Goal: Task Accomplishment & Management: Manage account settings

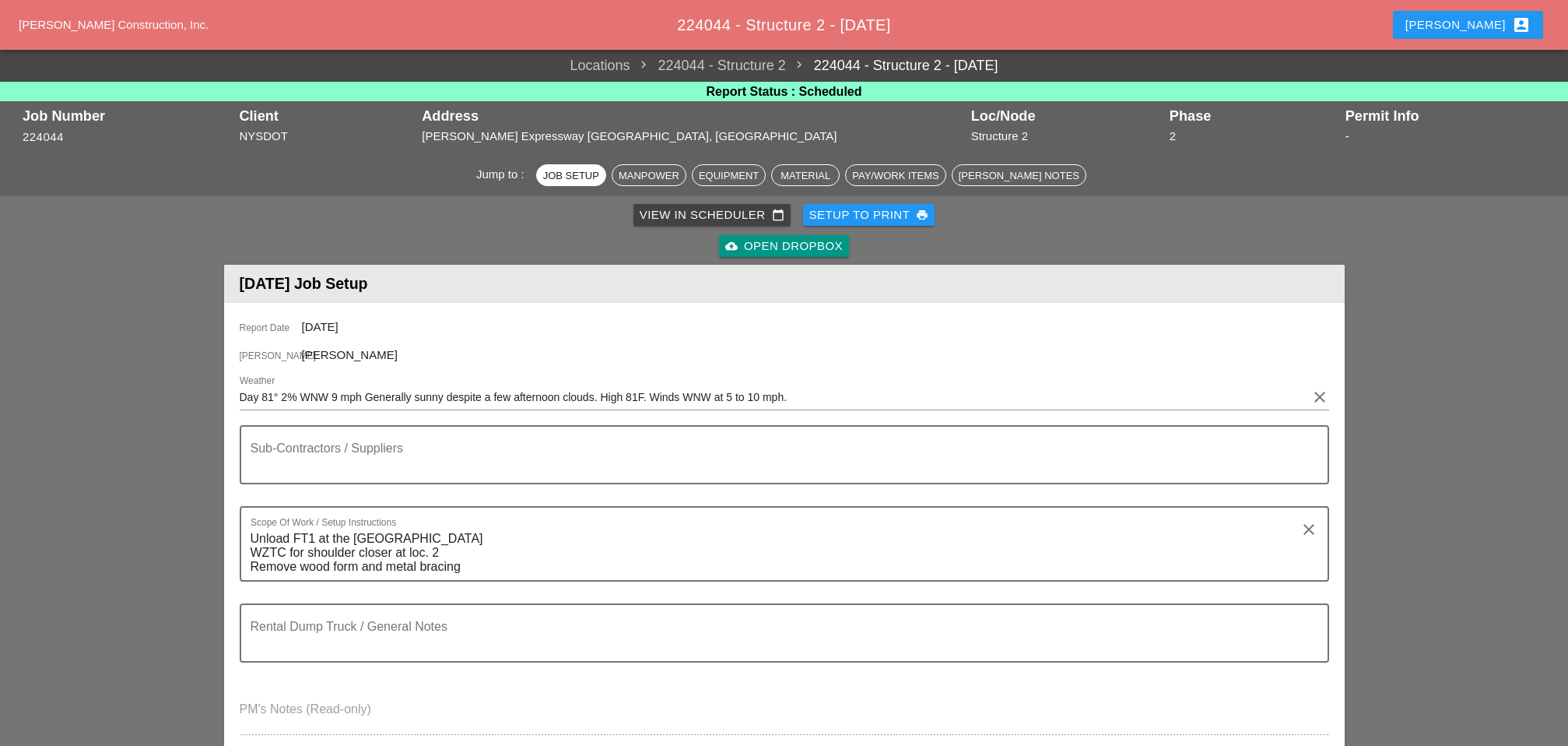
scroll to position [432, 0]
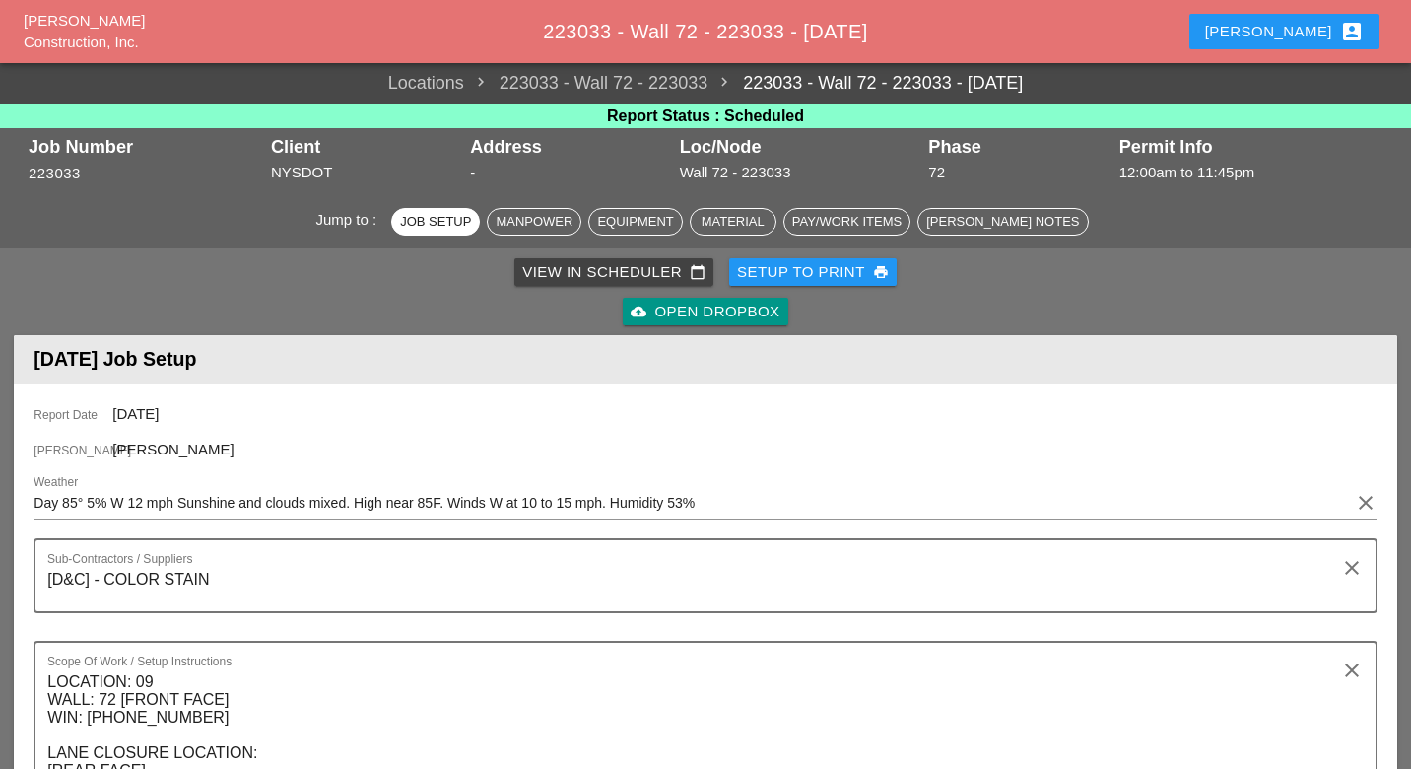
scroll to position [985, 0]
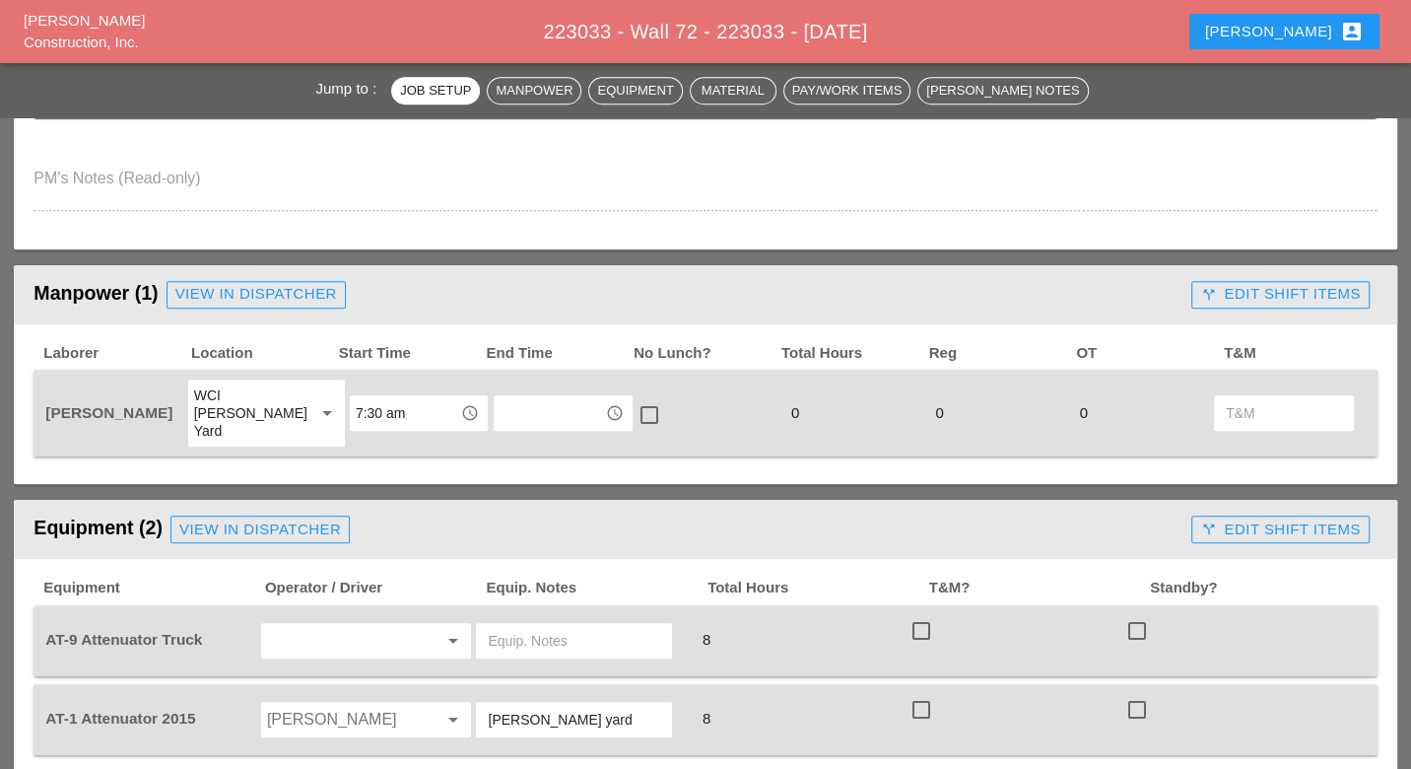
click at [1300, 33] on div "Luca account_box" at bounding box center [1284, 32] width 159 height 24
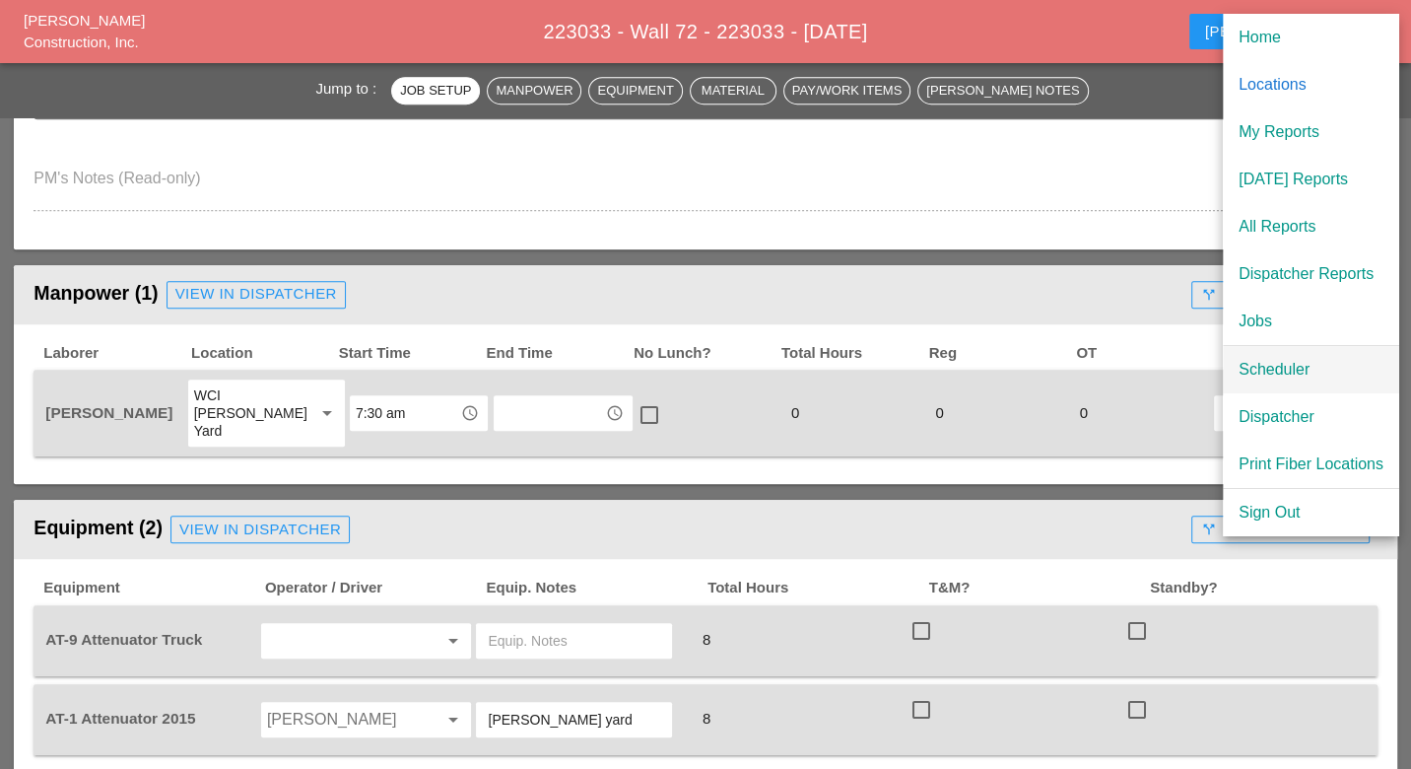
click at [1258, 367] on div "Scheduler" at bounding box center [1310, 370] width 145 height 24
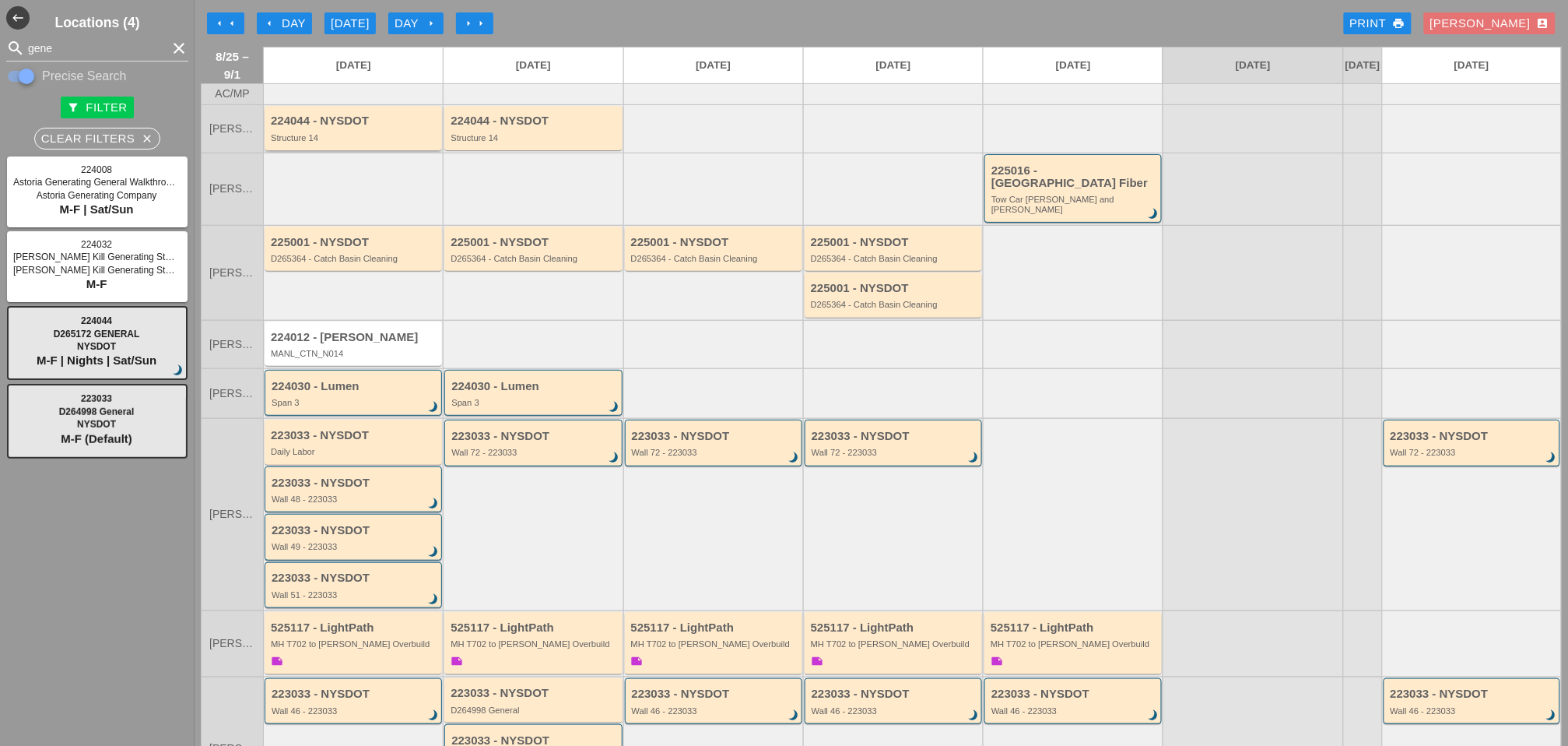
click at [369, 128] on div "224044 - NYSDOT" at bounding box center [355, 121] width 167 height 13
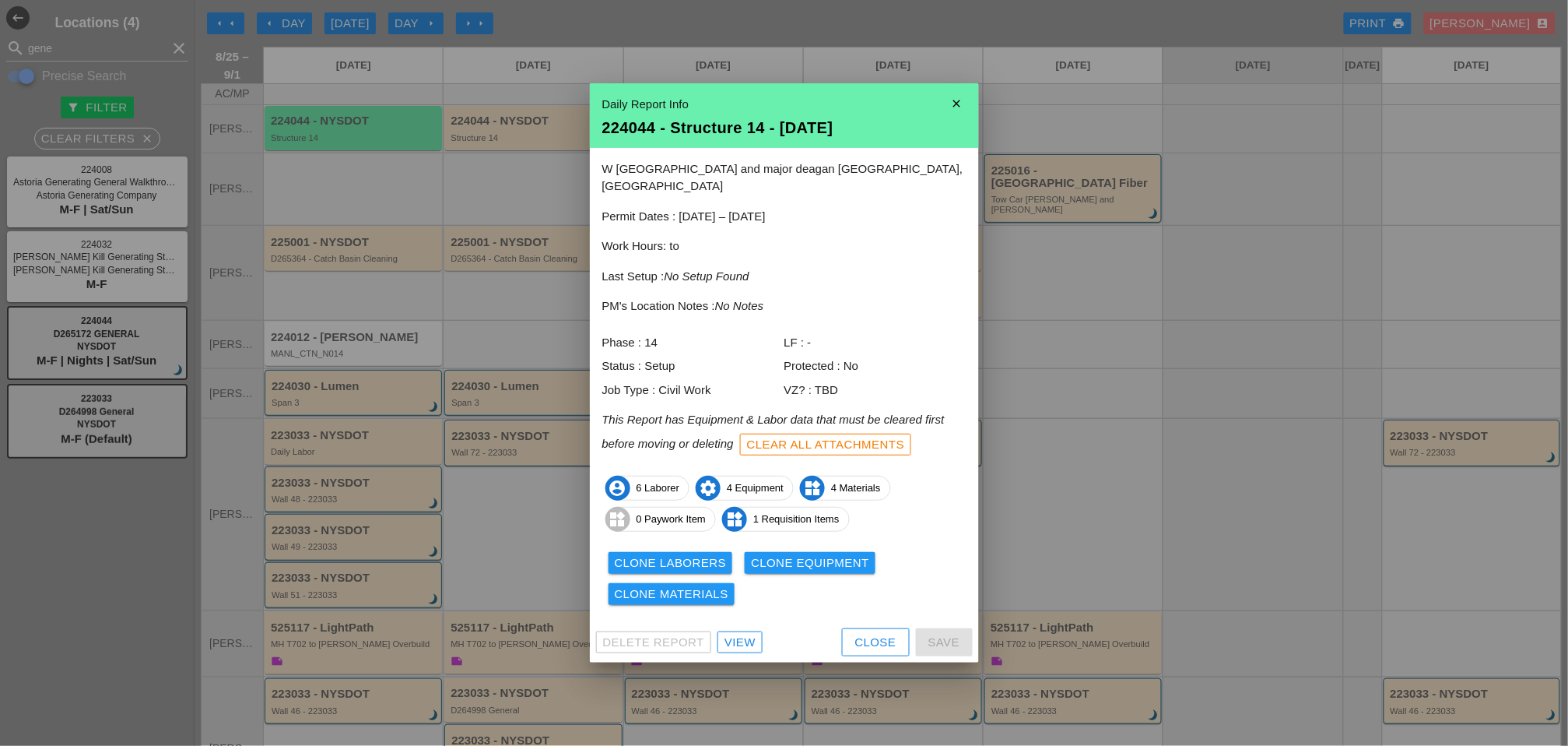
click at [738, 607] on div "View" at bounding box center [739, 642] width 31 height 18
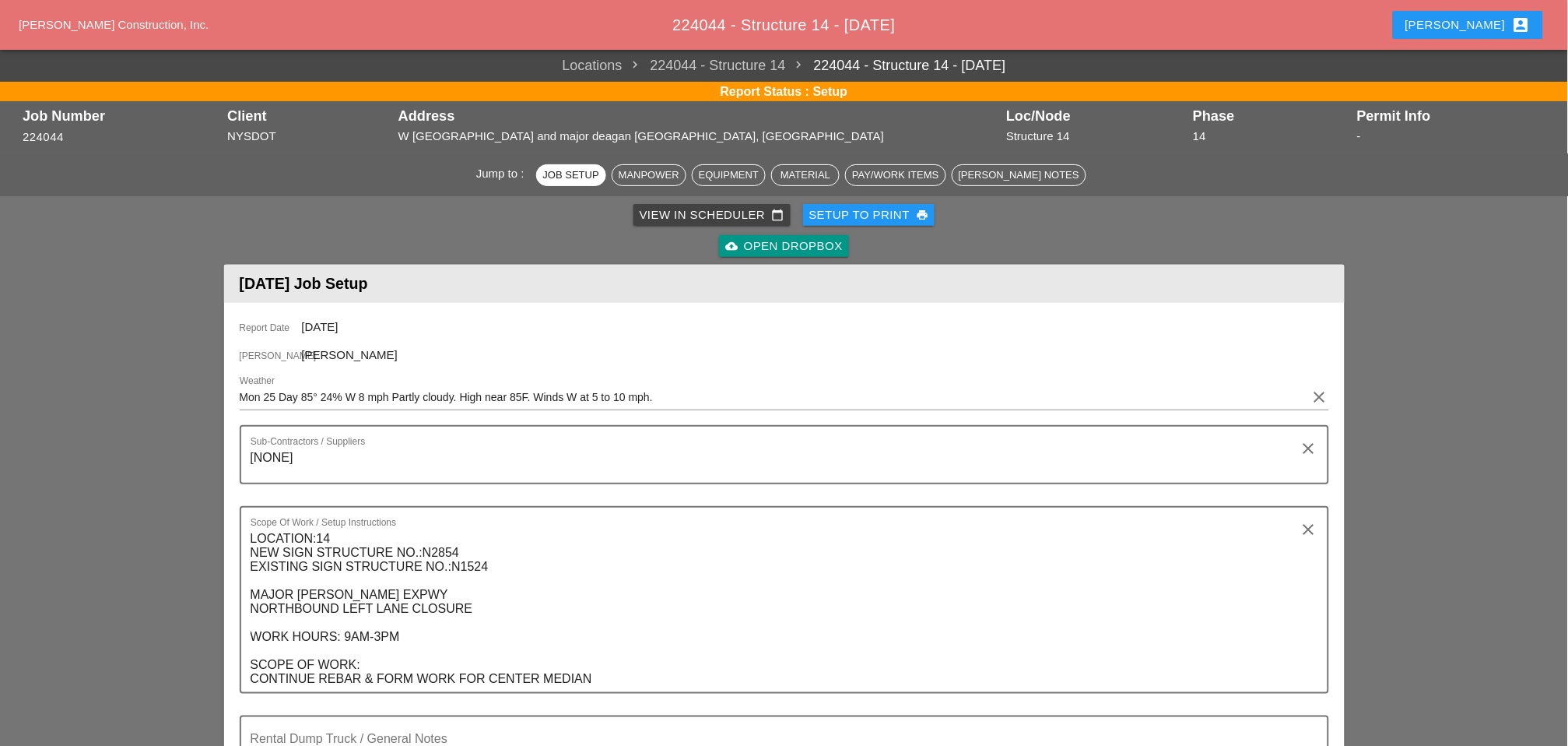
scroll to position [605, 0]
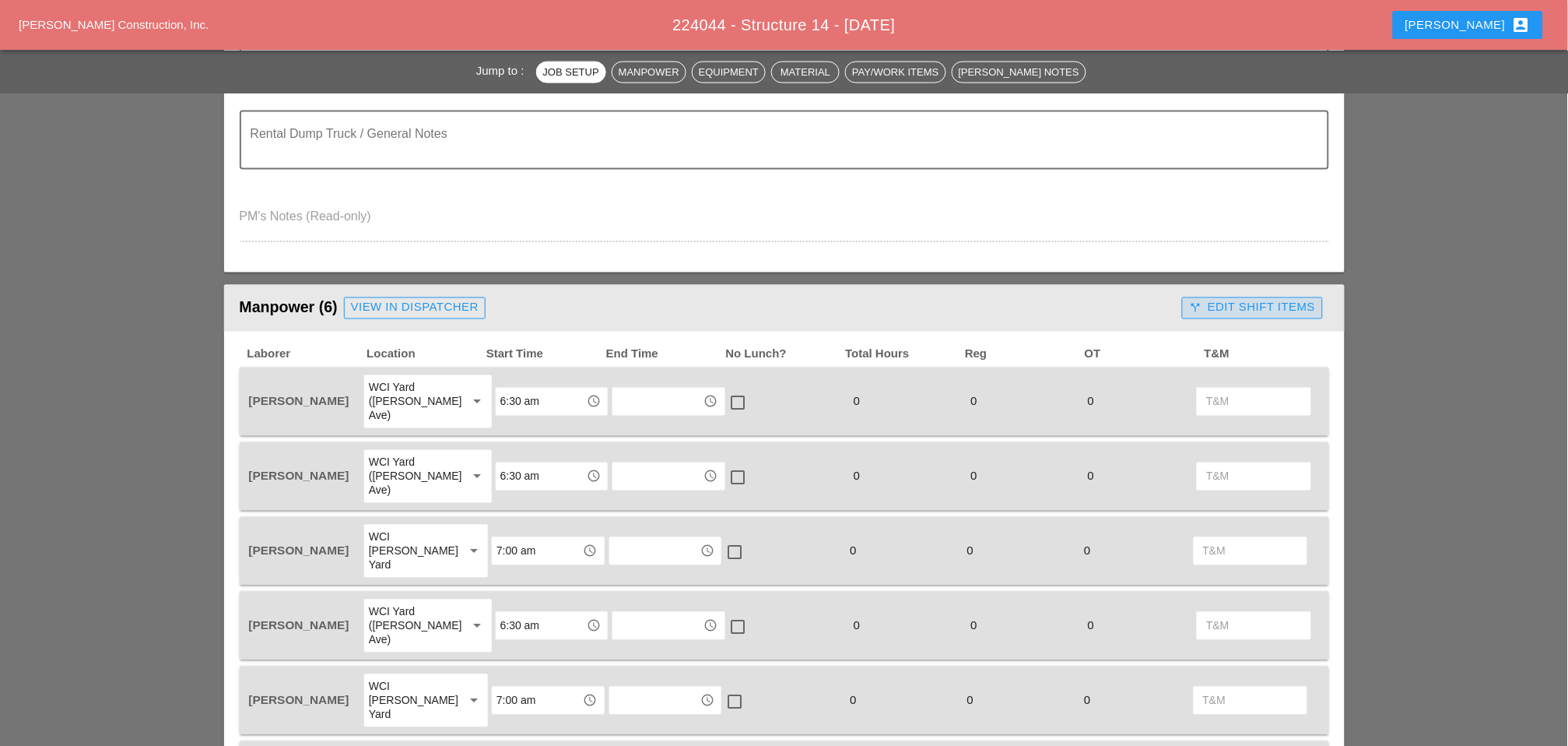
click at [1114, 307] on div "call_split Edit Shift Items" at bounding box center [1252, 307] width 126 height 18
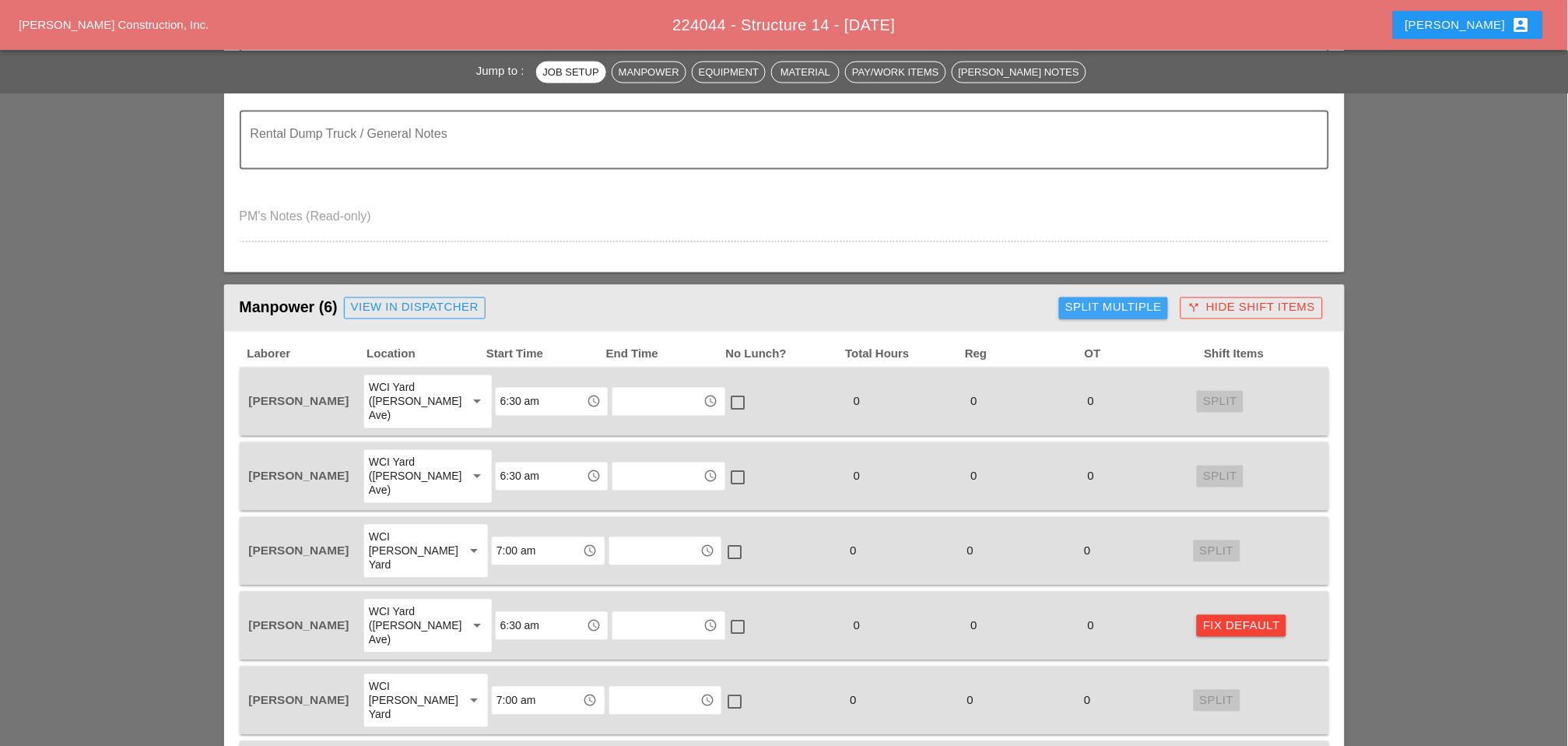
click at [1113, 302] on div "Split Multiple" at bounding box center [1114, 307] width 96 height 18
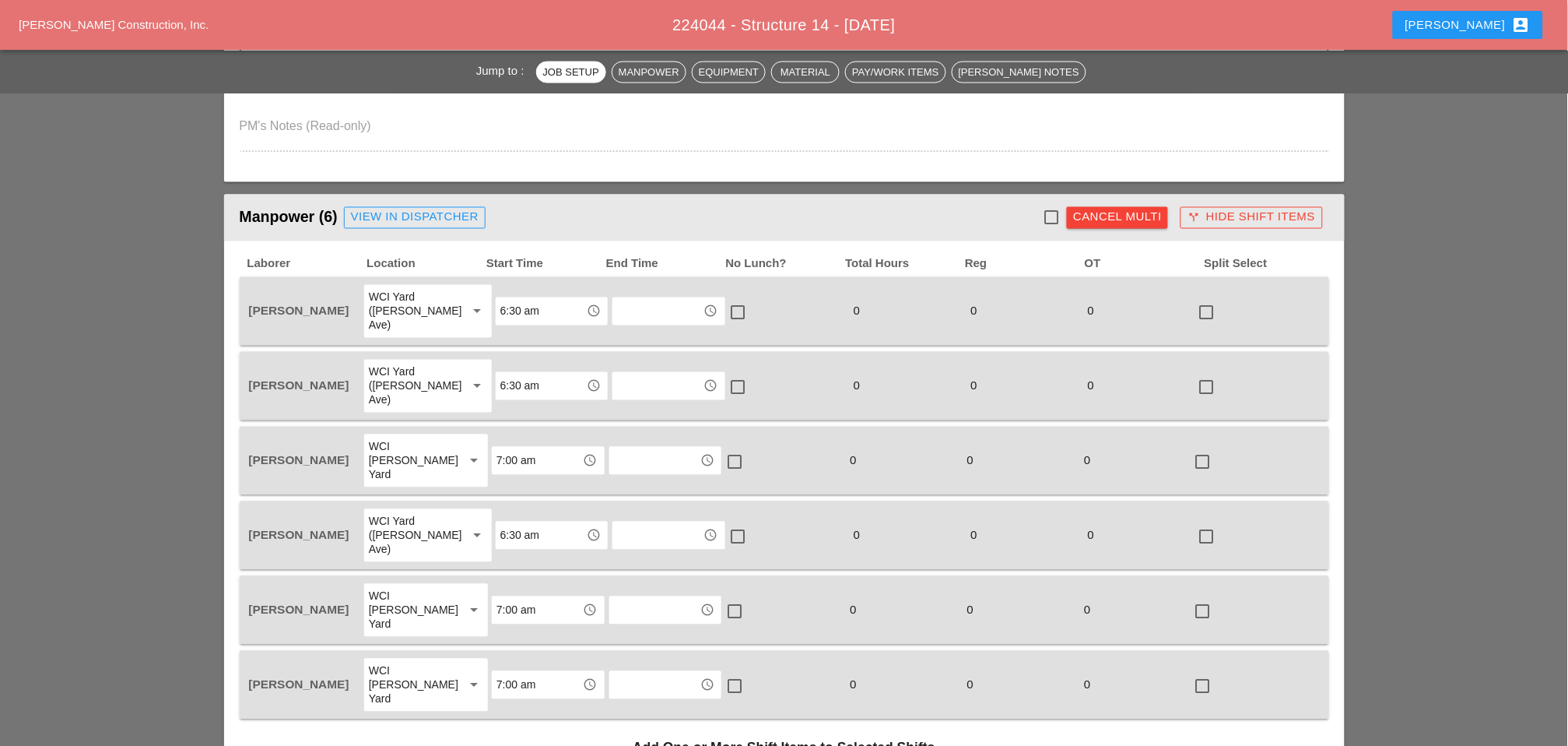
scroll to position [691, 0]
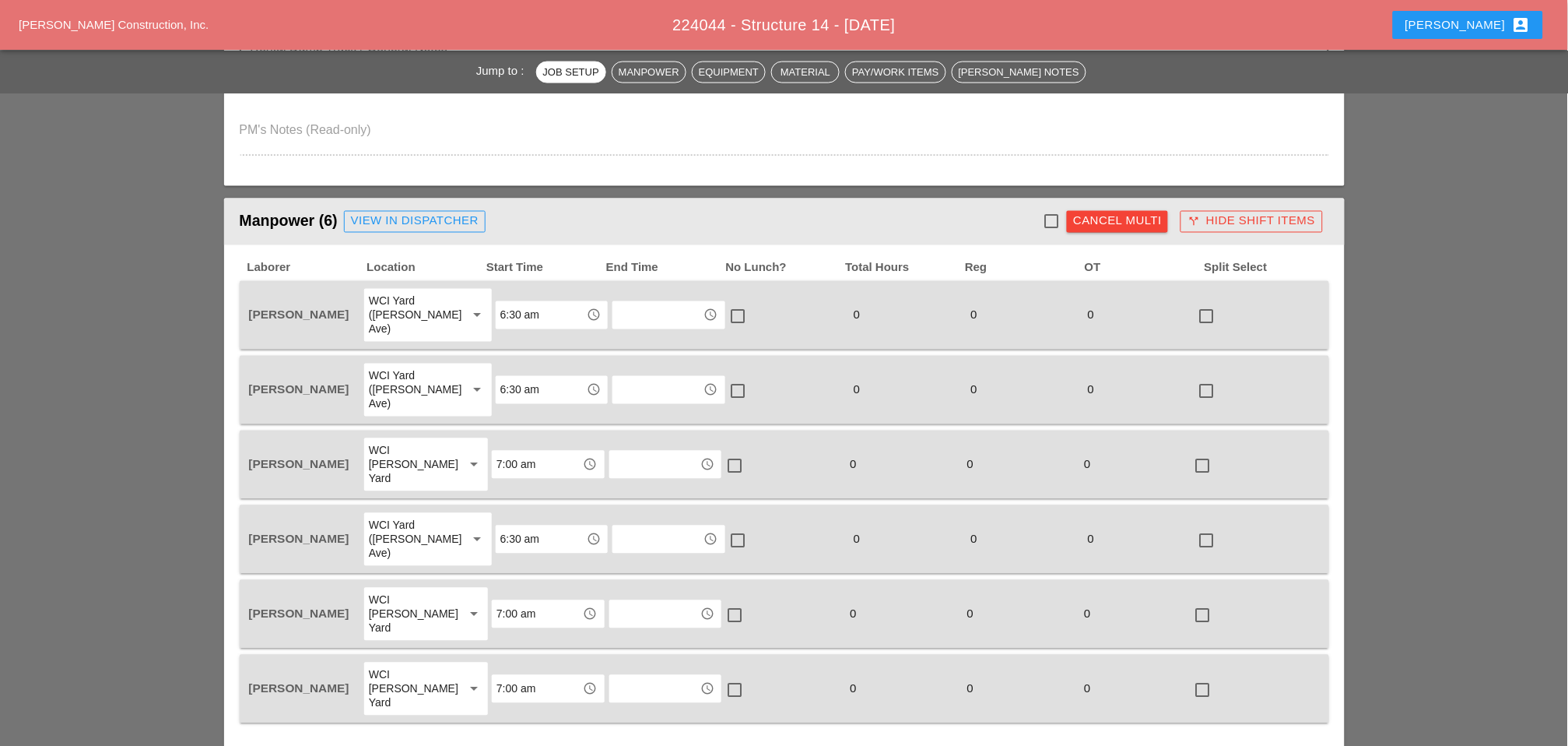
click at [1048, 212] on div at bounding box center [1051, 221] width 26 height 26
checkbox input "true"
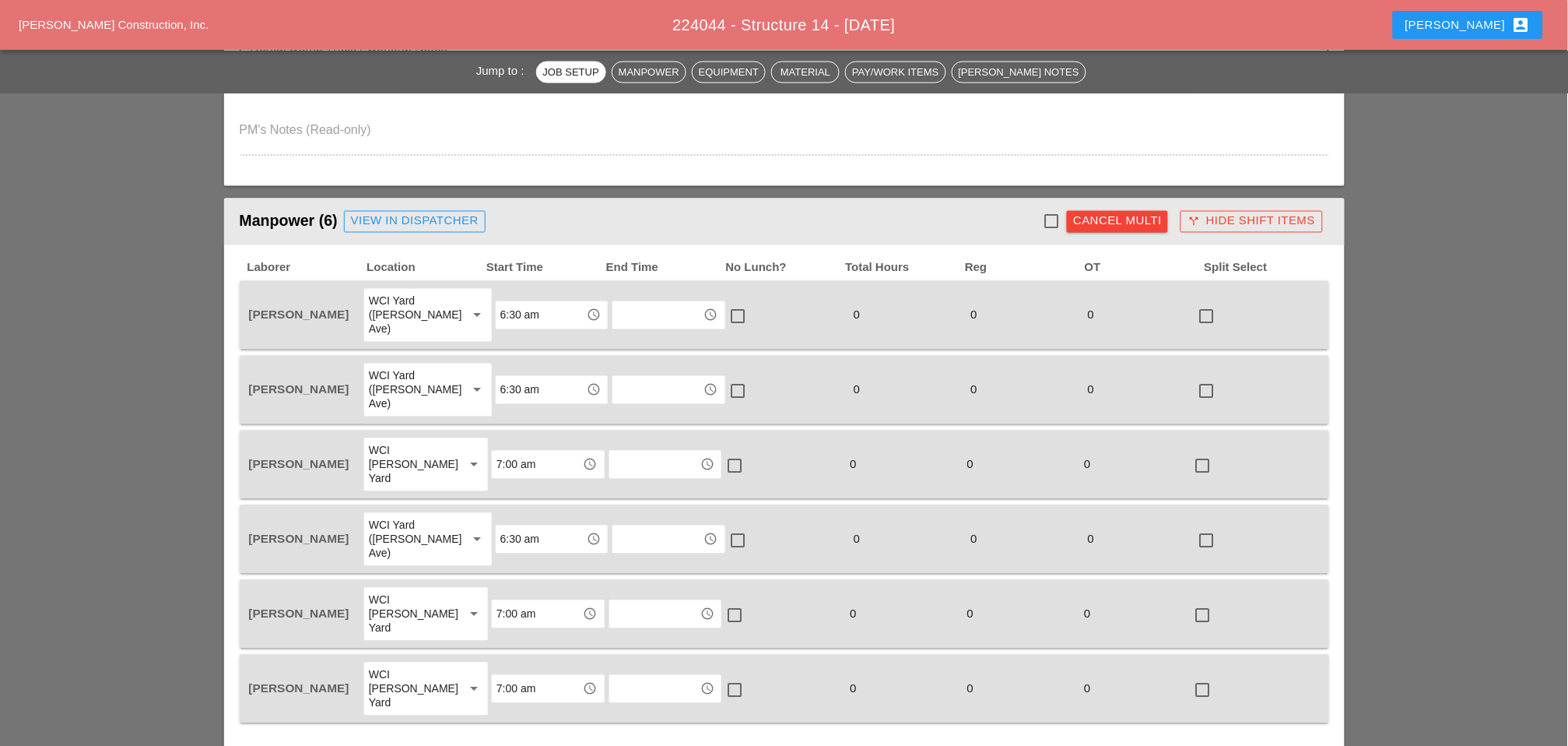
checkbox input "true"
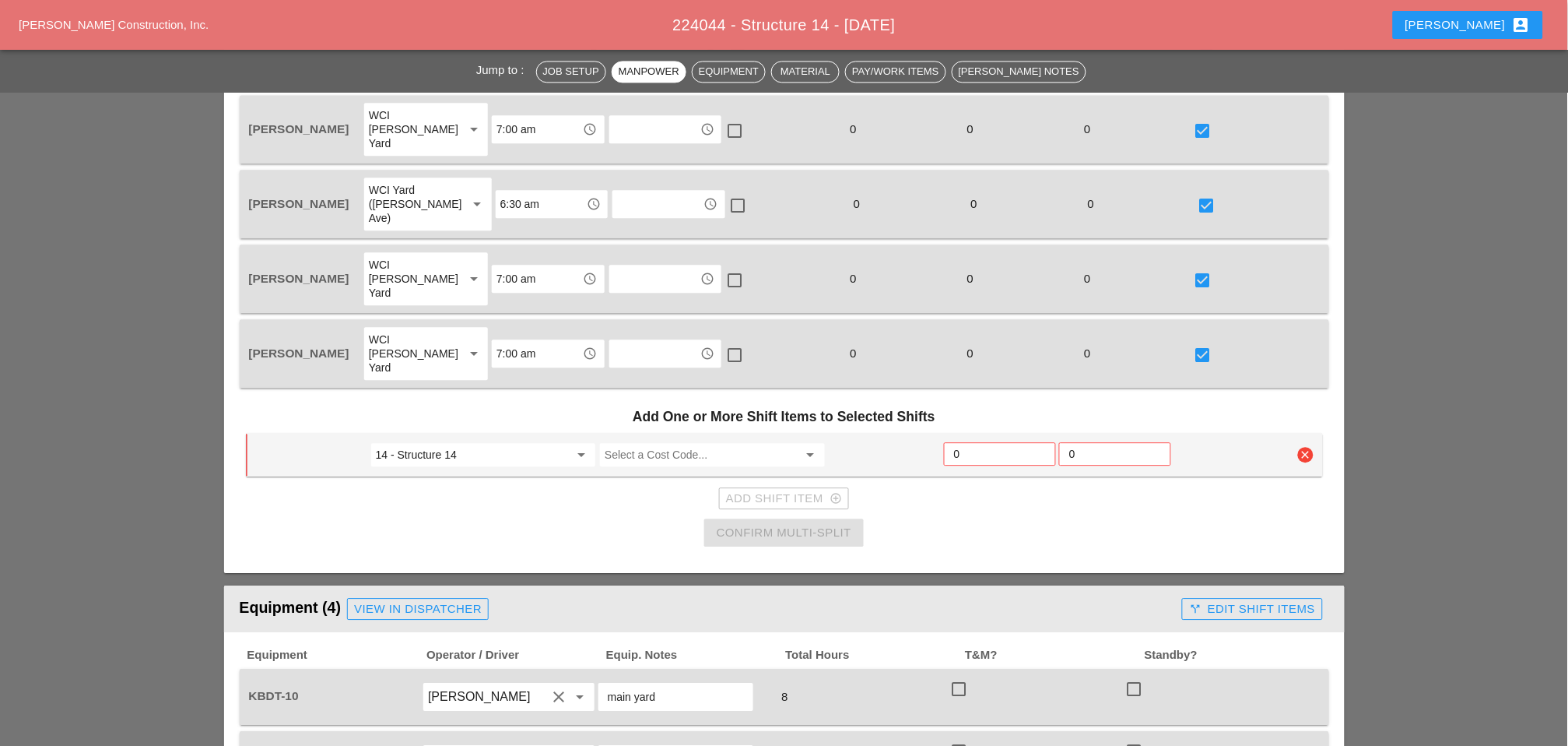
scroll to position [1038, 0]
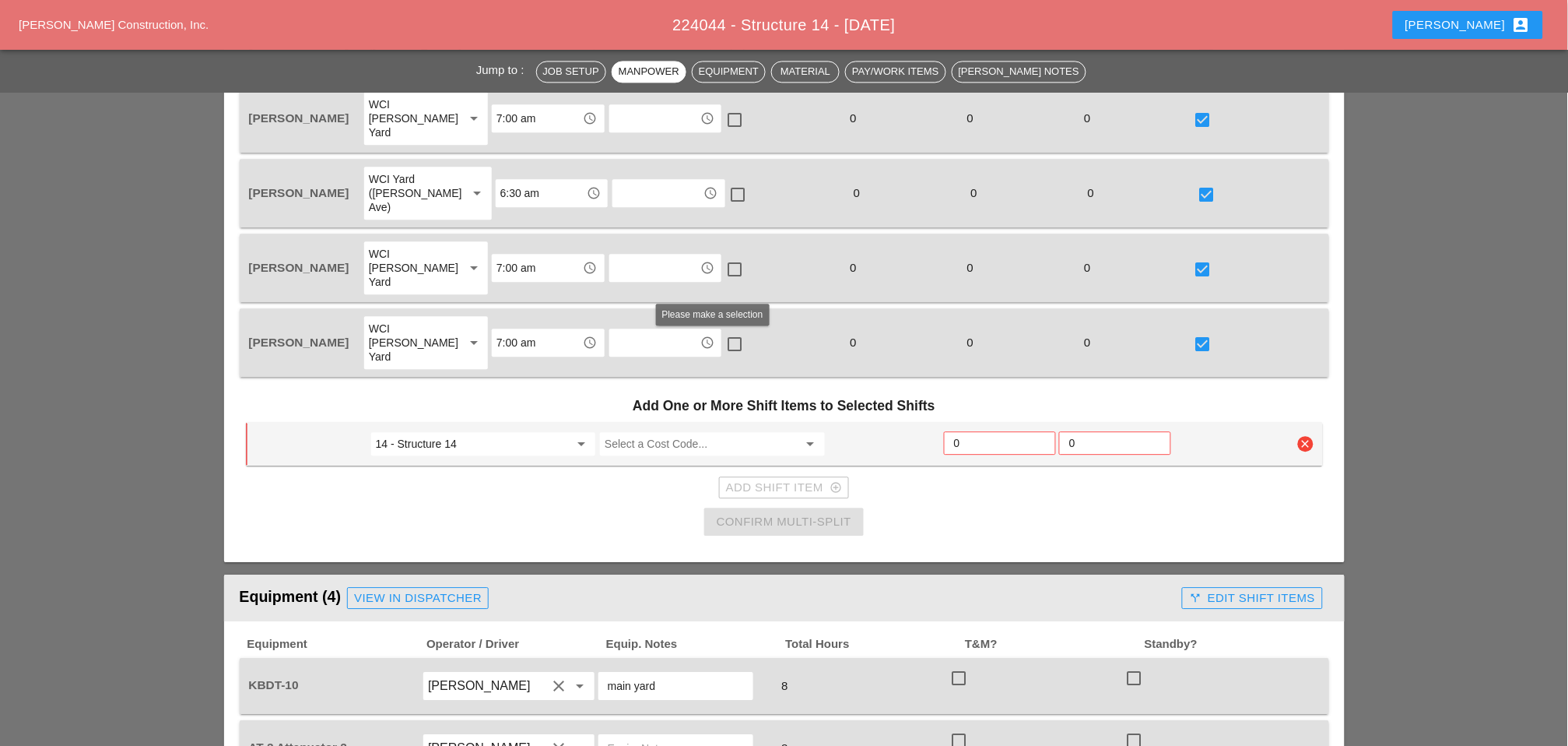
click at [640, 431] on input "Select a Cost Code..." at bounding box center [701, 444] width 193 height 25
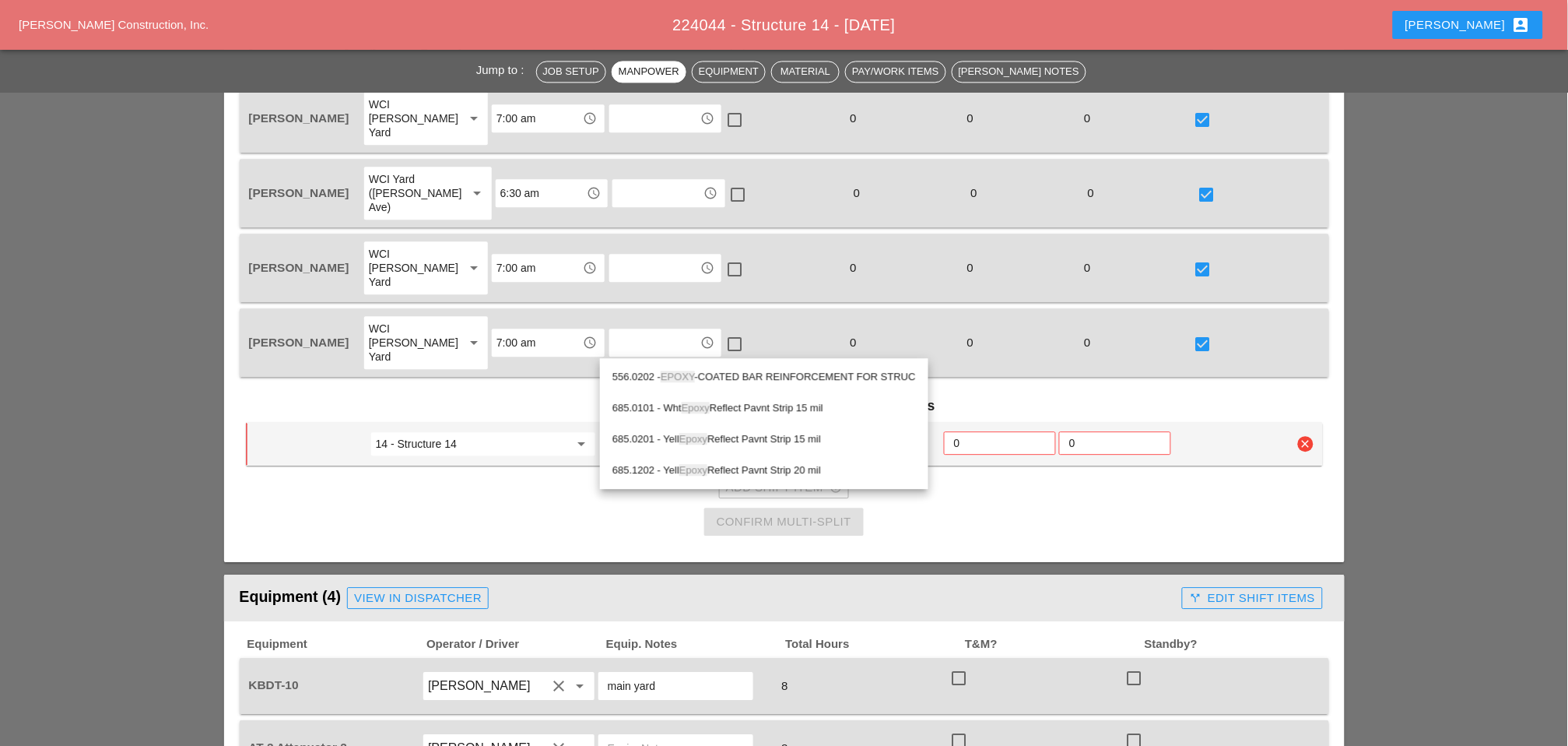
click at [746, 371] on div "556.0202 - EPOXY -COATED BAR REINFORCEMENT FOR STRUC" at bounding box center [764, 377] width 303 height 19
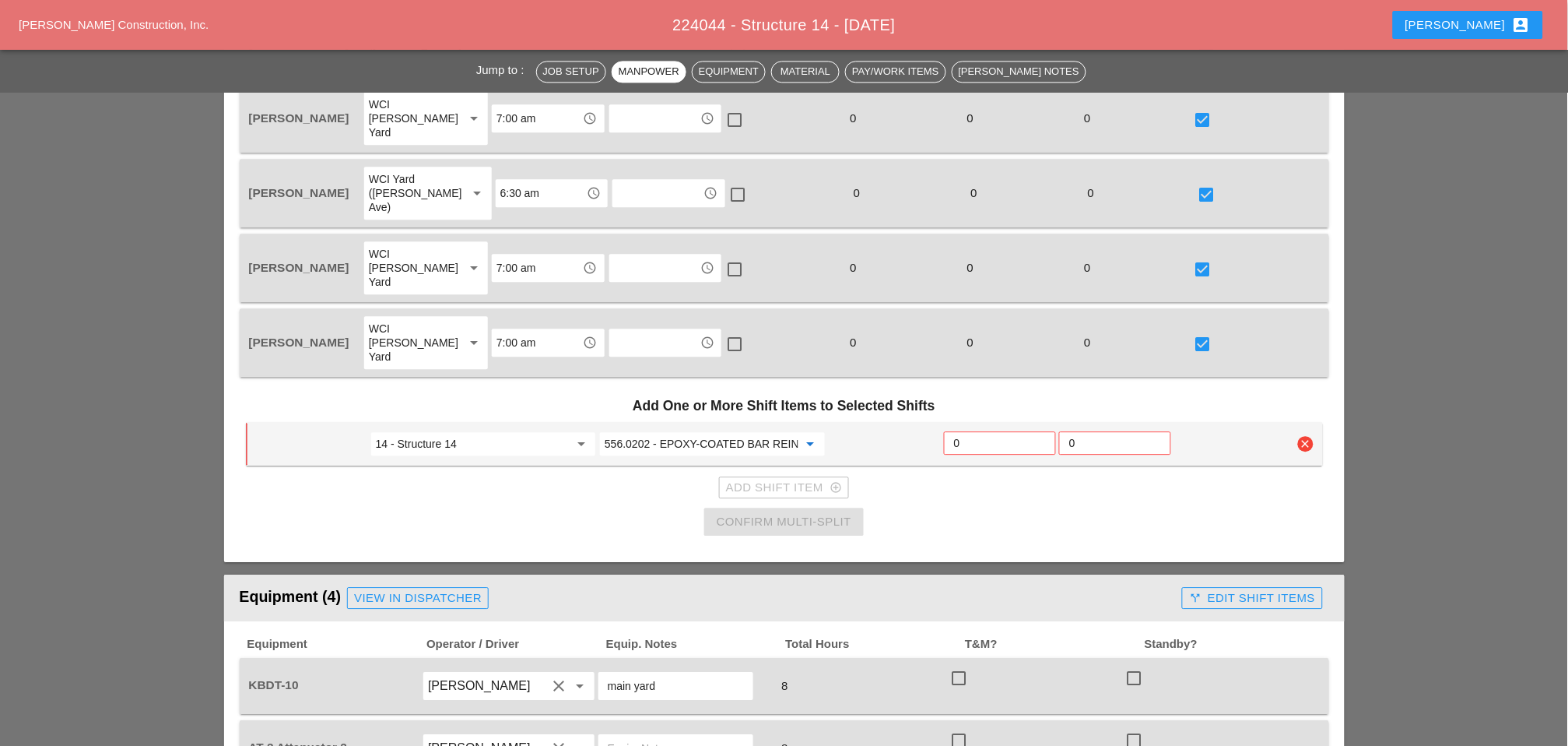
type input "556.0202 - EPOXY-COATED BAR REINFORCEMENT FOR STRUC"
click at [972, 431] on input "0" at bounding box center [1000, 443] width 92 height 25
type input "6"
click at [778, 513] on div "Confirm Multi-Split" at bounding box center [784, 522] width 134 height 18
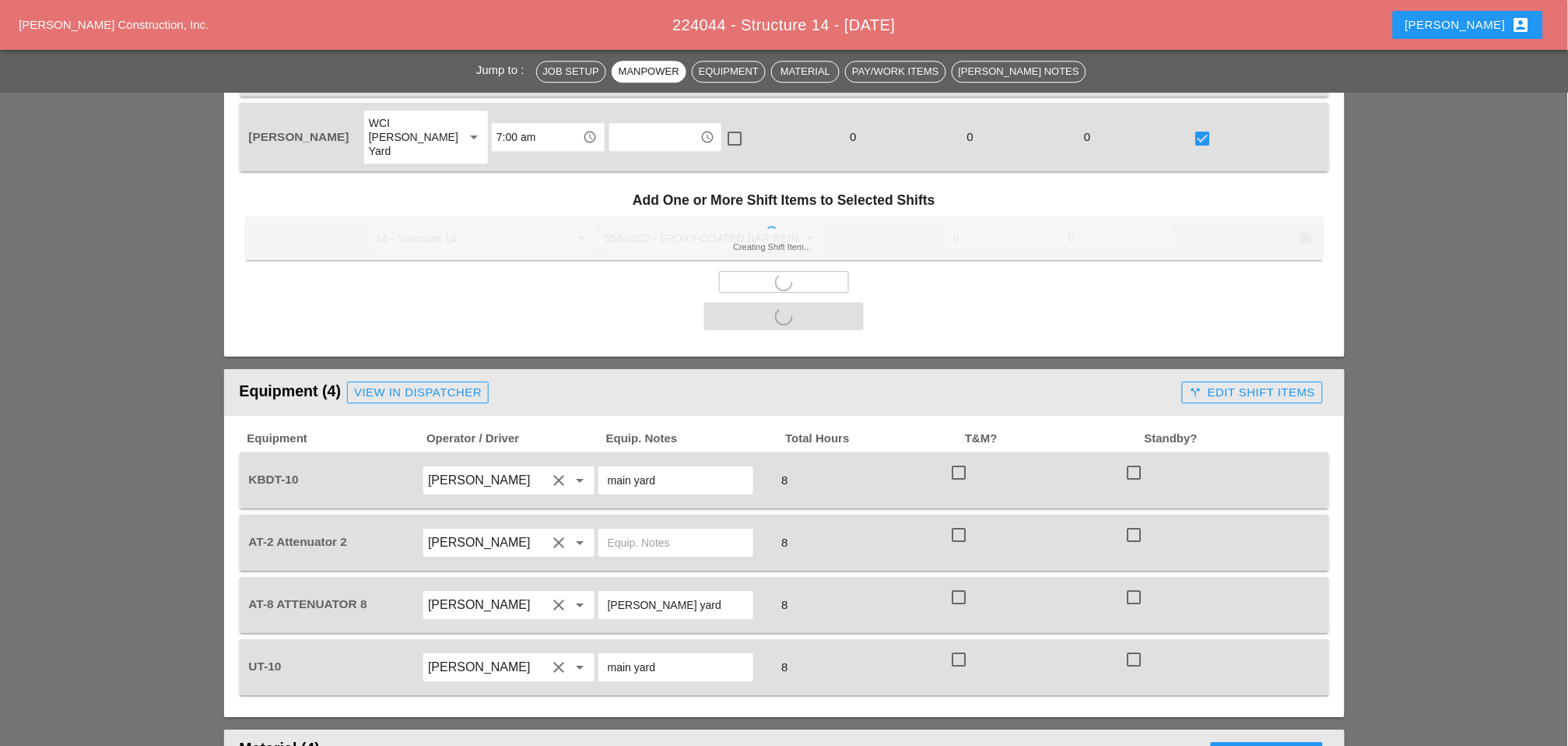
scroll to position [1297, 0]
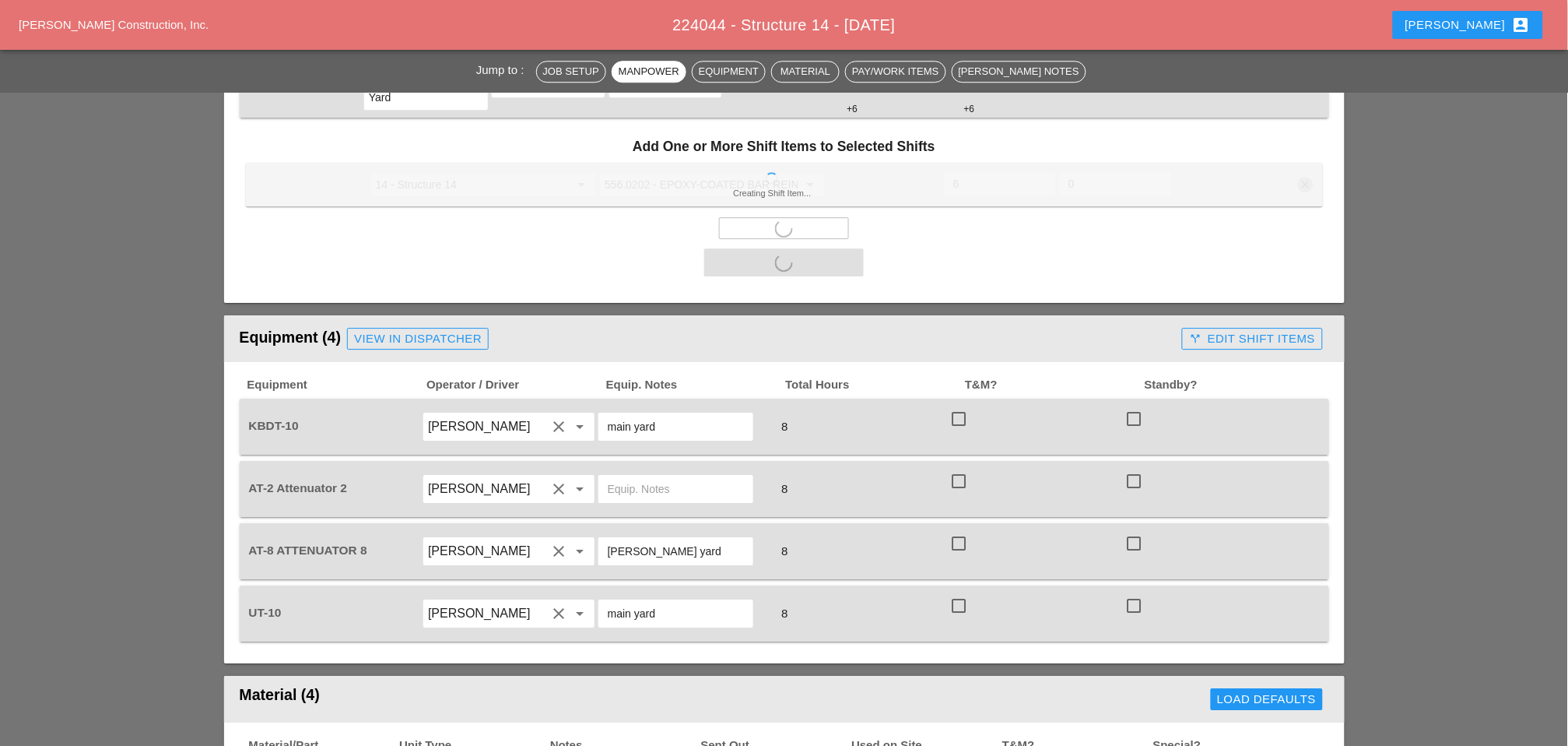
click at [967, 405] on div at bounding box center [958, 418] width 26 height 26
checkbox input "true"
click at [957, 468] on div at bounding box center [958, 480] width 26 height 26
checkbox input "true"
click at [958, 442] on div "Equipment Operator / Driver Equip. Notes Total Hours T&M? Standby? KBDT-10 Sima…" at bounding box center [784, 510] width 1089 height 264
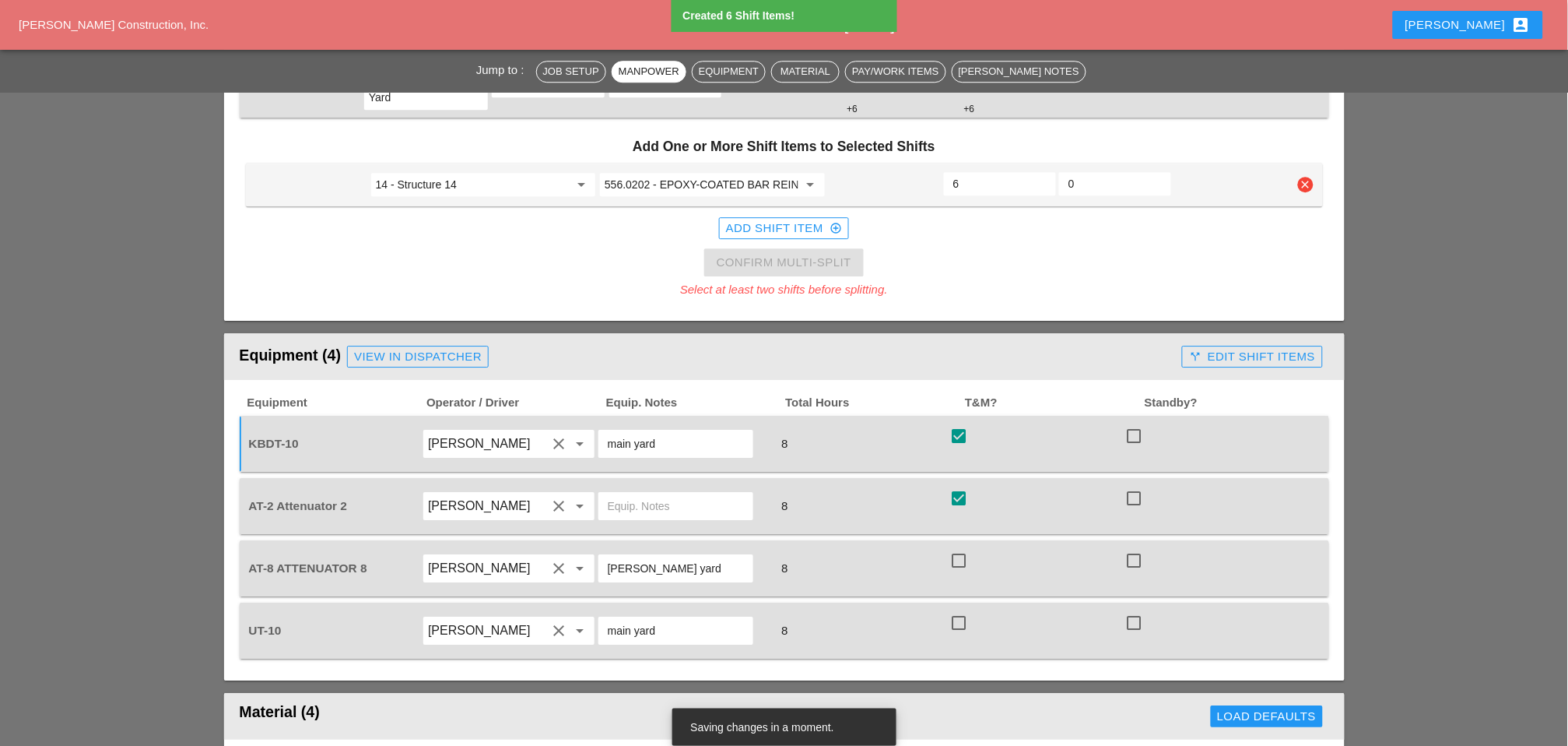
checkbox input "false"
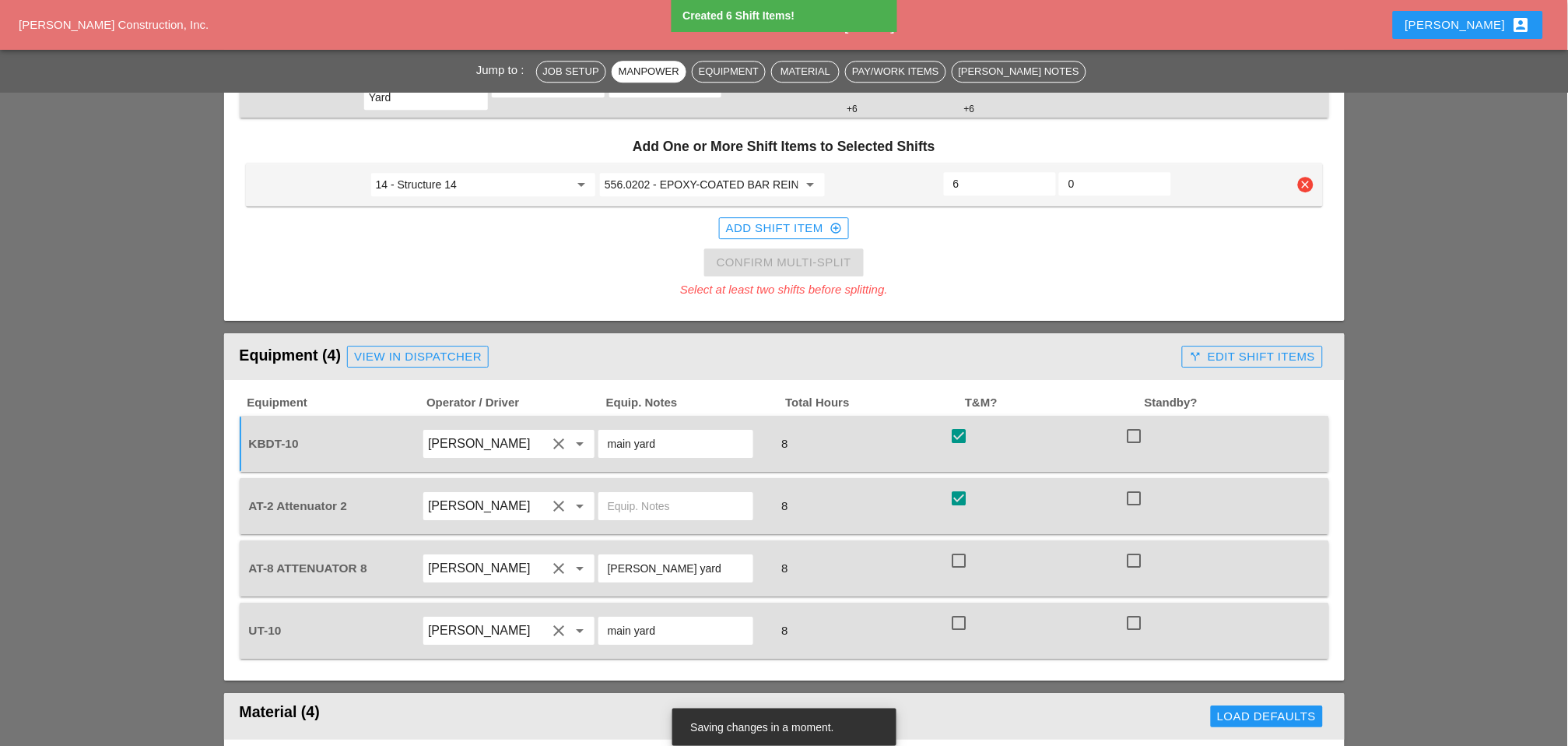
checkbox input "false"
click at [964, 548] on div at bounding box center [958, 560] width 26 height 26
checkbox input "true"
click at [956, 607] on div at bounding box center [958, 622] width 26 height 26
checkbox input "true"
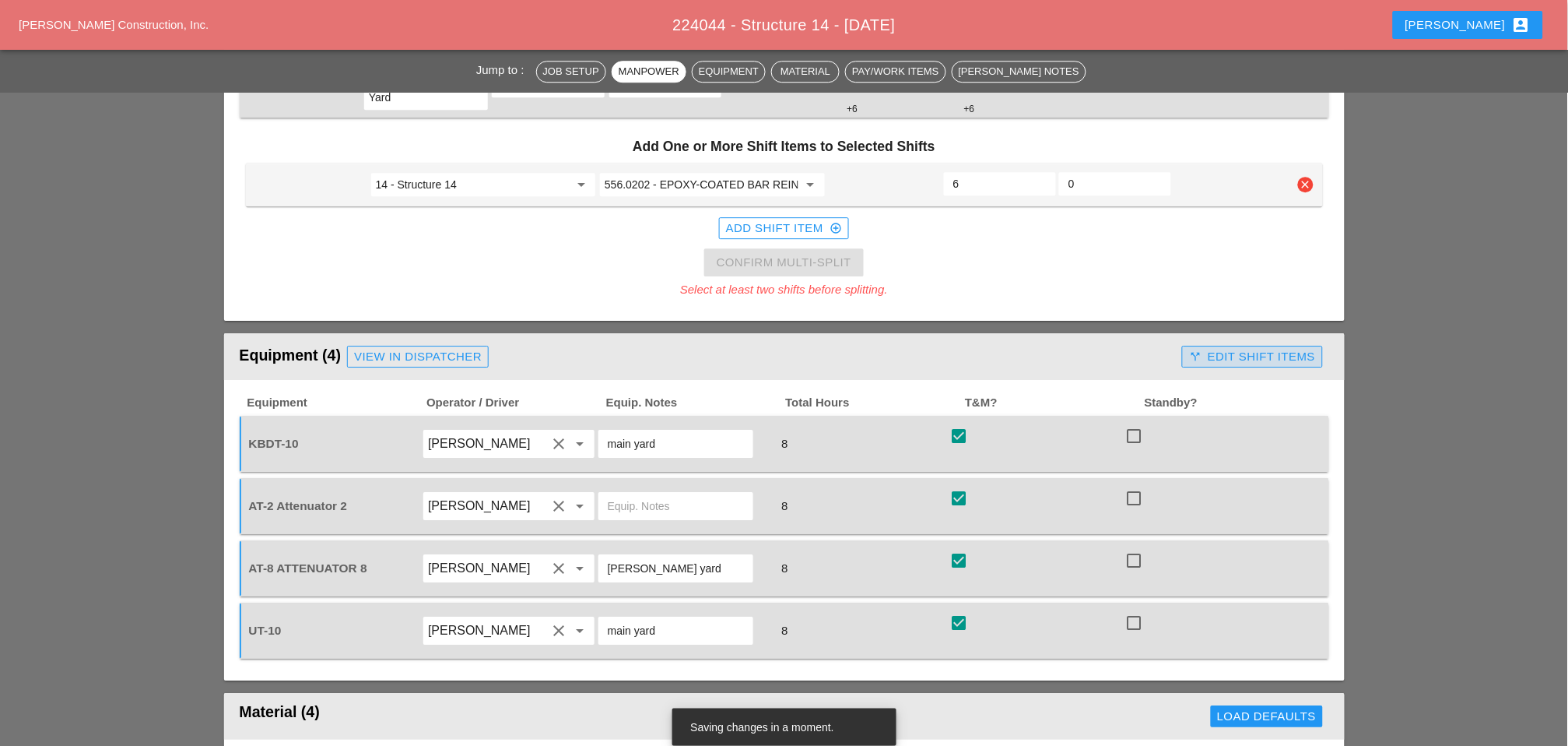
click at [1114, 341] on div "call_split Edit Shift Items" at bounding box center [1252, 356] width 152 height 31
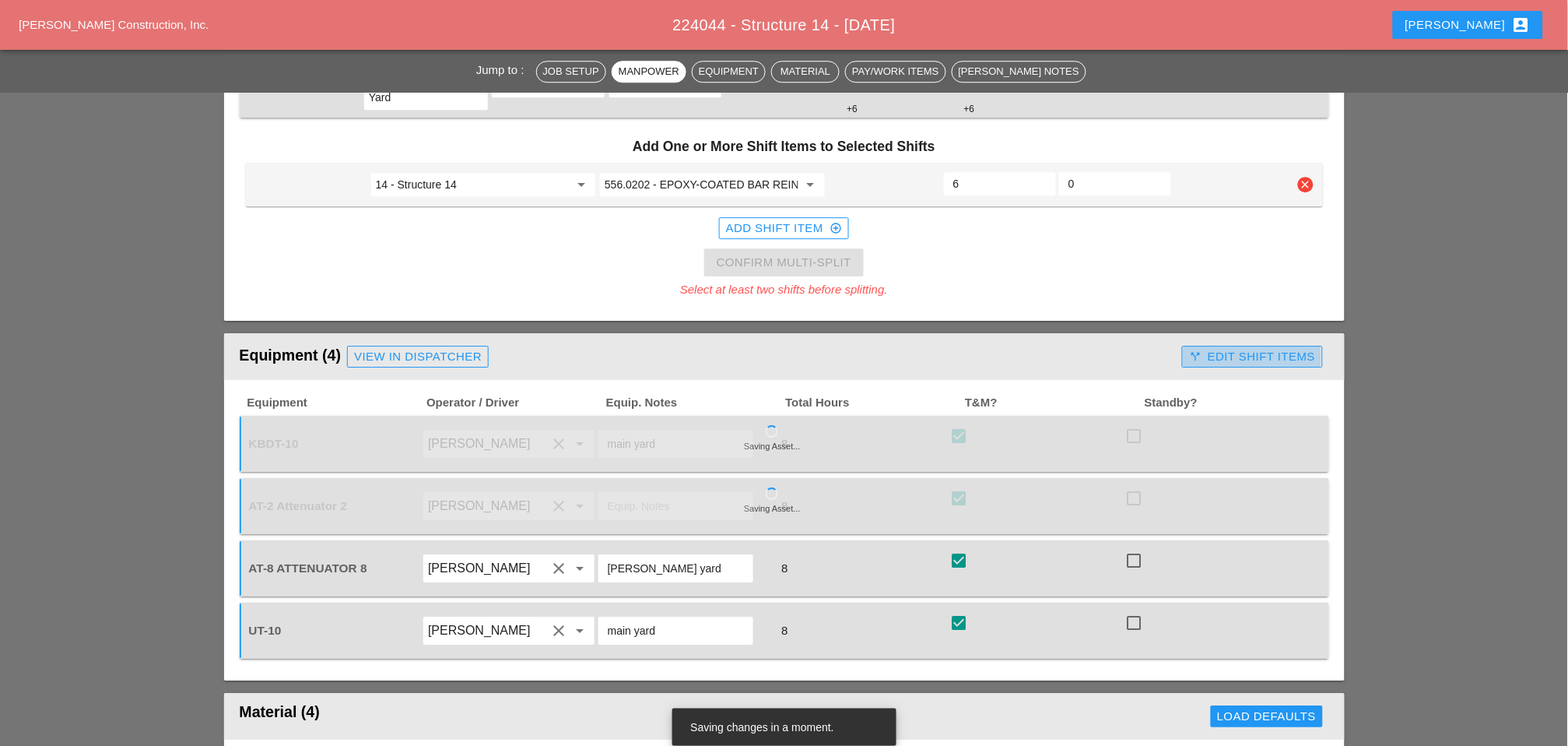
click at [1114, 348] on div "call_split Edit Shift Items" at bounding box center [1252, 356] width 126 height 18
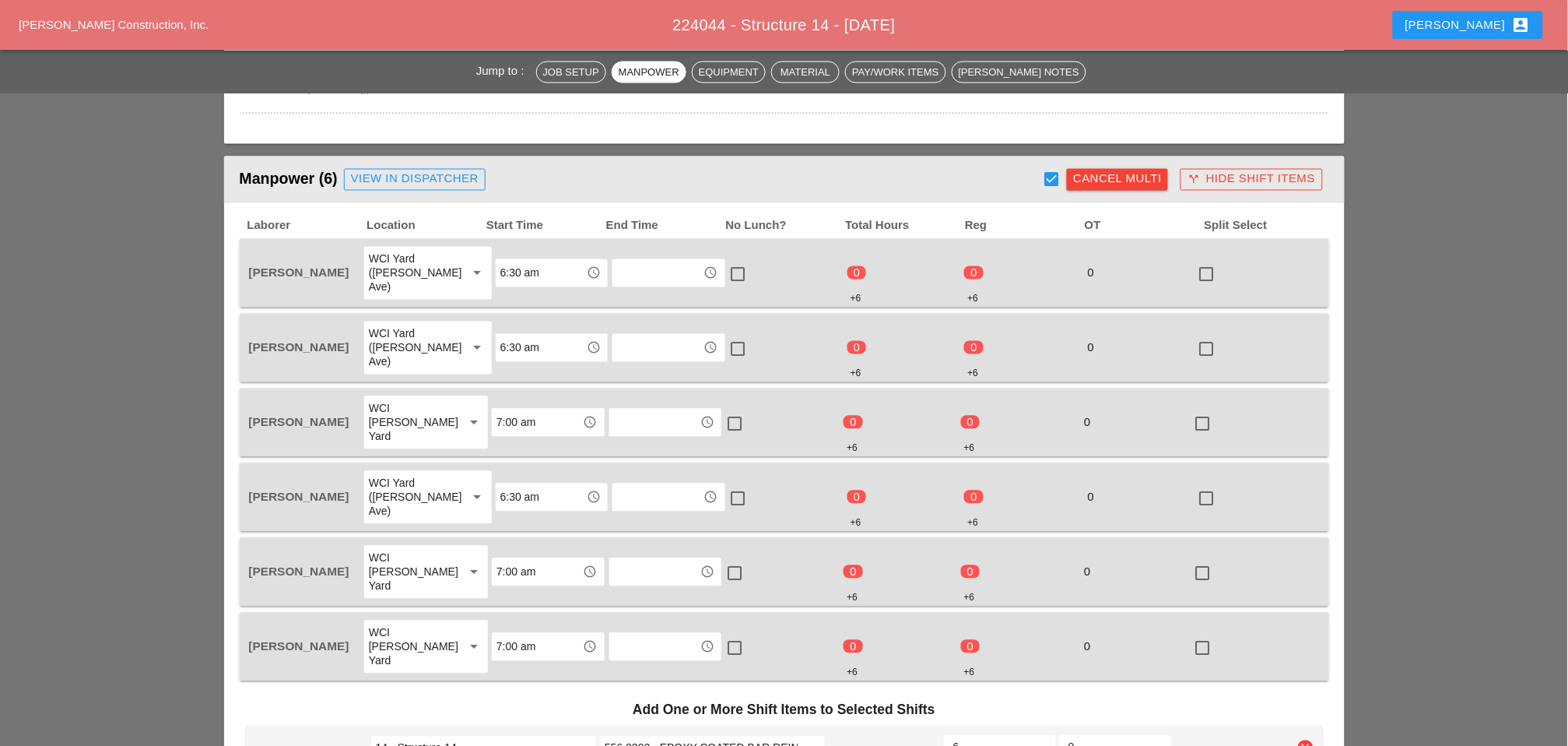
scroll to position [691, 0]
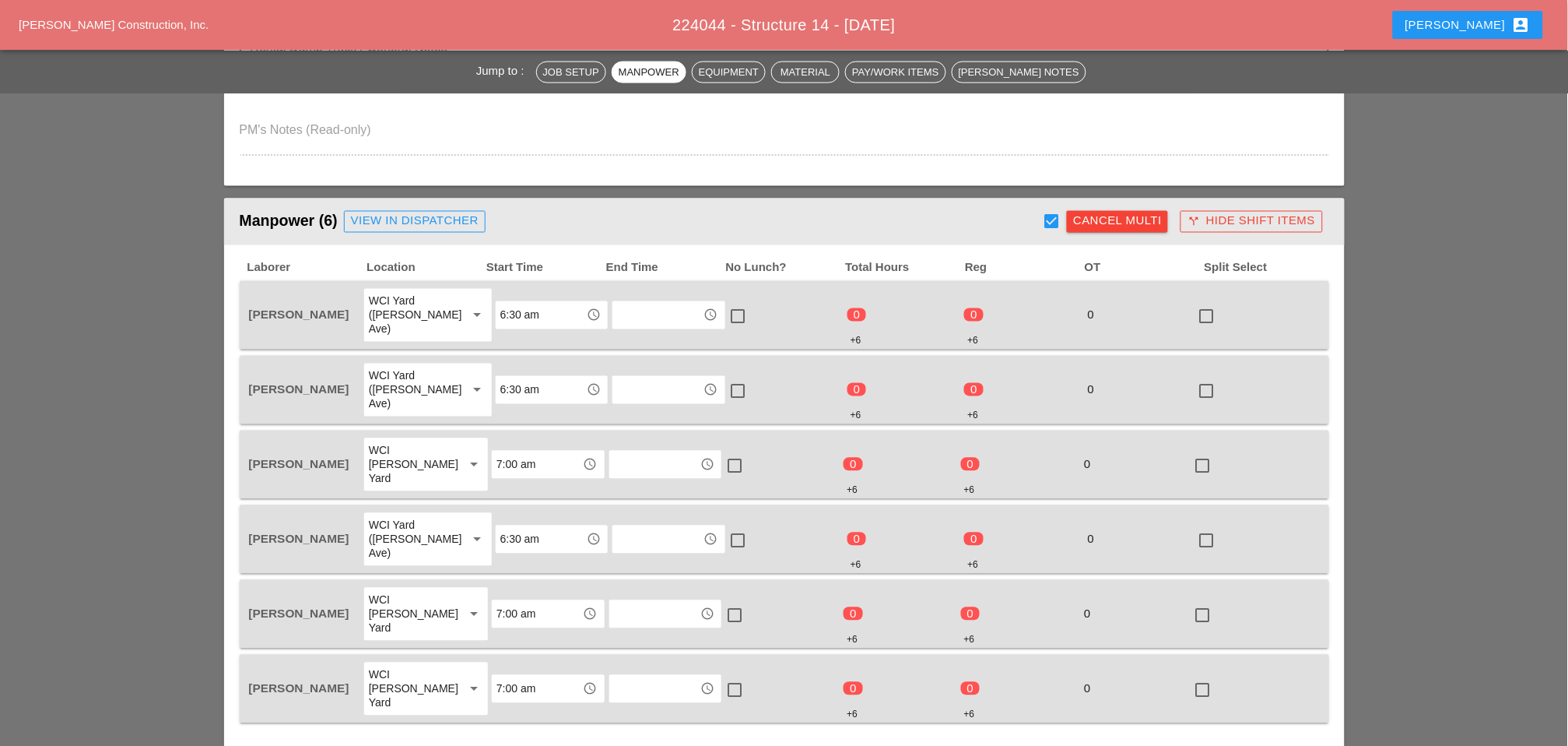
click at [1085, 215] on div "Cancel Multi" at bounding box center [1118, 221] width 88 height 18
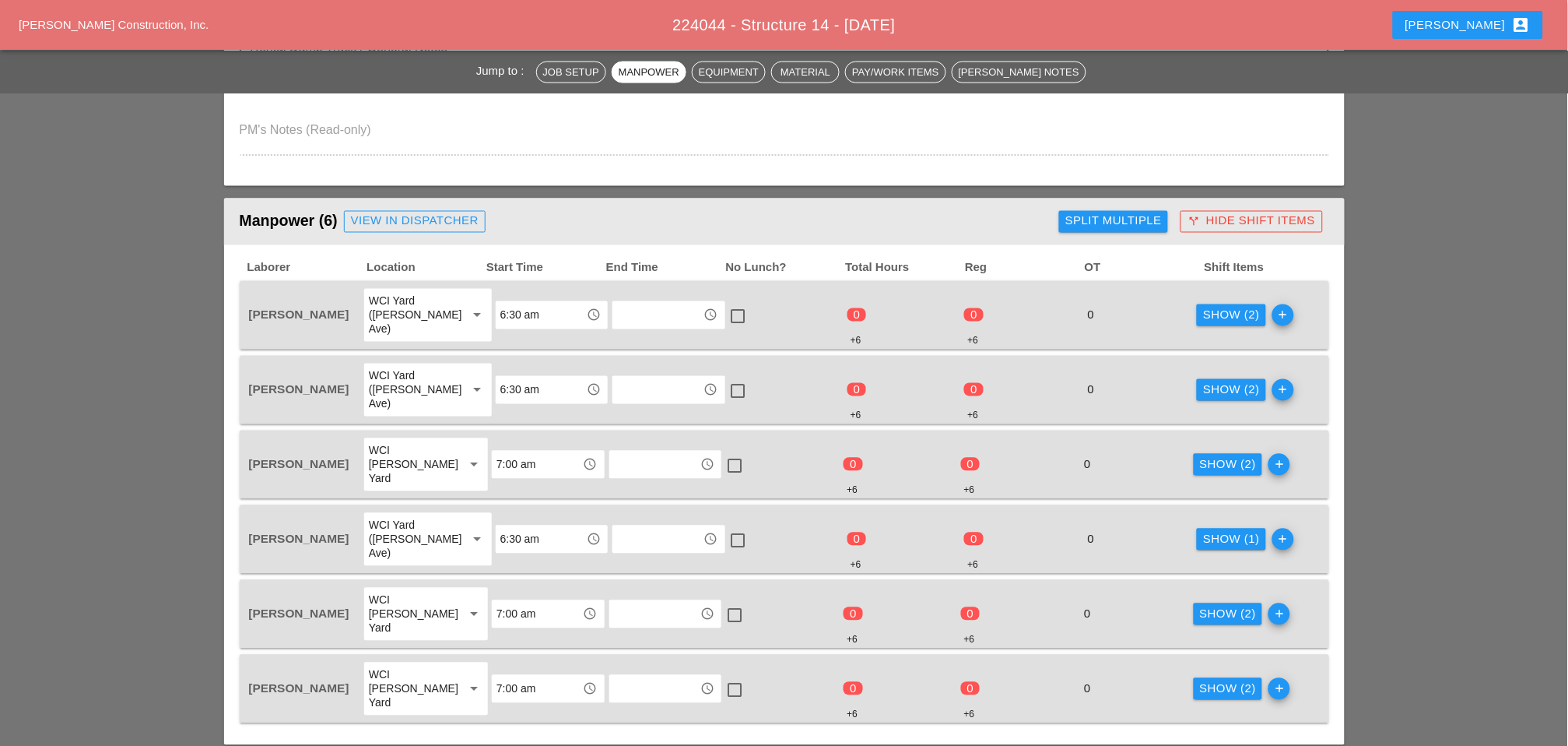
click at [1114, 307] on div "Show (2)" at bounding box center [1231, 315] width 57 height 18
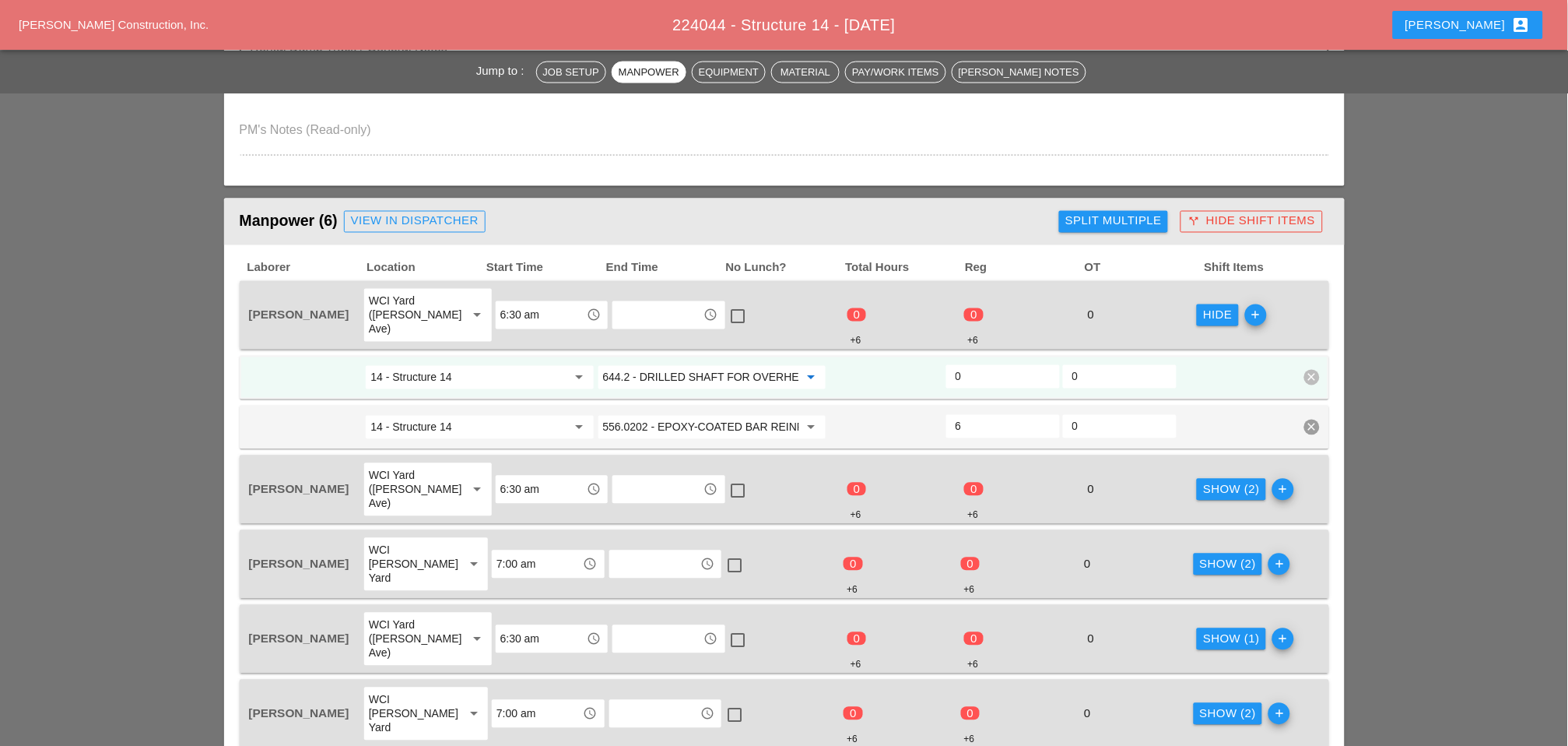
click at [696, 365] on input "644.2 - DRILLED SHAFT FOR OVERHEAD SIGN STRUCTUR" at bounding box center [701, 378] width 196 height 25
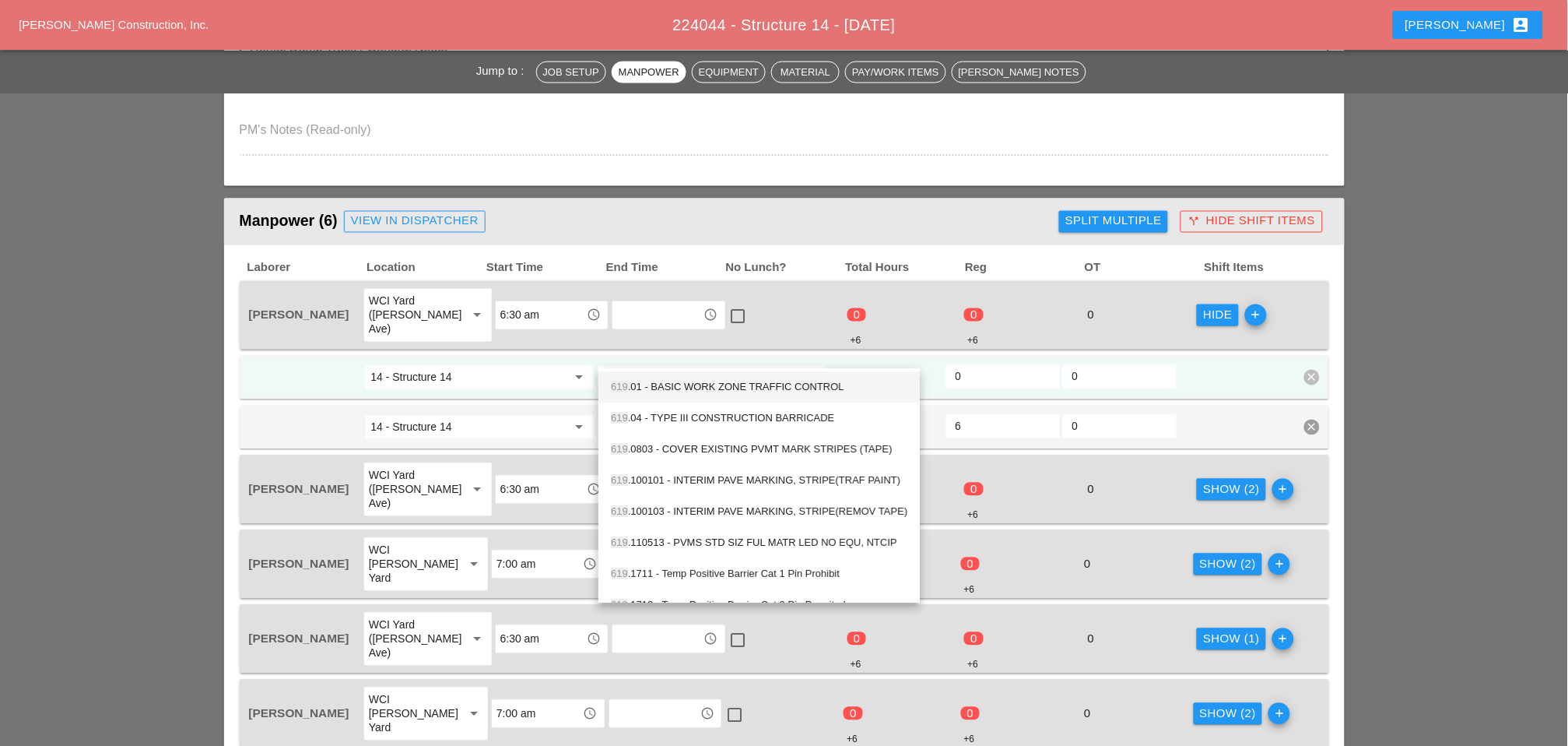
click at [688, 383] on div "619 .01 - BASIC WORK ZONE TRAFFIC CONTROL" at bounding box center [758, 388] width 296 height 19
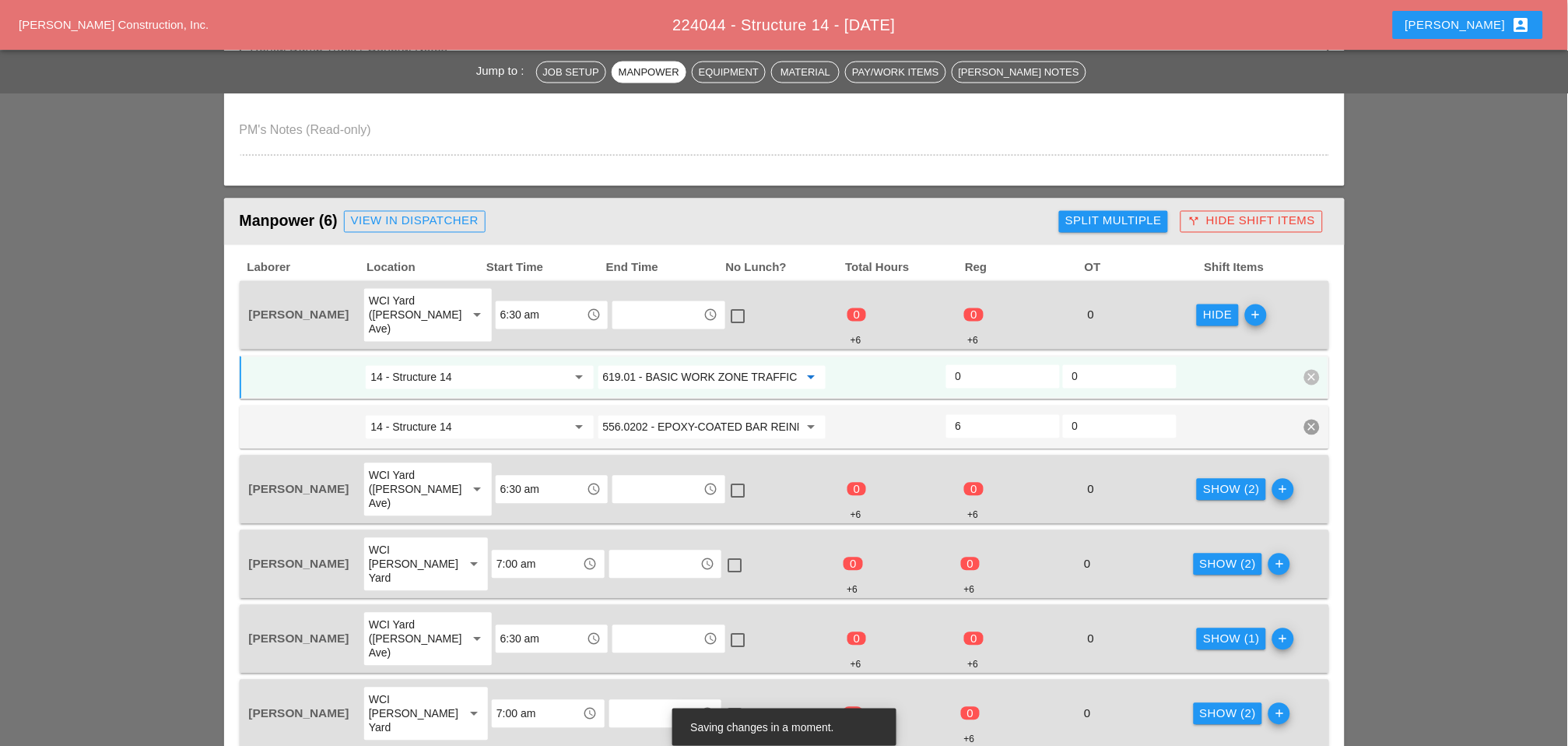
type input "619.01 - BASIC WORK ZONE TRAFFIC CONTROL"
click at [530, 365] on input "14 - Structure 14" at bounding box center [468, 378] width 196 height 25
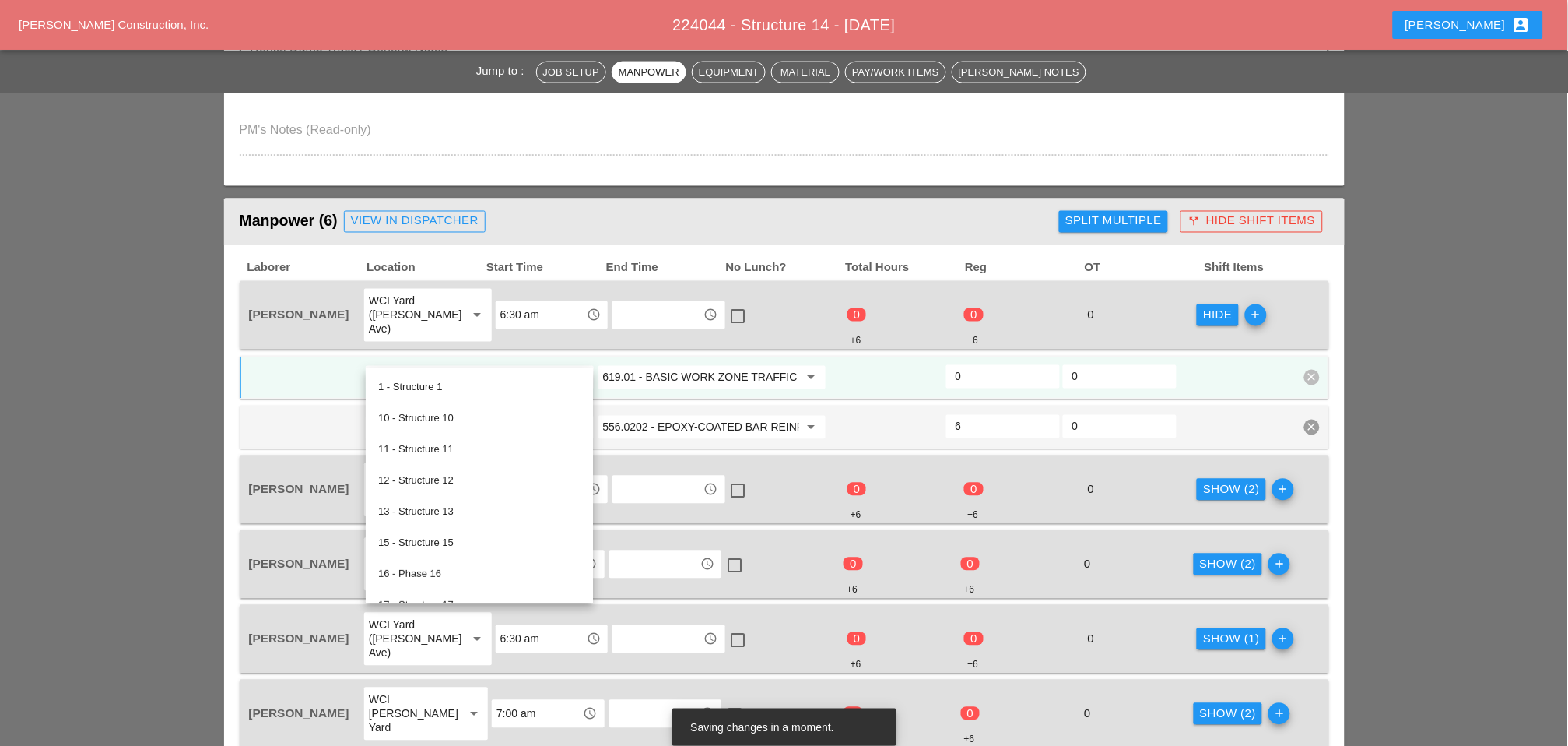
click at [654, 365] on input "619.01 - BASIC WORK ZONE TRAFFIC CONTROL" at bounding box center [701, 378] width 196 height 25
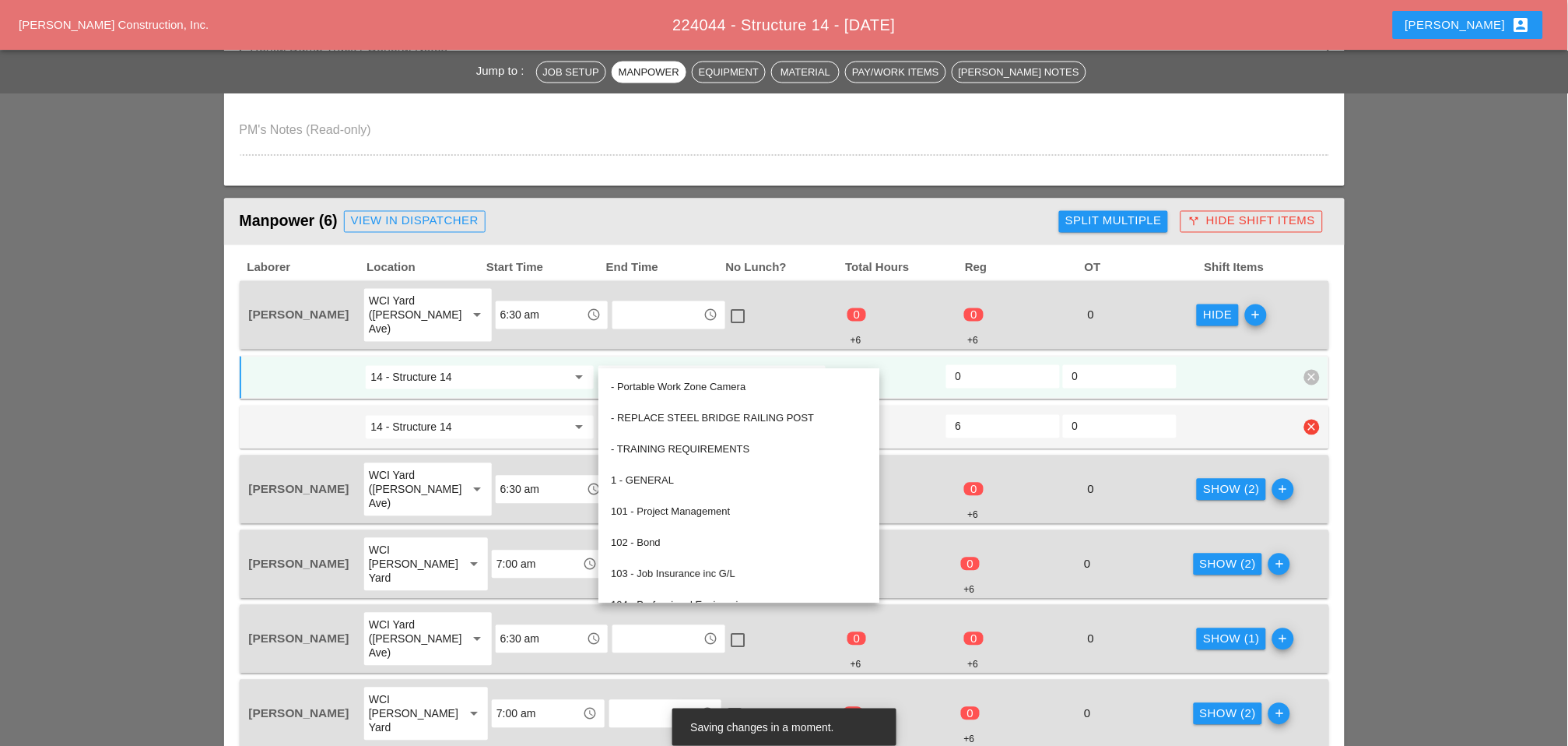
click at [1003, 414] on input "6" at bounding box center [1003, 427] width 95 height 25
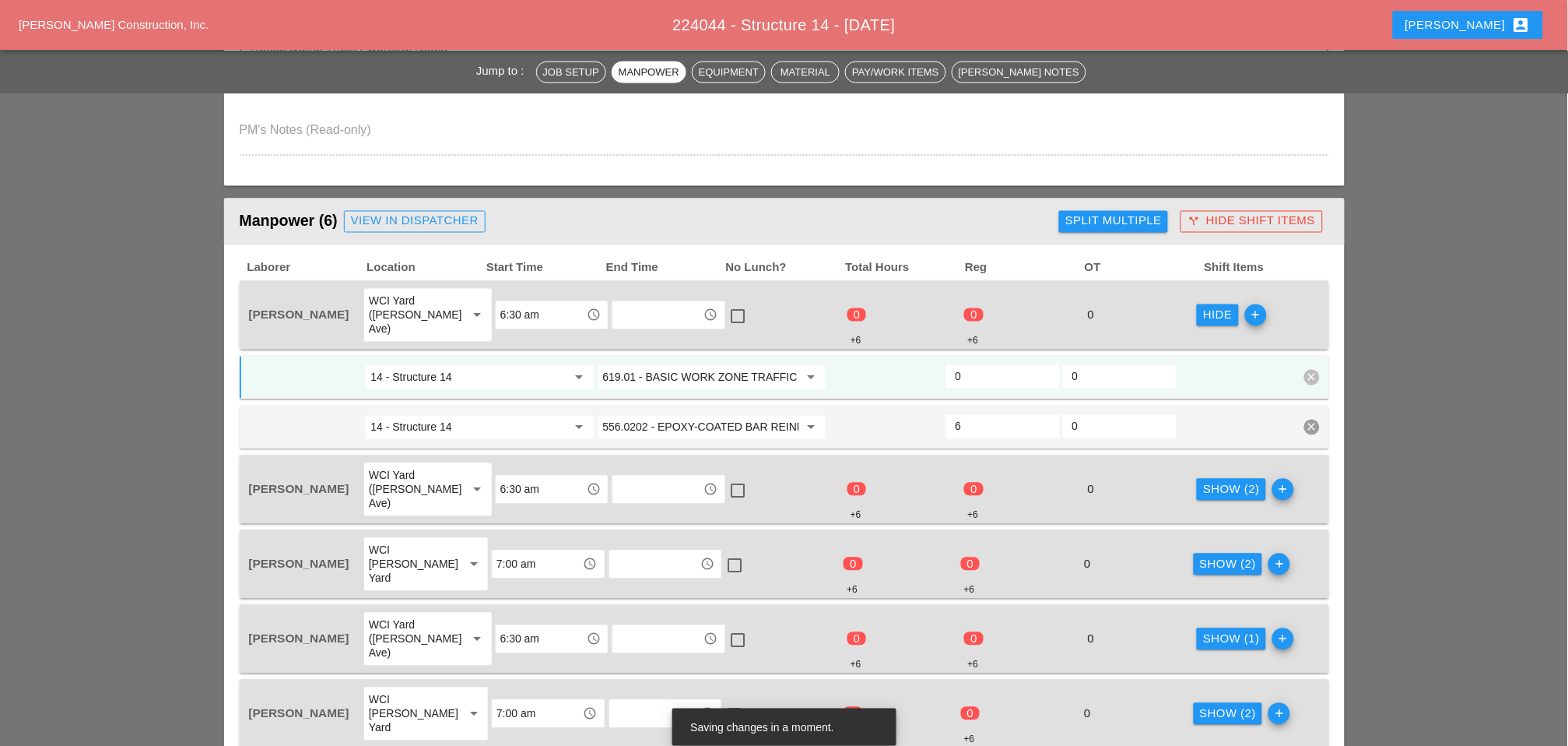
click at [1114, 481] on div "Show (2)" at bounding box center [1231, 490] width 57 height 18
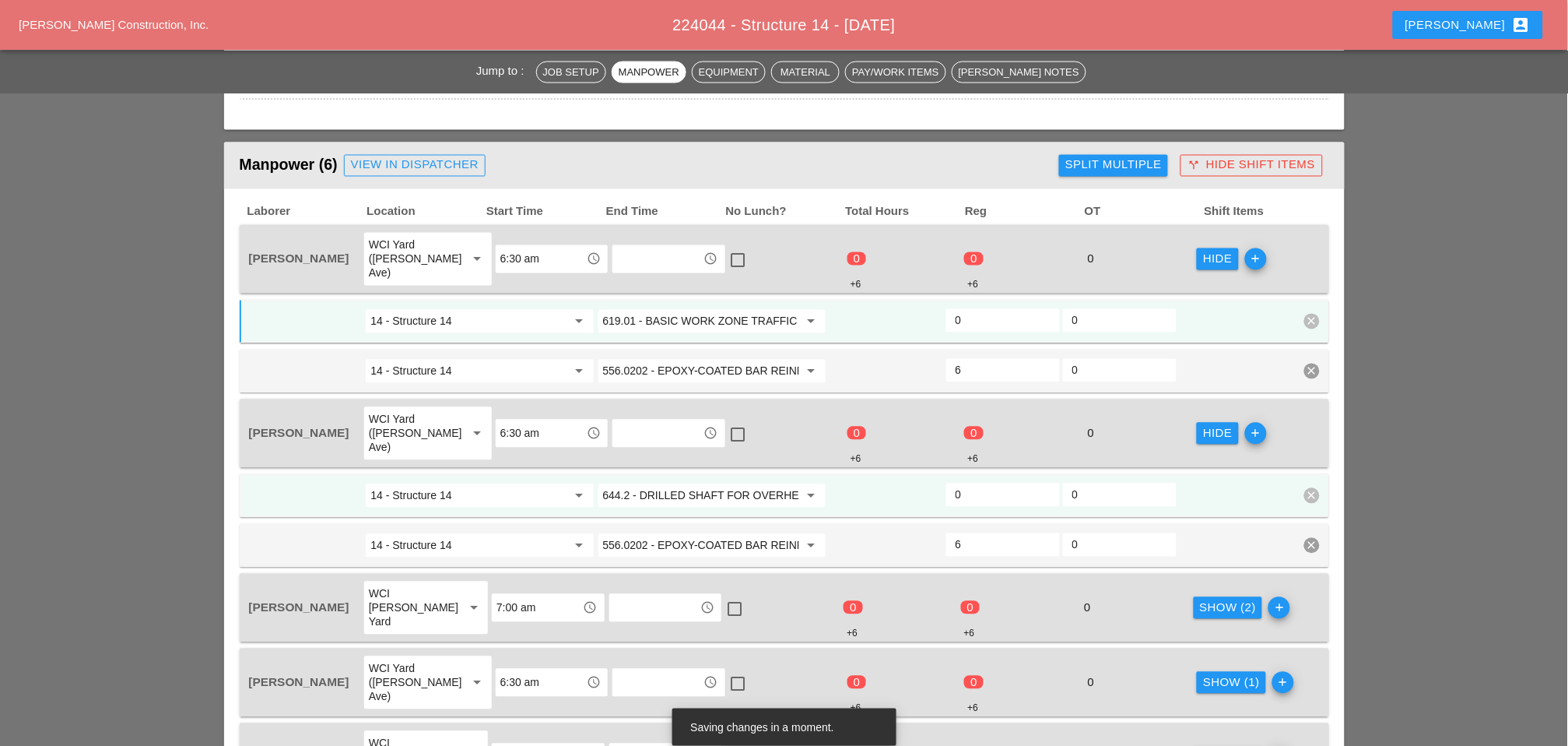
scroll to position [778, 0]
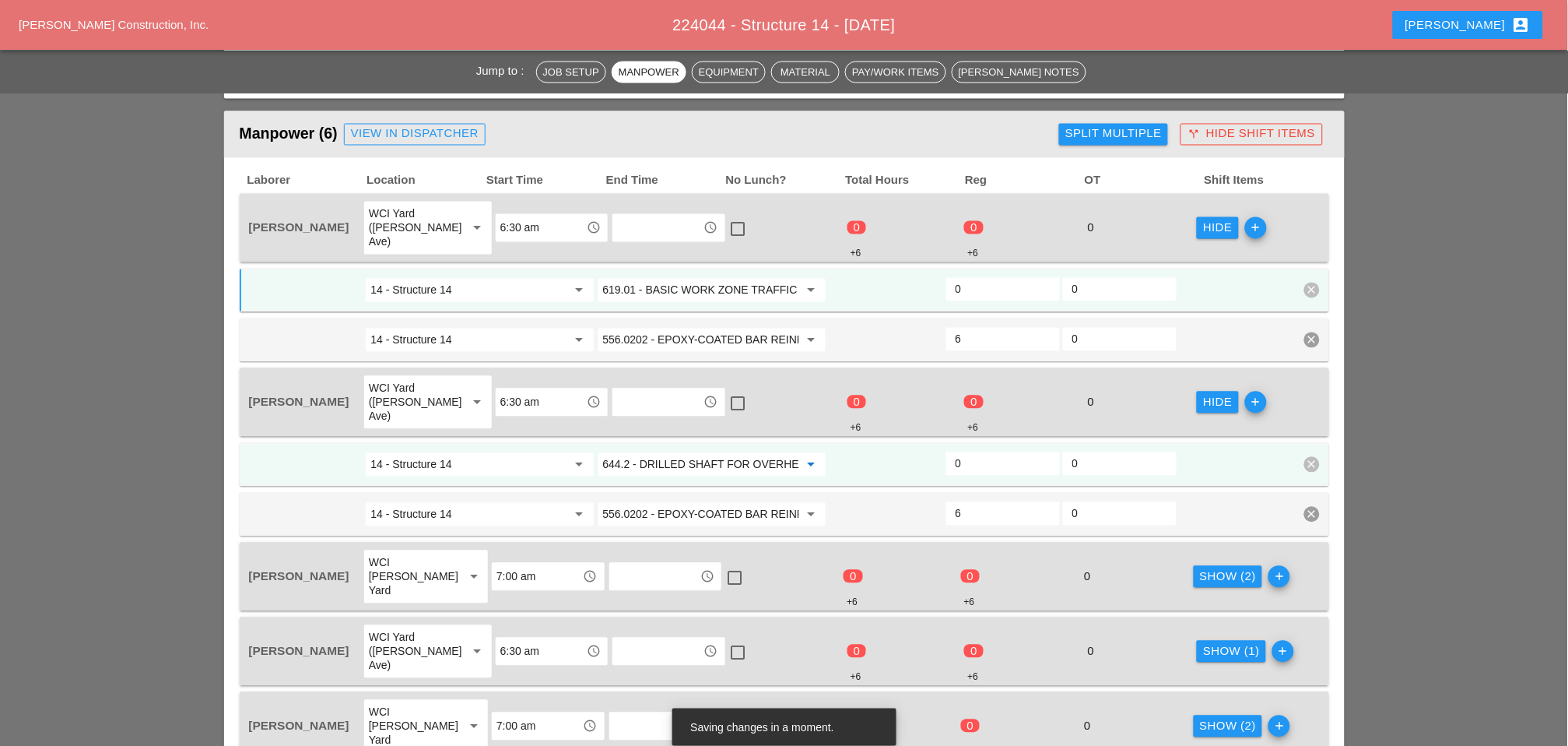
click at [682, 452] on input "644.2 - DRILLED SHAFT FOR OVERHEAD SIGN STRUCTUR" at bounding box center [701, 465] width 196 height 25
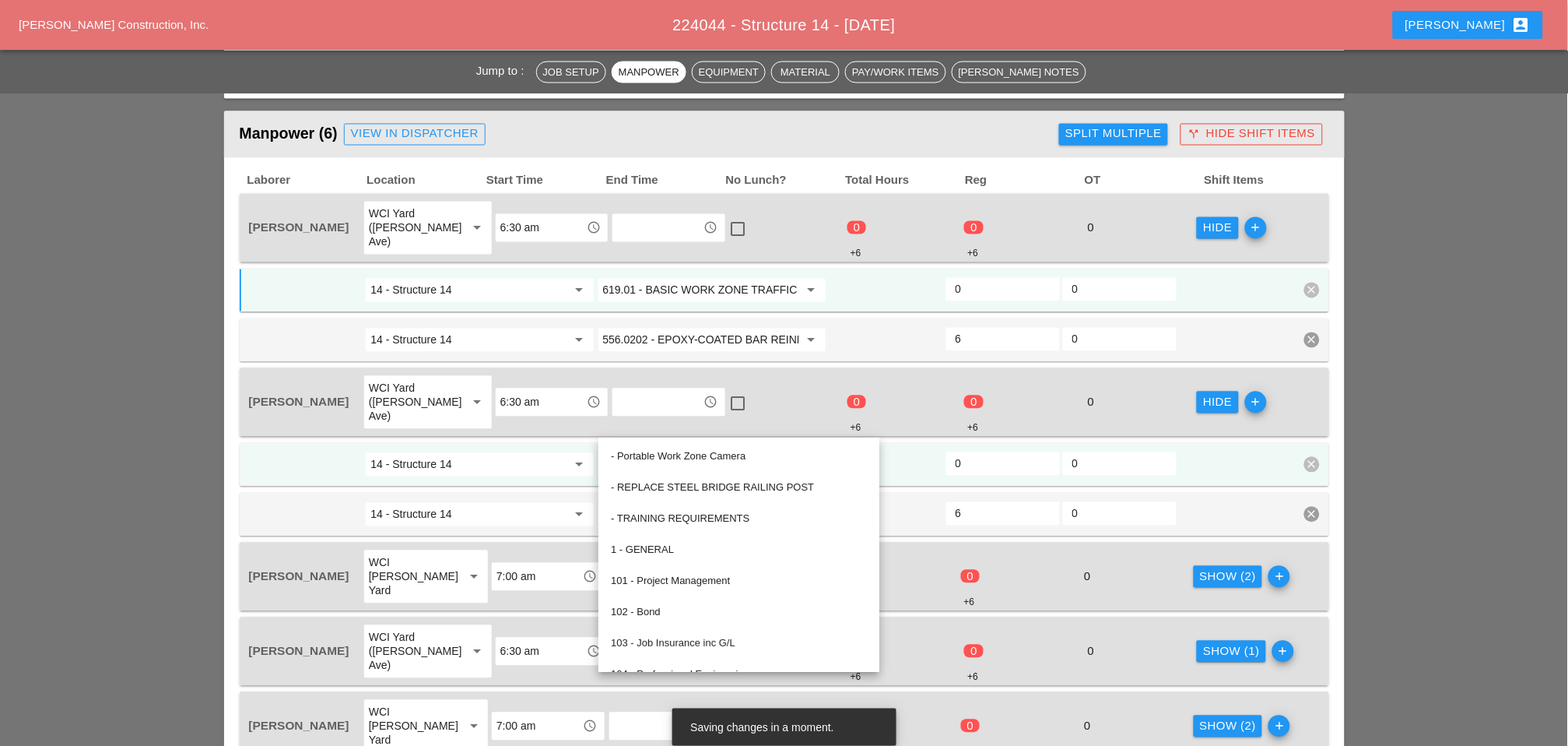
paste input "19.01 - BASIC WORK ZONE TRAFFIC CONTROL"
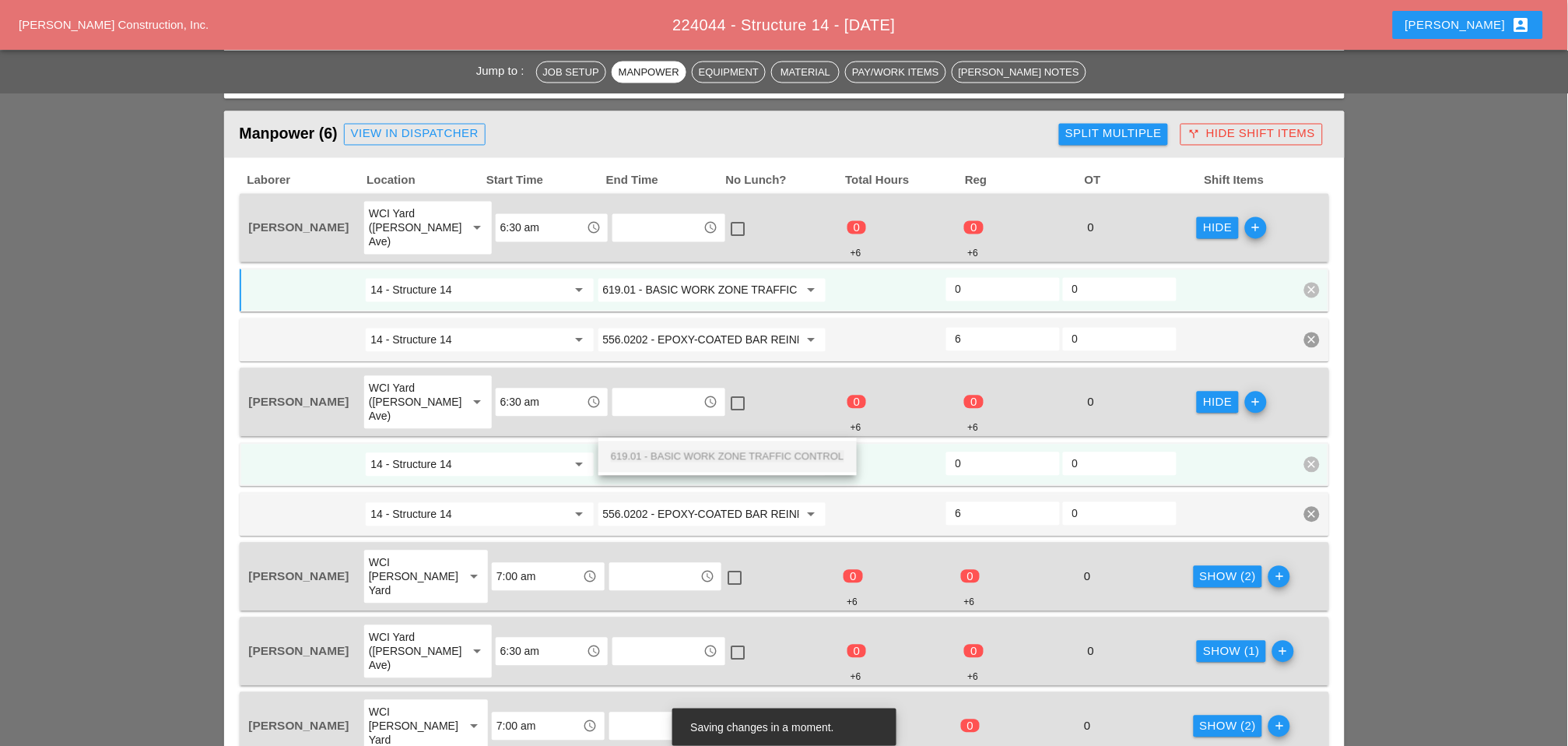
scroll to position [0, 54]
click at [703, 454] on span "619.01 - BASIC WORK ZONE TRAFFIC CONTROL" at bounding box center [728, 456] width 234 height 12
type input "619.01 - BASIC WORK ZONE TRAFFIC CONTROL"
click at [1114, 568] on div "Show (2)" at bounding box center [1228, 577] width 57 height 18
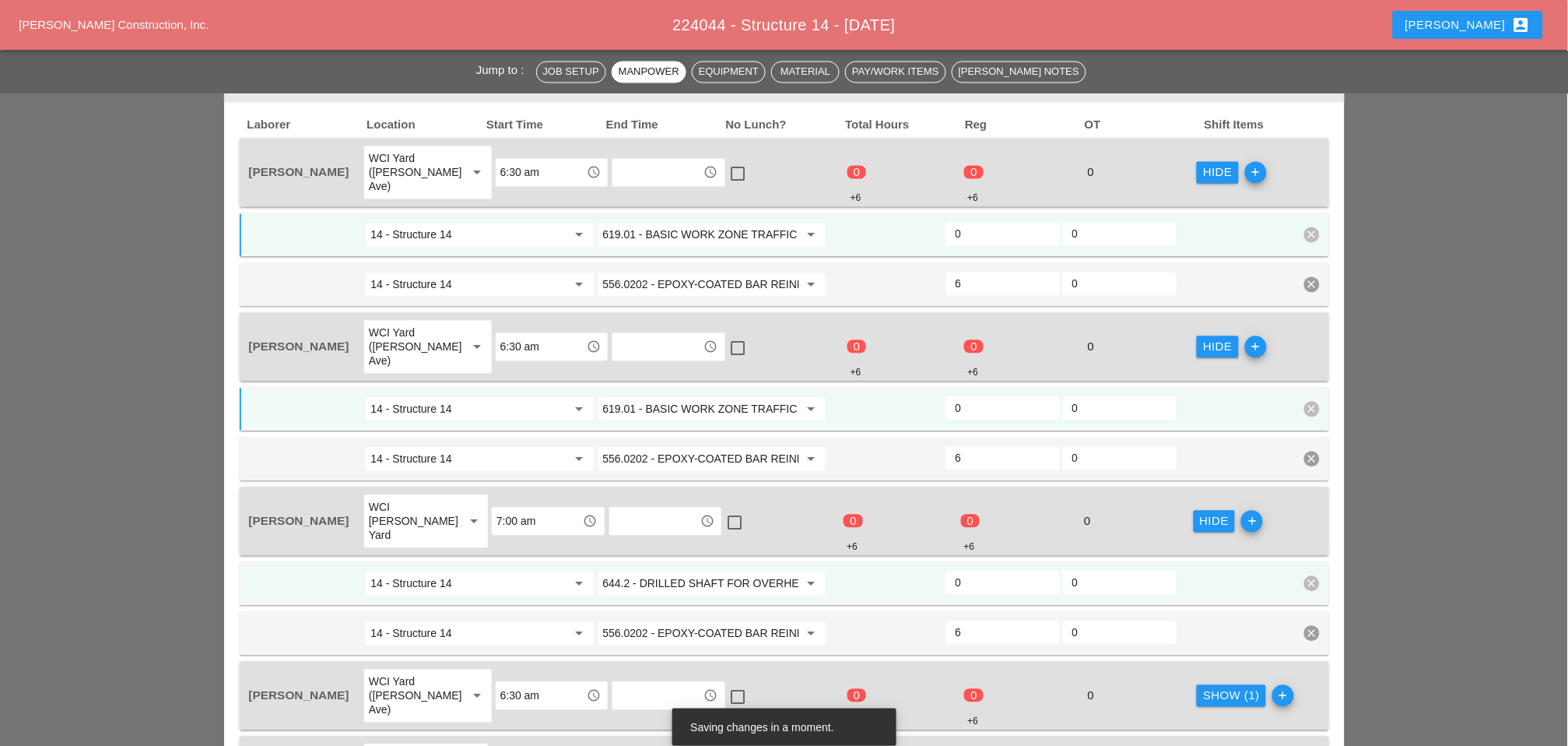
scroll to position [865, 0]
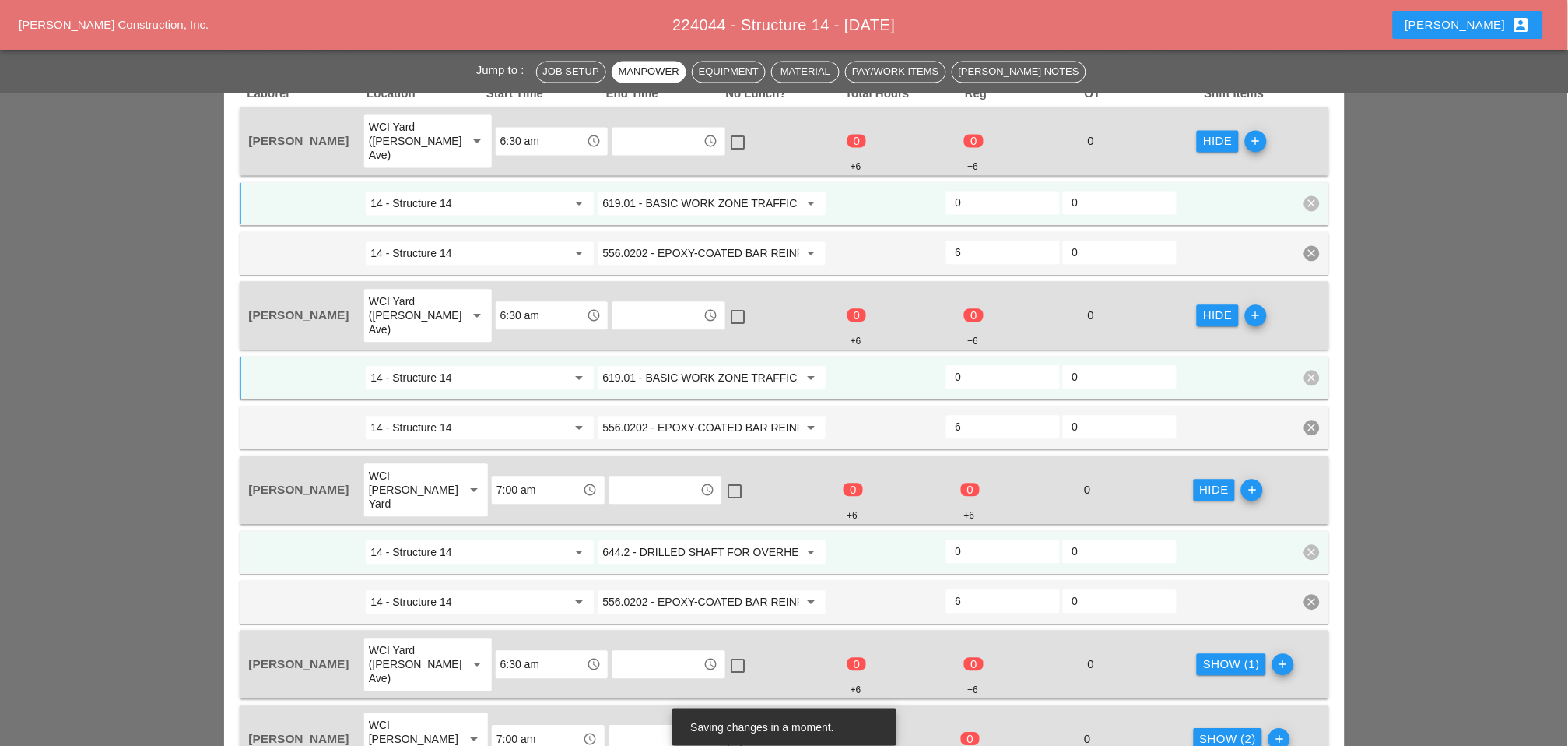
click at [696, 541] on input "644.2 - DRILLED SHAFT FOR OVERHEAD SIGN STRUCTUR" at bounding box center [701, 553] width 196 height 25
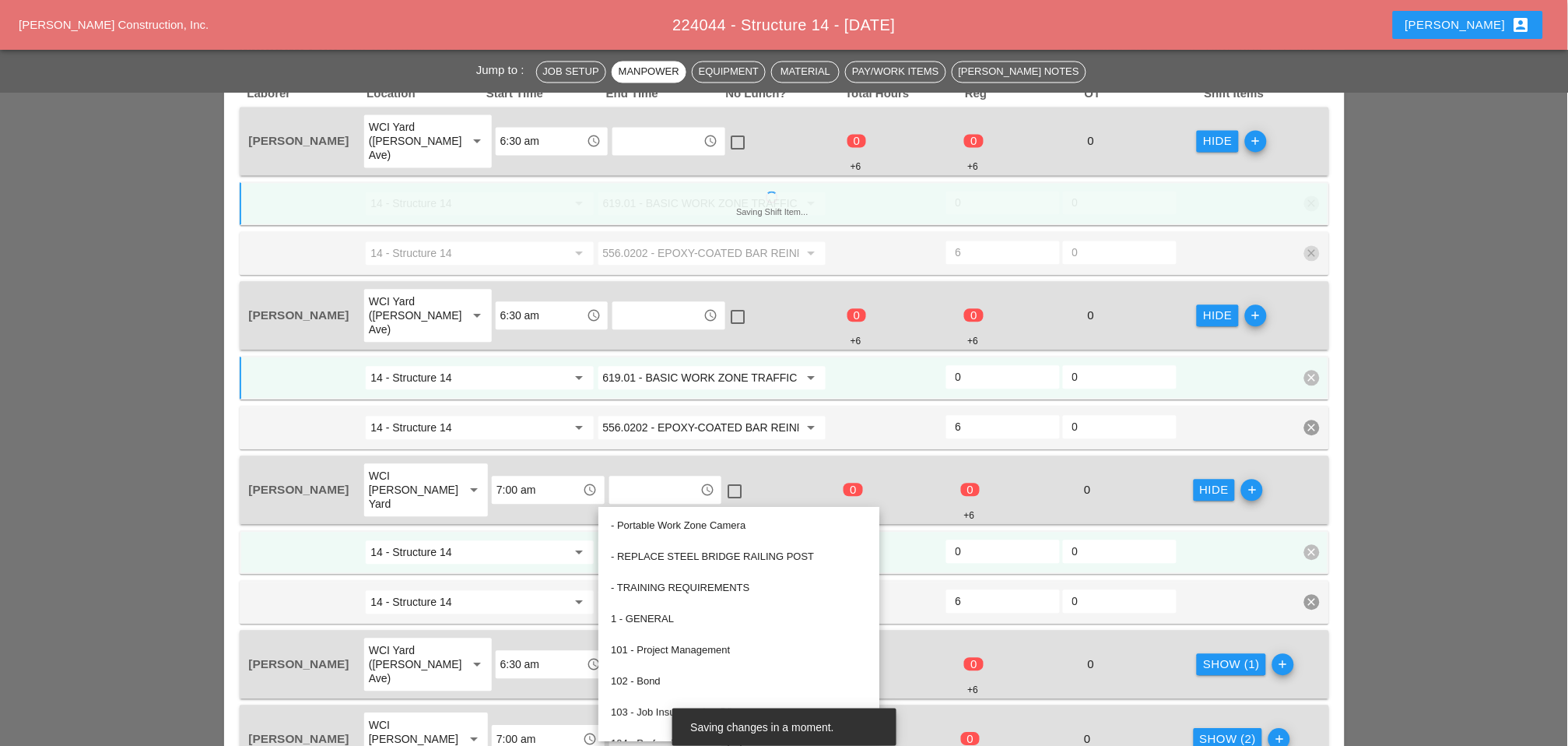
paste input "19.01 - BASIC WORK ZONE TRAFFIC CONTROL"
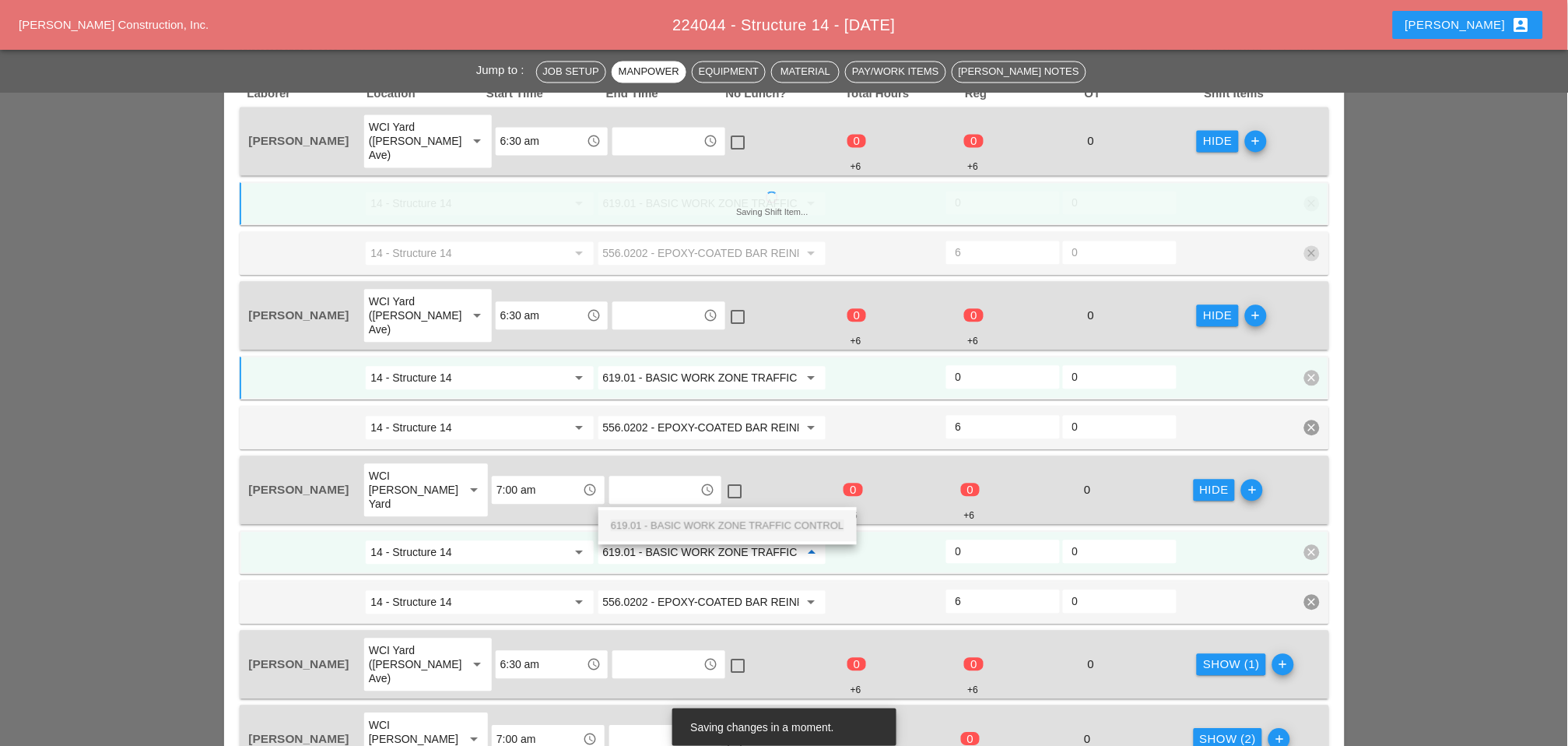
scroll to position [0, 54]
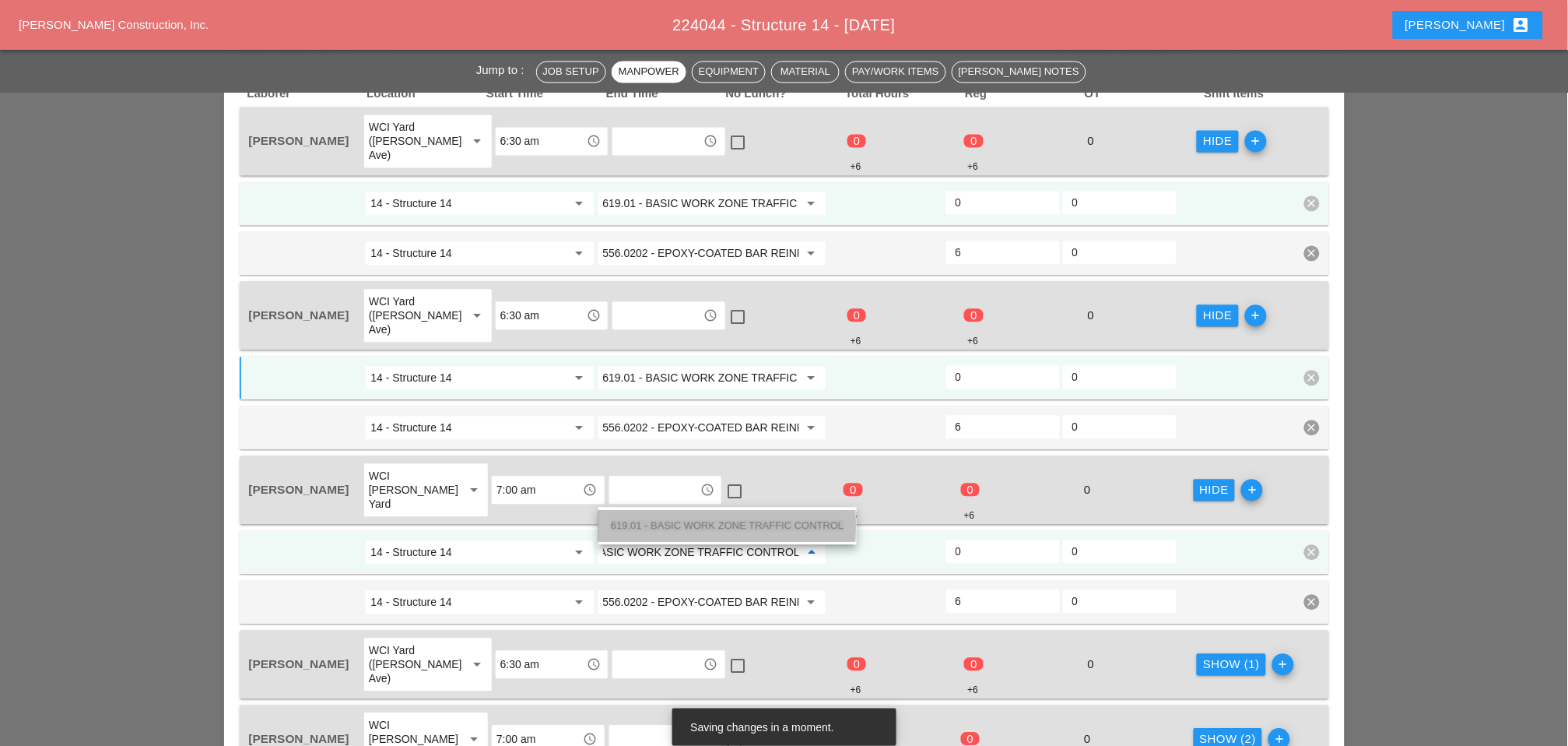
click at [705, 522] on span "619.01 - BASIC WORK ZONE TRAFFIC CONTROL" at bounding box center [728, 526] width 234 height 12
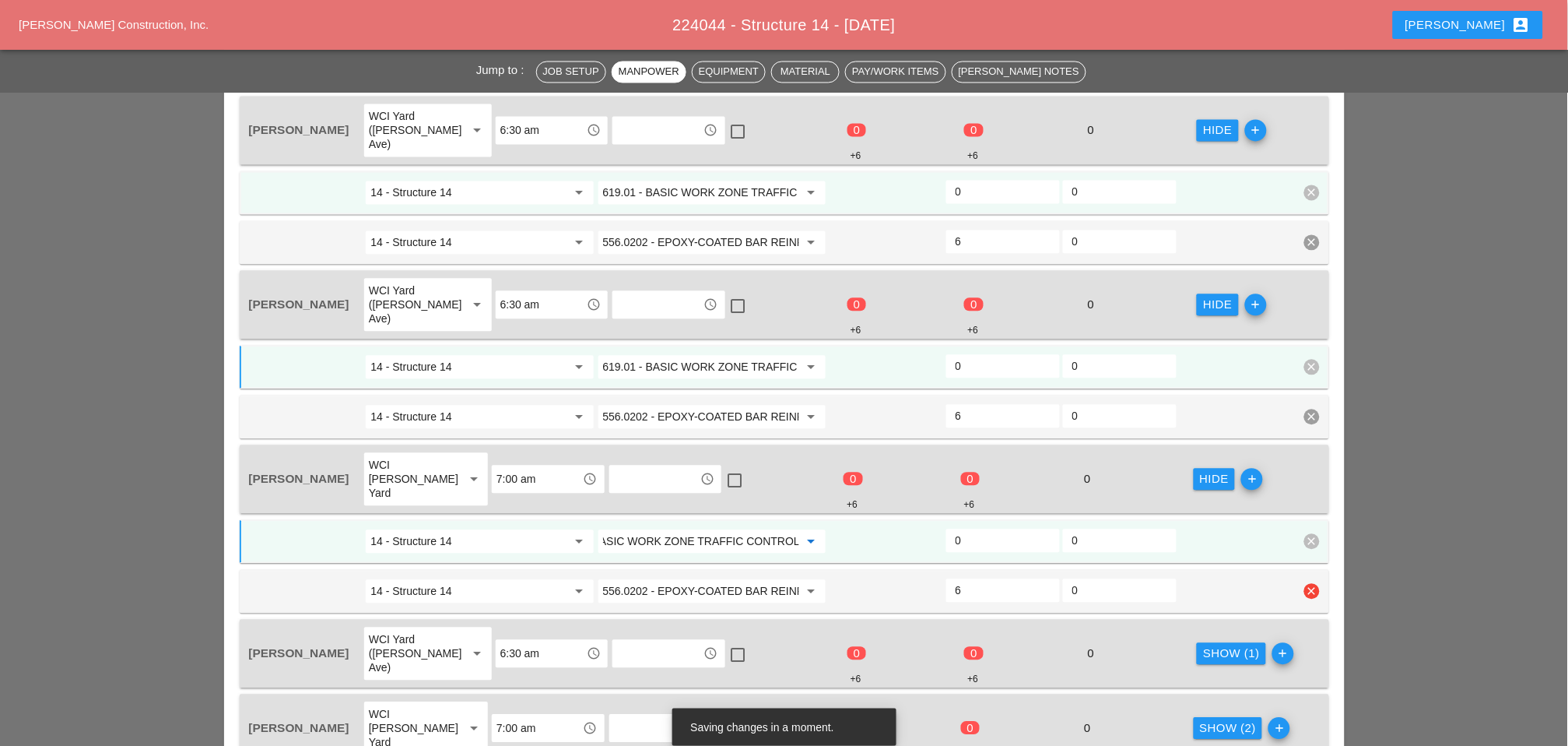
scroll to position [951, 0]
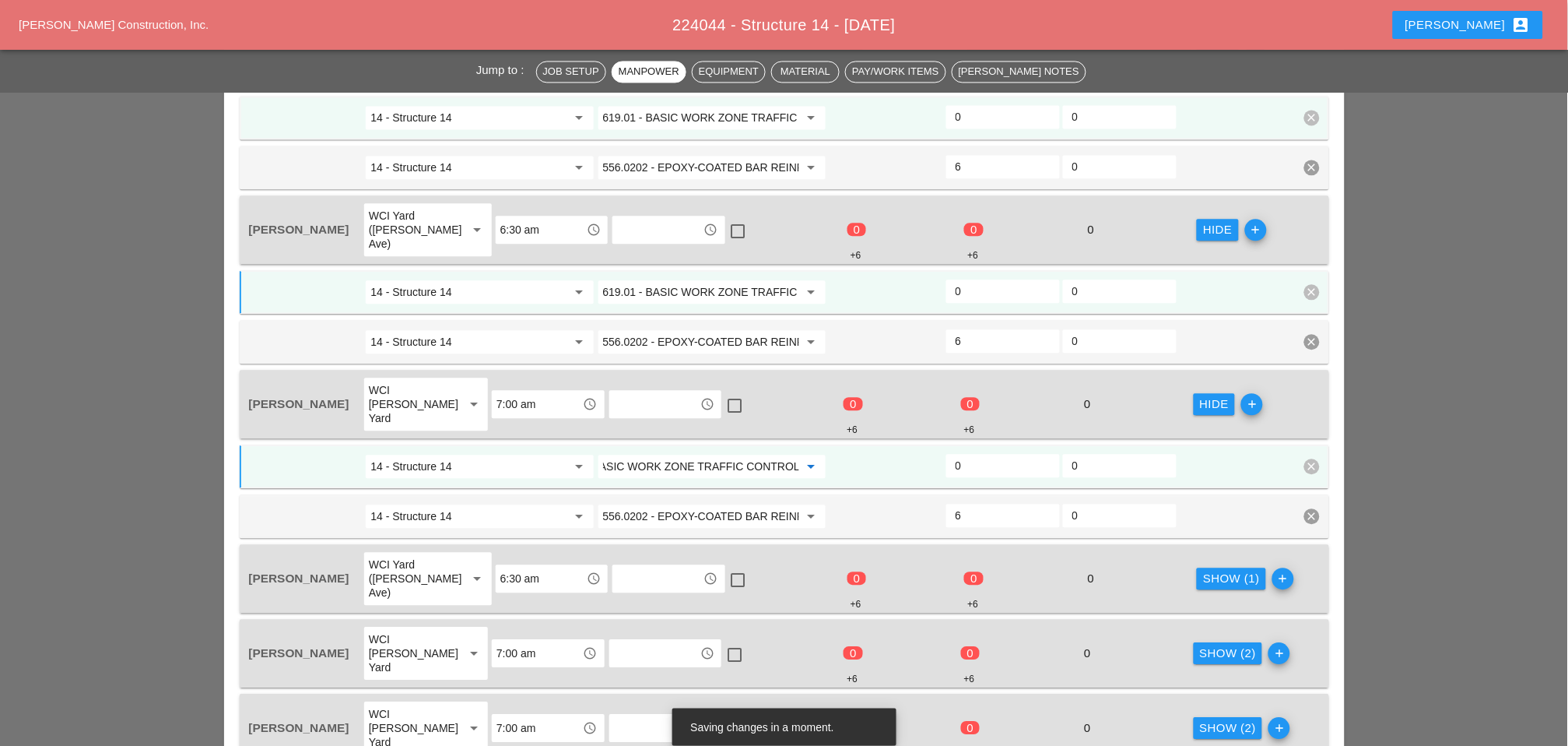
type input "619.01 - BASIC WORK ZONE TRAFFIC CONTROL"
click at [1114, 570] on div "Show (1)" at bounding box center [1231, 578] width 57 height 18
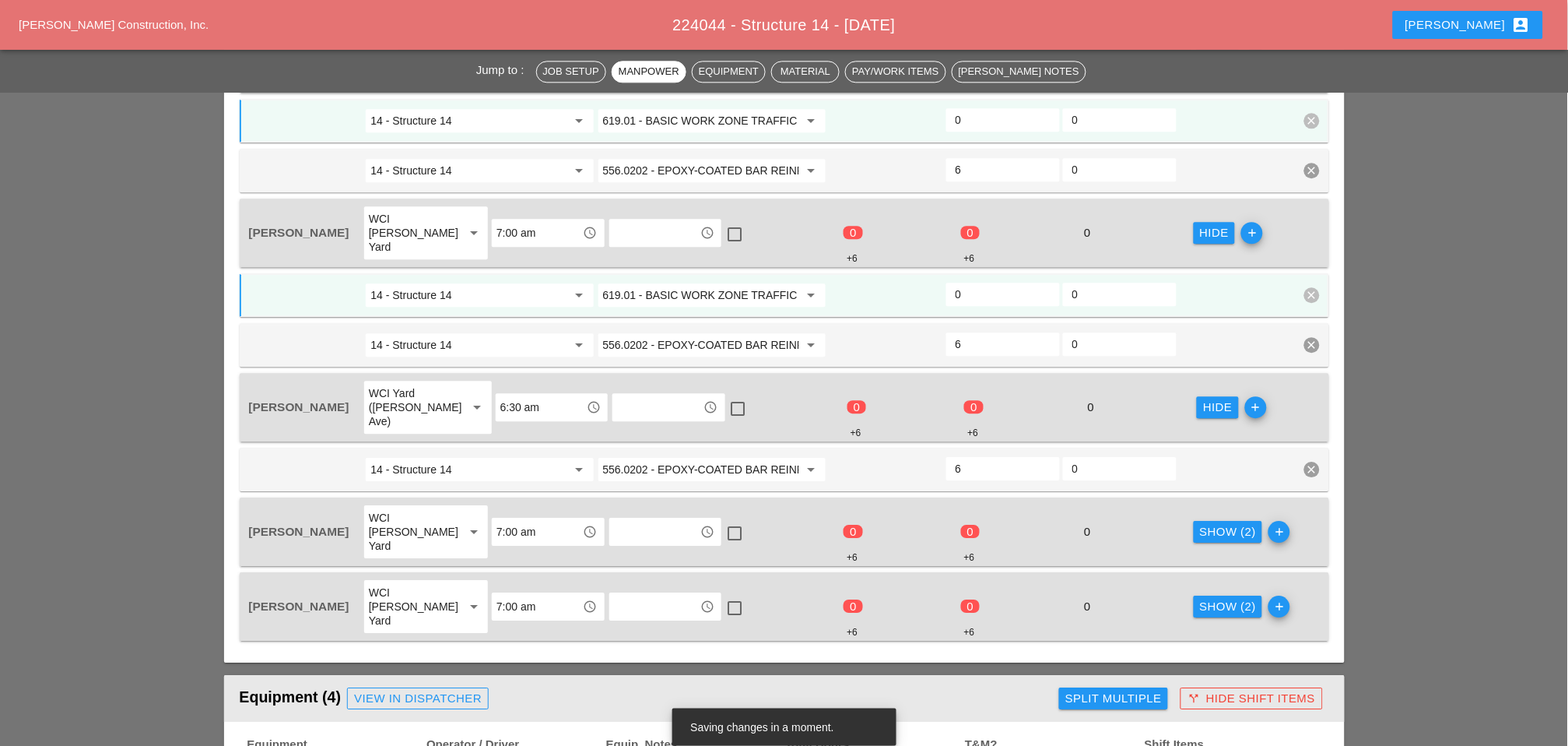
scroll to position [1125, 0]
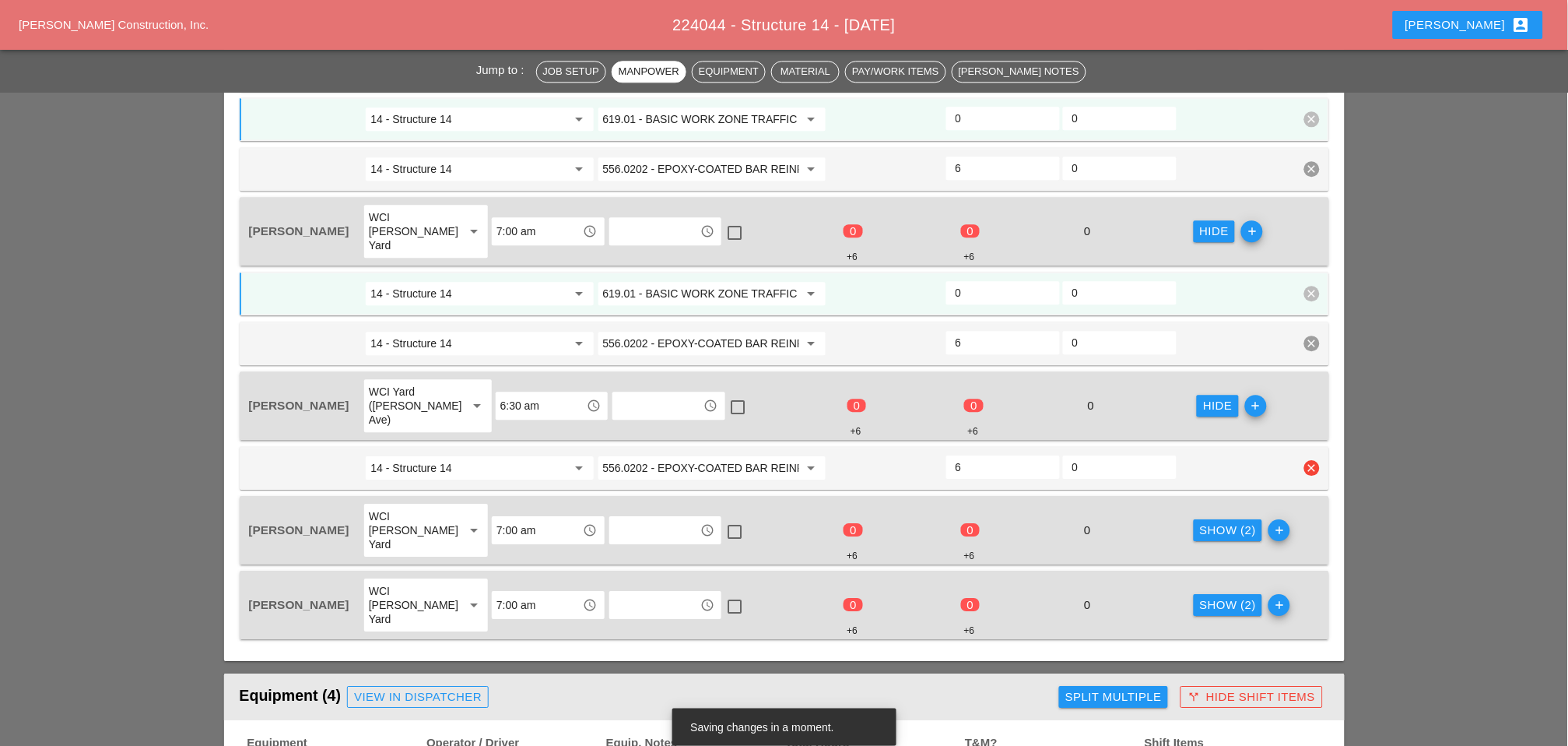
click at [682, 455] on input "556.0202 - EPOXY-COATED BAR REINFORCEMENT FOR STRUC" at bounding box center [701, 468] width 196 height 25
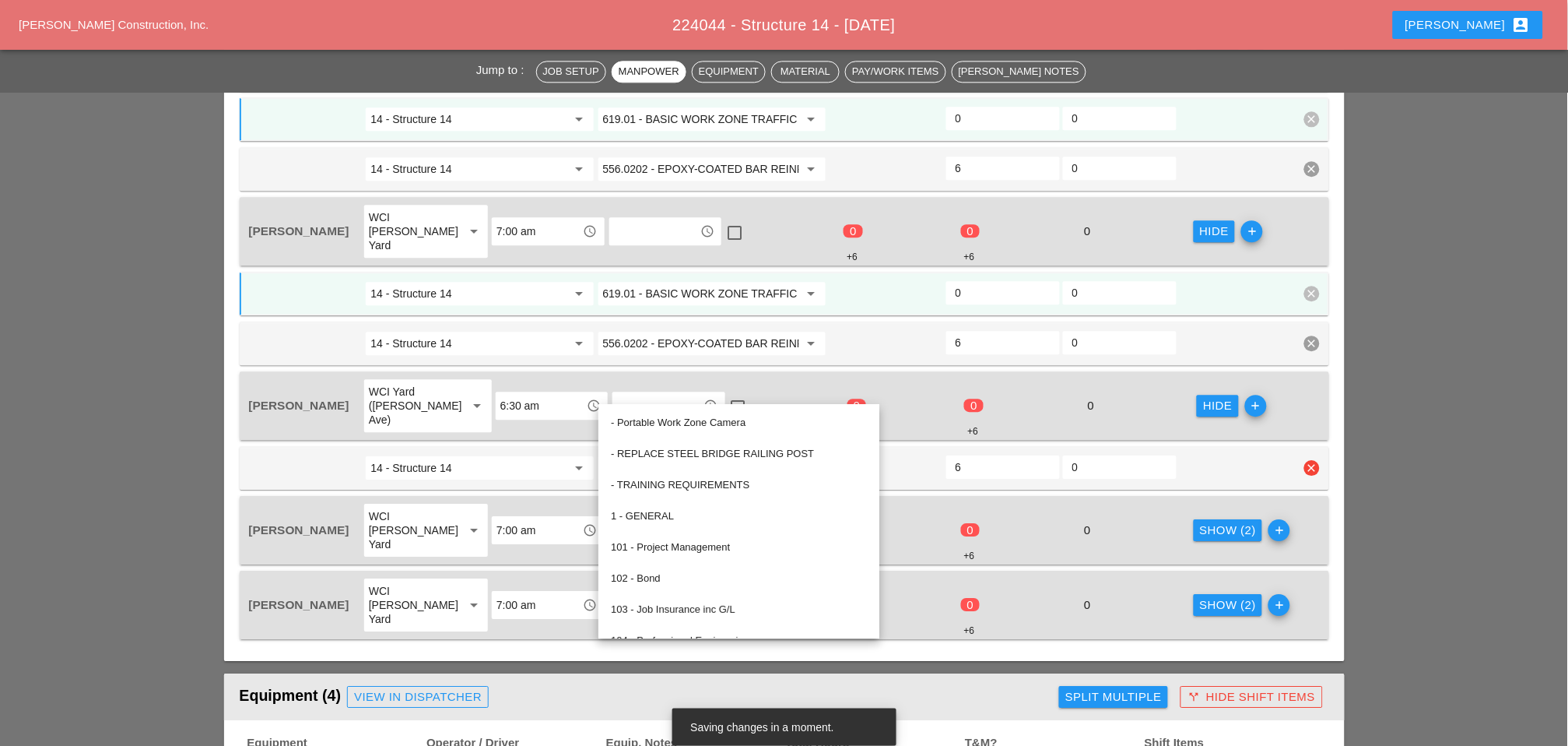
paste input "619.01 - BASIC WORK ZONE TRAFFIC CONTROL"
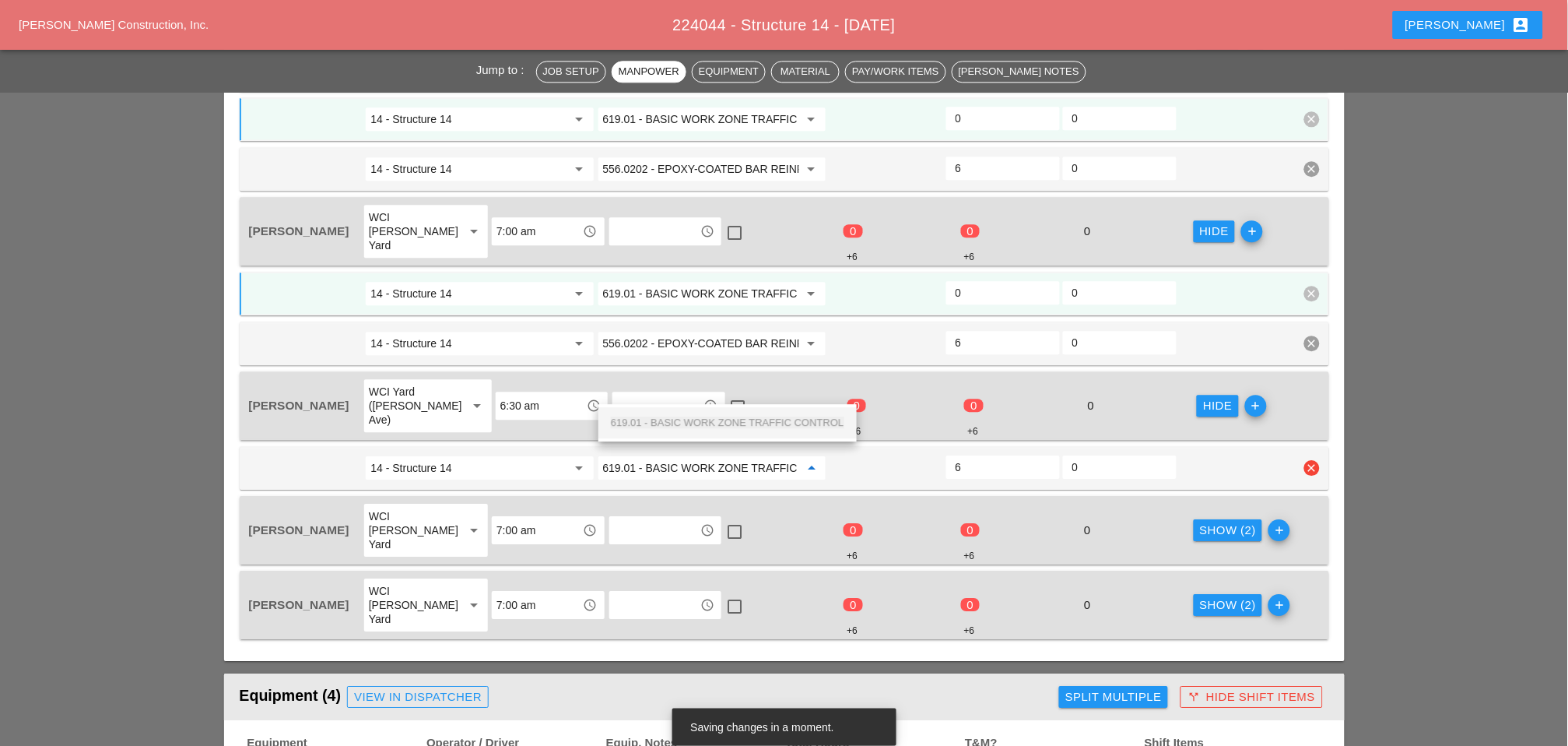
scroll to position [0, 54]
click at [697, 416] on span "619.01 - BASIC WORK ZONE TRAFFIC CONTROL" at bounding box center [728, 422] width 234 height 12
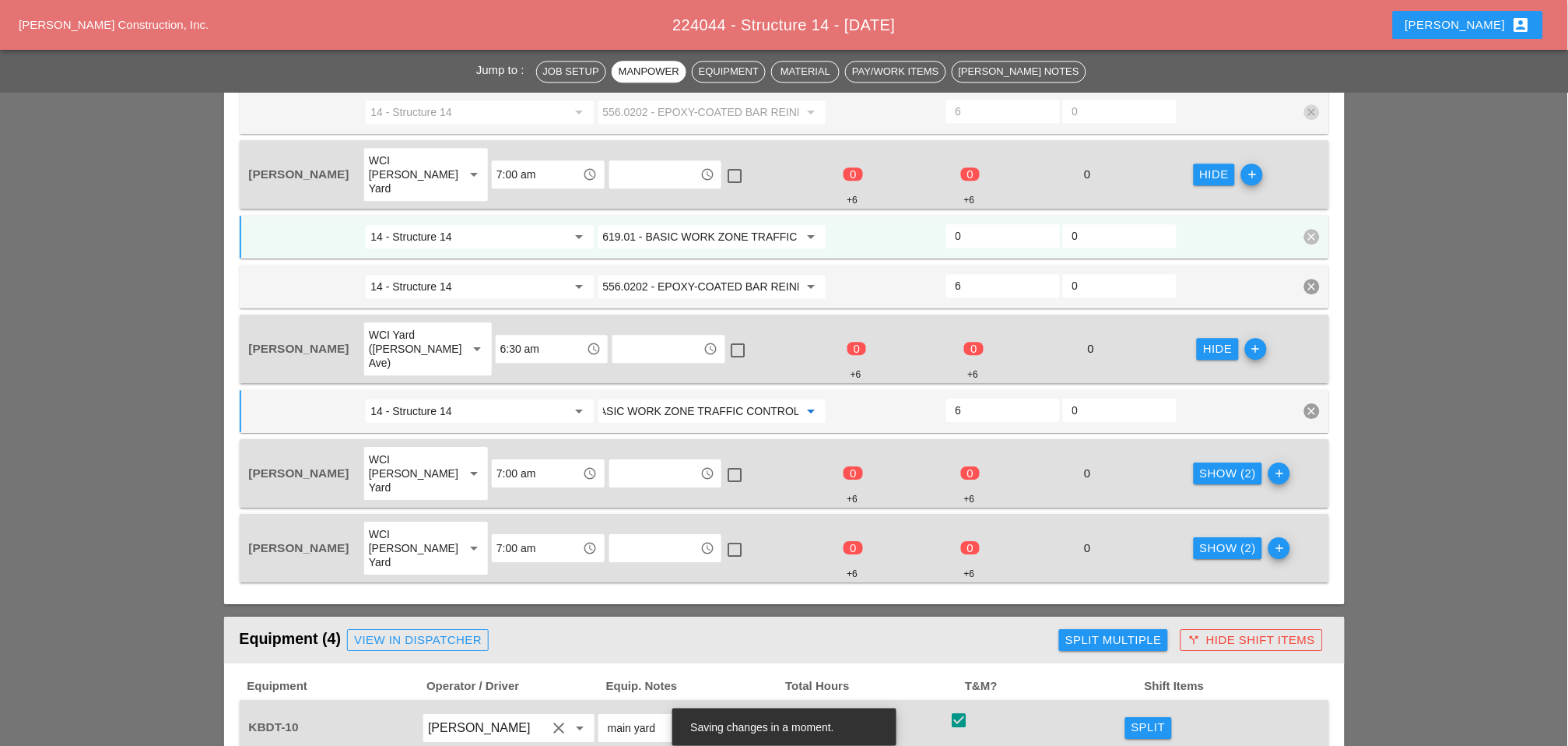
scroll to position [1211, 0]
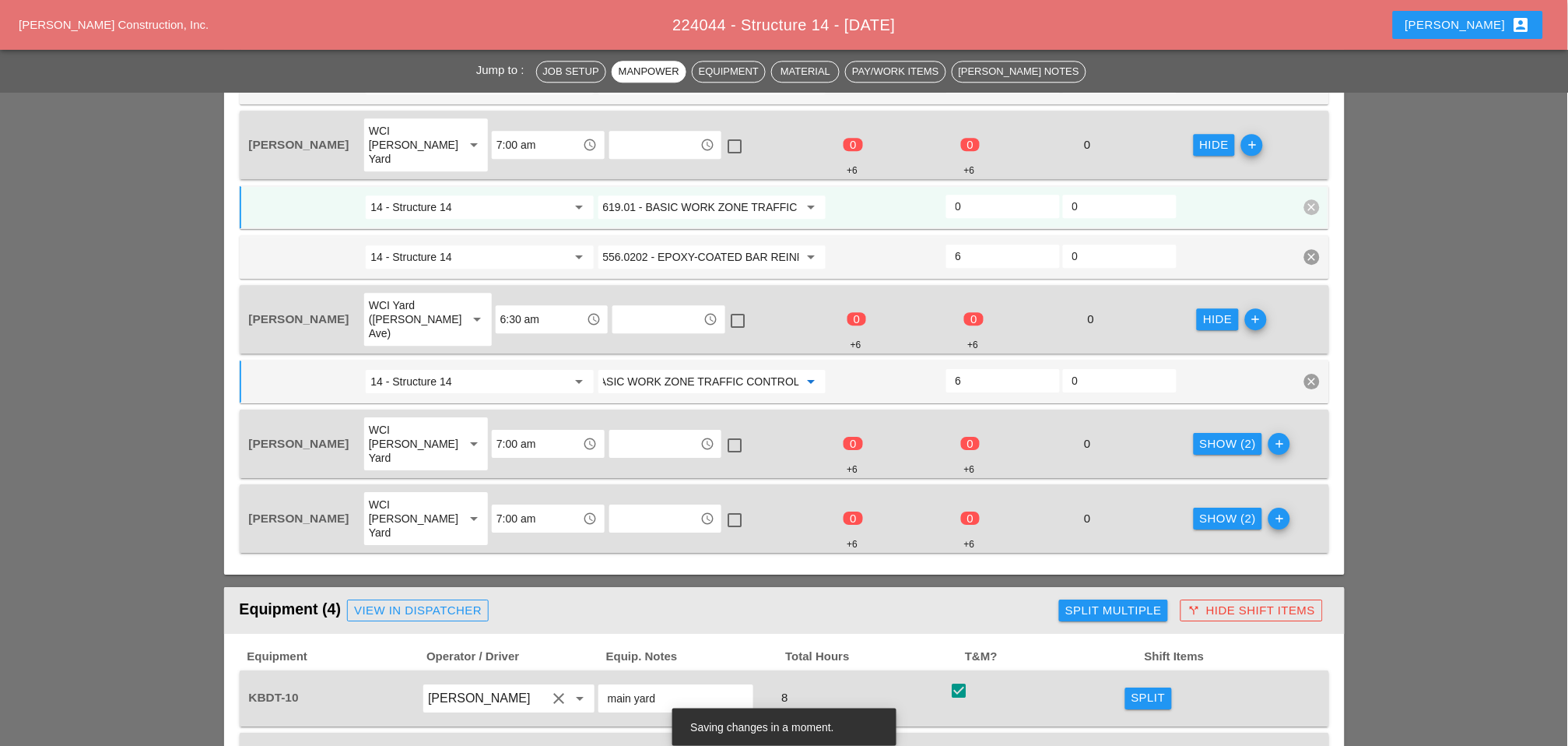
type input "619.01 - BASIC WORK ZONE TRAFFIC CONTROL"
click at [1114, 435] on div "Show (2)" at bounding box center [1228, 444] width 57 height 18
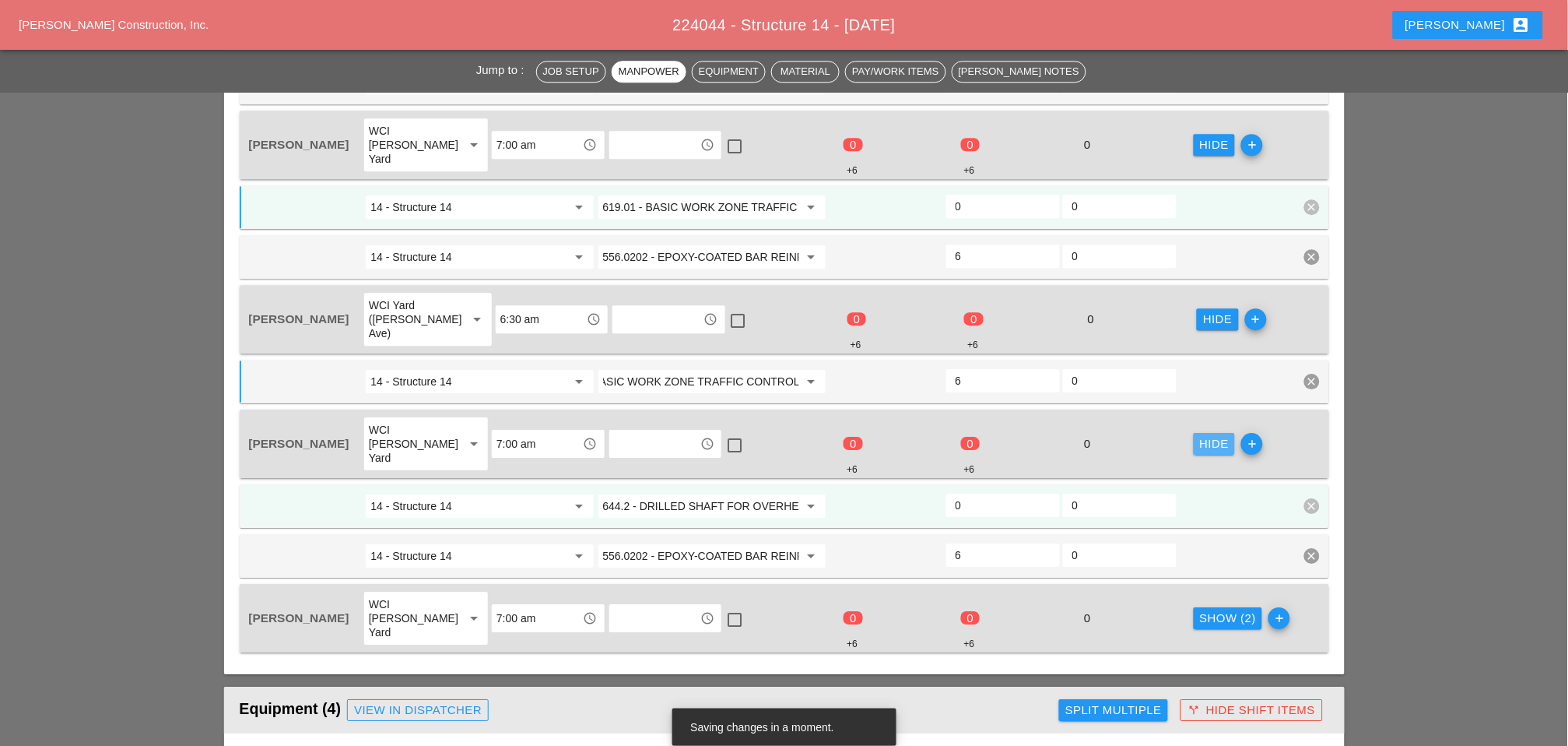
scroll to position [0, 0]
click at [674, 494] on input "644.2 - DRILLED SHAFT FOR OVERHEAD SIGN STRUCTUR" at bounding box center [701, 507] width 196 height 25
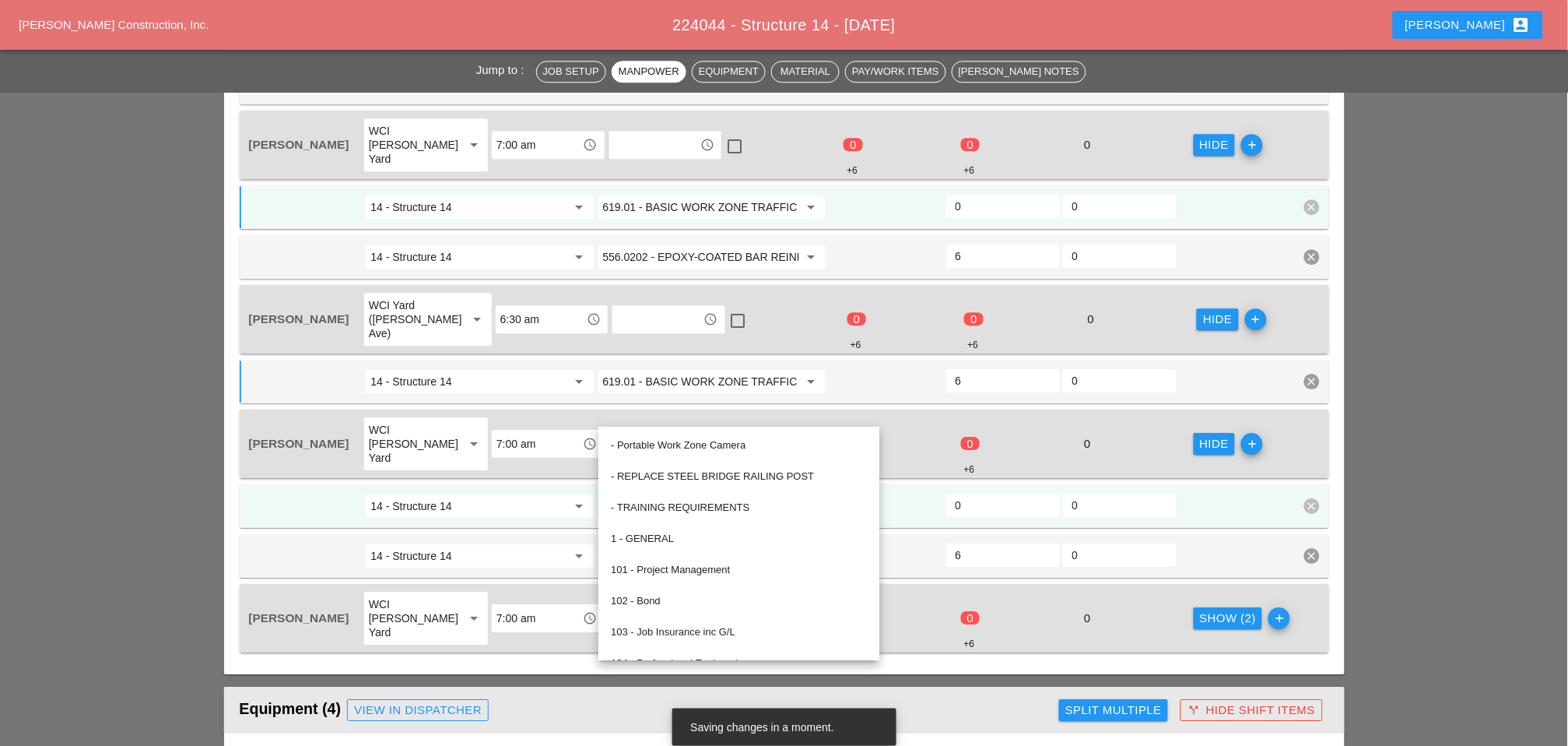
paste input "19.01 - BASIC WORK ZONE TRAFFIC CONTROL"
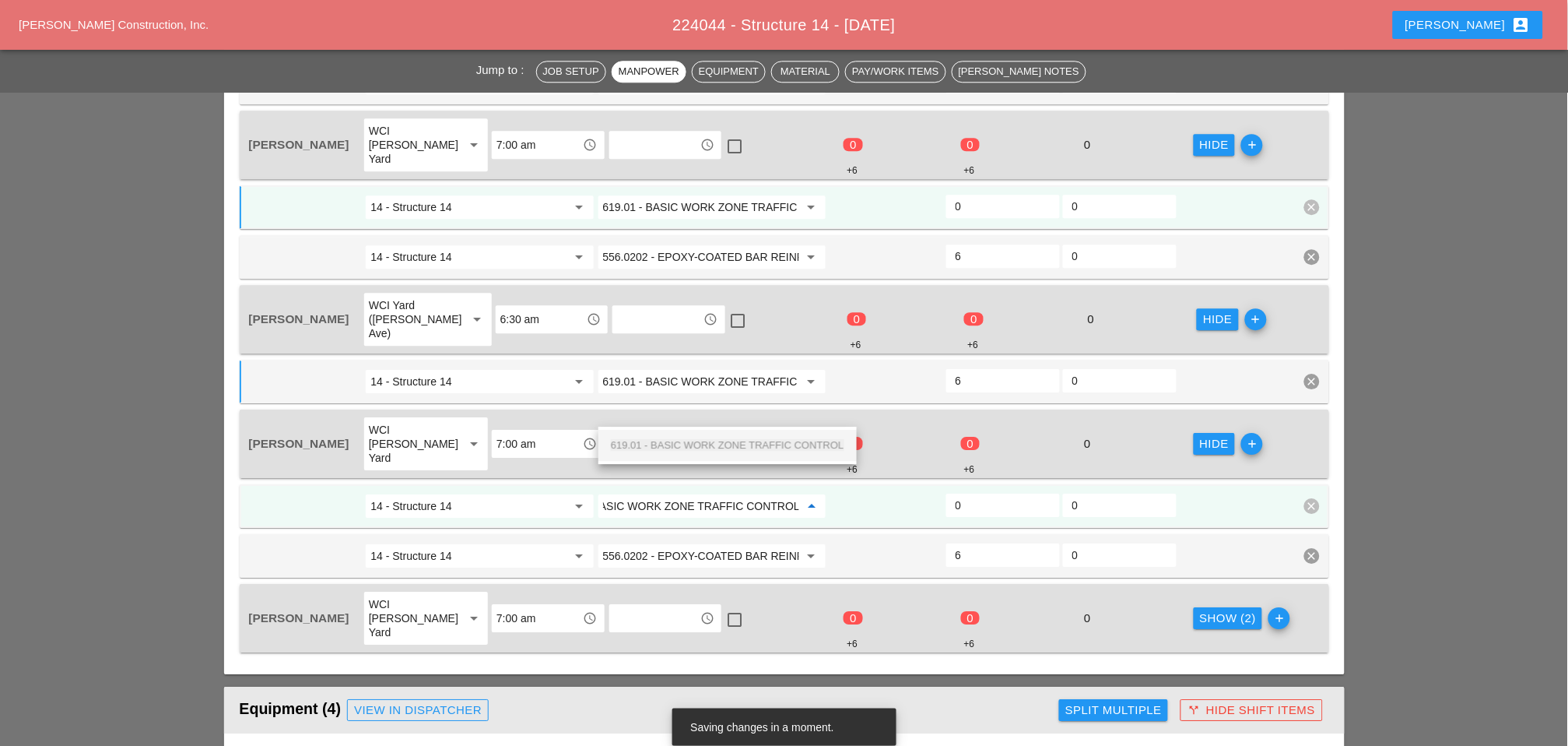
click at [675, 439] on span "619.01 - BASIC WORK ZONE TRAFFIC CONTROL" at bounding box center [728, 445] width 234 height 12
type input "619.01 - BASIC WORK ZONE TRAFFIC CONTROL"
click at [1114, 607] on div "Show (2)" at bounding box center [1228, 618] width 57 height 18
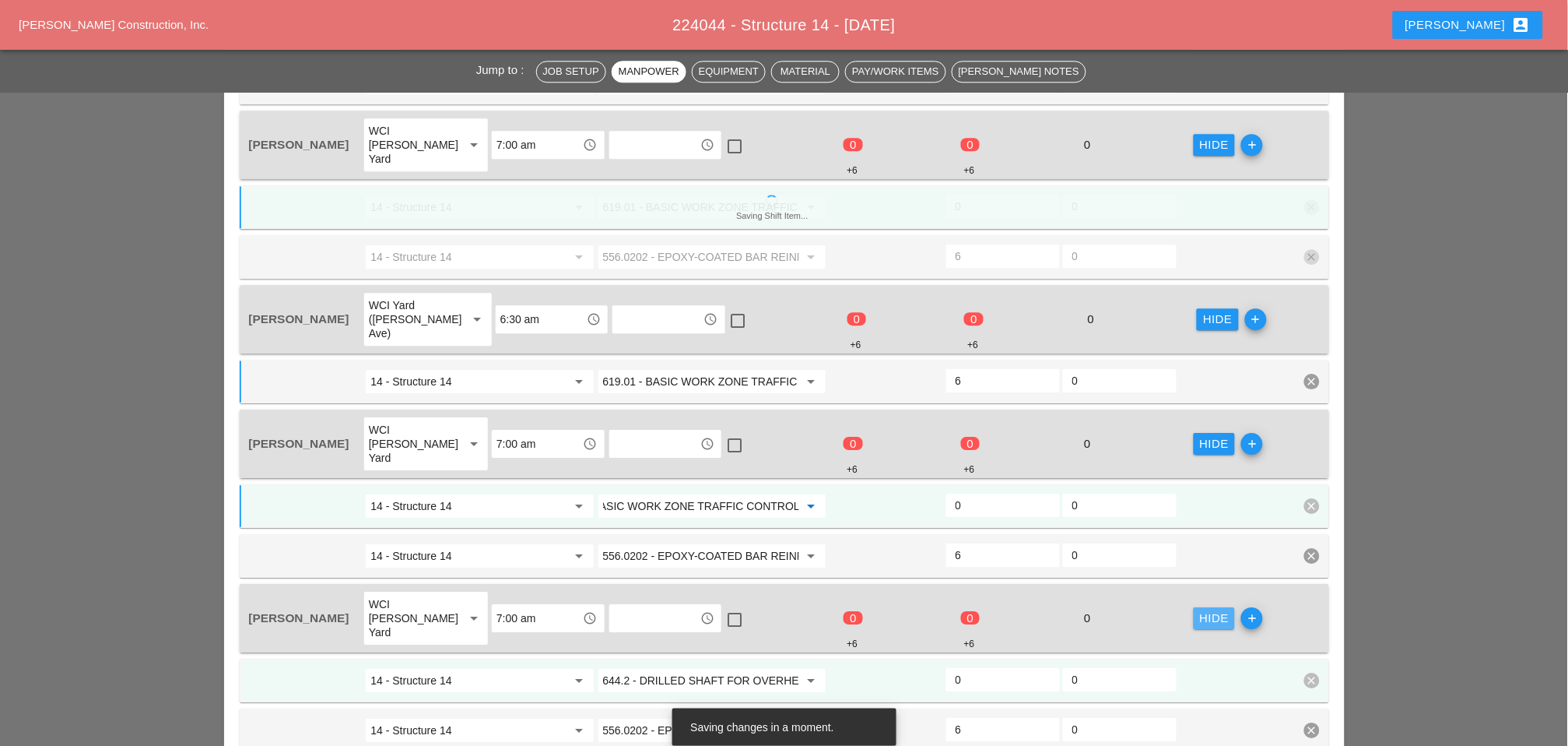
scroll to position [0, 0]
click at [667, 607] on input "644.2 - DRILLED SHAFT FOR OVERHEAD SIGN STRUCTUR" at bounding box center [701, 680] width 196 height 25
paste input "19.01 - BASIC WORK ZONE TRAFFIC CONTROL"
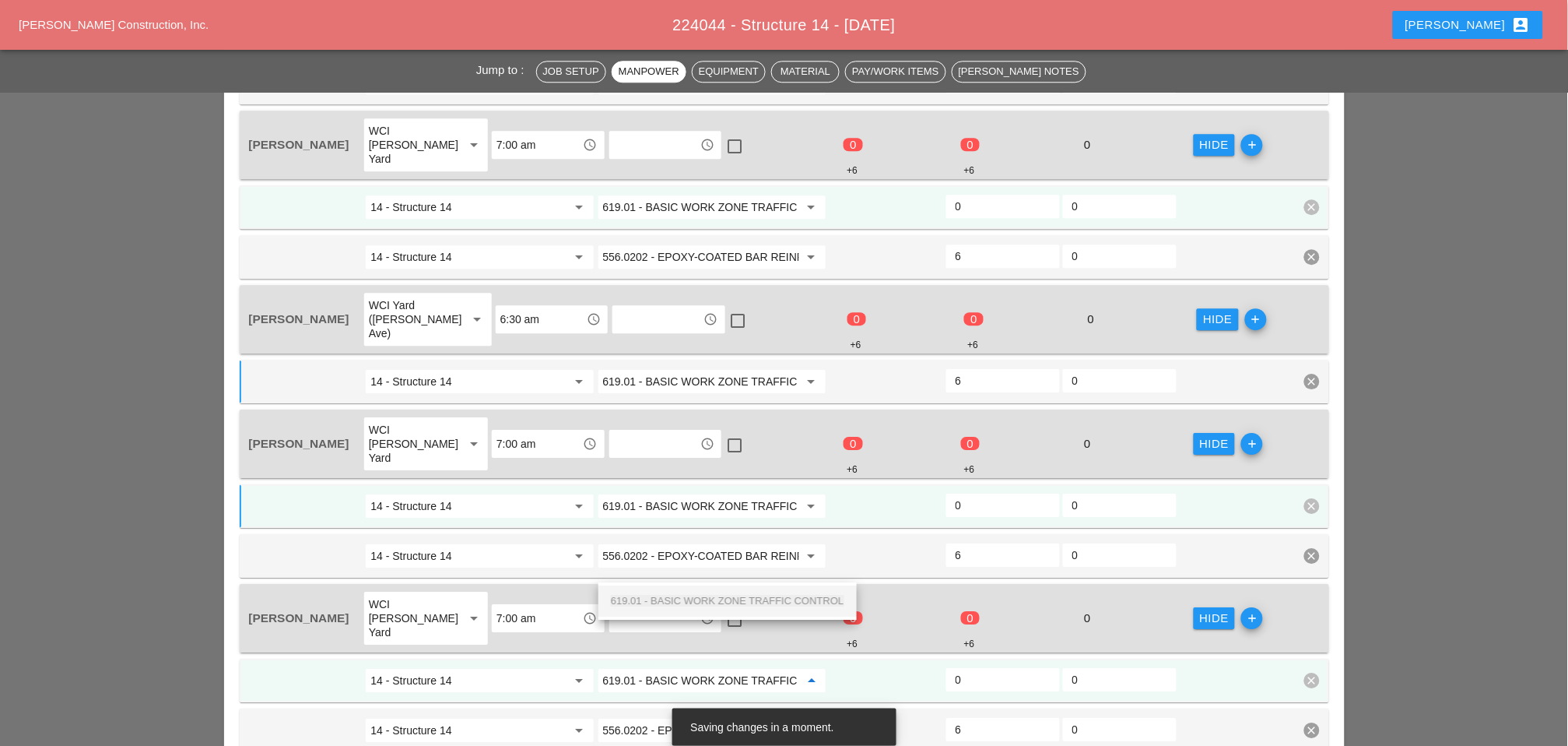
scroll to position [0, 54]
click at [686, 595] on span "619.01 - BASIC WORK ZONE TRAFFIC CONTROL" at bounding box center [728, 601] width 234 height 12
drag, startPoint x: 949, startPoint y: 560, endPoint x: 958, endPoint y: 560, distance: 9.0
type input "619.01 - BASIC WORK ZONE TRAFFIC CONTROL"
click at [953, 607] on div "0" at bounding box center [1003, 680] width 114 height 24
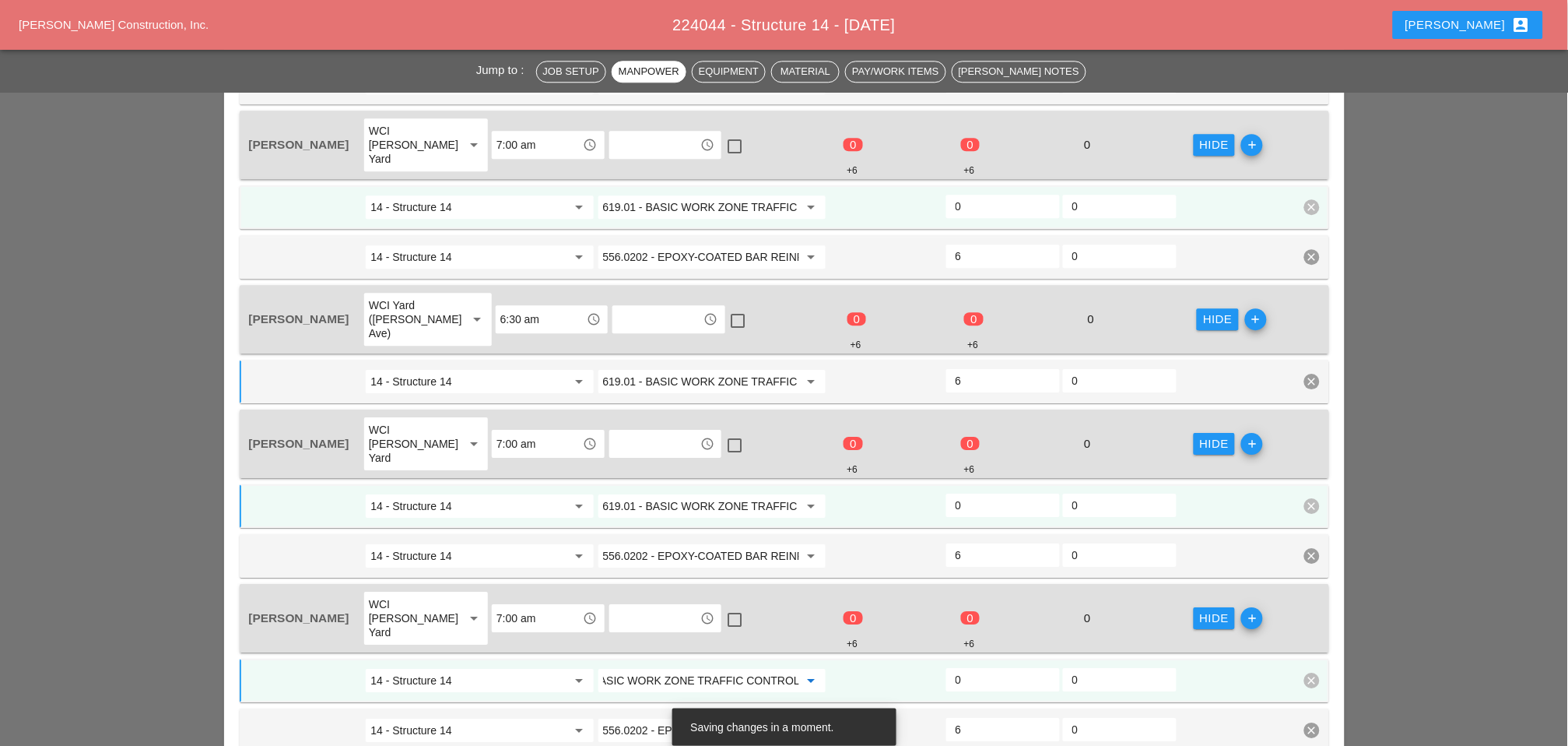
scroll to position [0, 0]
click at [960, 607] on input "0" at bounding box center [1003, 680] width 95 height 25
type input "2"
click at [967, 493] on input "0" at bounding box center [1003, 506] width 95 height 25
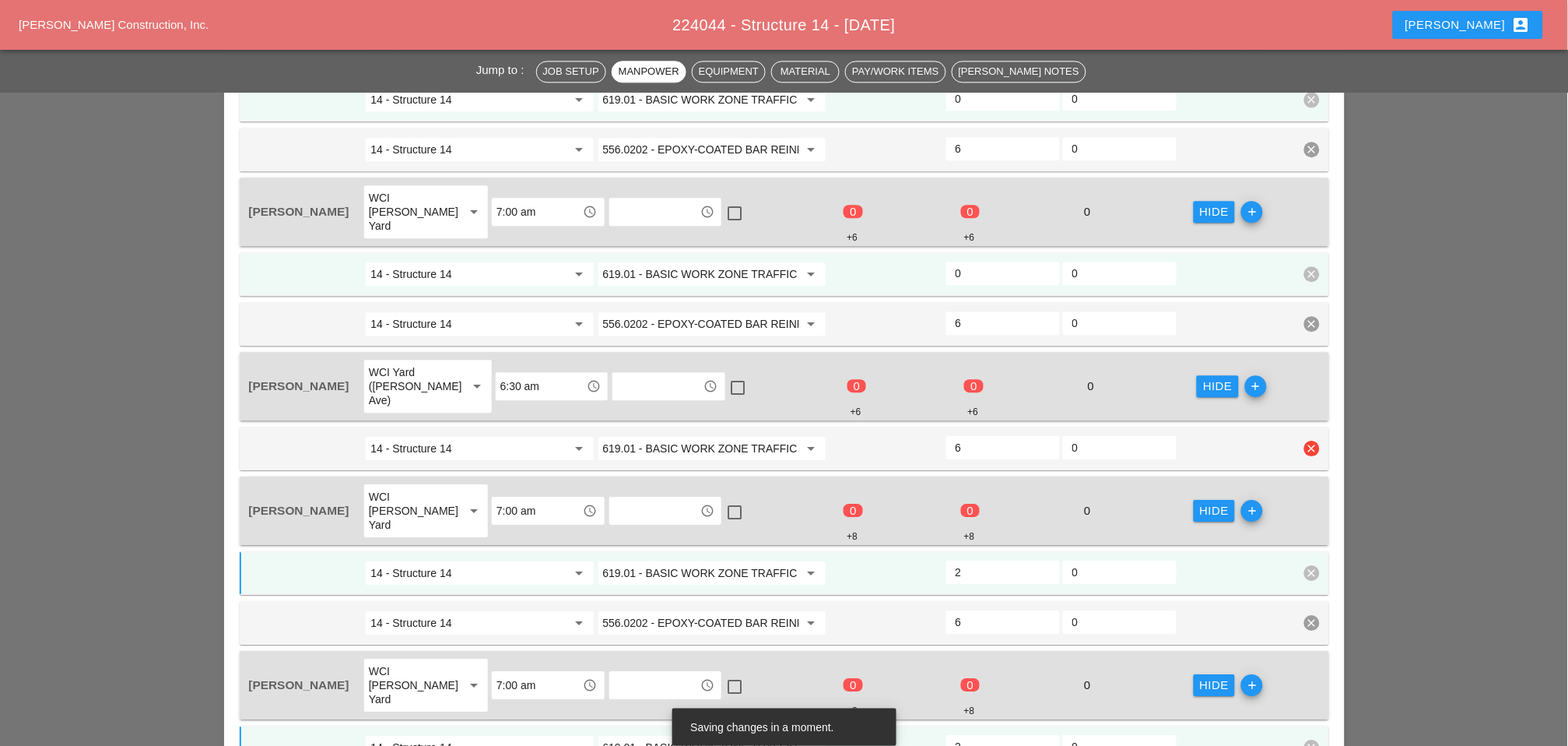
scroll to position [1125, 0]
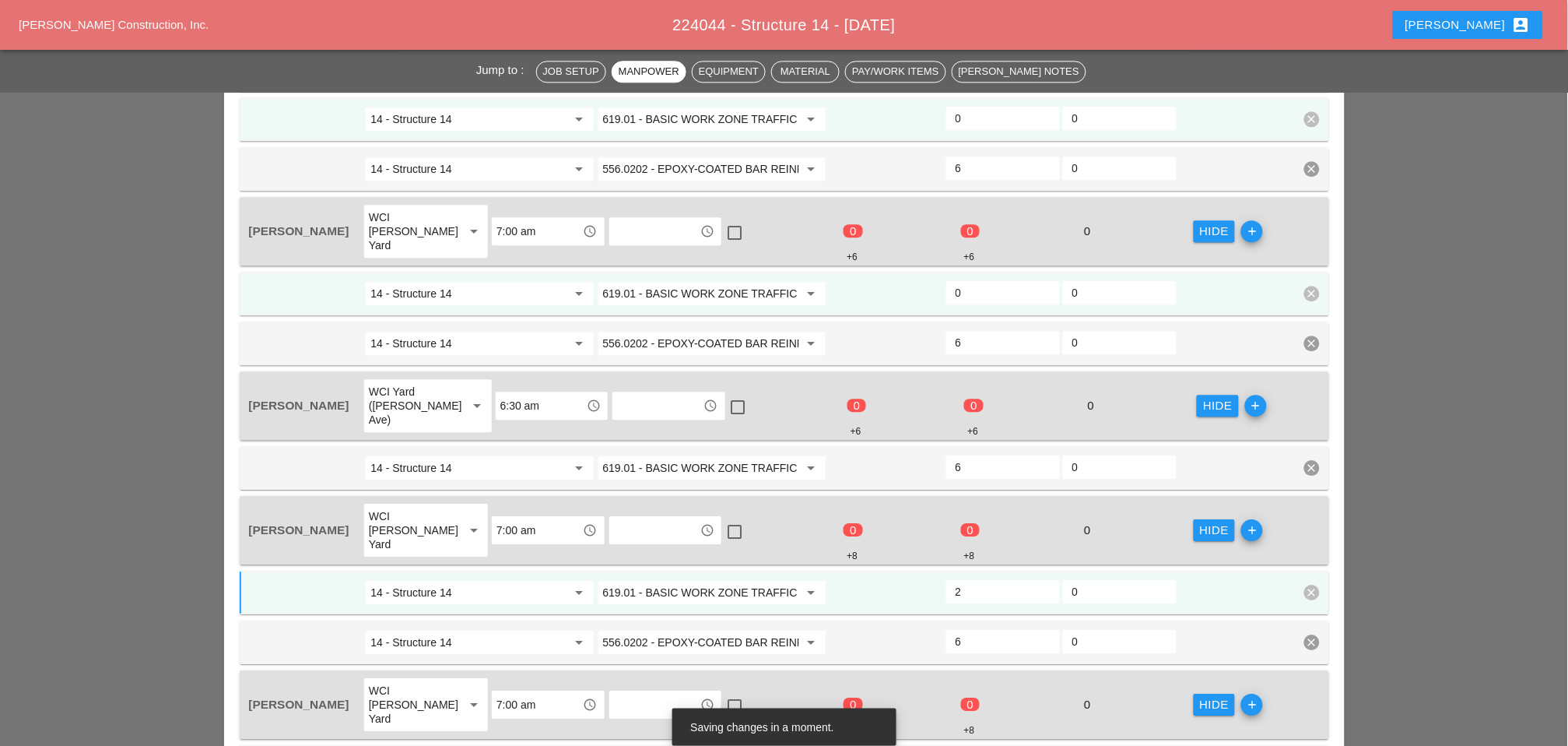
type input "2"
click at [1114, 395] on icon "add" at bounding box center [1256, 406] width 22 height 22
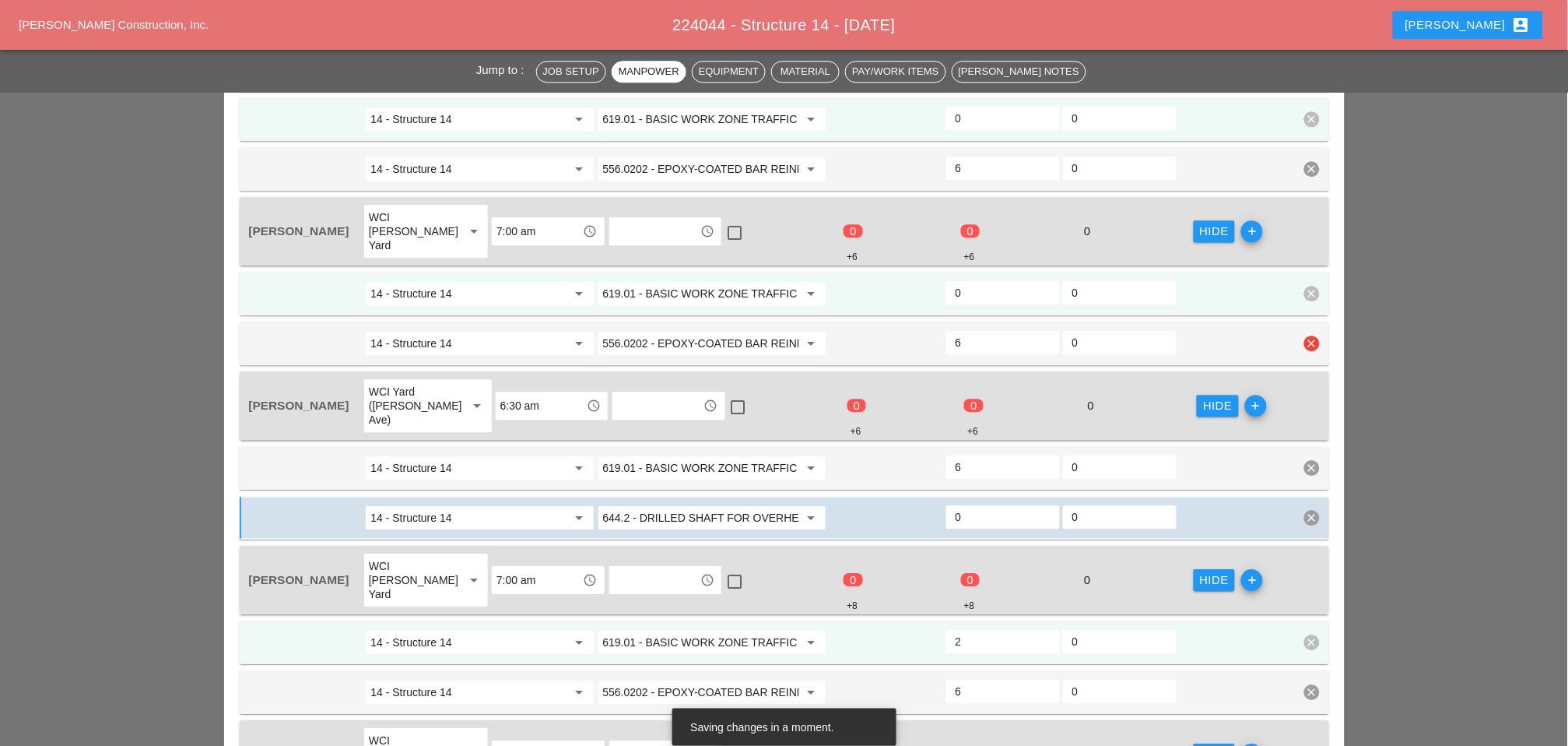
click at [694, 331] on input "556.0202 - EPOXY-COATED BAR REINFORCEMENT FOR STRUC" at bounding box center [701, 344] width 196 height 25
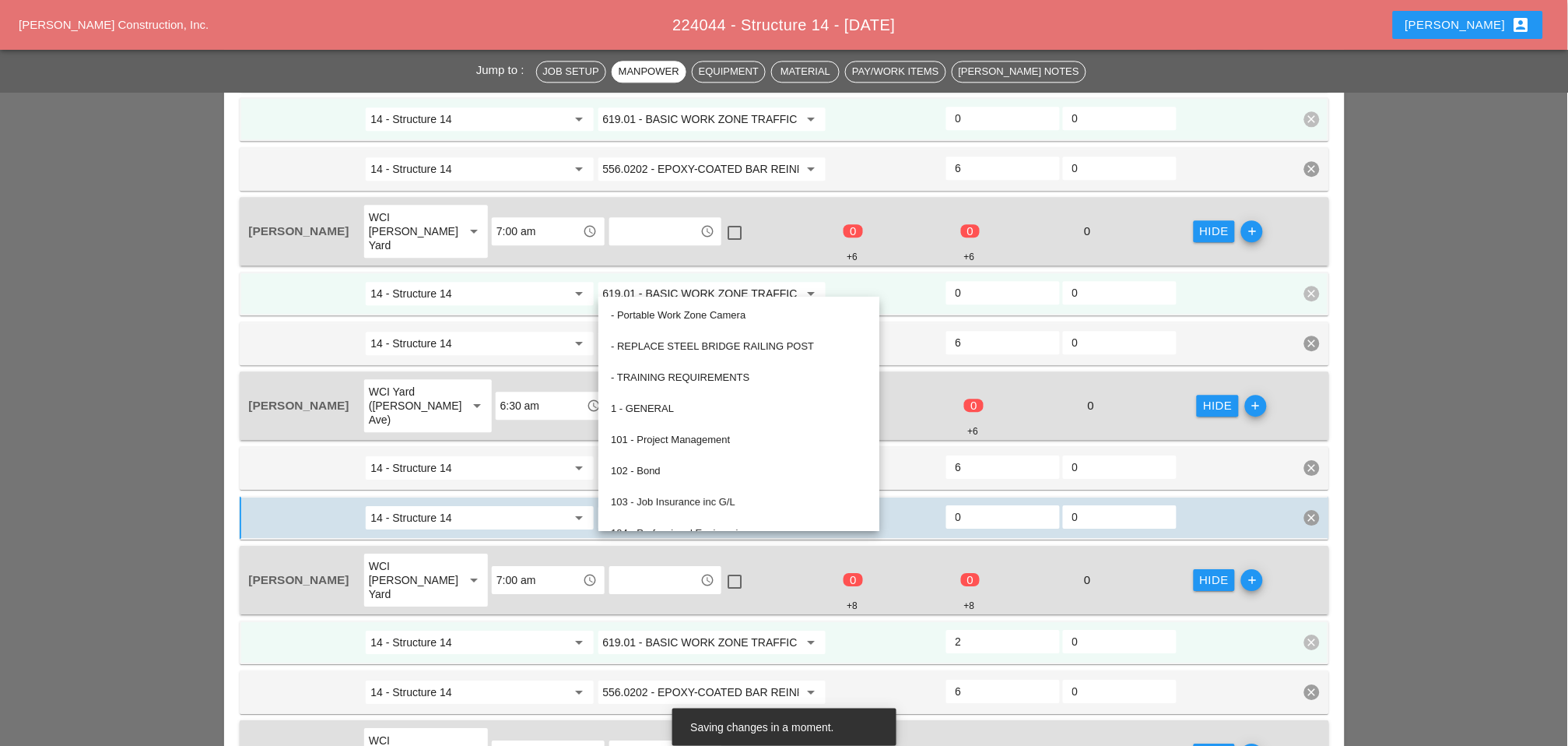
click at [530, 394] on input "6:30 am" at bounding box center [541, 406] width 81 height 25
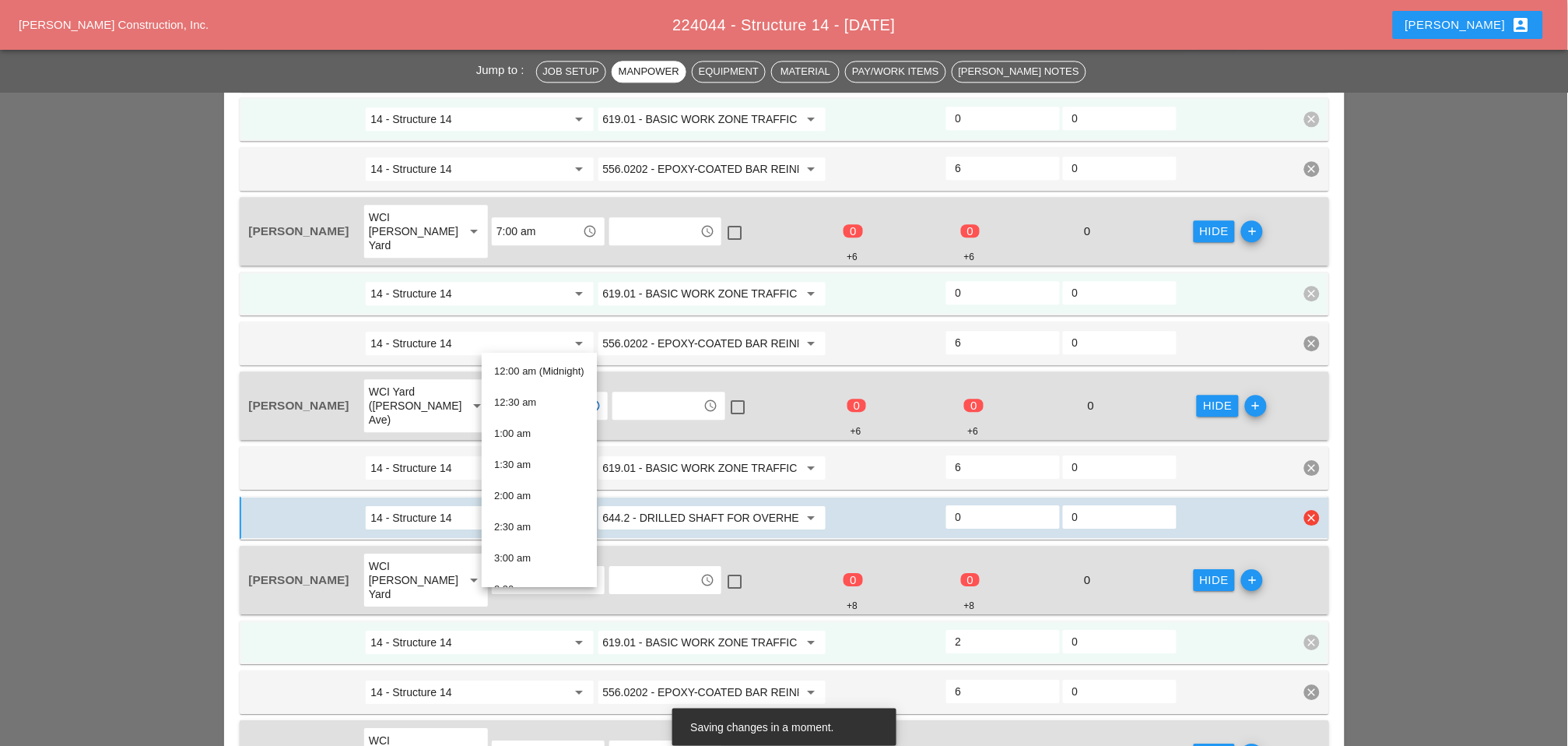
click at [673, 505] on input "644.2 - DRILLED SHAFT FOR OVERHEAD SIGN STRUCTUR" at bounding box center [701, 518] width 196 height 25
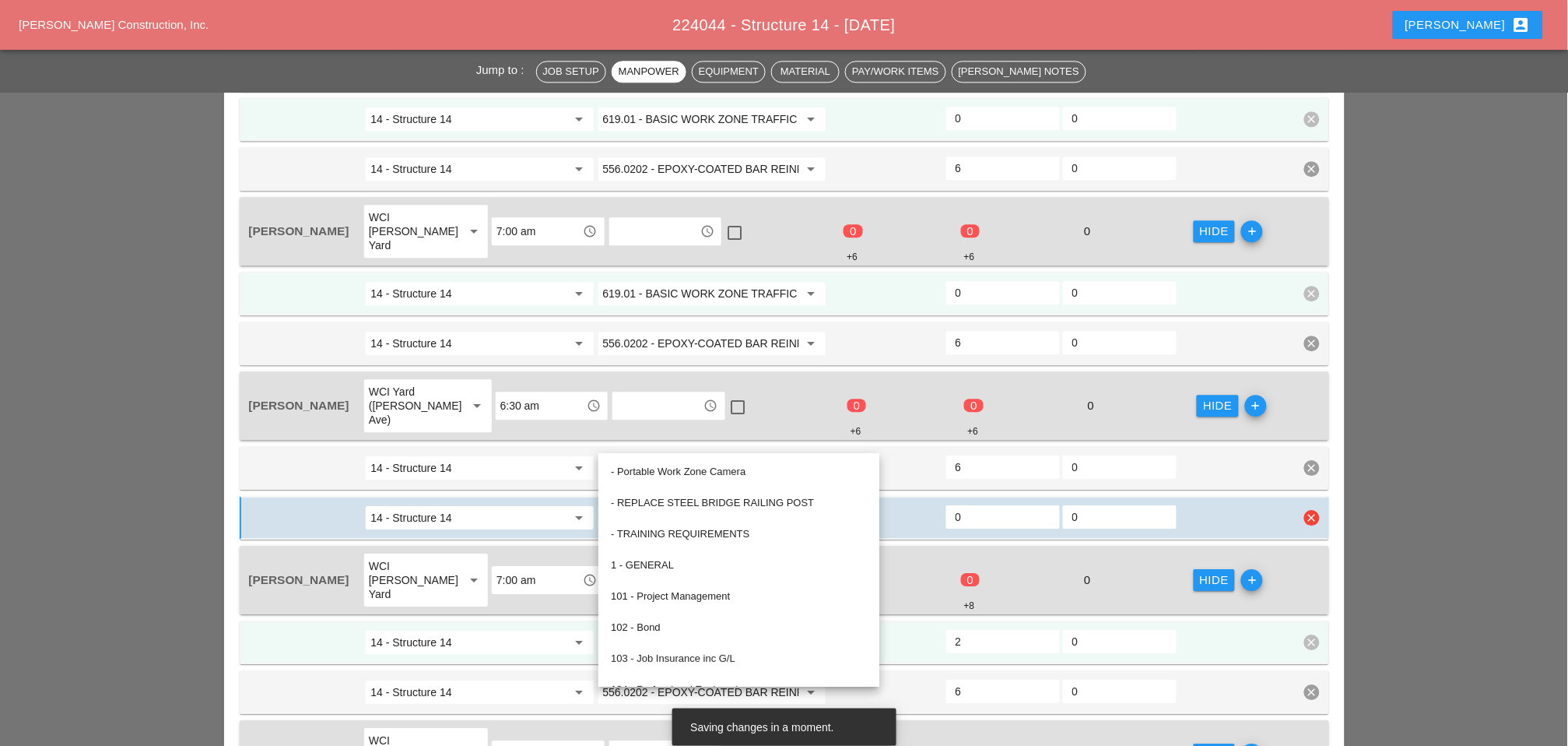
paste input "556.0202 - EPOXY-COATED BAR REINFORCEMENT FOR STRUC"
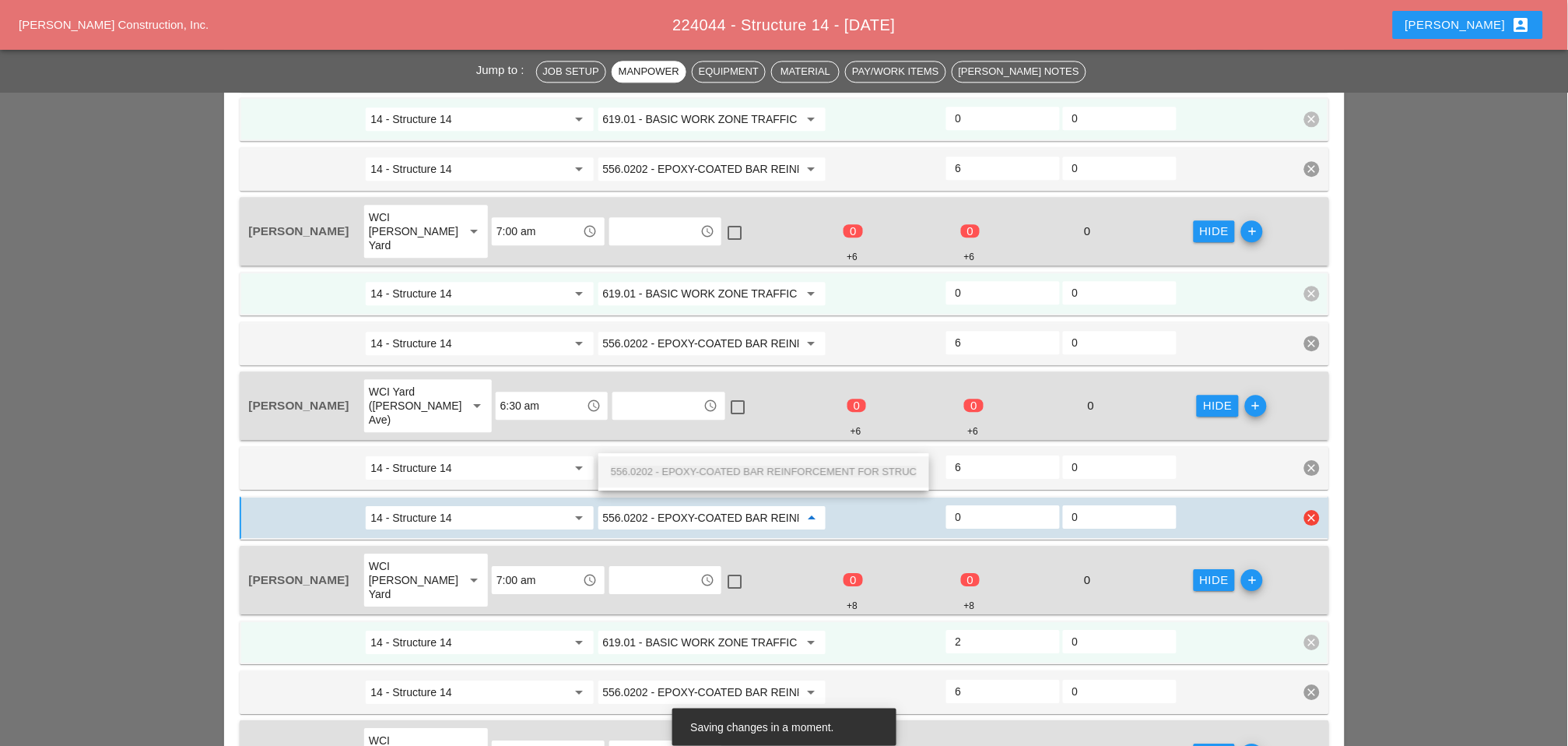
scroll to position [0, 132]
click at [674, 469] on span "556.0202 - EPOXY-COATED BAR REINFORCEMENT FOR STRUC" at bounding box center [763, 471] width 306 height 12
type input "556.0202 - EPOXY-COATED BAR REINFORCEMENT FOR STRUC"
click at [963, 504] on input "0" at bounding box center [1003, 517] width 95 height 25
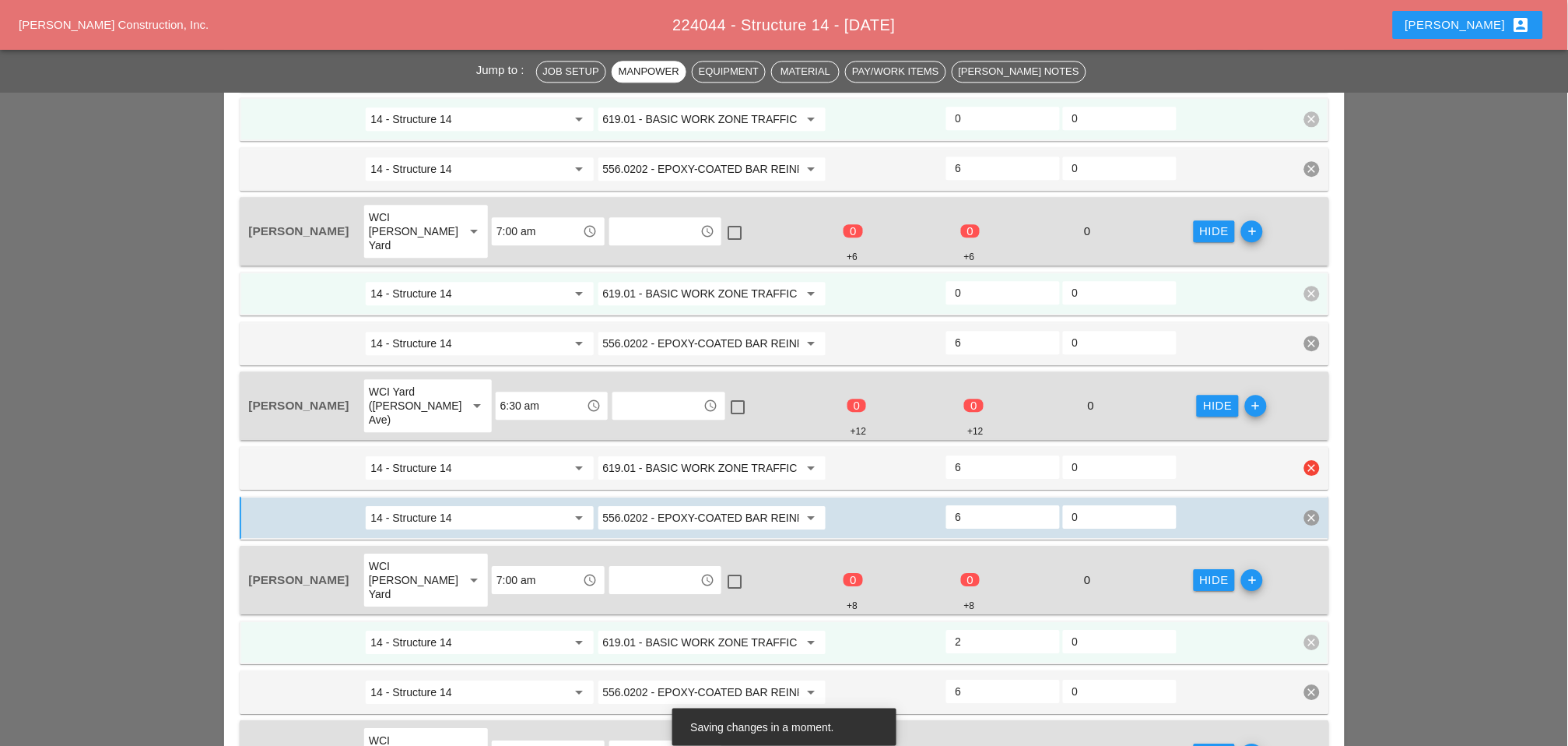
type input "6"
click at [964, 454] on input "6" at bounding box center [1003, 467] width 95 height 25
drag, startPoint x: 963, startPoint y: 386, endPoint x: 950, endPoint y: 388, distance: 13.2
click at [950, 455] on div "6" at bounding box center [1003, 467] width 114 height 24
type input "2"
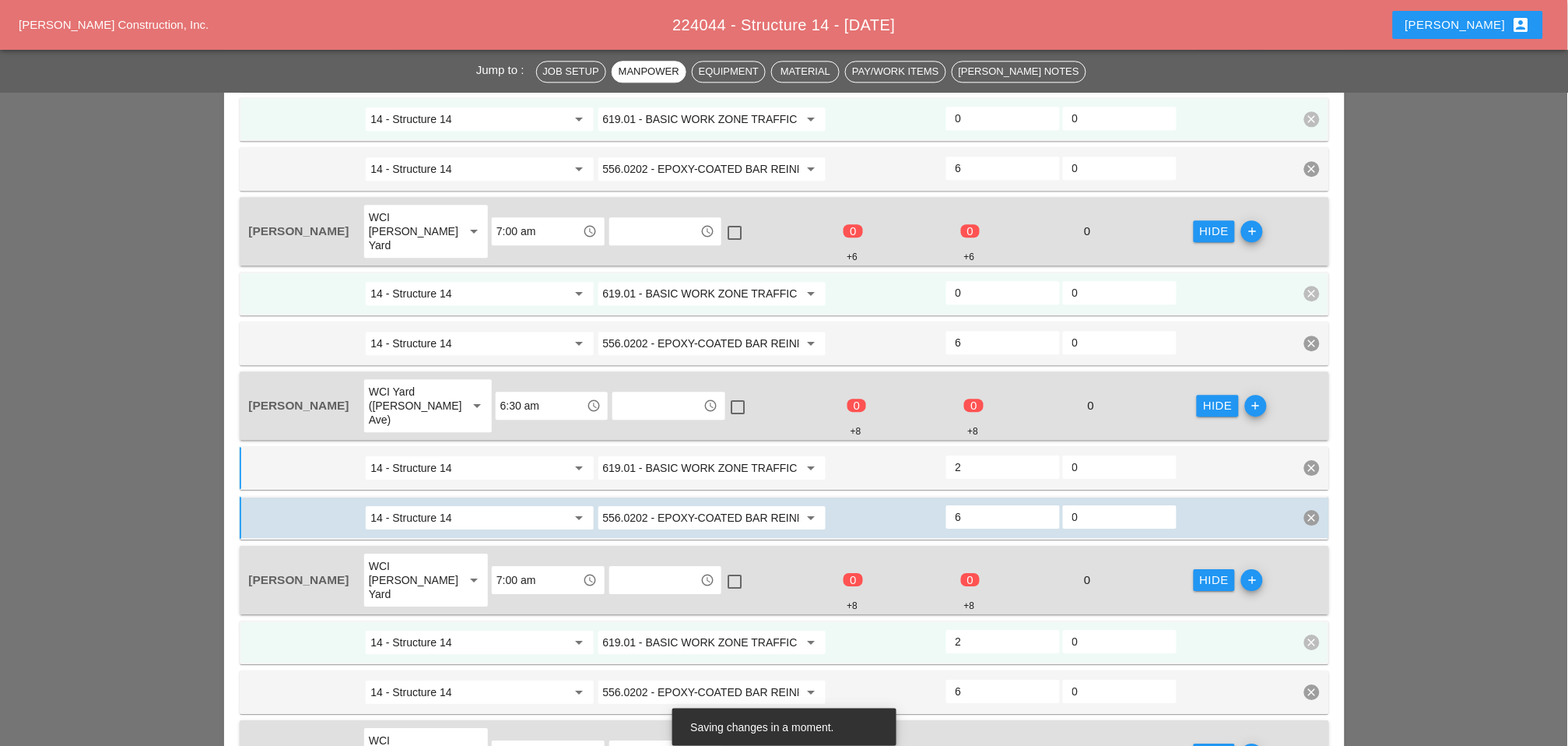
click at [963, 281] on input "0" at bounding box center [1003, 293] width 95 height 25
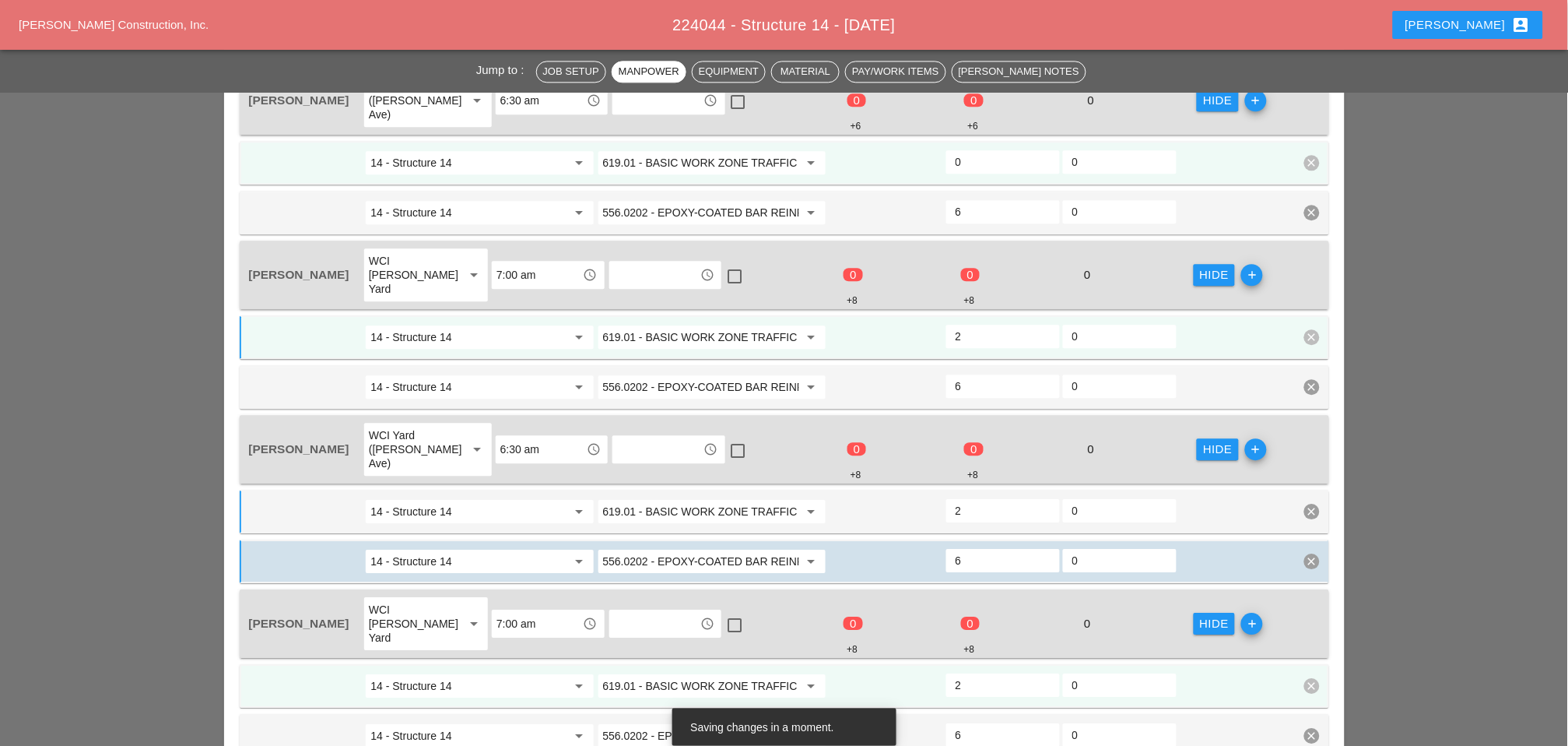
scroll to position [1038, 0]
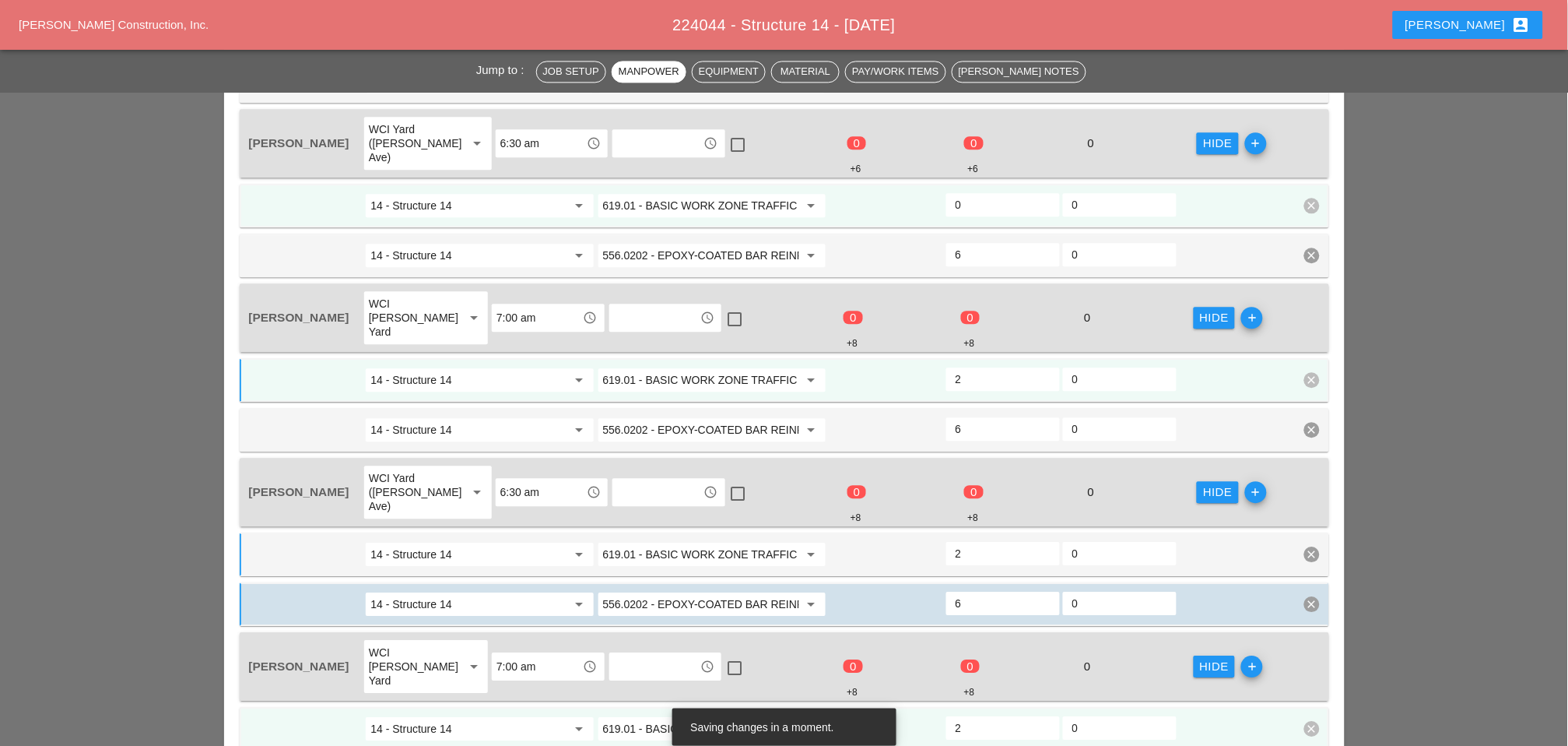
type input "2"
click at [972, 192] on input "0" at bounding box center [1003, 205] width 95 height 25
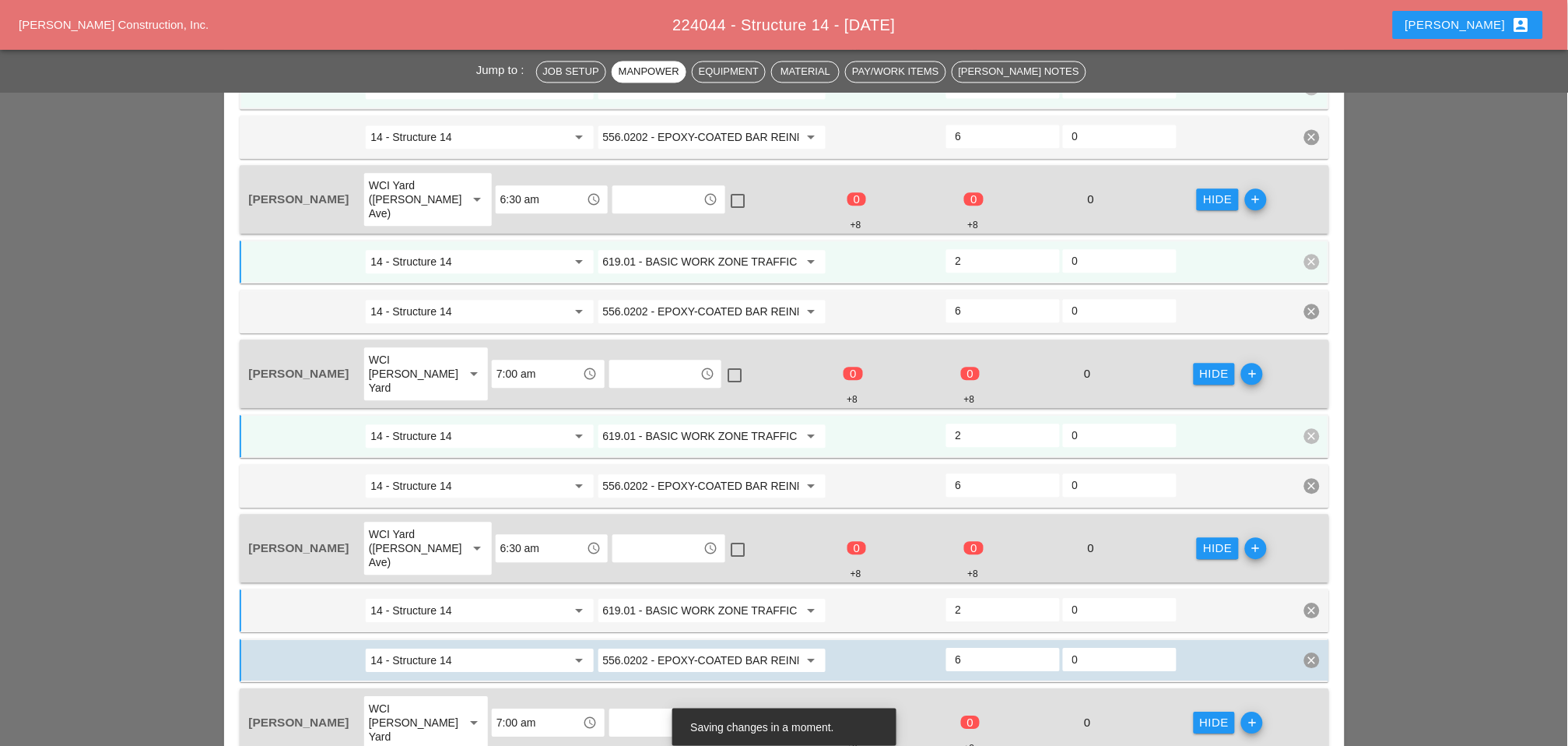
scroll to position [865, 0]
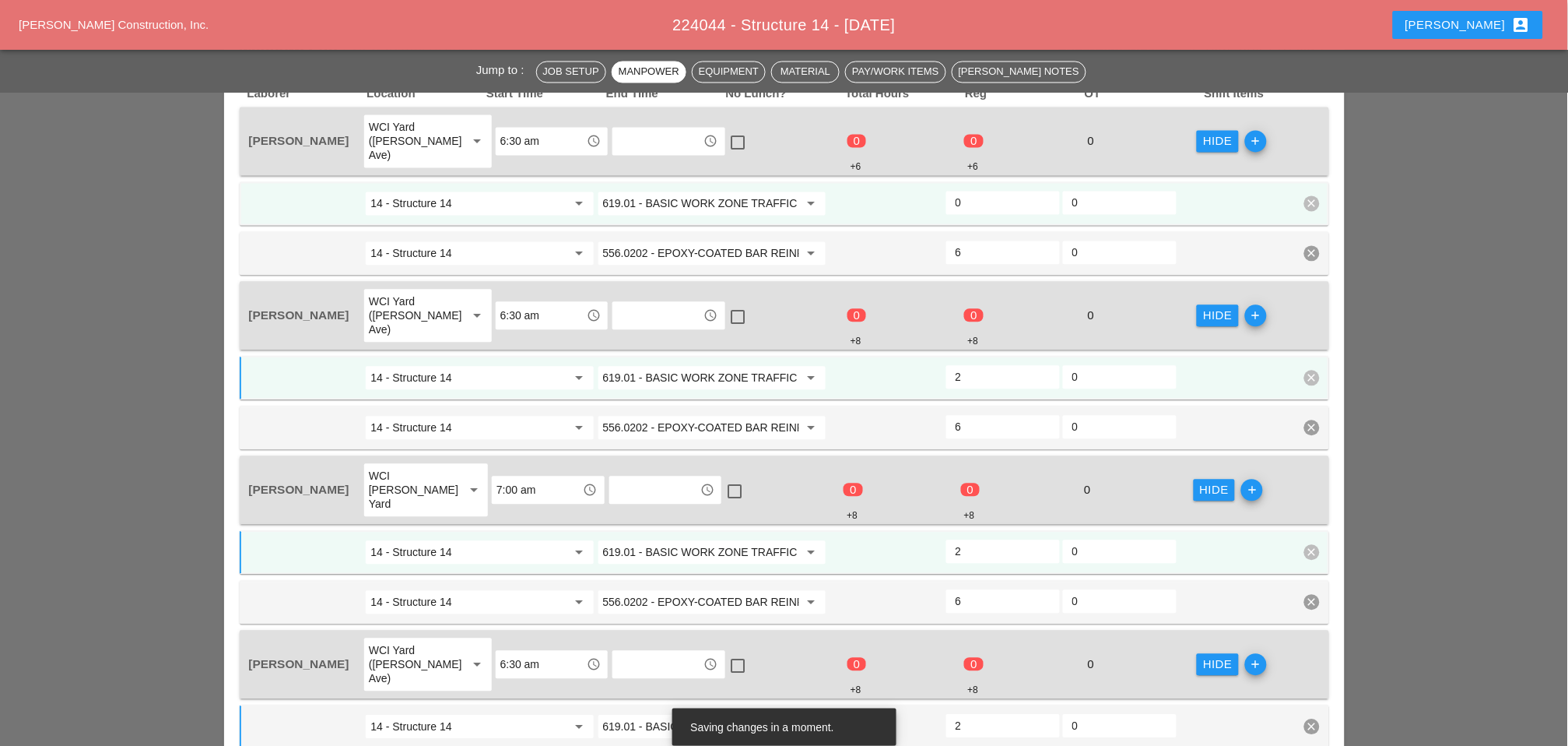
type input "2"
click at [968, 183] on div "14 - Structure 14 arrow_drop_down 619.01 - BASIC WORK ZONE TRAFFIC CONTROL arro…" at bounding box center [784, 204] width 1089 height 43
click at [973, 190] on input "0" at bounding box center [1003, 203] width 95 height 25
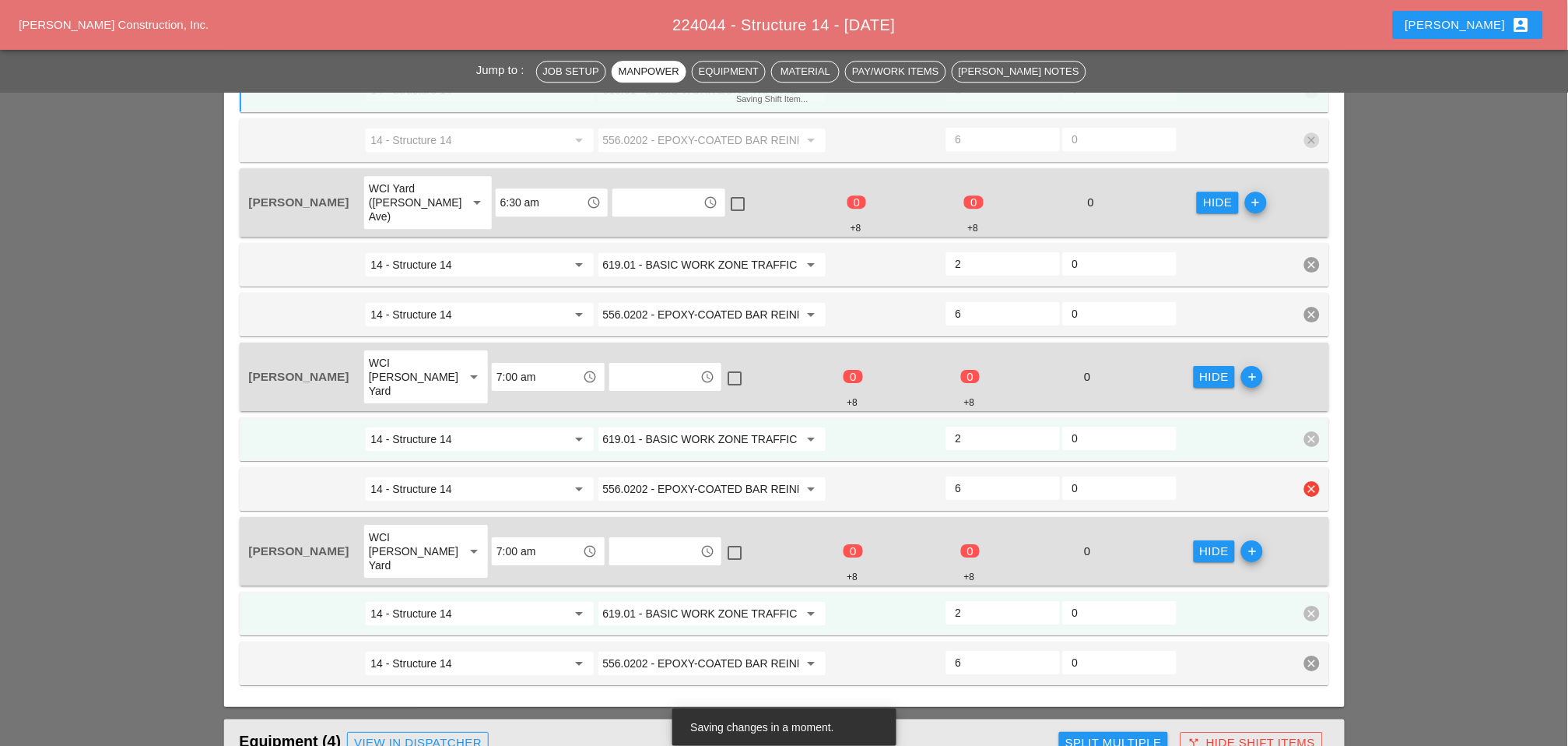
scroll to position [1297, 0]
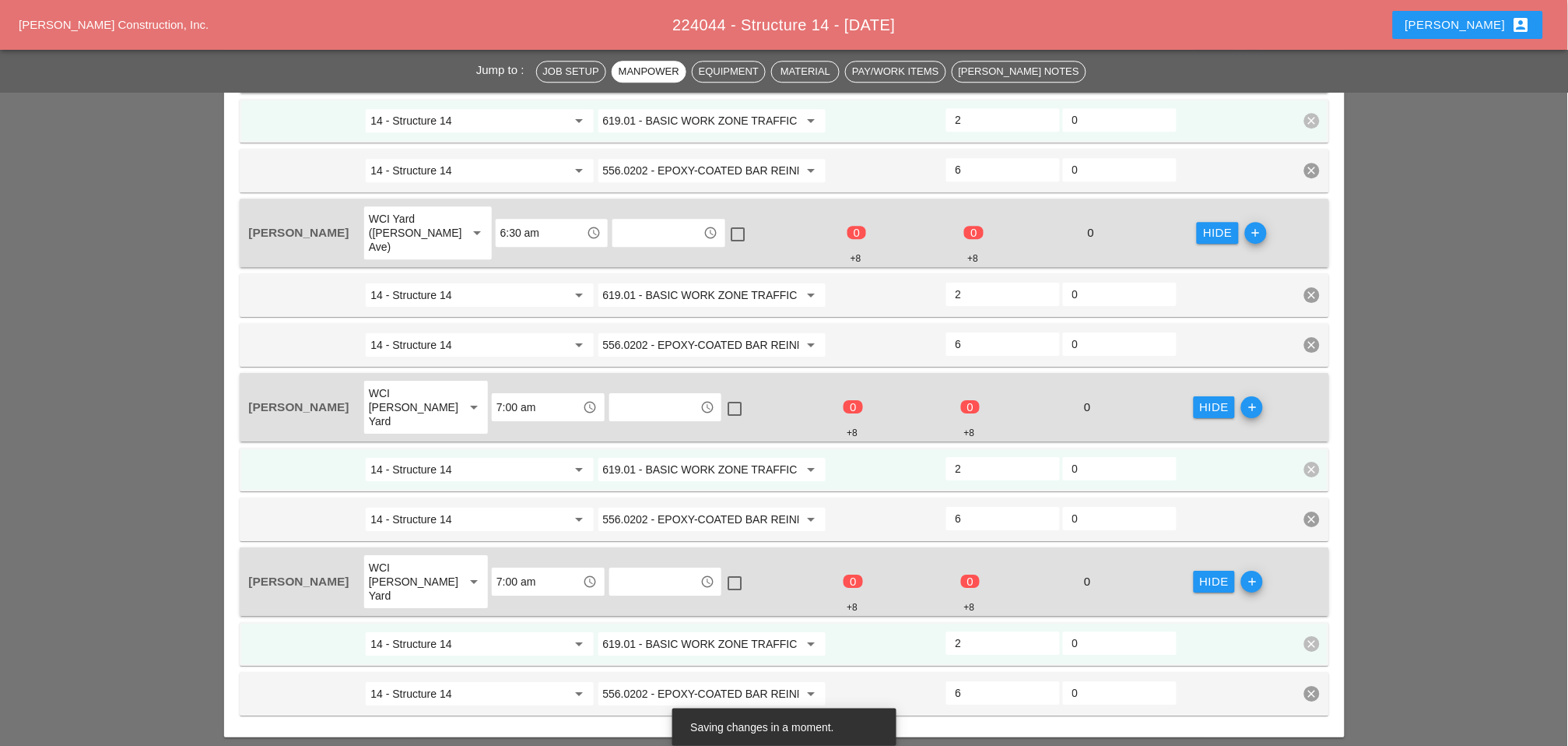
type input "2"
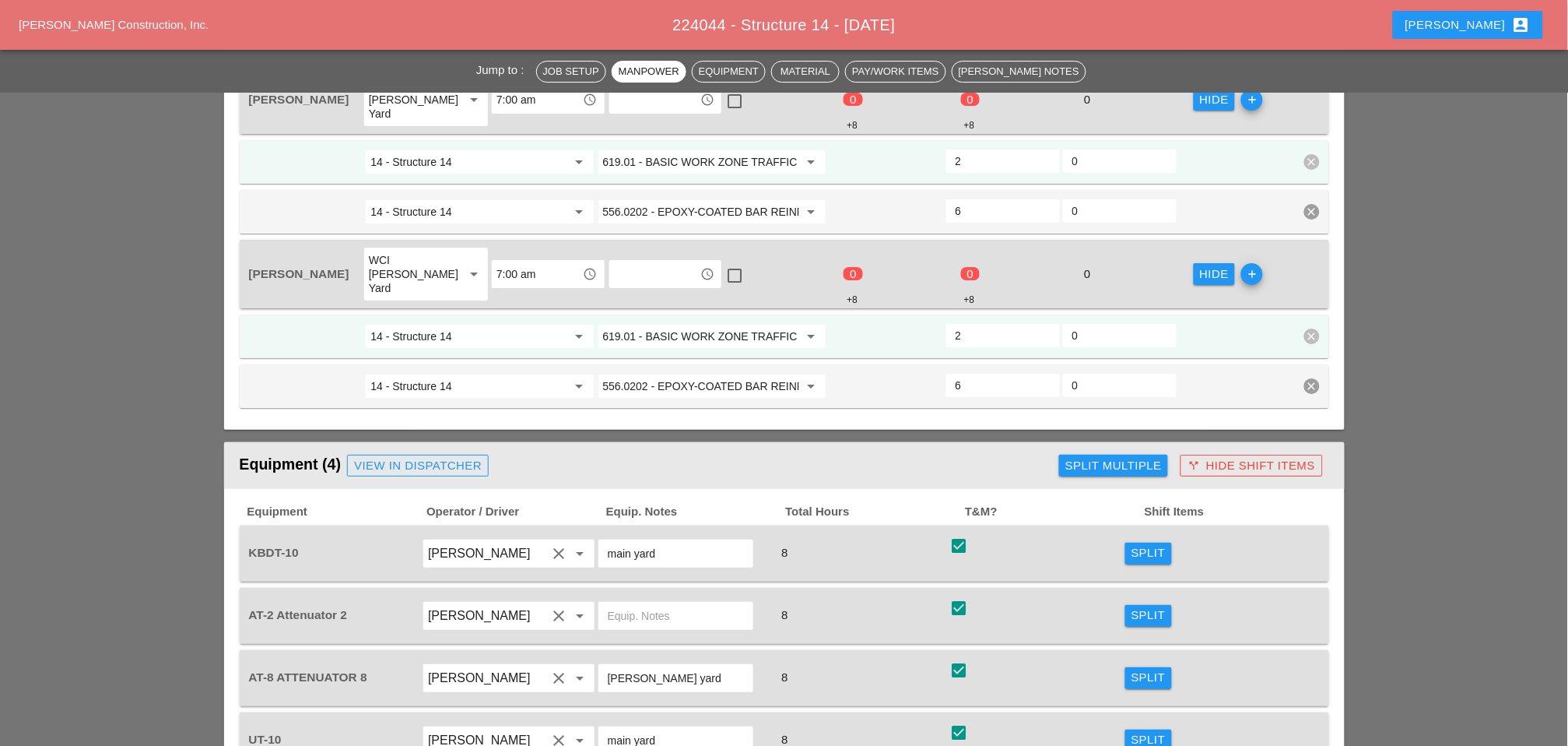
scroll to position [1644, 0]
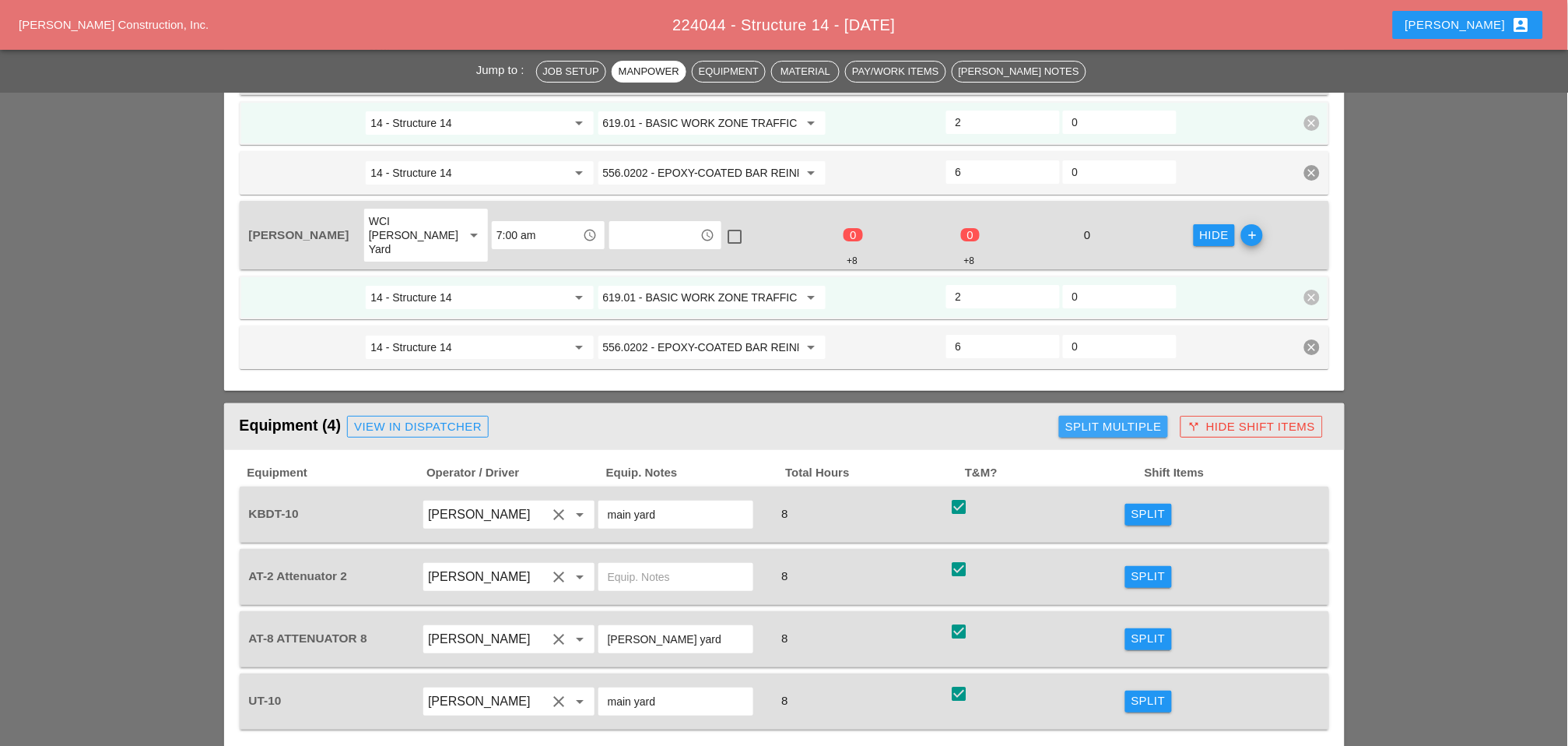
click at [1098, 418] on div "Split Multiple" at bounding box center [1114, 427] width 96 height 18
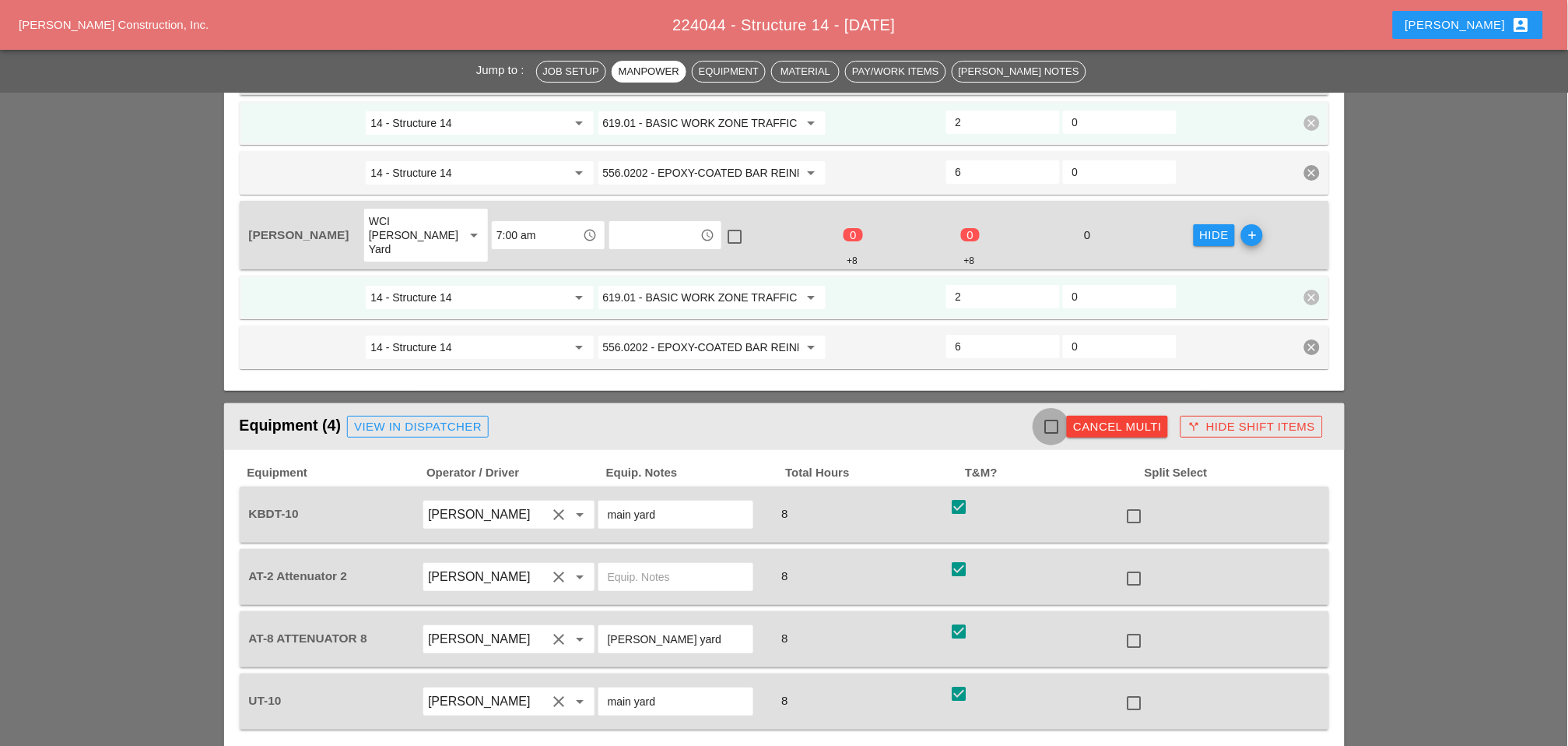
click at [1051, 413] on div at bounding box center [1051, 426] width 26 height 26
checkbox input "true"
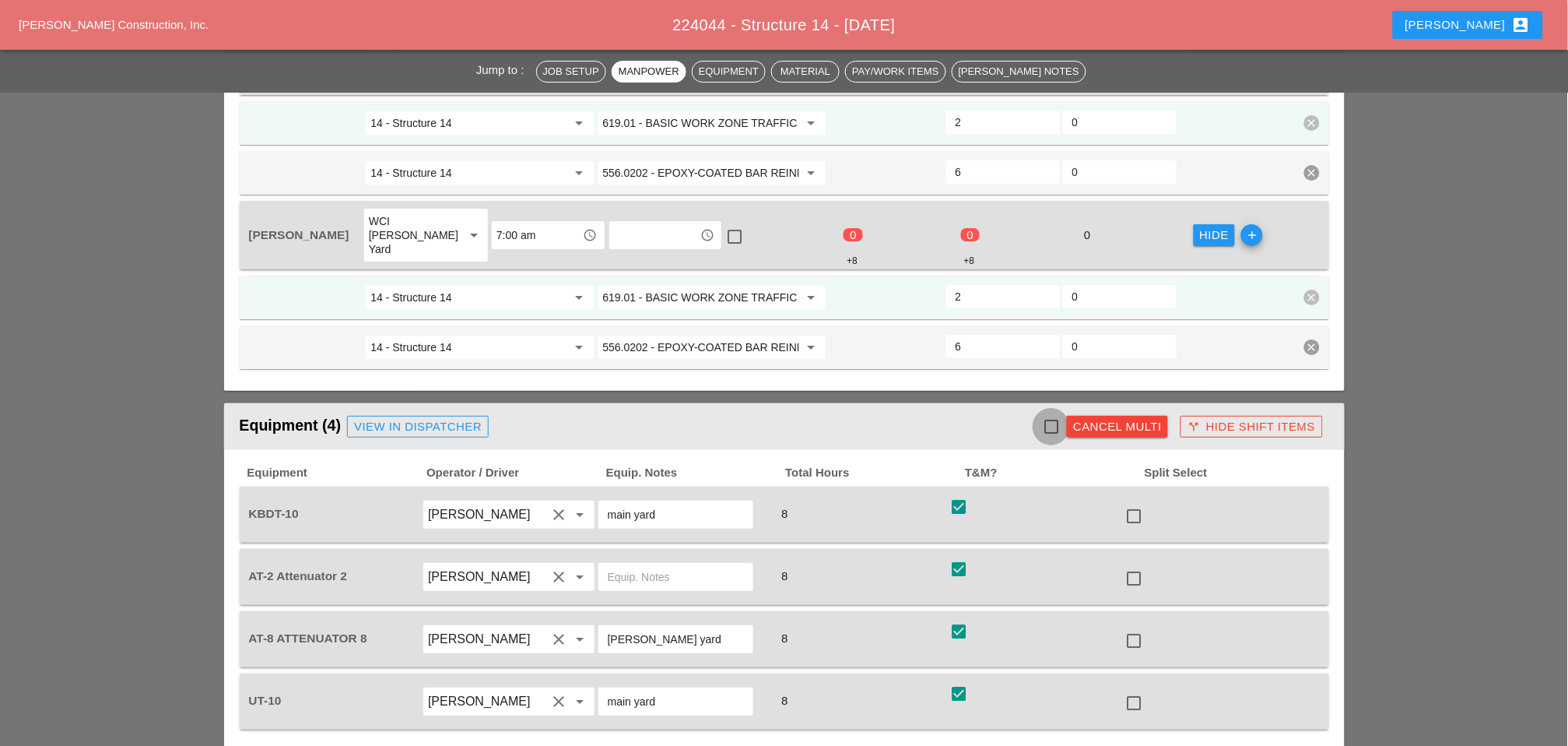
checkbox input "true"
click at [1114, 565] on div at bounding box center [1134, 578] width 26 height 26
checkbox input "false"
click at [1114, 607] on div at bounding box center [1134, 640] width 26 height 26
checkbox input "false"
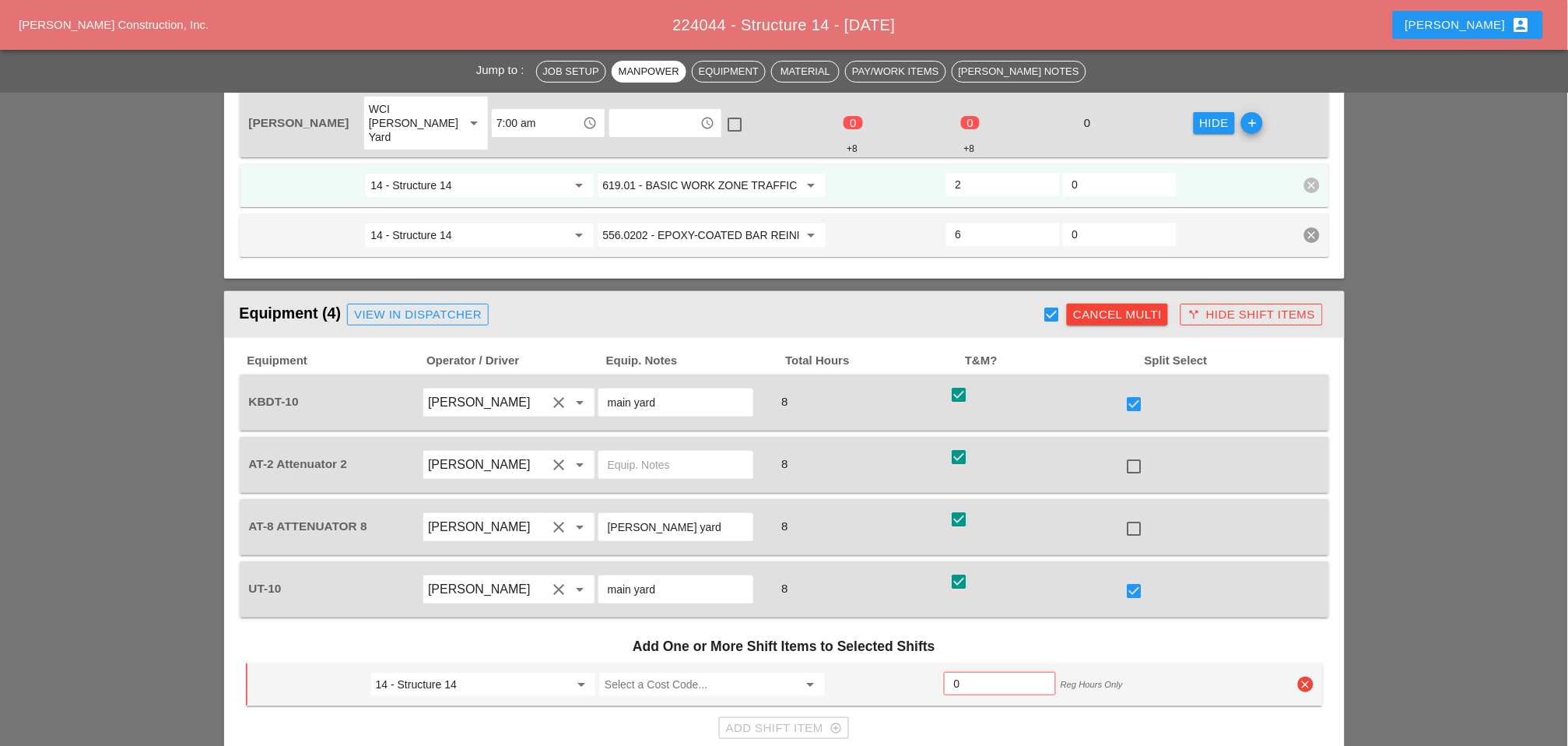
scroll to position [1730, 0]
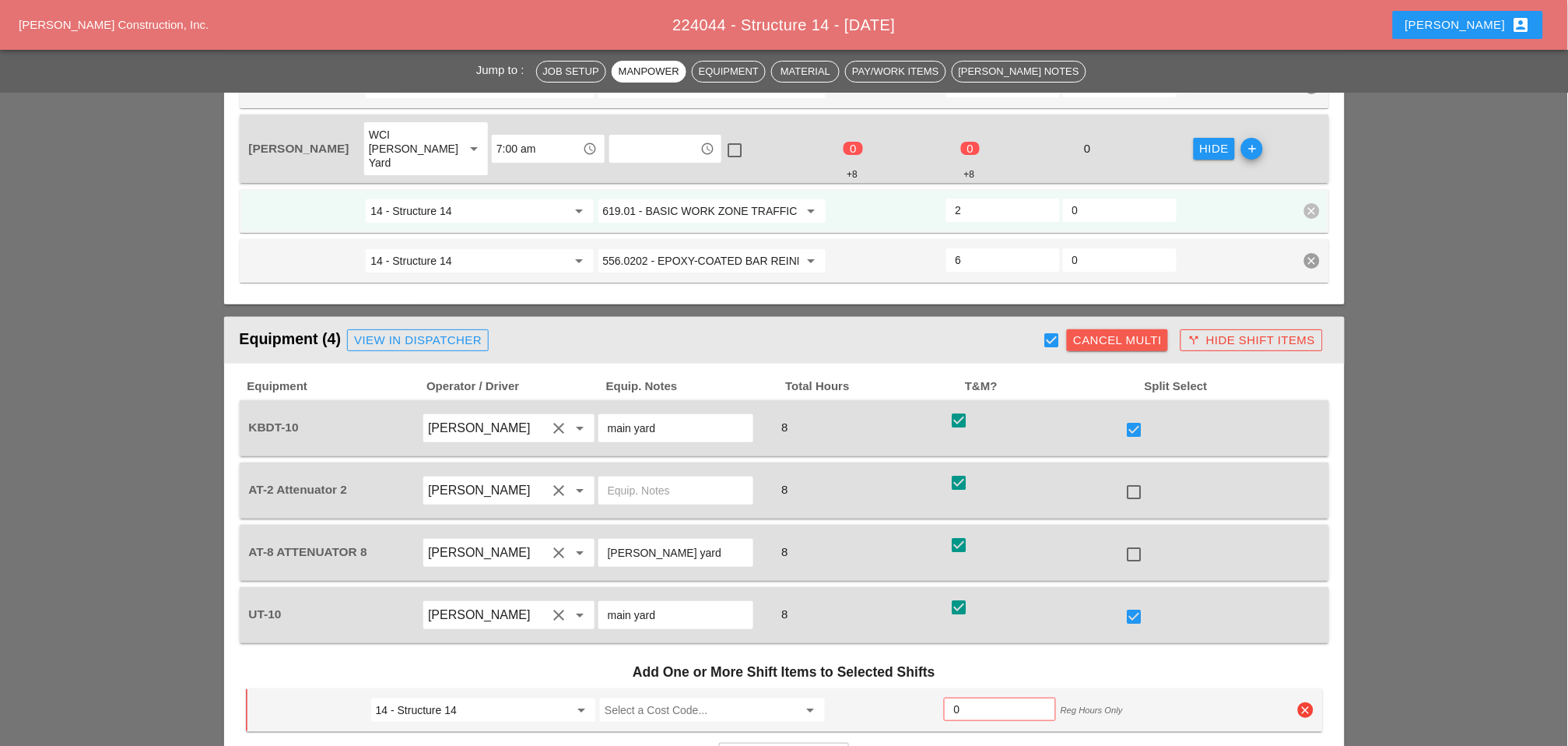
click at [1089, 332] on div "Cancel Multi" at bounding box center [1118, 341] width 88 height 18
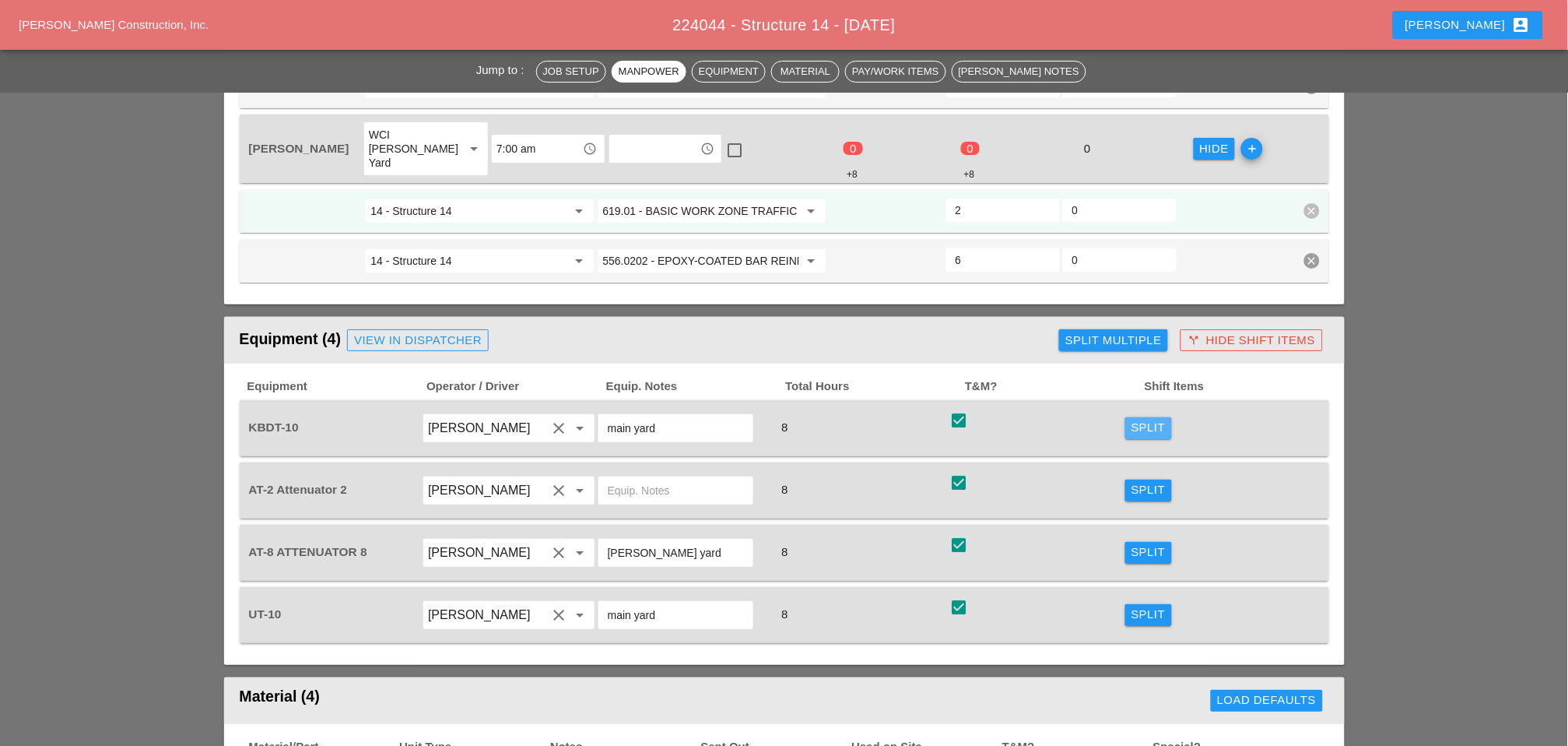
click at [1114, 419] on div "Split" at bounding box center [1149, 428] width 34 height 18
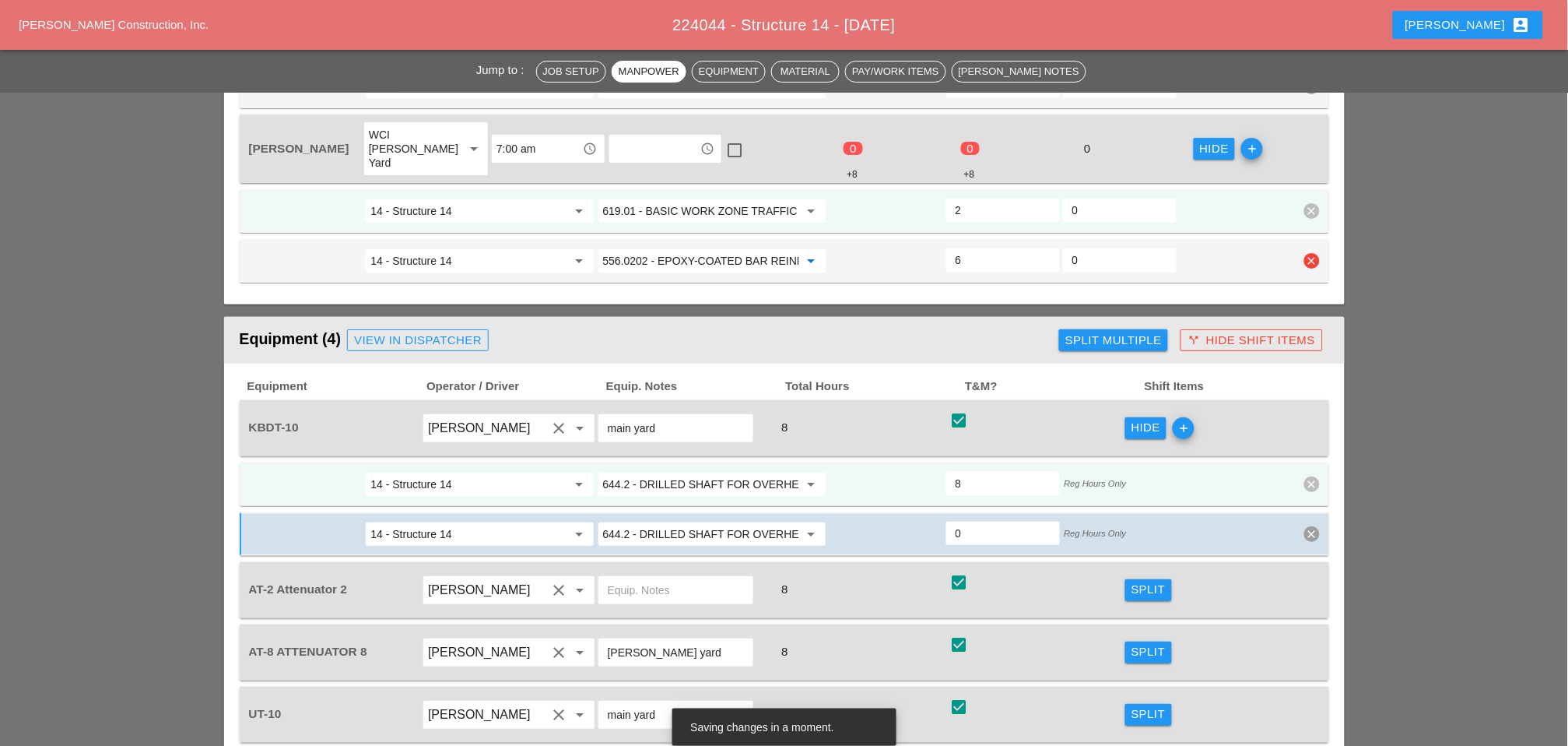
click at [705, 248] on input "556.0202 - EPOXY-COATED BAR REINFORCEMENT FOR STRUC" at bounding box center [701, 261] width 196 height 25
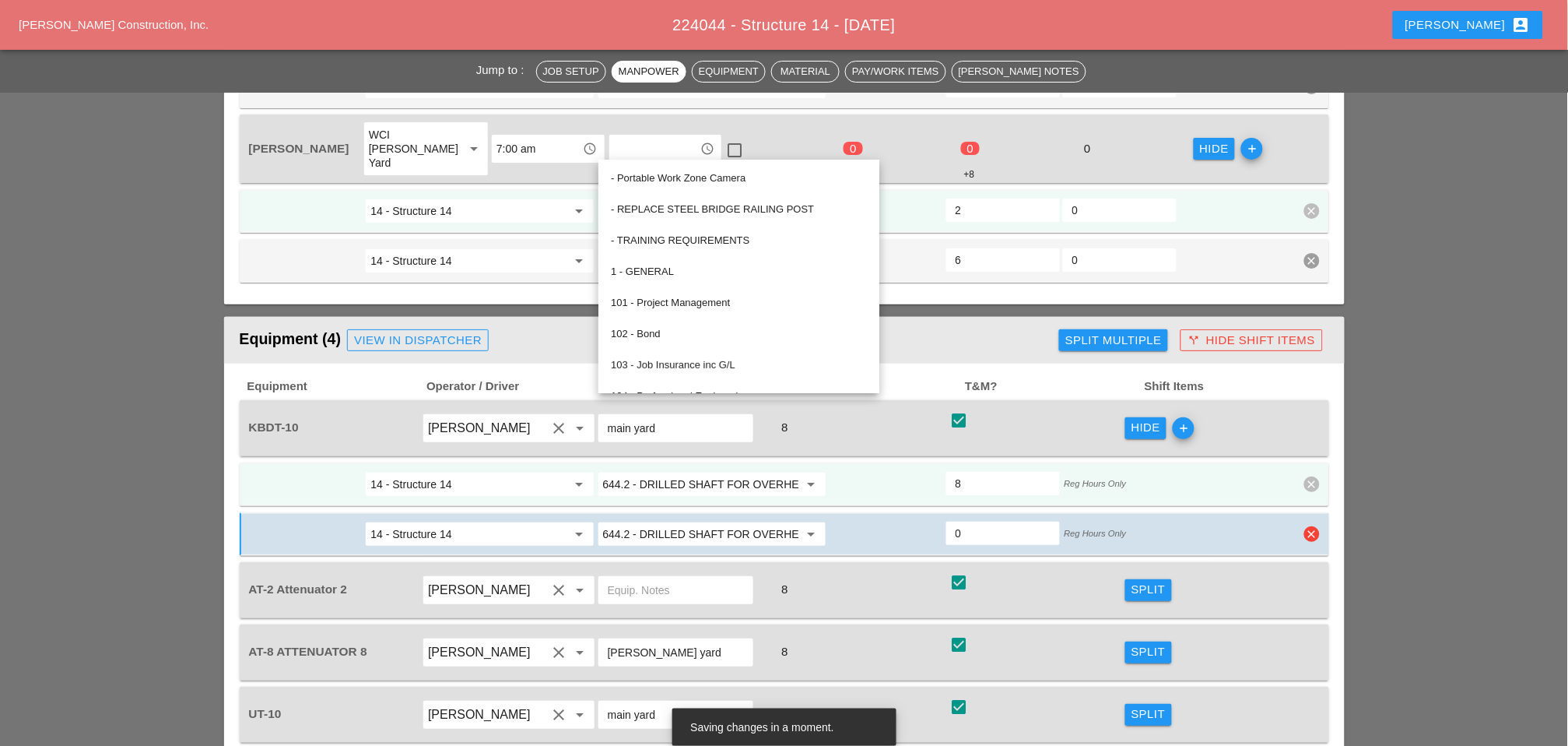
click at [676, 522] on input "644.2 - DRILLED SHAFT FOR OVERHEAD SIGN STRUCTUR" at bounding box center [701, 534] width 196 height 25
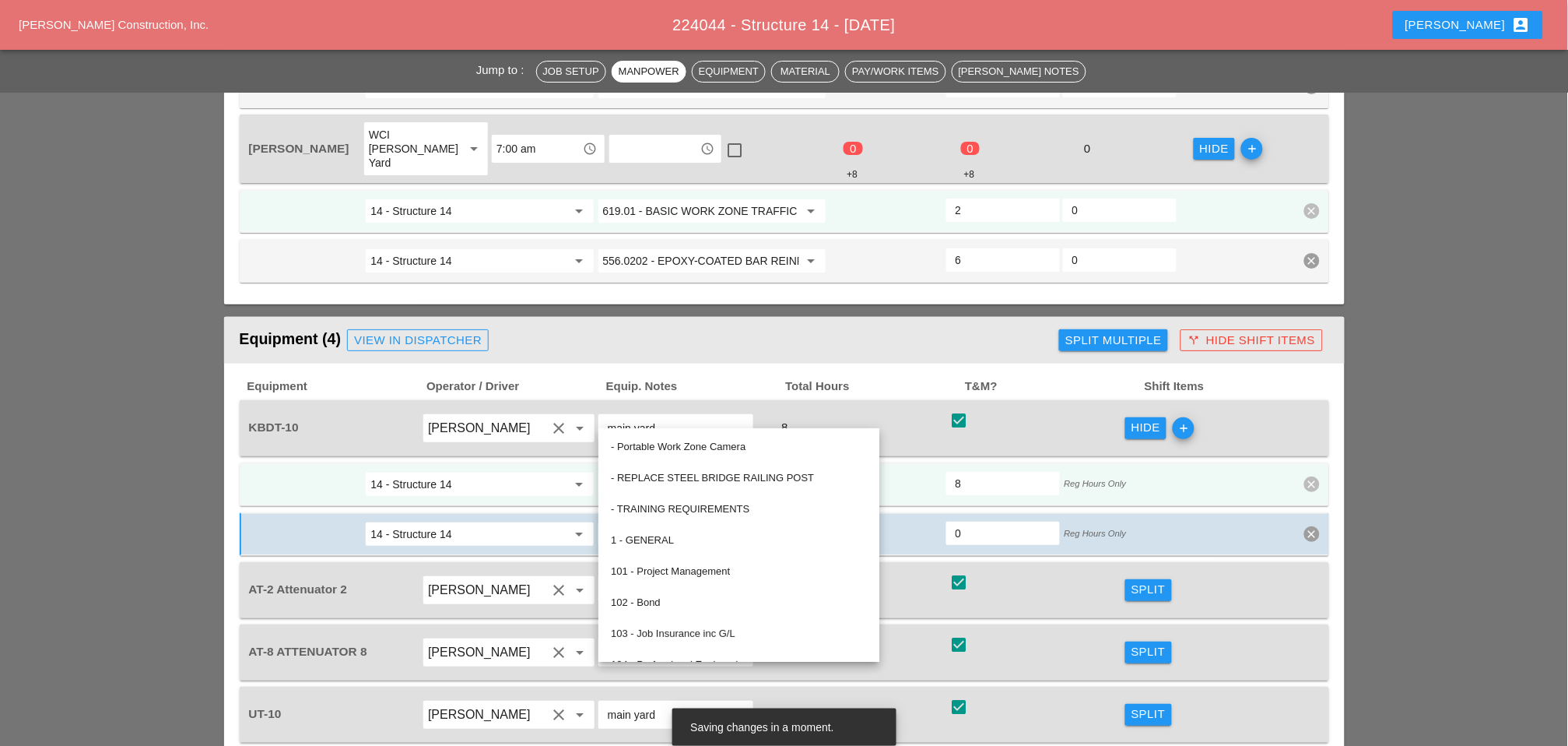
click at [672, 472] on input "644.2 - DRILLED SHAFT FOR OVERHEAD SIGN STRUCTUR" at bounding box center [701, 484] width 196 height 25
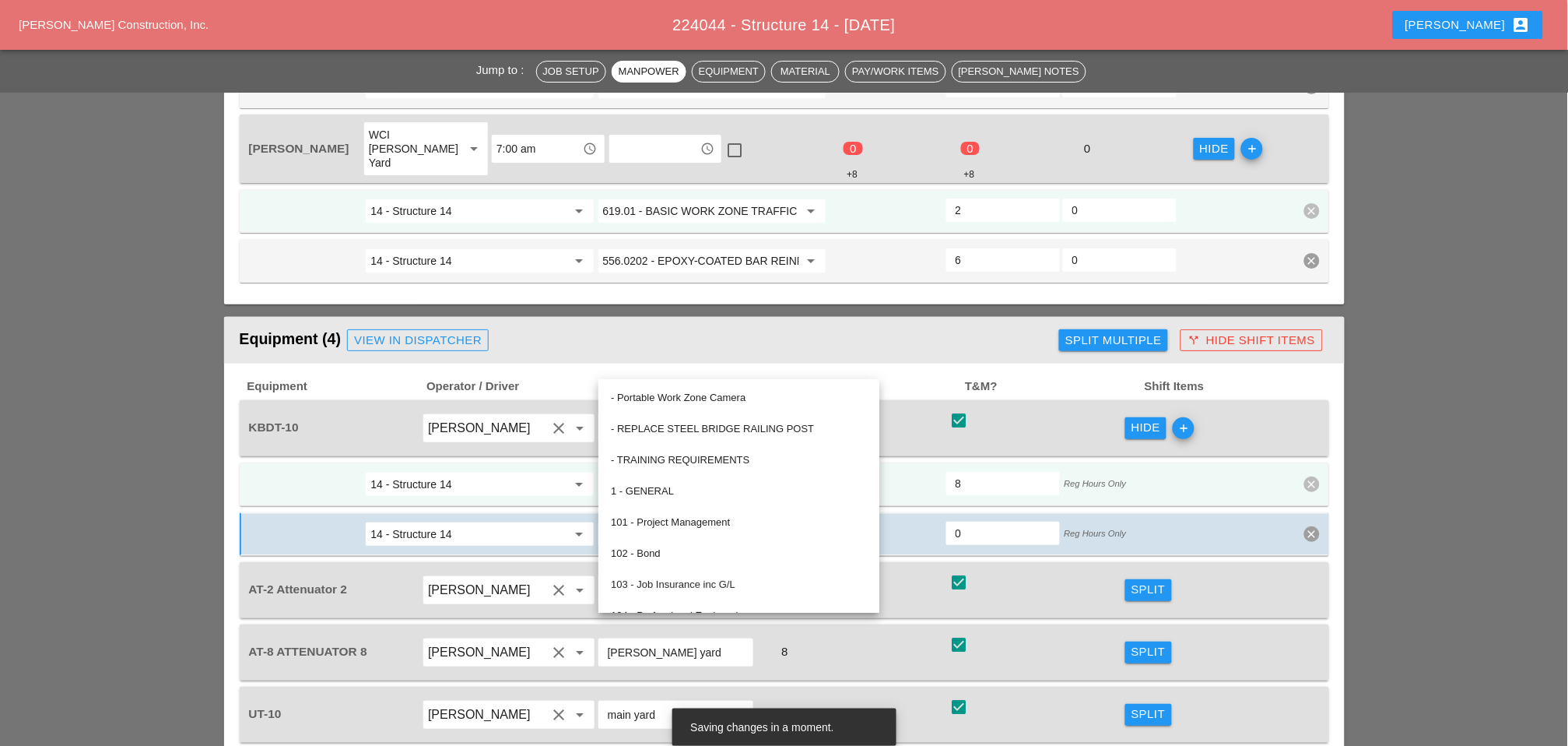
paste input "556.0202 - EPOXY-COATED BAR REINFORCEMENT FOR STRUC"
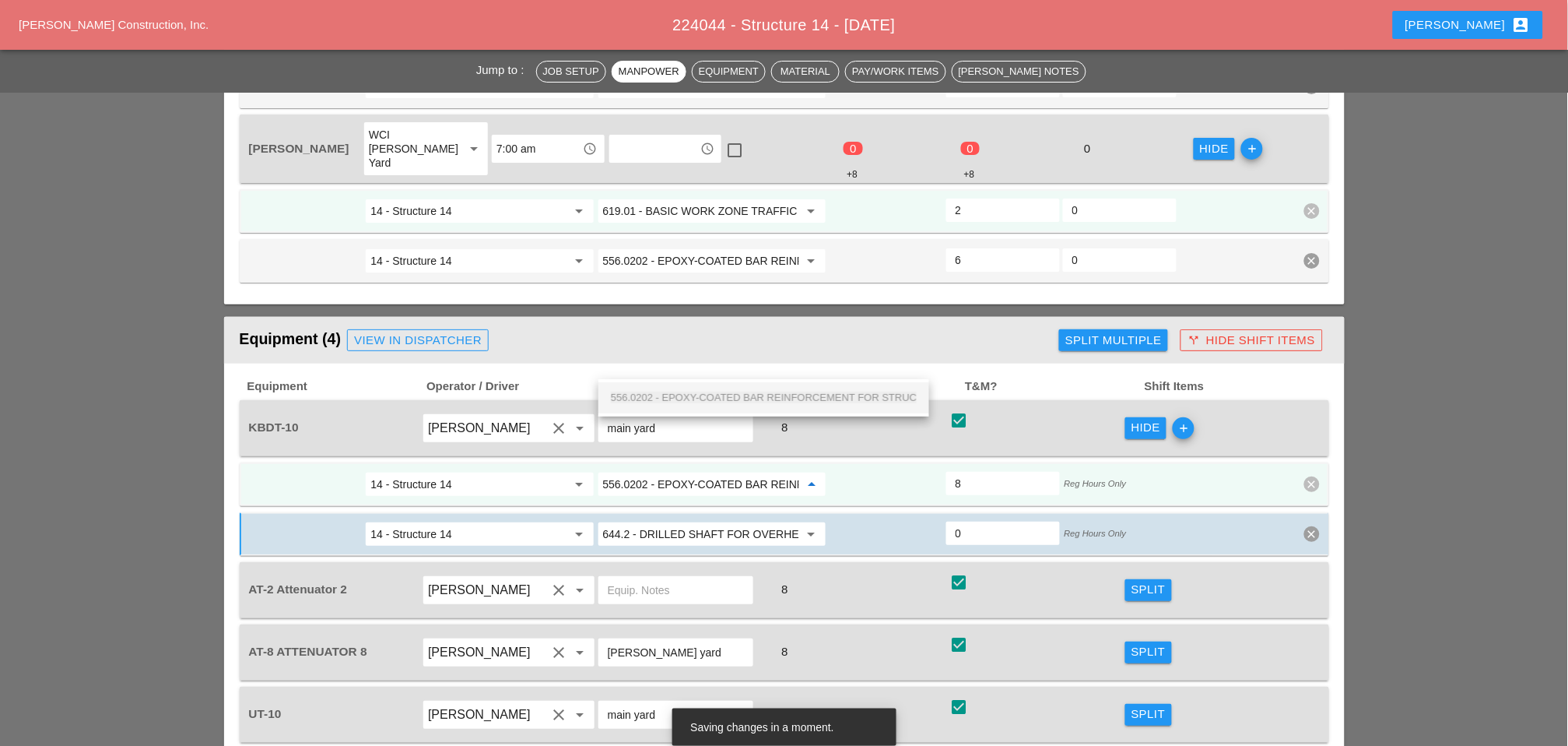
scroll to position [0, 132]
click at [686, 395] on span "556.0202 - EPOXY-COATED BAR REINFORCEMENT FOR STRUC" at bounding box center [763, 397] width 306 height 12
type input "556.0202 - EPOXY-COATED BAR REINFORCEMENT FOR STRUC"
click at [1114, 607] on div "Split" at bounding box center [1149, 714] width 34 height 18
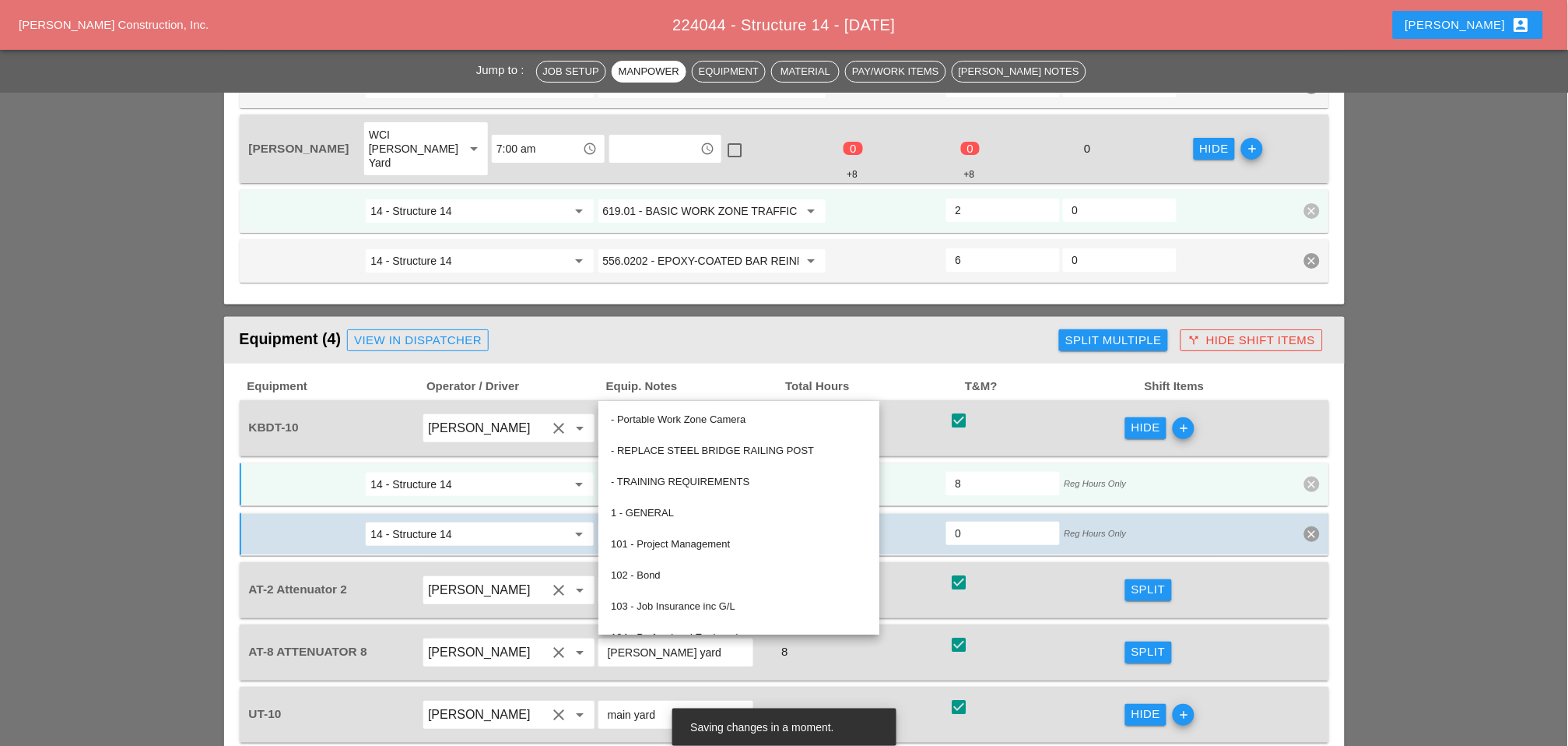
paste input "556.0202 - EPOXY-COATED BAR REINFORCEMENT FOR STRUC"
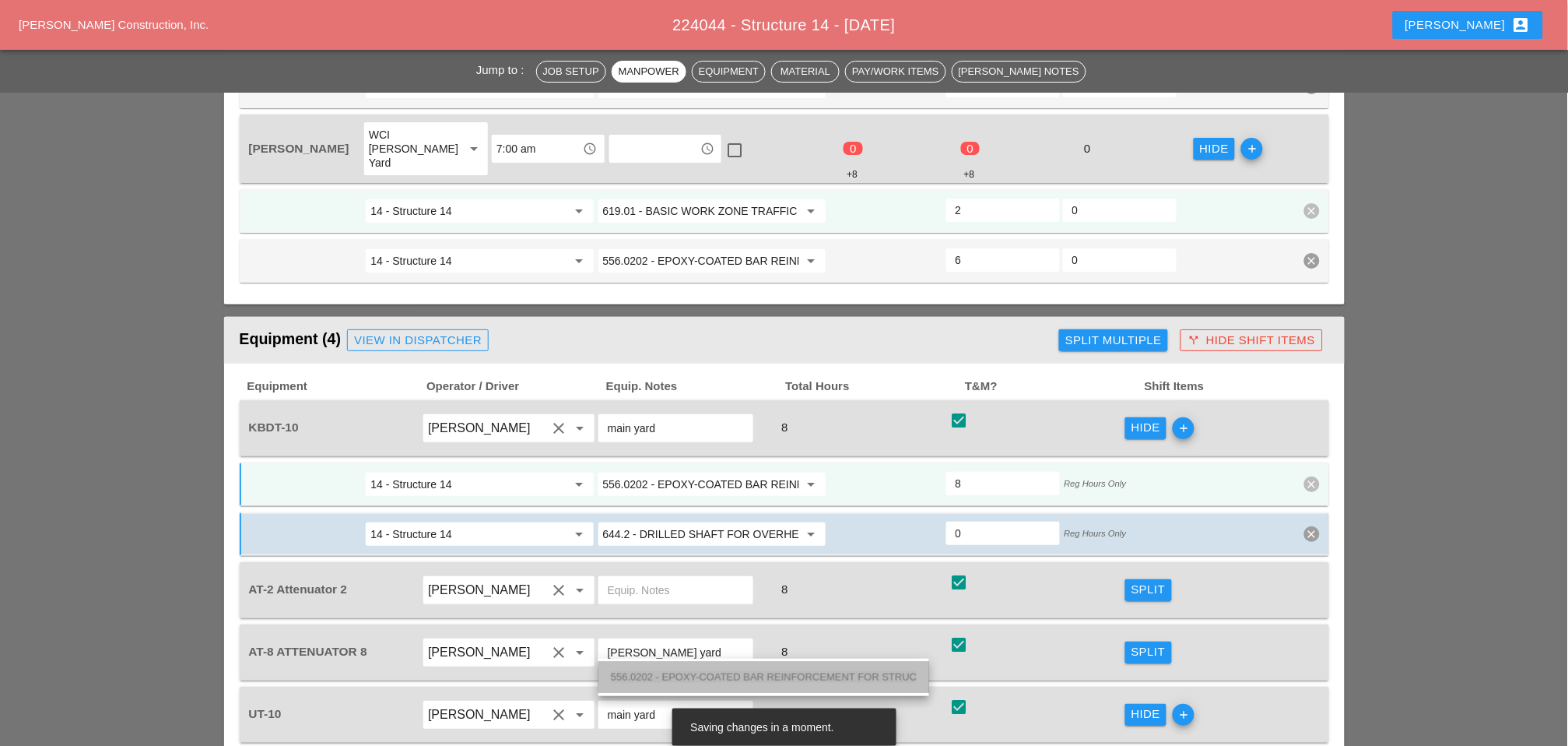
click at [683, 607] on span "556.0202 - EPOXY-COATED BAR REINFORCEMENT FOR STRUC" at bounding box center [763, 676] width 306 height 12
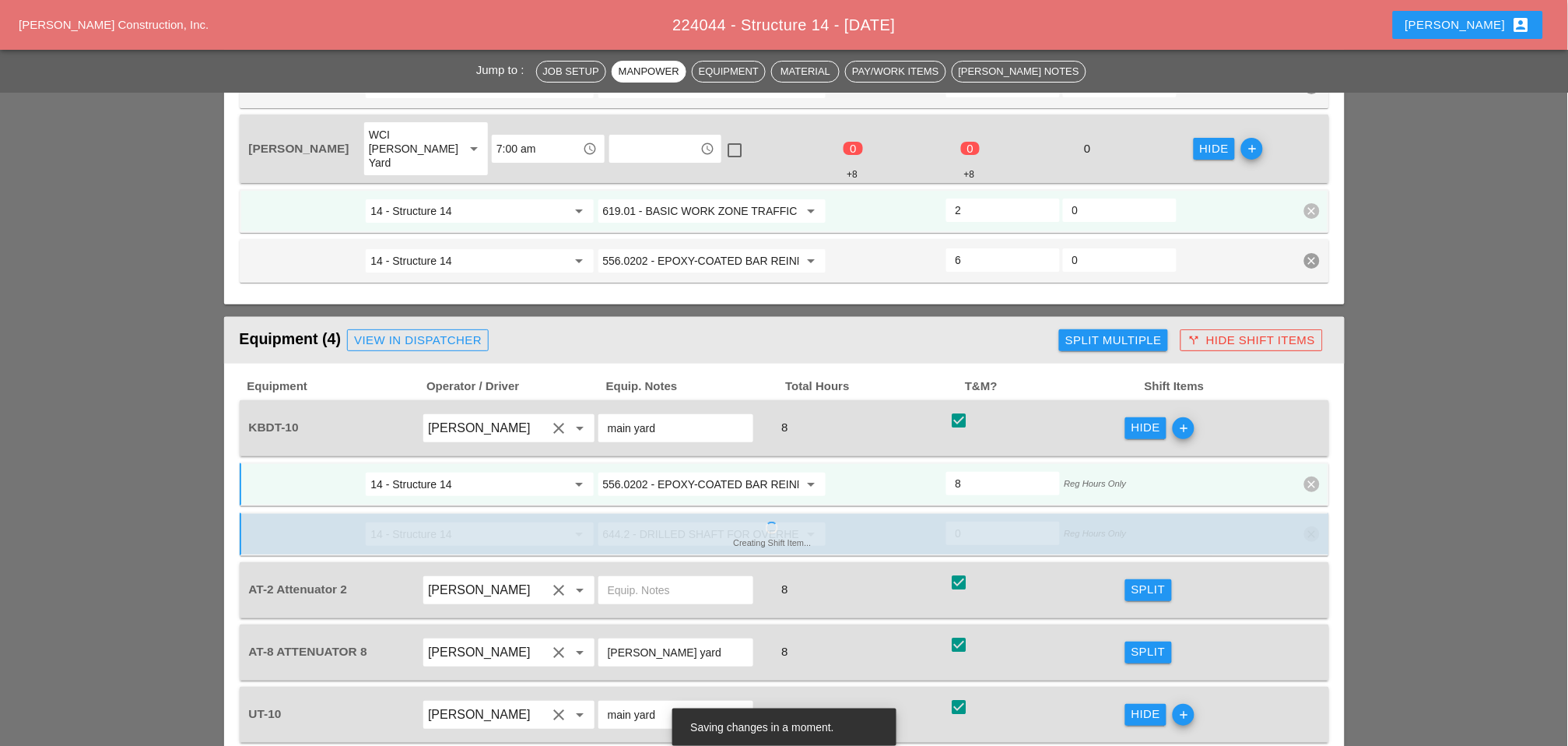
scroll to position [1817, 0]
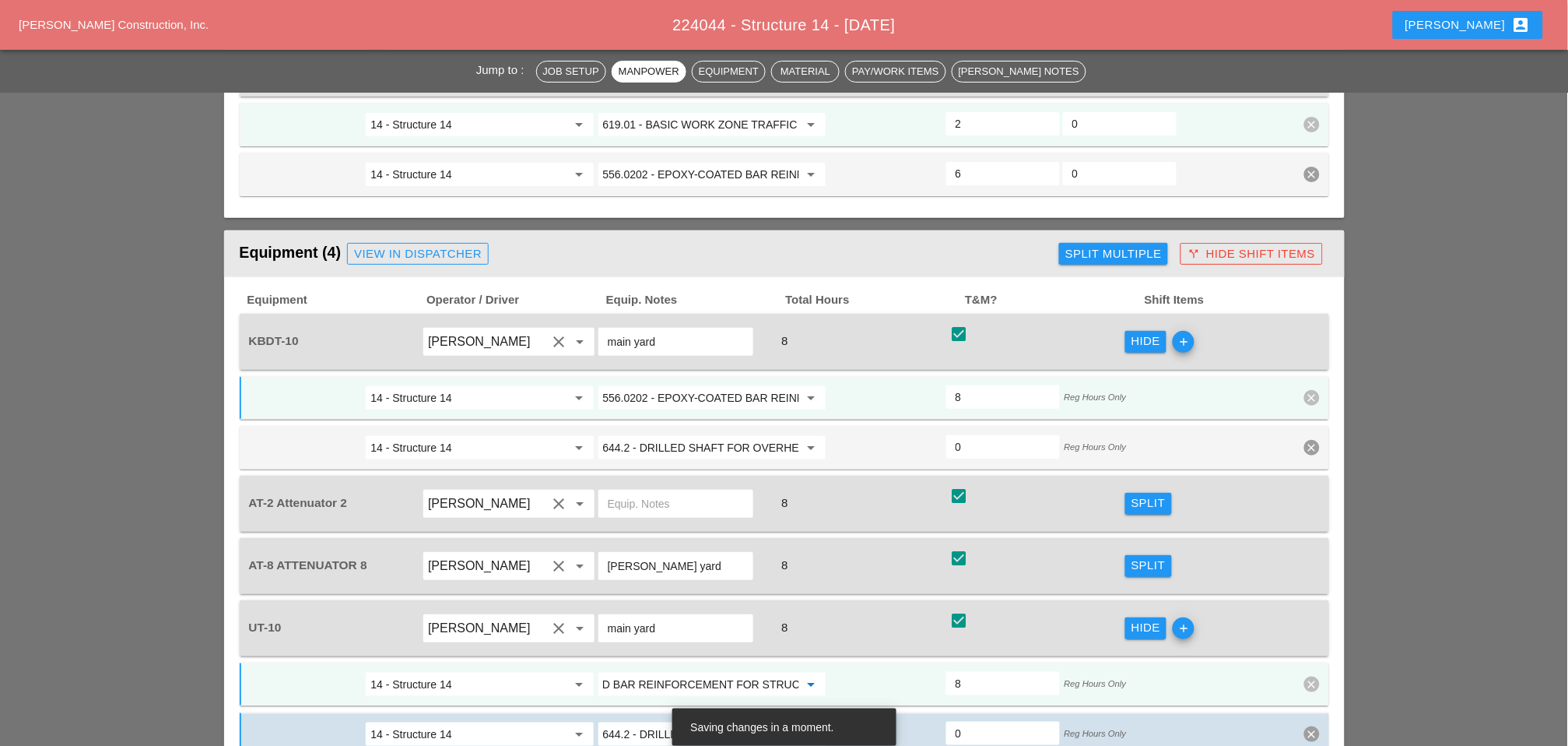
type input "556.0202 - EPOXY-COATED BAR REINFORCEMENT FOR STRUC"
click at [1114, 495] on div "Split" at bounding box center [1149, 503] width 34 height 18
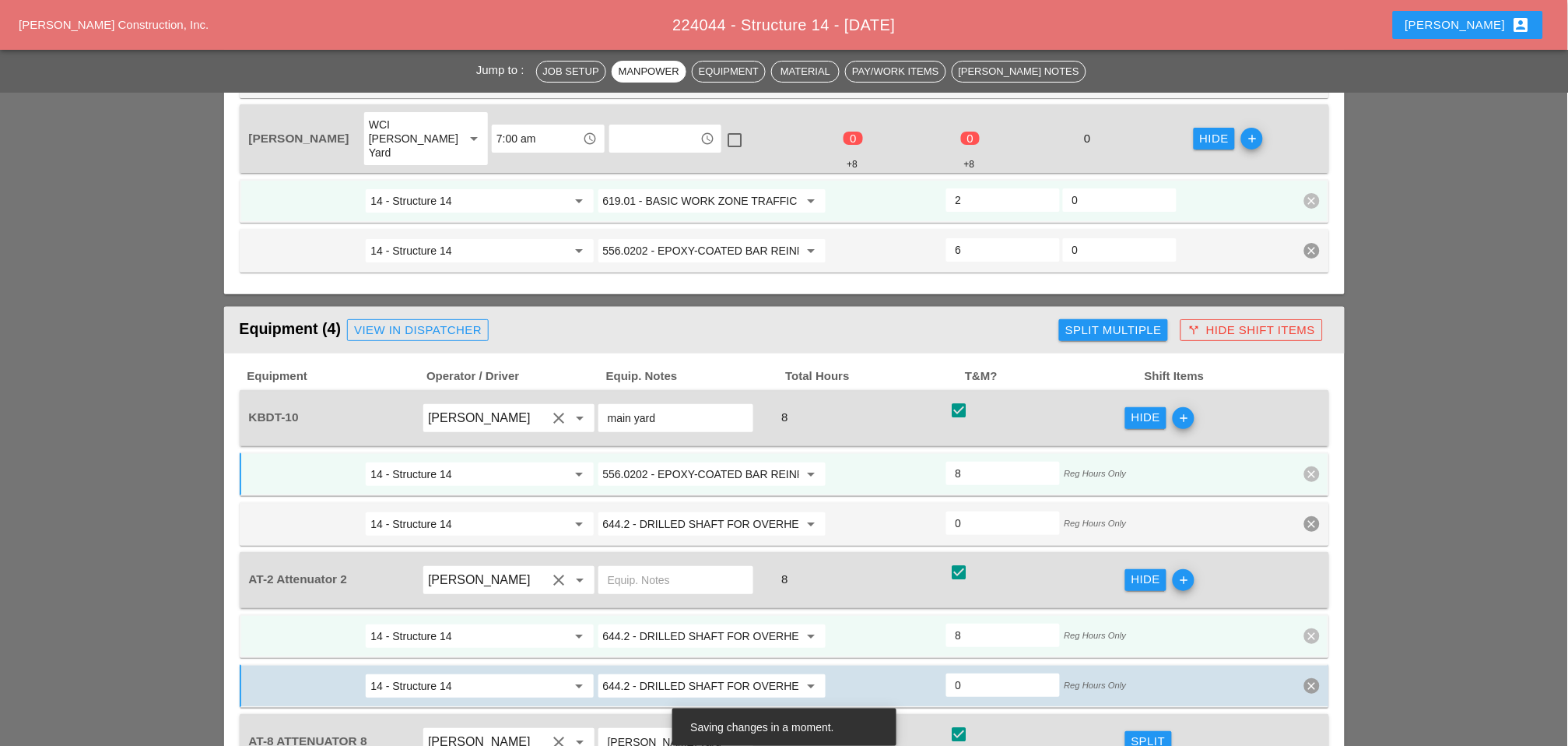
scroll to position [1644, 0]
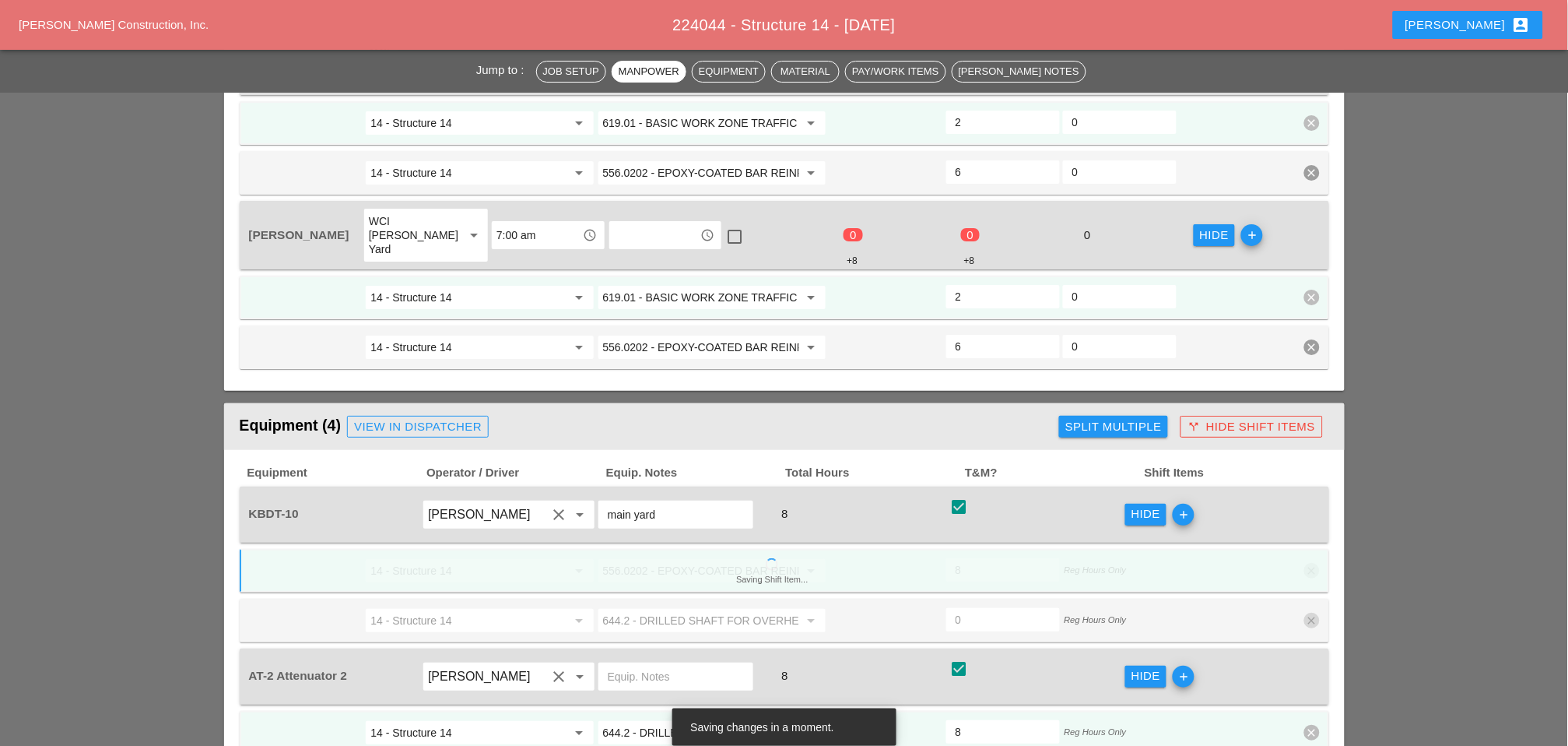
click at [702, 285] on input "619.01 - BASIC WORK ZONE TRAFFIC CONTROL" at bounding box center [701, 298] width 196 height 25
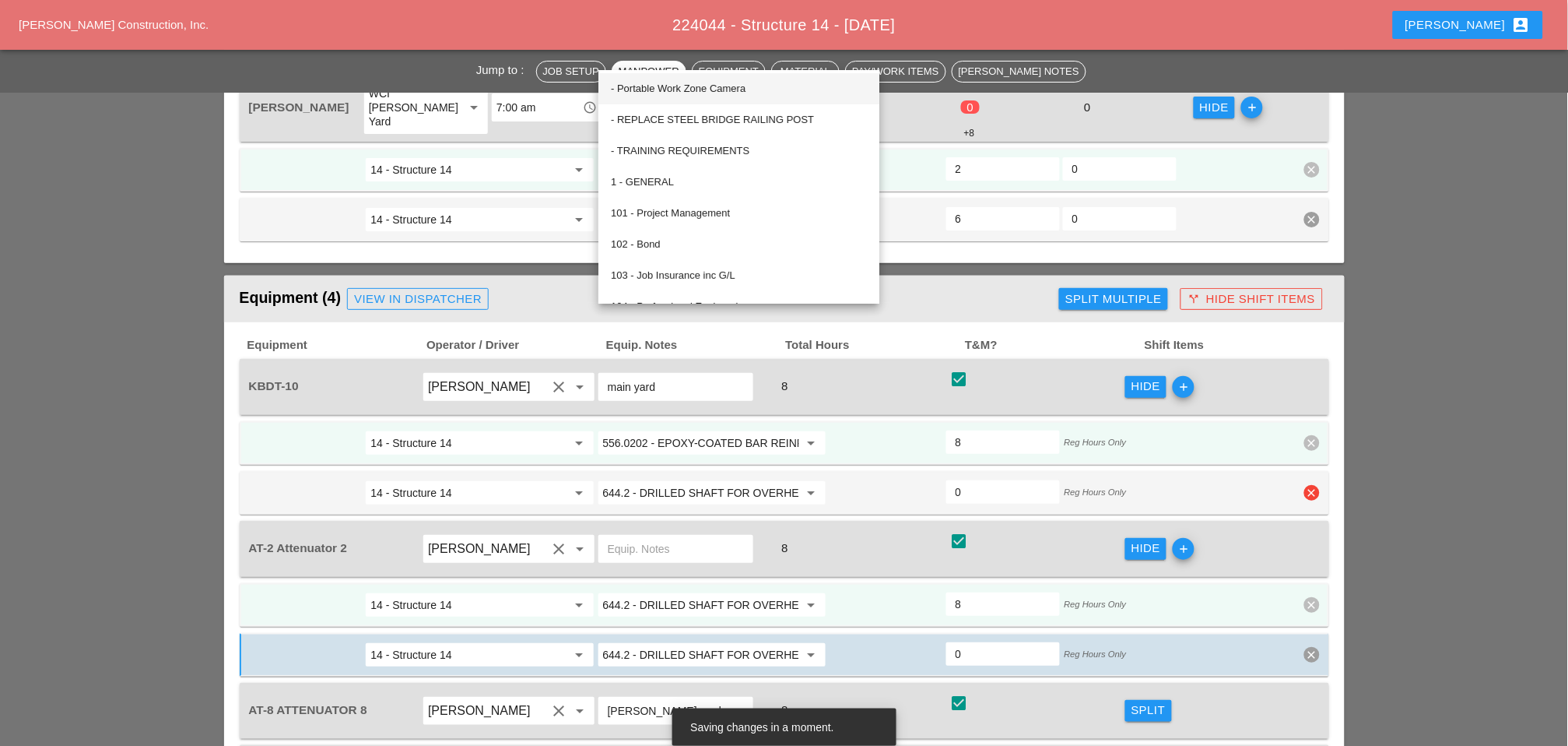
scroll to position [1817, 0]
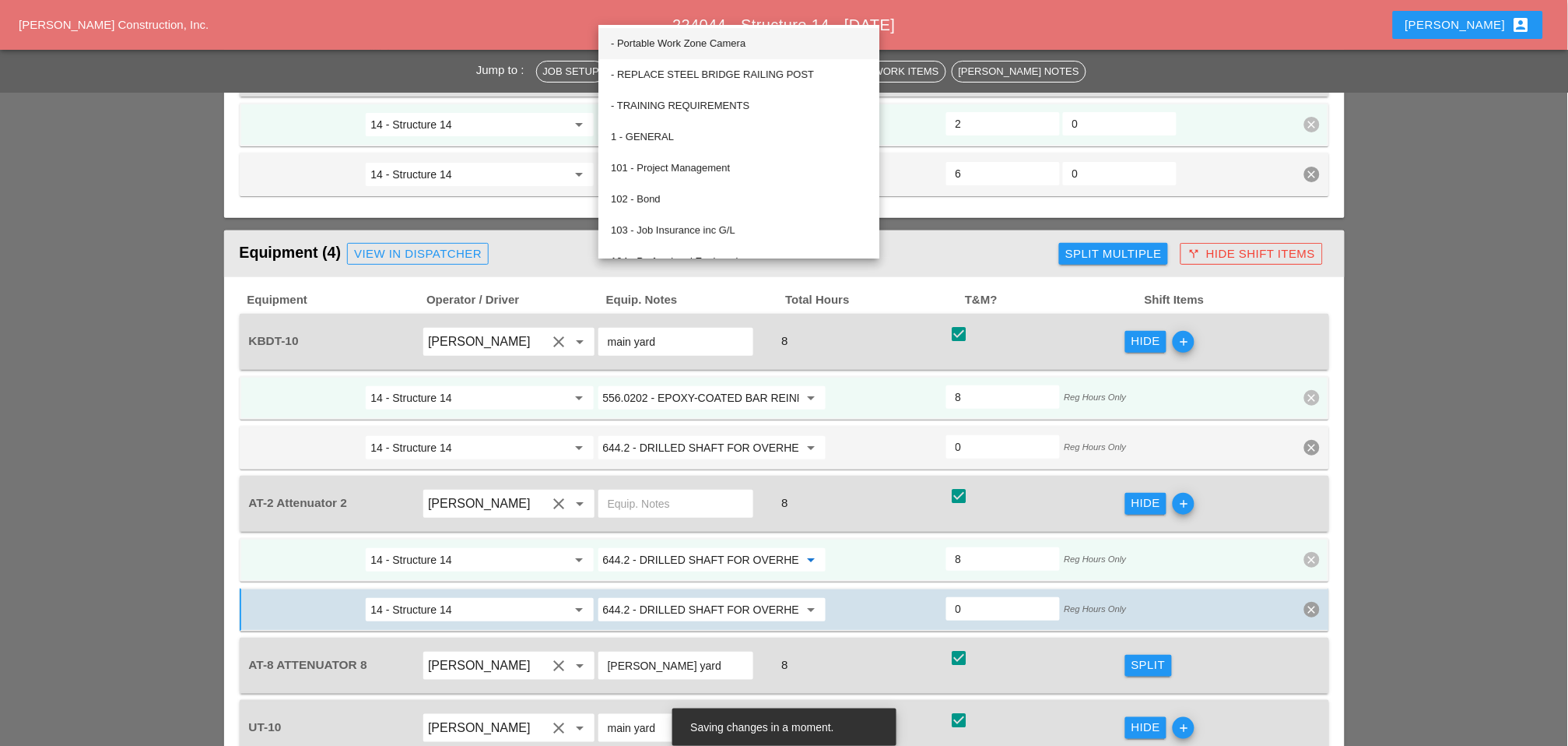
click at [673, 548] on input "644.2 - DRILLED SHAFT FOR OVERHEAD SIGN STRUCTUR" at bounding box center [701, 560] width 196 height 25
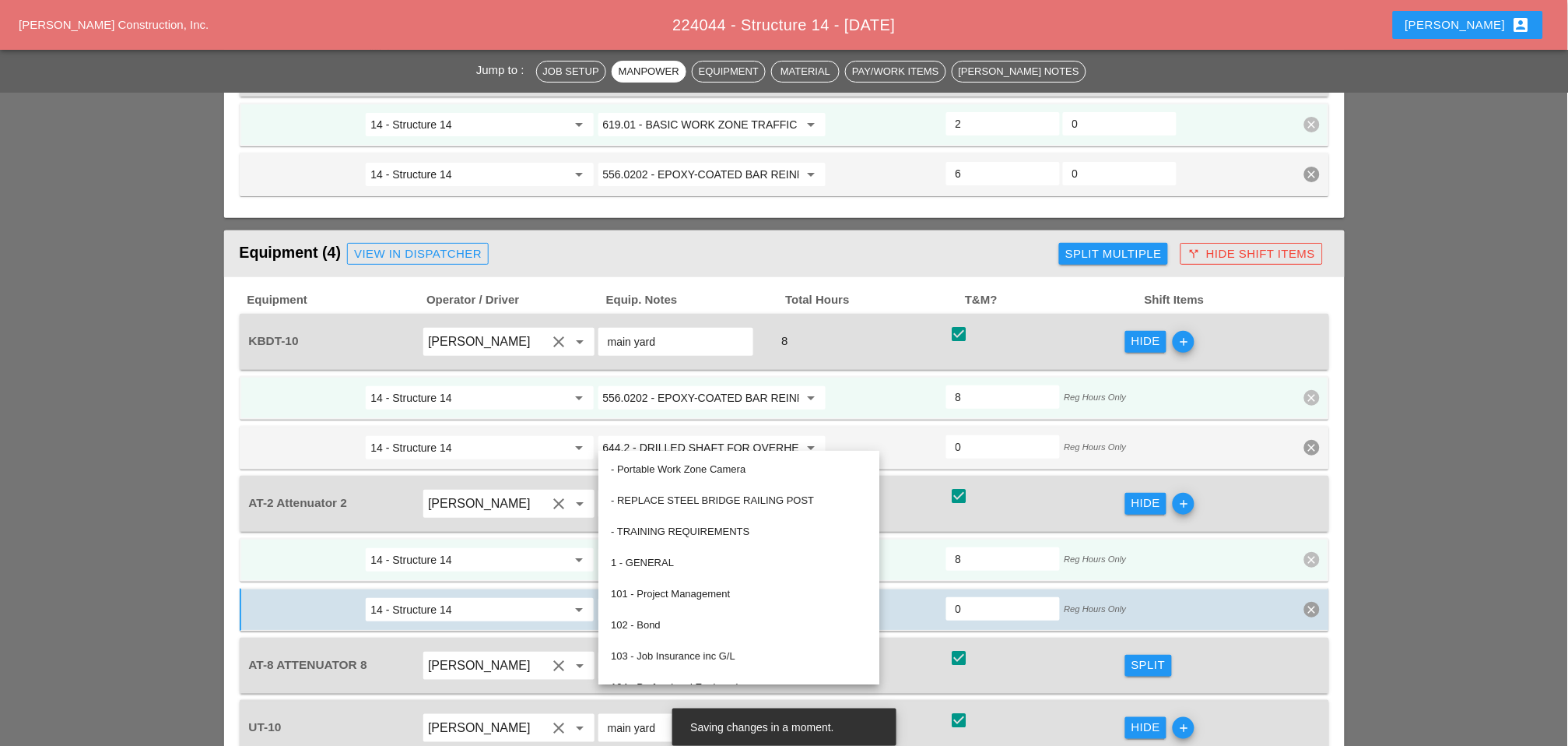
paste input "19.01 - BASIC WORK ZONE TRAFFIC CONTROL"
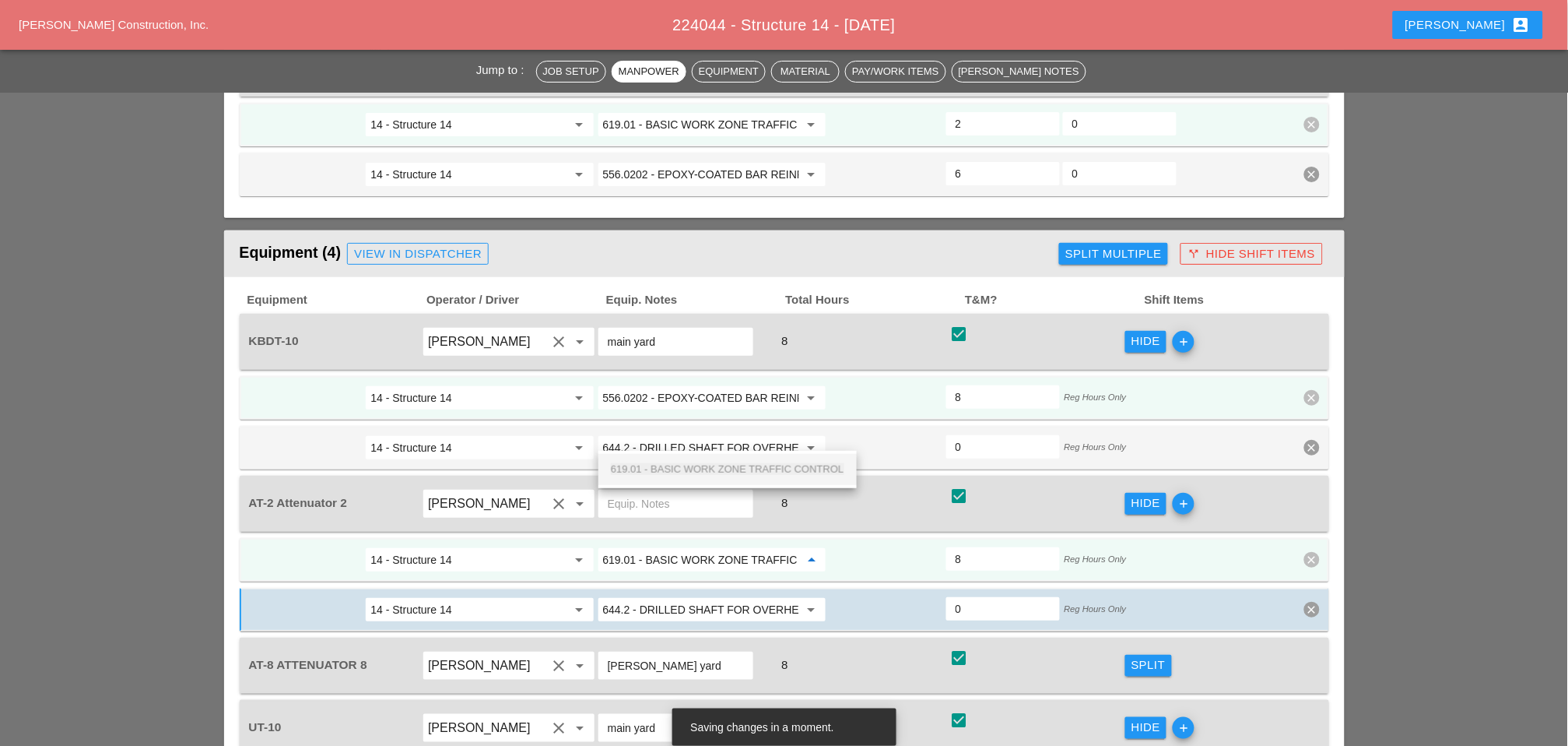
scroll to position [0, 54]
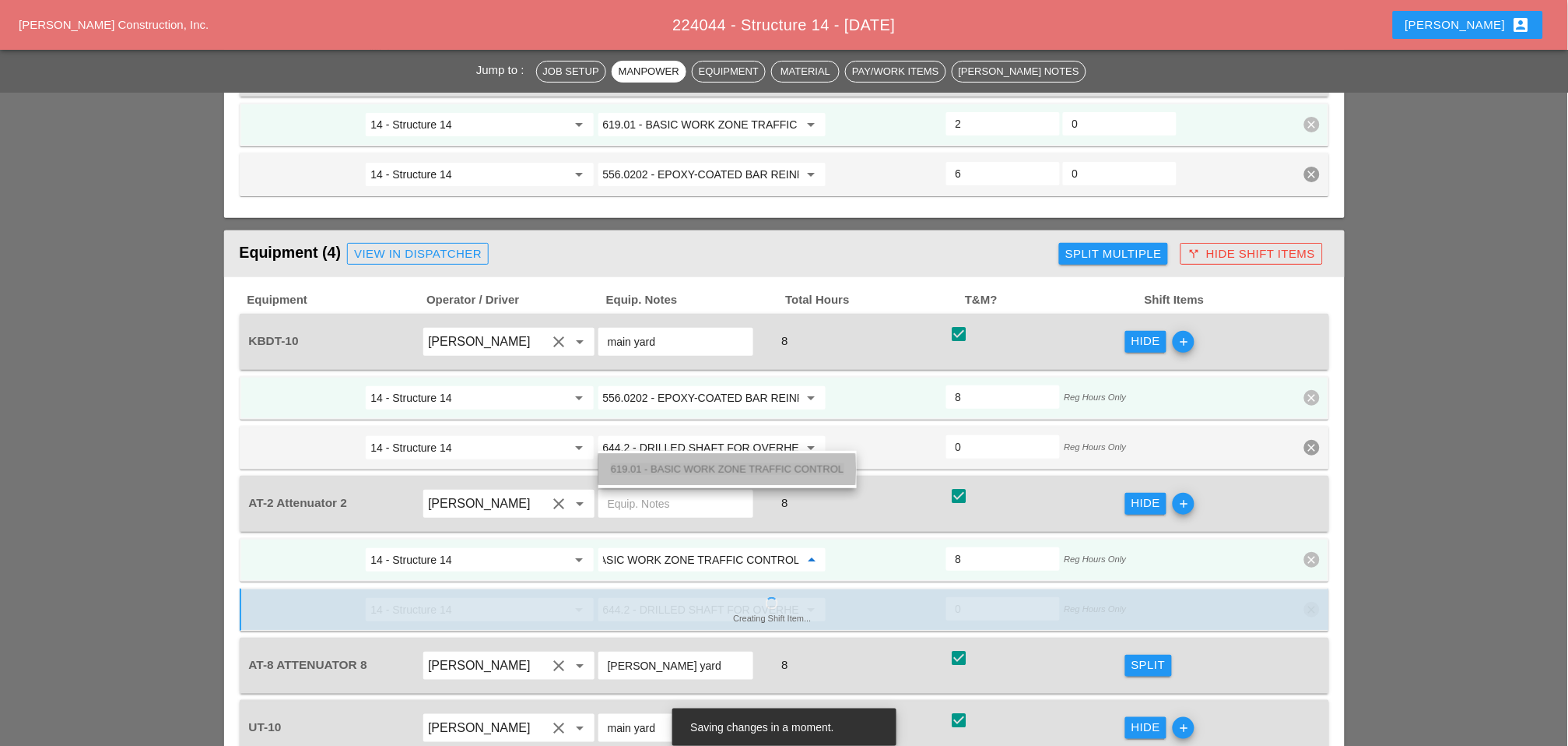
drag, startPoint x: 680, startPoint y: 469, endPoint x: 680, endPoint y: 486, distance: 17.0
click at [681, 469] on span "619.01 - BASIC WORK ZONE TRAFFIC CONTROL" at bounding box center [728, 469] width 234 height 12
type input "619.01 - BASIC WORK ZONE TRAFFIC CONTROL"
click at [1114, 607] on button "Split" at bounding box center [1149, 666] width 47 height 22
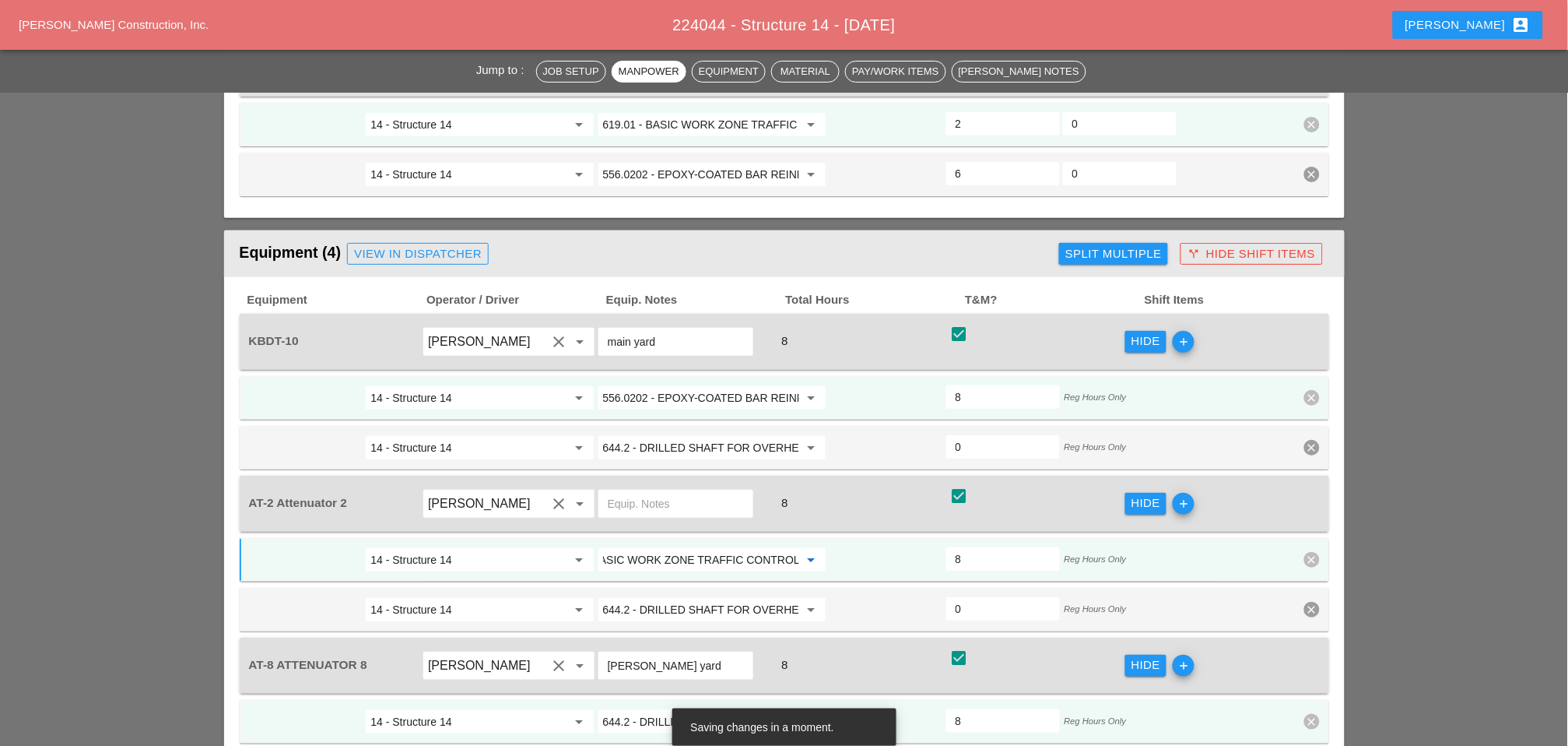
scroll to position [0, 0]
click at [680, 607] on input "644.2 - DRILLED SHAFT FOR OVERHEAD SIGN STRUCTUR" at bounding box center [701, 722] width 196 height 25
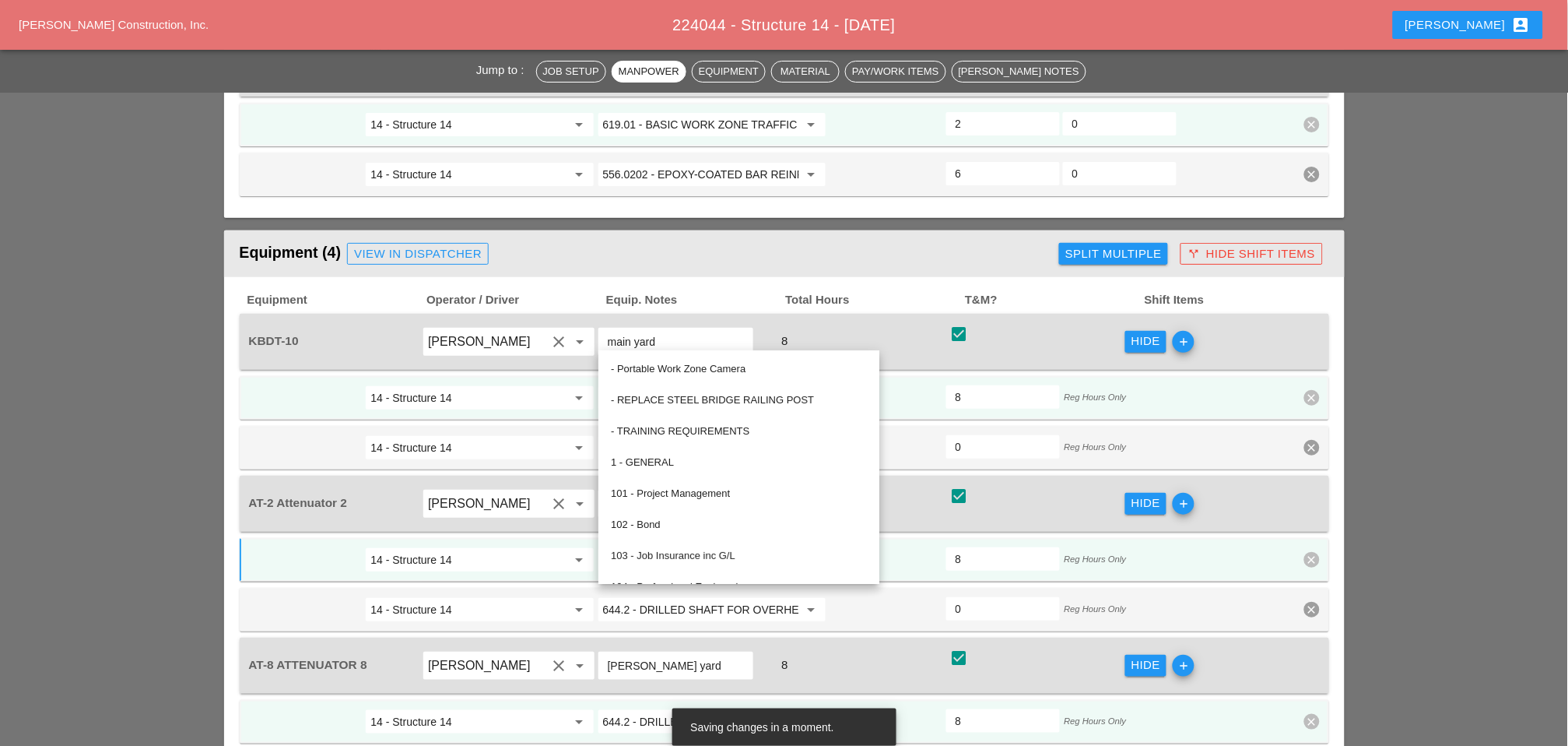
paste input "19.01 - BASIC WORK ZONE TRAFFIC CONTROL"
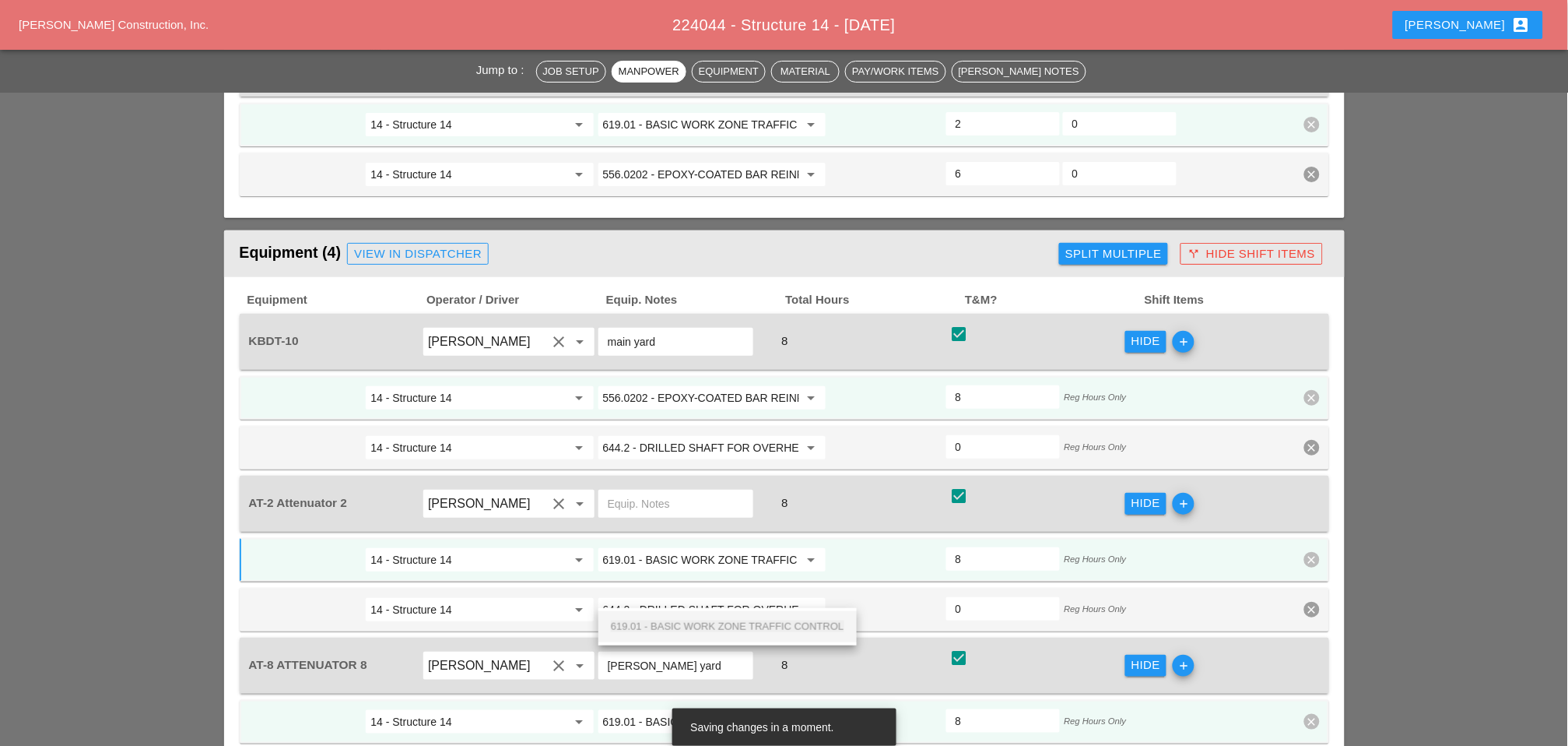
scroll to position [0, 54]
click at [681, 607] on span "619.01 - BASIC WORK ZONE TRAFFIC CONTROL" at bounding box center [728, 626] width 234 height 12
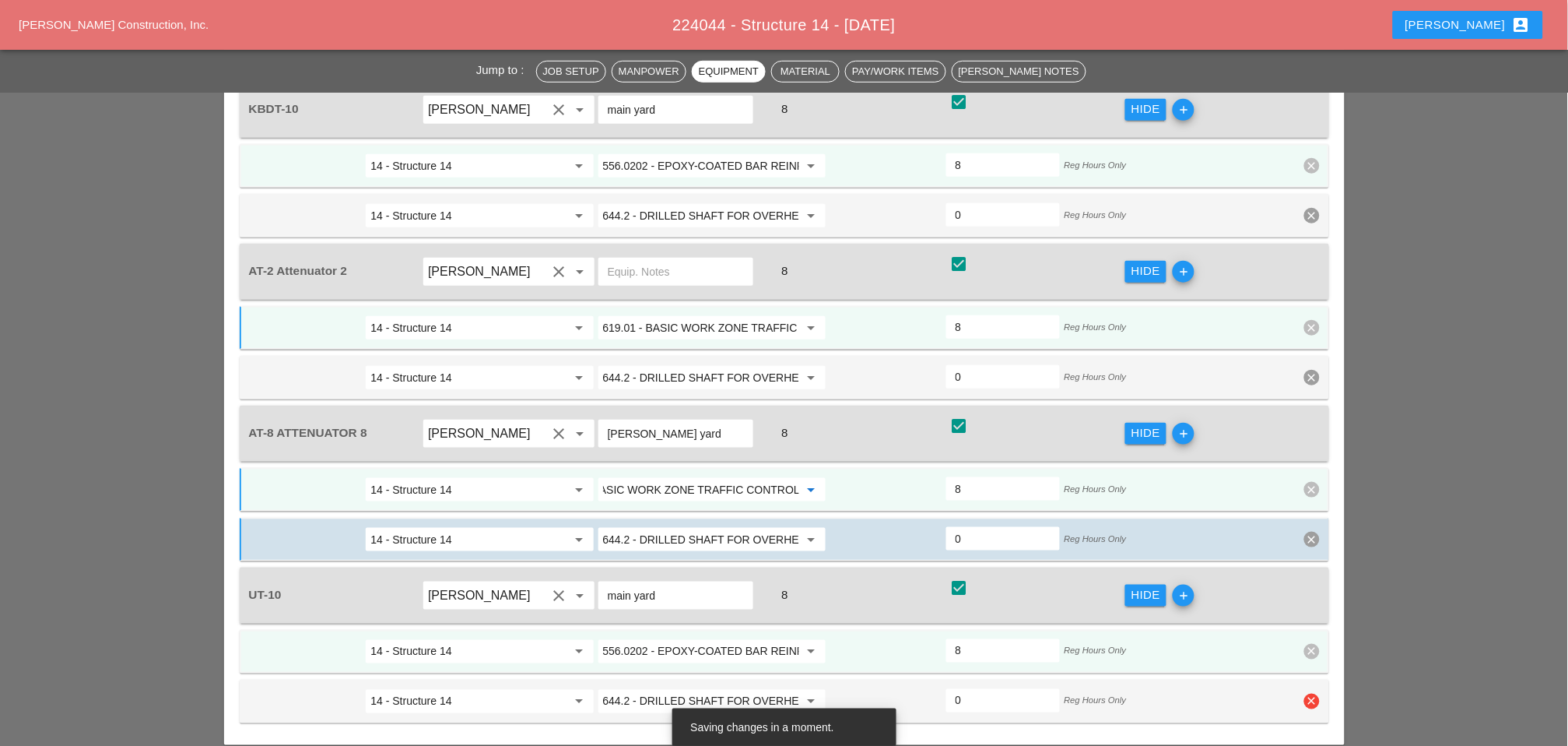
scroll to position [2076, 0]
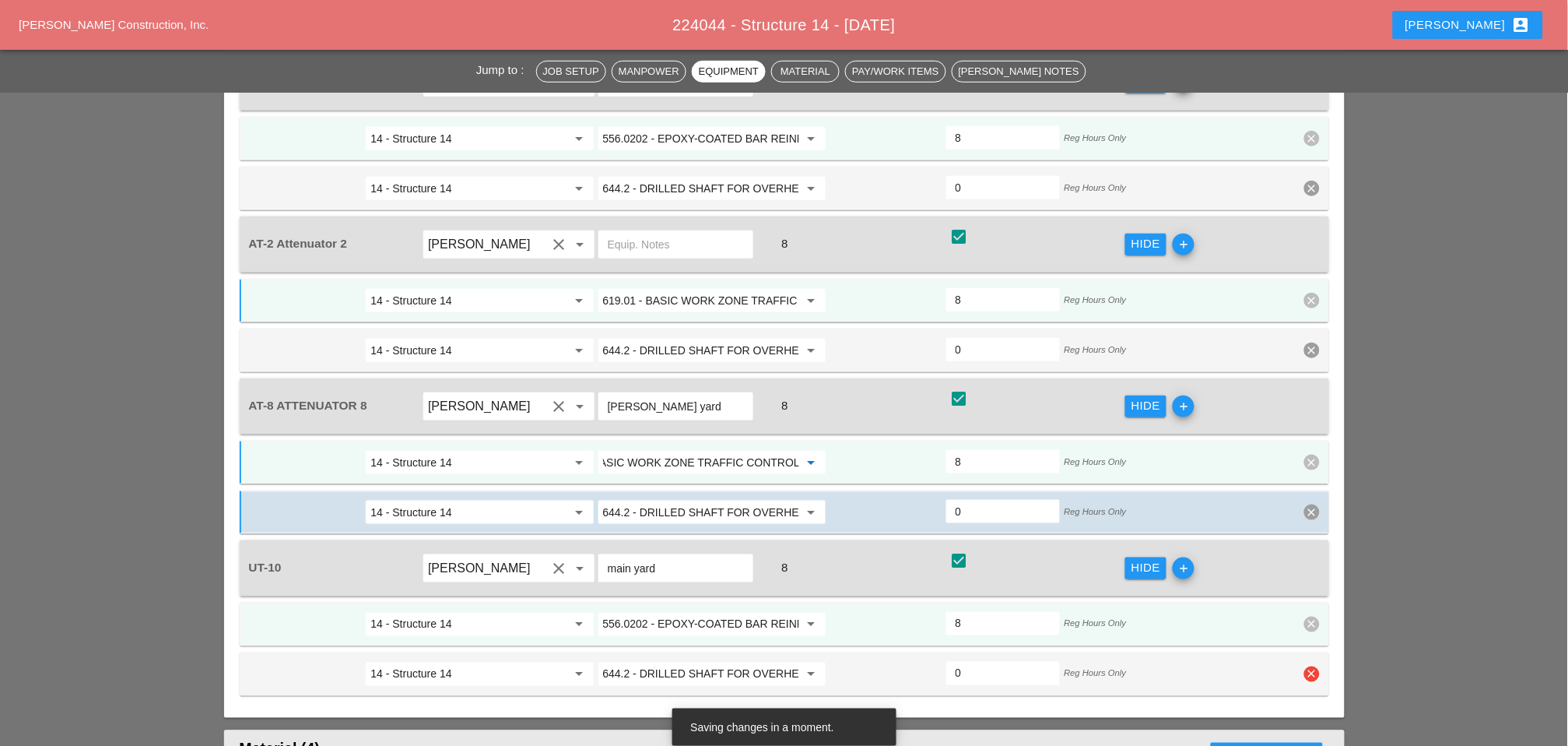
type input "619.01 - BASIC WORK ZONE TRAFFIC CONTROL"
click at [1114, 607] on icon "clear" at bounding box center [1312, 674] width 16 height 16
click at [1114, 504] on div "Confirm delete" at bounding box center [1314, 507] width 76 height 18
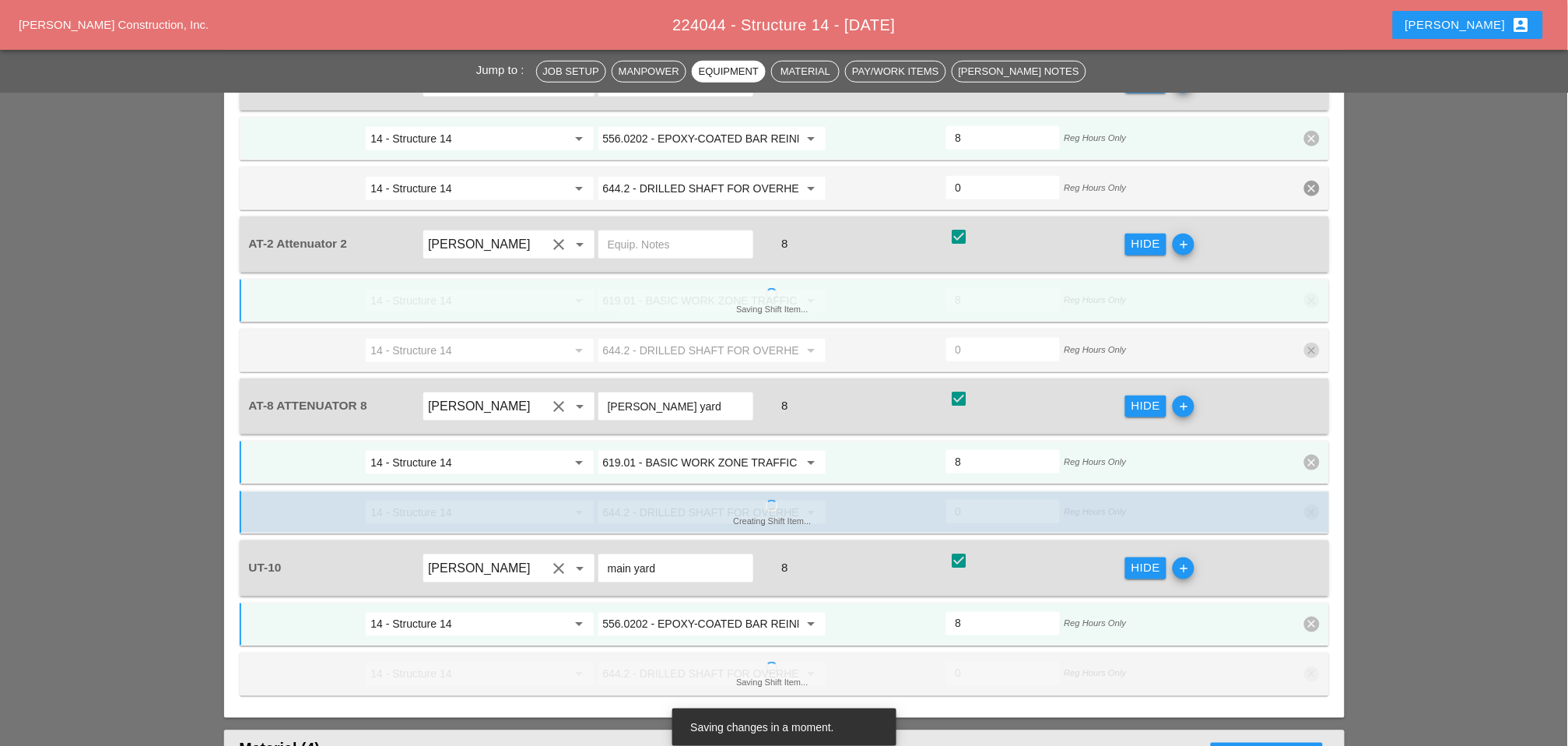
click at [1114, 491] on div "Creating Shift Item... 14 - Structure 14 arrow_drop_down 644.2 - DRILLED SHAFT …" at bounding box center [784, 512] width 1089 height 43
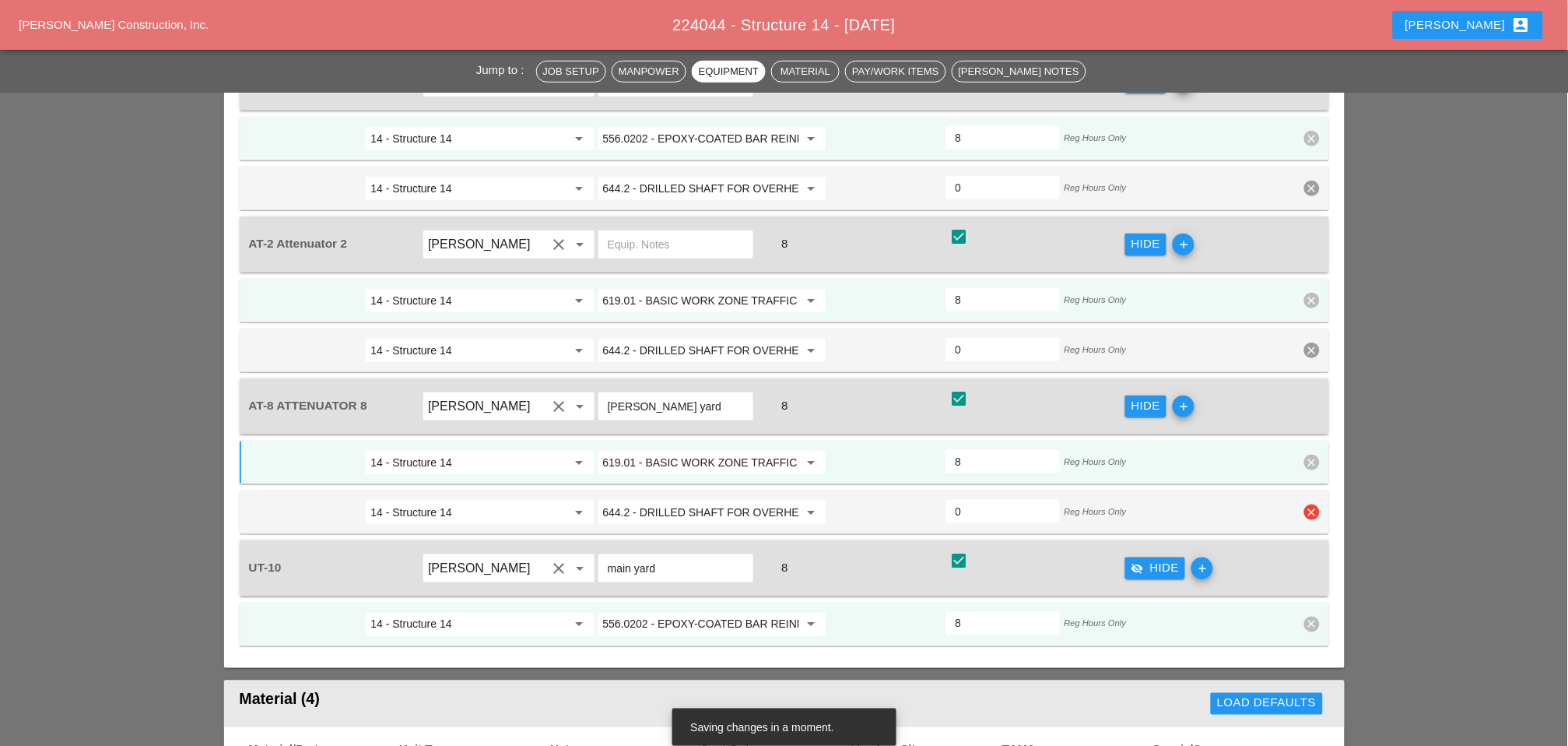
click at [1114, 504] on icon "clear" at bounding box center [1312, 512] width 16 height 16
click at [1114, 351] on div "Confirm delete" at bounding box center [1314, 350] width 76 height 18
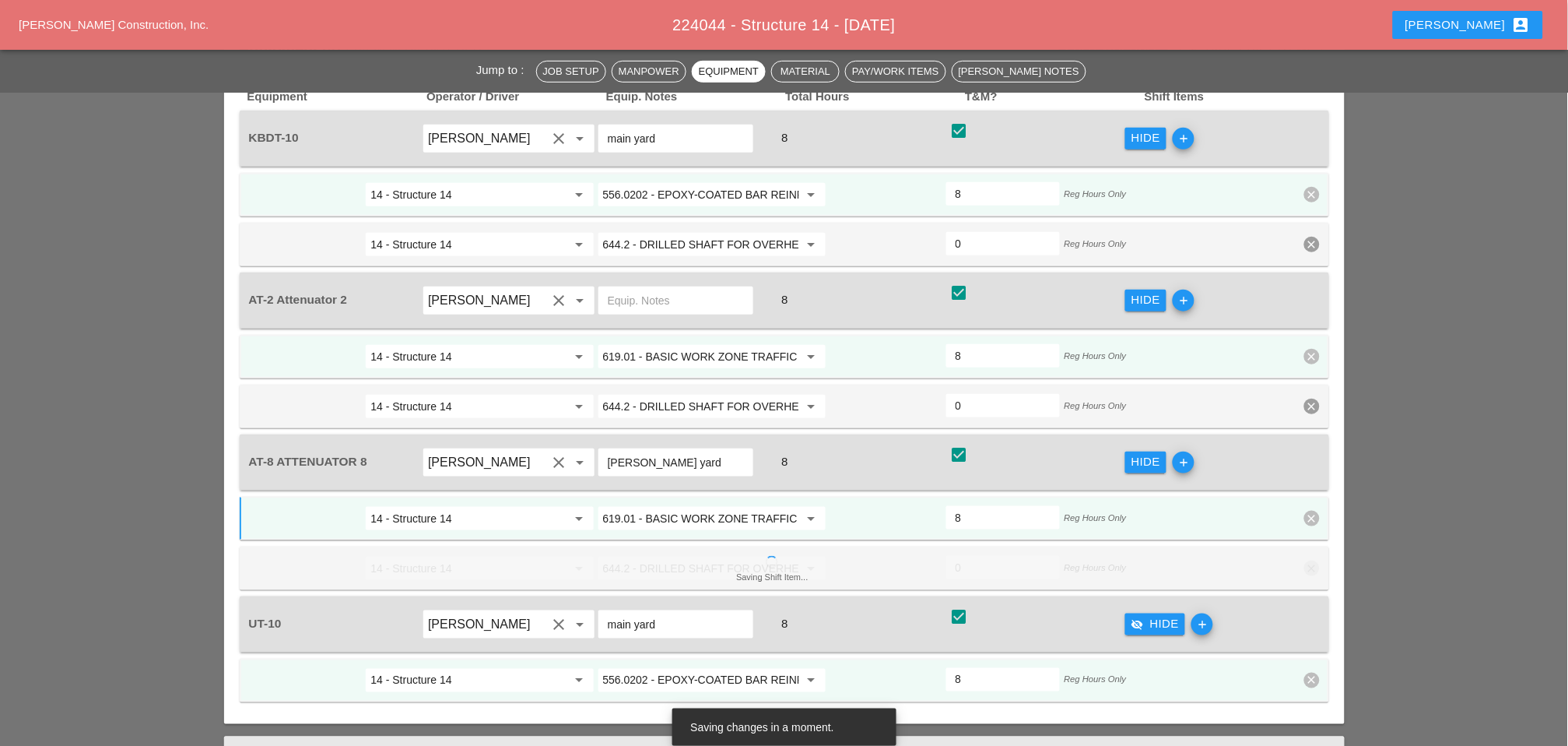
scroll to position [1989, 0]
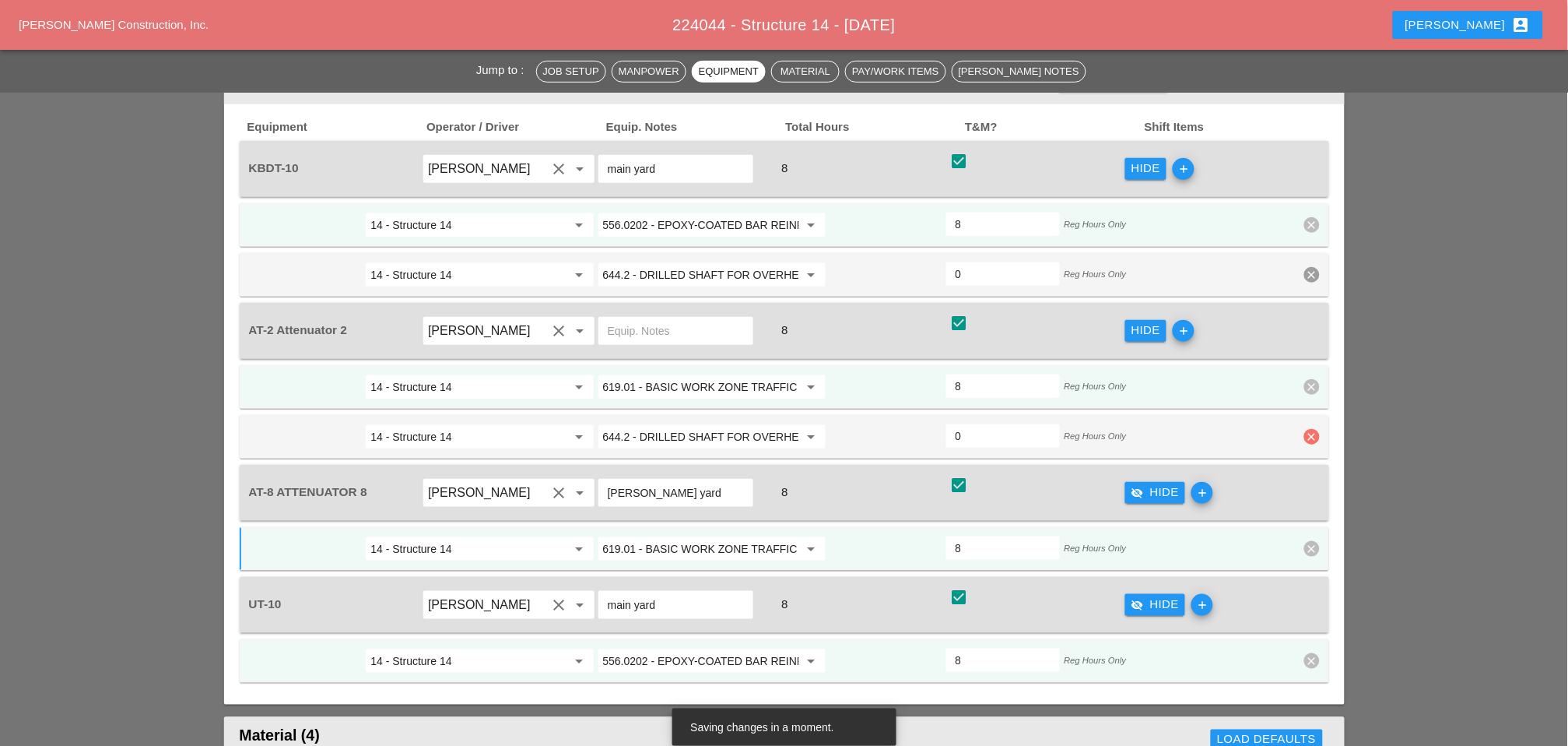
click at [1114, 429] on icon "clear" at bounding box center [1312, 437] width 16 height 16
click at [1114, 276] on div "Confirm delete" at bounding box center [1314, 279] width 76 height 18
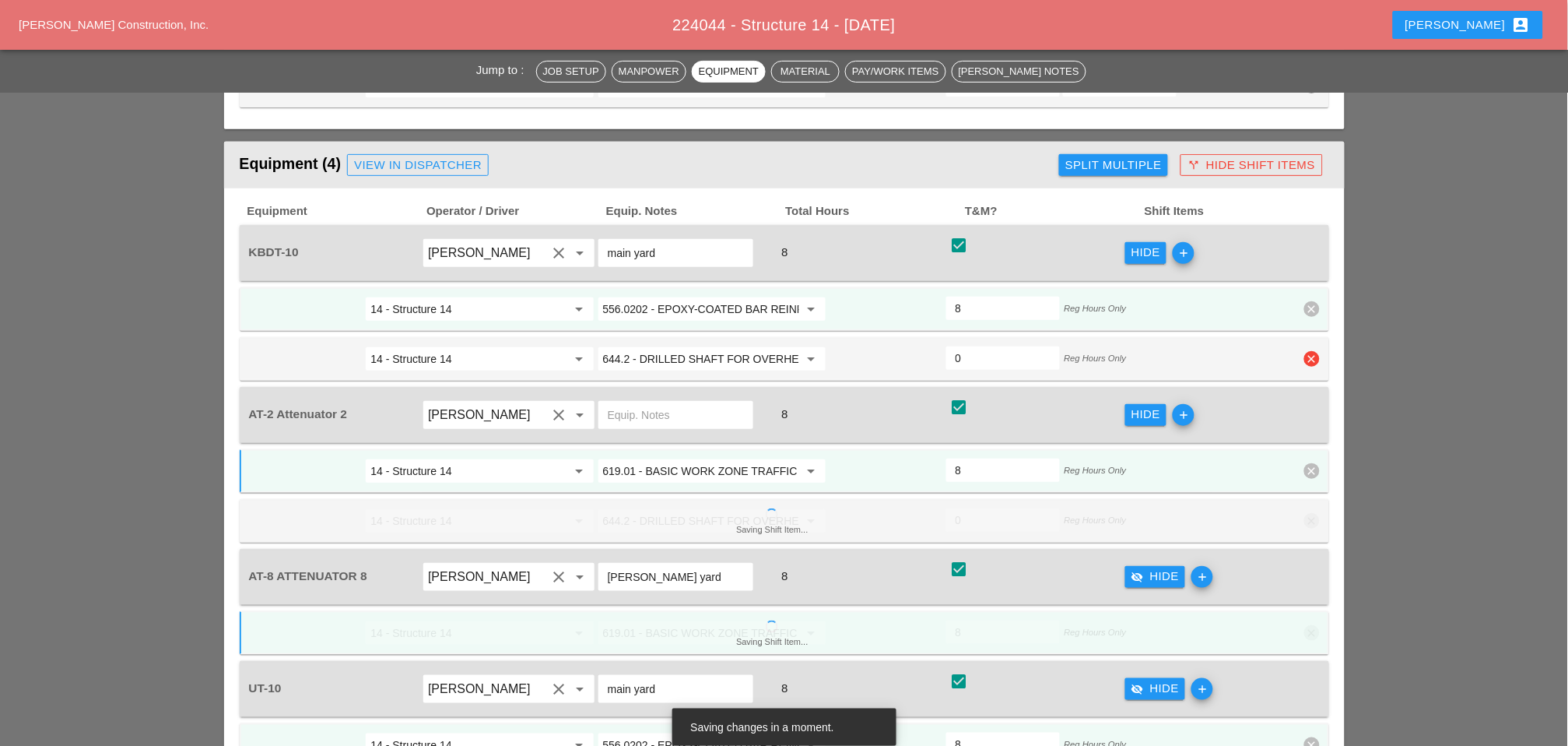
scroll to position [1817, 0]
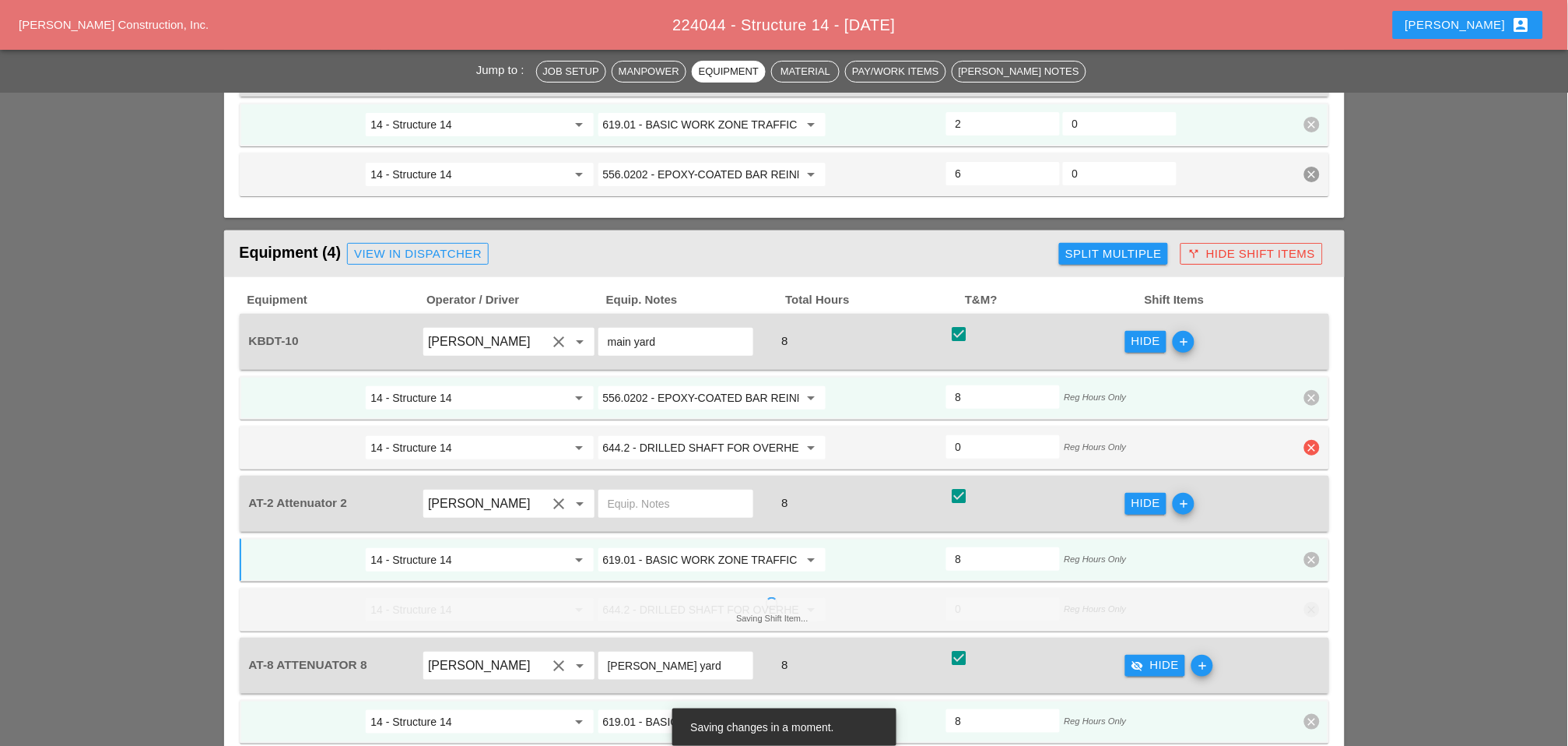
click at [1114, 440] on icon "clear" at bounding box center [1312, 448] width 16 height 16
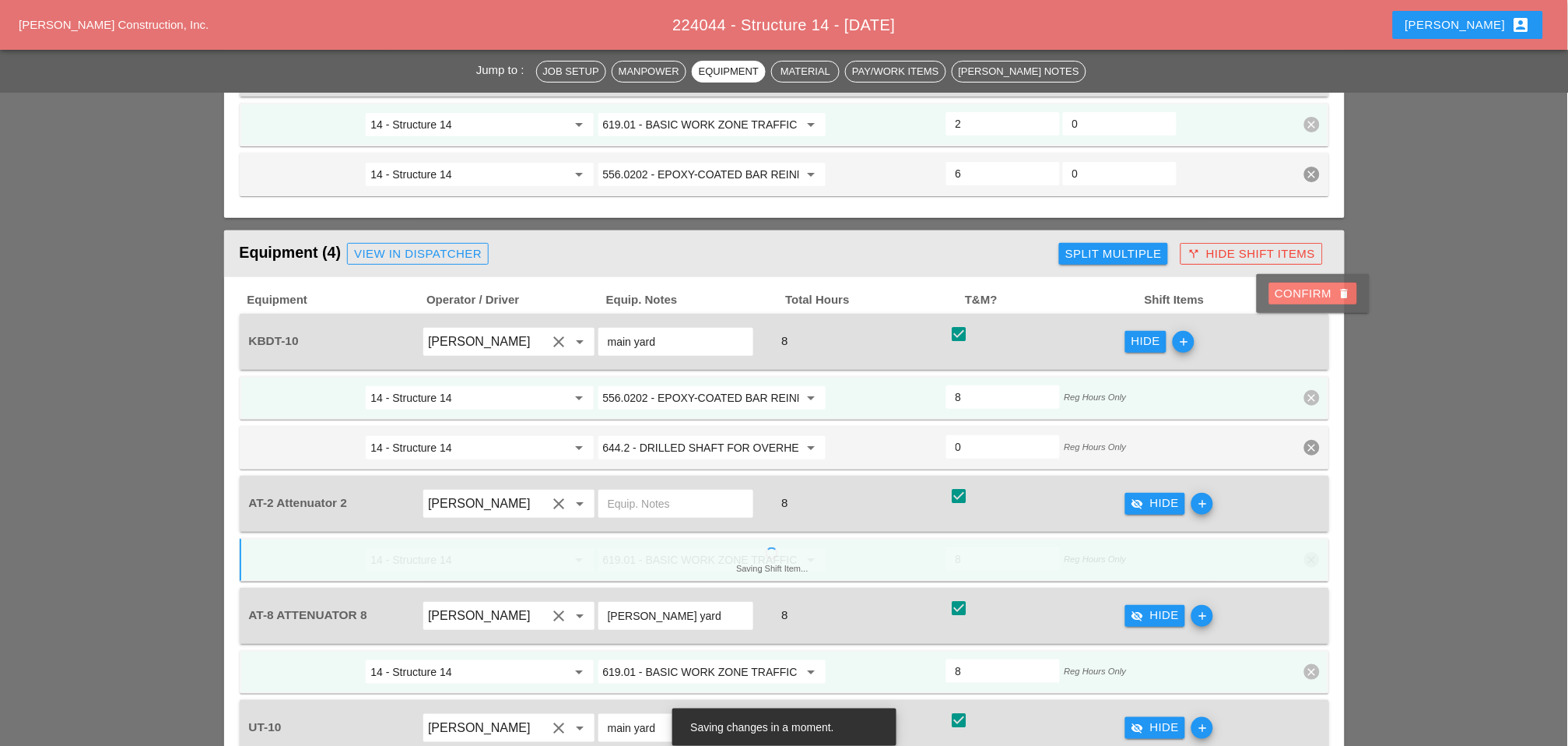
click at [1114, 292] on div "Confirm delete" at bounding box center [1314, 294] width 76 height 18
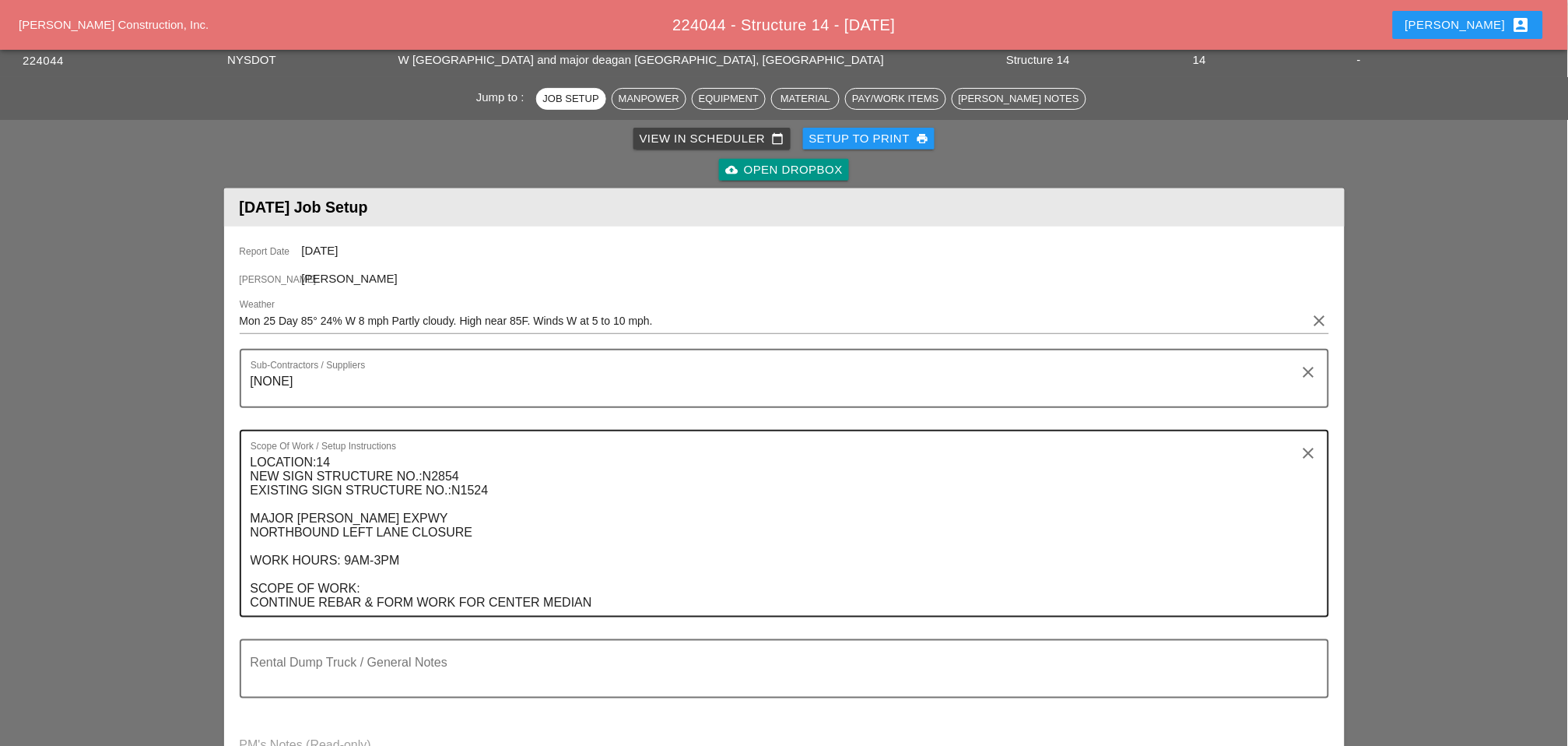
scroll to position [0, 0]
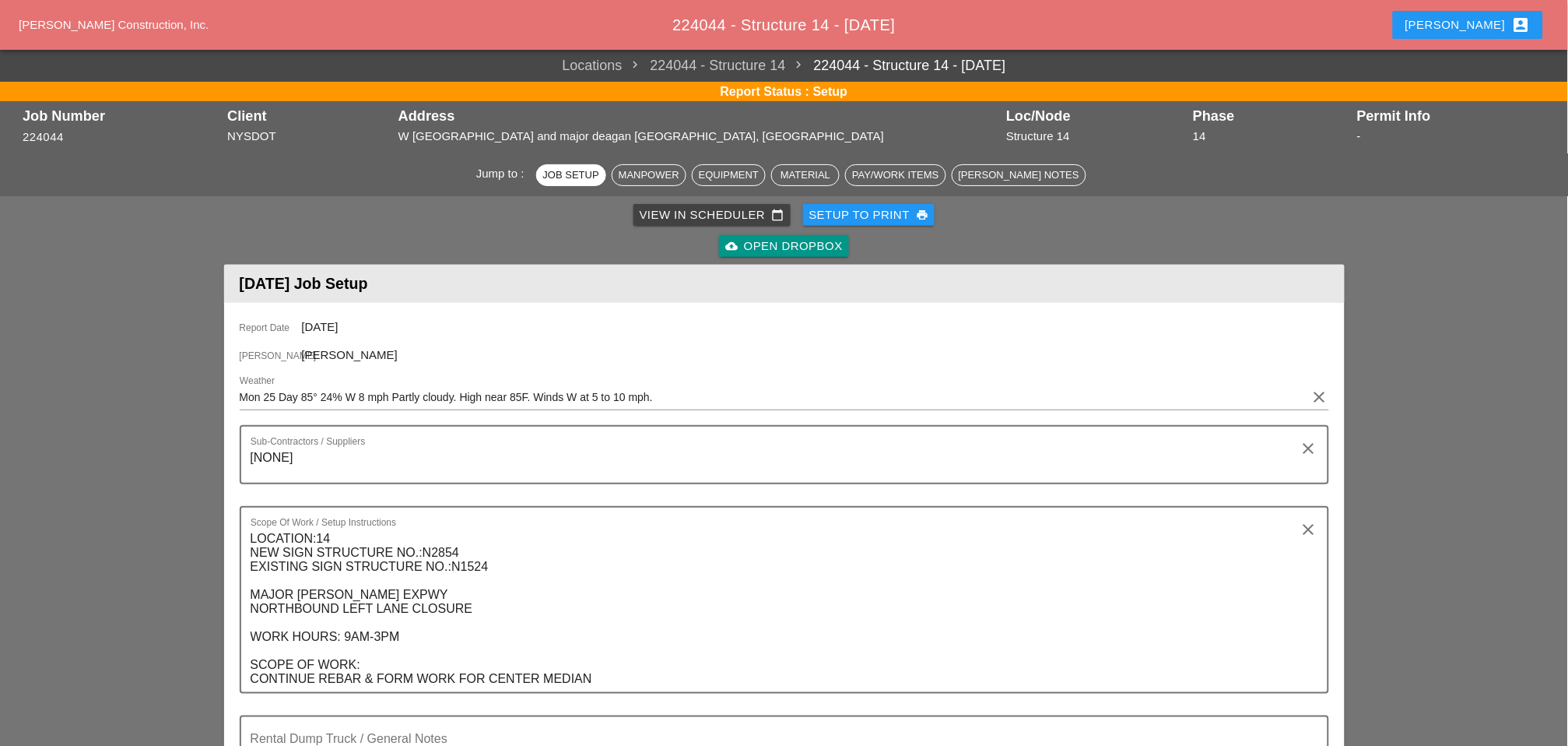
click at [675, 215] on div "View in Scheduler calendar_today" at bounding box center [712, 215] width 145 height 18
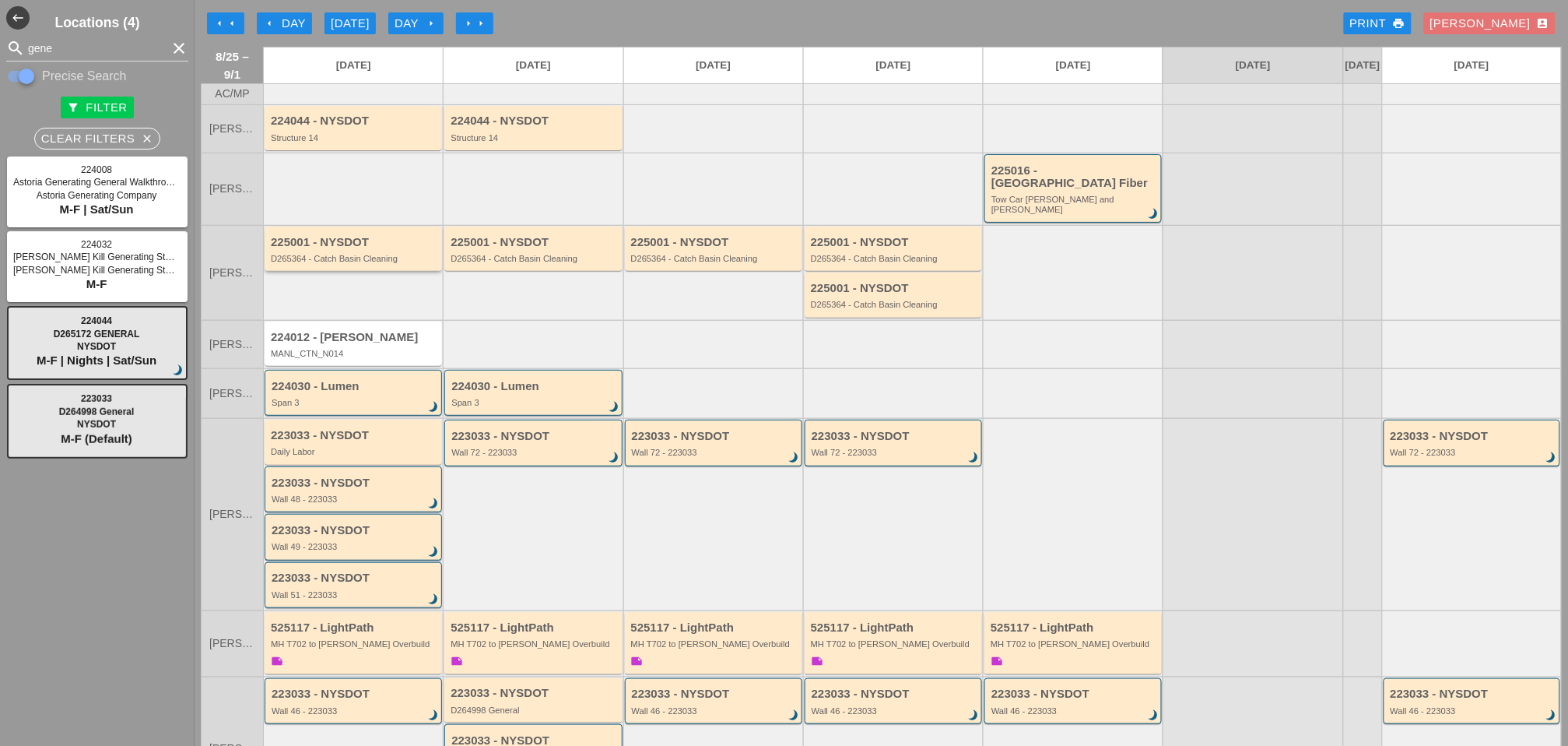
click at [360, 238] on div "225001 - NYSDOT D265364 - Catch Basin Cleaning" at bounding box center [355, 250] width 167 height 28
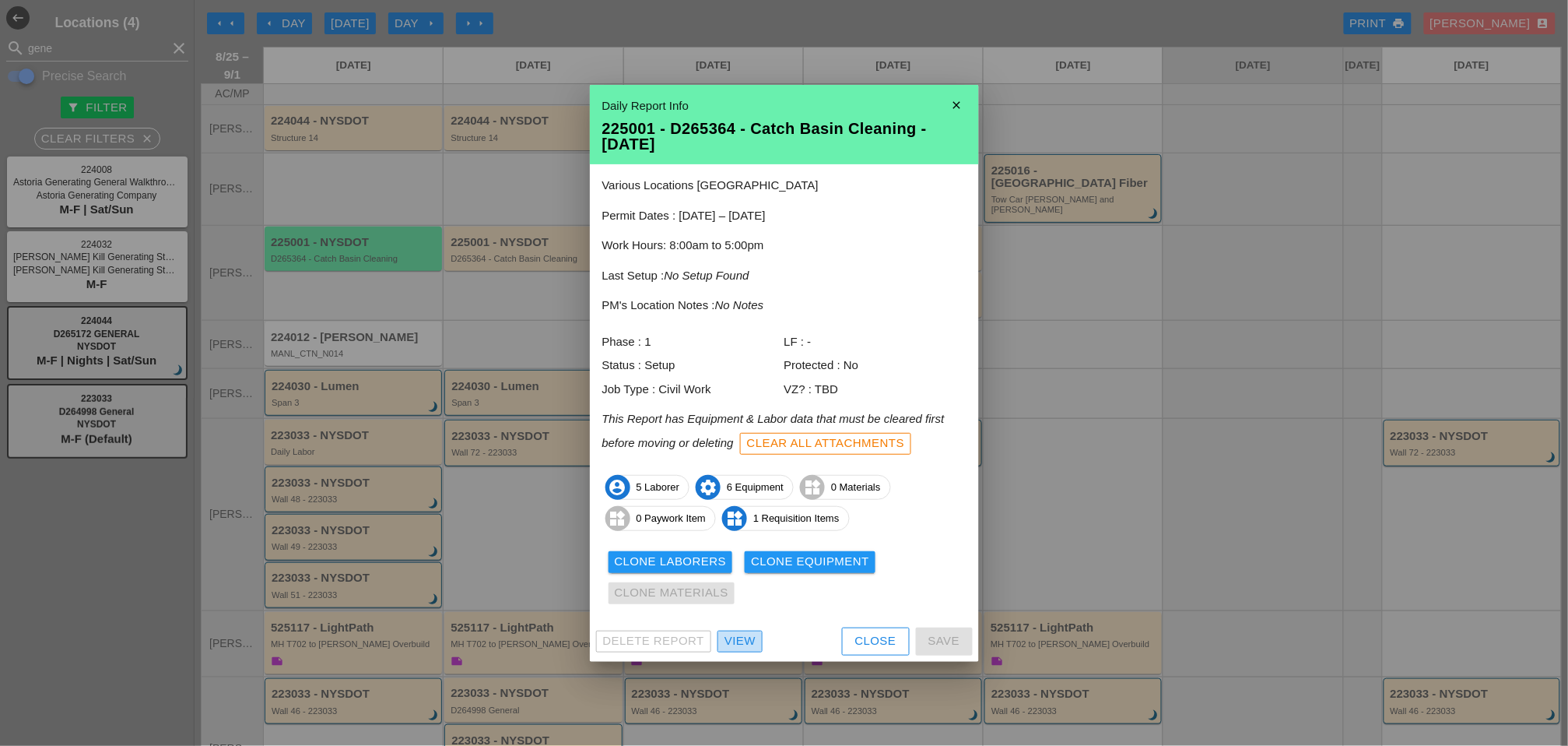
click at [744, 607] on div "View" at bounding box center [739, 641] width 31 height 18
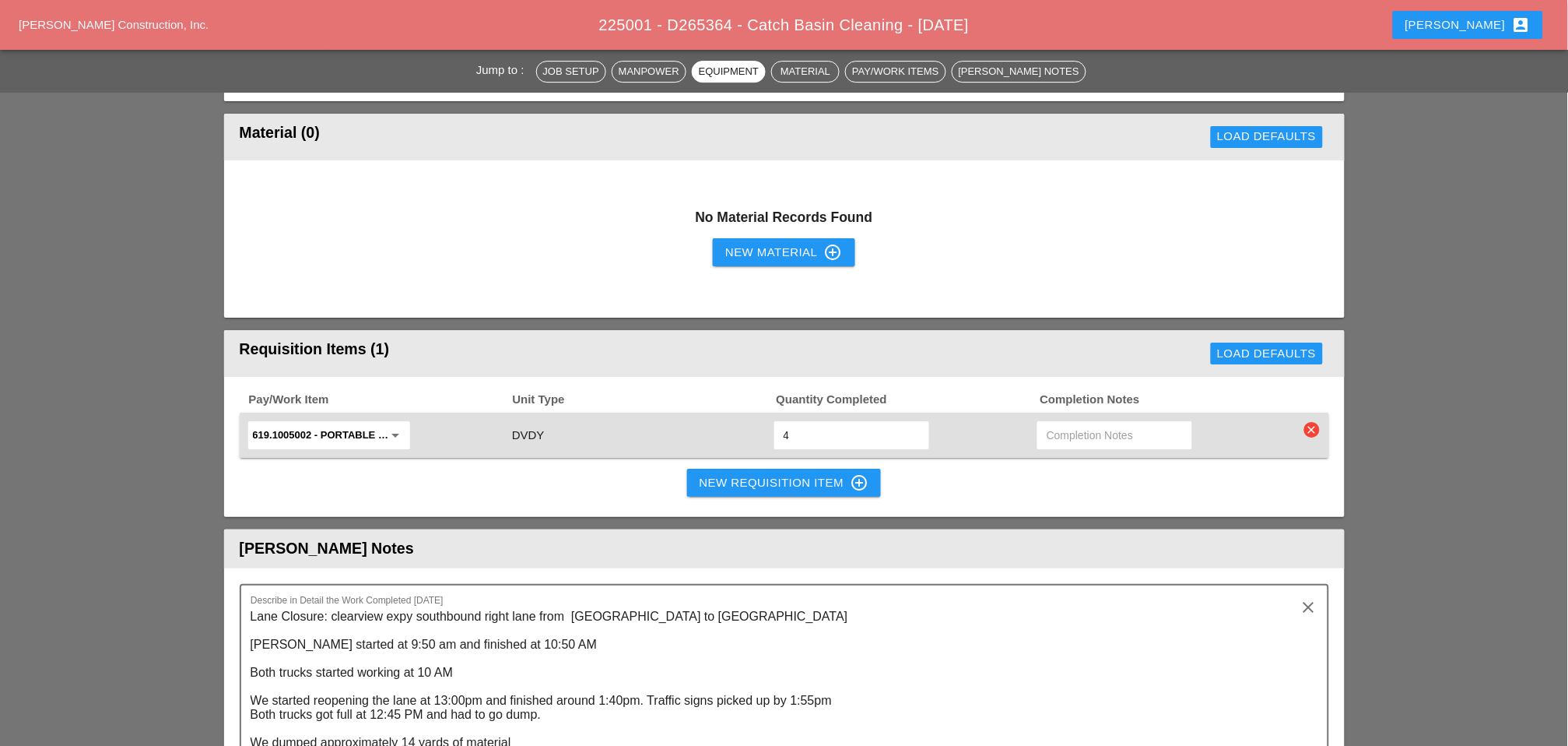
scroll to position [1644, 0]
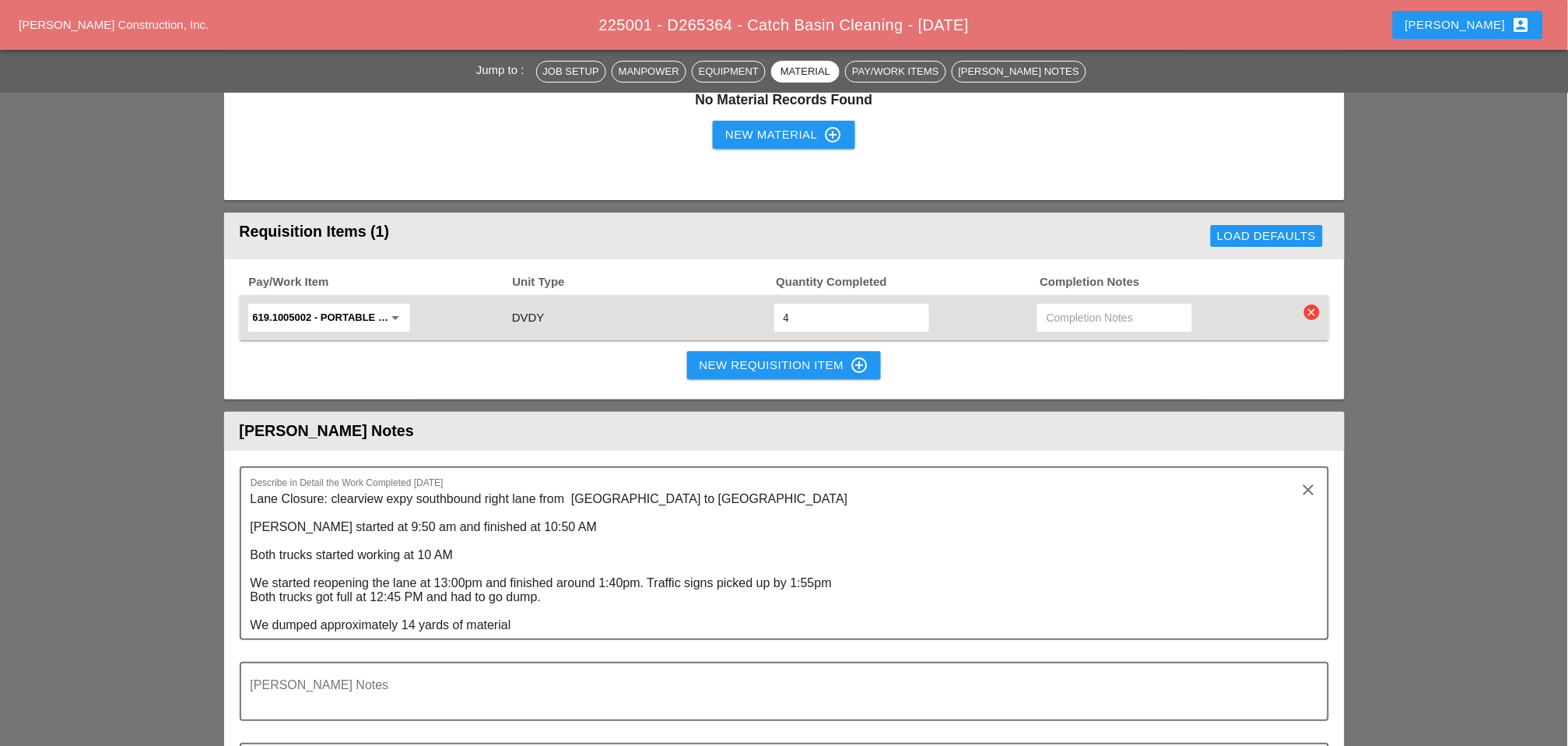
click at [769, 356] on div "New Requisition Item control_point" at bounding box center [784, 365] width 170 height 19
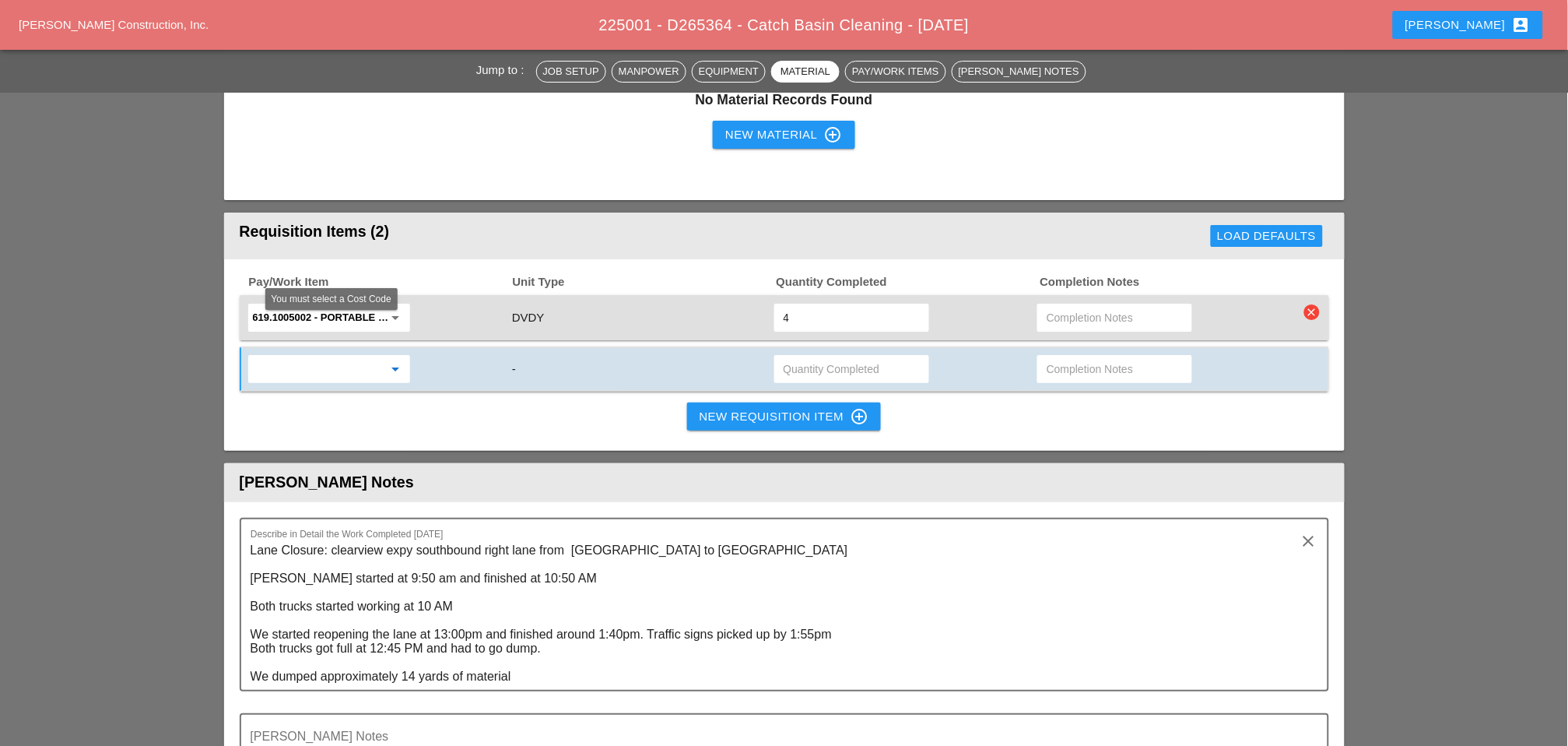
click at [327, 356] on input "text" at bounding box center [318, 369] width 131 height 25
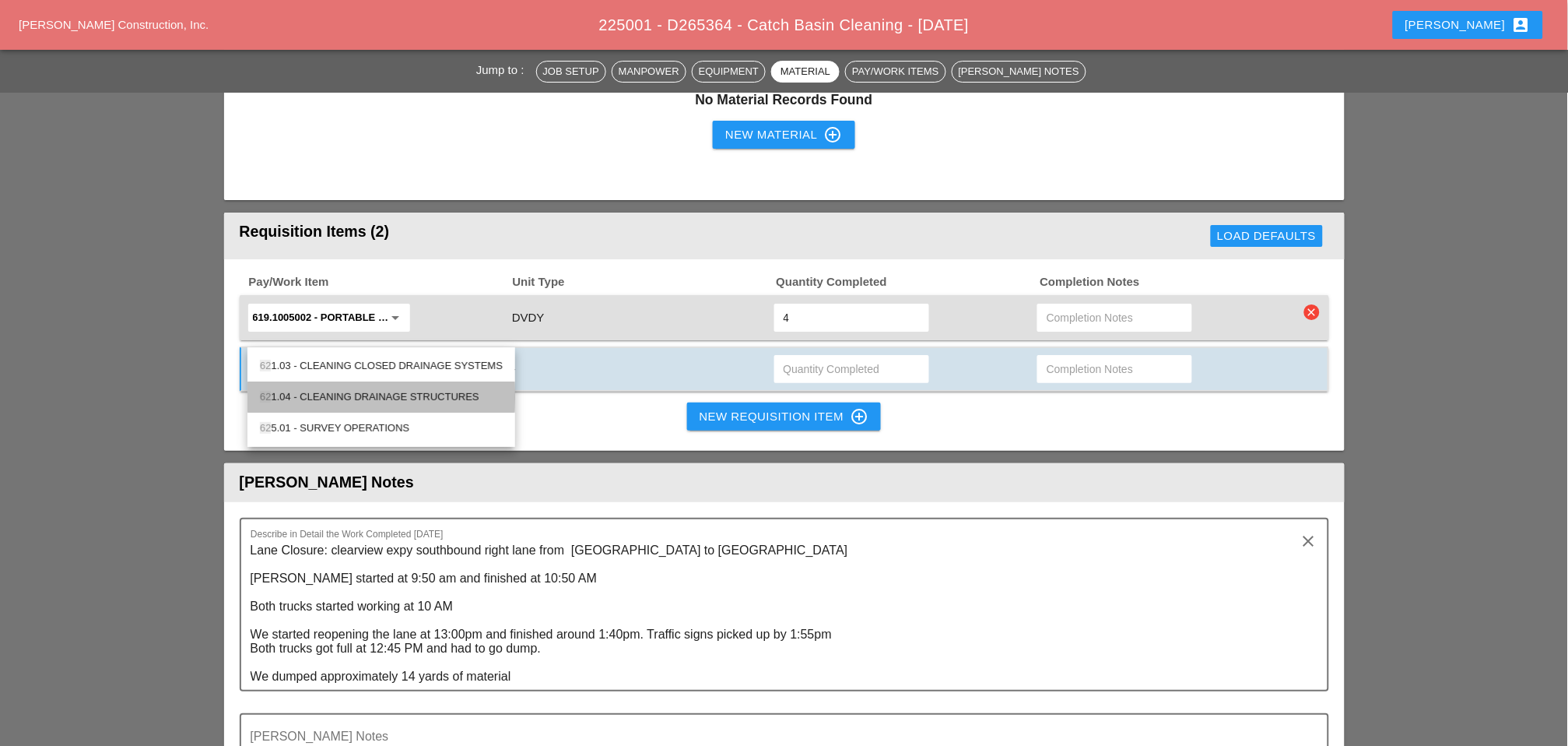
click at [374, 394] on div "62 1.04 - CLEANING DRAINAGE STRUCTURES" at bounding box center [381, 397] width 243 height 19
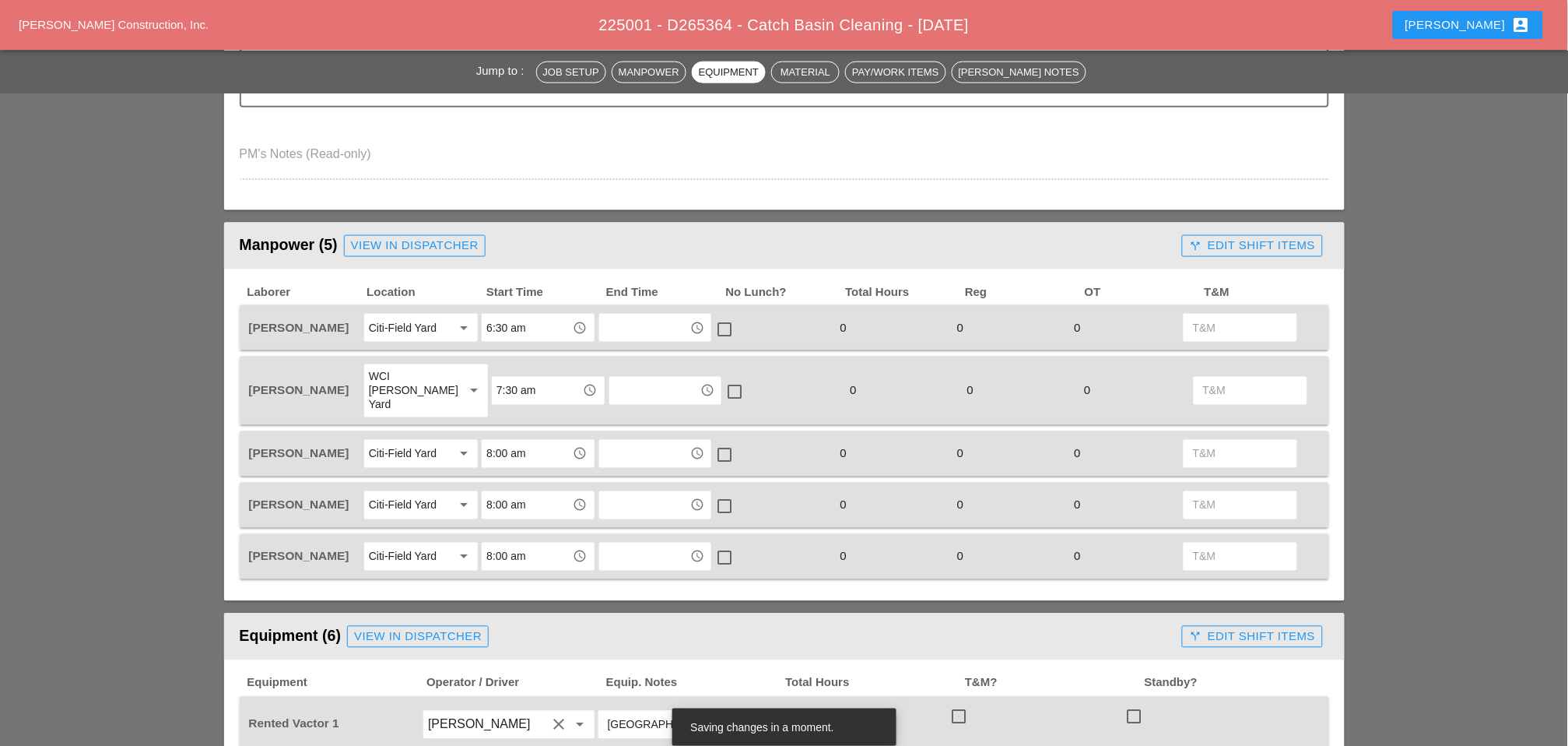
scroll to position [432, 0]
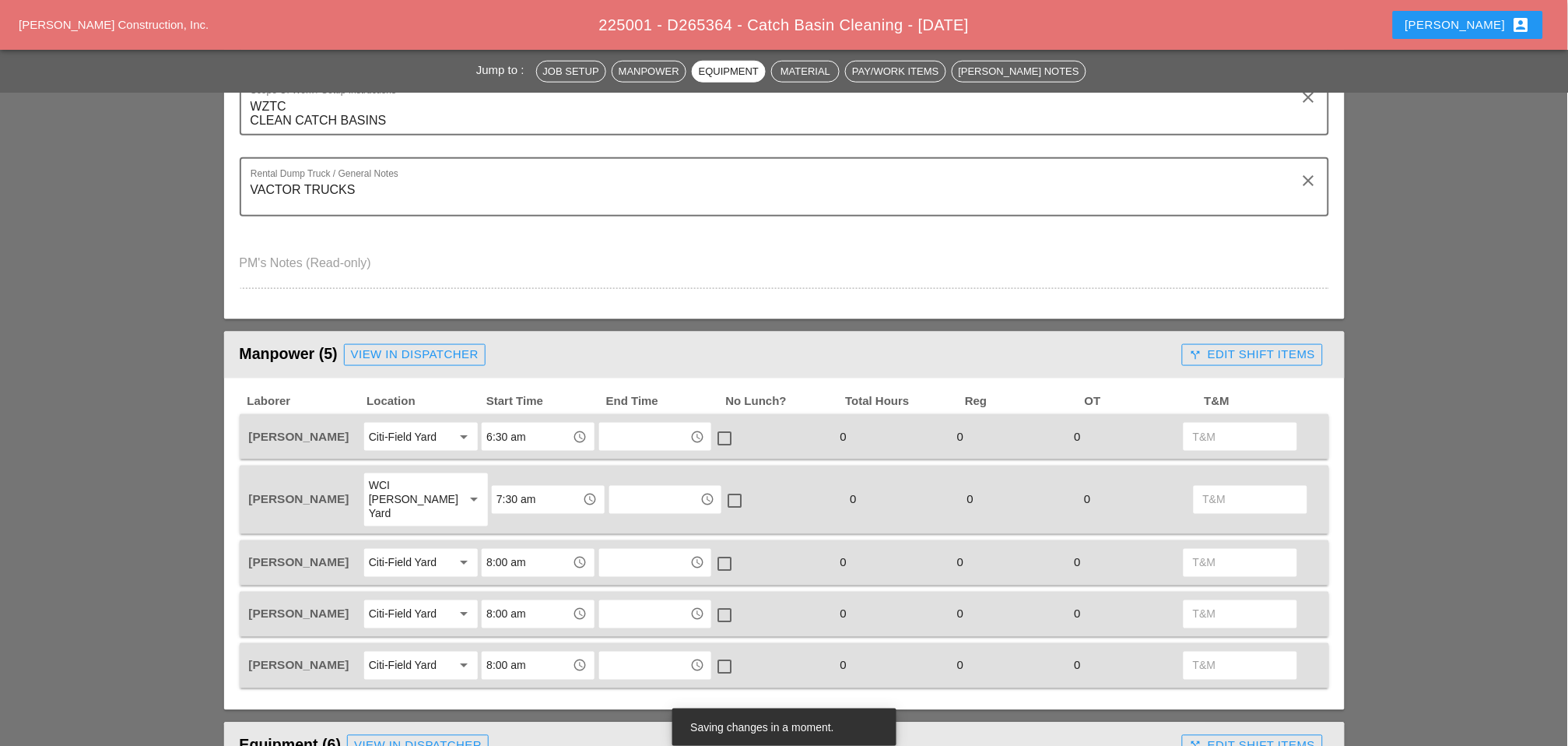
type input "621.04 - CLEANING DRAINAGE STRUCTURES"
click at [1114, 340] on div "call_split Edit Shift Items" at bounding box center [1252, 355] width 152 height 31
click at [1114, 346] on div "call_split Edit Shift Items" at bounding box center [1252, 354] width 126 height 18
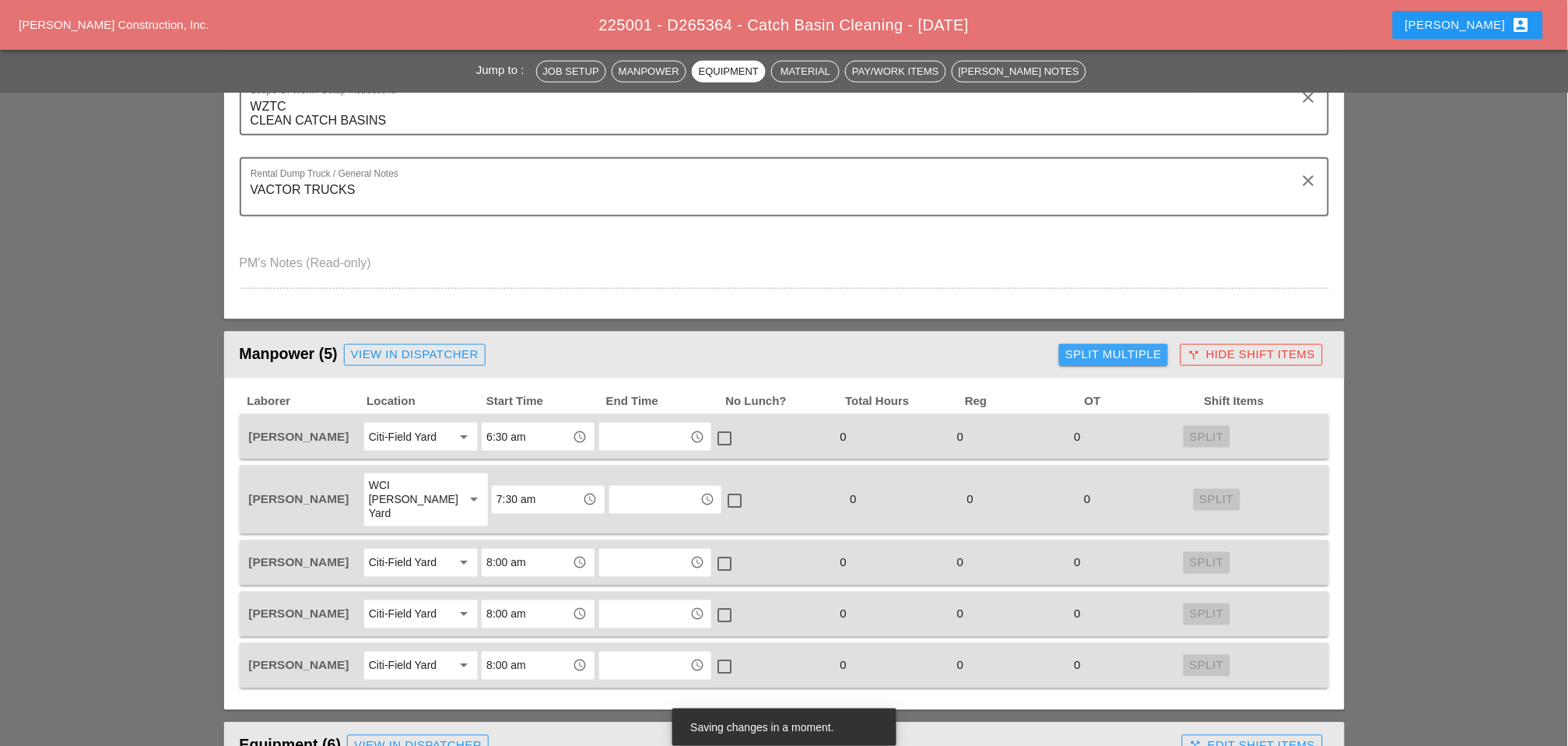
click at [1114, 349] on div "Split Multiple" at bounding box center [1114, 354] width 96 height 18
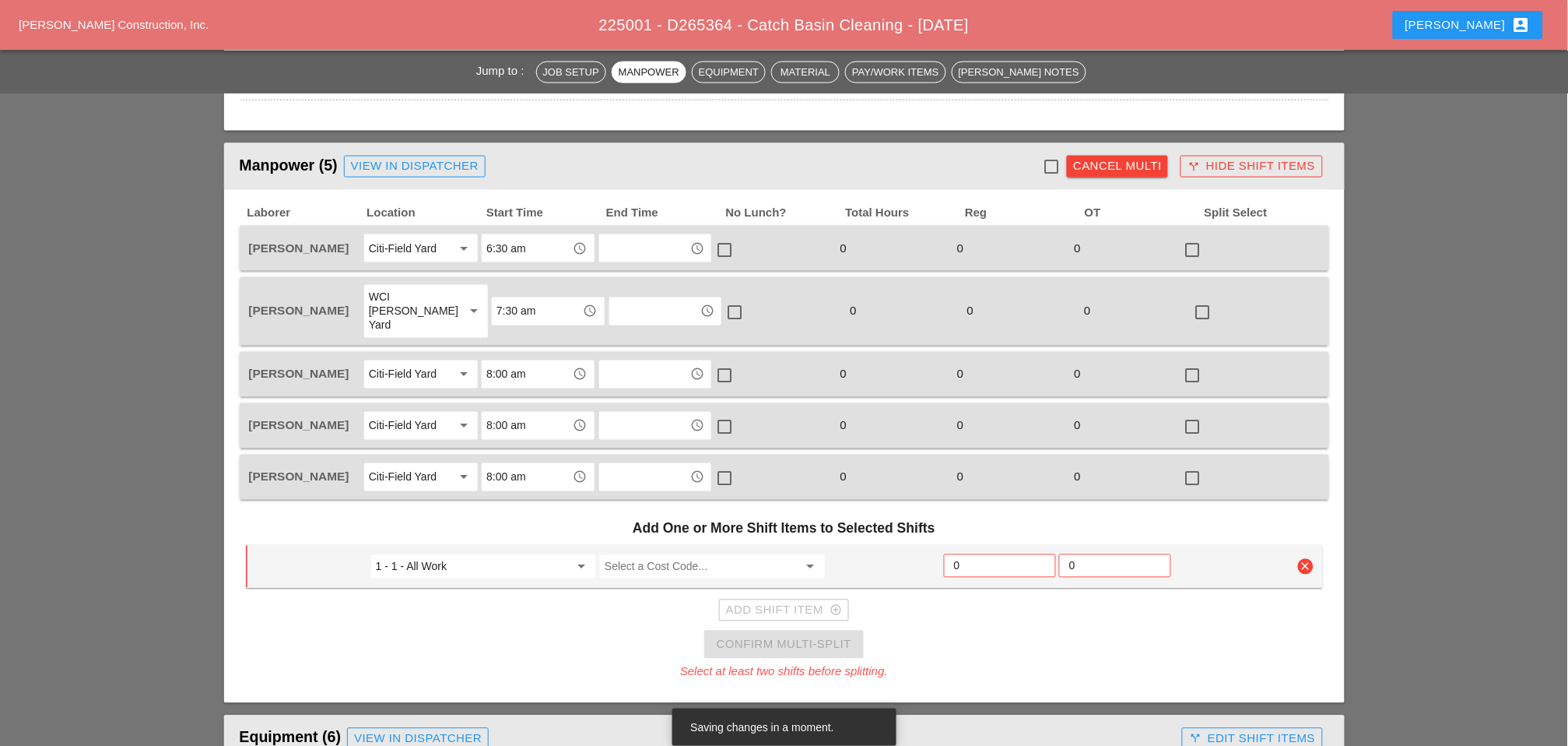
scroll to position [518, 0]
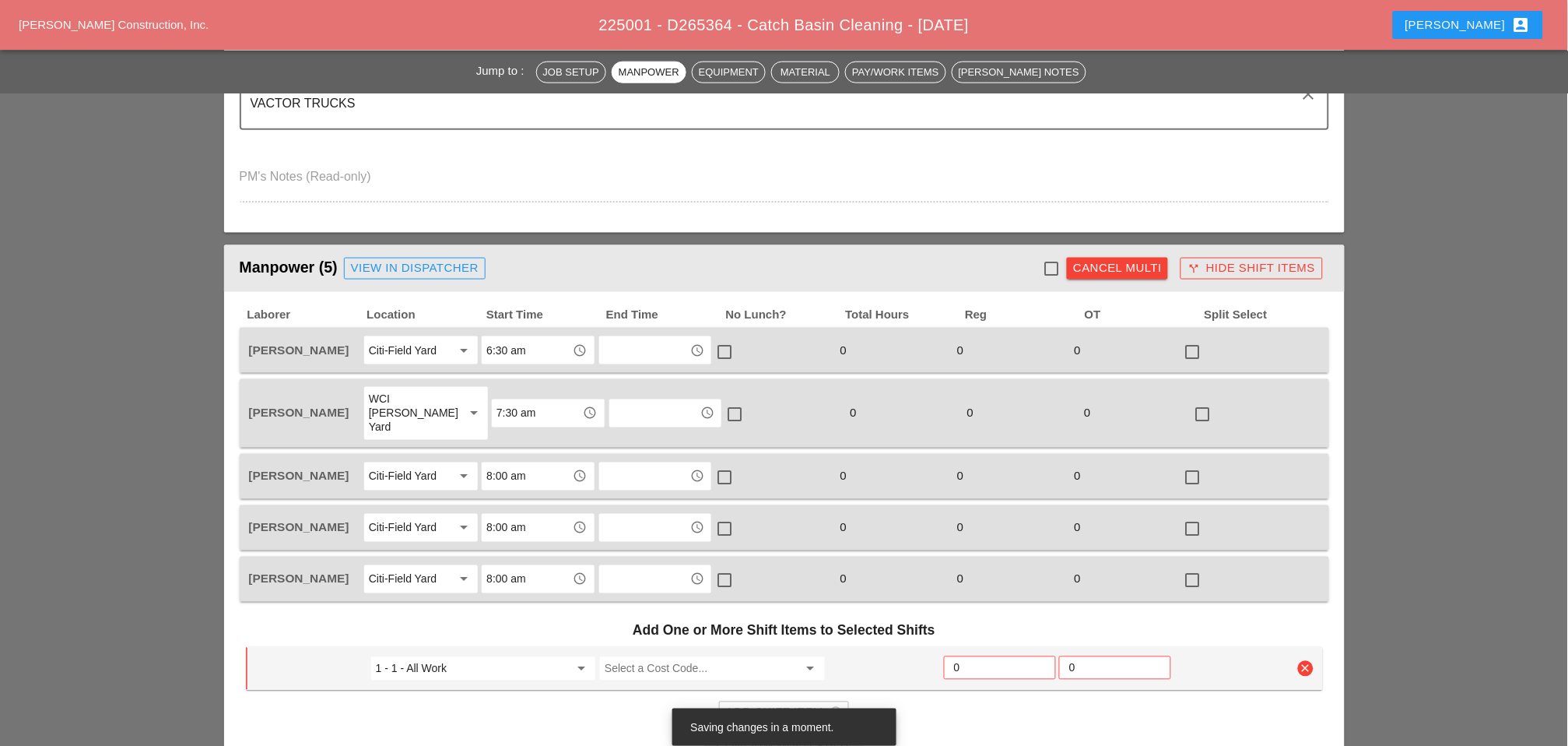
click at [1051, 261] on div at bounding box center [1051, 268] width 26 height 26
checkbox input "true"
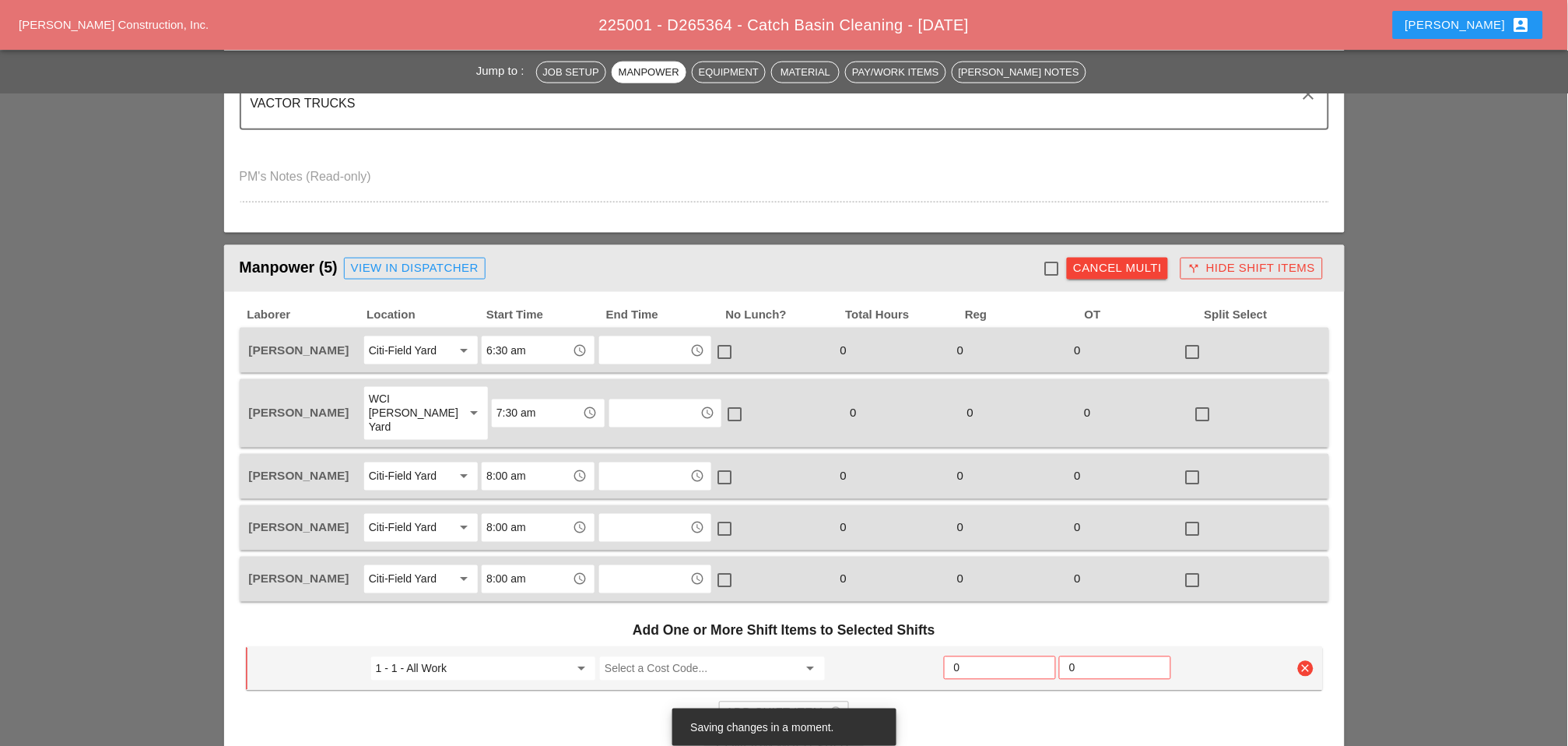
checkbox input "true"
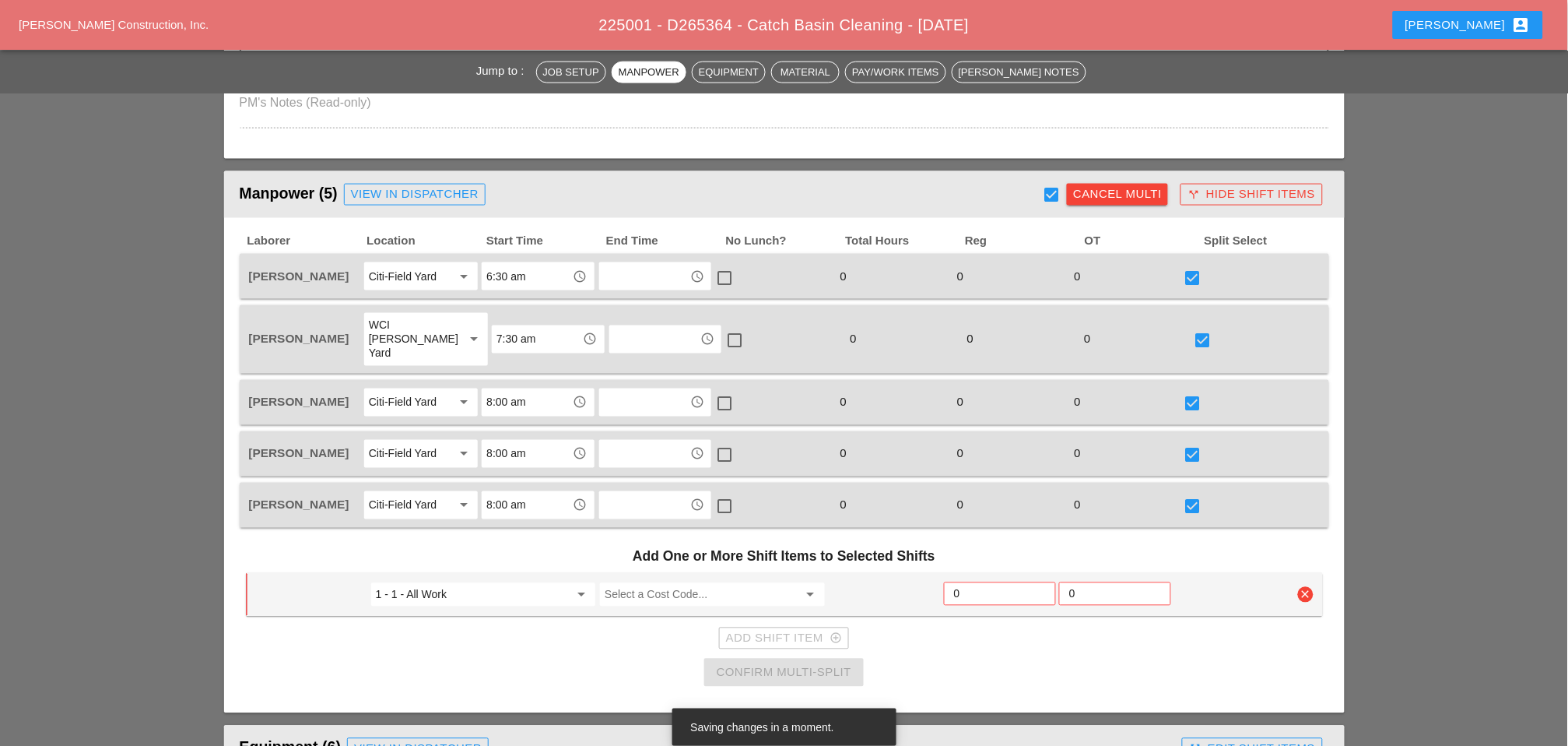
scroll to position [691, 0]
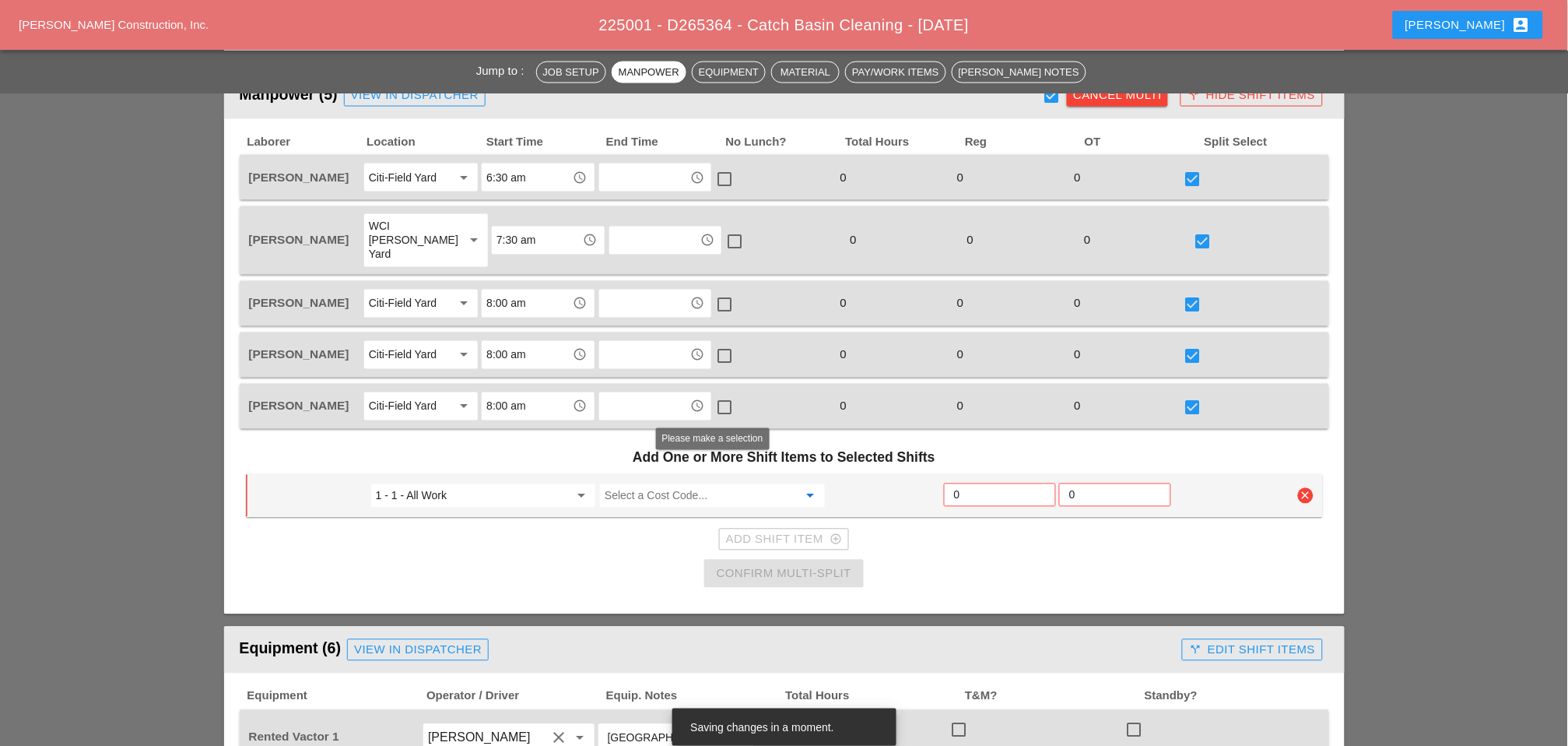
click at [690, 484] on input "Select a Cost Code..." at bounding box center [701, 496] width 193 height 25
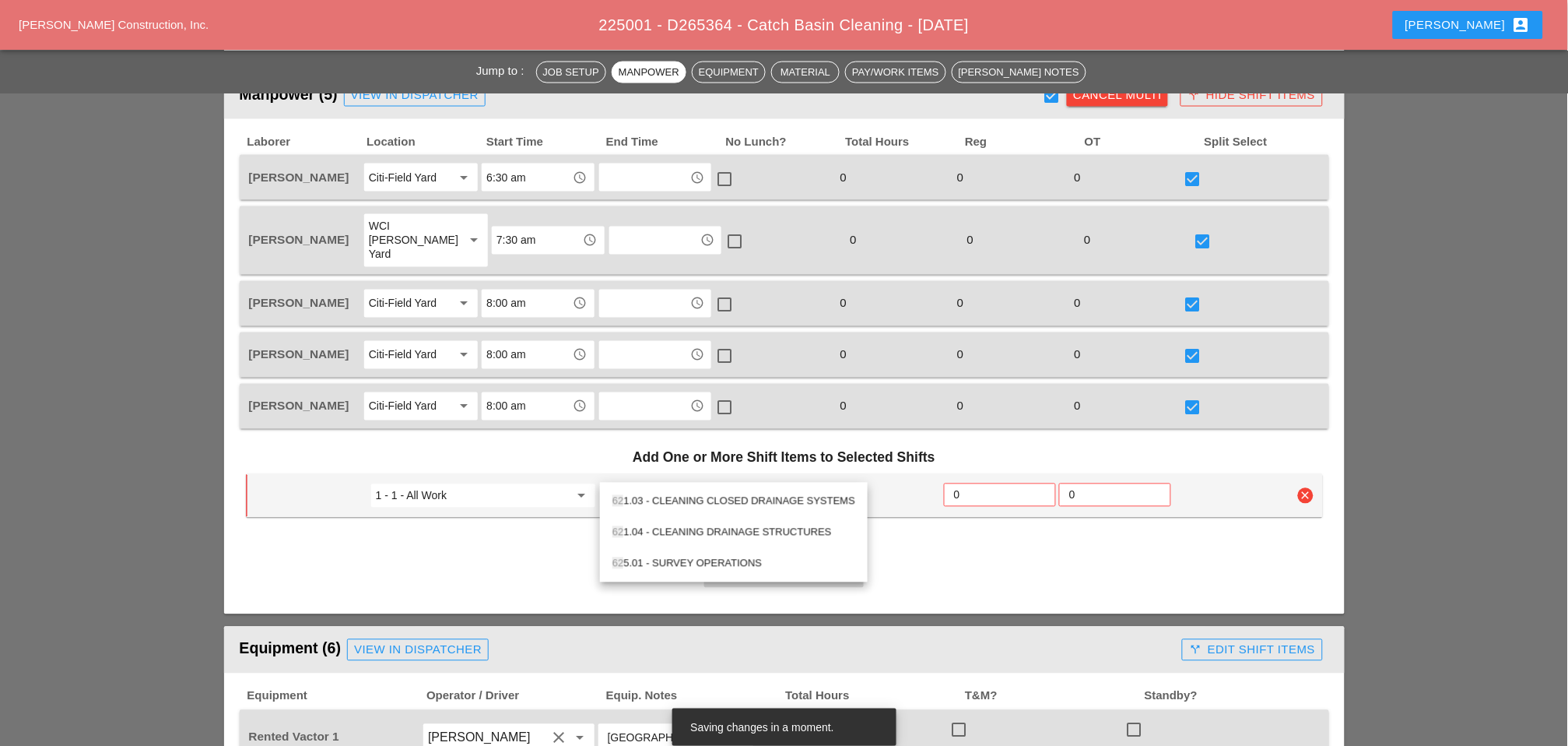
click at [698, 529] on div "62 1.04 - CLEANING DRAINAGE STRUCTURES" at bounding box center [733, 533] width 243 height 19
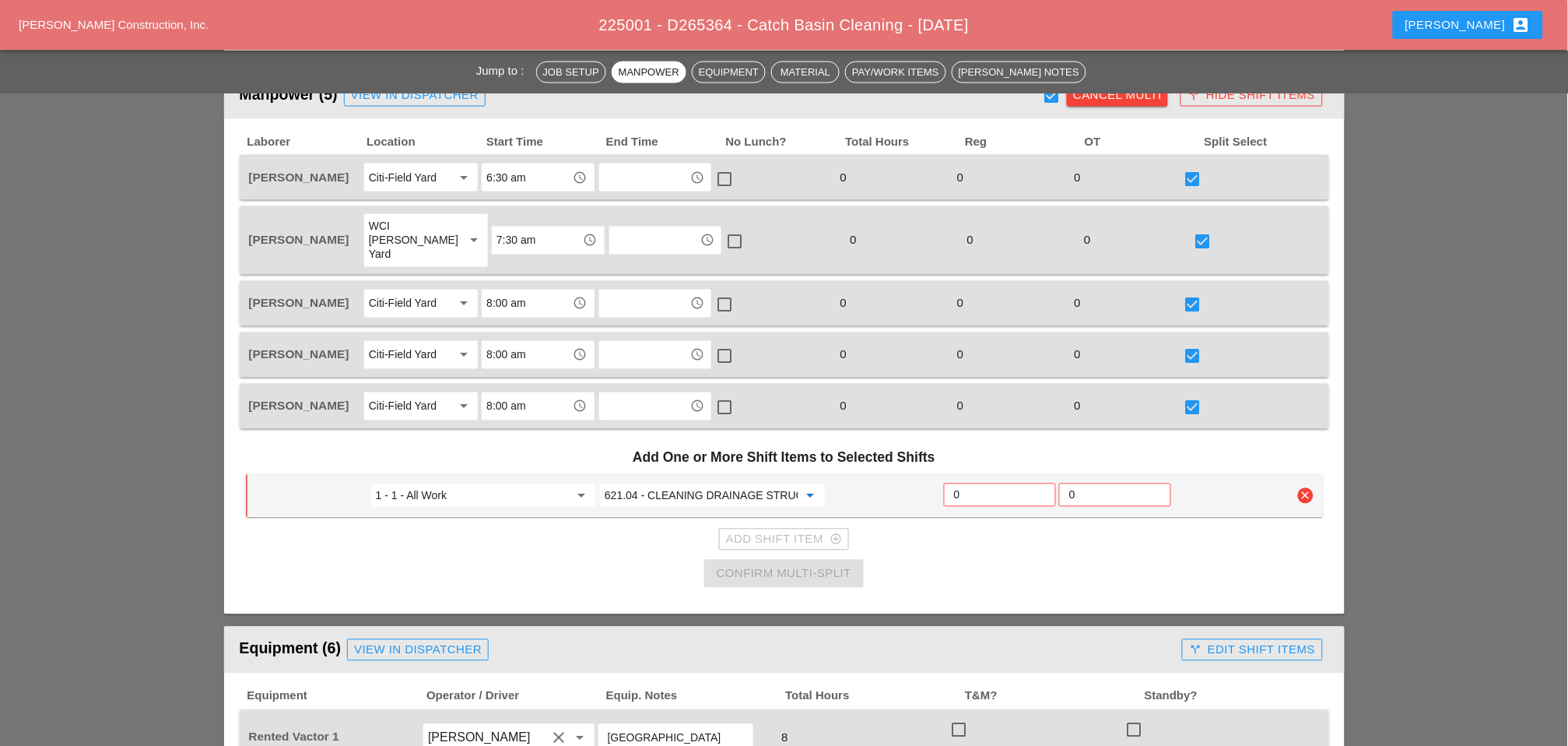
type input "621.04 - CLEANING DRAINAGE STRUCTURES"
click at [978, 483] on input "0" at bounding box center [1000, 495] width 92 height 25
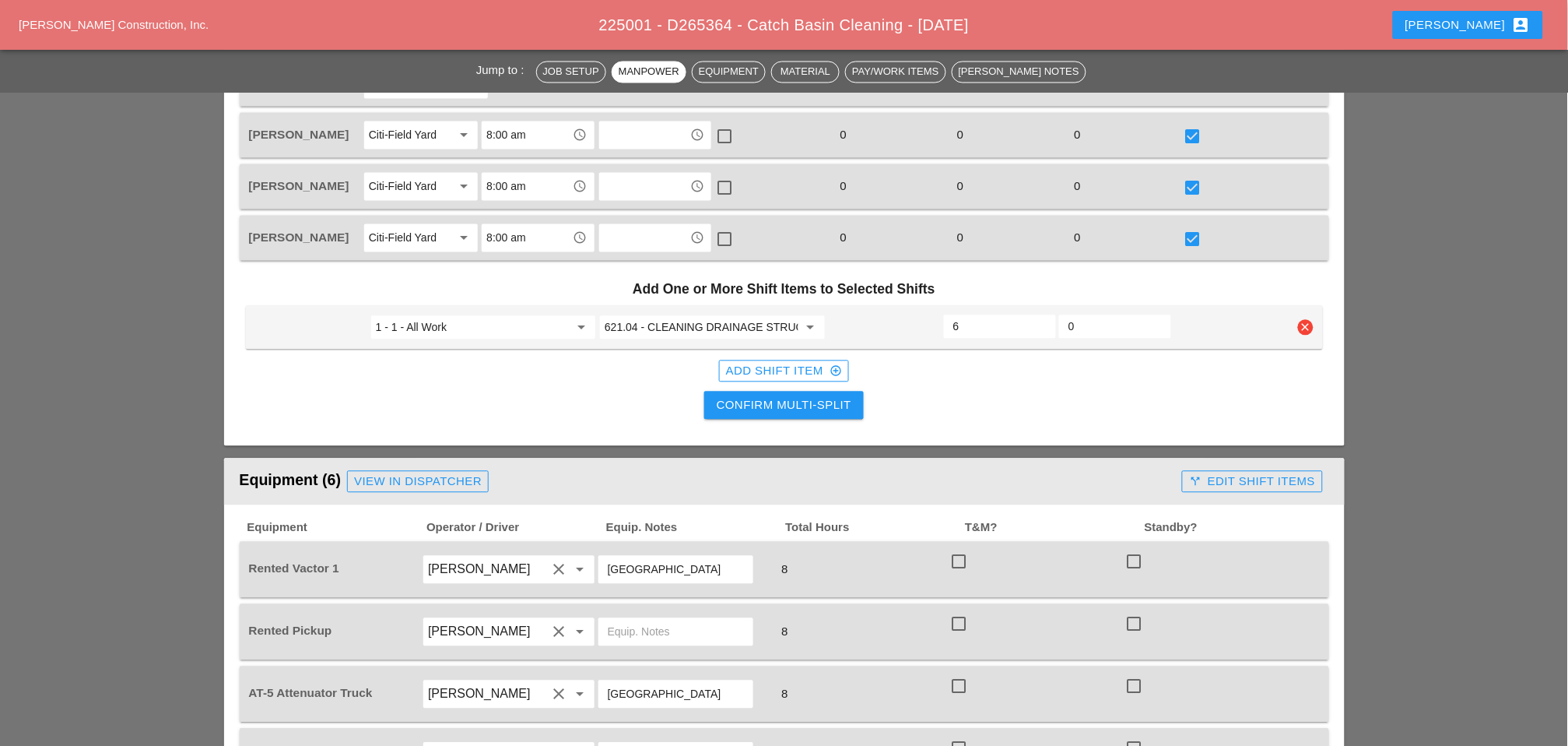
scroll to position [865, 0]
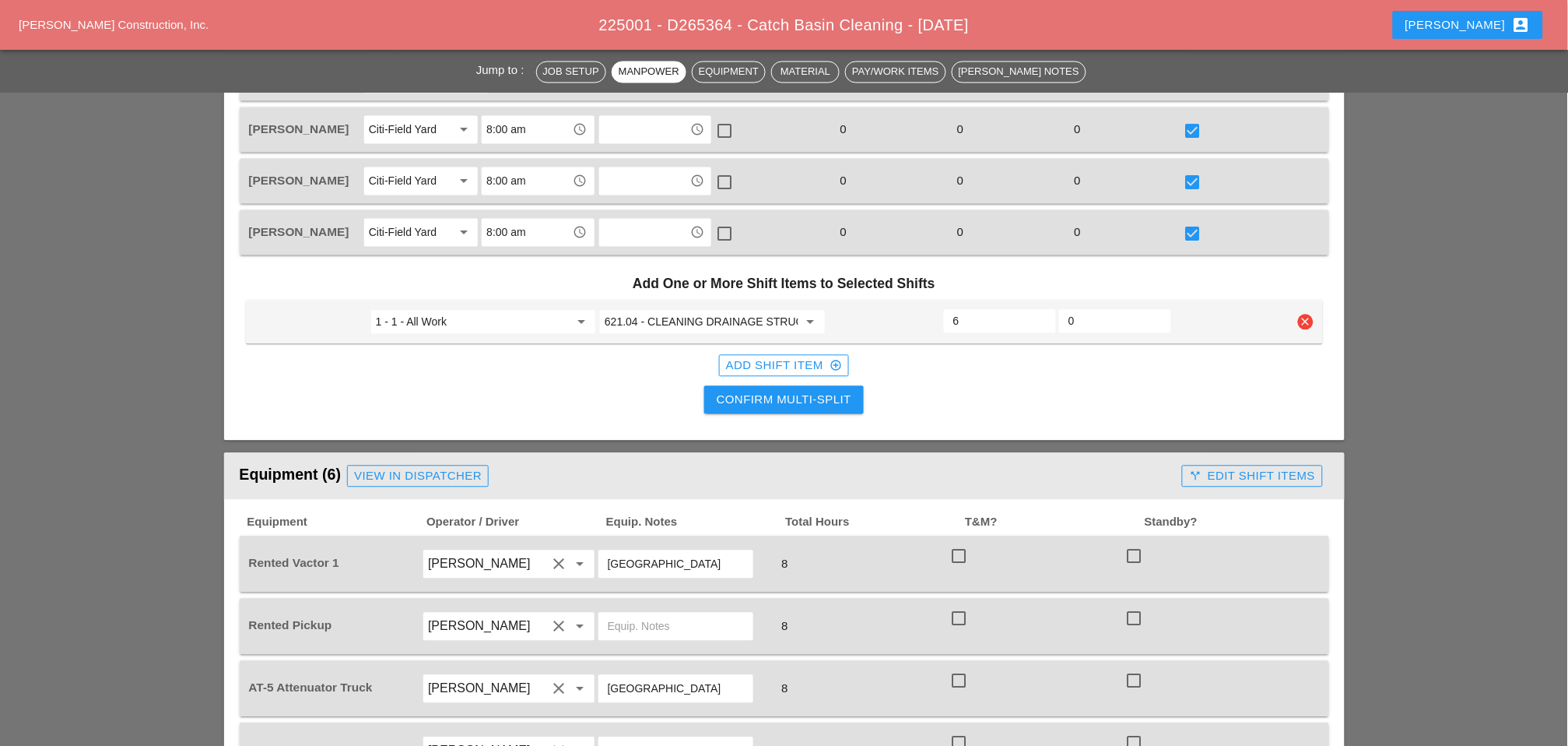
type input "6"
click at [814, 392] on div "Confirm Multi-Split" at bounding box center [784, 401] width 134 height 18
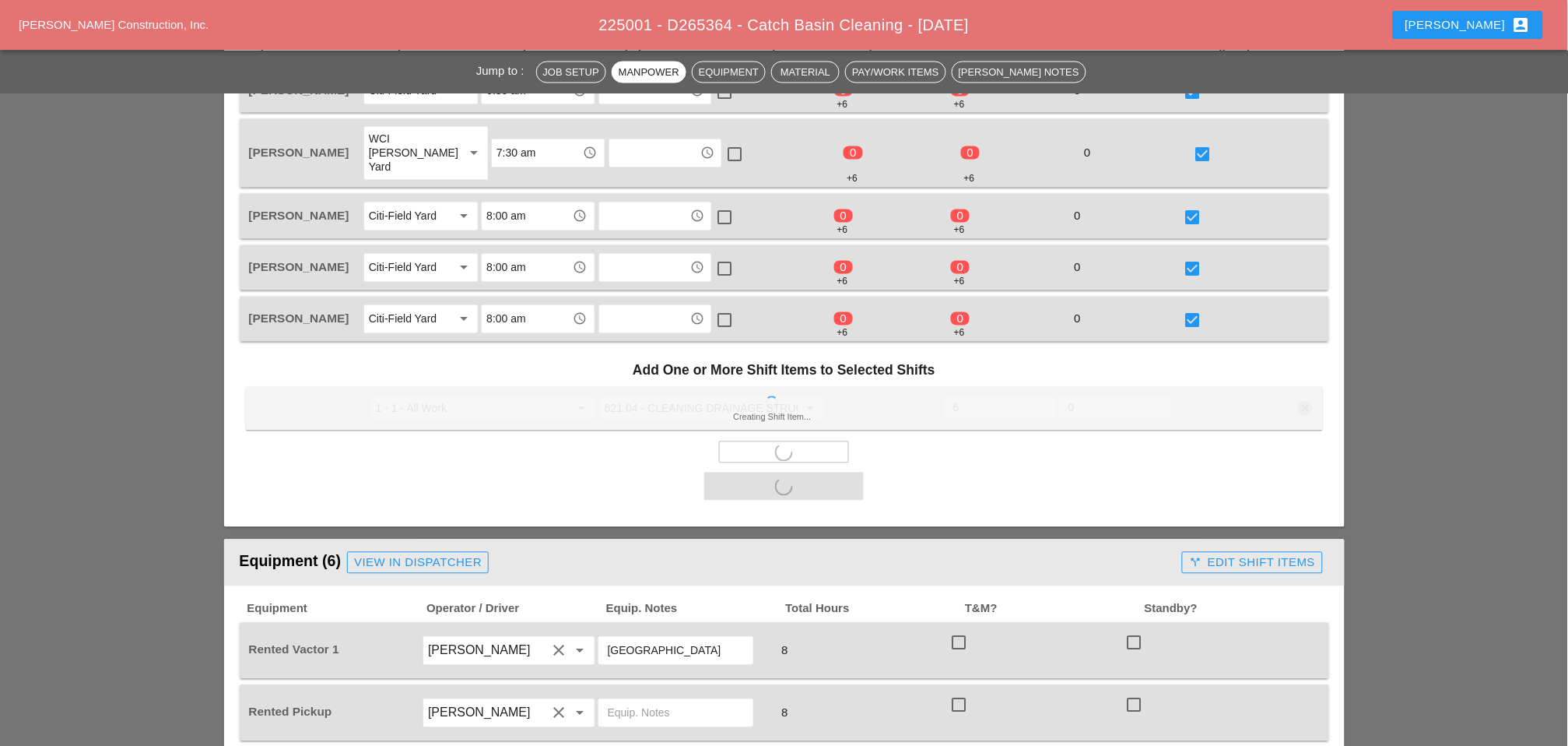
scroll to position [1038, 0]
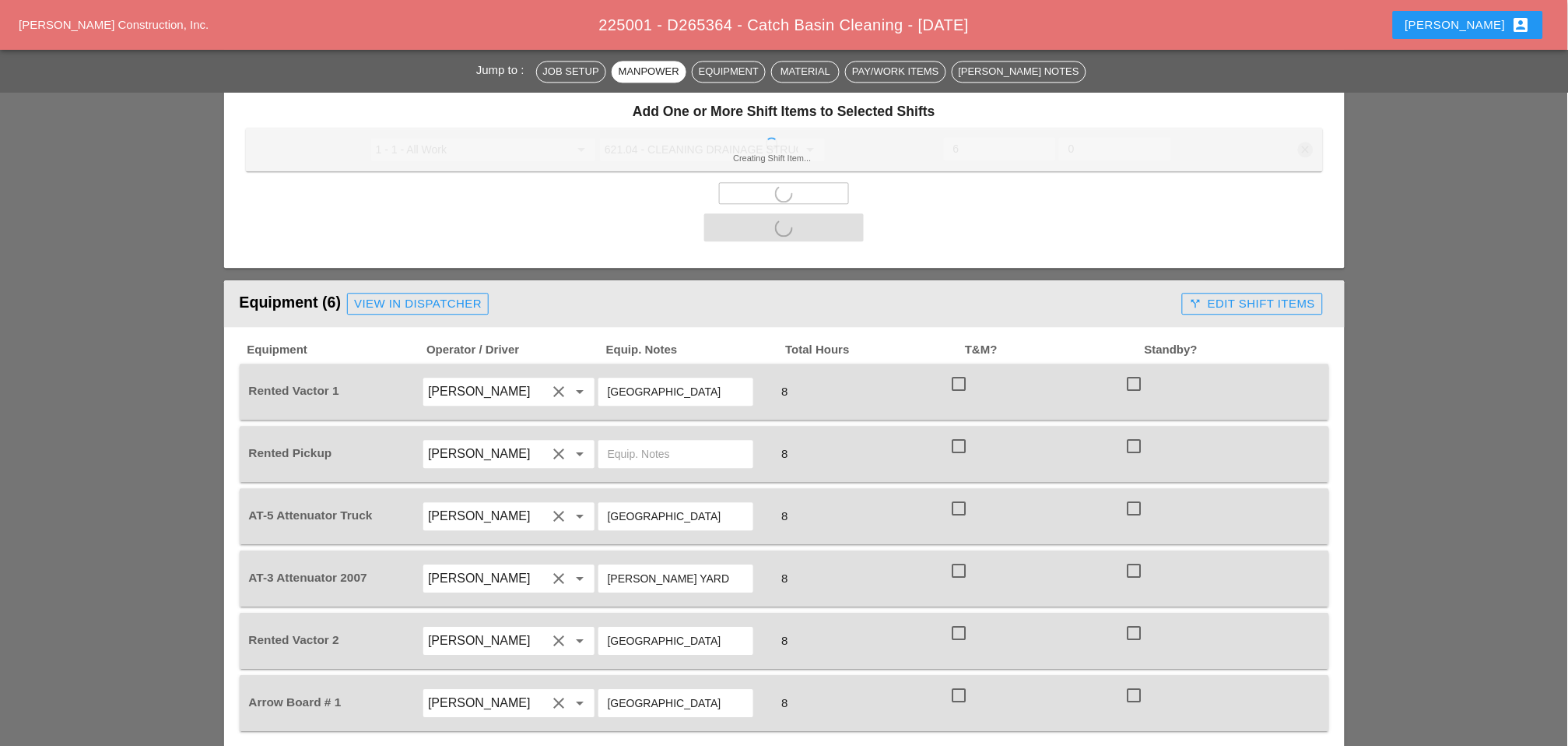
checkbox input "false"
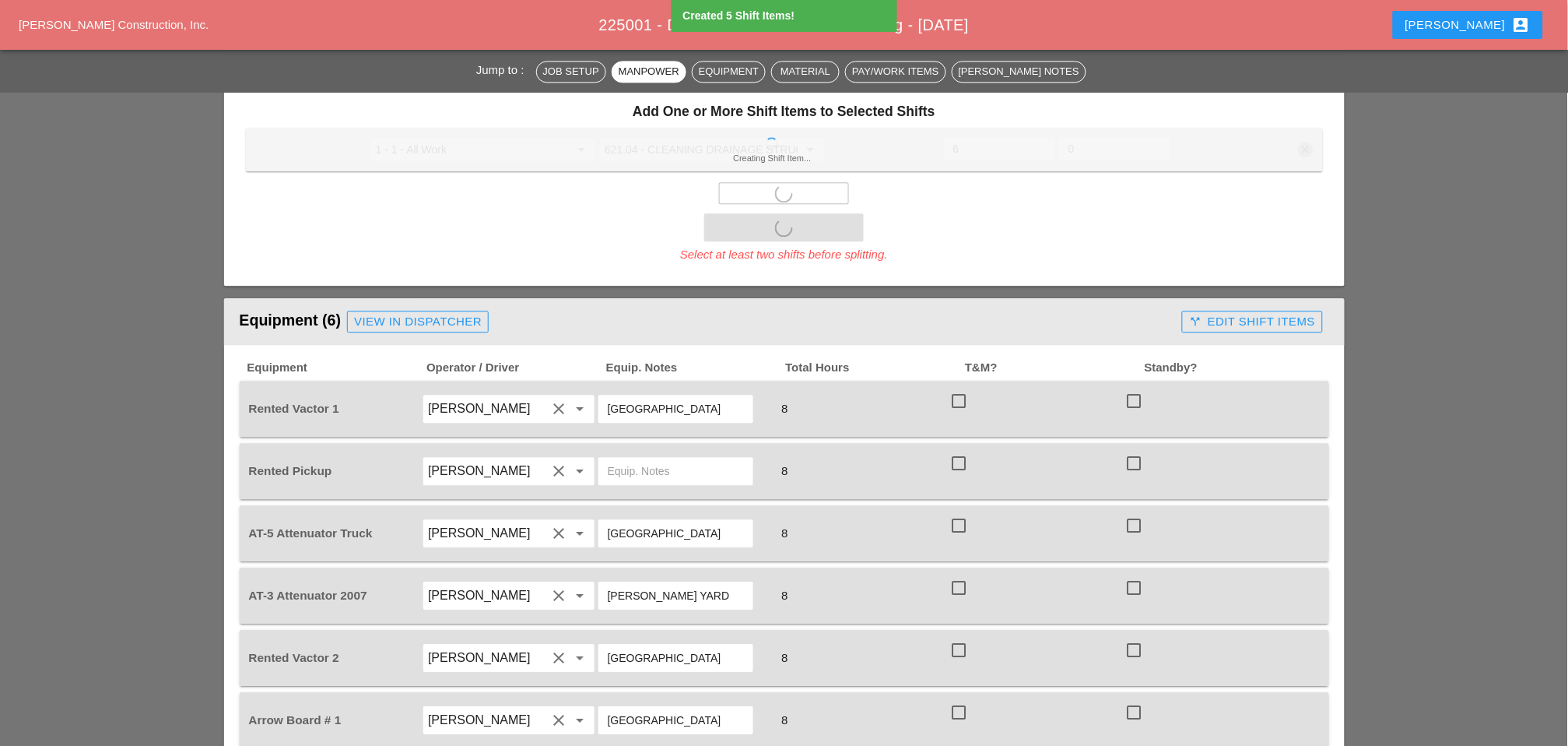
click at [964, 381] on div "Rented Vactor 1 Jose Ventura clear arrow_drop_down CITY FIELD 8 check_box_outli…" at bounding box center [784, 409] width 1089 height 56
click at [960, 388] on div at bounding box center [958, 401] width 26 height 26
checkbox input "true"
click at [960, 450] on div at bounding box center [958, 462] width 26 height 26
checkbox input "true"
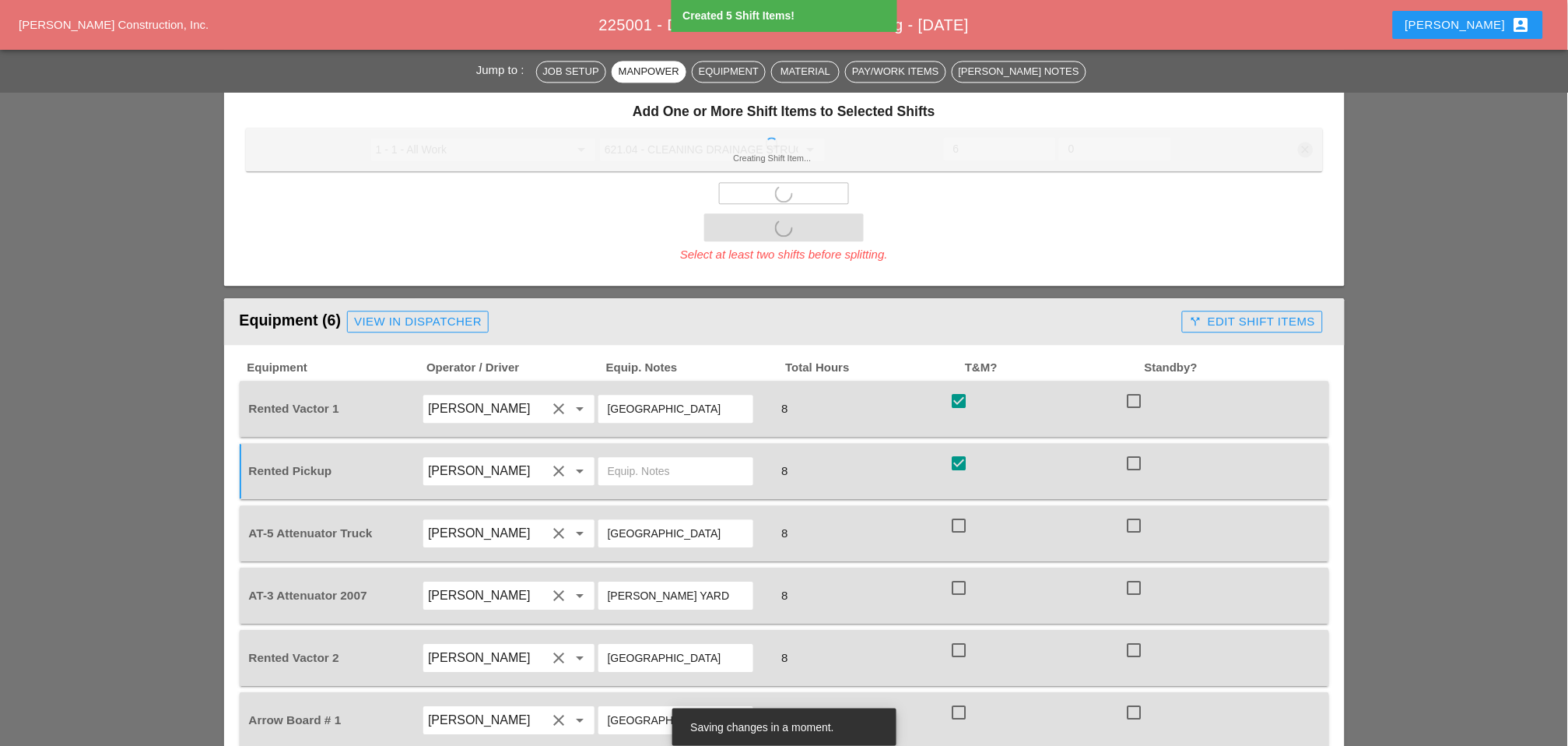
click at [959, 512] on div at bounding box center [958, 525] width 26 height 26
checkbox input "true"
click at [960, 575] on div at bounding box center [958, 587] width 26 height 26
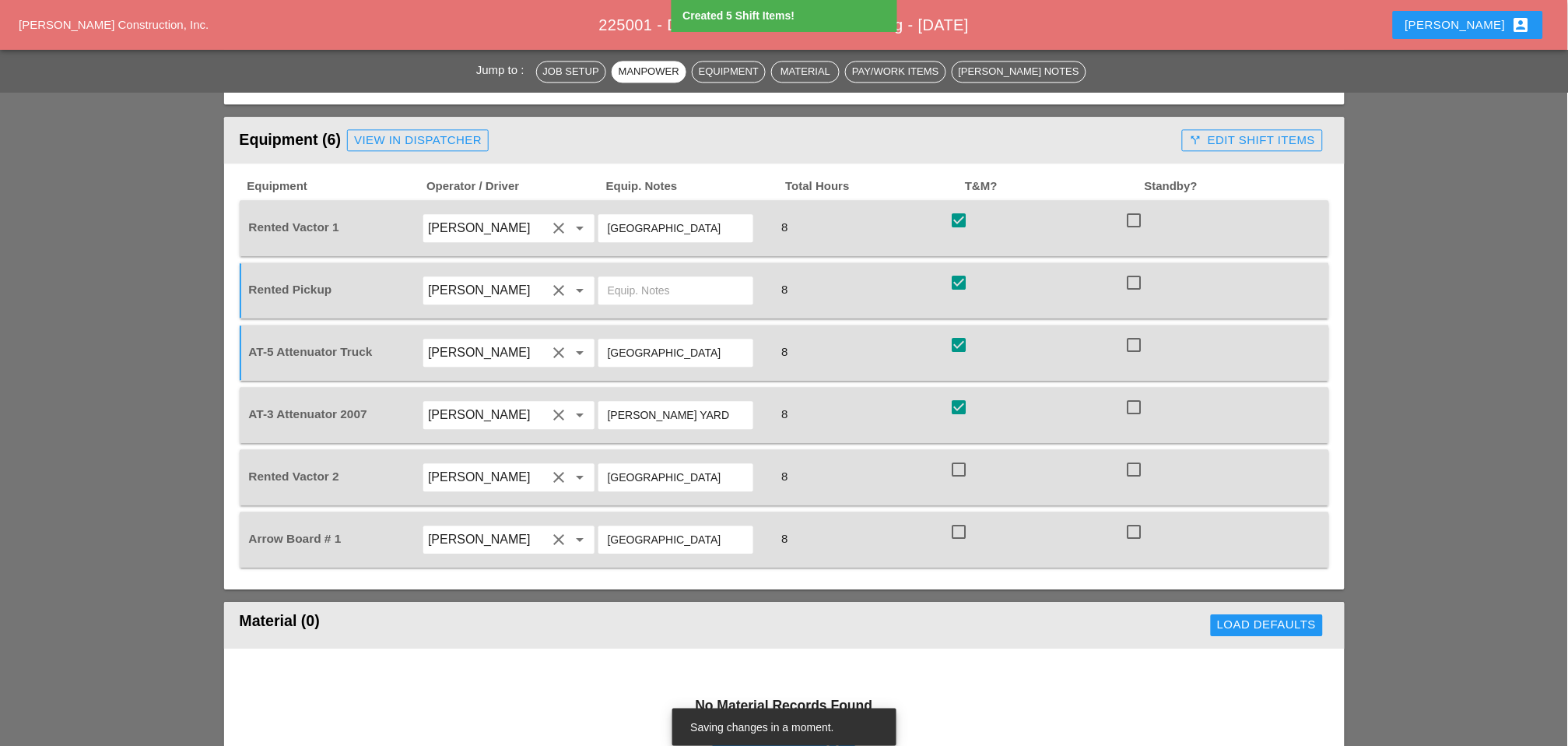
checkbox input "true"
drag, startPoint x: 959, startPoint y: 609, endPoint x: 959, endPoint y: 620, distance: 11.0
click at [959, 607] on header "Material (0) Load Defaults" at bounding box center [784, 625] width 1121 height 47
click at [961, 456] on div at bounding box center [958, 469] width 26 height 26
checkbox input "true"
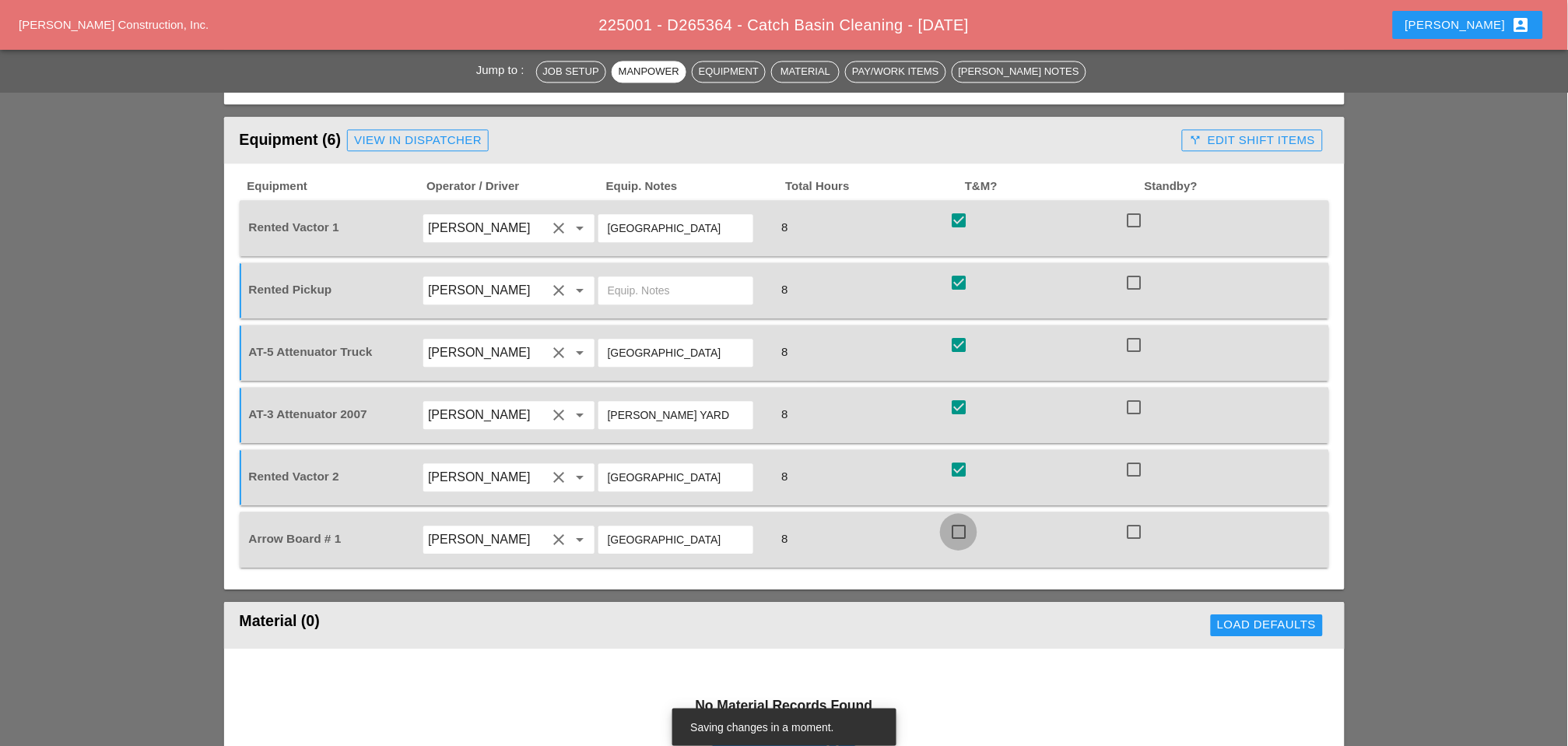
click at [963, 518] on div at bounding box center [958, 531] width 26 height 26
checkbox input "true"
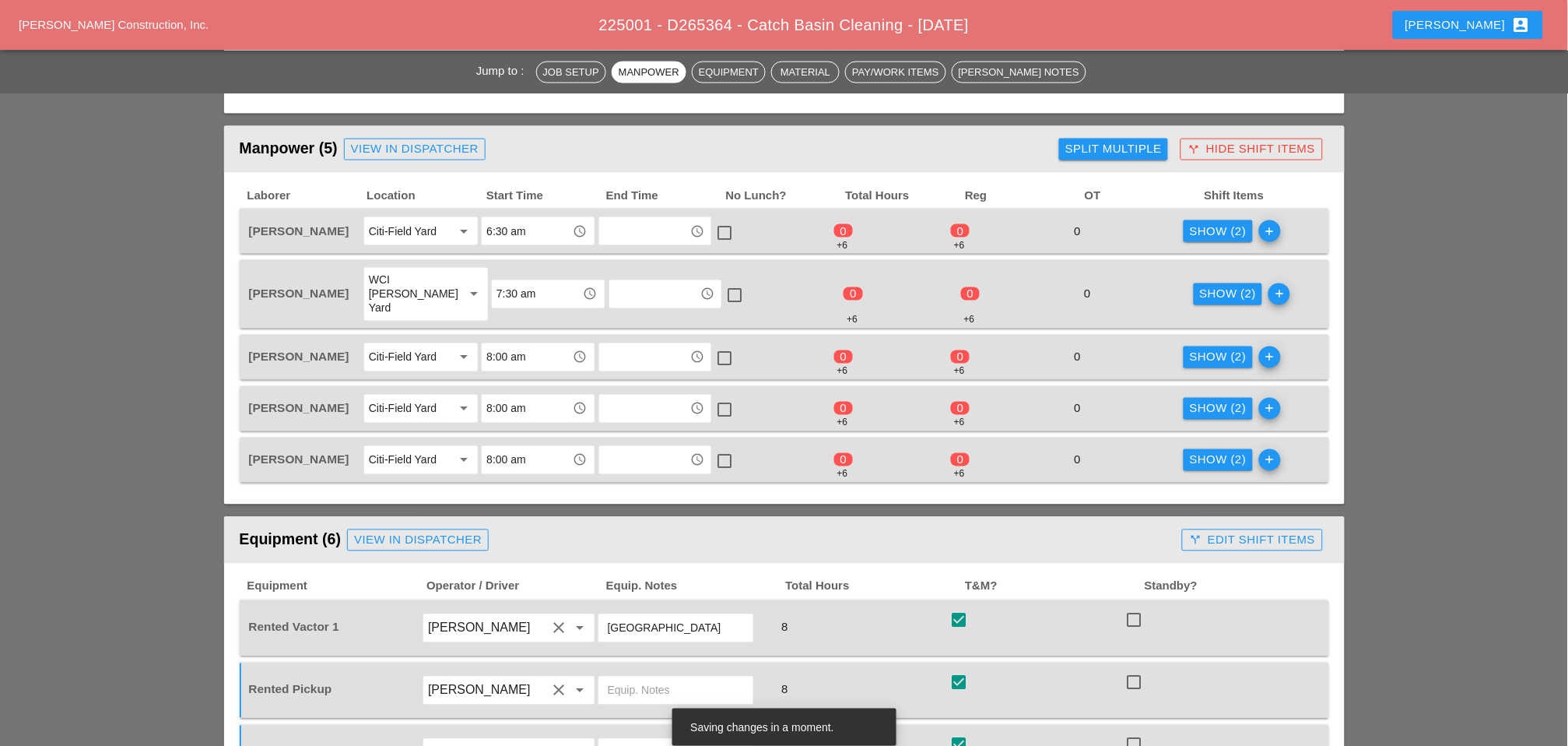
scroll to position [605, 0]
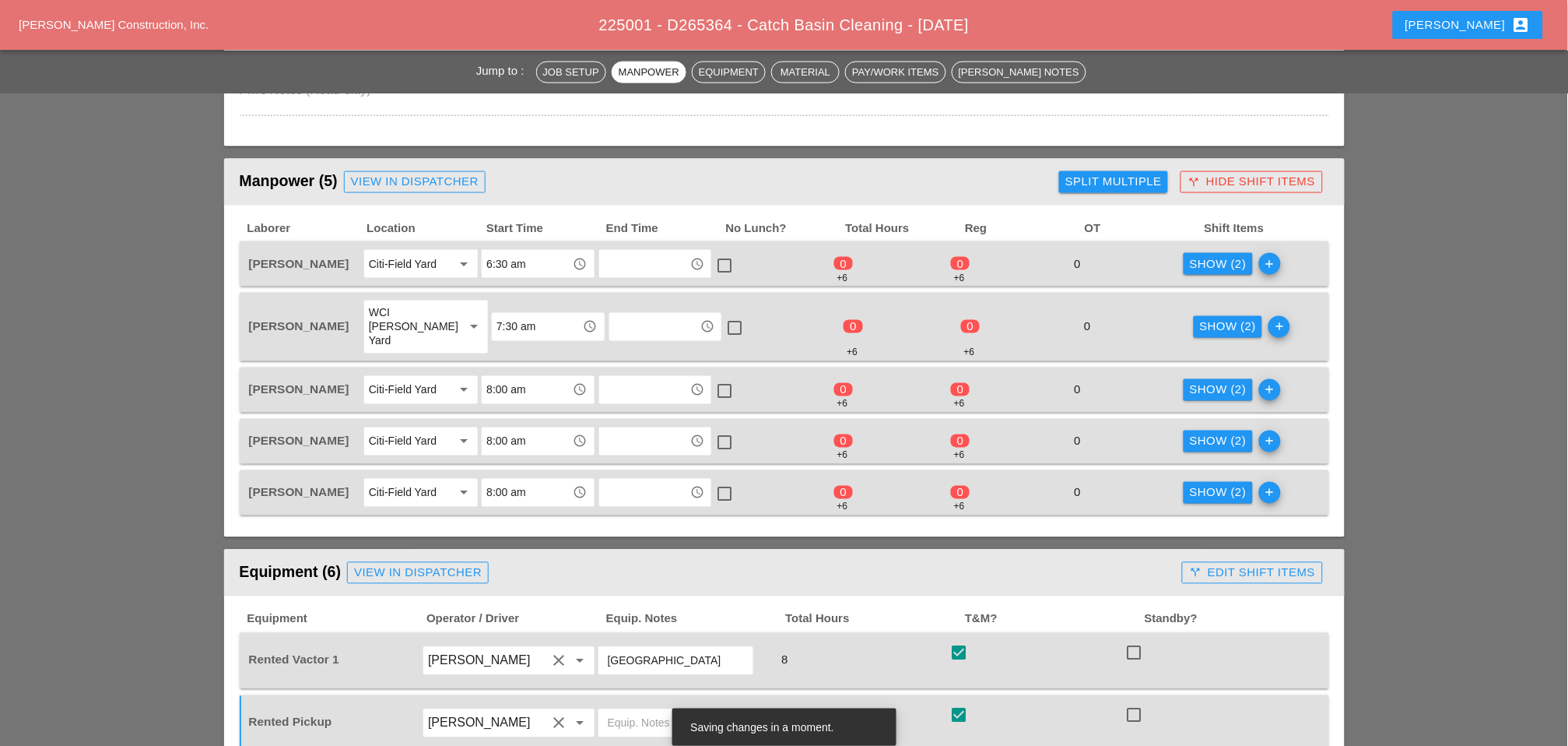
click at [1114, 257] on div "Show (2)" at bounding box center [1218, 264] width 57 height 18
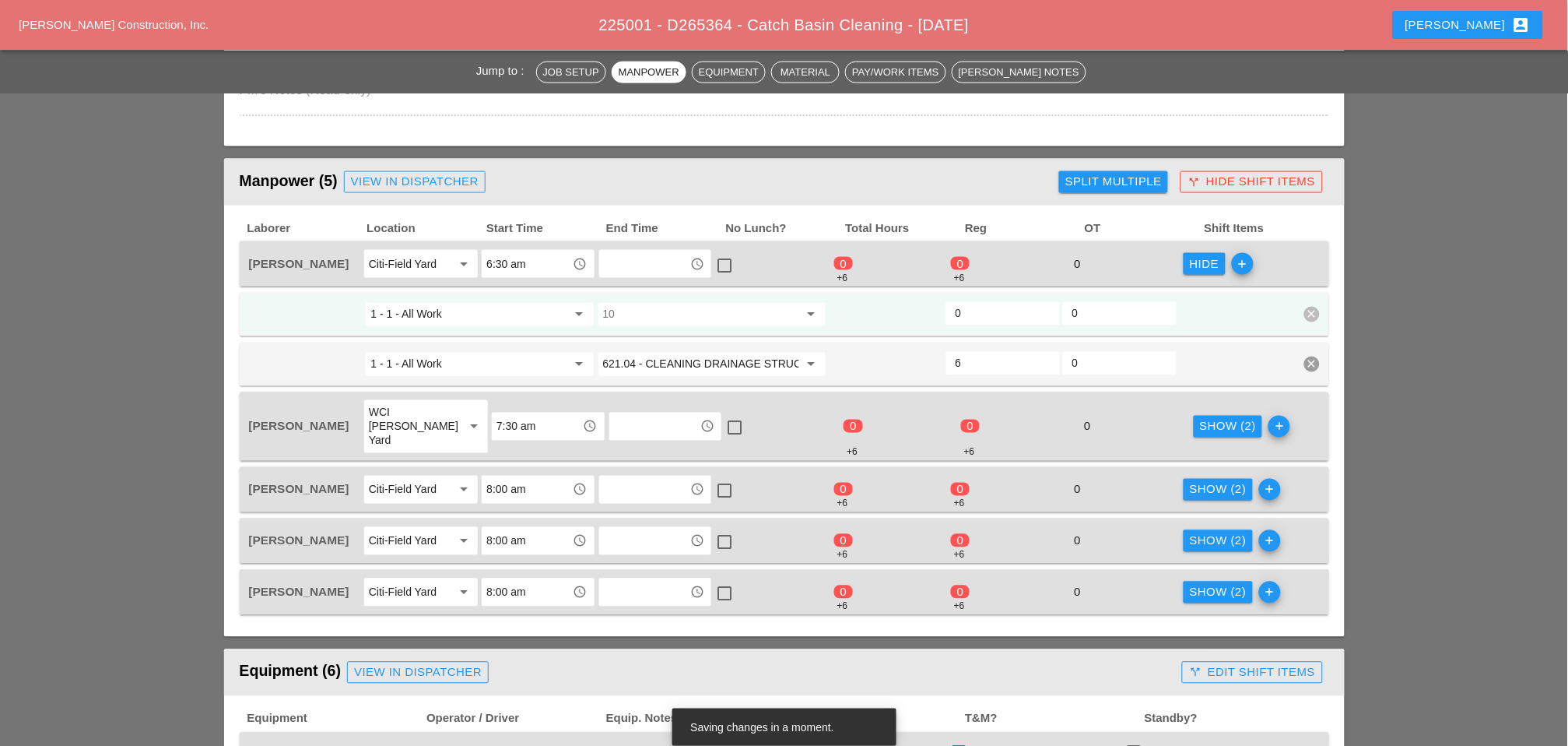
click at [676, 307] on input "10" at bounding box center [701, 315] width 196 height 25
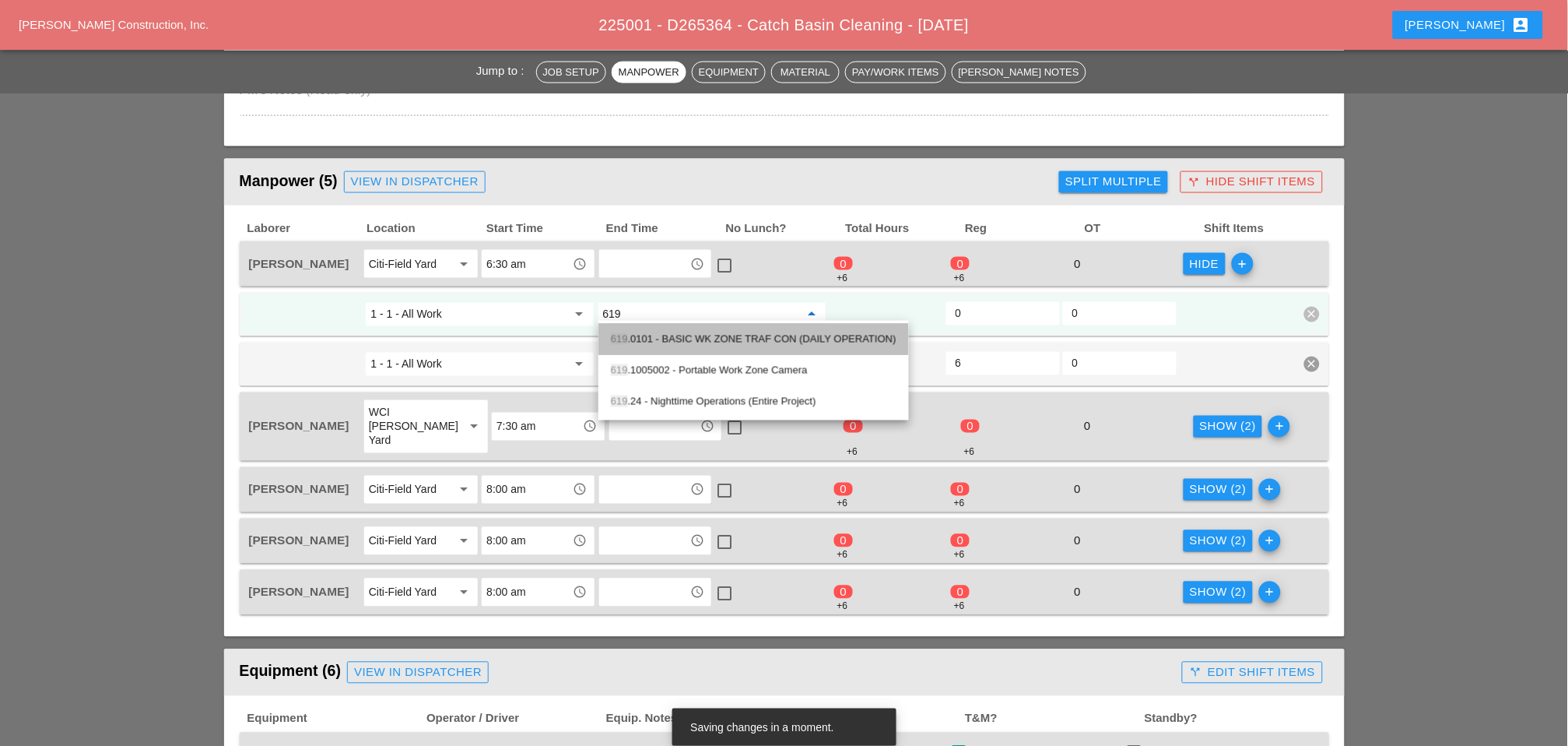
click at [698, 337] on div "619 .0101 - BASIC WK ZONE TRAF CON (DAILY OPERATION)" at bounding box center [754, 340] width 286 height 19
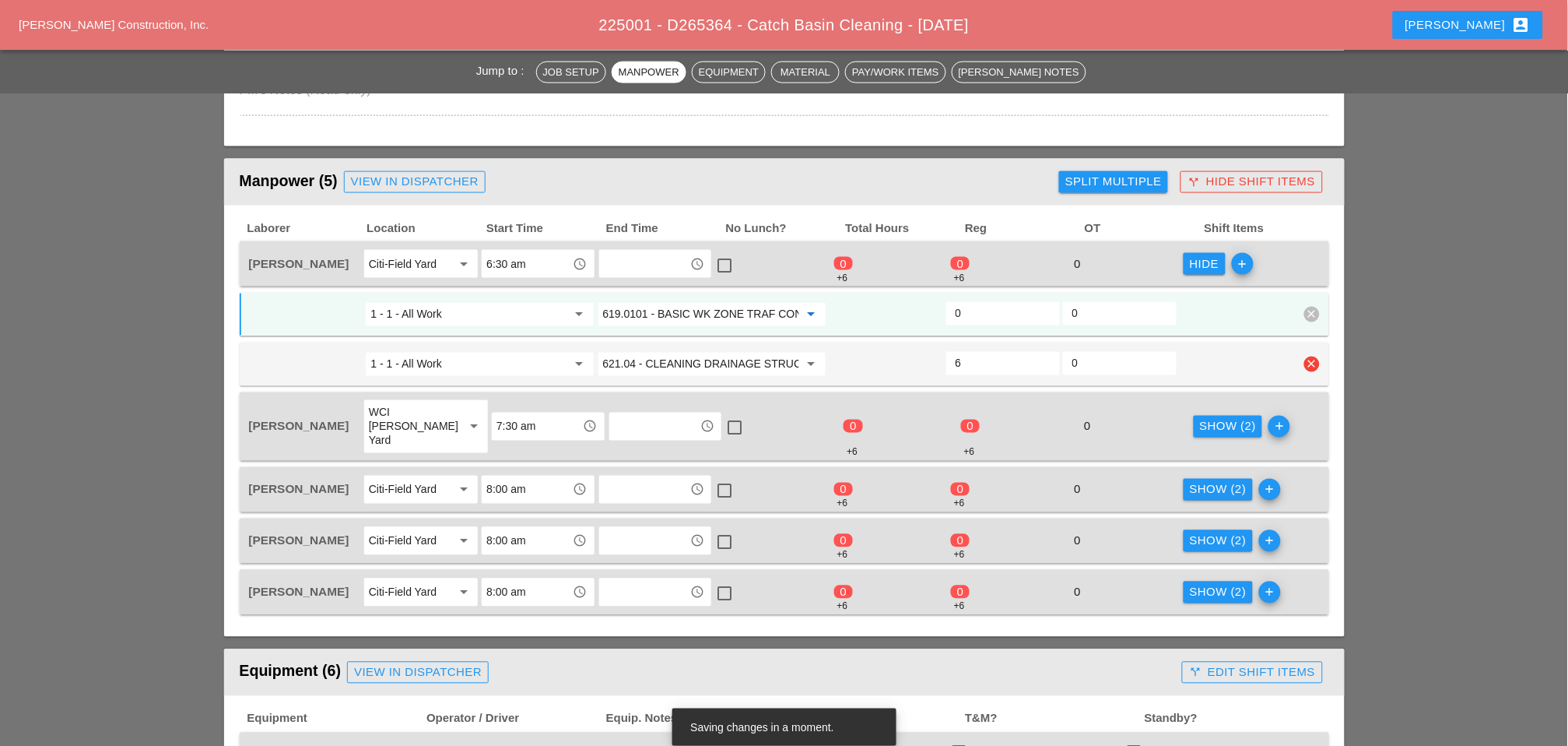
type input "619.0101 - BASIC WK ZONE TRAF CON (DAILY OPERATION)"
click at [656, 356] on input "621.04 - CLEANING DRAINAGE STRUCTURES" at bounding box center [701, 364] width 196 height 25
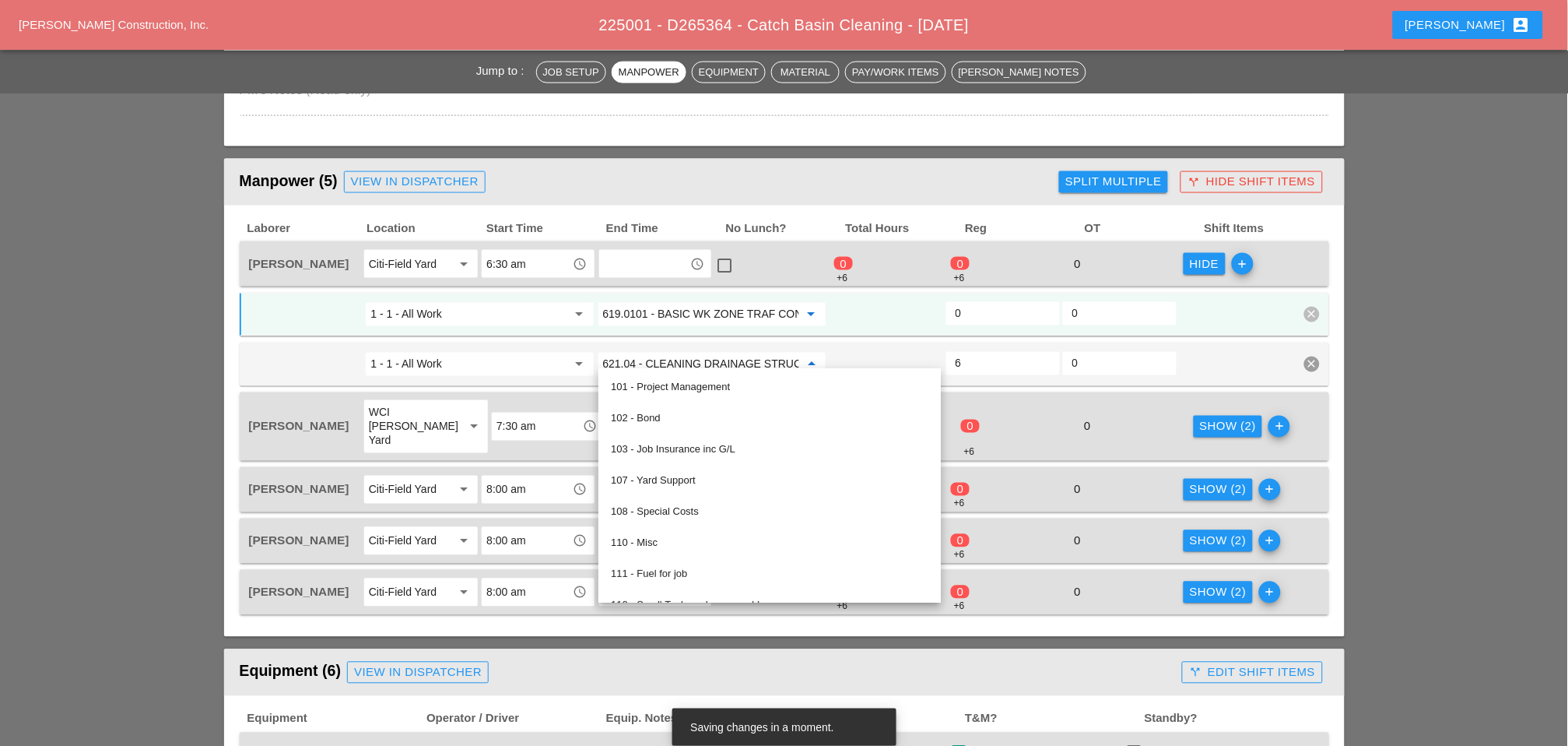
click at [667, 309] on input "619.0101 - BASIC WK ZONE TRAF CON (DAILY OPERATION)" at bounding box center [701, 315] width 196 height 25
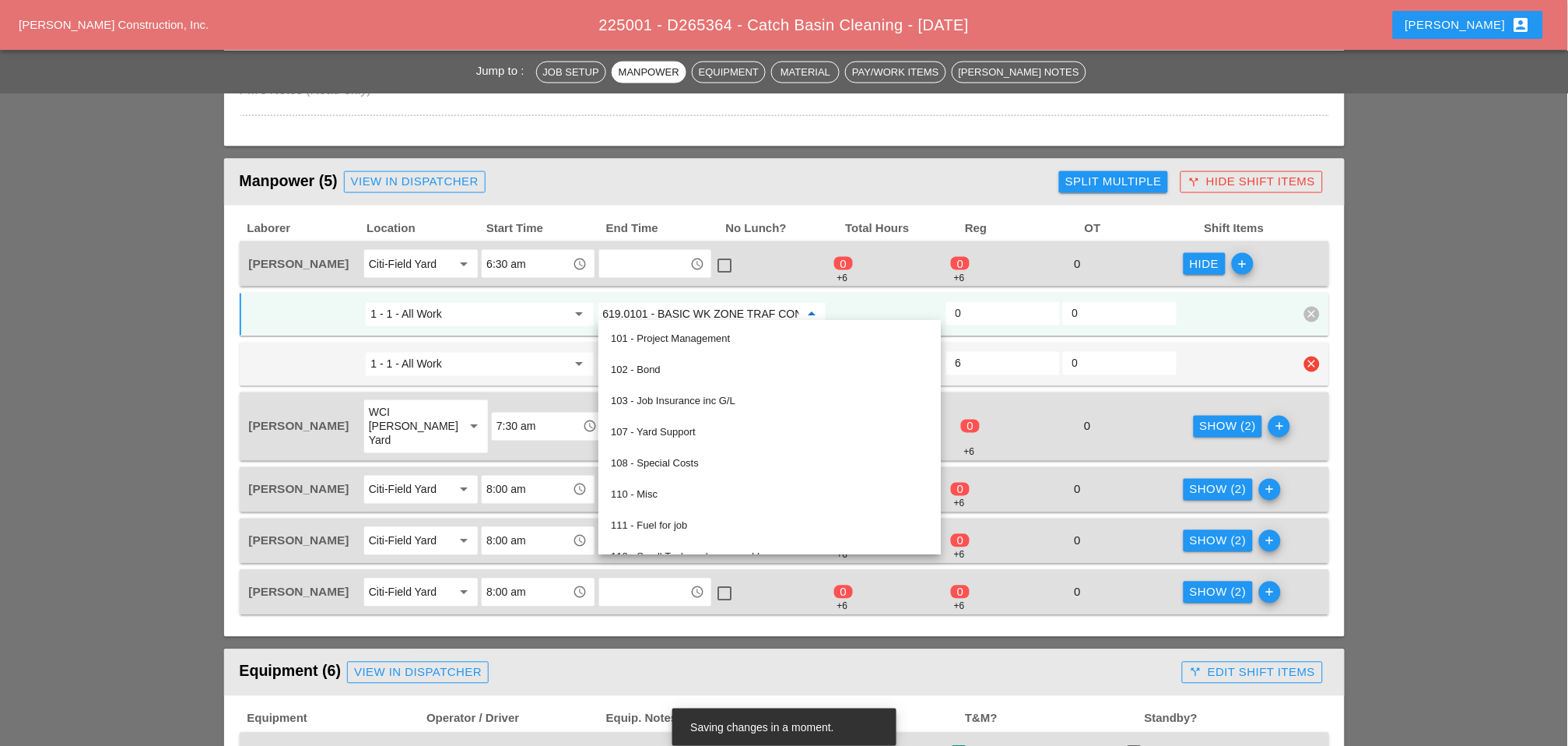
click at [995, 353] on input "6" at bounding box center [1003, 364] width 95 height 25
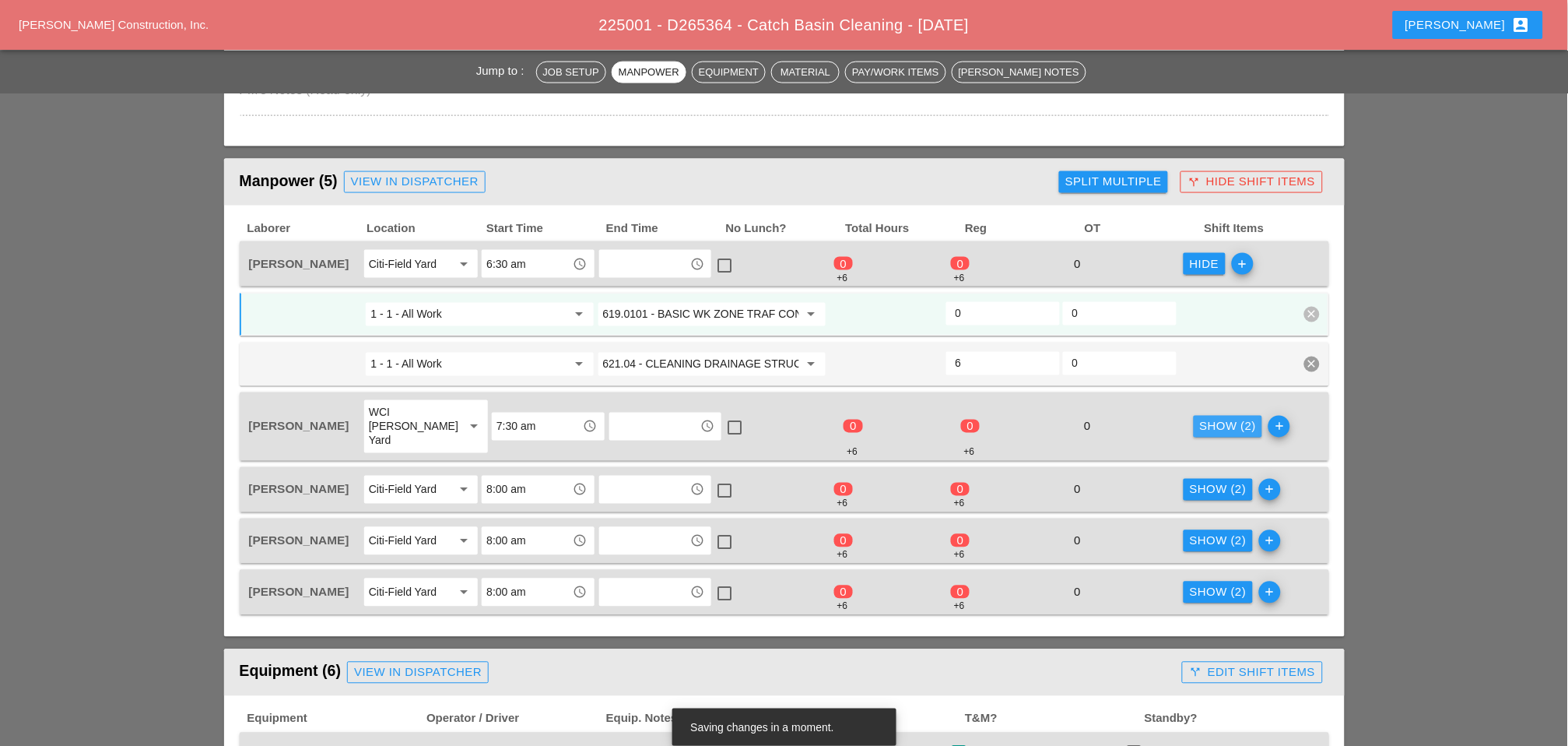
click at [1114, 418] on div "Show (2)" at bounding box center [1228, 427] width 57 height 18
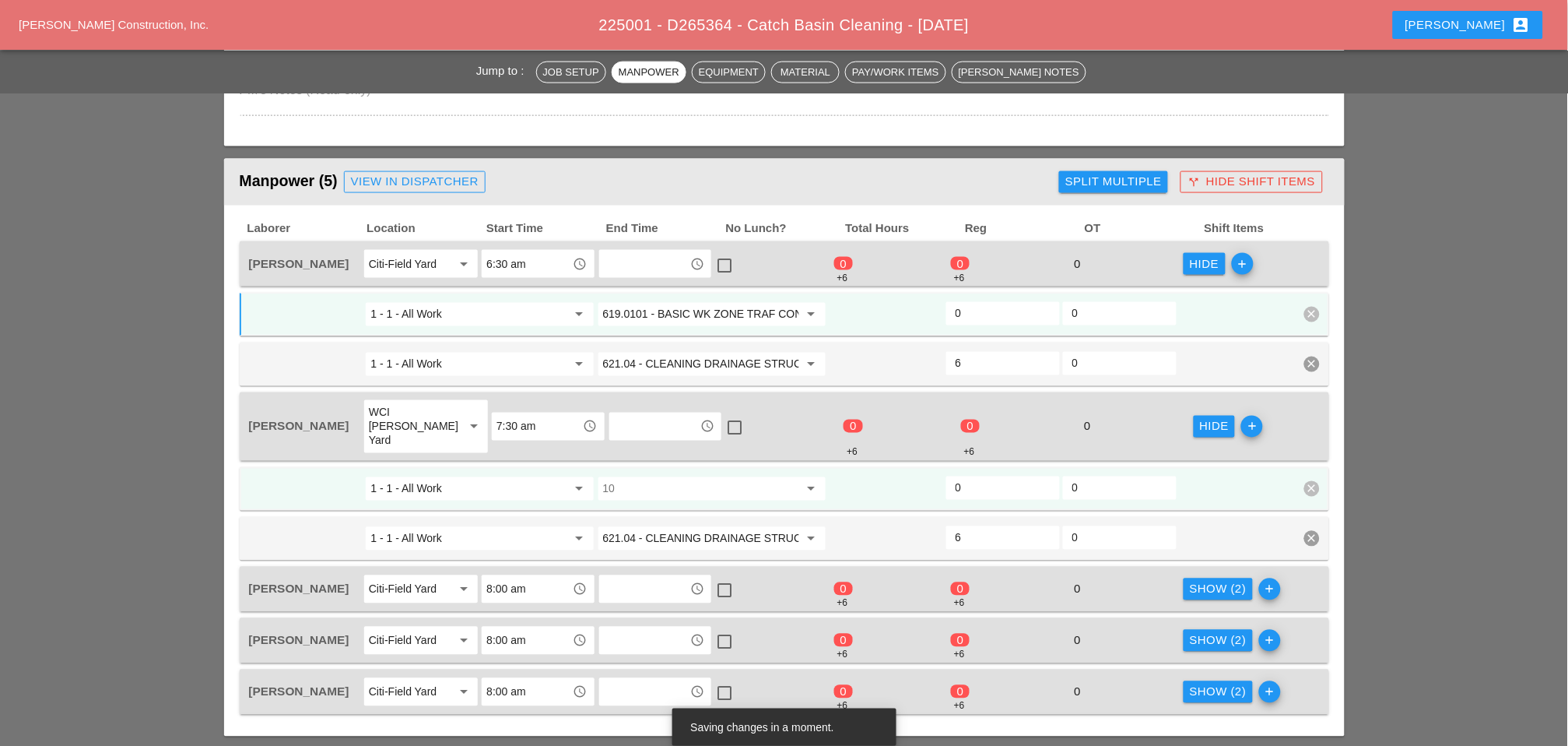
click at [794, 477] on div "10 arrow_drop_down" at bounding box center [713, 489] width 218 height 25
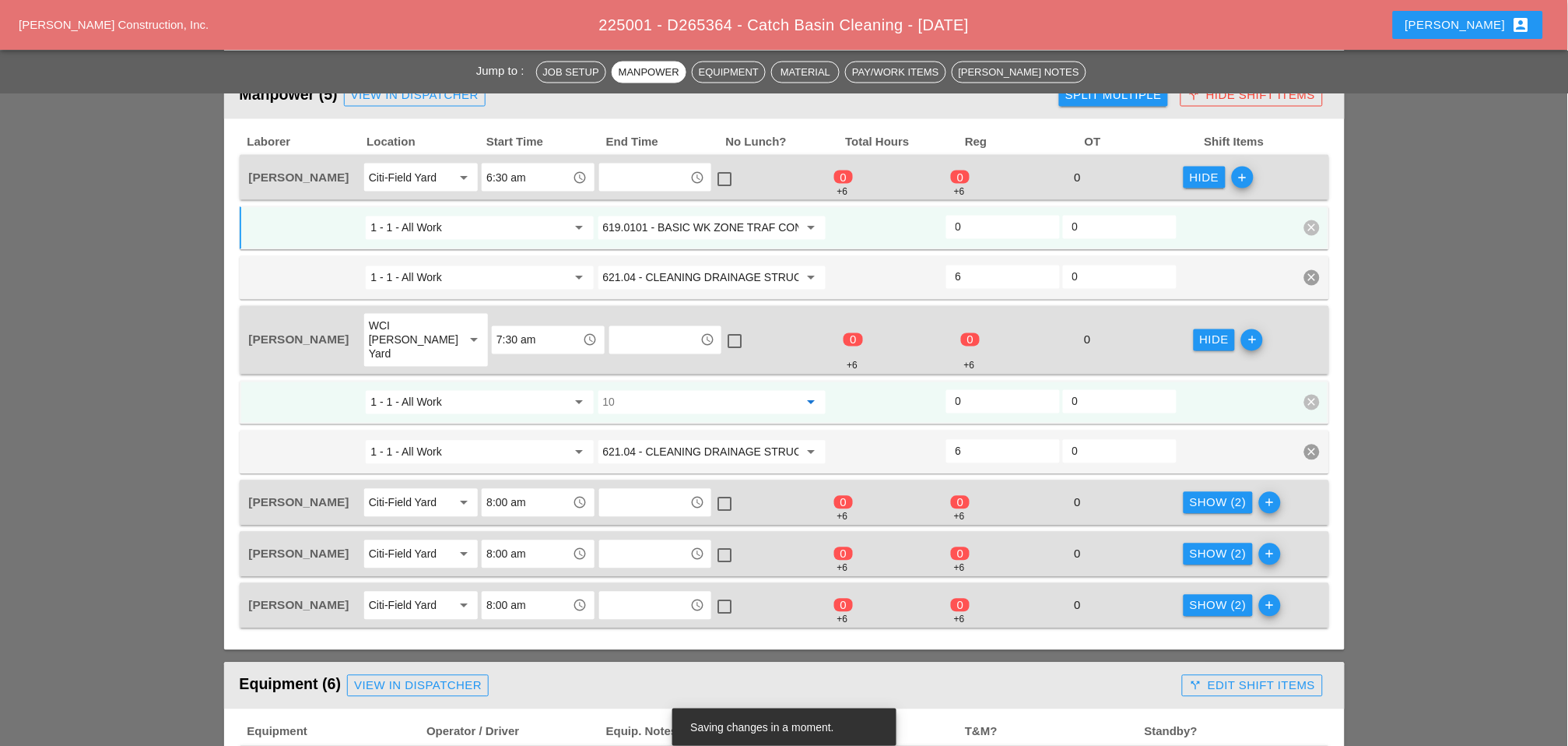
click at [675, 390] on input "10" at bounding box center [701, 403] width 196 height 25
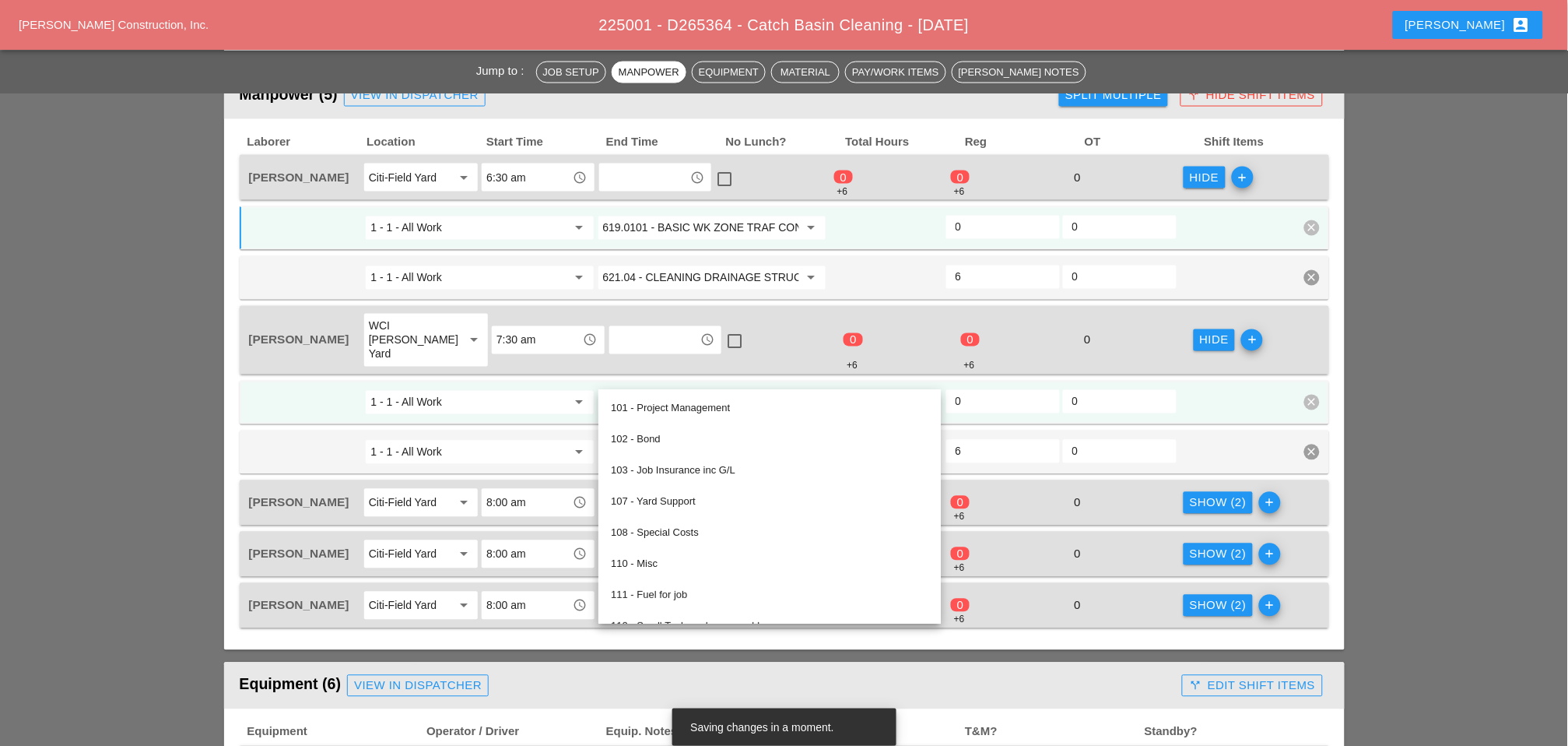
click at [687, 226] on input "619.0101 - BASIC WK ZONE TRAF CON (DAILY OPERATION)" at bounding box center [701, 228] width 196 height 25
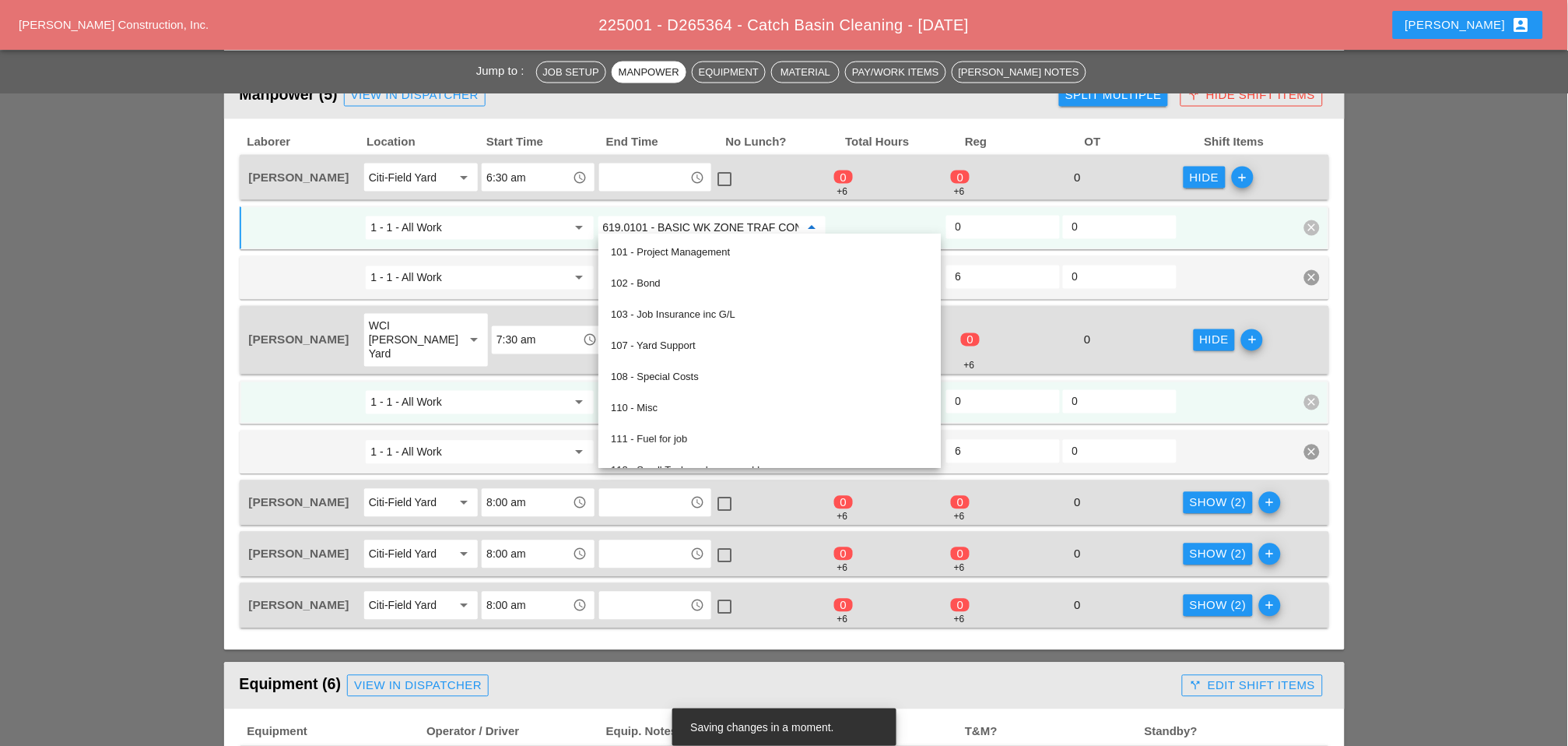
click at [1006, 390] on input "0" at bounding box center [1003, 402] width 95 height 25
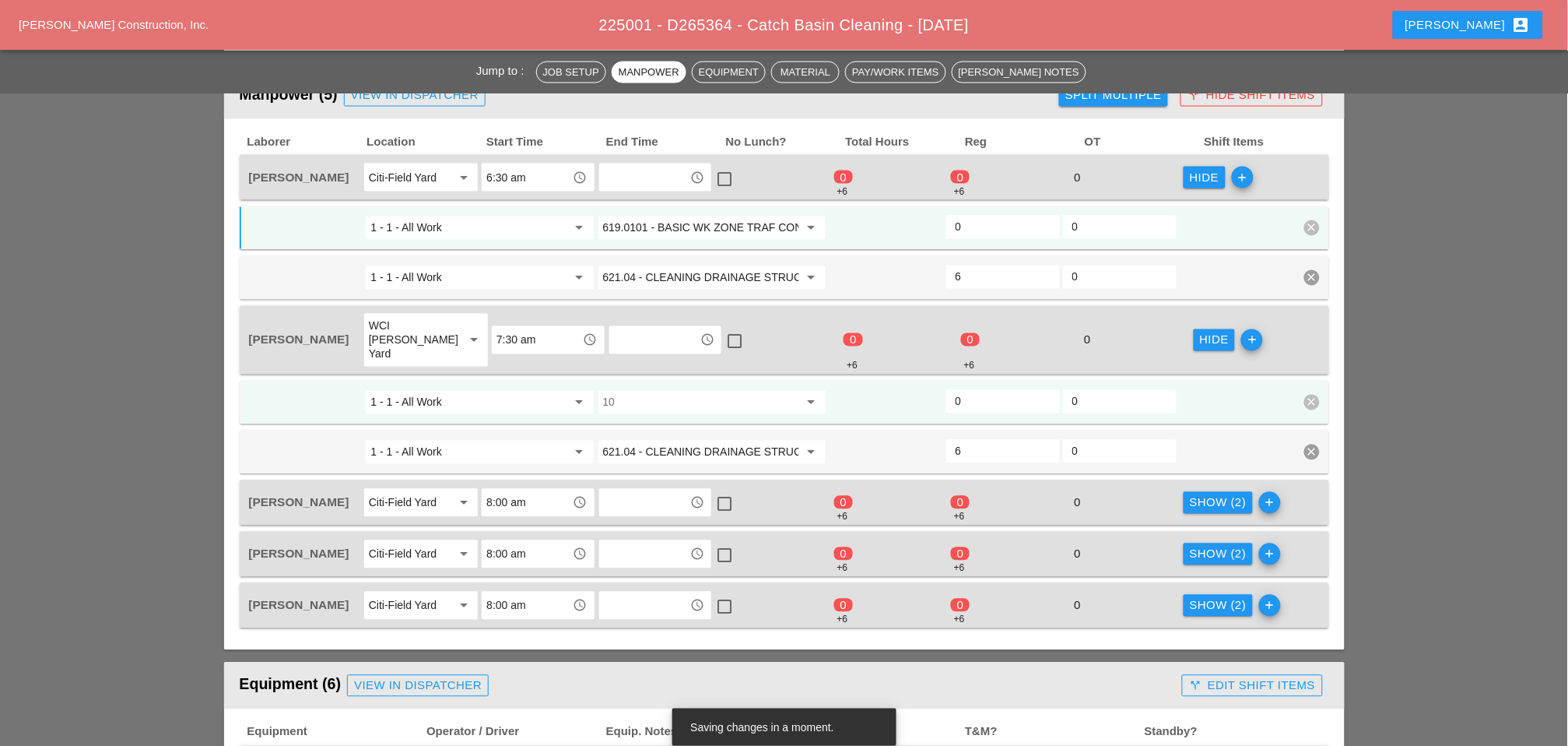
click at [660, 390] on input "10" at bounding box center [701, 403] width 196 height 25
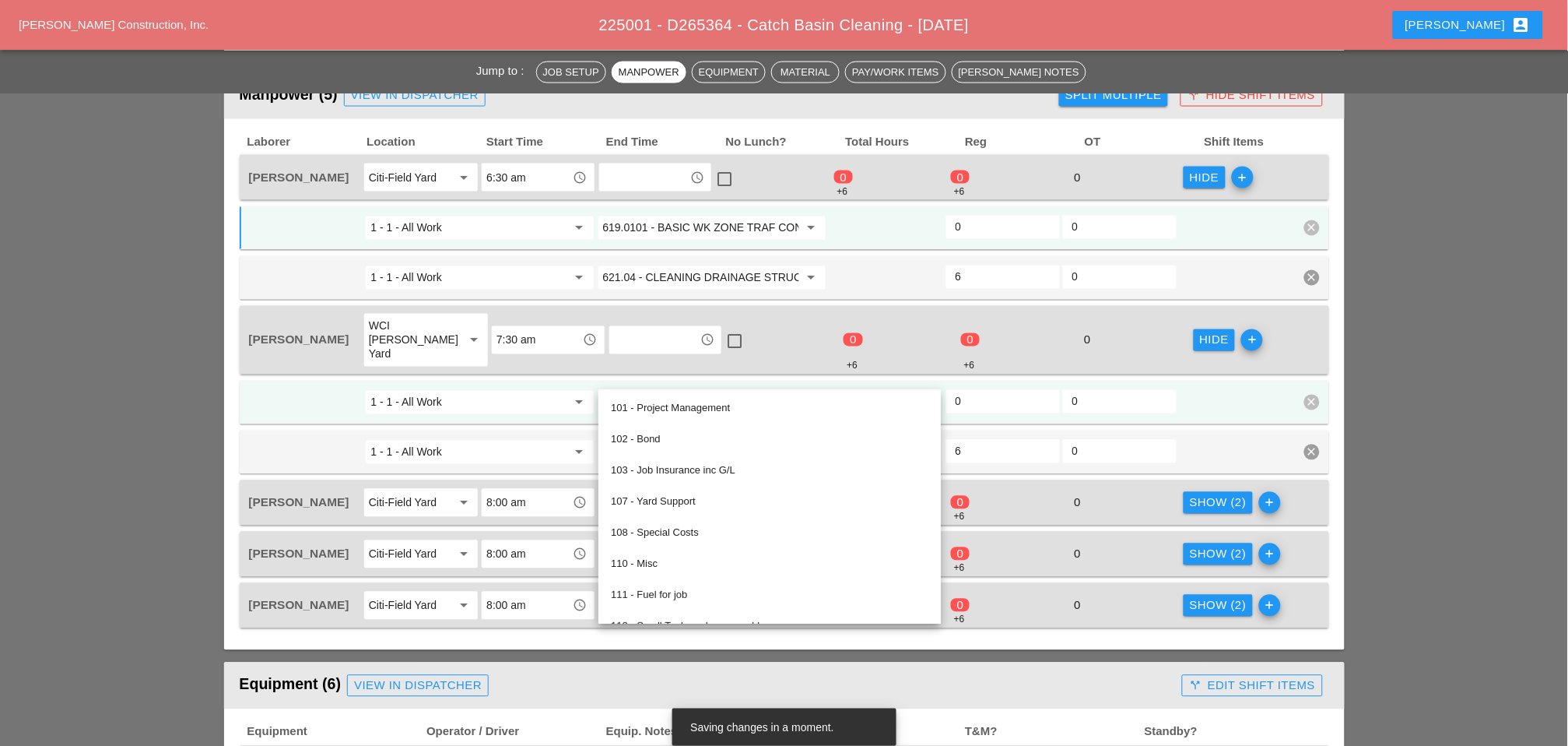
click at [660, 390] on input "10" at bounding box center [701, 403] width 196 height 25
paste input "619.0101 - BASIC WK ZONE TRAF CON (DAILY OPERATION)"
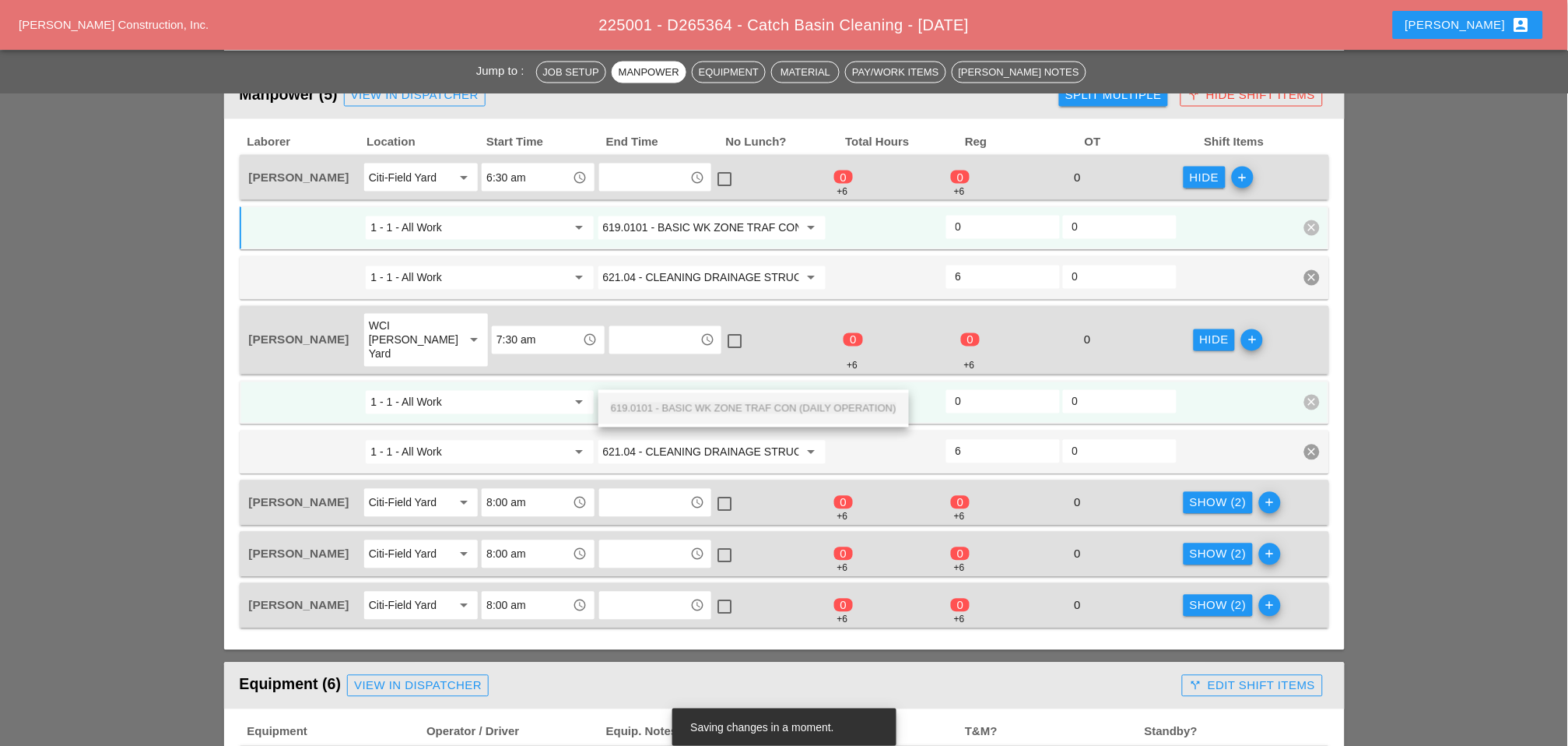
scroll to position [0, 110]
click at [680, 409] on span "619.0101 - BASIC WK ZONE TRAF CON (DAILY OPERATION)" at bounding box center [754, 408] width 286 height 12
type input "619.0101 - BASIC WK ZONE TRAF CON (DAILY OPERATION)"
drag, startPoint x: 1210, startPoint y: 475, endPoint x: 1107, endPoint y: 483, distance: 103.3
click at [1114, 495] on div "Show (2)" at bounding box center [1218, 503] width 57 height 18
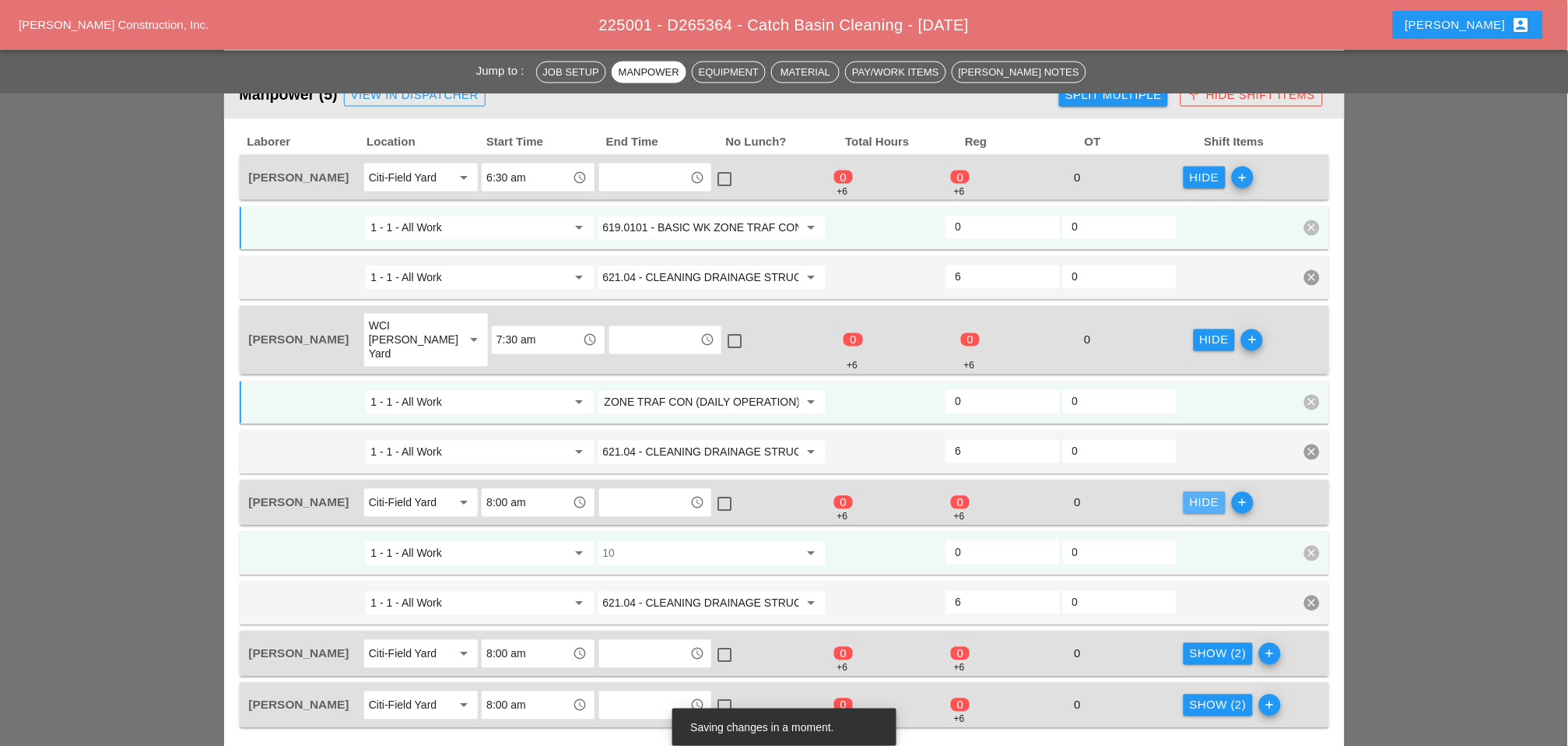
scroll to position [0, 0]
click at [706, 541] on input "10" at bounding box center [701, 554] width 196 height 25
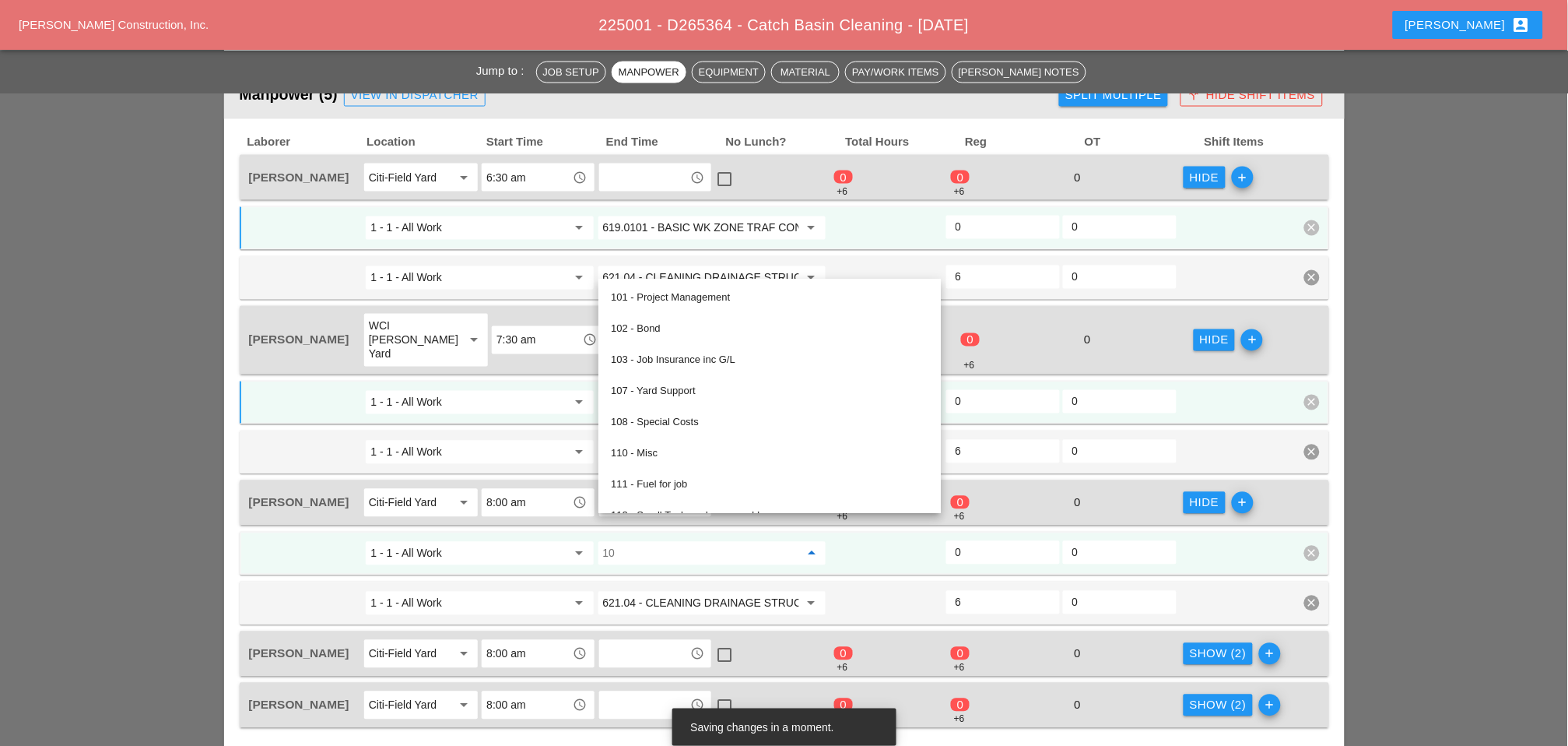
paste input "619.0101 - BASIC WK ZONE TRAF CON (DAILY OPERATION)"
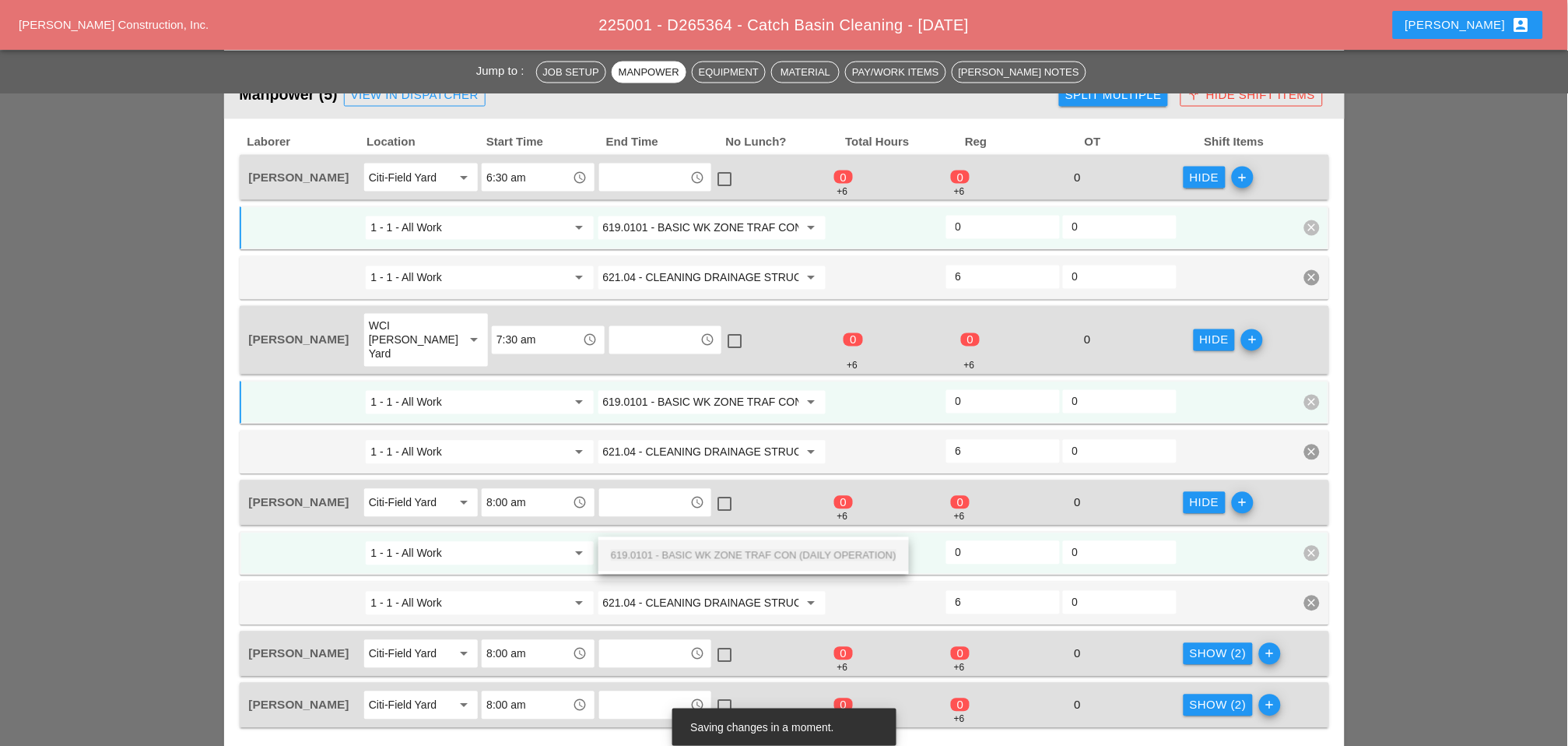
drag, startPoint x: 711, startPoint y: 554, endPoint x: 780, endPoint y: 555, distance: 69.0
click at [712, 554] on span "619.0101 - BASIC WK ZONE TRAF CON (DAILY OPERATION)" at bounding box center [754, 556] width 286 height 12
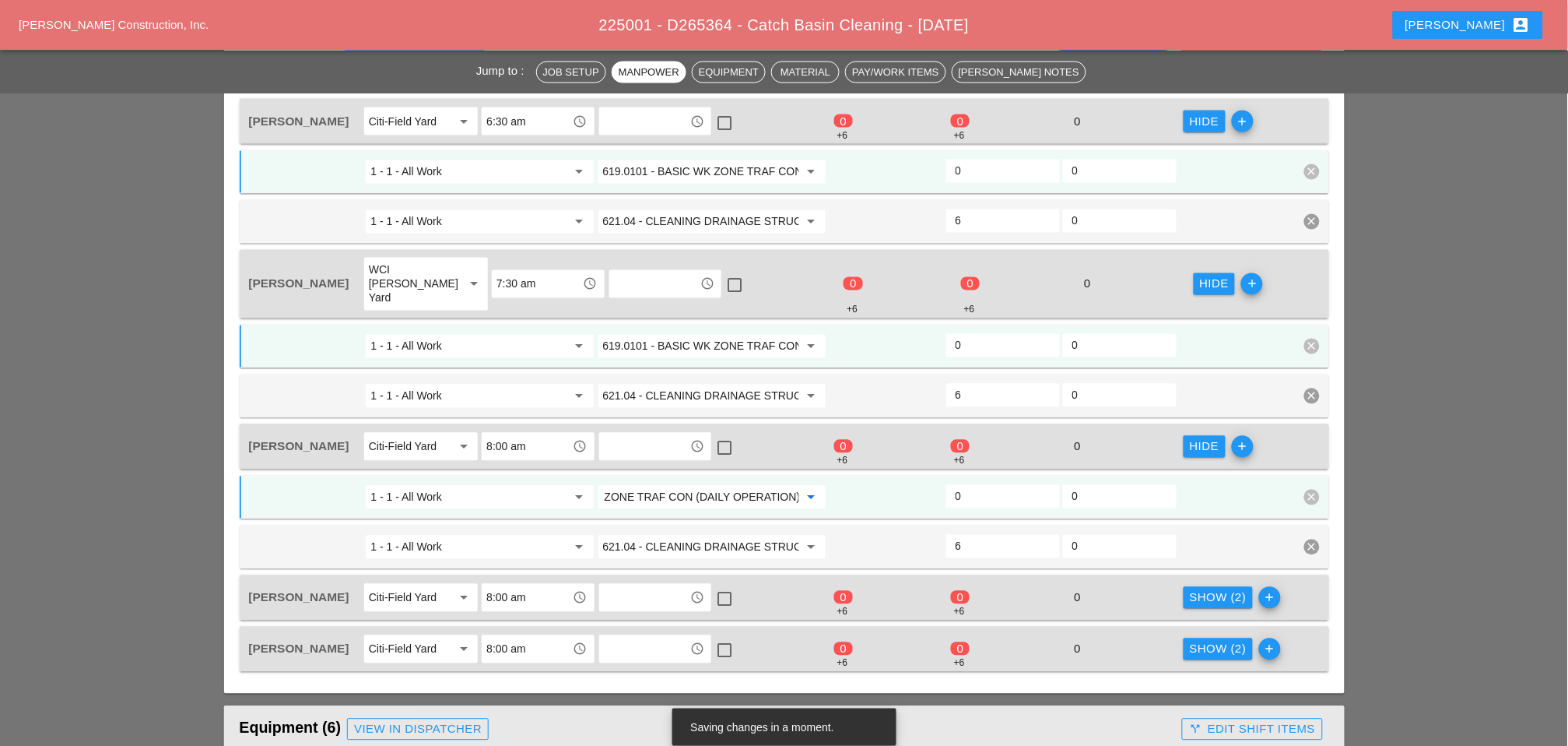
scroll to position [778, 0]
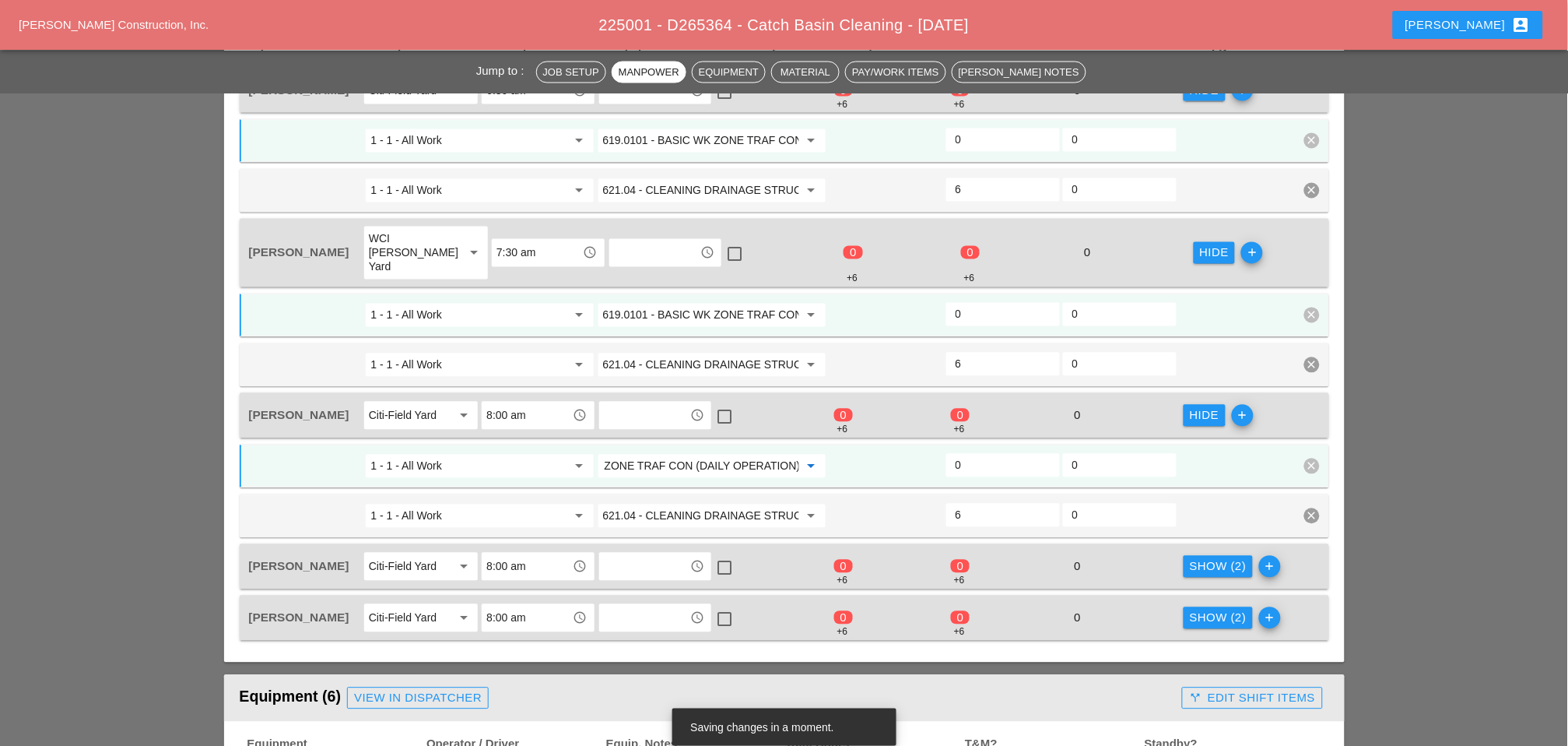
type input "619.0101 - BASIC WK ZONE TRAF CON (DAILY OPERATION)"
click at [1114, 558] on div "Show (2)" at bounding box center [1218, 567] width 57 height 18
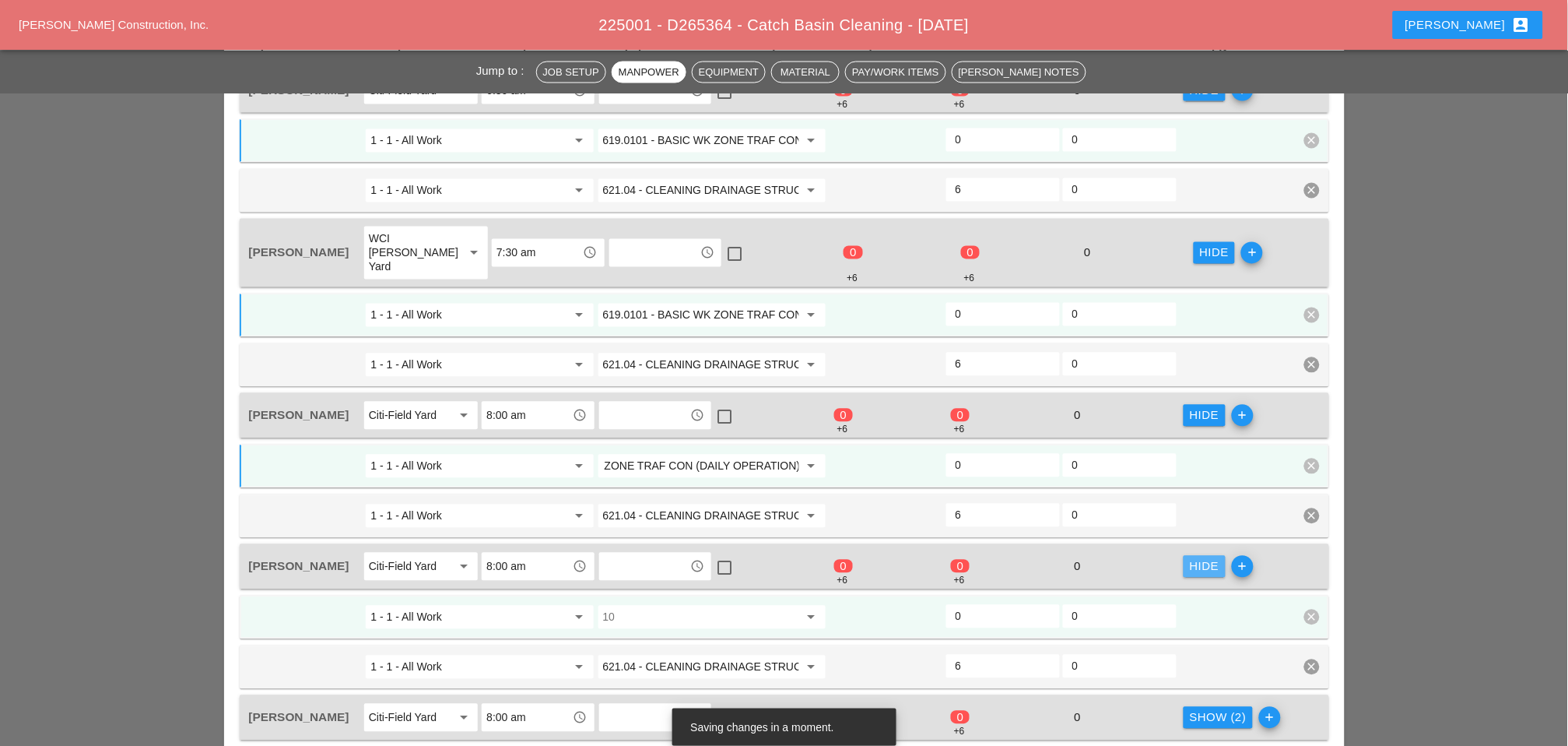
scroll to position [0, 0]
click at [661, 605] on input "10" at bounding box center [701, 618] width 196 height 25
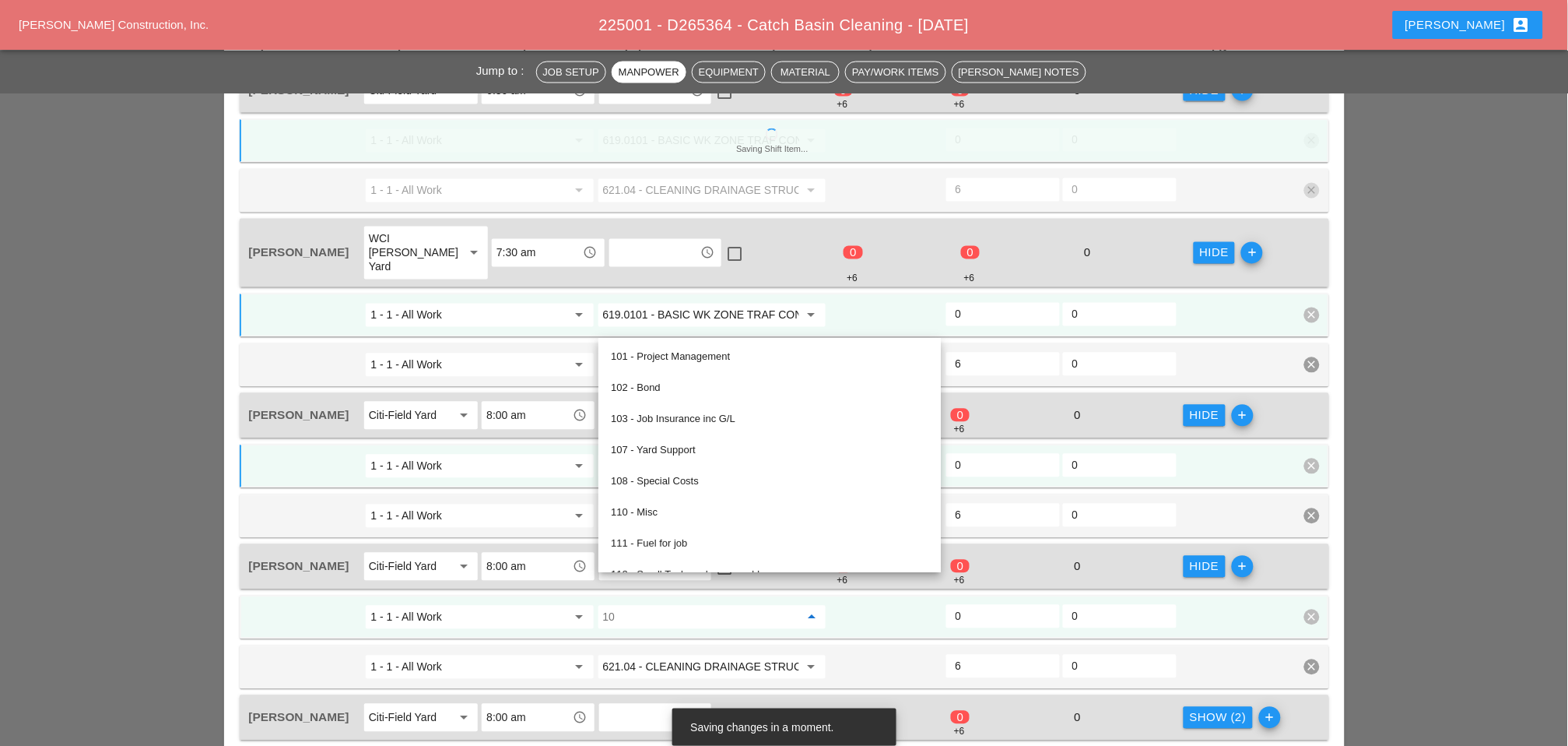
paste input "619.0101 - BASIC WK ZONE TRAF CON (DAILY OPERATION)"
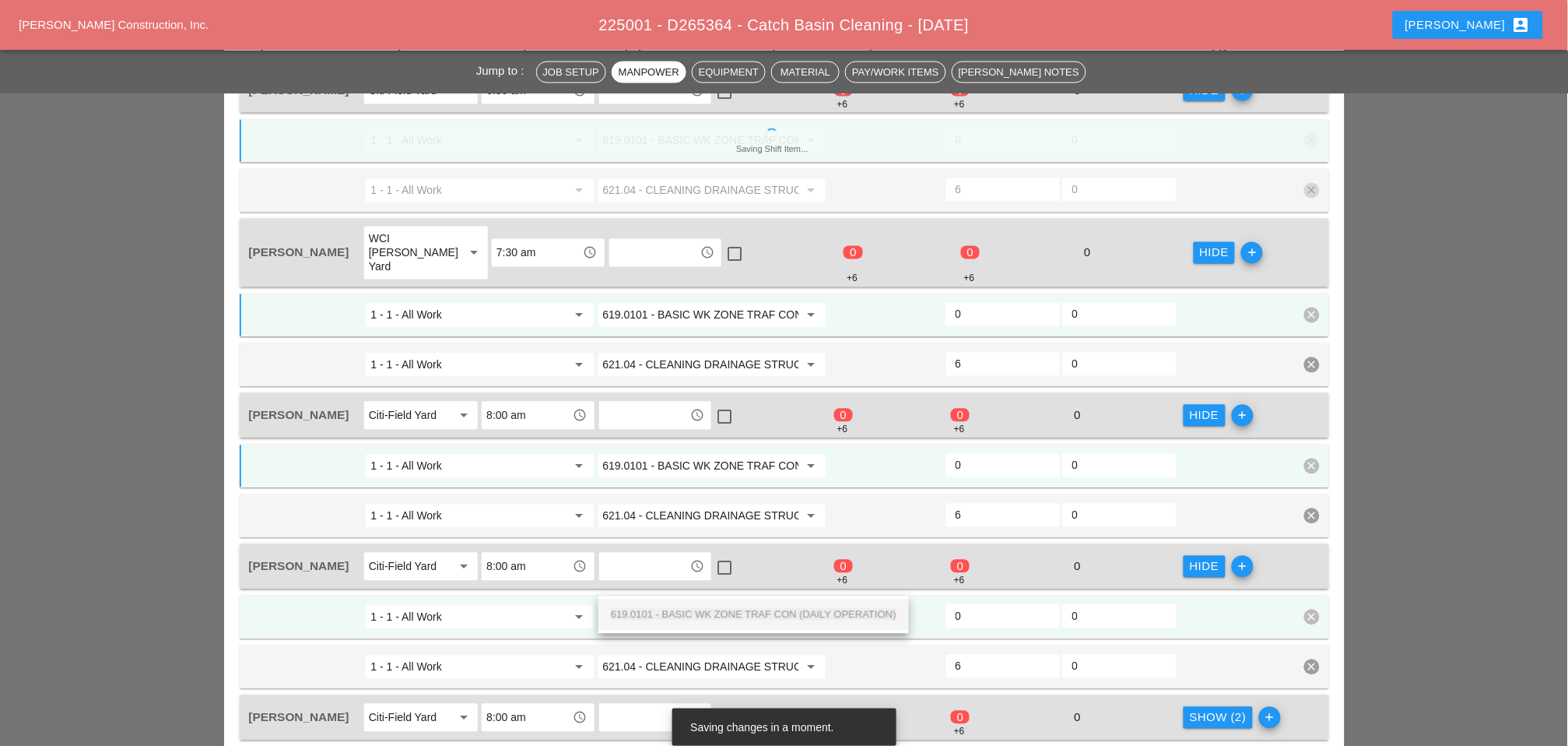
scroll to position [0, 110]
drag, startPoint x: 682, startPoint y: 612, endPoint x: 789, endPoint y: 612, distance: 107.0
click at [683, 607] on span "619.0101 - BASIC WK ZONE TRAF CON (DAILY OPERATION)" at bounding box center [754, 614] width 286 height 12
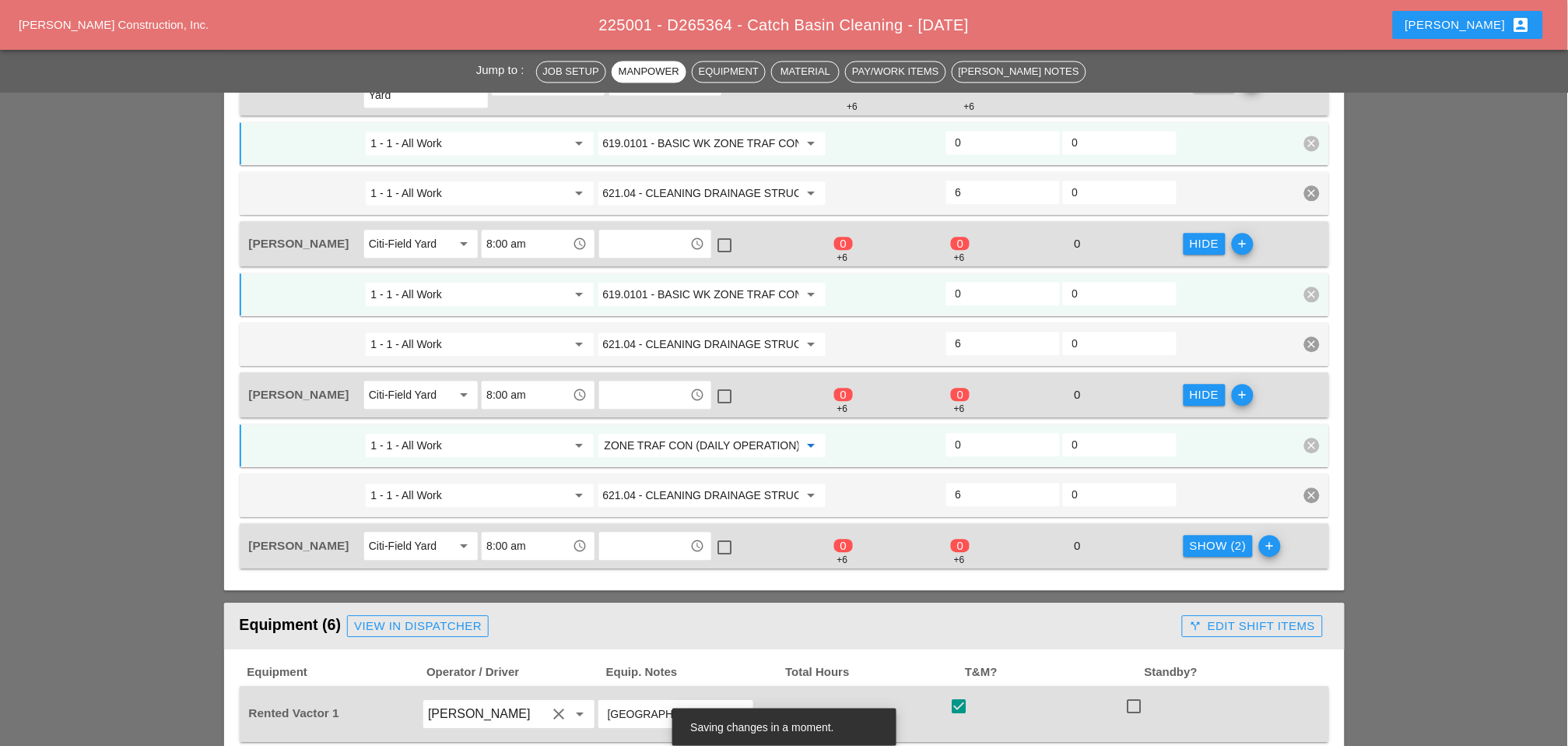
scroll to position [951, 0]
type input "619.0101 - BASIC WK ZONE TRAF CON (DAILY OPERATION)"
click at [1114, 537] on div "Show (2)" at bounding box center [1218, 545] width 57 height 18
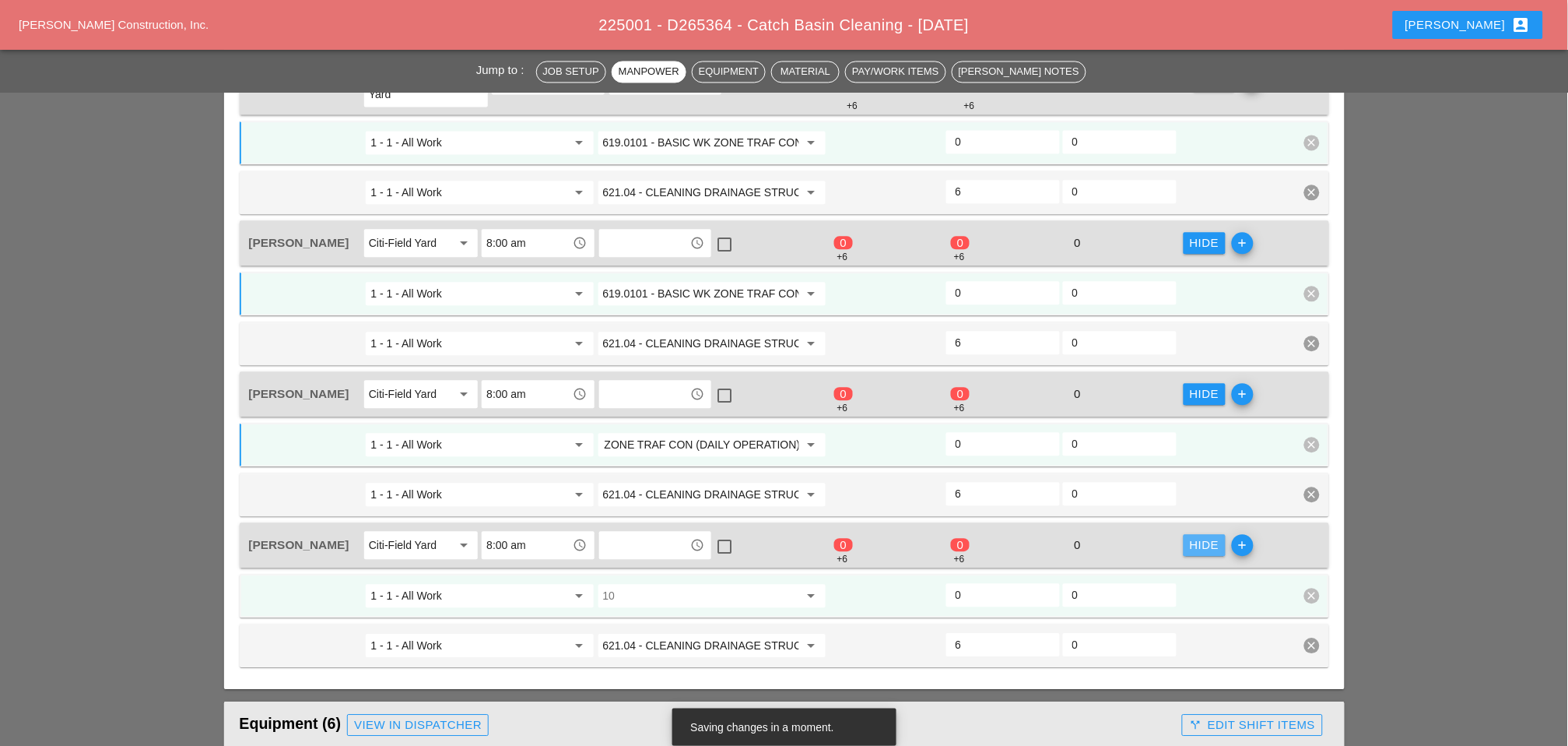
scroll to position [0, 0]
click at [674, 583] on input "10" at bounding box center [701, 596] width 196 height 25
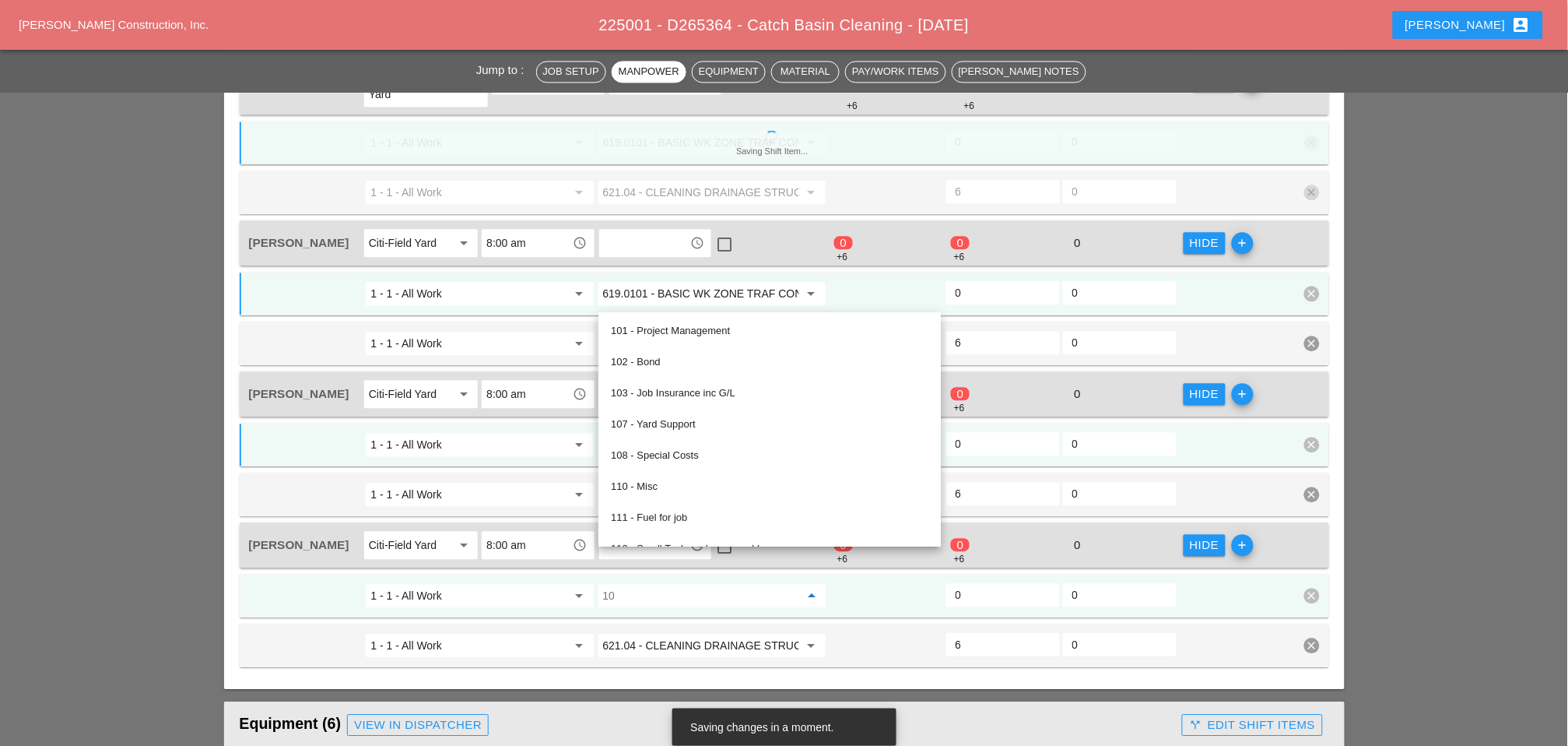
paste input "619.0101 - BASIC WK ZONE TRAF CON (DAILY OPERATION)"
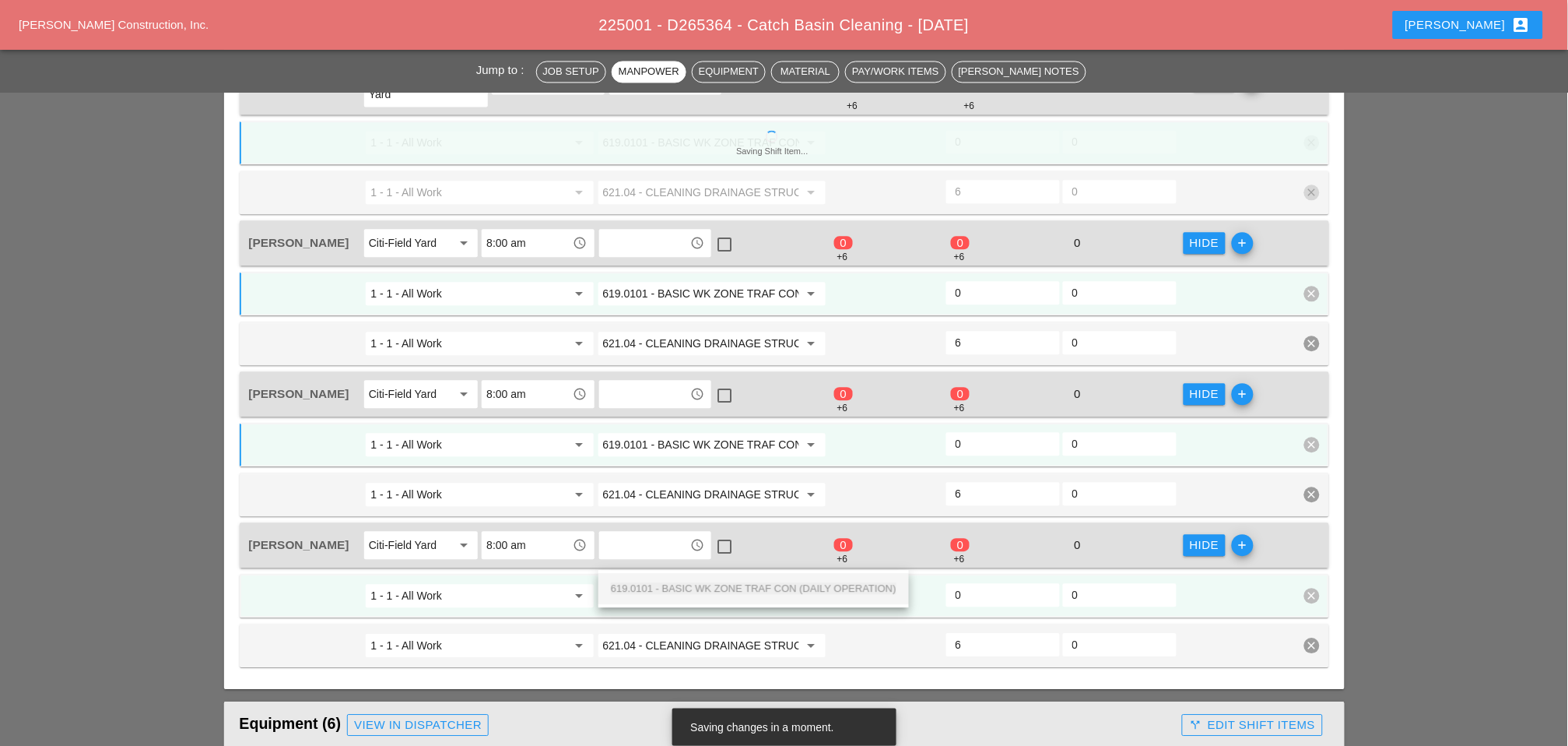
scroll to position [0, 110]
click at [687, 586] on span "619.0101 - BASIC WK ZONE TRAF CON (DAILY OPERATION)" at bounding box center [754, 588] width 286 height 12
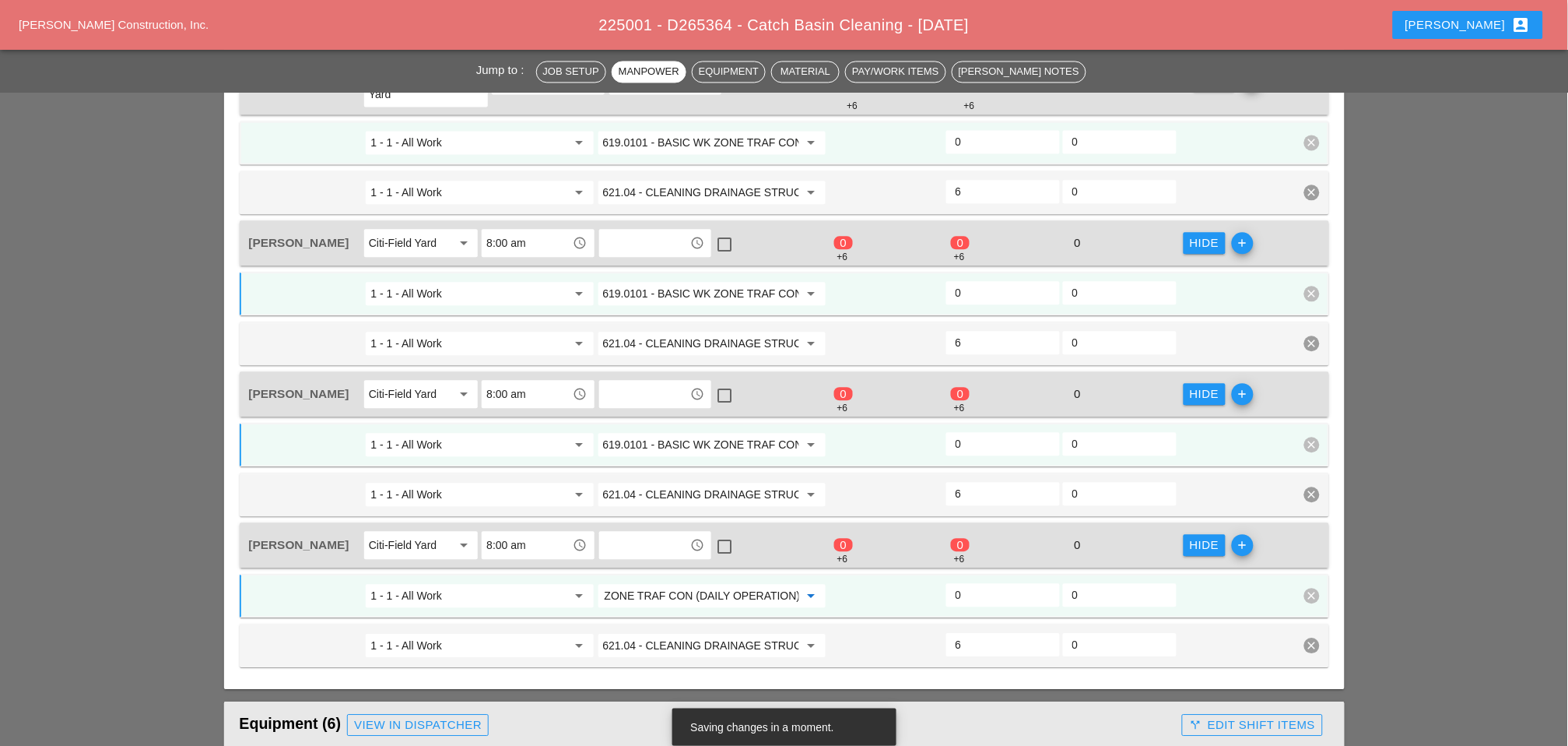
type input "619.0101 - BASIC WK ZONE TRAF CON (DAILY OPERATION)"
click at [965, 582] on input "0" at bounding box center [1003, 595] width 95 height 25
type input "2"
click at [977, 424] on div "1 - 1 - All Work arrow_drop_down 619.0101 - BASIC WK ZONE TRAF CON (DAILY OPERA…" at bounding box center [784, 444] width 1089 height 43
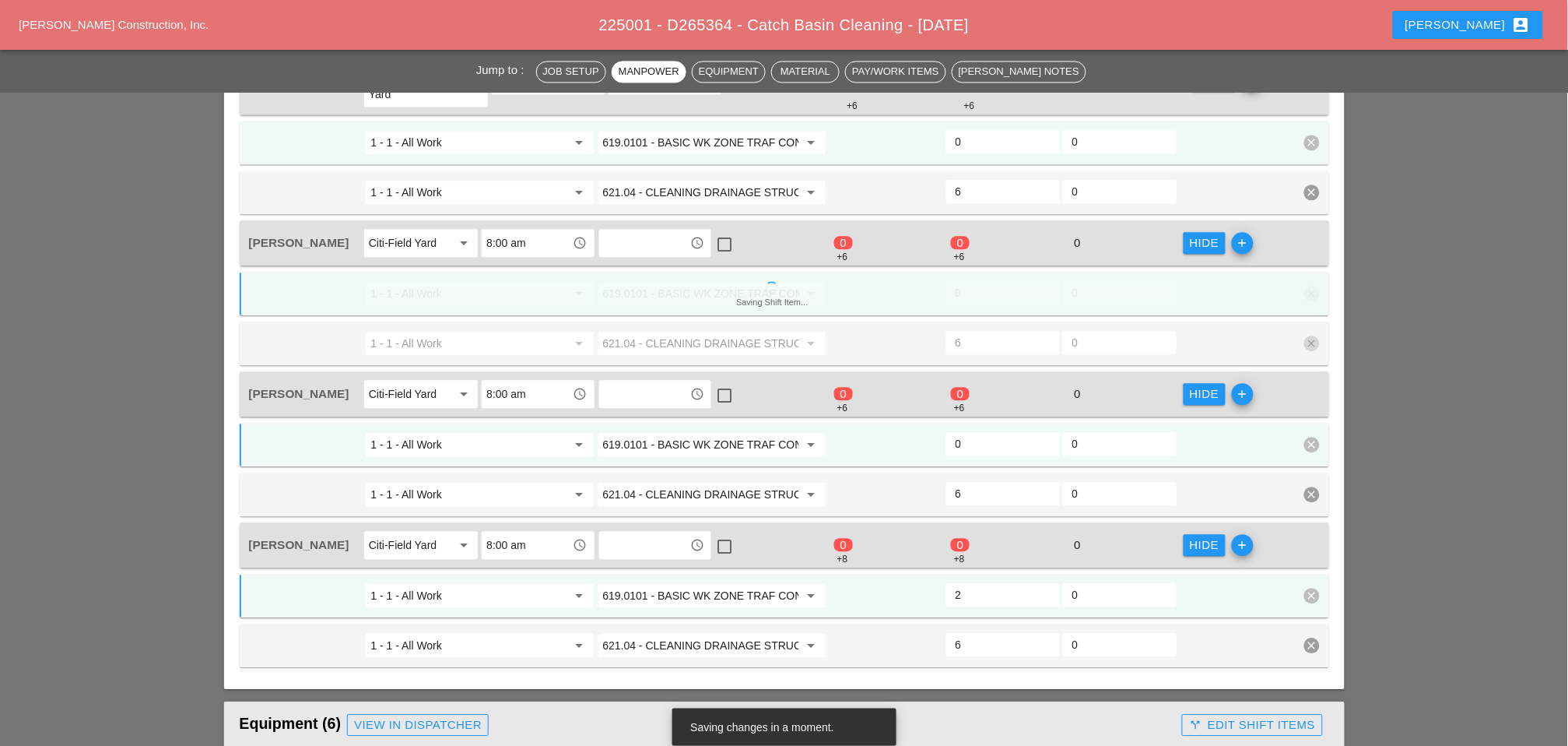
click at [976, 431] on input "0" at bounding box center [1003, 444] width 95 height 25
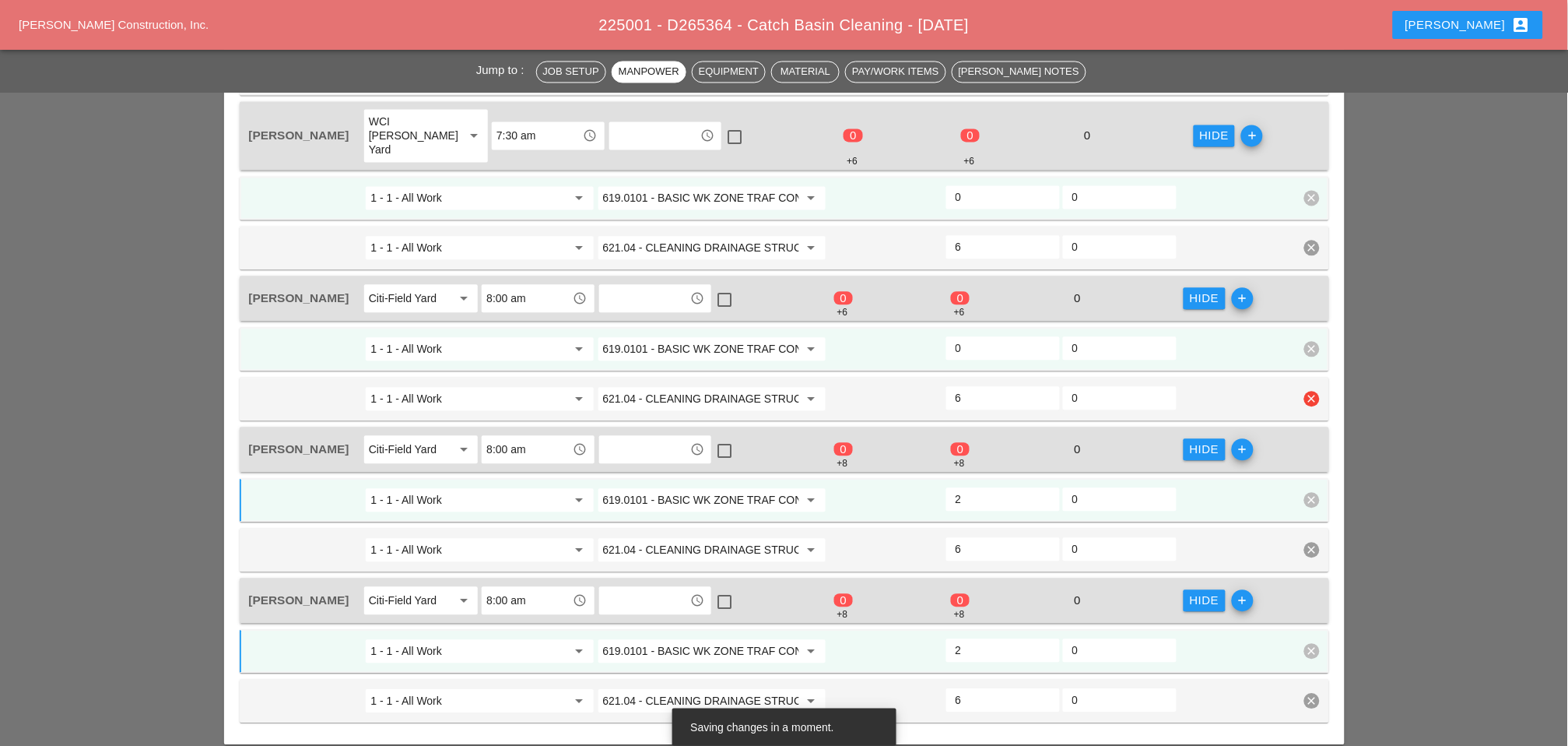
scroll to position [865, 0]
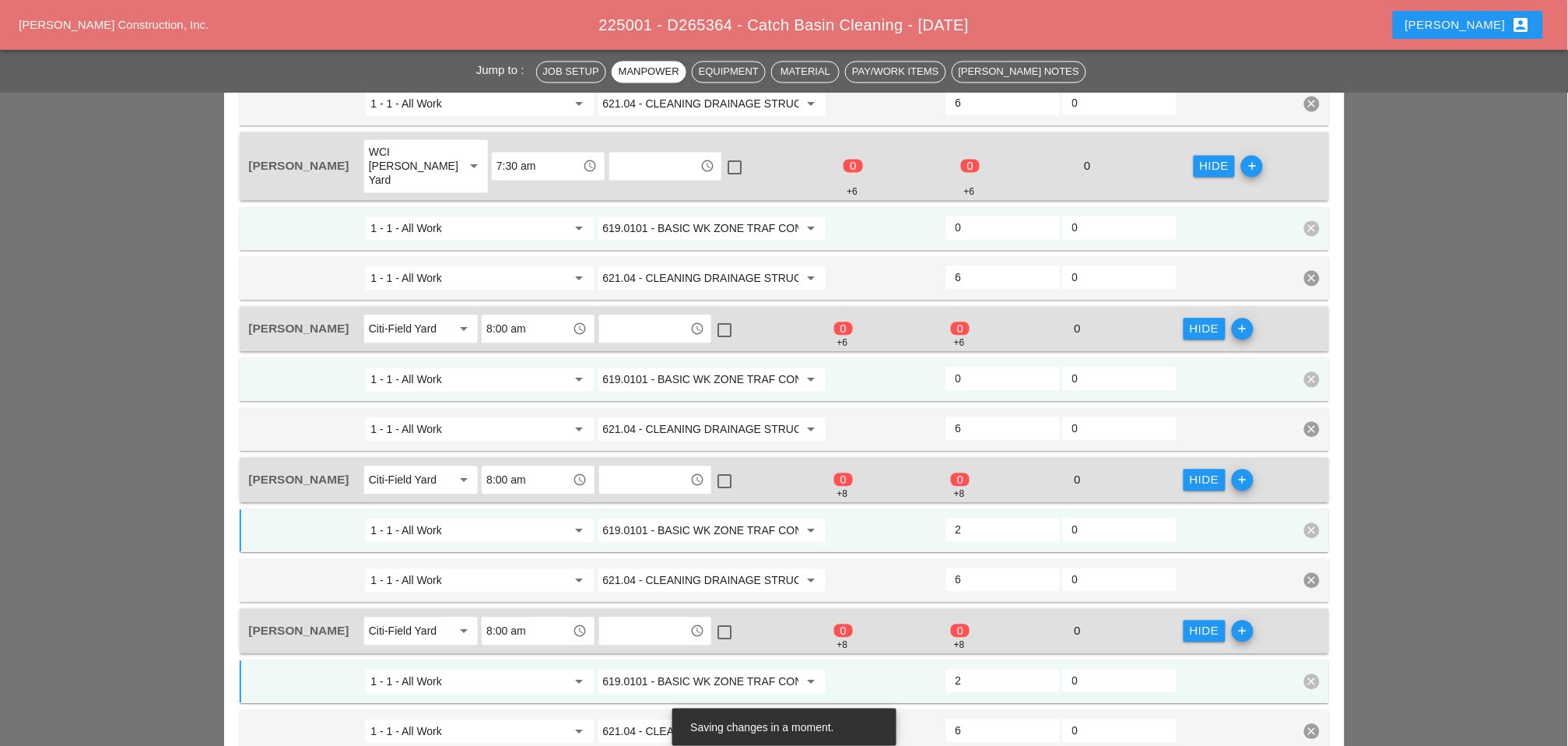
type input "2"
click at [972, 367] on input "0" at bounding box center [1003, 379] width 95 height 25
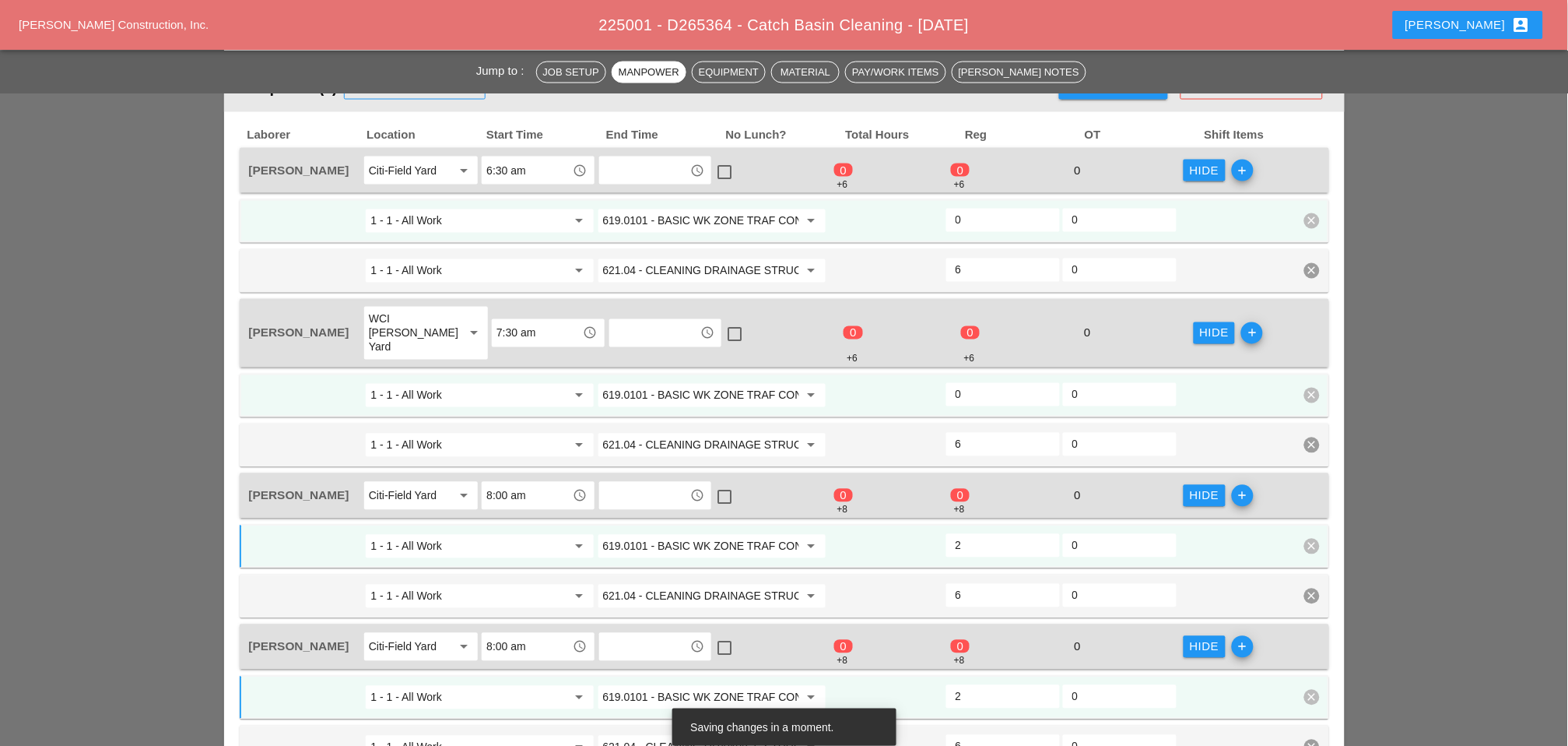
scroll to position [691, 0]
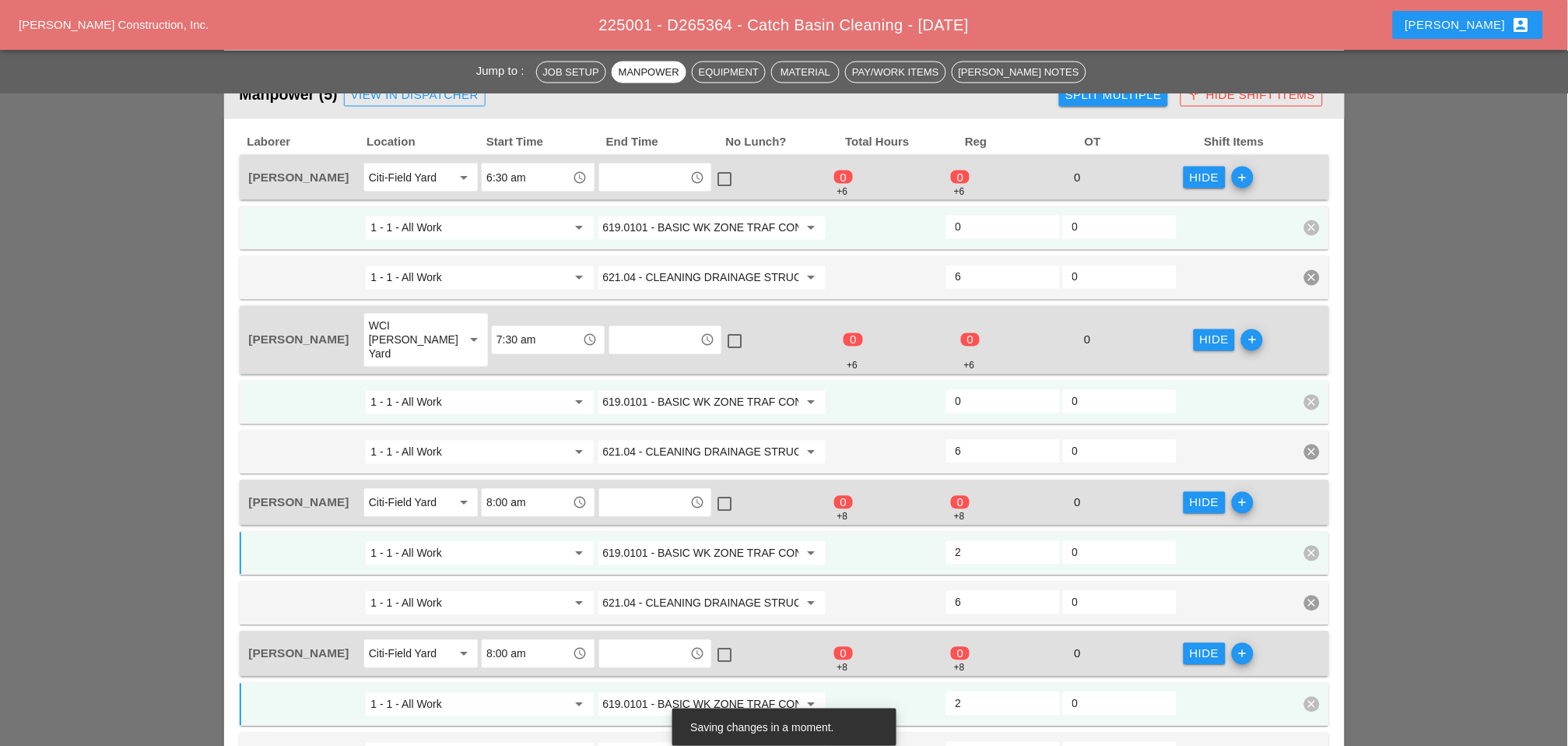
type input "2"
click at [968, 390] on input "0" at bounding box center [1003, 402] width 95 height 25
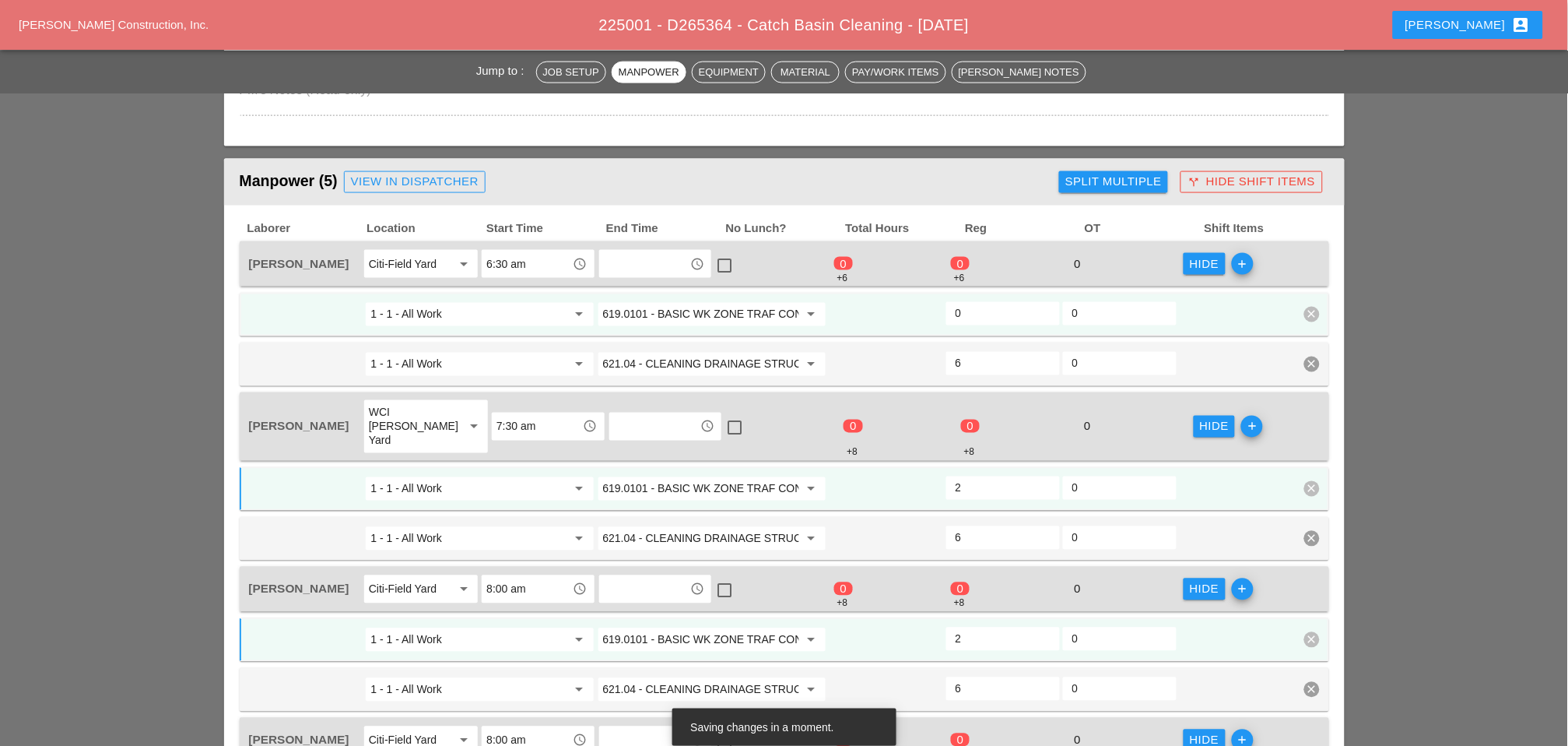
type input "2"
drag, startPoint x: 977, startPoint y: 307, endPoint x: 969, endPoint y: 320, distance: 15.3
click at [977, 306] on input "0" at bounding box center [1003, 314] width 95 height 25
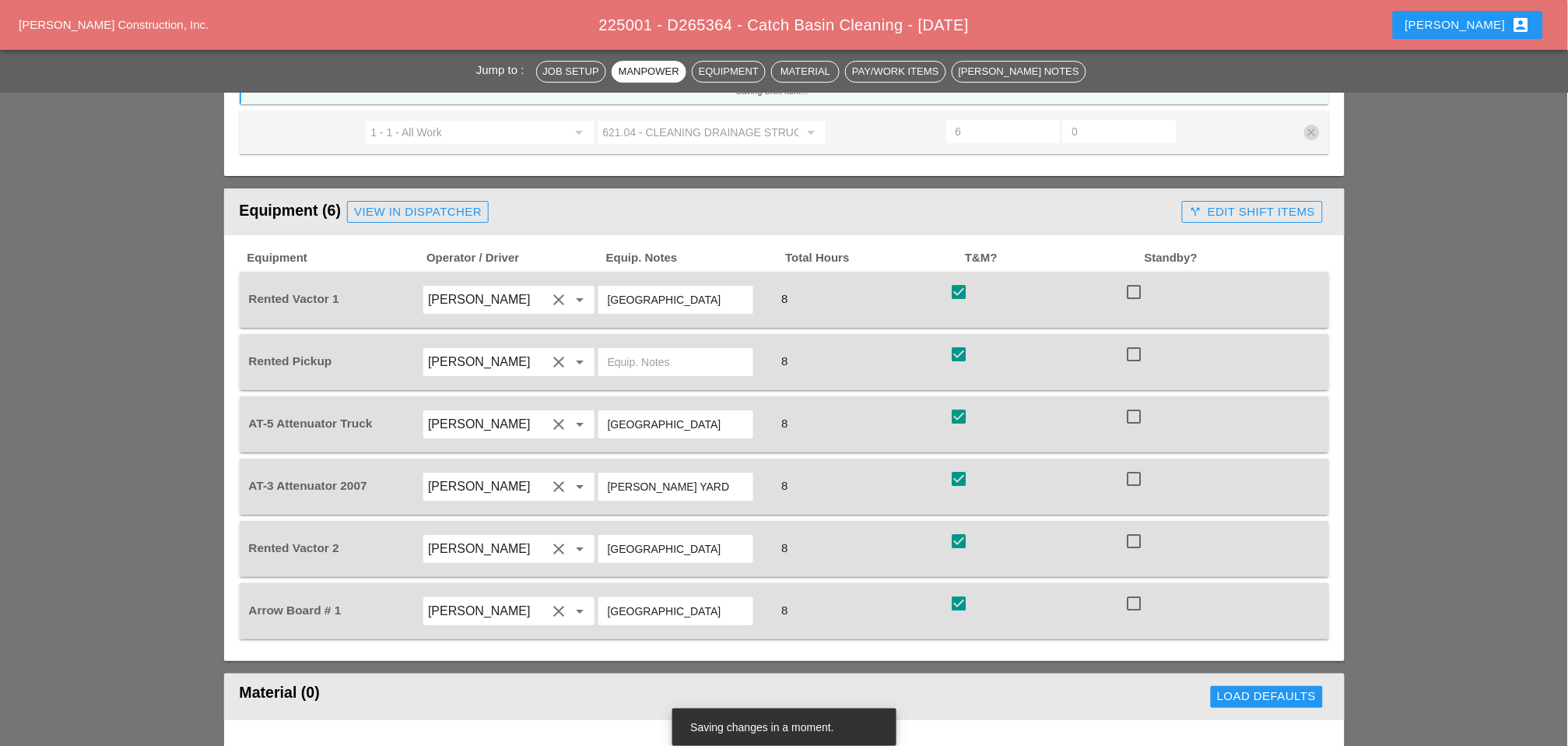
scroll to position [1470, 0]
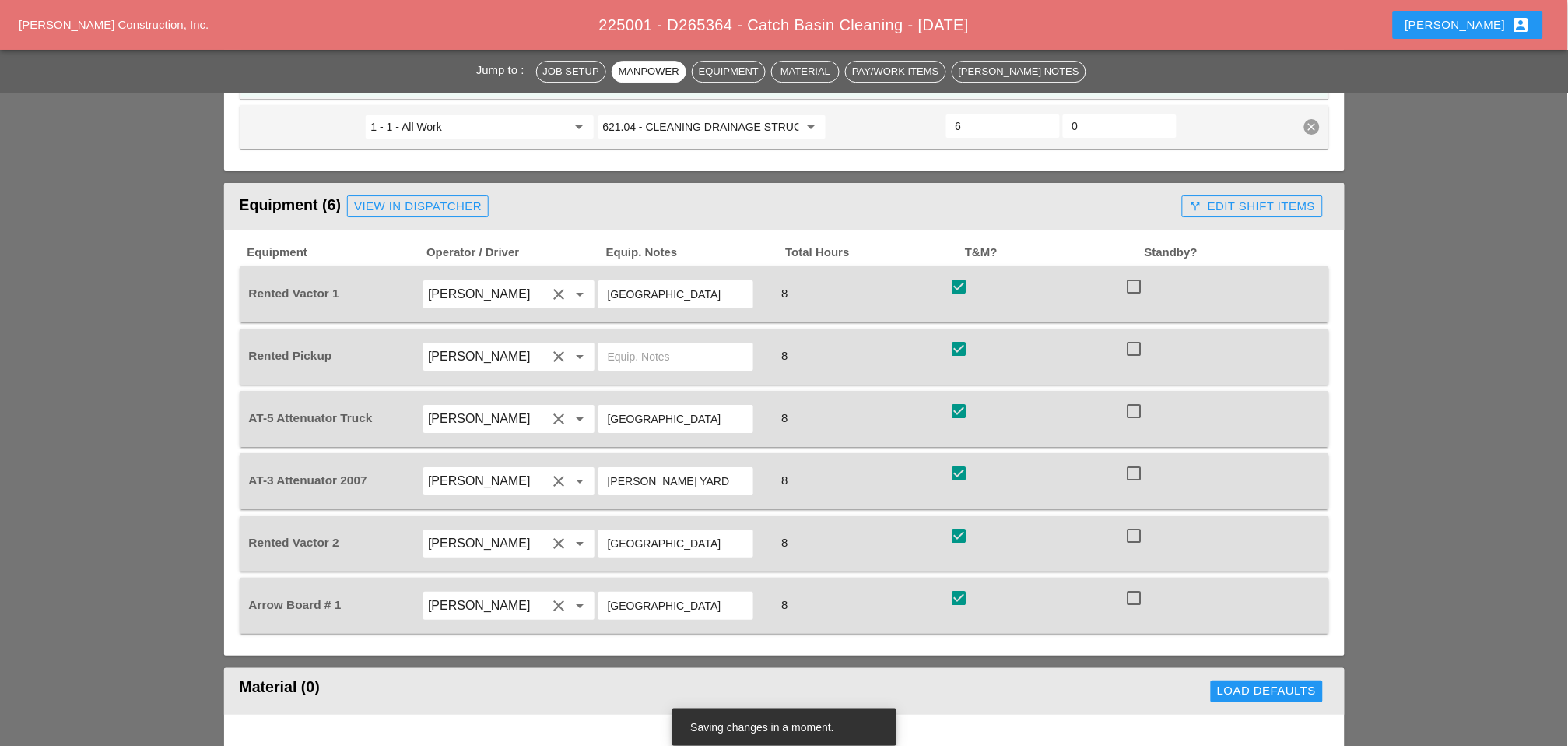
type input "2"
click at [1114, 198] on div "call_split Edit Shift Items" at bounding box center [1252, 206] width 126 height 18
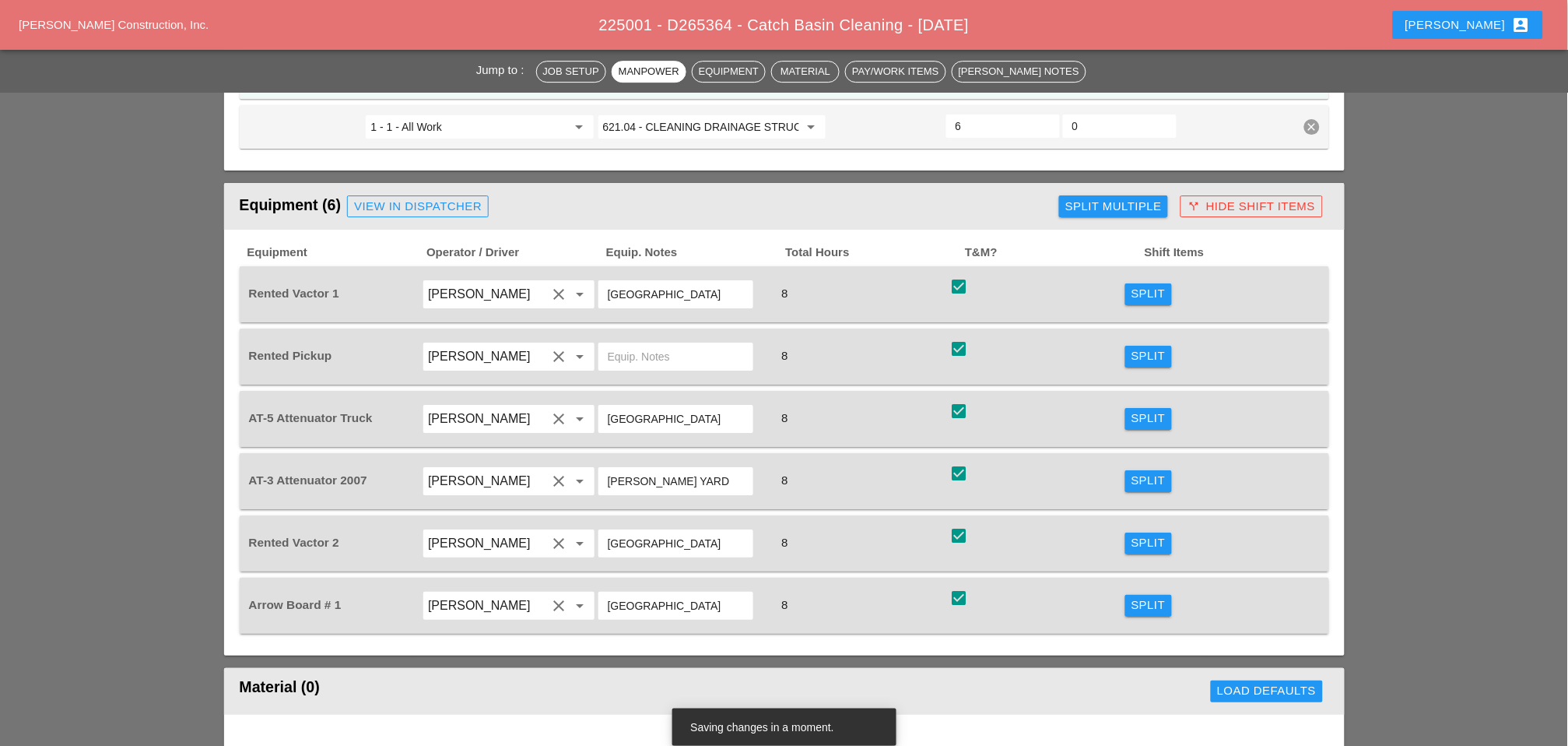
click at [1114, 347] on div "Split" at bounding box center [1149, 356] width 34 height 18
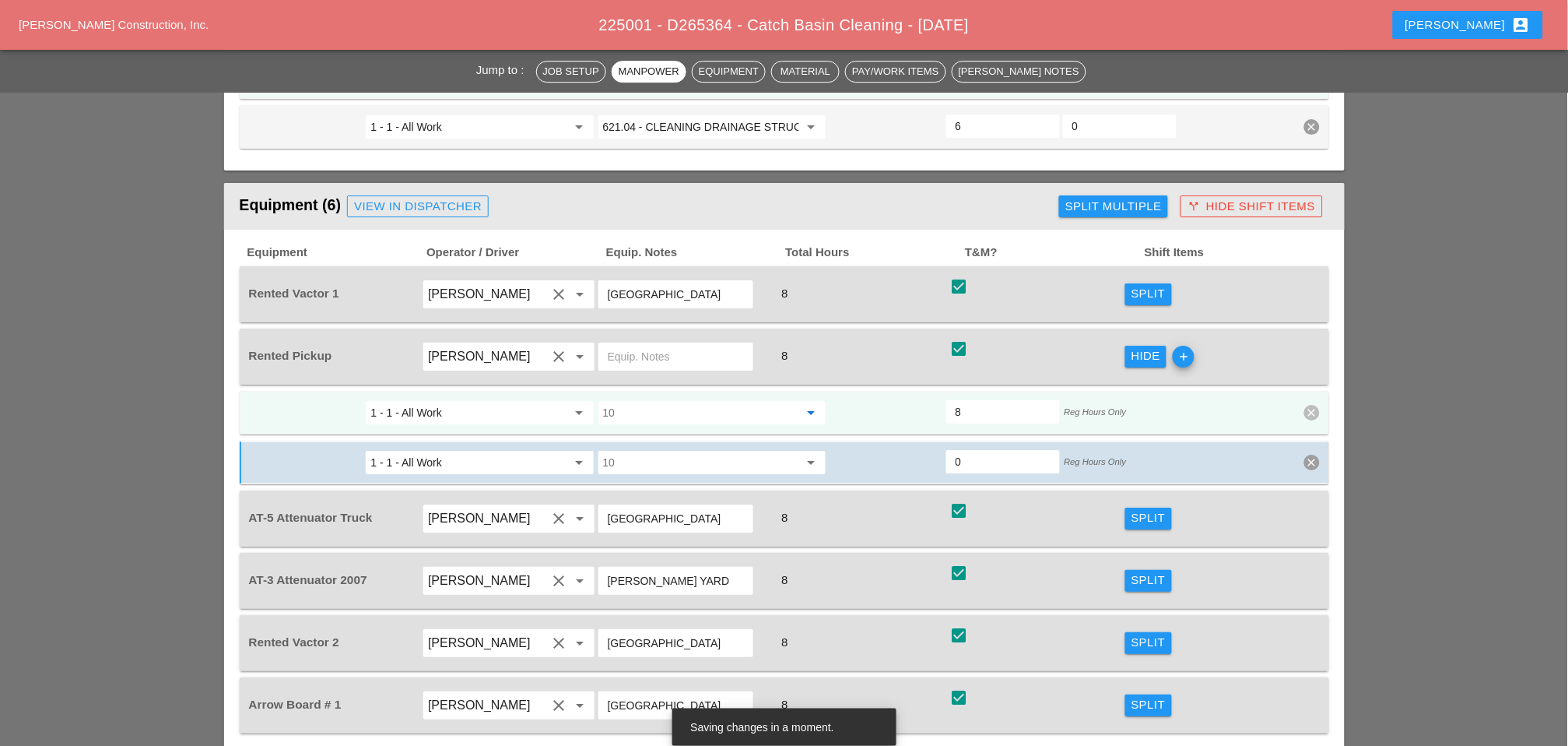
click at [660, 400] on input "10" at bounding box center [701, 413] width 196 height 25
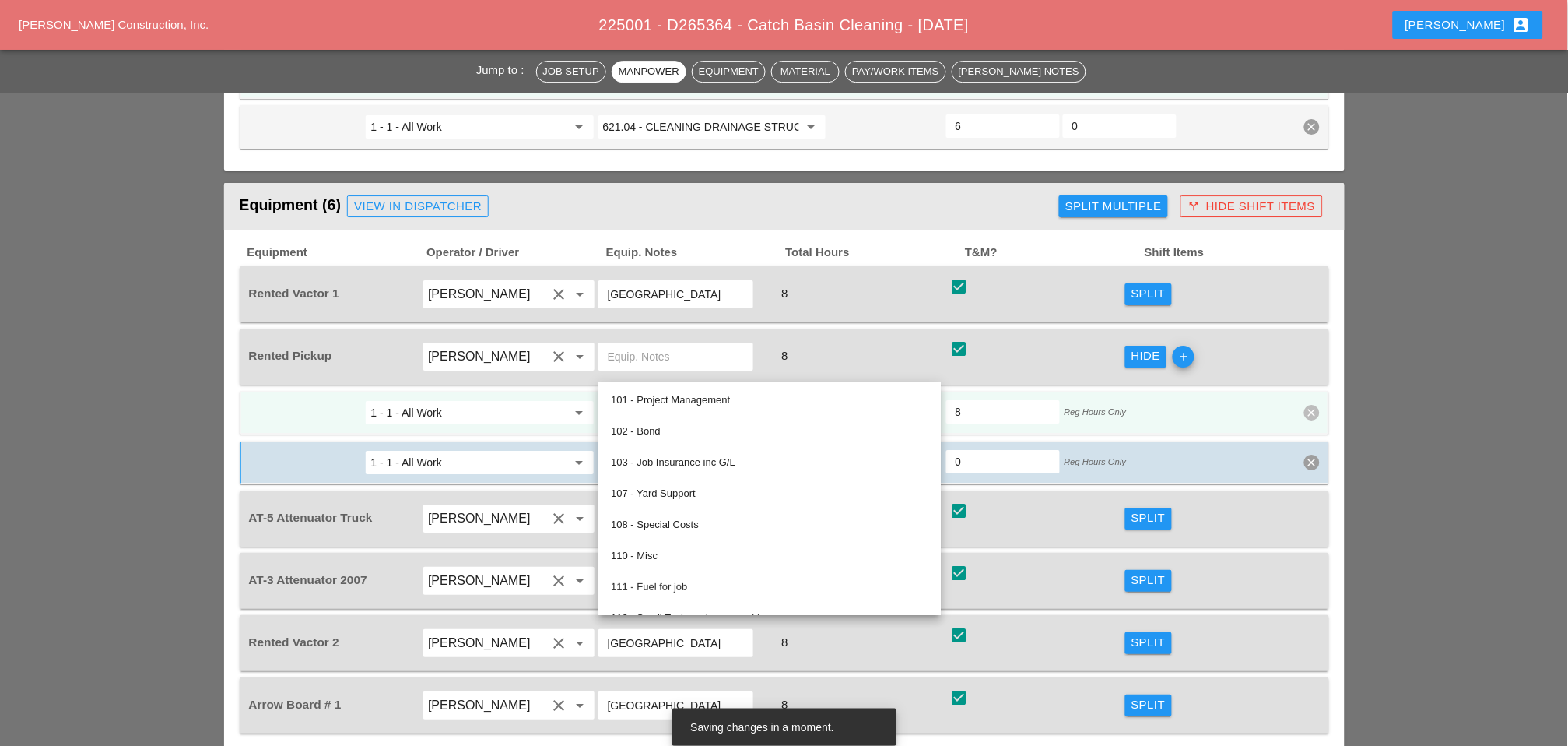
paste input "619.0101 - BASIC WK ZONE TRAF CON (DAILY OPERATION)"
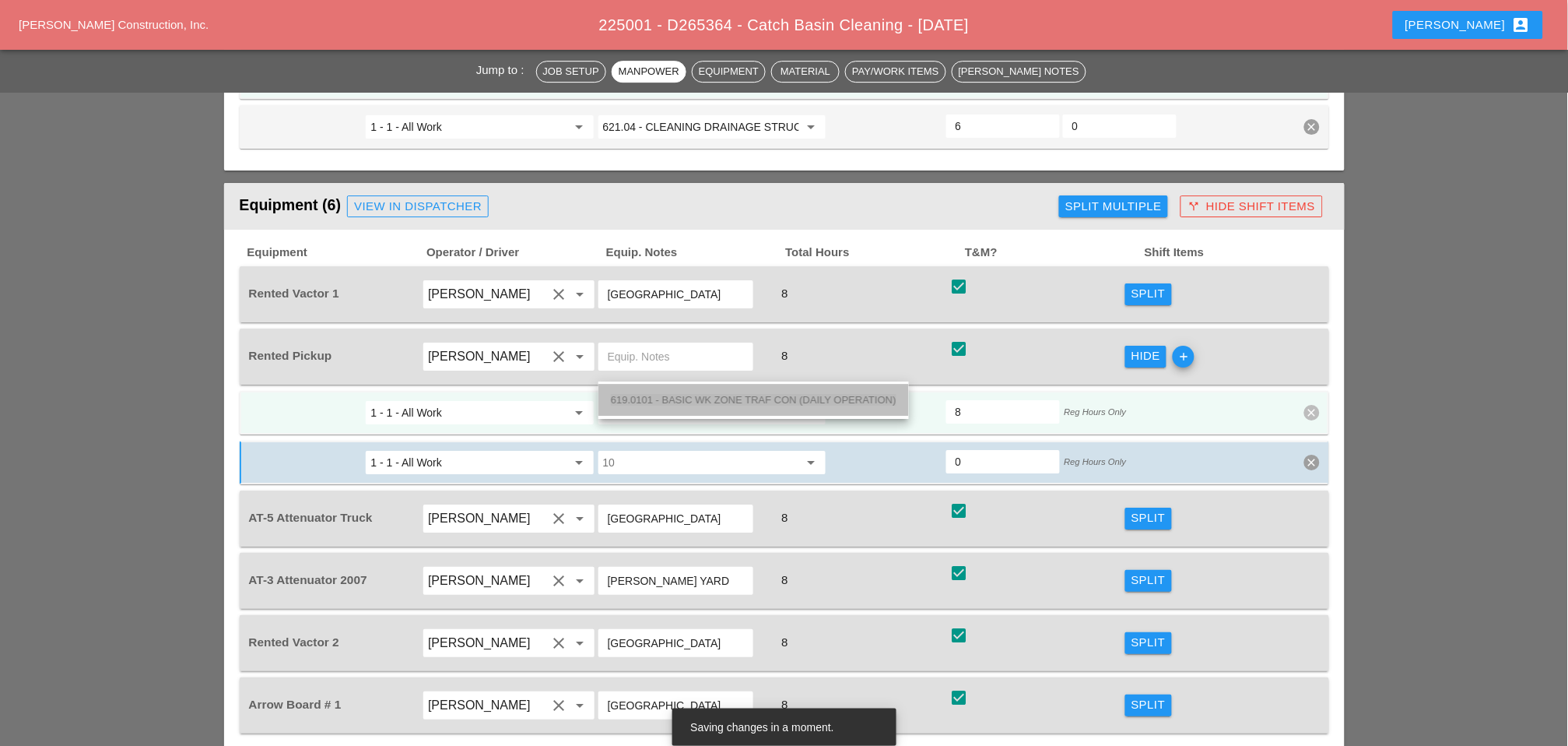
click at [703, 394] on span "619.0101 - BASIC WK ZONE TRAF CON (DAILY OPERATION)" at bounding box center [754, 400] width 286 height 12
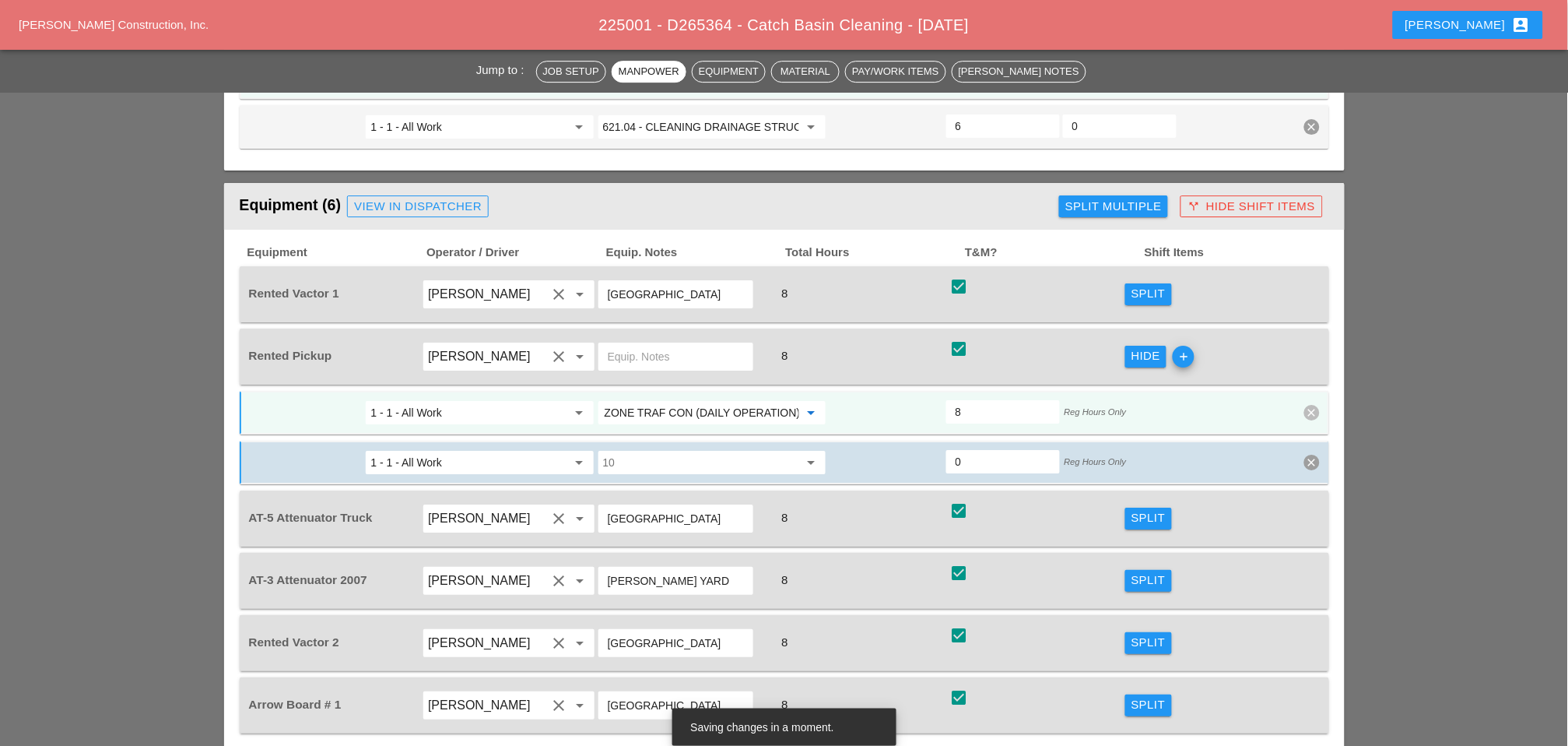
type input "619.0101 - BASIC WK ZONE TRAF CON (DAILY OPERATION)"
click at [1114, 509] on div "Split" at bounding box center [1149, 518] width 34 height 18
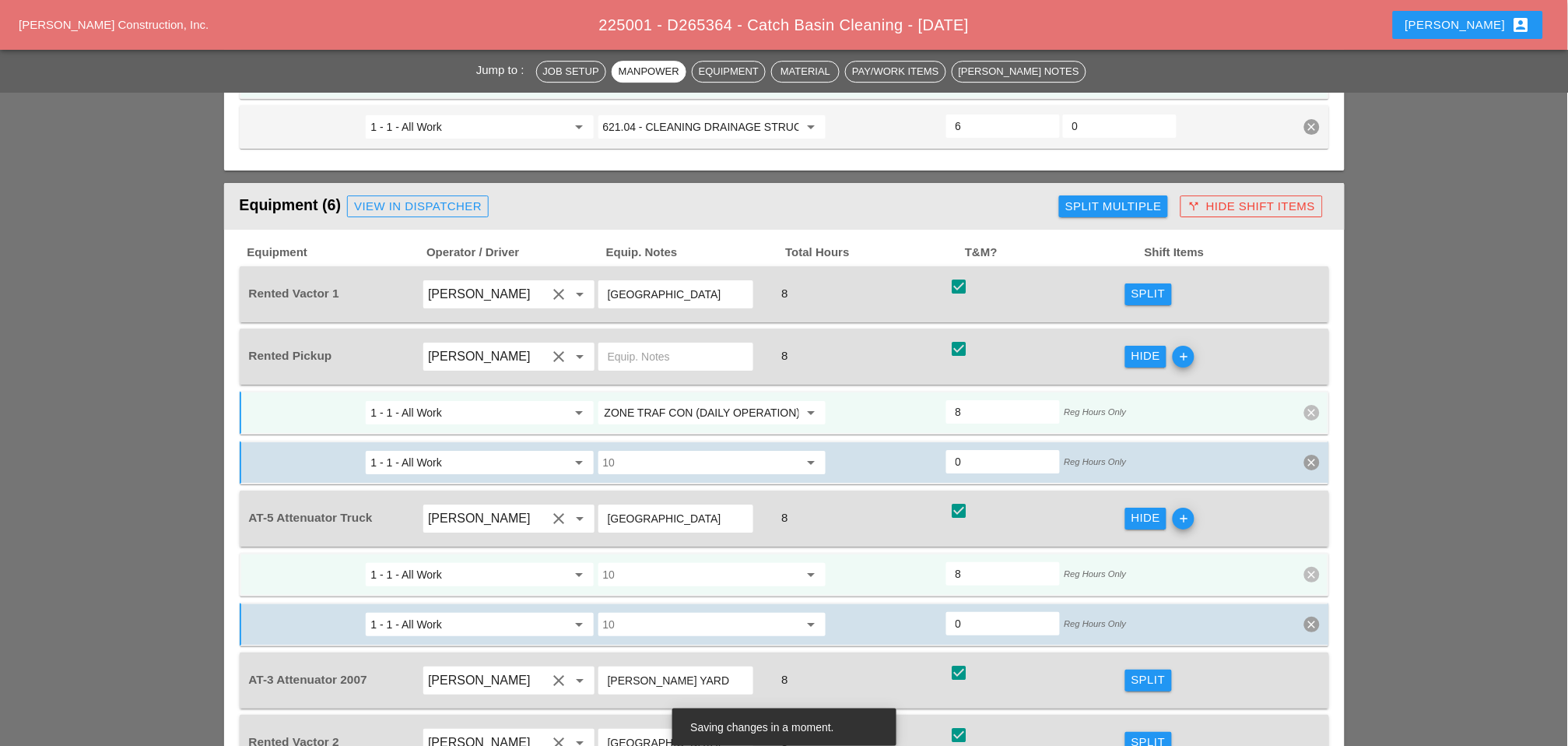
scroll to position [0, 0]
click at [698, 560] on div "10 arrow_drop_down" at bounding box center [713, 574] width 232 height 28
click at [694, 562] on input "10" at bounding box center [701, 575] width 196 height 25
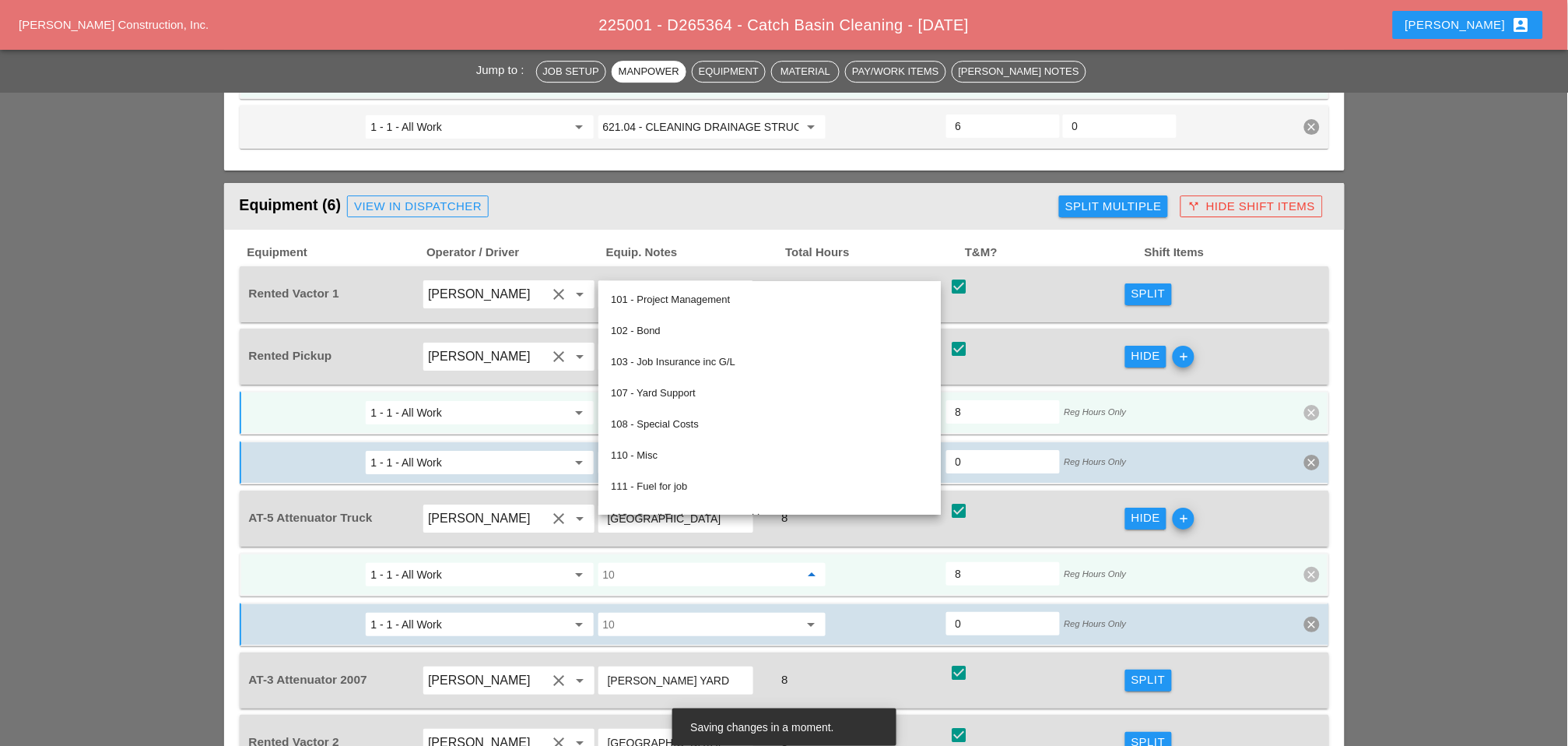
paste input "619.0101 - BASIC WK ZONE TRAF CON (DAILY OPERATION)"
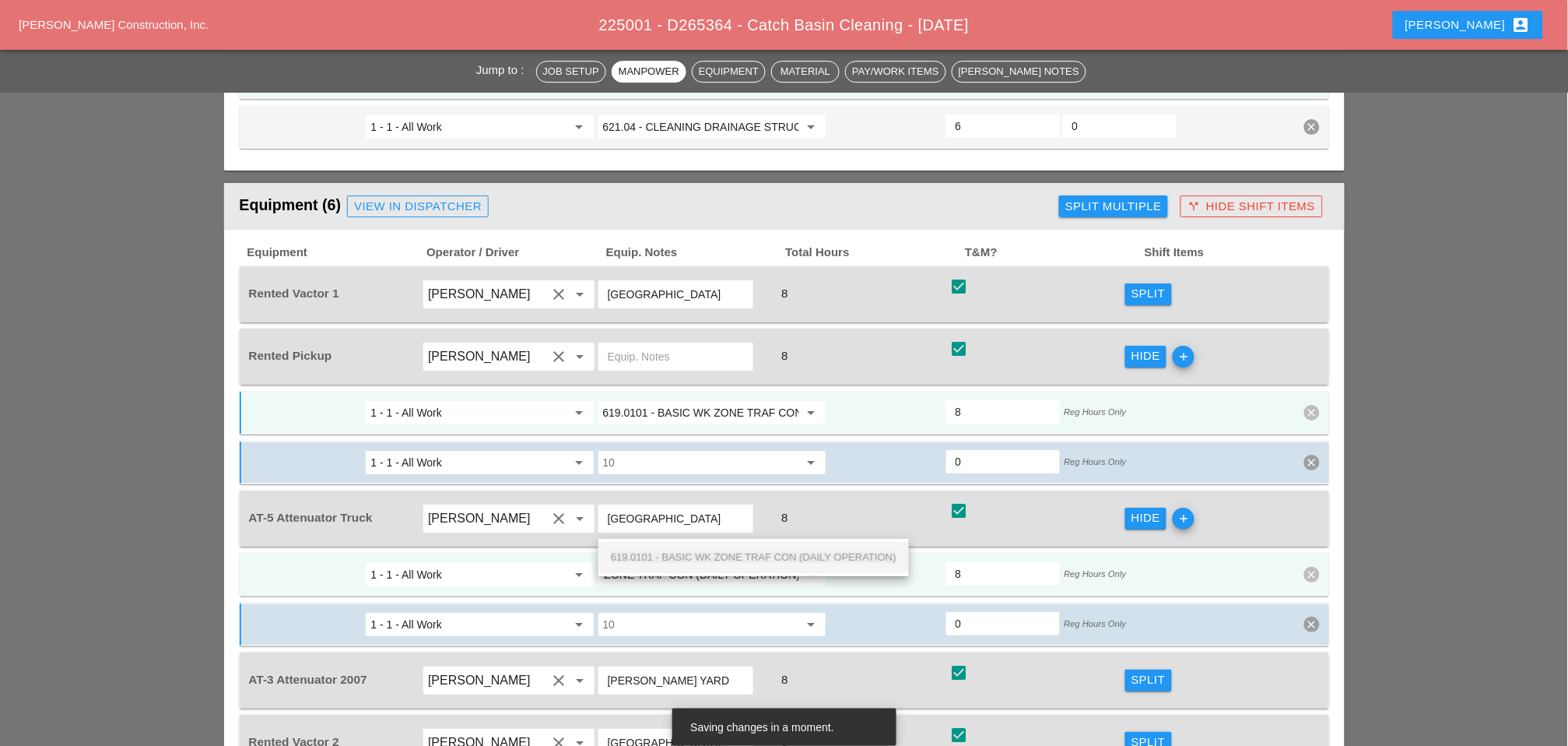
drag, startPoint x: 688, startPoint y: 549, endPoint x: 814, endPoint y: 542, distance: 126.2
click at [688, 551] on div "619.0101 - BASIC WK ZONE TRAF CON (DAILY OPERATION)" at bounding box center [754, 558] width 286 height 19
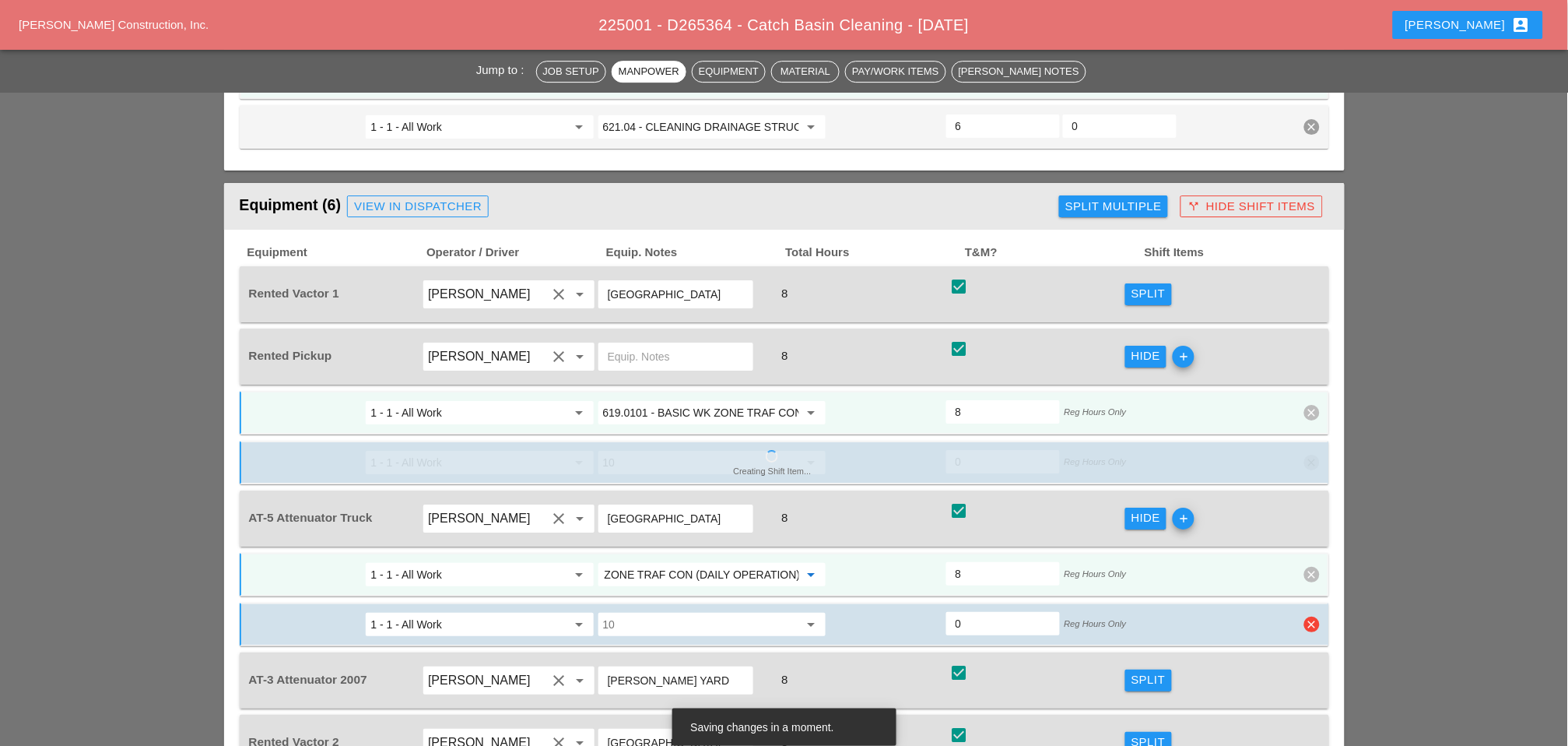
scroll to position [1644, 0]
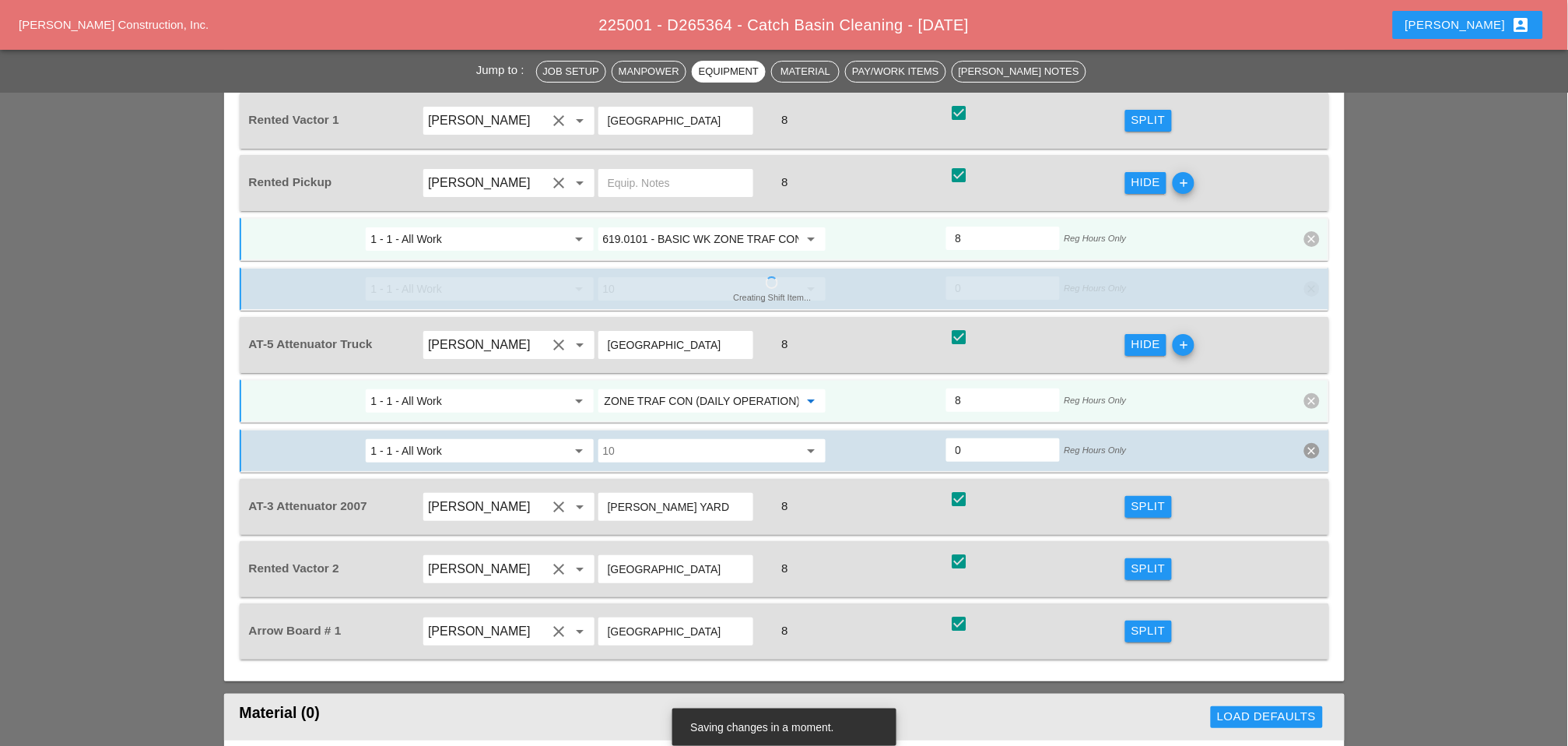
type input "619.0101 - BASIC WK ZONE TRAF CON (DAILY OPERATION)"
drag, startPoint x: 1146, startPoint y: 448, endPoint x: 670, endPoint y: 514, distance: 480.6
click at [1114, 498] on div "Split" at bounding box center [1149, 507] width 34 height 18
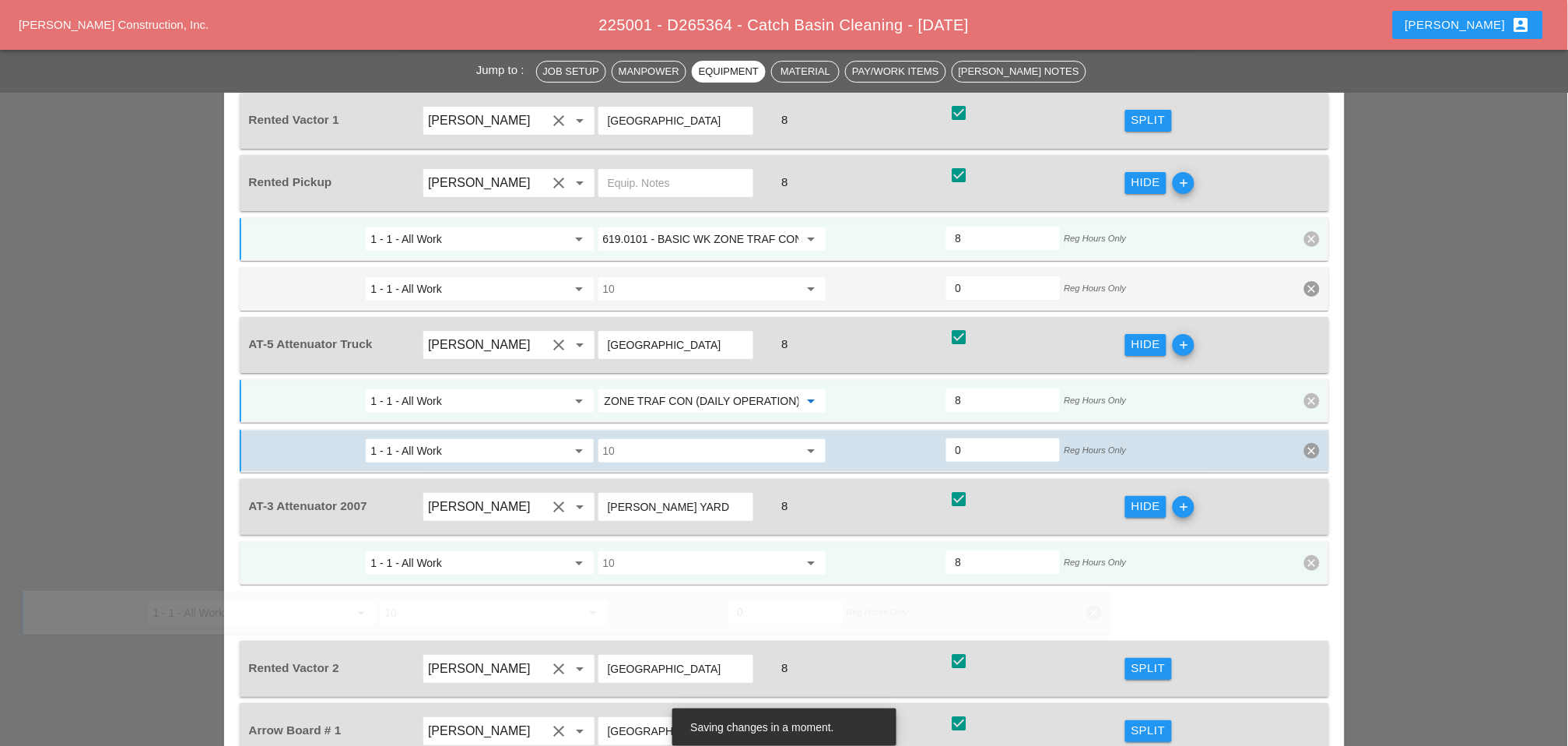
scroll to position [0, 0]
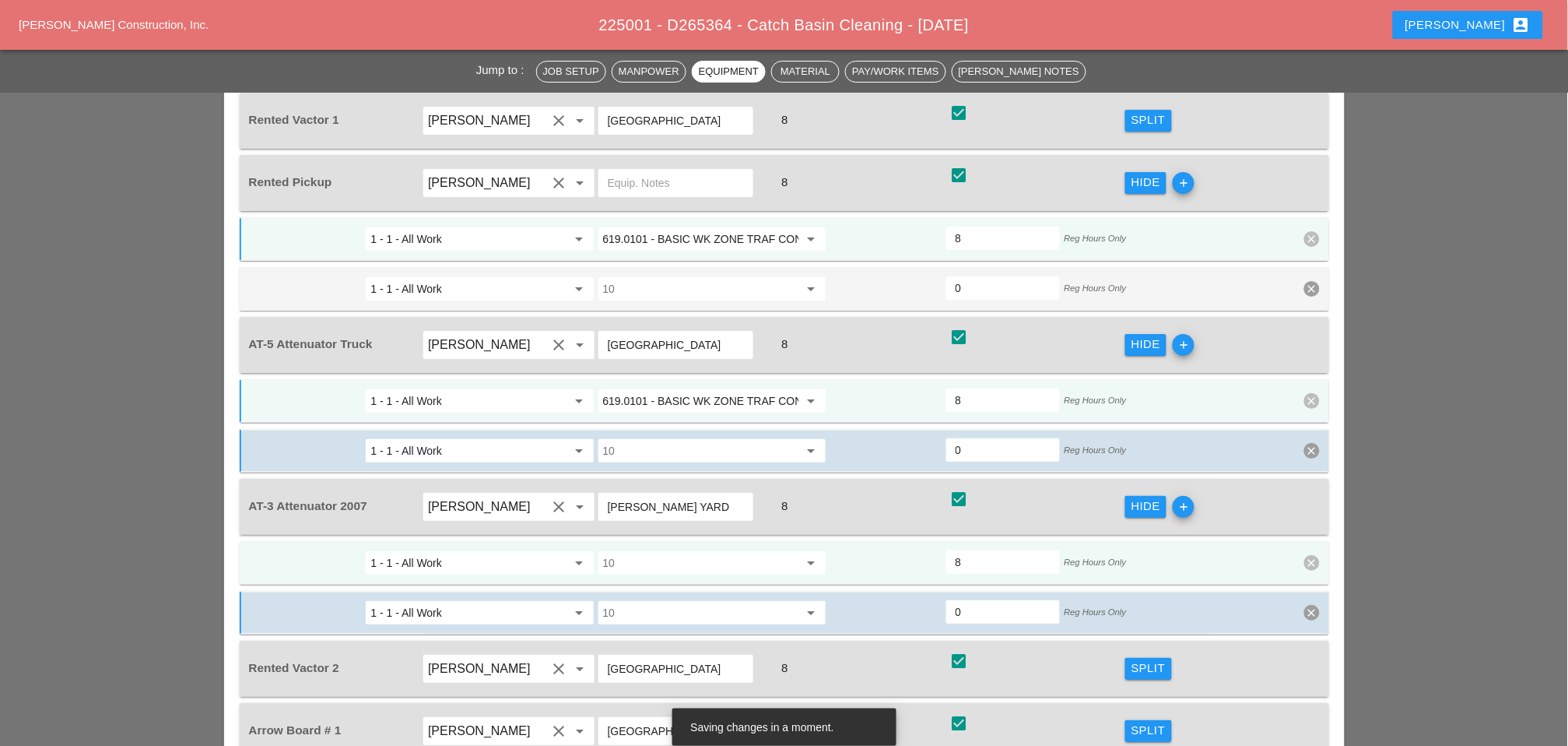
click at [666, 551] on input "10" at bounding box center [701, 563] width 196 height 25
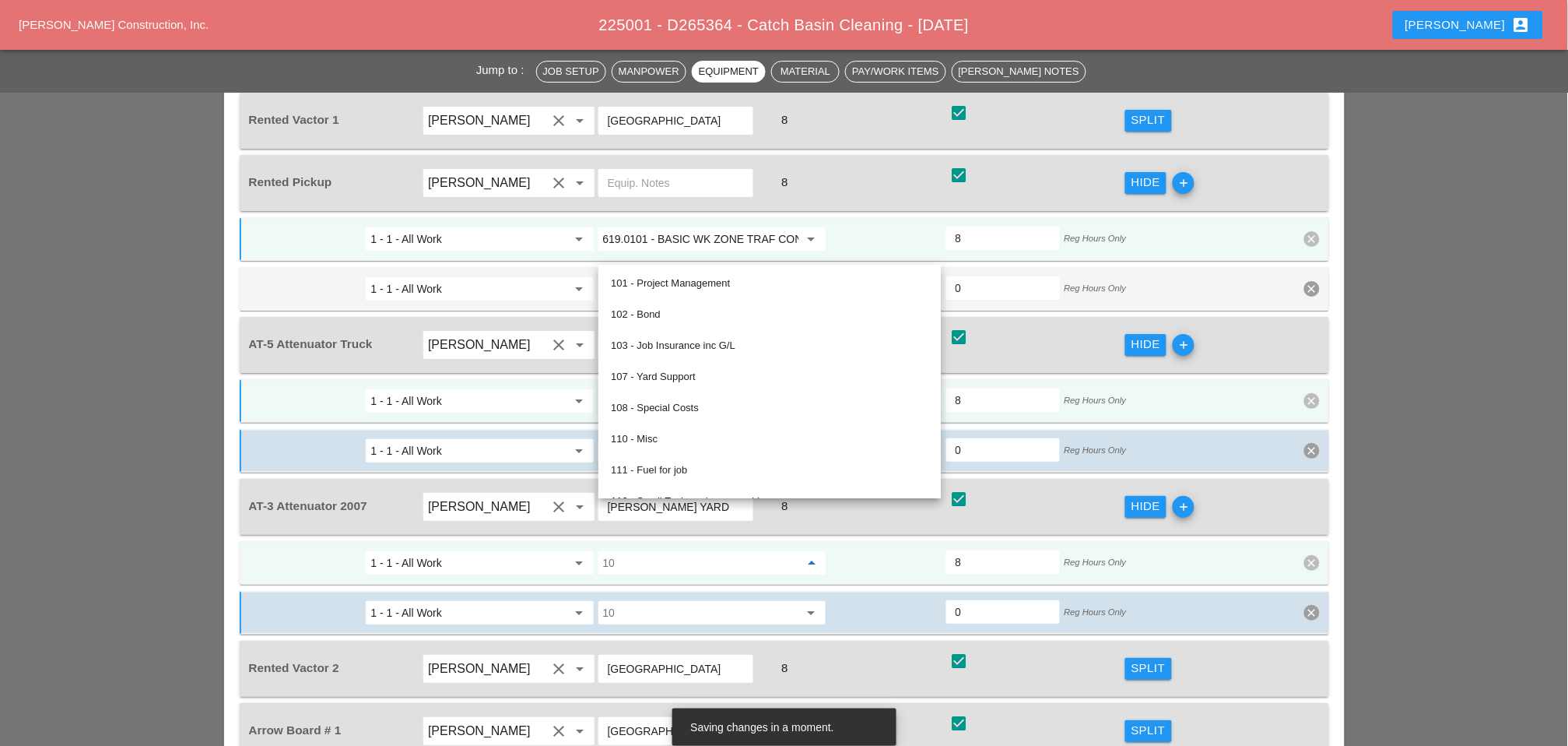
paste input "619.0101 - BASIC WK ZONE TRAF CON (DAILY OPERATION)"
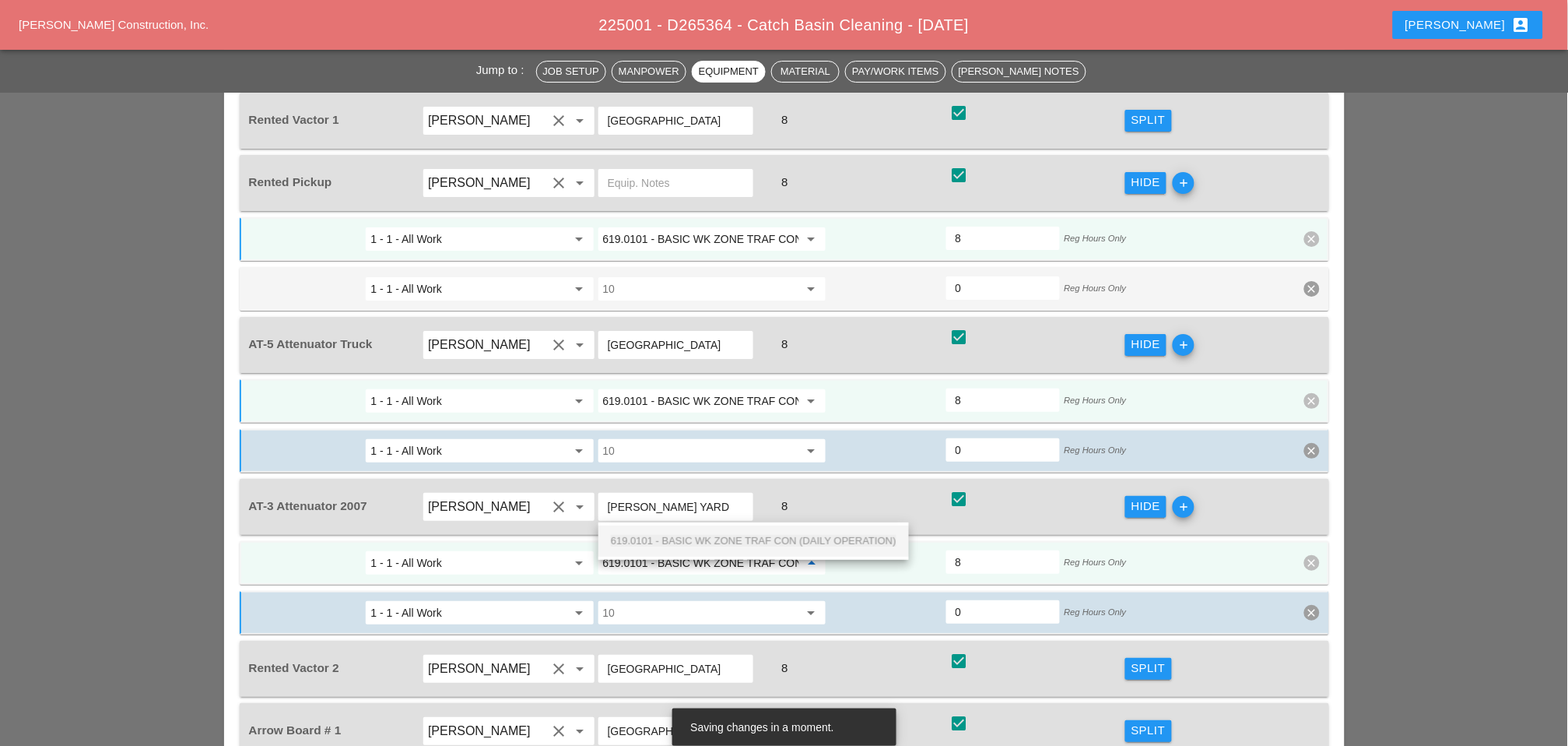
scroll to position [0, 110]
drag, startPoint x: 669, startPoint y: 537, endPoint x: 736, endPoint y: 543, distance: 67.3
click at [670, 537] on span "619.0101 - BASIC WK ZONE TRAF CON (DAILY OPERATION)" at bounding box center [754, 541] width 286 height 12
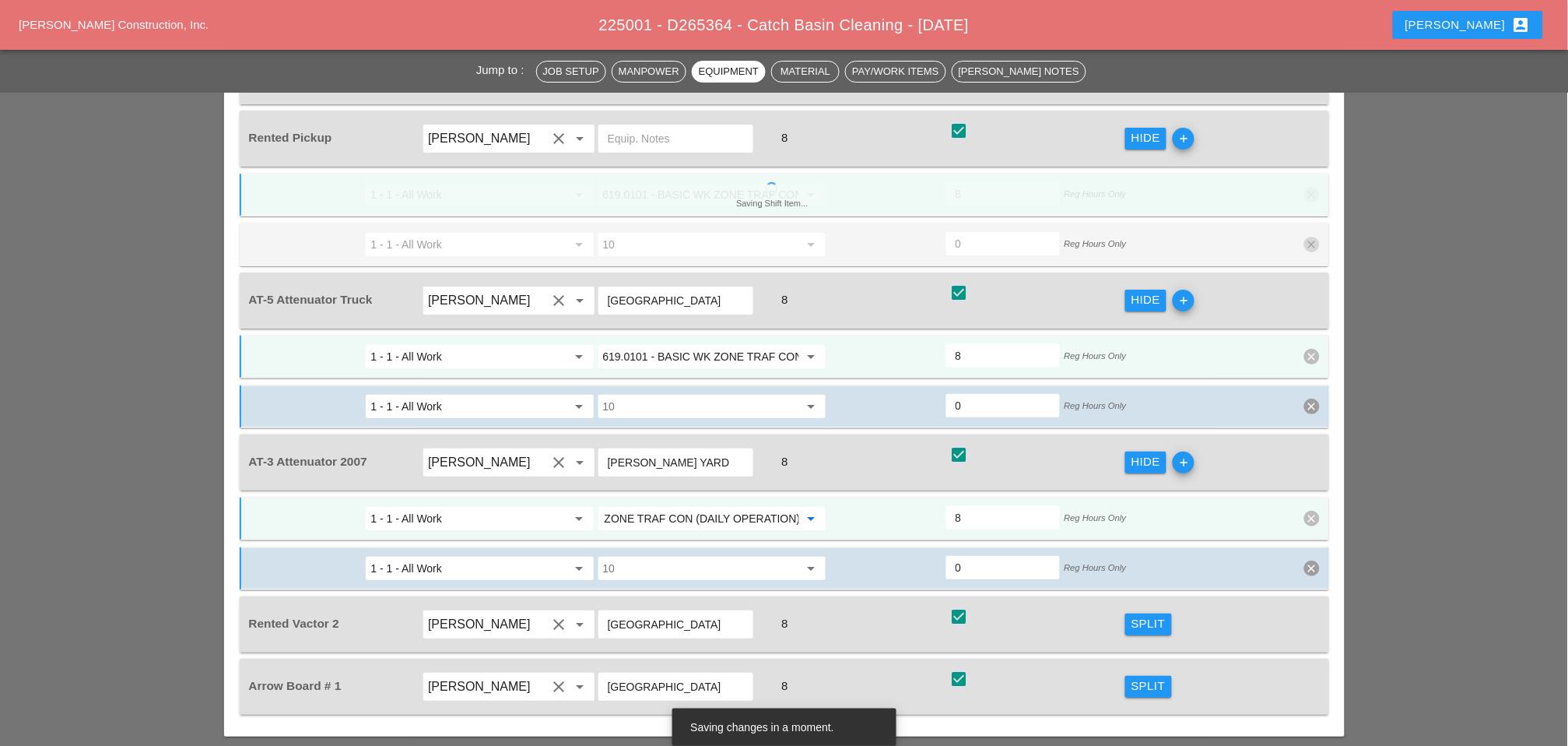
scroll to position [1817, 0]
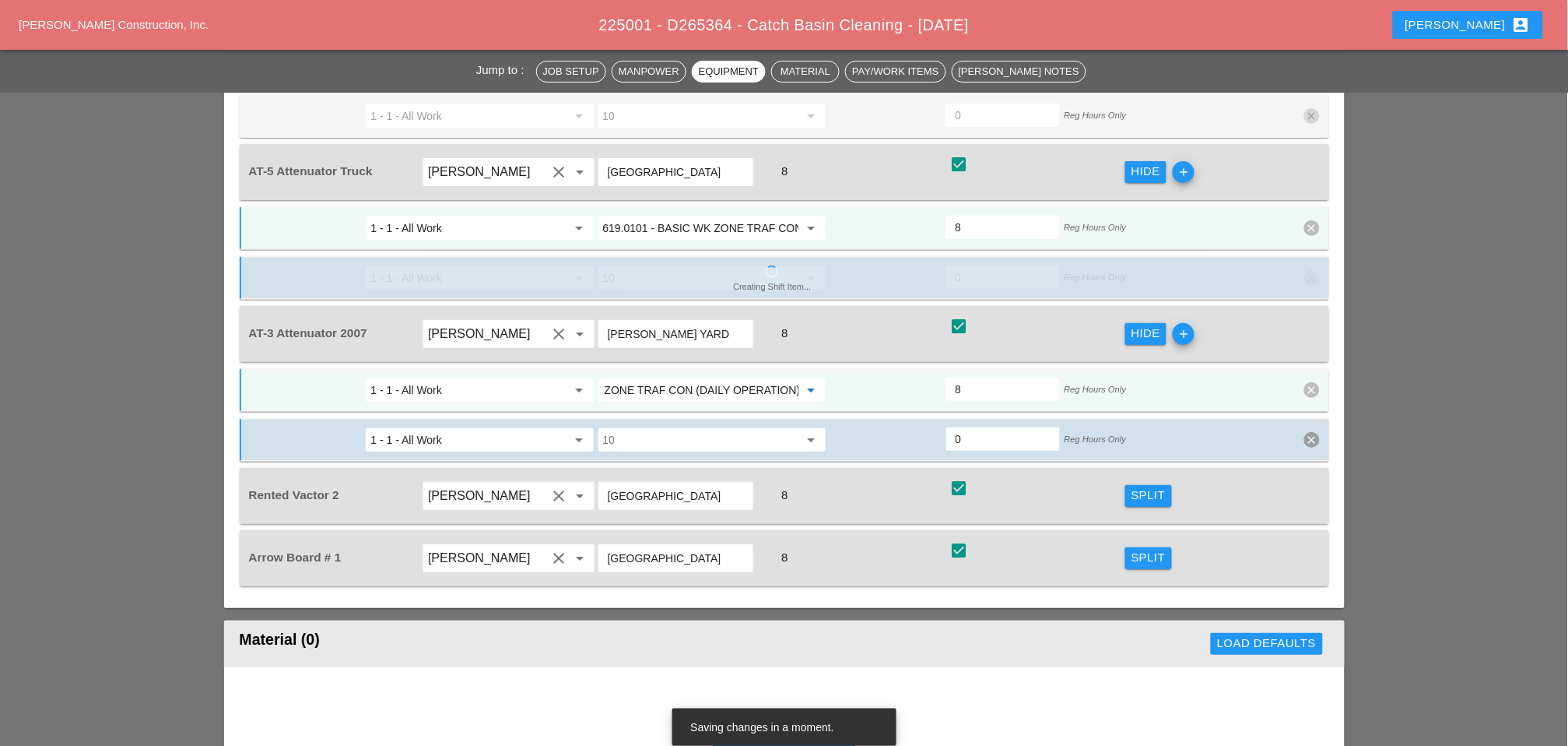
type input "619.0101 - BASIC WK ZONE TRAF CON (DAILY OPERATION)"
click at [1114, 549] on div "Split" at bounding box center [1149, 558] width 34 height 18
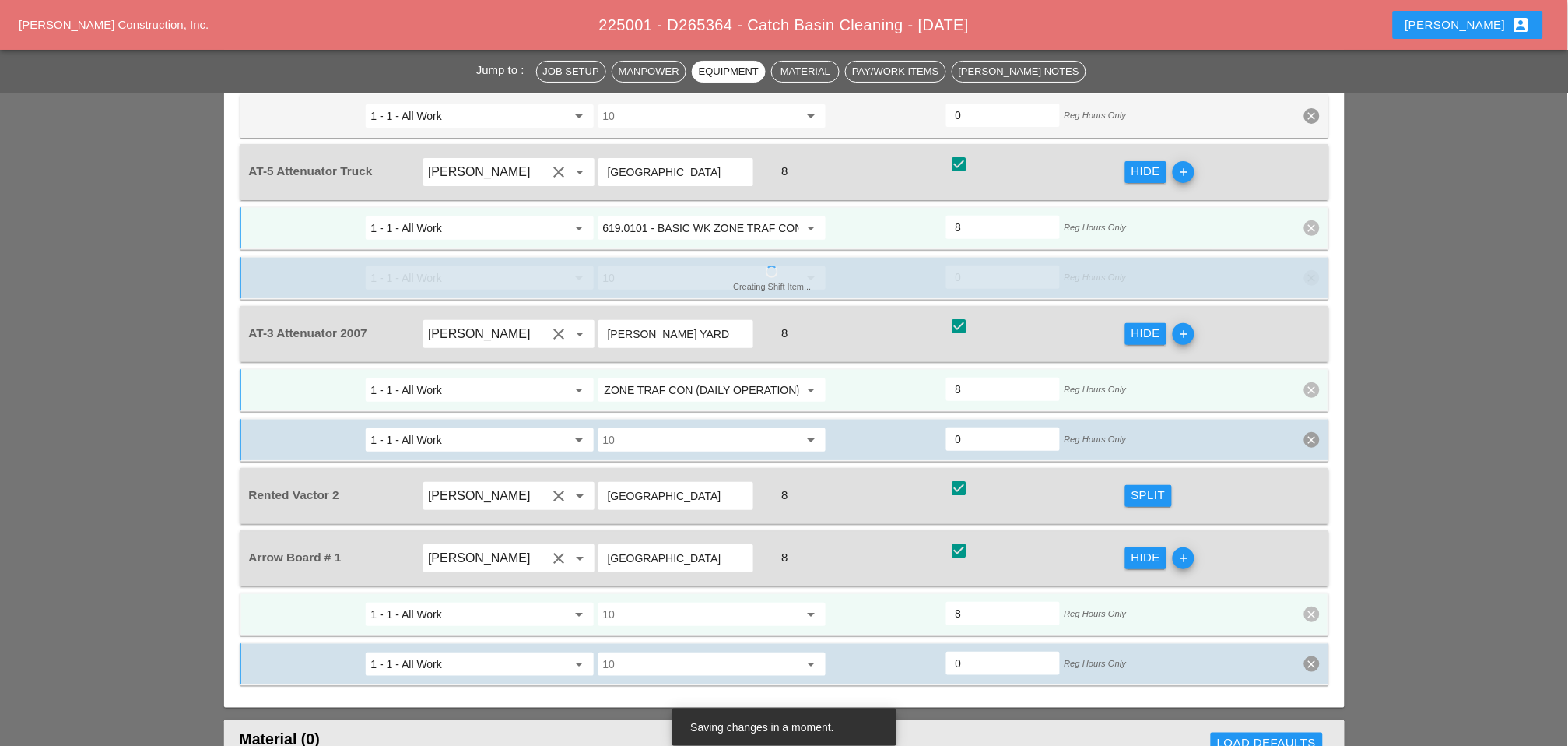
scroll to position [0, 0]
click at [672, 602] on input "10" at bounding box center [701, 615] width 196 height 25
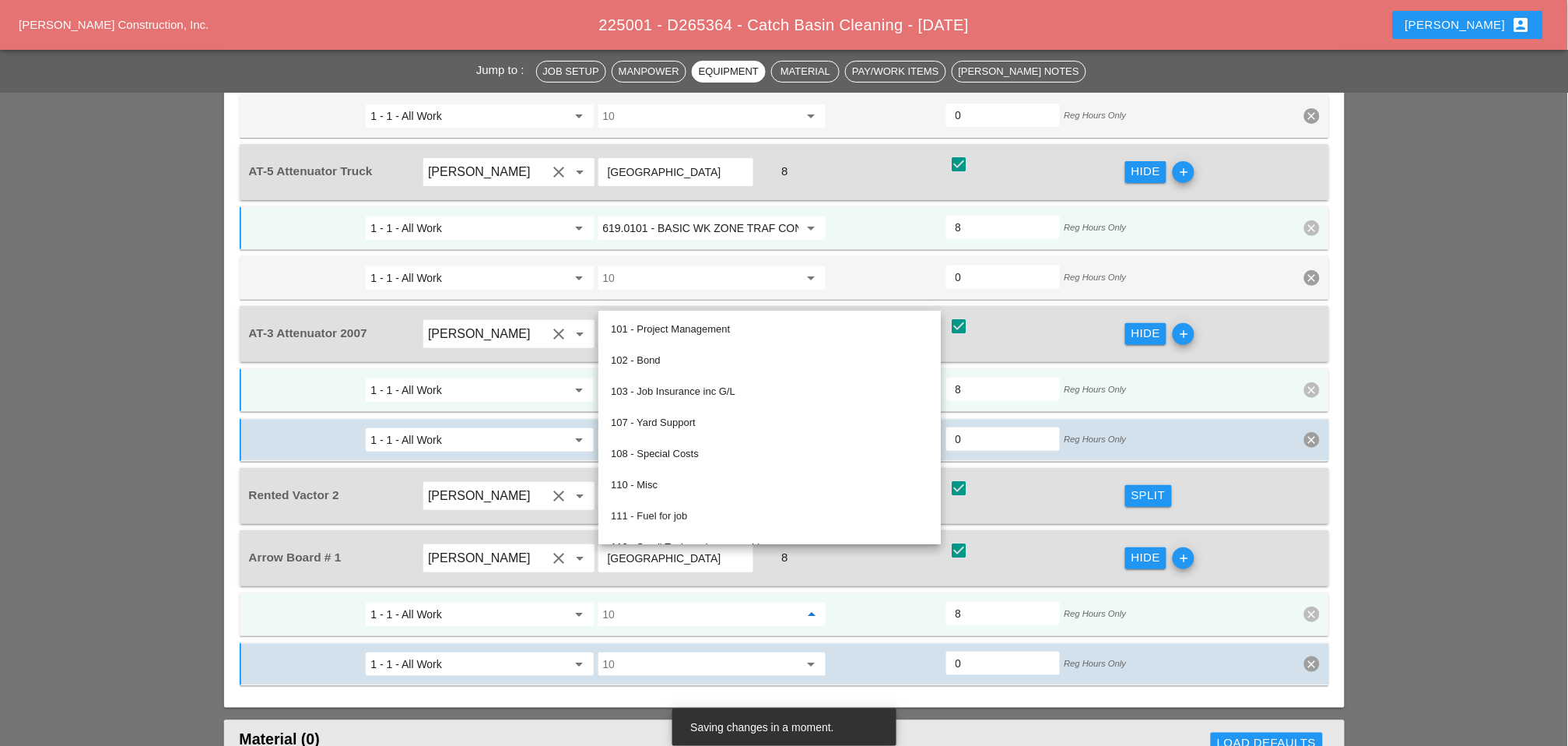
paste input "619.0101 - BASIC WK ZONE TRAF CON (DAILY OPERATION)"
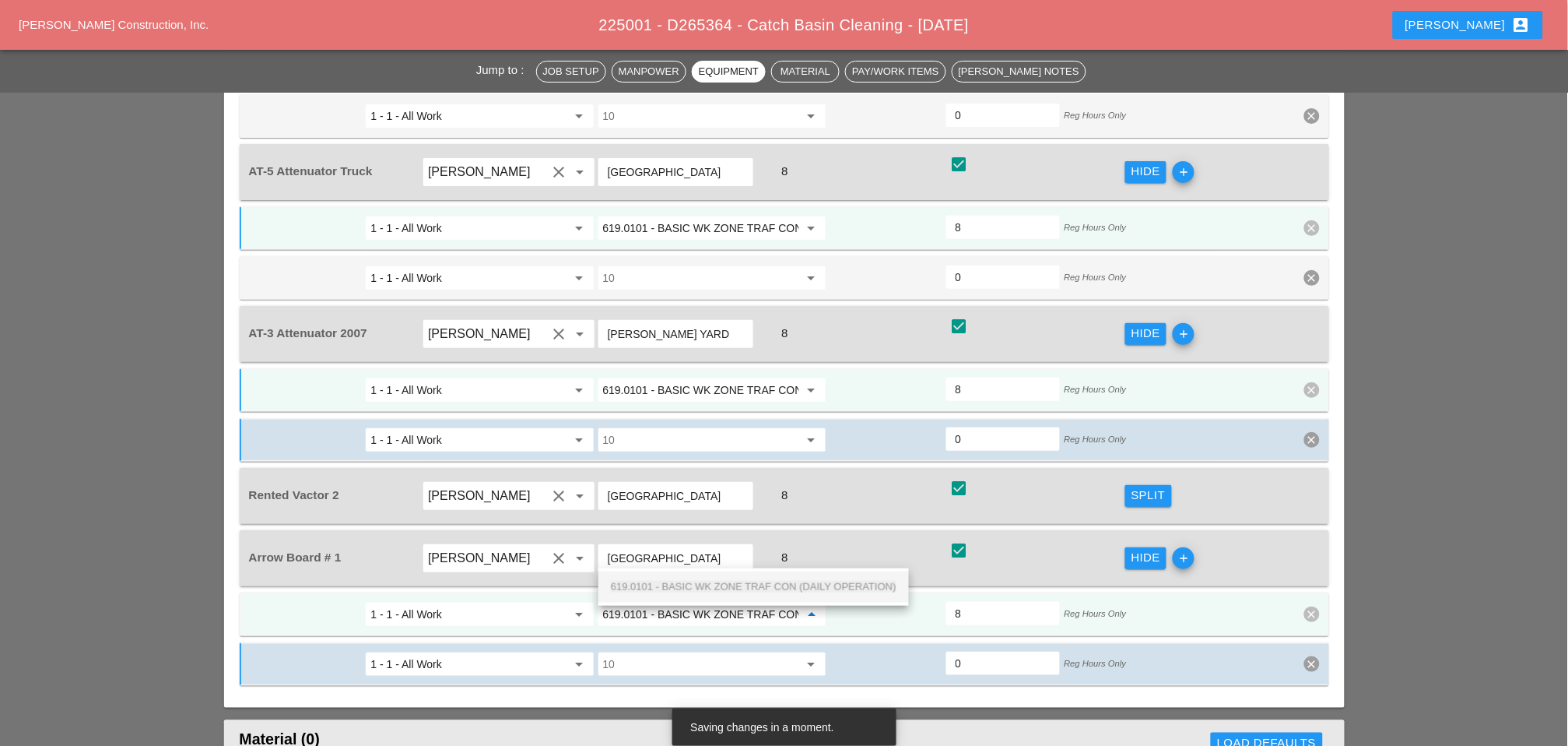
scroll to position [0, 110]
click at [666, 582] on span "619.0101 - BASIC WK ZONE TRAF CON (DAILY OPERATION)" at bounding box center [754, 586] width 286 height 12
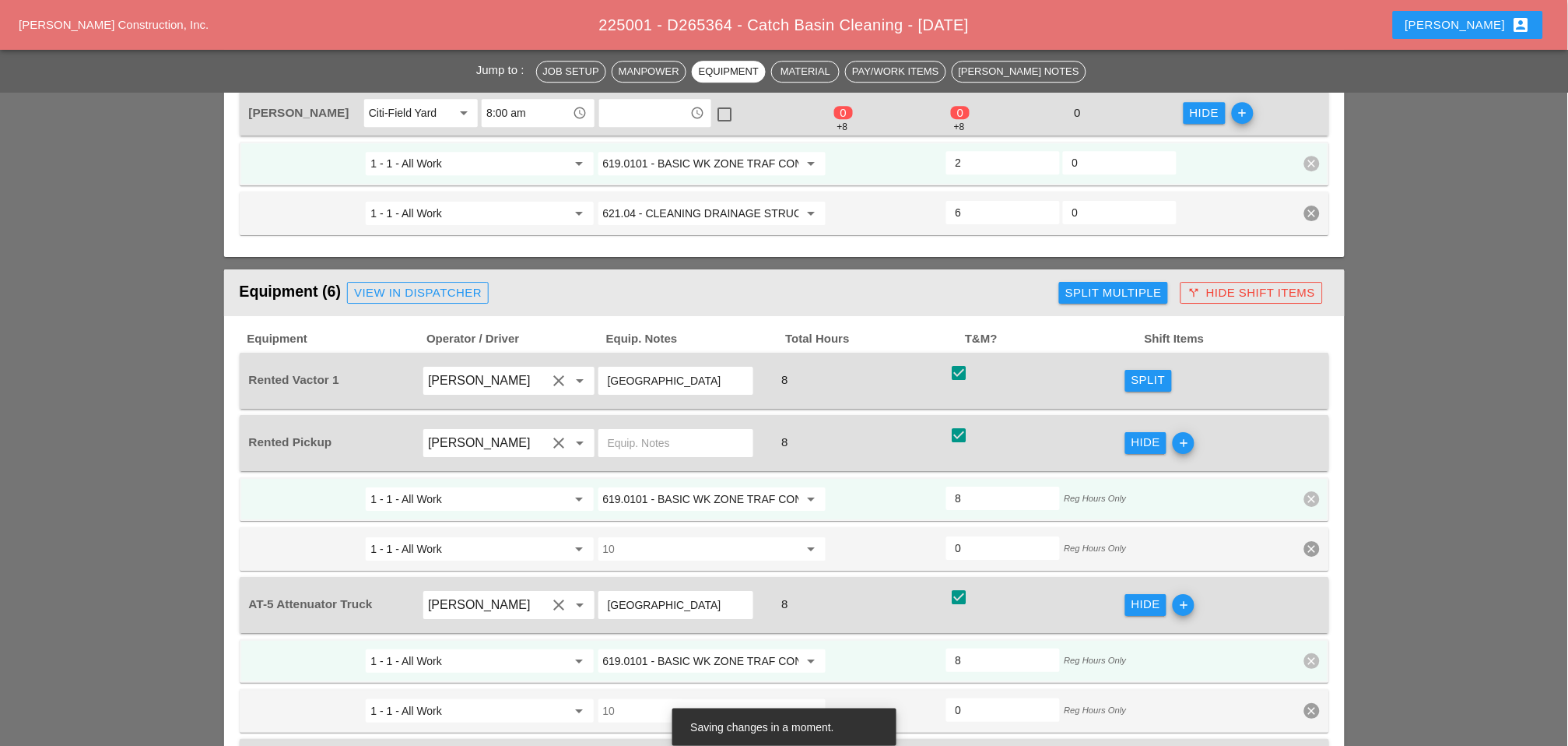
scroll to position [1211, 0]
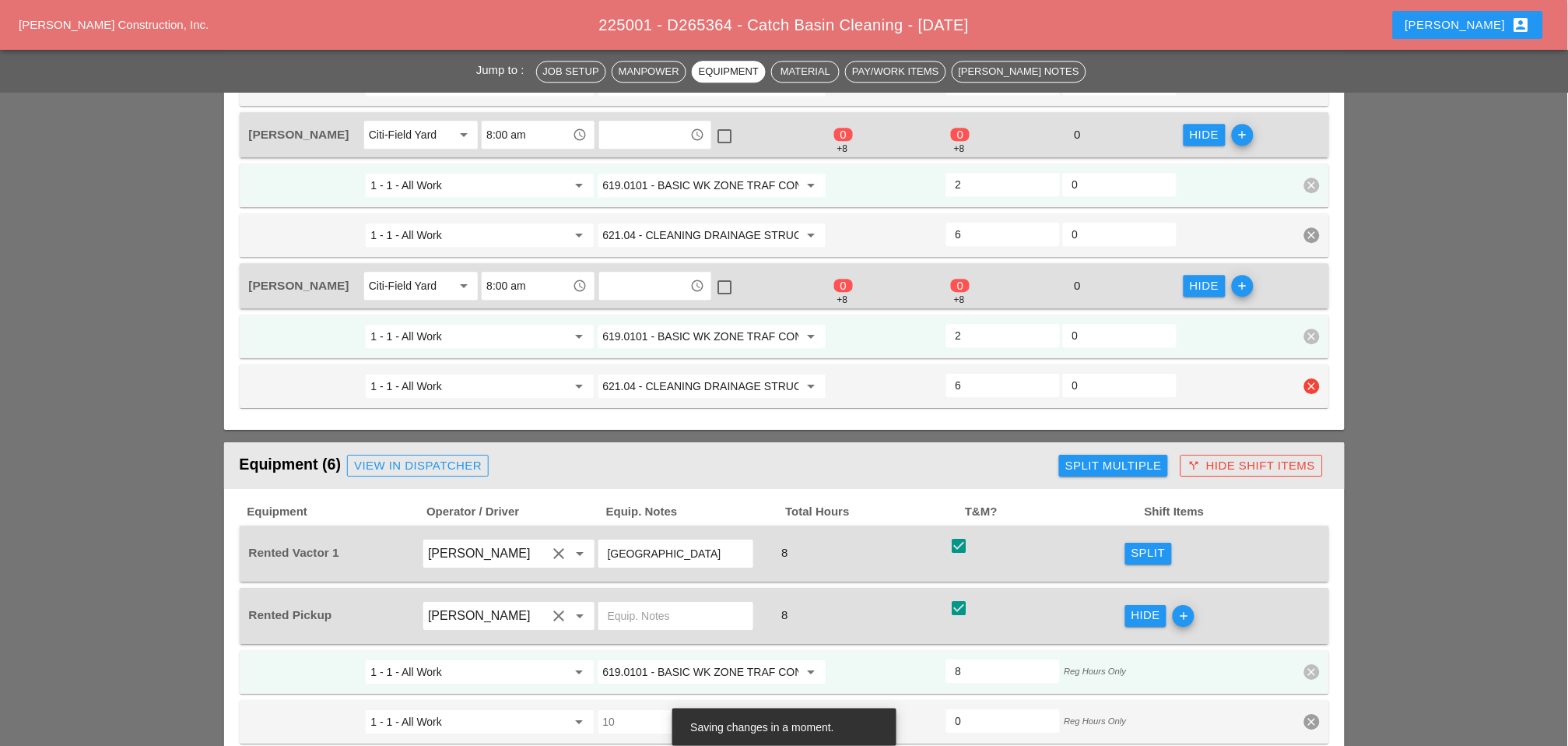
type input "619.0101 - BASIC WK ZONE TRAF CON (DAILY OPERATION)"
click at [707, 374] on input "621.04 - CLEANING DRAINAGE STRUCTURES" at bounding box center [701, 386] width 196 height 25
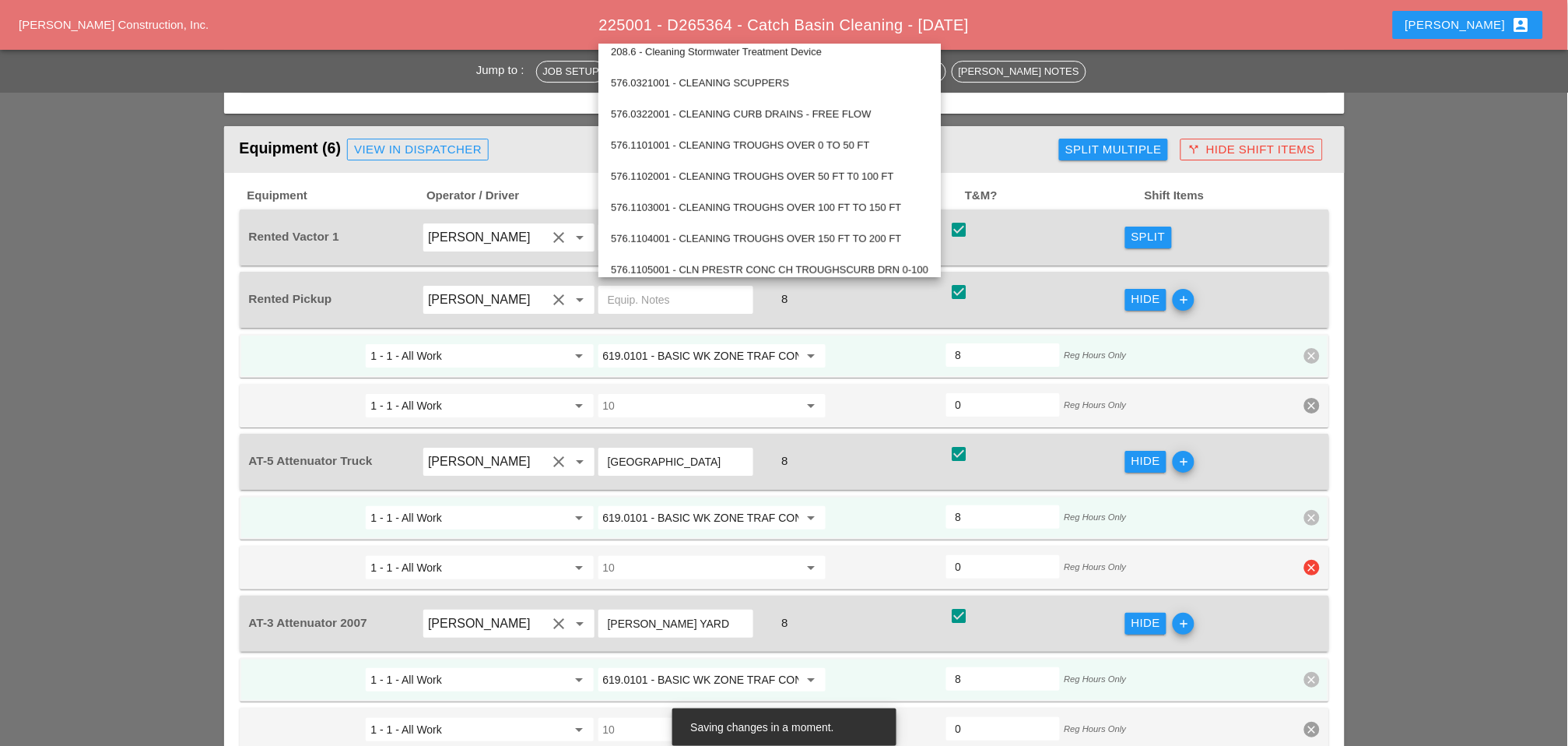
scroll to position [1558, 0]
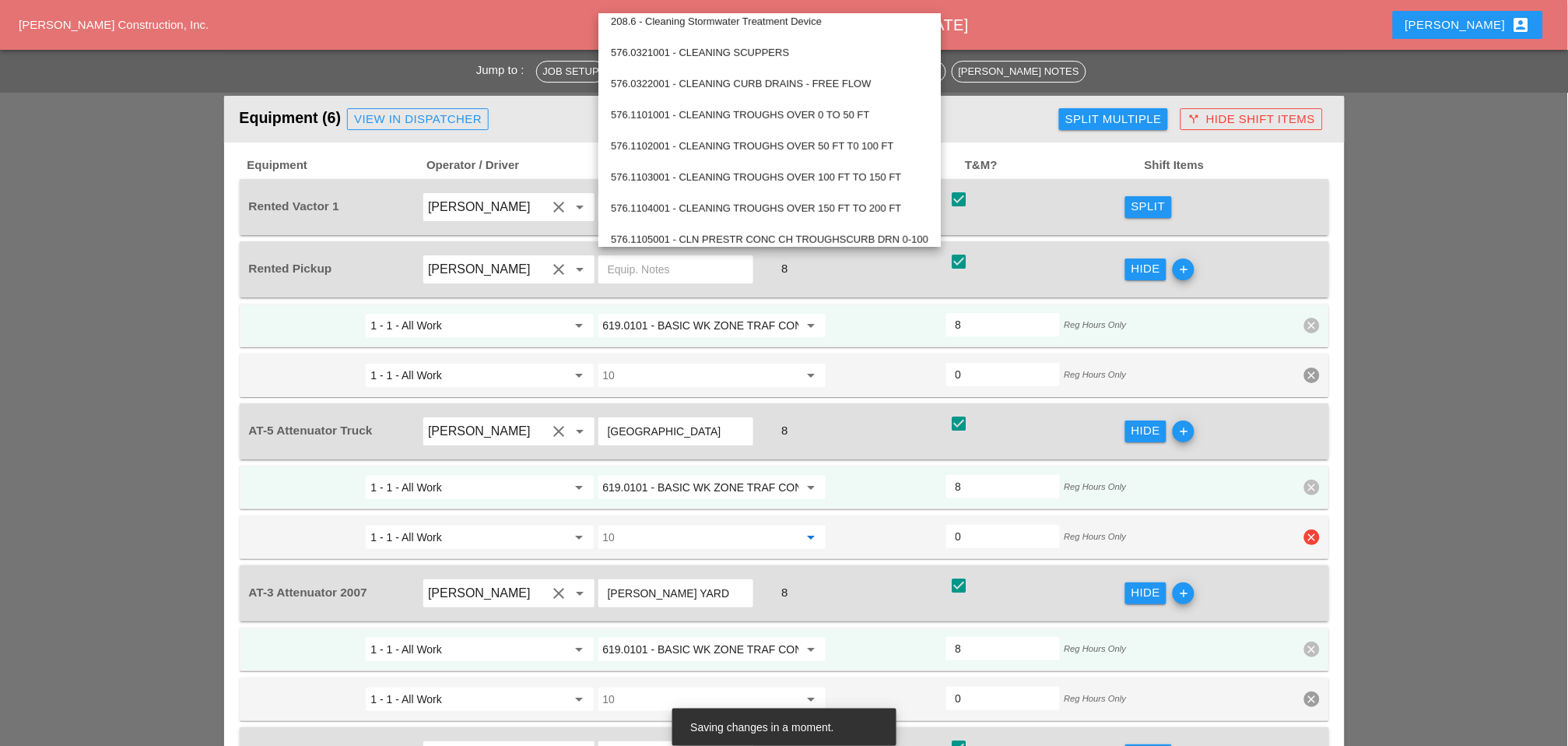
click at [657, 525] on input "10" at bounding box center [701, 537] width 196 height 25
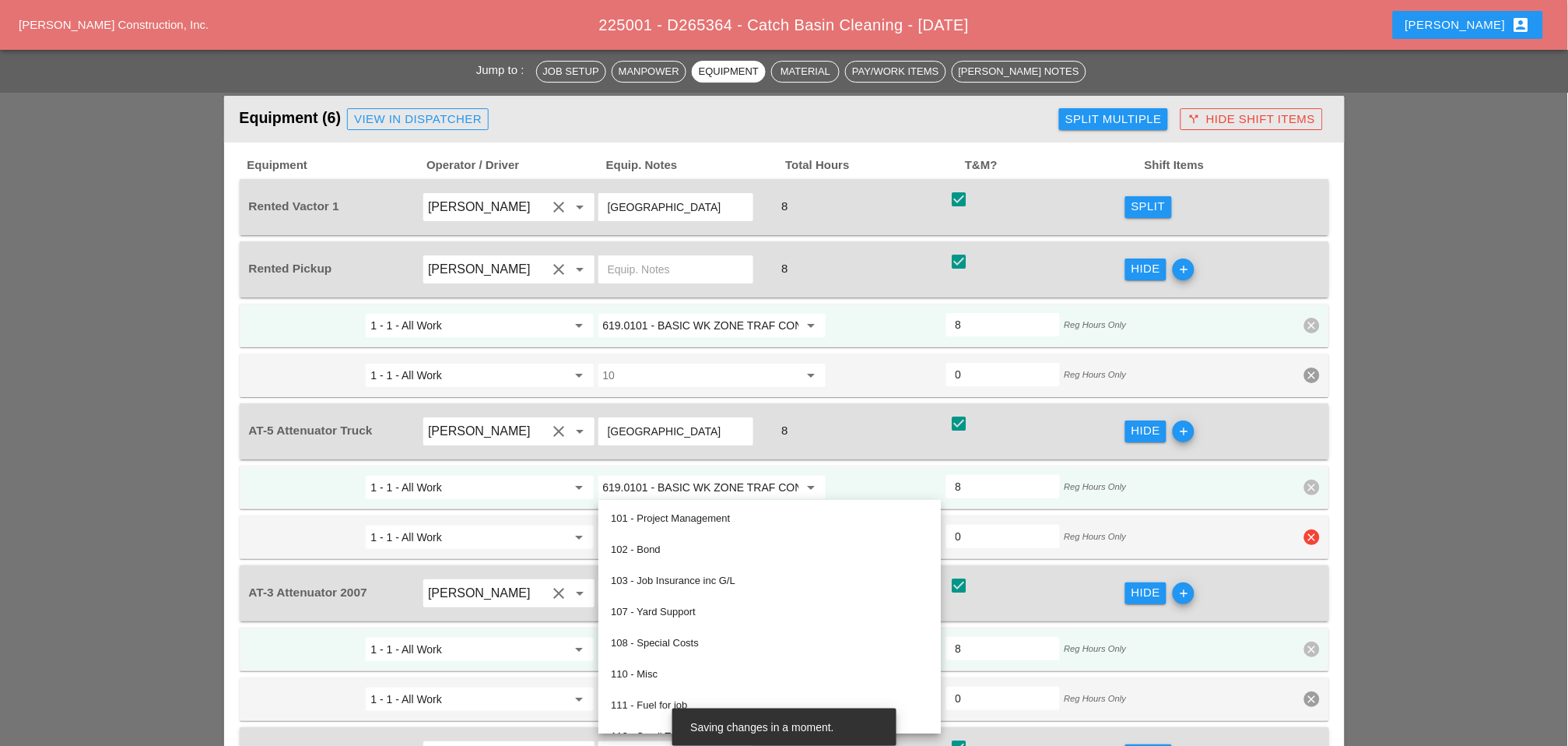
paste input "621.04 - CLEANING DRAINAGE STRUCTURES"
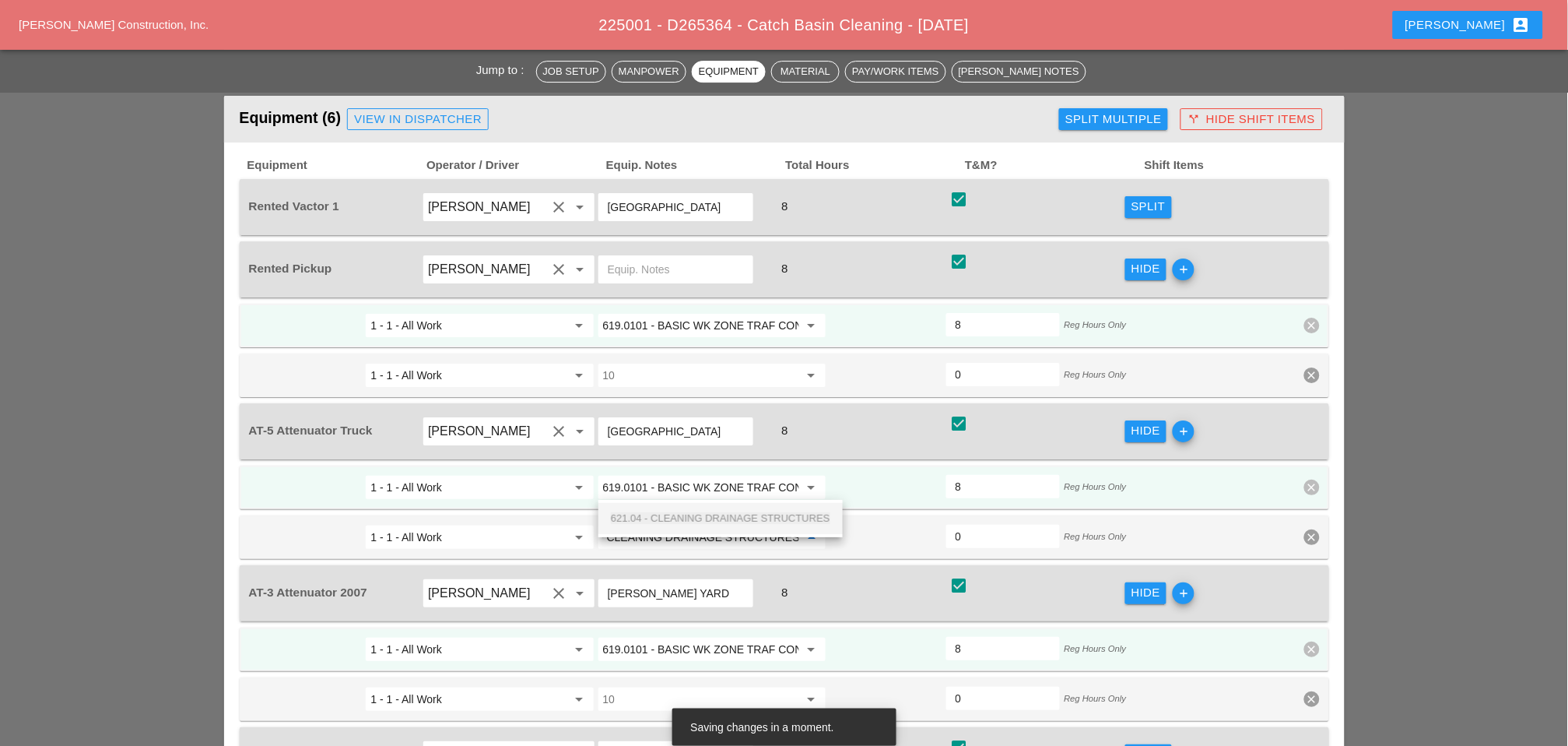
click at [667, 514] on span "621.04 - CLEANING DRAINAGE STRUCTURES" at bounding box center [720, 518] width 220 height 12
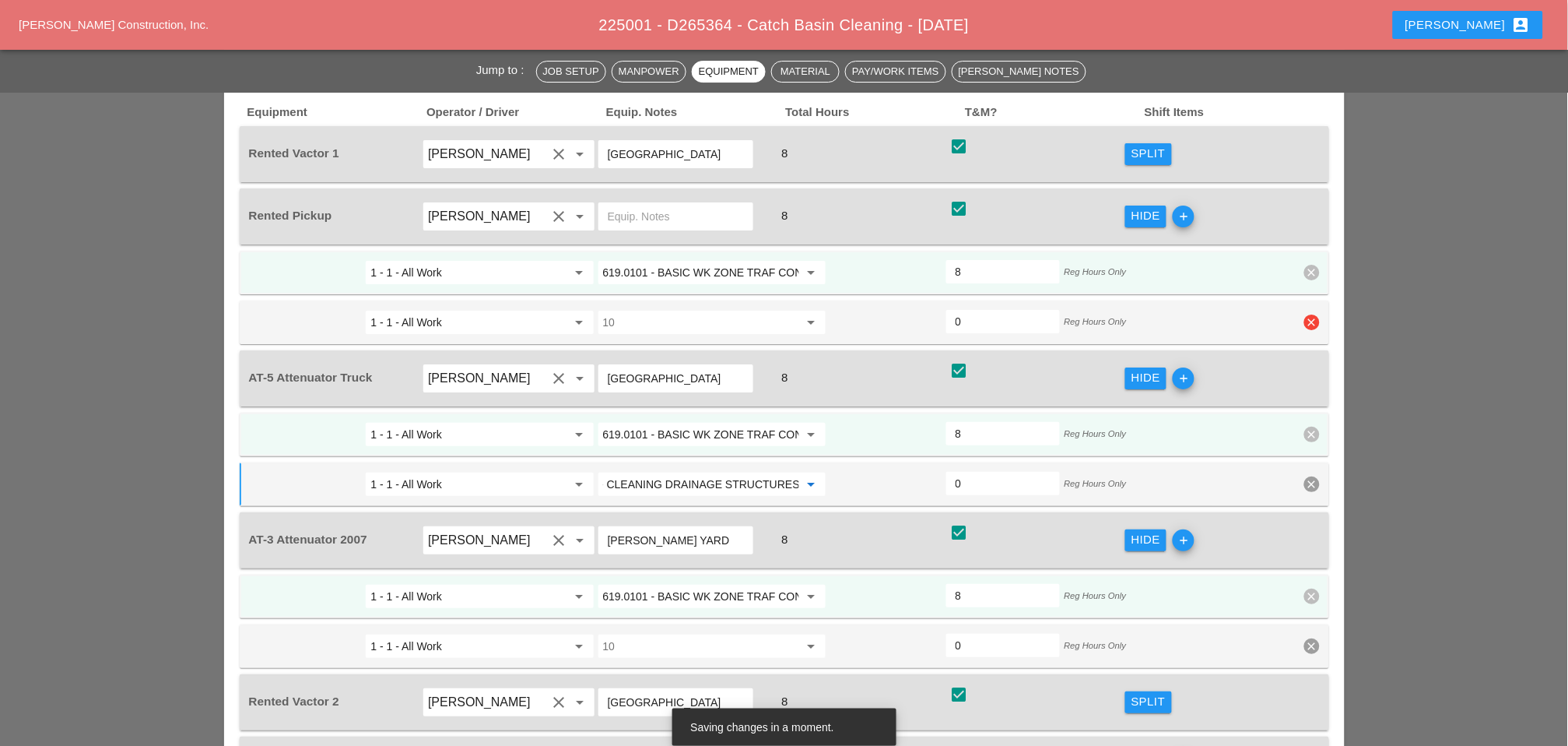
scroll to position [1644, 0]
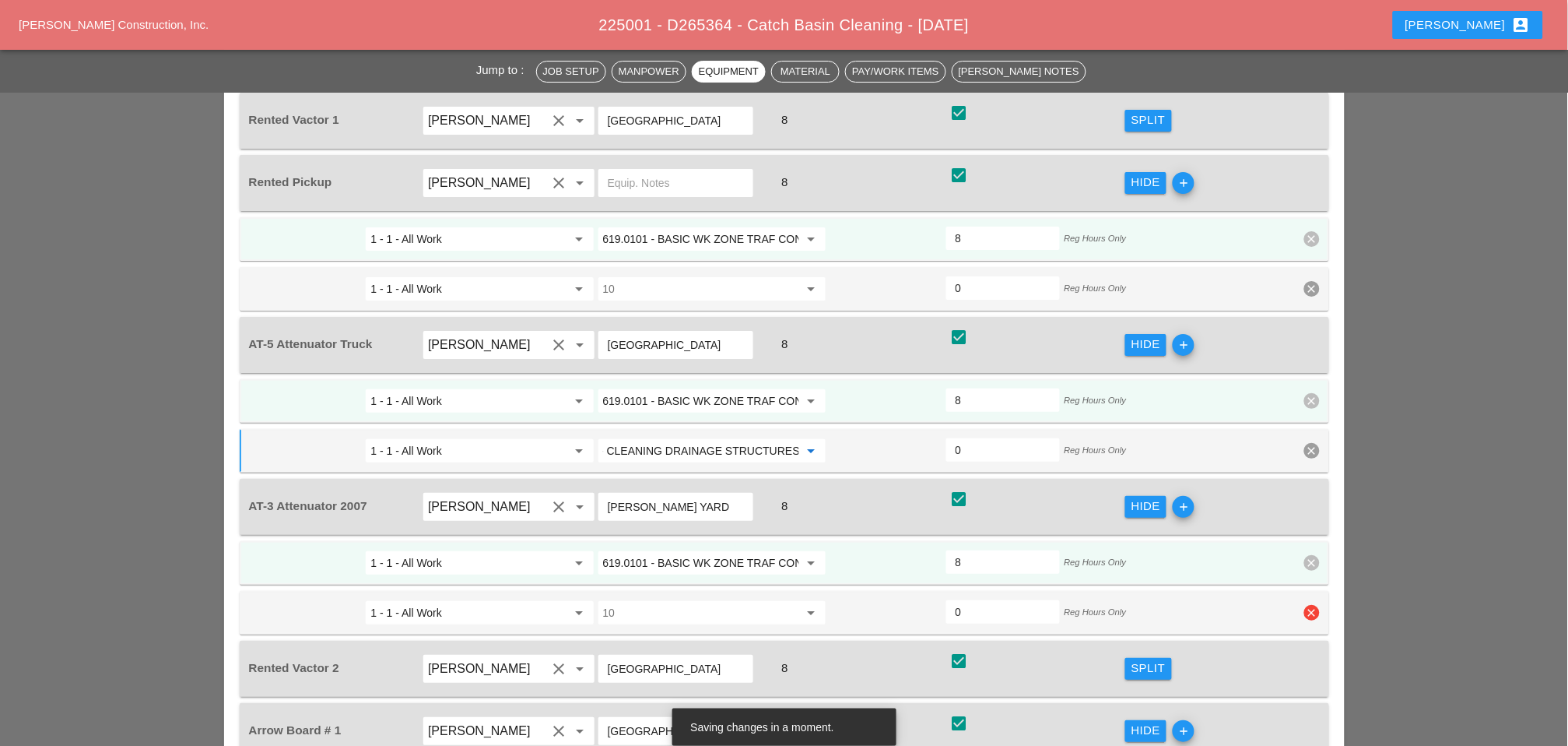
type input "621.04 - CLEANING DRAINAGE STRUCTURES"
click at [649, 601] on input "10" at bounding box center [701, 613] width 196 height 25
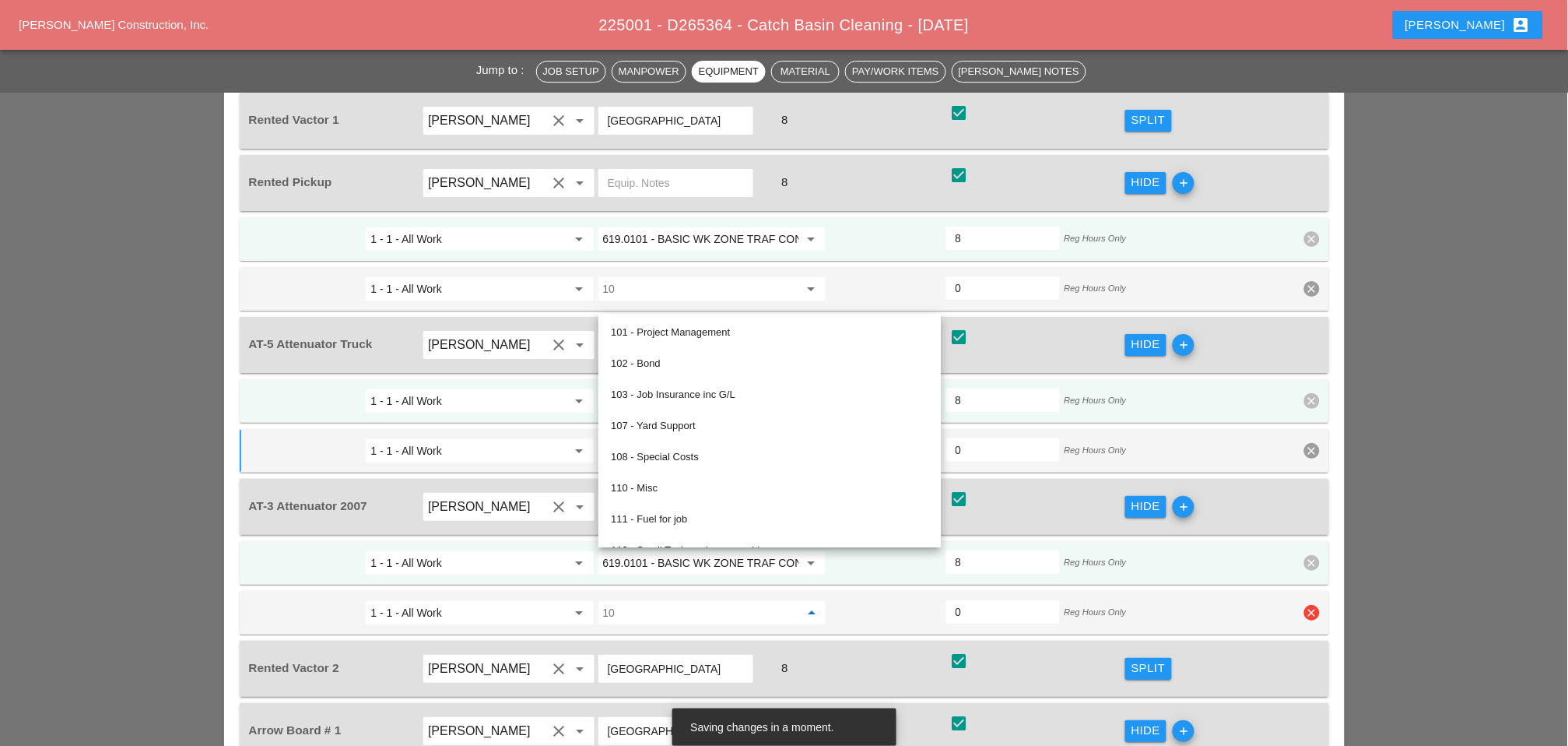
scroll to position [0, 0]
paste input "621.04 - CLEANING DRAINAGE STRUCTURES"
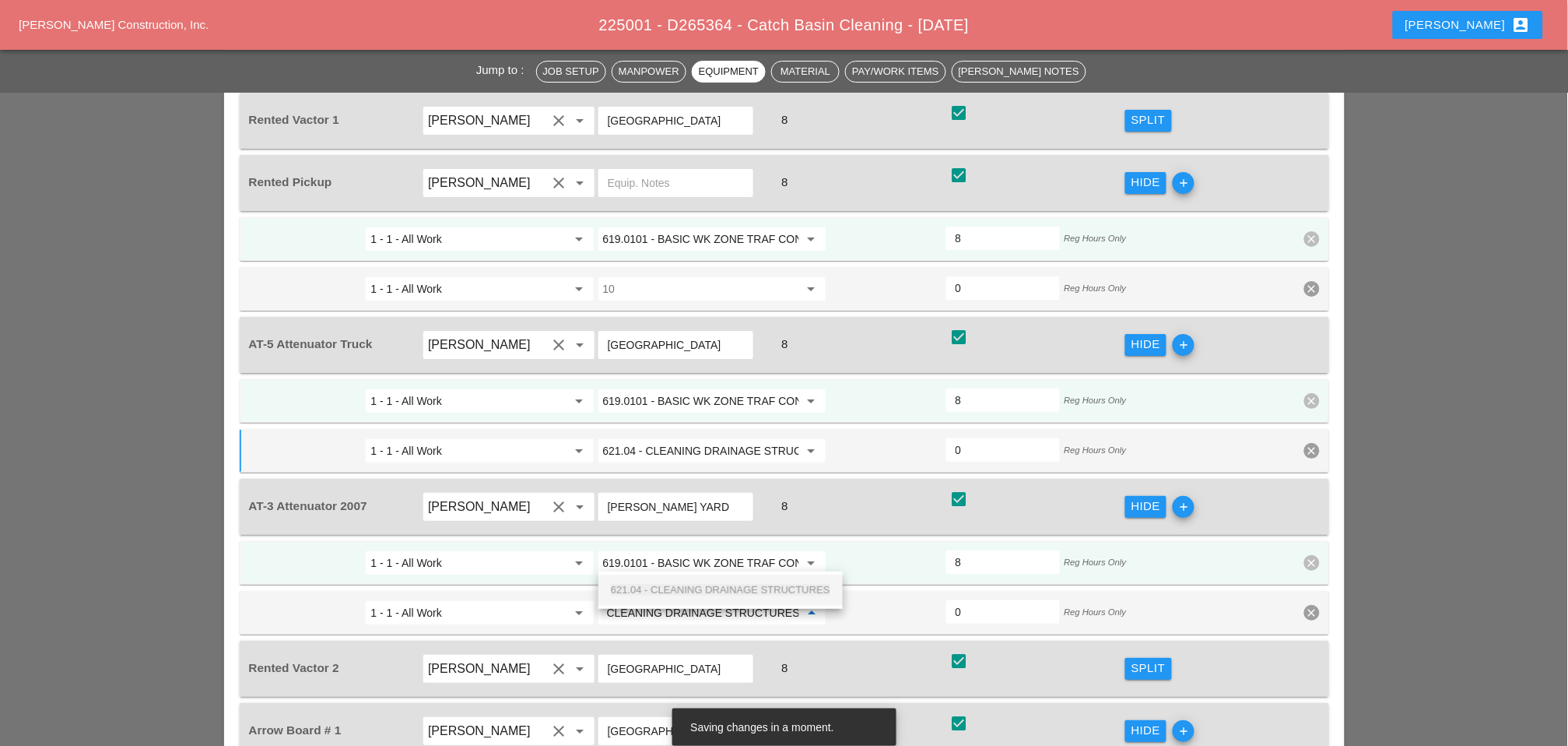
click at [656, 585] on span "621.04 - CLEANING DRAINAGE STRUCTURES" at bounding box center [720, 590] width 220 height 12
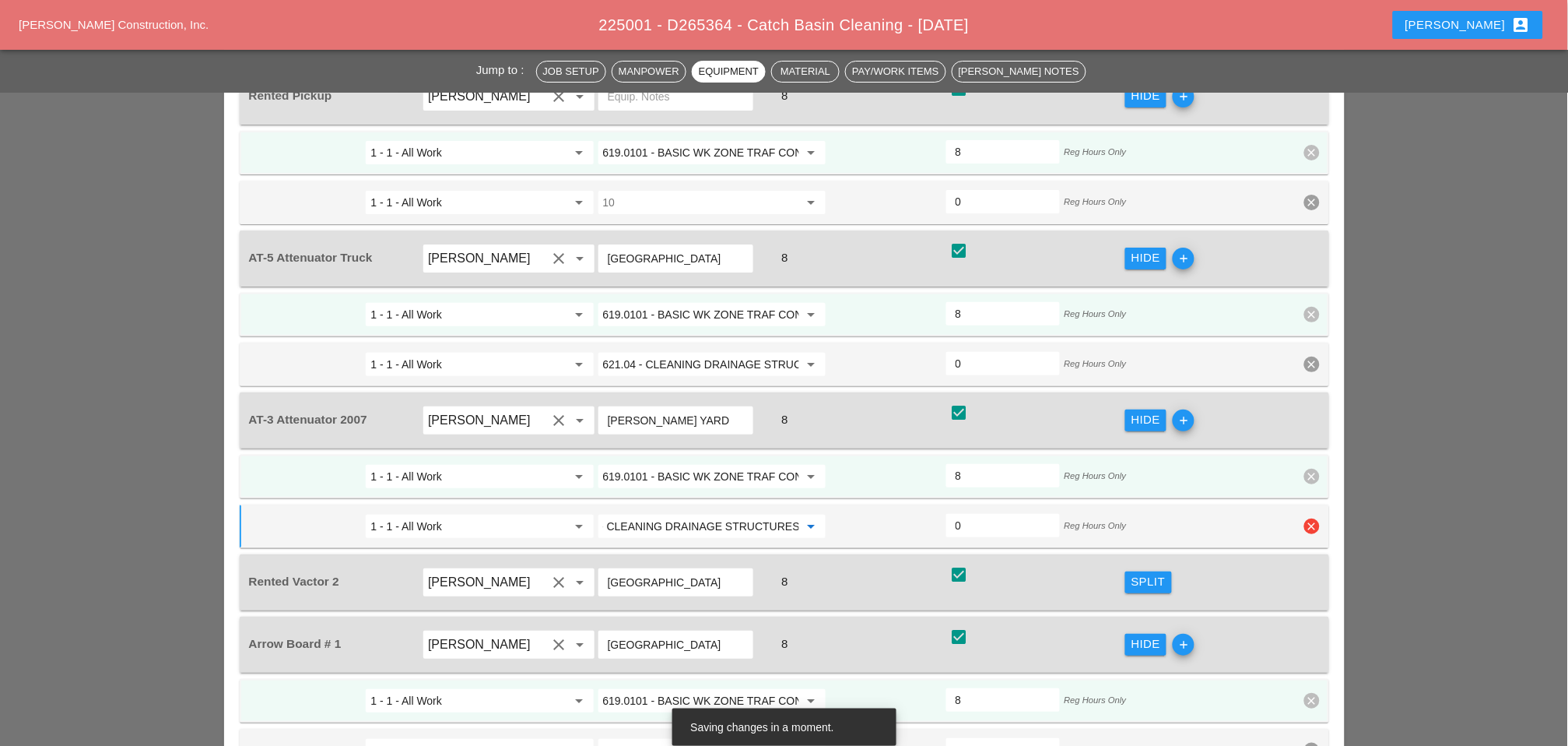
type input "621.04 - CLEANING DRAINAGE STRUCTURES"
click at [1114, 518] on icon "clear" at bounding box center [1312, 526] width 16 height 16
click at [1114, 438] on div "Confirm delete" at bounding box center [1314, 437] width 76 height 18
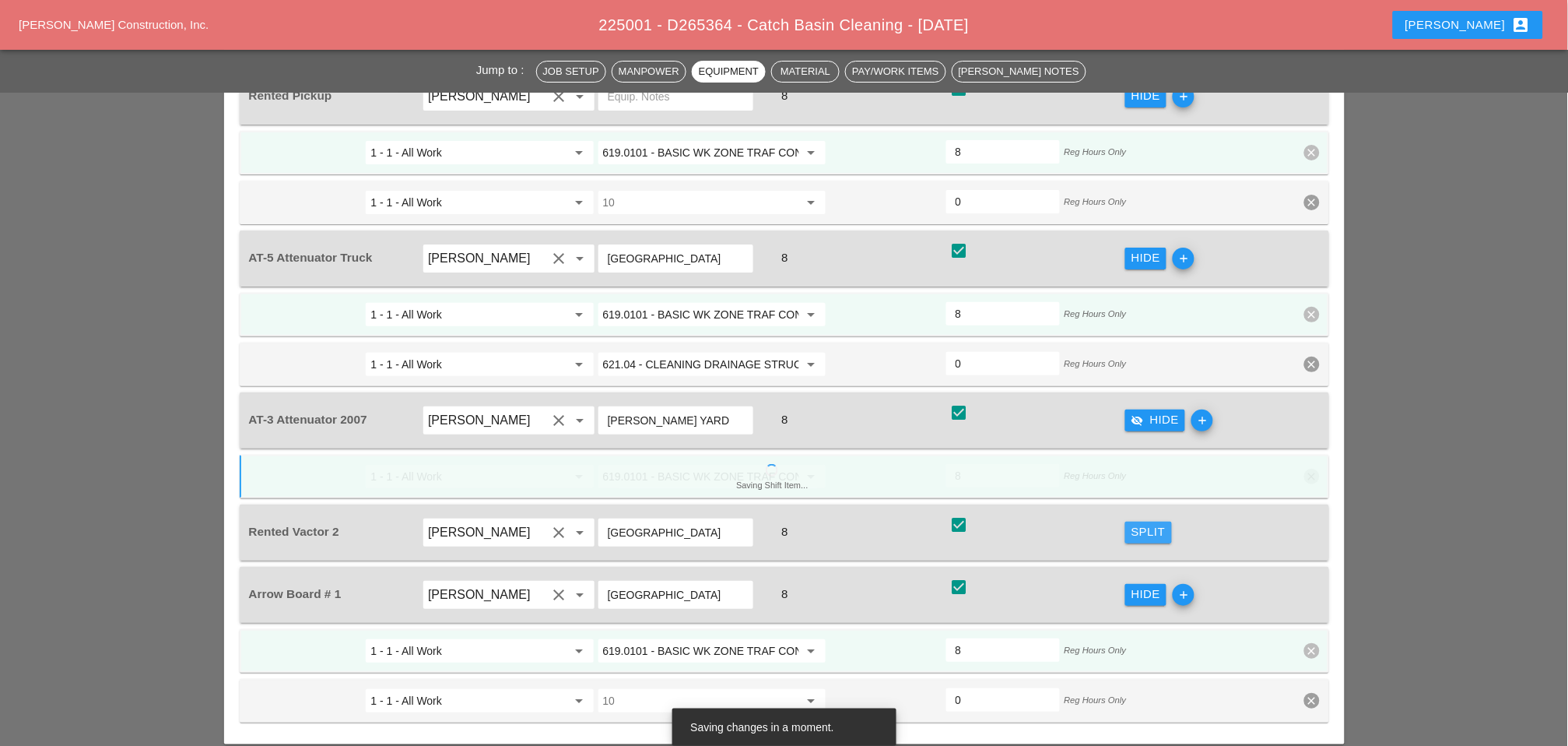
click at [1114, 523] on div "Split" at bounding box center [1149, 532] width 34 height 18
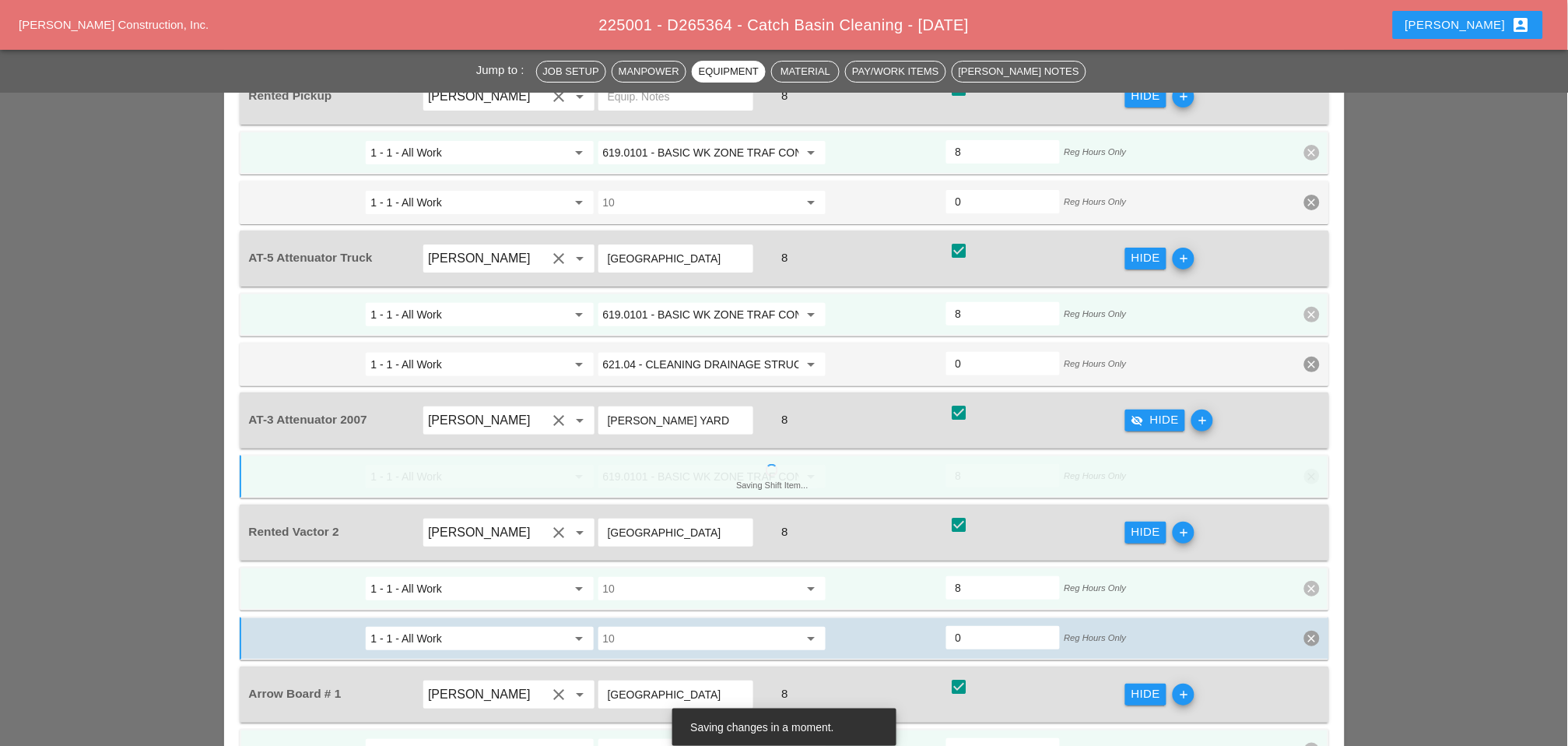
click at [626, 576] on input "10" at bounding box center [701, 589] width 196 height 25
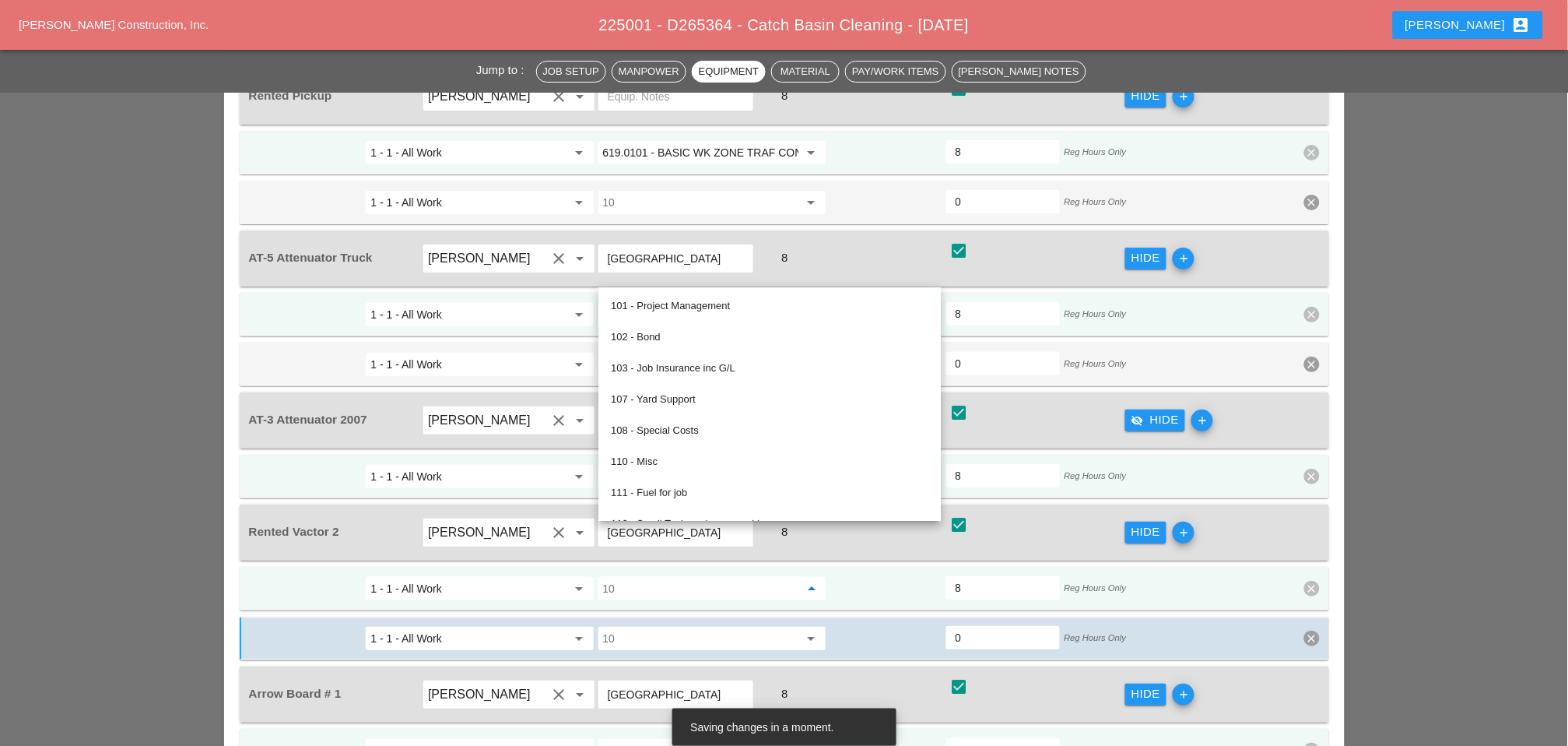
paste input "621.04 - CLEANING DRAINAGE STRUCTURES"
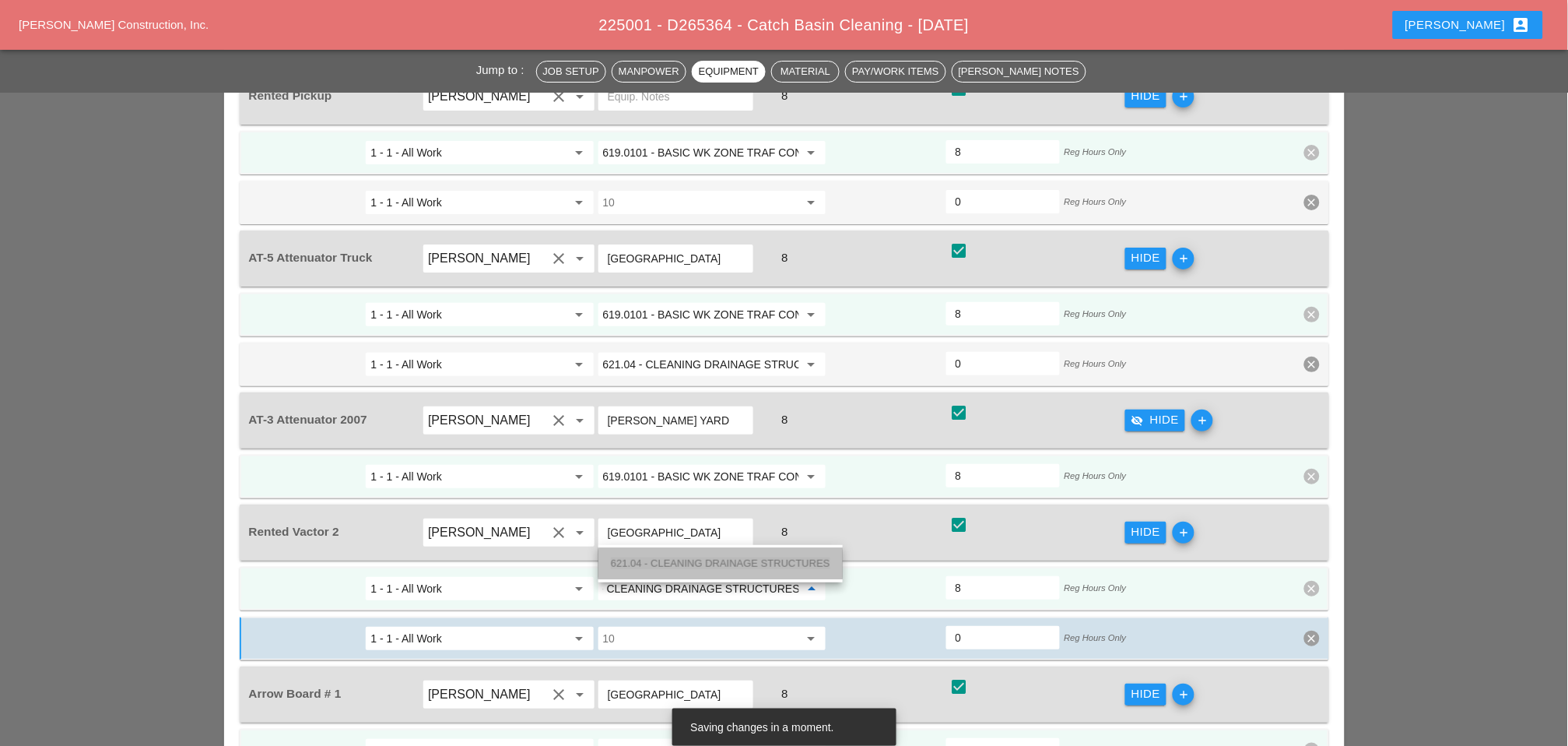
click at [649, 560] on span "621.04 - CLEANING DRAINAGE STRUCTURES" at bounding box center [720, 563] width 220 height 12
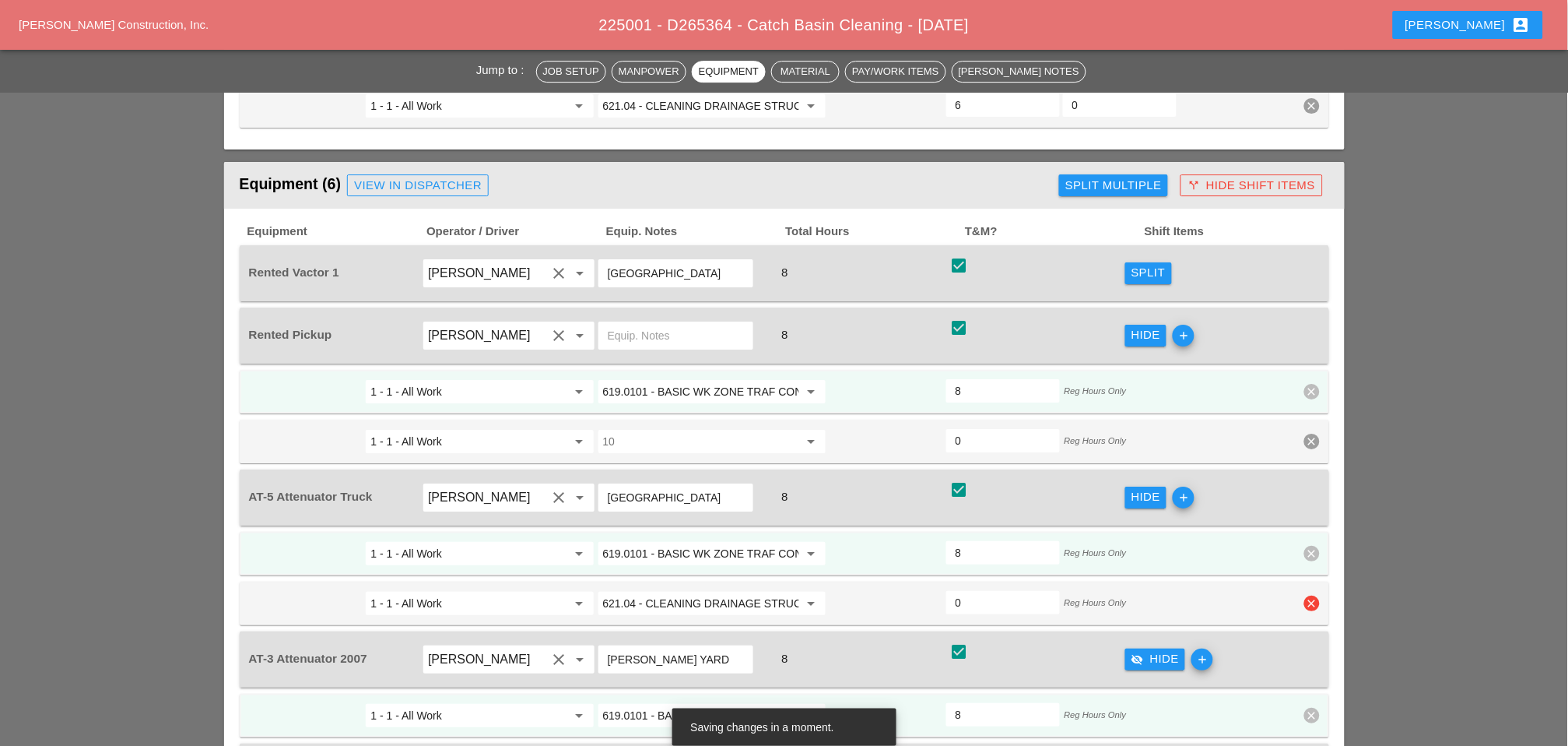
scroll to position [1470, 0]
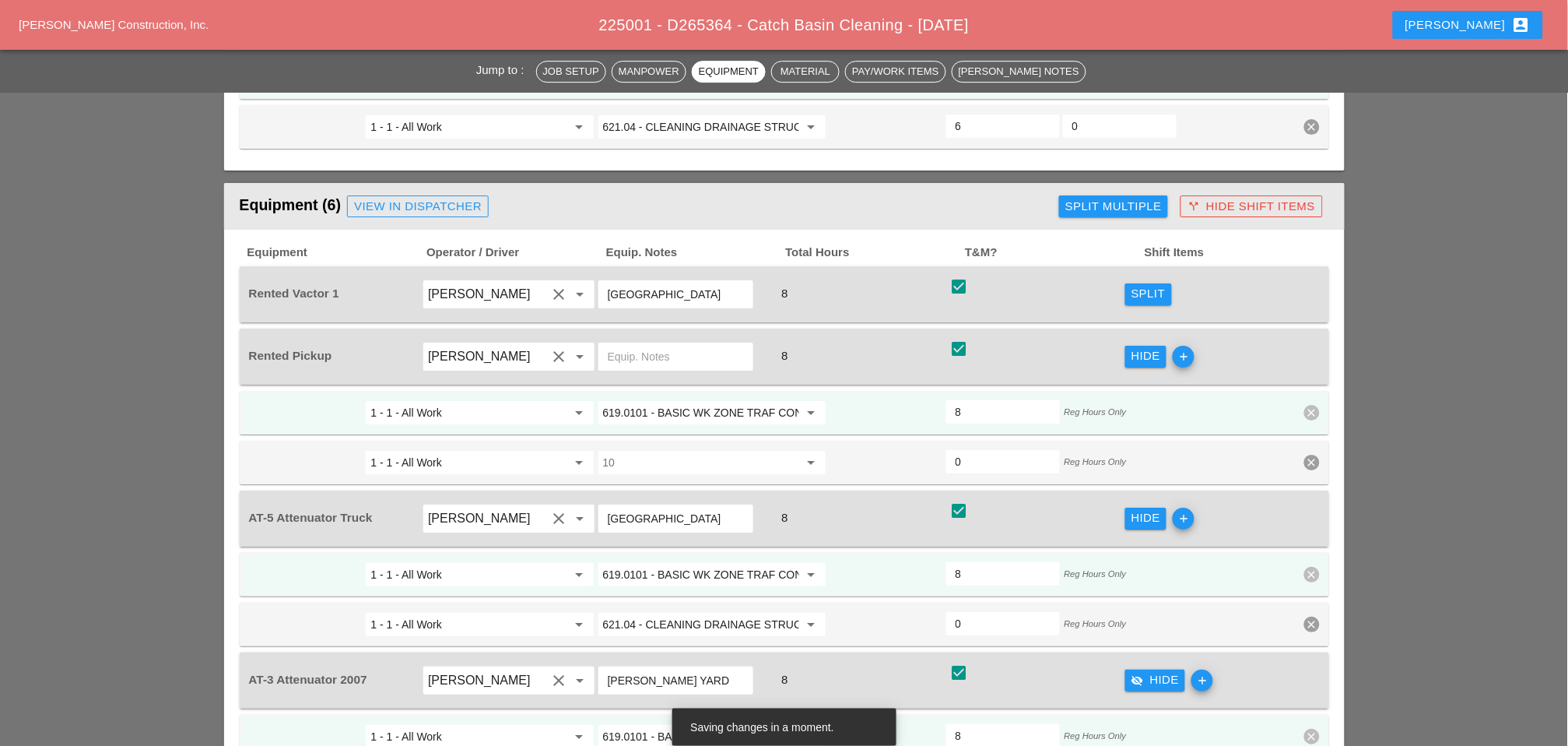
type input "621.04 - CLEANING DRAINAGE STRUCTURES"
click at [1114, 285] on div "Split" at bounding box center [1149, 294] width 34 height 18
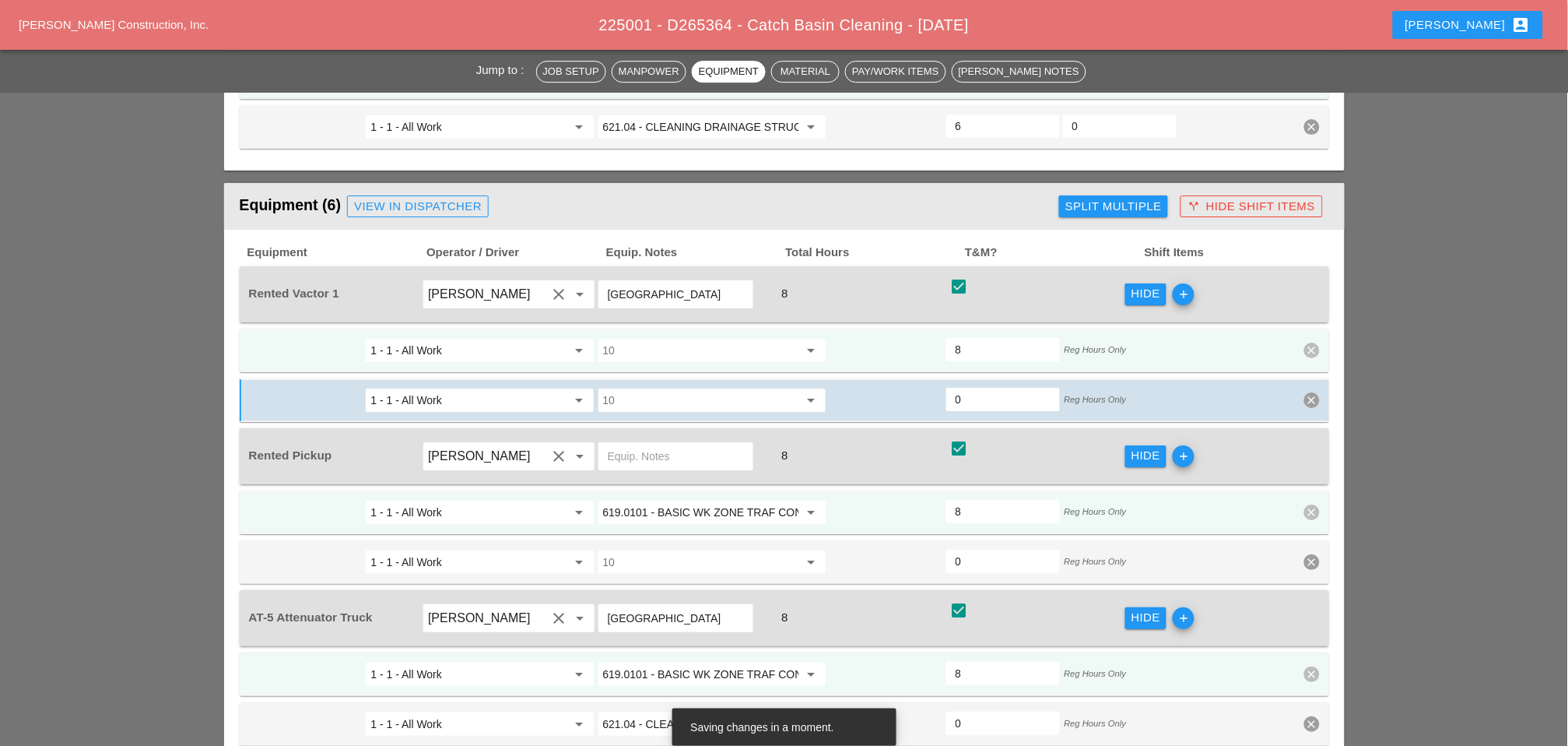
scroll to position [0, 0]
click at [676, 338] on input "10" at bounding box center [701, 351] width 196 height 25
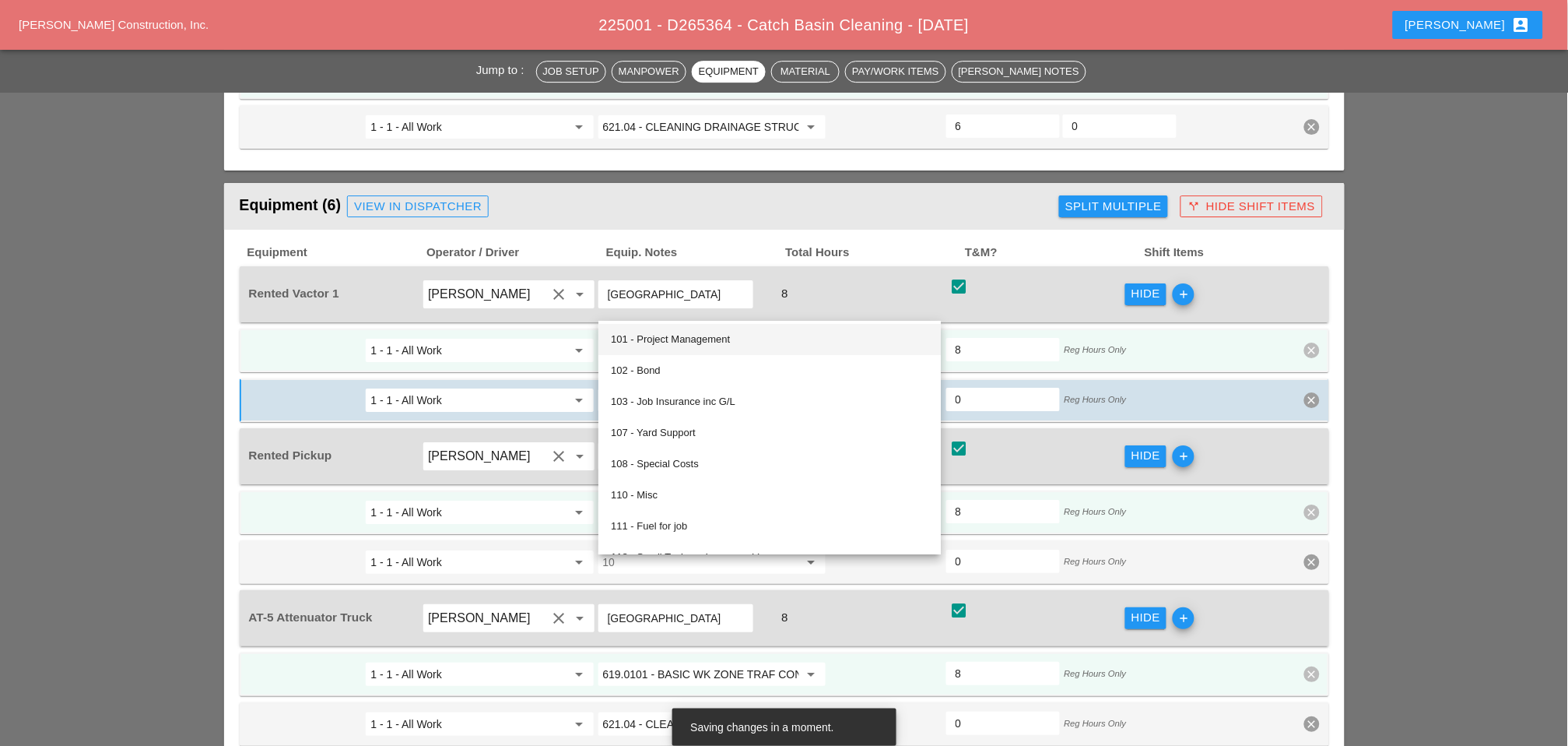
paste input "621.04 - CLEANING DRAINAGE STRUCTURES"
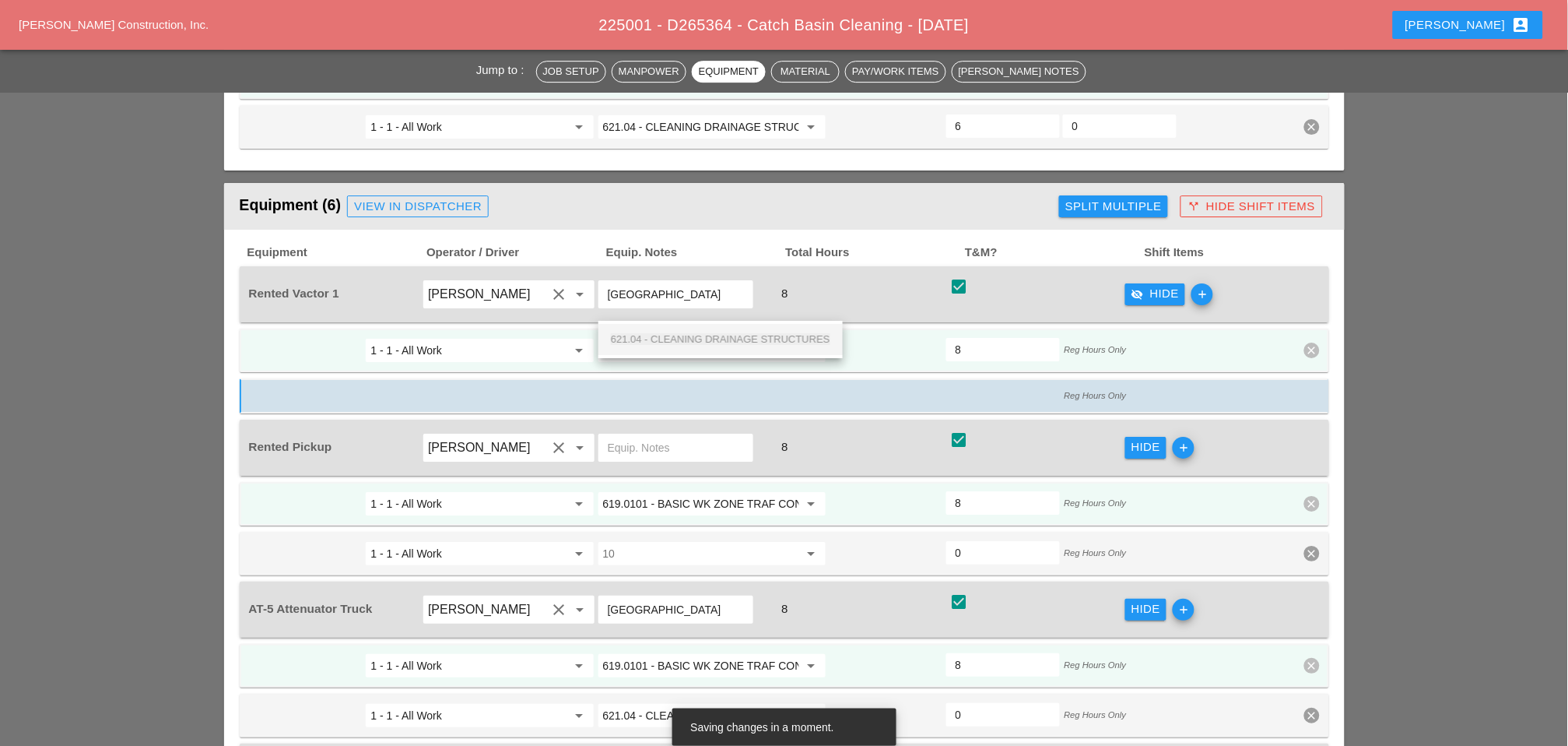
scroll to position [0, 39]
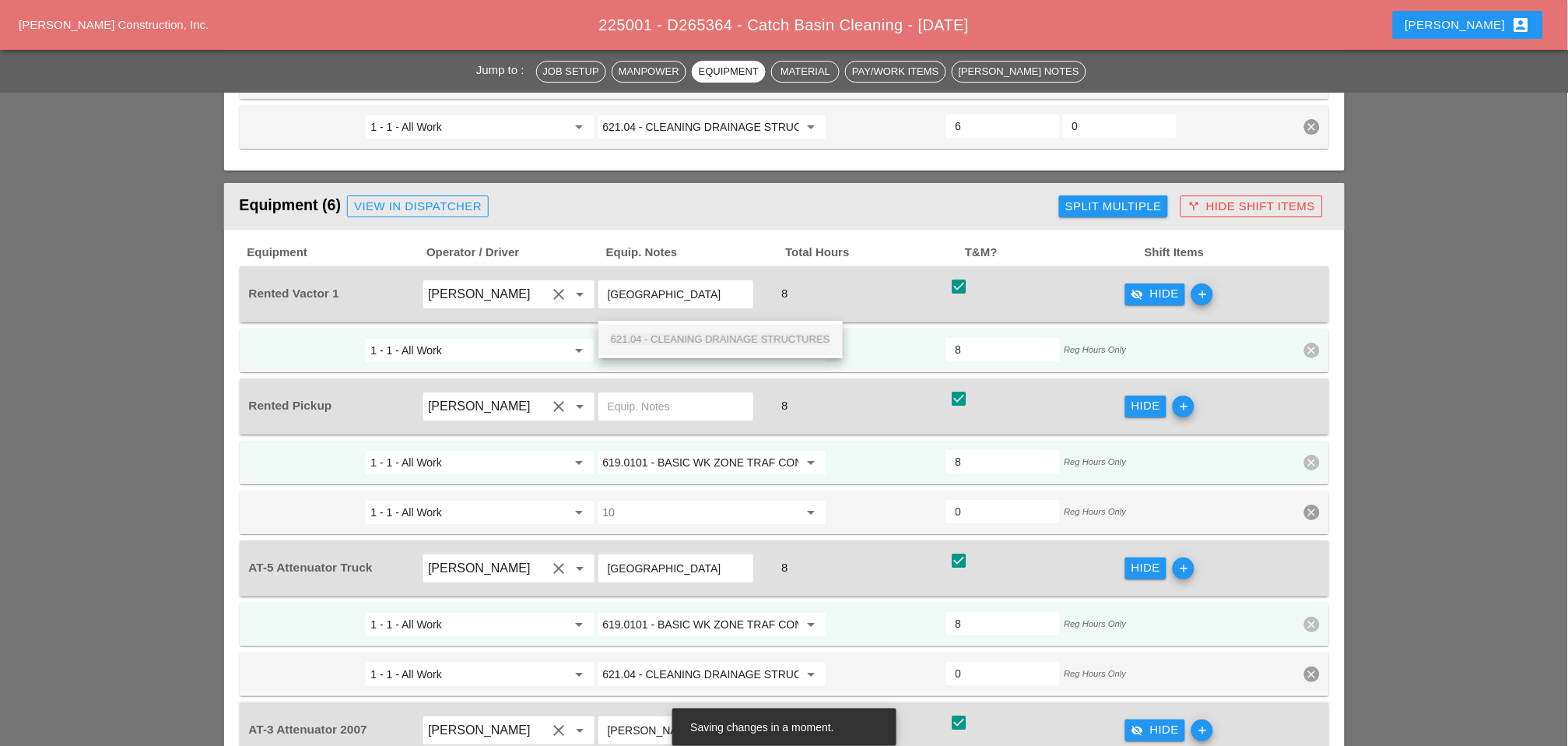
click at [670, 333] on span "621.04 - CLEANING DRAINAGE STRUCTURES" at bounding box center [720, 339] width 220 height 12
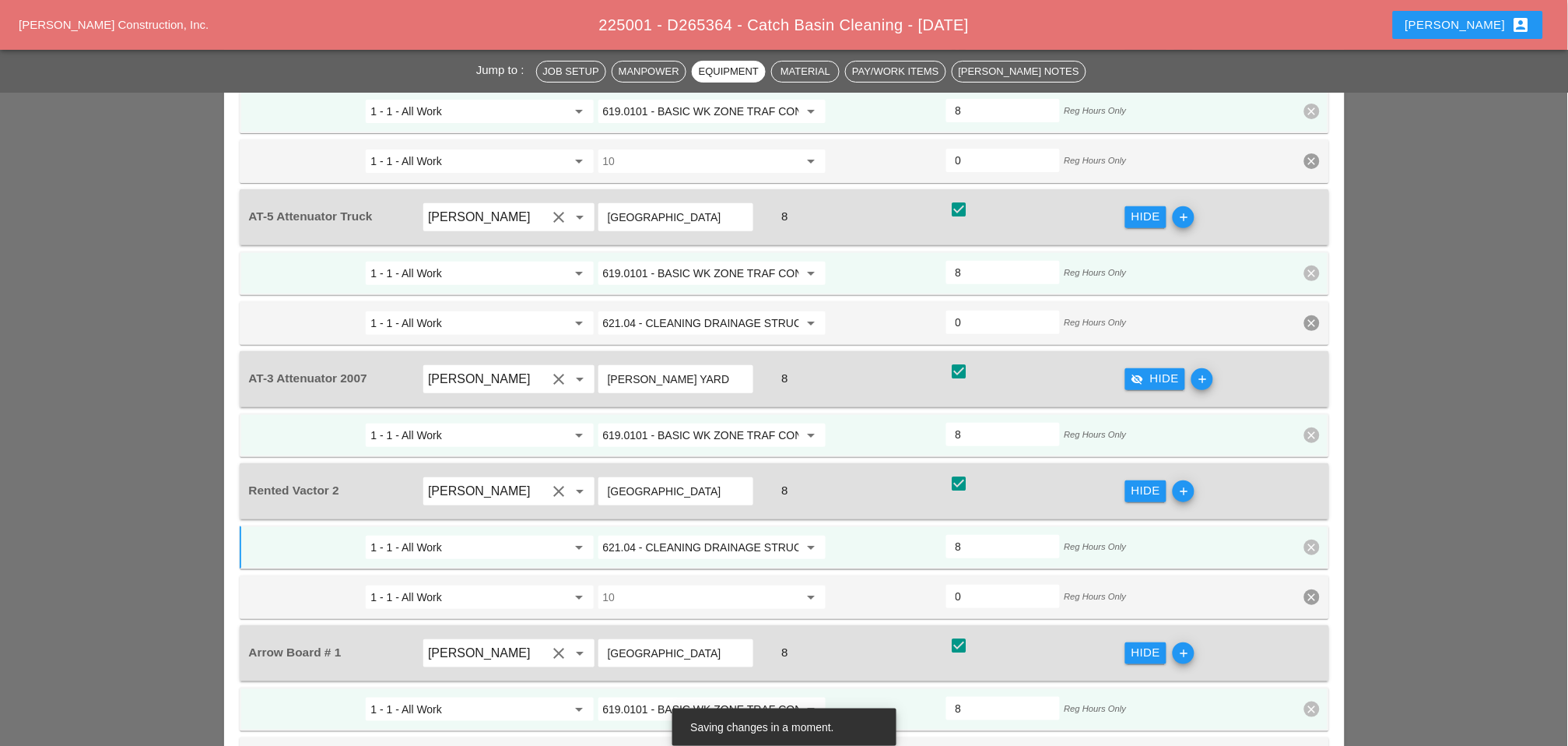
scroll to position [2076, 0]
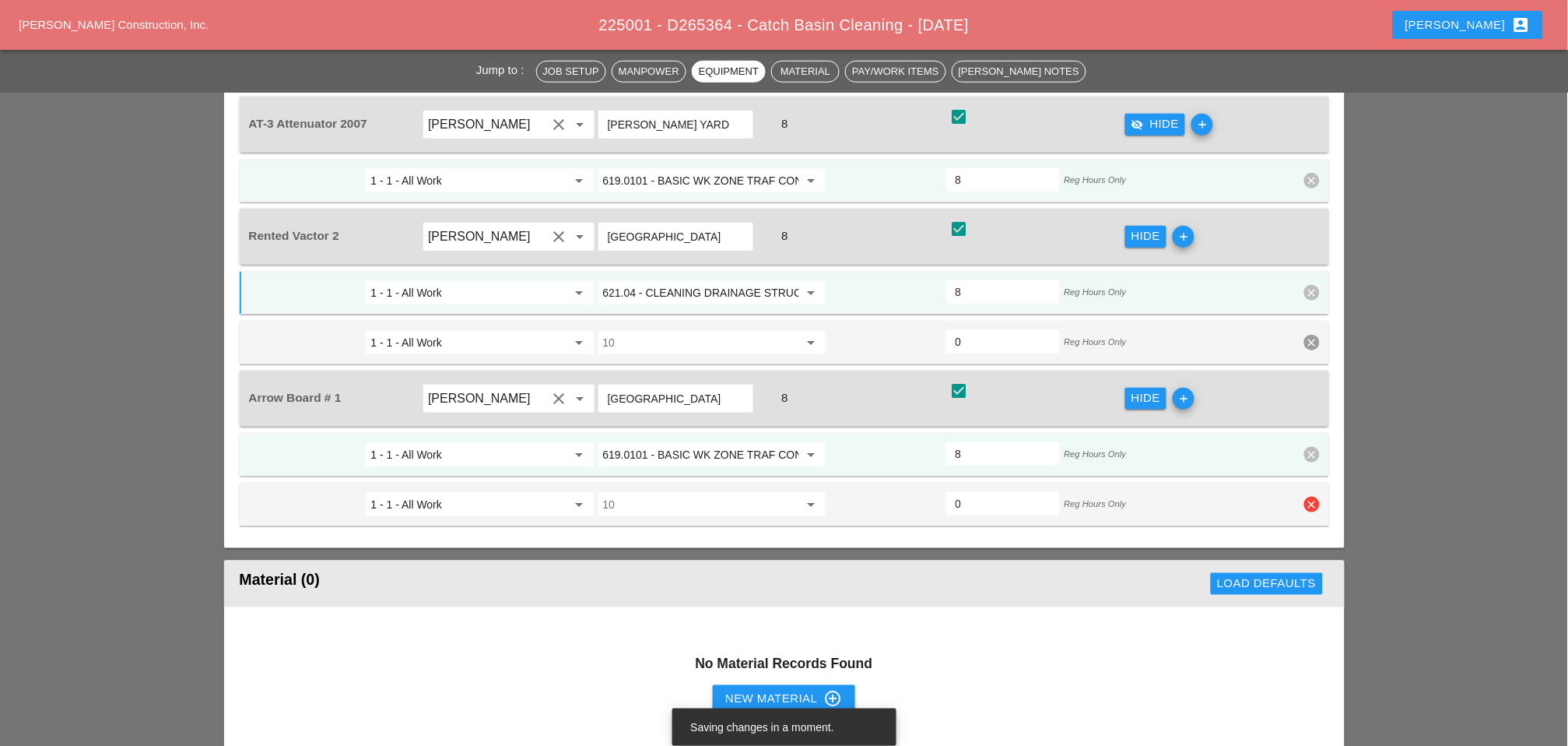
type input "621.04 - CLEANING DRAINAGE STRUCTURES"
click at [1114, 497] on icon "clear" at bounding box center [1312, 505] width 16 height 16
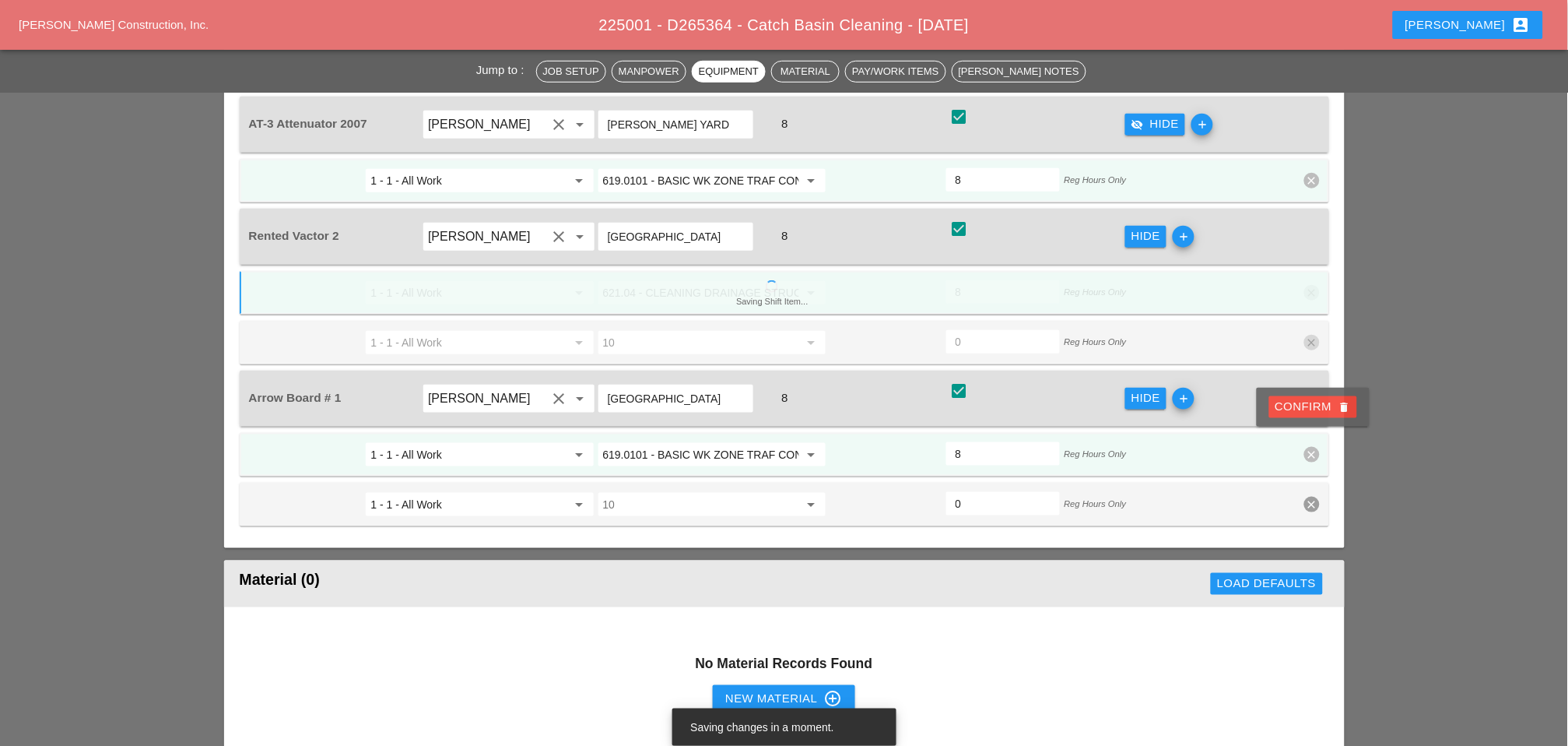
click at [1114, 433] on span "1 - 1 - All Work arrow_drop_down 619.0101 - BASIC WK ZONE TRAF CON (DAILY OPERA…" at bounding box center [784, 480] width 1089 height 93
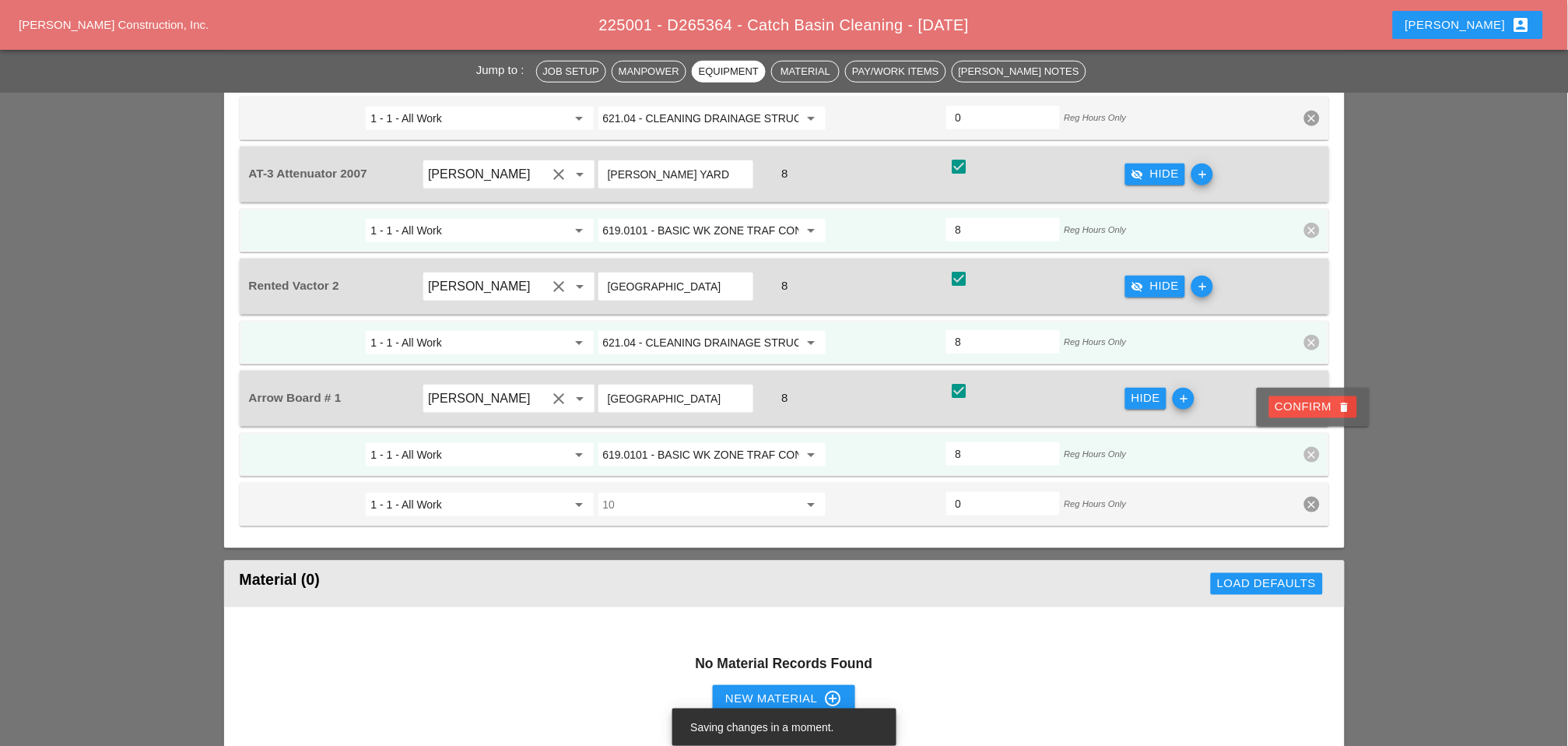
scroll to position [1903, 0]
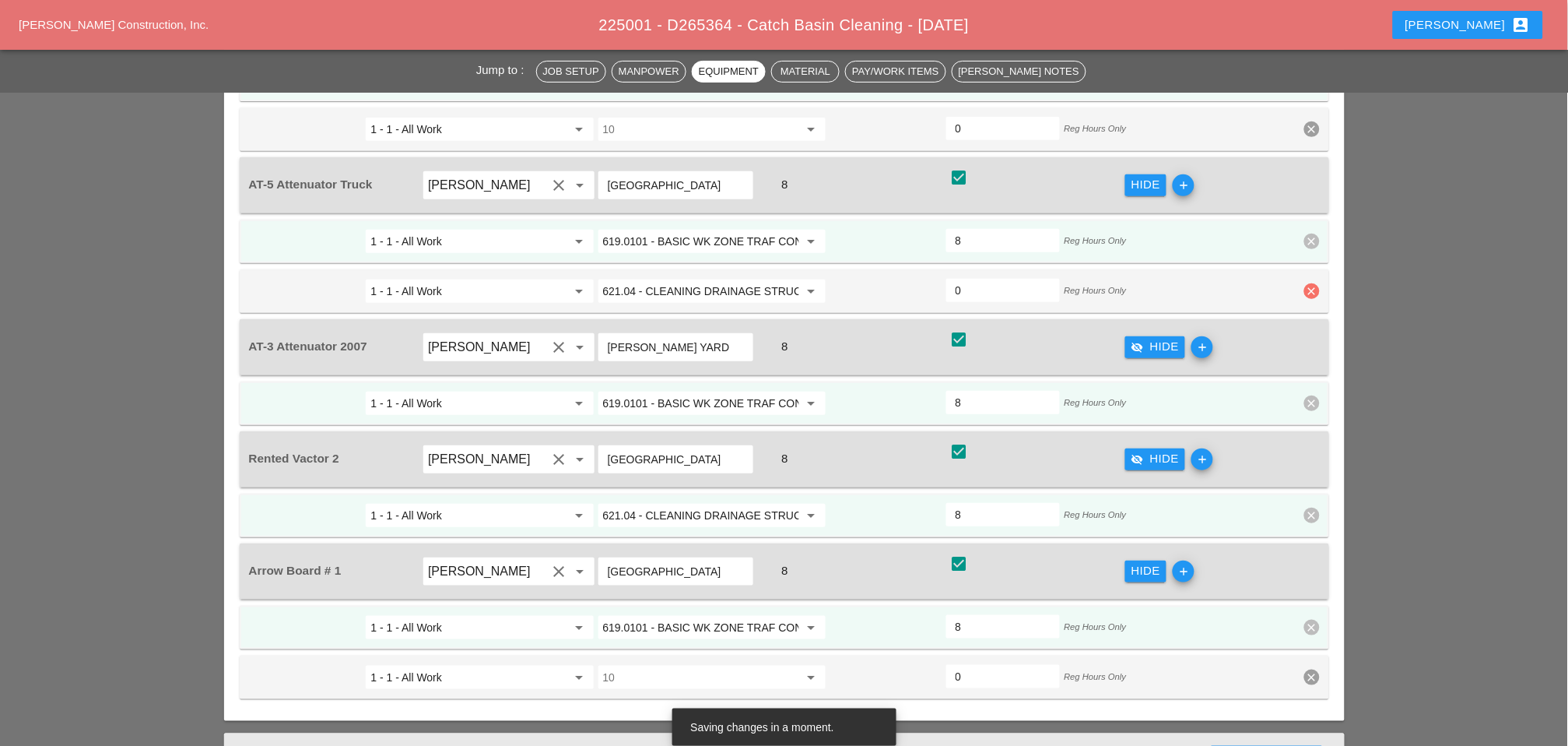
click at [1114, 284] on icon "clear" at bounding box center [1312, 292] width 16 height 16
click at [1114, 207] on div "Confirm delete" at bounding box center [1314, 203] width 76 height 18
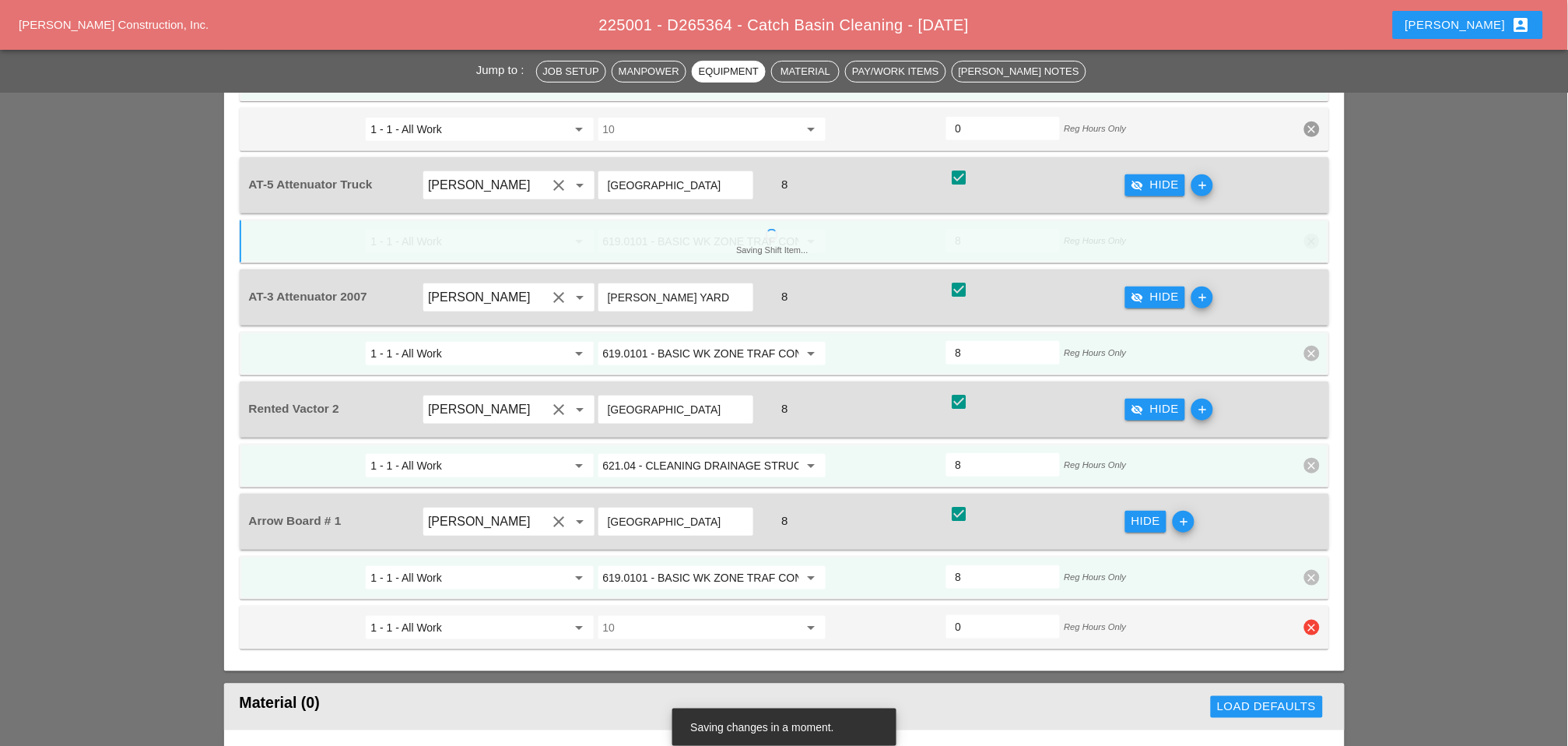
click at [1114, 607] on icon "clear" at bounding box center [1312, 627] width 16 height 16
click at [1114, 529] on div "Confirm delete" at bounding box center [1314, 531] width 76 height 18
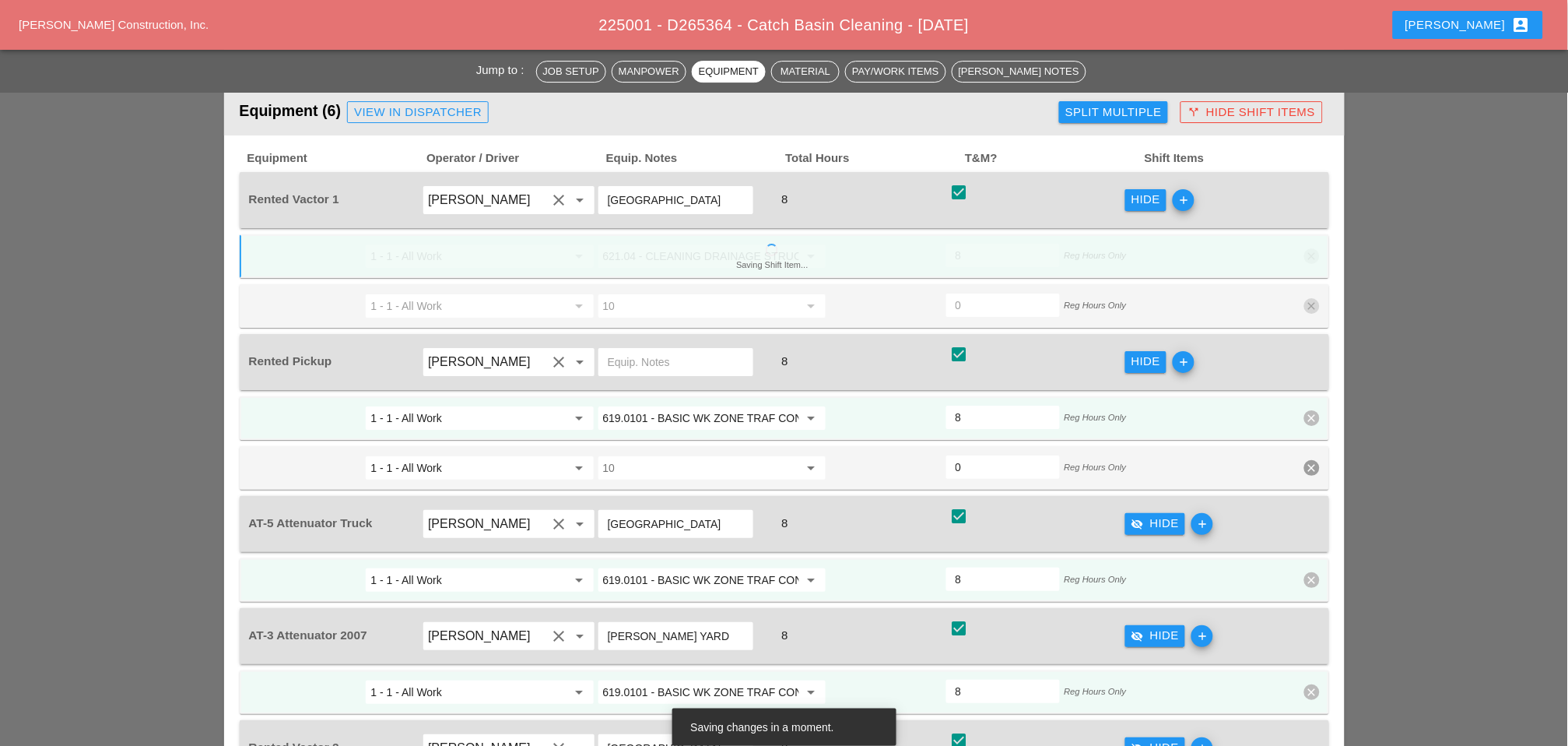
scroll to position [1558, 0]
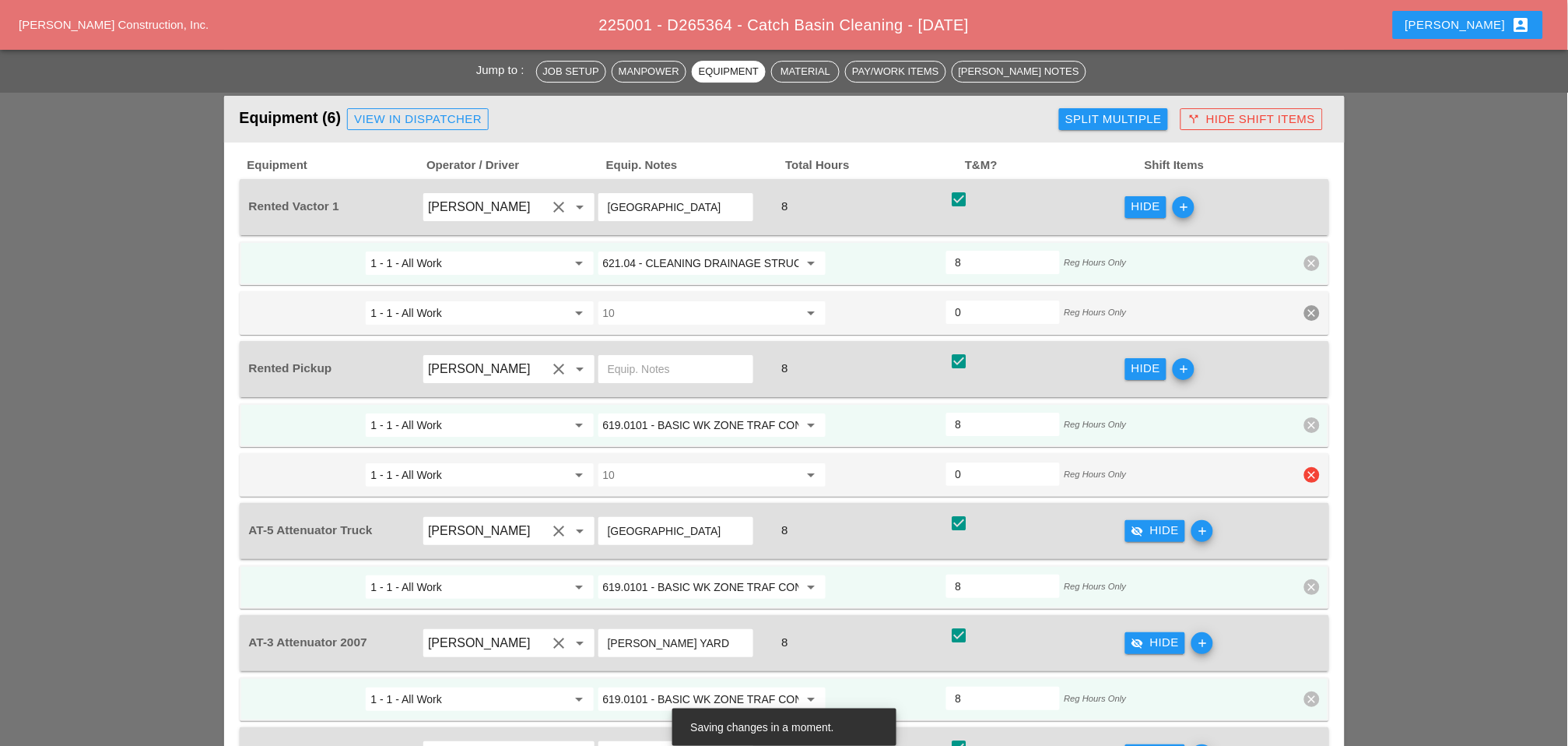
click at [1114, 467] on icon "clear" at bounding box center [1312, 475] width 16 height 16
click at [1114, 391] on div "Confirm delete" at bounding box center [1314, 392] width 76 height 18
click at [1114, 305] on icon "clear" at bounding box center [1312, 313] width 16 height 16
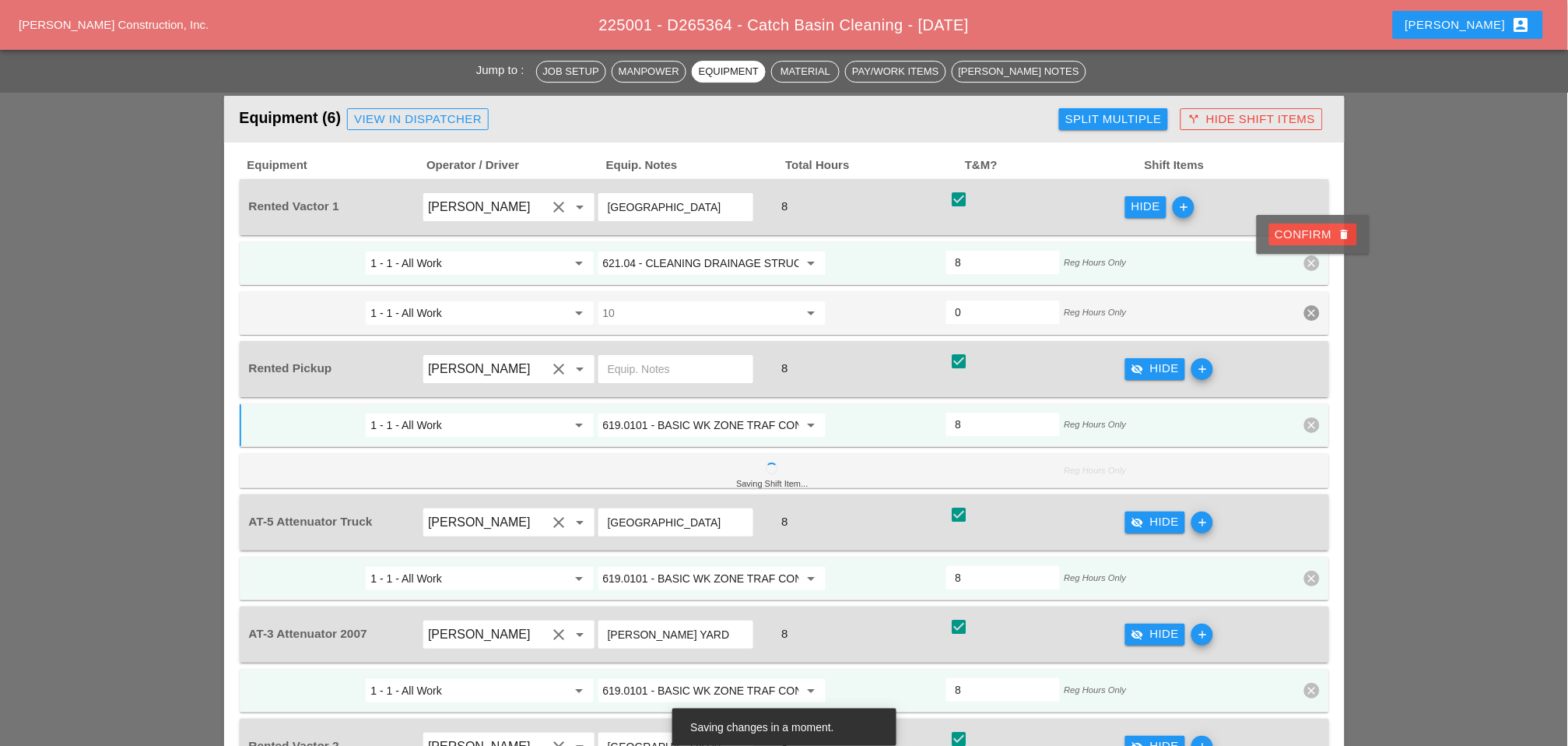
click at [1114, 233] on div "Confirm delete" at bounding box center [1314, 235] width 76 height 18
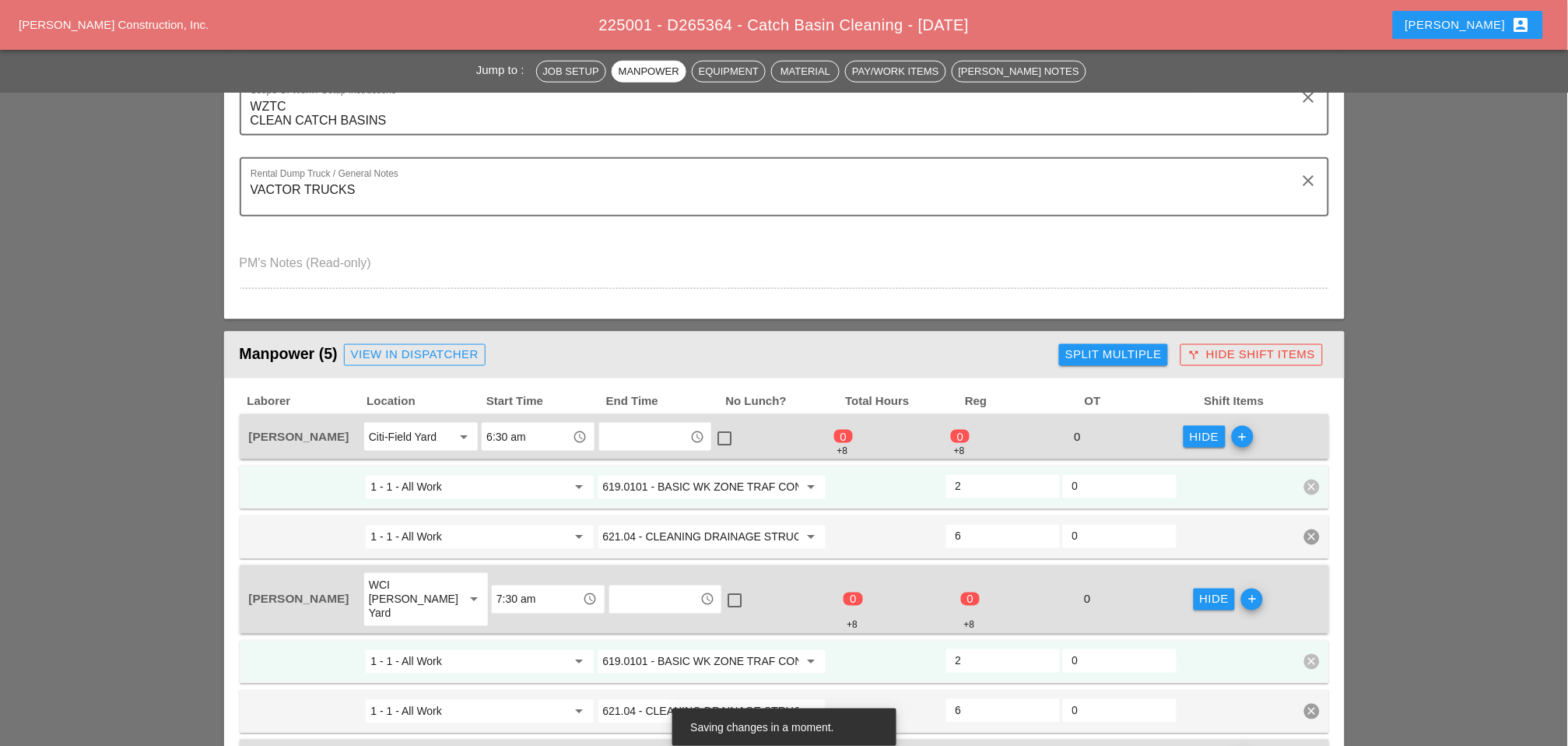
scroll to position [0, 0]
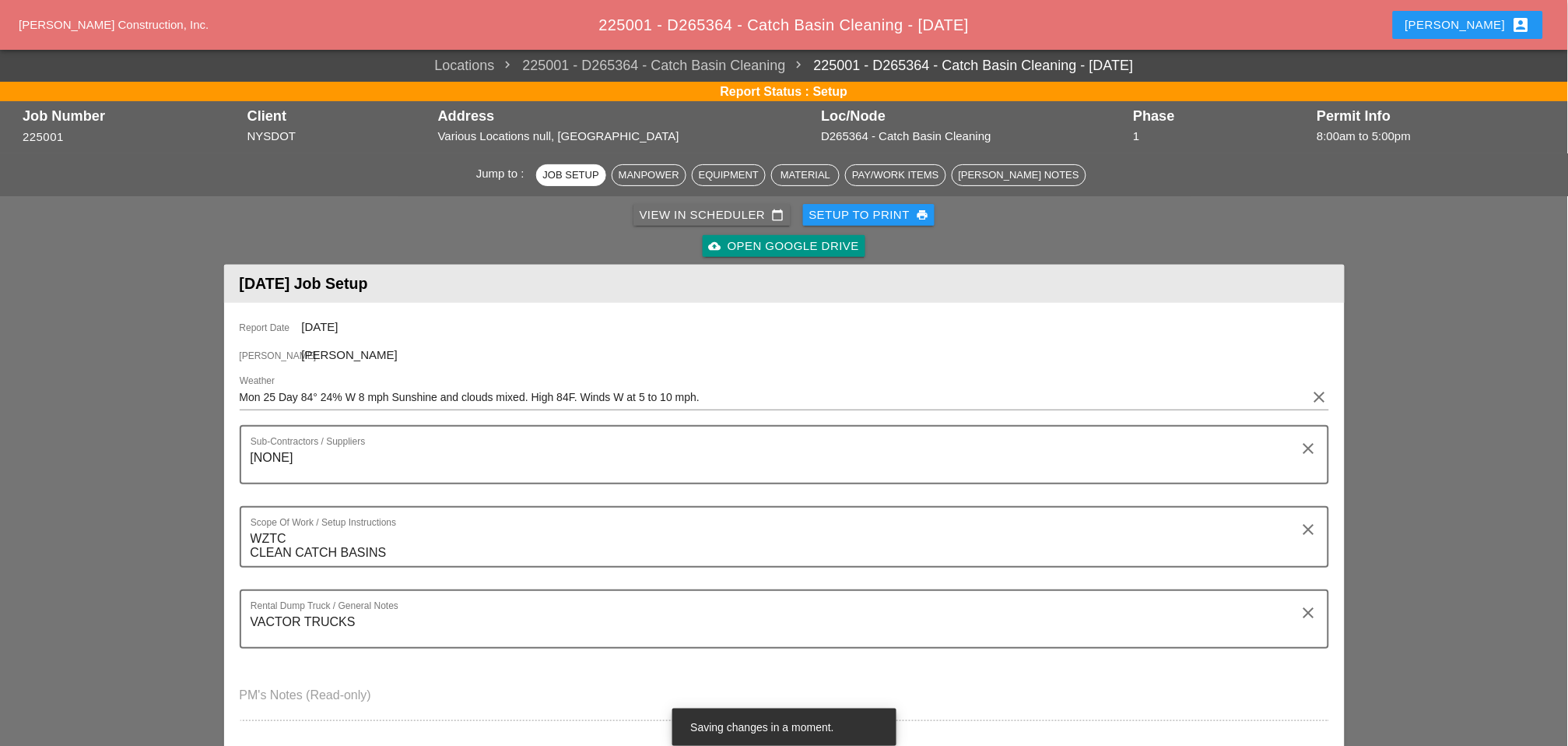
click at [677, 209] on div "View in Scheduler calendar_today" at bounding box center [712, 215] width 145 height 18
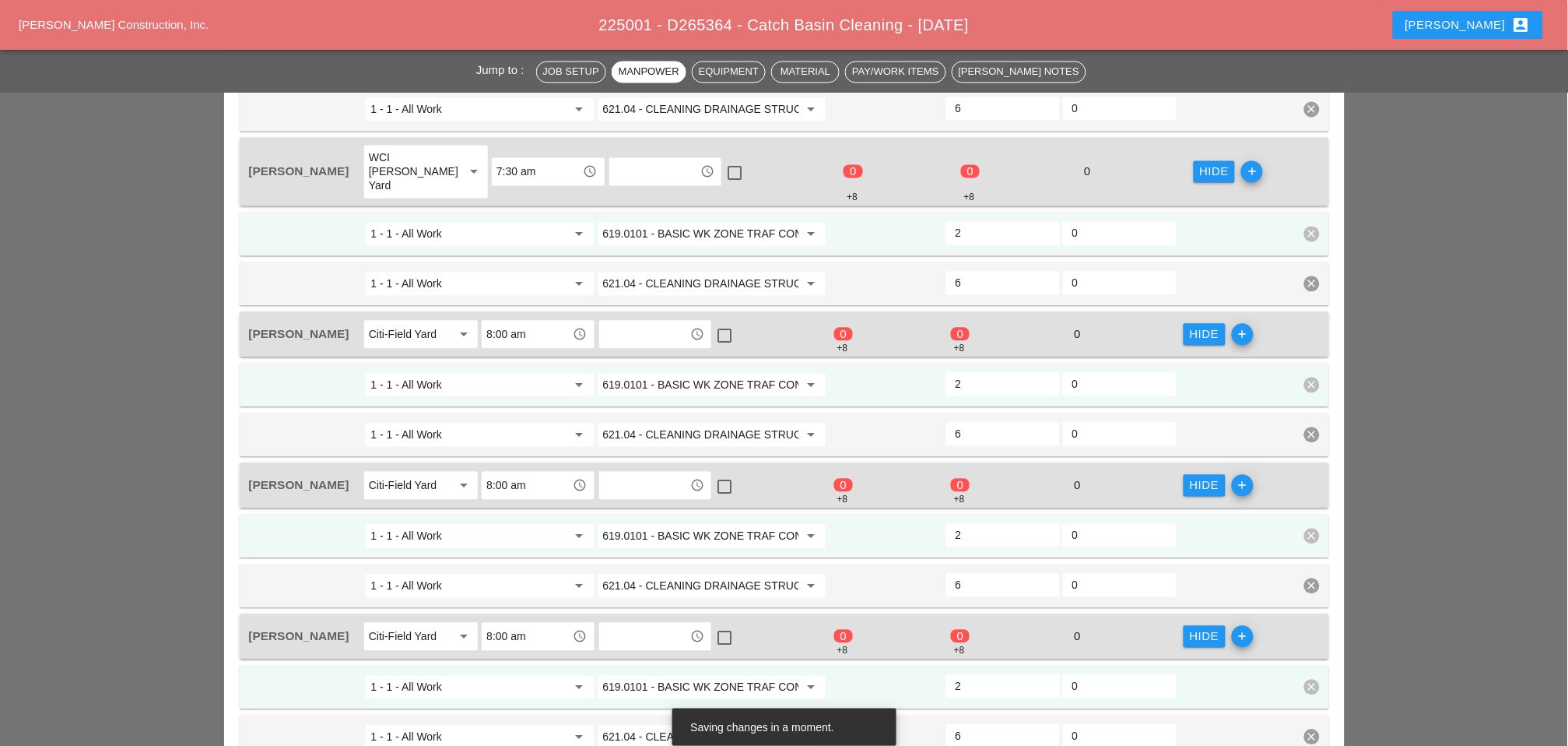
scroll to position [865, 0]
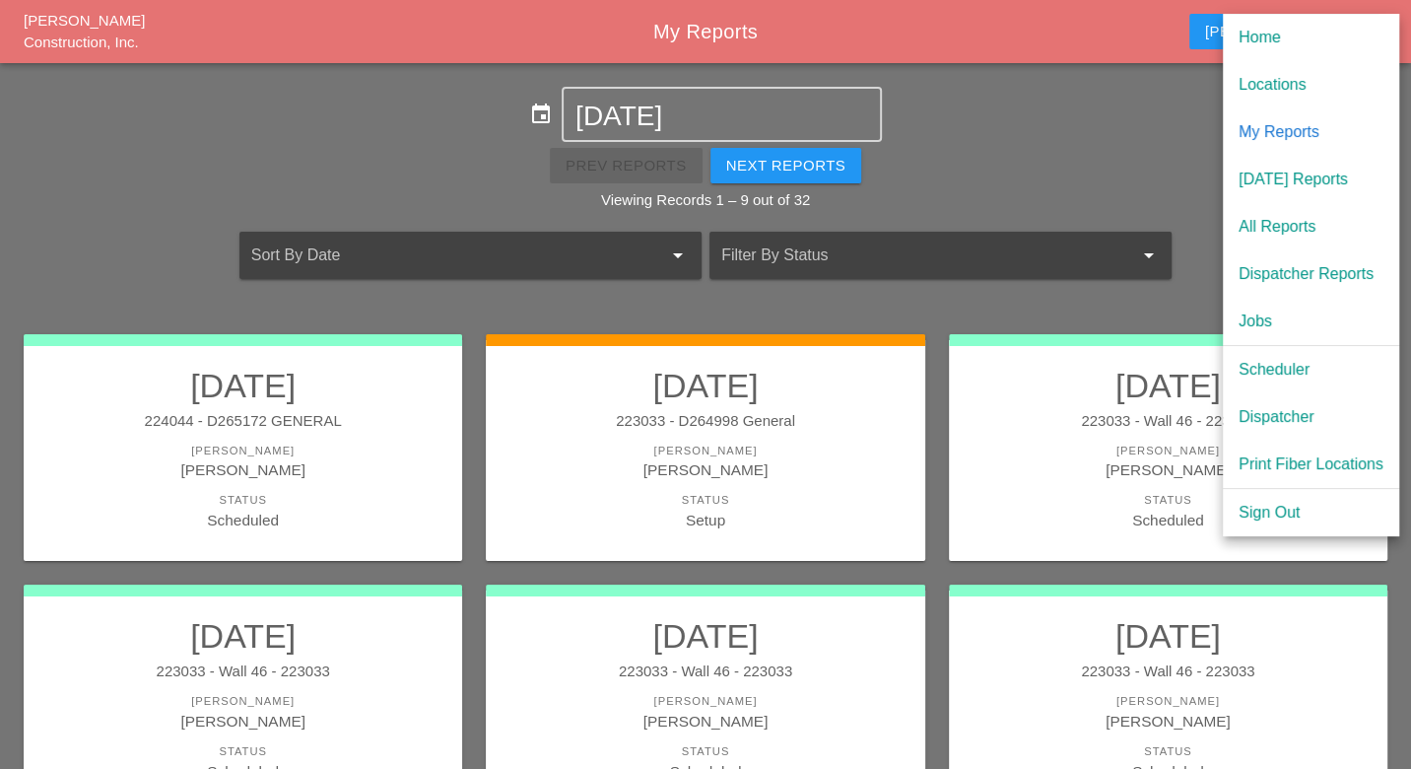
click at [1292, 368] on div "Scheduler" at bounding box center [1310, 370] width 145 height 24
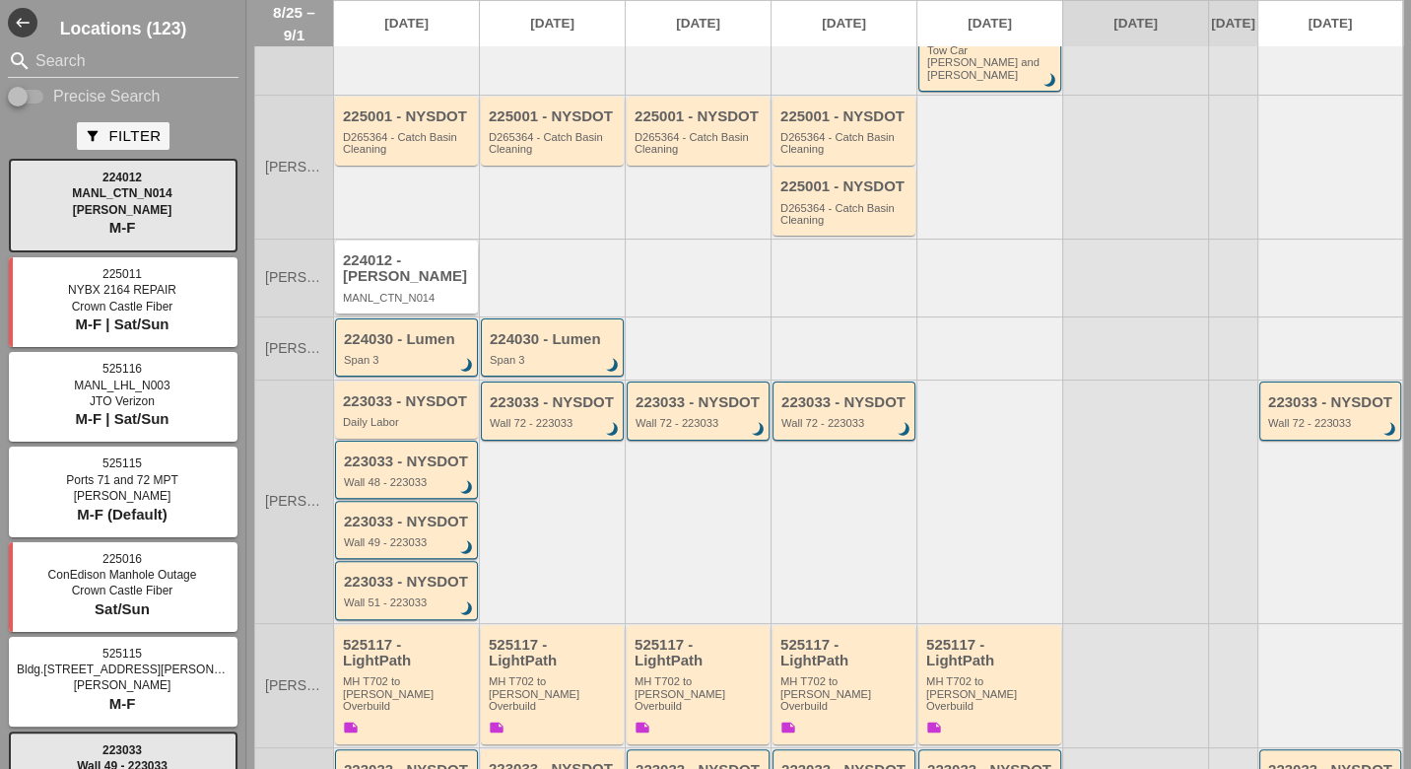
scroll to position [328, 0]
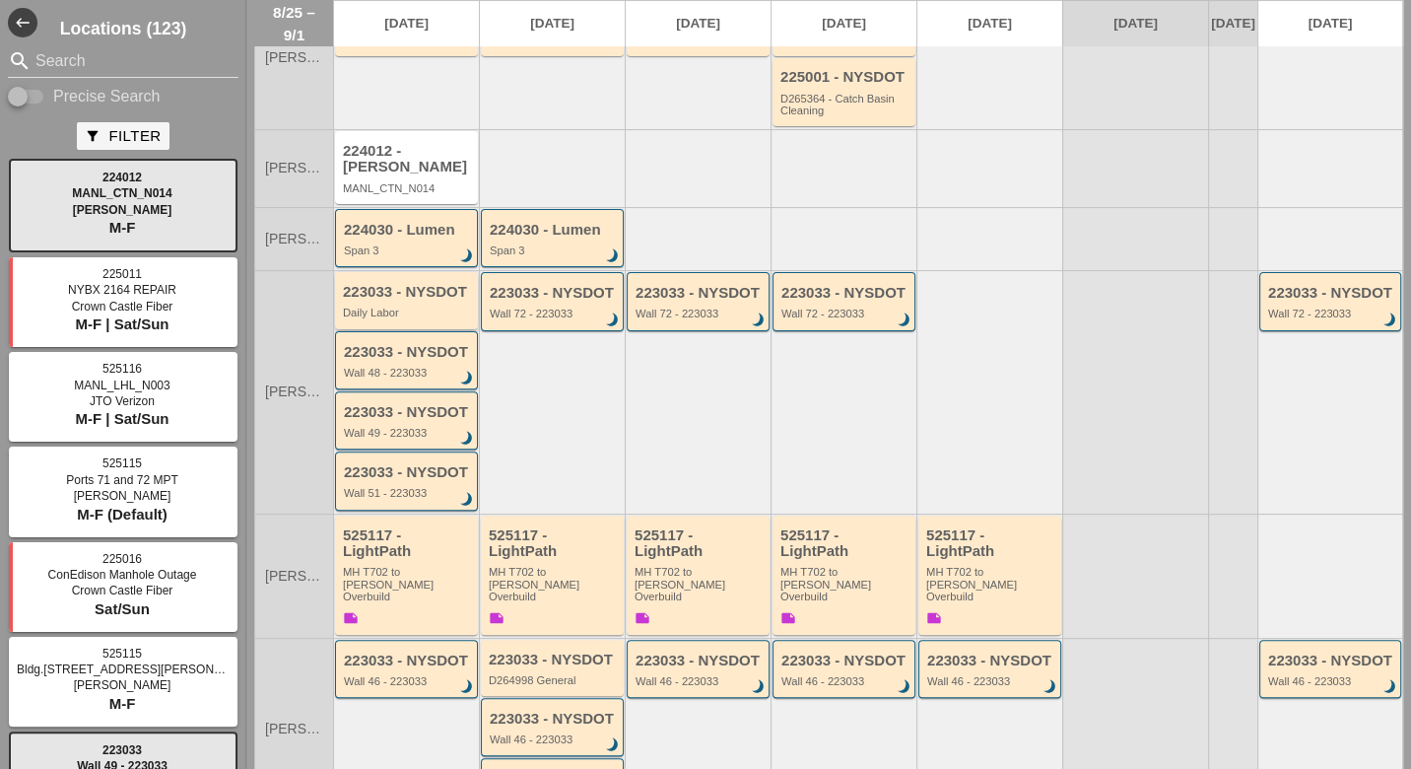
click at [417, 306] on div "Daily Labor" at bounding box center [408, 312] width 130 height 12
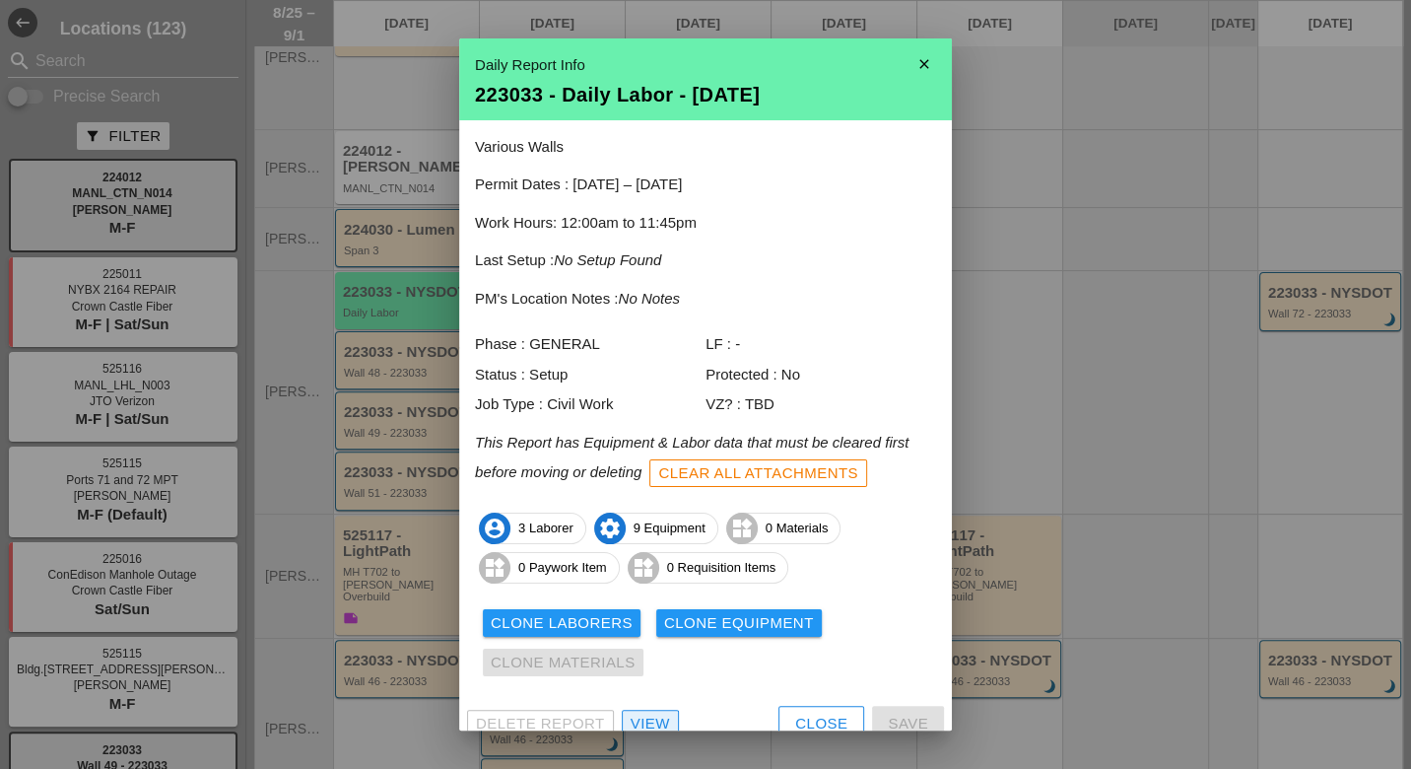
drag, startPoint x: 654, startPoint y: 723, endPoint x: 731, endPoint y: 559, distance: 181.6
click at [655, 723] on div "View" at bounding box center [650, 723] width 39 height 23
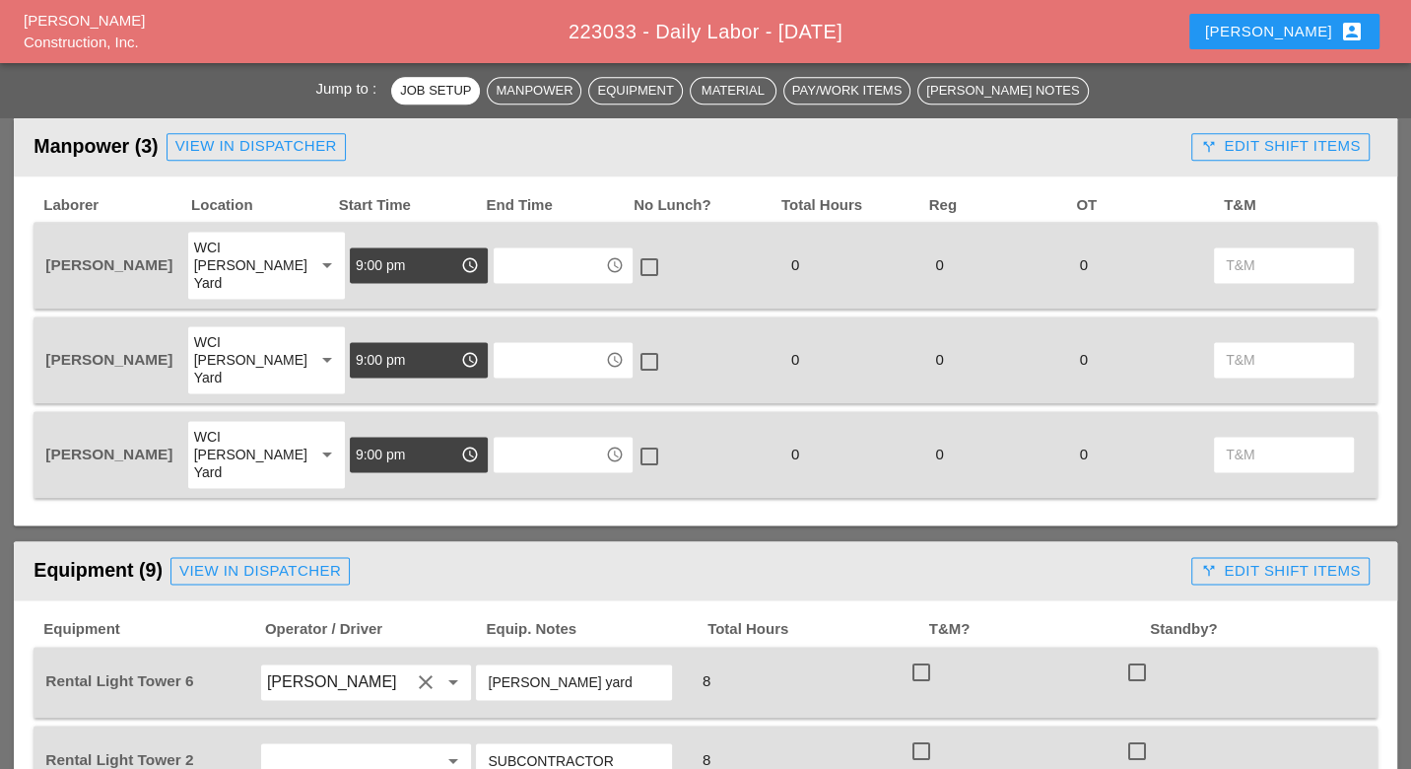
scroll to position [1860, 0]
click at [1271, 143] on div "call_split Edit Shift Items" at bounding box center [1280, 146] width 160 height 23
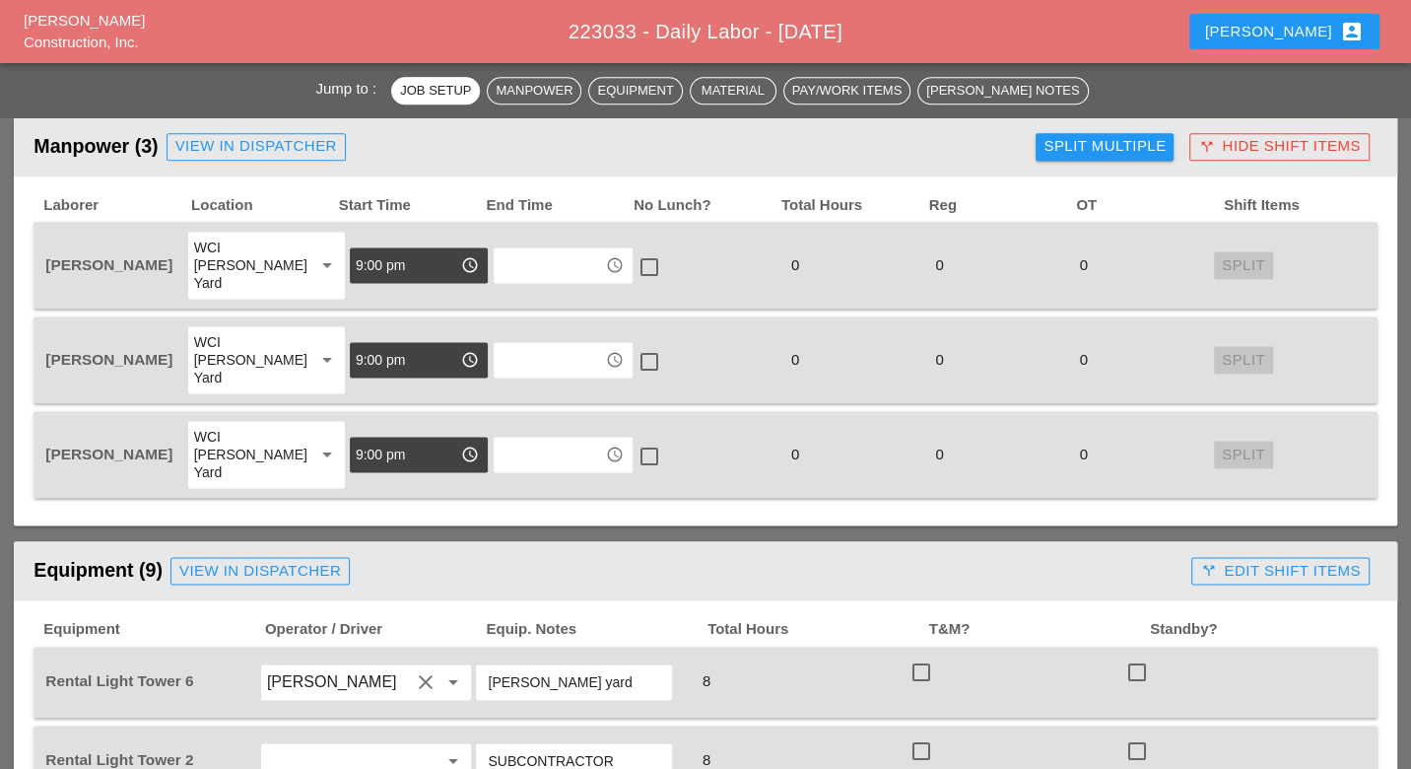
click at [1150, 147] on div "Split Multiple" at bounding box center [1104, 146] width 122 height 23
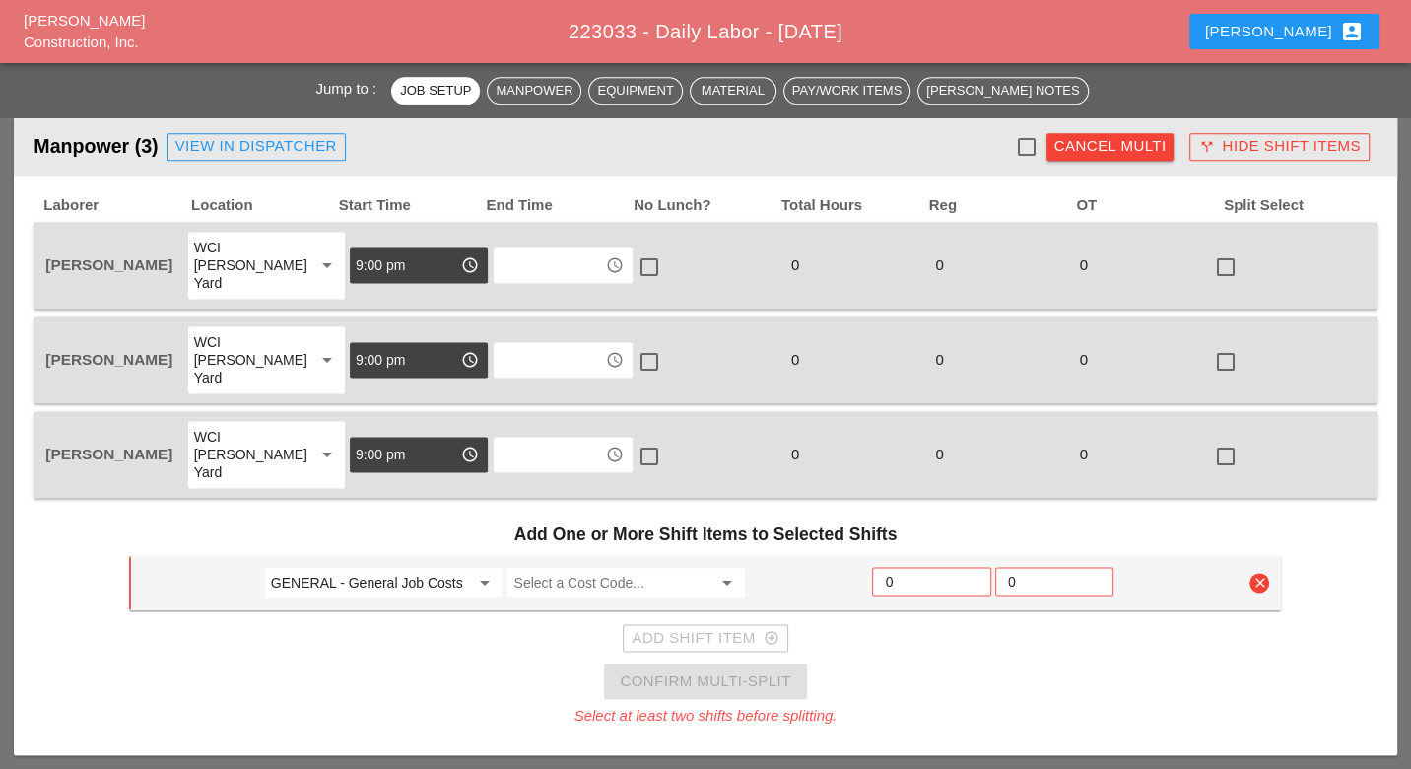
click at [1027, 140] on div at bounding box center [1026, 146] width 33 height 33
checkbox input "true"
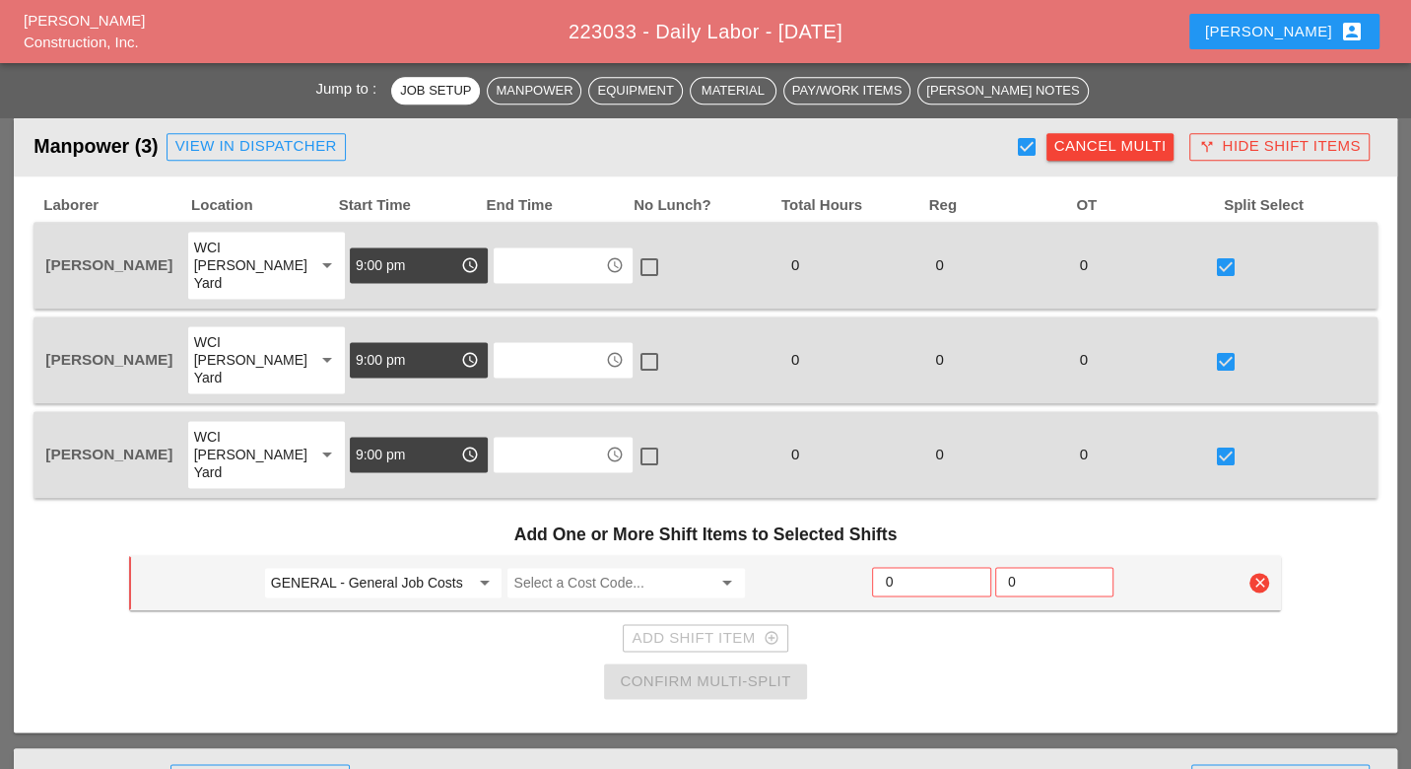
click at [392, 567] on input "GENERAL - General Job Costs" at bounding box center [370, 583] width 198 height 32
drag, startPoint x: 351, startPoint y: 558, endPoint x: 371, endPoint y: 557, distance: 20.7
click at [352, 558] on div "51 - Phase 51" at bounding box center [383, 564] width 207 height 24
type input "51 - Phase 51"
click at [564, 567] on input "Select a Cost Code..." at bounding box center [612, 583] width 198 height 32
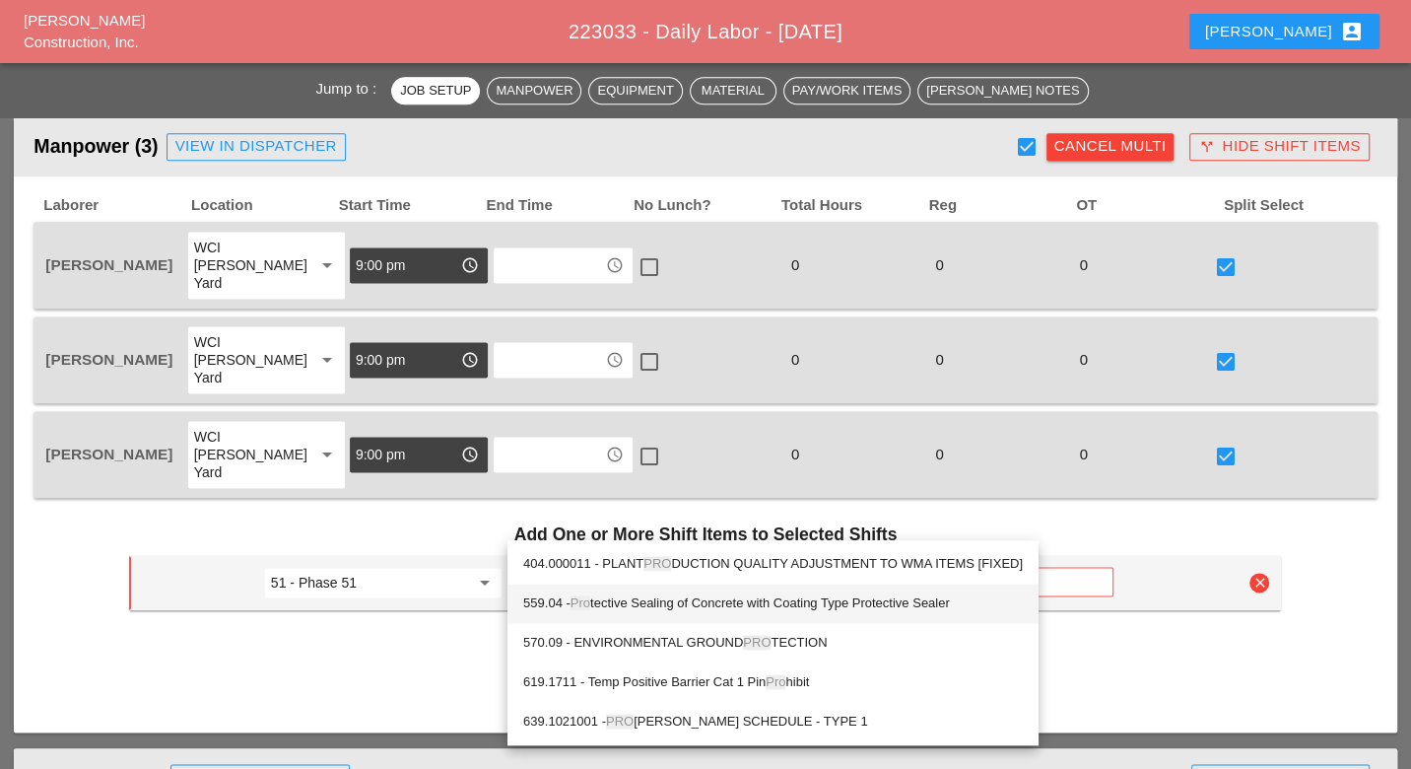
click at [652, 602] on div "559.04 - Pro tective Sealing of Concrete with Coating Type Protective Sealer" at bounding box center [773, 603] width 500 height 24
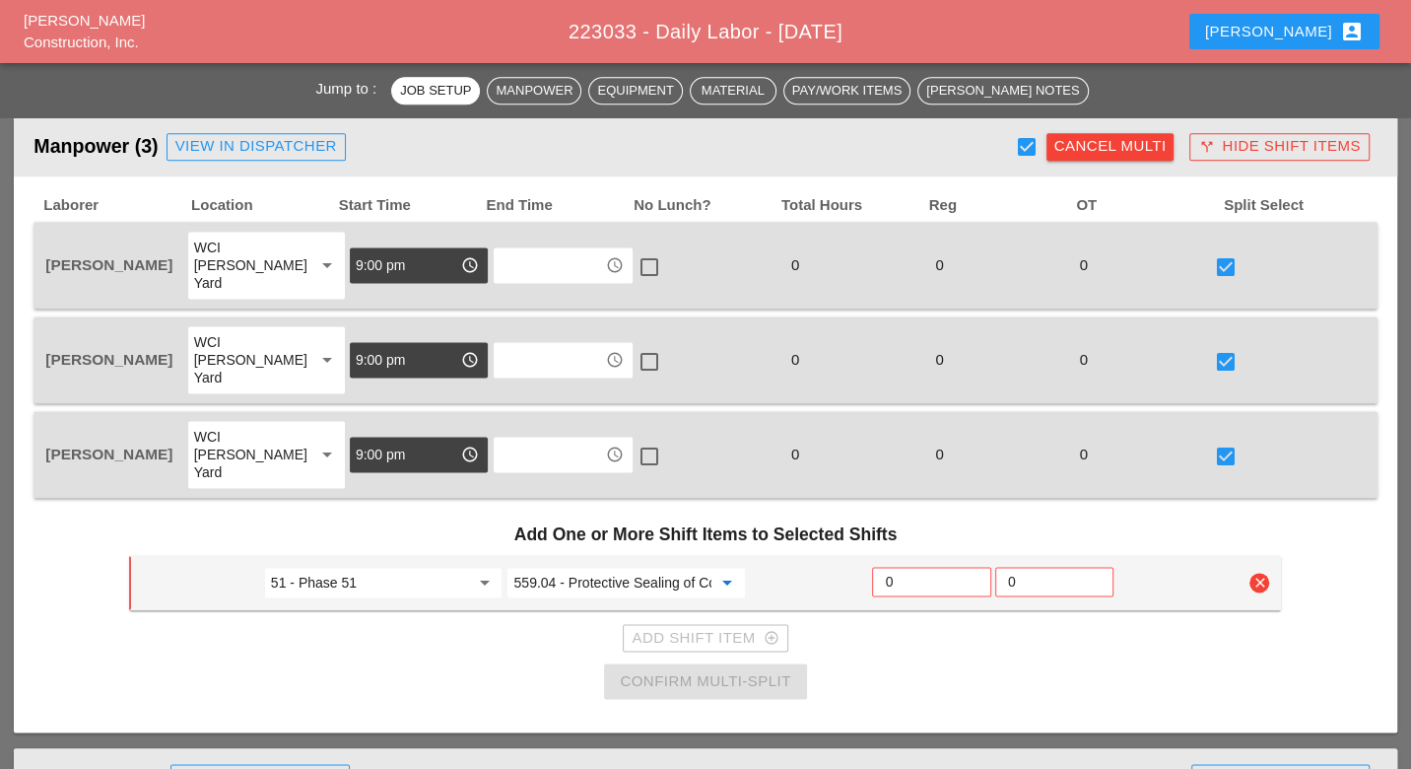
type input "559.04 - Protective Sealing of Concrete with Coating Type Protective Sealer"
click at [890, 566] on input "0" at bounding box center [931, 582] width 93 height 32
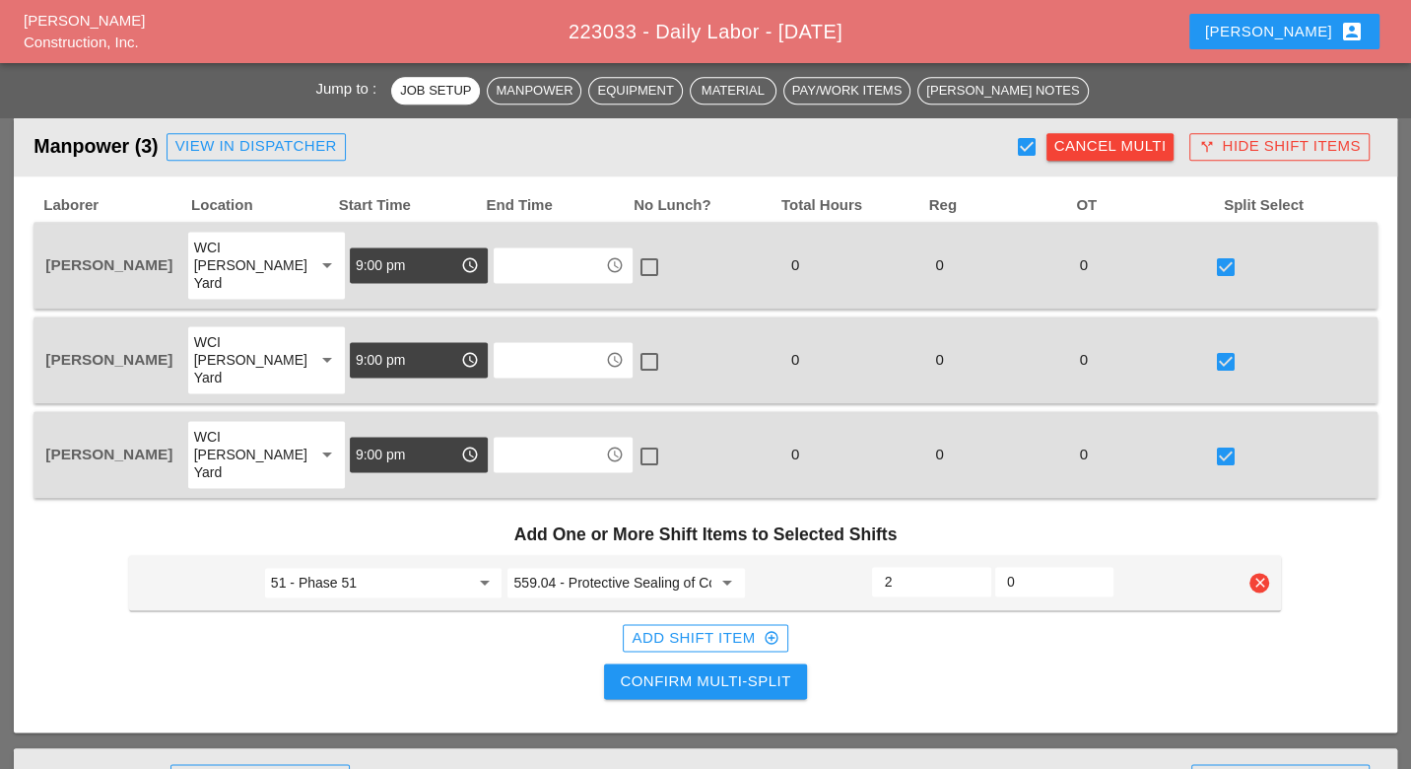
type input "2"
click at [735, 627] on div "Add Shift Item add_circle_outline" at bounding box center [705, 638] width 147 height 23
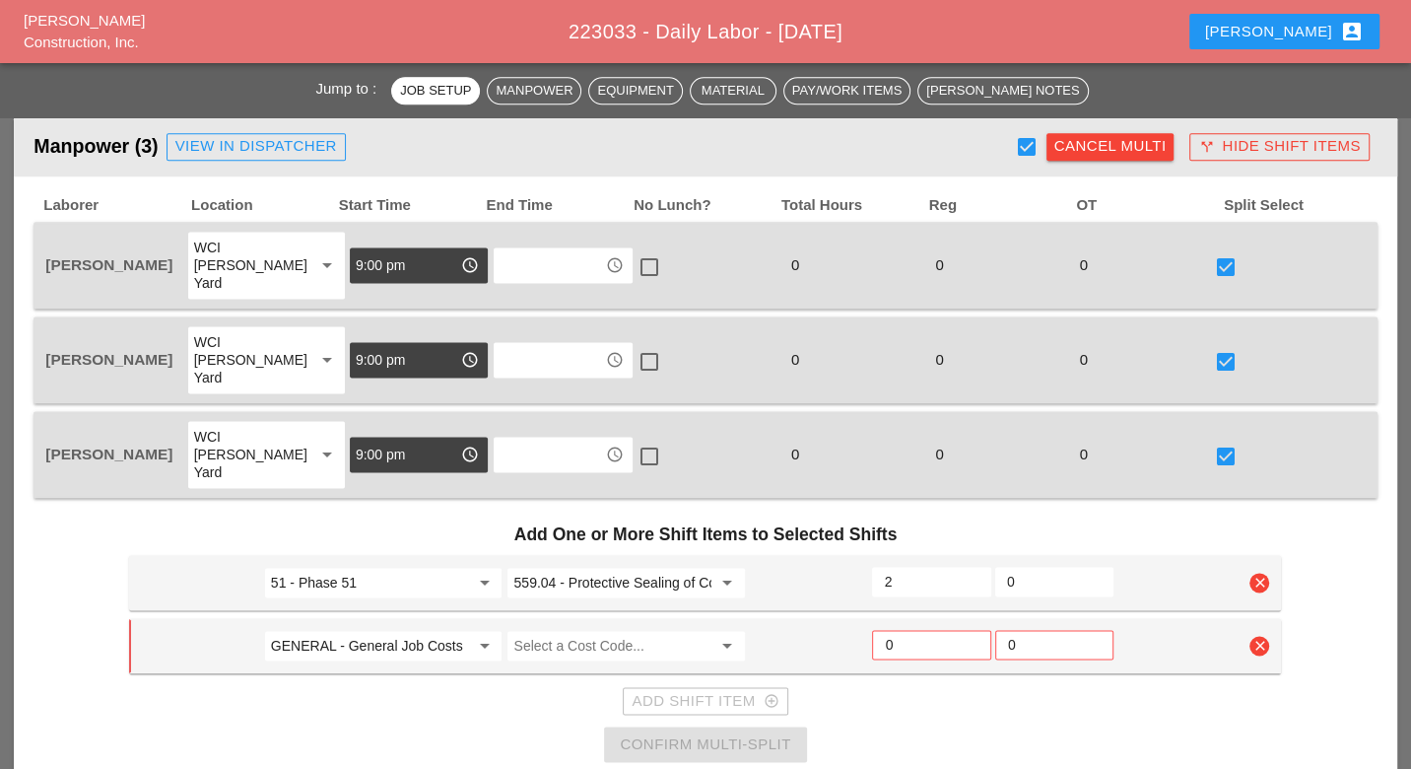
click at [393, 630] on input "GENERAL - General Job Costs" at bounding box center [370, 646] width 198 height 32
drag, startPoint x: 369, startPoint y: 613, endPoint x: 463, endPoint y: 613, distance: 93.6
click at [369, 613] on div "49 - Phase 49" at bounding box center [383, 625] width 207 height 24
type input "49 - Phase 49"
click at [584, 567] on input "559.04 - Protective Sealing of Concrete with Coating Type Protective Sealer" at bounding box center [612, 583] width 198 height 32
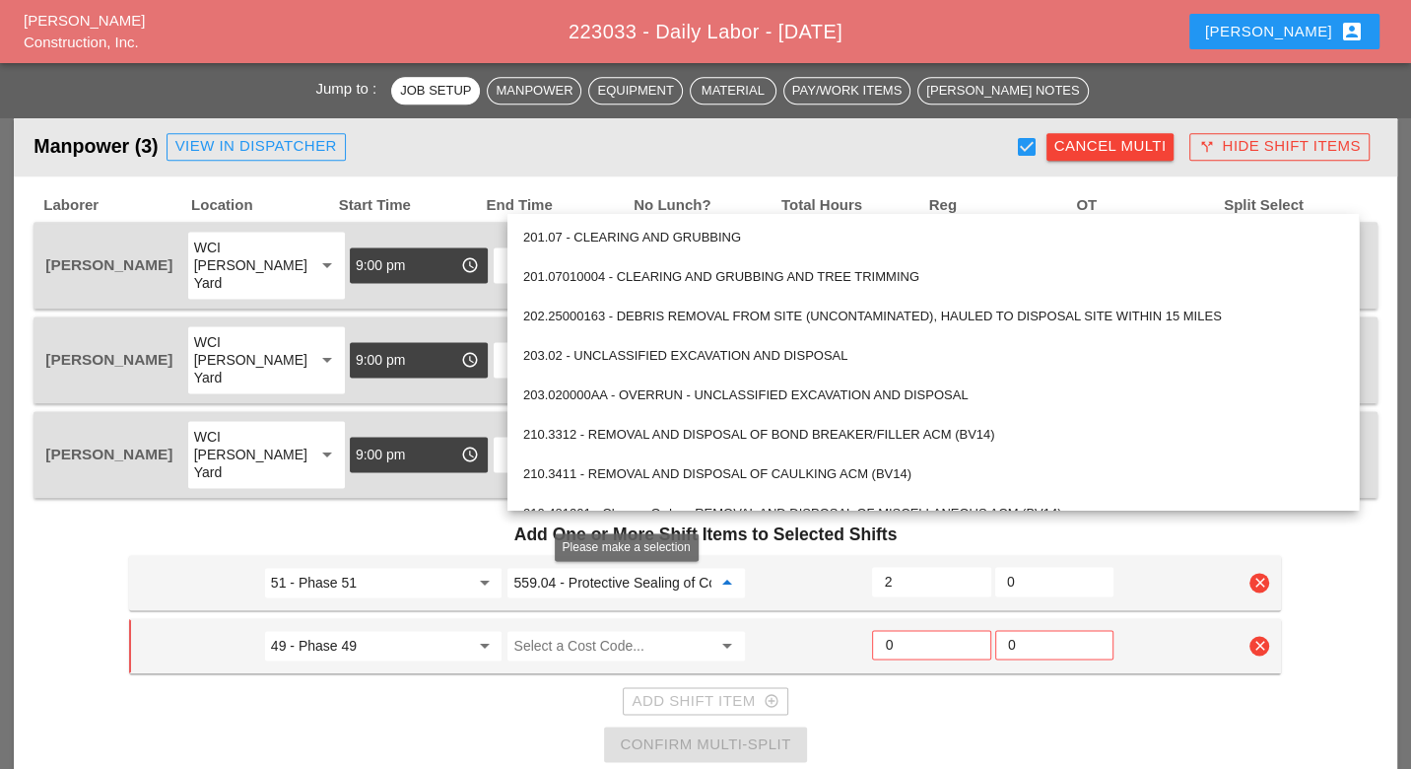
click at [562, 630] on input "Select a Cost Code..." at bounding box center [612, 646] width 198 height 32
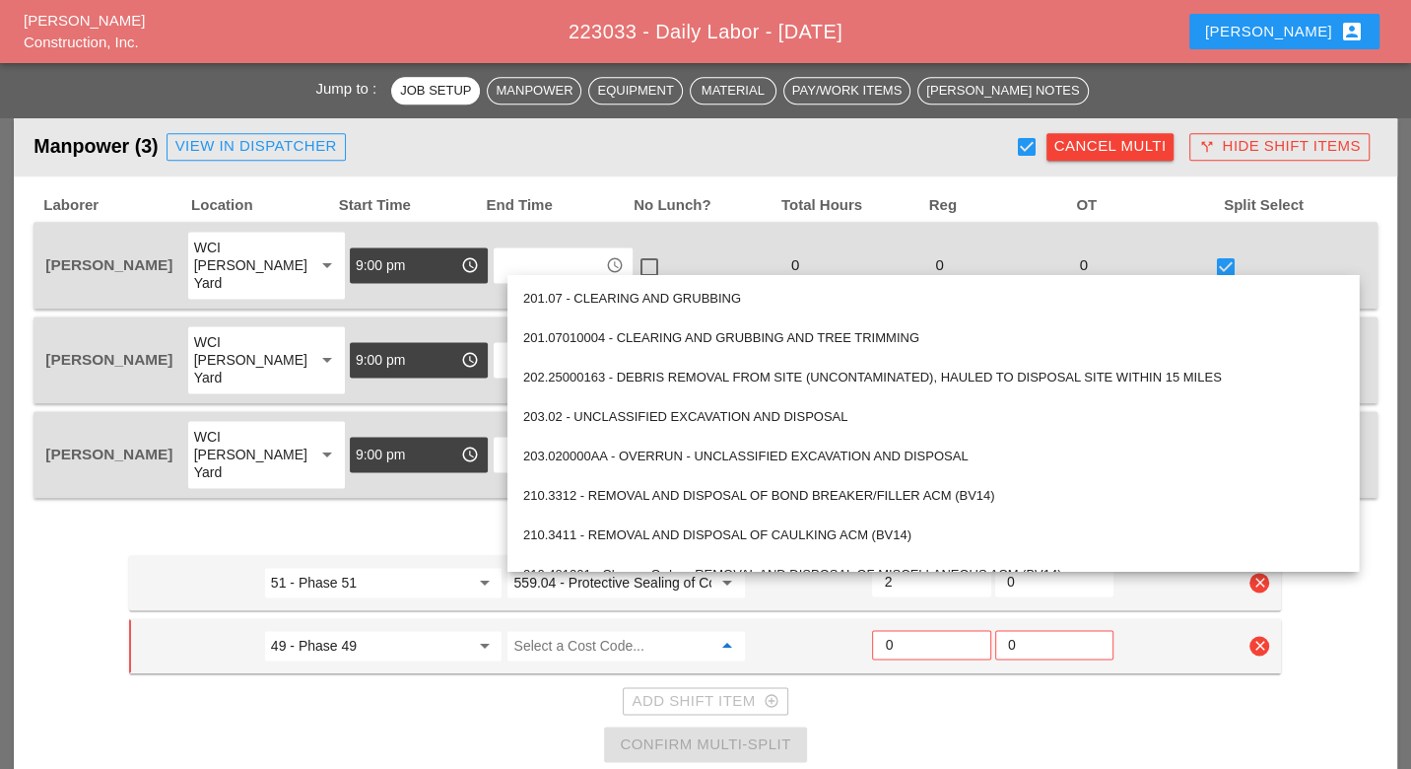
paste input "559.04 - Protective Sealing of Concrete with Coating Type Protective Sealer"
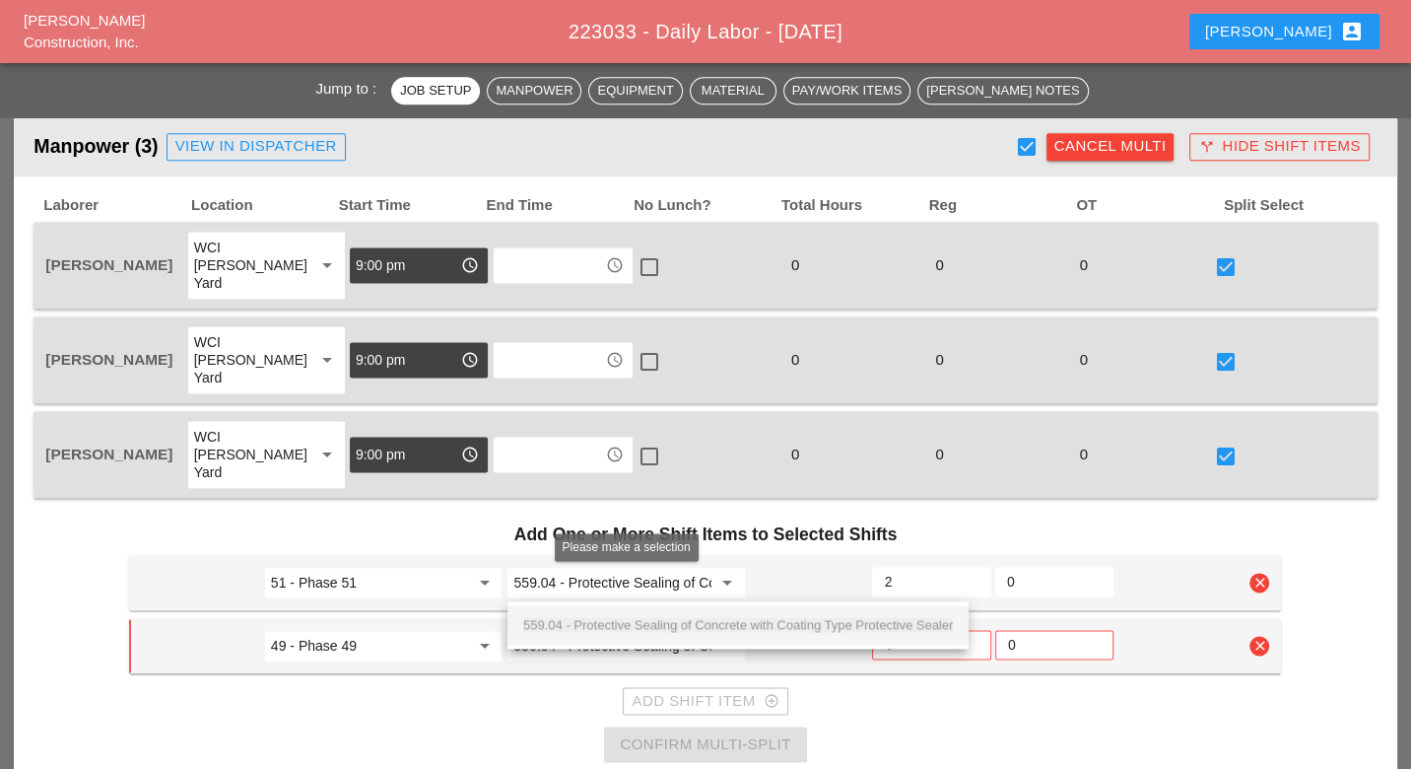
scroll to position [0, 263]
drag, startPoint x: 681, startPoint y: 614, endPoint x: 704, endPoint y: 614, distance: 23.6
click at [682, 615] on div "559.04 - Protective Sealing of Concrete with Coating Type Protective Sealer" at bounding box center [738, 625] width 430 height 24
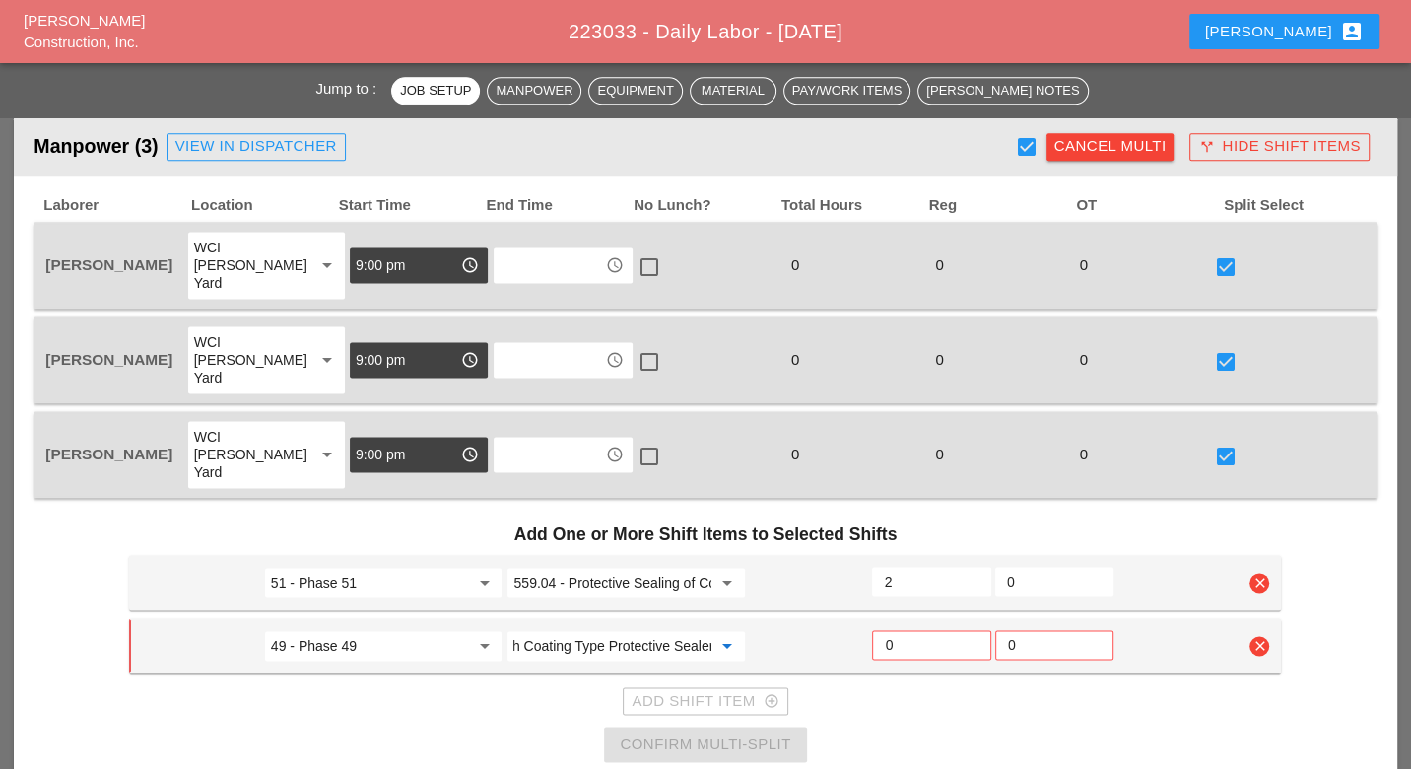
type input "559.04 - Protective Sealing of Concrete with Coating Type Protective Sealer"
click at [901, 629] on input "0" at bounding box center [931, 645] width 93 height 32
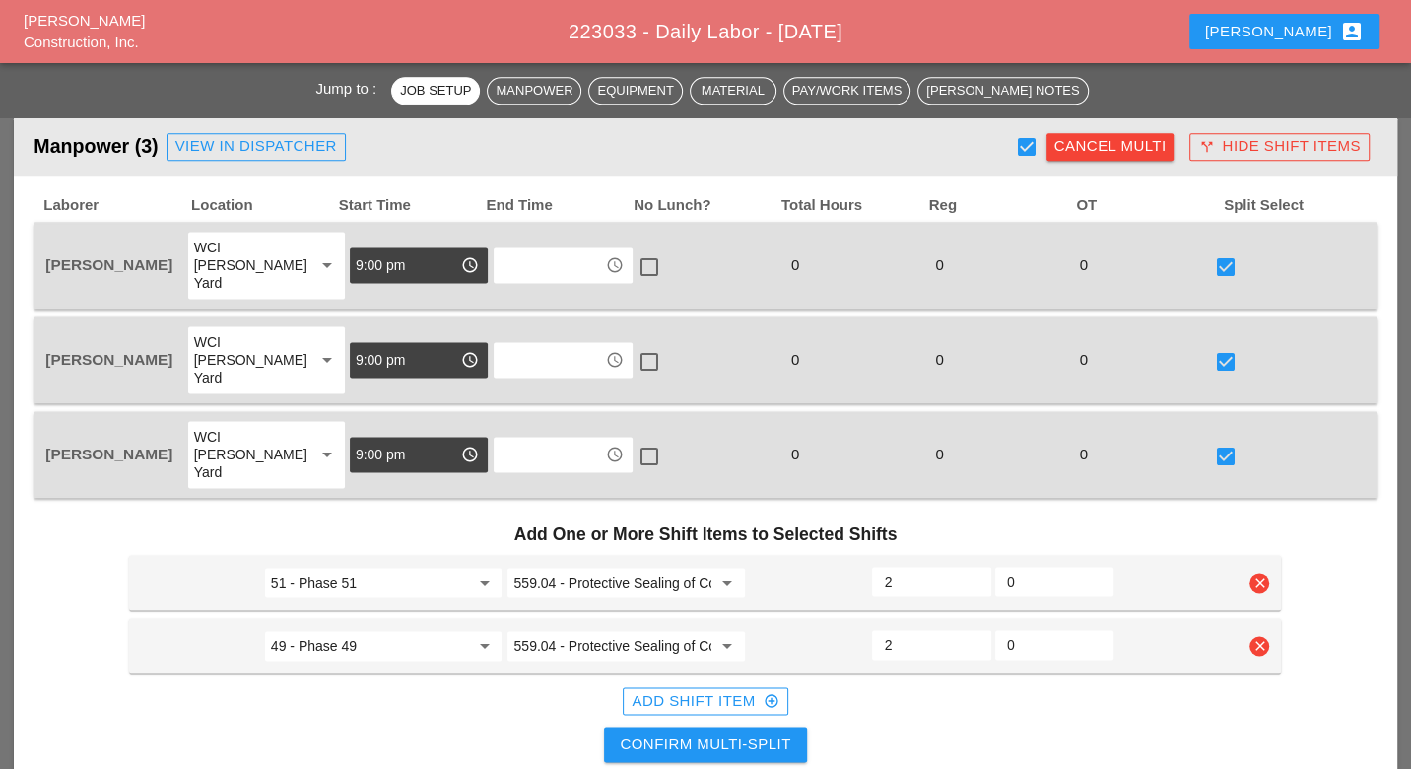
type input "2"
click at [706, 690] on div "Add Shift Item add_circle_outline" at bounding box center [705, 701] width 147 height 23
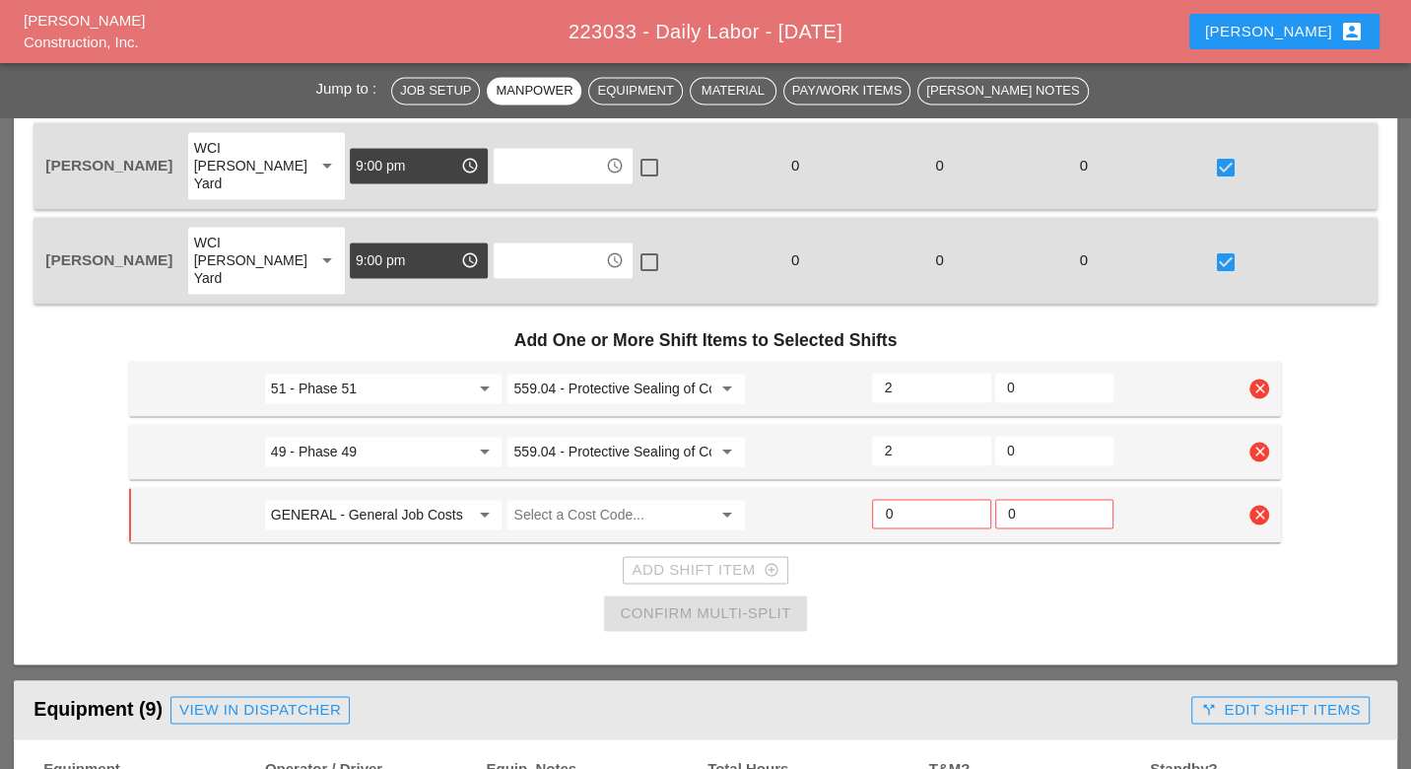
scroll to position [2080, 0]
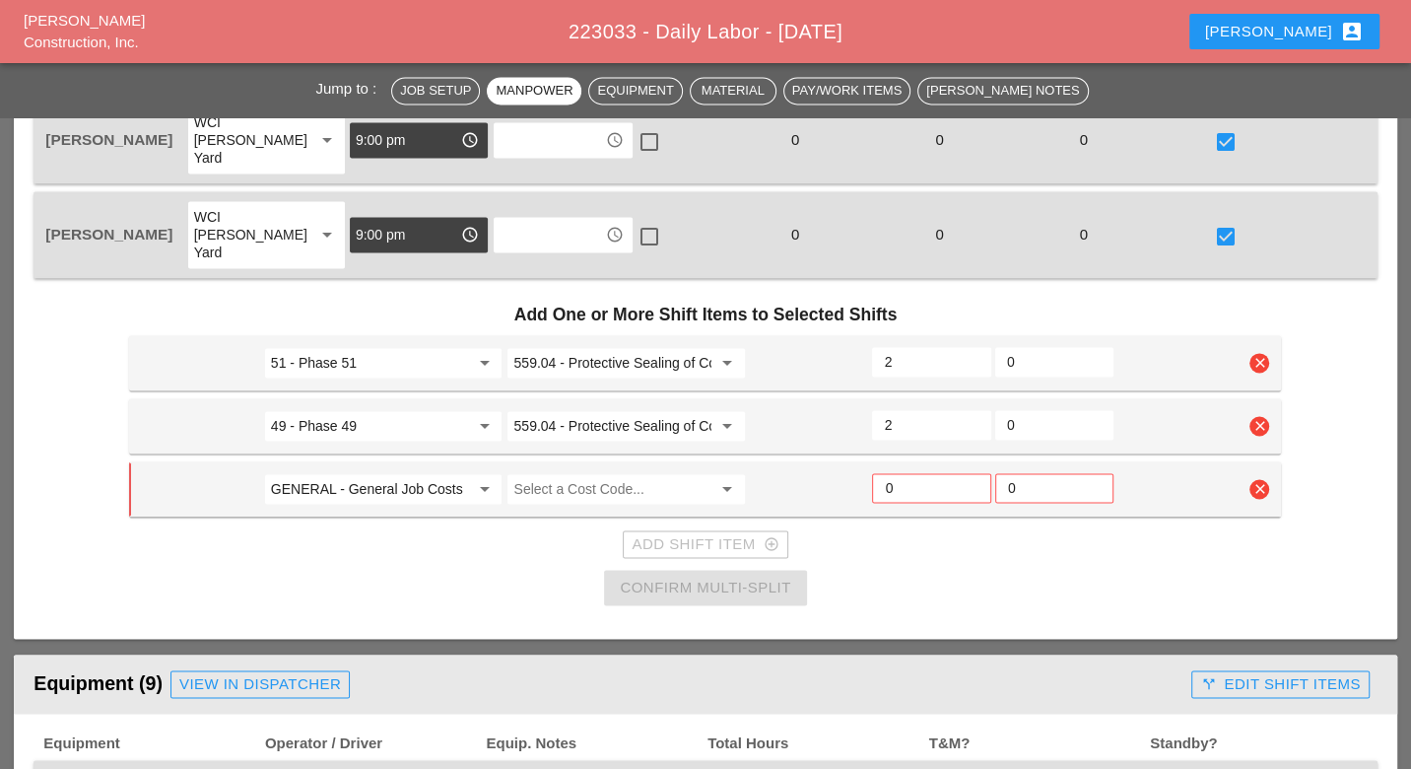
click at [376, 473] on input "GENERAL - General Job Costs" at bounding box center [370, 489] width 198 height 32
click at [363, 458] on div "48 - Phase 48" at bounding box center [383, 466] width 207 height 24
type input "48 - Phase 48"
click at [565, 473] on input "Select a Cost Code..." at bounding box center [612, 489] width 198 height 32
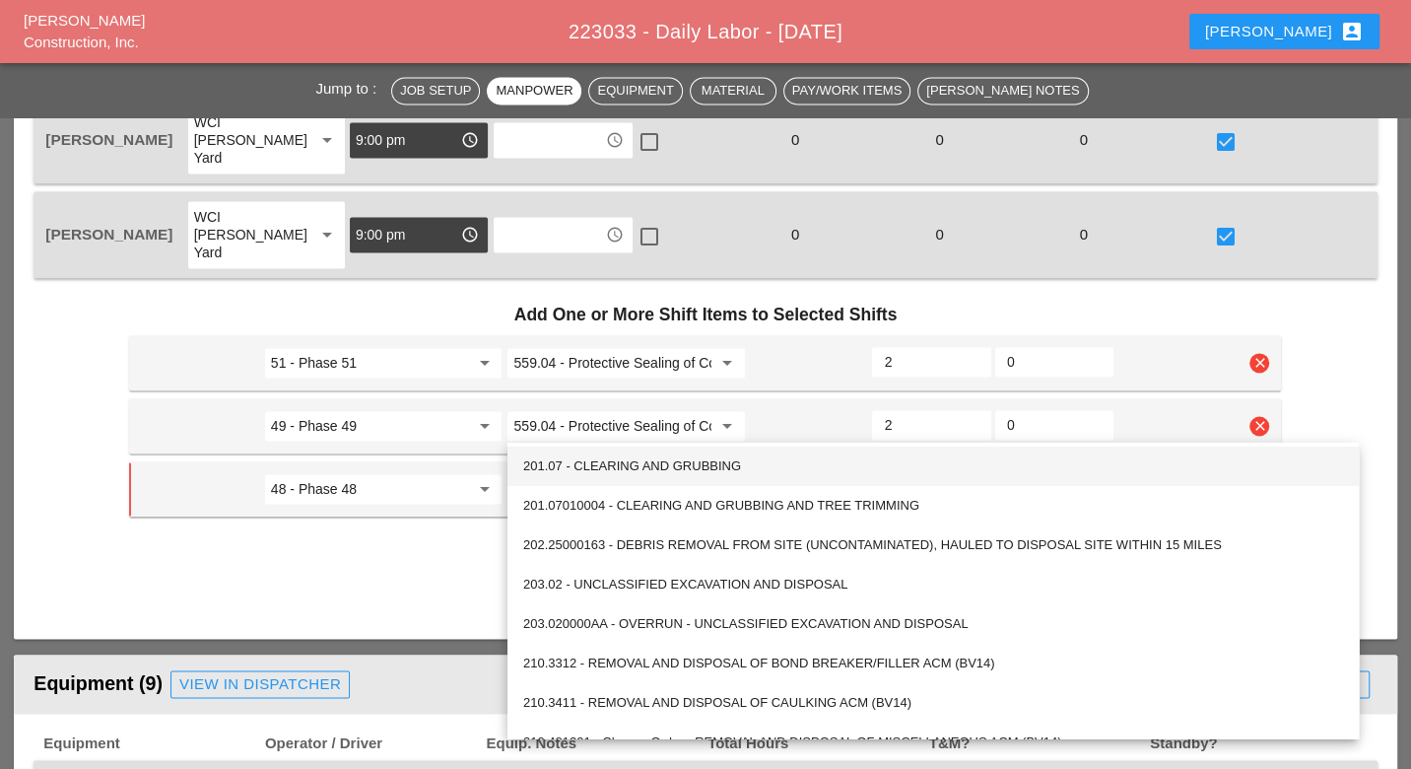
paste input "559.04 - Protective Sealing of Concrete with Coating Type Protective Sealer"
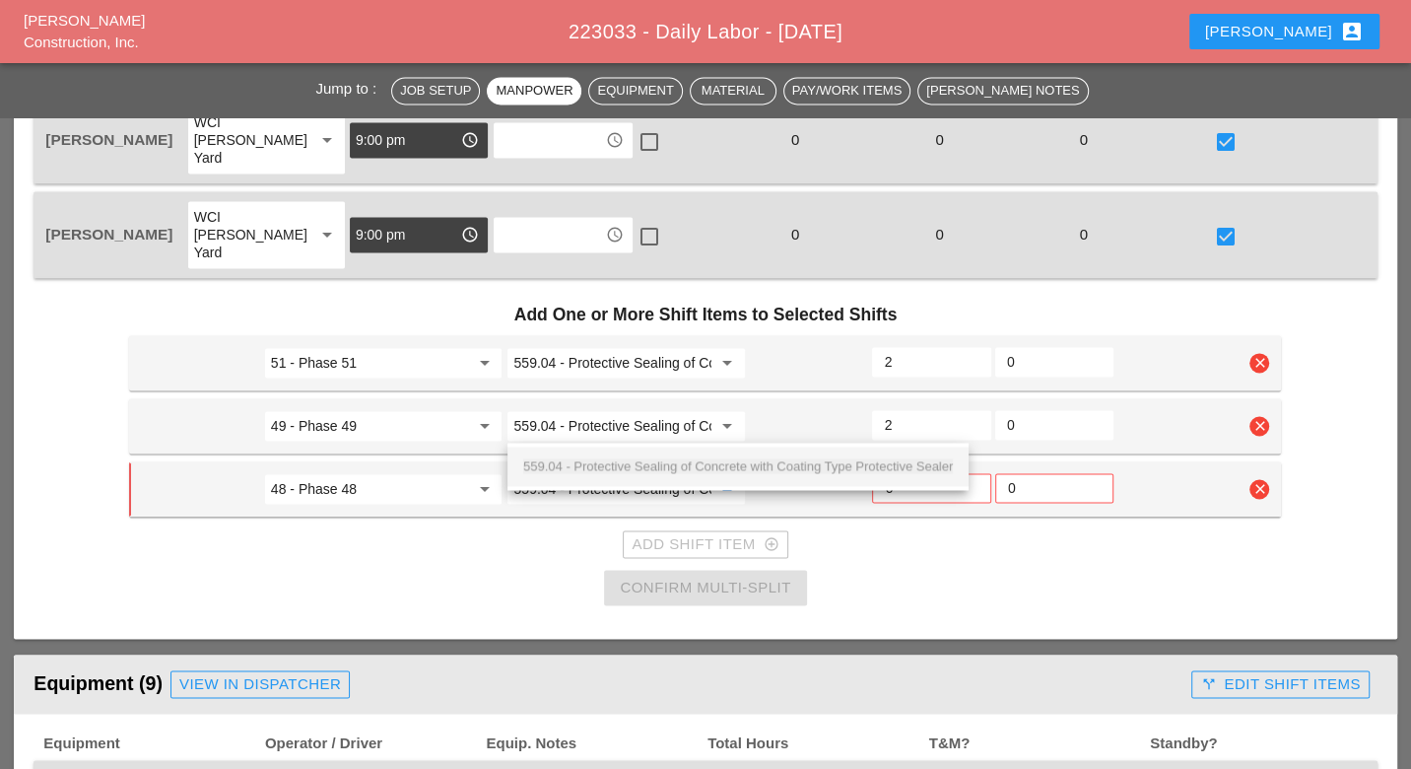
scroll to position [0, 263]
click at [568, 467] on span "559.04 - Protective Sealing of Concrete with Coating Type Protective Sealer" at bounding box center [738, 465] width 430 height 15
type input "559.04 - Protective Sealing of Concrete with Coating Type Protective Sealer"
click at [888, 472] on input "0" at bounding box center [931, 488] width 93 height 32
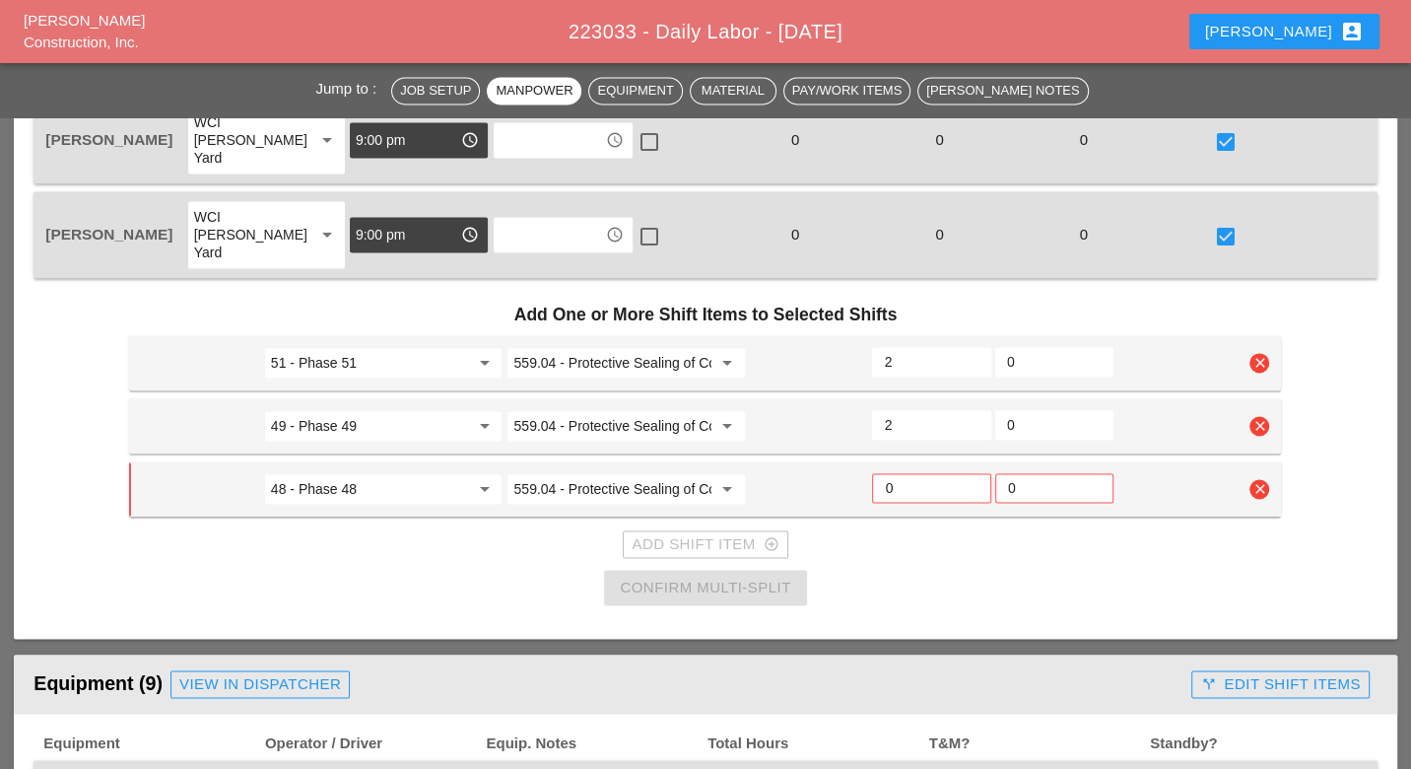
click at [902, 472] on input "0" at bounding box center [931, 488] width 93 height 32
drag, startPoint x: 900, startPoint y: 424, endPoint x: 869, endPoint y: 424, distance: 30.5
click at [870, 471] on div "0" at bounding box center [931, 488] width 122 height 35
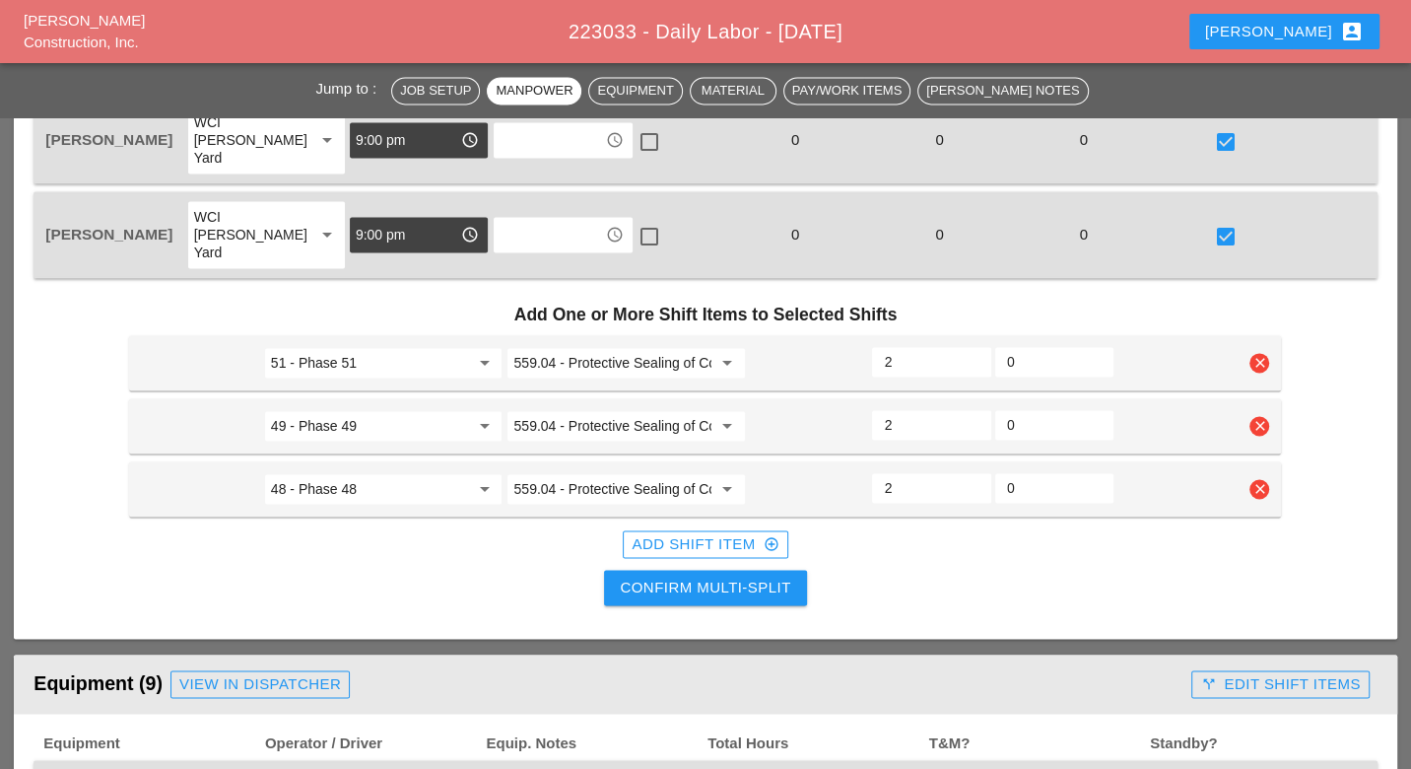
type input "2"
click at [715, 533] on div "Add Shift Item add_circle_outline" at bounding box center [705, 544] width 147 height 23
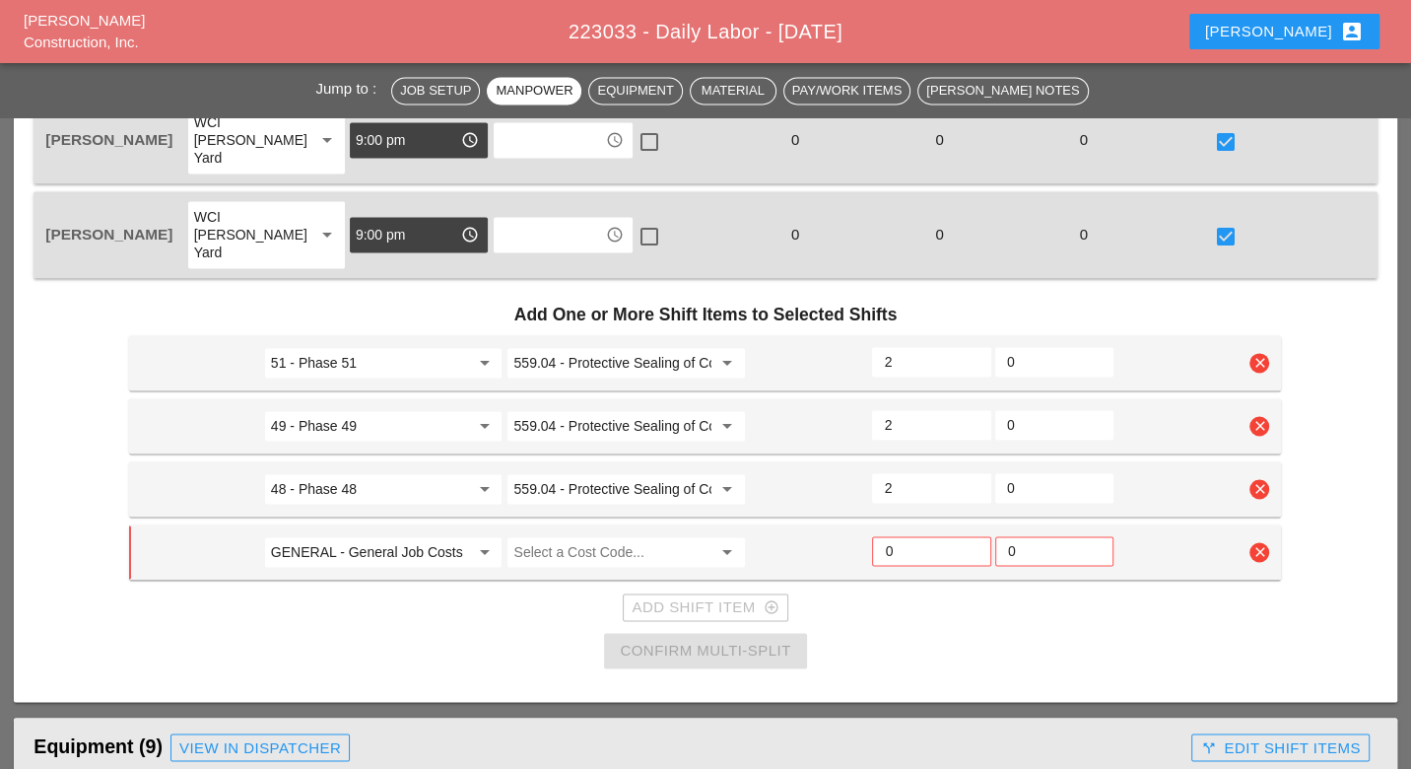
click at [379, 536] on input "GENERAL - General Job Costs" at bounding box center [370, 552] width 198 height 32
click at [345, 525] on div "51 - Phase 51" at bounding box center [383, 528] width 207 height 24
type input "51 - Phase 51"
click at [542, 536] on input "Select a Cost Code..." at bounding box center [612, 552] width 198 height 32
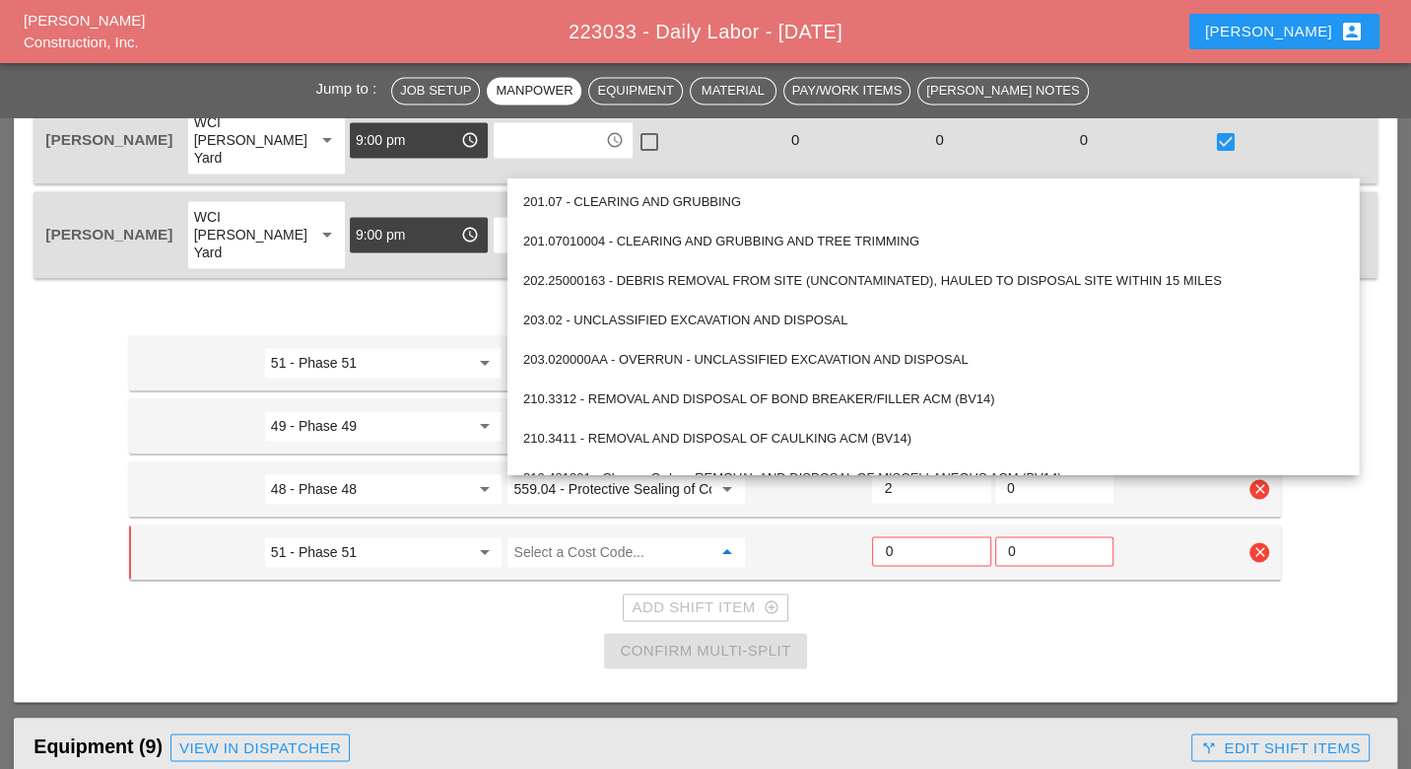
click at [542, 536] on input "Select a Cost Code..." at bounding box center [612, 552] width 198 height 32
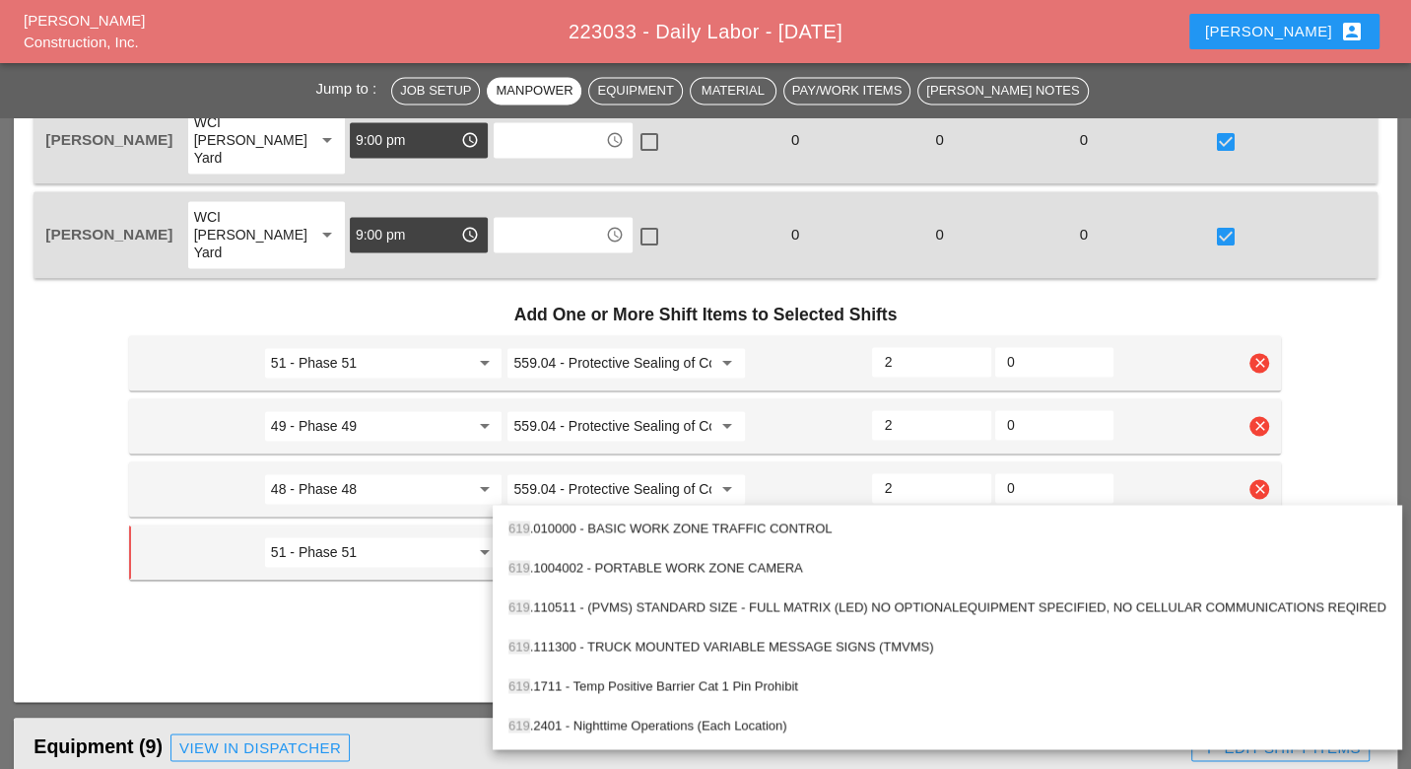
click at [640, 525] on div "619 .010000 - BASIC WORK ZONE TRAFFIC CONTROL" at bounding box center [947, 528] width 878 height 24
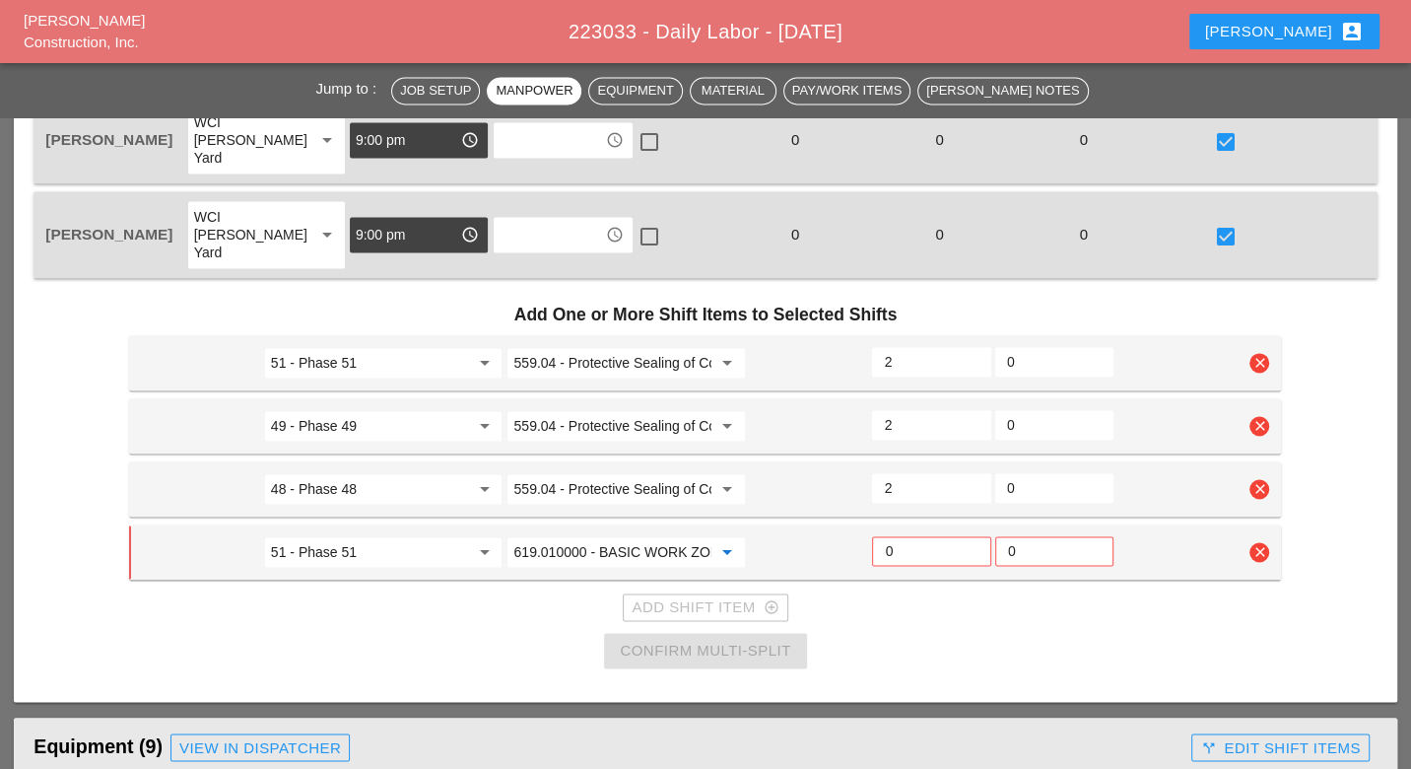
type input "619.010000 - BASIC WORK ZONE TRAFFIC CONTROL"
click at [897, 535] on input "0" at bounding box center [931, 551] width 93 height 32
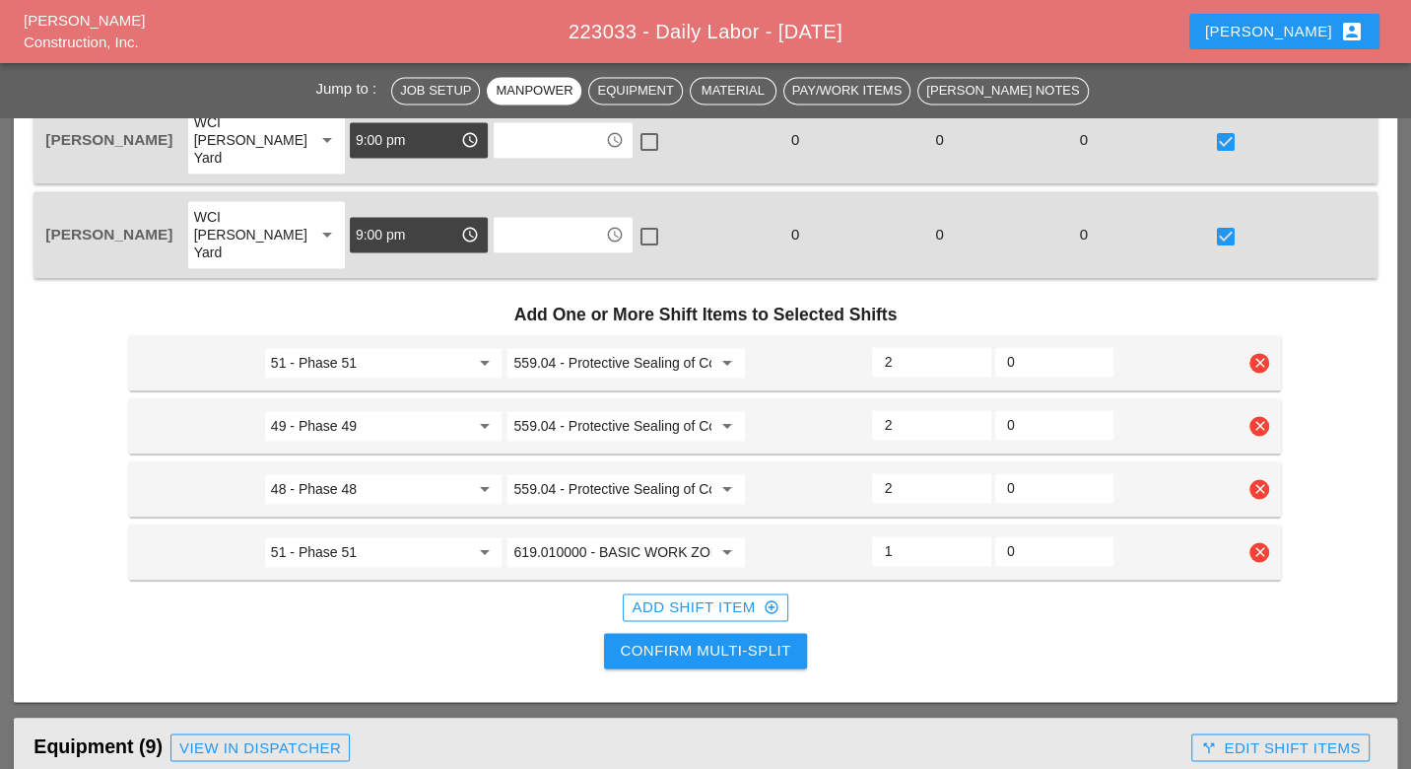
type input "1"
click at [766, 639] on div "Confirm Multi-Split" at bounding box center [705, 650] width 170 height 23
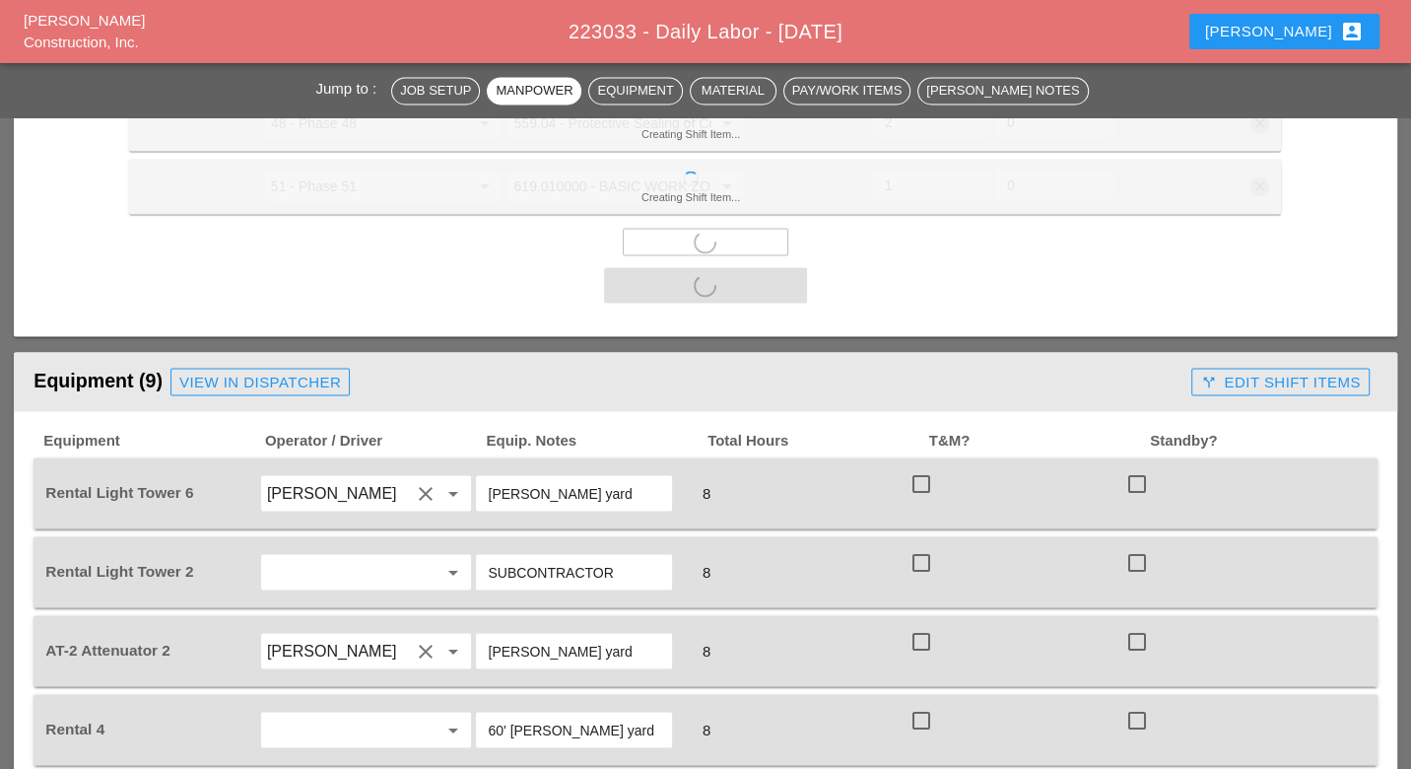
scroll to position [2517, 0]
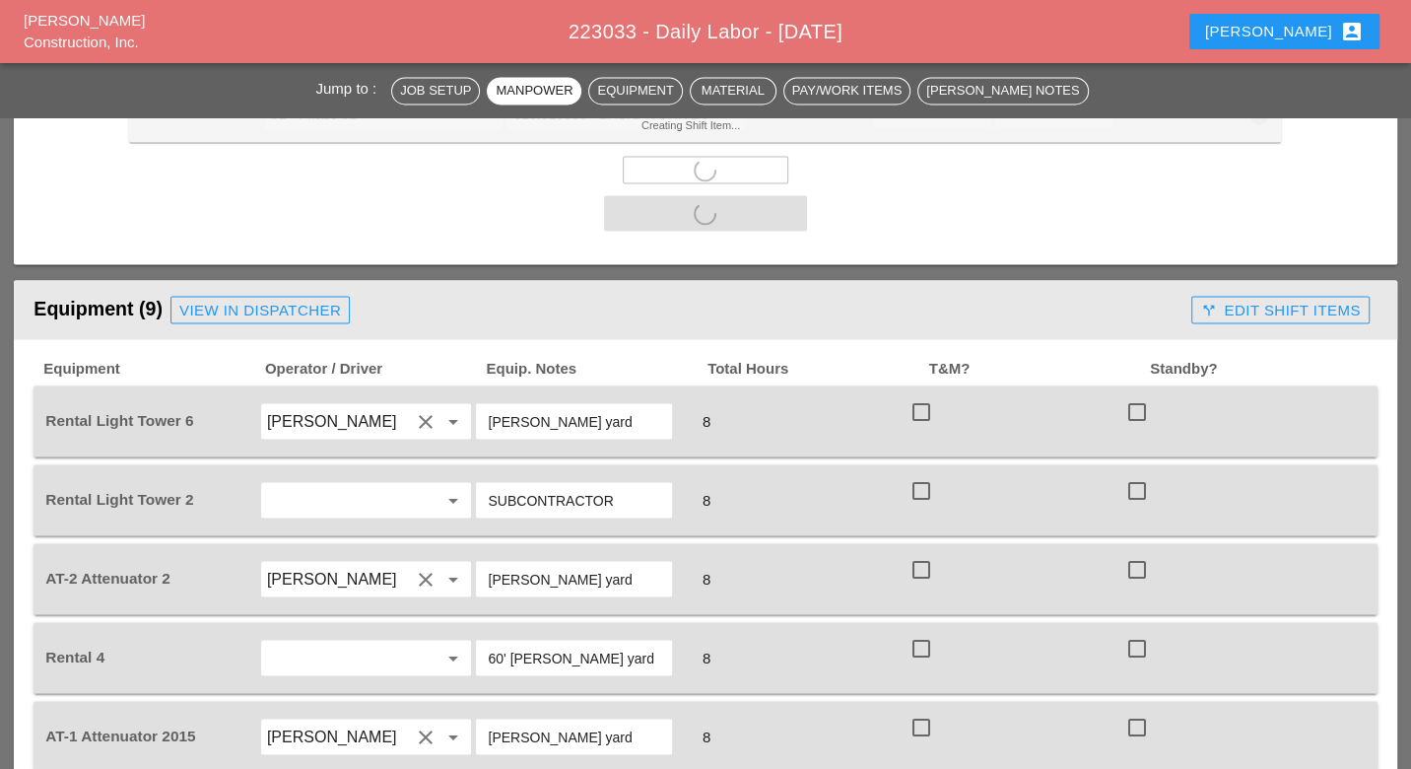
click at [920, 394] on div at bounding box center [920, 410] width 33 height 33
checkbox input "true"
click at [918, 473] on div at bounding box center [920, 489] width 33 height 33
checkbox input "true"
click at [917, 552] on div at bounding box center [920, 568] width 33 height 33
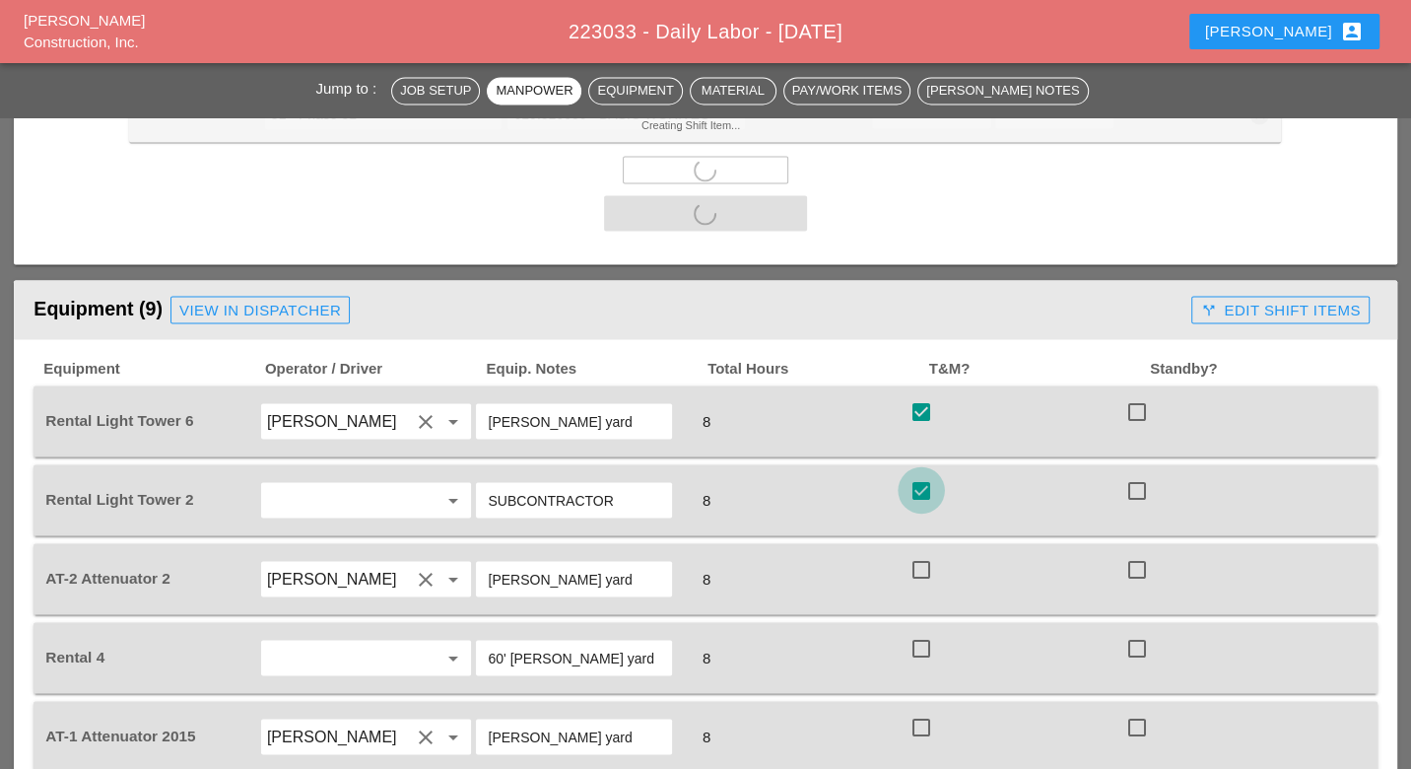
checkbox input "true"
click at [916, 631] on div at bounding box center [920, 647] width 33 height 33
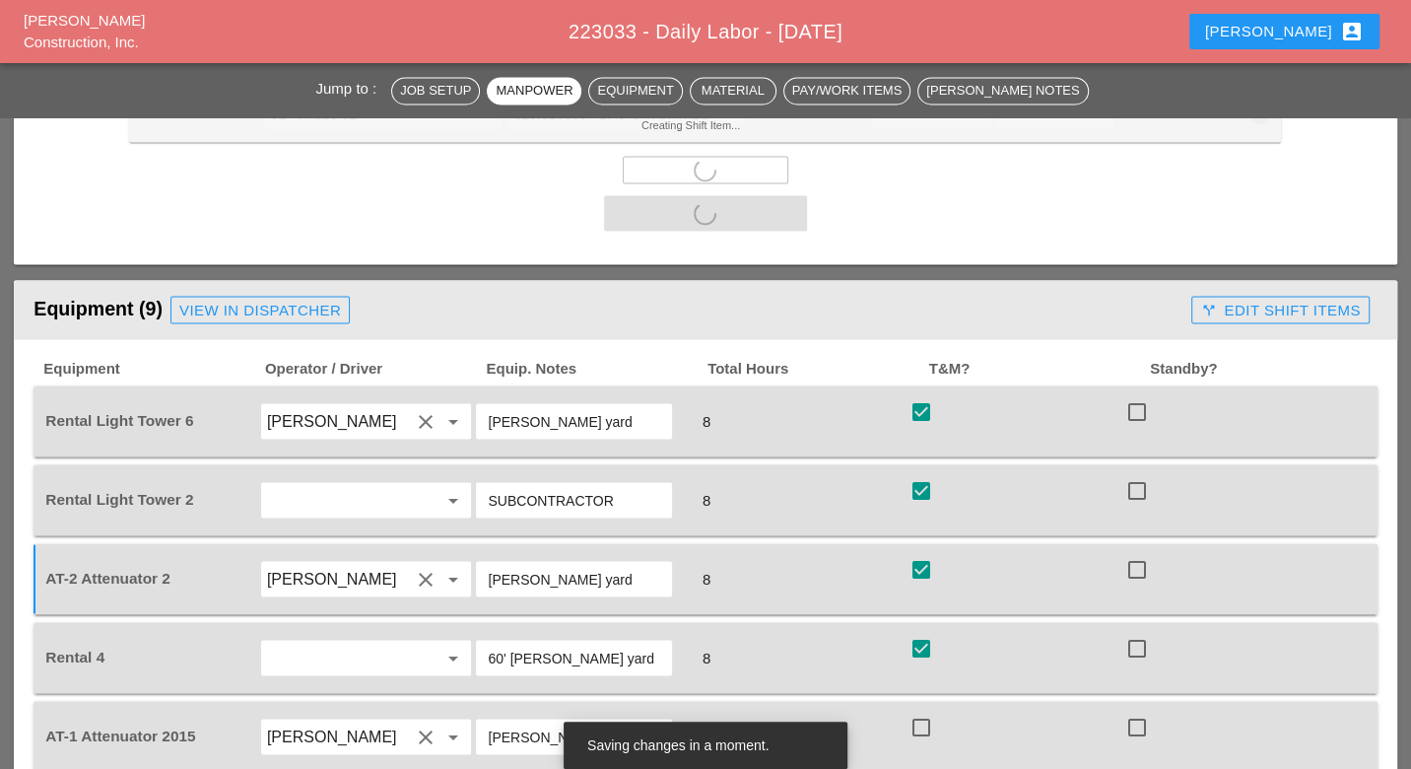
checkbox input "true"
click at [921, 709] on div at bounding box center [920, 725] width 33 height 33
checkbox input "true"
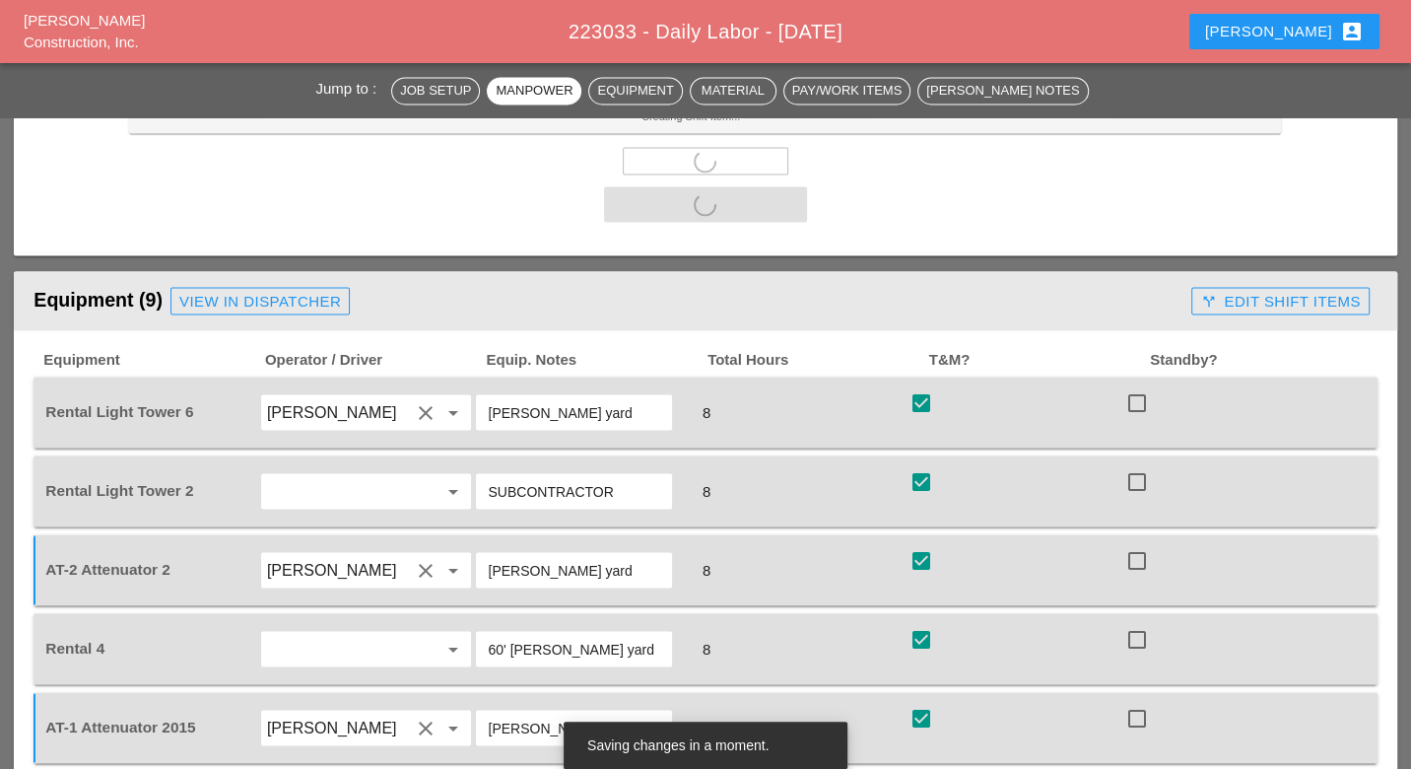
scroll to position [2627, 0]
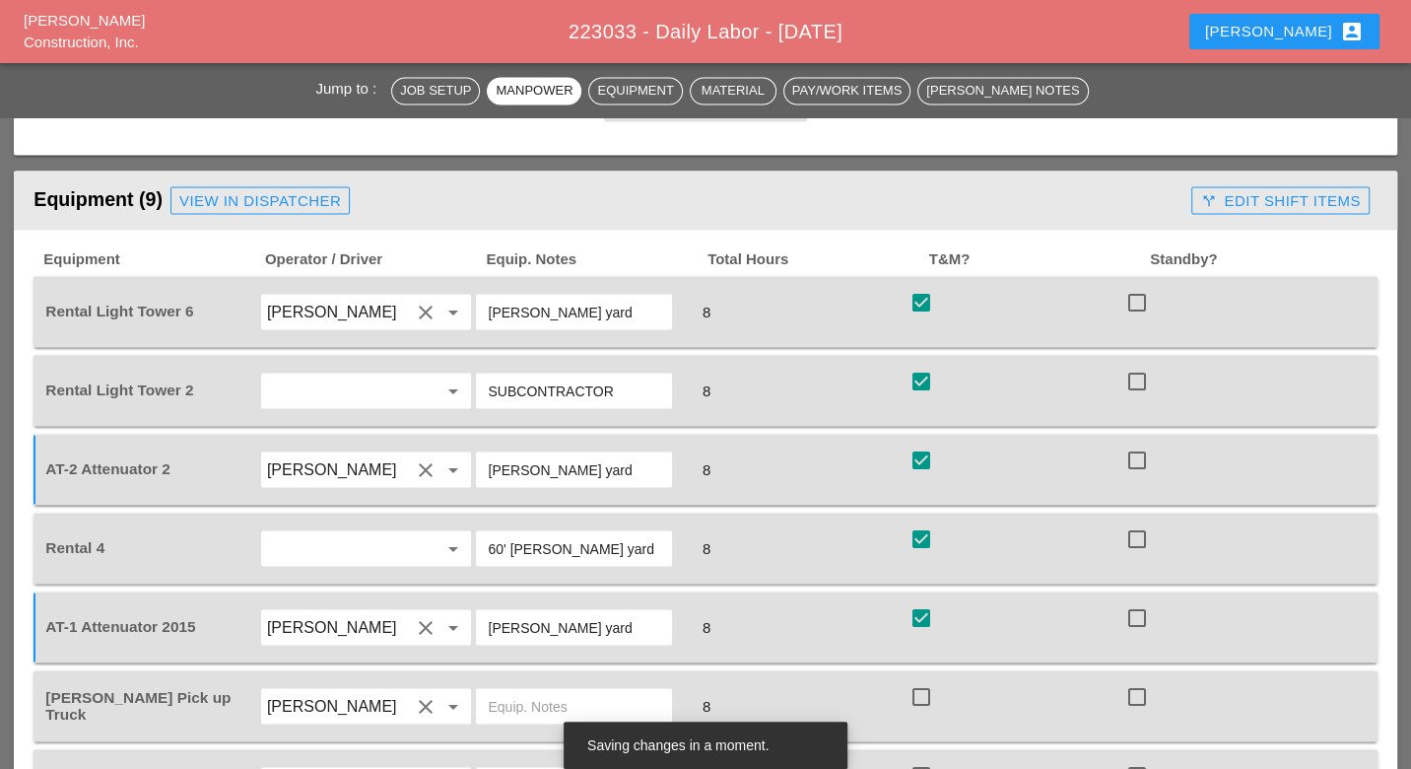
checkbox input "false"
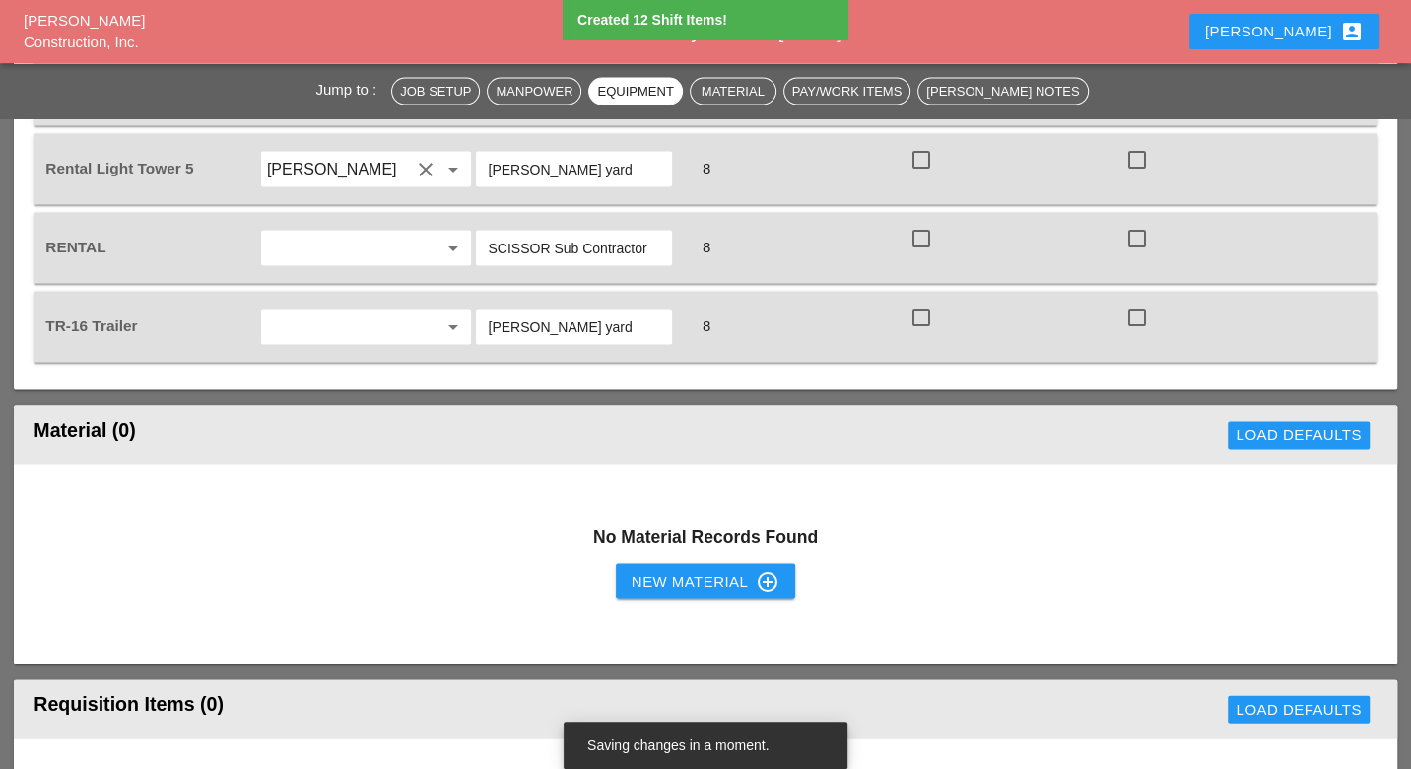
scroll to position [2435, 0]
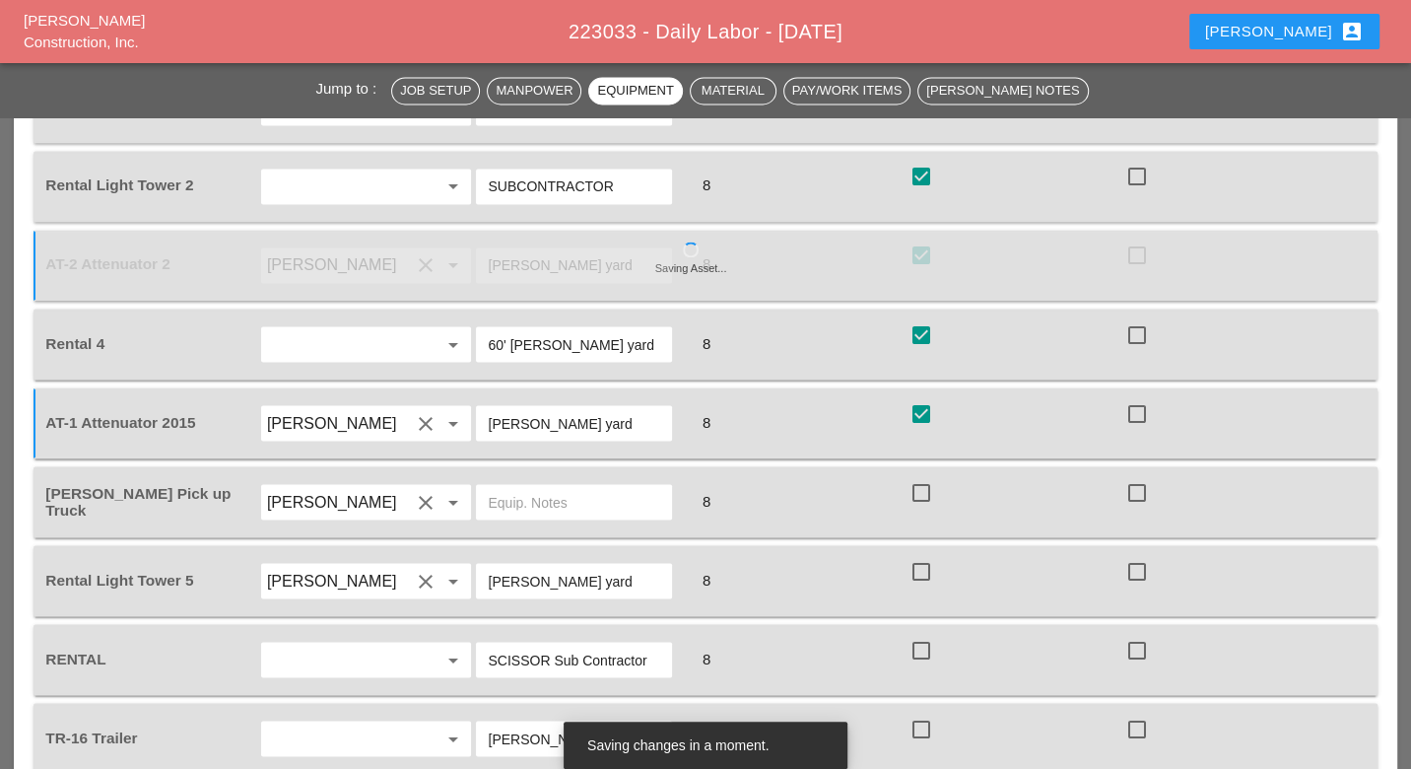
click at [1140, 633] on div at bounding box center [1136, 649] width 33 height 33
checkbox input "true"
drag, startPoint x: 920, startPoint y: 503, endPoint x: 919, endPoint y: 483, distance: 20.7
click at [919, 554] on div at bounding box center [920, 570] width 33 height 33
checkbox input "true"
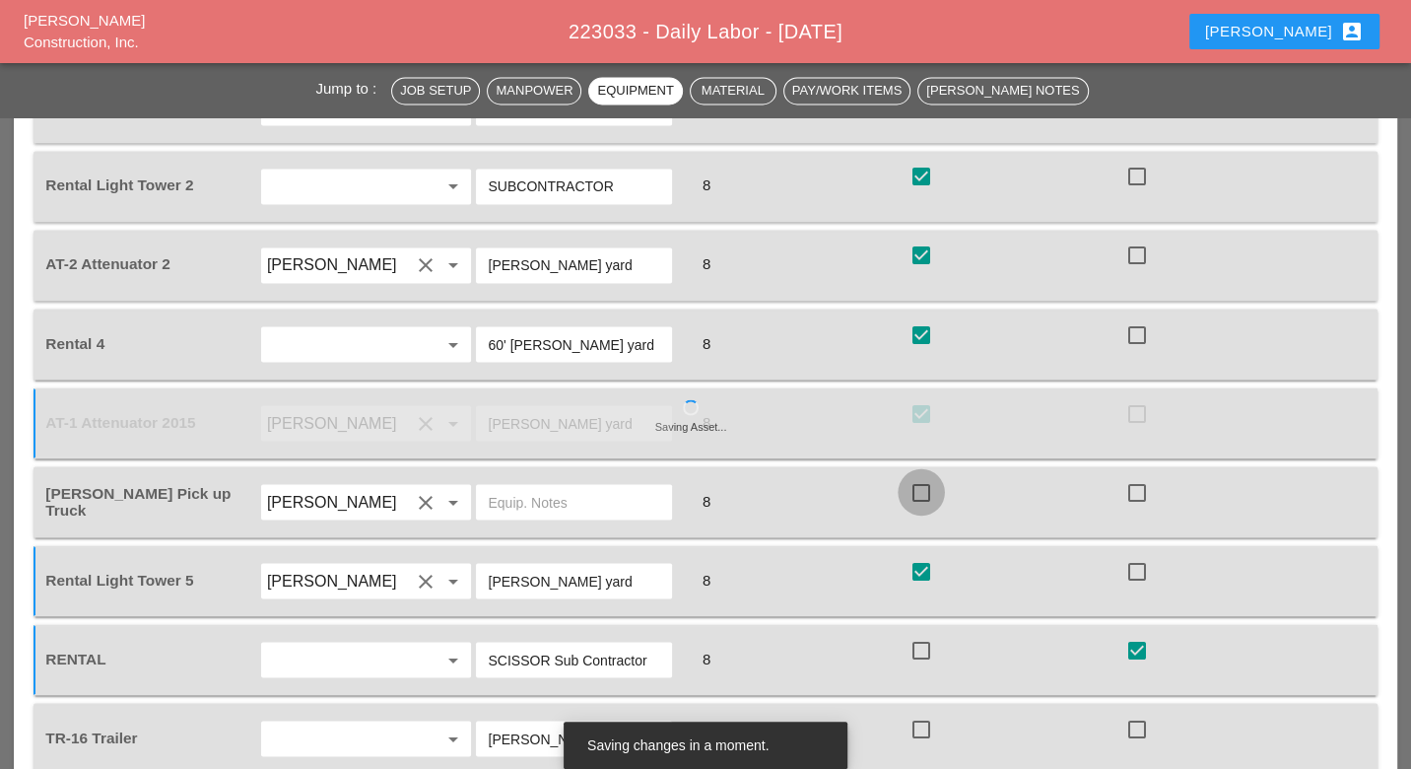
click at [924, 475] on div at bounding box center [920, 491] width 33 height 33
checkbox input "true"
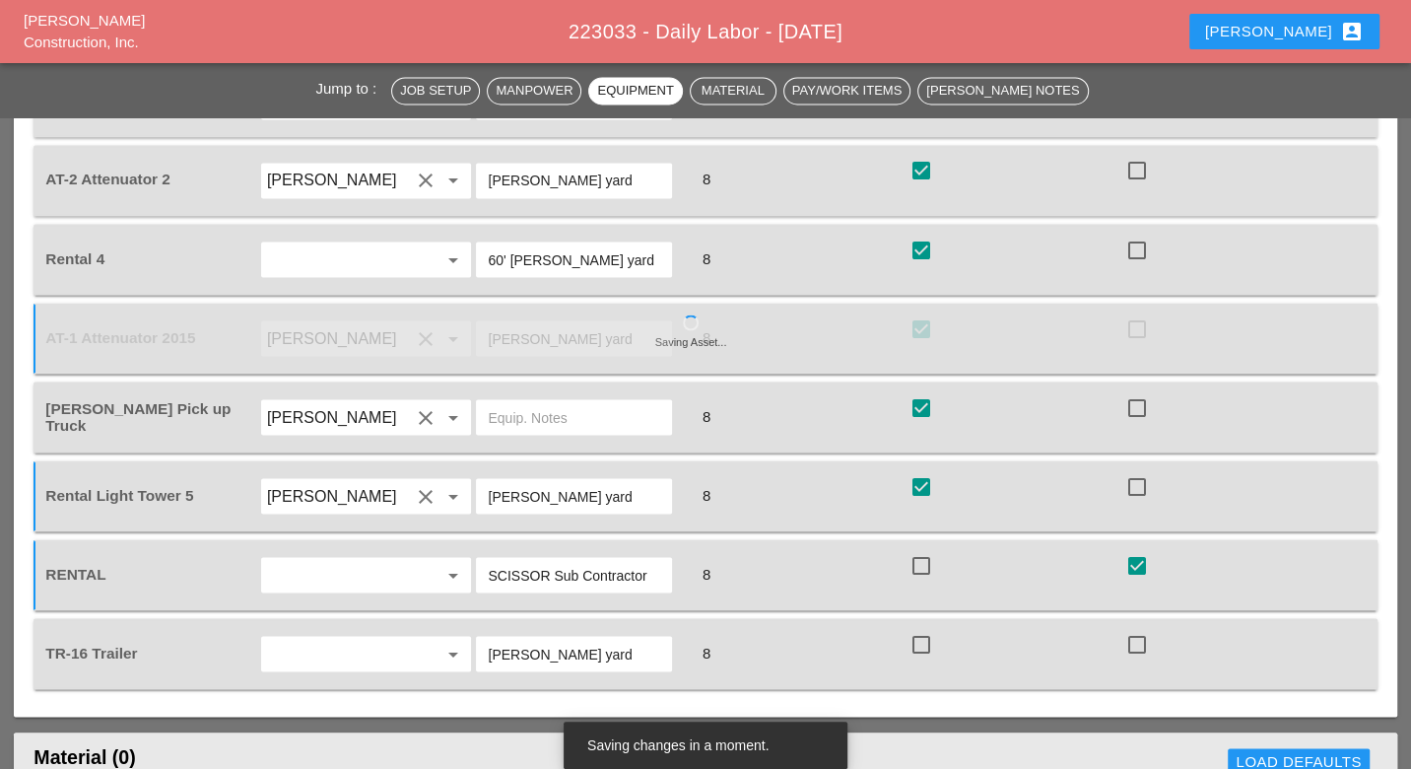
scroll to position [2544, 0]
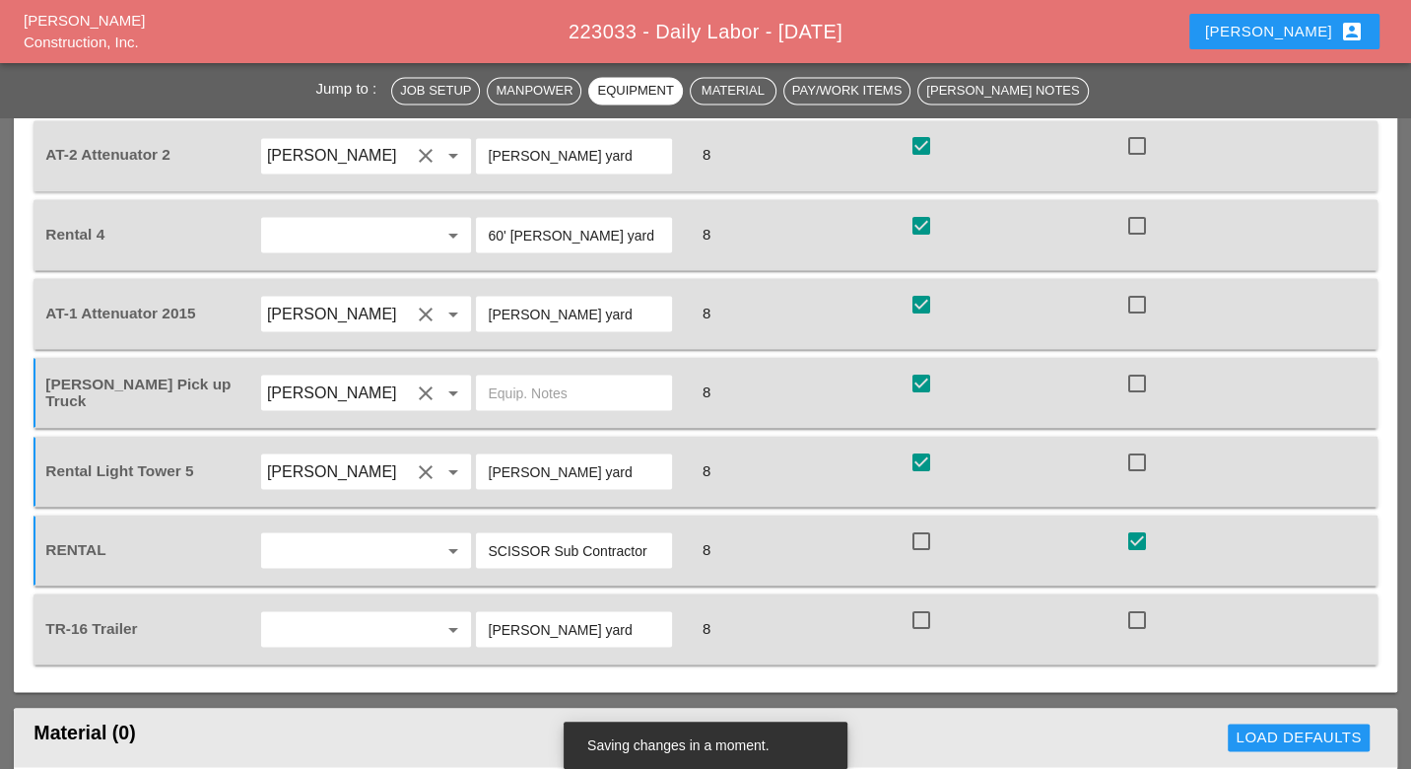
click at [924, 602] on div at bounding box center [920, 618] width 33 height 33
checkbox input "true"
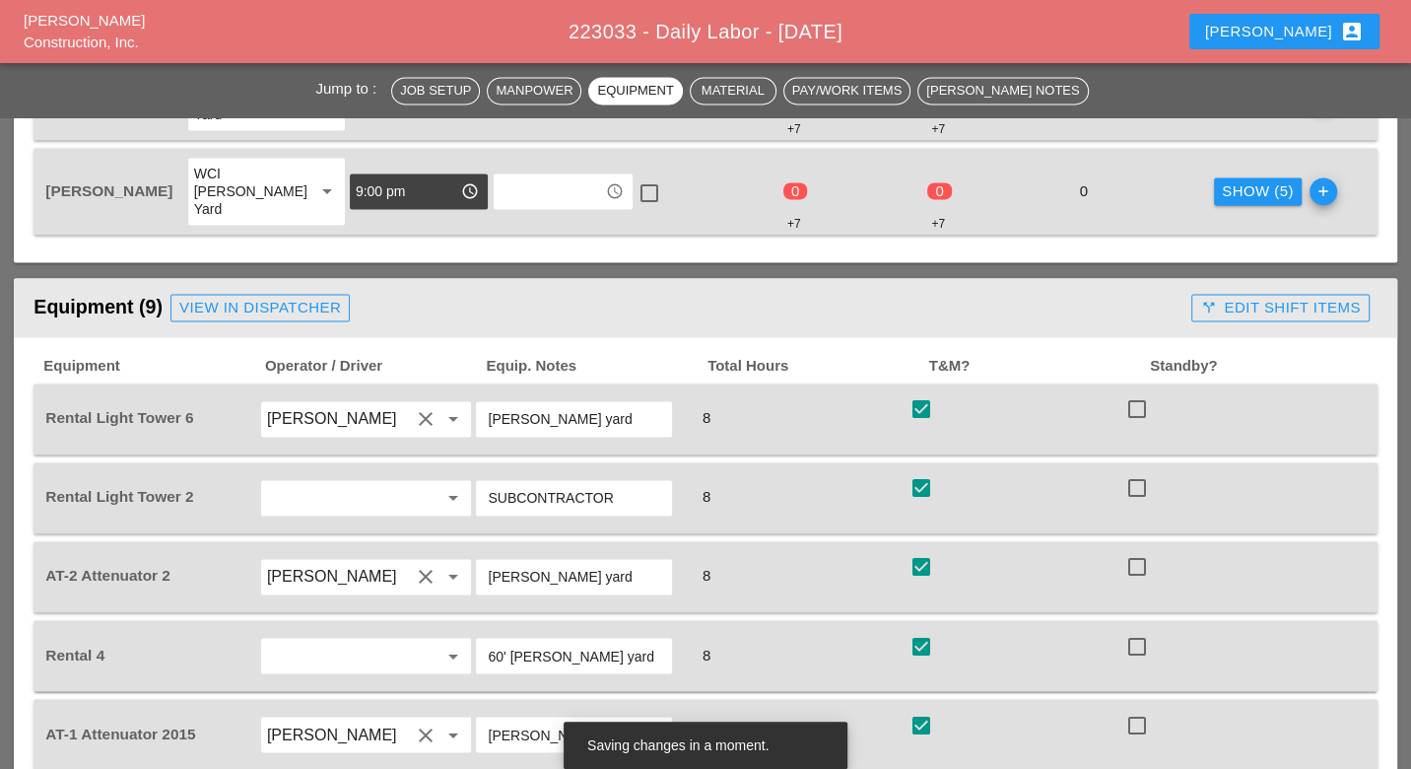
scroll to position [2216, 0]
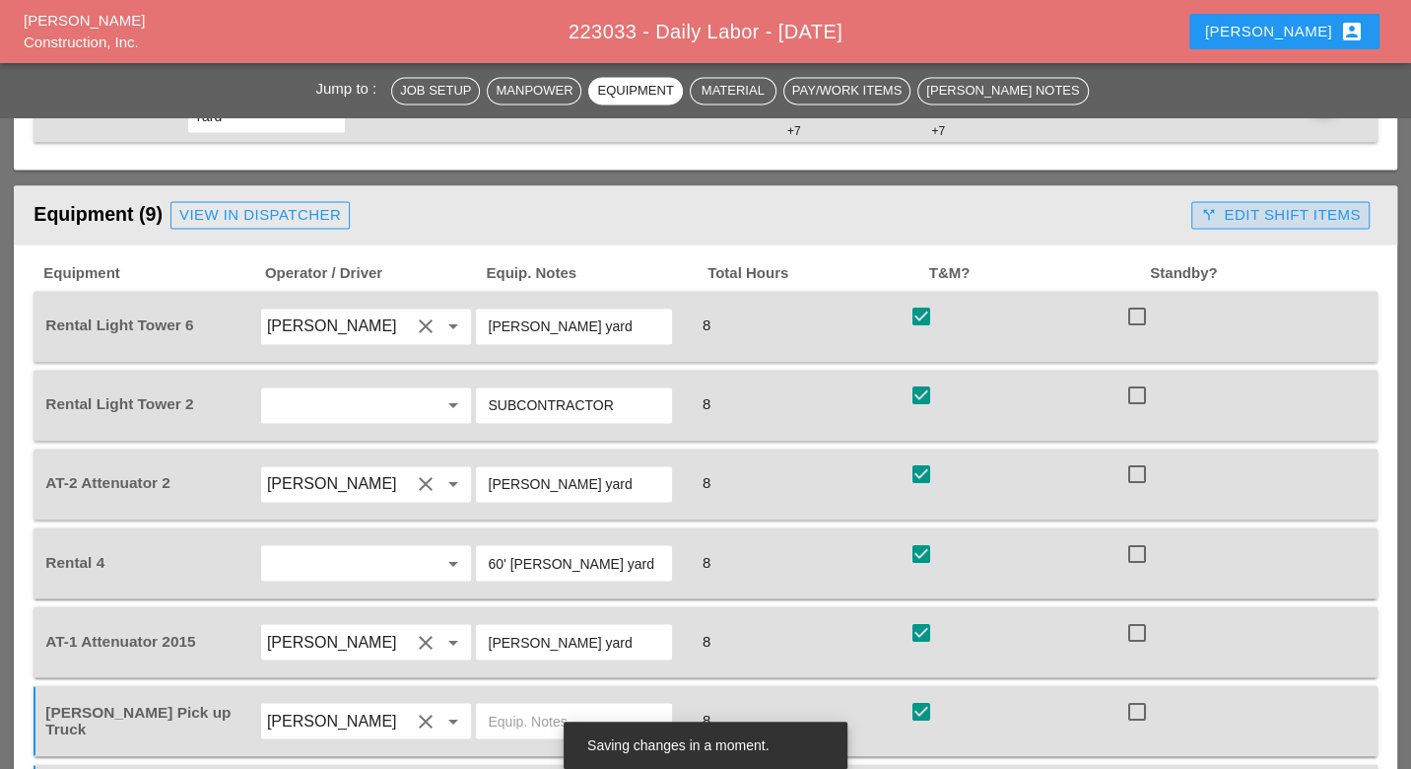
click at [1249, 204] on div "call_split Edit Shift Items" at bounding box center [1280, 215] width 160 height 23
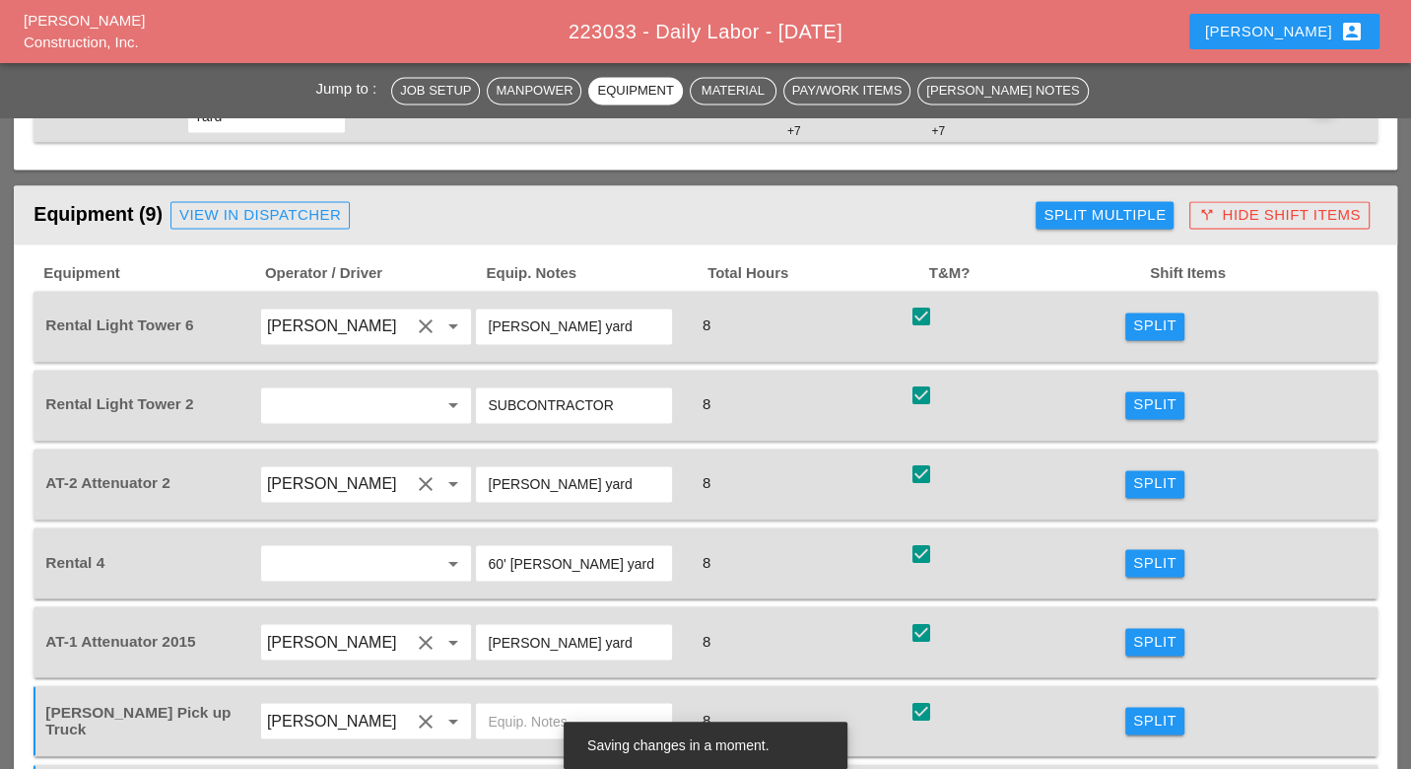
click at [1141, 314] on div "Split" at bounding box center [1154, 325] width 43 height 23
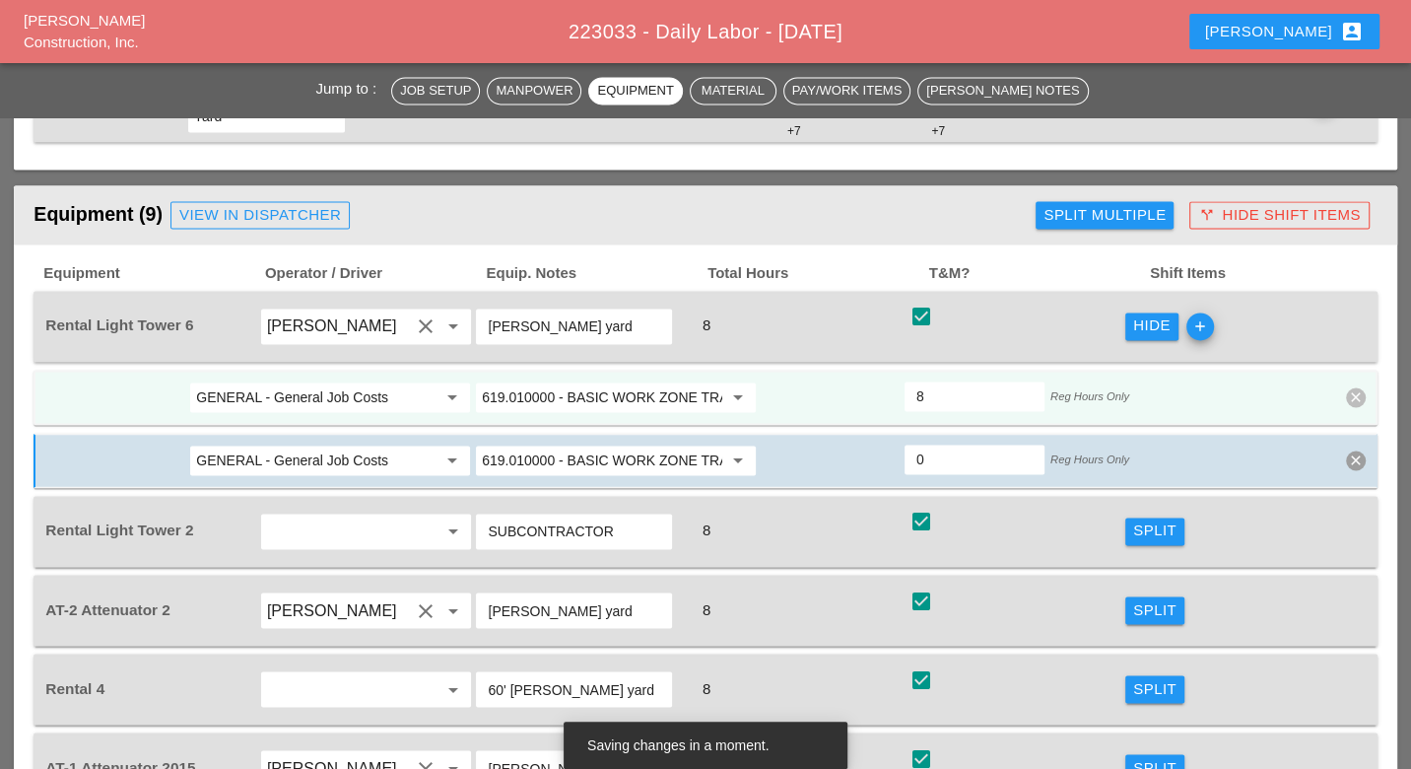
click at [520, 381] on input "619.010000 - BASIC WORK ZONE TRAFFIC CONTROL" at bounding box center [602, 397] width 240 height 32
click at [577, 366] on div "619.2401 - Nigh ttime Operations (Each Location)" at bounding box center [628, 377] width 275 height 24
click at [567, 381] on input "619.2401 - Nighttime Operations (Each Location)" at bounding box center [602, 397] width 240 height 32
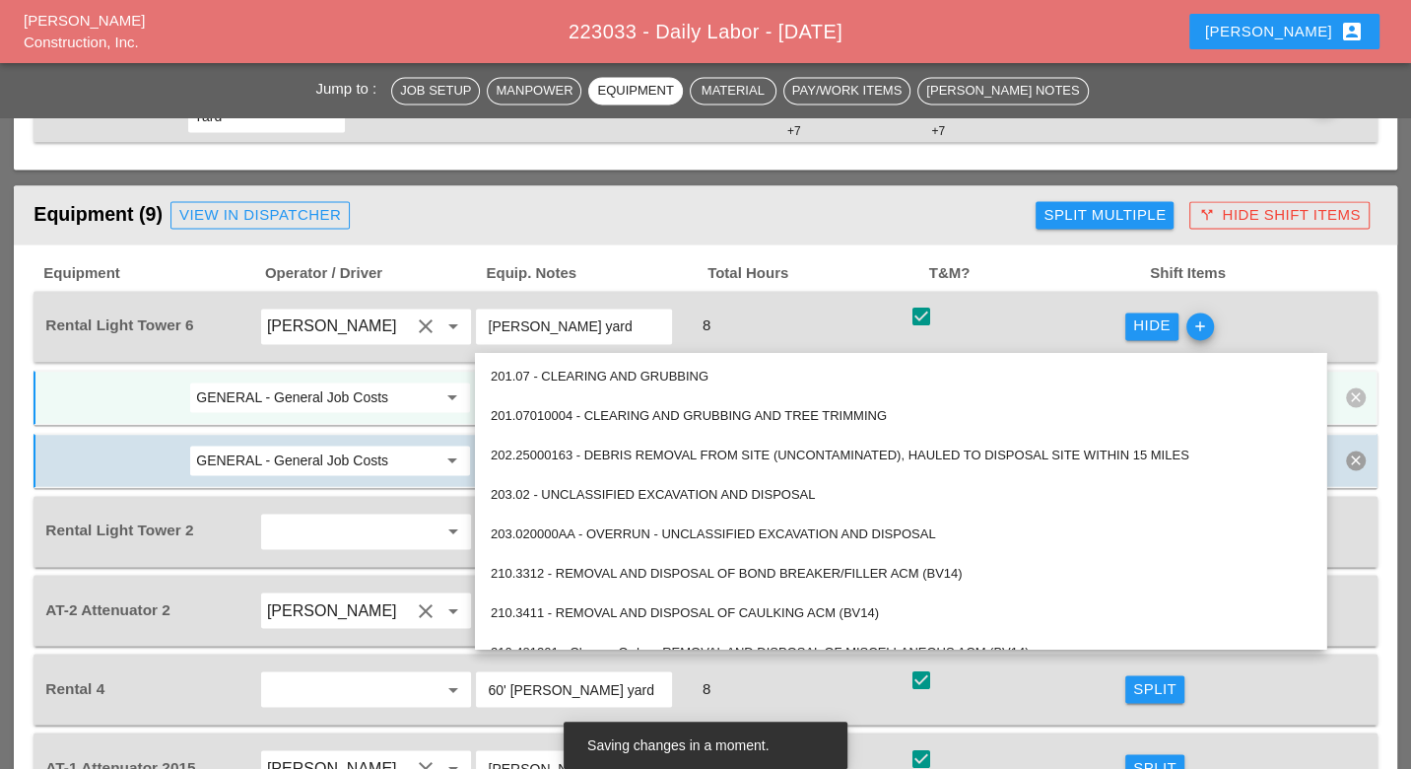
type input "619.2401 - Nighttime Operations (Each Location)"
click at [412, 381] on input "GENERAL - General Job Costs" at bounding box center [316, 397] width 240 height 32
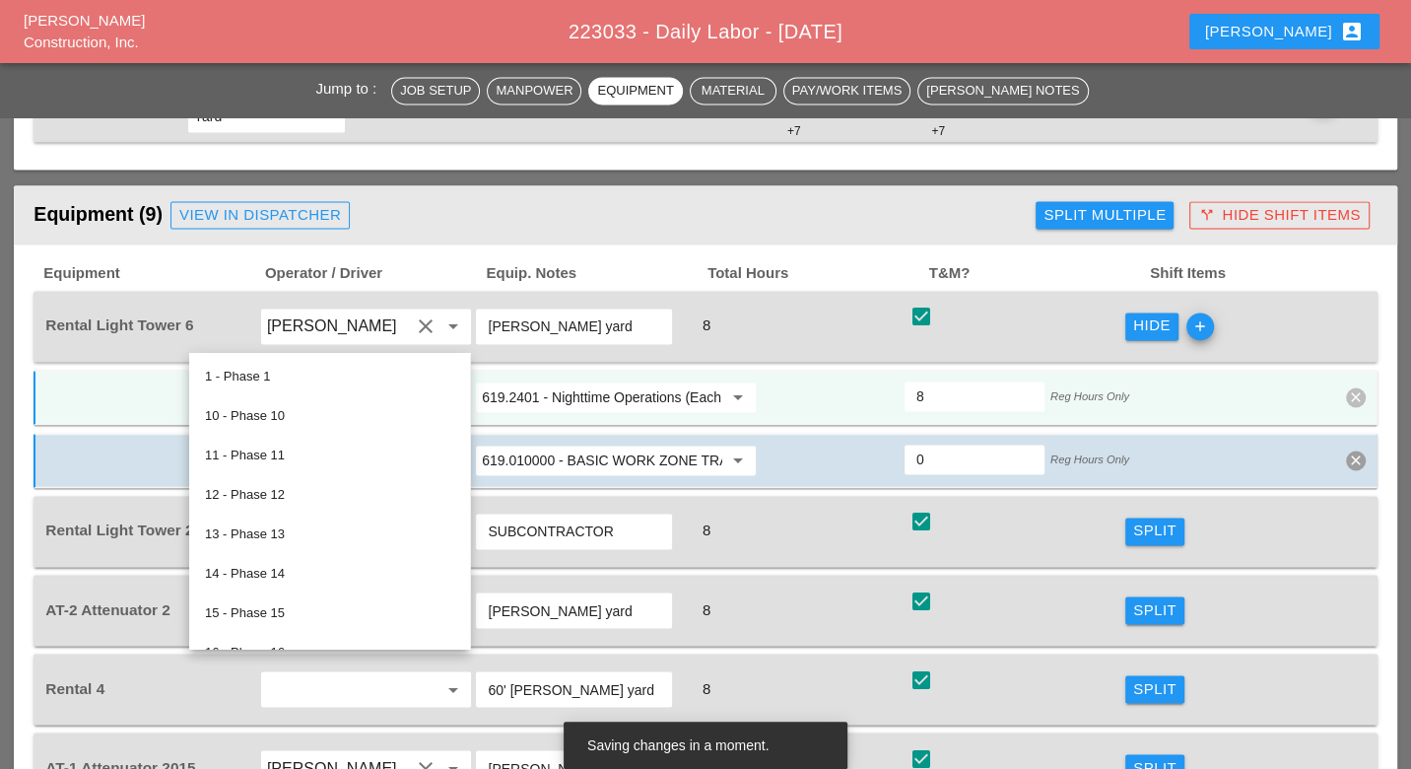
click at [514, 381] on input "619.2401 - Nighttime Operations (Each Location)" at bounding box center [602, 397] width 240 height 32
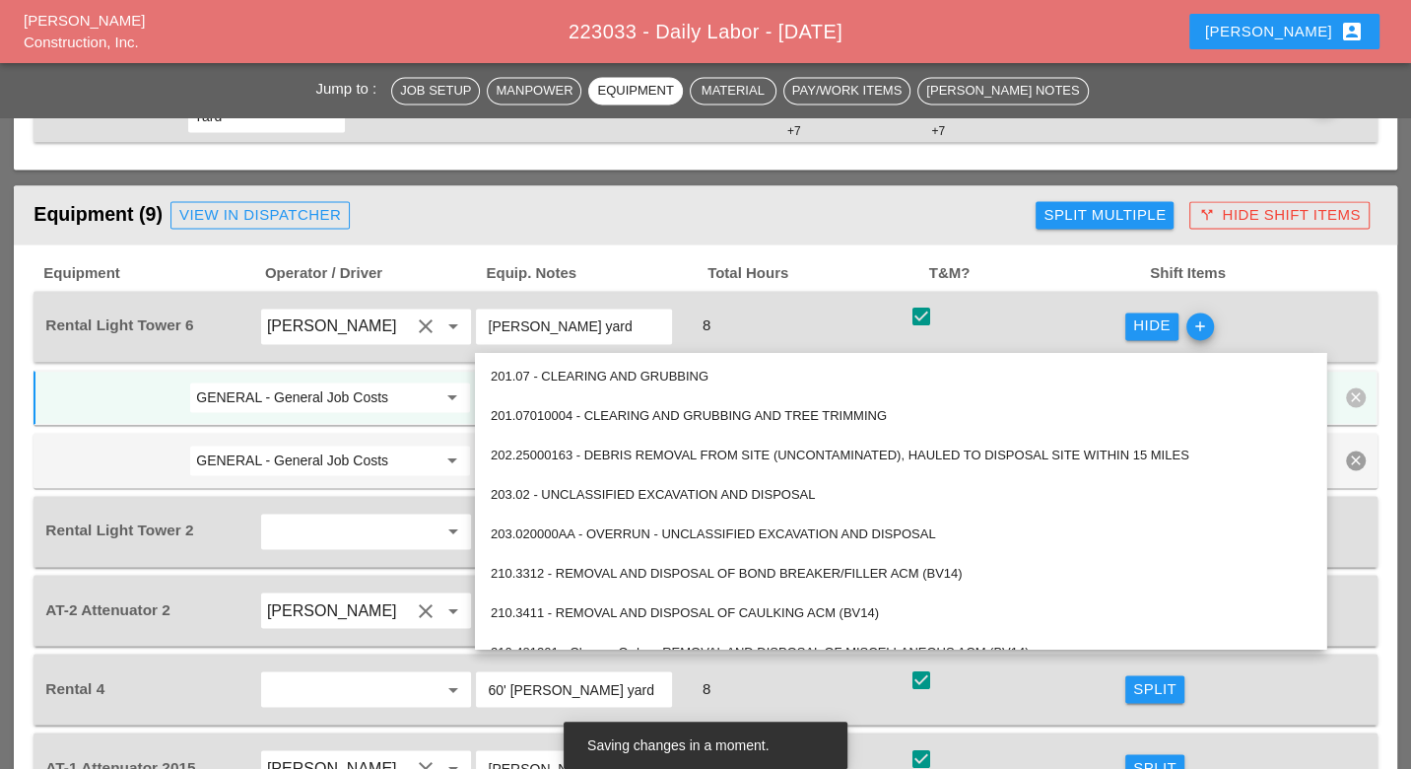
click at [409, 381] on input "GENERAL - General Job Costs" at bounding box center [316, 397] width 240 height 32
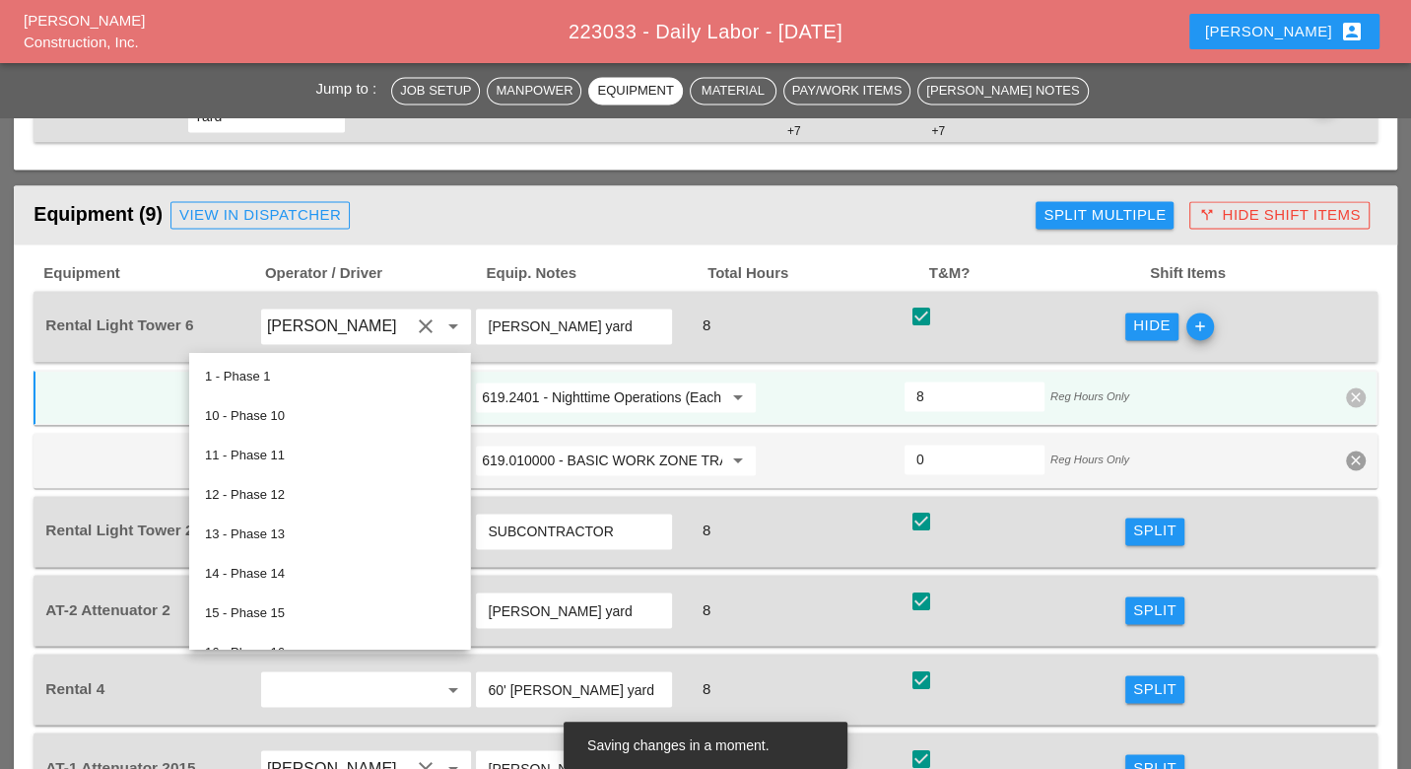
scroll to position [2325, 0]
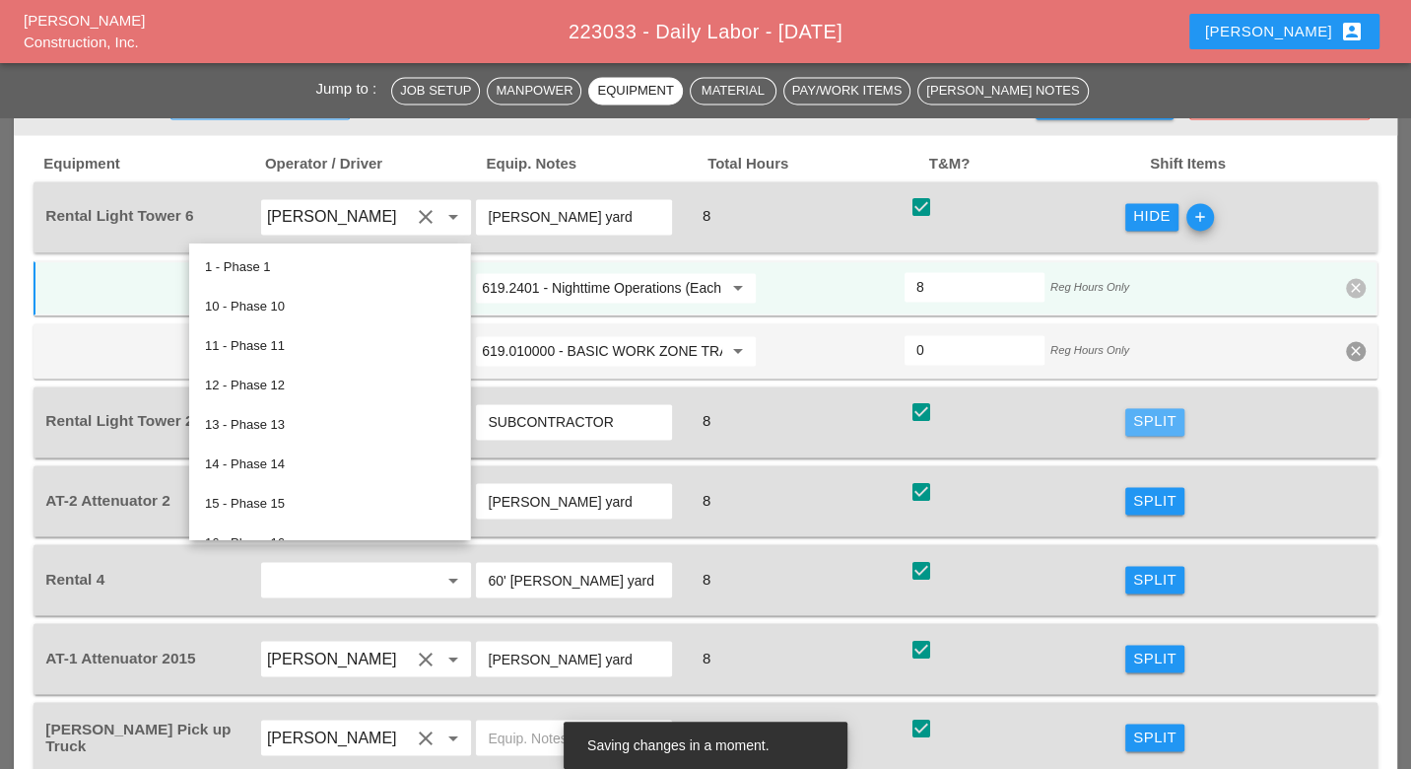
click at [1133, 408] on button "Split" at bounding box center [1154, 422] width 59 height 28
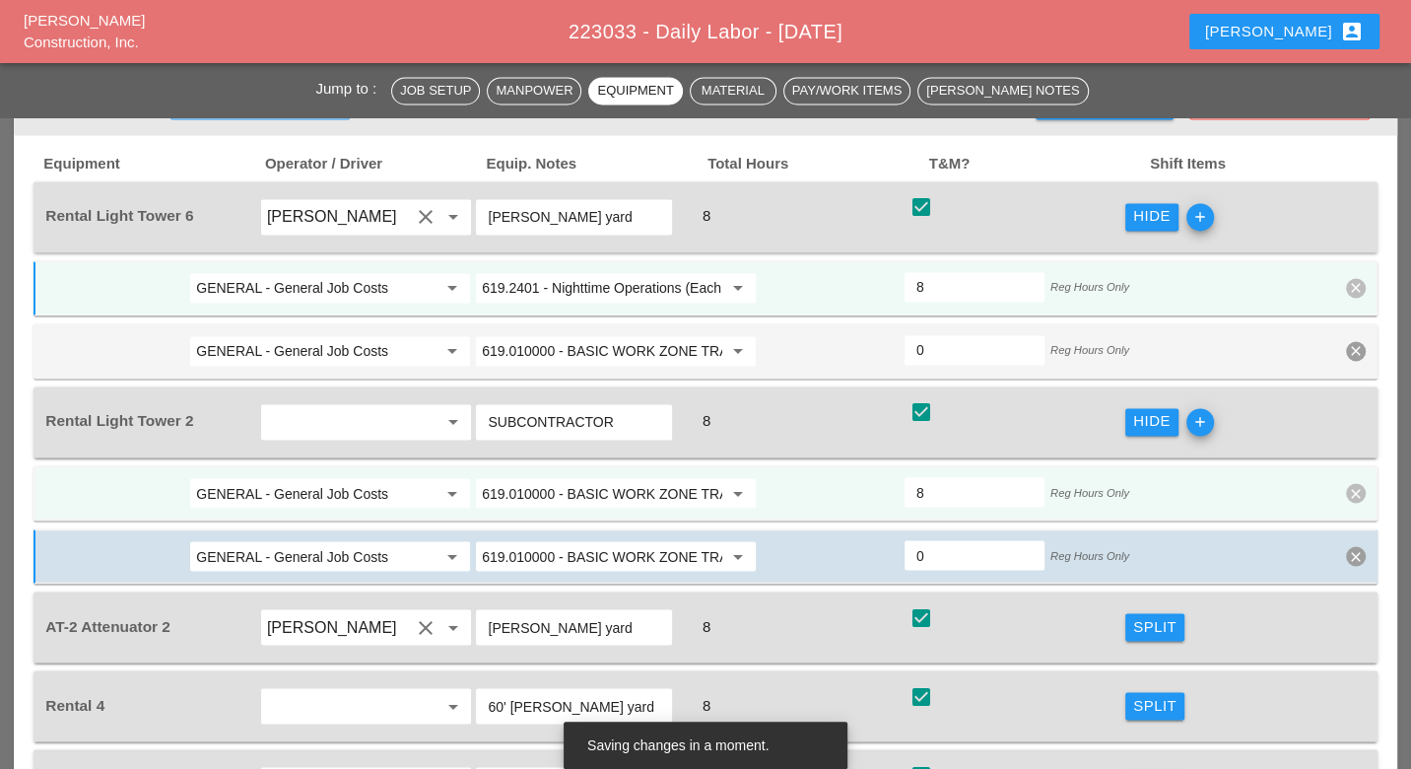
click at [603, 477] on input "619.010000 - BASIC WORK ZONE TRAFFIC CONTROL" at bounding box center [602, 493] width 240 height 32
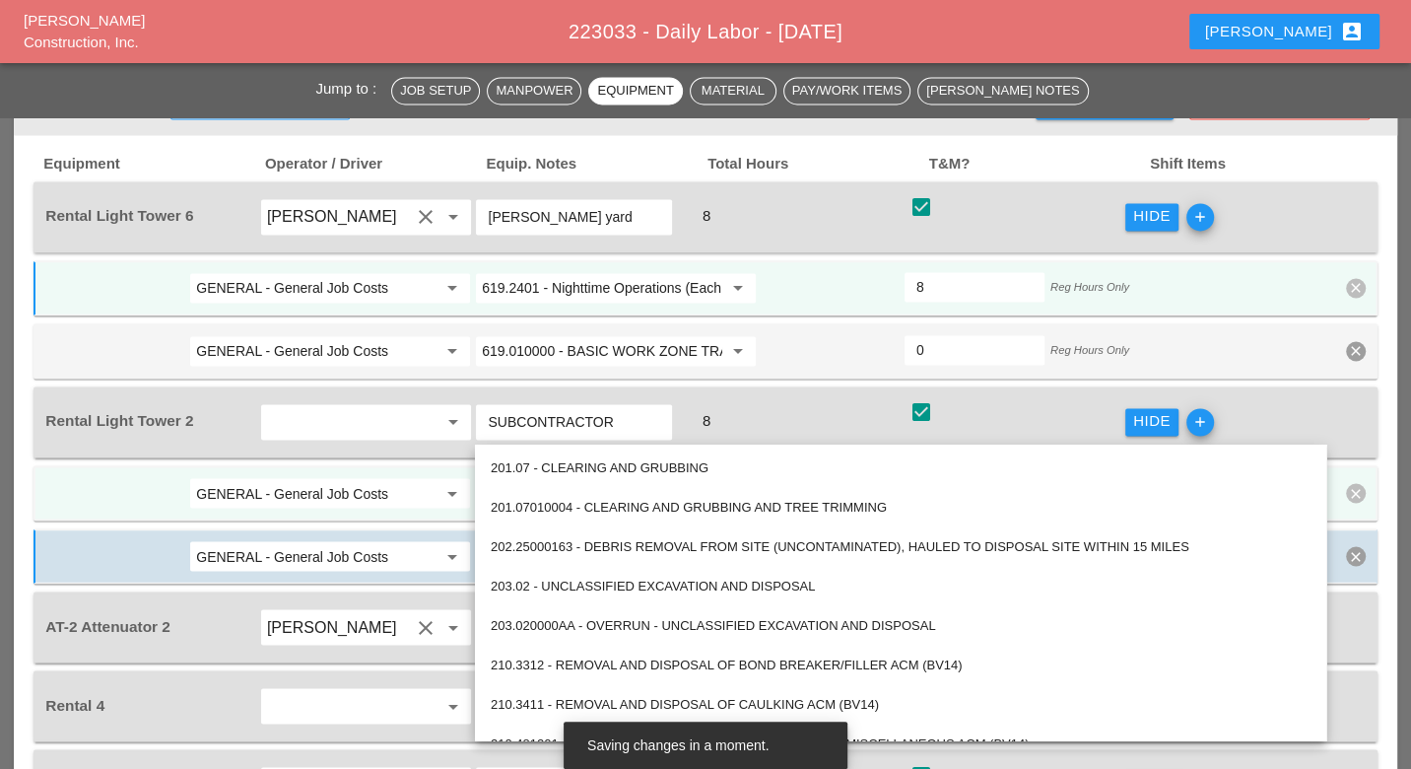
paste input "2401 - Nighttime Operations (Each Location)"
drag, startPoint x: 605, startPoint y: 416, endPoint x: 608, endPoint y: 429, distance: 13.1
click at [606, 477] on input "619.2401 - Nighttime Operations (Each Location)" at bounding box center [602, 493] width 240 height 32
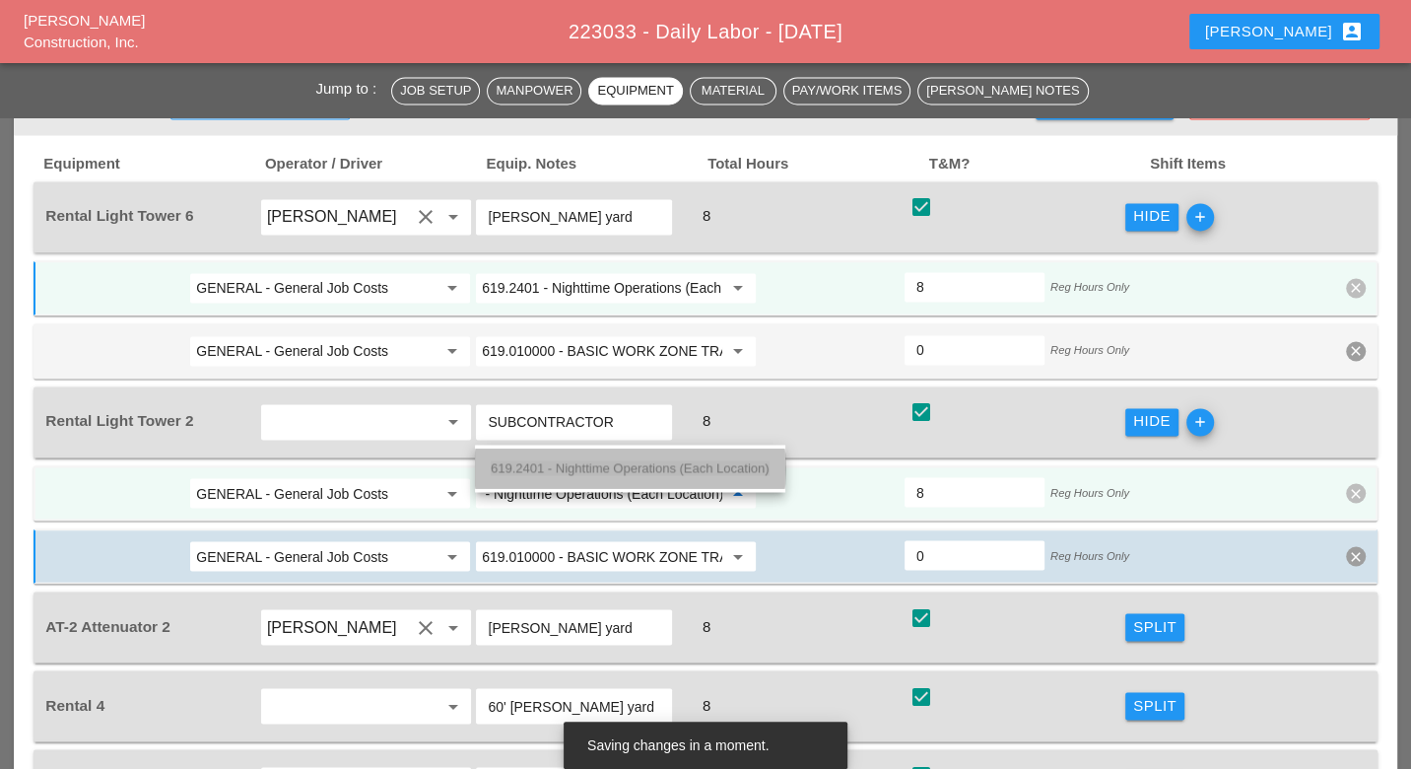
click at [611, 459] on div "619.2401 - Nighttime Operations (Each Location)" at bounding box center [630, 468] width 279 height 24
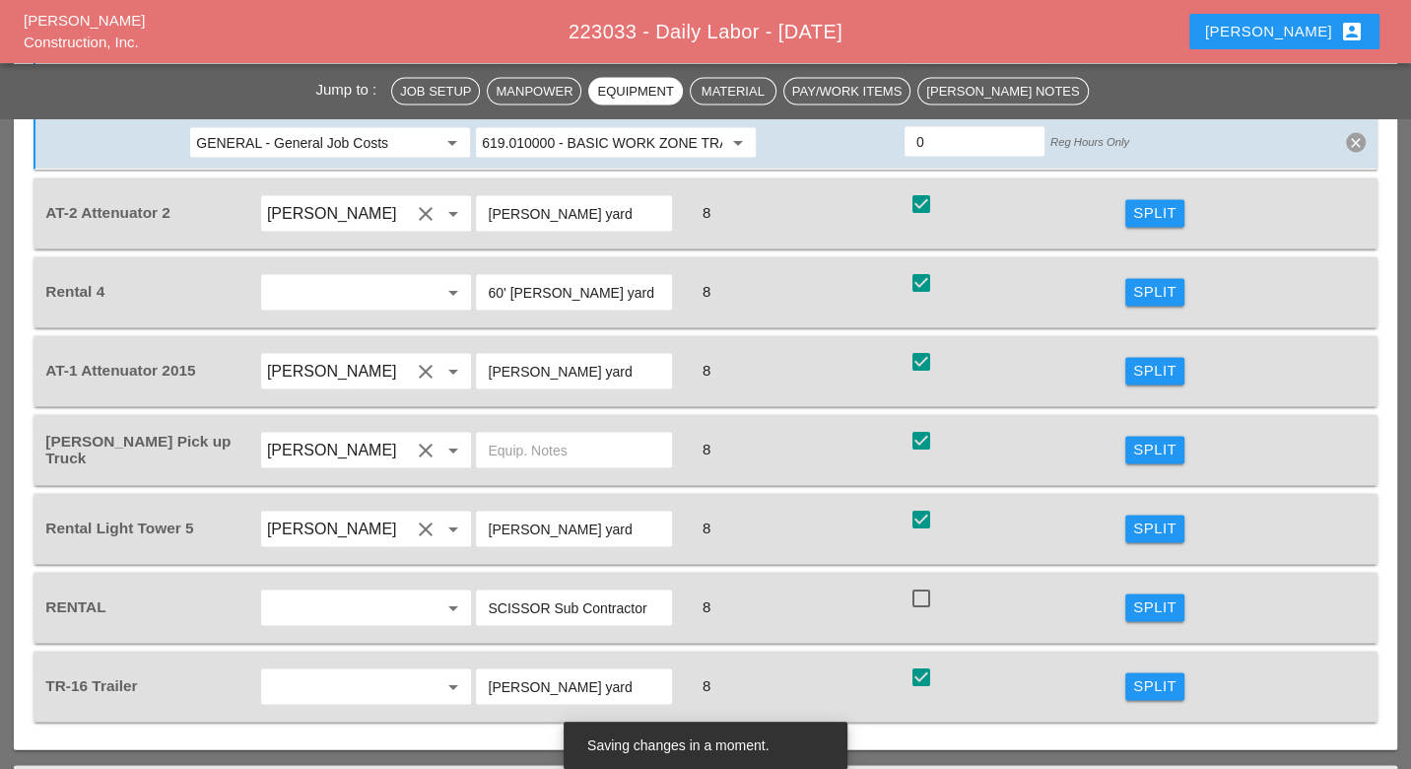
scroll to position [2763, 0]
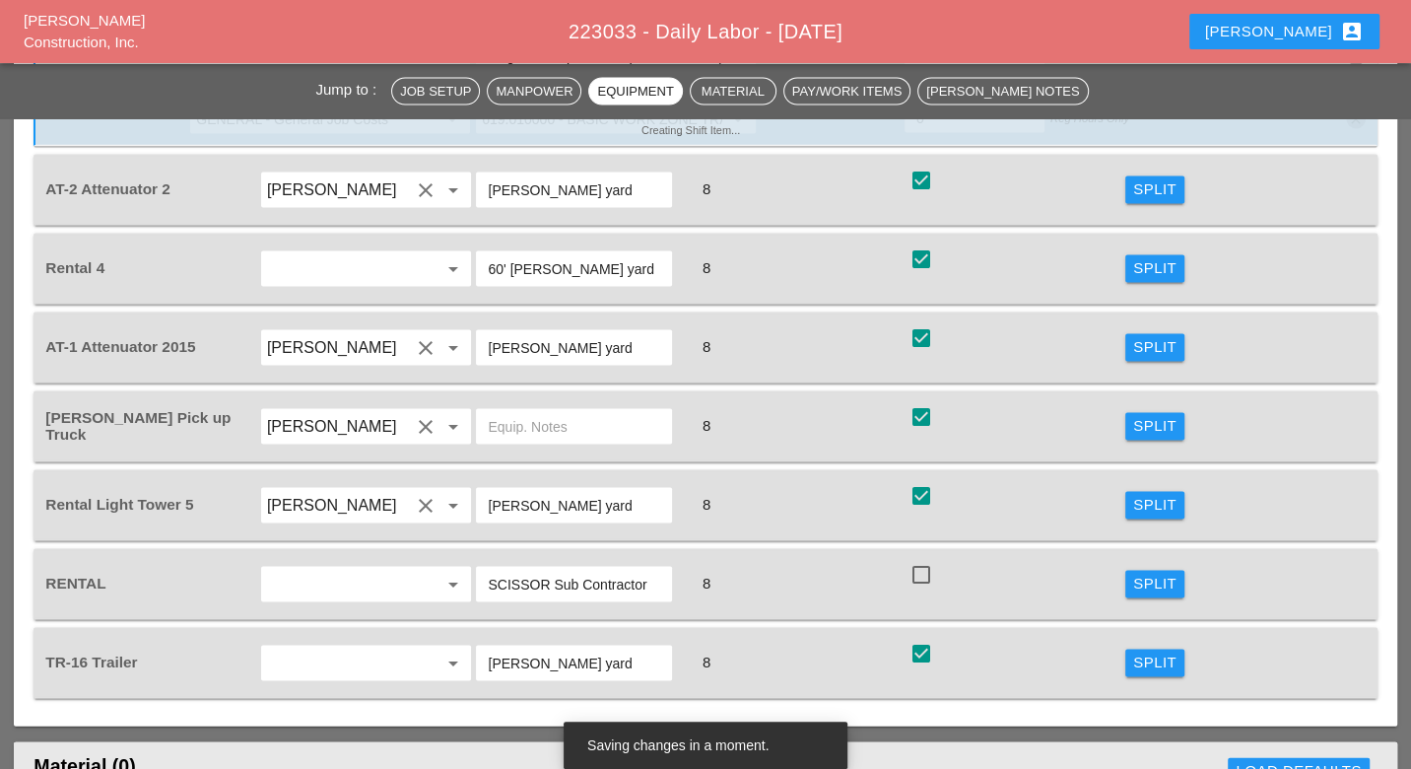
type input "619.2401 - Nighttime Operations (Each Location)"
click at [1136, 493] on div "Split" at bounding box center [1154, 504] width 43 height 23
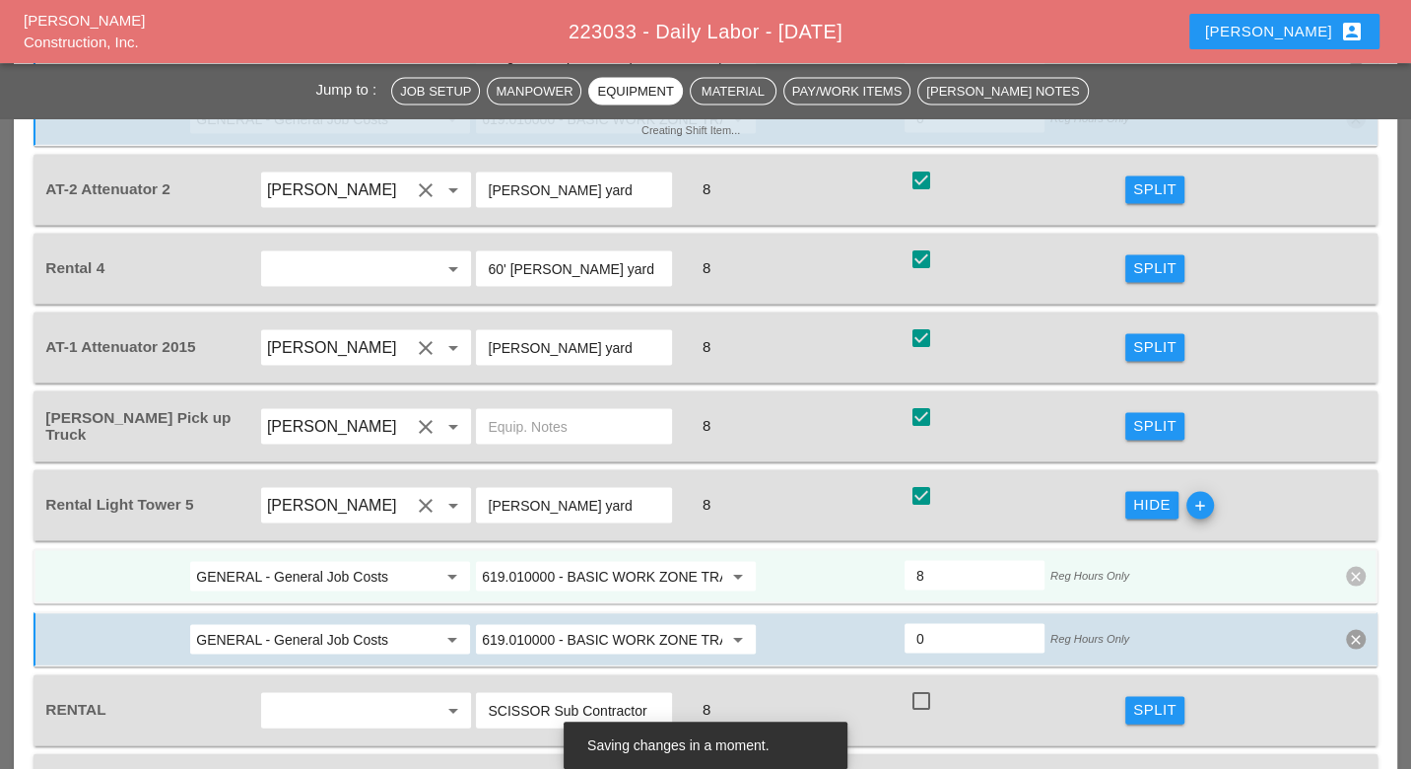
scroll to position [0, 0]
click at [551, 560] on input "619.010000 - BASIC WORK ZONE TRAFFIC CONTROL" at bounding box center [602, 576] width 240 height 32
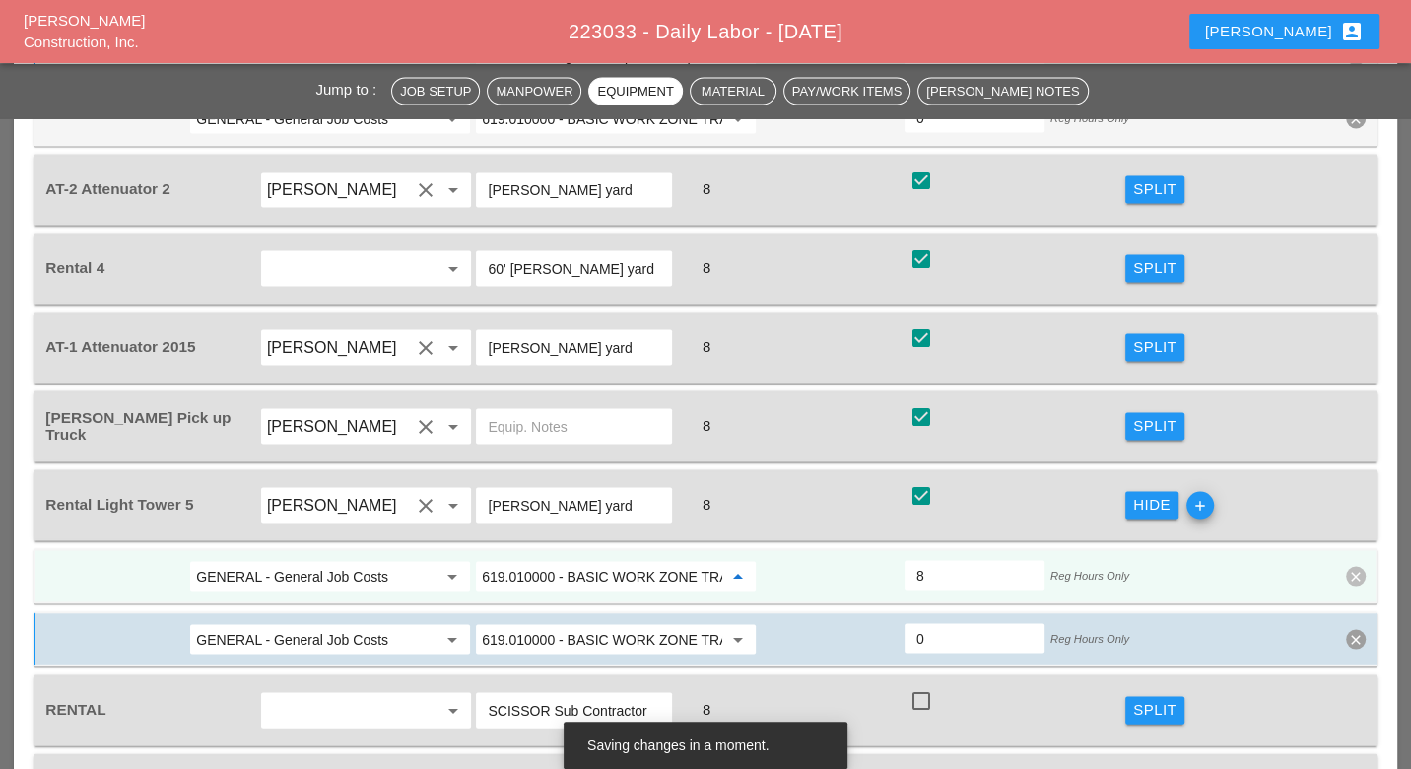
paste input "2401 - Nighttime Operations (Each Location)"
click at [569, 533] on div "619.2401 - Nighttime Operations (Each Location)" at bounding box center [630, 543] width 279 height 24
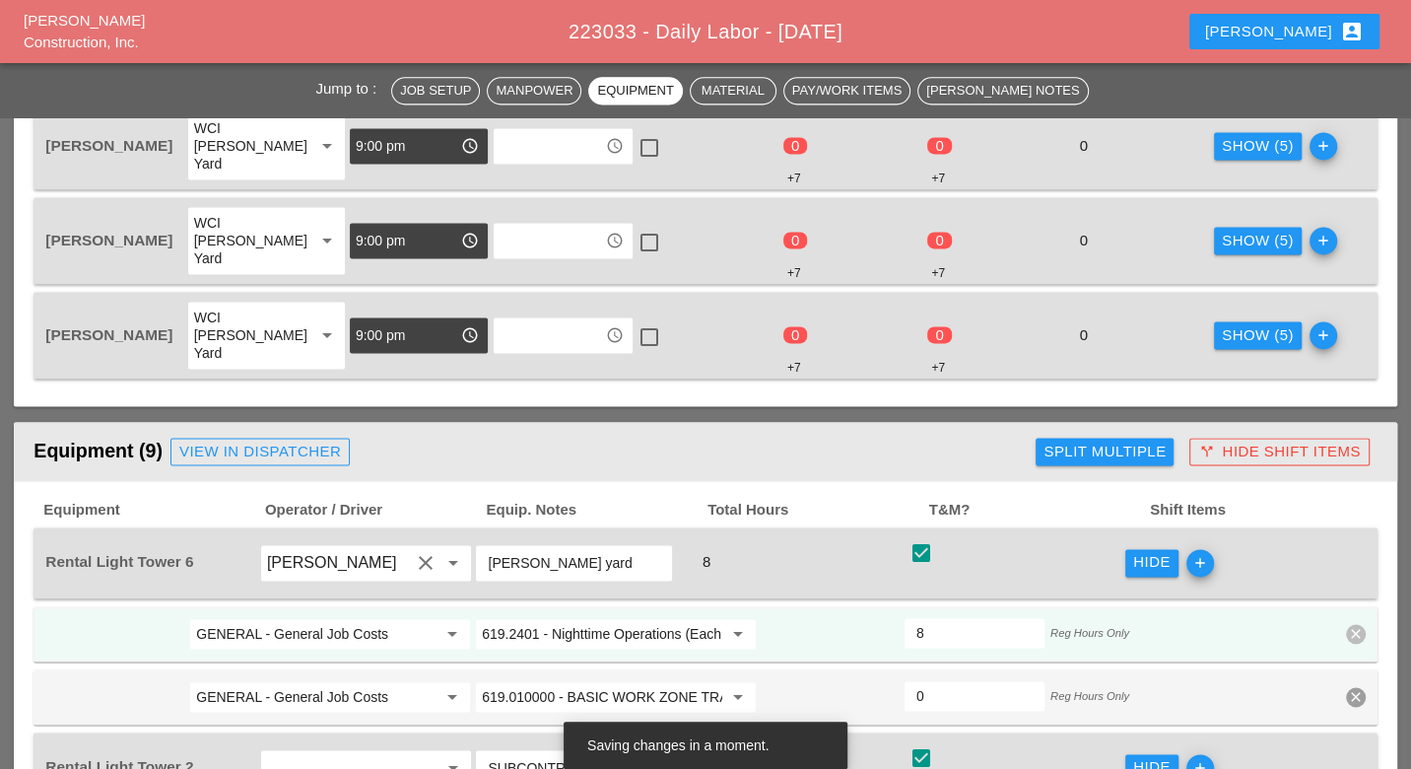
scroll to position [1777, 0]
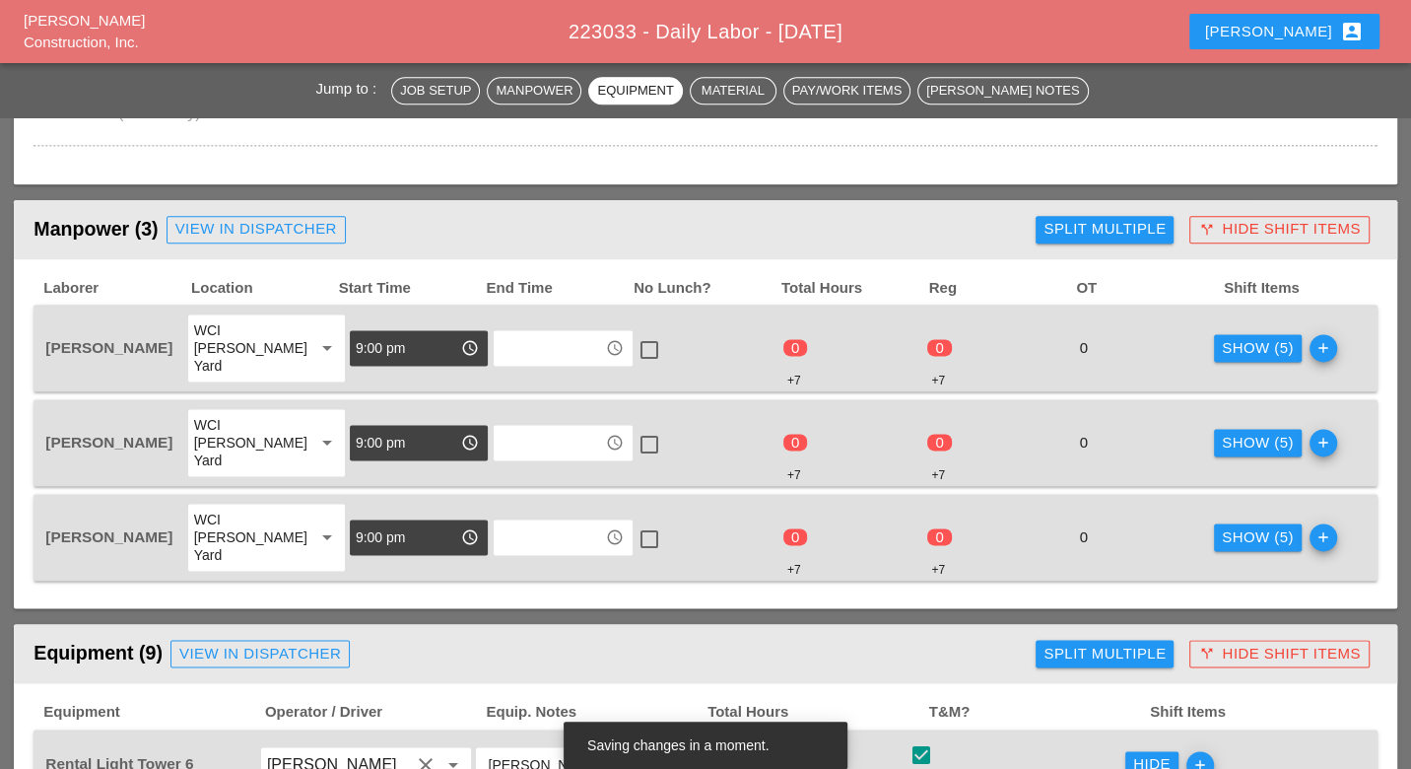
type input "619.2401 - Nighttime Operations (Each Location)"
click at [1226, 337] on div "Show (5)" at bounding box center [1258, 348] width 72 height 23
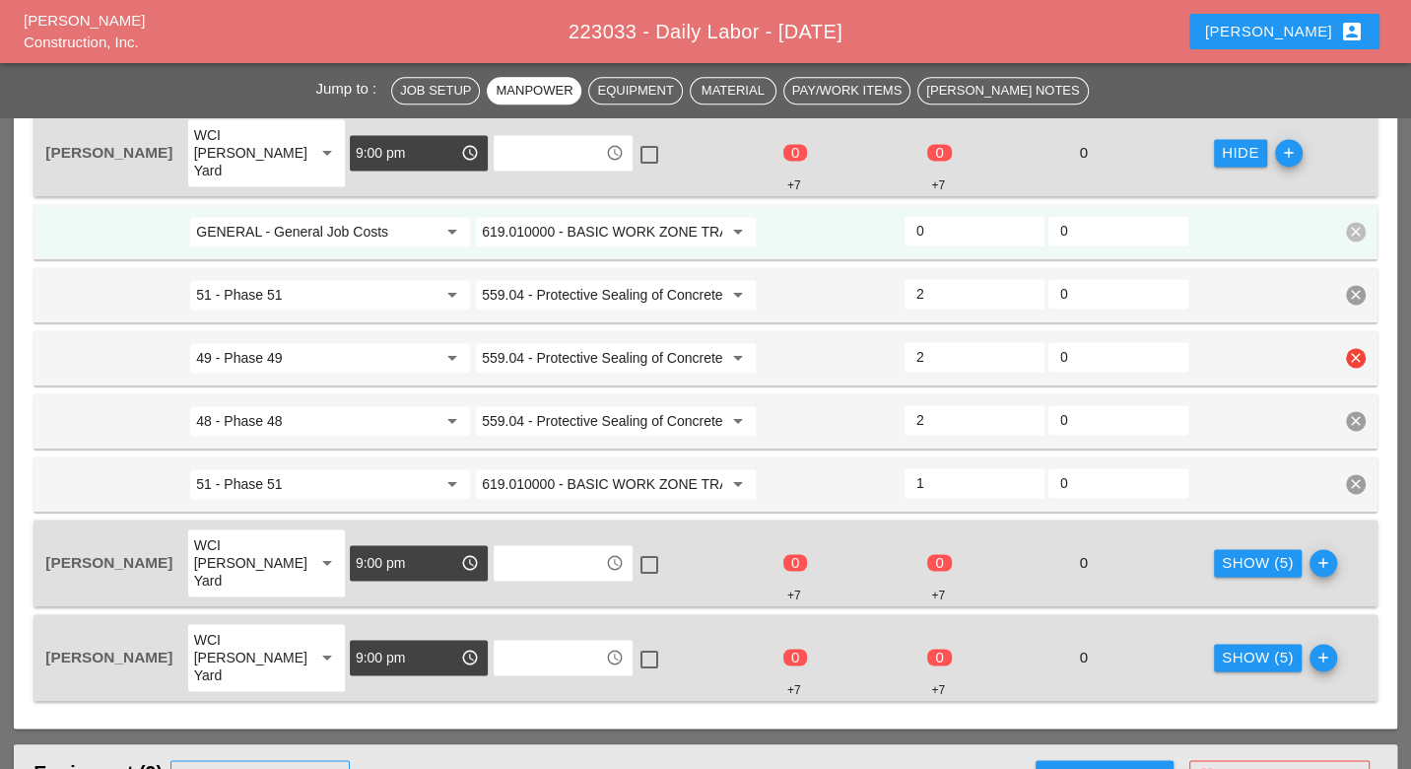
scroll to position [1996, 0]
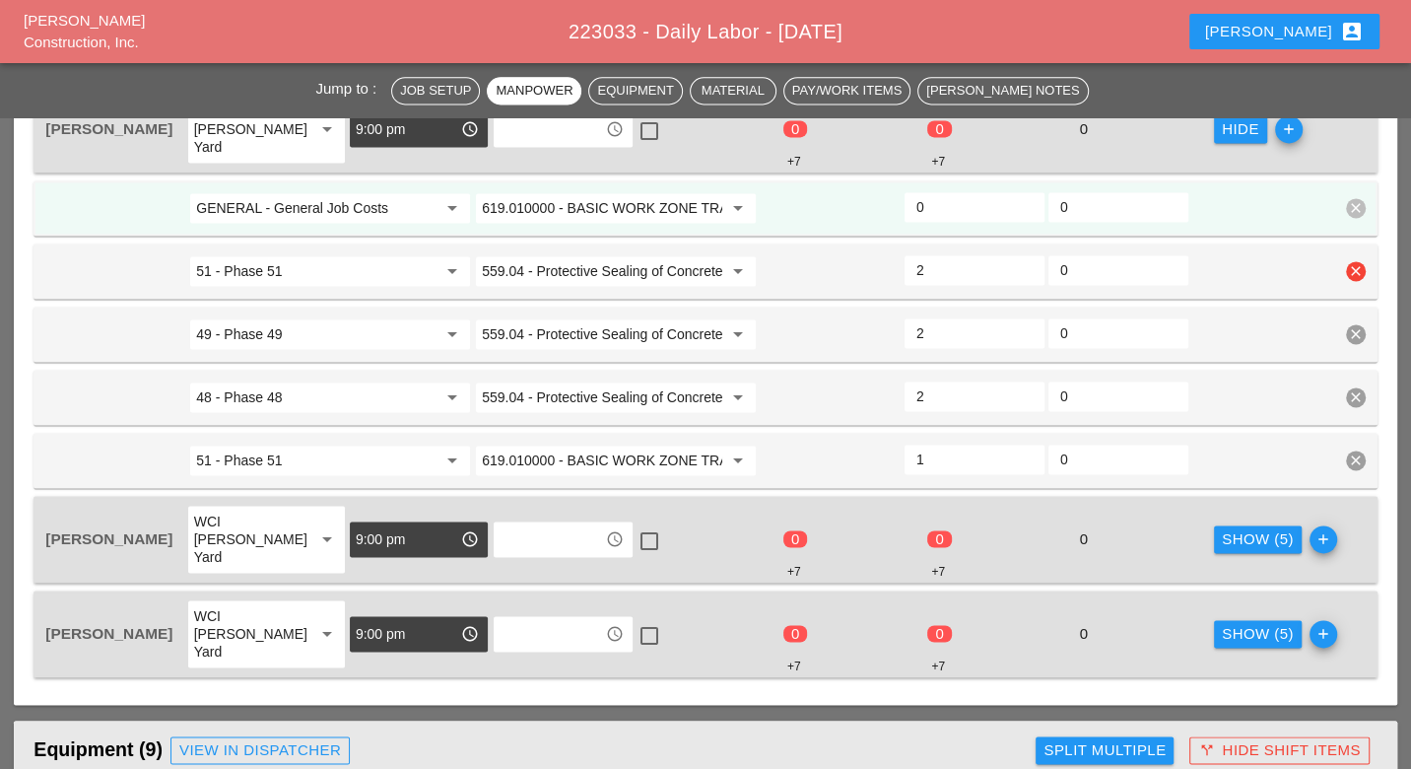
click at [328, 208] on span "GENERAL - General Job Costs arrow_drop_down 619.010000 - BASIC WORK ZONE TRAFFI…" at bounding box center [704, 333] width 1343 height 307
click at [320, 192] on input "GENERAL - General Job Costs" at bounding box center [316, 208] width 240 height 32
click at [276, 221] on div "49 - Phase 49" at bounding box center [329, 226] width 249 height 24
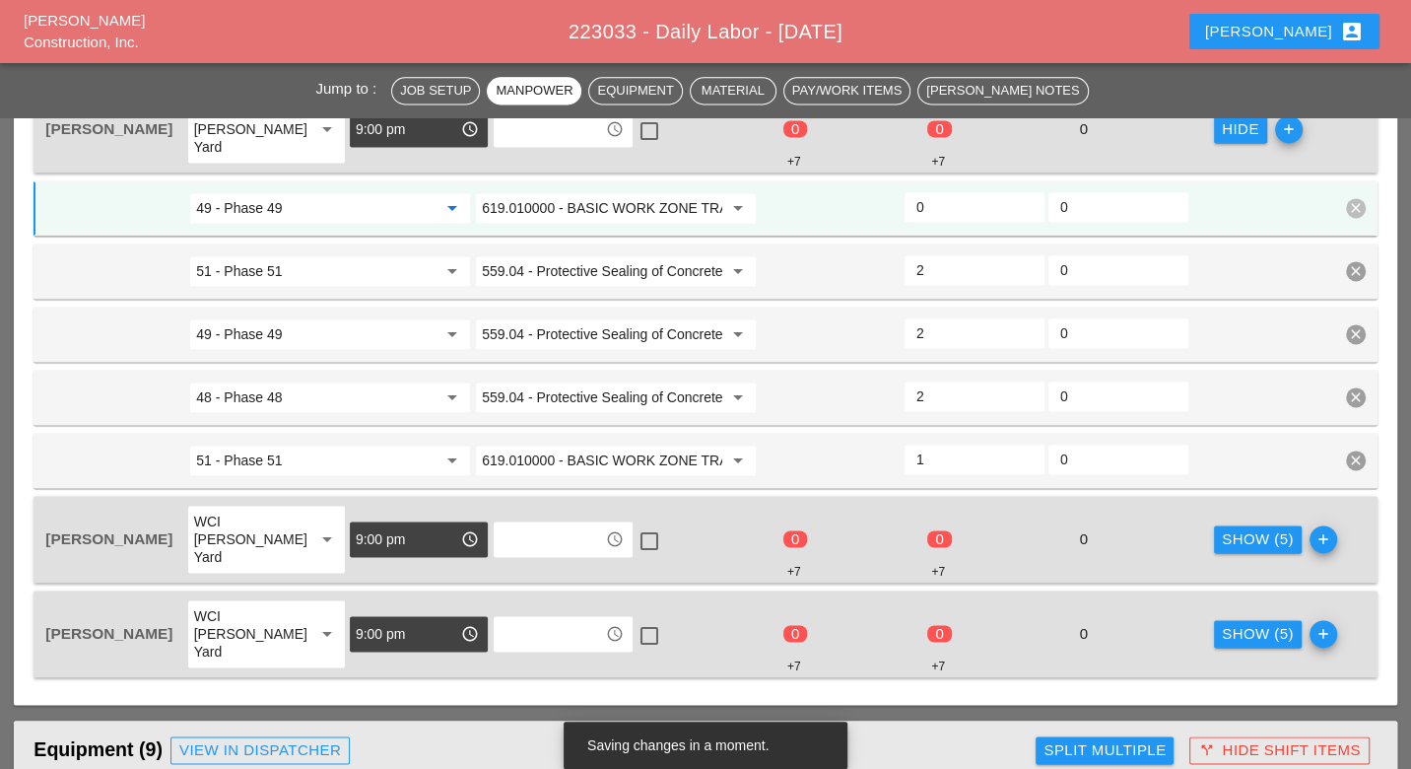
type input "49 - Phase 49"
click at [926, 191] on input "0" at bounding box center [974, 207] width 116 height 32
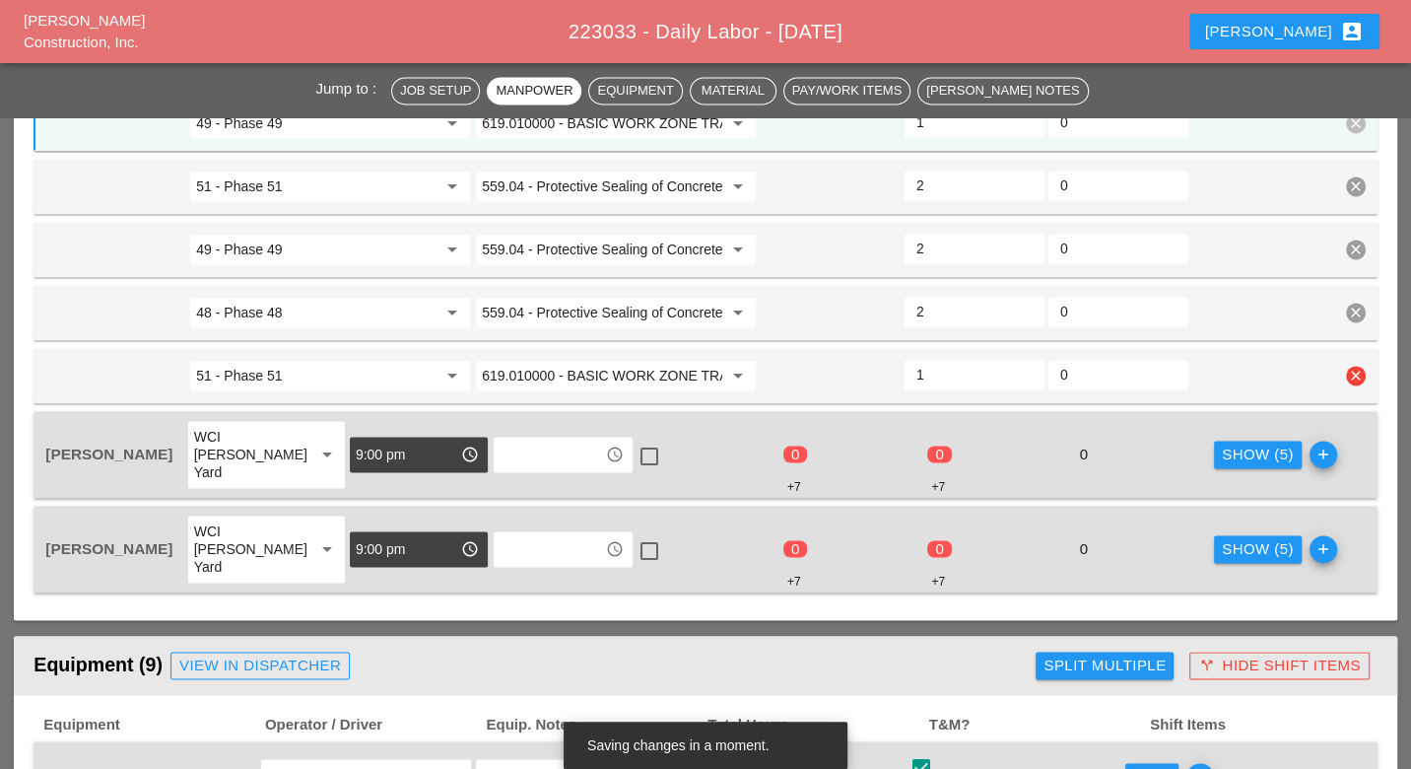
scroll to position [2106, 0]
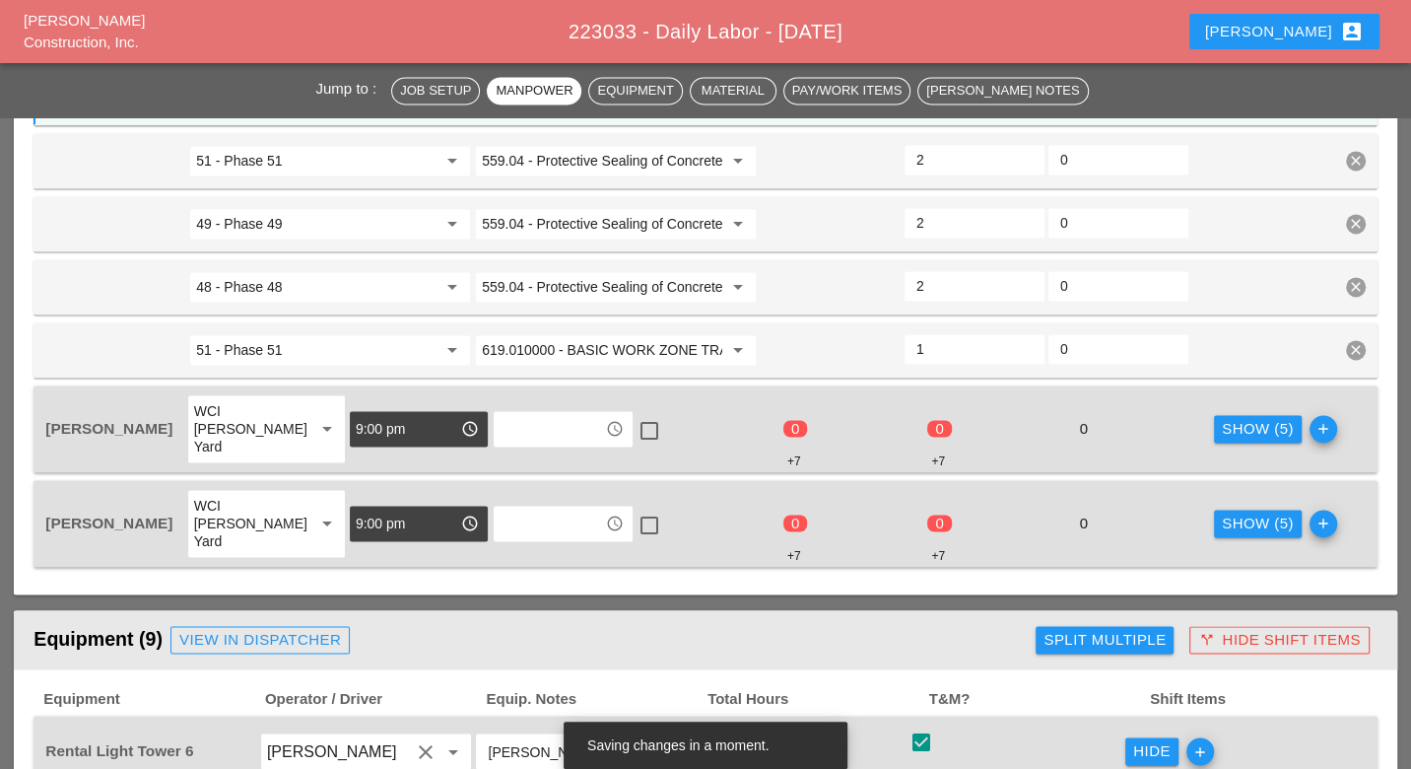
type input "1"
click at [1222, 418] on div "Show (5)" at bounding box center [1258, 429] width 72 height 23
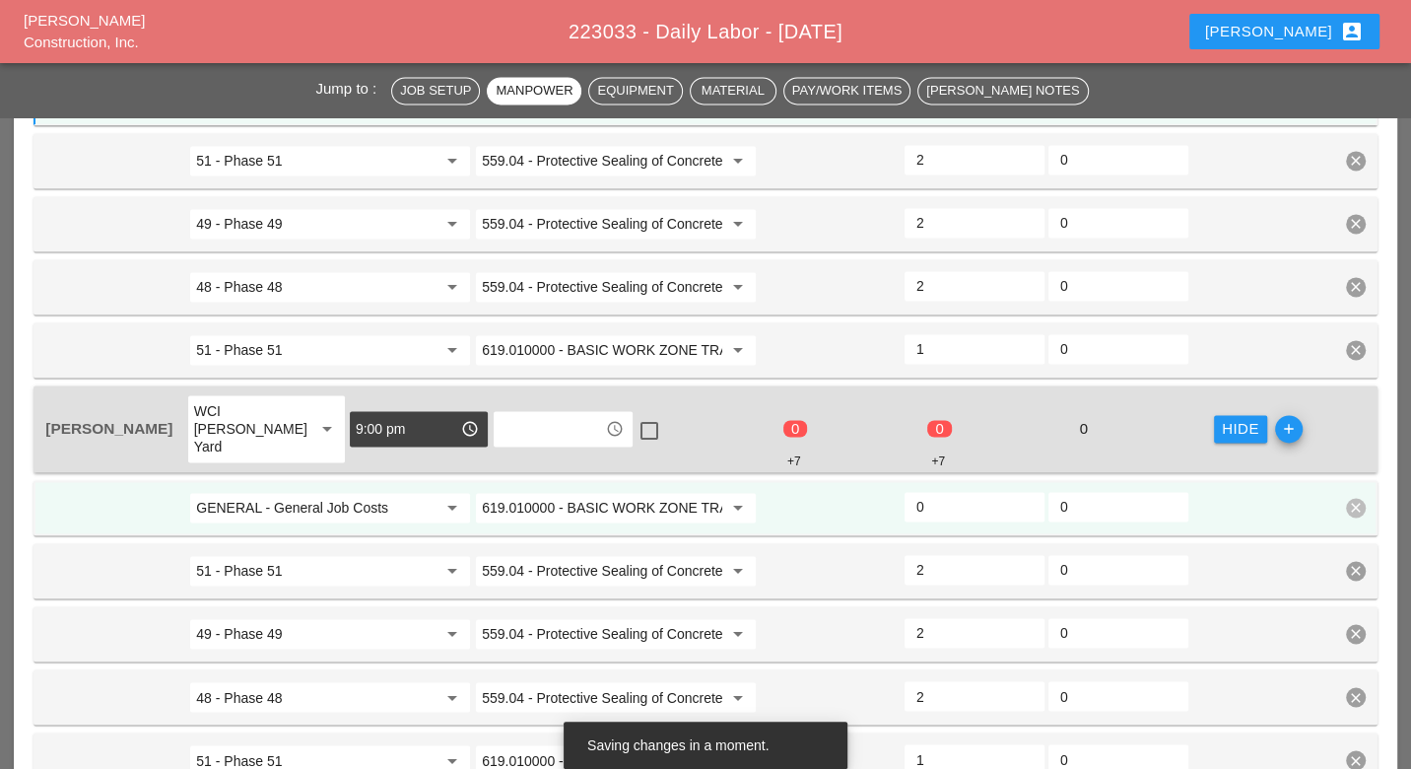
click at [374, 492] on input "GENERAL - General Job Costs" at bounding box center [316, 508] width 240 height 32
click at [346, 500] on div "49 - Phase 49" at bounding box center [329, 499] width 249 height 24
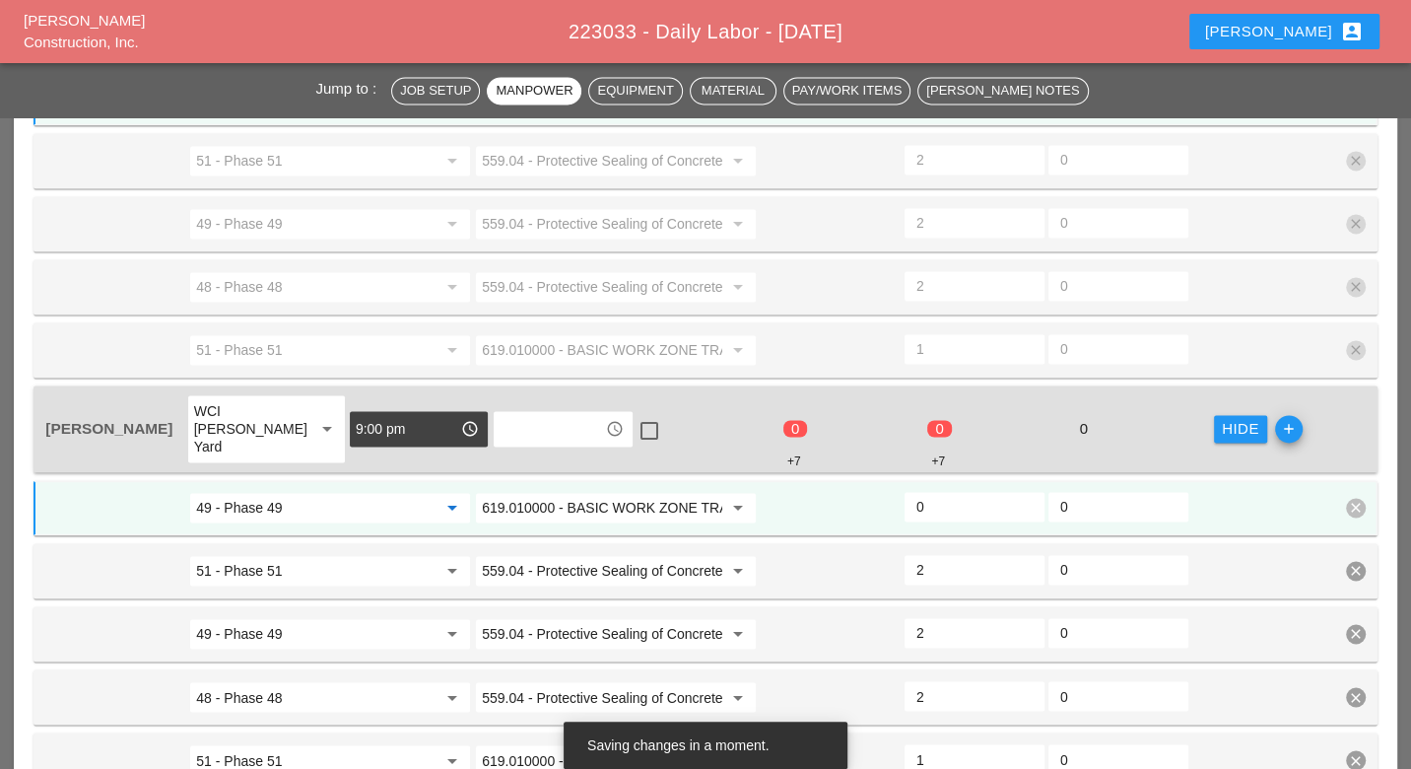
type input "49 - Phase 49"
click at [938, 491] on input "0" at bounding box center [974, 507] width 116 height 32
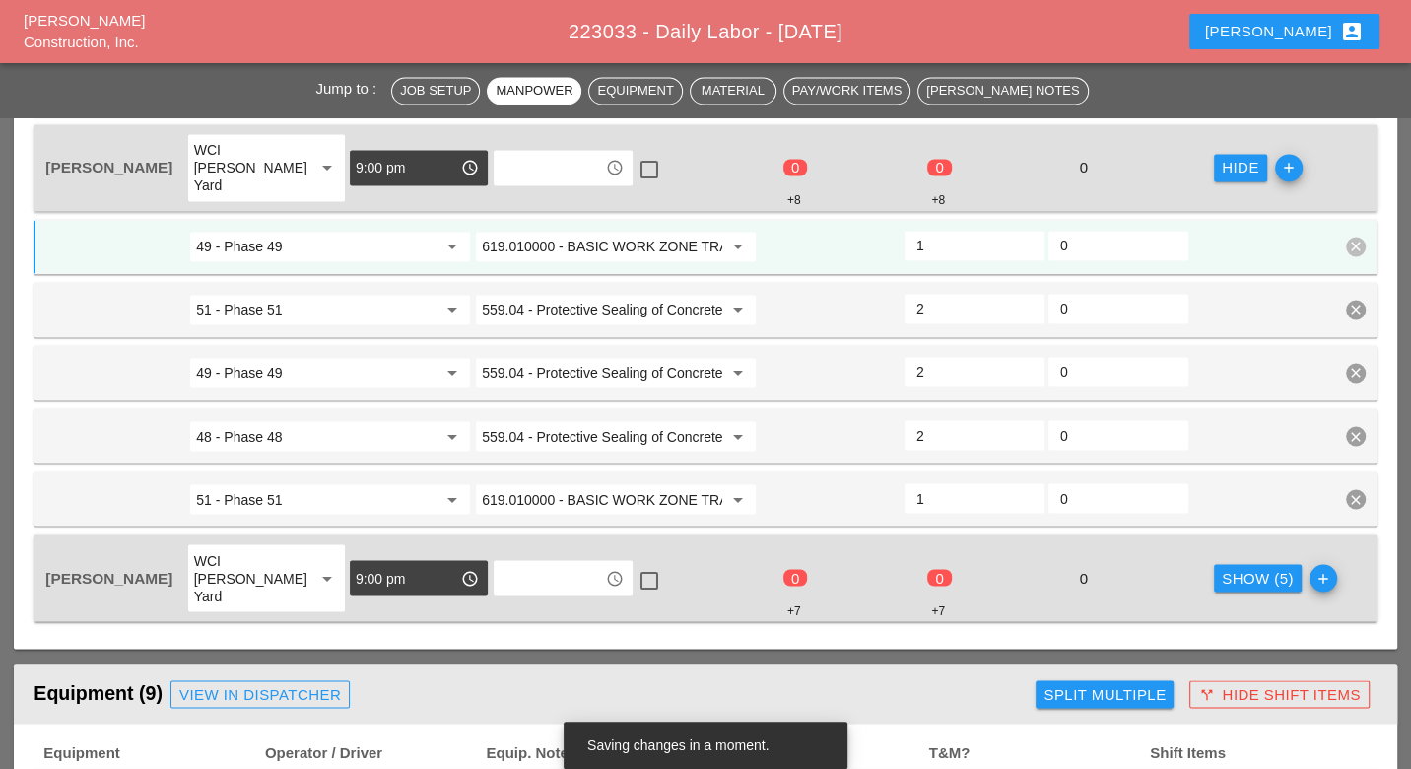
scroll to position [2435, 0]
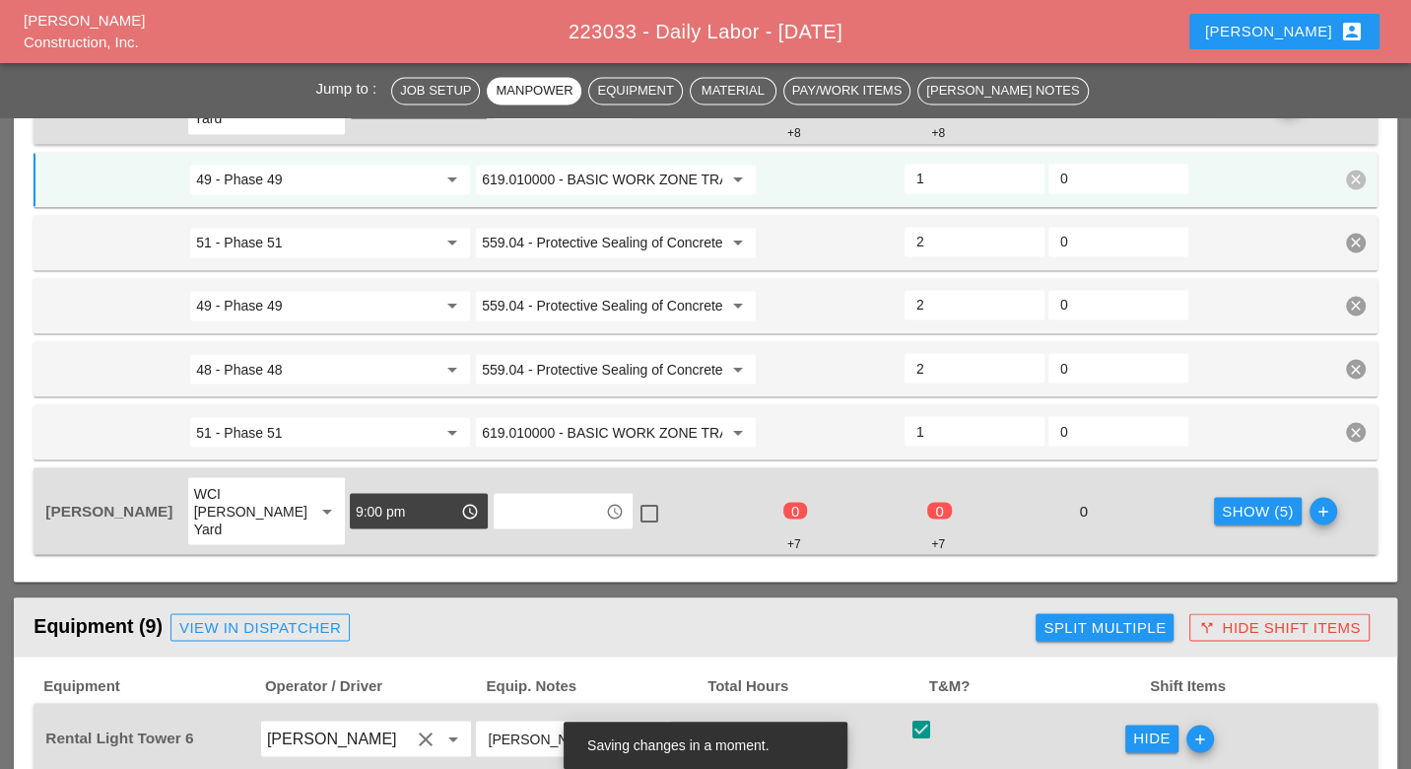
type input "1"
click at [1222, 500] on div "Show (5)" at bounding box center [1258, 511] width 72 height 23
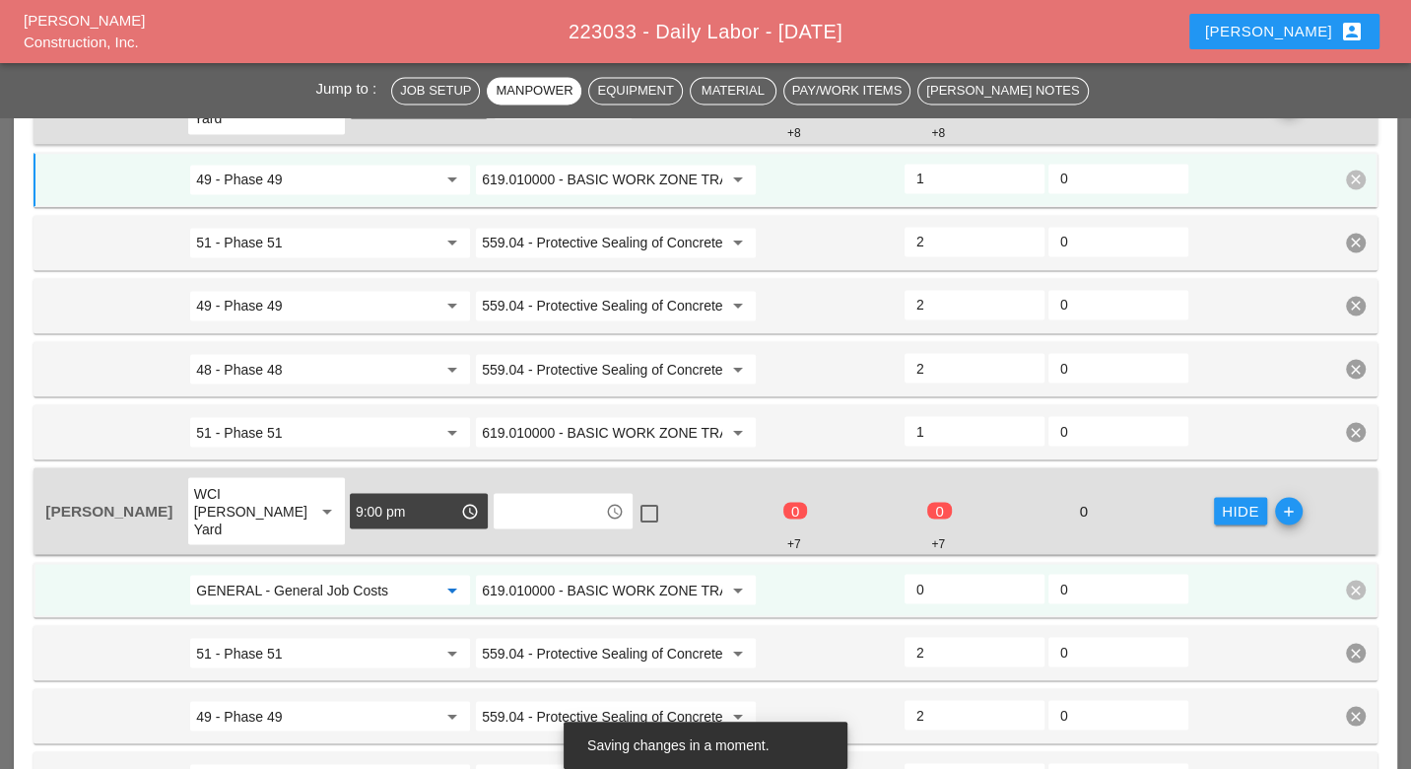
click at [385, 573] on input "GENERAL - General Job Costs" at bounding box center [316, 589] width 240 height 32
click at [330, 554] on div "48 - Phase 48" at bounding box center [329, 552] width 249 height 24
type input "48 - Phase 48"
click at [934, 572] on input "0" at bounding box center [974, 588] width 116 height 32
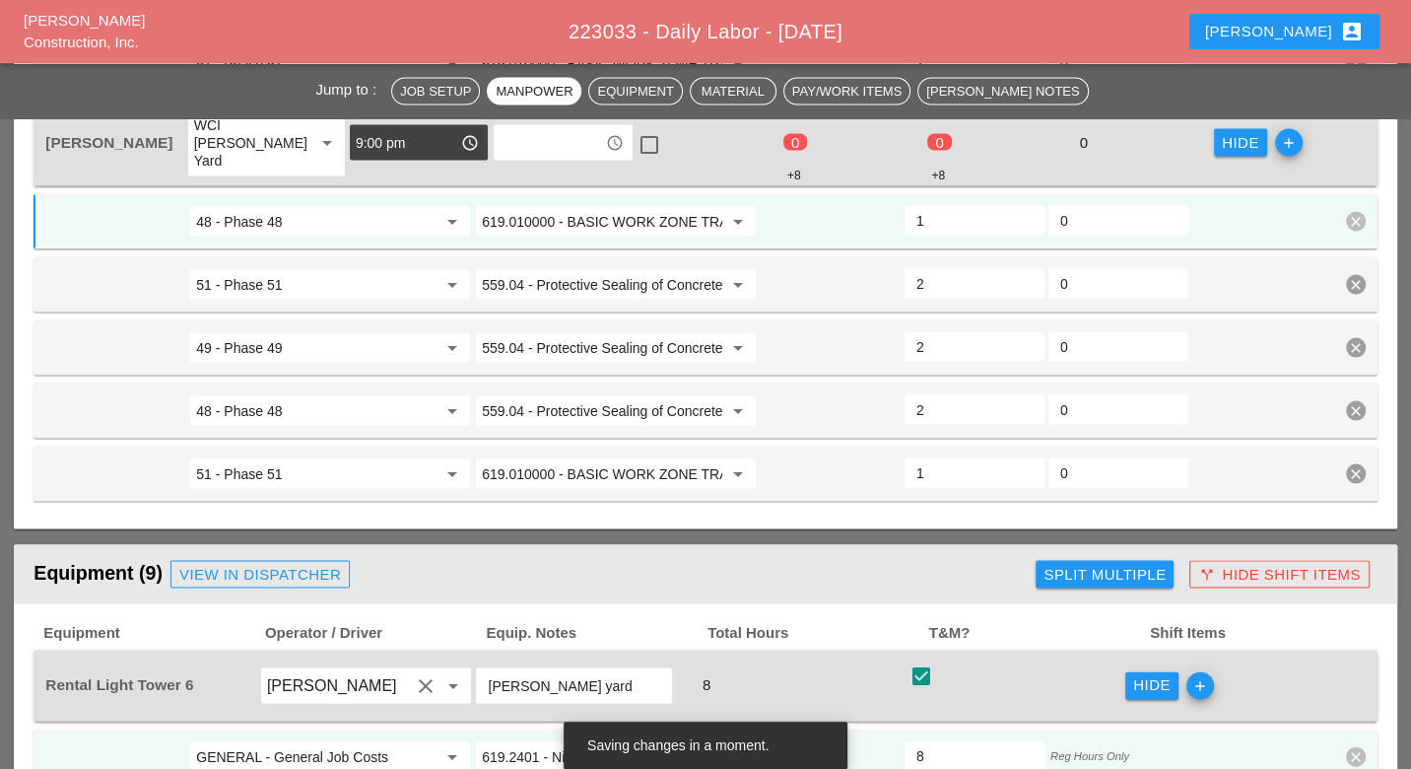
scroll to position [2763, 0]
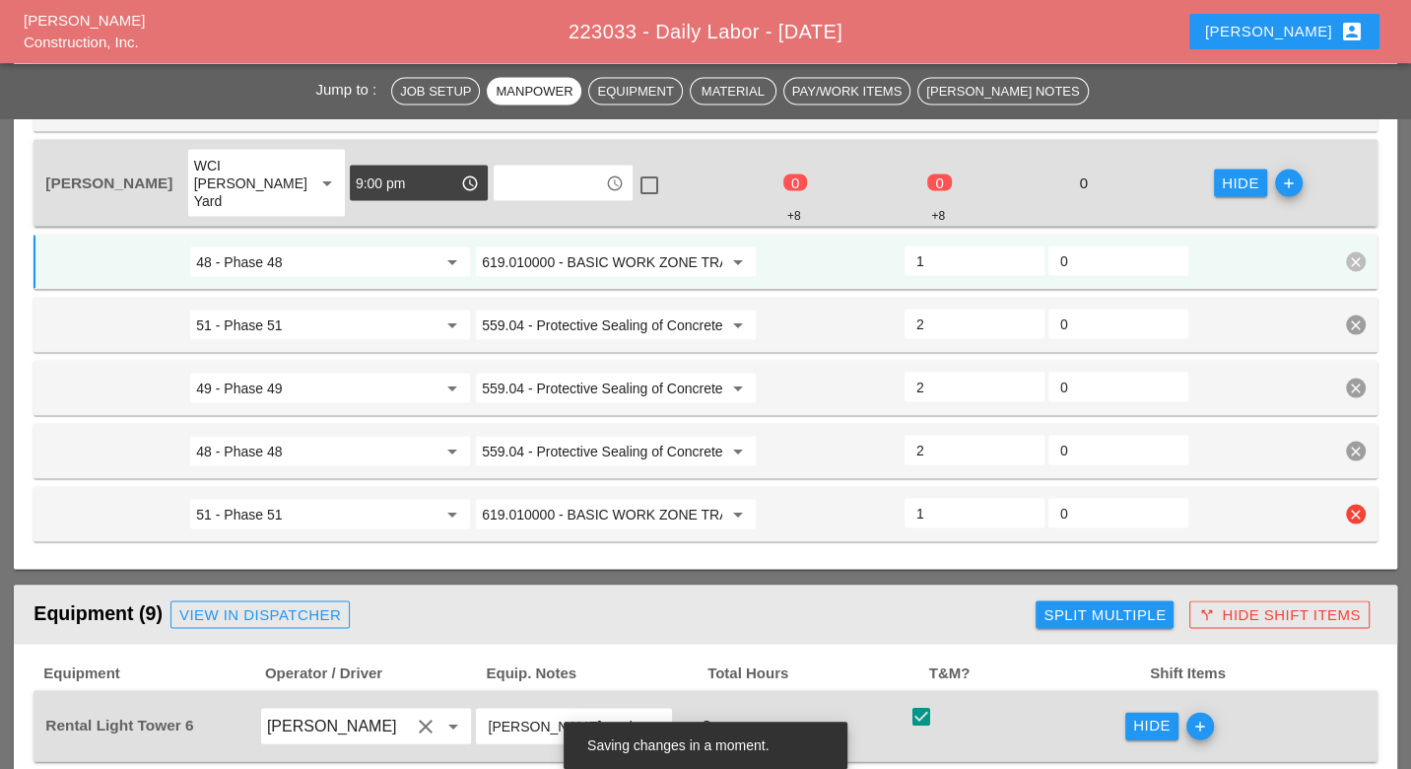
type input "1"
click at [627, 498] on input "619.010000 - BASIC WORK ZONE TRAFFIC CONTROL" at bounding box center [602, 514] width 240 height 32
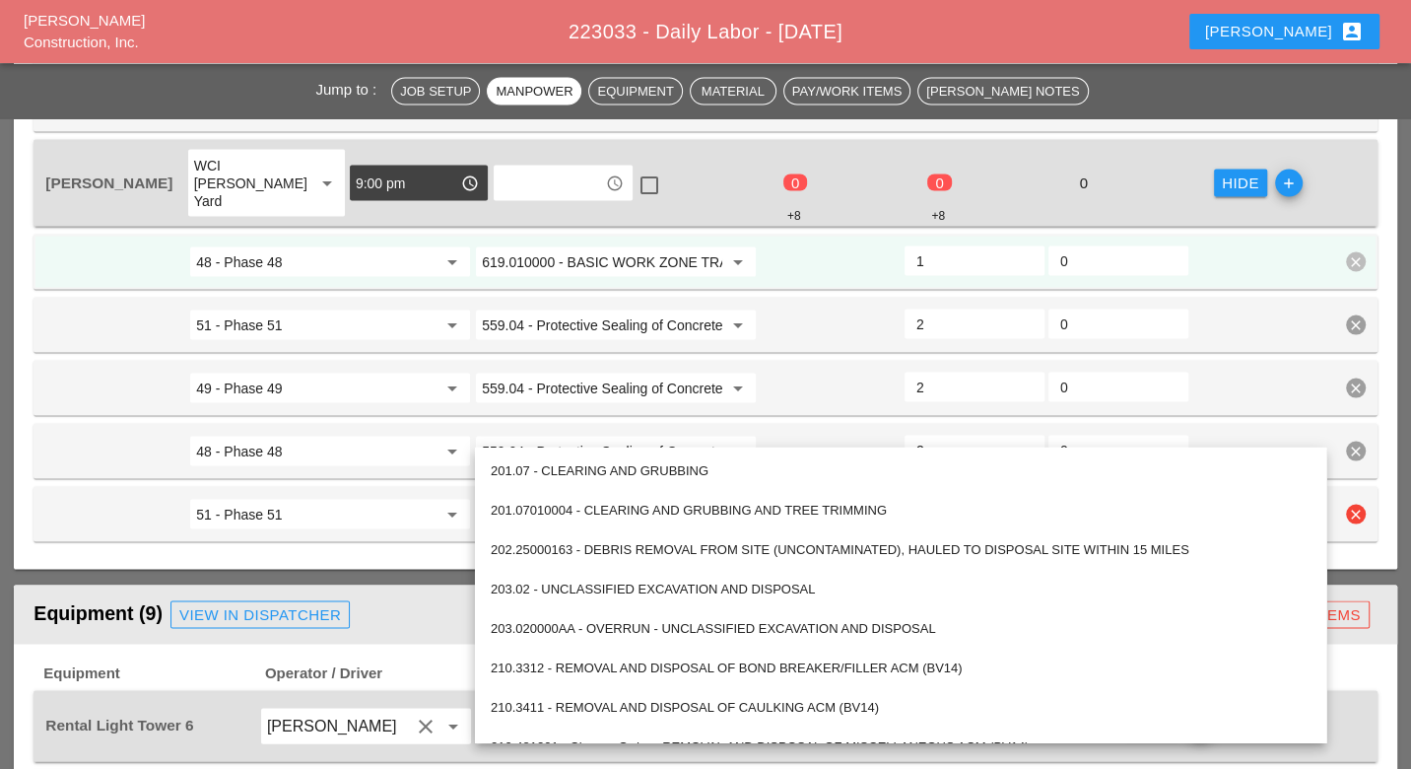
click at [602, 498] on input "619.010000 - BASIC WORK ZONE TRAFFIC CONTROL" at bounding box center [602, 514] width 240 height 32
click at [408, 498] on input "51 - Phase 51" at bounding box center [316, 514] width 240 height 32
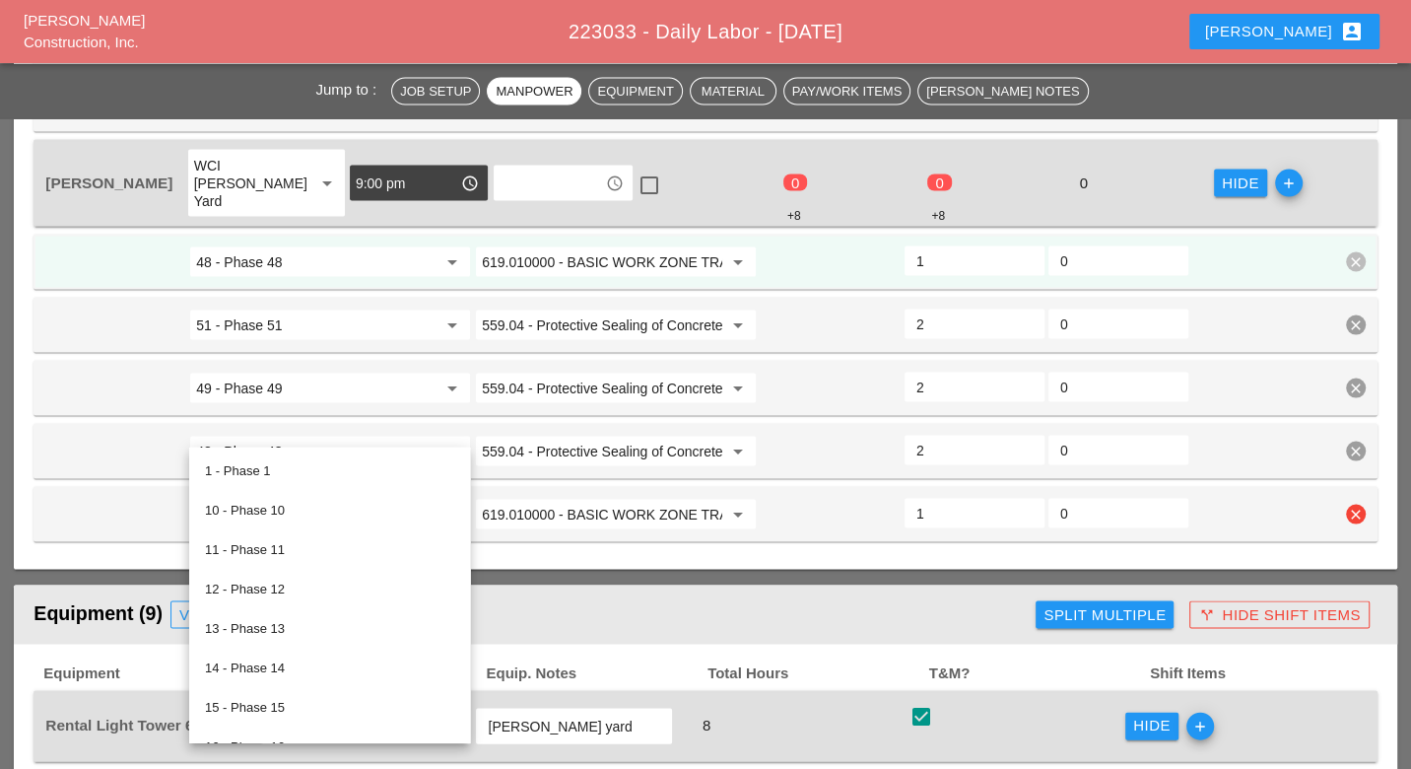
click at [543, 498] on input "619.010000 - BASIC WORK ZONE TRAFFIC CONTROL" at bounding box center [602, 514] width 240 height 32
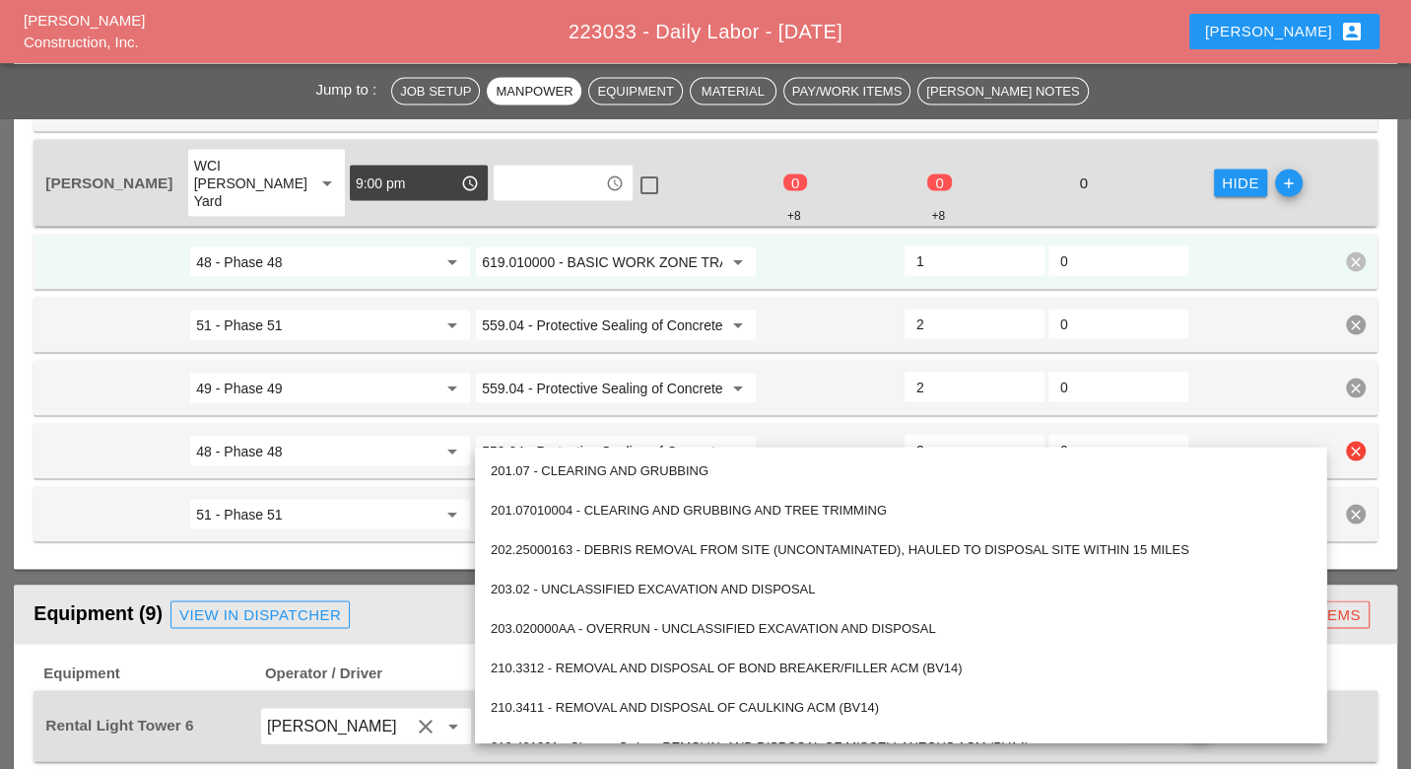
click at [783, 433] on div at bounding box center [831, 450] width 144 height 35
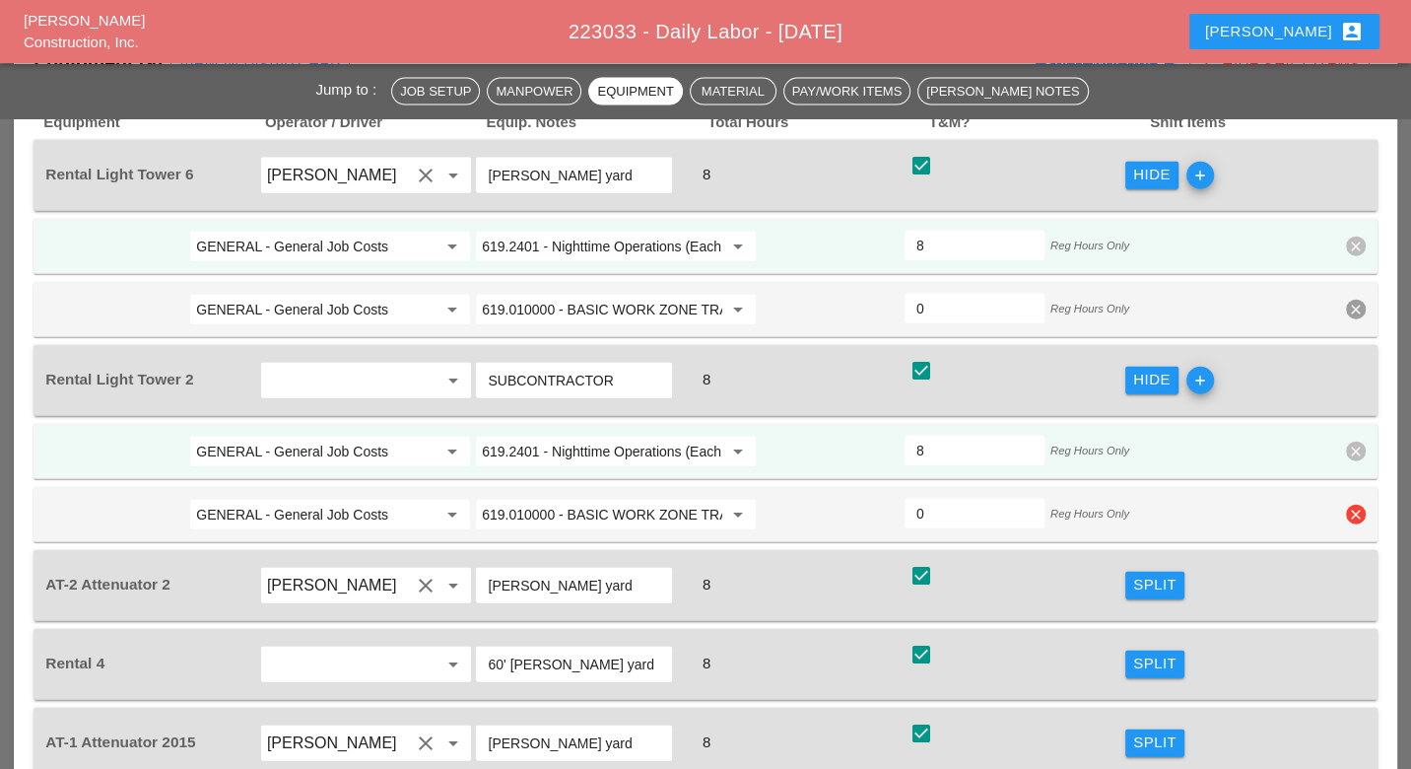
scroll to position [3420, 0]
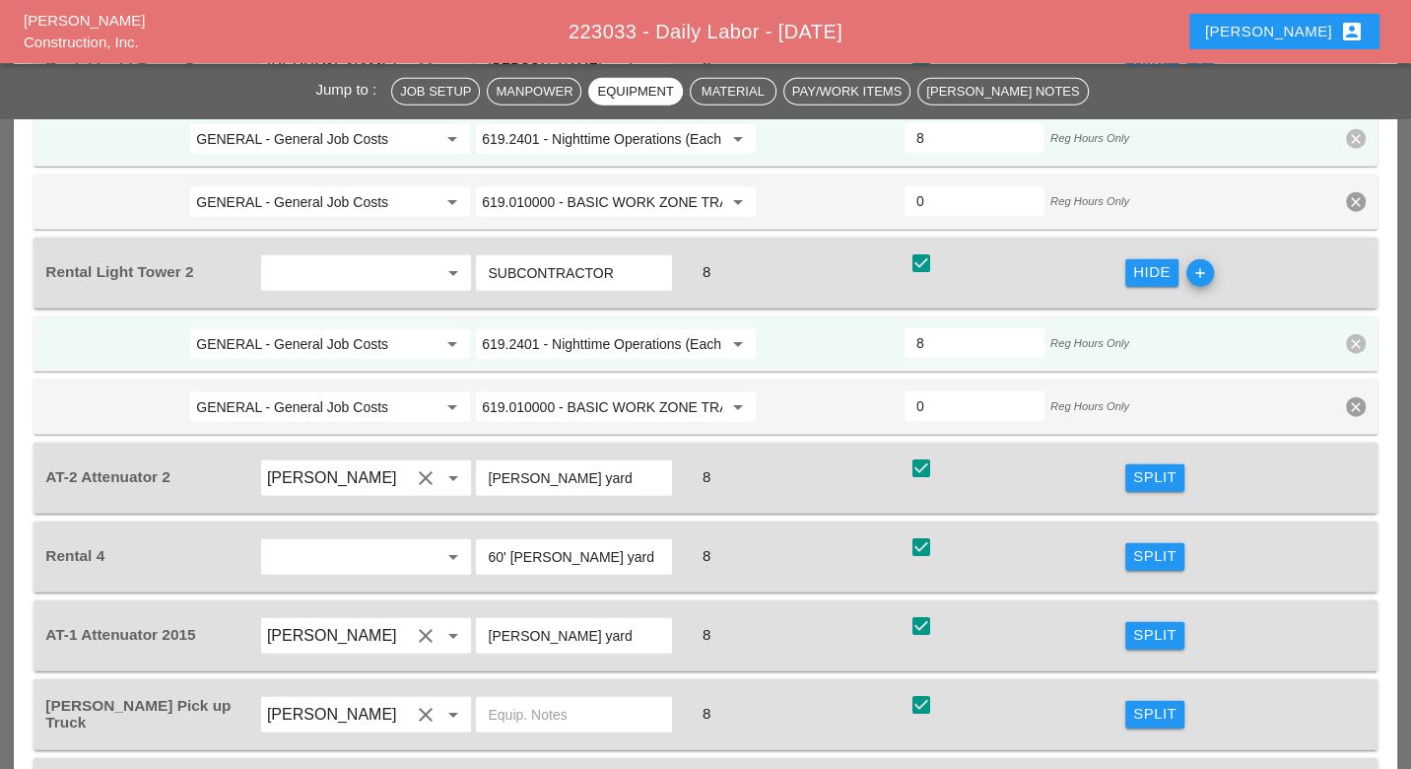
click at [1143, 466] on div "Split" at bounding box center [1154, 477] width 43 height 23
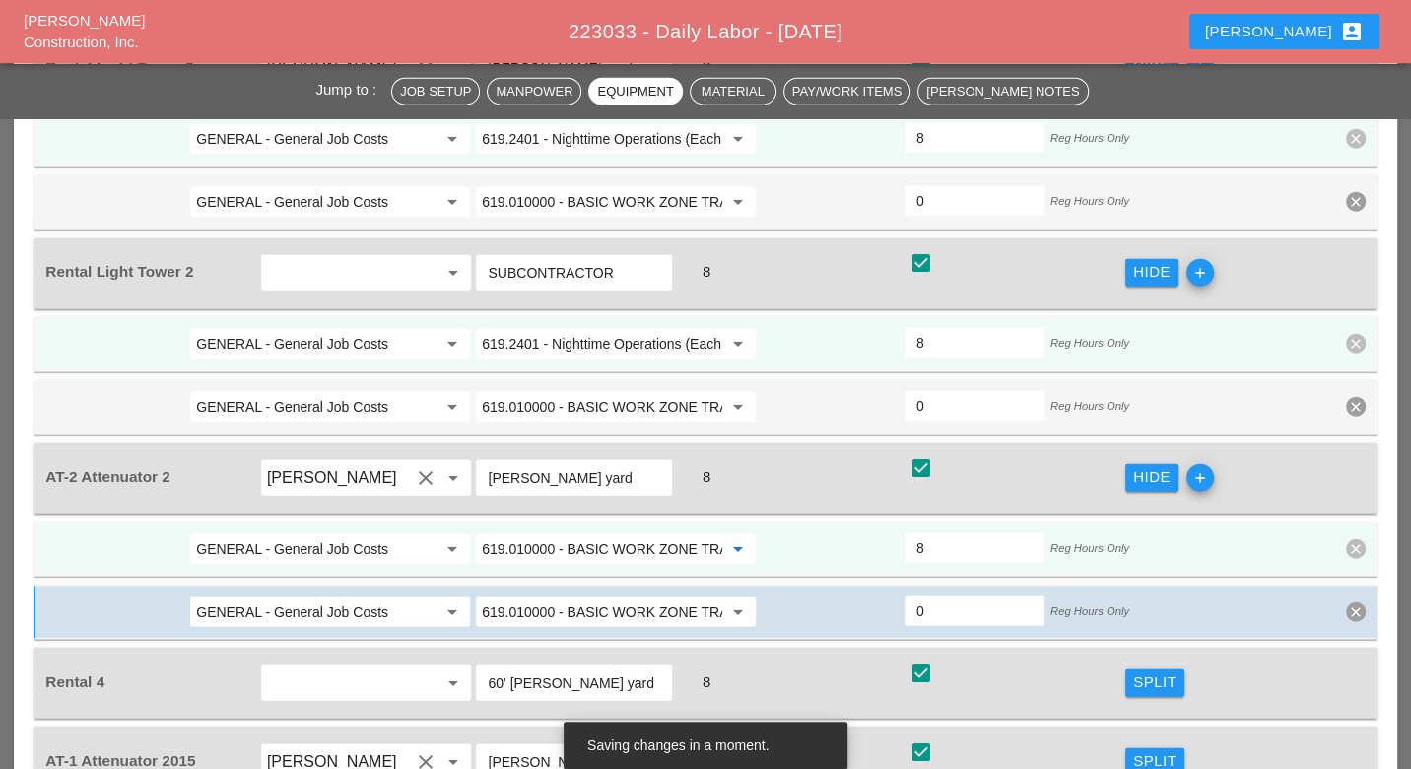
click at [569, 533] on input "619.010000 - BASIC WORK ZONE TRAFFIC CONTROL" at bounding box center [602, 549] width 240 height 32
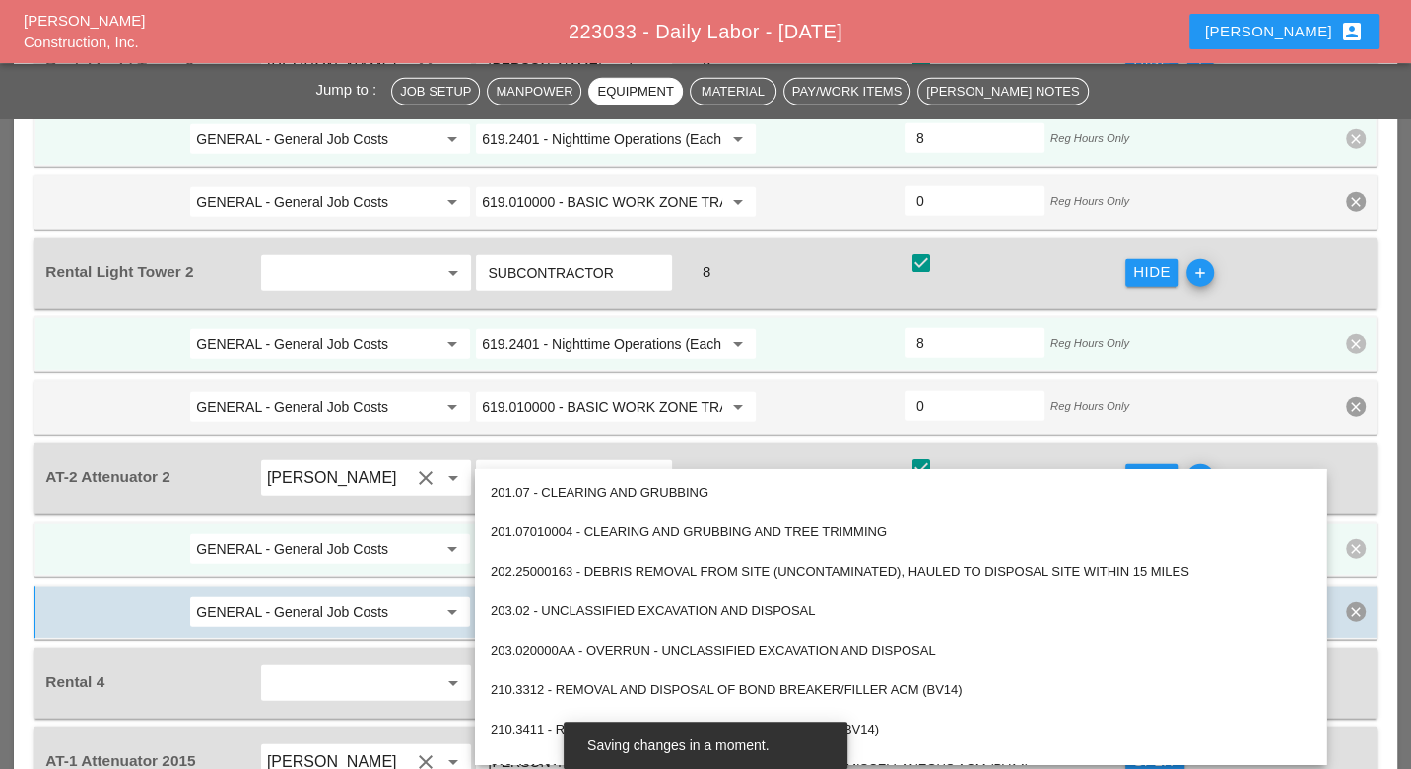
paste input "201.07 - CLEARING AND GRUBBING"
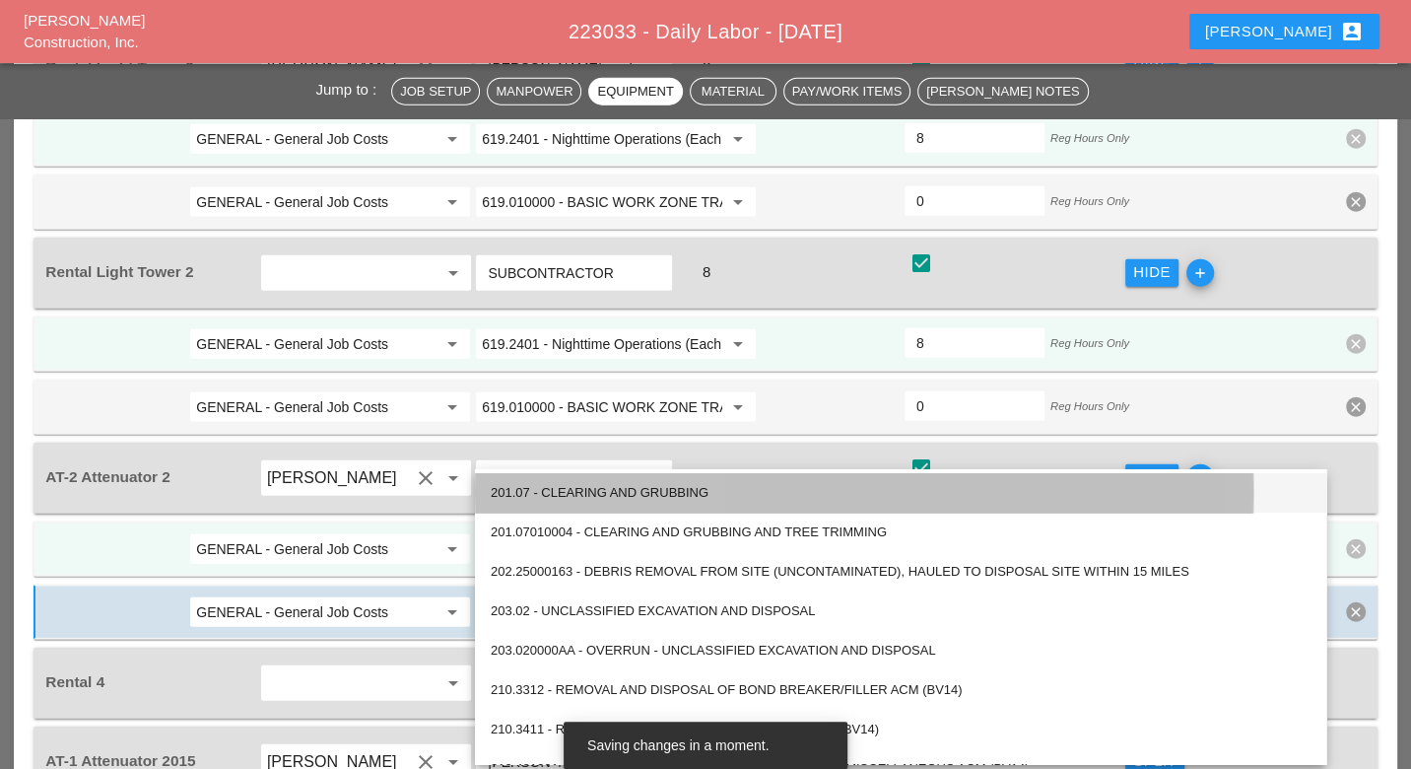
click at [574, 487] on div "201.07 - CLEARING AND GRUBBING" at bounding box center [901, 493] width 820 height 24
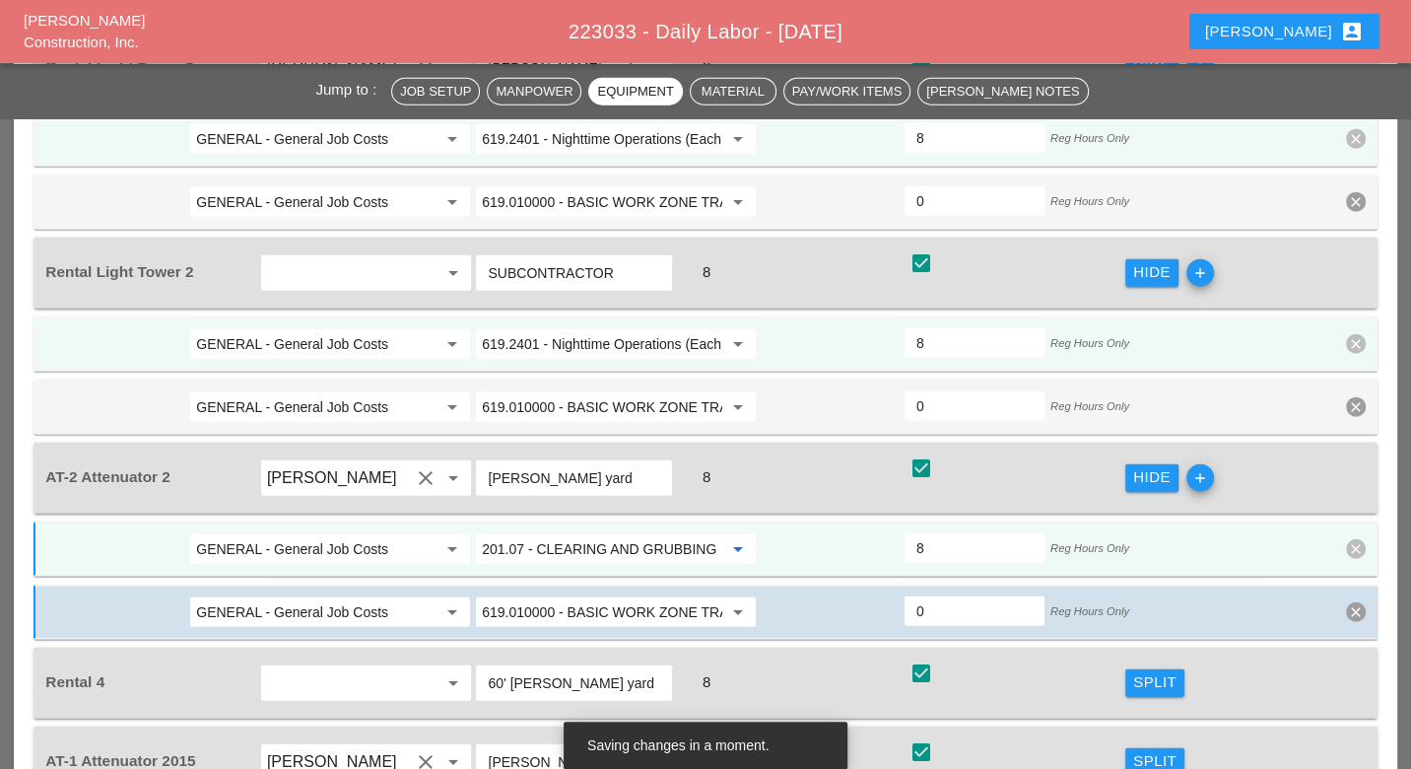
scroll to position [0, 0]
click at [578, 533] on input "201.07 - CLEARING AND GRUBBING" at bounding box center [602, 549] width 240 height 32
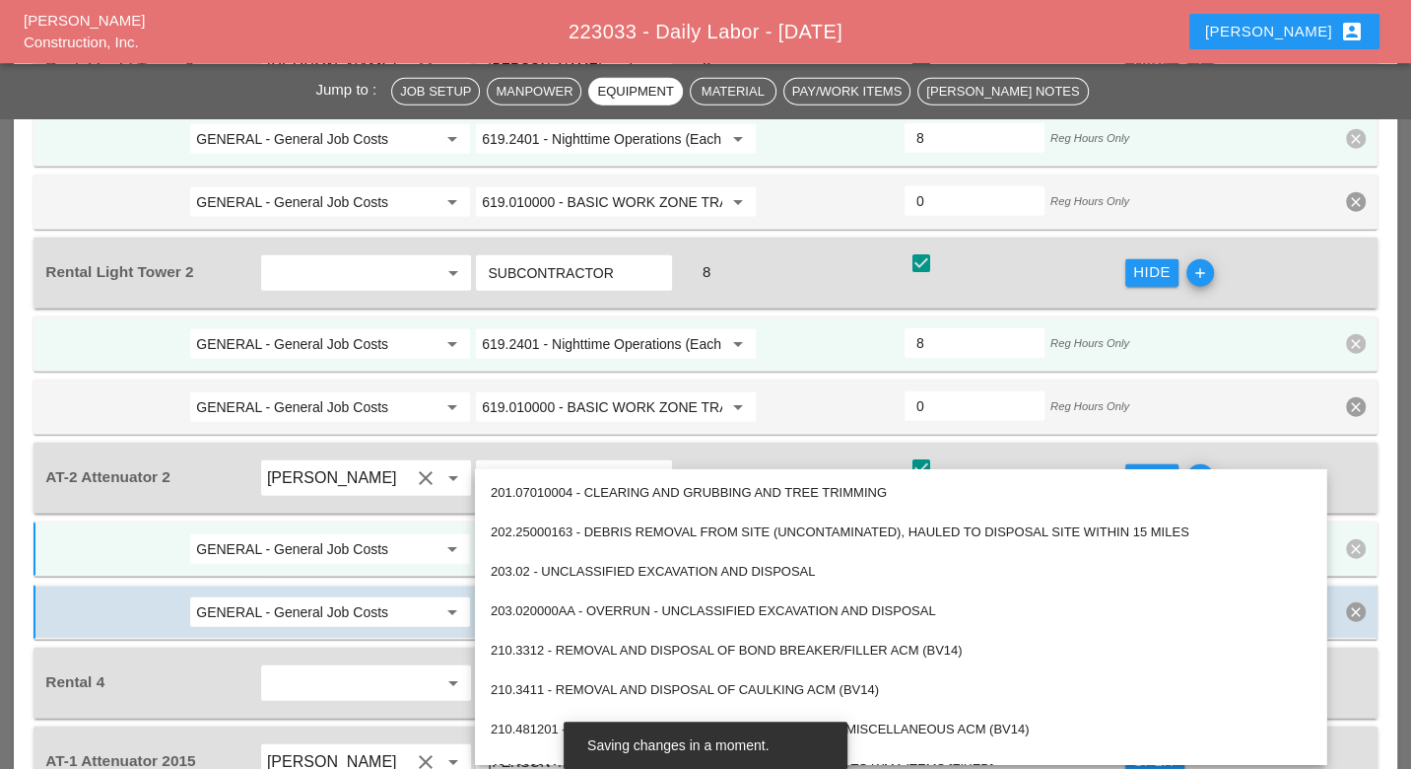
paste input "619.010000 - BASIC WORK ZONE TRAFFIC CONTROL"
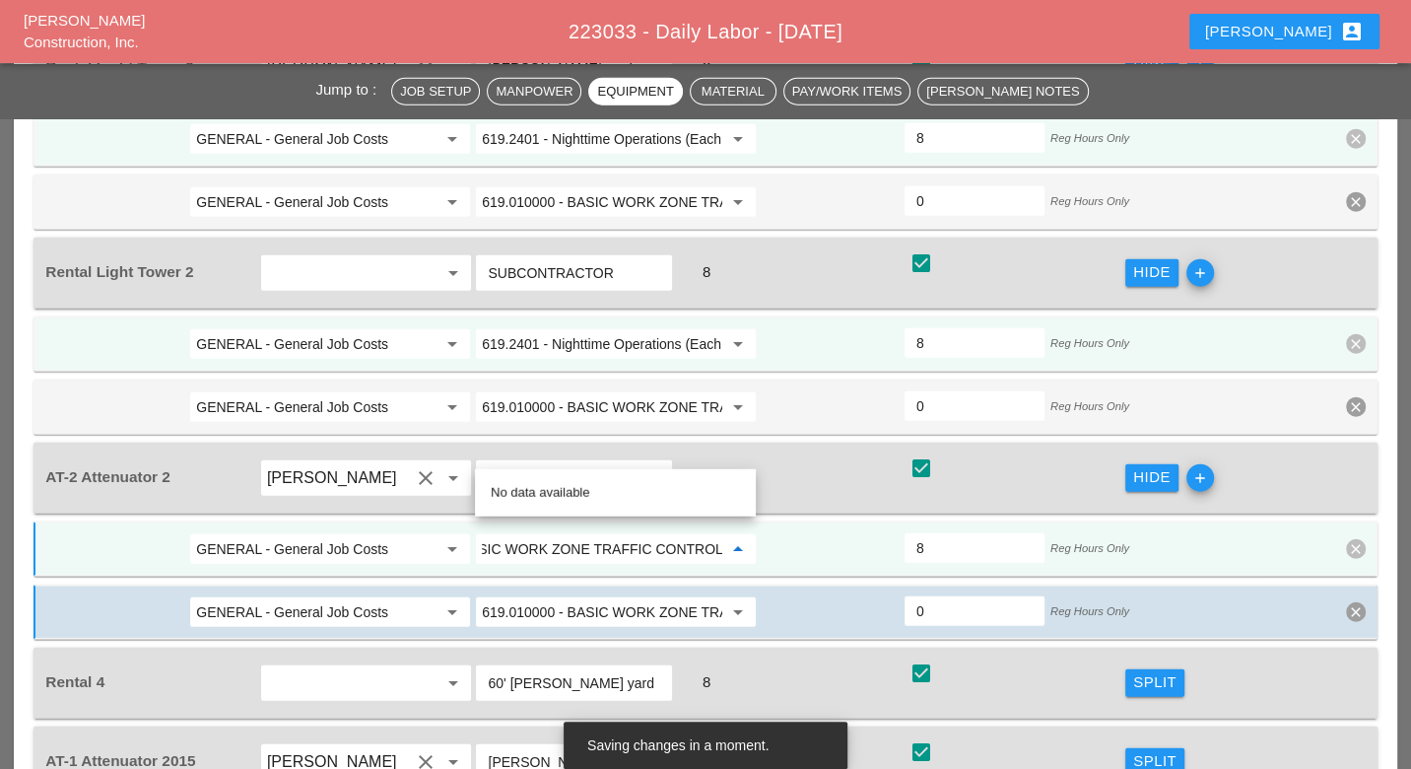
click at [391, 533] on input "GENERAL - General Job Costs" at bounding box center [316, 549] width 240 height 32
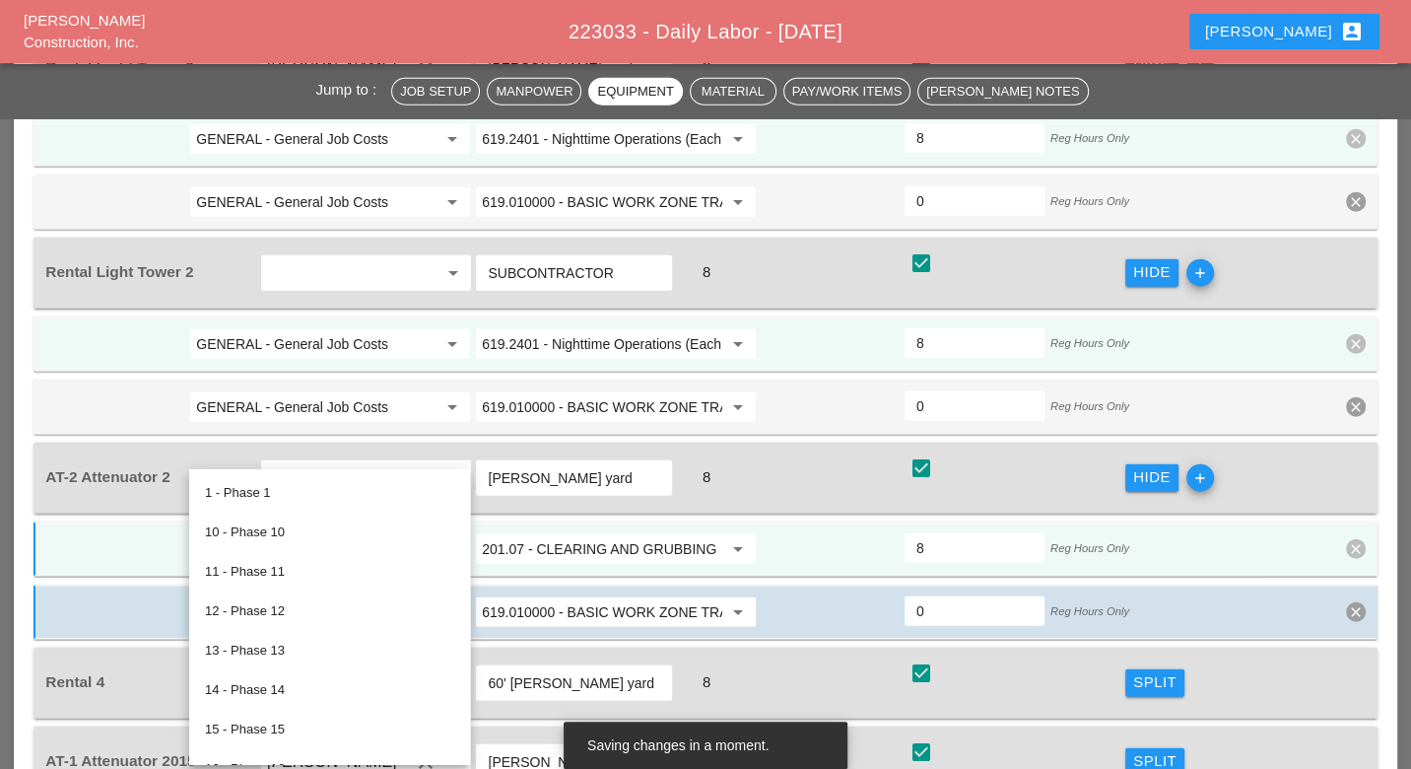
scroll to position [0, 0]
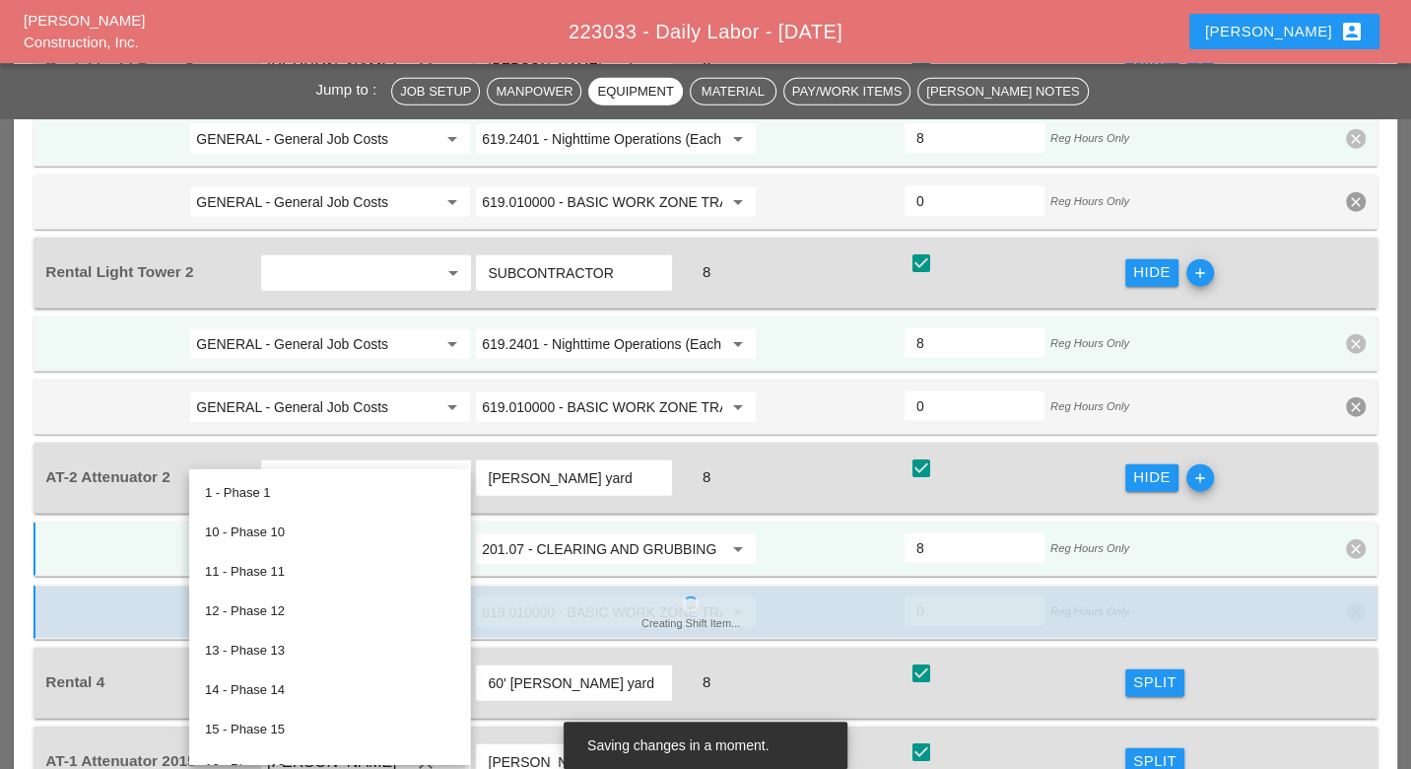
click at [527, 533] on input "201.07 - CLEARING AND GRUBBING" at bounding box center [602, 549] width 240 height 32
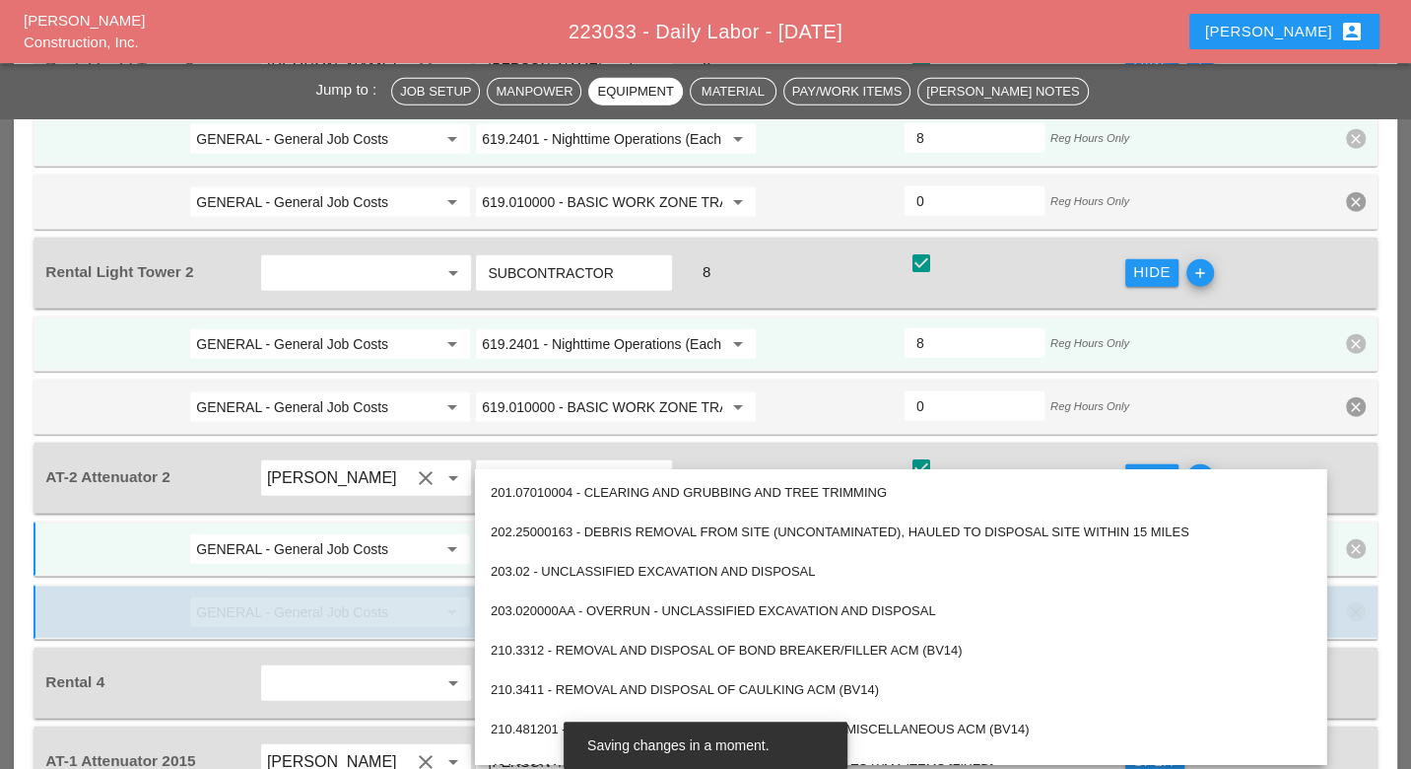
paste input "619.010000 - BASIC WORK ZONE TRAFFIC CONTROL"
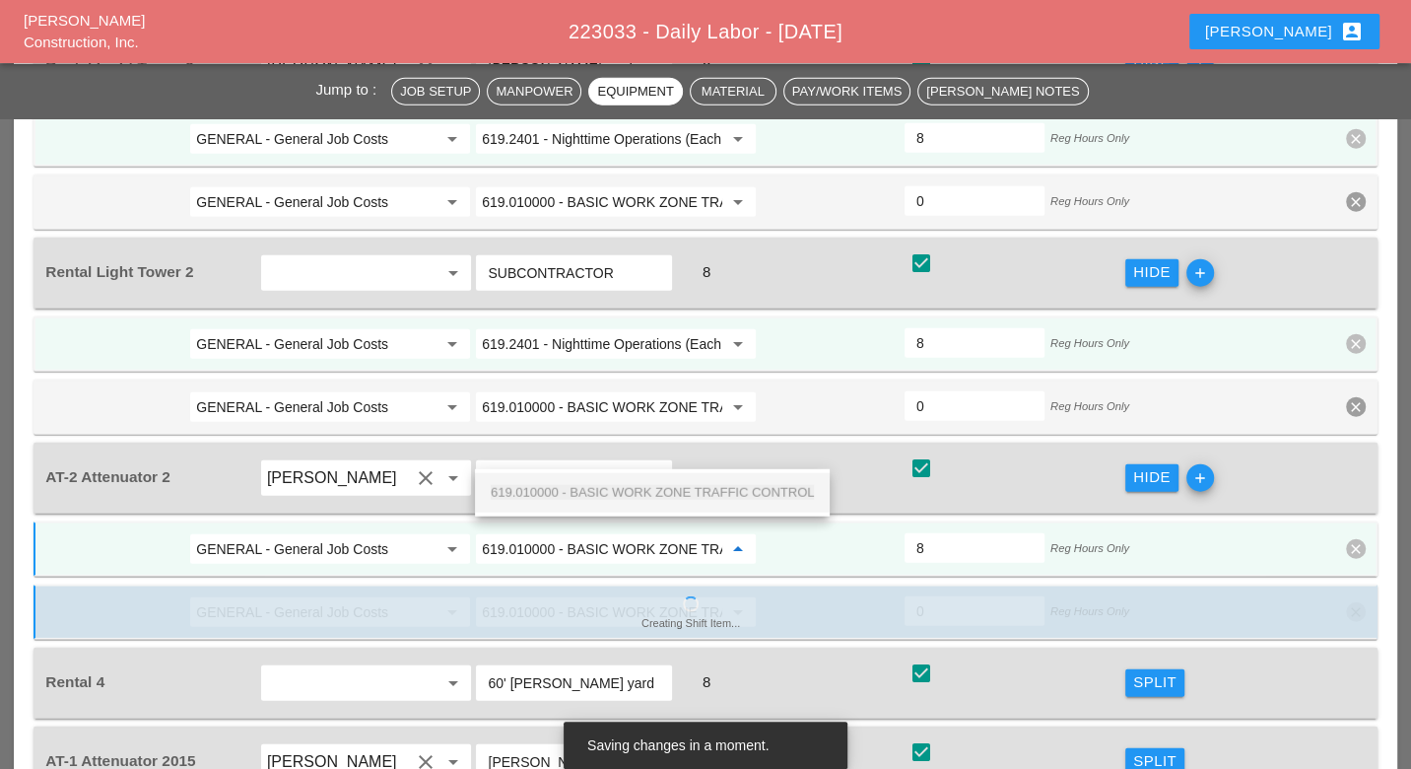
scroll to position [0, 106]
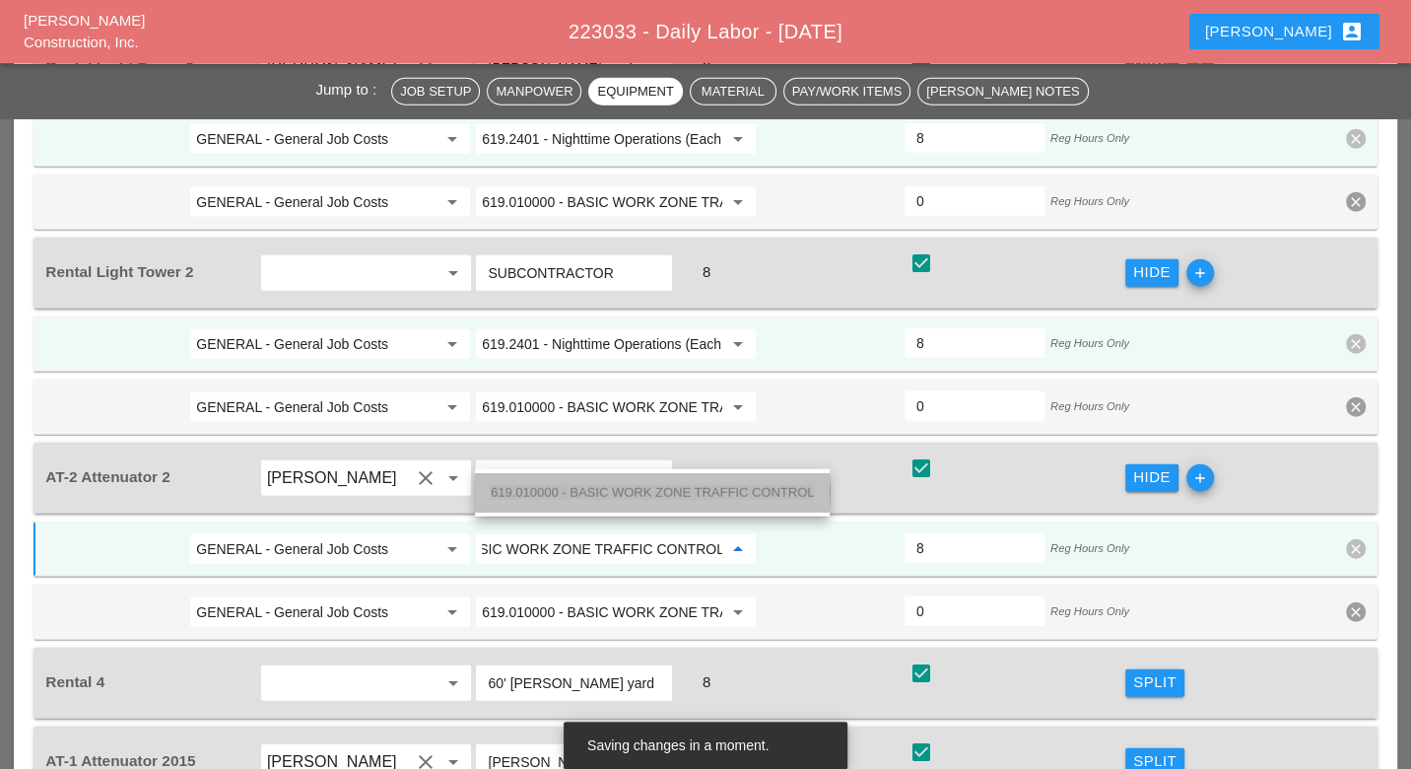
click at [568, 490] on span "619.010000 - BASIC WORK ZONE TRAFFIC CONTROL" at bounding box center [652, 492] width 323 height 15
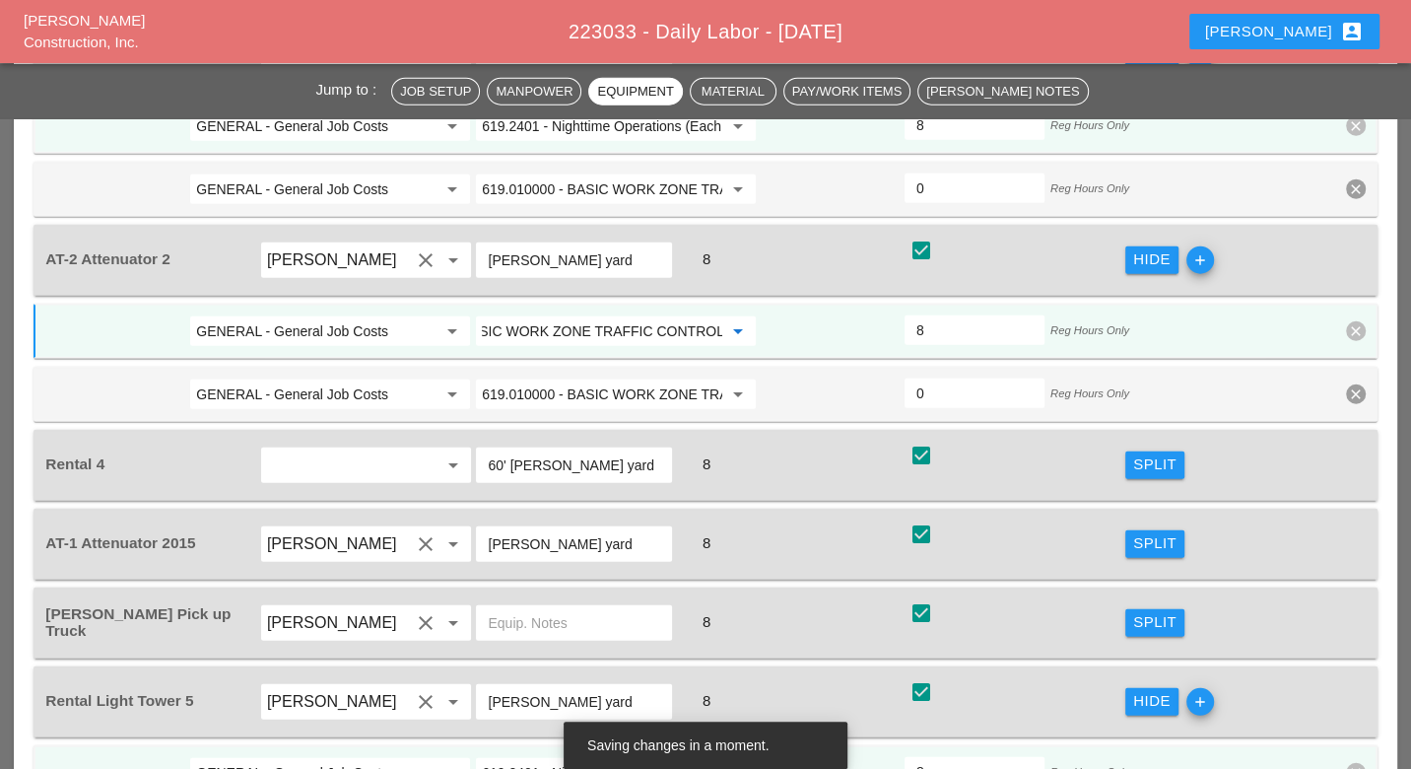
scroll to position [3639, 0]
type input "619.010000 - BASIC WORK ZONE TRAFFIC CONTROL"
click at [1151, 531] on div "Split" at bounding box center [1154, 542] width 43 height 23
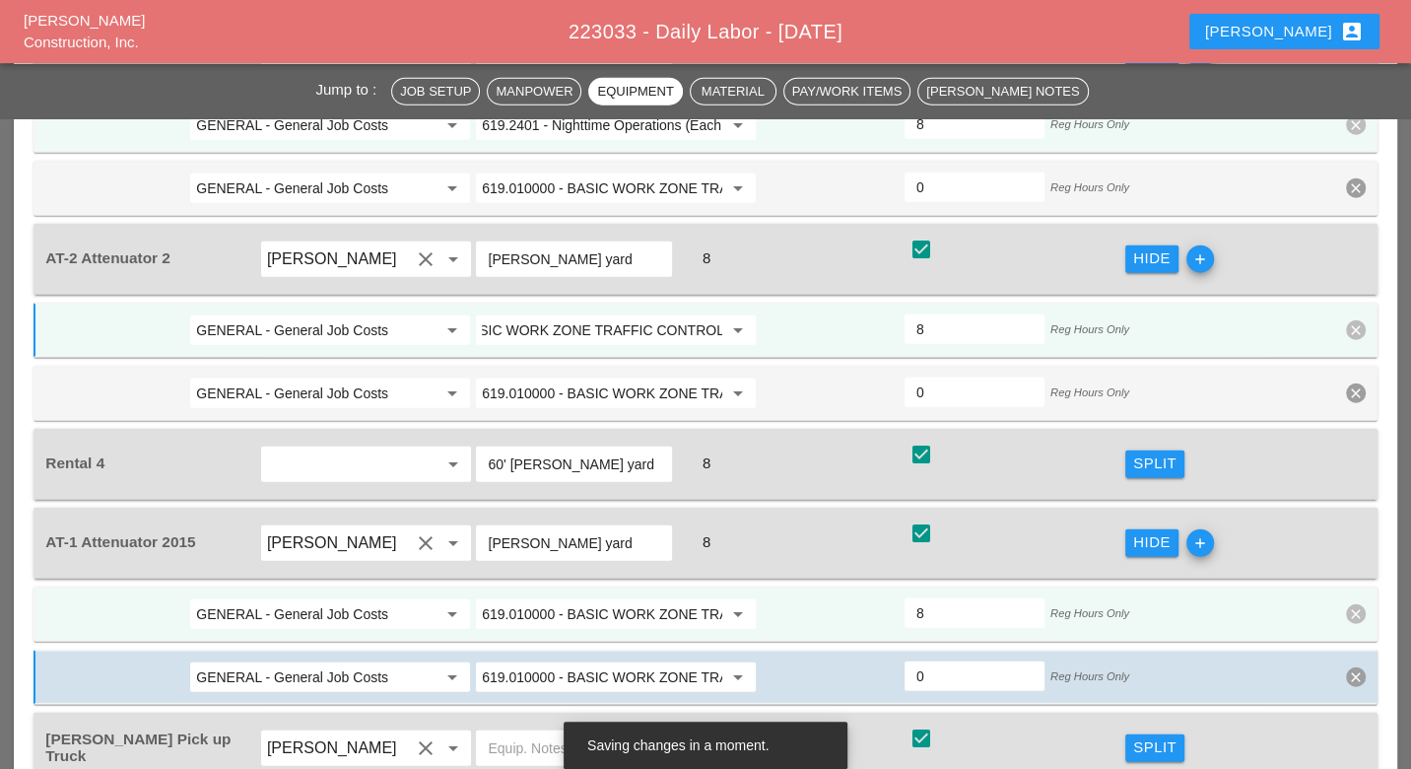
scroll to position [0, 0]
click at [547, 598] on input "619.010000 - BASIC WORK ZONE TRAFFIC CONTROL" at bounding box center [602, 614] width 240 height 32
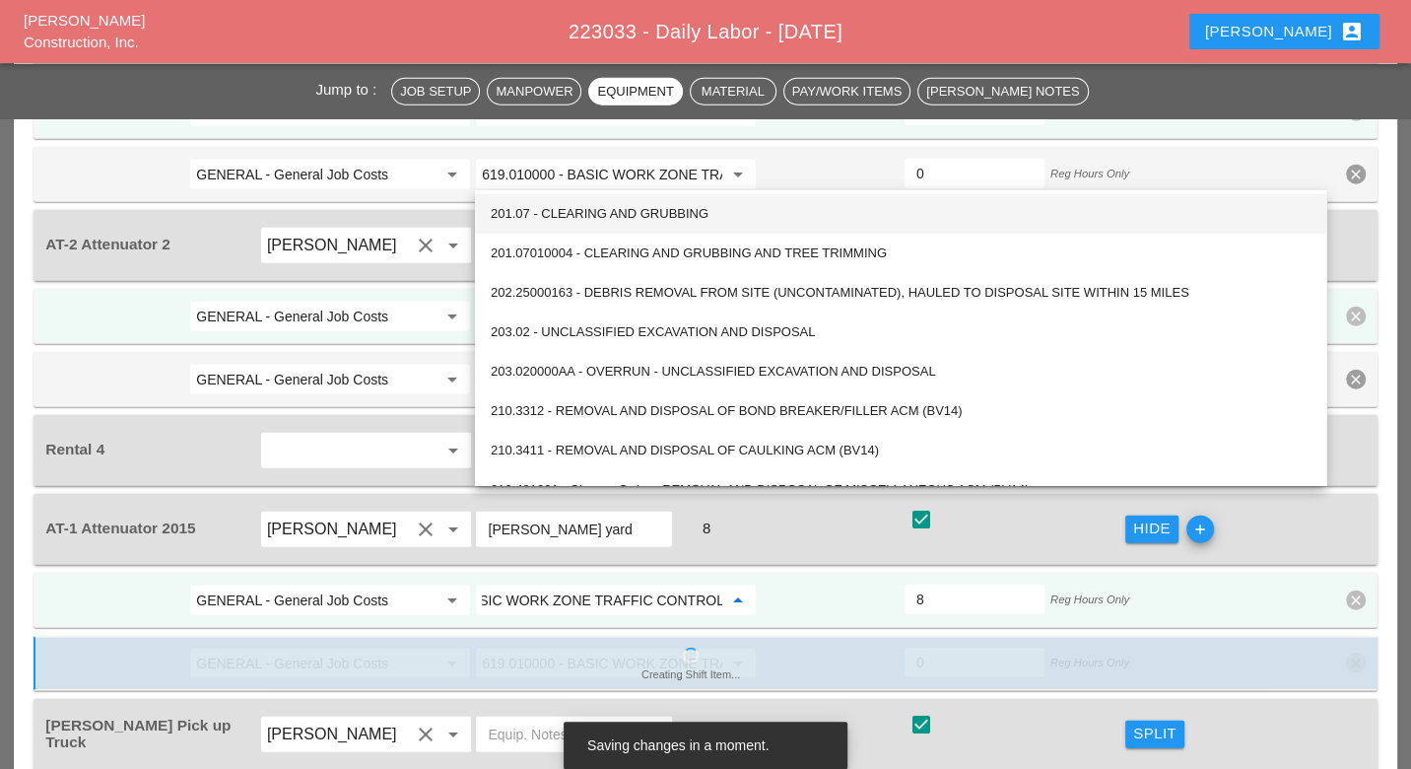
scroll to position [3639, 0]
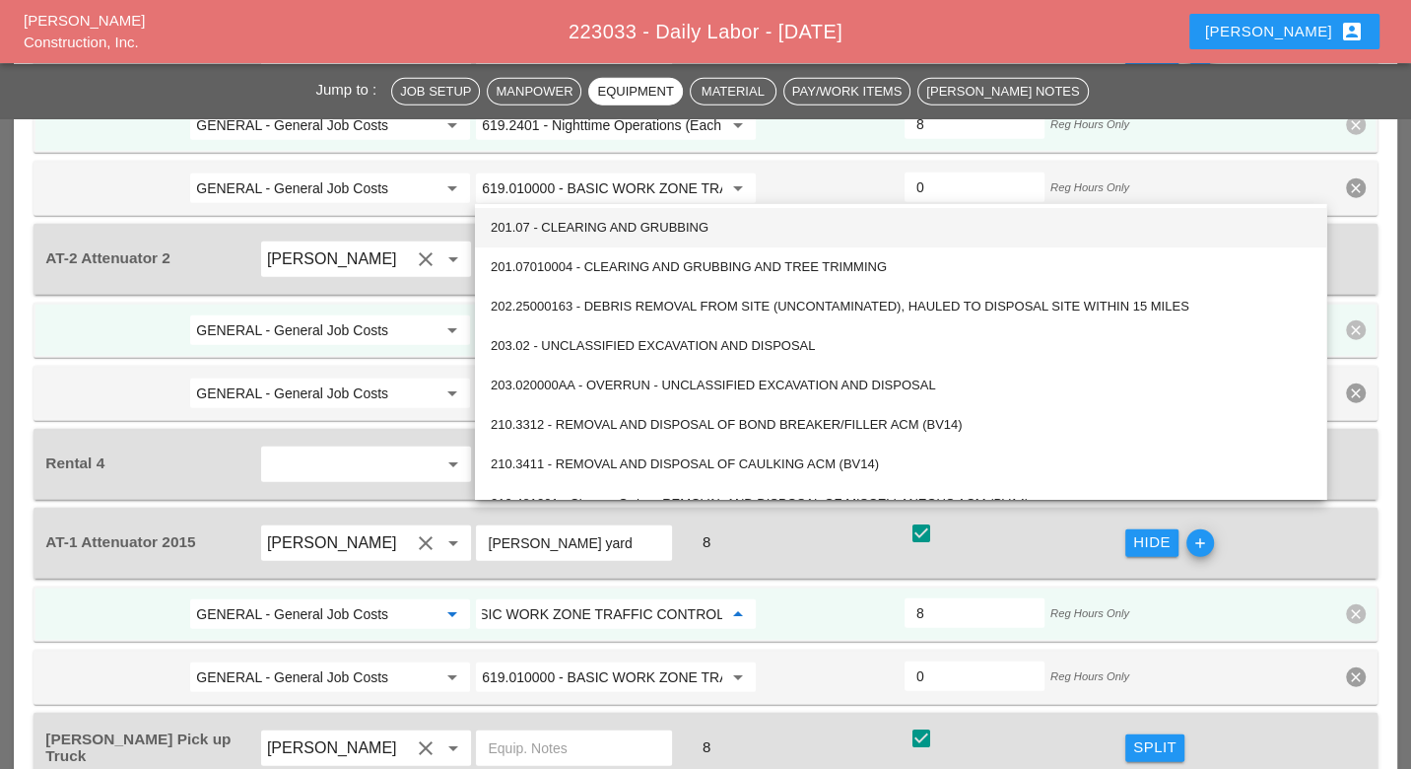
click at [251, 598] on input "GENERAL - General Job Costs" at bounding box center [316, 614] width 240 height 32
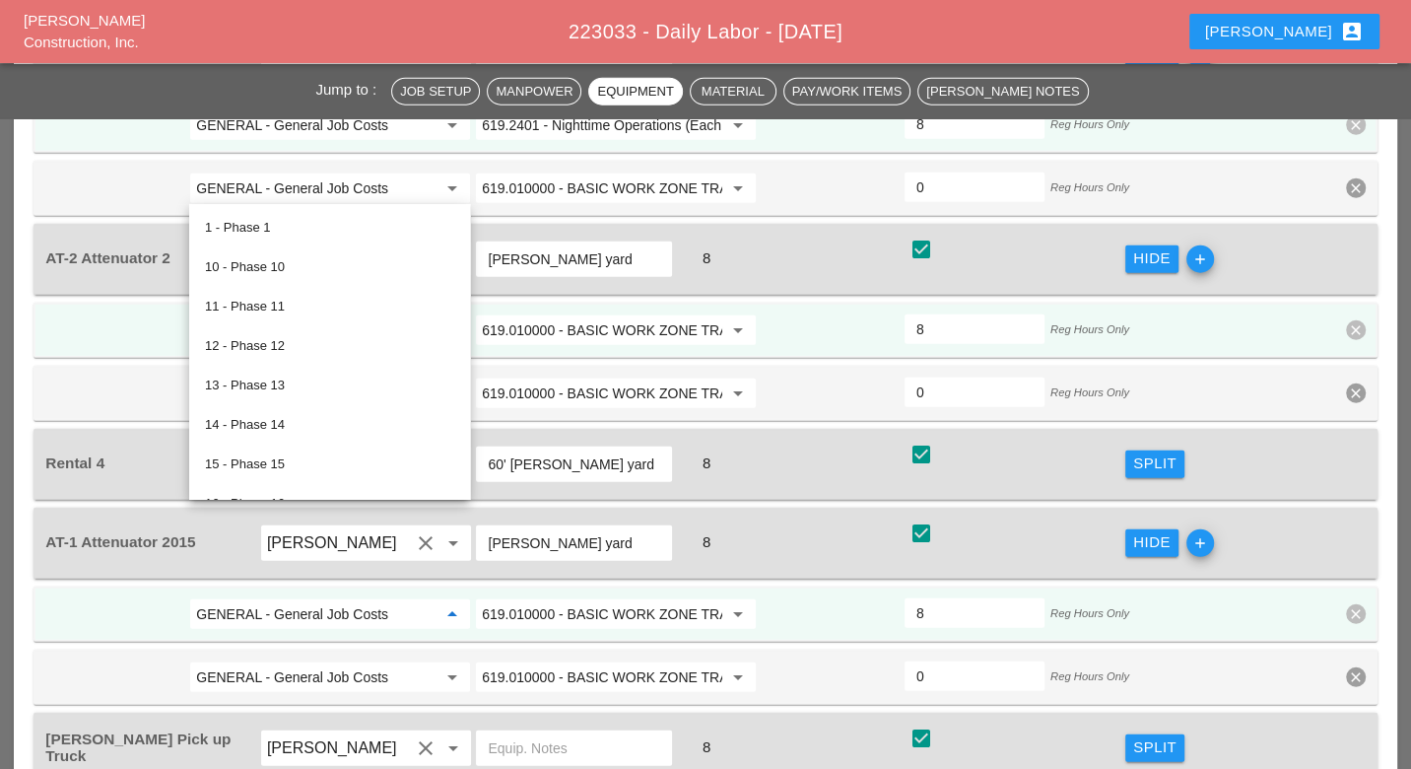
click at [266, 598] on input "GENERAL - General Job Costs" at bounding box center [316, 614] width 240 height 32
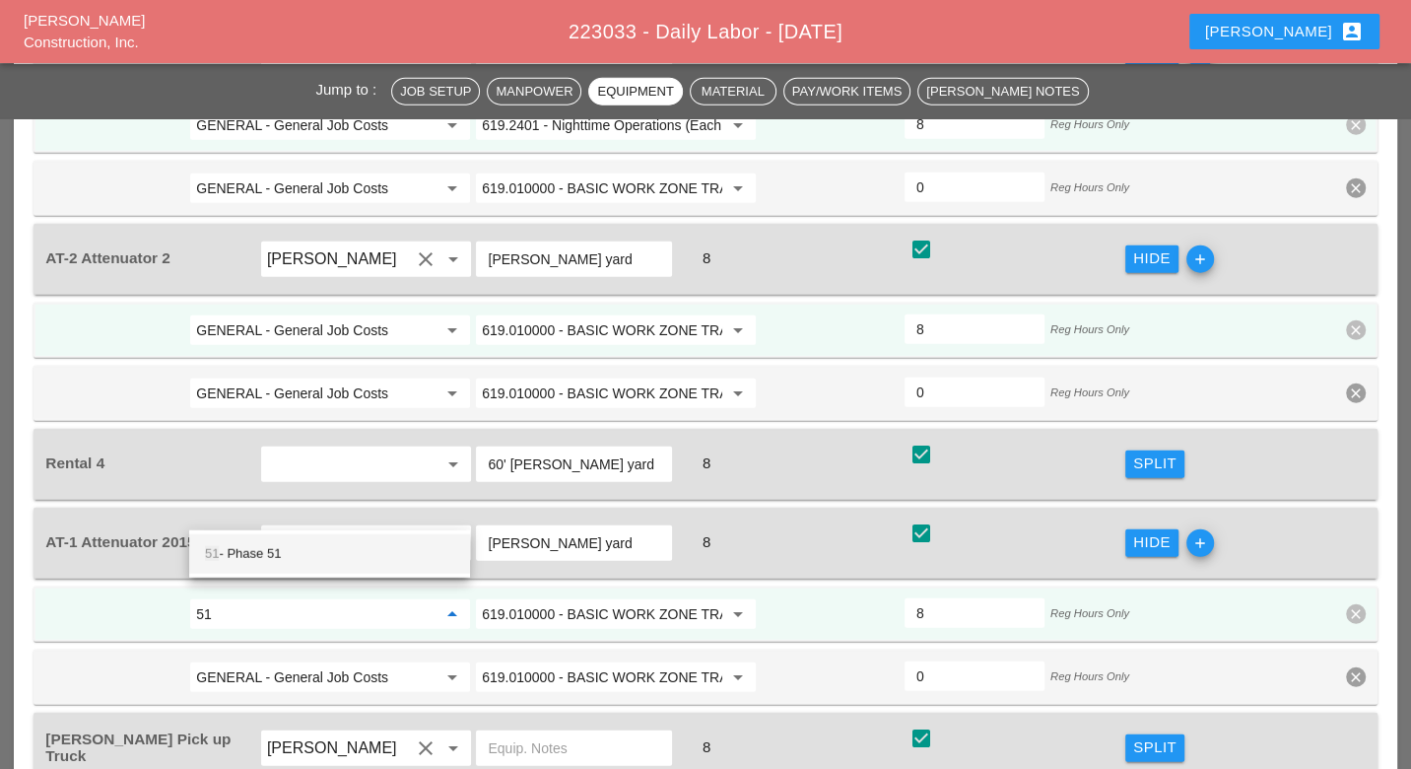
click at [247, 551] on div "51 - Phase 51" at bounding box center [329, 554] width 249 height 24
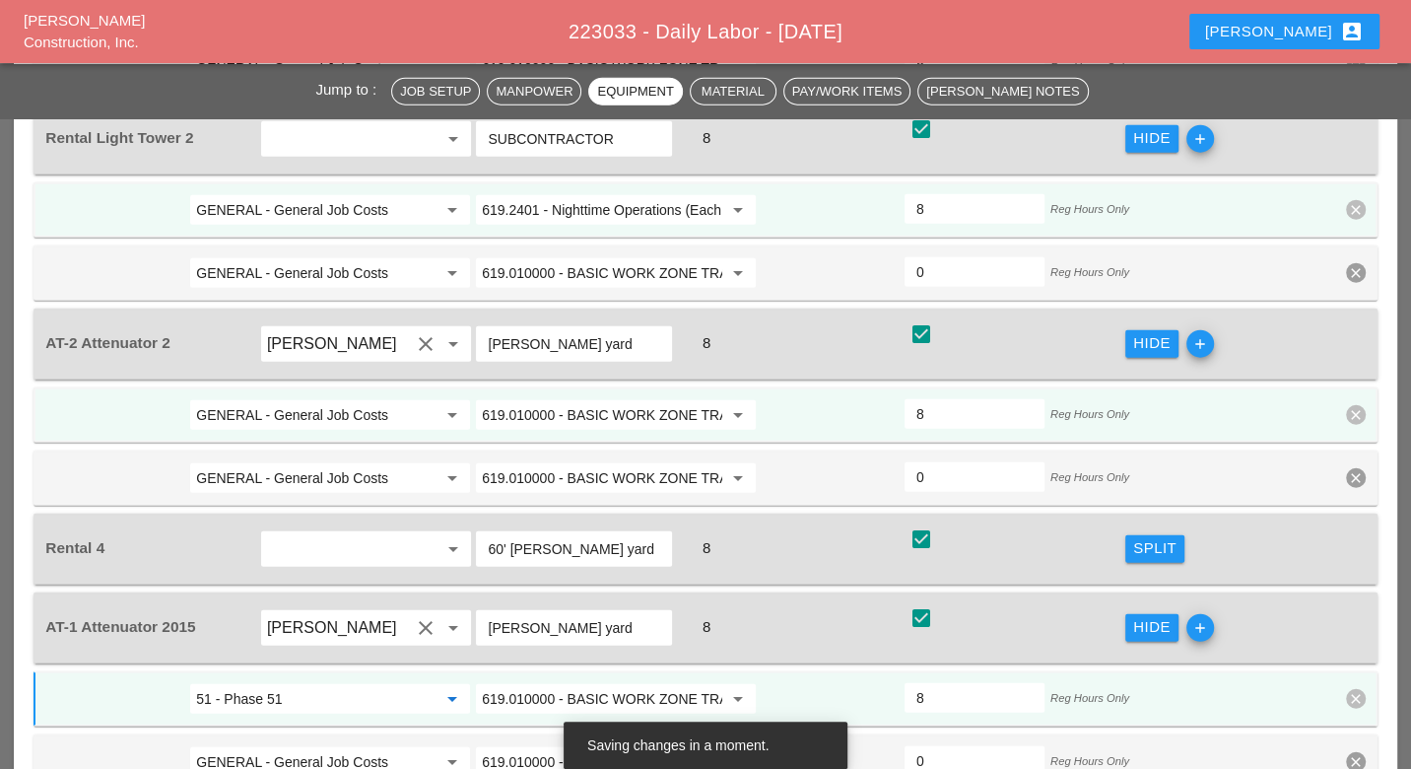
scroll to position [3529, 0]
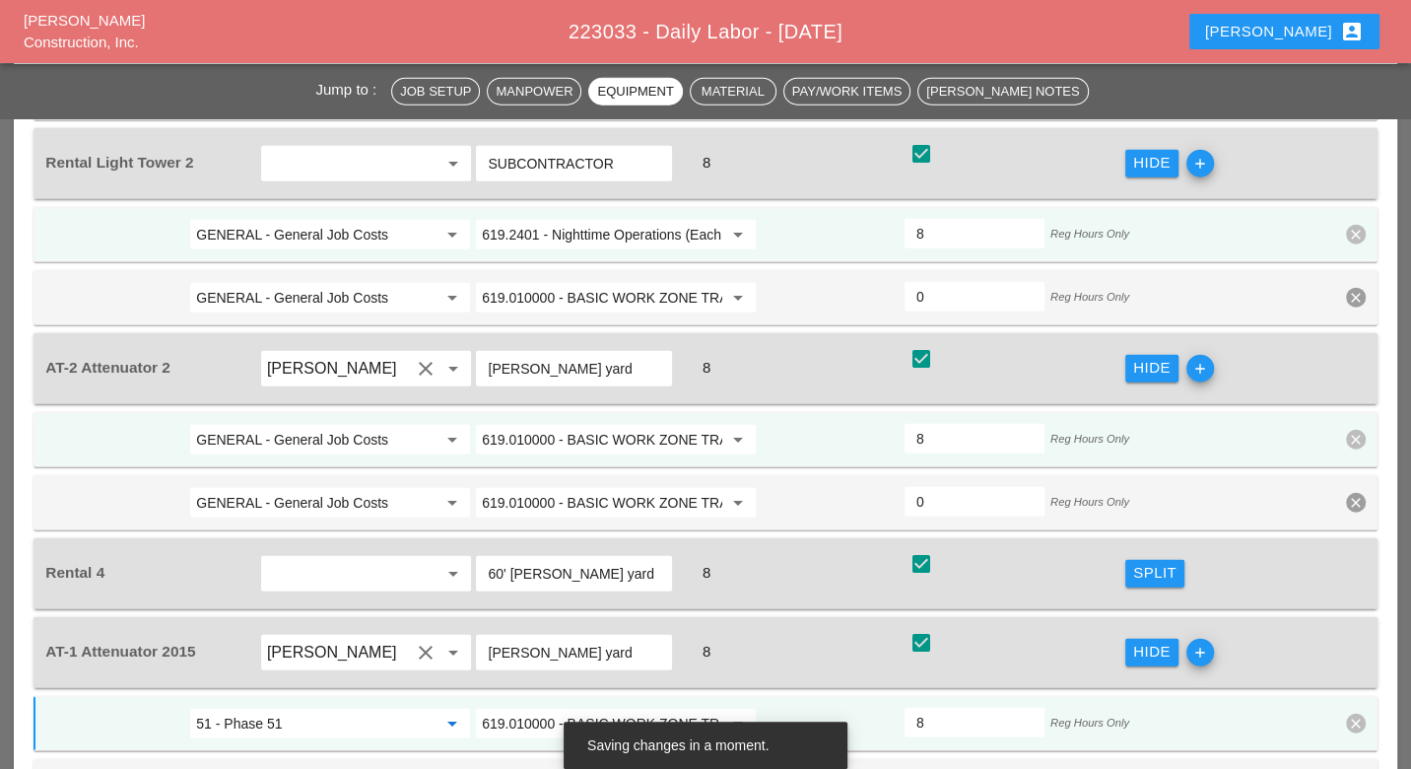
type input "51 - Phase 51"
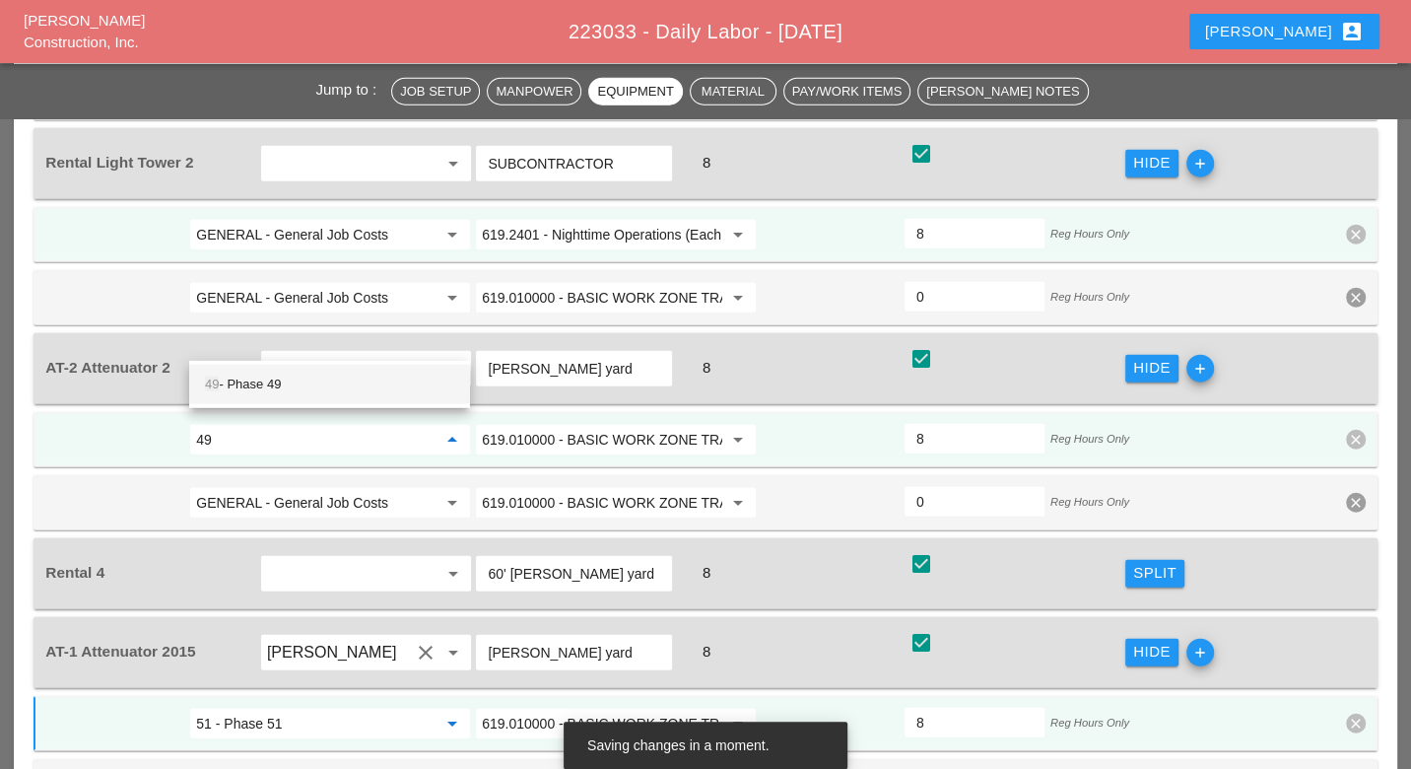
click at [299, 384] on div "49 - Phase 49" at bounding box center [329, 384] width 249 height 24
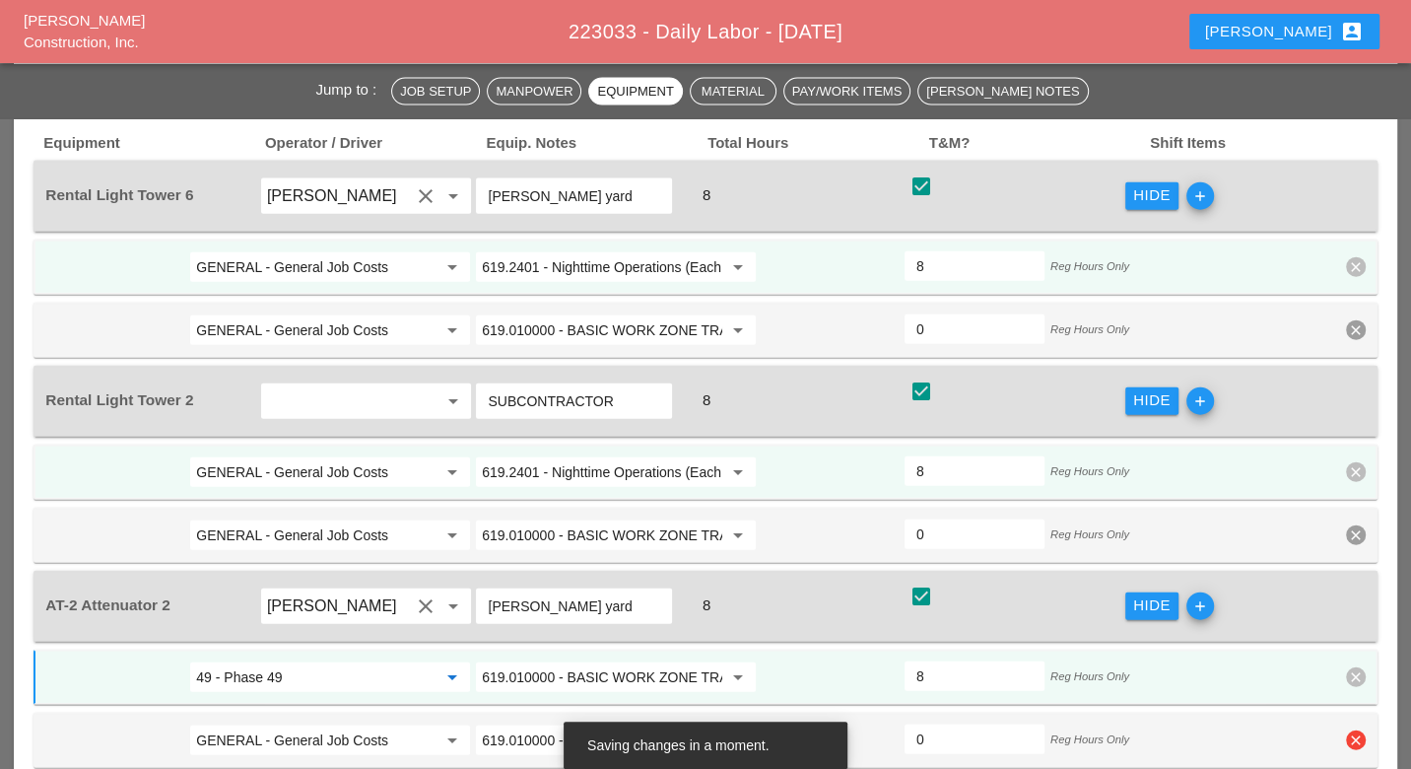
scroll to position [3201, 0]
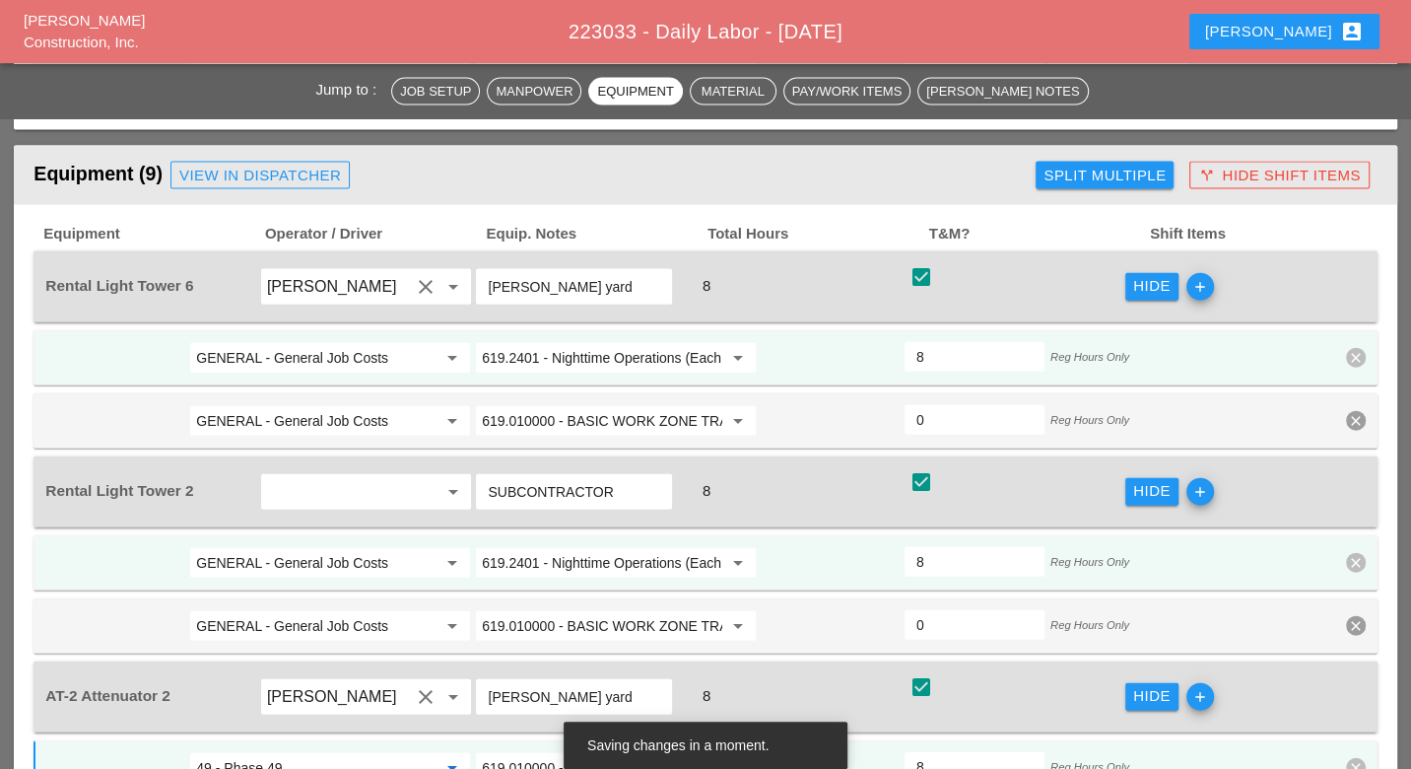
type input "49 - Phase 49"
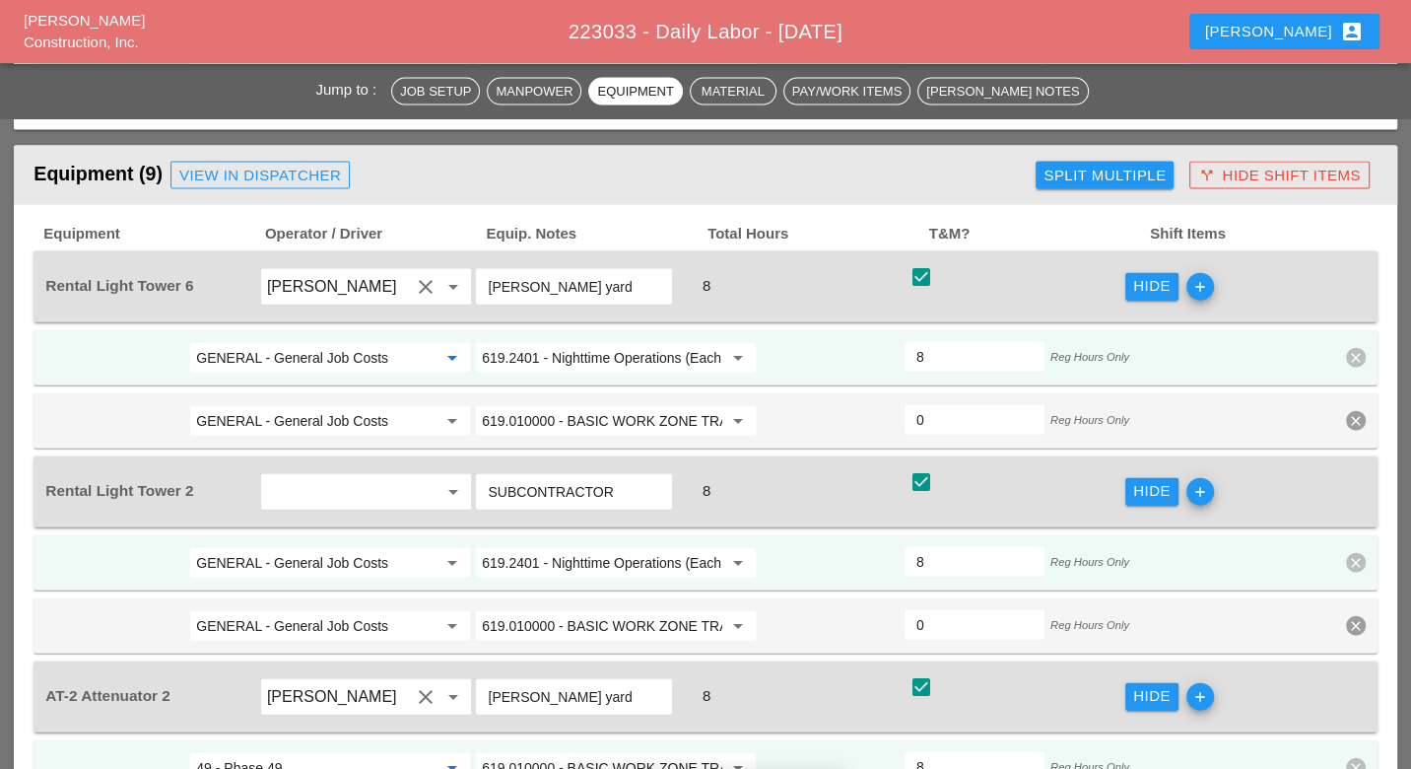
click at [339, 342] on input "GENERAL - General Job Costs" at bounding box center [316, 358] width 240 height 32
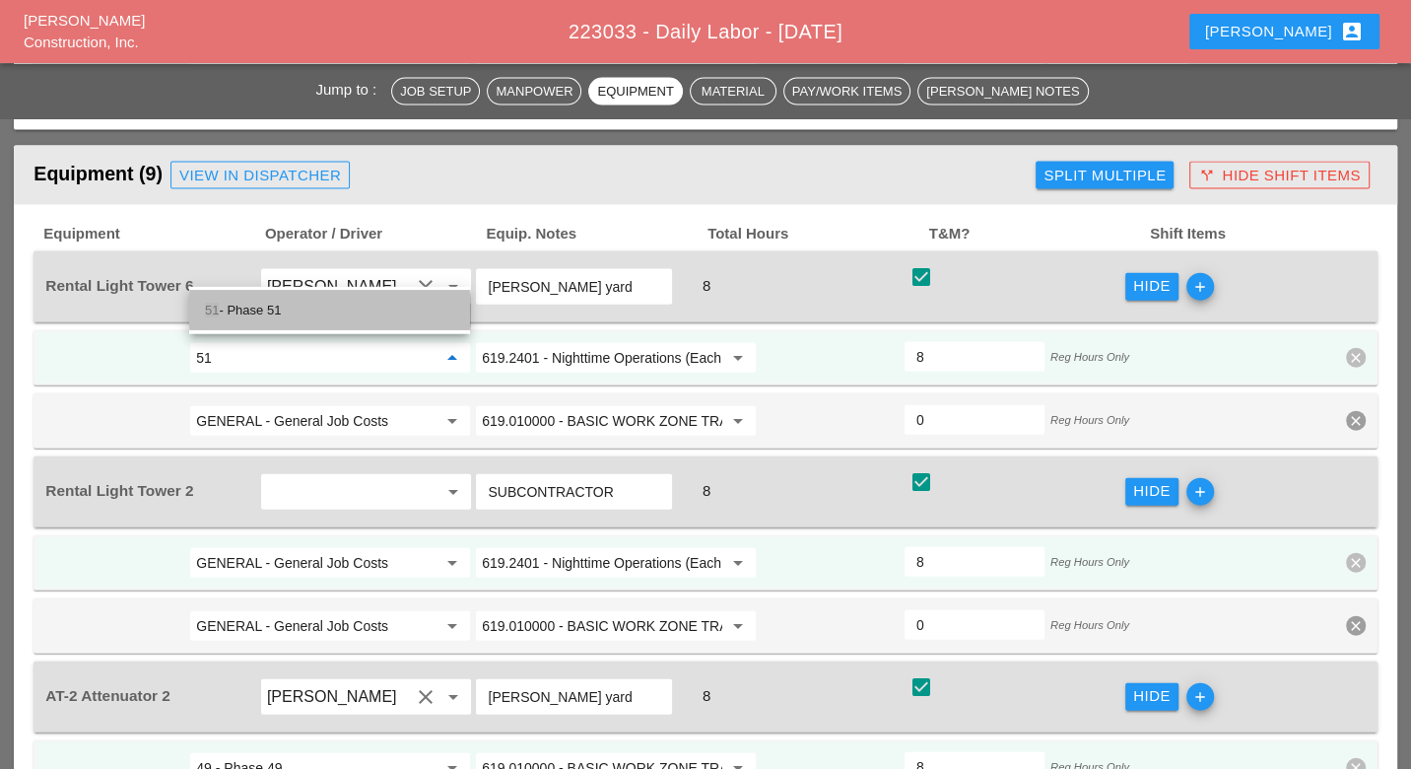
click at [314, 308] on div "51 - Phase 51" at bounding box center [329, 311] width 249 height 24
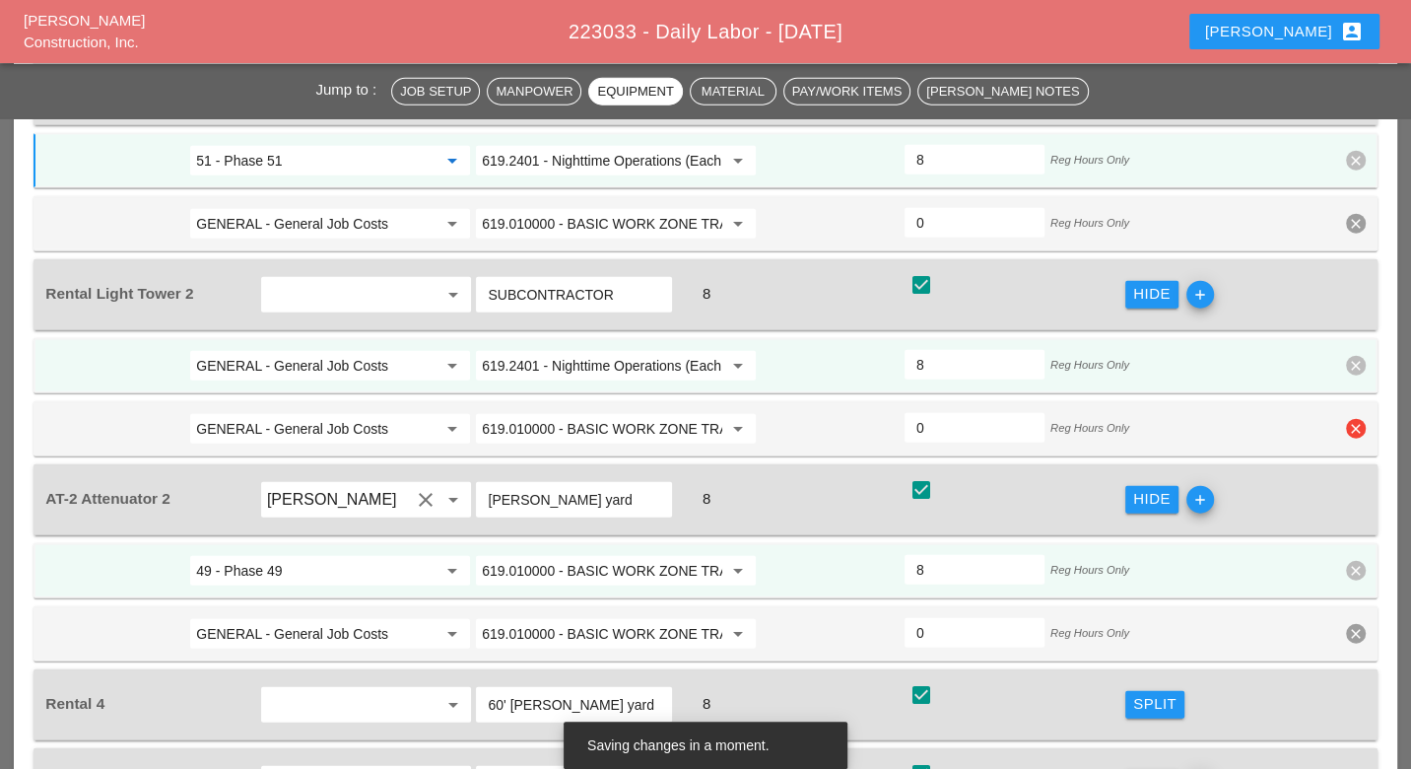
scroll to position [3420, 0]
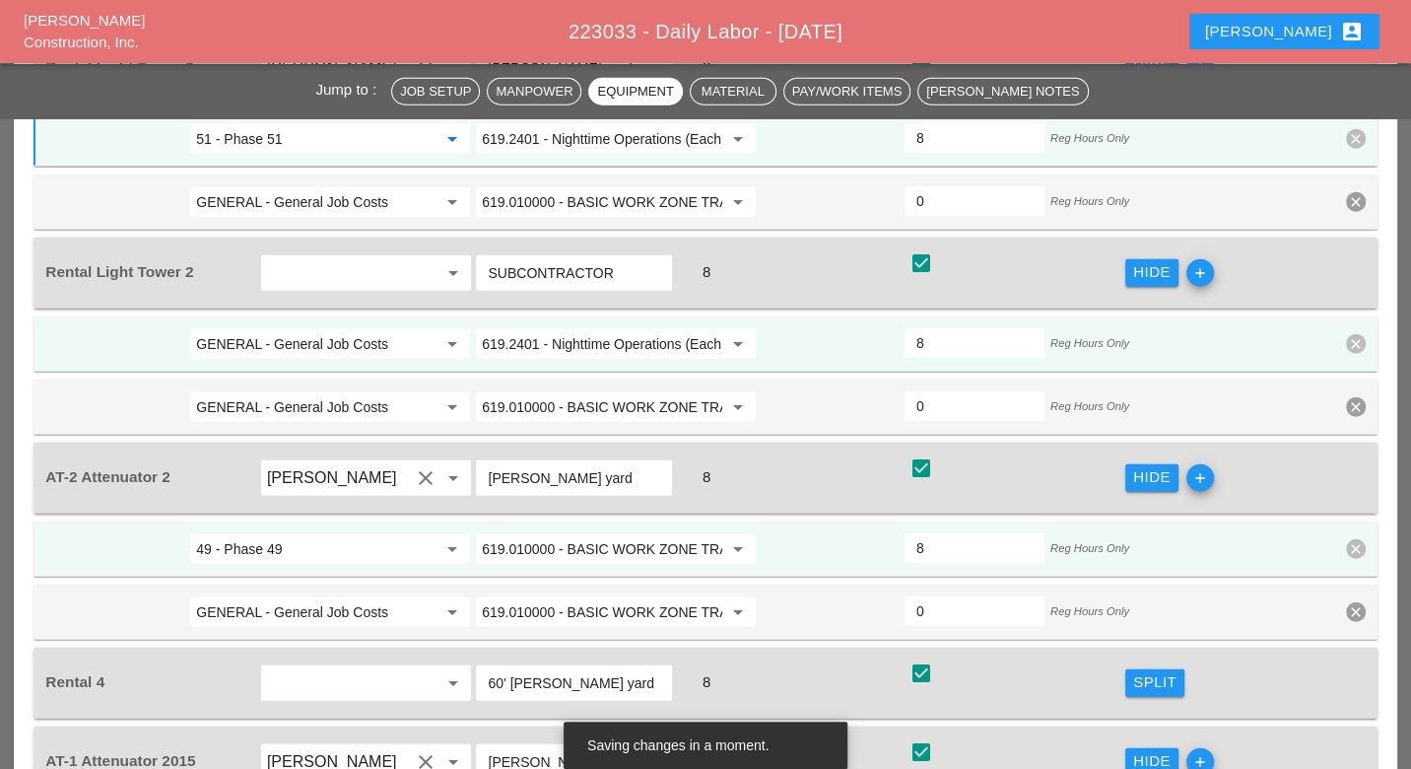
type input "51 - Phase 51"
click at [335, 328] on input "GENERAL - General Job Costs" at bounding box center [316, 344] width 240 height 32
drag, startPoint x: 296, startPoint y: 282, endPoint x: 309, endPoint y: 301, distance: 23.3
click at [296, 283] on div "49 - Phase 49" at bounding box center [329, 293] width 249 height 24
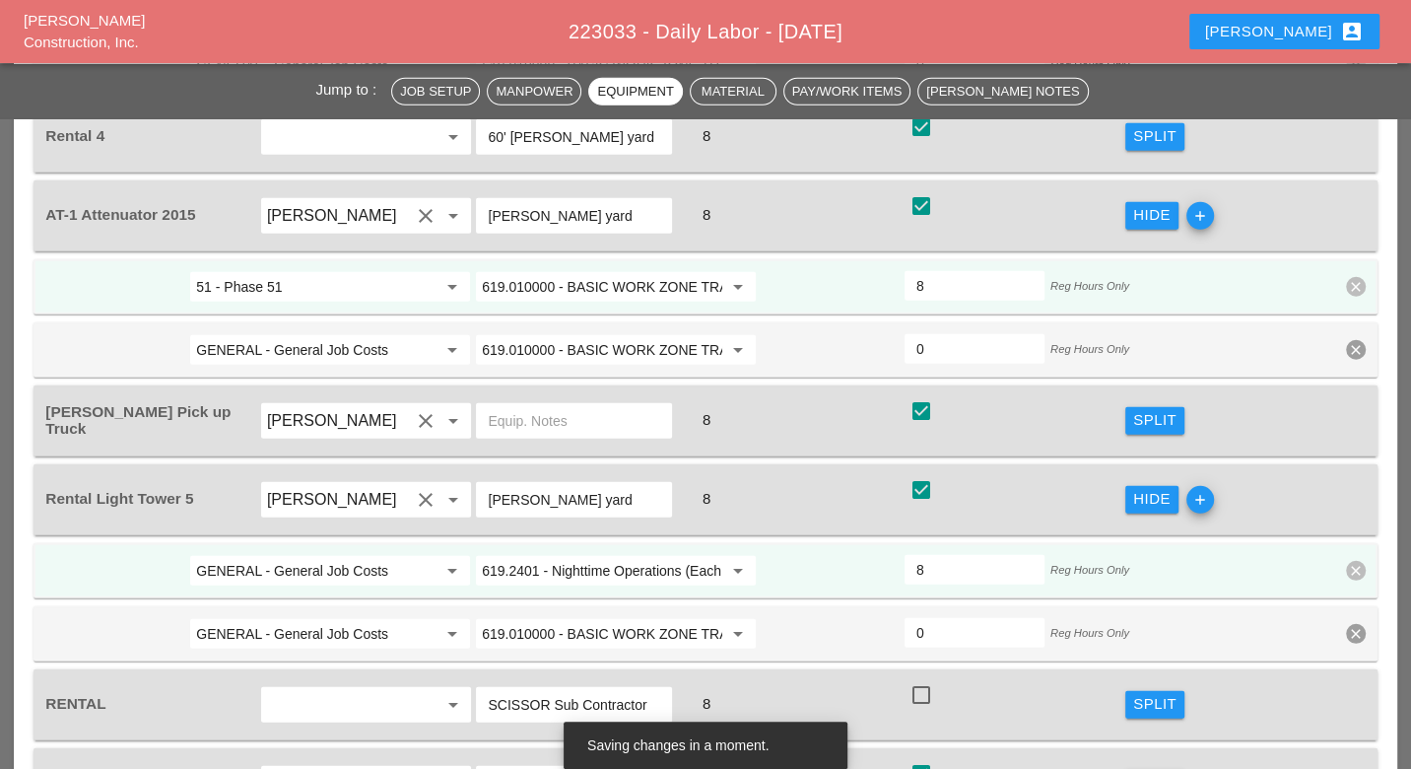
scroll to position [3967, 0]
type input "49 - Phase 49"
click at [320, 554] on input "GENERAL - General Job Costs" at bounding box center [316, 570] width 240 height 32
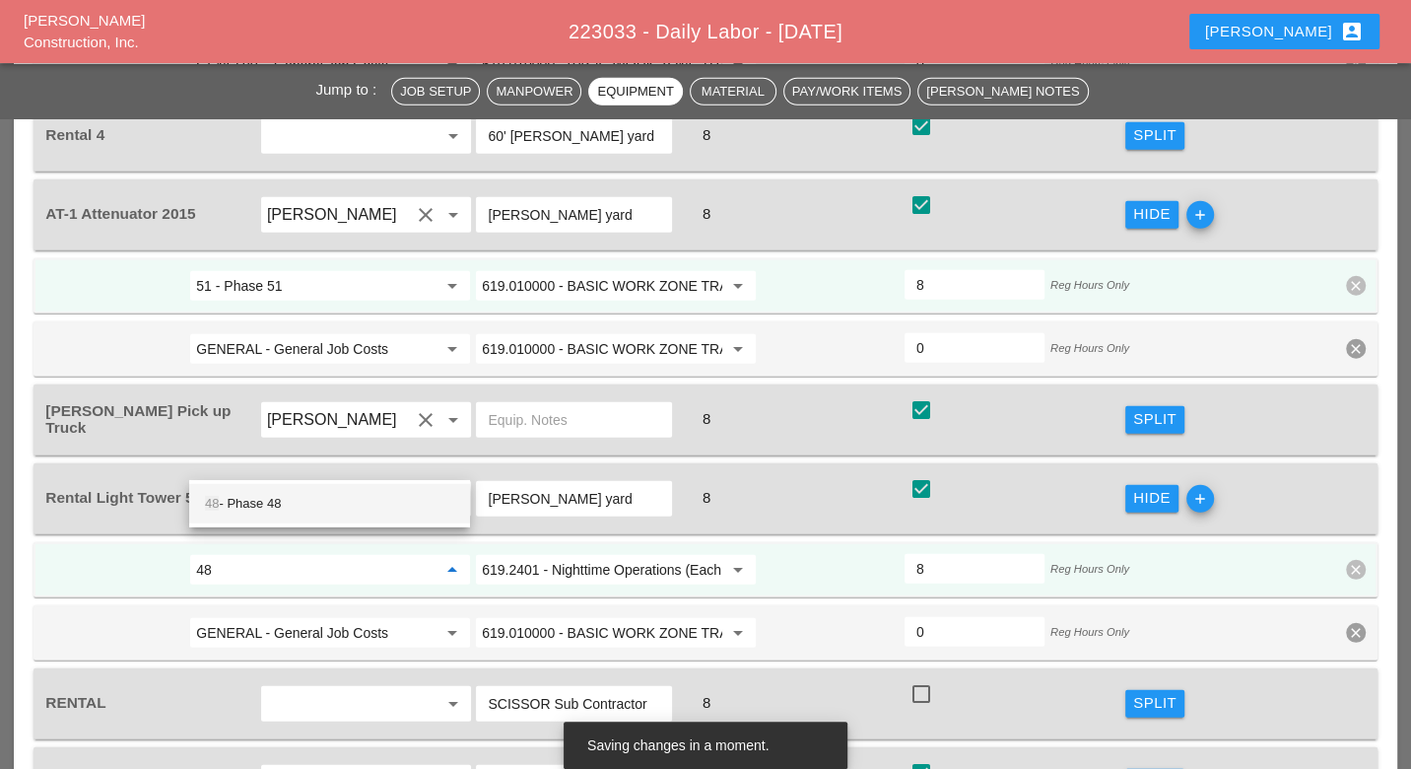
click at [316, 497] on div "48 - Phase 48" at bounding box center [329, 504] width 249 height 24
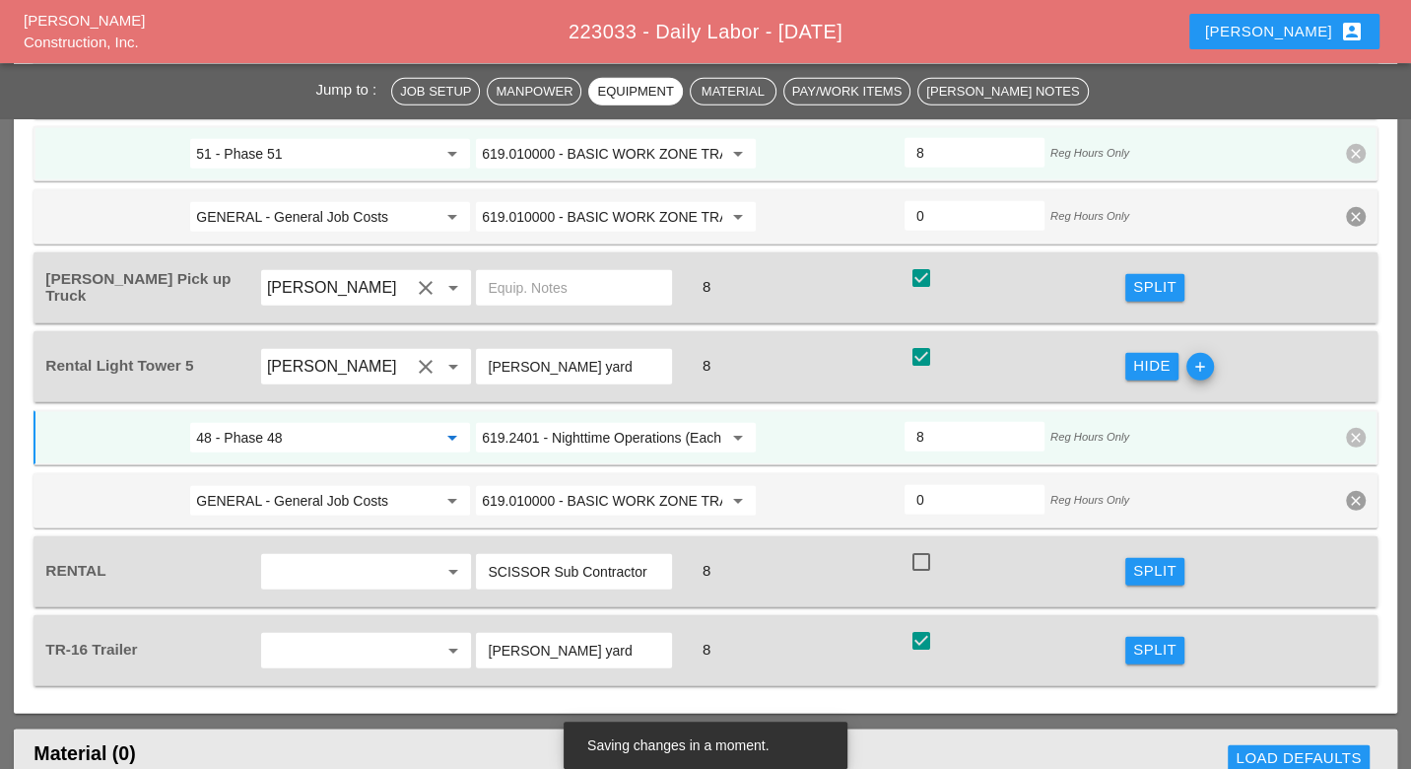
scroll to position [4186, 0]
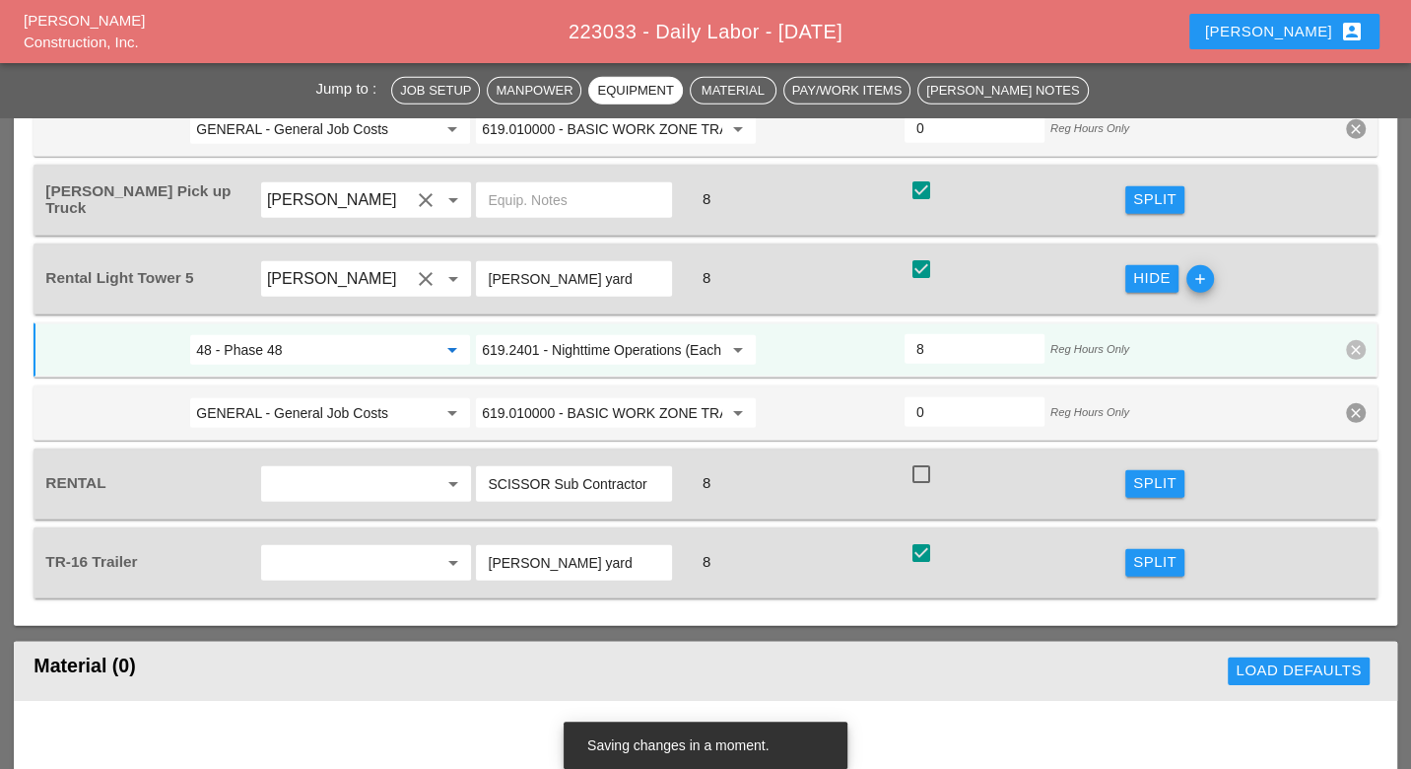
type input "48 - Phase 48"
drag, startPoint x: 1143, startPoint y: 452, endPoint x: 754, endPoint y: 488, distance: 390.8
click at [1142, 551] on div "Split" at bounding box center [1154, 562] width 43 height 23
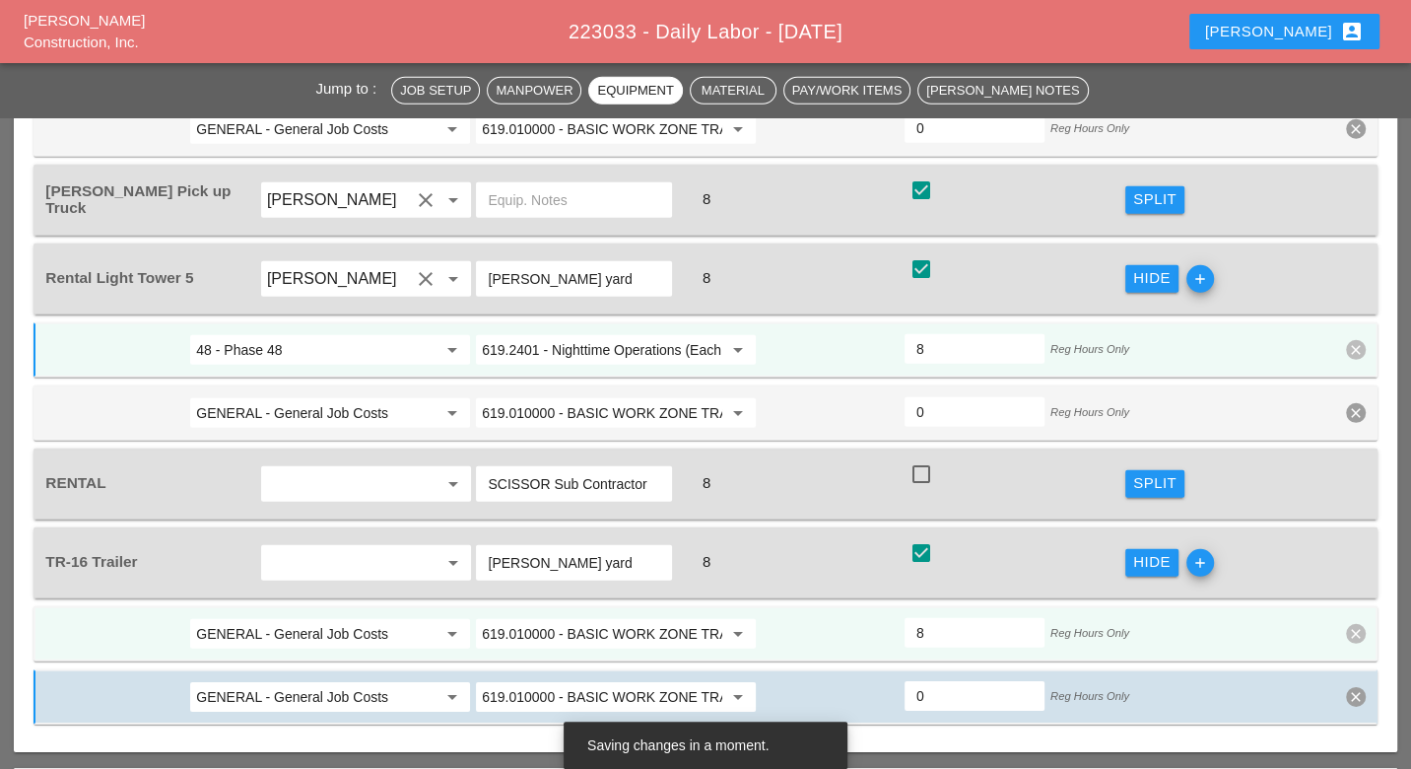
click at [368, 618] on input "GENERAL - General Job Costs" at bounding box center [316, 634] width 240 height 32
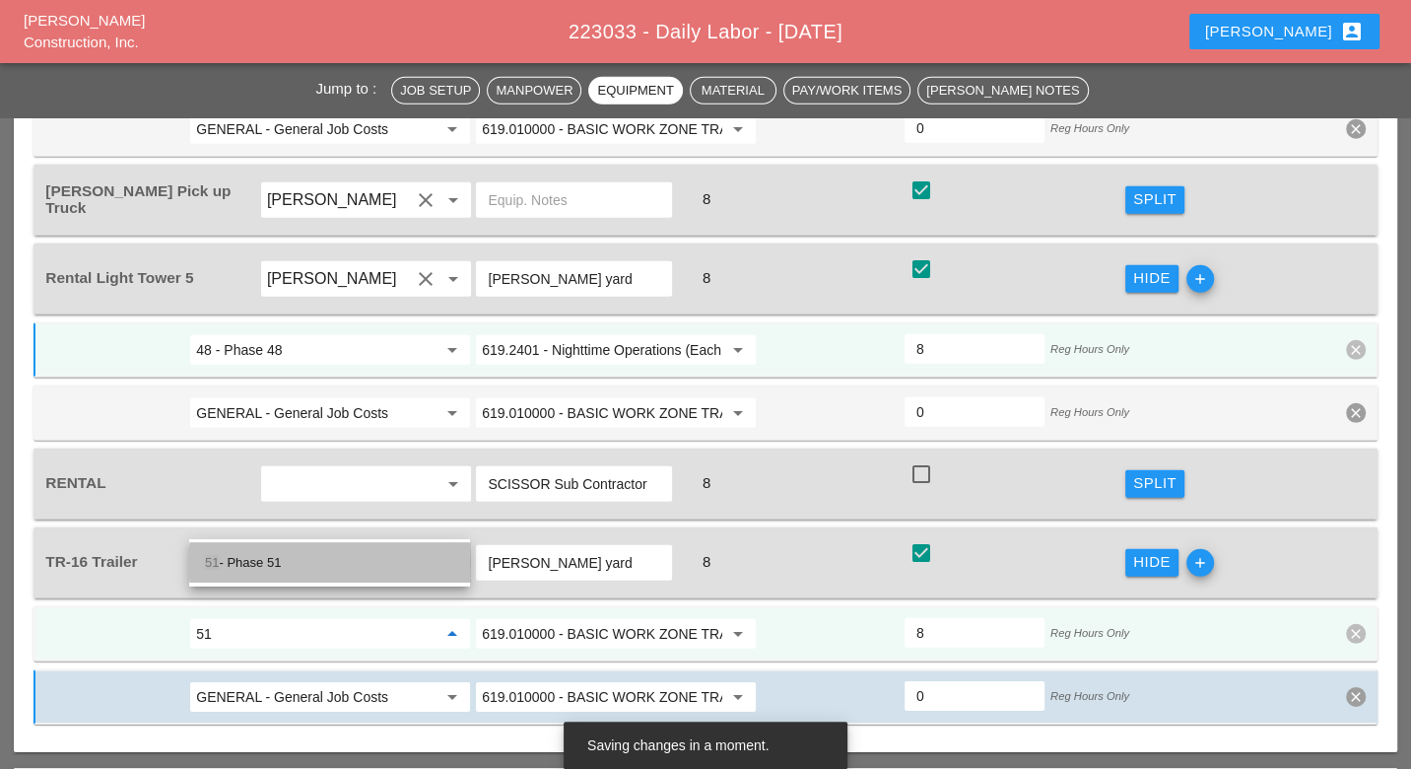
drag, startPoint x: 325, startPoint y: 554, endPoint x: 435, endPoint y: 557, distance: 109.4
click at [325, 554] on div "51 - Phase 51" at bounding box center [329, 563] width 249 height 24
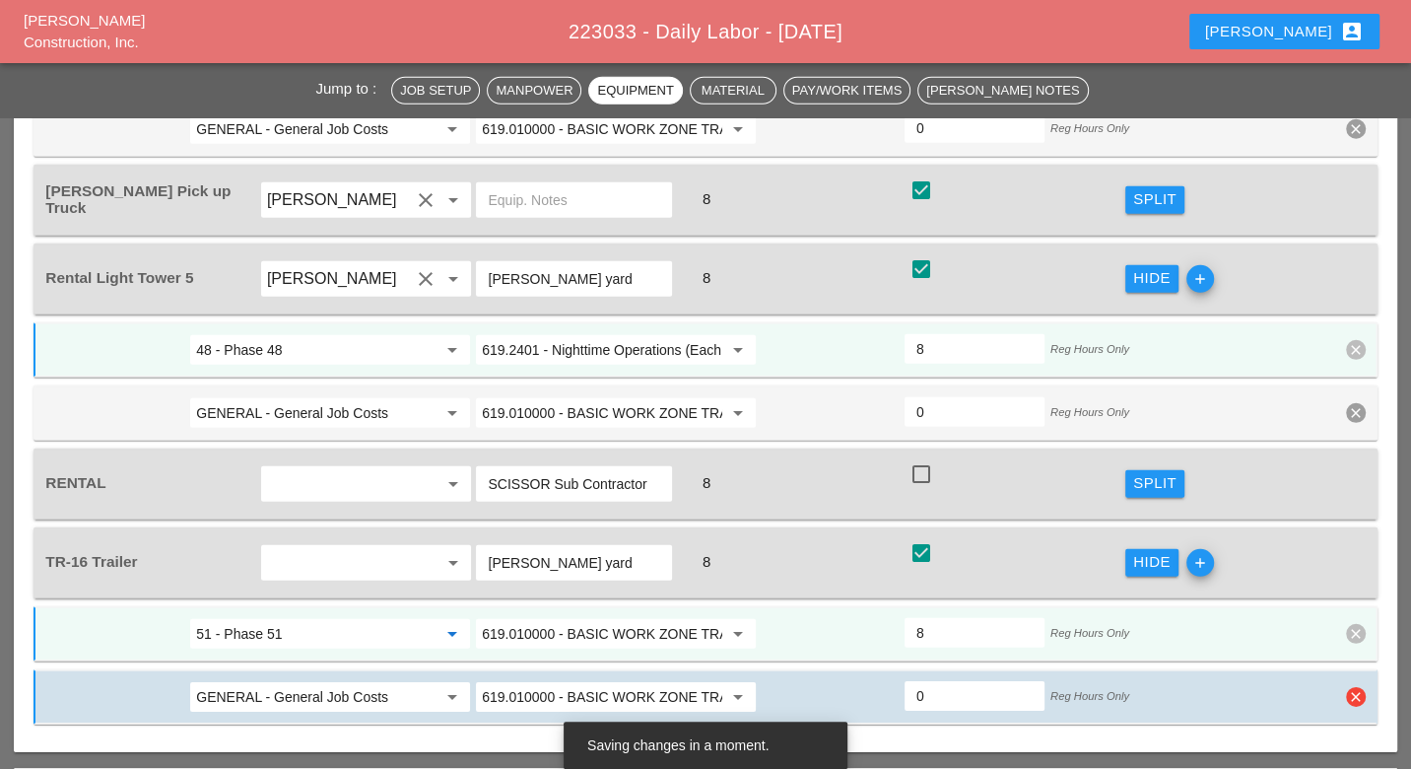
type input "51 - Phase 51"
click at [370, 681] on input "GENERAL - General Job Costs" at bounding box center [316, 697] width 240 height 32
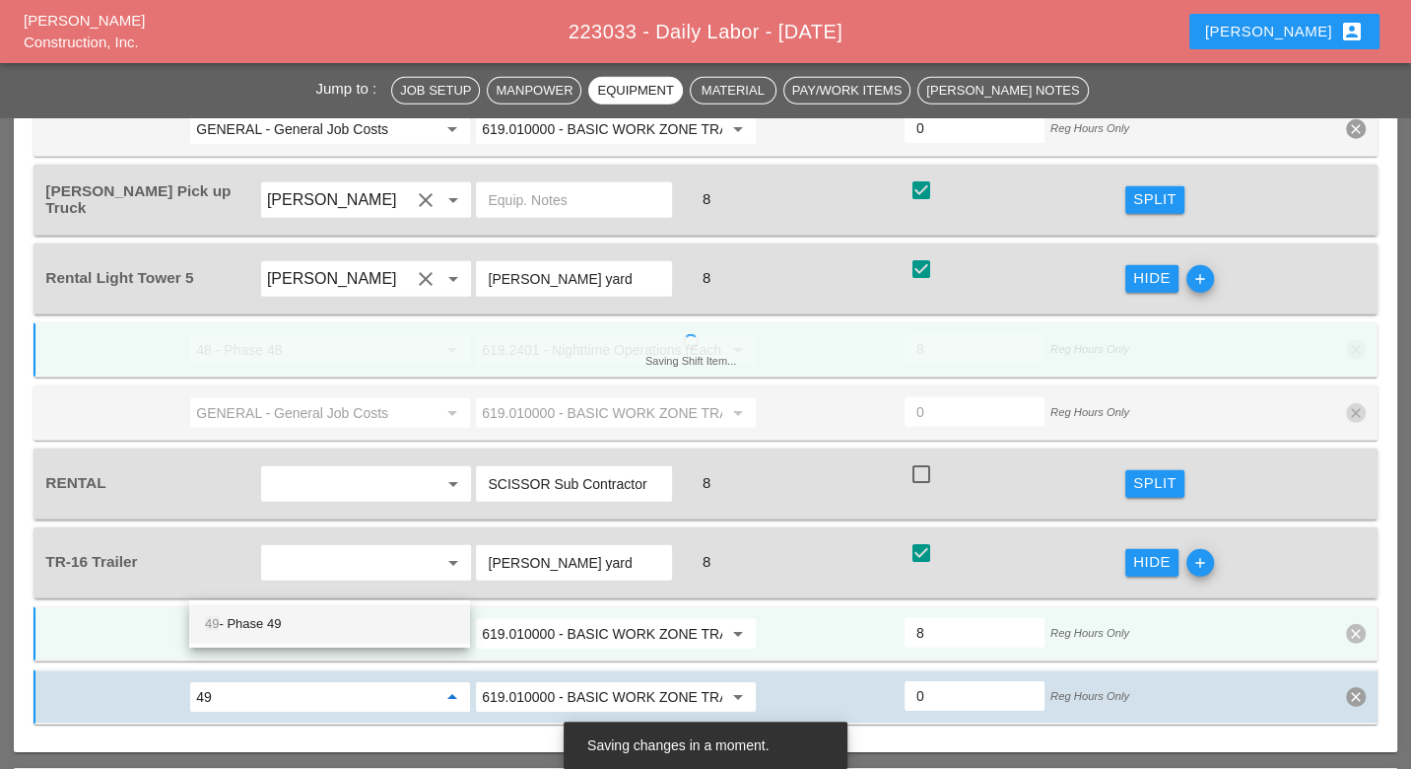
click at [282, 625] on div "49 - Phase 49" at bounding box center [329, 624] width 249 height 24
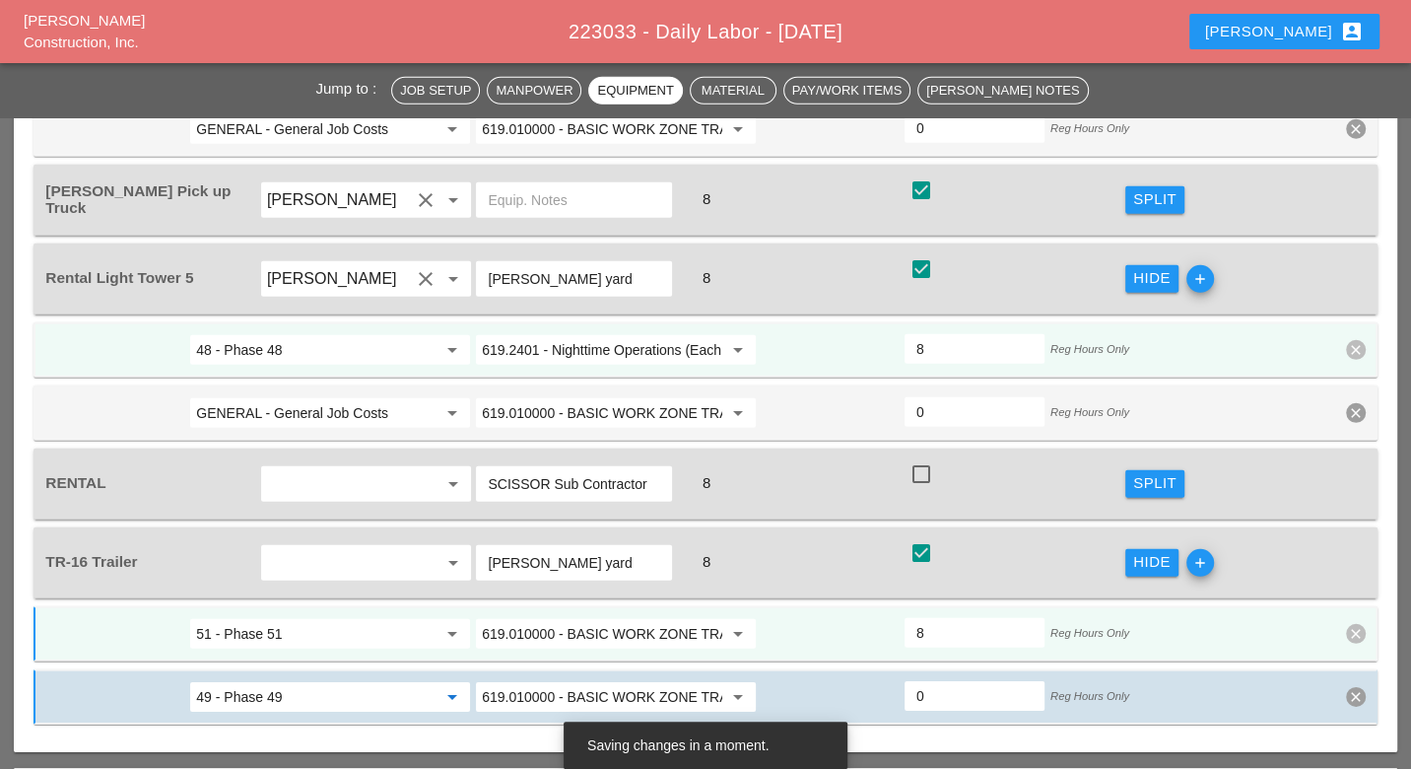
type input "49 - Phase 49"
click at [560, 618] on input "619.010000 - BASIC WORK ZONE TRAFFIC CONTROL" at bounding box center [602, 634] width 240 height 32
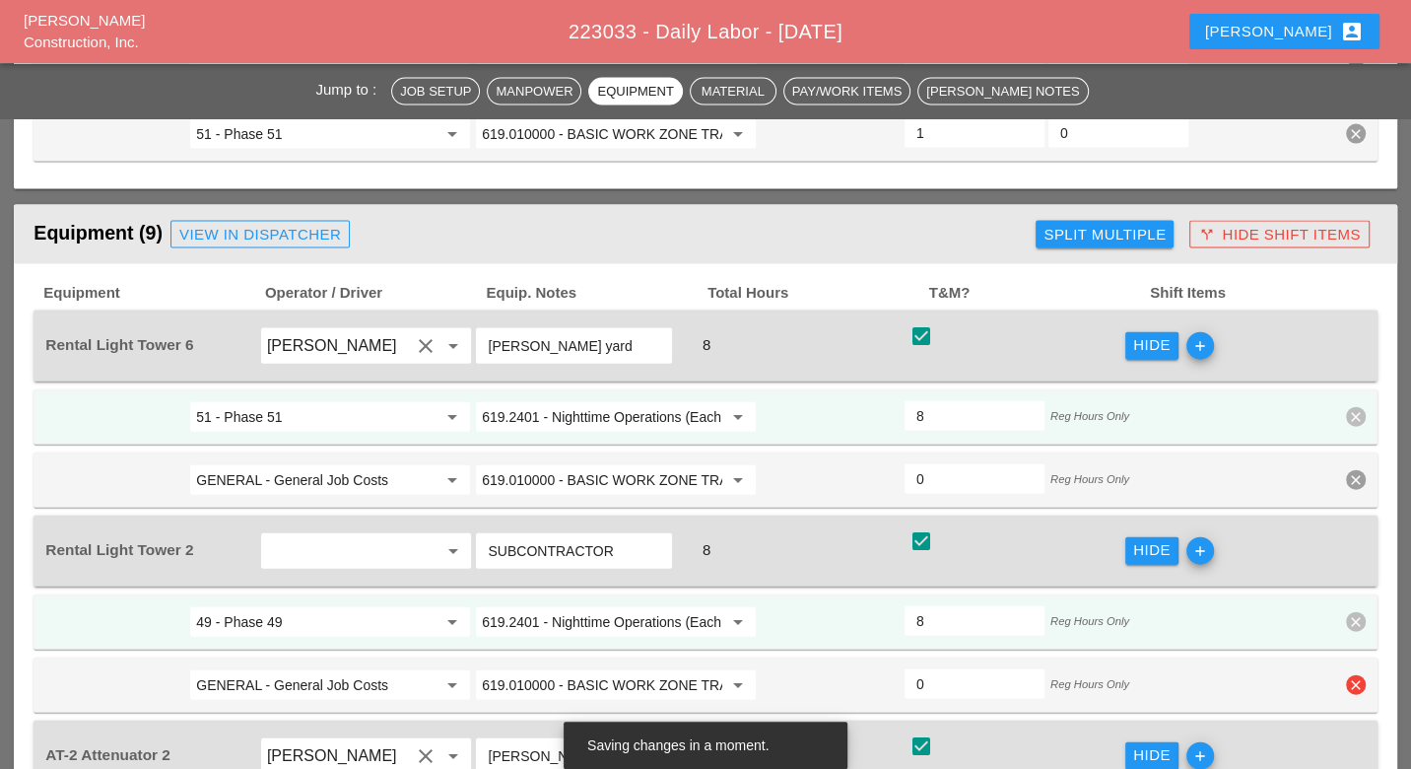
scroll to position [2872, 0]
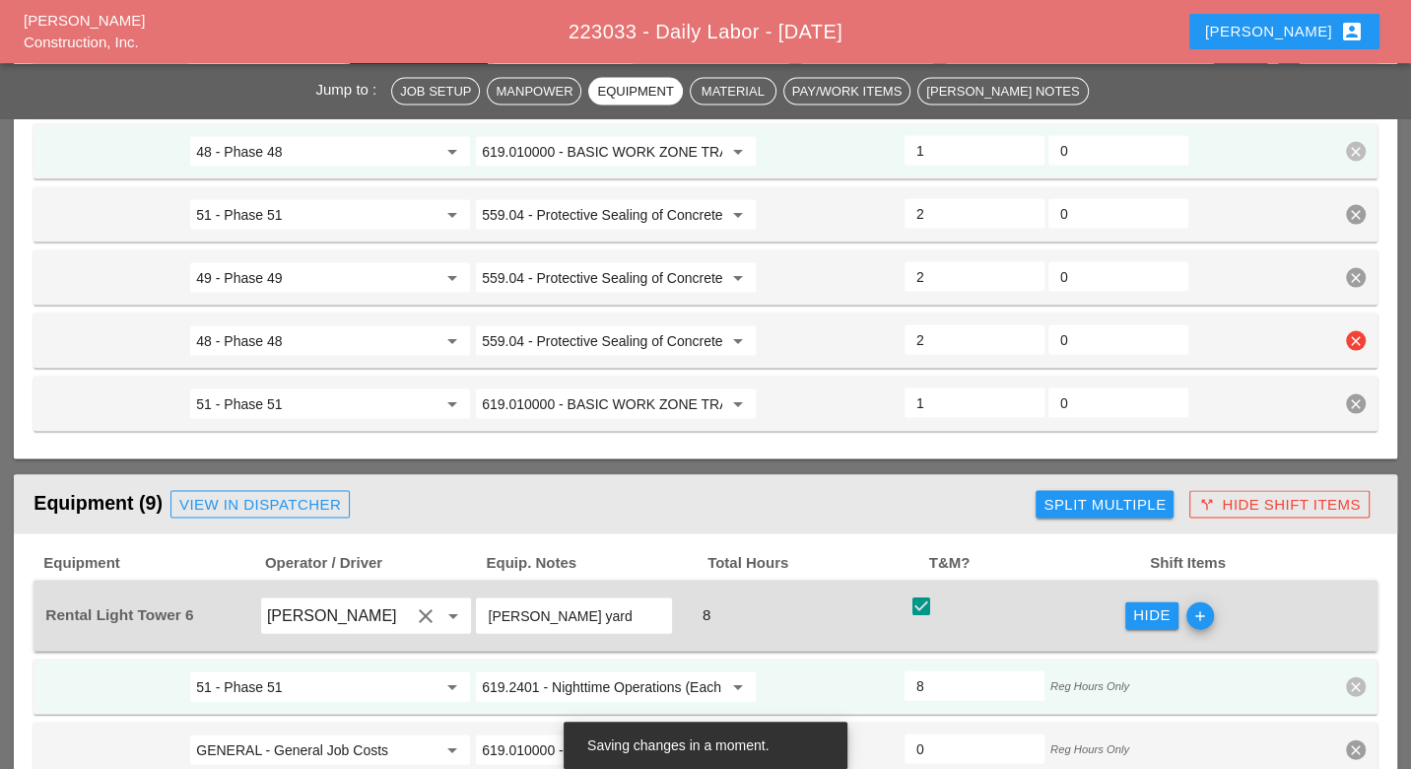
click at [598, 325] on input "559.04 - Protective Sealing of Concrete with Coating Type Protective Sealer" at bounding box center [602, 341] width 240 height 32
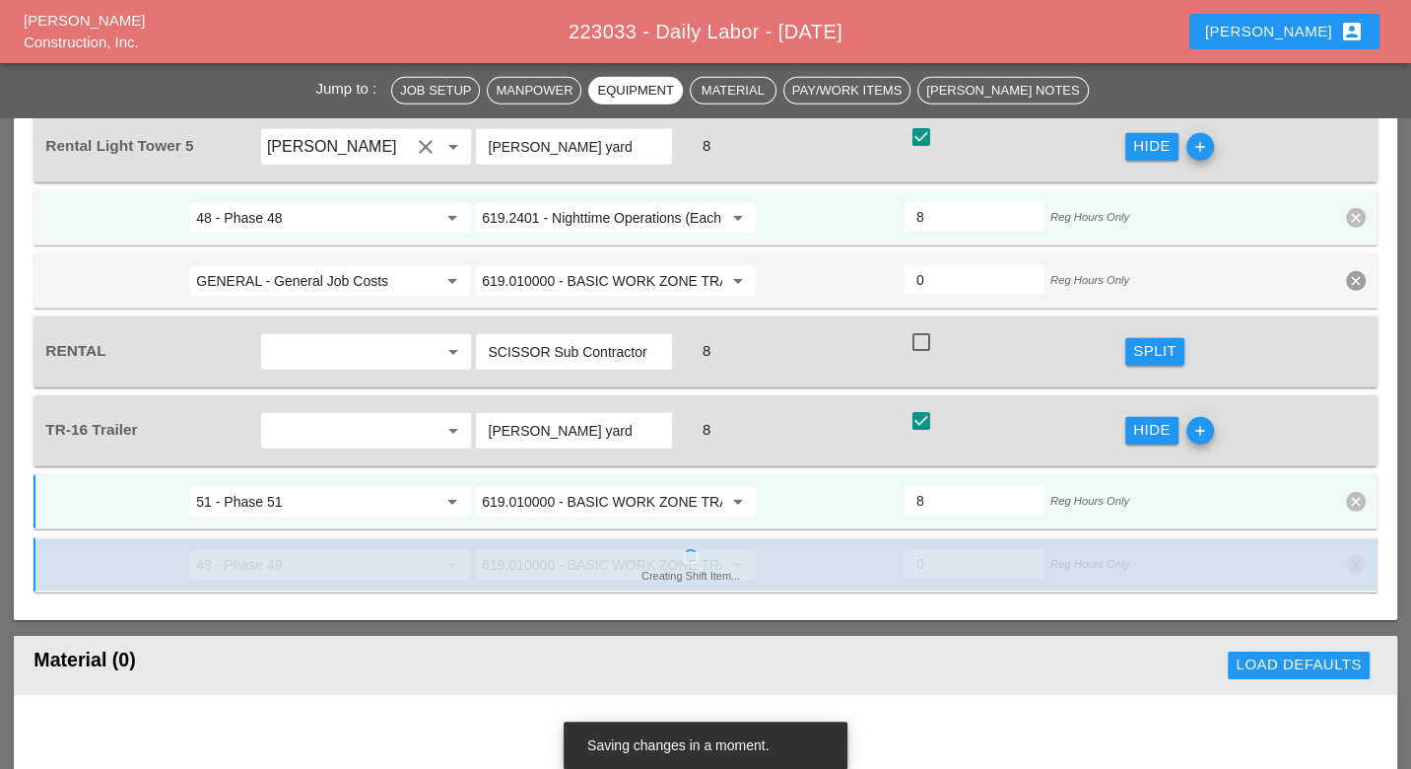
scroll to position [4405, 0]
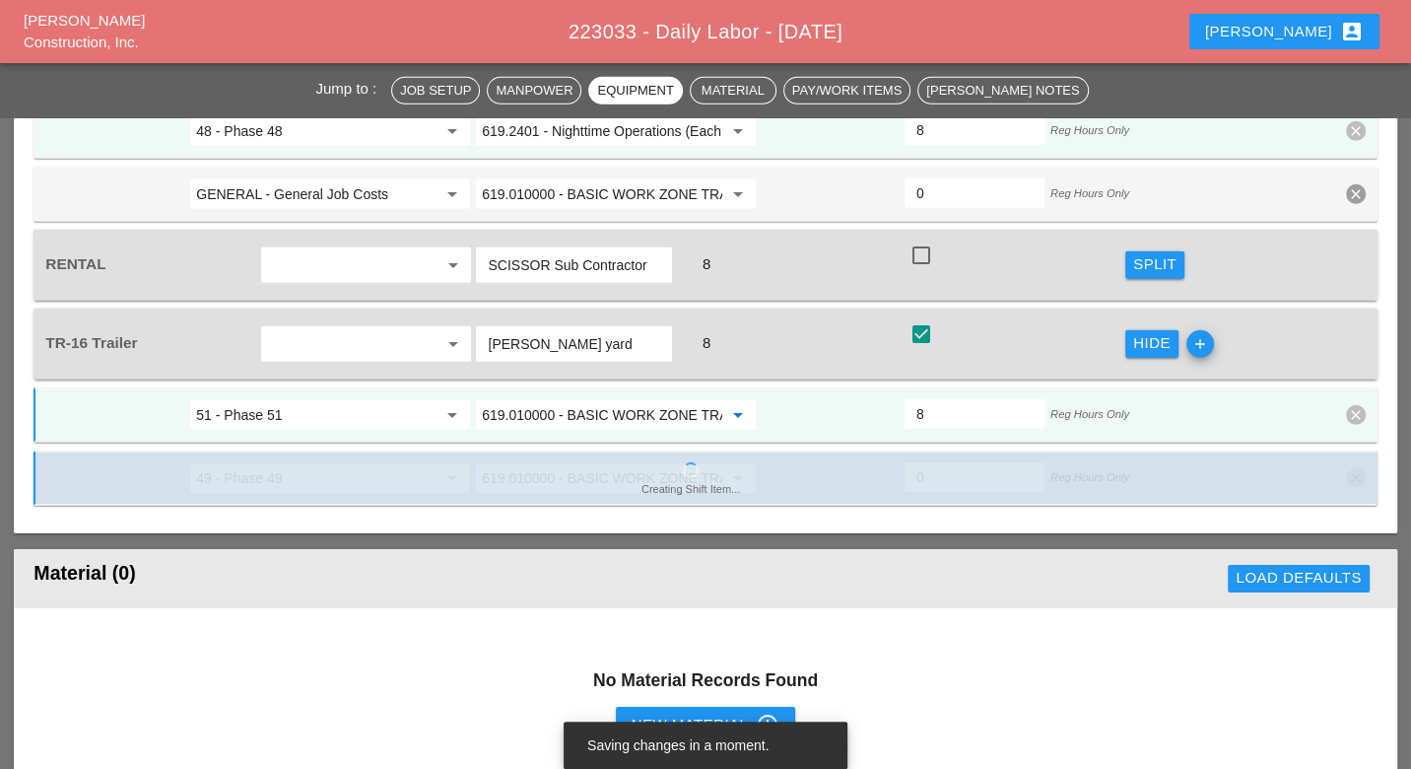
click at [581, 399] on input "619.010000 - BASIC WORK ZONE TRAFFIC CONTROL" at bounding box center [602, 415] width 240 height 32
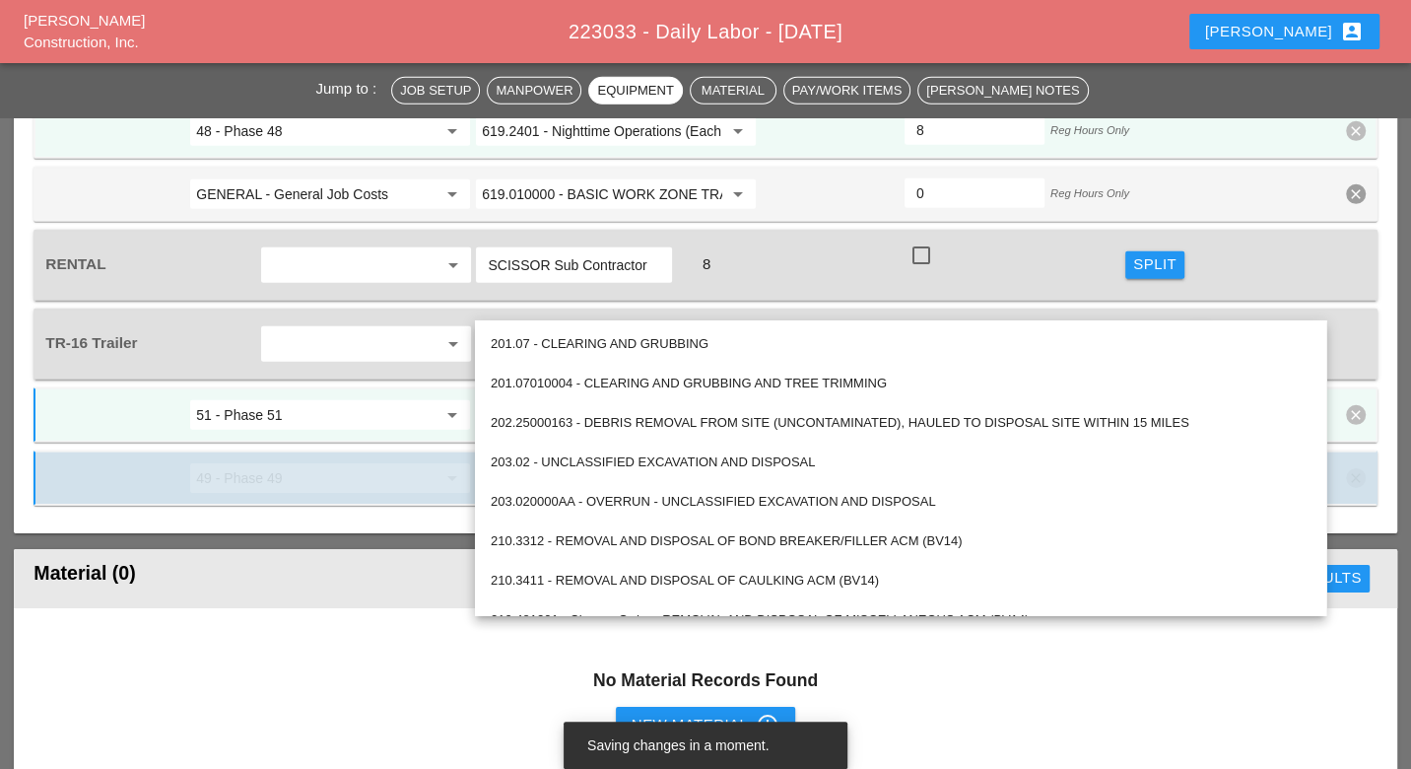
paste input "559.04 - Protective Sealing of Concrete with Coating Type Protective Sealer"
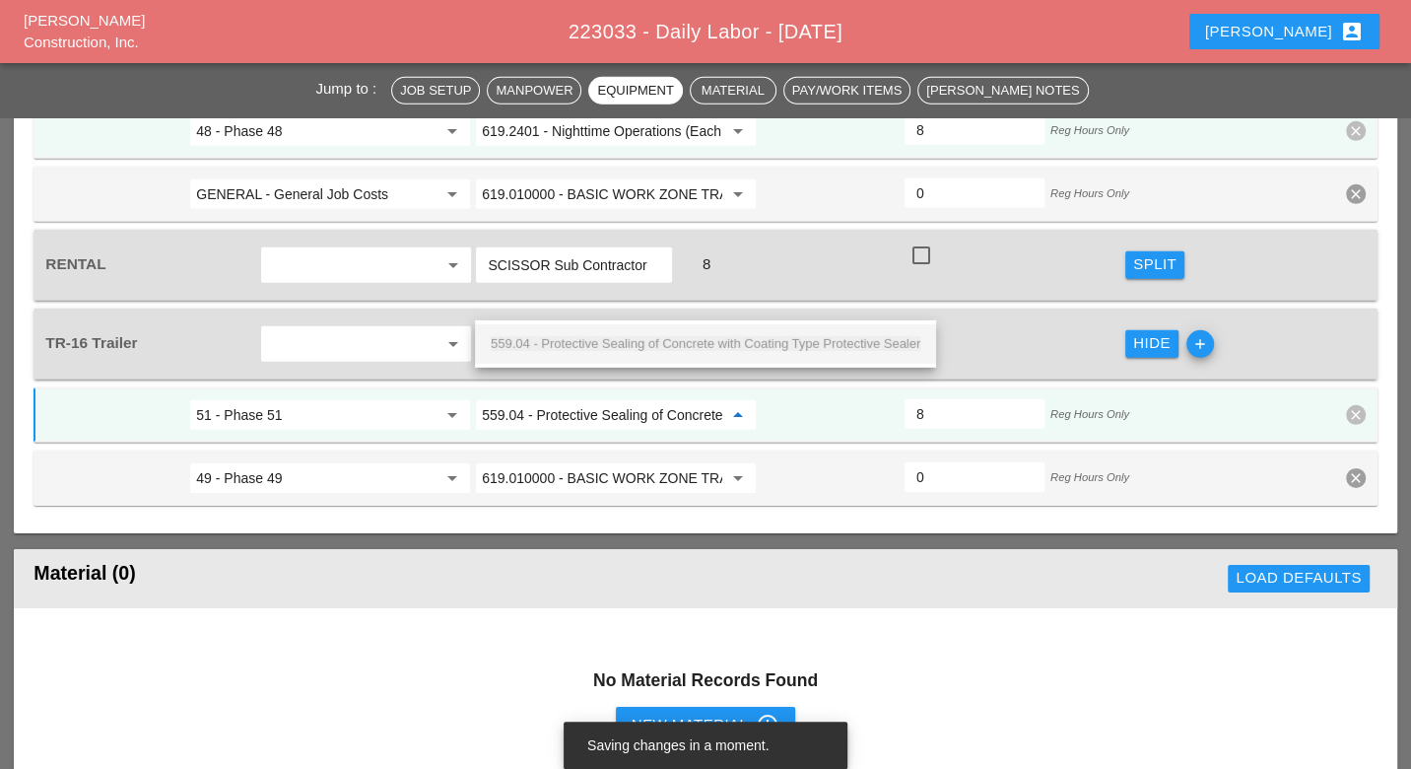
scroll to position [0, 221]
click at [585, 342] on span "559.04 - Protective Sealing of Concrete with Coating Type Protective Sealer" at bounding box center [706, 343] width 430 height 15
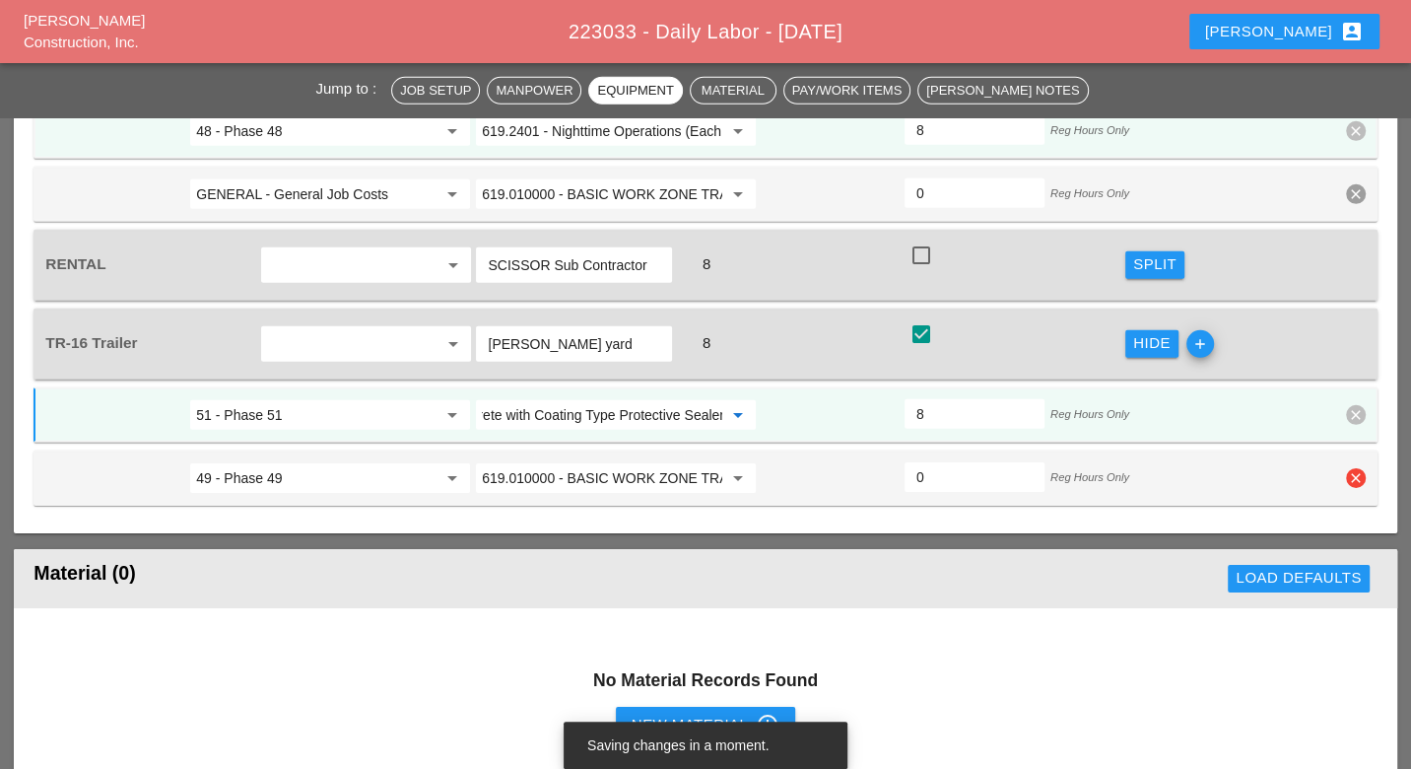
type input "559.04 - Protective Sealing of Concrete with Coating Type Protective Sealer"
click at [566, 462] on input "619.010000 - BASIC WORK ZONE TRAFFIC CONTROL" at bounding box center [602, 478] width 240 height 32
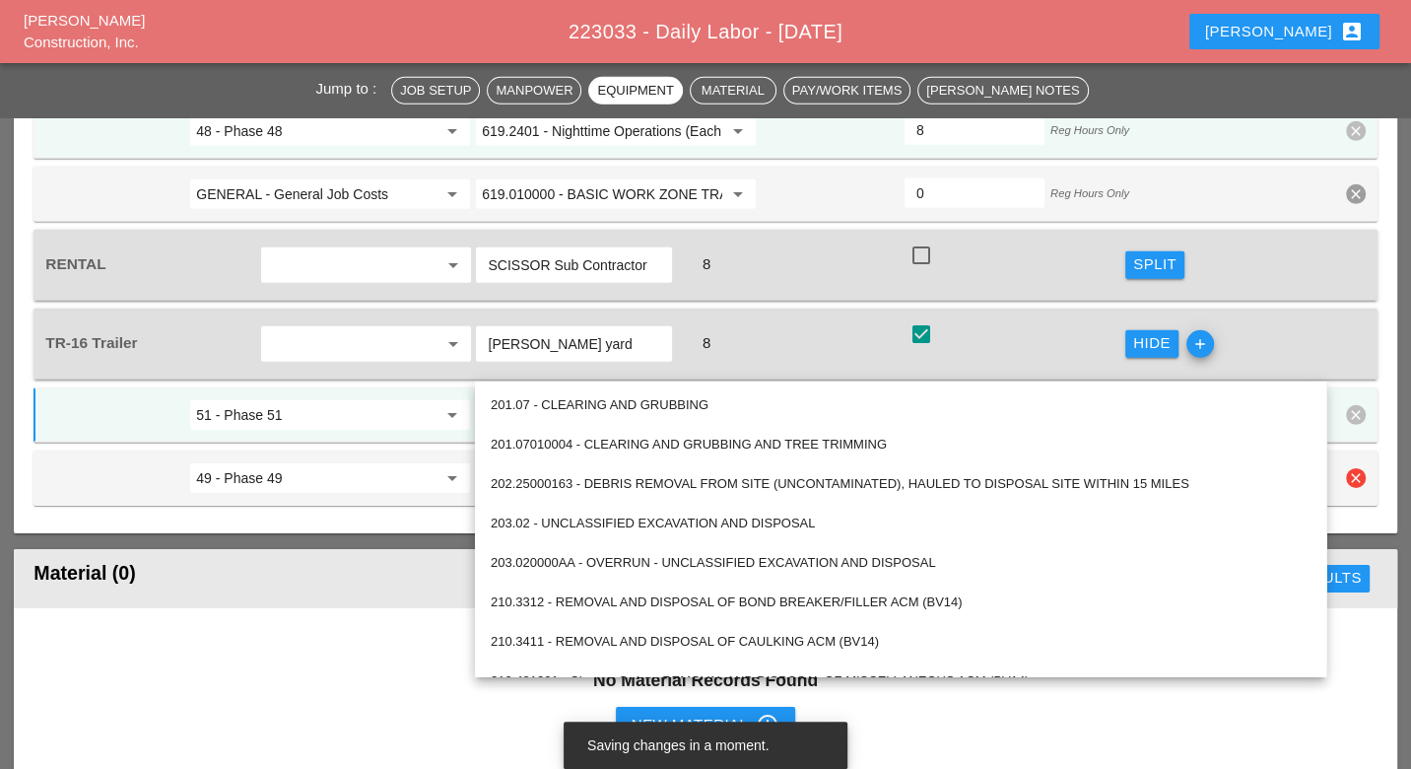
paste input "559.04 - Protective Sealing of Concrete with Coating Type Protective Sealer"
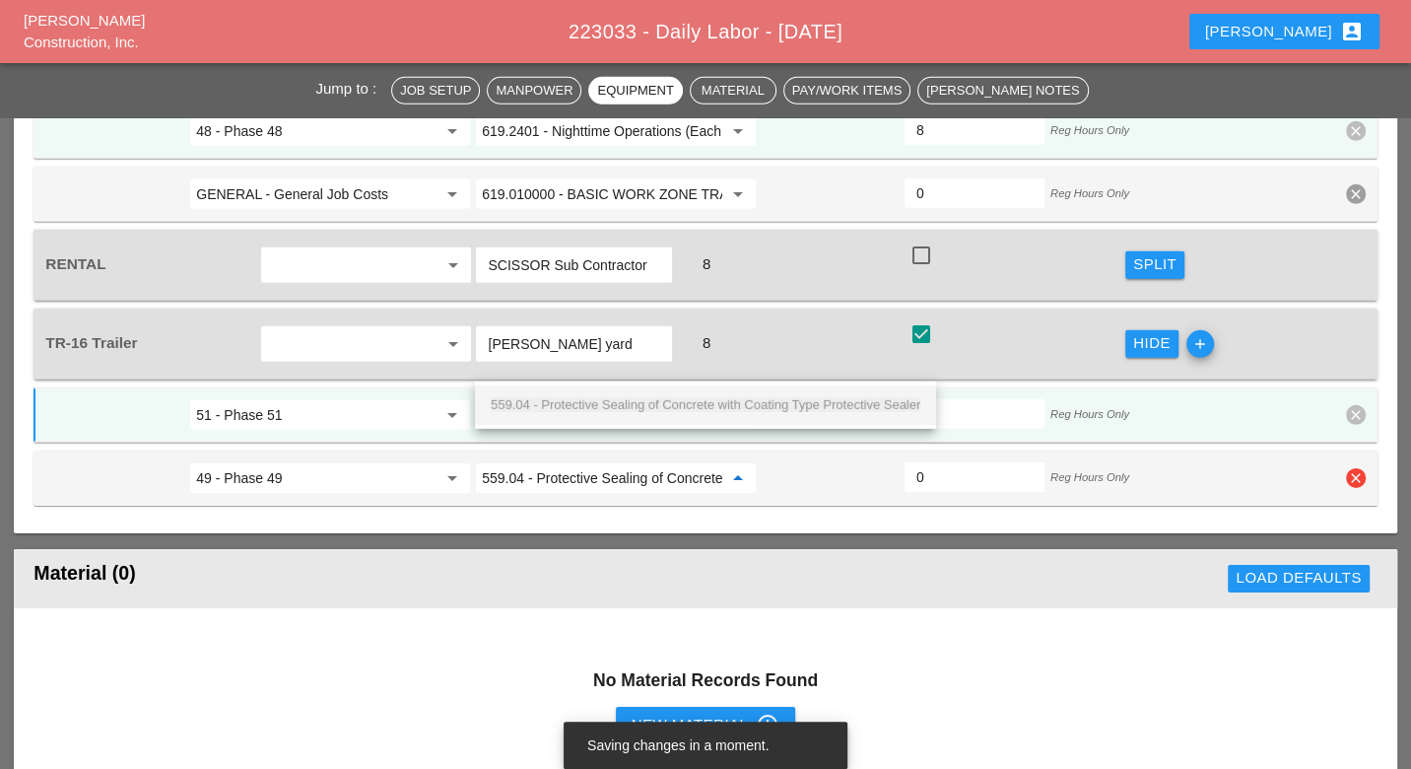
scroll to position [0, 221]
click at [575, 401] on span "559.04 - Protective Sealing of Concrete with Coating Type Protective Sealer" at bounding box center [706, 404] width 430 height 15
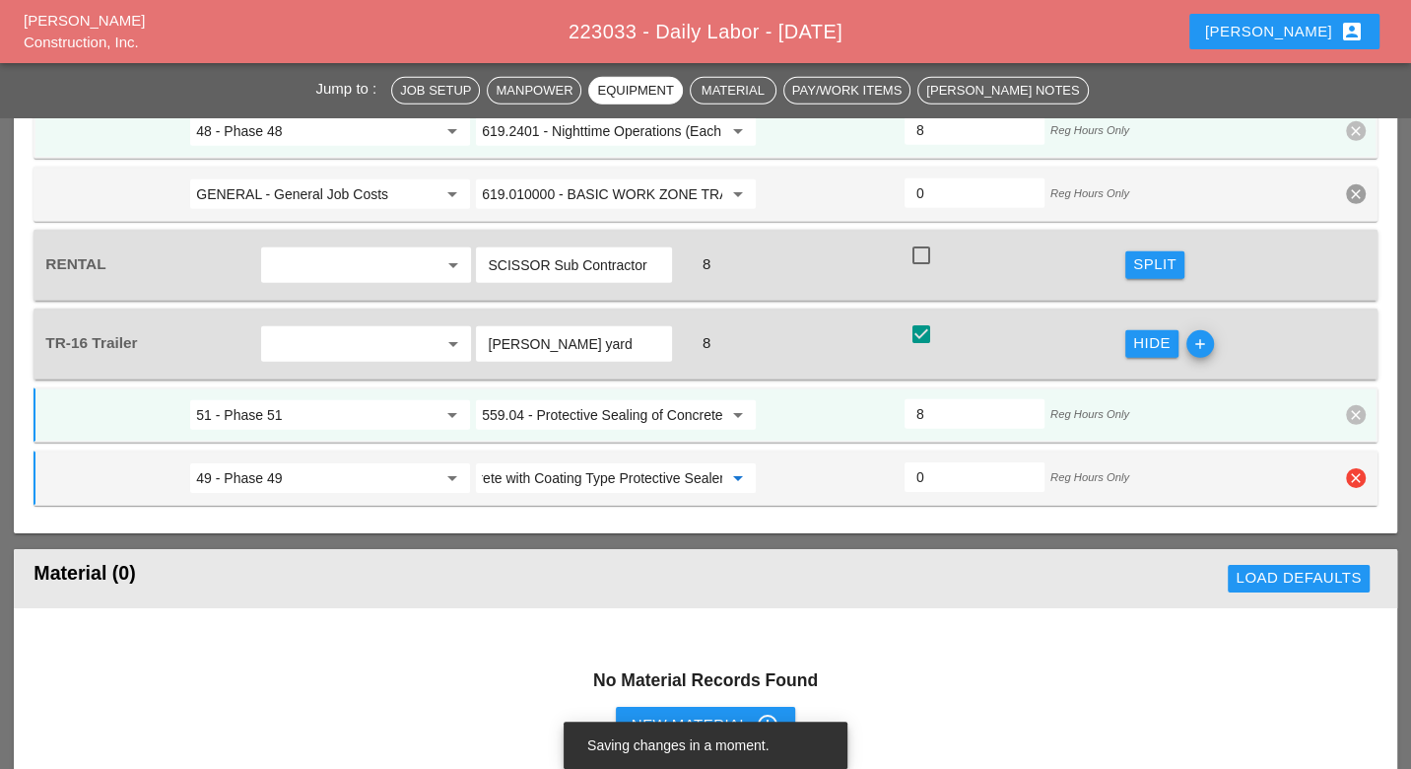
type input "559.04 - Protective Sealing of Concrete with Coating Type Protective Sealer"
click at [923, 461] on input "0" at bounding box center [974, 477] width 116 height 32
type input "4"
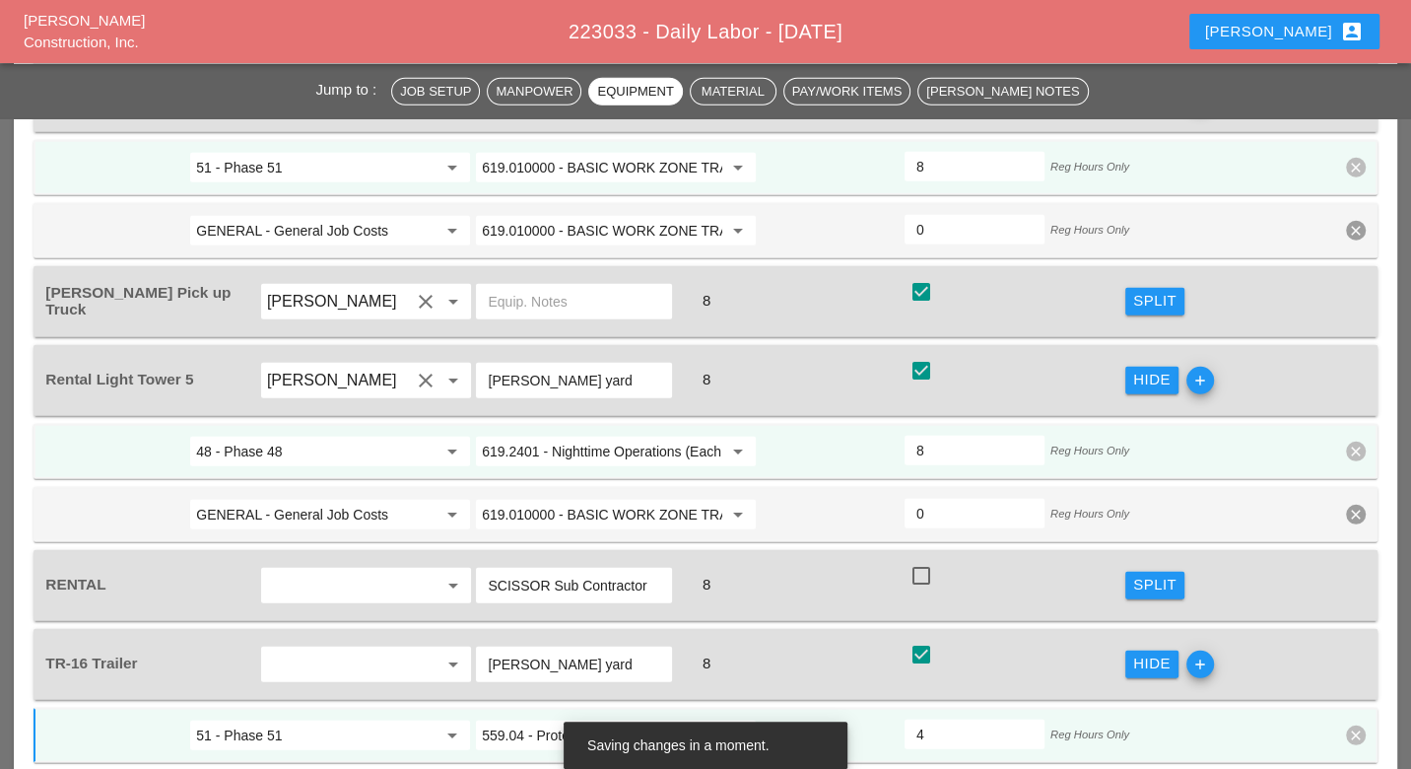
scroll to position [4077, 0]
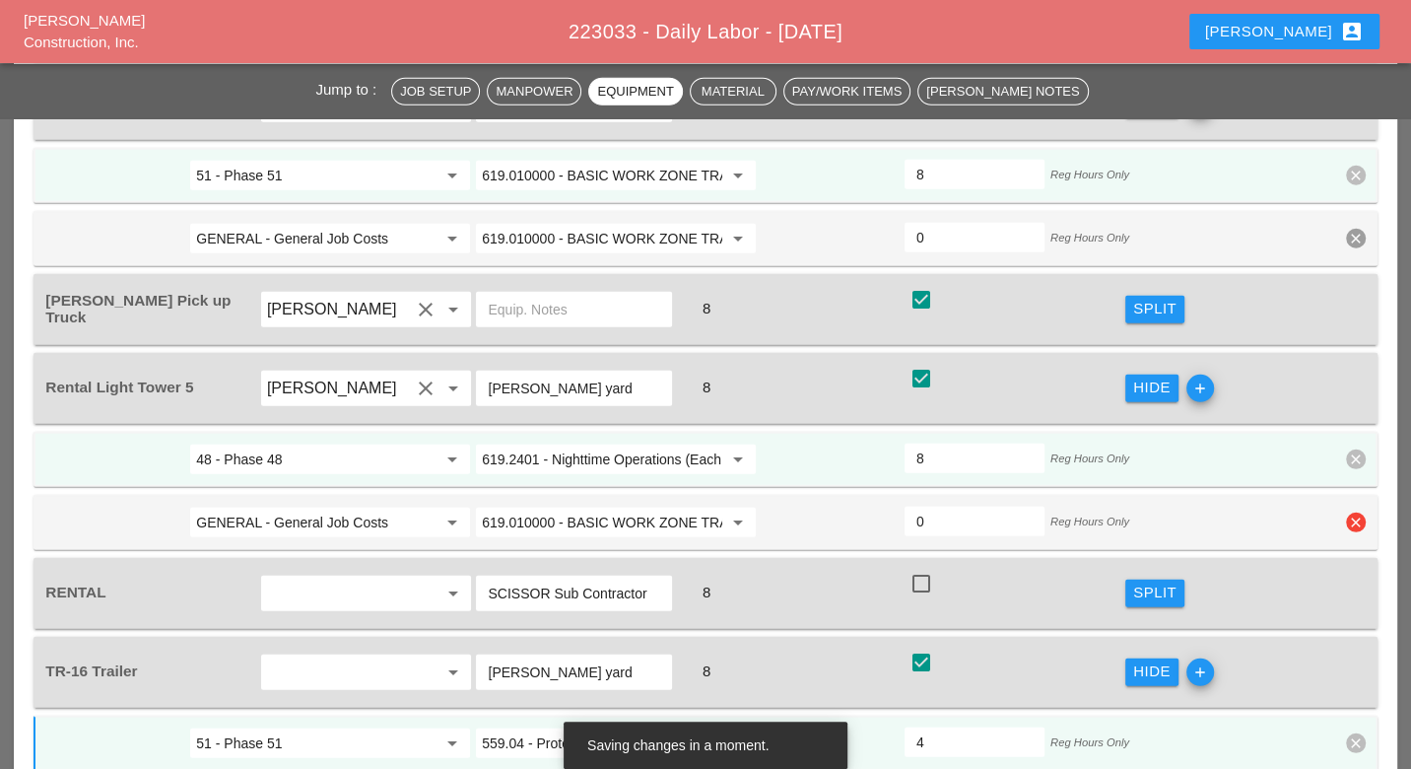
type input "4"
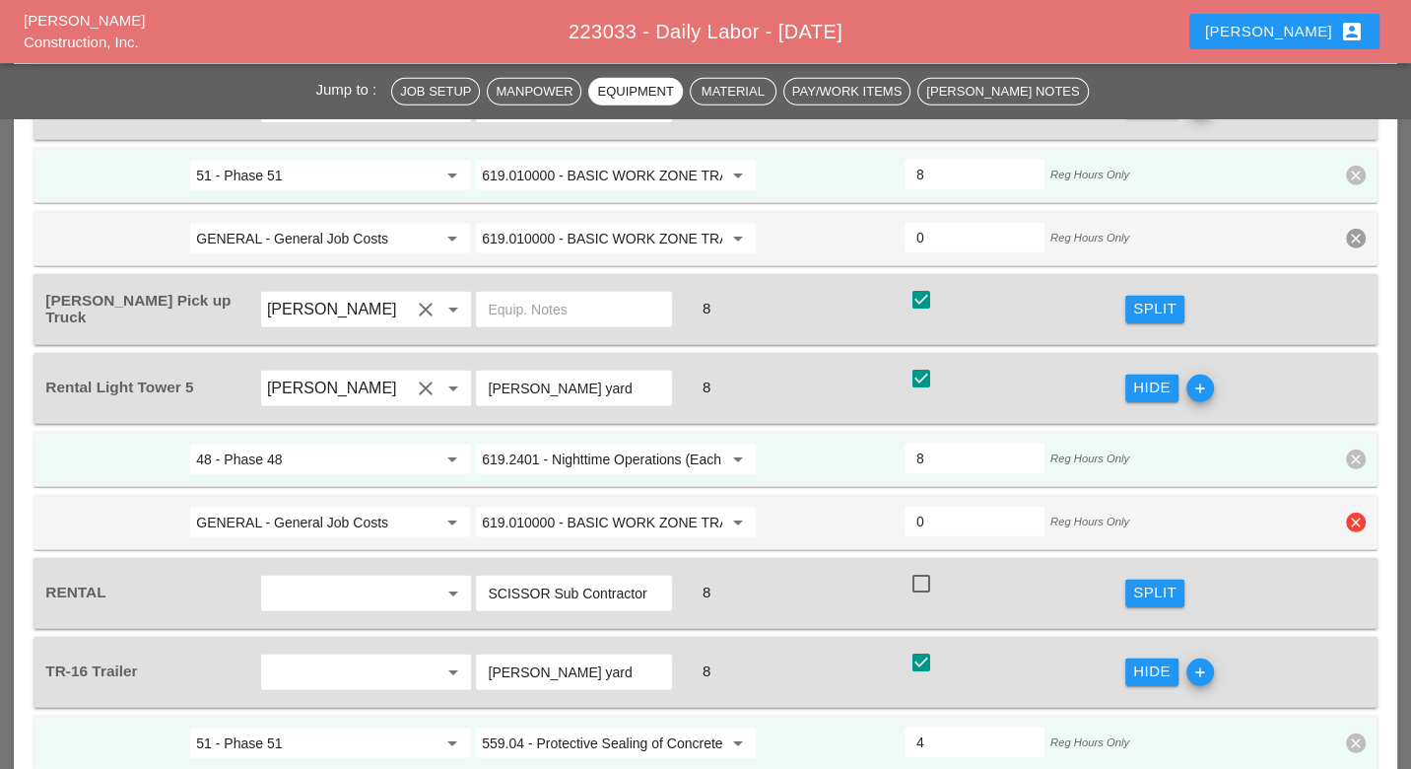
click at [1366, 495] on div "GENERAL - General Job Costs arrow_drop_down 619.010000 - BASIC WORK ZONE TRAFFI…" at bounding box center [704, 522] width 1343 height 55
click at [1357, 512] on icon "clear" at bounding box center [1356, 522] width 20 height 20
click at [1345, 380] on button "Confirm delete" at bounding box center [1327, 371] width 111 height 28
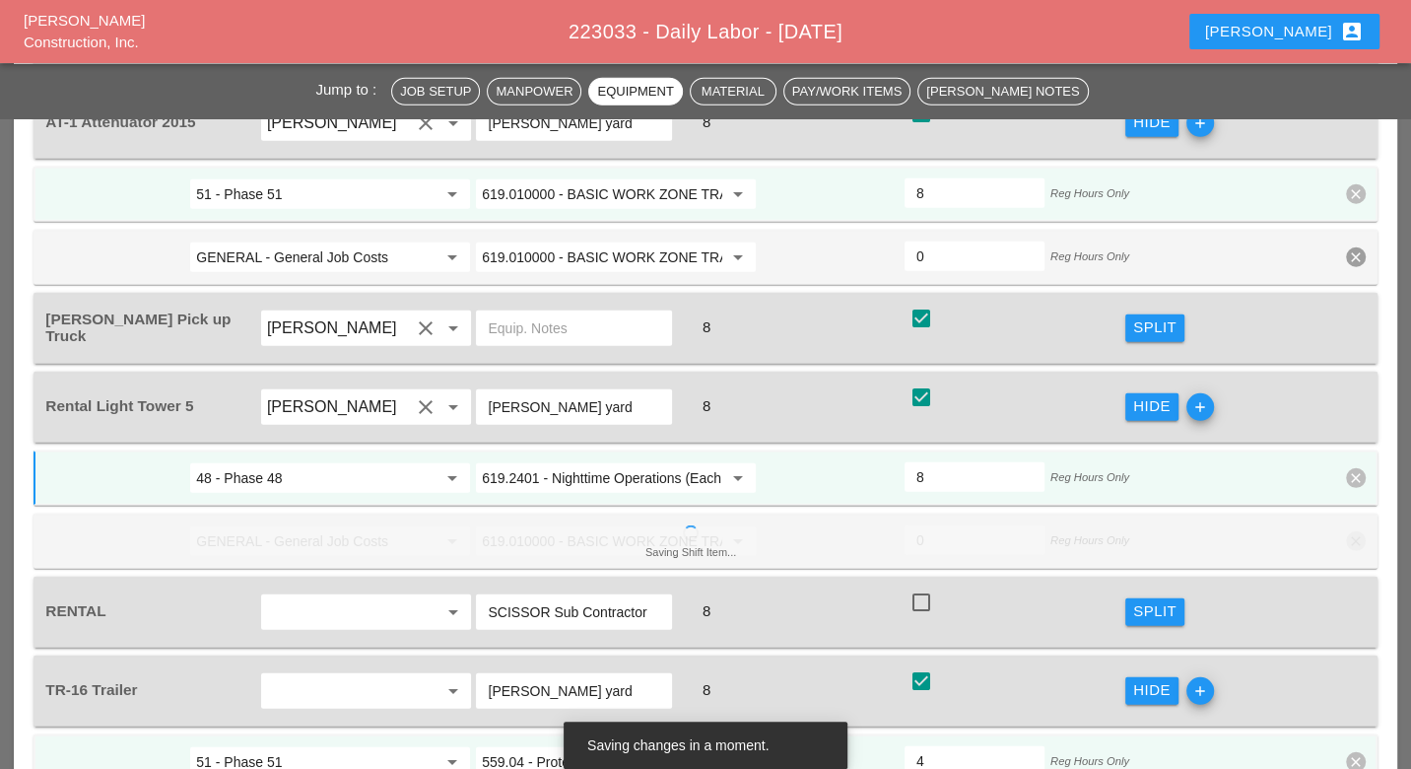
scroll to position [3857, 0]
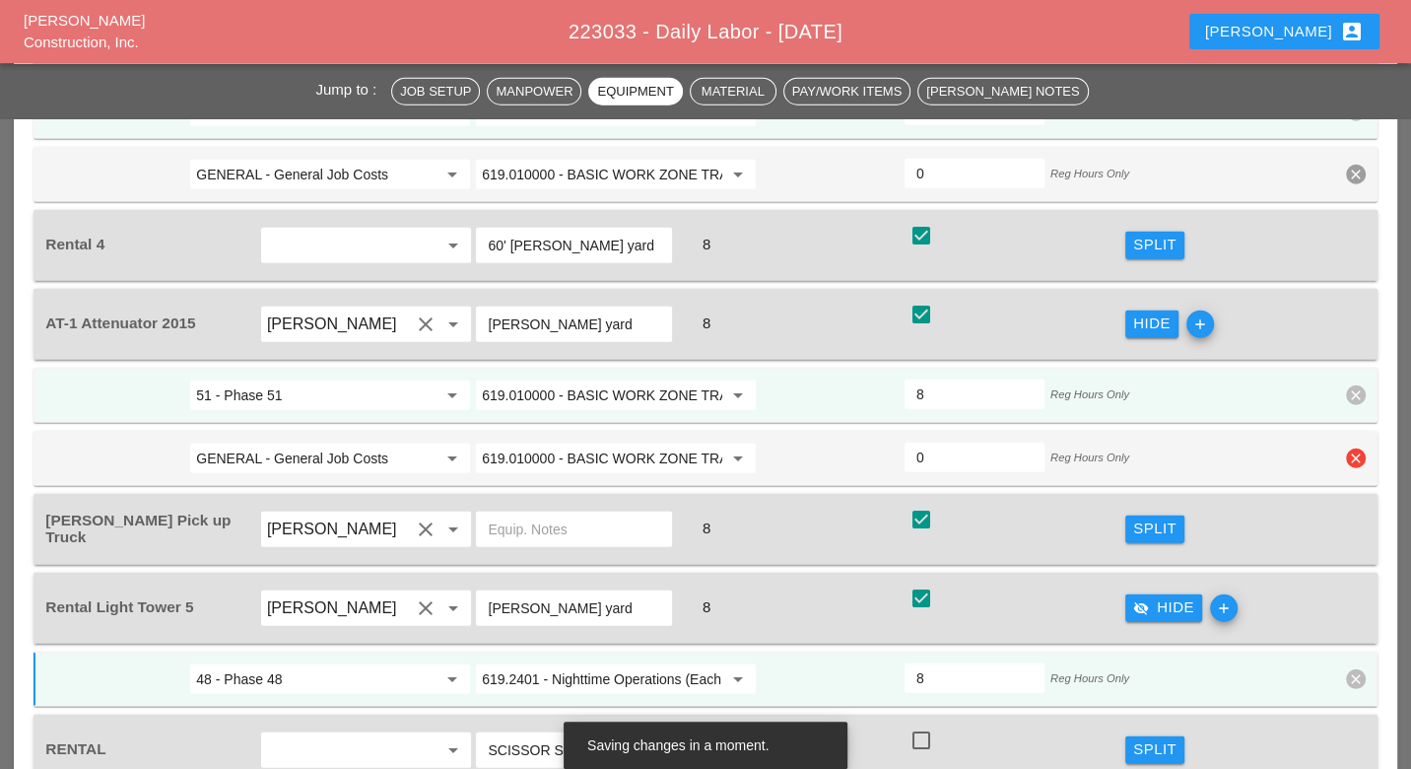
click at [1353, 448] on icon "clear" at bounding box center [1356, 458] width 20 height 20
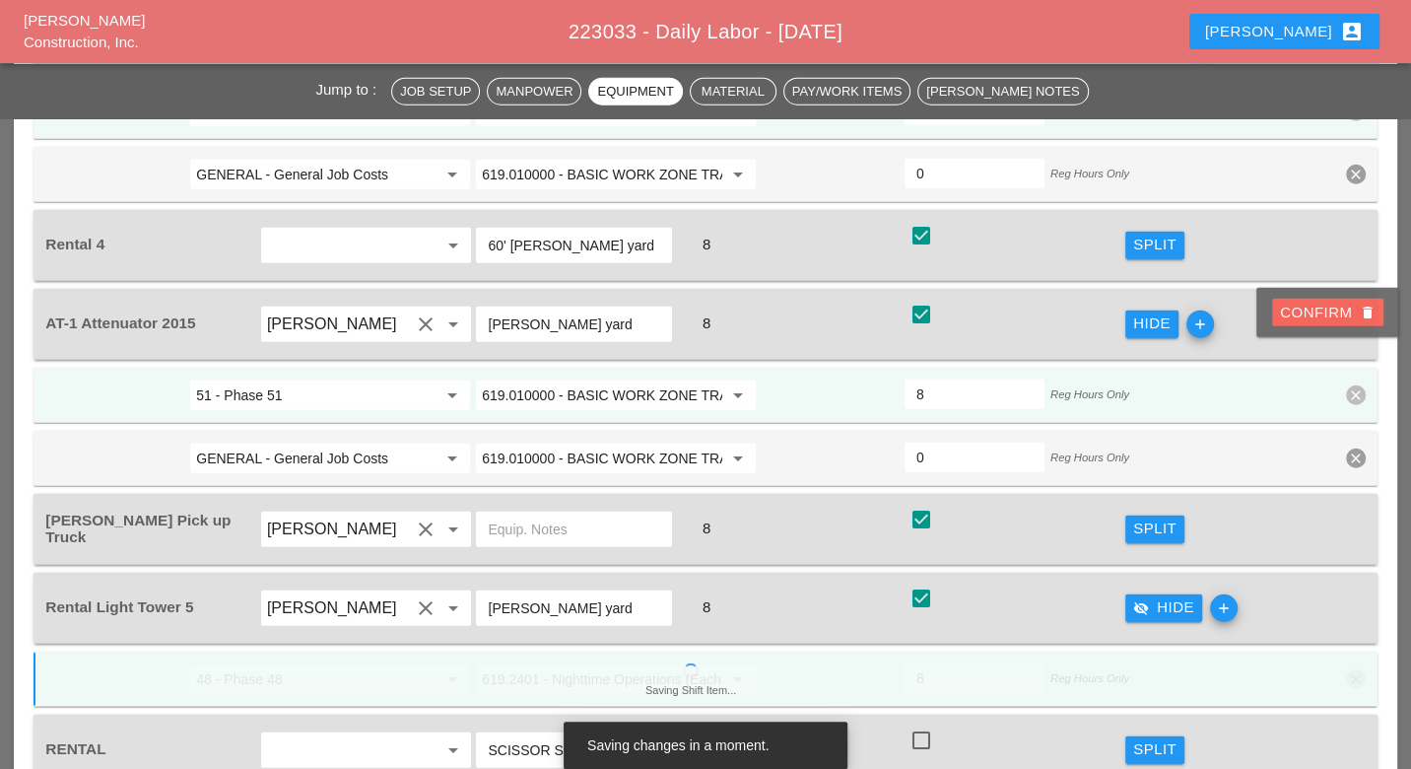
click at [1332, 317] on div "Confirm delete" at bounding box center [1328, 312] width 96 height 23
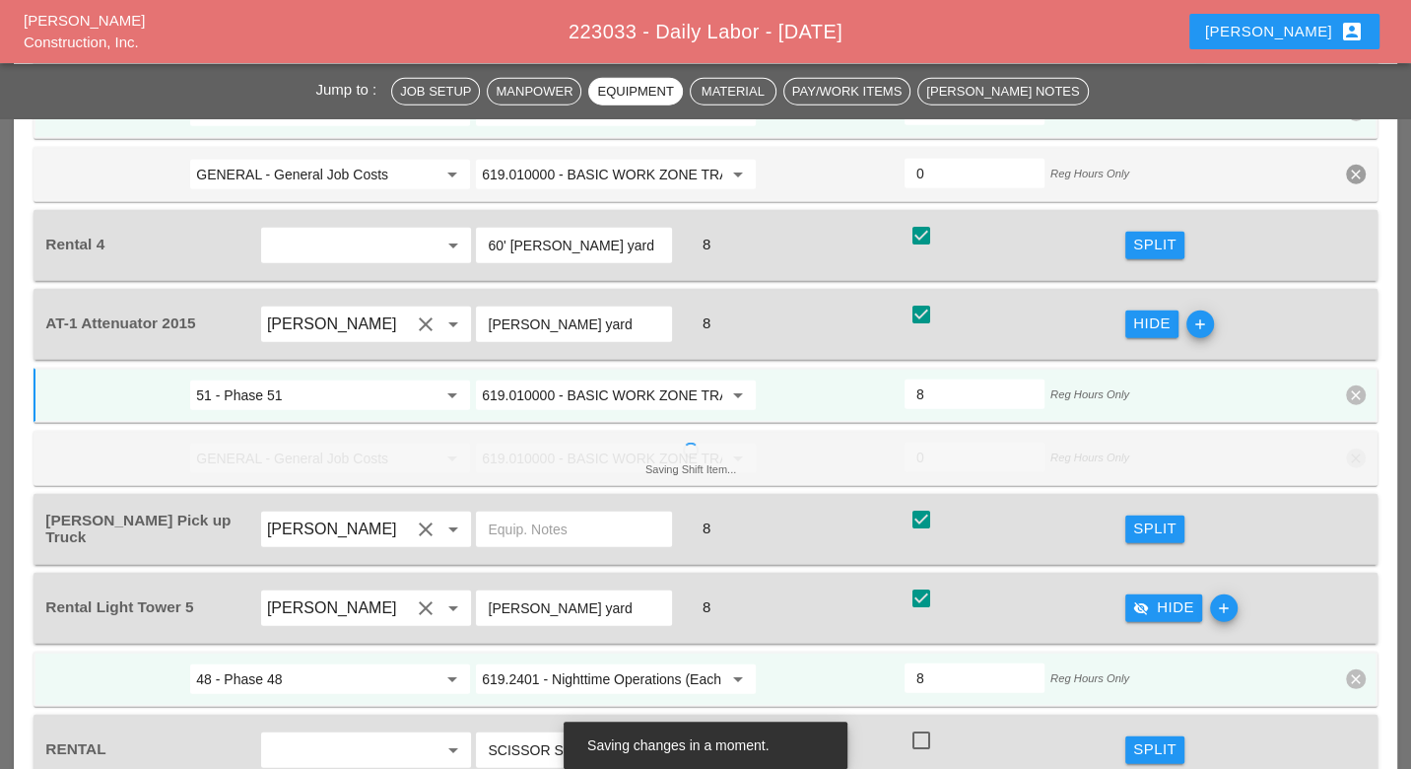
scroll to position [3639, 0]
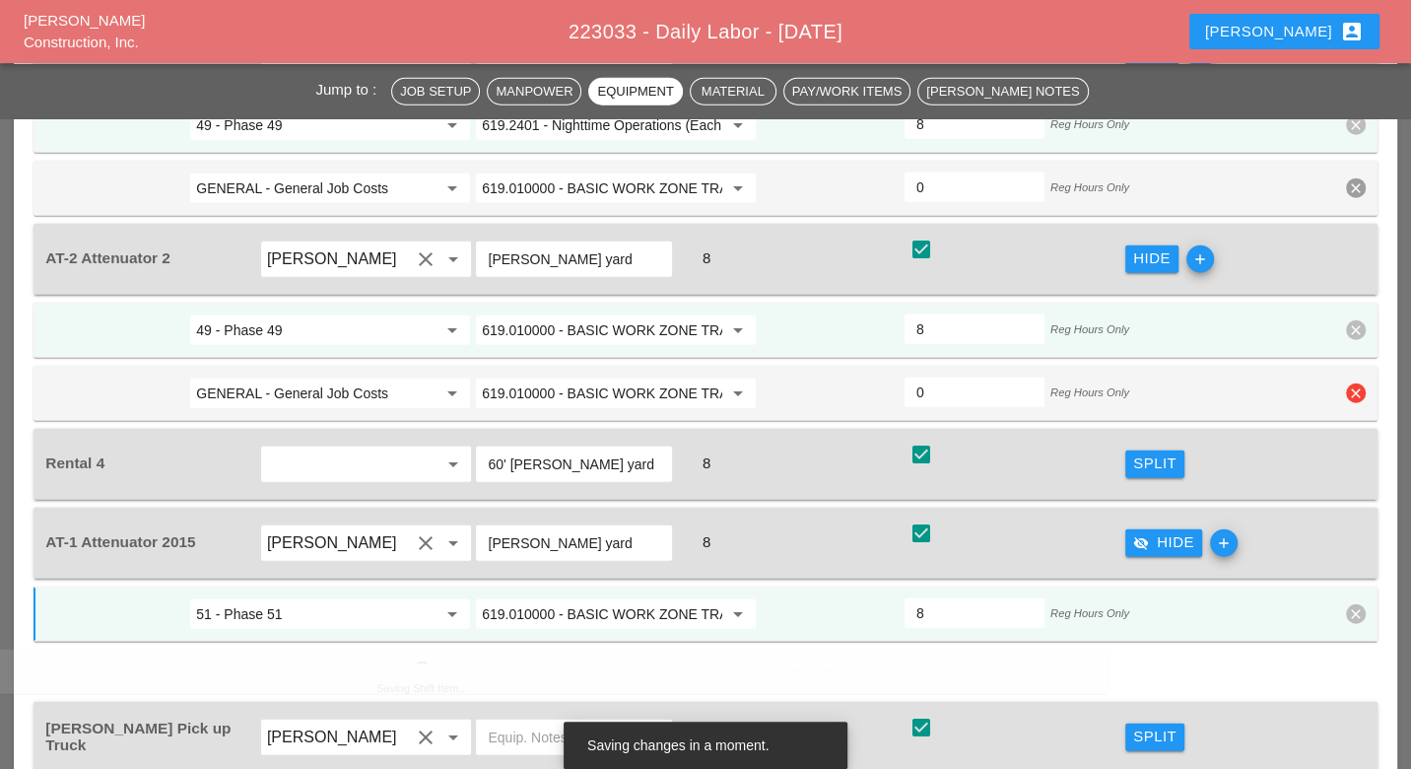
click at [1352, 383] on icon "clear" at bounding box center [1356, 393] width 20 height 20
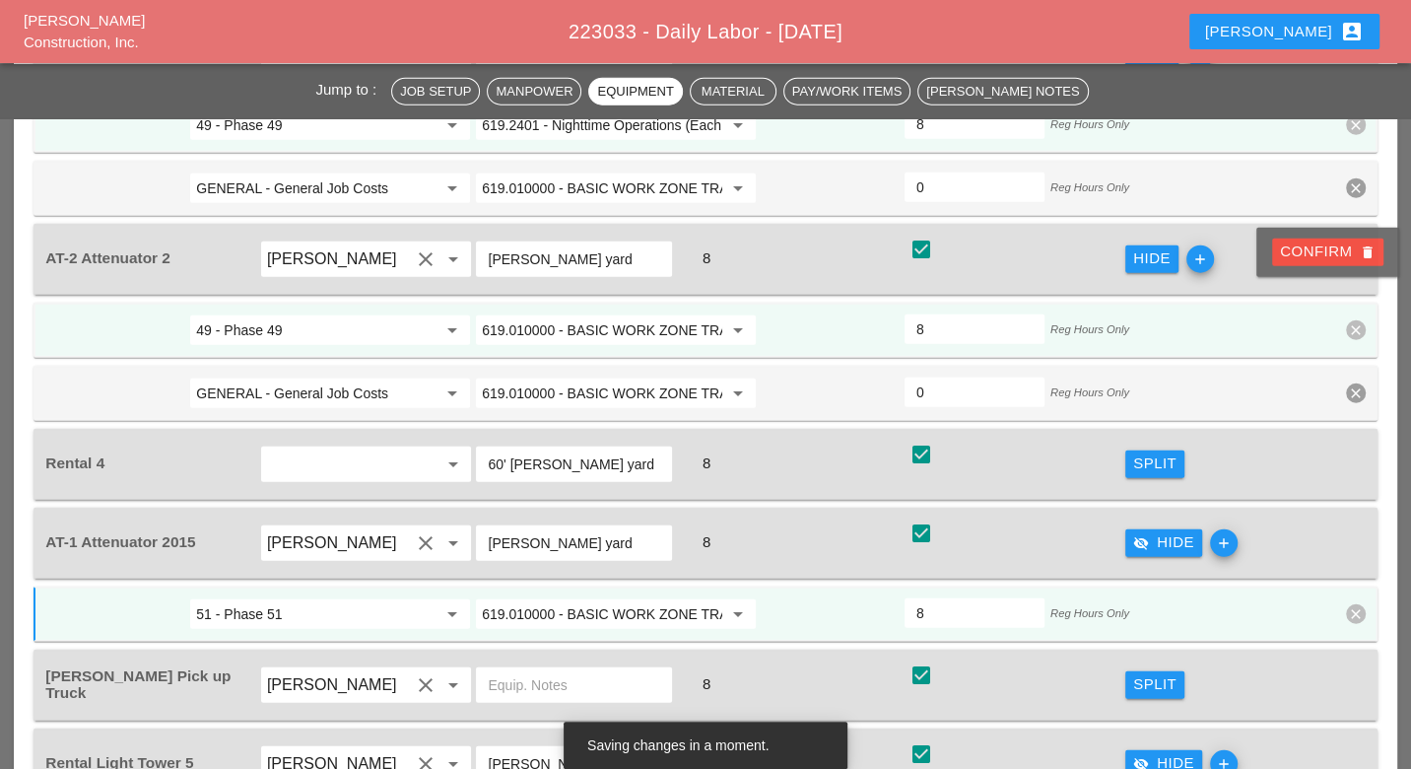
click at [1332, 252] on div "Confirm delete" at bounding box center [1328, 251] width 96 height 23
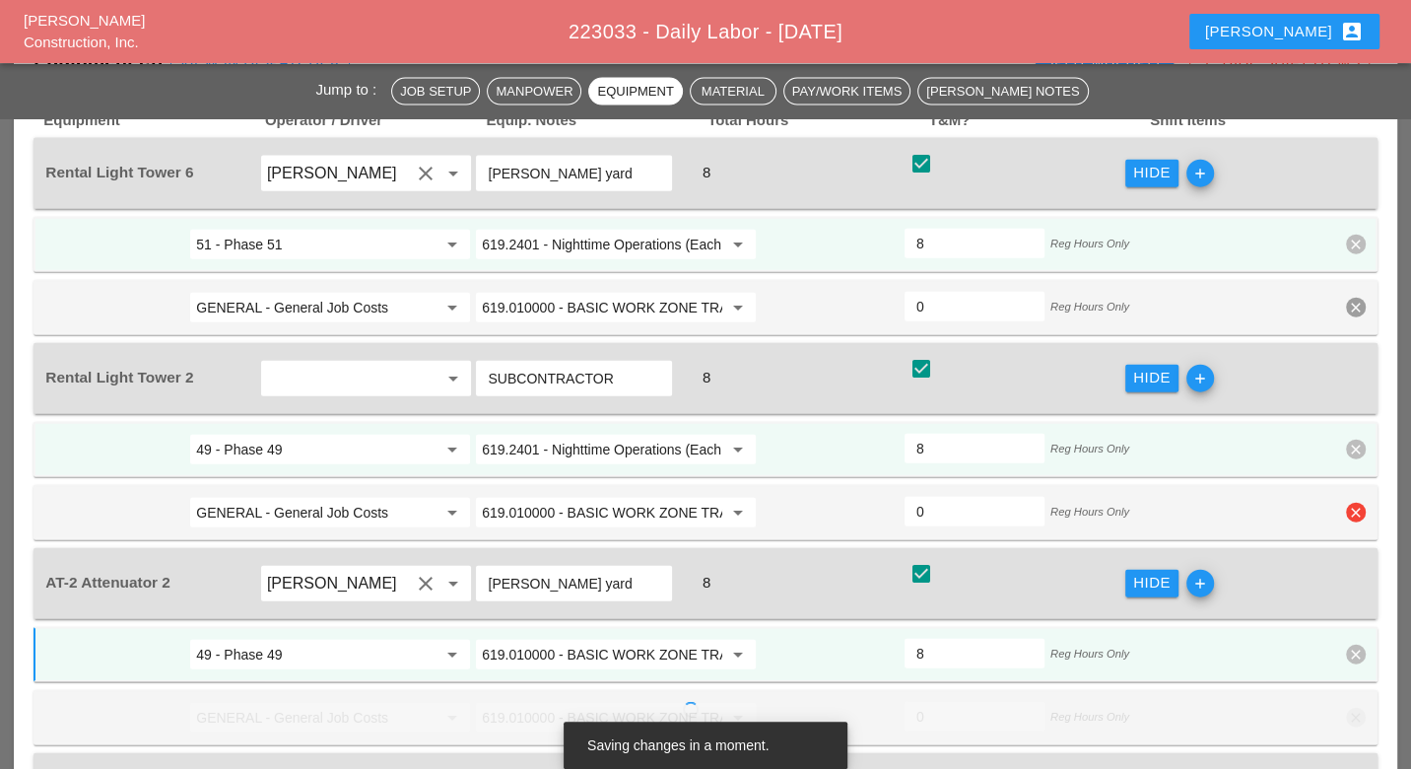
scroll to position [3310, 0]
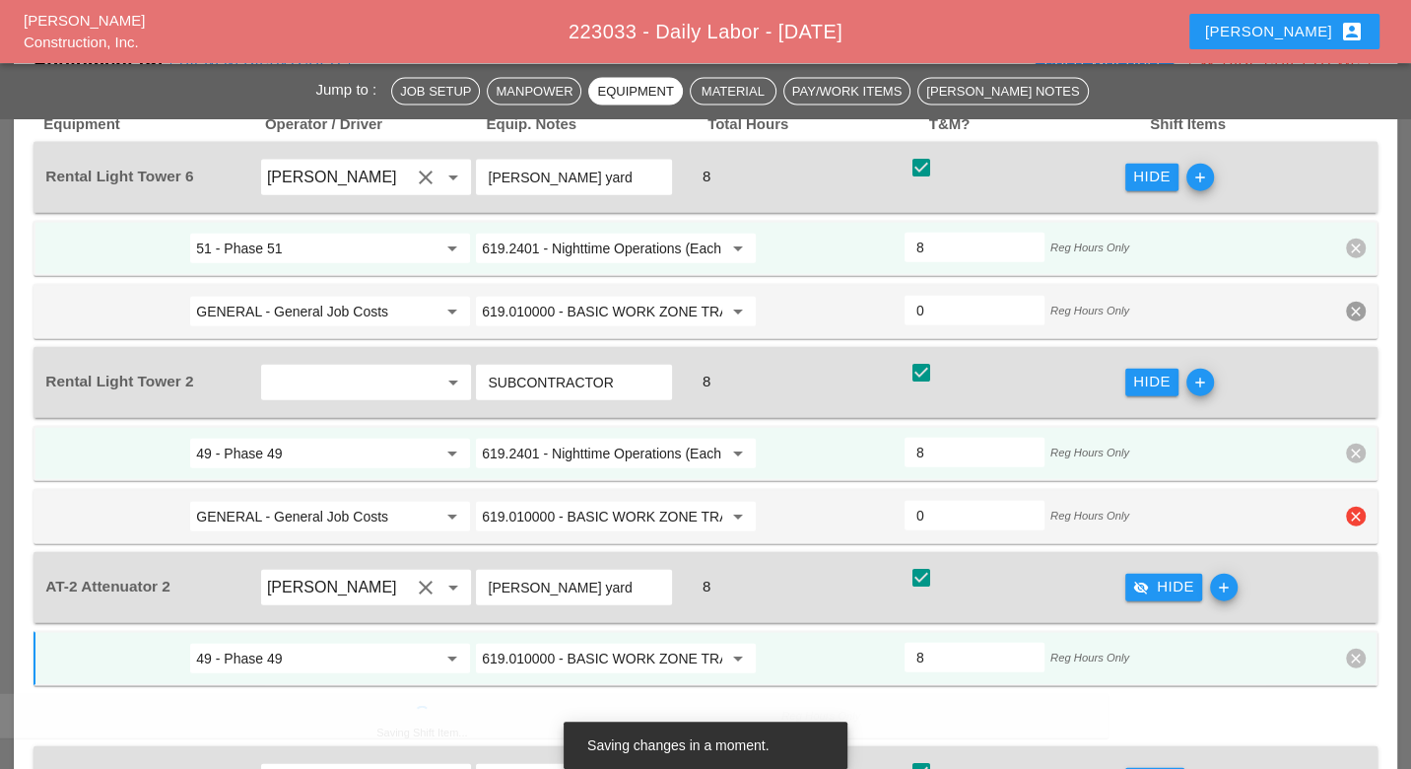
click at [1353, 506] on icon "clear" at bounding box center [1356, 516] width 20 height 20
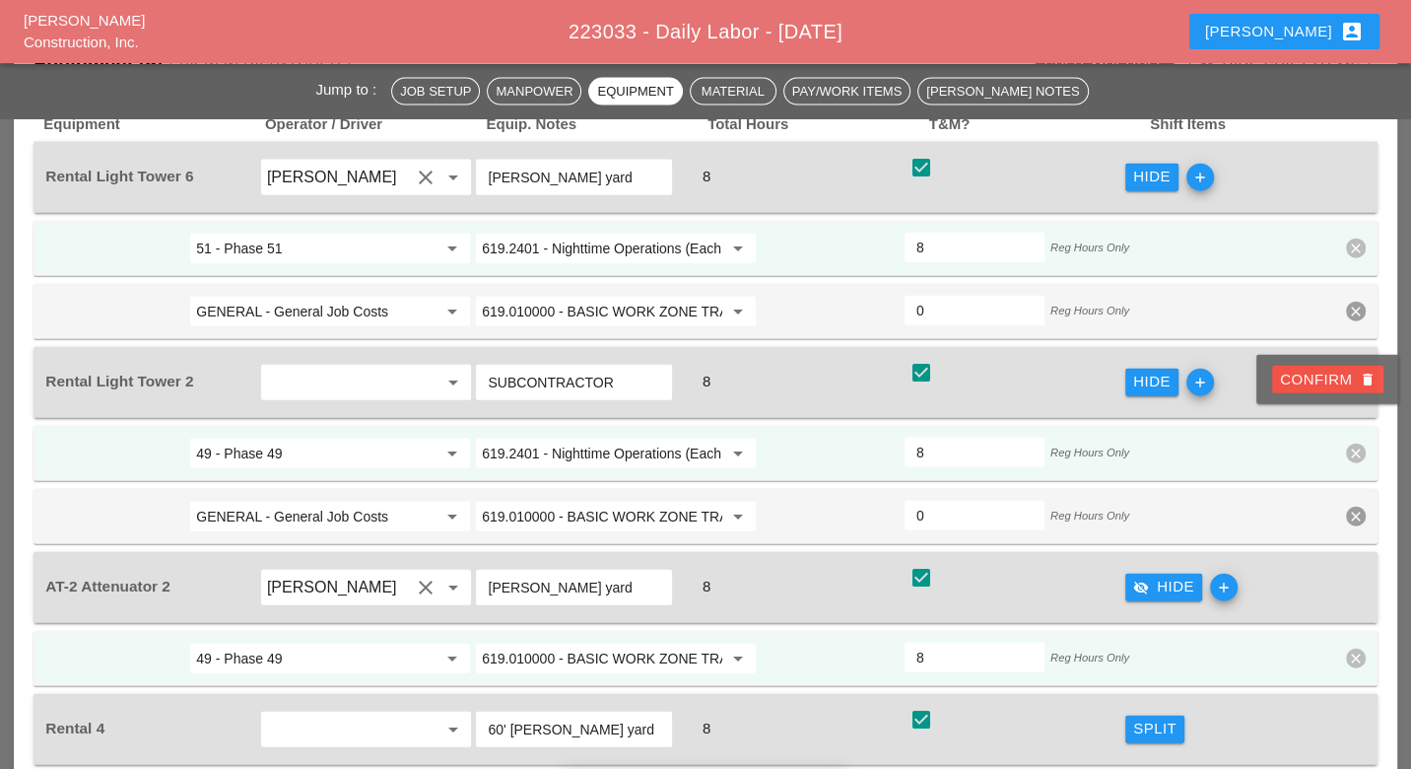
click at [1320, 380] on div "Confirm delete" at bounding box center [1328, 379] width 96 height 23
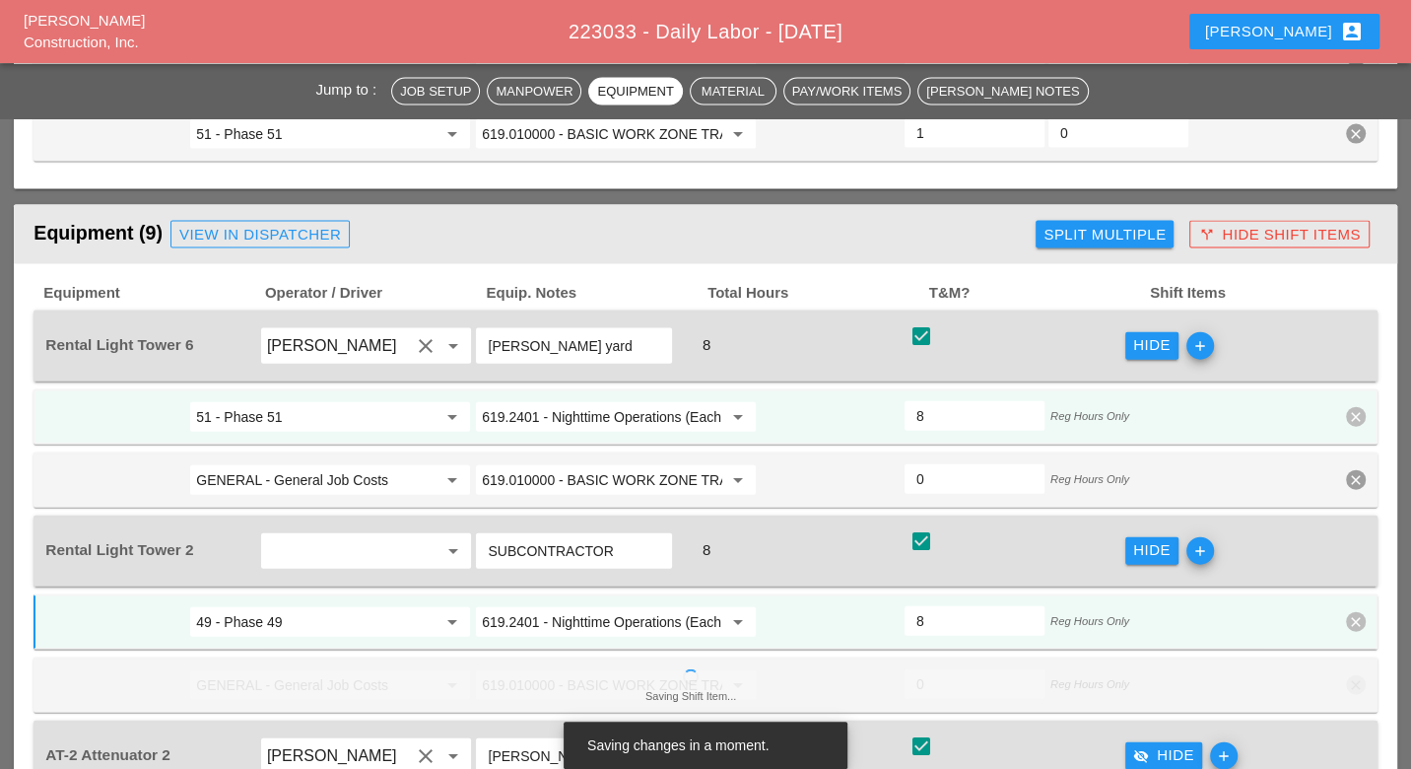
scroll to position [3092, 0]
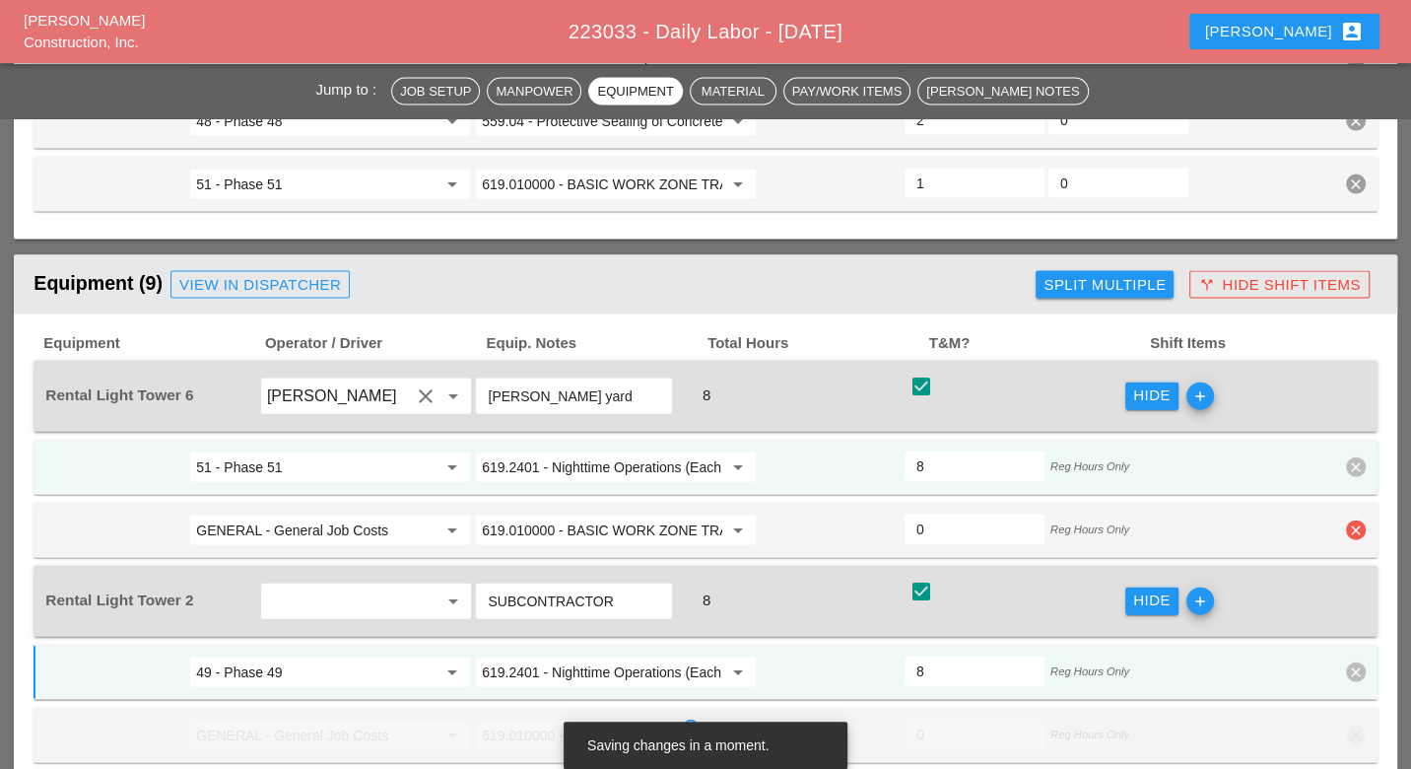
click at [1353, 520] on icon "clear" at bounding box center [1356, 530] width 20 height 20
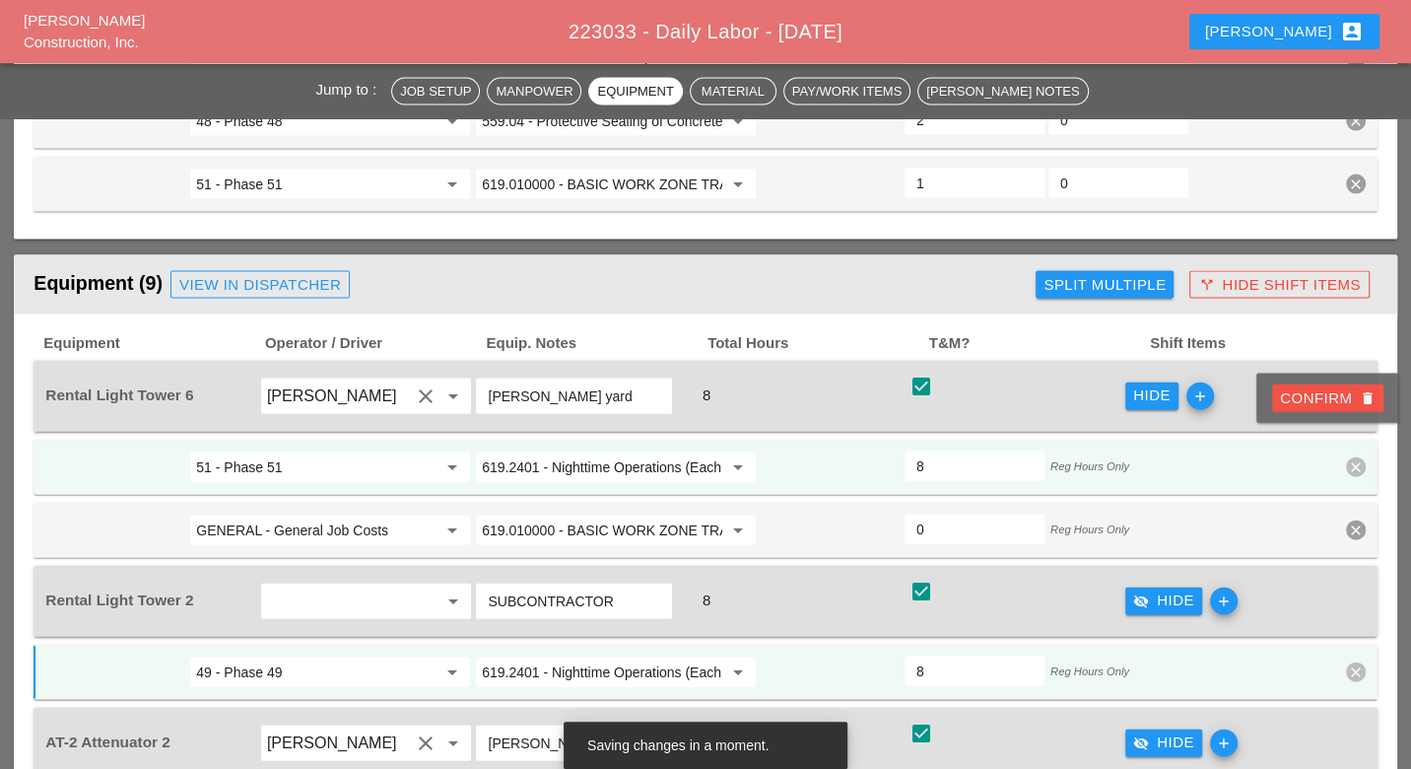
click at [1316, 404] on div "Confirm delete" at bounding box center [1328, 398] width 96 height 23
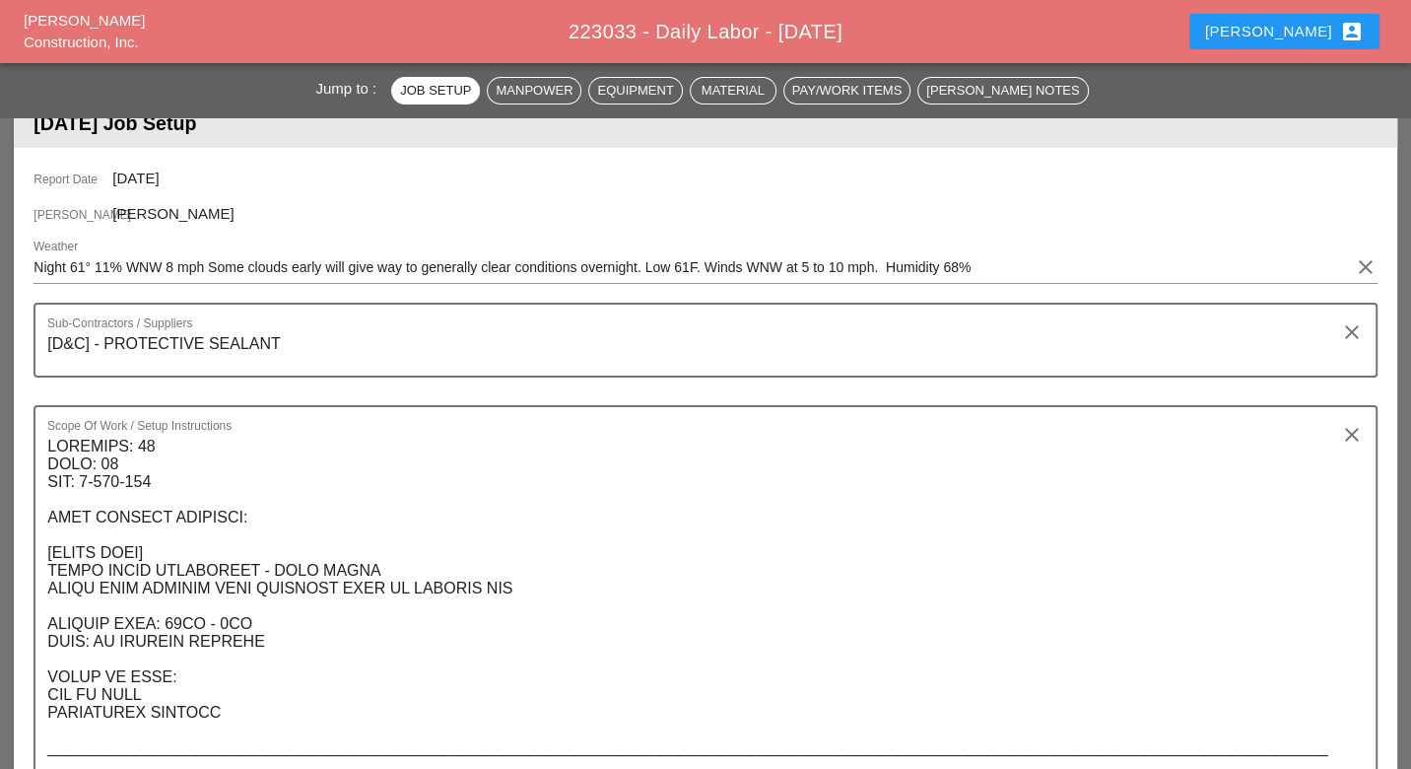
scroll to position [0, 0]
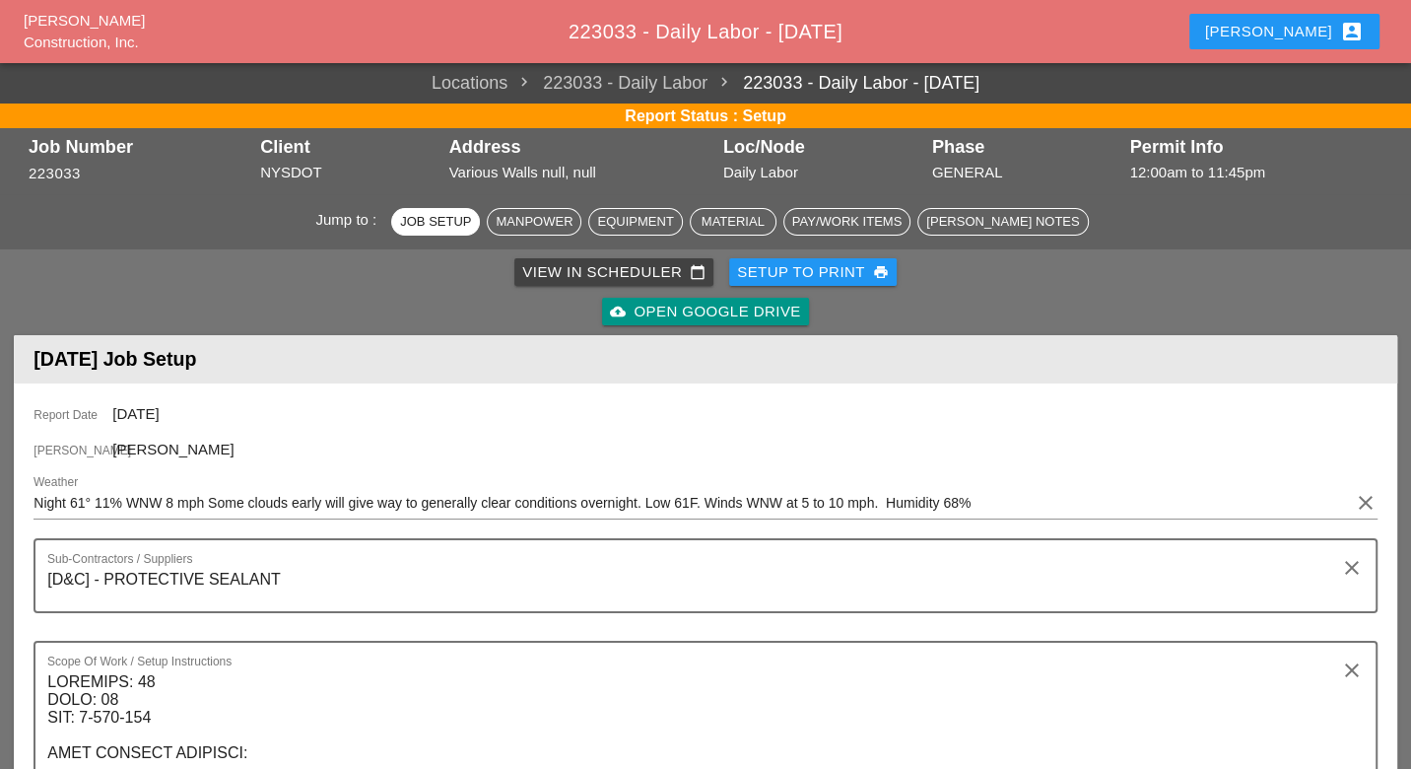
click at [561, 272] on div "View in Scheduler calendar_today" at bounding box center [613, 272] width 183 height 23
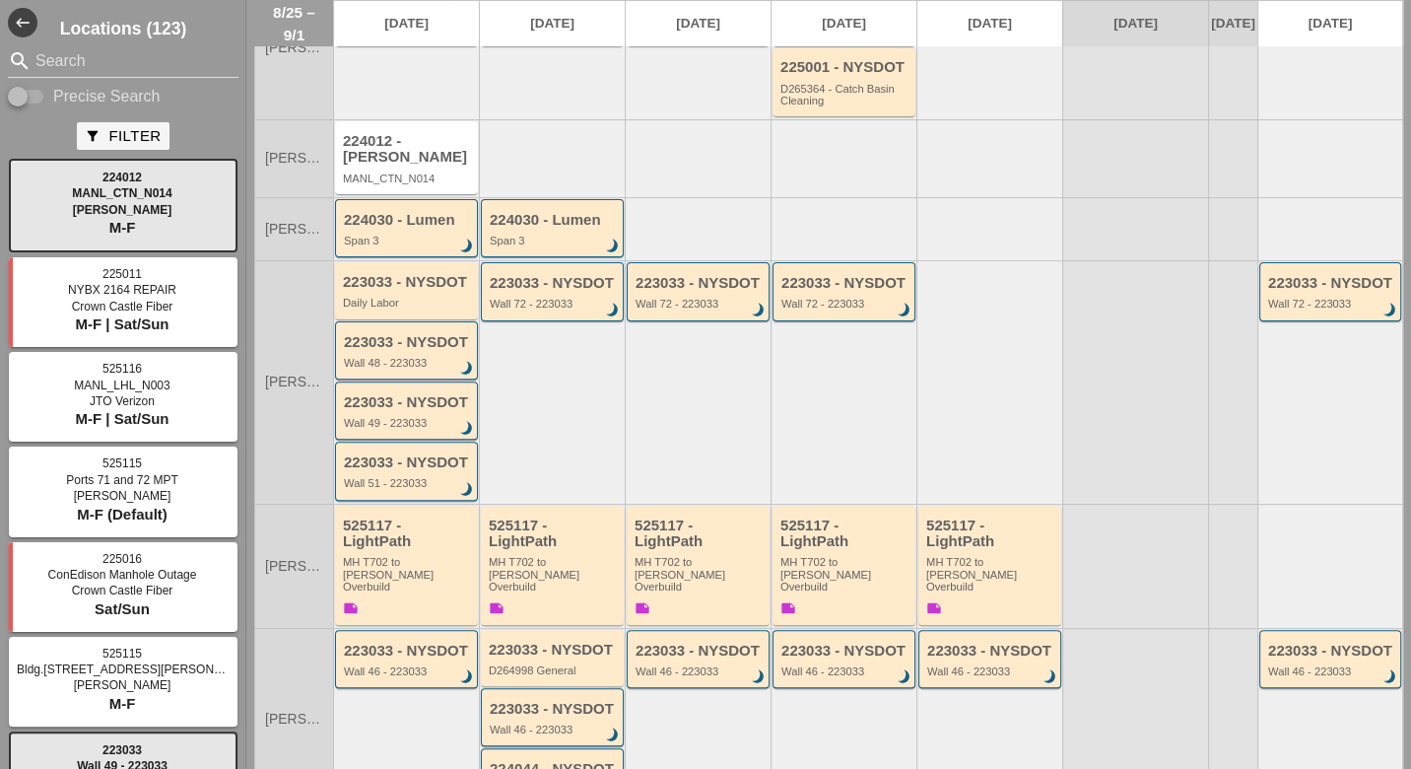
scroll to position [437, 0]
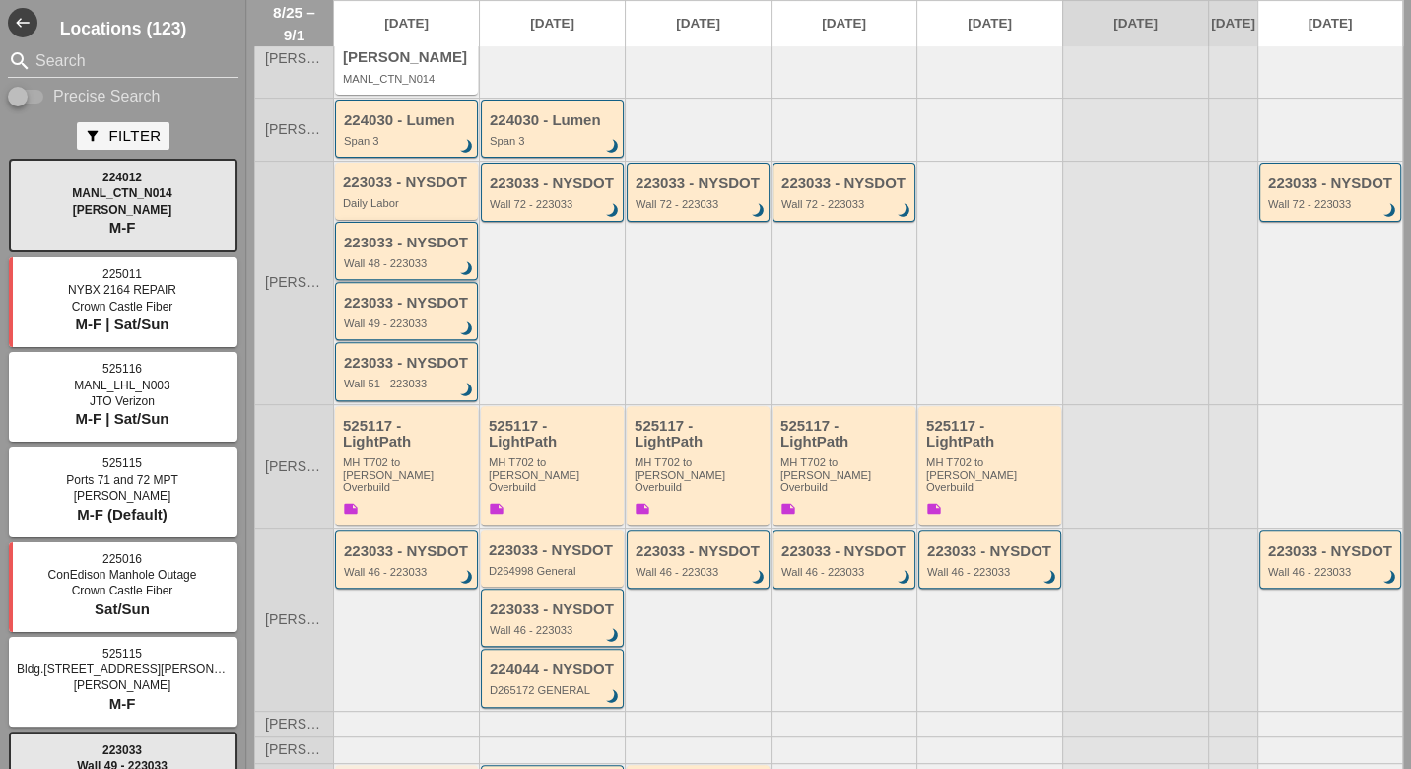
click at [410, 257] on div "Wall 48 - 223033" at bounding box center [408, 263] width 128 height 12
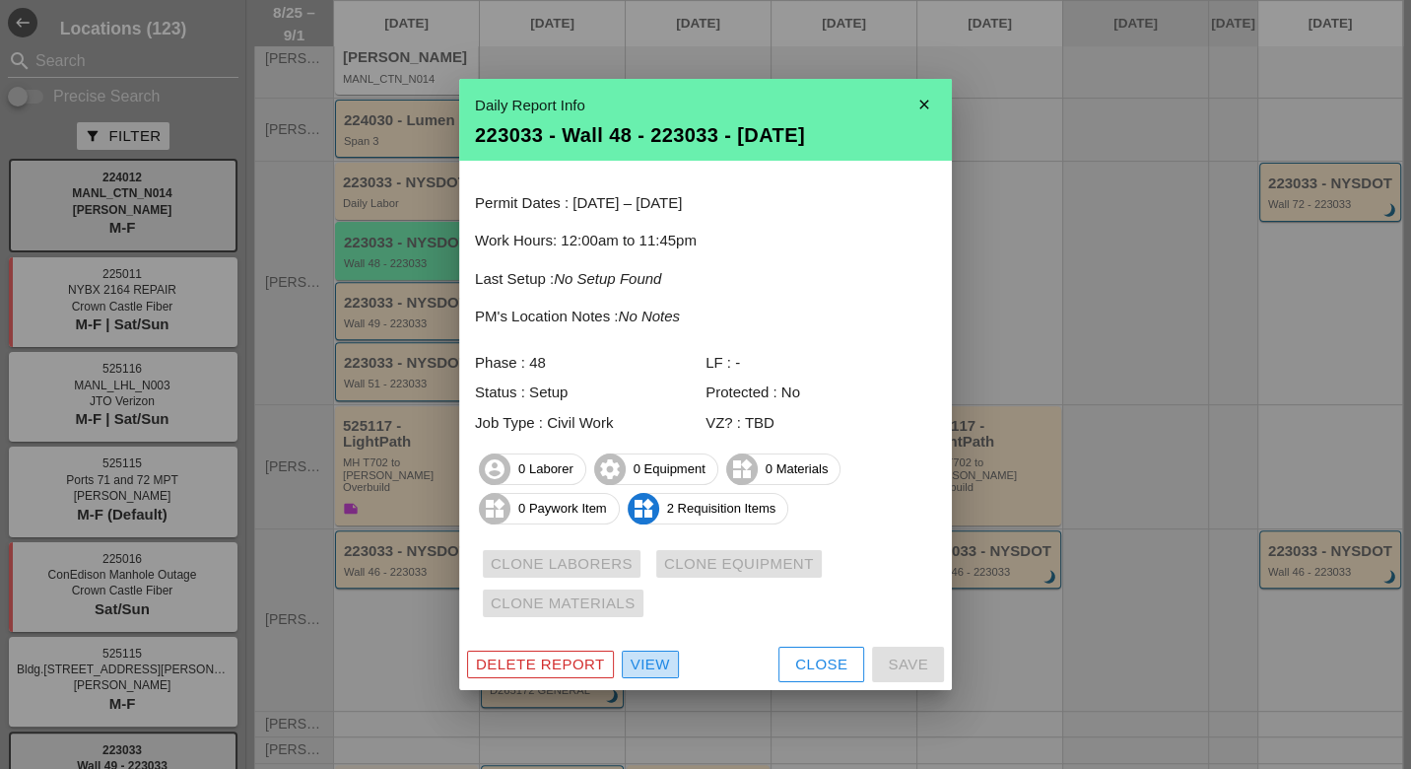
click at [653, 662] on div "View" at bounding box center [650, 664] width 39 height 23
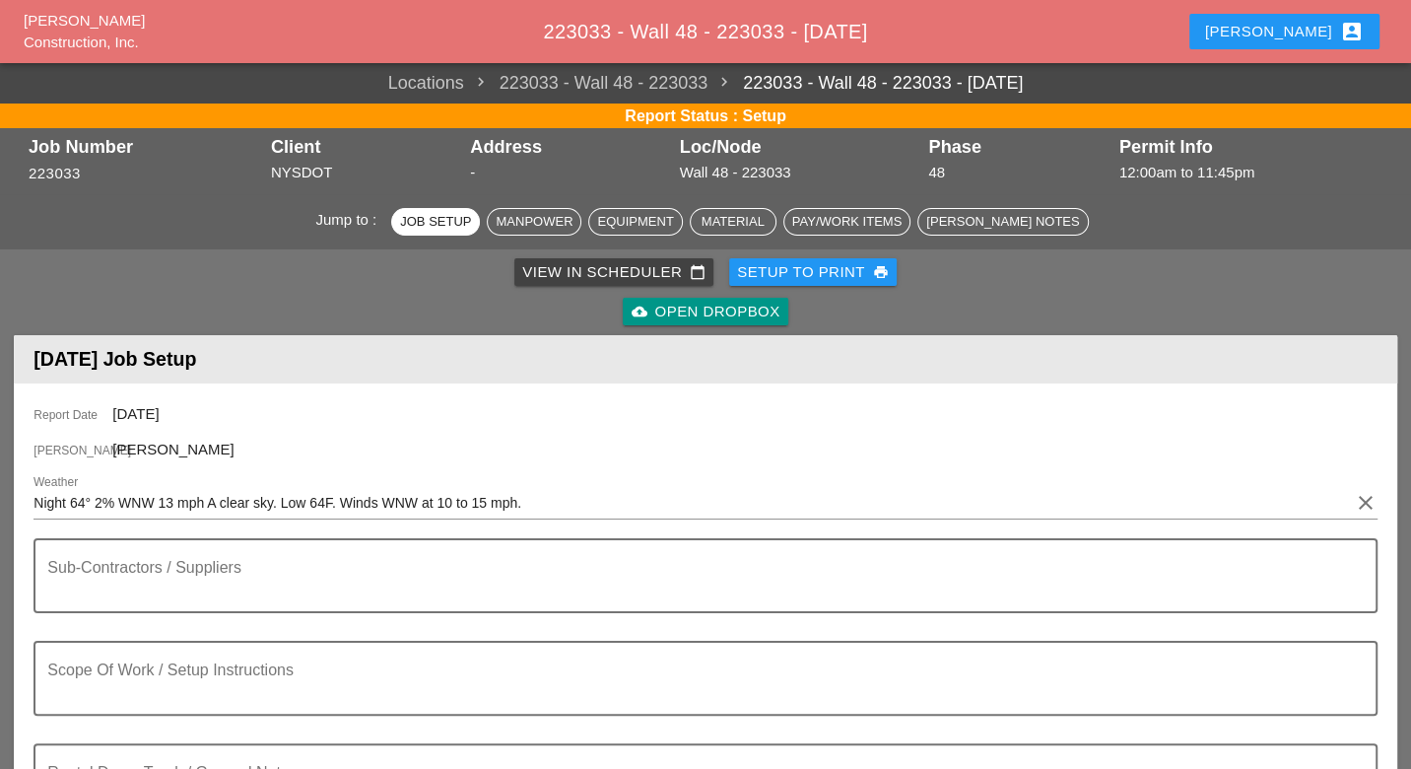
click at [611, 275] on div "View in Scheduler calendar_today" at bounding box center [613, 272] width 183 height 23
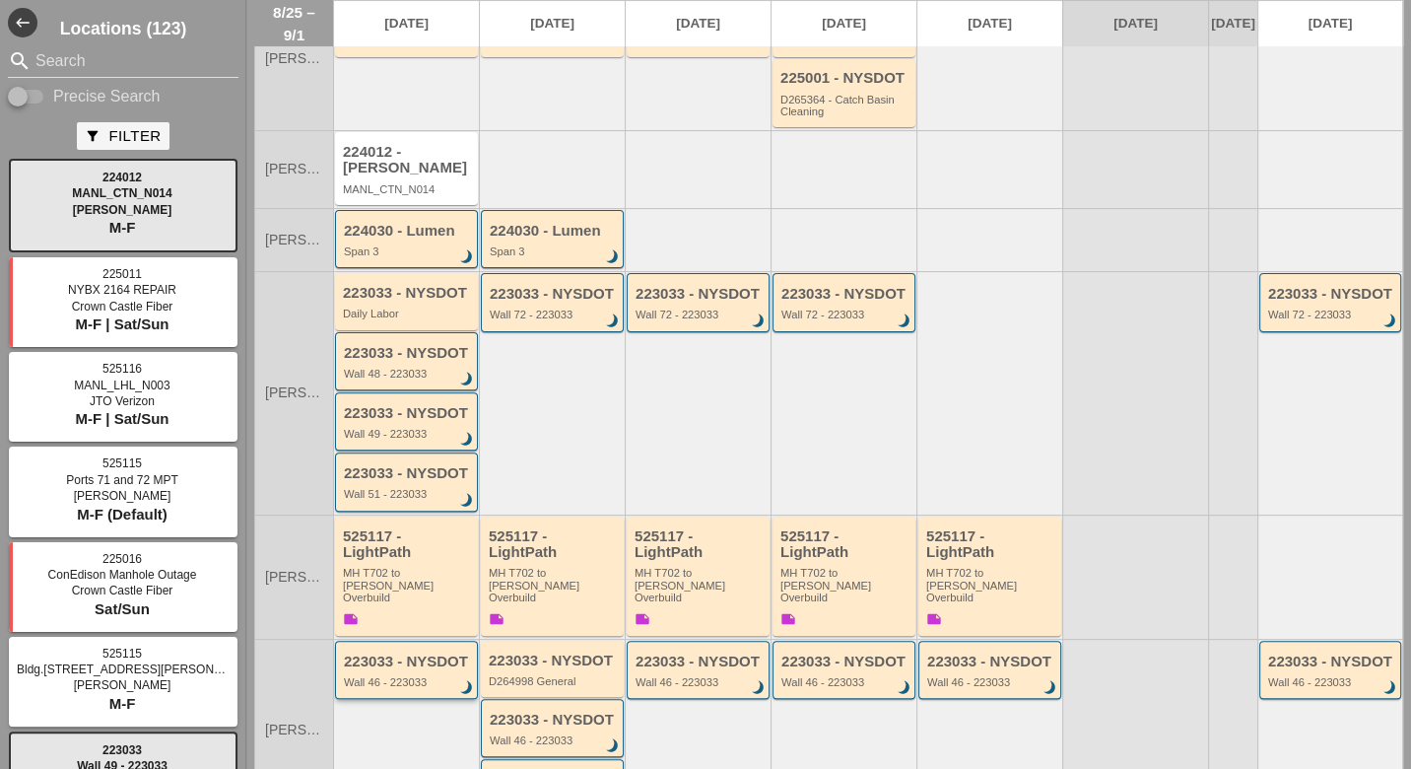
scroll to position [328, 0]
click at [413, 427] on div "Wall 49 - 223033" at bounding box center [408, 433] width 128 height 12
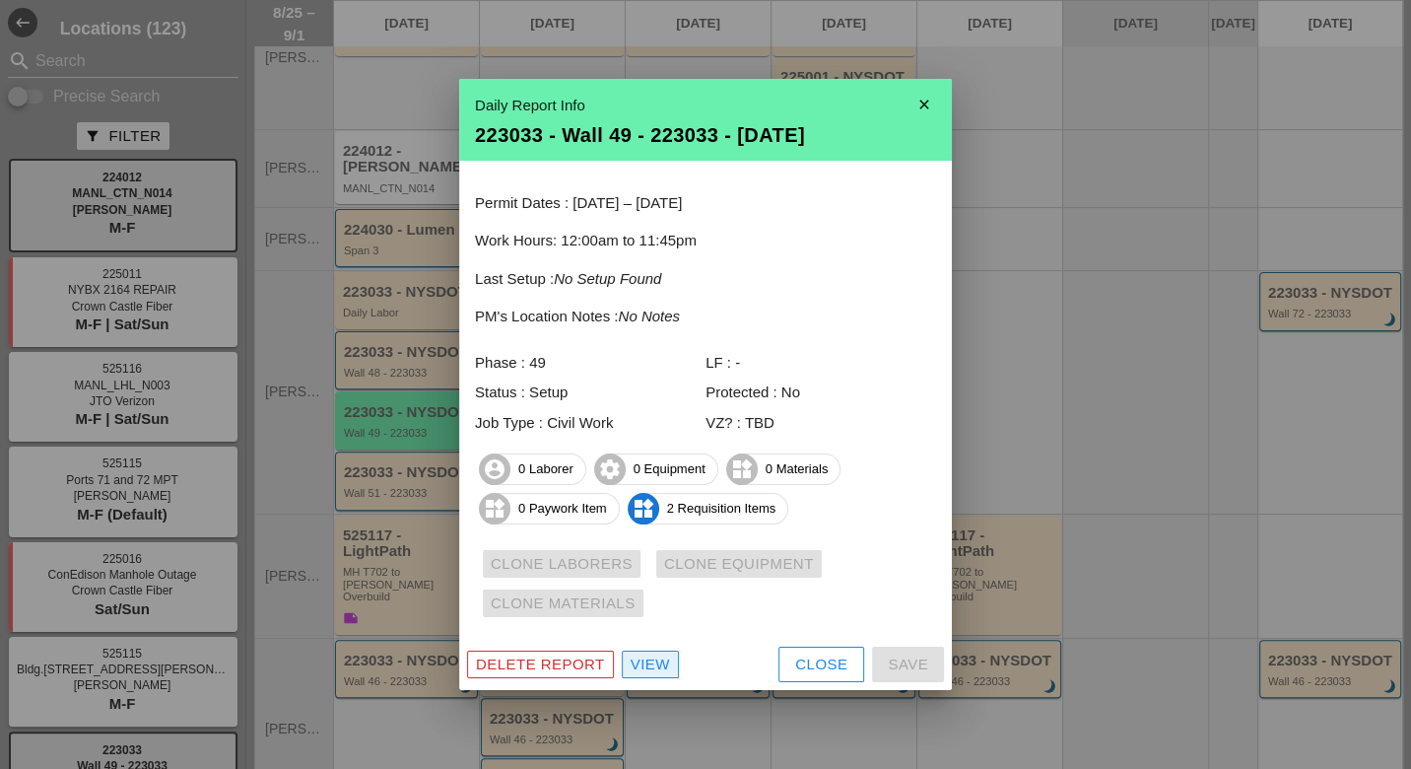
drag, startPoint x: 637, startPoint y: 664, endPoint x: 1342, endPoint y: 442, distance: 738.5
click at [638, 663] on div "View" at bounding box center [650, 664] width 39 height 23
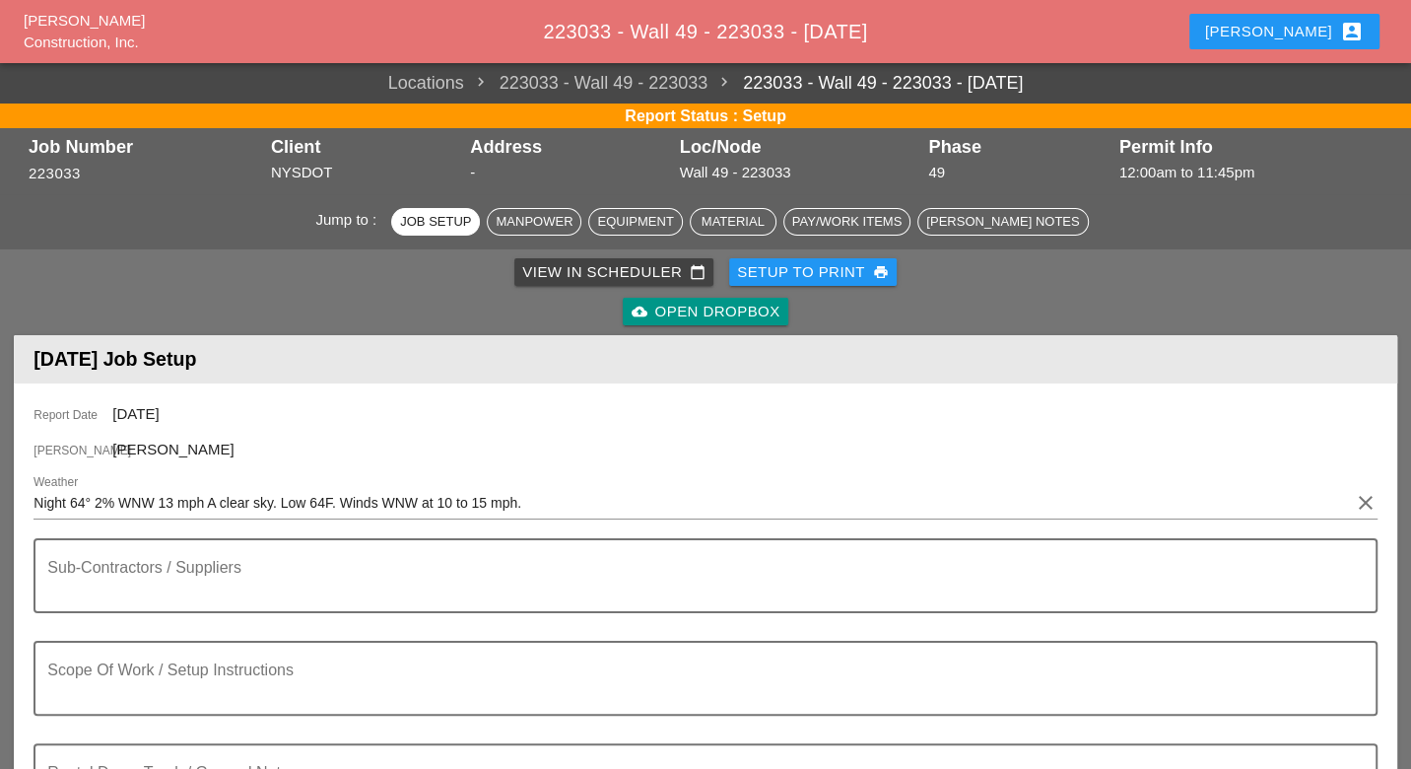
click at [573, 268] on div "View in Scheduler calendar_today" at bounding box center [613, 272] width 183 height 23
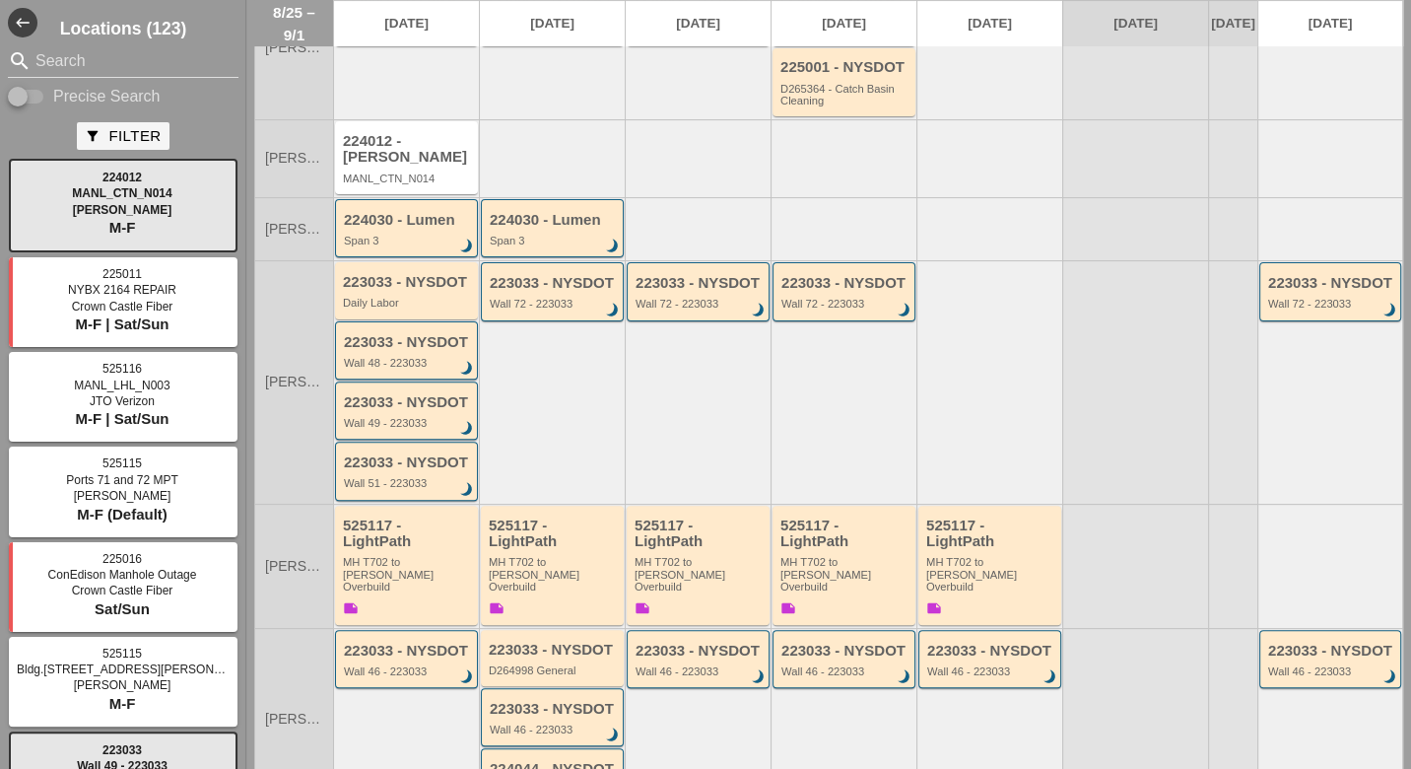
scroll to position [437, 0]
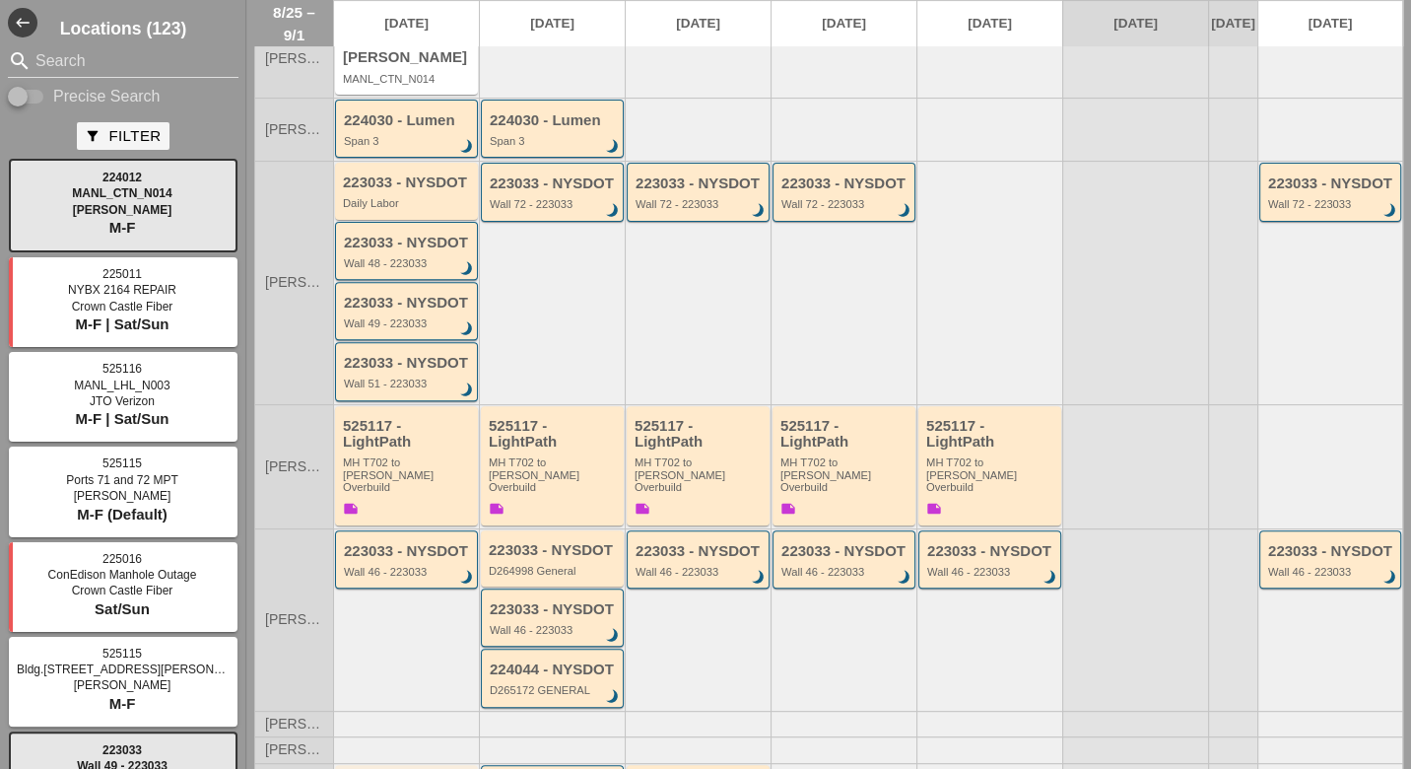
click at [40, 88] on input "Precise Search" at bounding box center [26, 97] width 37 height 24
checkbox input "true"
click at [55, 61] on input "Search" at bounding box center [122, 61] width 175 height 32
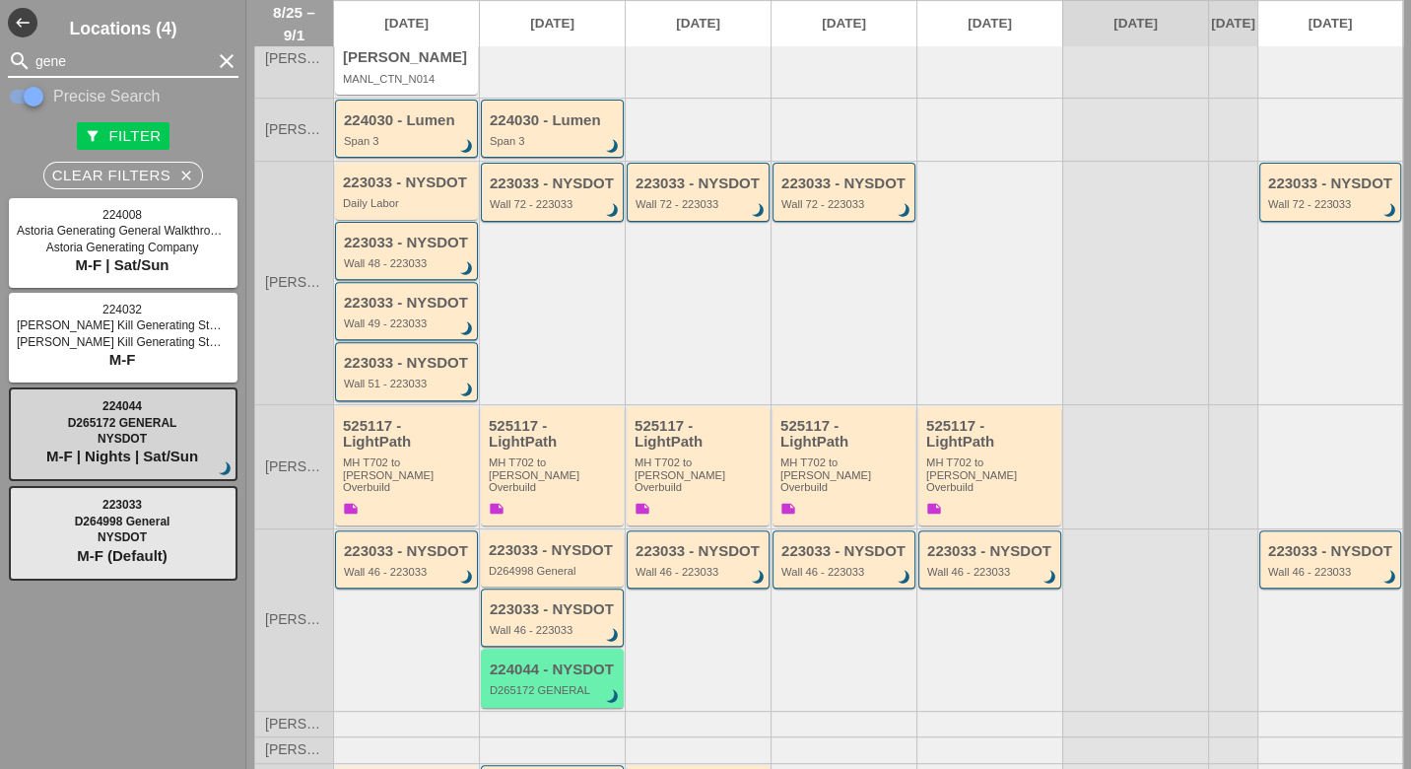
type input "gene"
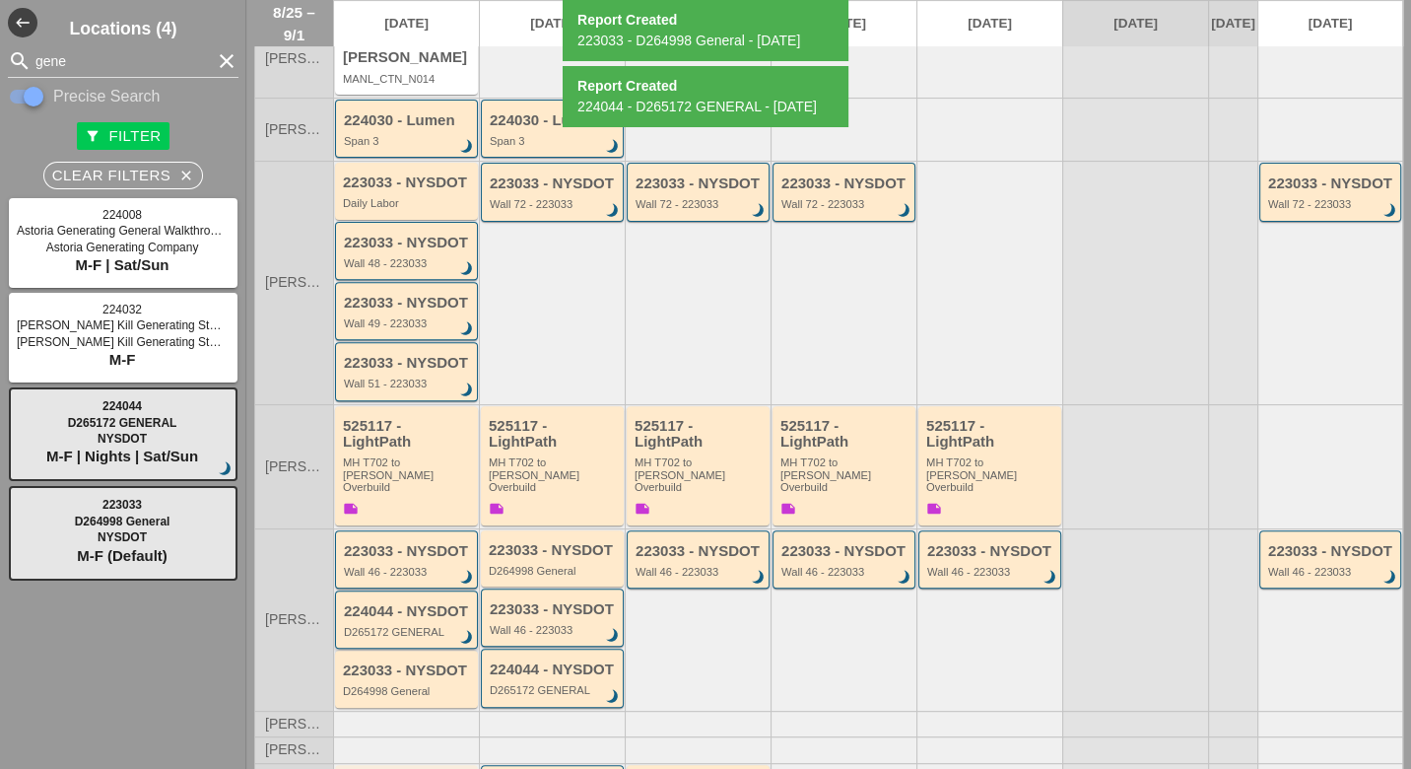
click at [409, 626] on div "D265172 GENERAL" at bounding box center [408, 632] width 128 height 12
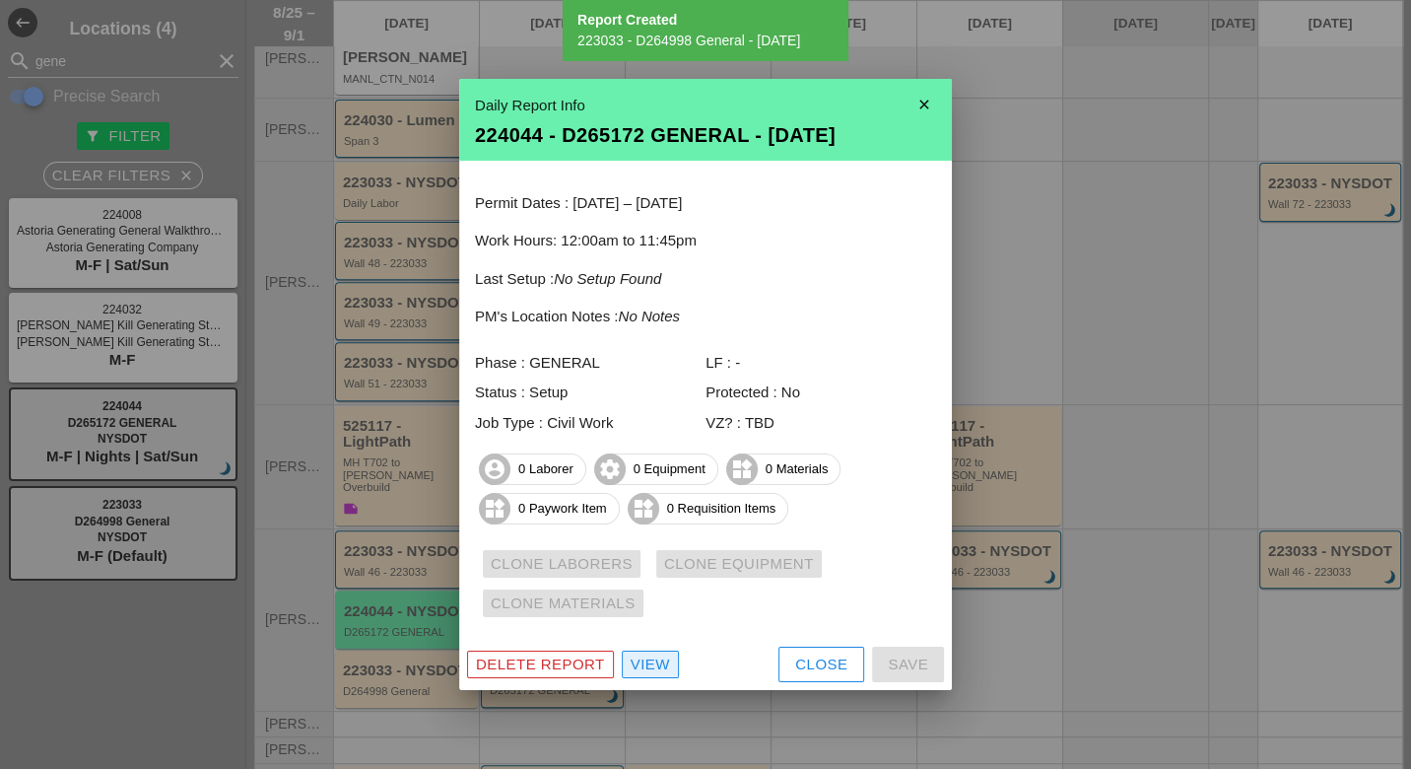
drag, startPoint x: 651, startPoint y: 668, endPoint x: 641, endPoint y: 653, distance: 17.8
click at [651, 668] on div "View" at bounding box center [650, 664] width 39 height 23
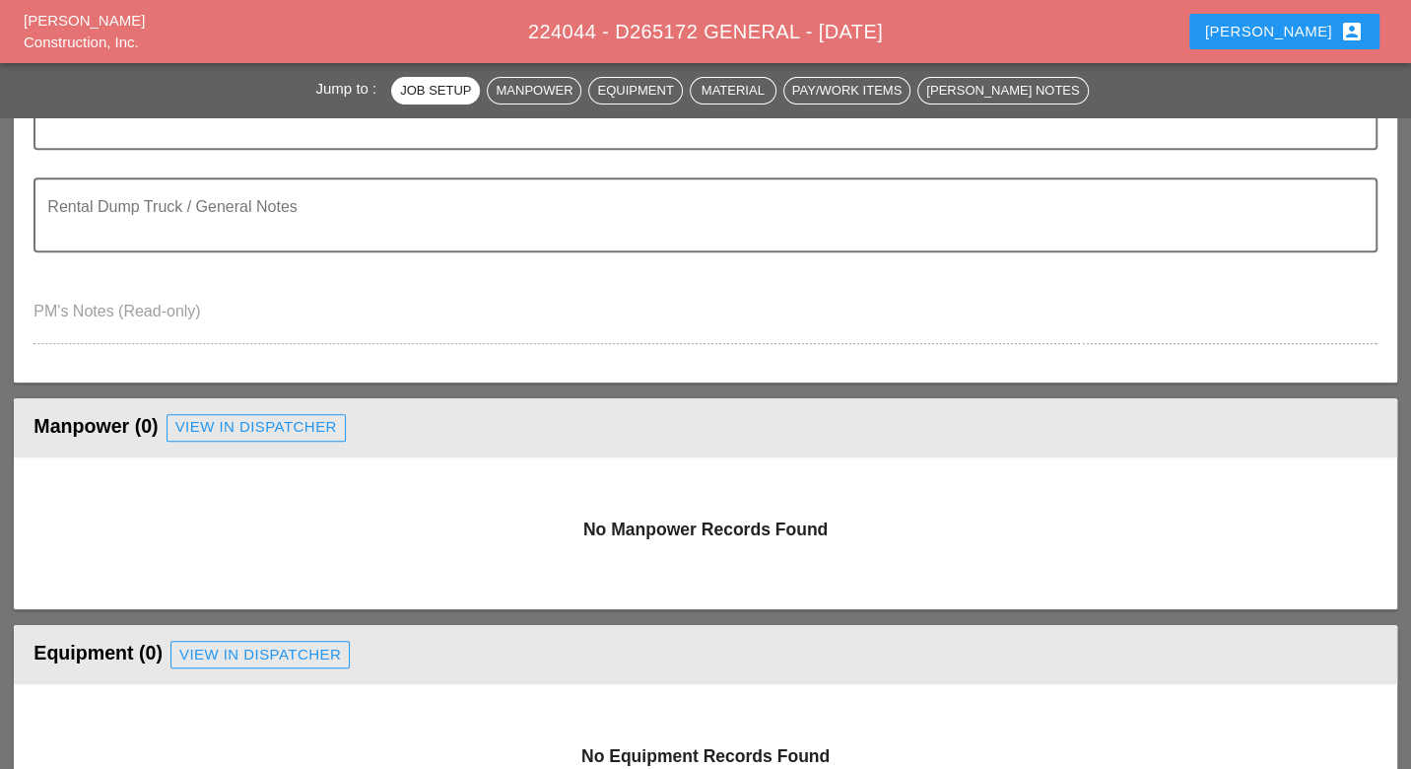
scroll to position [766, 0]
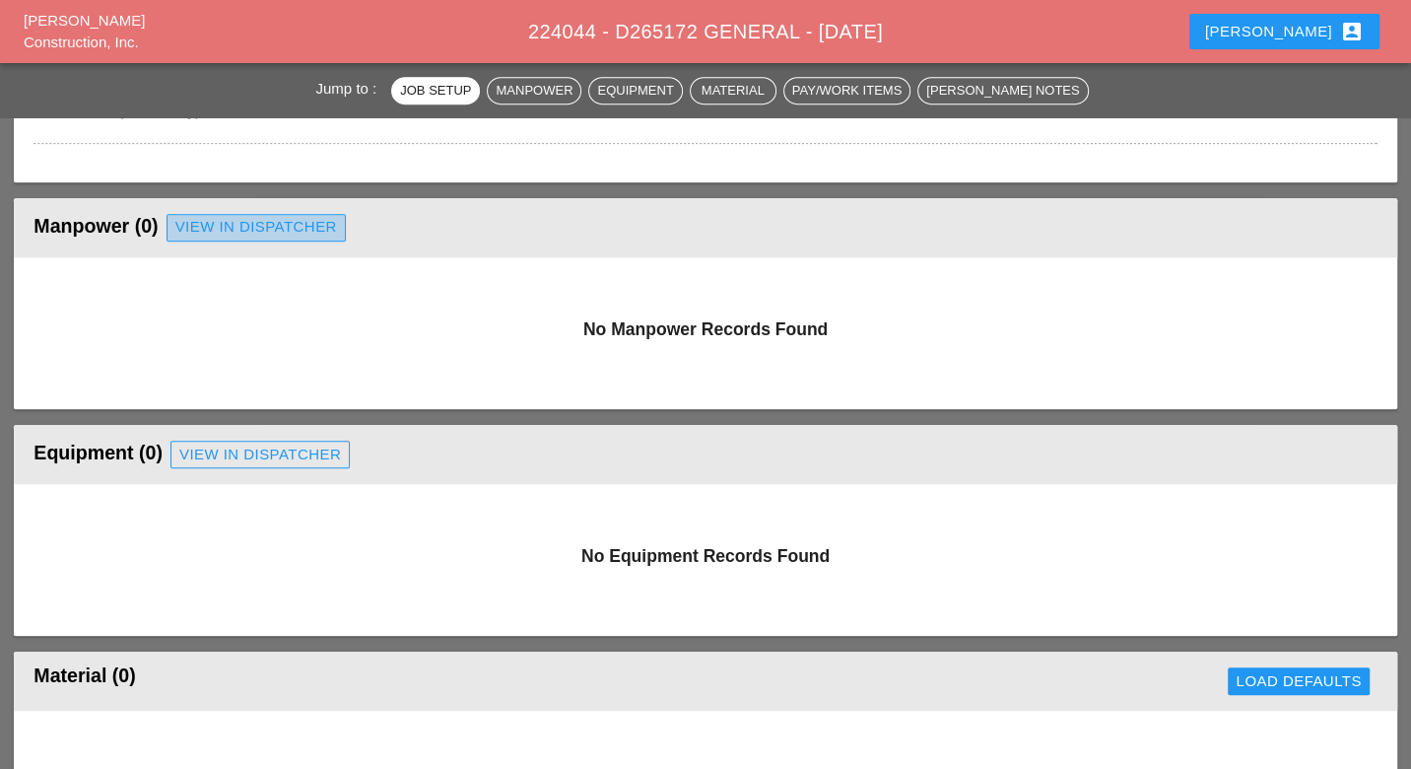
click at [287, 230] on div "View in Dispatcher" at bounding box center [256, 227] width 162 height 23
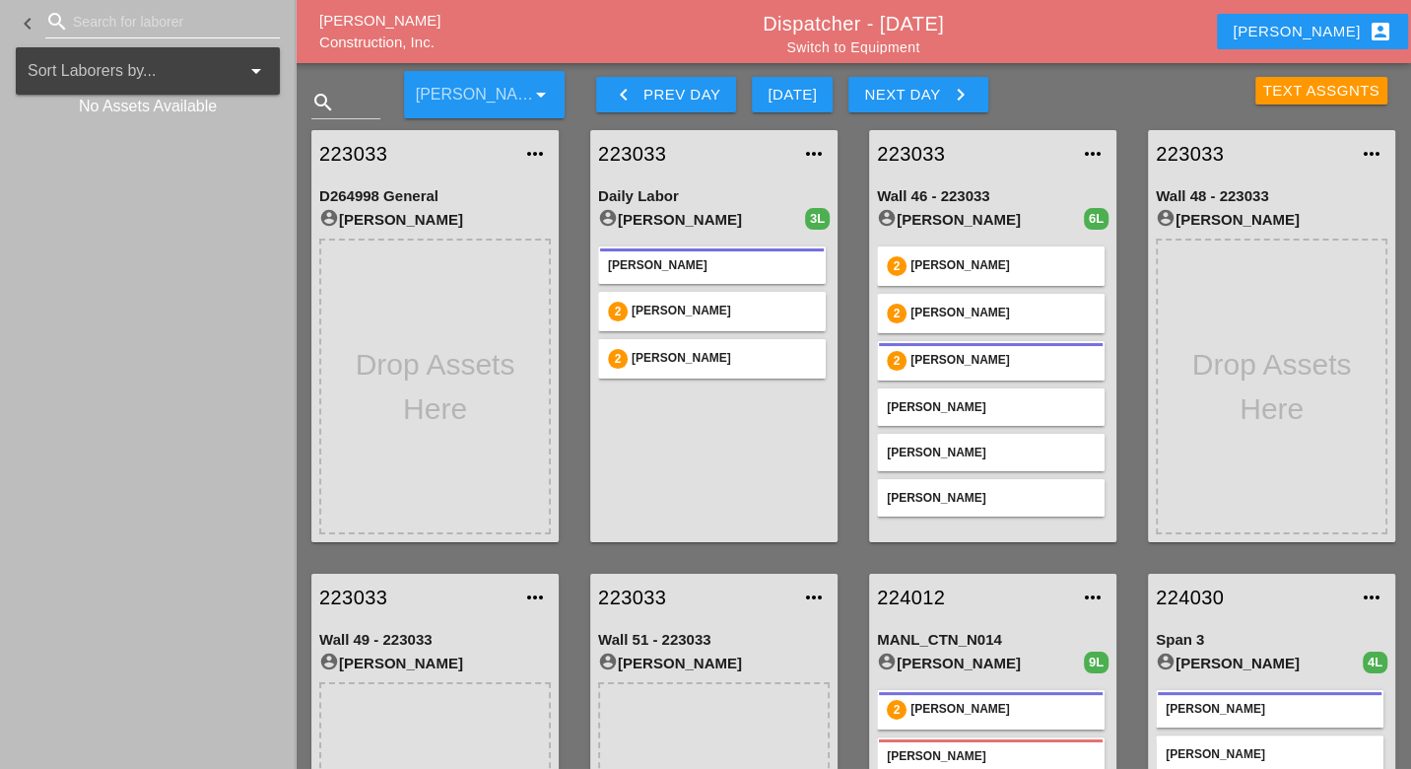
click at [91, 22] on input "Search for laborer" at bounding box center [162, 22] width 179 height 32
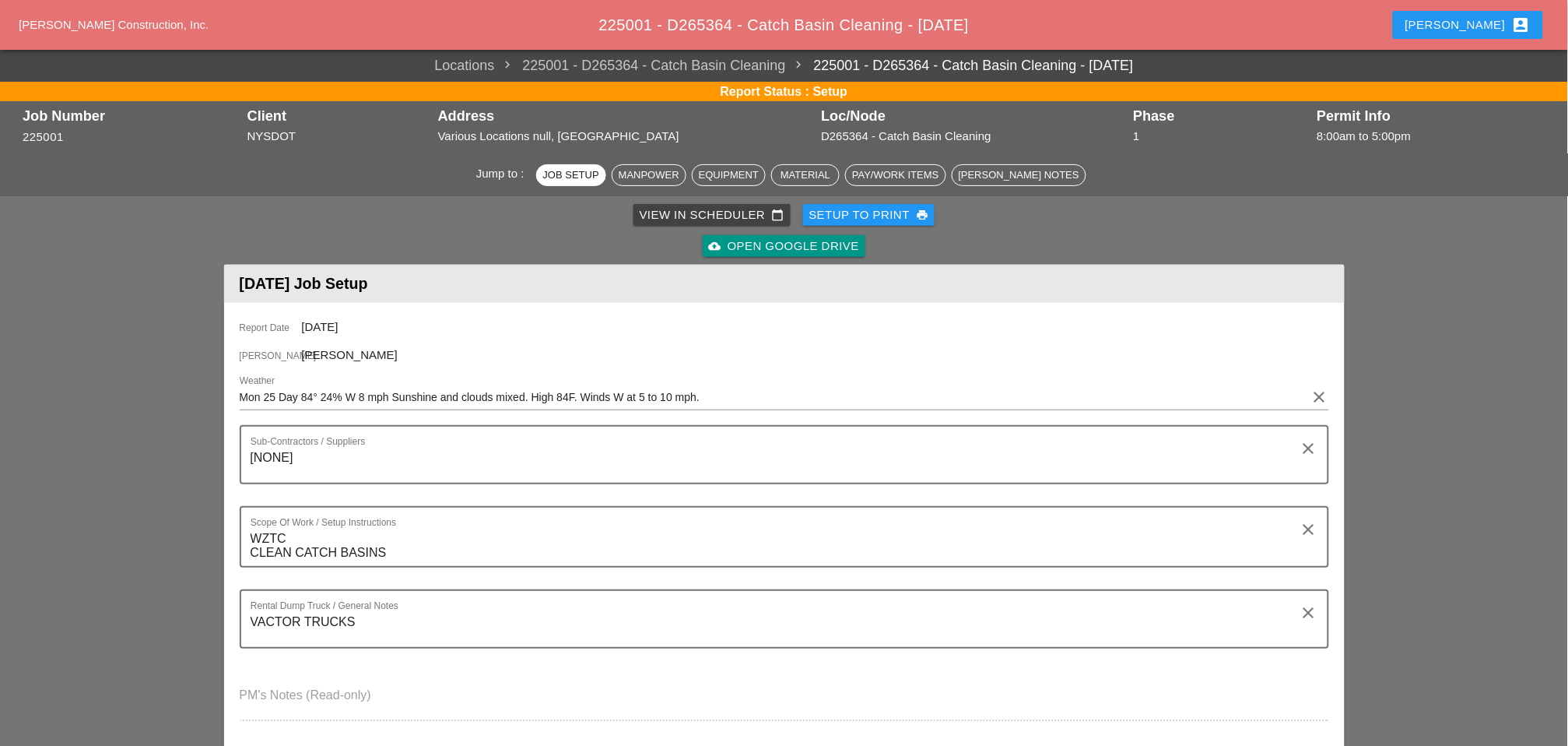
scroll to position [432, 0]
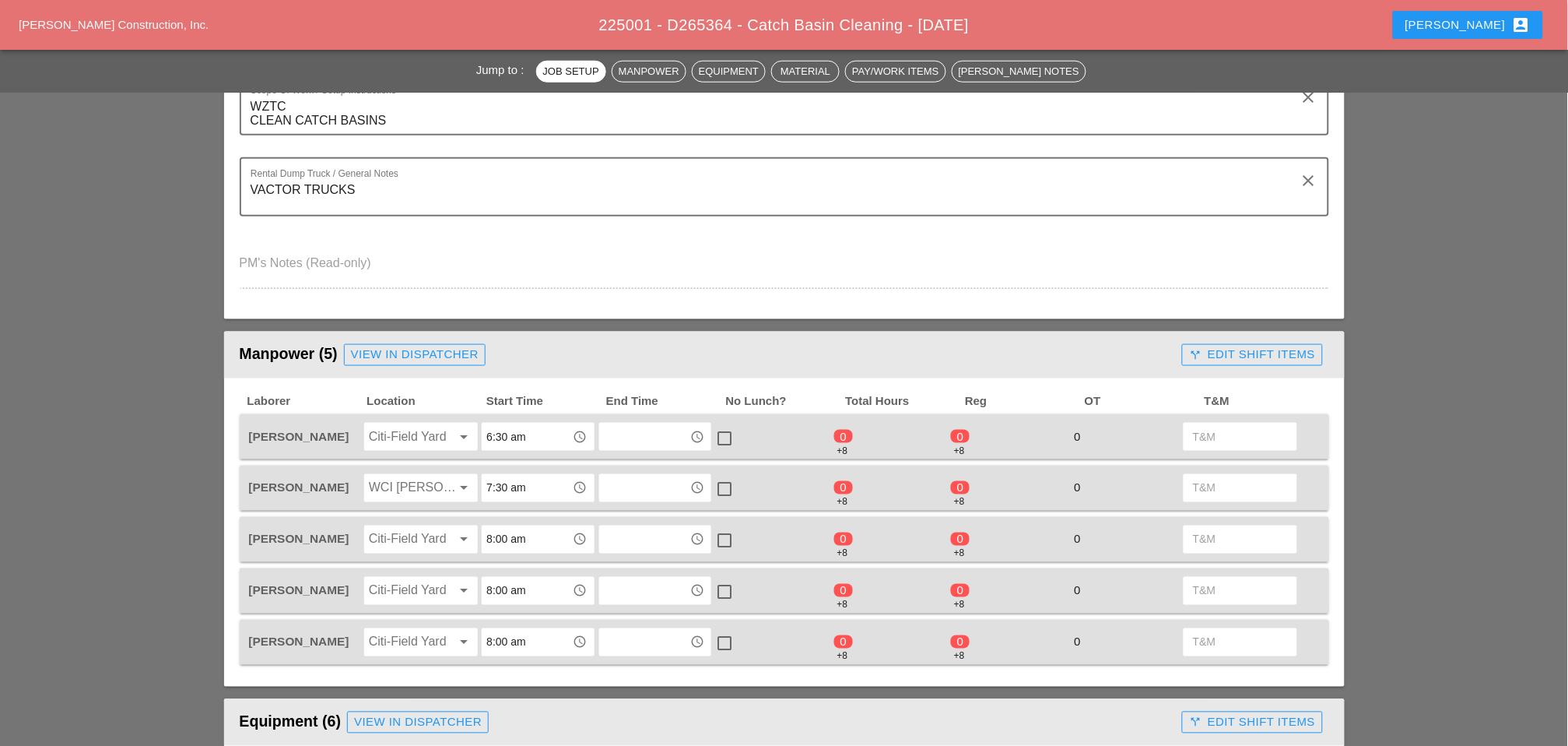
click at [1217, 350] on div "call_split Edit Shift Items" at bounding box center [1252, 354] width 126 height 18
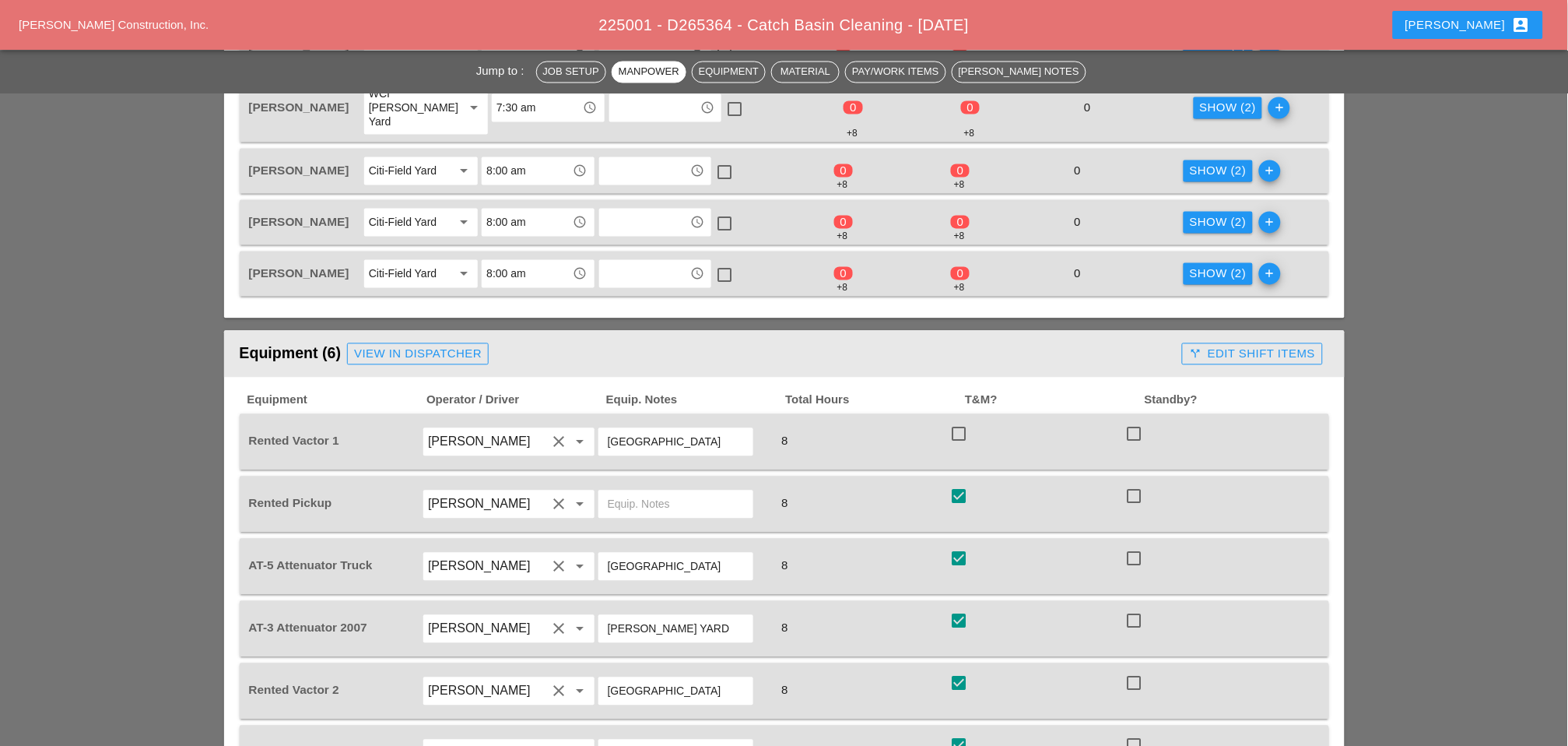
scroll to position [865, 0]
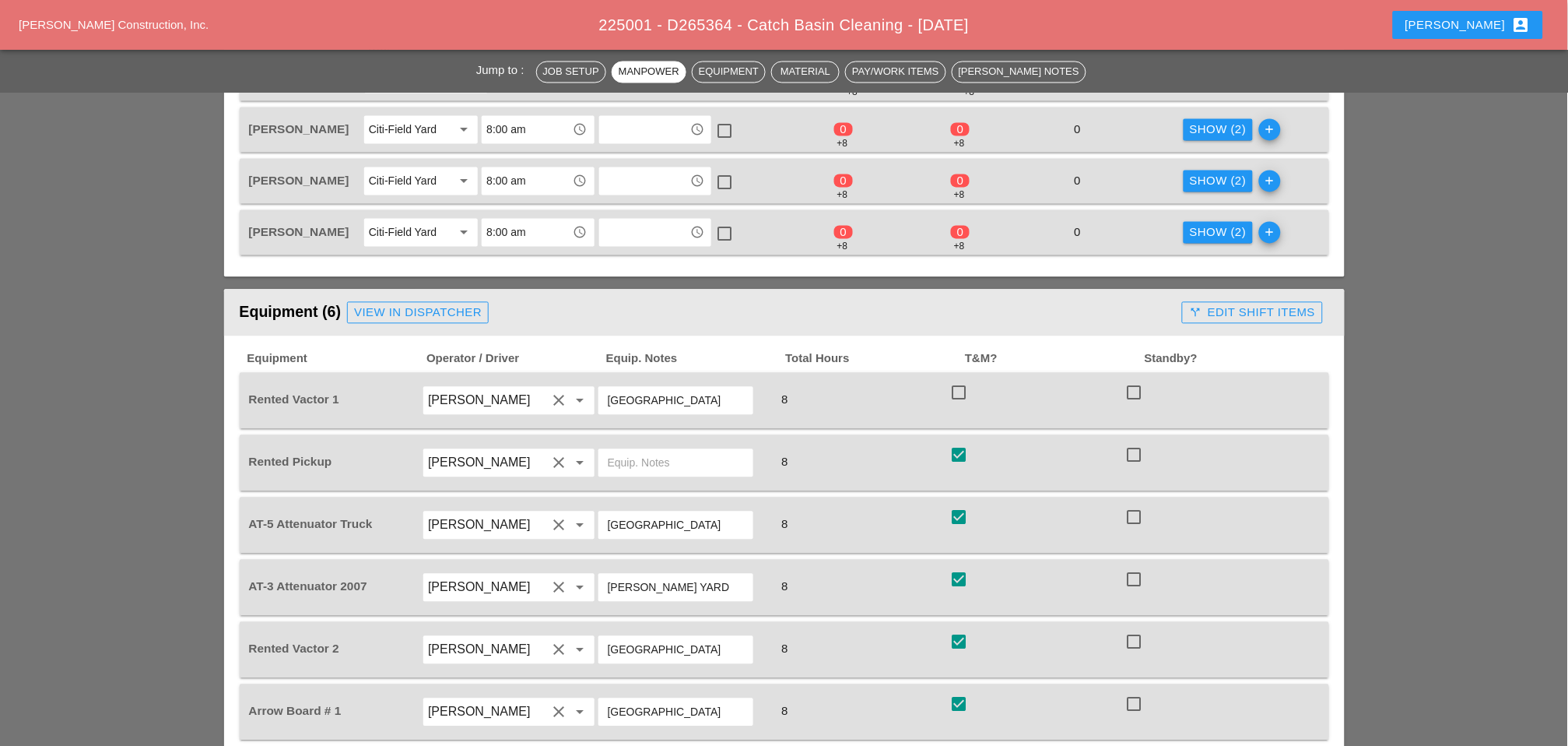
click at [964, 380] on div at bounding box center [958, 393] width 26 height 26
checkbox input "true"
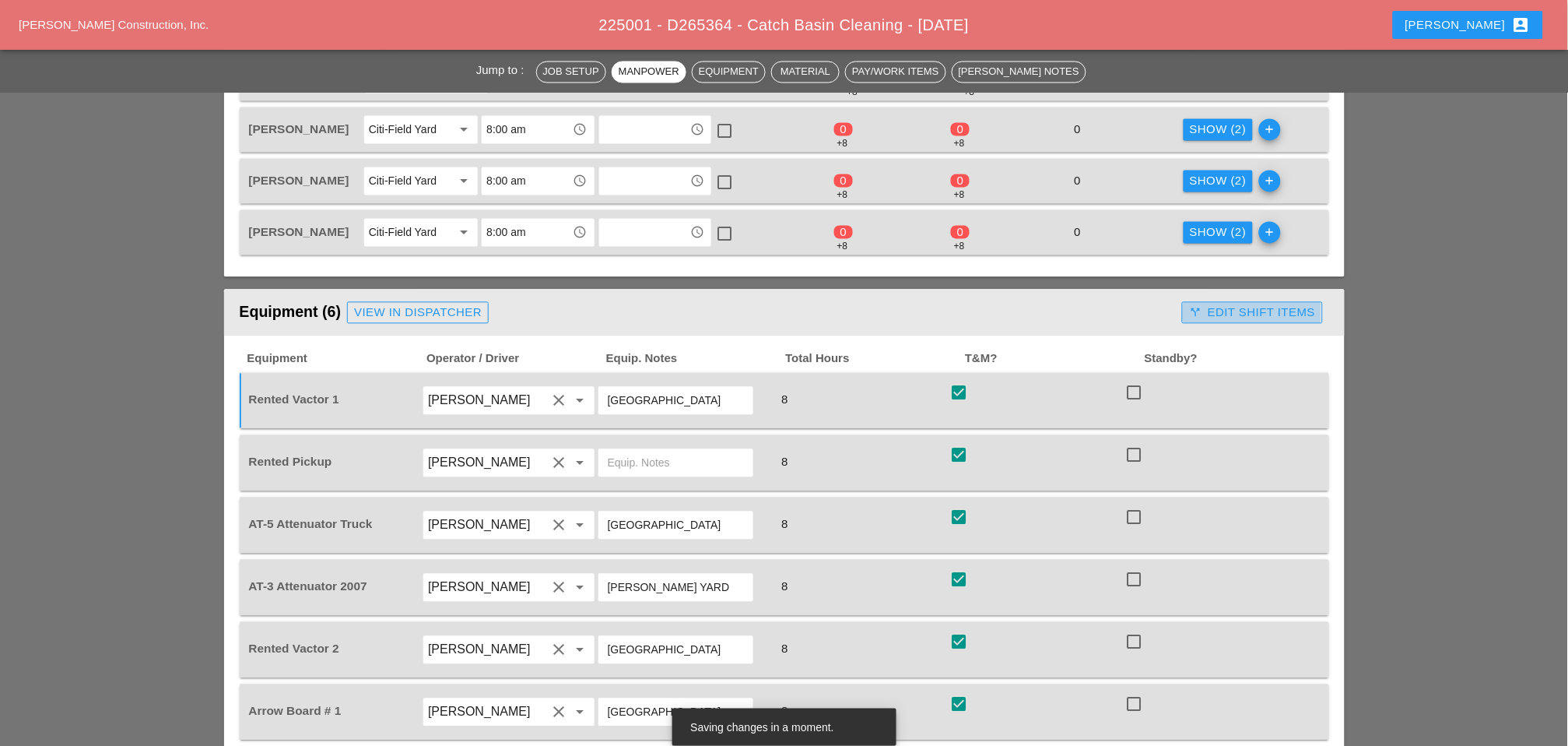
click at [1214, 304] on div "call_split Edit Shift Items" at bounding box center [1252, 313] width 126 height 18
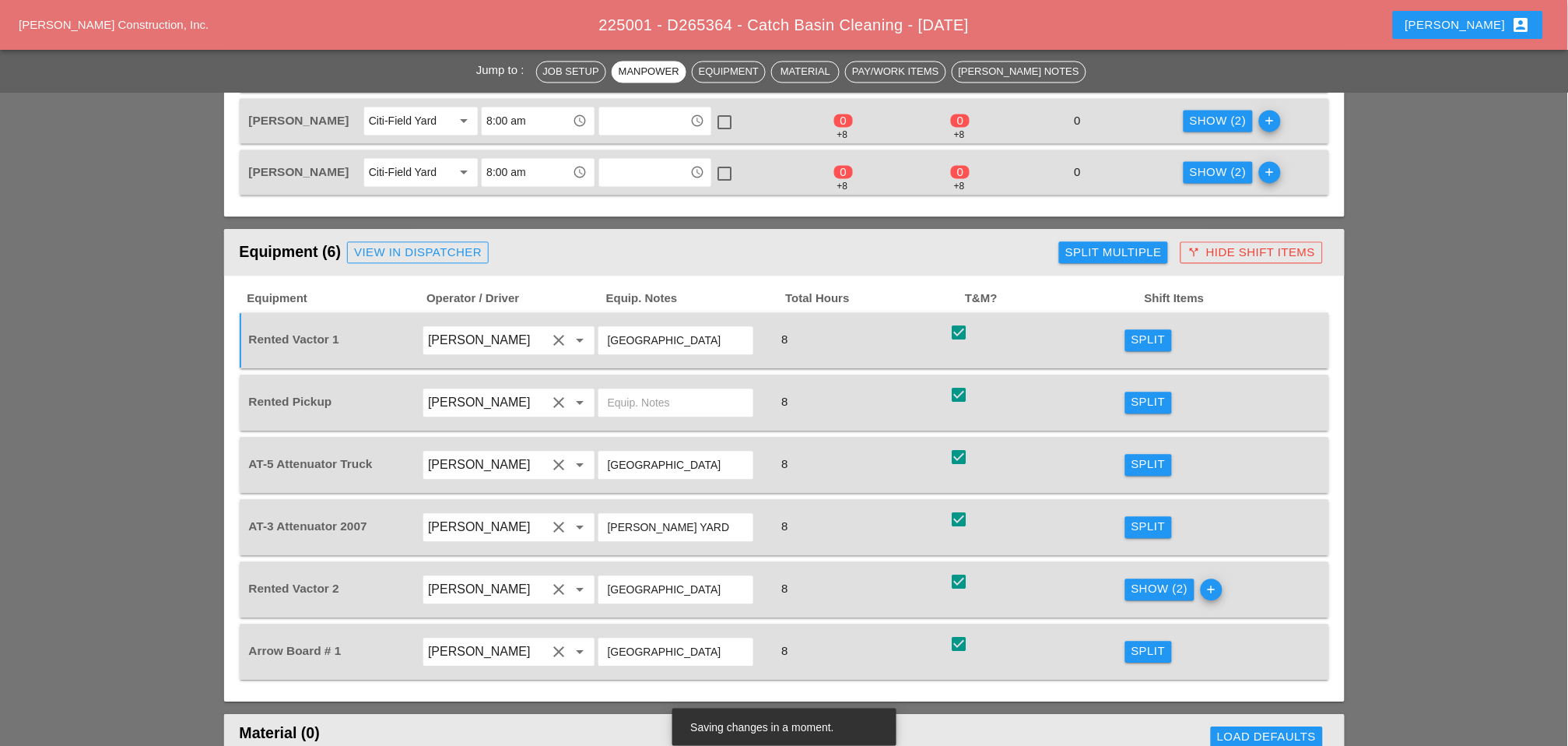
scroll to position [951, 0]
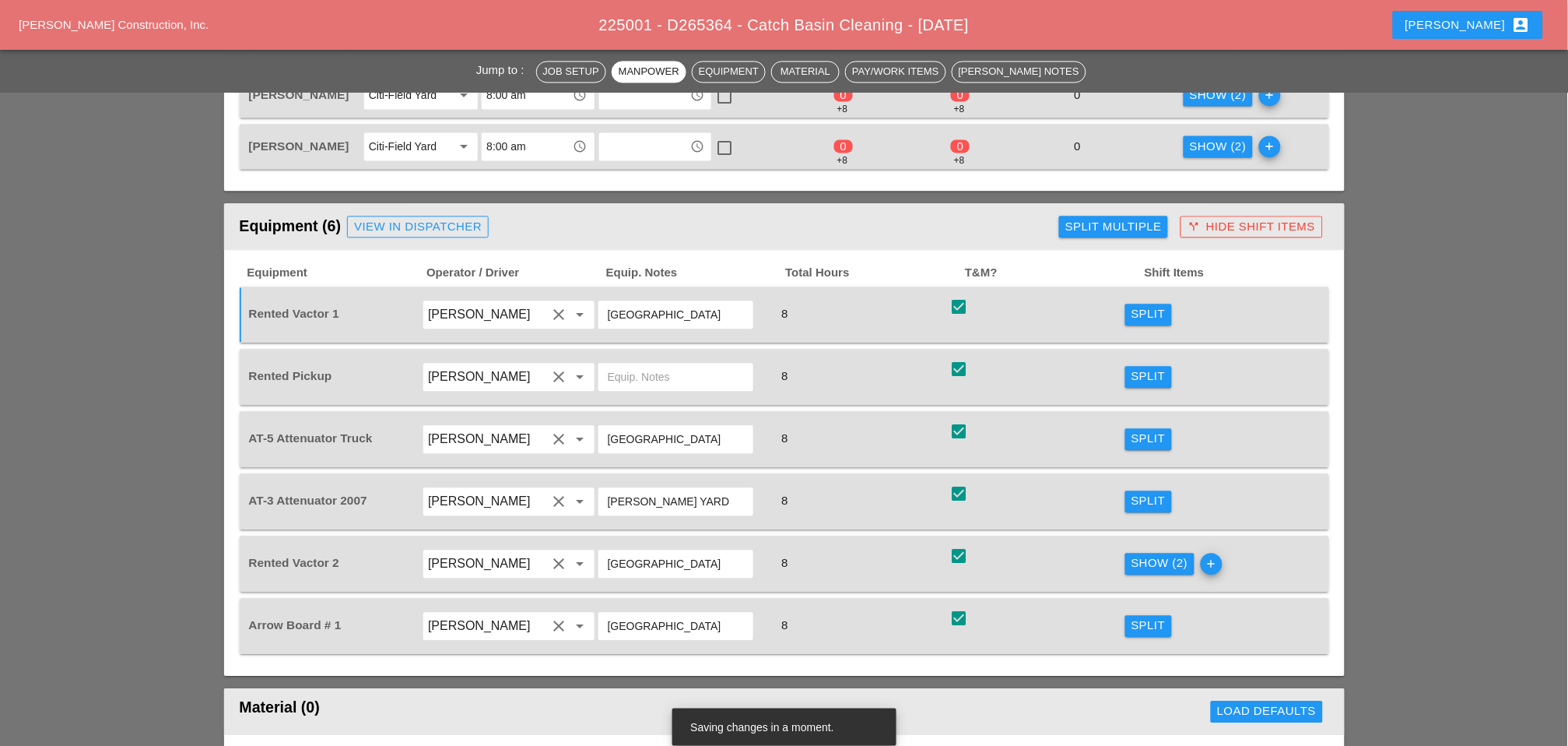
click at [1154, 555] on div "Show (2)" at bounding box center [1160, 563] width 57 height 18
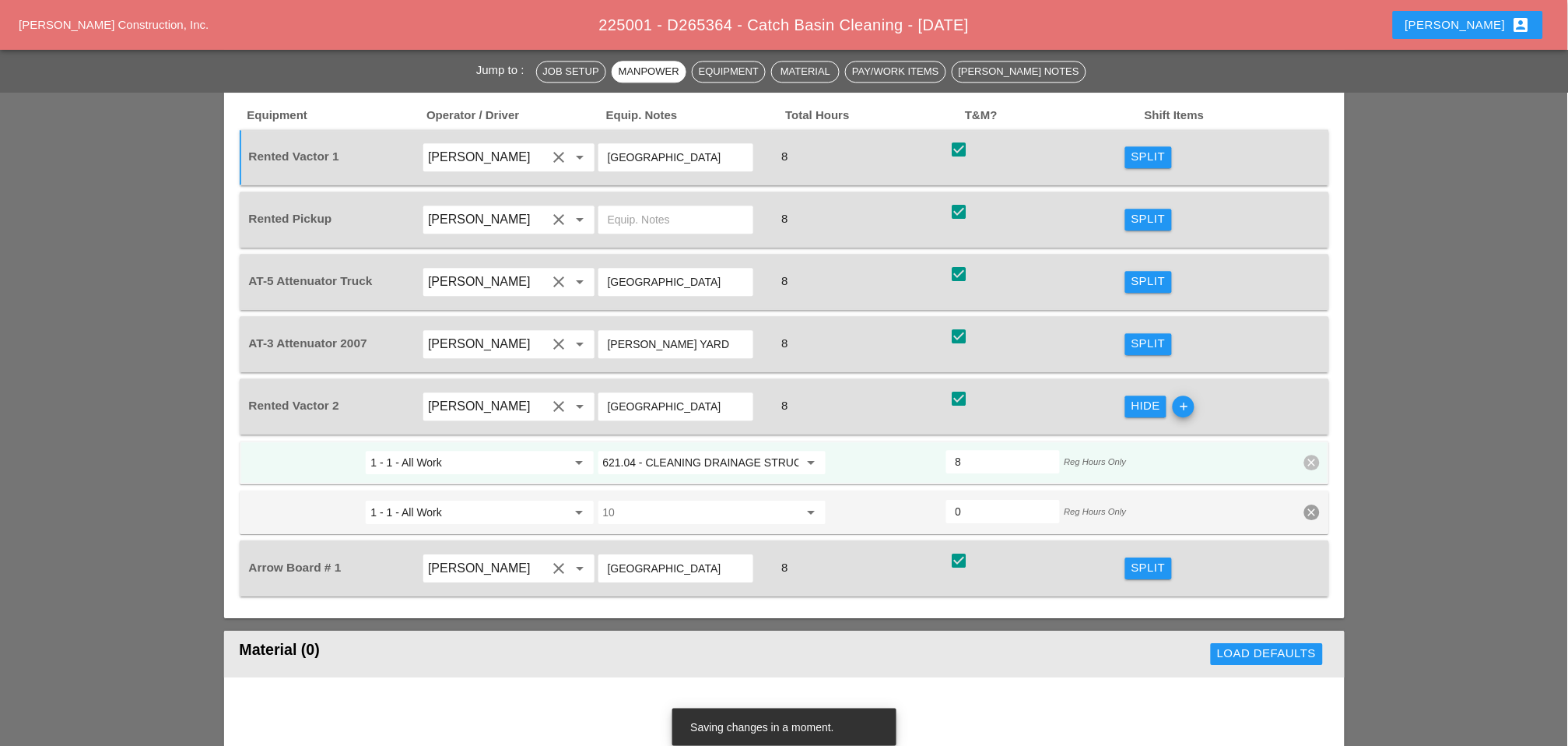
scroll to position [1125, 0]
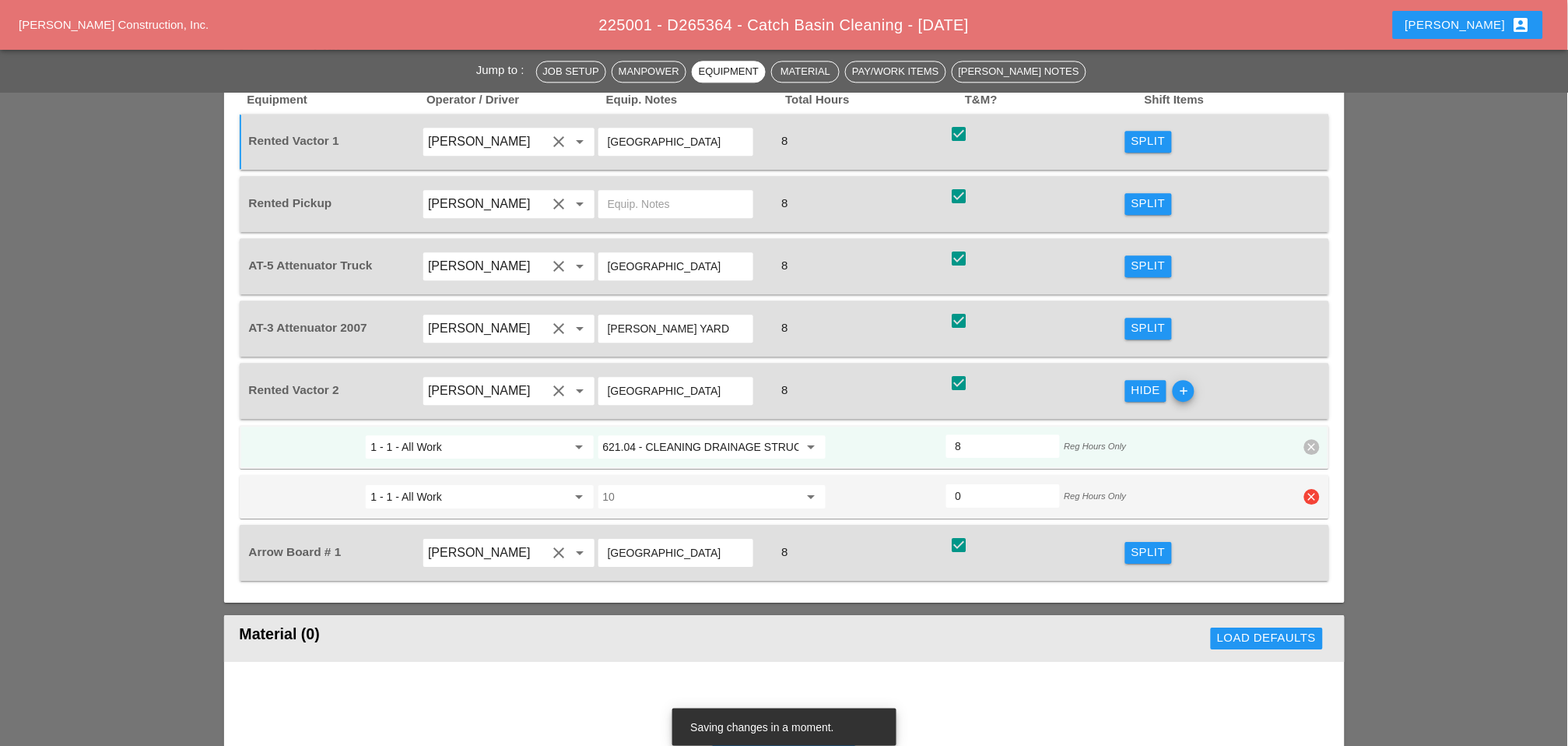
click at [1310, 489] on icon "clear" at bounding box center [1312, 497] width 16 height 16
drag, startPoint x: 1300, startPoint y: 429, endPoint x: 1111, endPoint y: 412, distance: 189.8
click at [1299, 429] on div "Confirm delete" at bounding box center [1314, 426] width 76 height 18
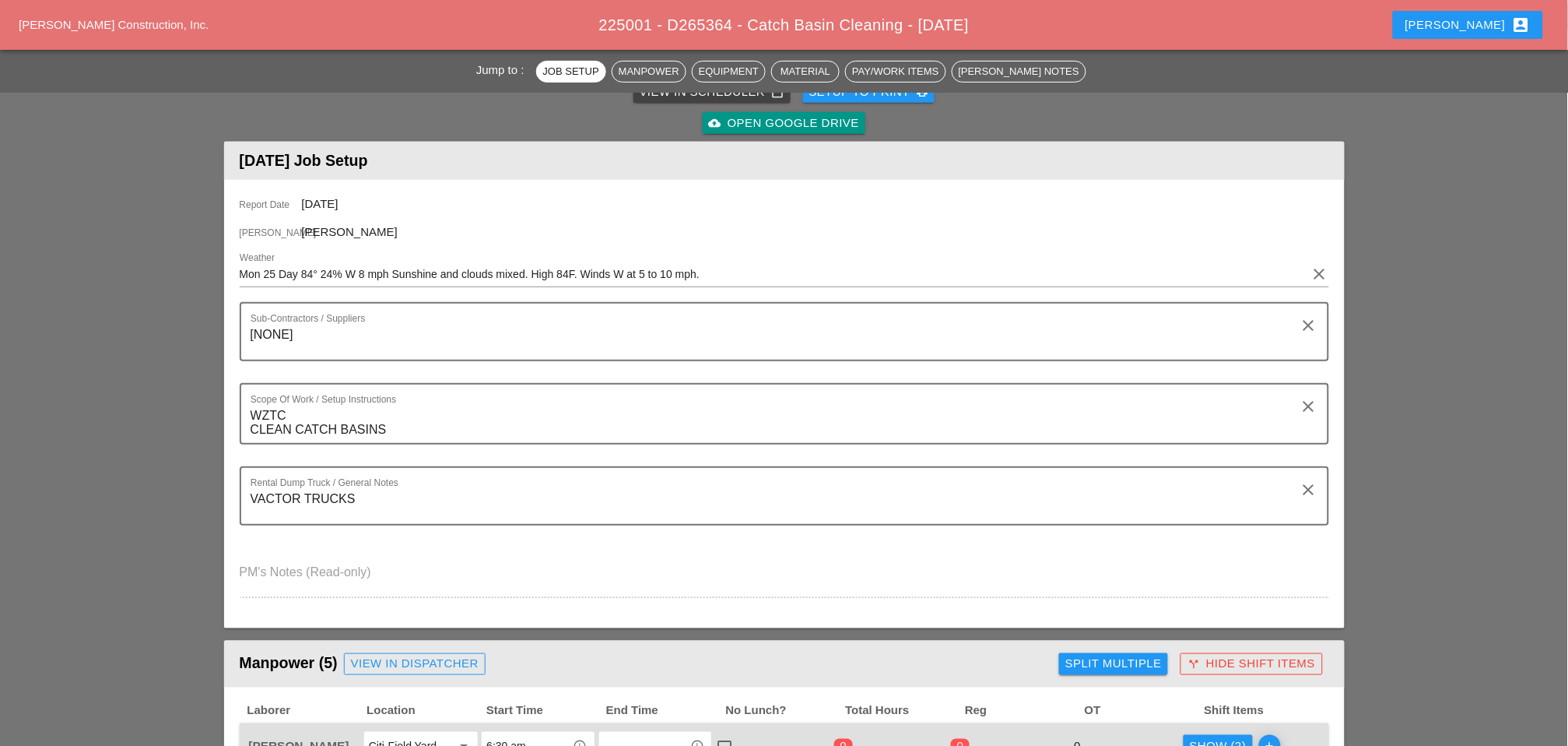
scroll to position [0, 0]
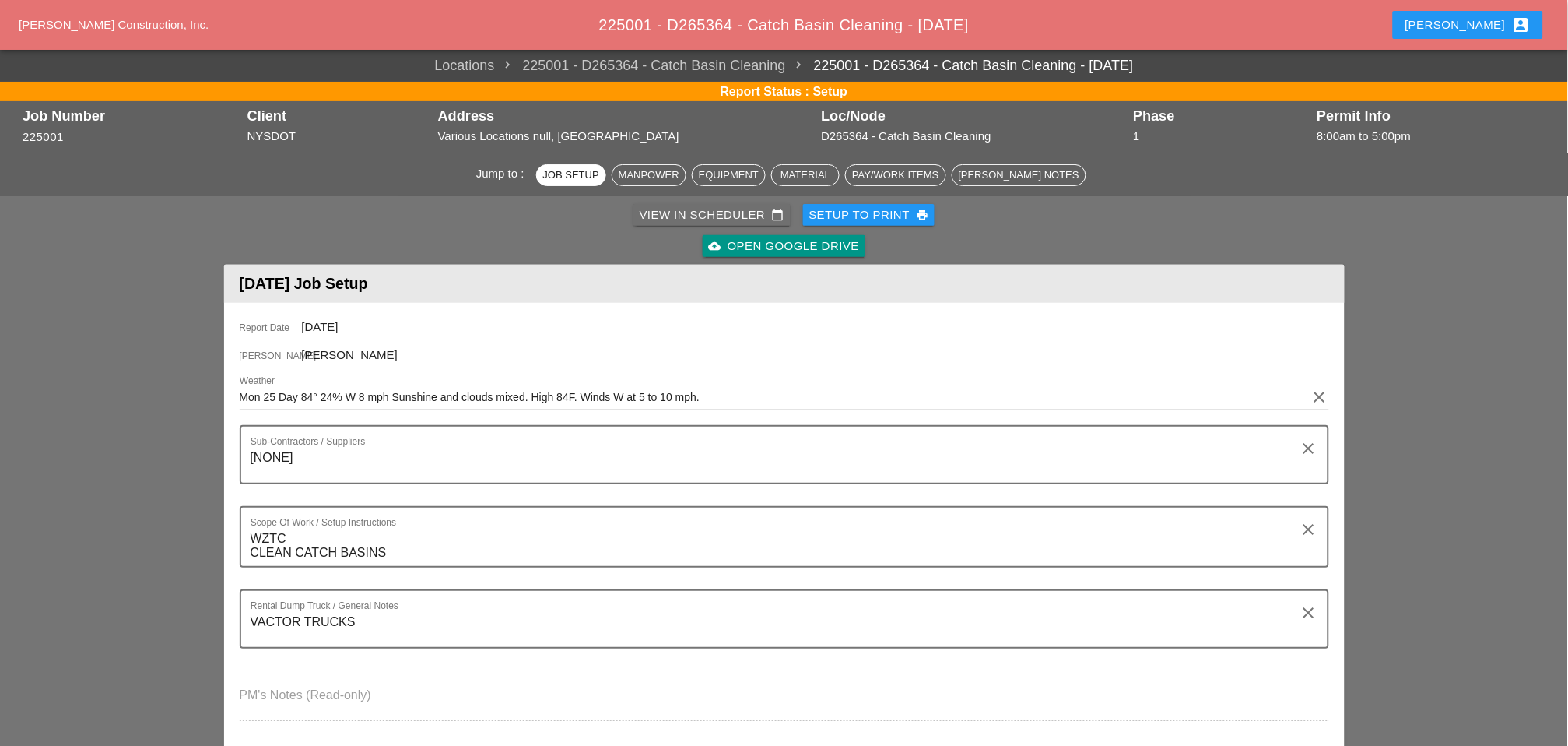
click at [661, 211] on div "View in Scheduler calendar_today" at bounding box center [712, 215] width 145 height 18
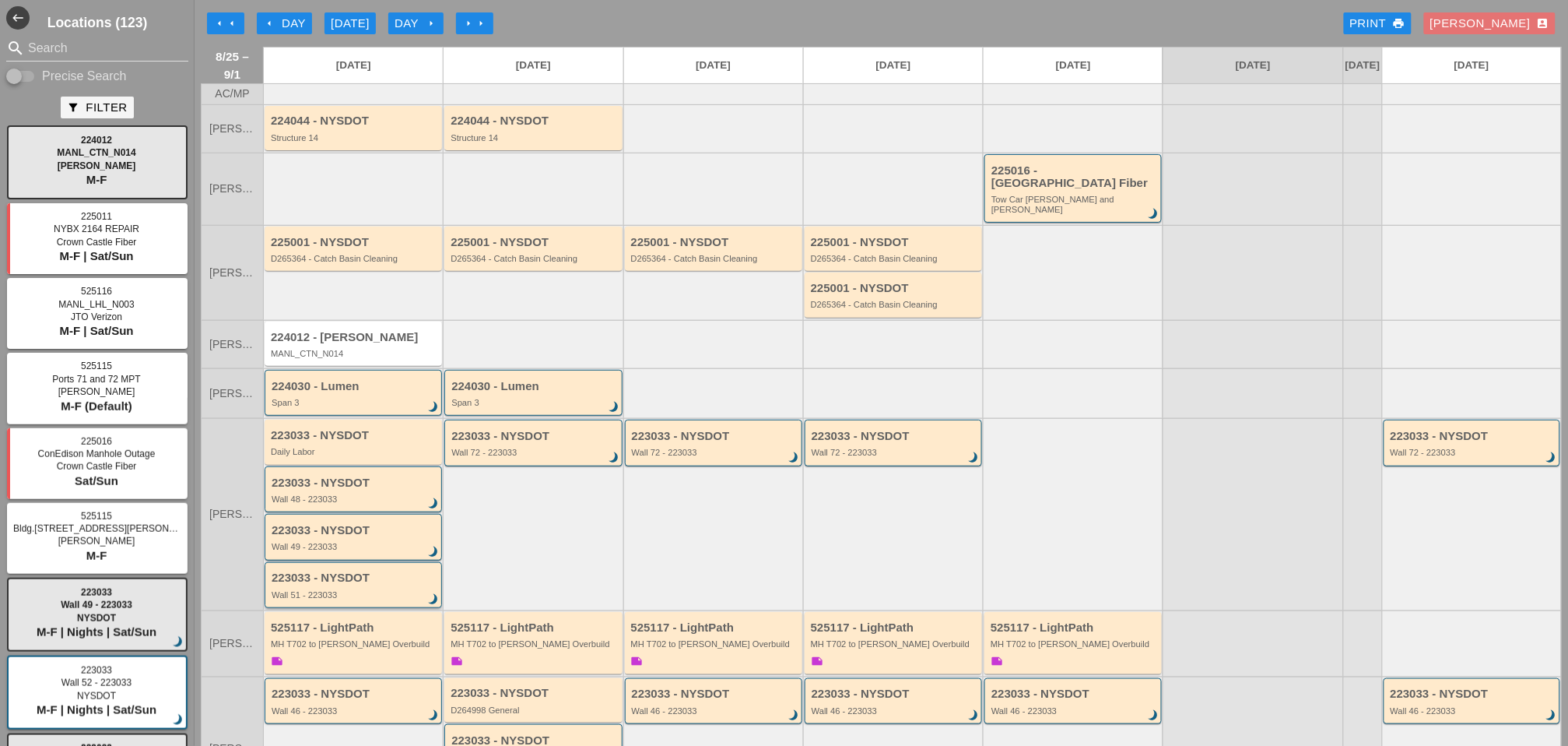
click at [333, 590] on div "Wall 51 - 223033" at bounding box center [355, 595] width 166 height 9
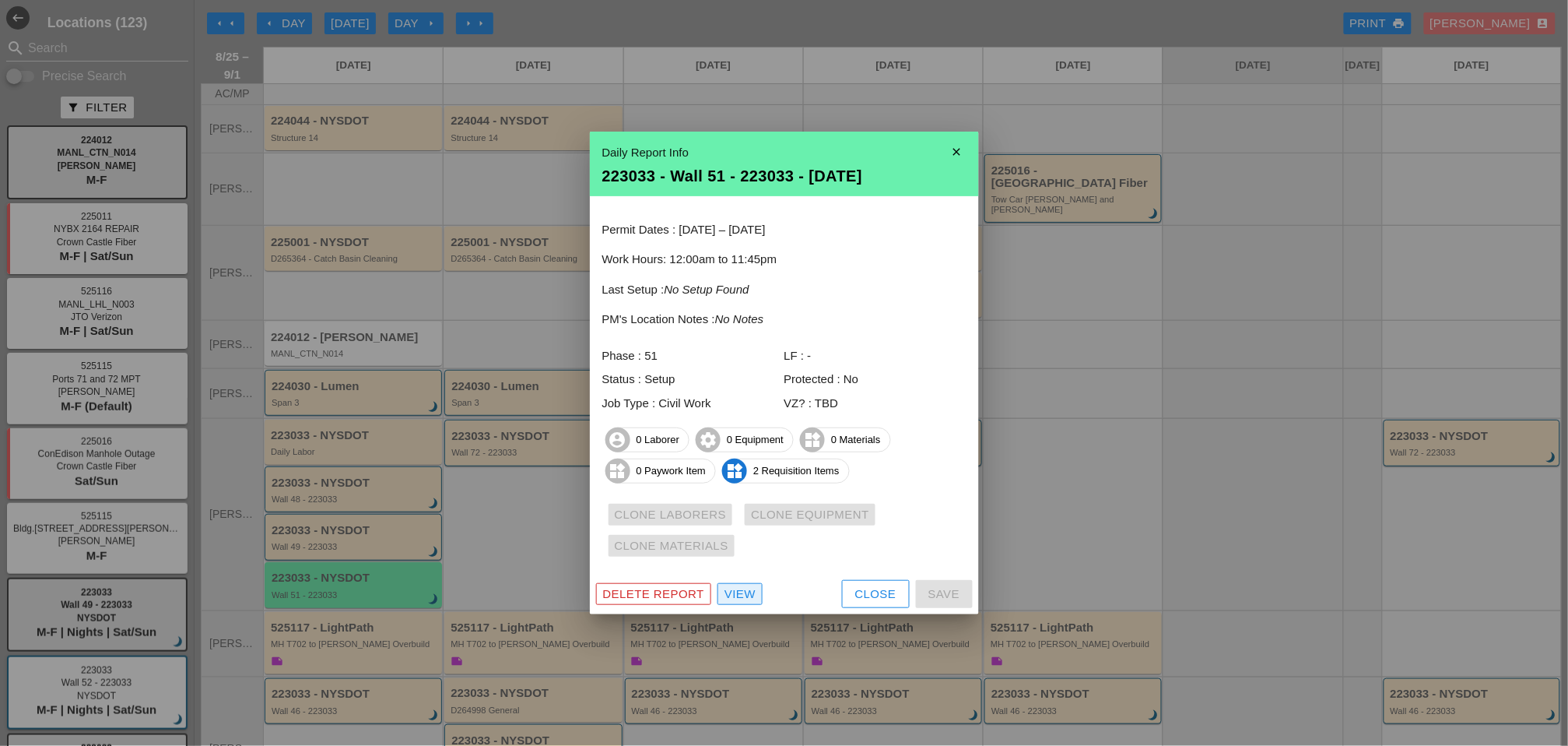
drag, startPoint x: 747, startPoint y: 596, endPoint x: 19, endPoint y: 717, distance: 738.0
click at [746, 596] on div "View" at bounding box center [739, 594] width 31 height 18
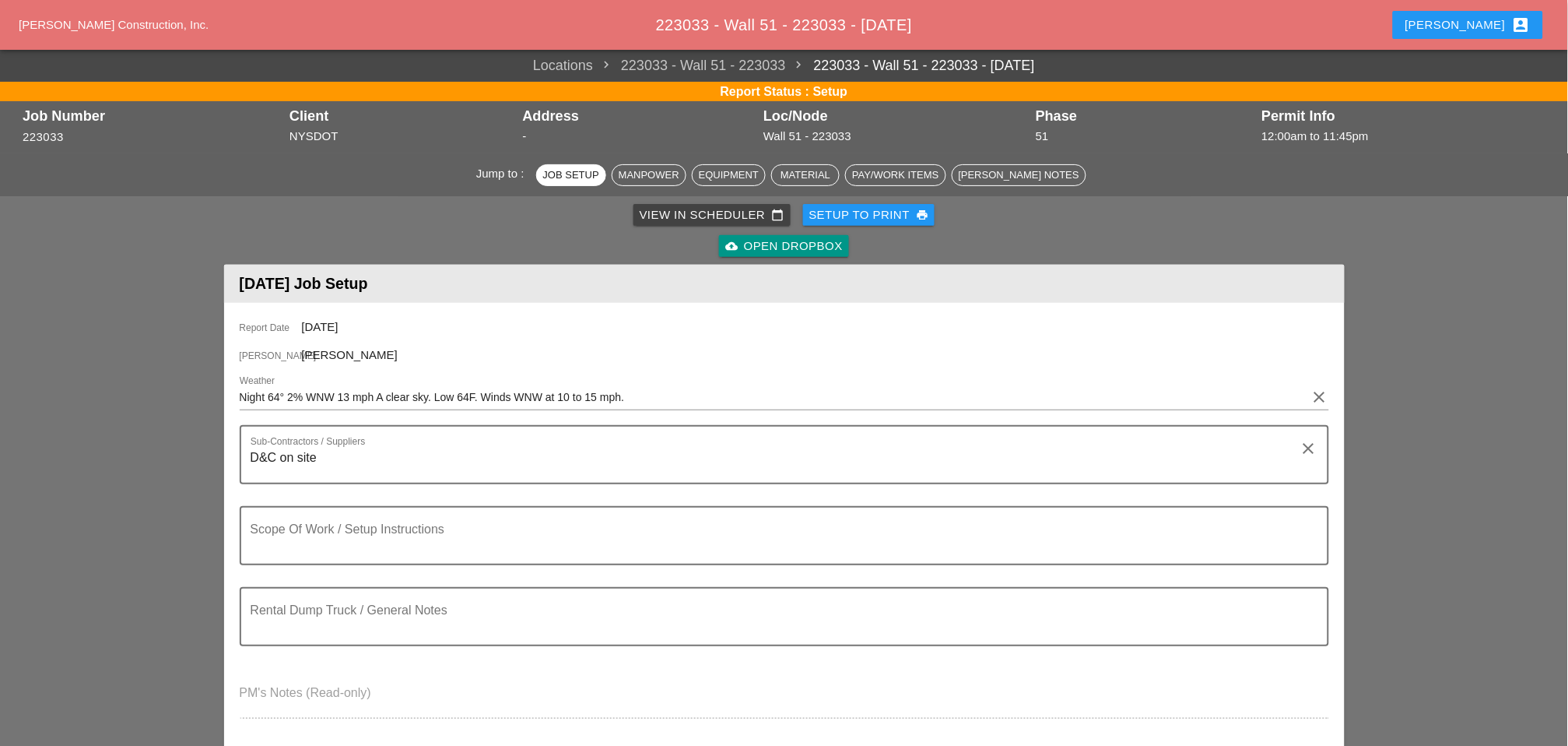
click at [650, 210] on div "View in Scheduler calendar_today" at bounding box center [712, 215] width 145 height 18
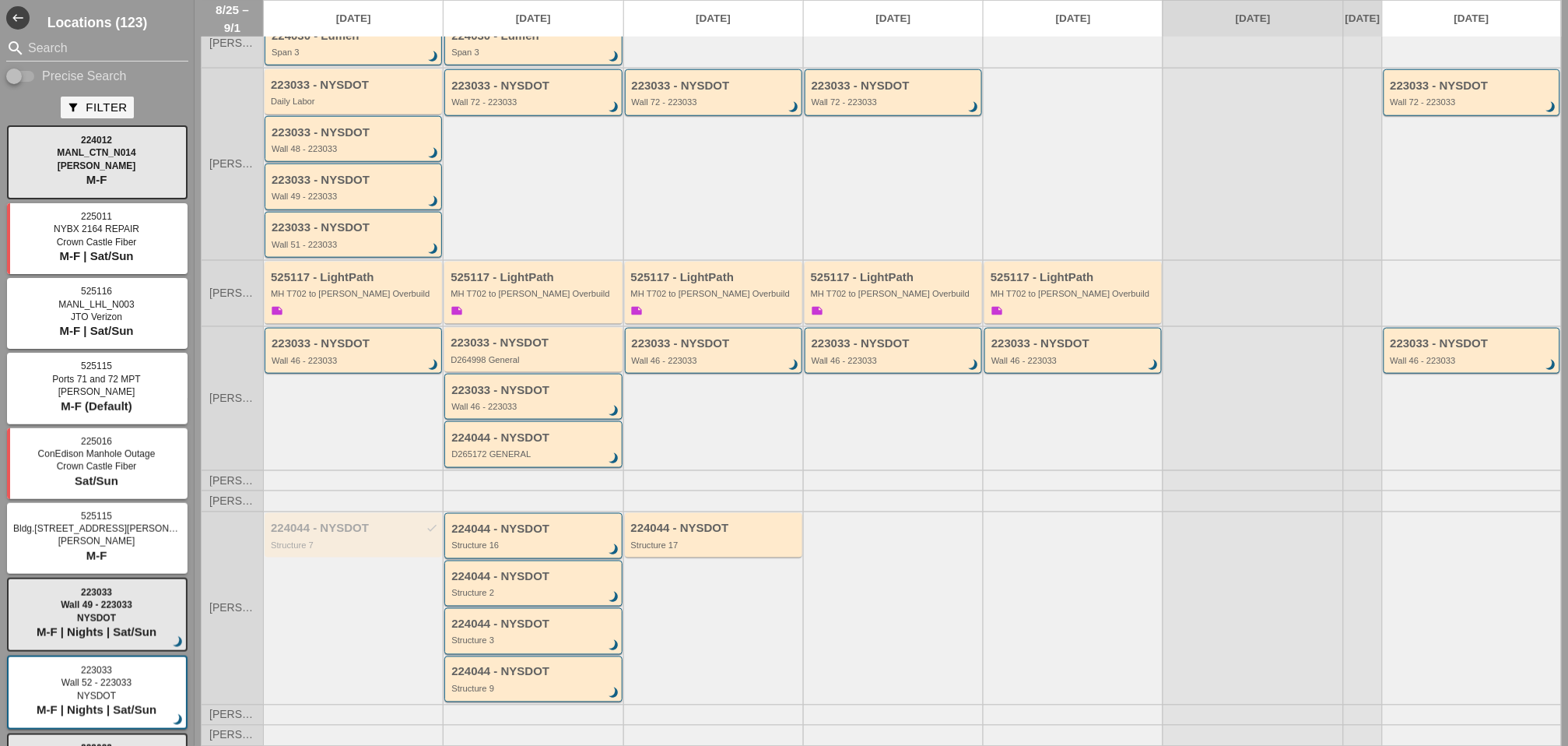
scroll to position [359, 0]
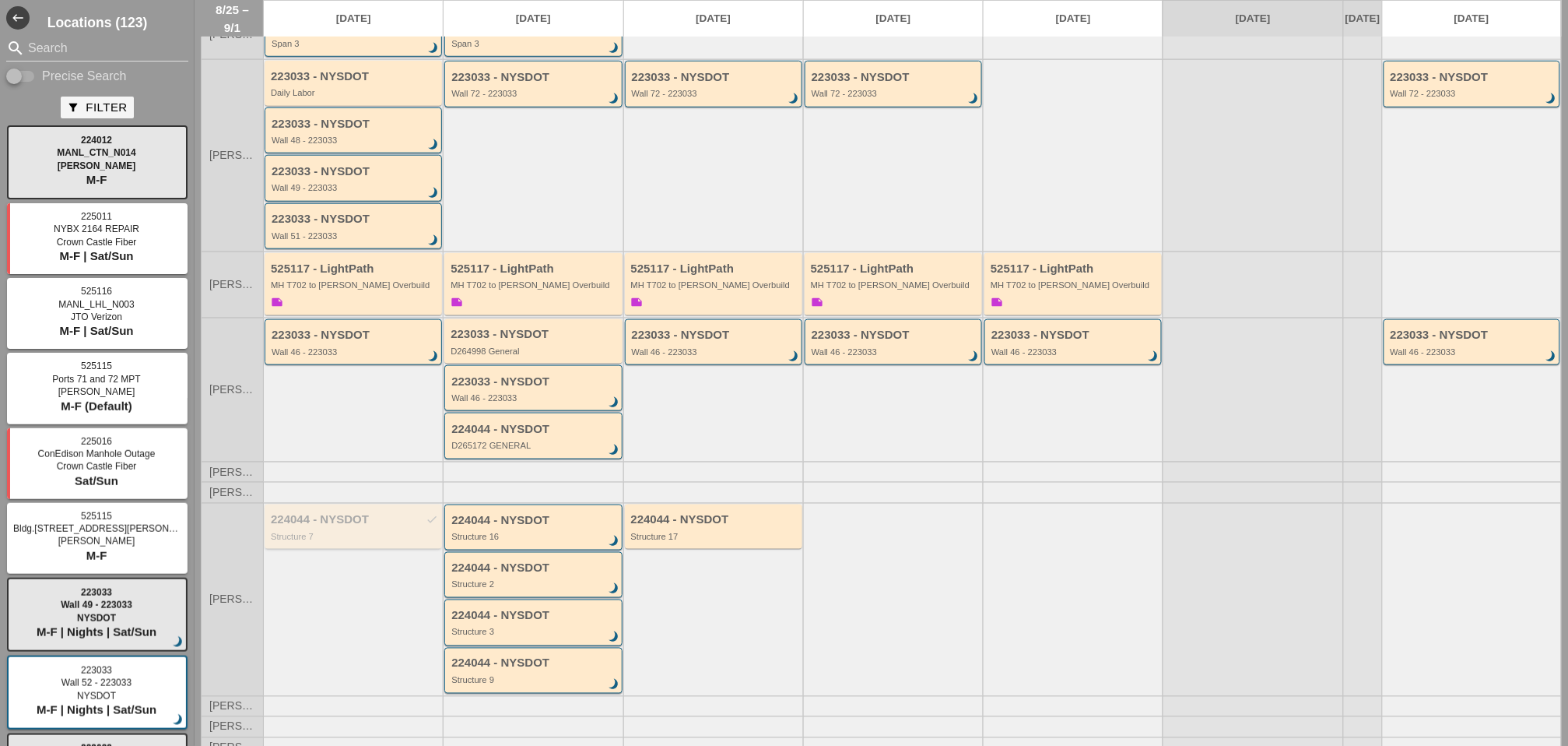
click at [342, 513] on div "224044 - NYSDOT check" at bounding box center [355, 519] width 167 height 13
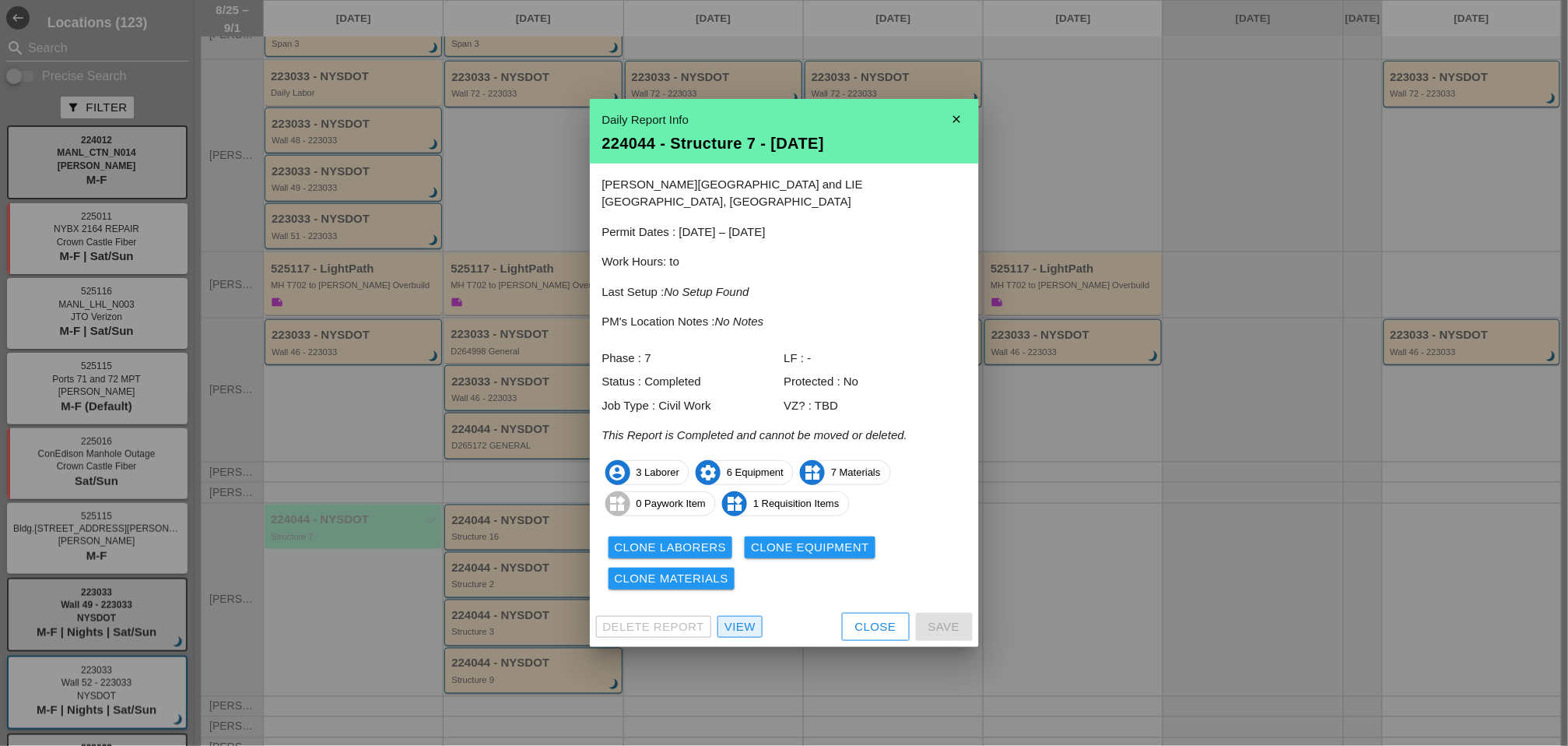
drag, startPoint x: 744, startPoint y: 614, endPoint x: 522, endPoint y: 587, distance: 223.6
click at [744, 618] on div "View" at bounding box center [739, 627] width 31 height 18
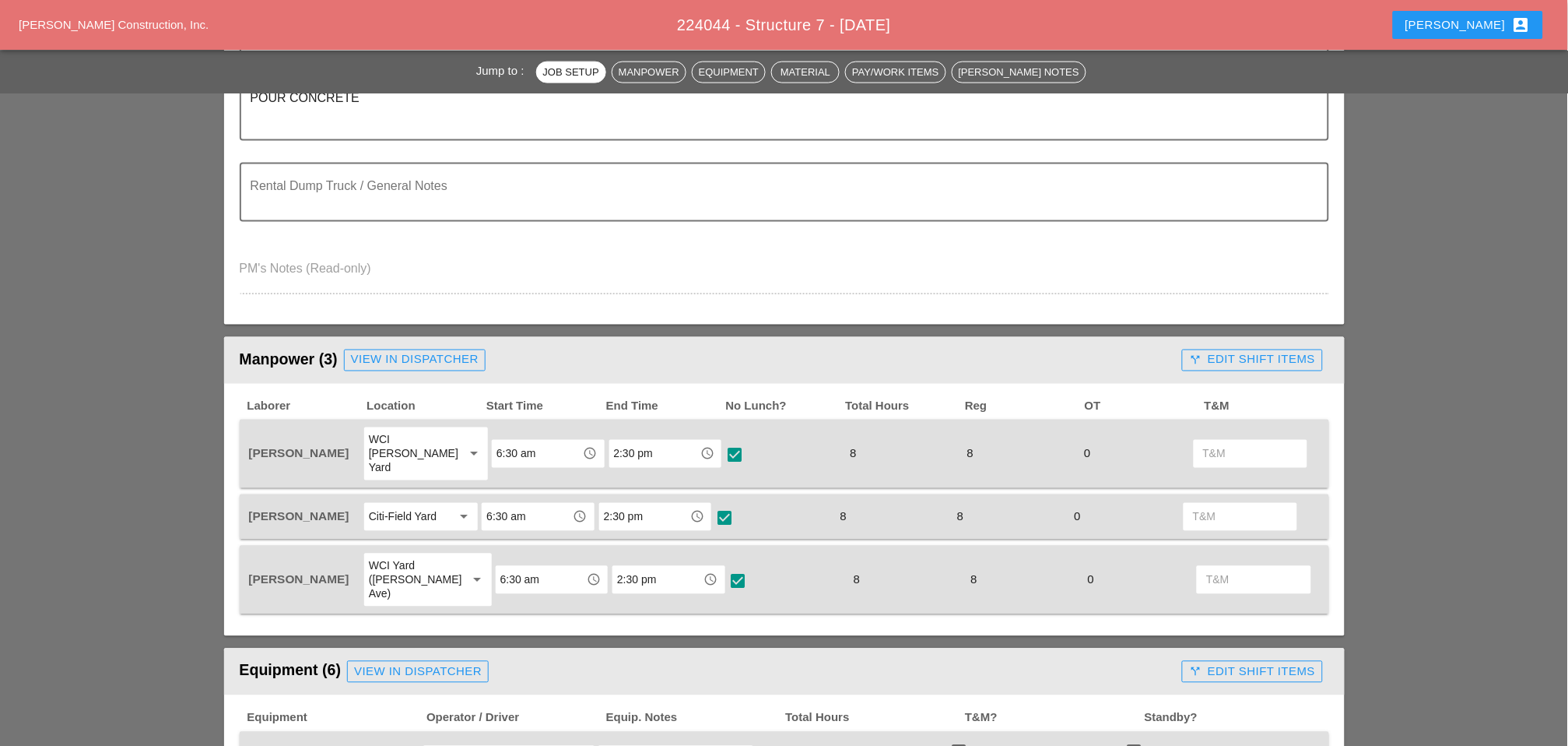
scroll to position [691, 0]
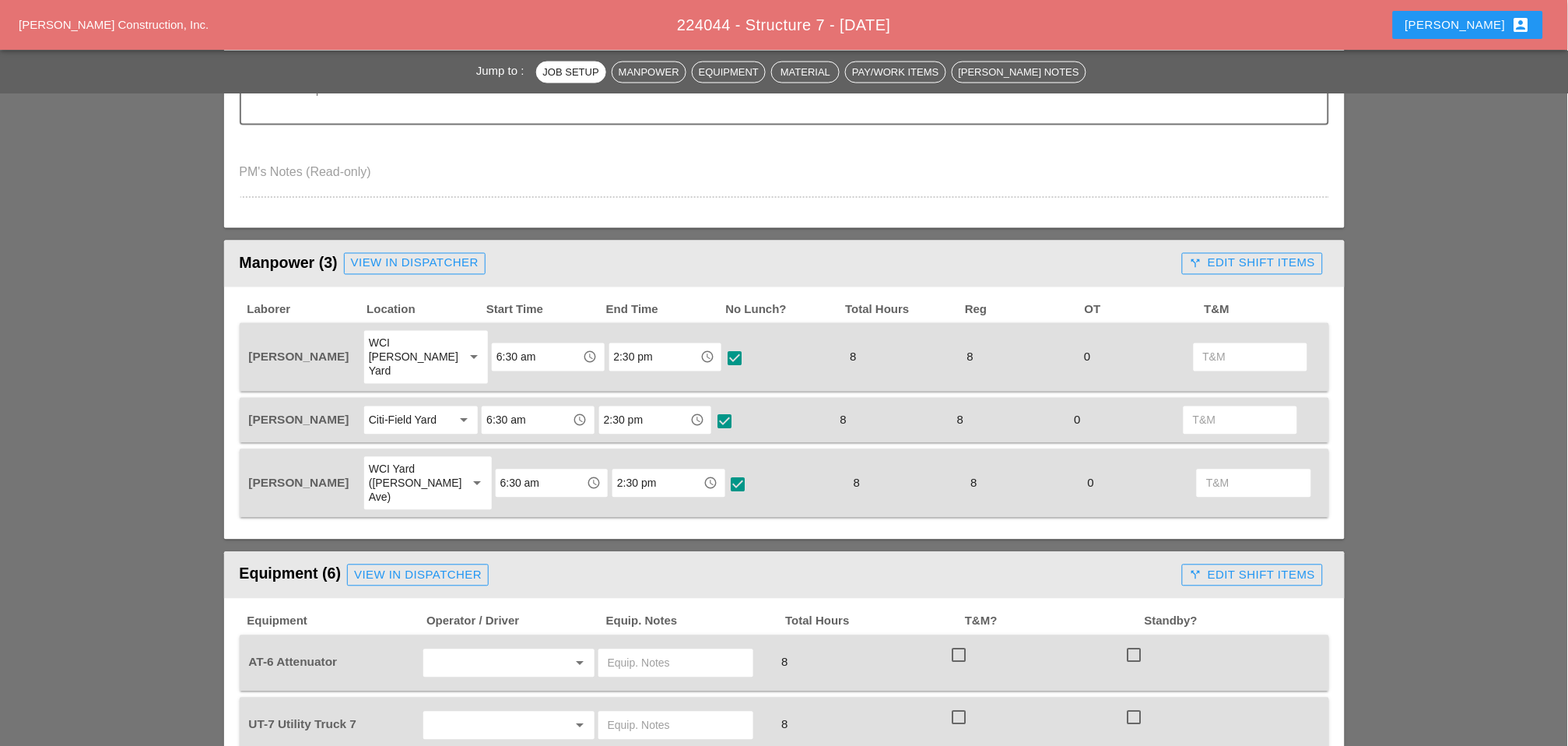
click at [1207, 259] on div "call_split Edit Shift Items" at bounding box center [1252, 263] width 126 height 18
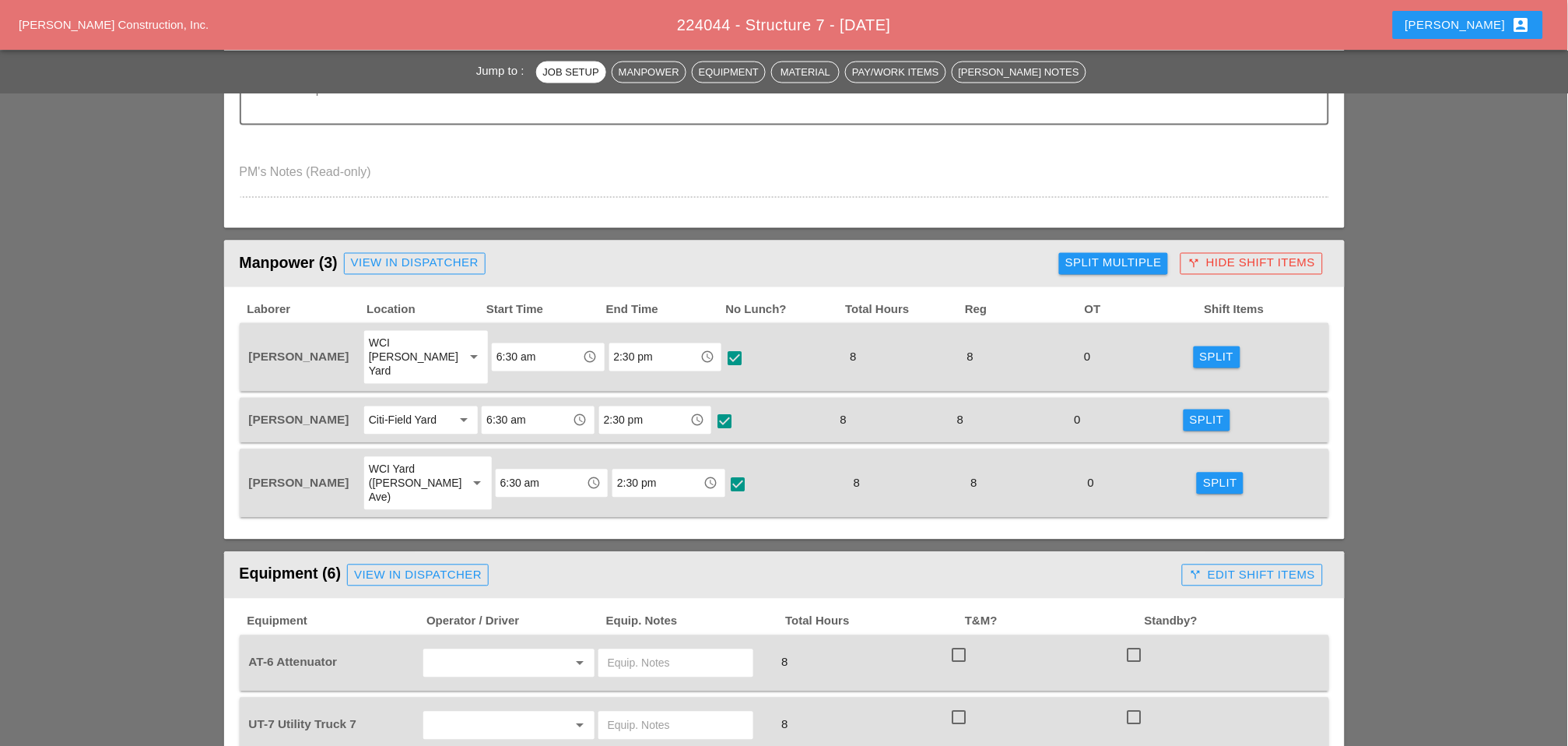
click at [1121, 258] on div "Split Multiple" at bounding box center [1114, 263] width 96 height 18
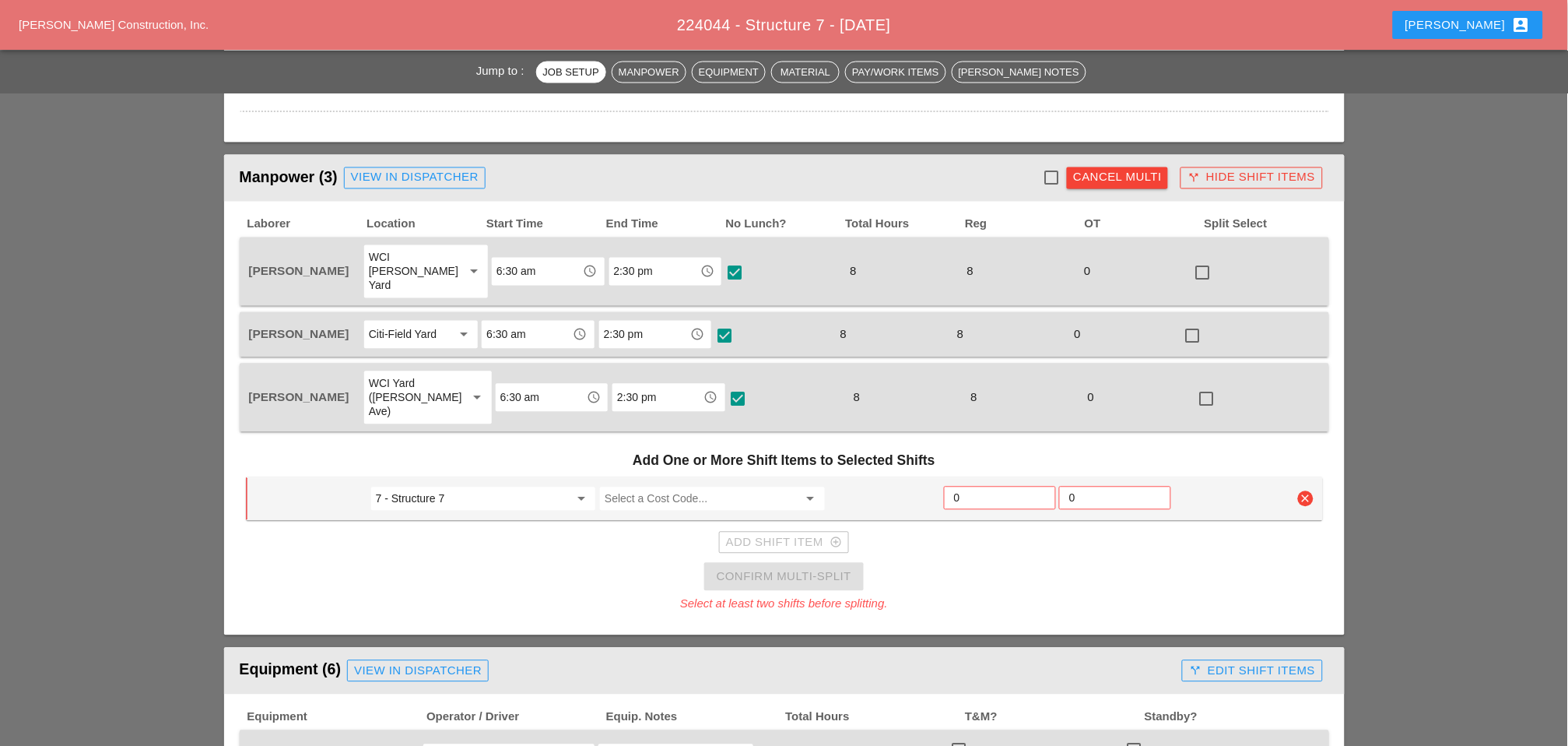
scroll to position [778, 0]
click at [635, 485] on input "Select a Cost Code..." at bounding box center [701, 498] width 193 height 25
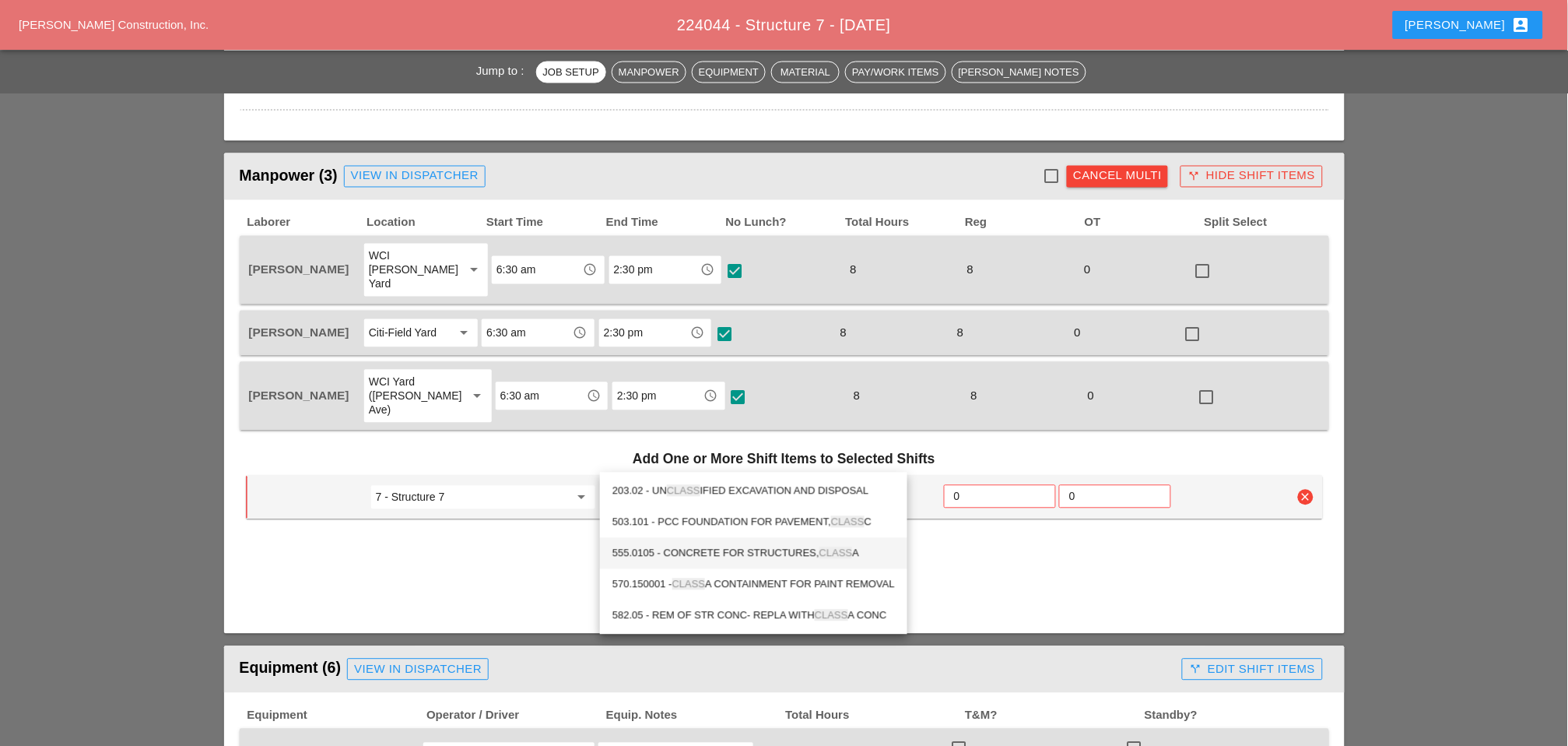
click at [755, 548] on div "555.0105 - CONCRETE FOR STRUCTURES, CLASS A" at bounding box center [754, 554] width 283 height 19
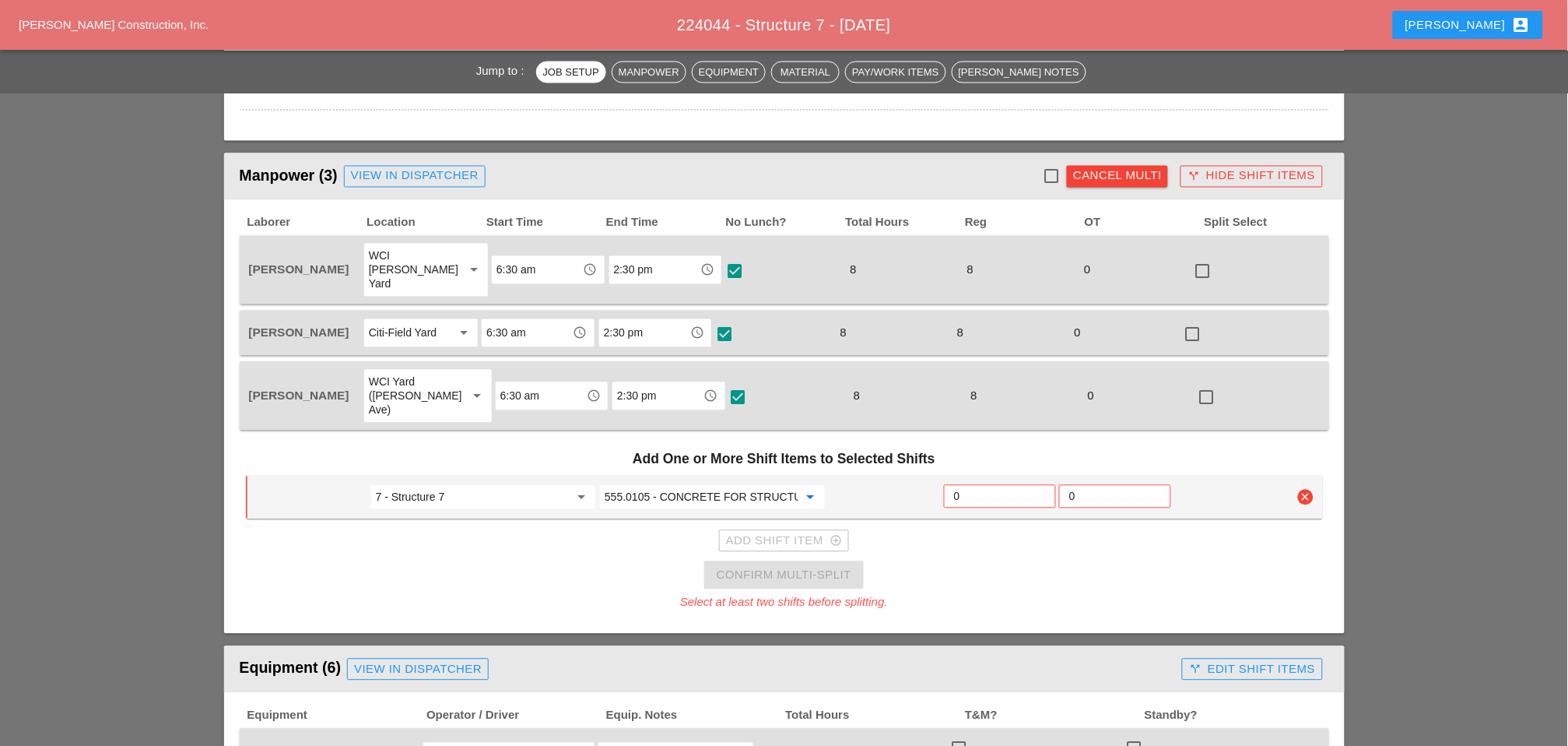
type input "555.0105 - CONCRETE FOR STRUCTURES, CLASS A"
click at [973, 484] on input "0" at bounding box center [1000, 497] width 92 height 25
type input "7"
drag, startPoint x: 1044, startPoint y: 165, endPoint x: 1040, endPoint y: 175, distance: 10.8
click at [1045, 165] on div at bounding box center [1051, 176] width 26 height 26
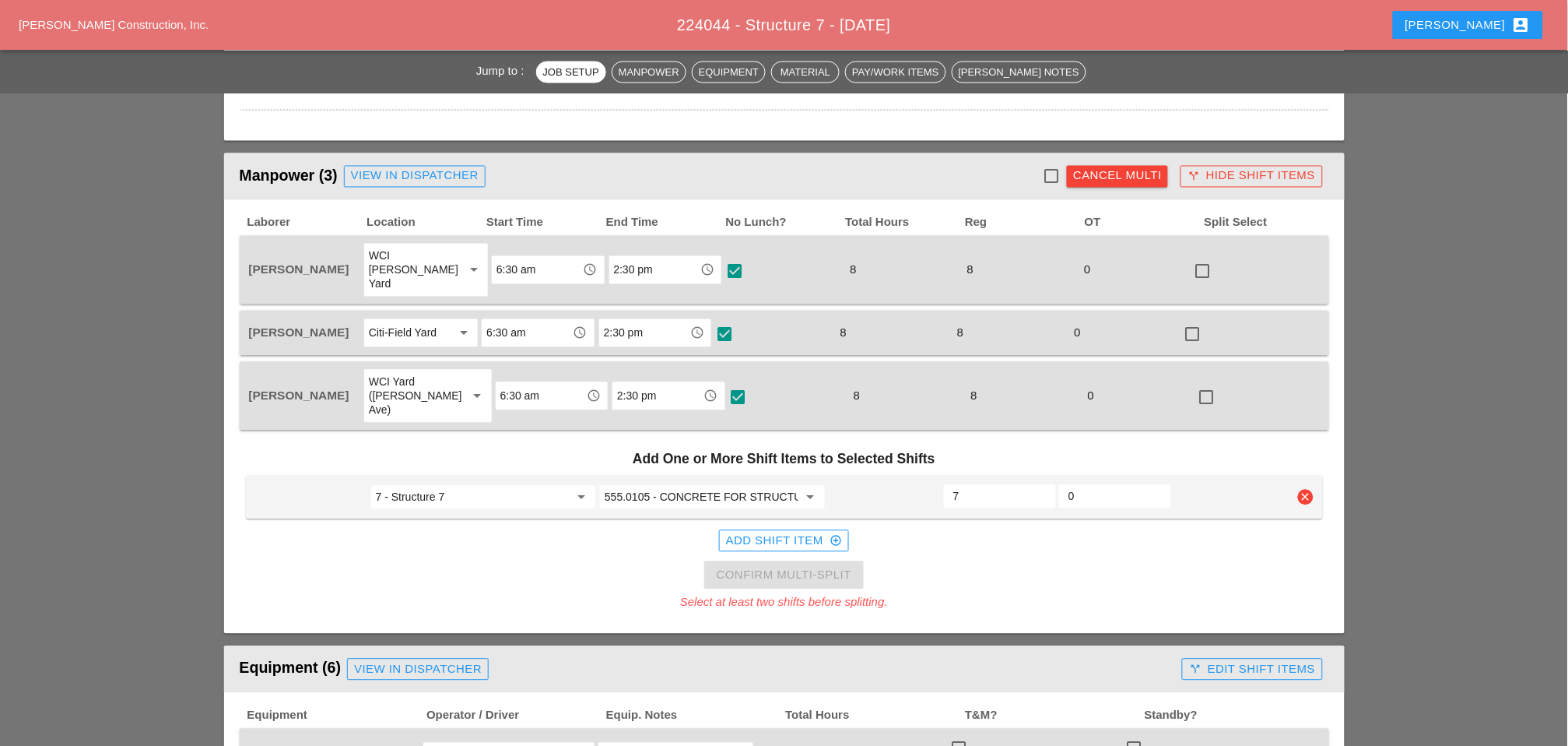
checkbox input "true"
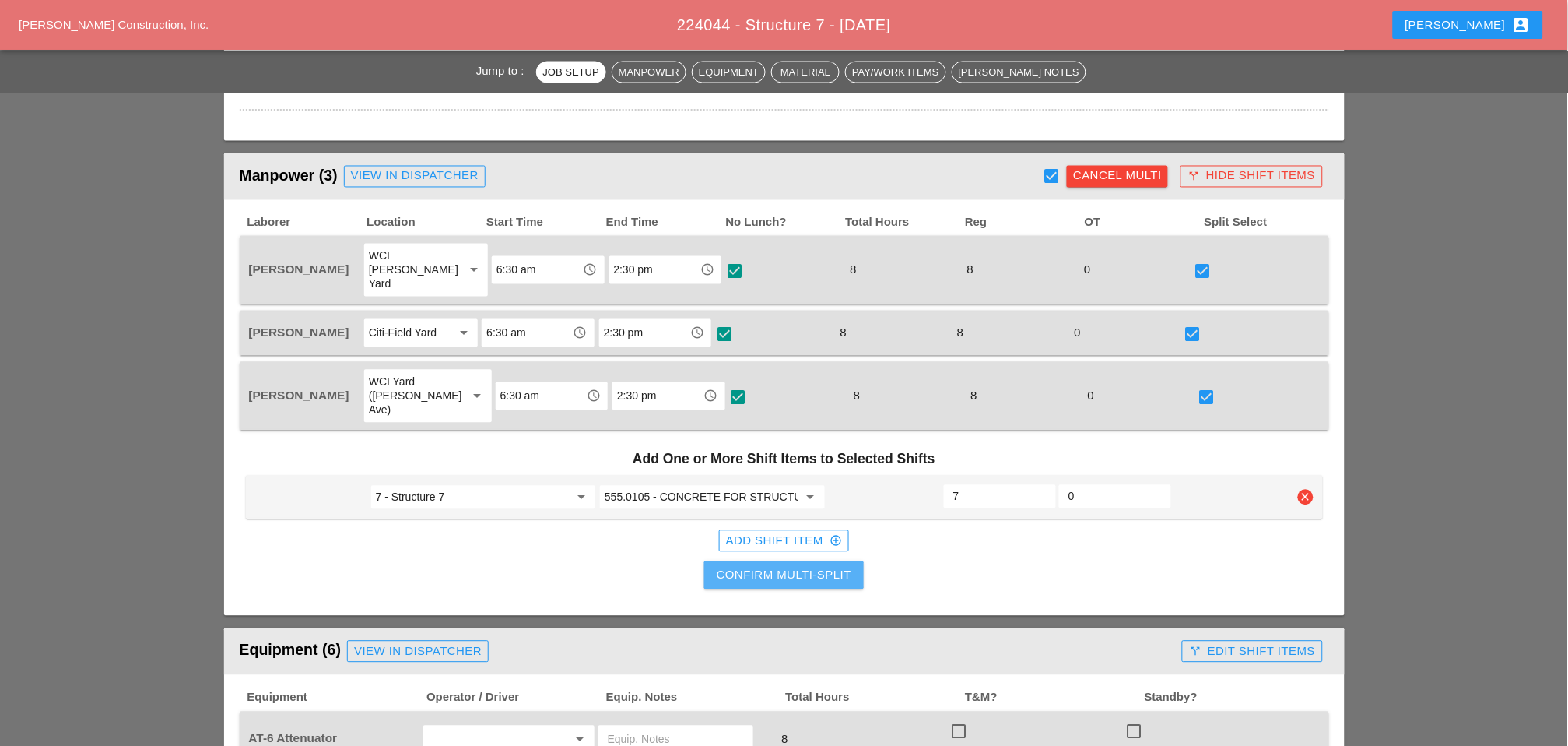
click at [780, 567] on div "Confirm Multi-Split" at bounding box center [784, 575] width 134 height 18
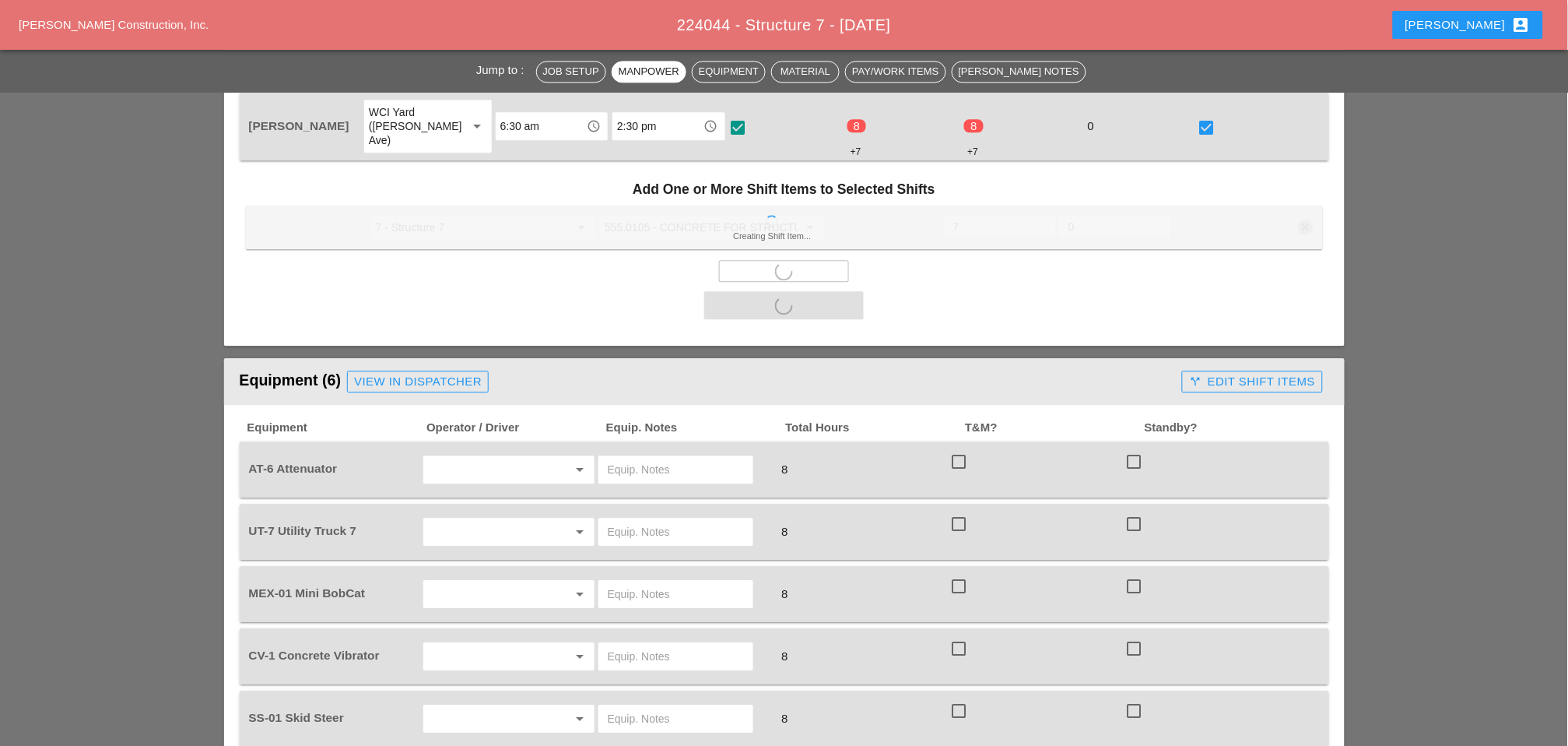
scroll to position [1125, 0]
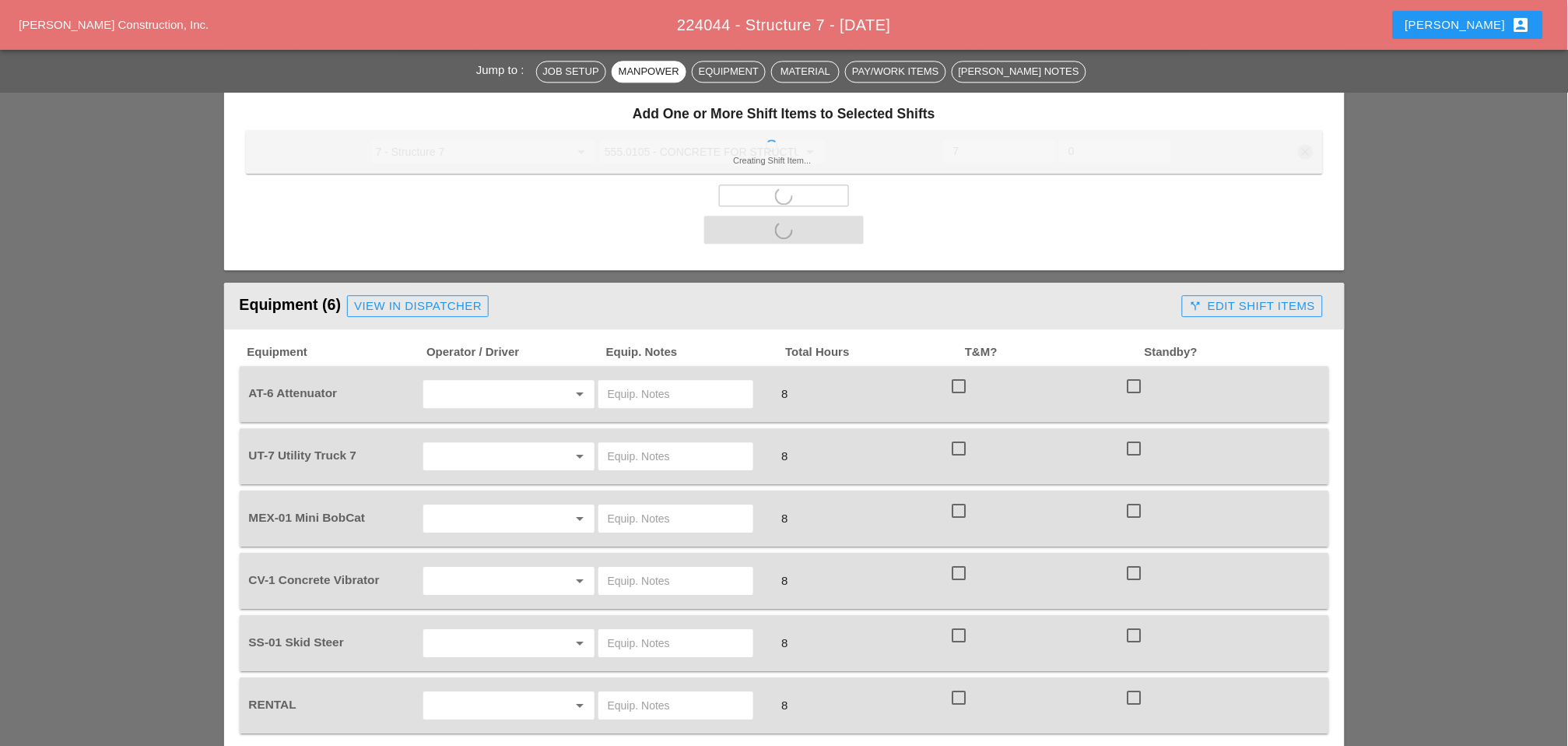
click at [961, 373] on div at bounding box center [958, 386] width 26 height 26
checkbox input "true"
click at [961, 428] on div "UT-7 Utility Truck 7 arrow_drop_down 8 check_box_outline_blank check_box_outlin…" at bounding box center [784, 456] width 1089 height 56
checkbox input "false"
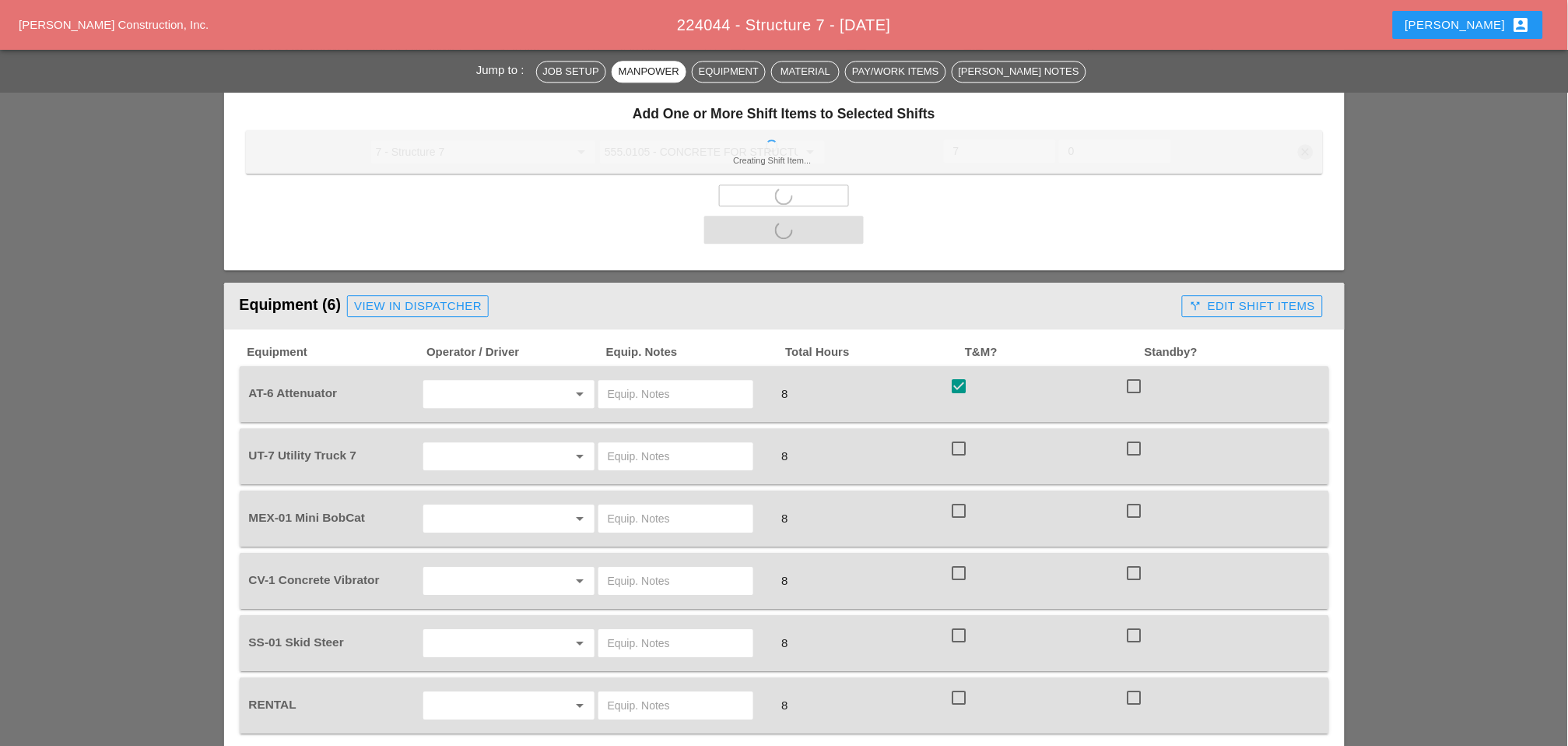
checkbox input "false"
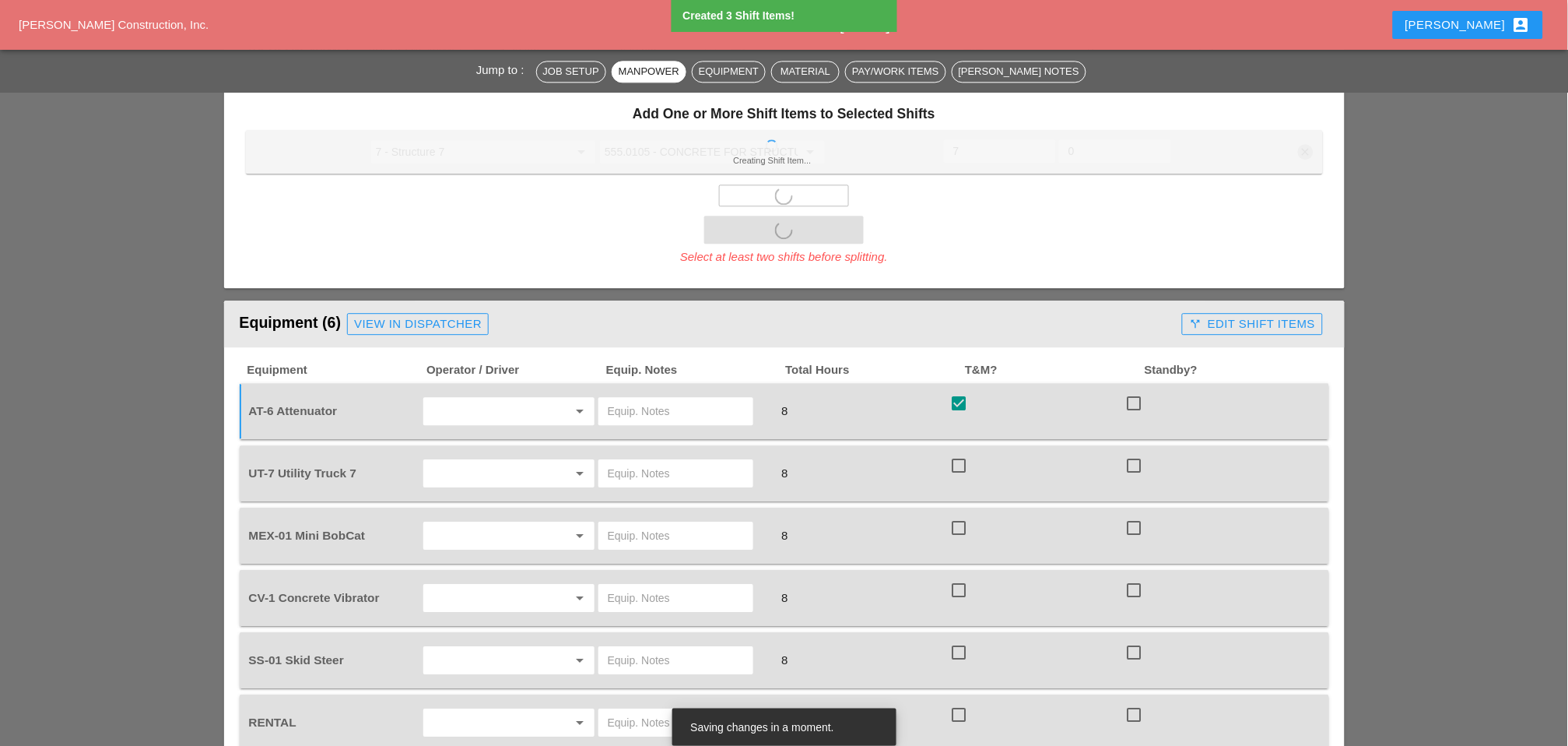
click at [963, 452] on div at bounding box center [958, 465] width 26 height 26
checkbox input "true"
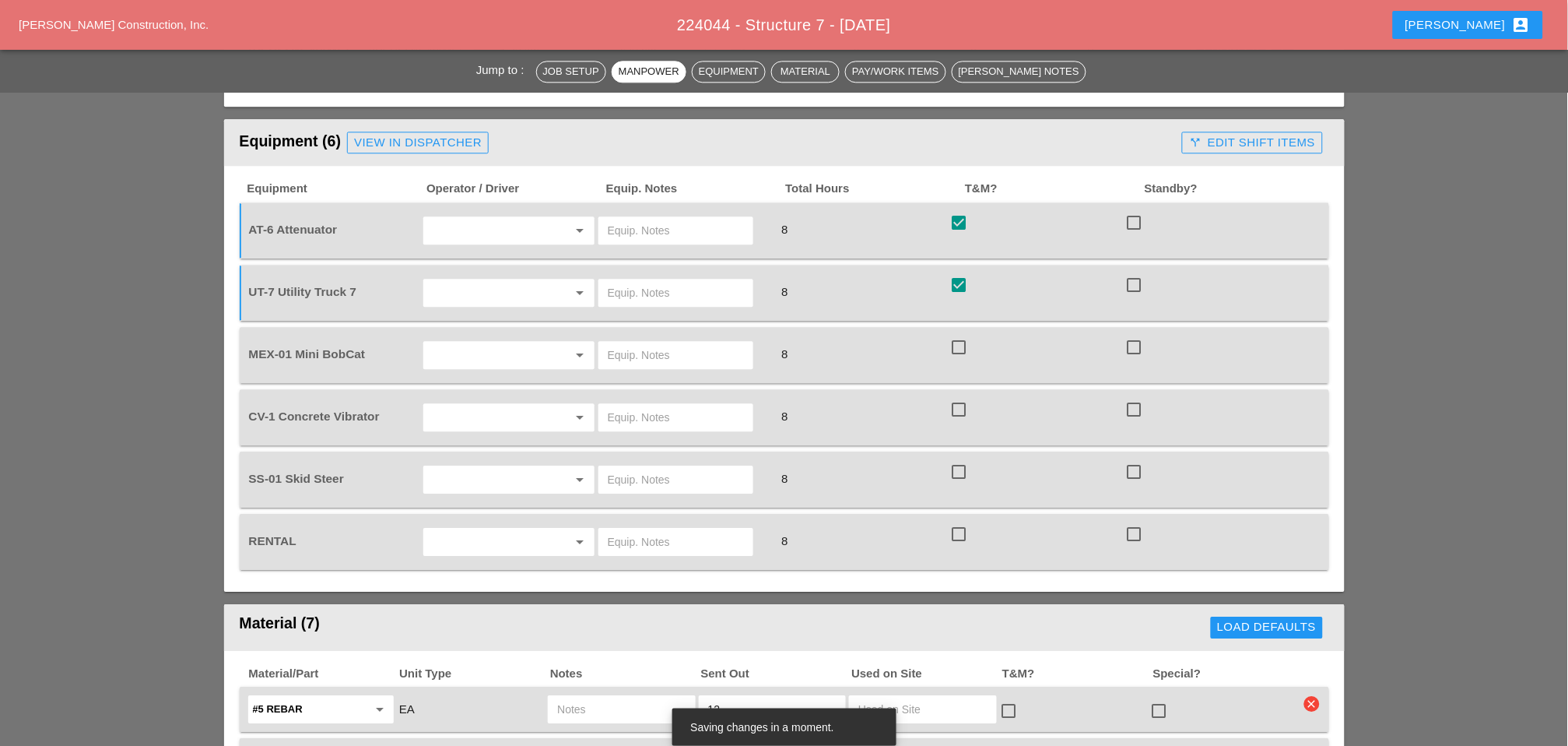
click at [1140, 458] on div at bounding box center [1134, 471] width 26 height 26
checkbox input "true"
click at [1139, 334] on div at bounding box center [1134, 347] width 26 height 26
checkbox input "true"
click at [964, 396] on div at bounding box center [958, 409] width 26 height 26
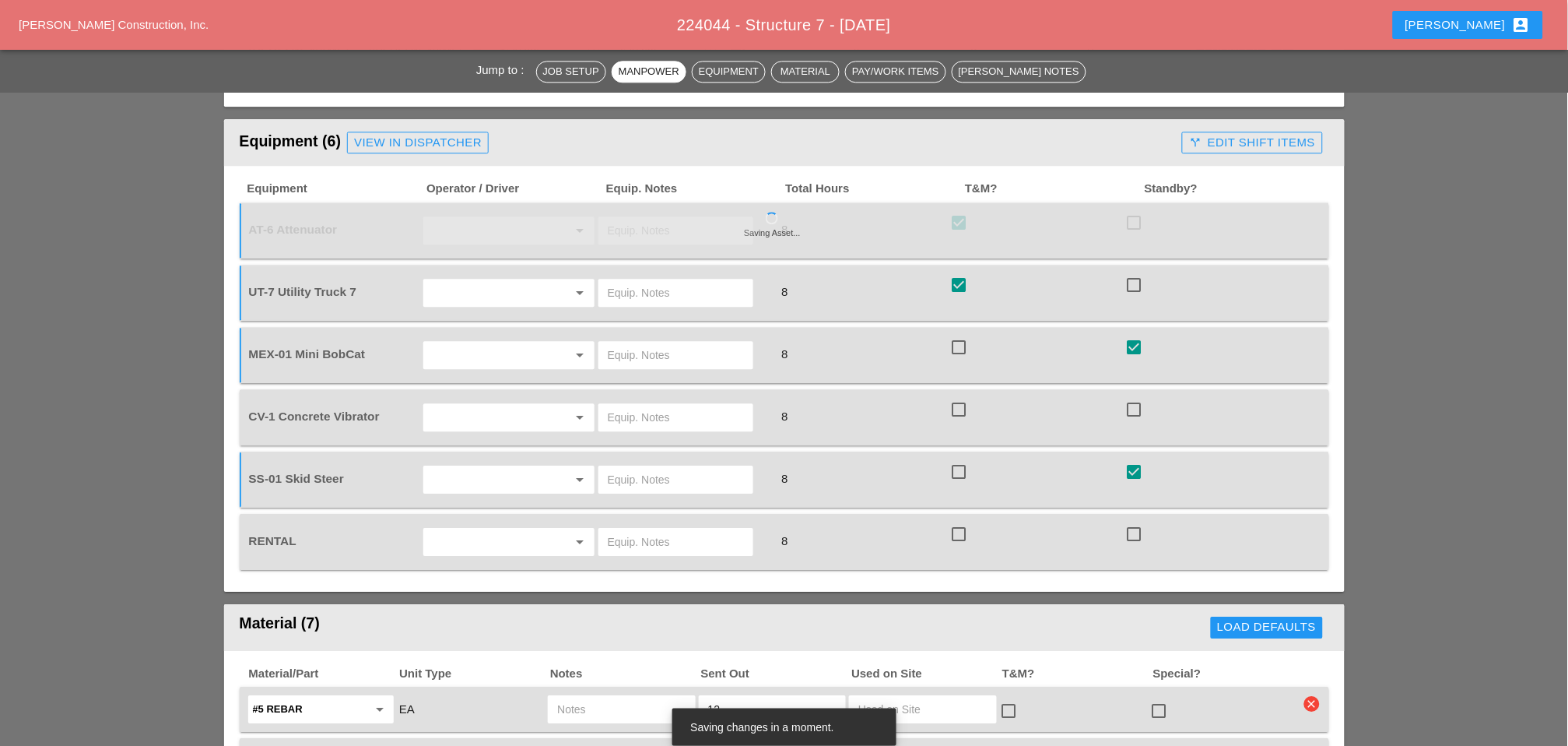
checkbox input "true"
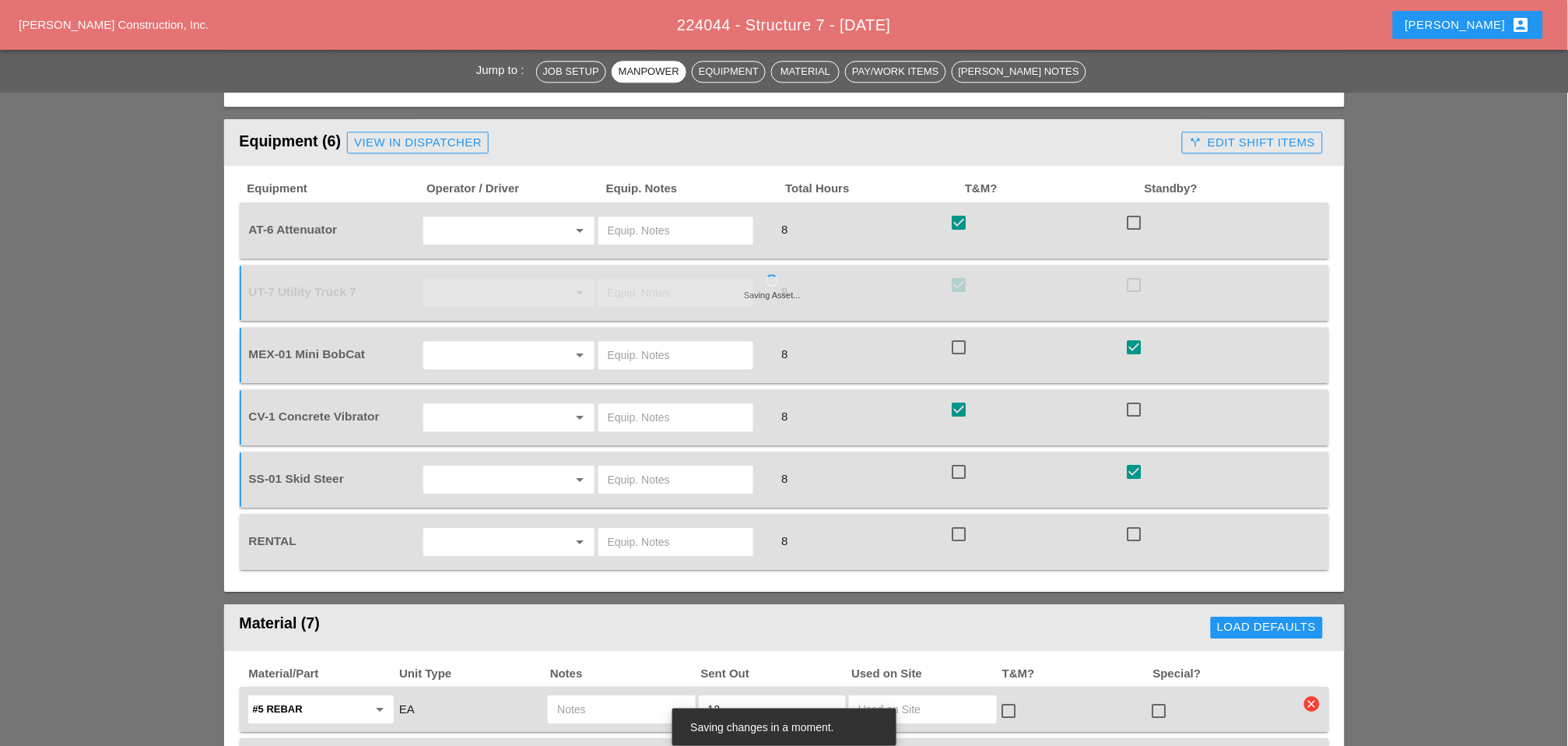
click at [1133, 521] on div at bounding box center [1134, 533] width 26 height 26
checkbox input "true"
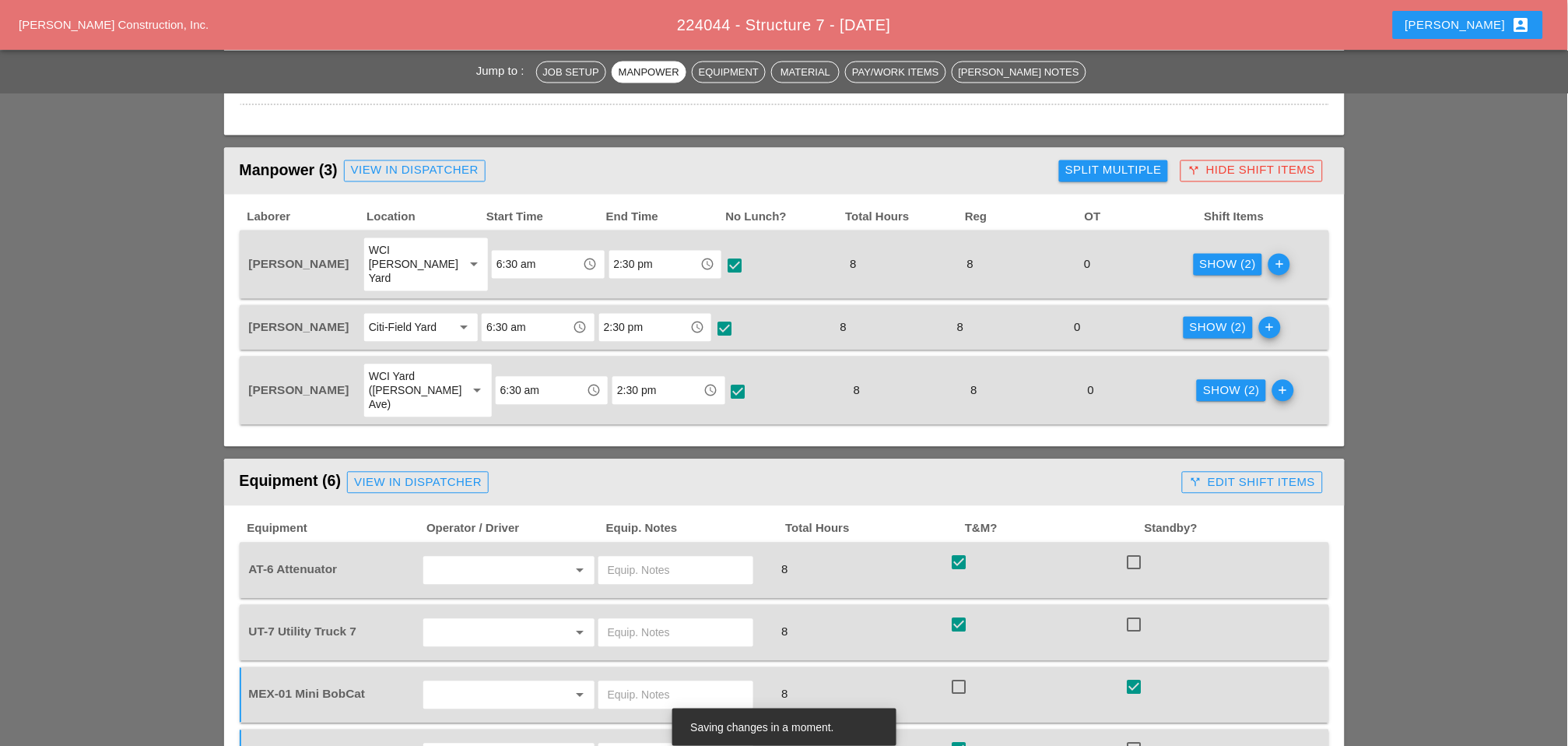
scroll to position [778, 0]
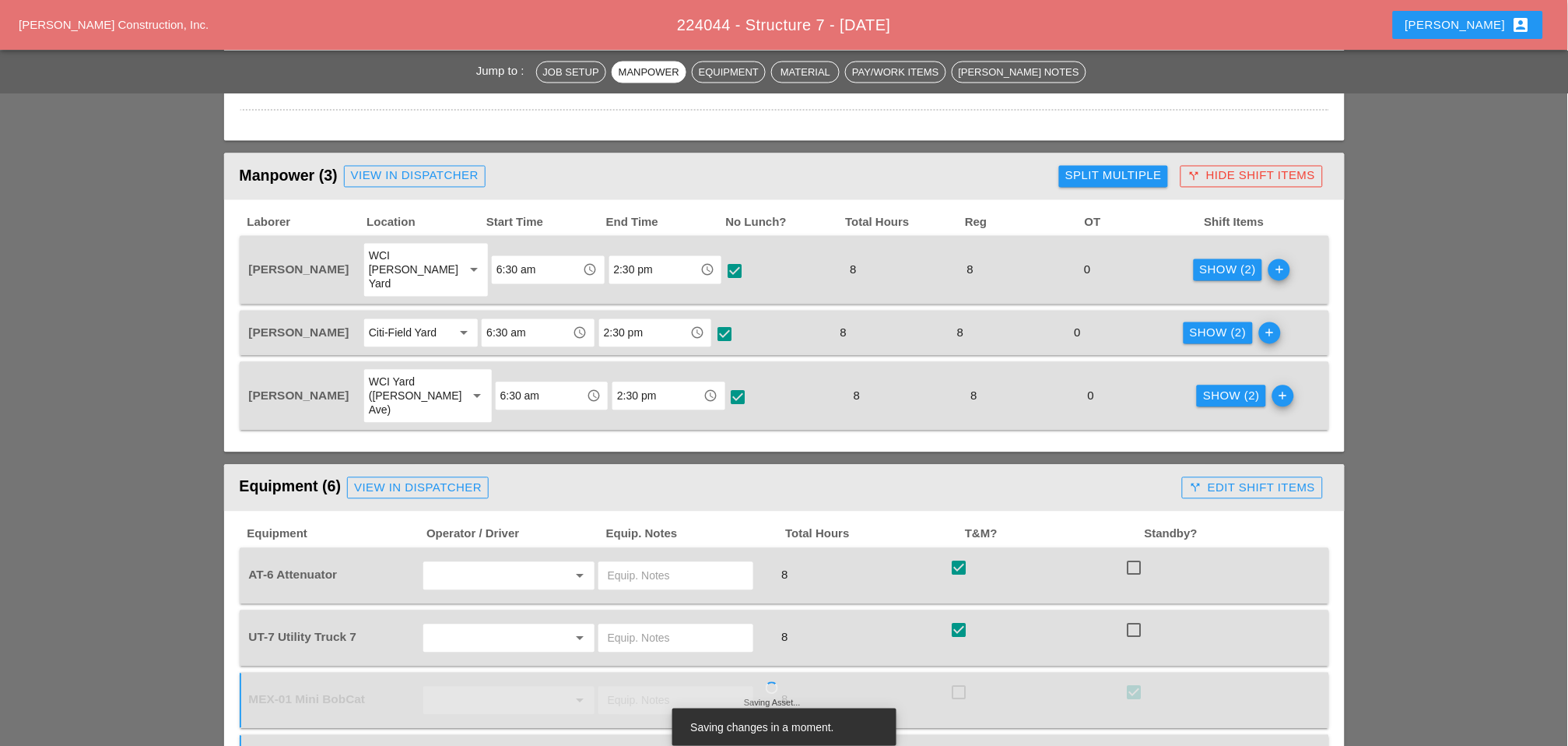
drag, startPoint x: 351, startPoint y: 307, endPoint x: 243, endPoint y: 306, distance: 108.0
click at [243, 311] on div "Daniel Kavanaugh Citi-Field Yard arrow_drop_down 6:30 am access_time 2:30 pm ac…" at bounding box center [784, 333] width 1089 height 45
copy span "Daniel Kavanaugh"
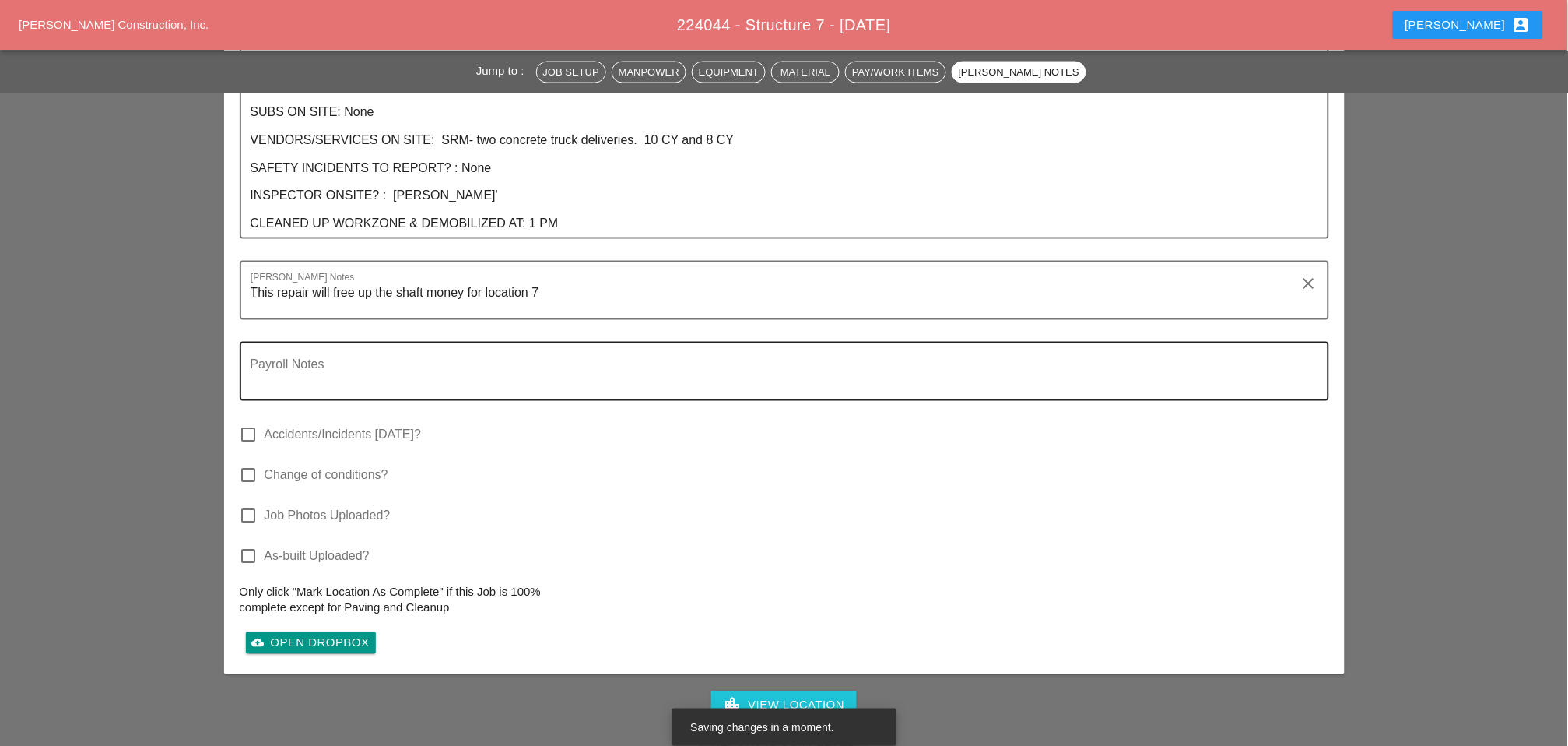
scroll to position [2422, 0]
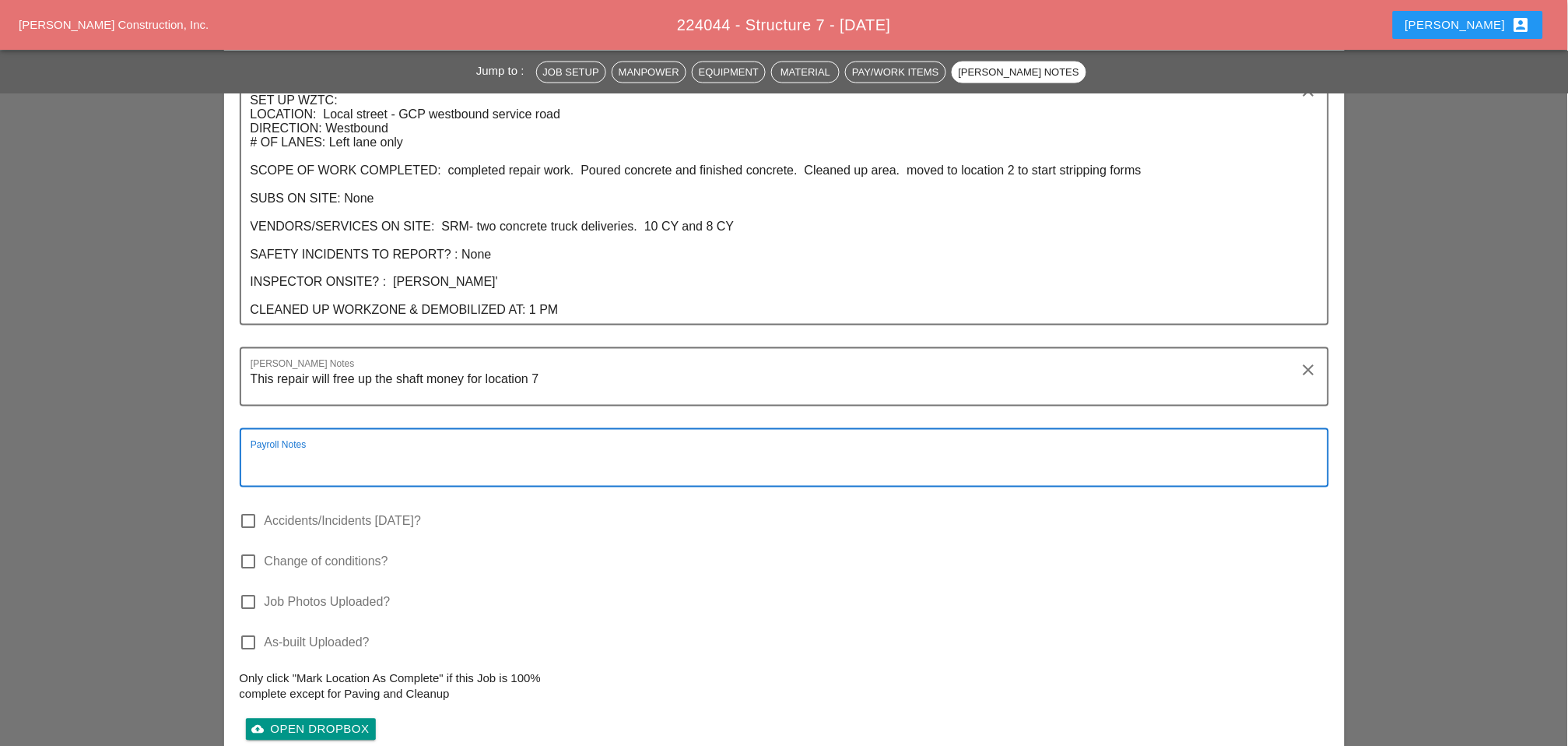
click at [330, 449] on textarea "Payroll Notes" at bounding box center [778, 467] width 1055 height 37
click at [330, 449] on textarea "To enrich screen reader interactions, please activate Accessibility in Grammarl…" at bounding box center [778, 467] width 1055 height 37
paste textarea "Daniel Kavanaugh"
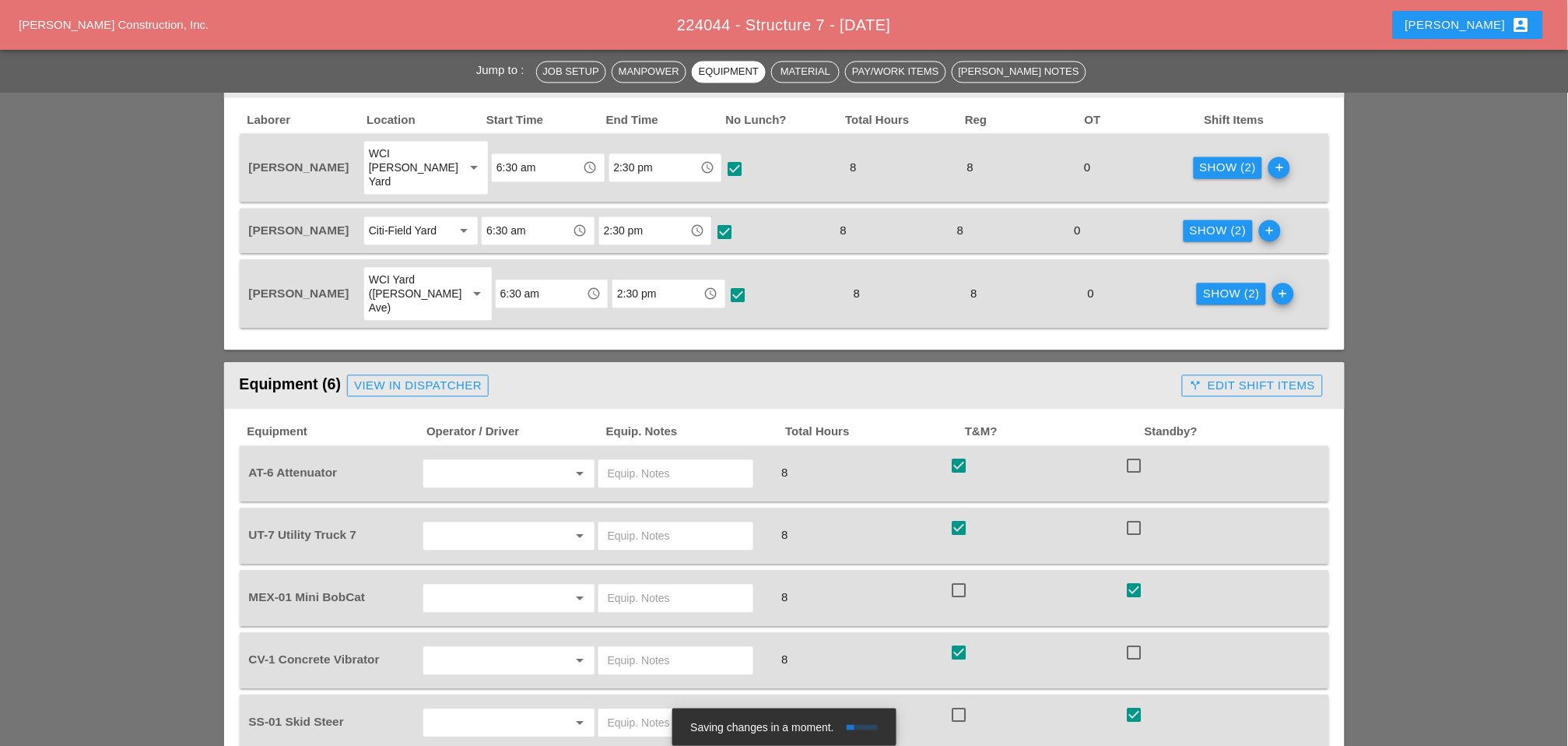
scroll to position [865, 0]
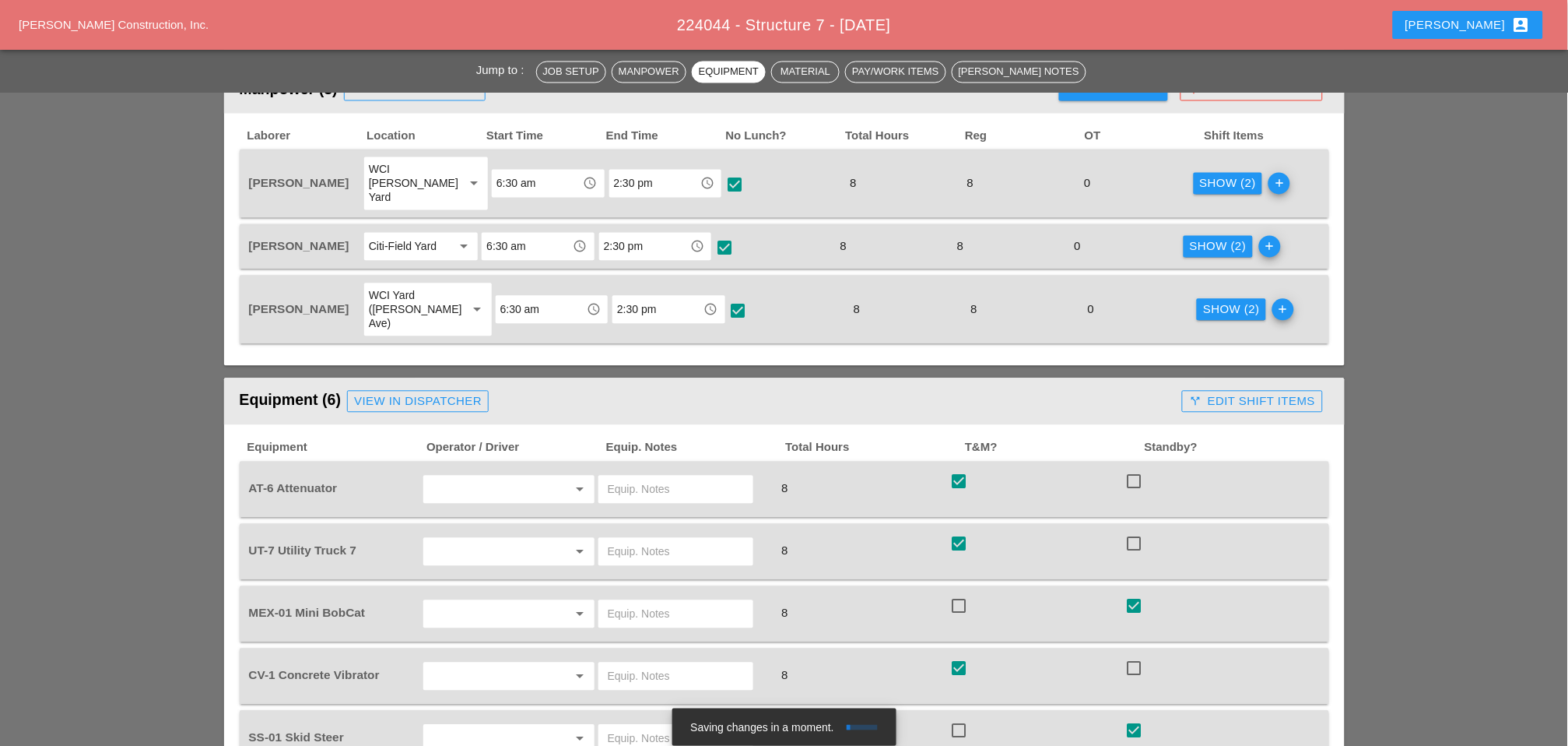
type textarea "Daniel Kavanaugh not an operator"
click at [1205, 175] on div "Show (2)" at bounding box center [1228, 184] width 57 height 18
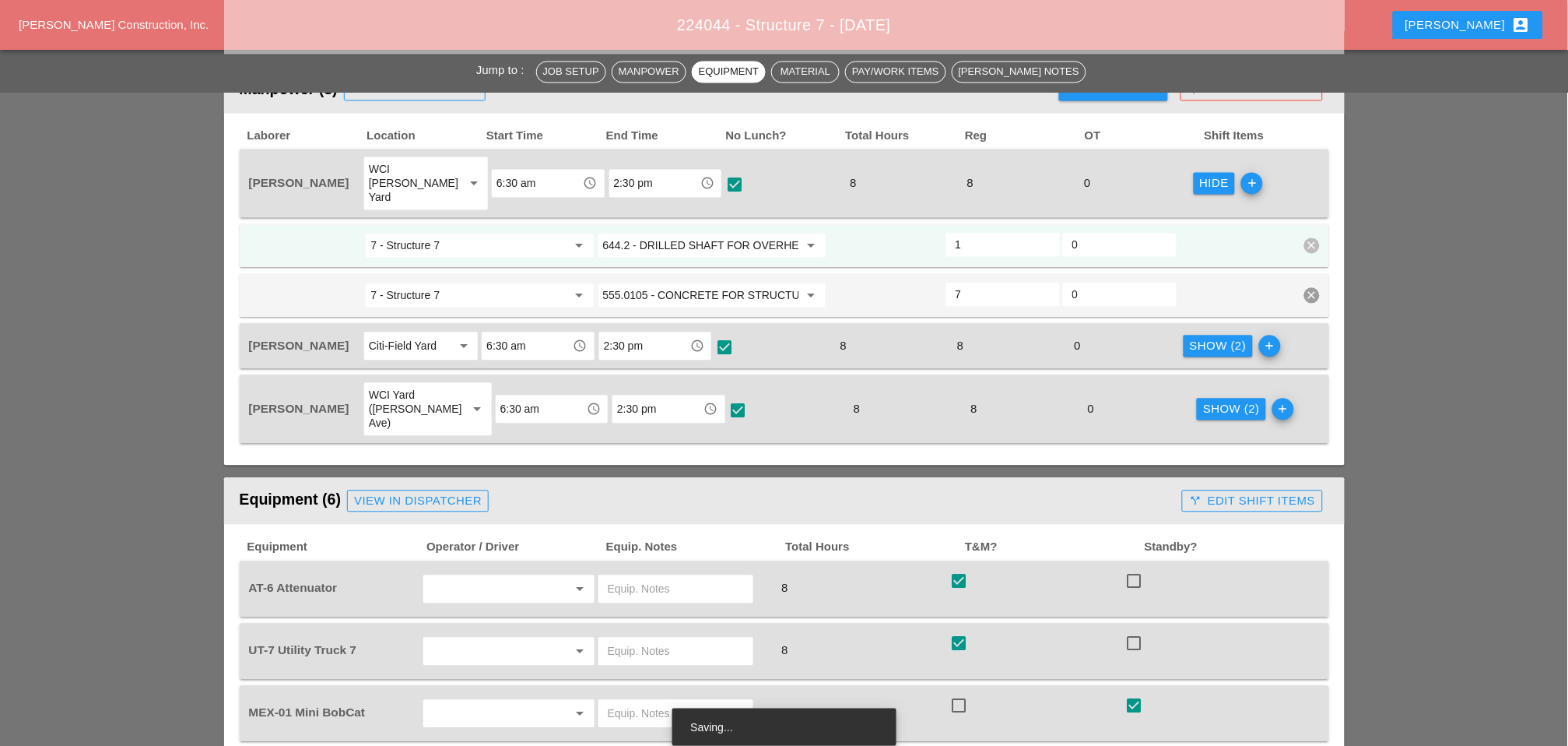
click at [671, 234] on input "644.2 - DRILLED SHAFT FOR OVERHEAD SIGN STRUCTUR" at bounding box center [701, 247] width 196 height 25
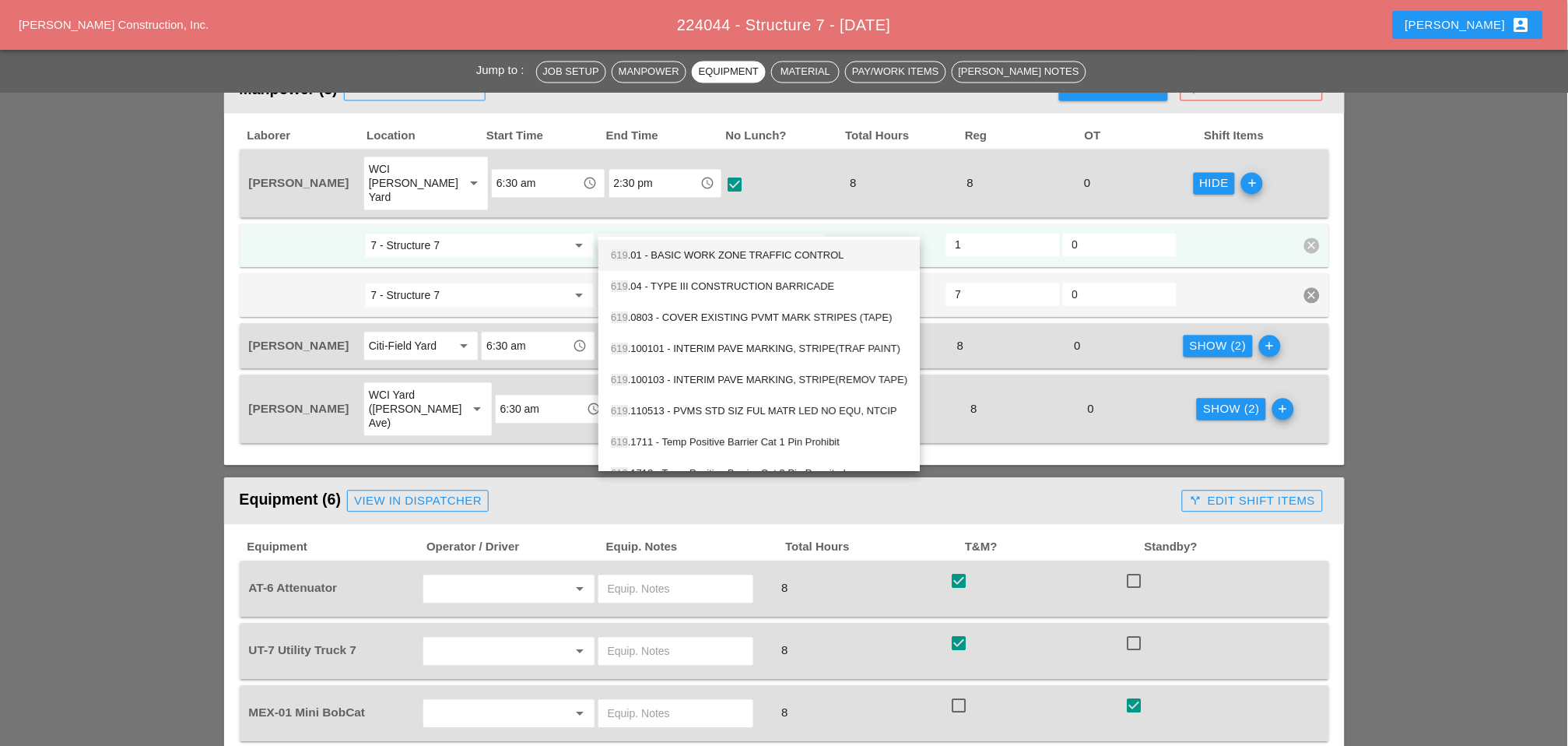
click at [681, 253] on div "619 .01 - BASIC WORK ZONE TRAFFIC CONTROL" at bounding box center [758, 256] width 296 height 19
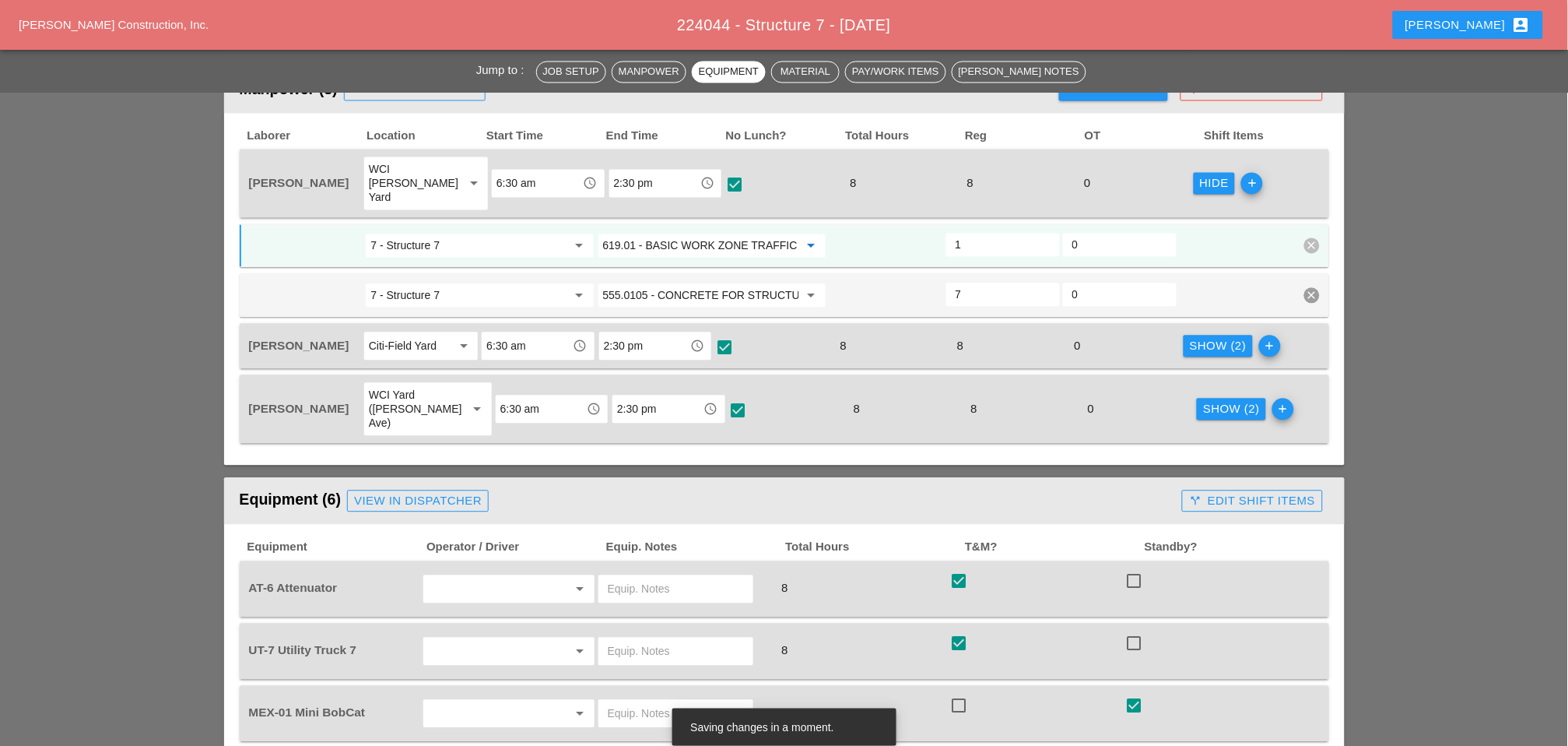
click at [694, 234] on input "619.01 - BASIC WORK ZONE TRAFFIC CONTROL" at bounding box center [701, 247] width 196 height 25
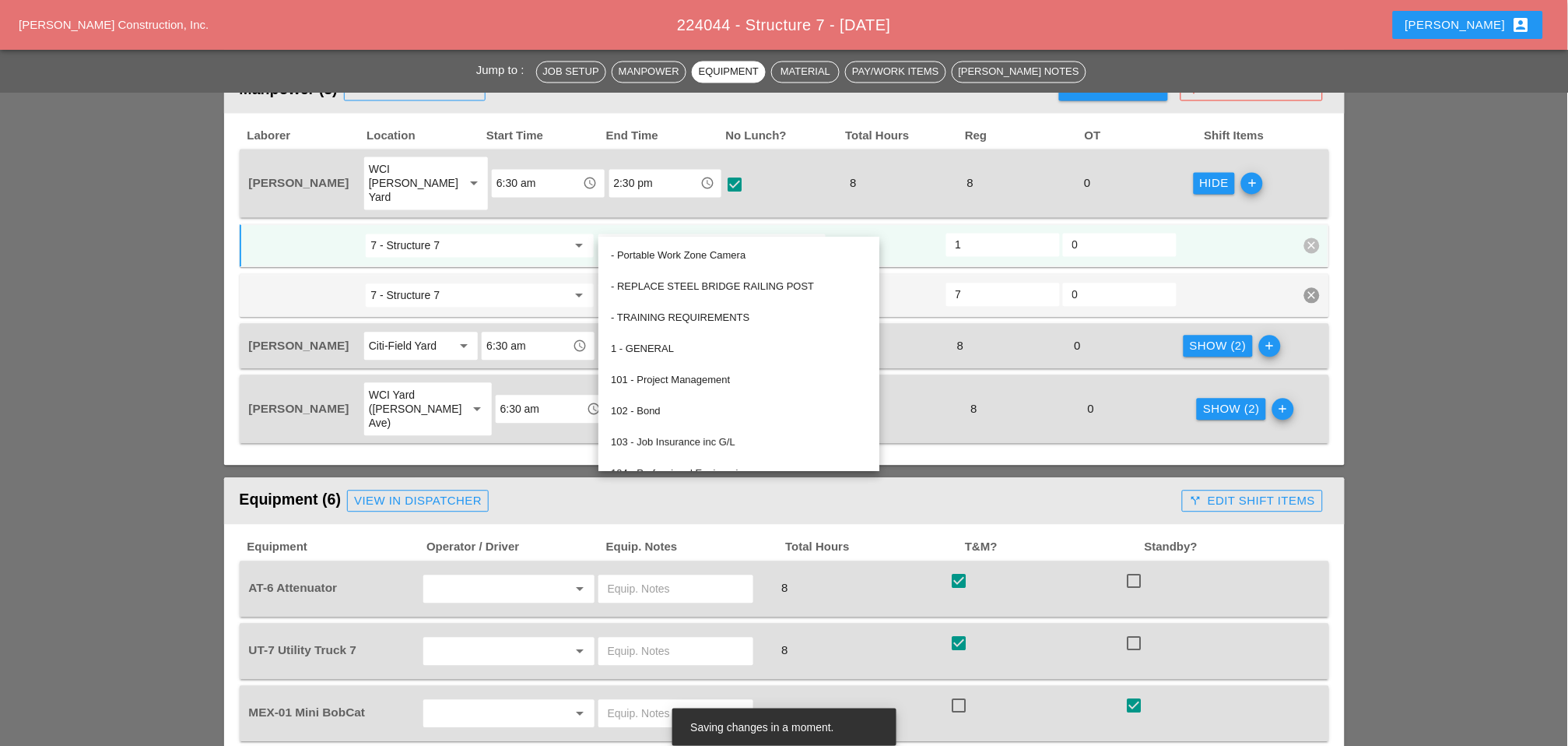
type input "619.01 - BASIC WORK ZONE TRAFFIC CONTROL"
drag, startPoint x: 530, startPoint y: 226, endPoint x: 548, endPoint y: 226, distance: 18.0
click at [531, 234] on input "7 - Structure 7" at bounding box center [468, 247] width 196 height 25
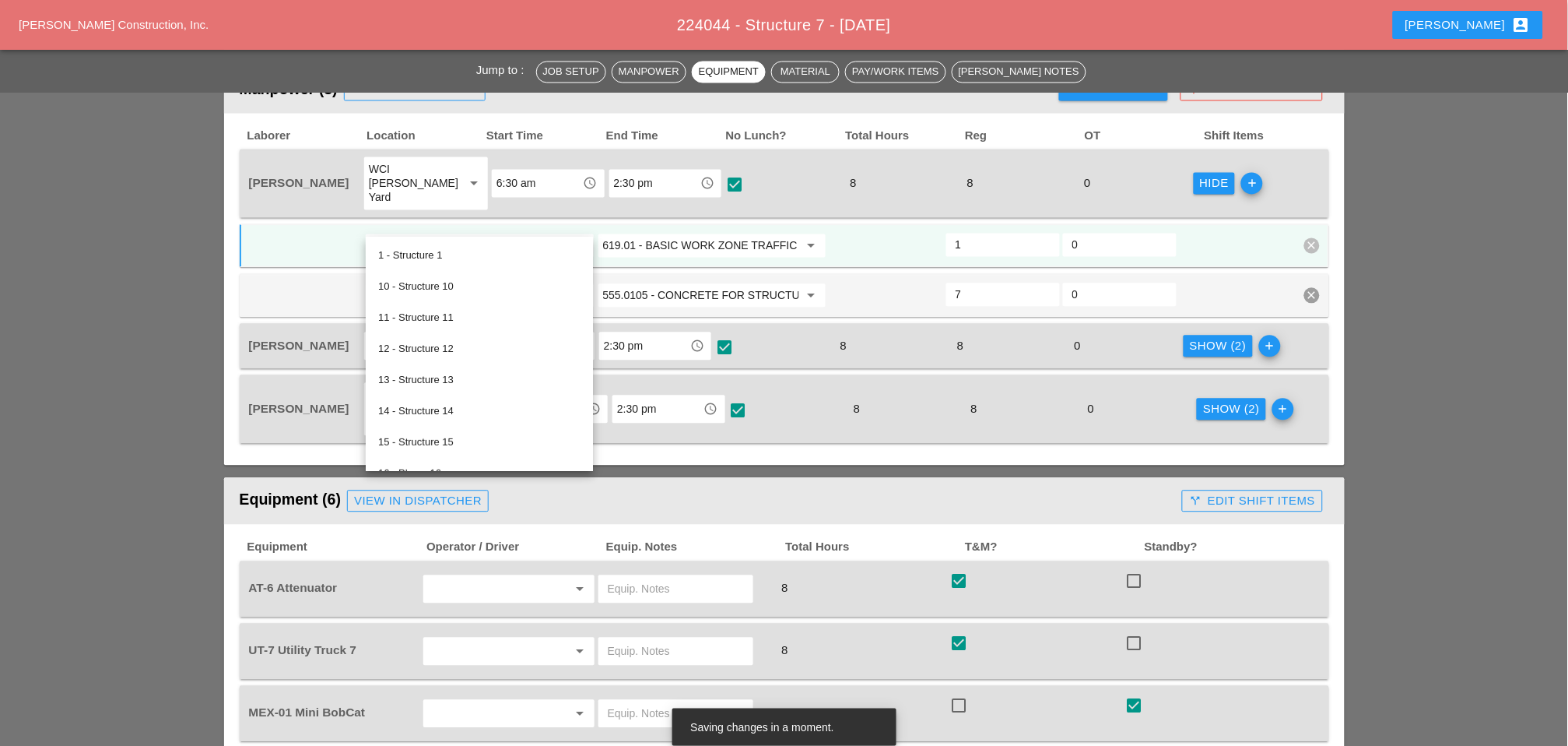
click at [637, 234] on input "619.01 - BASIC WORK ZONE TRAFFIC CONTROL" at bounding box center [701, 247] width 196 height 25
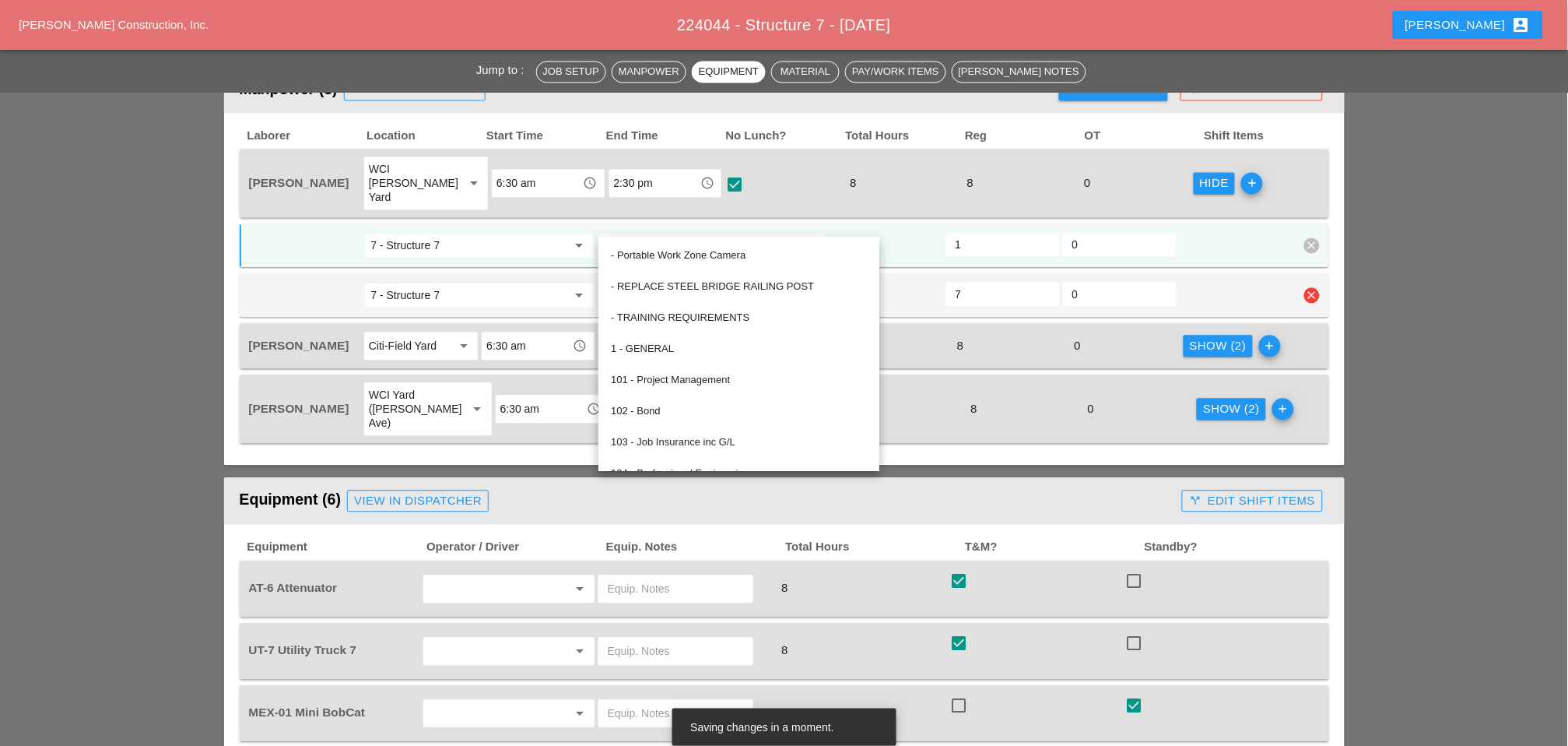
click at [916, 282] on div at bounding box center [886, 296] width 117 height 28
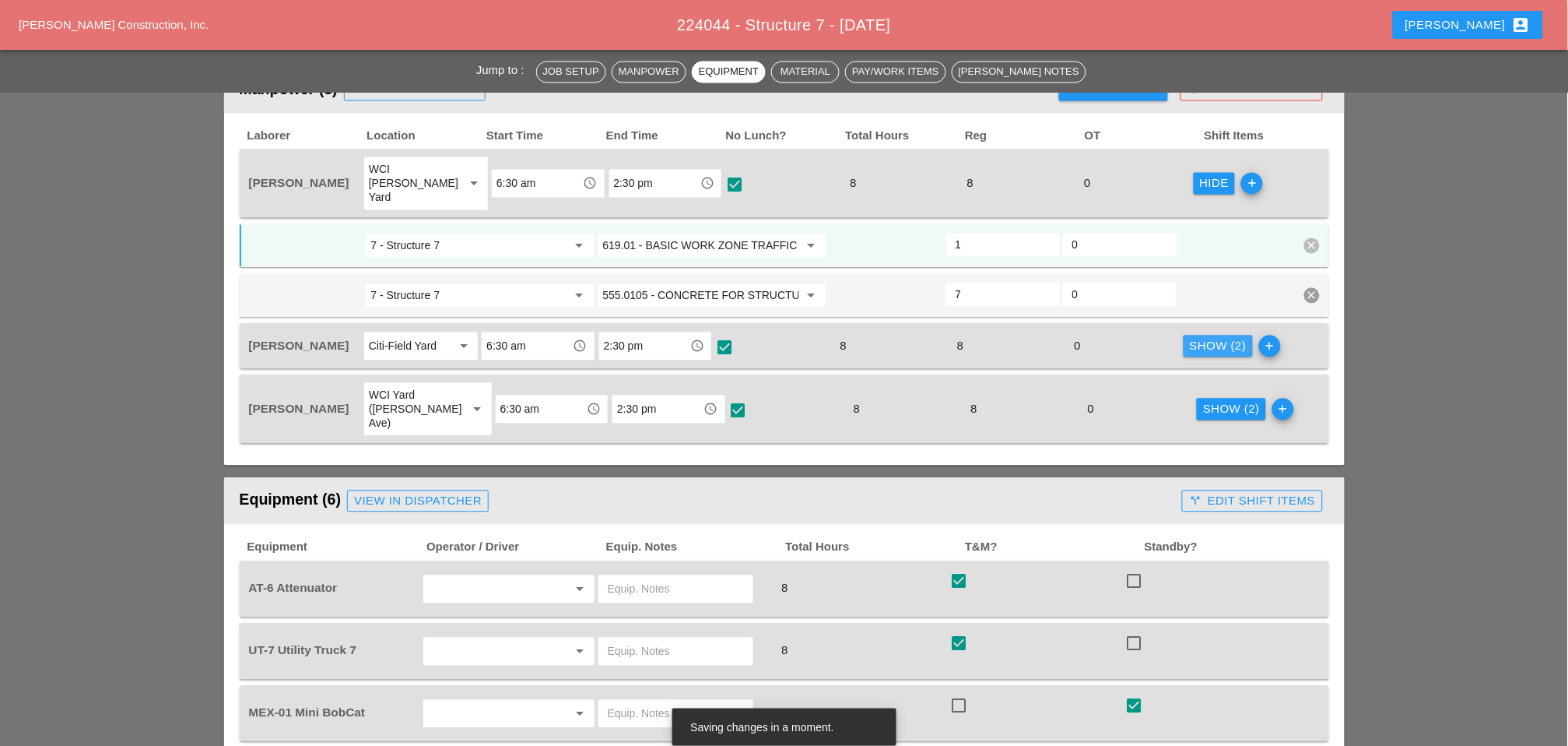
click at [1198, 338] on div "Show (2)" at bounding box center [1218, 347] width 57 height 18
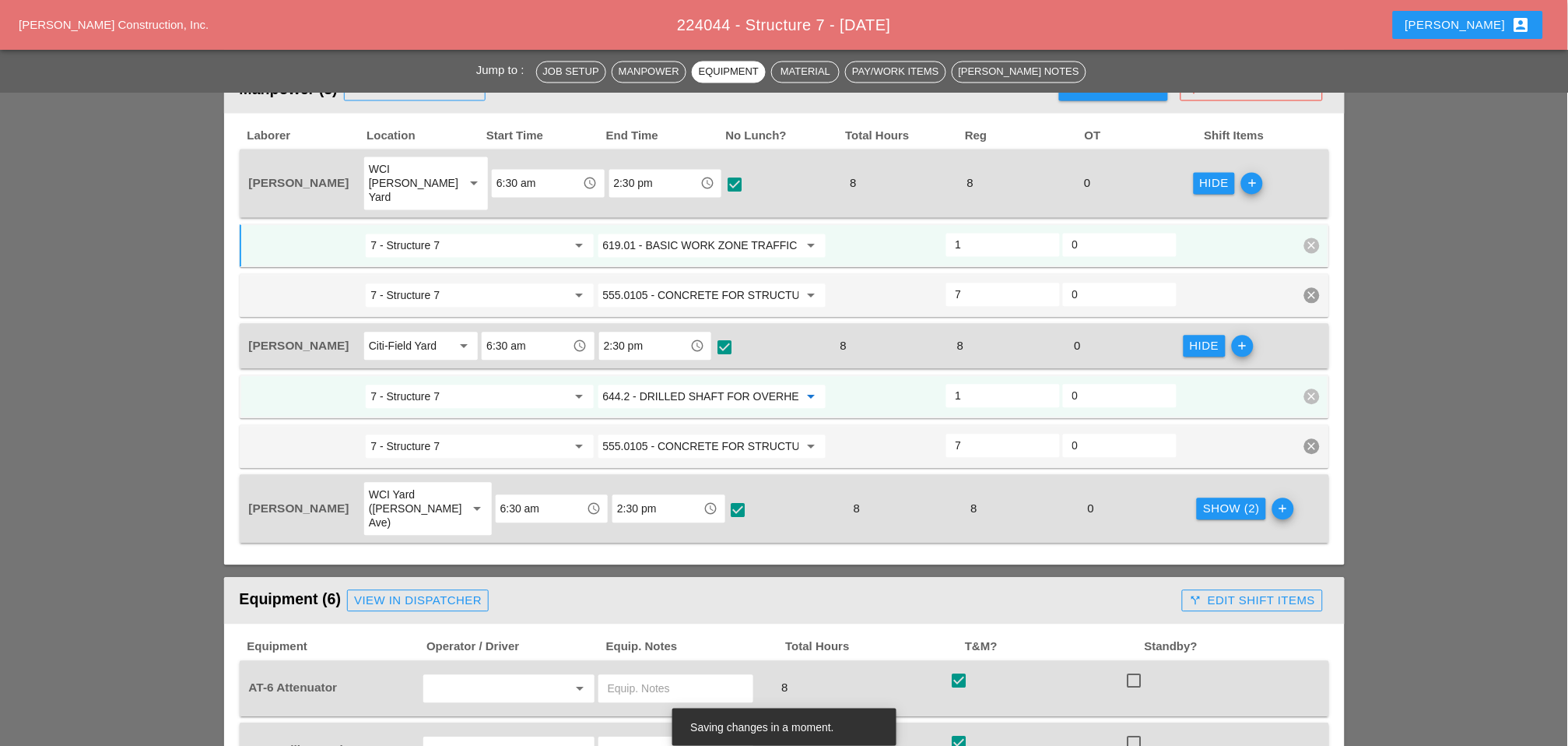
click at [694, 385] on input "644.2 - DRILLED SHAFT FOR OVERHEAD SIGN STRUCTUR" at bounding box center [701, 397] width 196 height 25
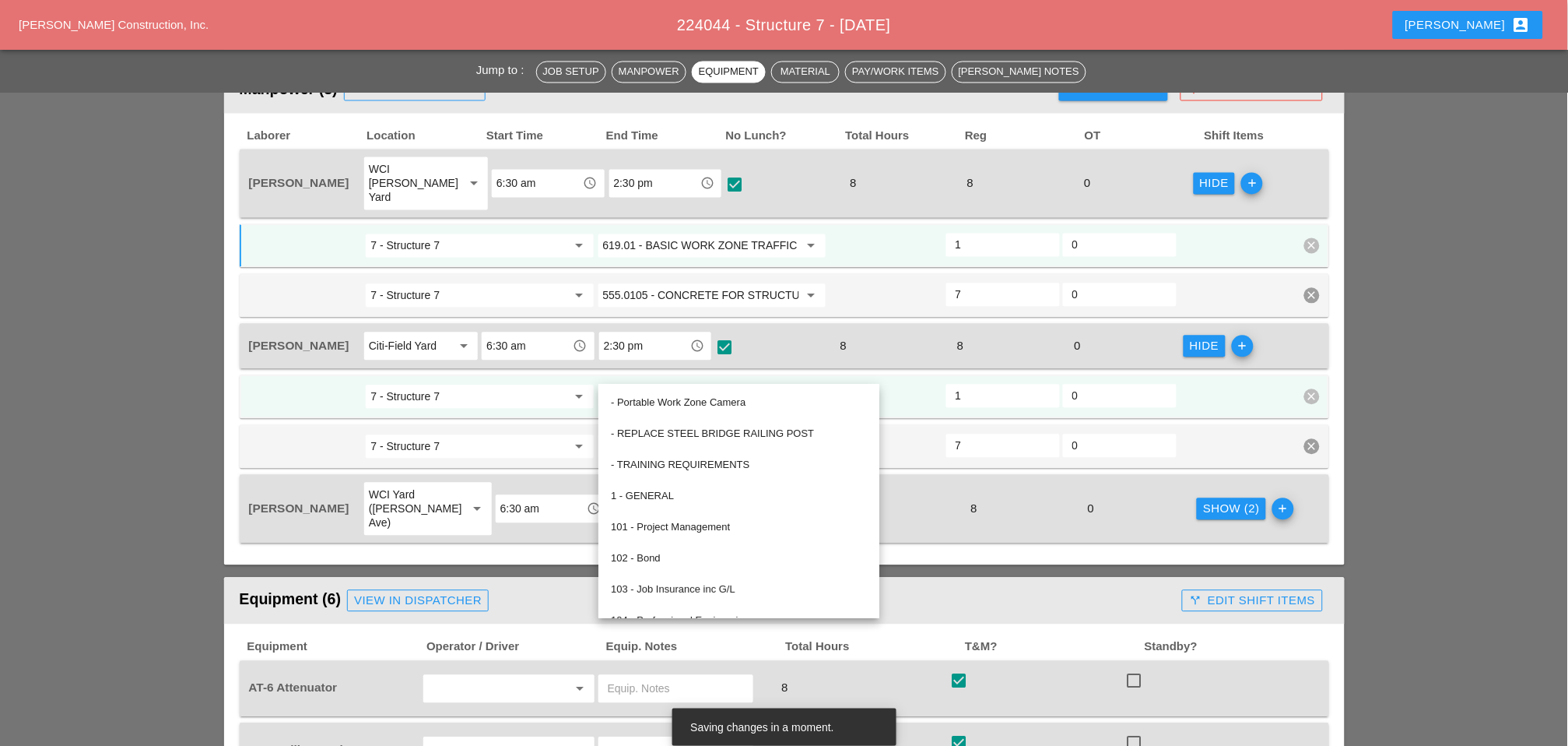
paste input "19.01 - BASIC WORK ZONE TRAFFIC CONTROL"
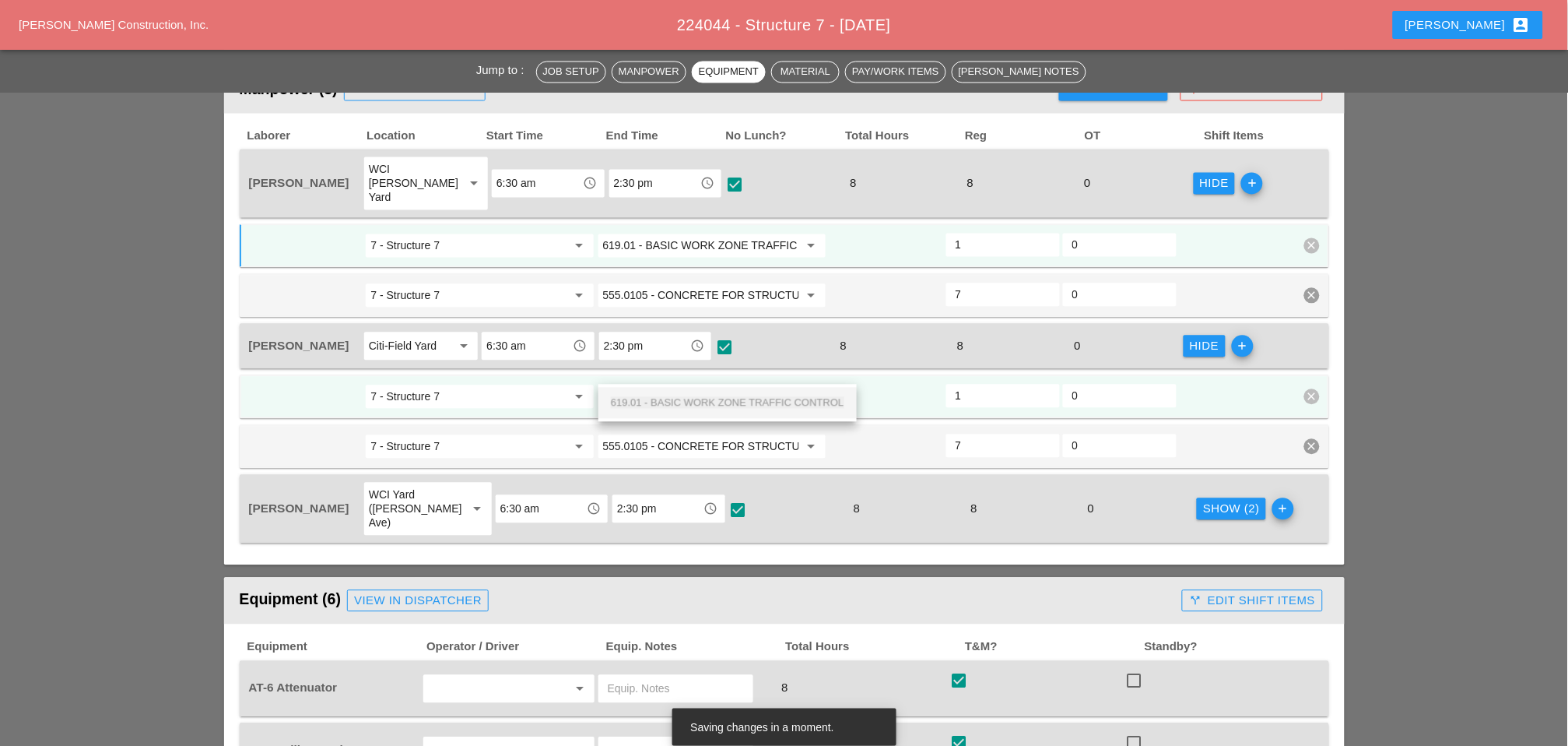
click at [697, 396] on div "619.01 - BASIC WORK ZONE TRAFFIC CONTROL" at bounding box center [728, 404] width 234 height 19
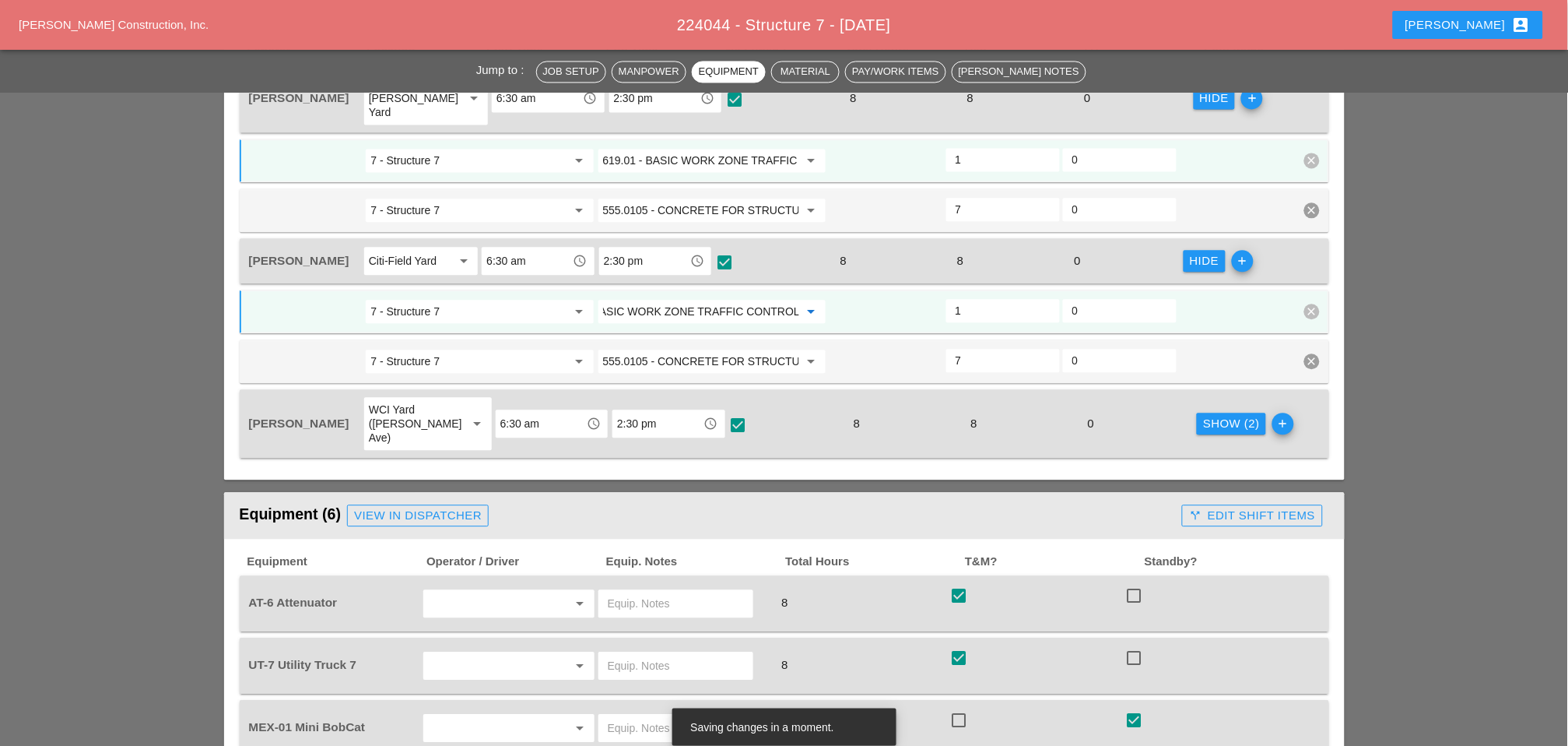
scroll to position [951, 0]
type input "619.01 - BASIC WORK ZONE TRAFFIC CONTROL"
click at [1209, 414] on div "Show (2)" at bounding box center [1231, 423] width 57 height 18
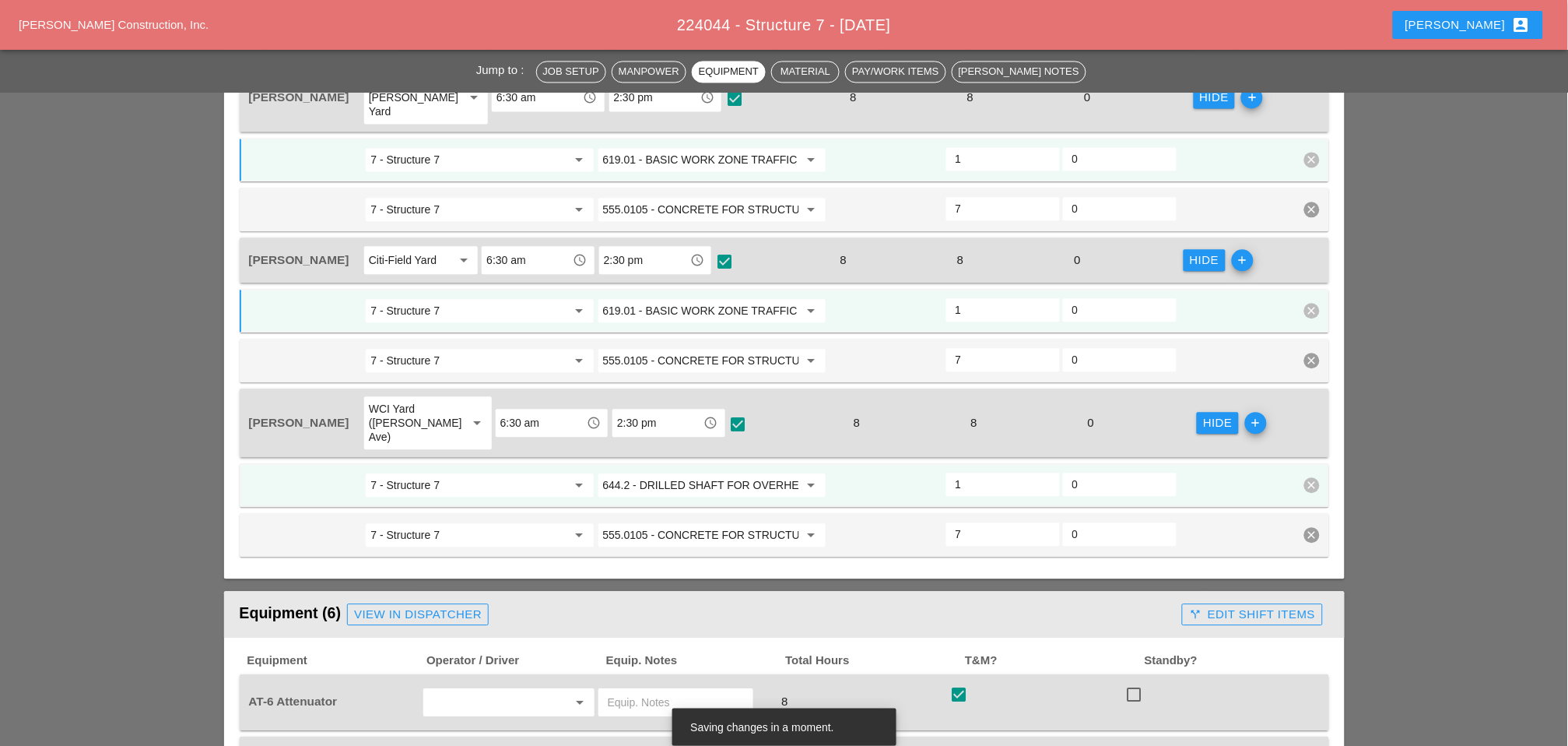
click at [700, 473] on input "644.2 - DRILLED SHAFT FOR OVERHEAD SIGN STRUCTUR" at bounding box center [701, 485] width 196 height 25
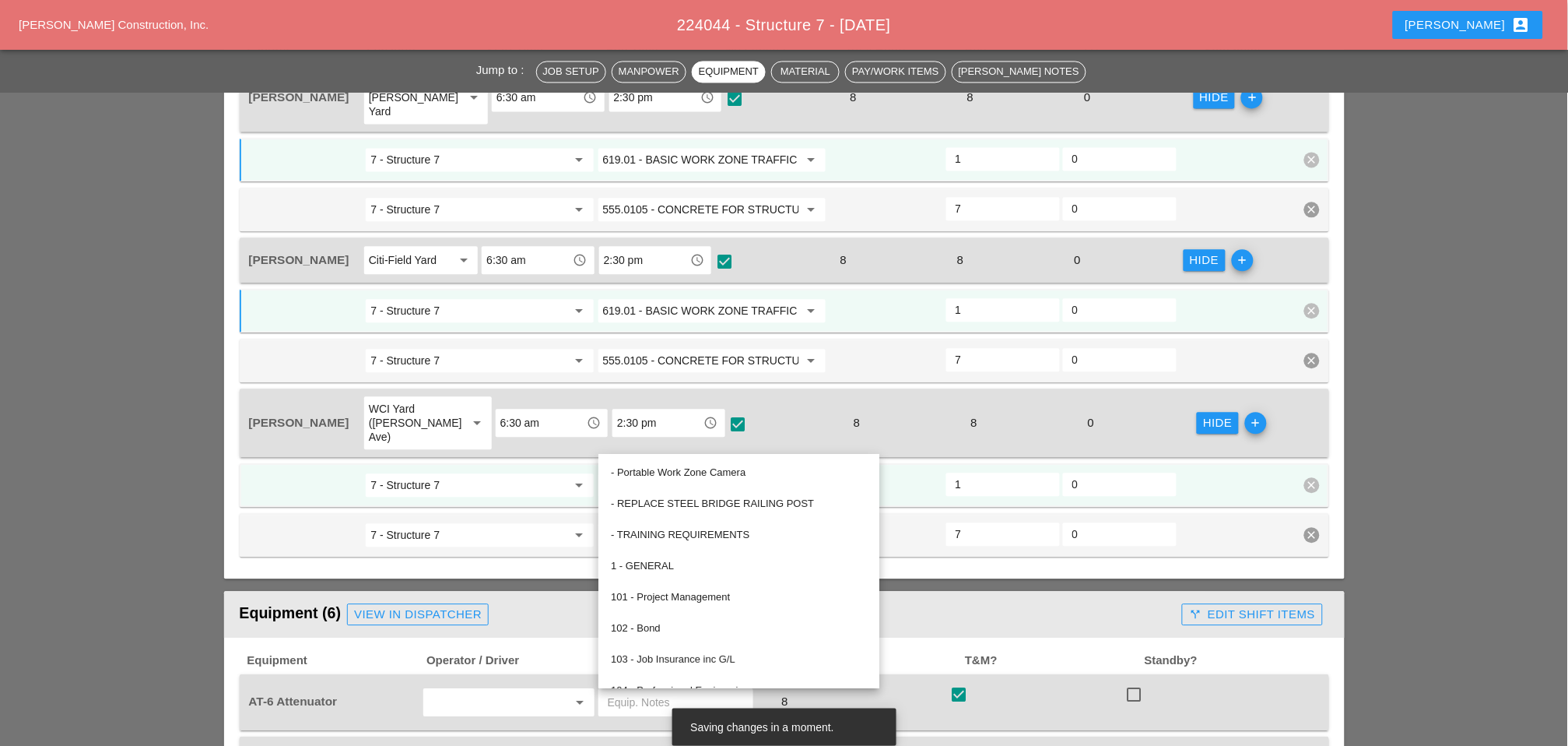
paste input "19.01 - BASIC WORK ZONE TRAFFIC CONTROL"
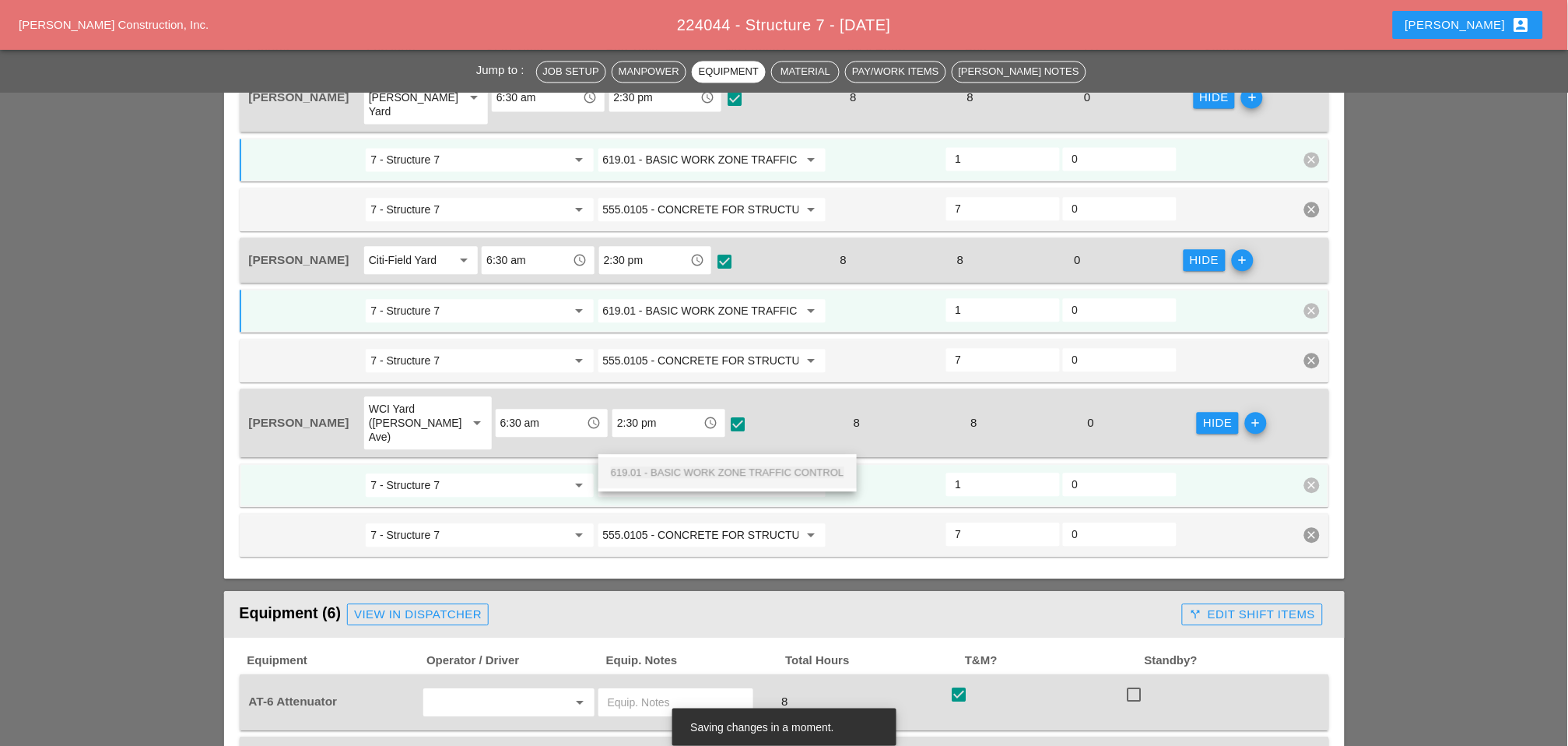
scroll to position [0, 54]
click at [698, 469] on span "619.01 - BASIC WORK ZONE TRAFFIC CONTROL" at bounding box center [728, 472] width 234 height 12
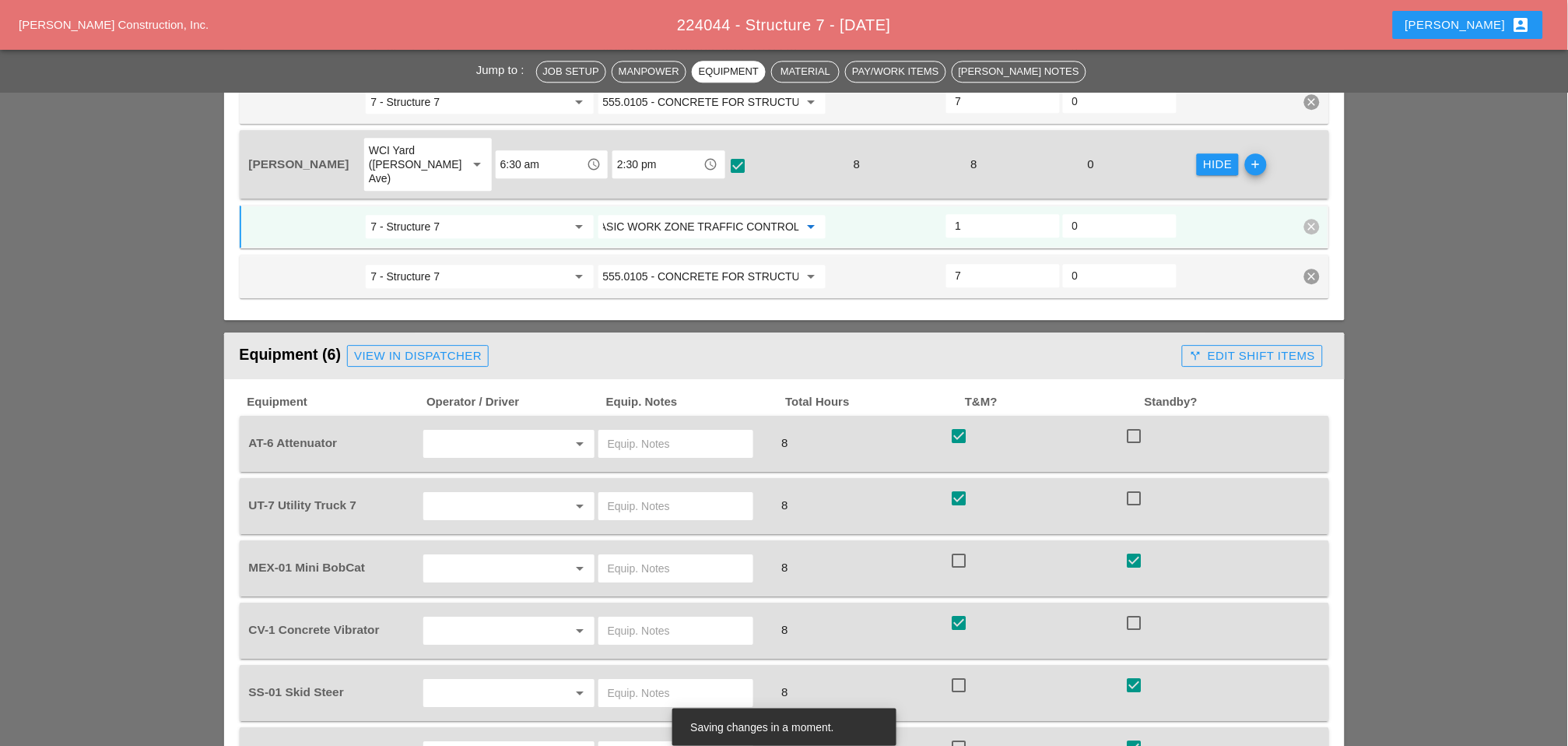
scroll to position [1211, 0]
type input "619.01 - BASIC WORK ZONE TRAFFIC CONTROL"
click at [1213, 346] on div "call_split Edit Shift Items" at bounding box center [1252, 355] width 126 height 18
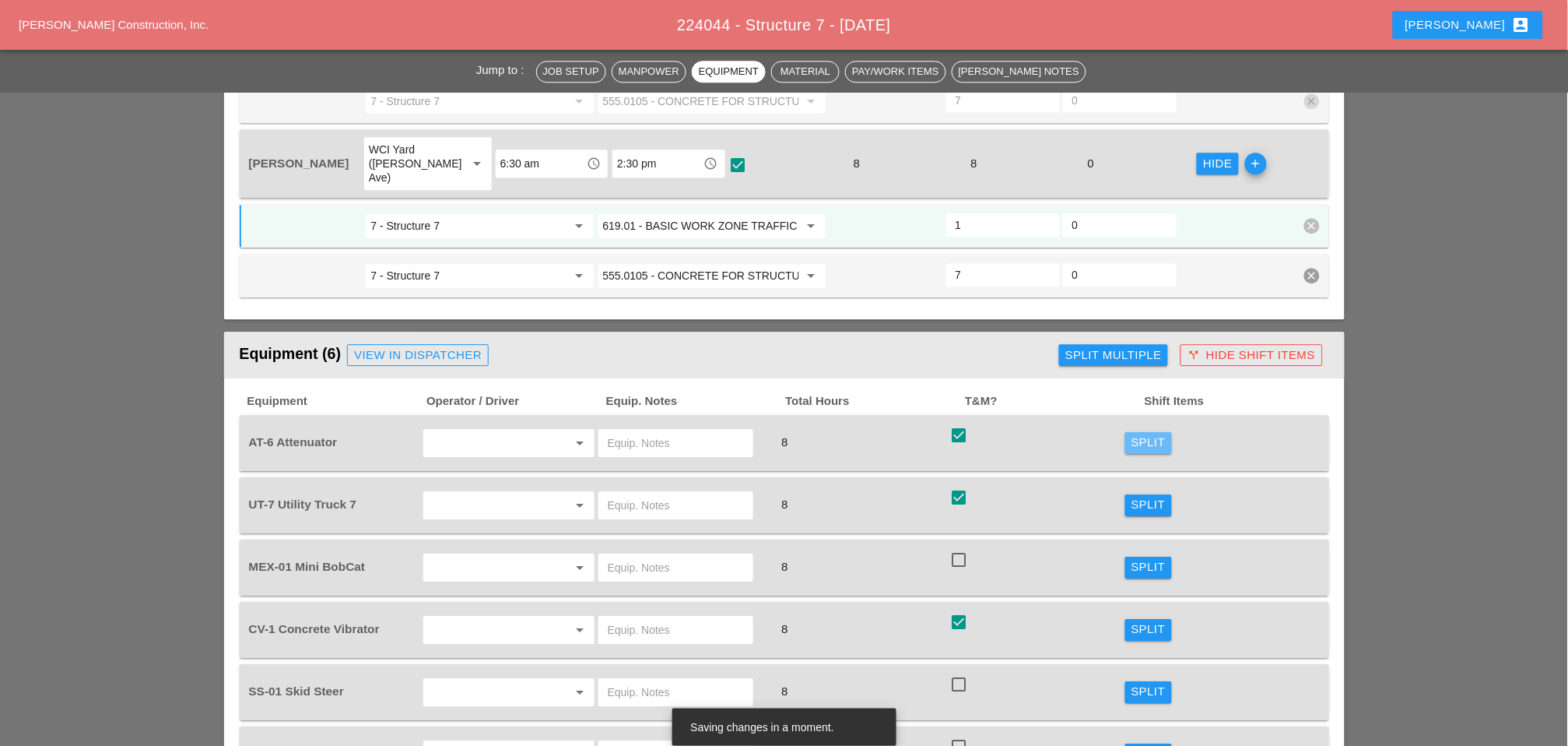
drag, startPoint x: 1135, startPoint y: 394, endPoint x: 873, endPoint y: 431, distance: 264.6
click at [1135, 434] on div "Split" at bounding box center [1149, 443] width 34 height 18
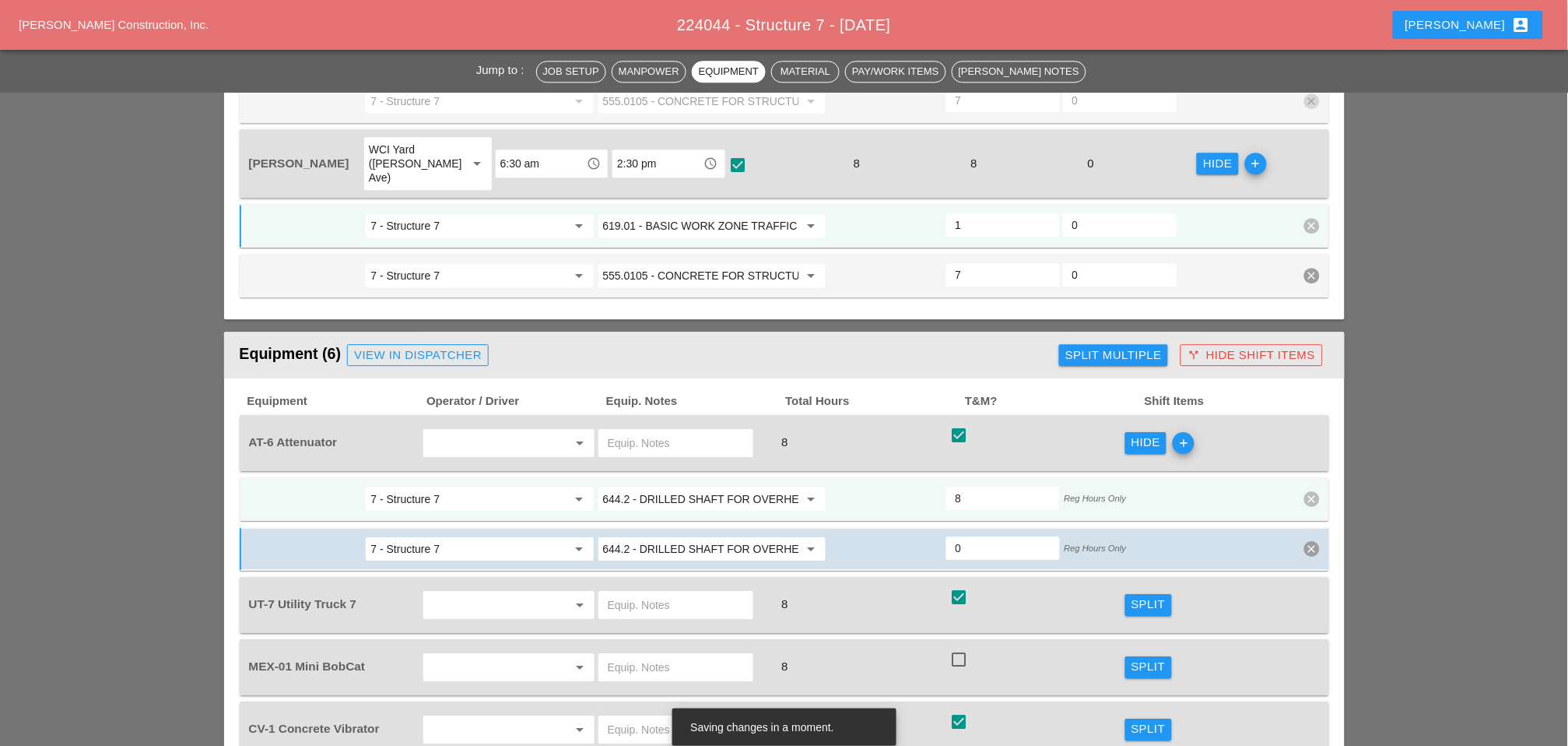
click at [709, 487] on input "644.2 - DRILLED SHAFT FOR OVERHEAD SIGN STRUCTUR" at bounding box center [701, 499] width 196 height 25
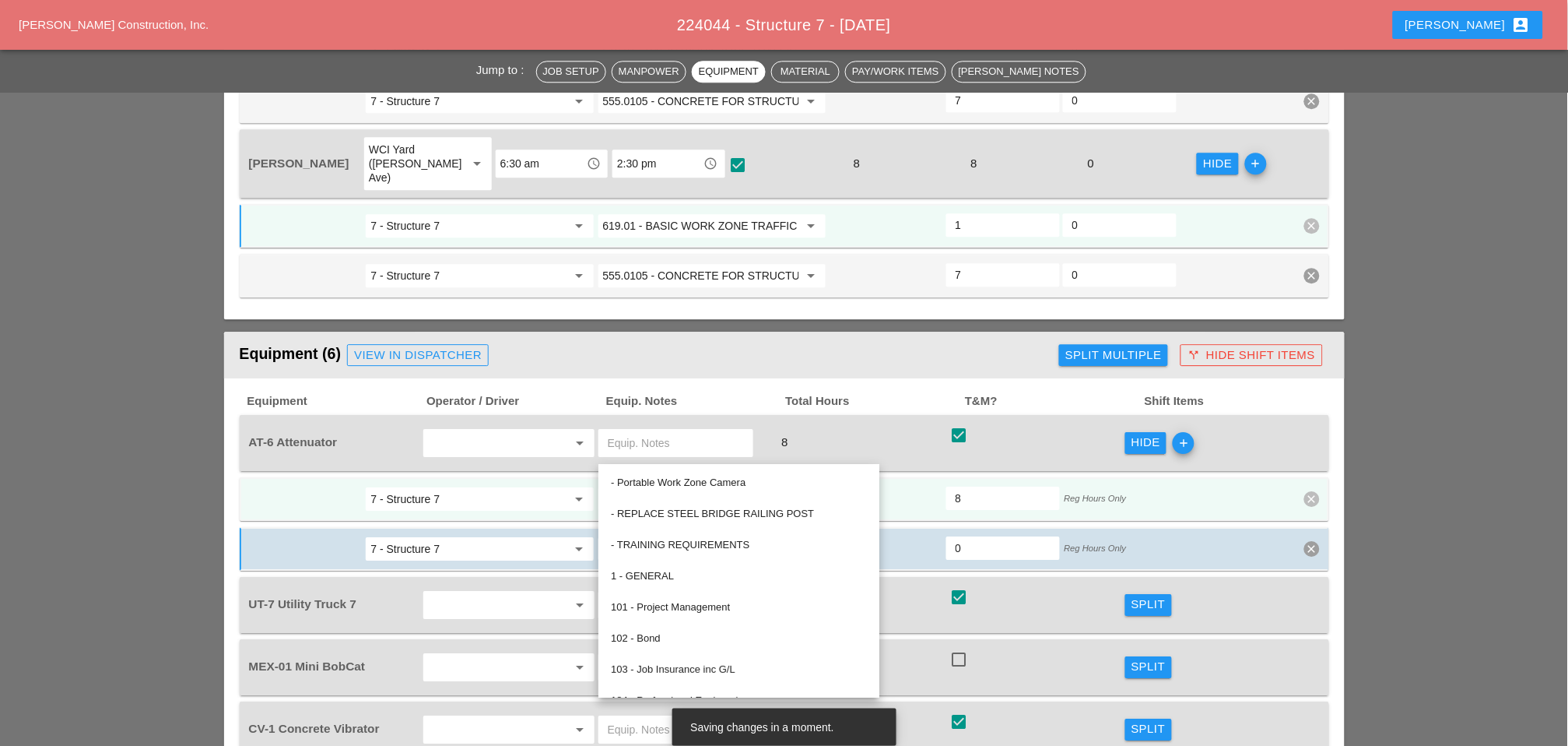
paste input "19.01 - BASIC WORK ZONE TRAFFIC CONTROL"
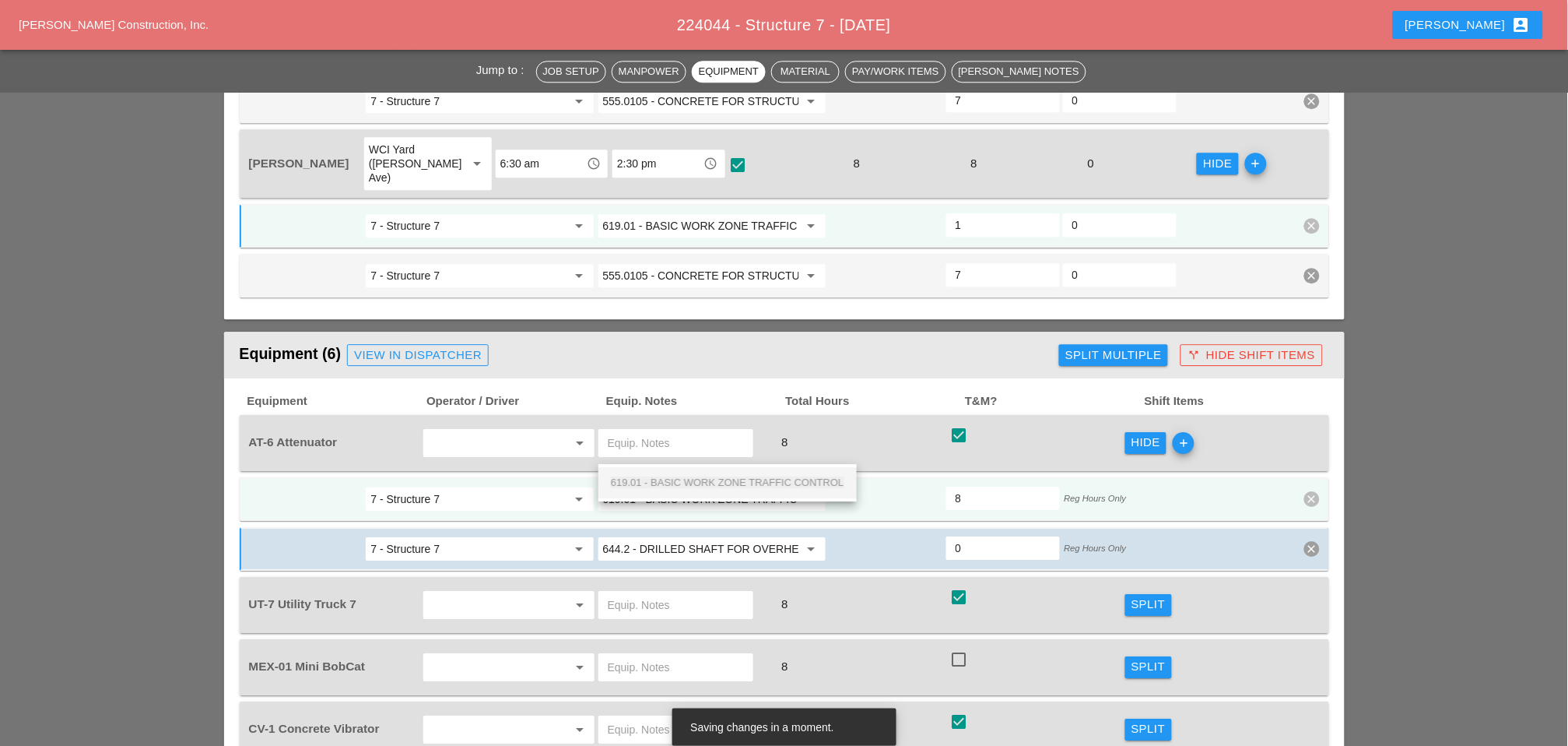
scroll to position [0, 54]
click at [703, 478] on span "619.01 - BASIC WORK ZONE TRAFFIC CONTROL" at bounding box center [728, 482] width 234 height 12
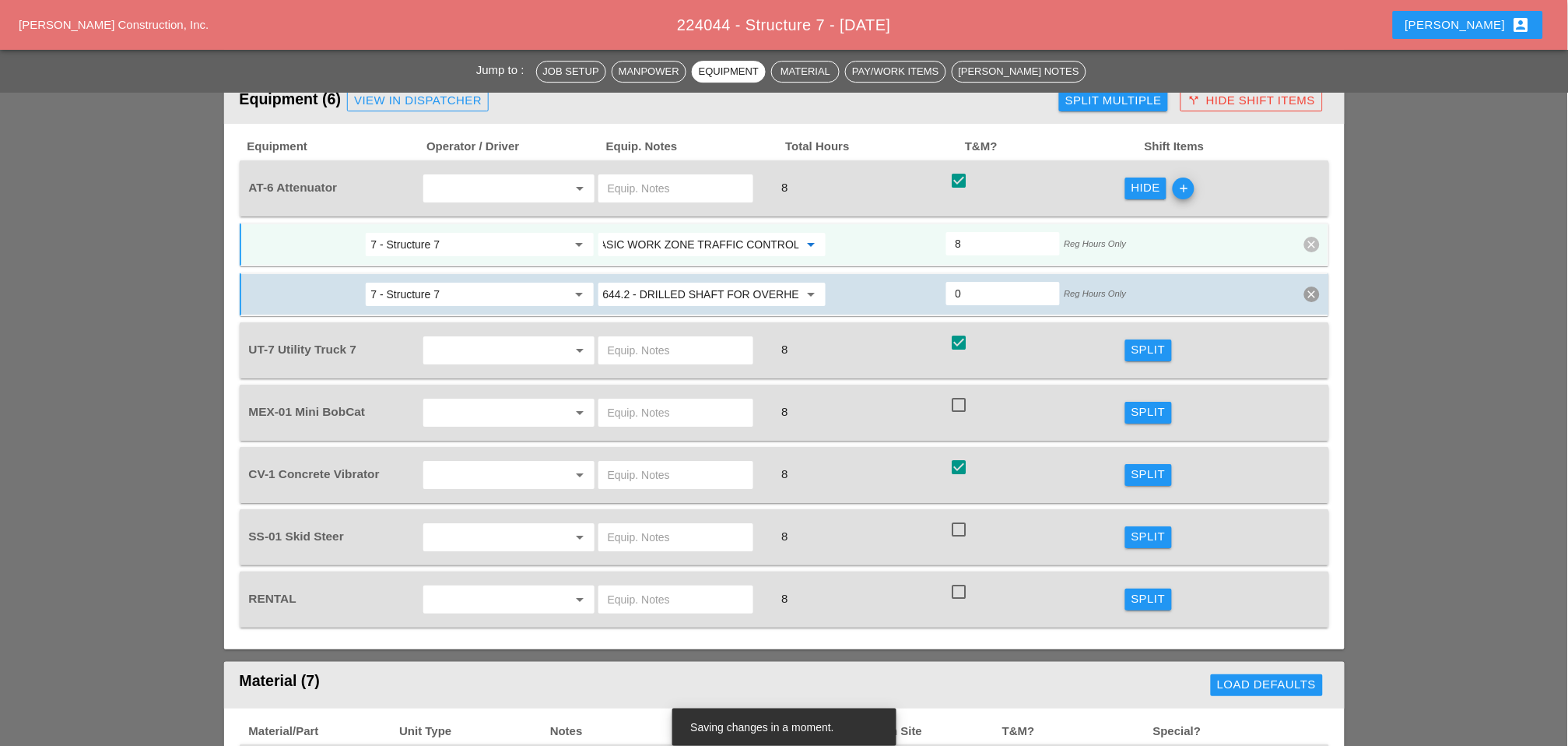
scroll to position [1470, 0]
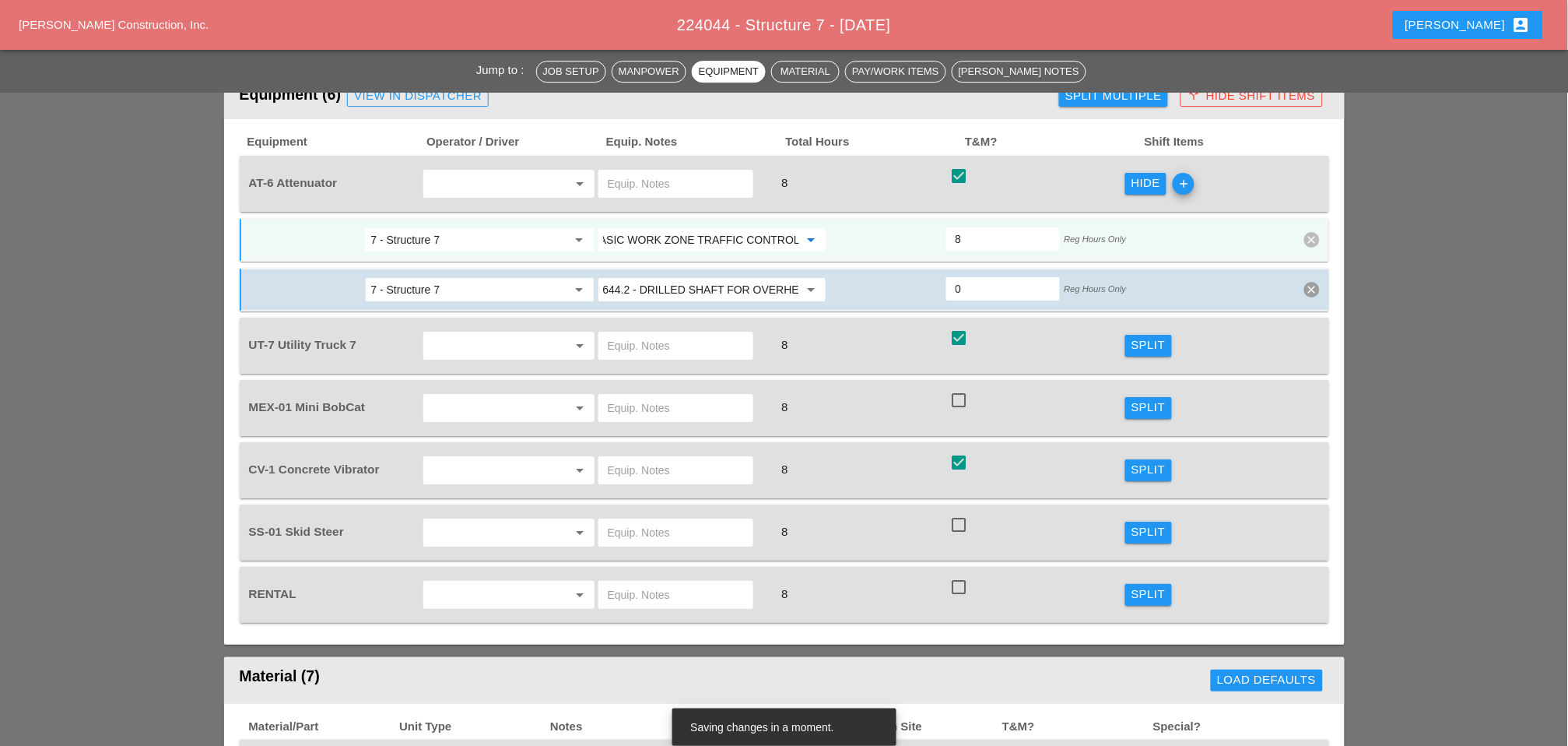
type input "619.01 - BASIC WORK ZONE TRAFFIC CONTROL"
click at [1140, 337] on div "Split" at bounding box center [1149, 345] width 34 height 18
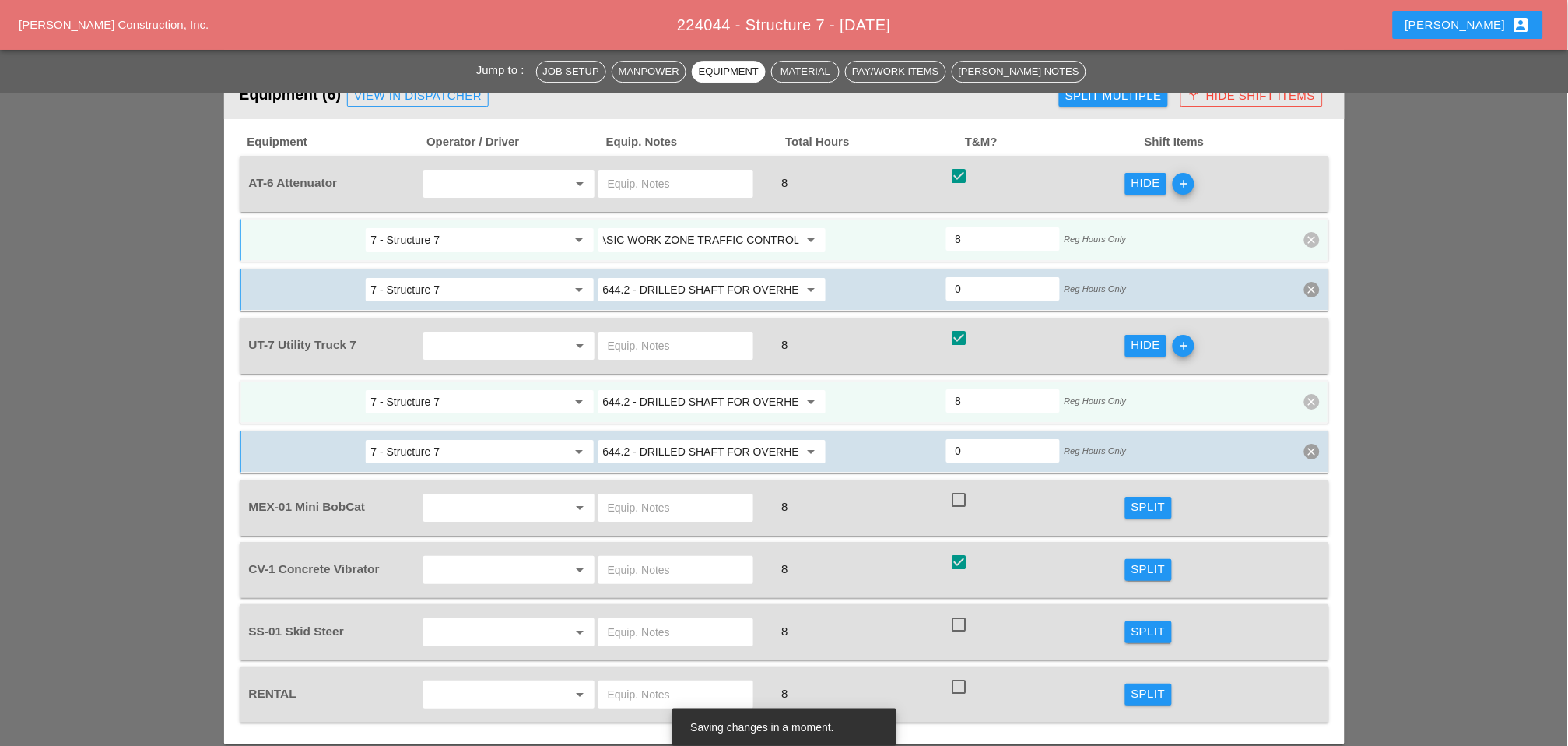
scroll to position [0, 0]
click at [716, 390] on input "644.2 - DRILLED SHAFT FOR OVERHEAD SIGN STRUCTUR" at bounding box center [701, 402] width 196 height 25
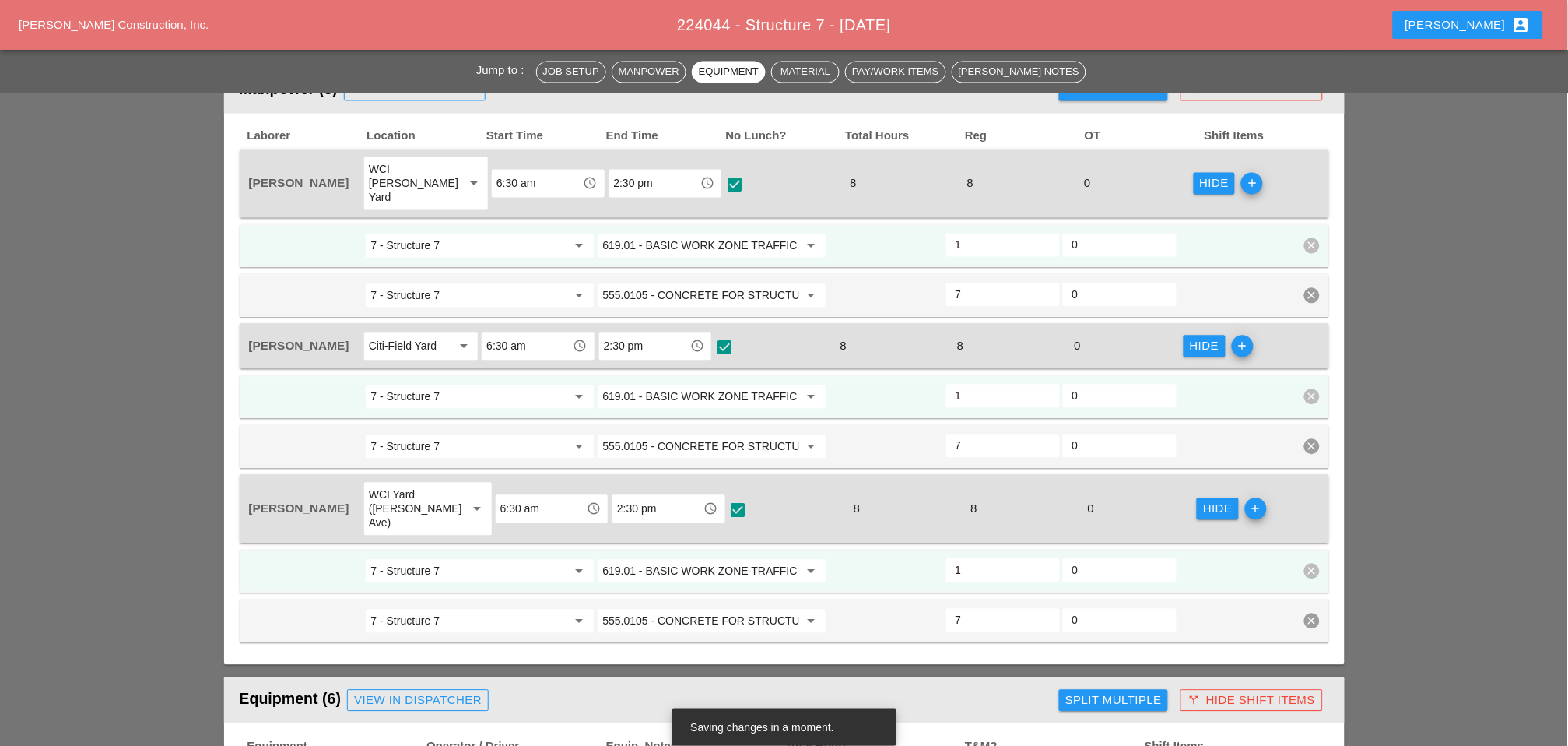
scroll to position [951, 0]
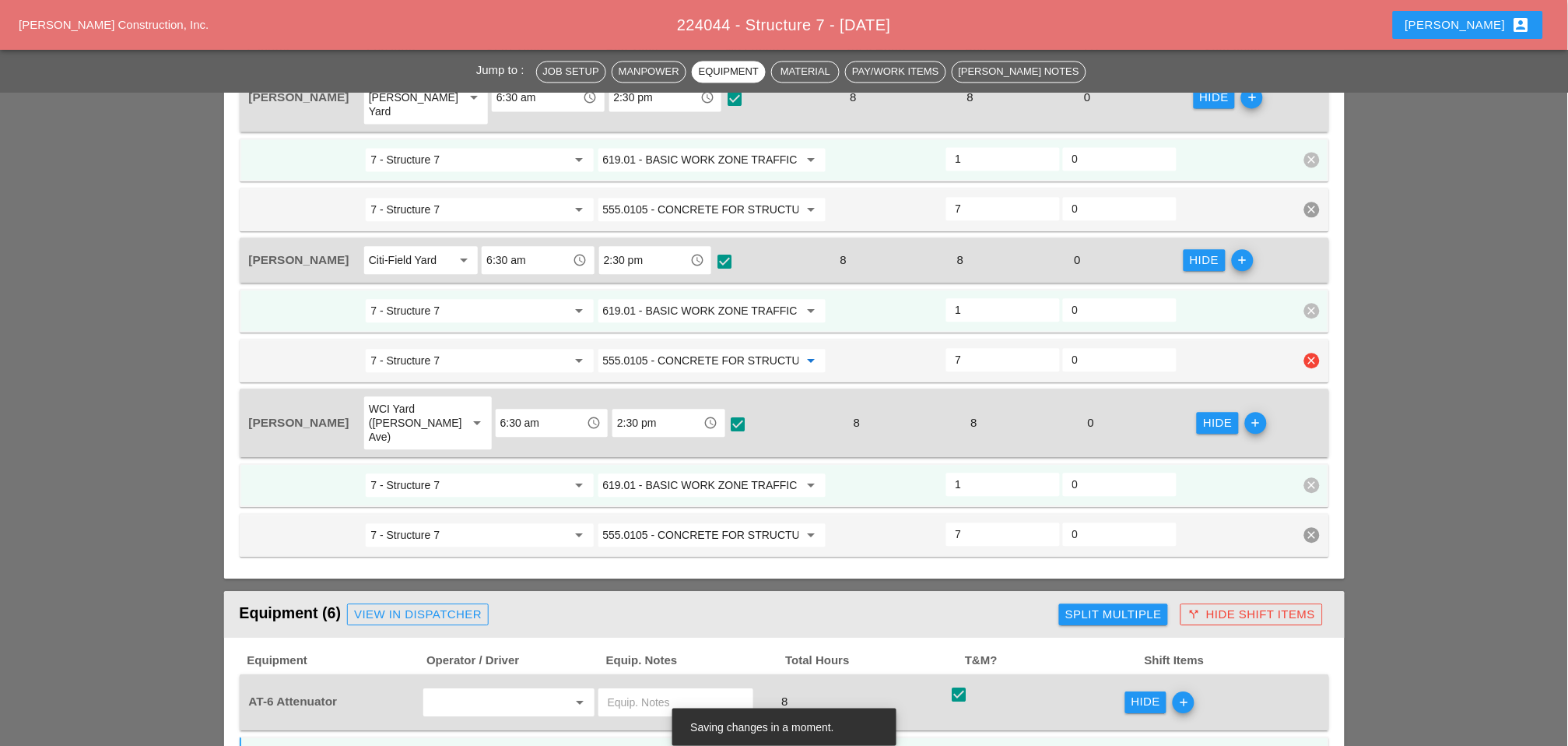
click at [707, 348] on input "555.0105 - CONCRETE FOR STRUCTURES, CLASS A" at bounding box center [701, 360] width 196 height 25
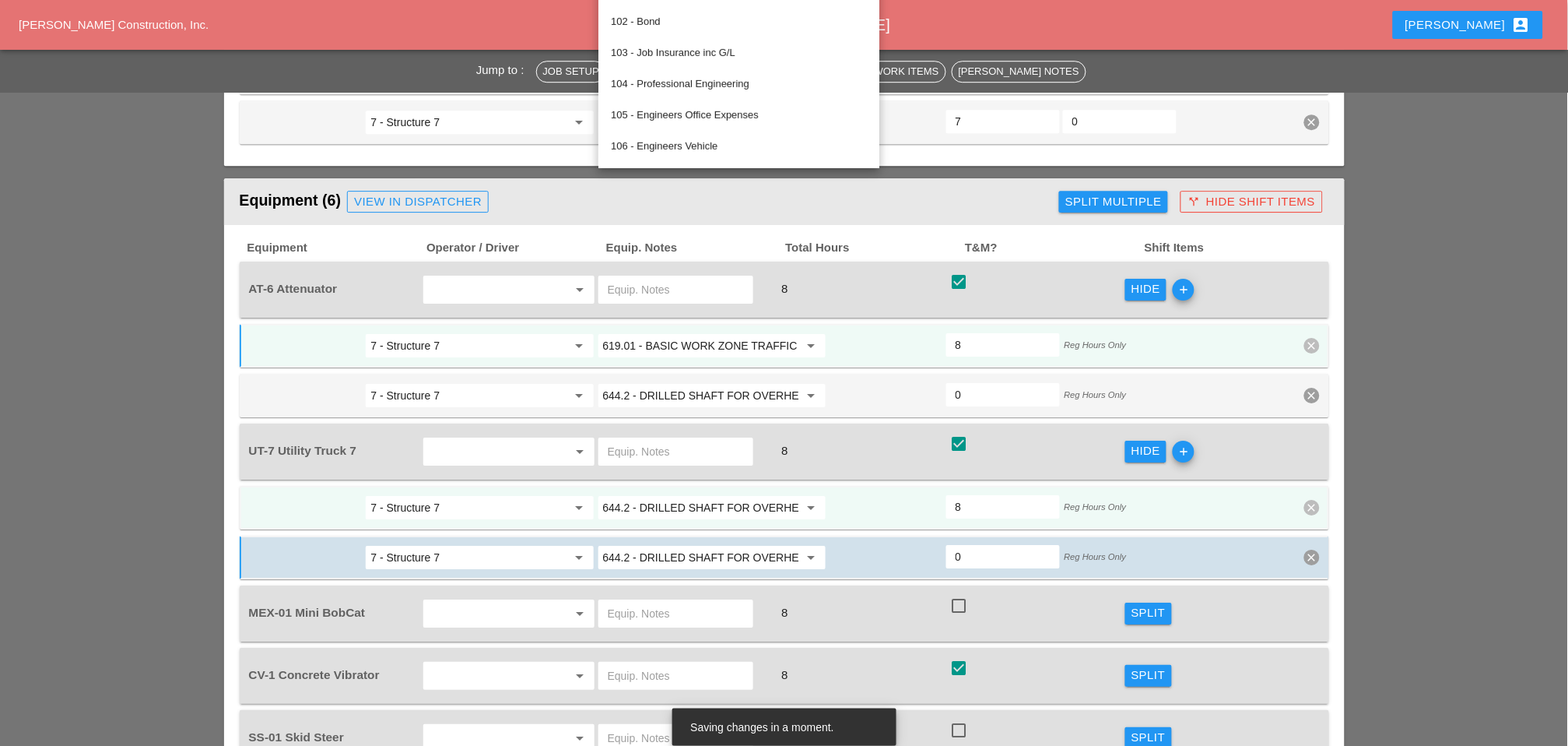
scroll to position [1384, 0]
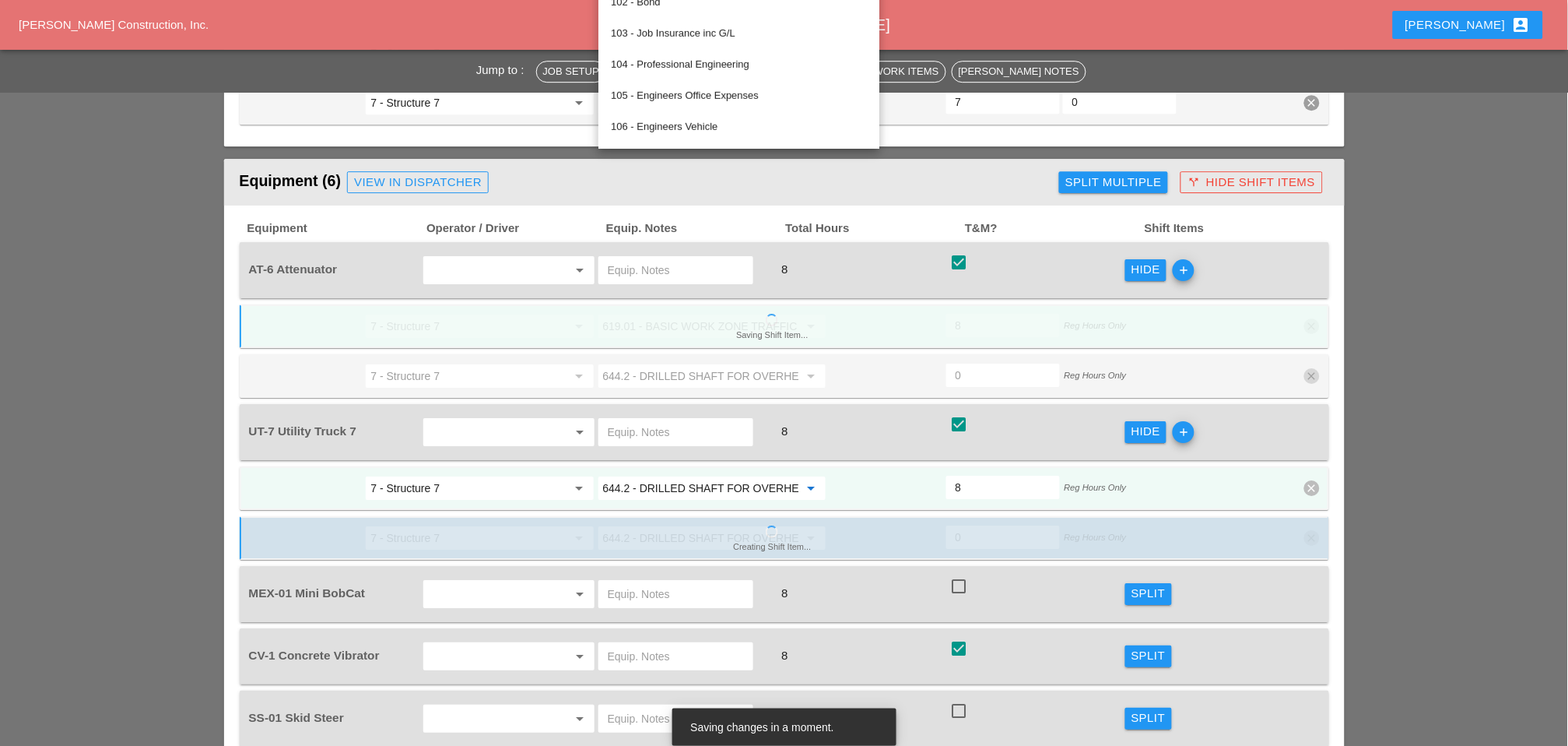
click at [679, 476] on input "644.2 - DRILLED SHAFT FOR OVERHEAD SIGN STRUCTUR" at bounding box center [701, 488] width 196 height 25
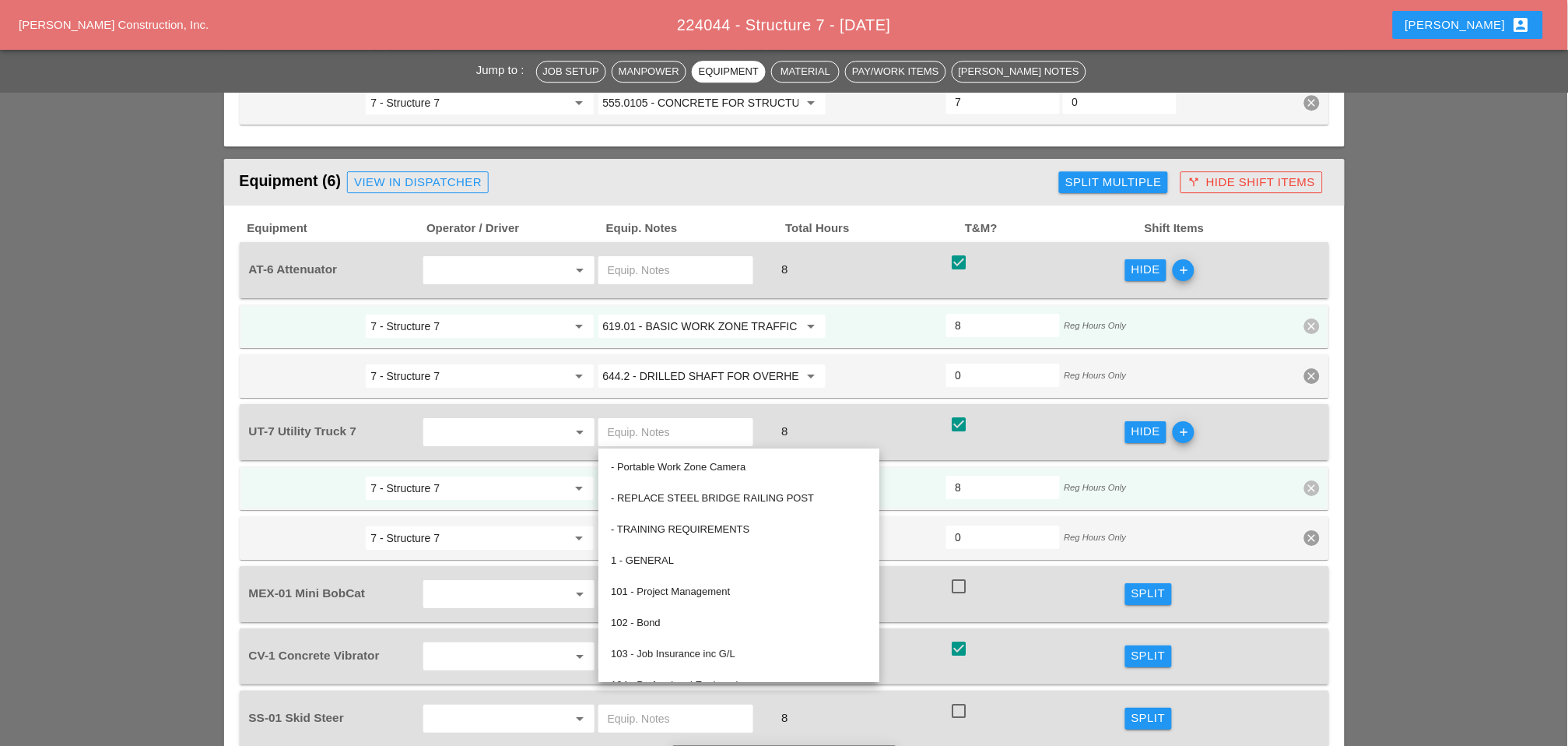
paste input "555.0105 - CONCRETE FOR STRUCTURES, CLASS A"
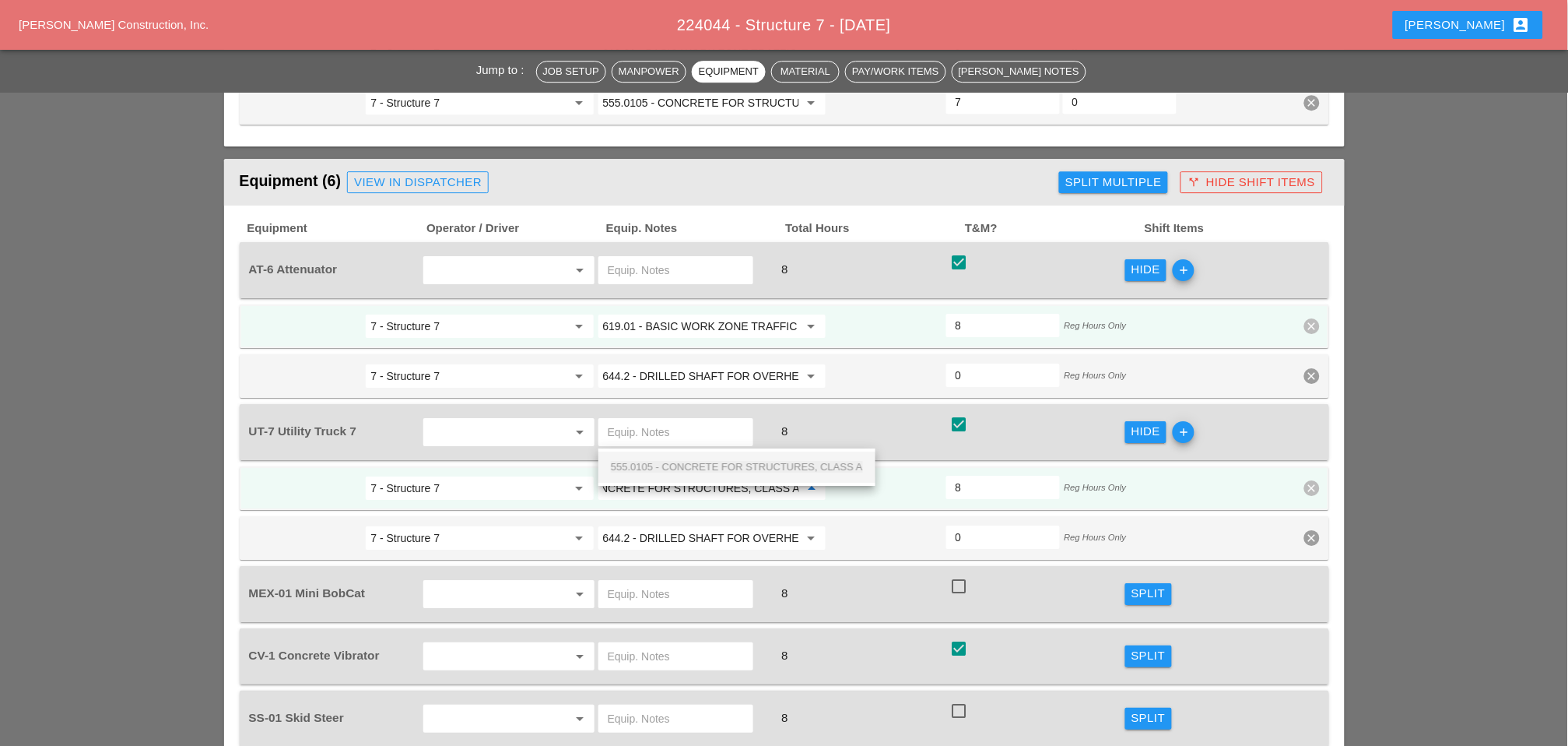
click at [701, 451] on div "555.0105 - CONCRETE FOR STRUCTURES, CLASS A" at bounding box center [736, 466] width 252 height 31
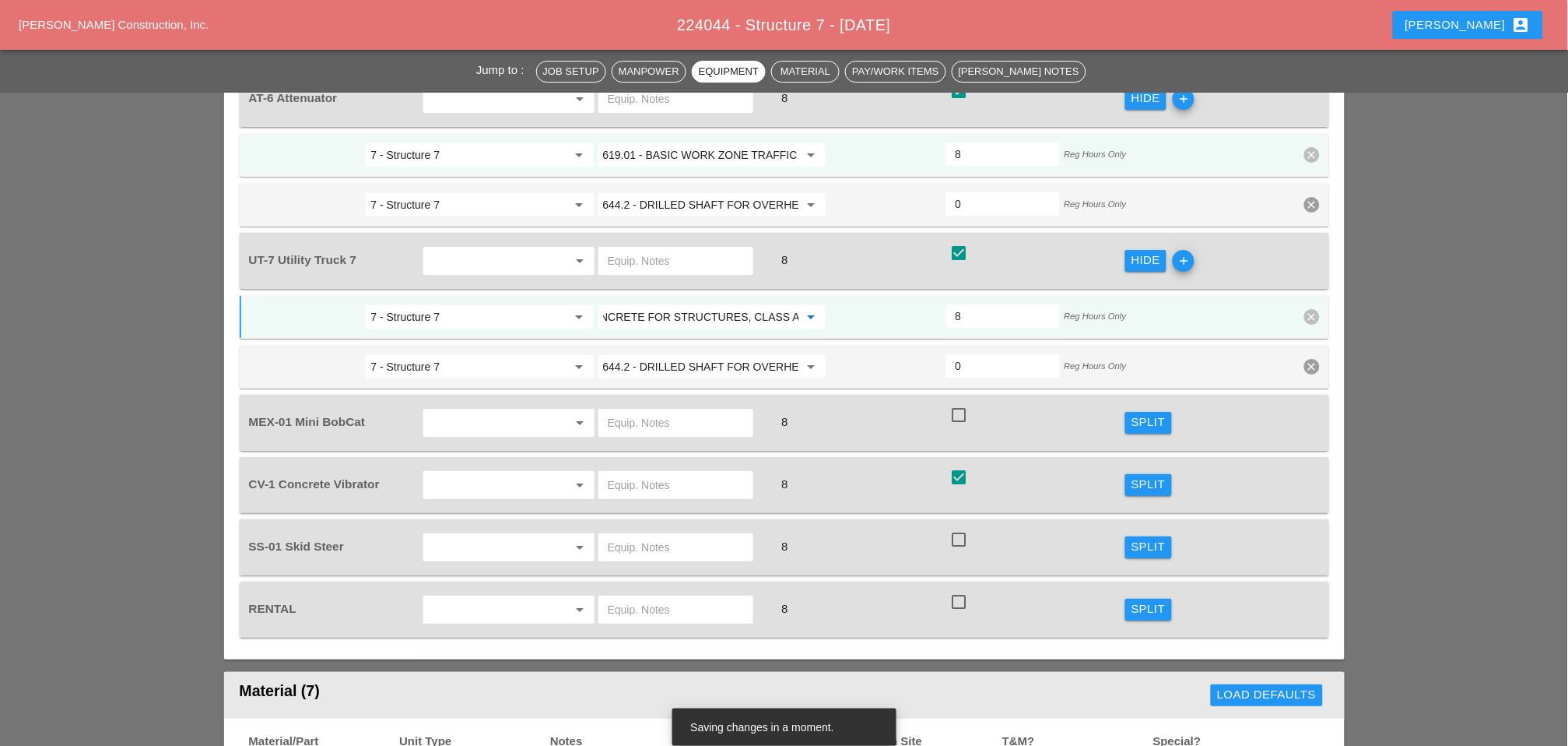
scroll to position [1558, 0]
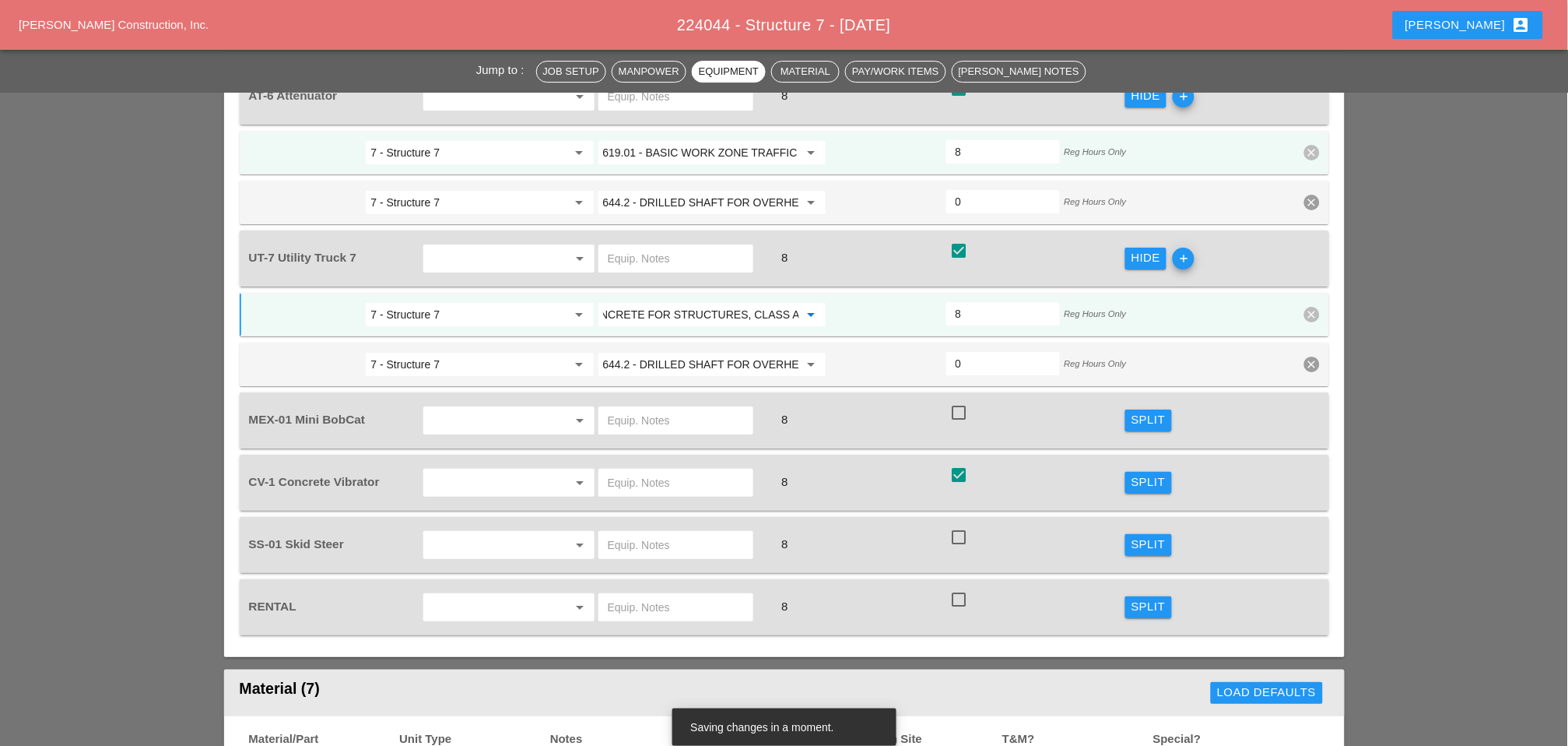
type input "555.0105 - CONCRETE FOR STRUCTURES, CLASS A"
click at [1141, 473] on div "Split" at bounding box center [1149, 482] width 34 height 18
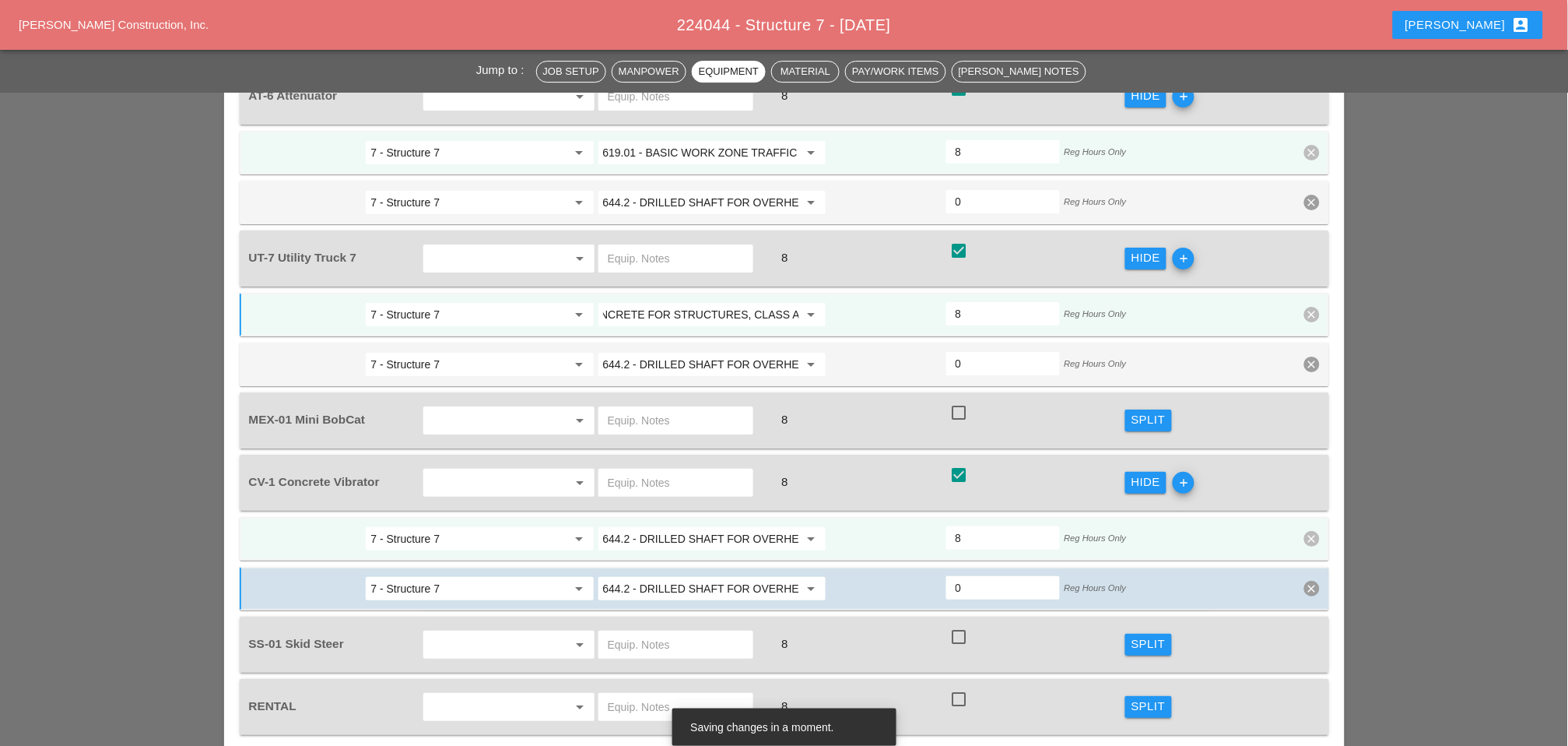
scroll to position [0, 0]
click at [666, 526] on input "644.2 - DRILLED SHAFT FOR OVERHEAD SIGN STRUCTUR" at bounding box center [701, 539] width 196 height 25
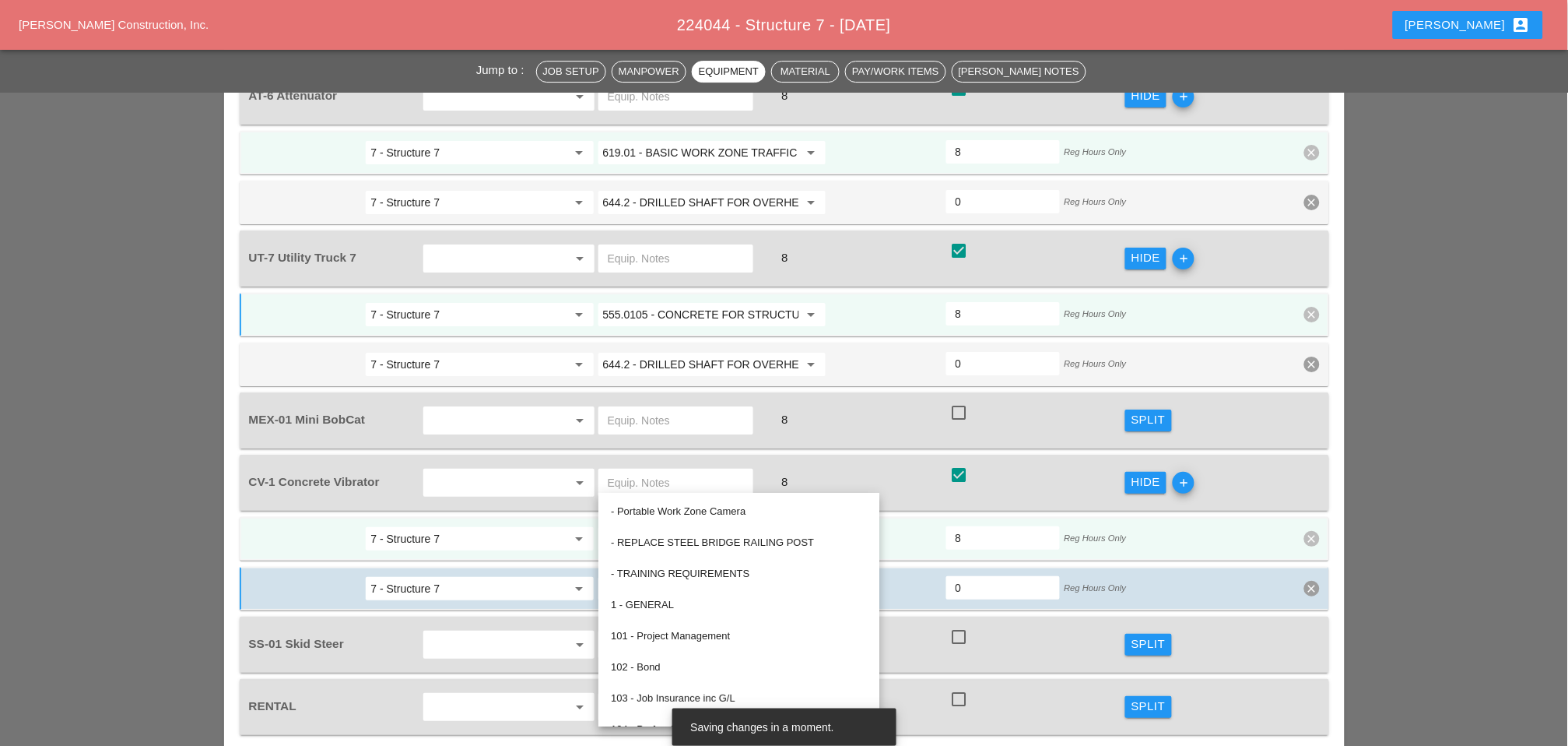
paste input "555.0105 - CONCRETE FOR STRUCTURES, CLASS A"
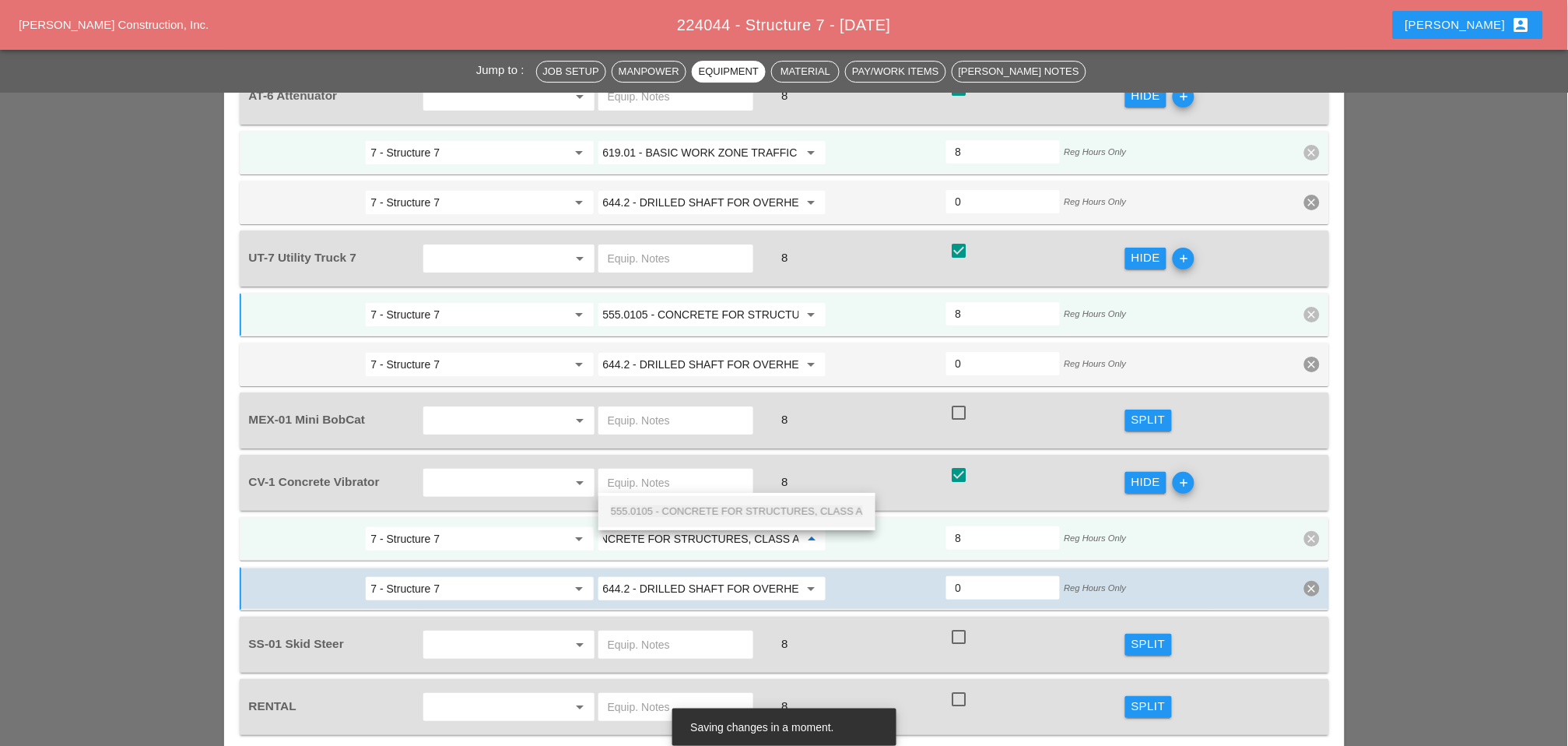
click at [683, 506] on span "555.0105 - CONCRETE FOR STRUCTURES, CLASS A" at bounding box center [736, 511] width 252 height 12
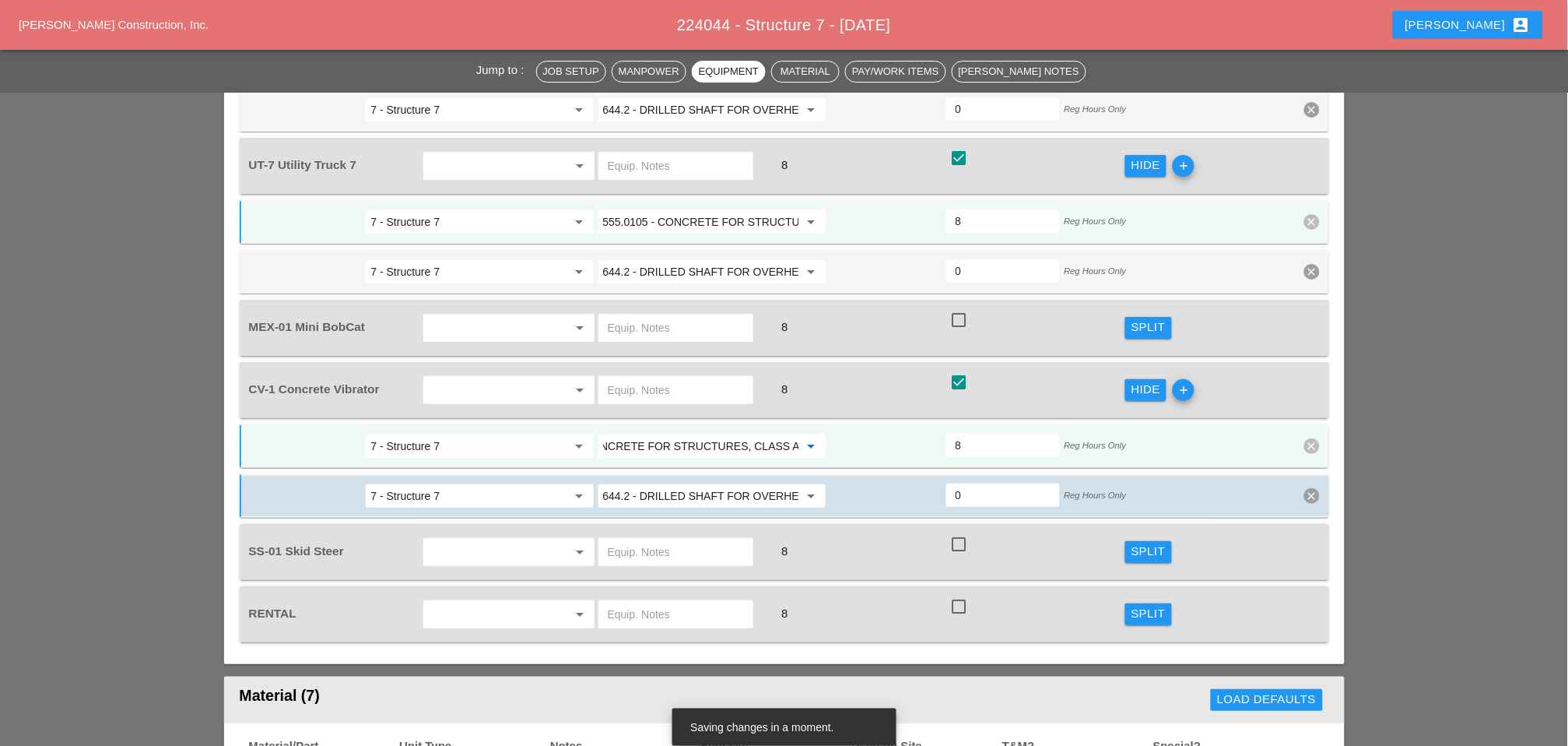
scroll to position [1644, 0]
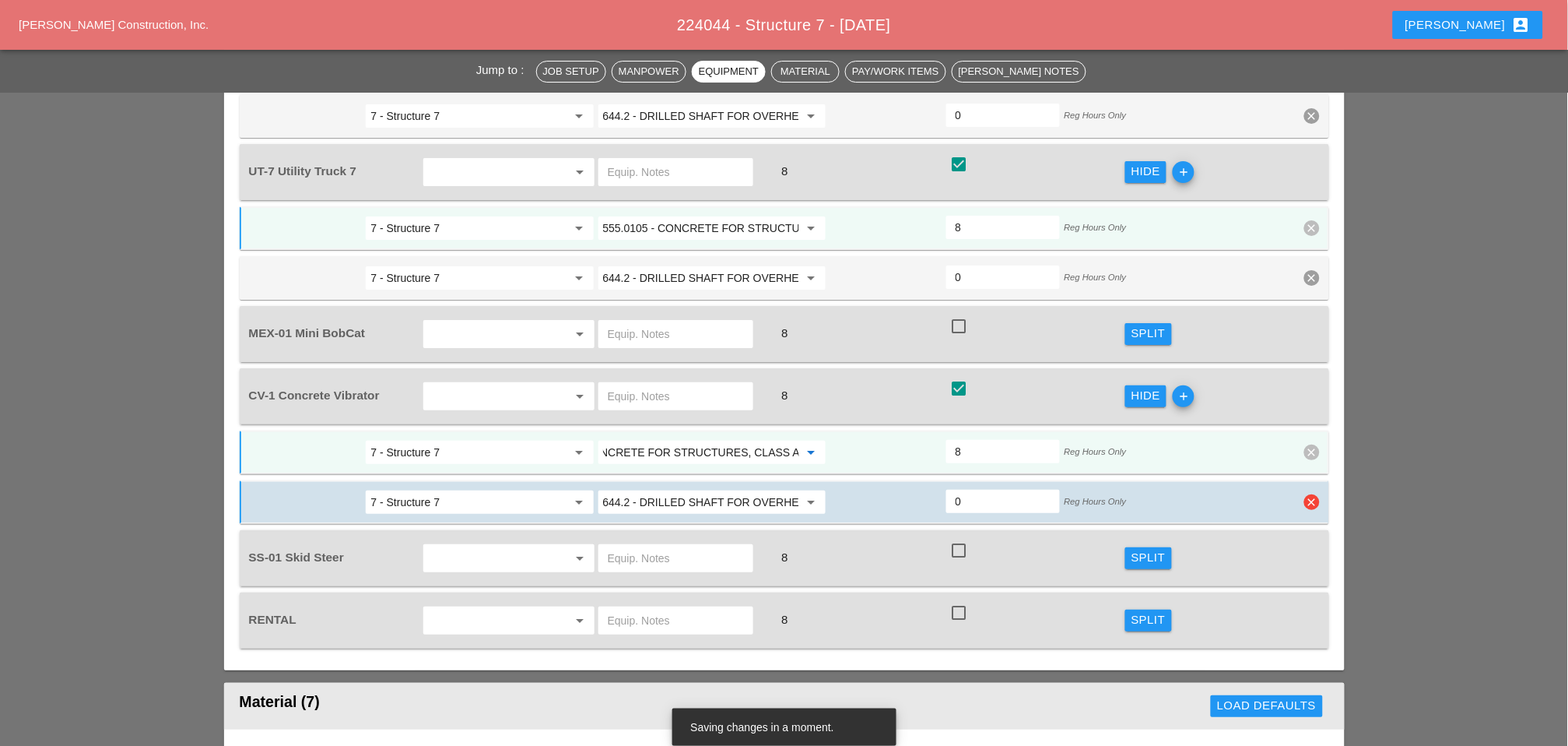
type input "555.0105 - CONCRETE FOR STRUCTURES, CLASS A"
click at [1314, 495] on icon "clear" at bounding box center [1312, 503] width 16 height 16
click at [1310, 406] on div "Confirm delete" at bounding box center [1314, 407] width 76 height 18
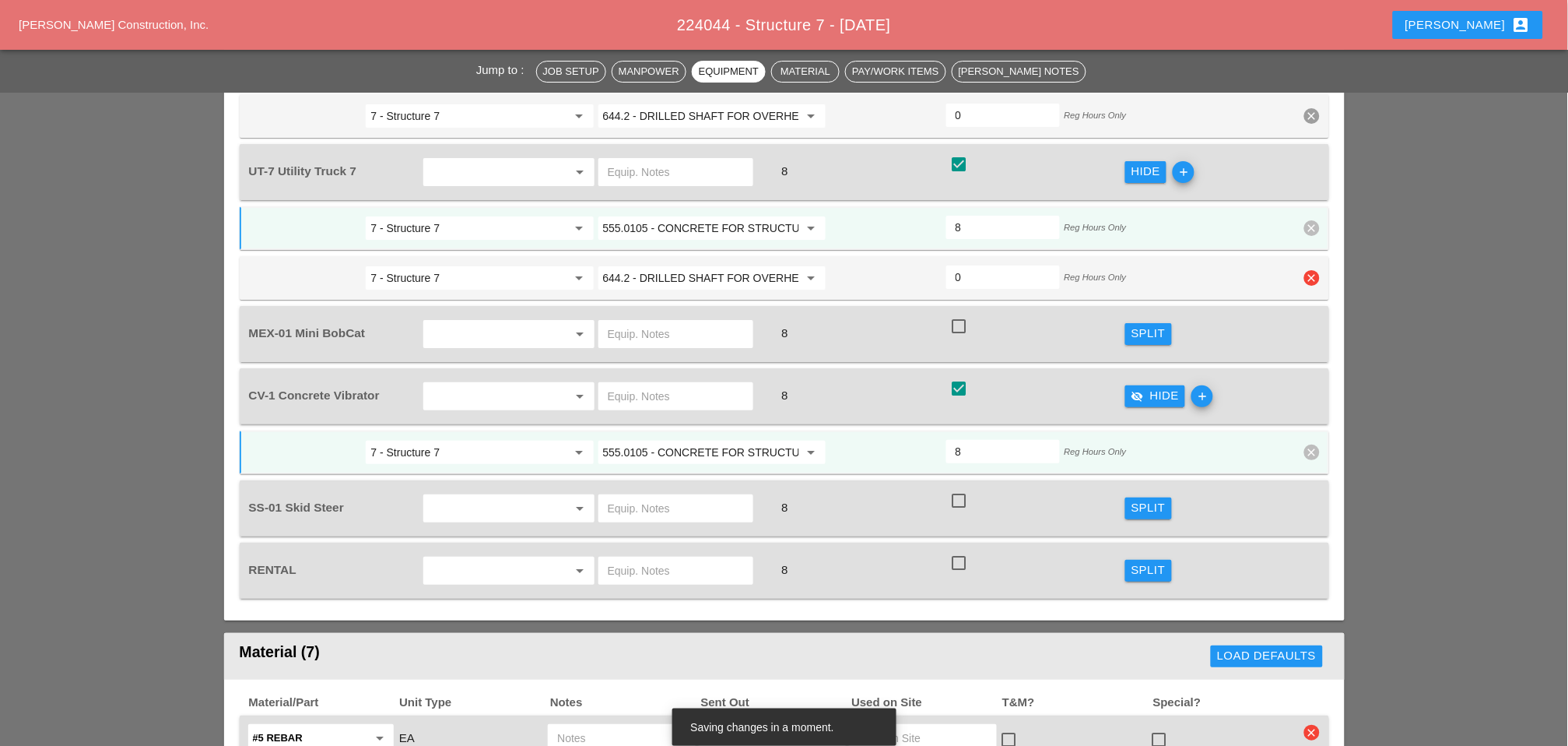
click at [1314, 270] on icon "clear" at bounding box center [1312, 278] width 16 height 16
click at [1311, 189] on div "Confirm delete" at bounding box center [1314, 190] width 76 height 18
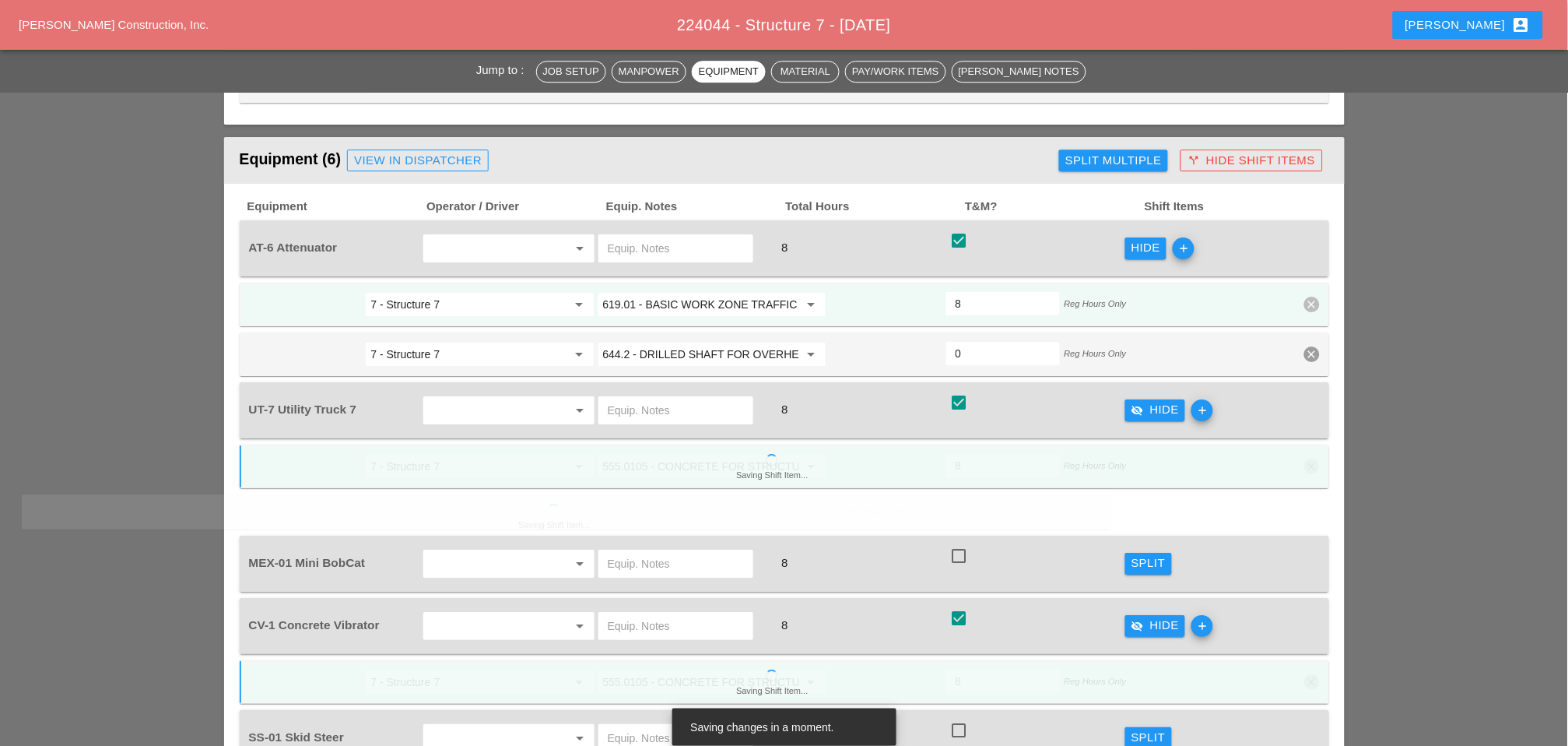
scroll to position [1384, 0]
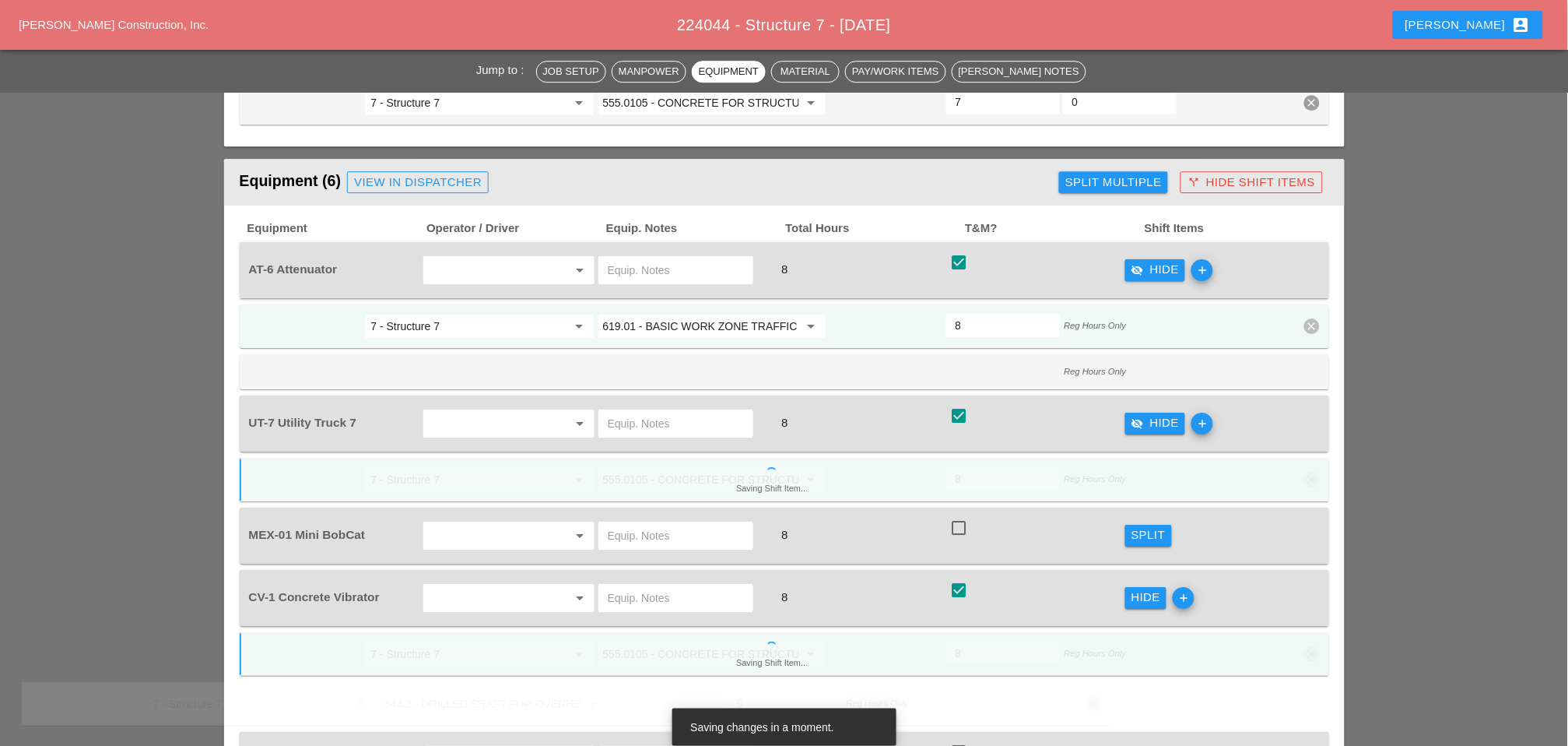
click at [1313, 326] on span "7 - Structure 7 arrow_drop_down 619.01 - BASIC WORK ZONE TRAFFIC CONTROL arrow_…" at bounding box center [784, 346] width 1089 height 85
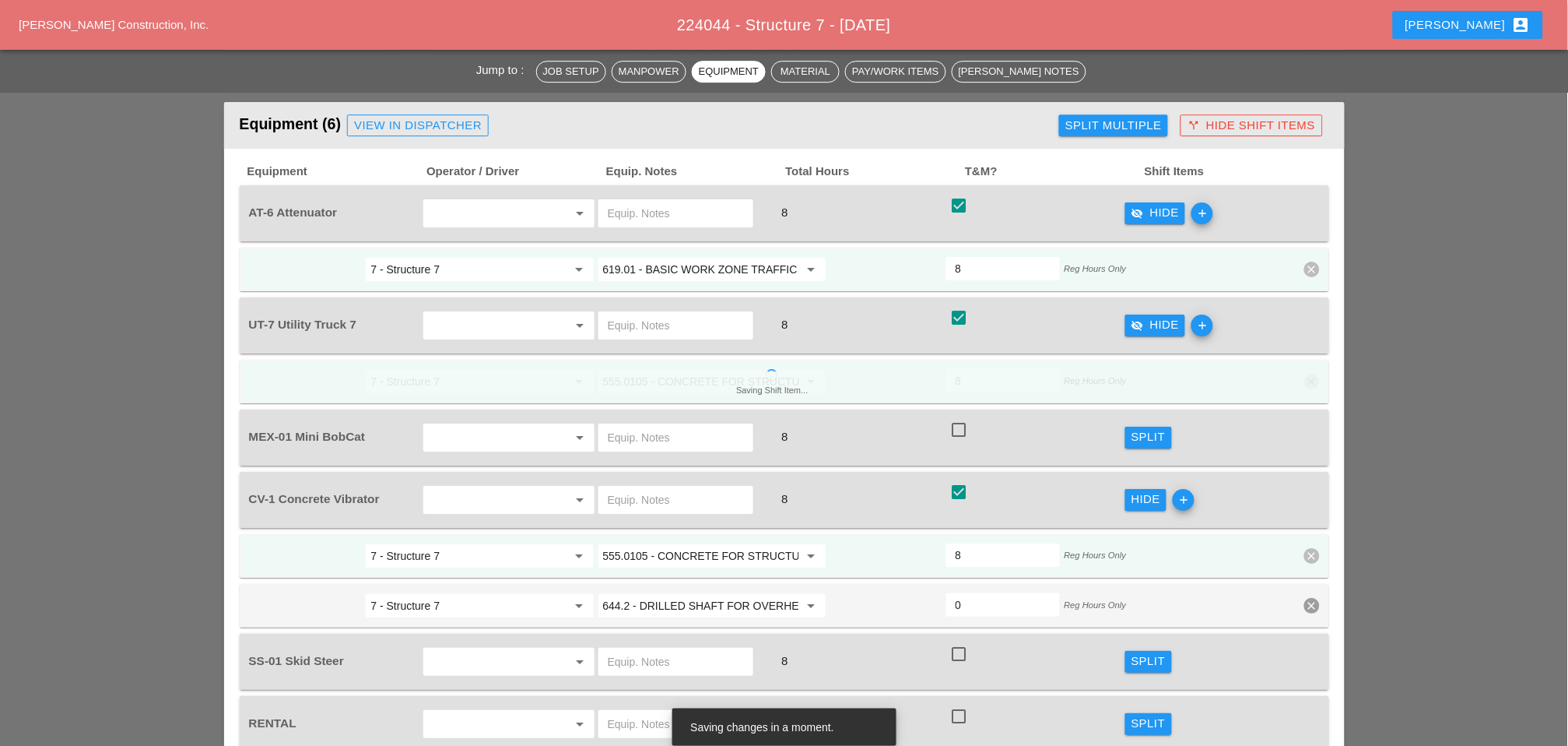
scroll to position [1470, 0]
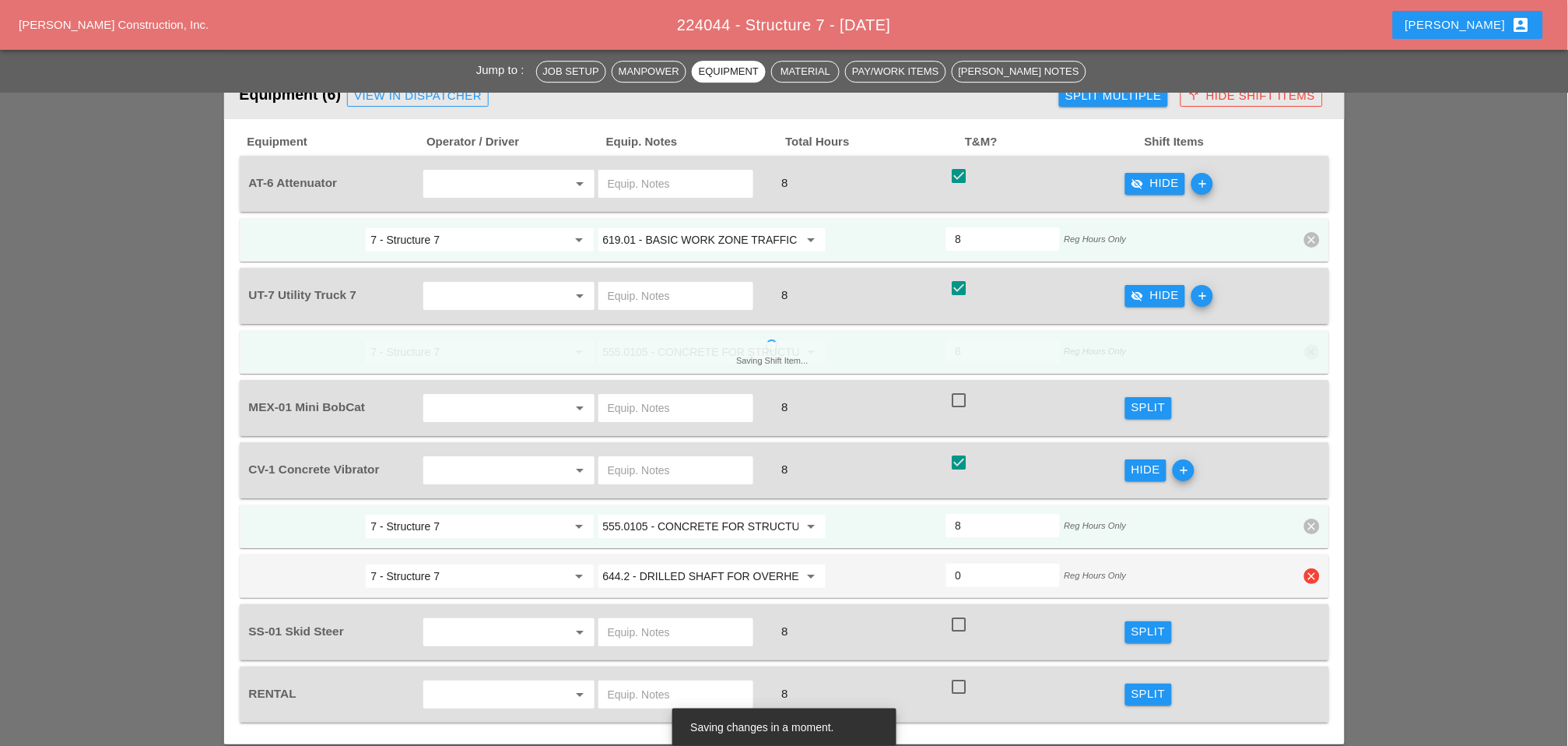
click at [1313, 568] on icon "clear" at bounding box center [1312, 576] width 16 height 16
click at [1306, 481] on div "Confirm delete" at bounding box center [1314, 484] width 76 height 18
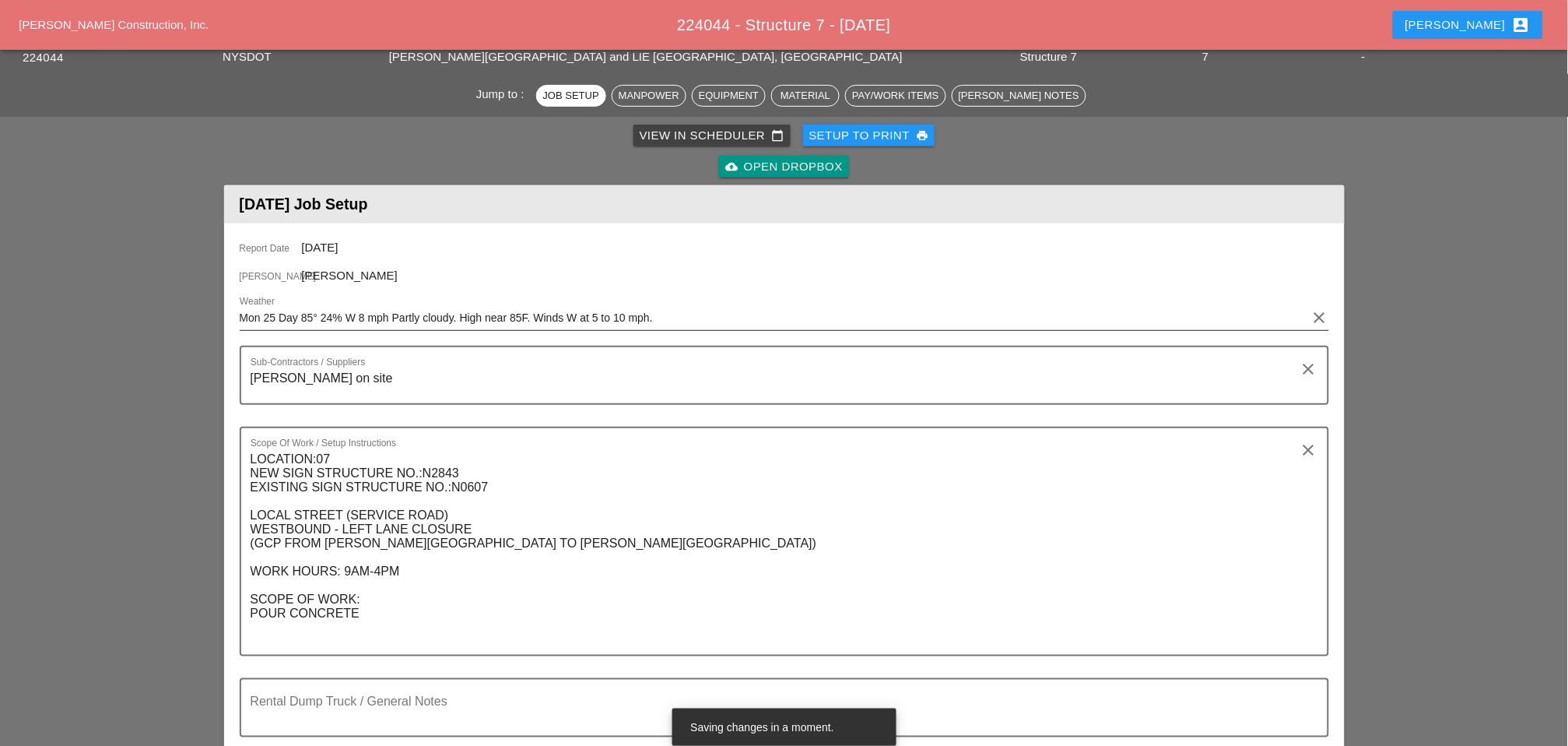
scroll to position [0, 0]
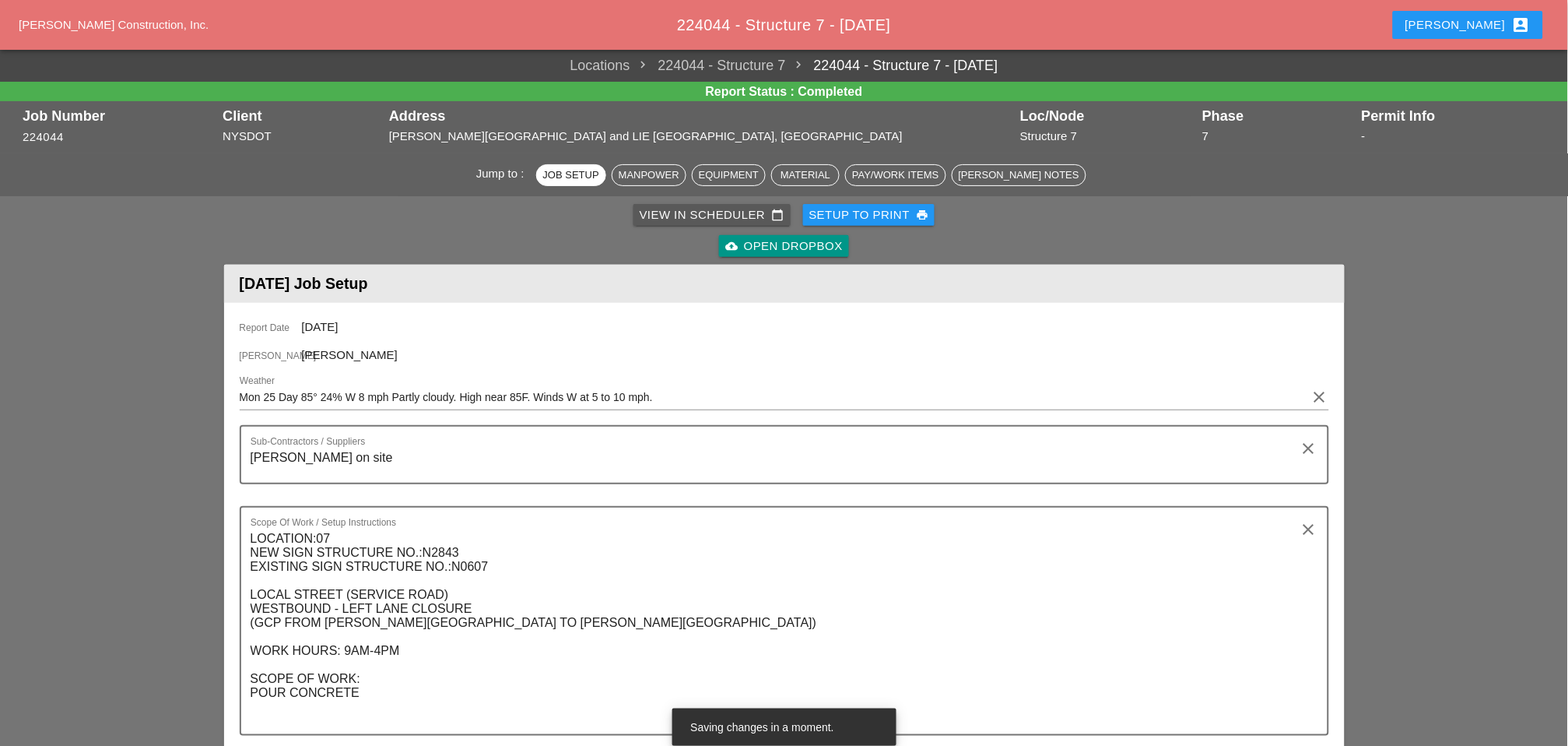
drag, startPoint x: 690, startPoint y: 214, endPoint x: 935, endPoint y: 50, distance: 294.8
click at [690, 214] on div "View in Scheduler calendar_today" at bounding box center [712, 215] width 145 height 18
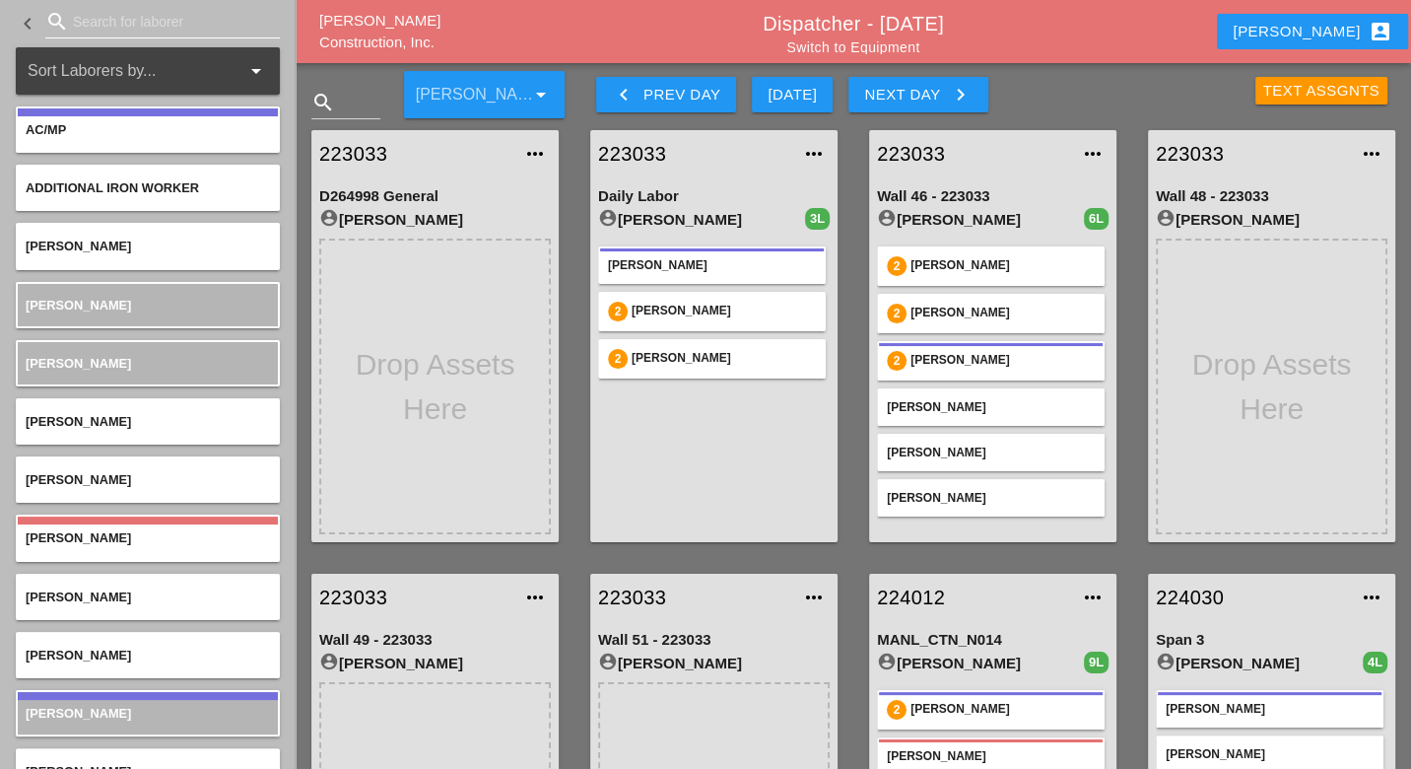
click at [99, 22] on input "Search for laborer" at bounding box center [162, 22] width 179 height 32
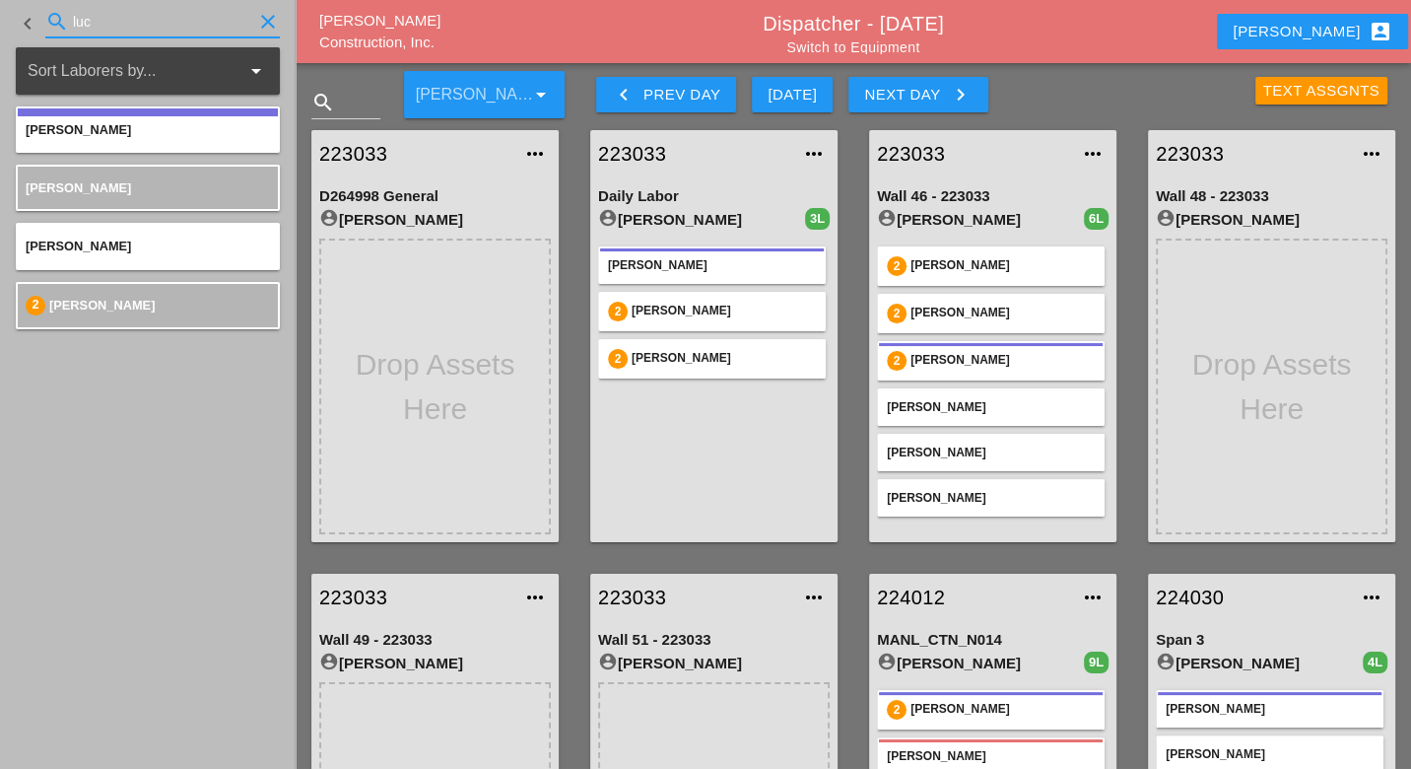
type input "luc"
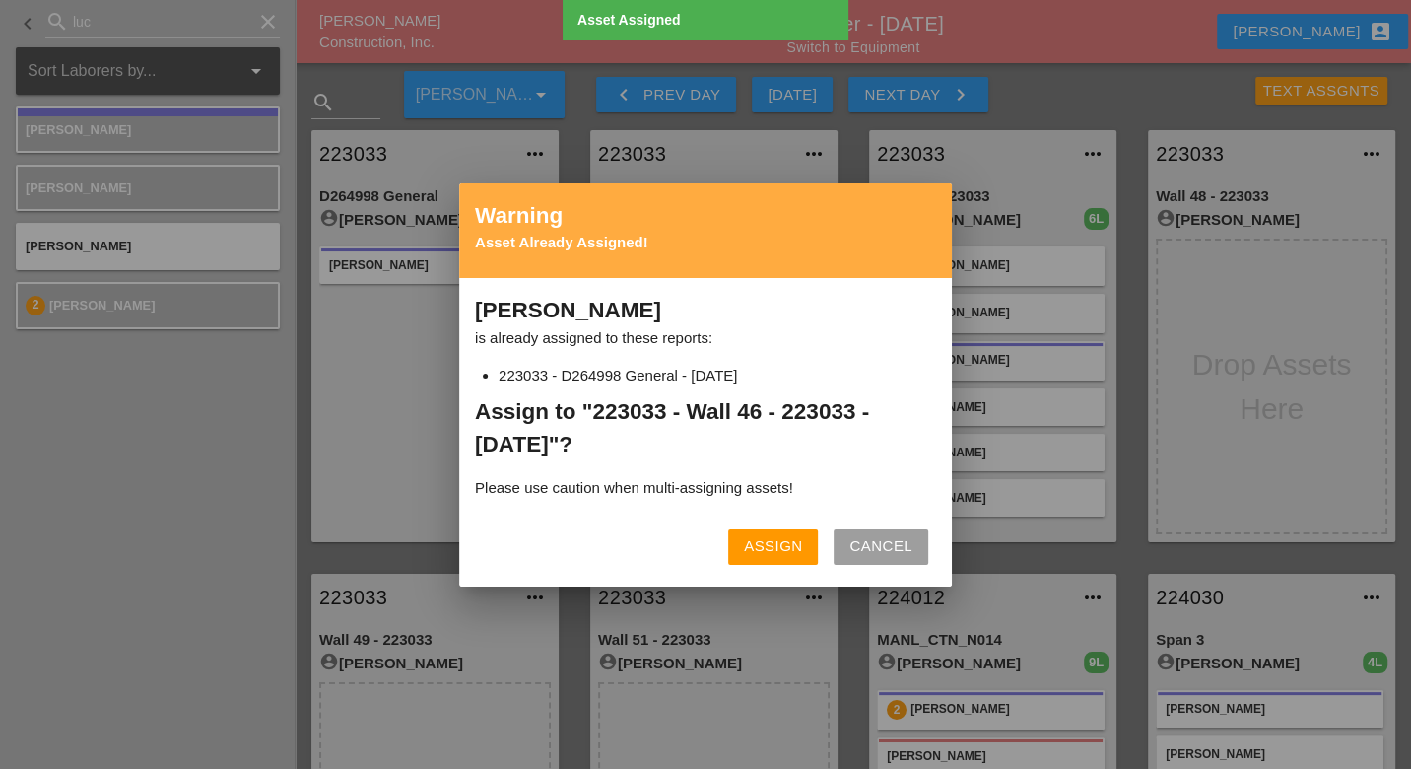
click at [774, 540] on div "Assign" at bounding box center [773, 546] width 58 height 23
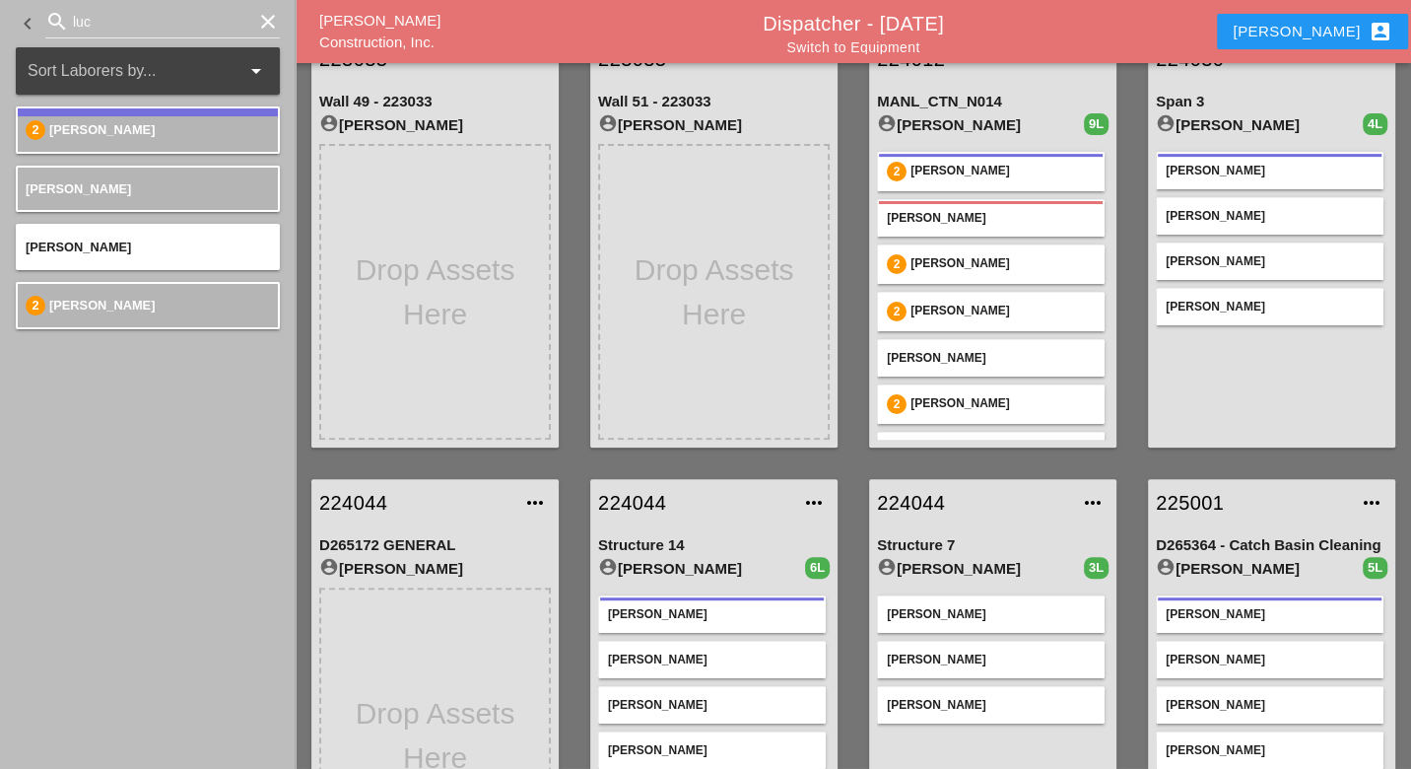
scroll to position [656, 0]
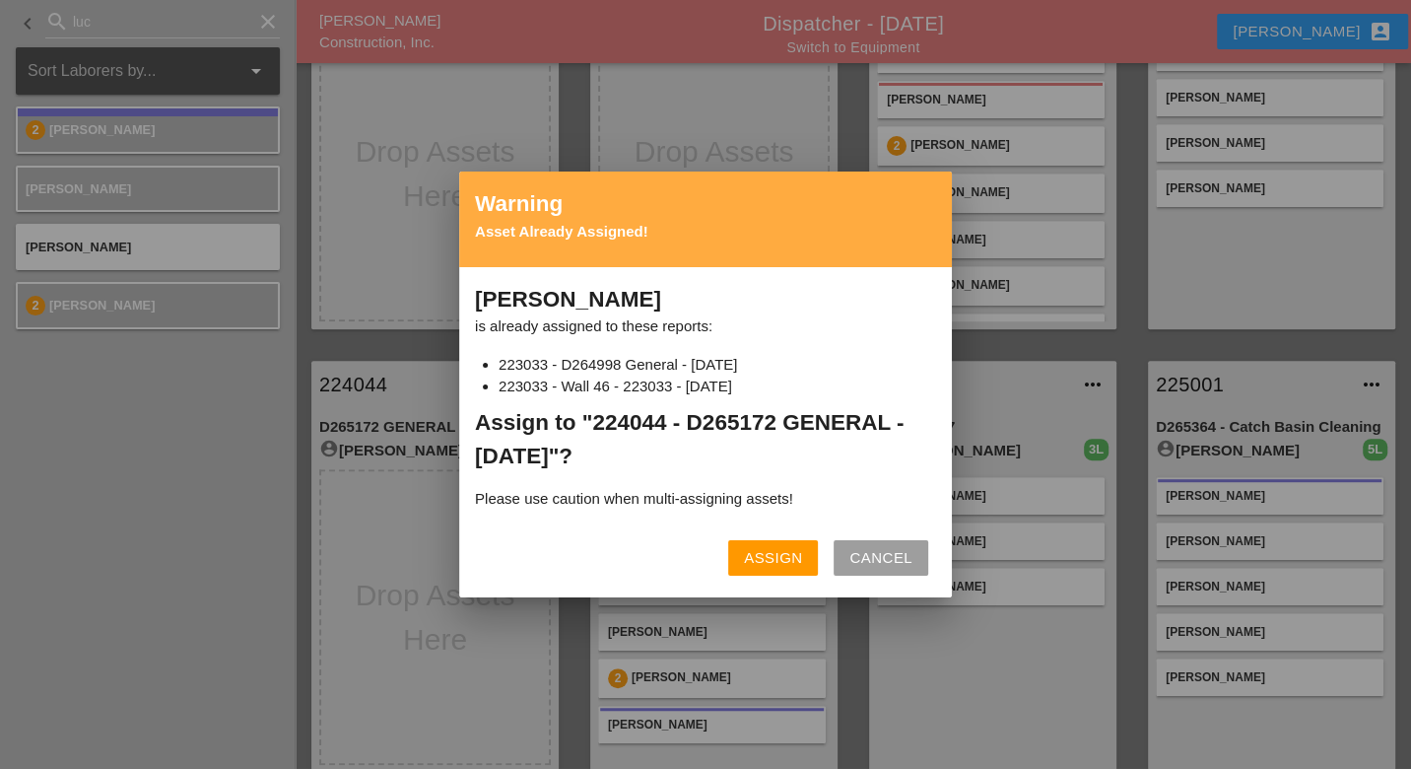
click at [764, 552] on div "Assign" at bounding box center [773, 558] width 58 height 23
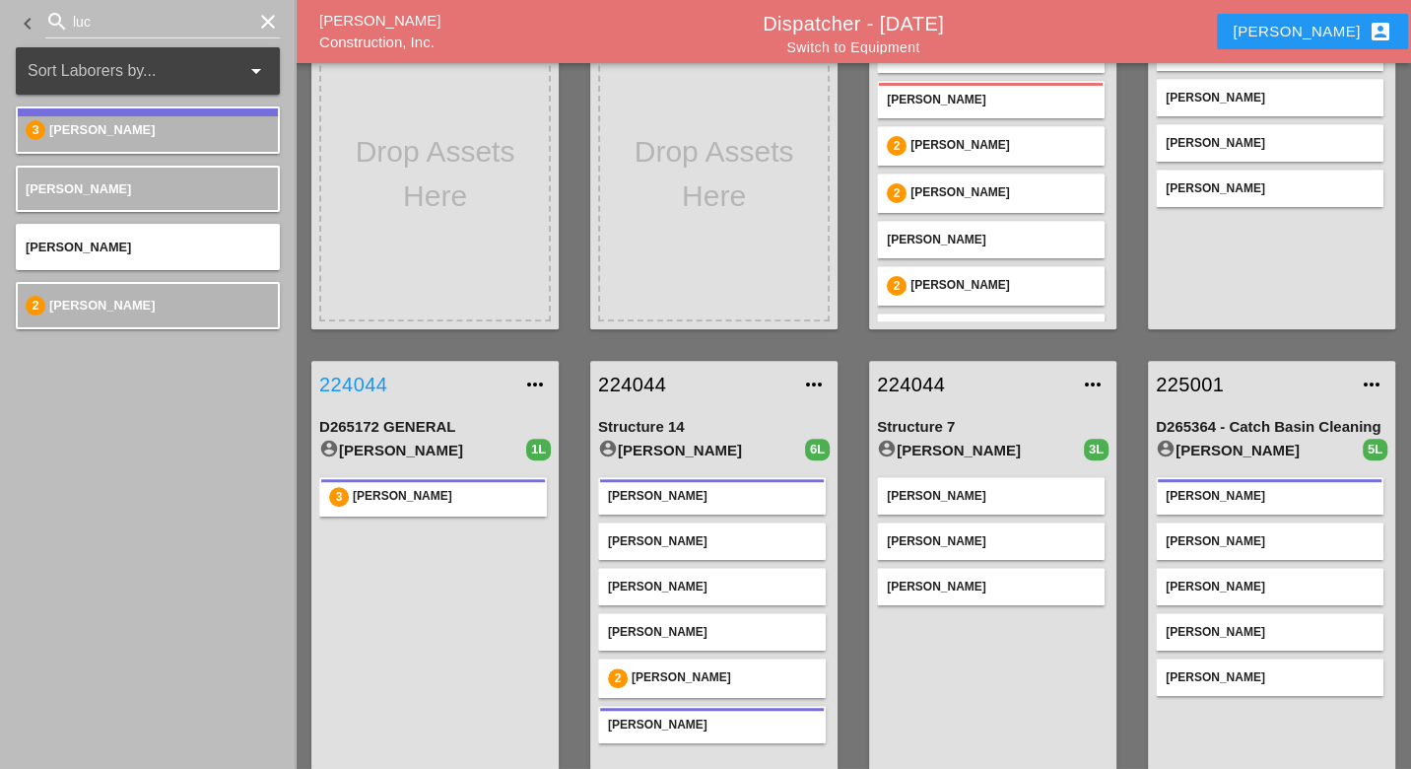
click at [374, 383] on link "224044" at bounding box center [415, 384] width 192 height 30
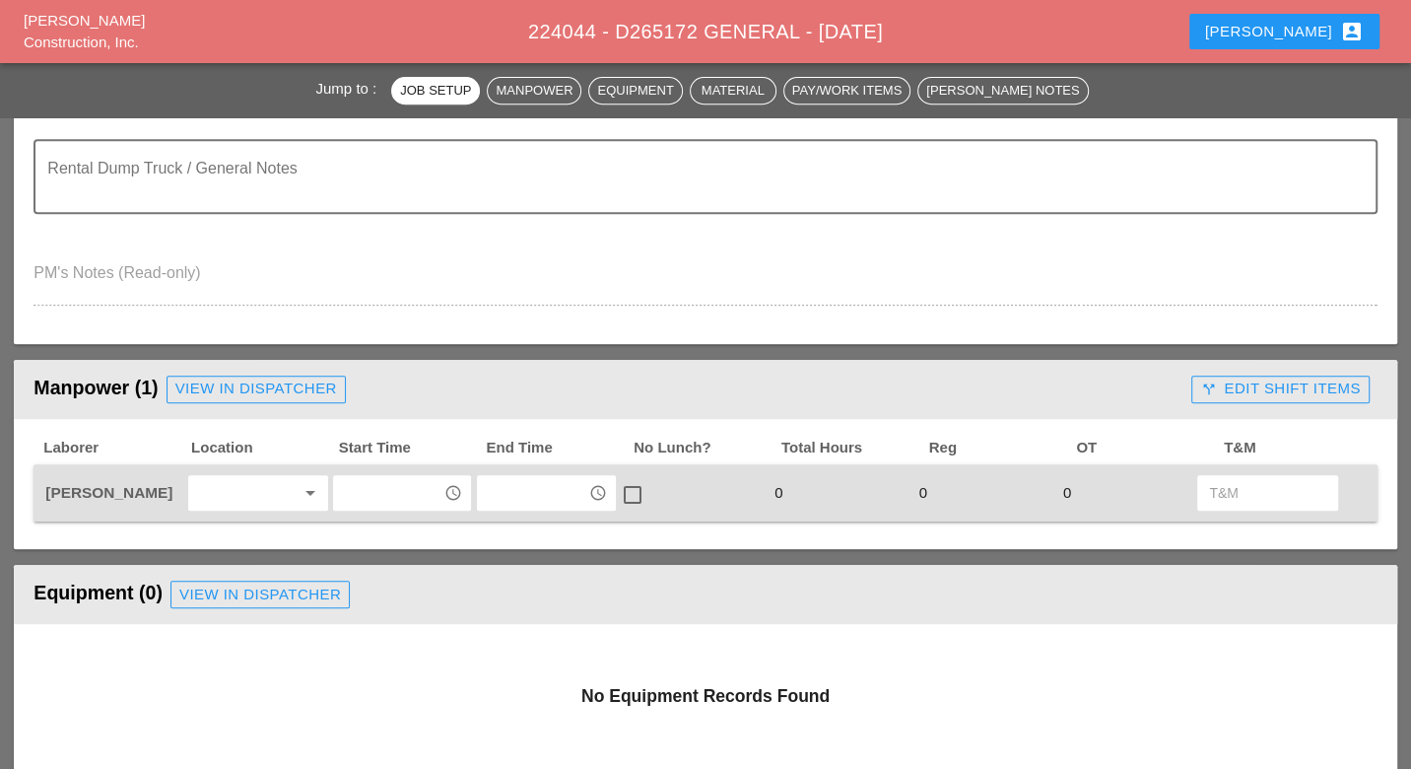
scroll to position [766, 0]
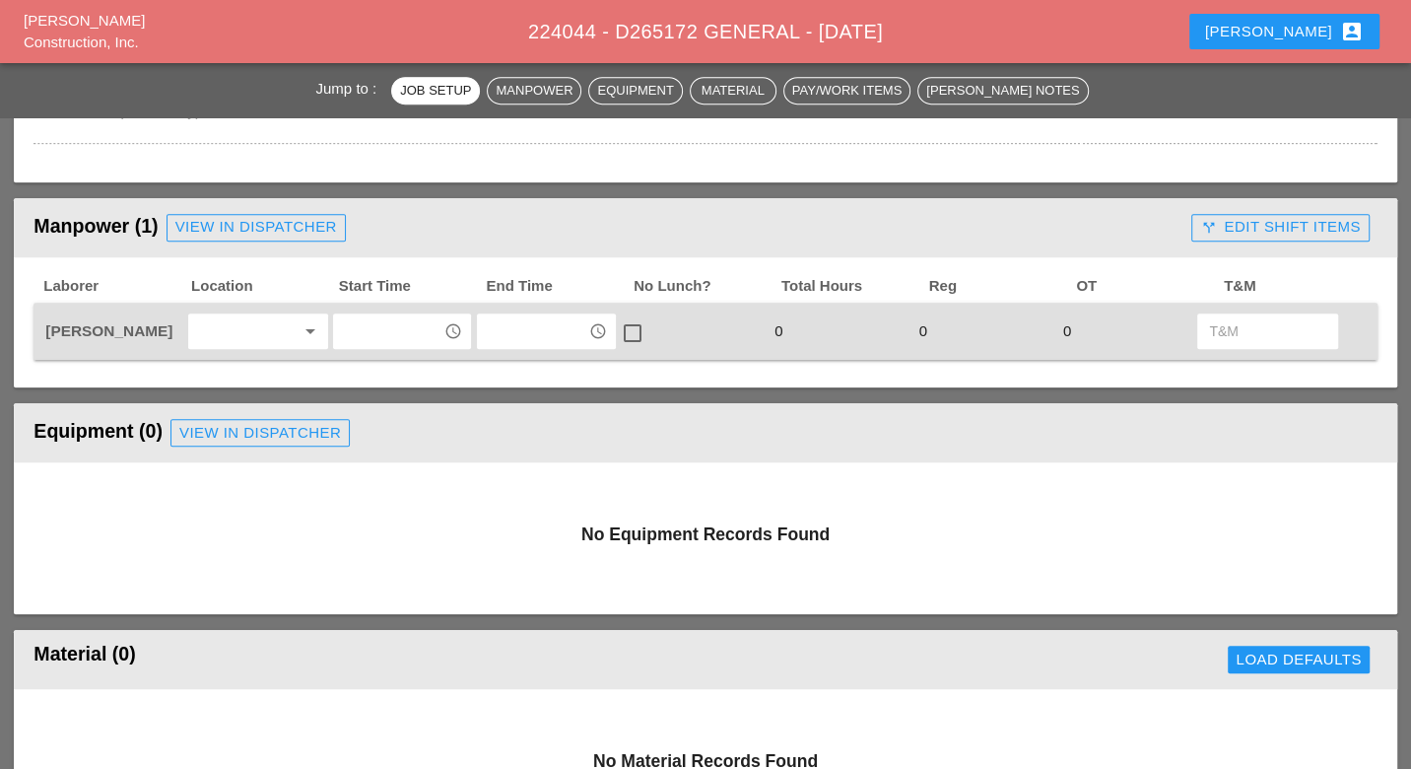
click at [359, 328] on input "text" at bounding box center [388, 331] width 99 height 32
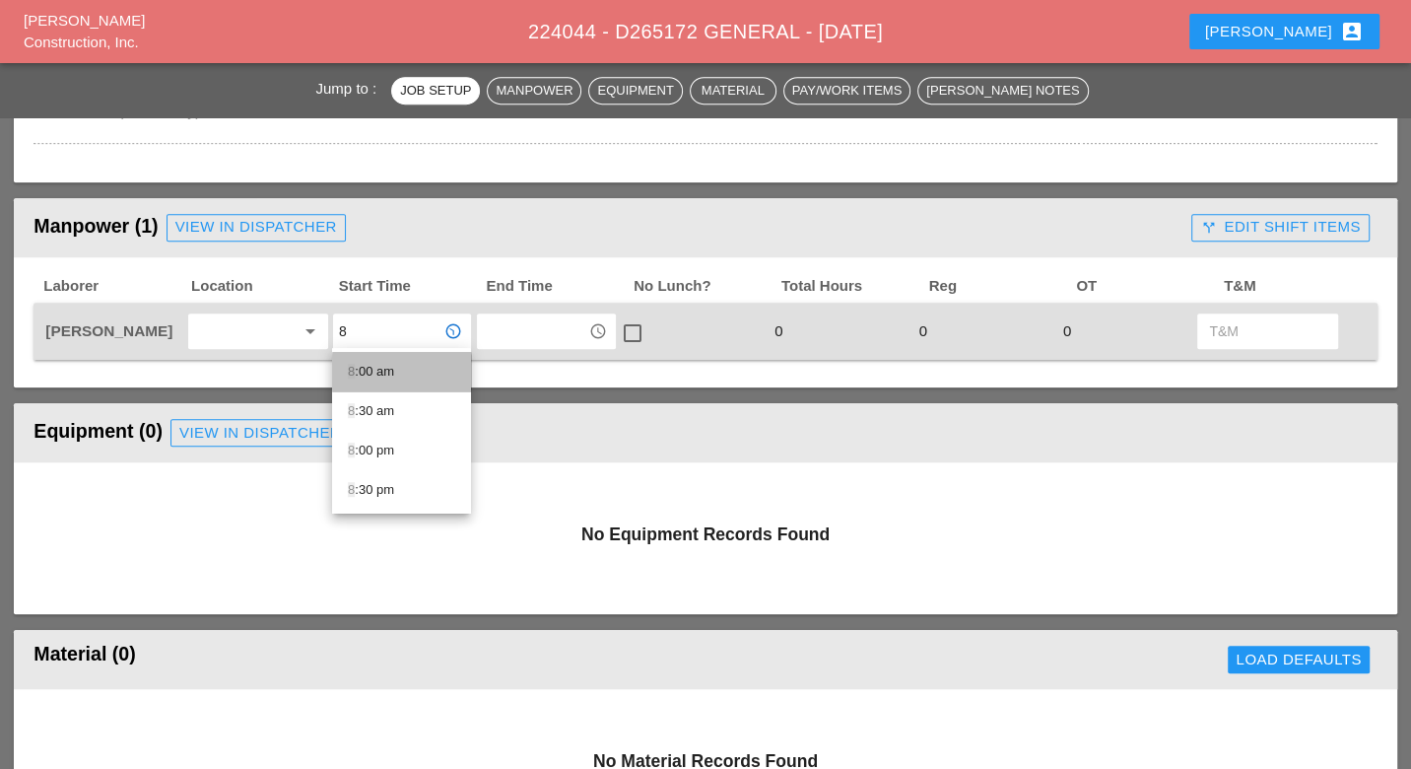
click at [387, 374] on div "8 :00 am" at bounding box center [401, 372] width 107 height 24
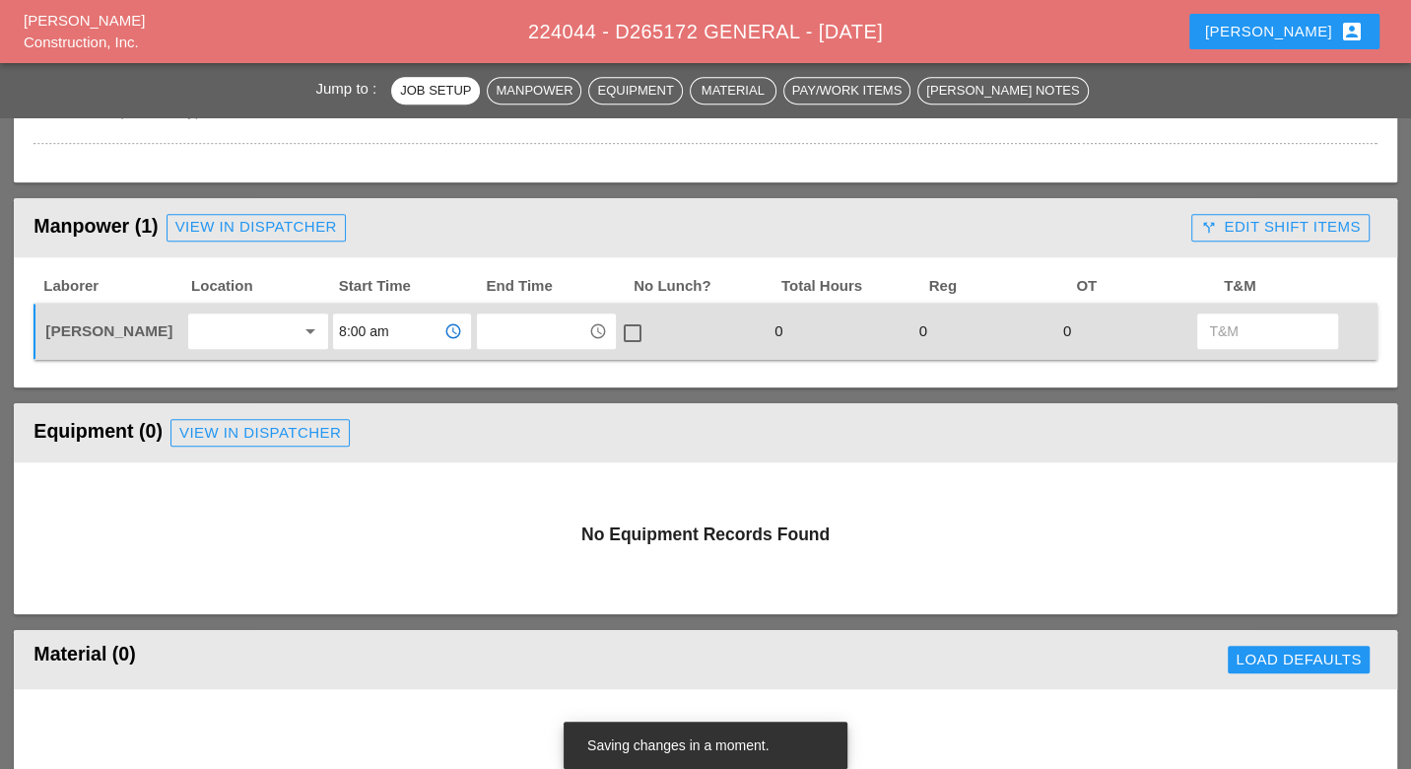
type input "8:00 am"
click at [499, 335] on input "text" at bounding box center [532, 331] width 99 height 32
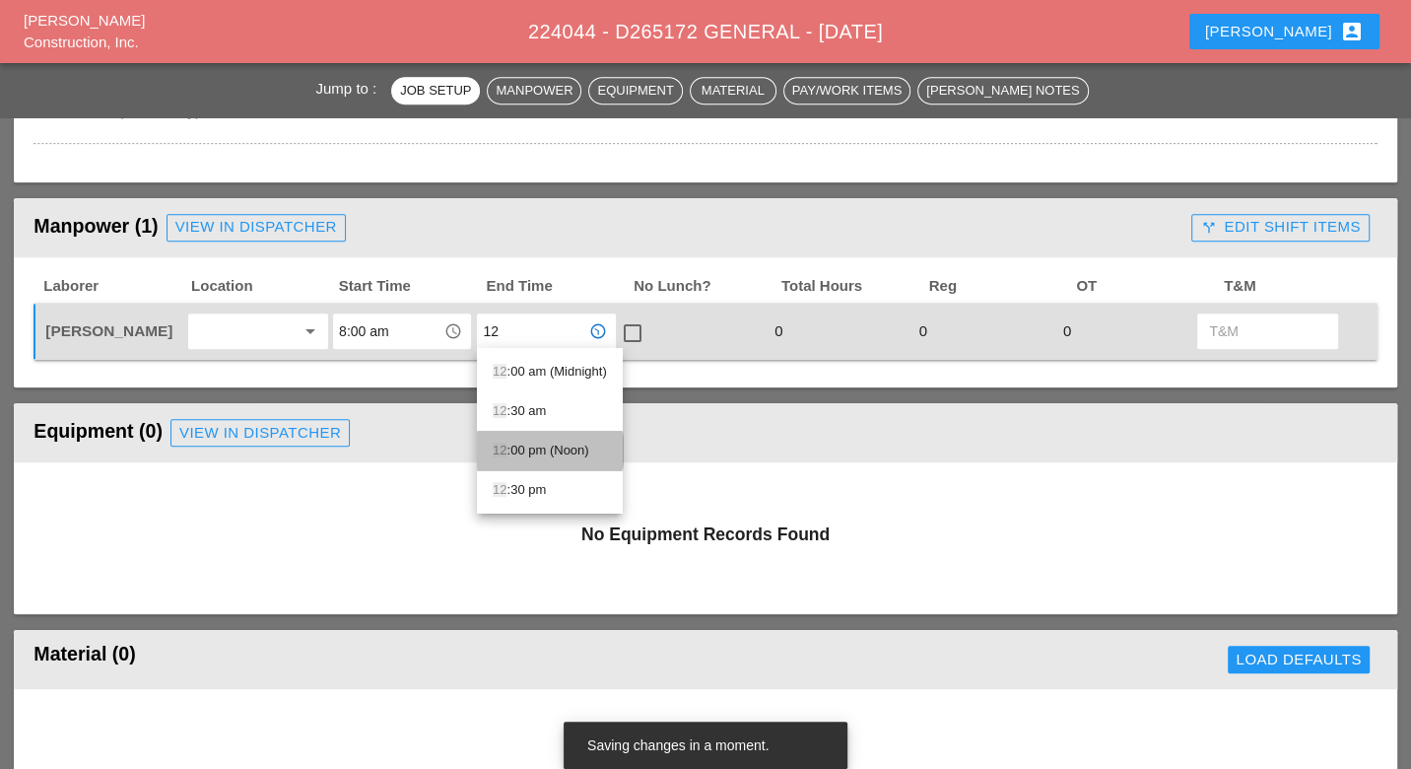
click at [530, 440] on div "12 :00 pm (Noon)" at bounding box center [550, 450] width 114 height 24
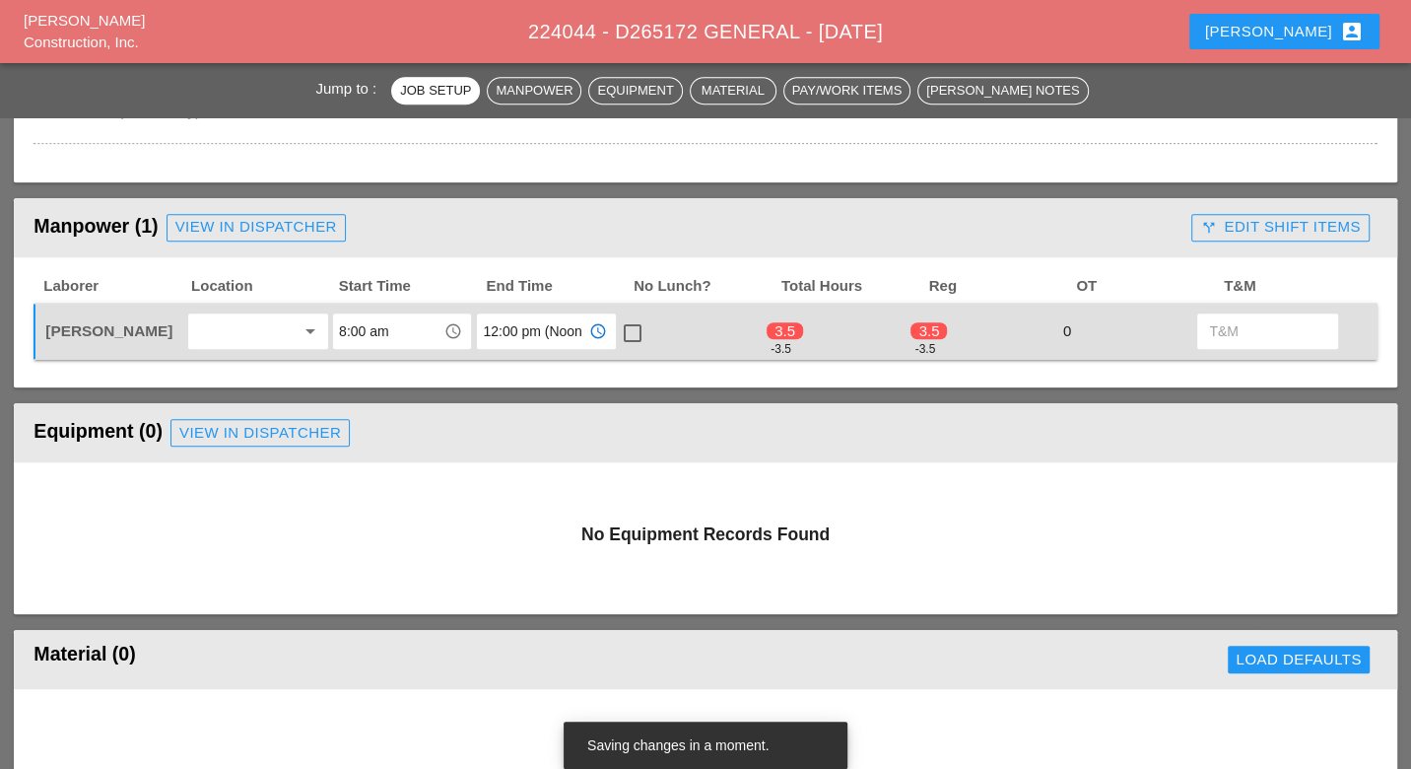
type input "12:00 pm (Noon)"
click at [635, 332] on div at bounding box center [632, 332] width 33 height 33
checkbox input "true"
click at [1226, 224] on div "call_split Edit Shift Items" at bounding box center [1280, 227] width 160 height 23
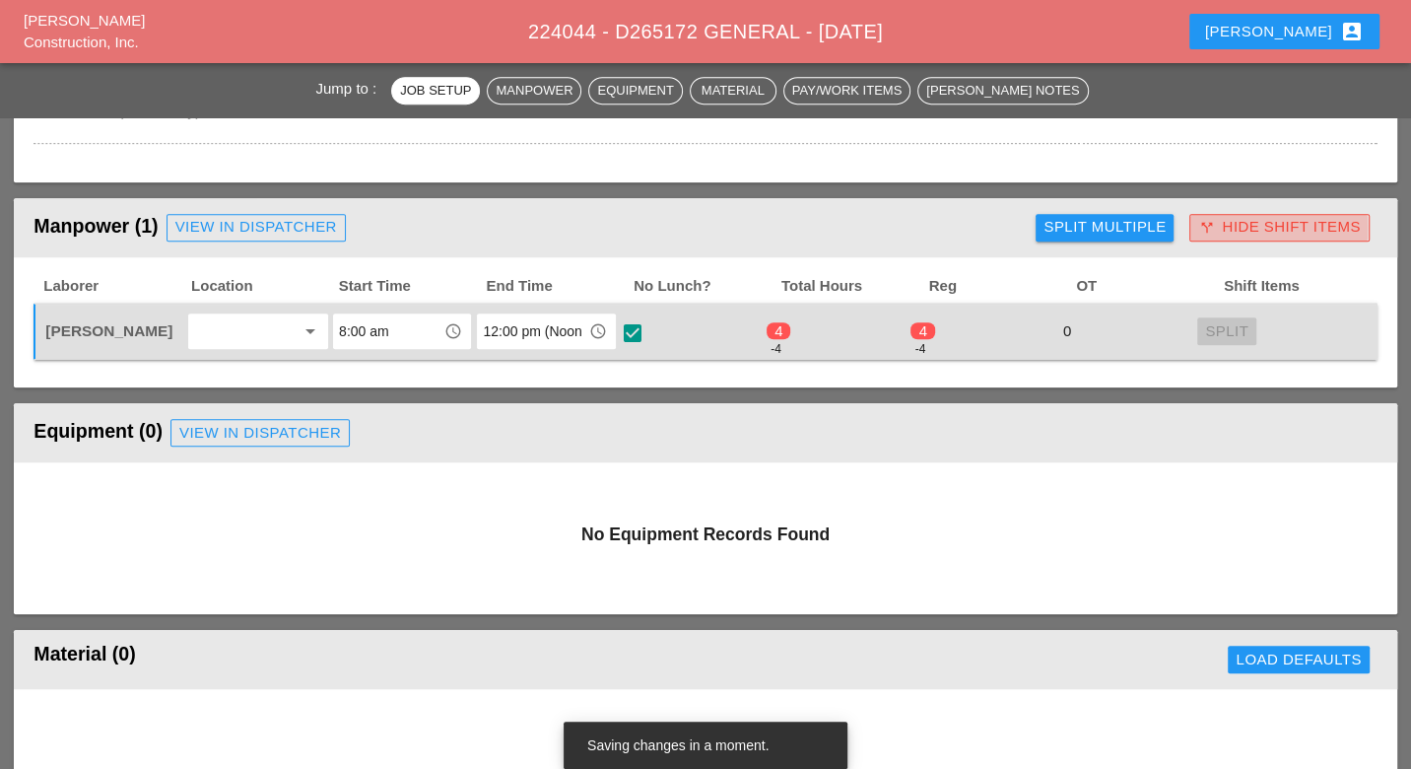
click at [1206, 222] on icon "call_split" at bounding box center [1206, 228] width 16 height 16
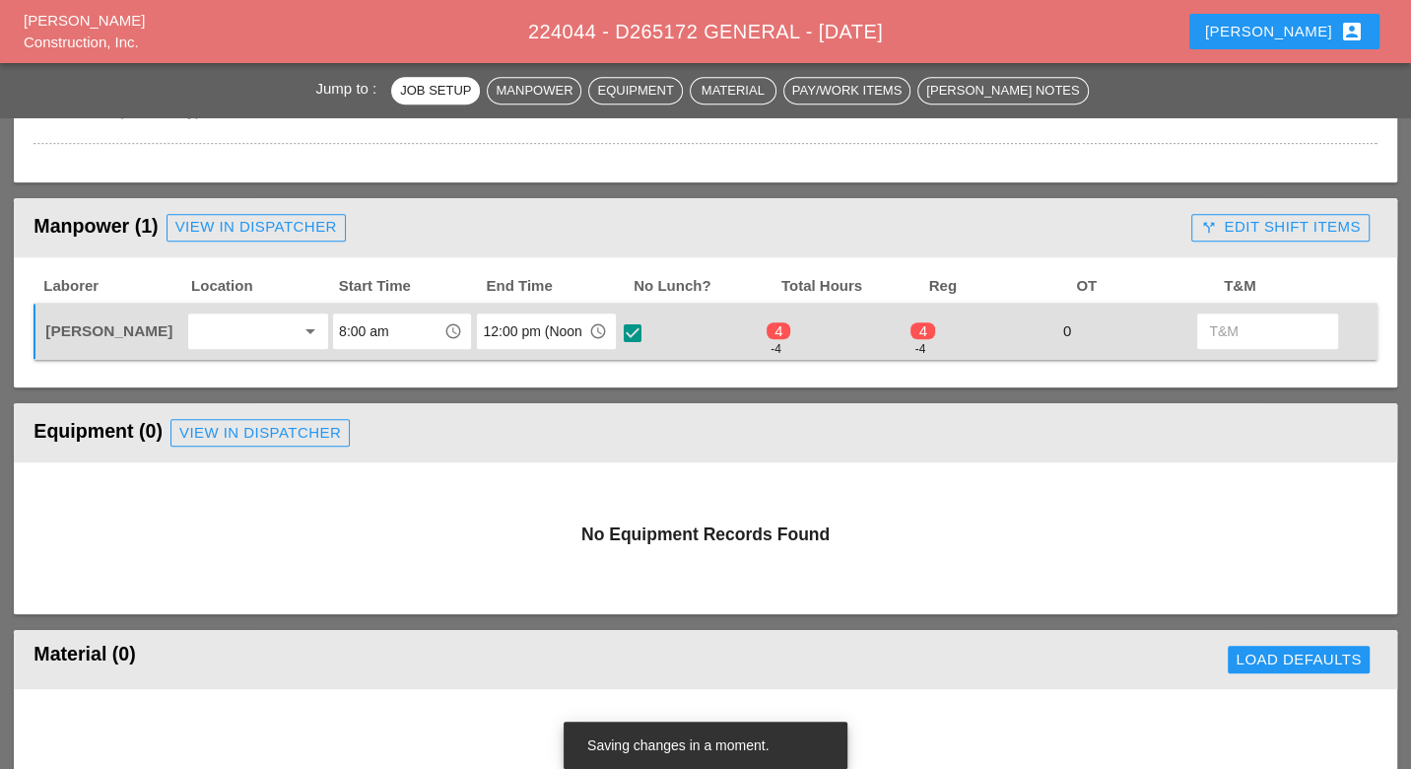
click at [1243, 227] on div "call_split Edit Shift Items" at bounding box center [1280, 227] width 160 height 23
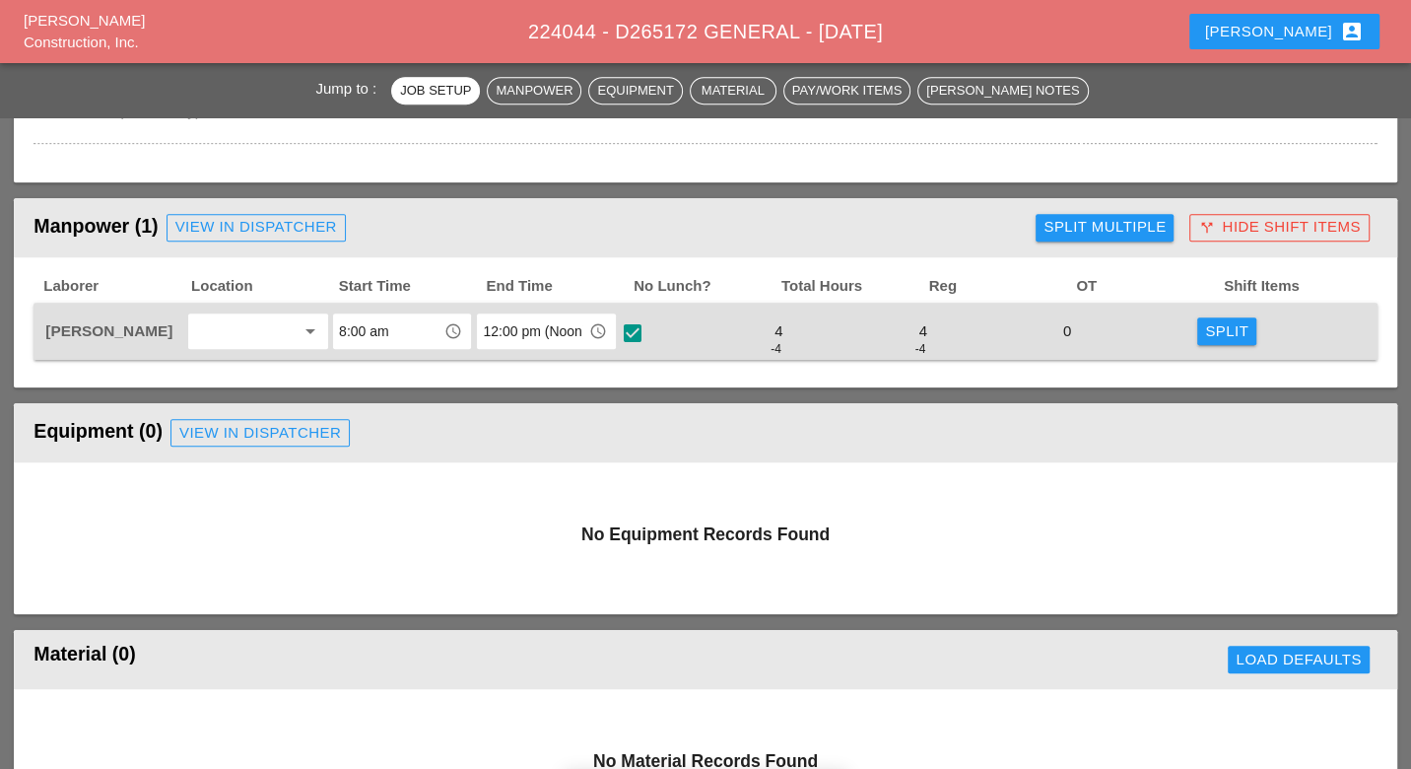
type input "4"
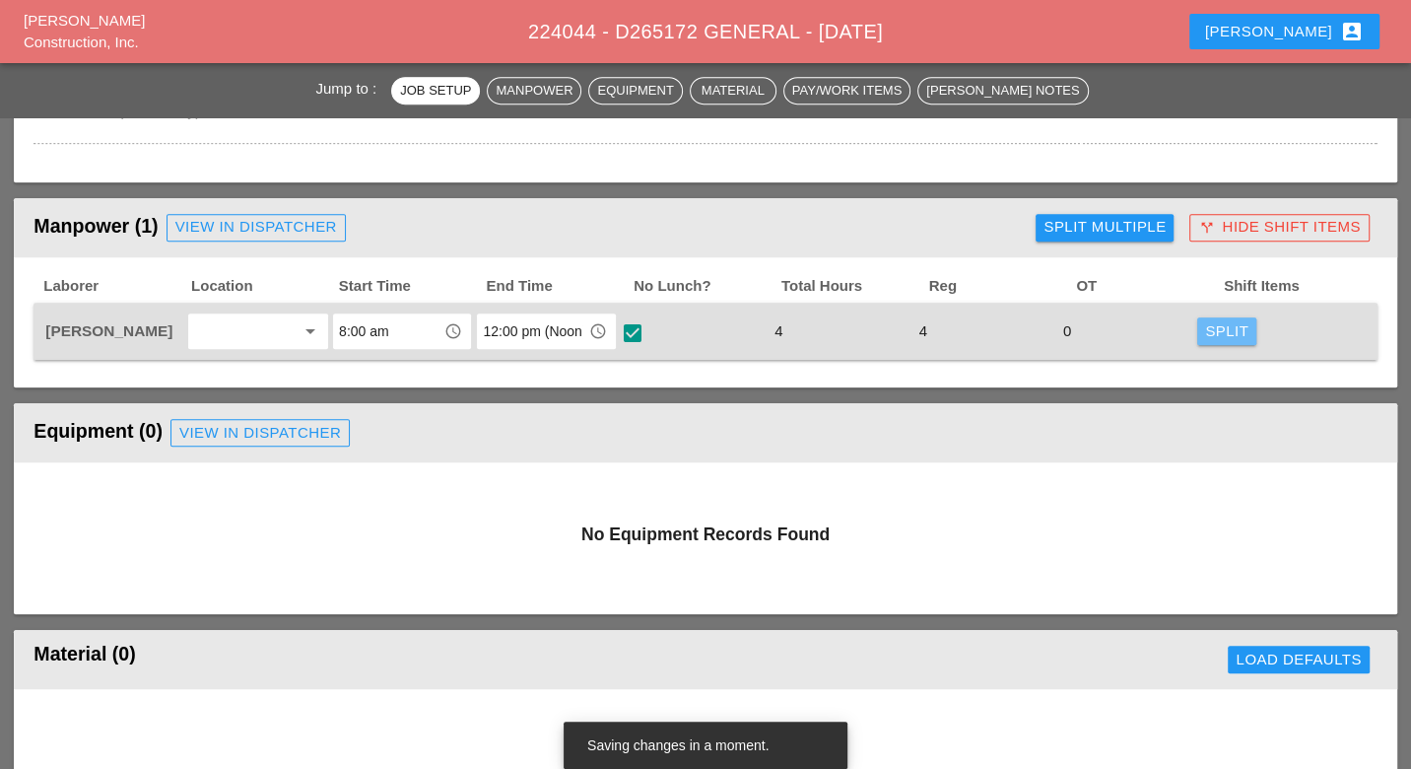
drag, startPoint x: 1213, startPoint y: 327, endPoint x: 1176, endPoint y: 334, distance: 37.1
click at [1214, 327] on div "Split" at bounding box center [1226, 331] width 43 height 23
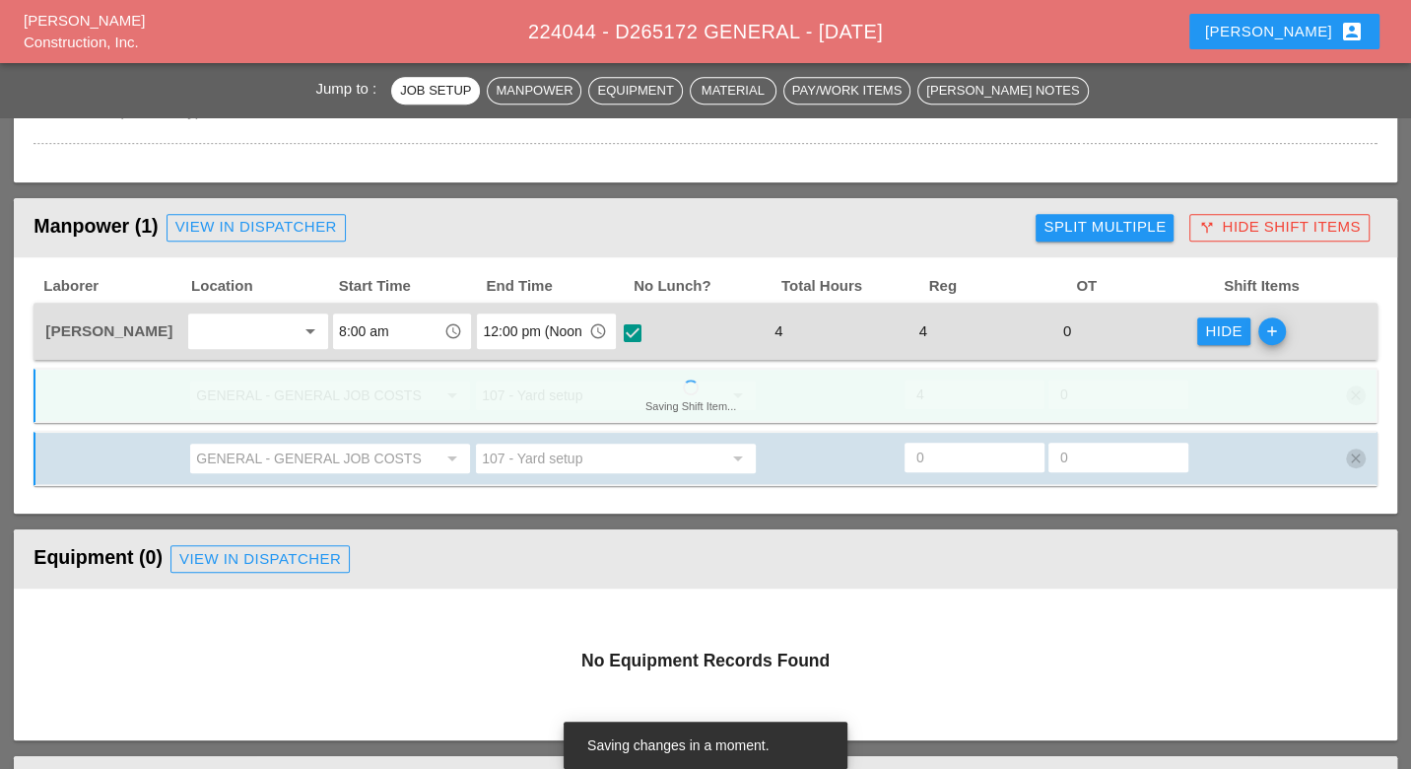
click at [368, 394] on div "GENERAL - GENERAL JOB COSTS arrow_drop_down" at bounding box center [330, 395] width 282 height 32
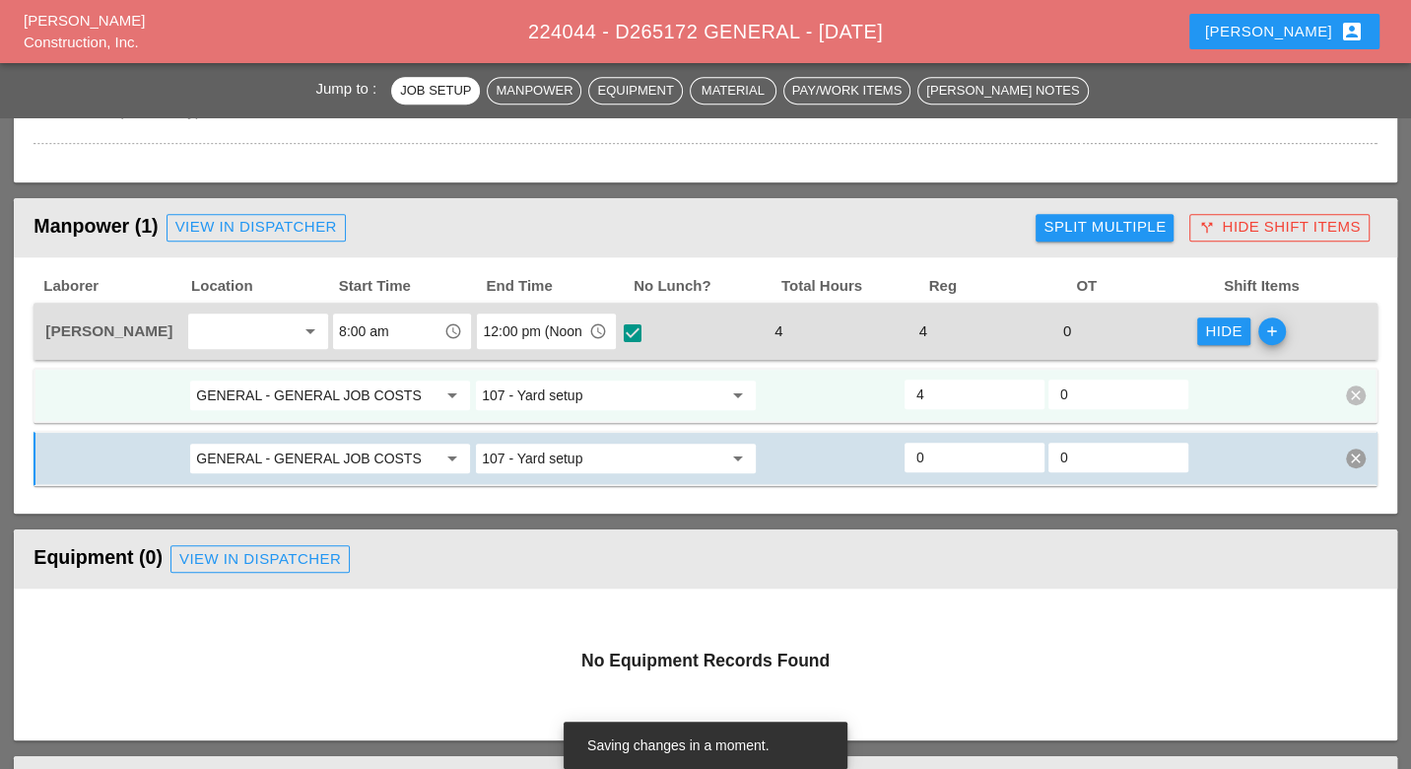
click at [343, 390] on input "GENERAL - GENERAL JOB COSTS" at bounding box center [316, 395] width 240 height 32
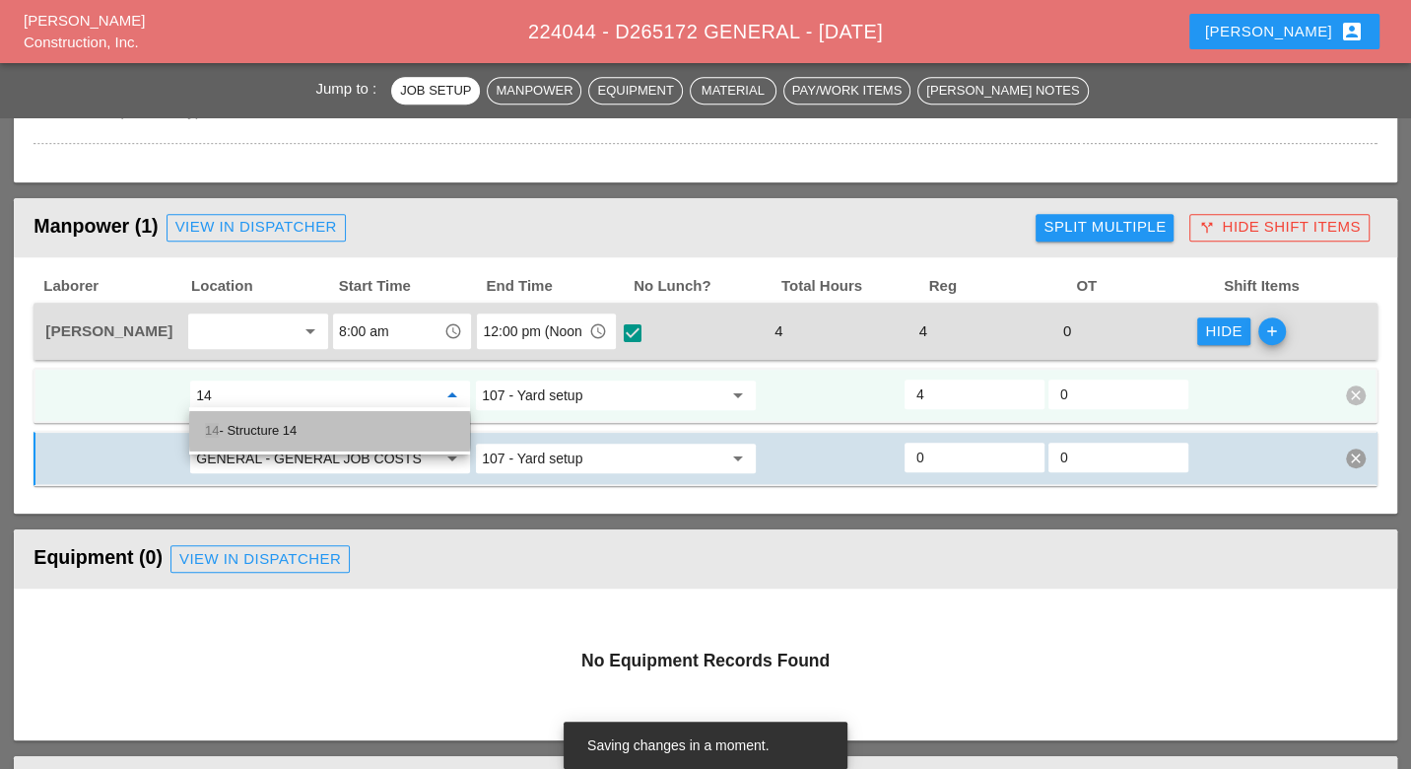
click at [308, 421] on div "14 - Structure 14" at bounding box center [329, 431] width 249 height 24
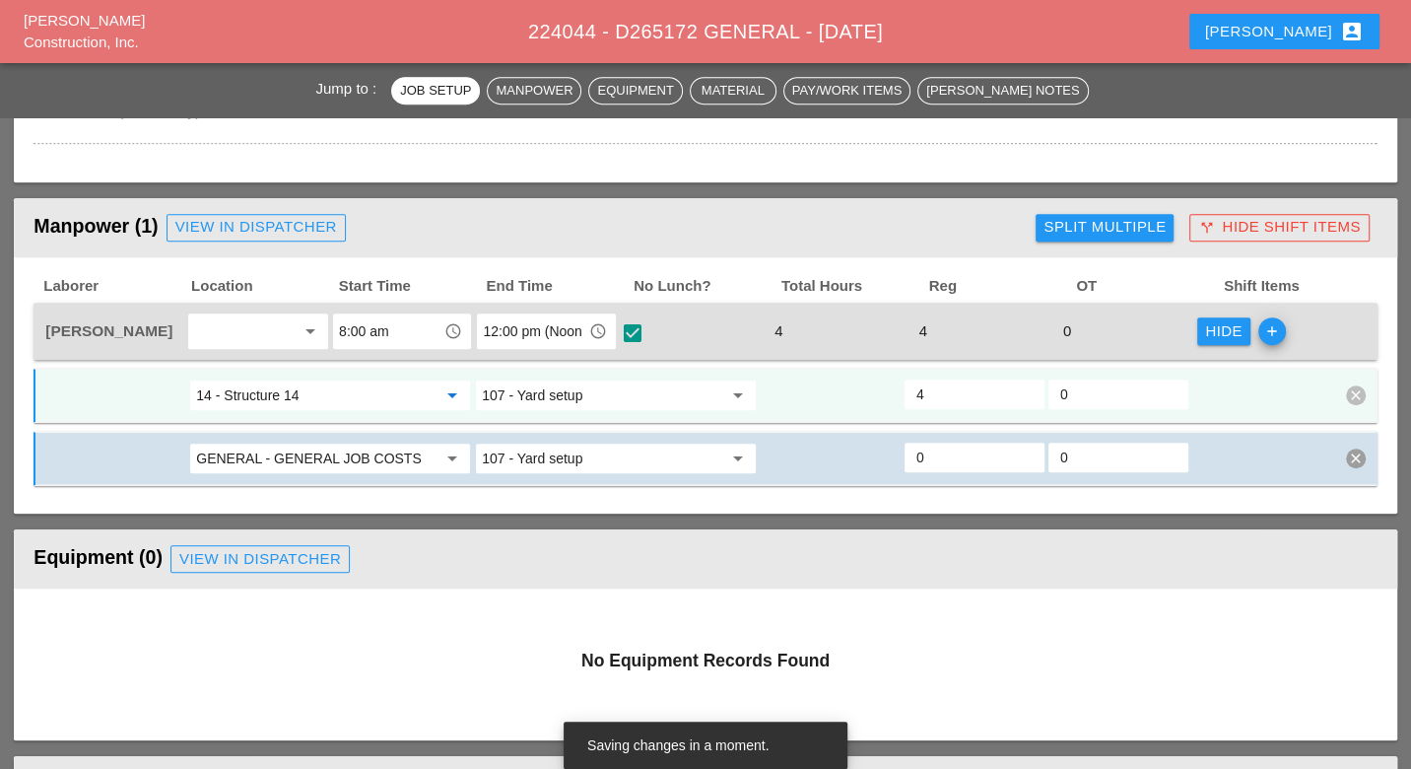
type input "14 - Structure 14"
click at [511, 390] on input "107 - Yard setup" at bounding box center [602, 395] width 240 height 32
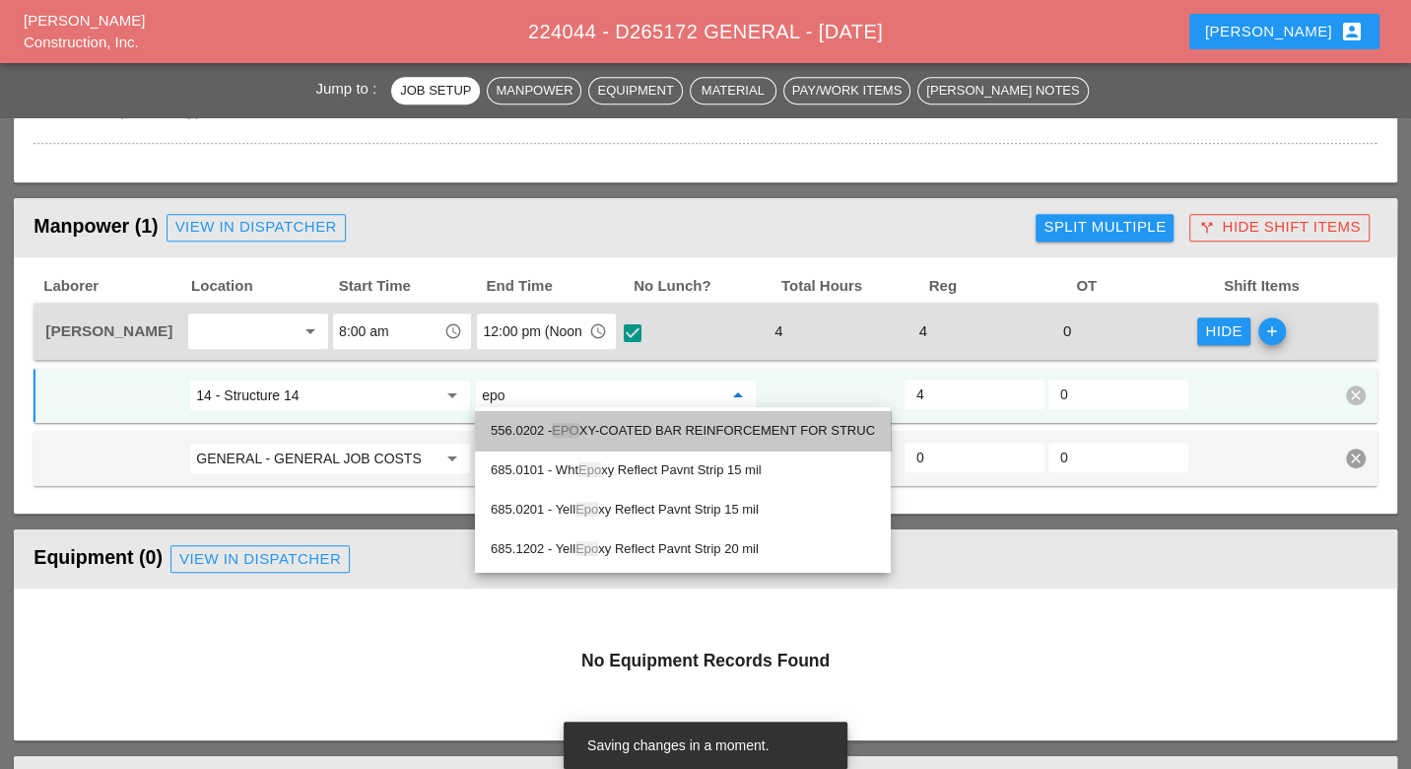
drag, startPoint x: 602, startPoint y: 425, endPoint x: 614, endPoint y: 423, distance: 12.0
click at [603, 425] on div "556.0202 - EPO XY-COATED BAR REINFORCEMENT FOR STRUC" at bounding box center [683, 431] width 384 height 24
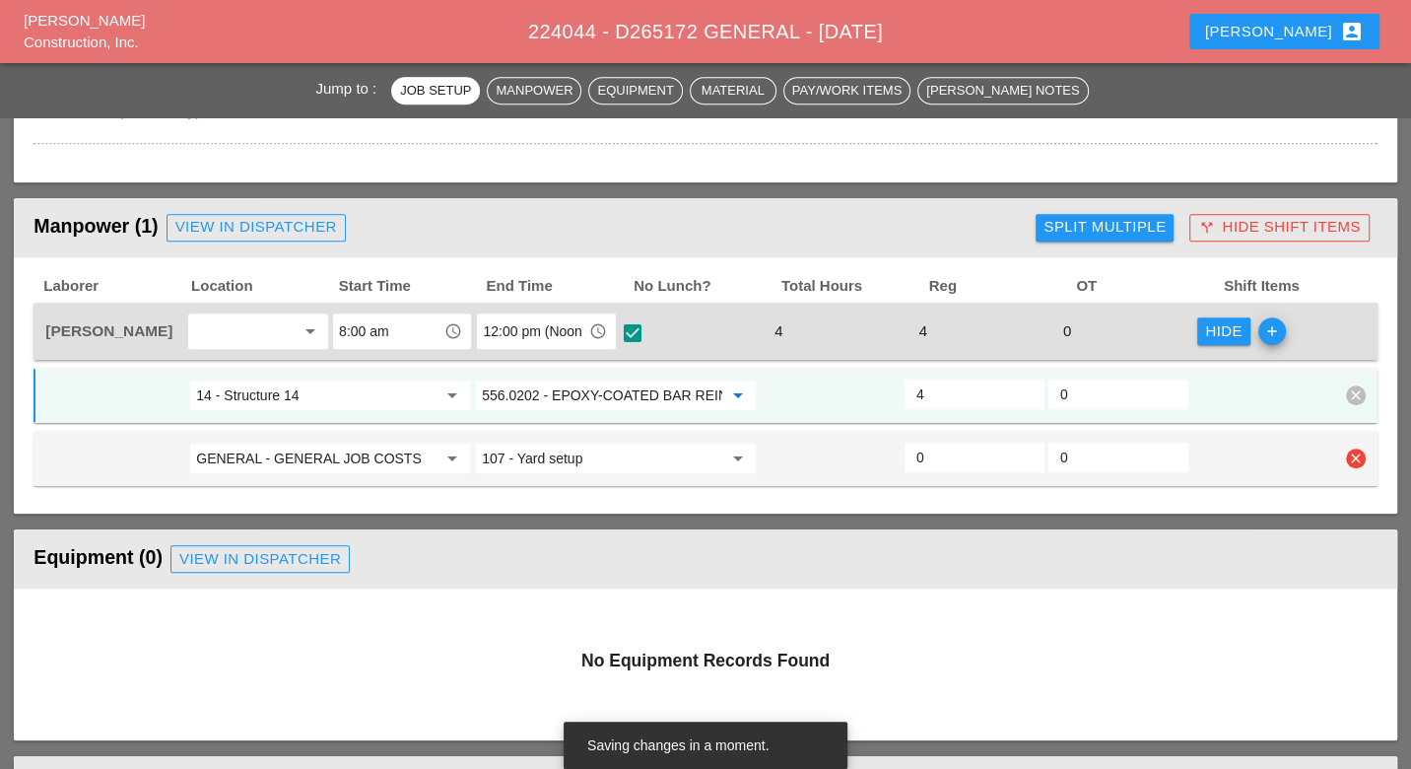
type input "556.0202 - EPOXY-COATED BAR REINFORCEMENT FOR STRUC"
click at [575, 456] on input "107 - Yard setup" at bounding box center [602, 458] width 240 height 32
click at [567, 492] on div "1 - GEN ERAL" at bounding box center [615, 492] width 249 height 24
type input "1 - GENERAL"
click at [928, 443] on input "0" at bounding box center [974, 457] width 116 height 32
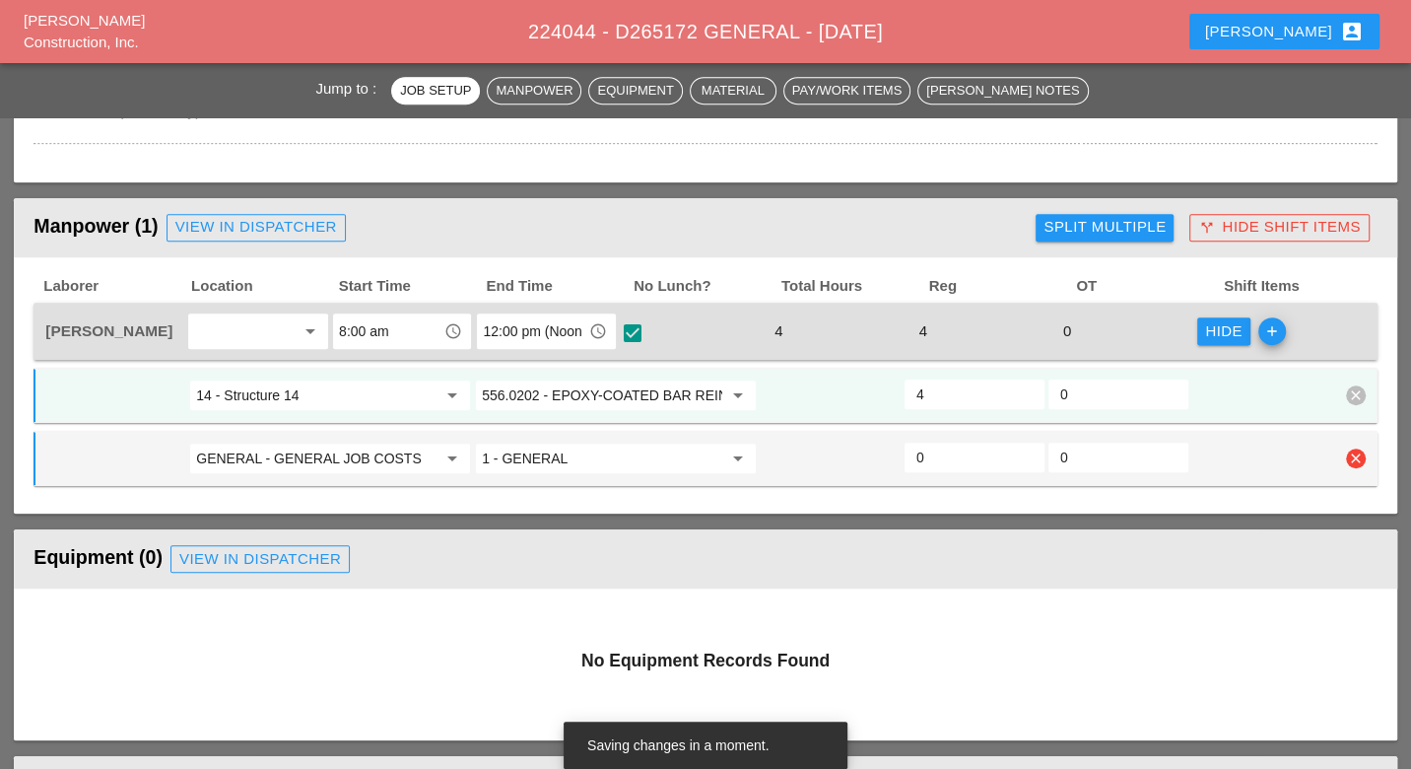
type input "2"
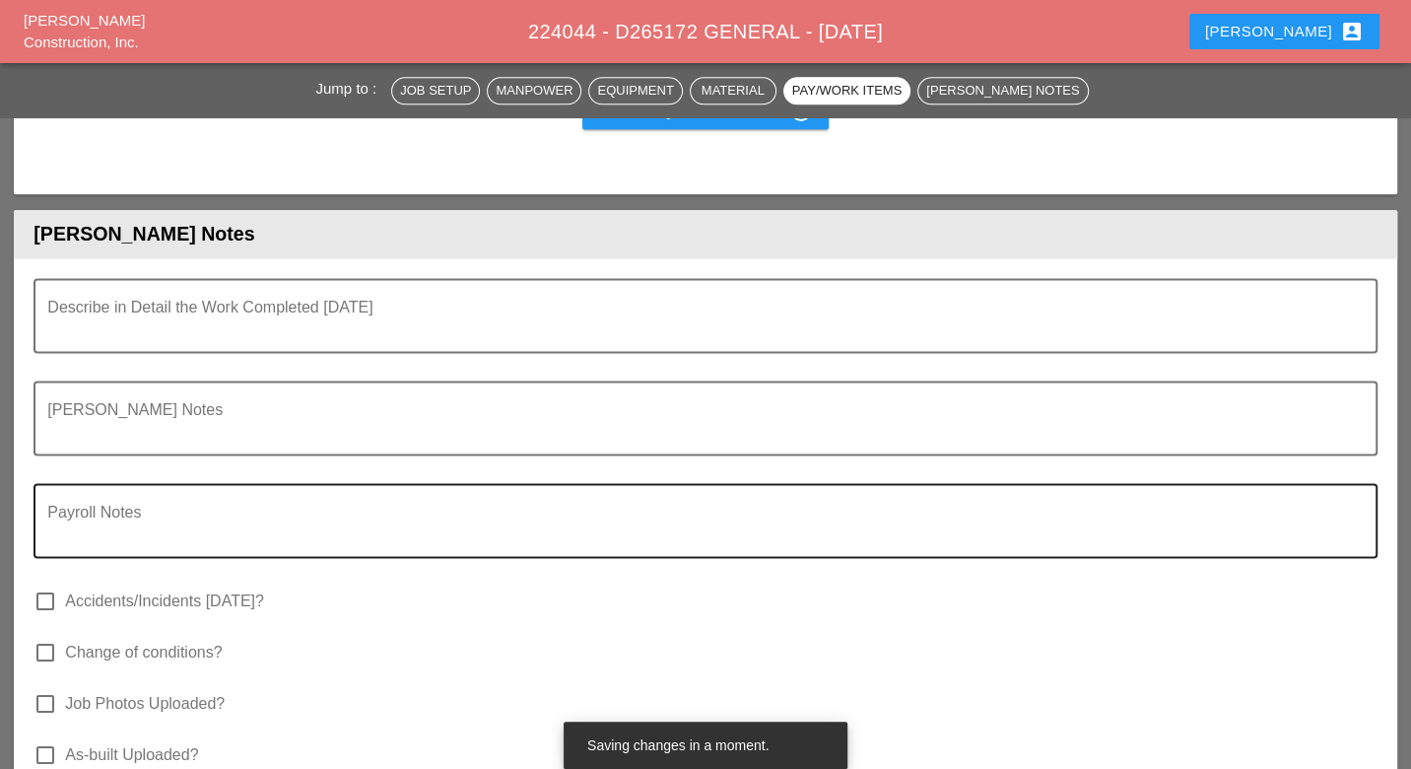
type input "2"
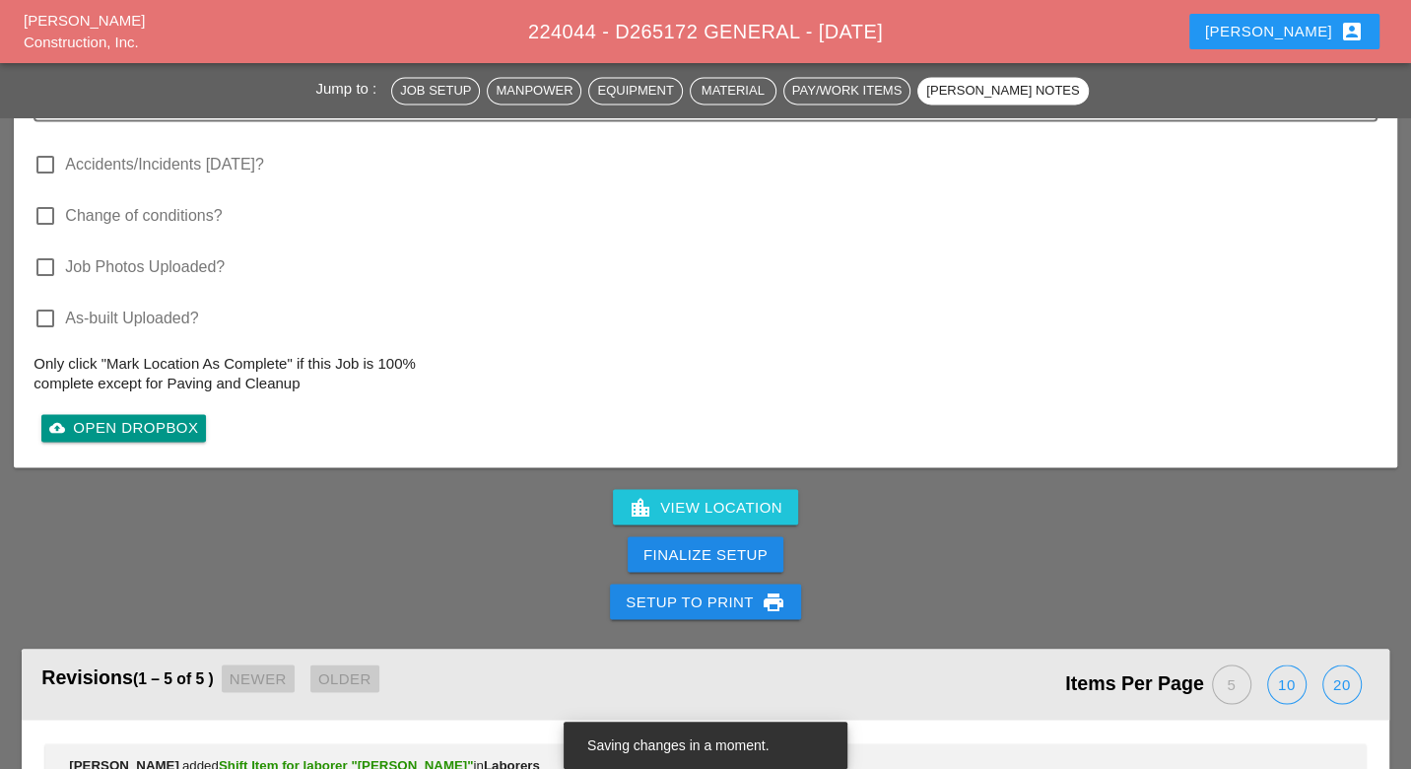
scroll to position [2517, 0]
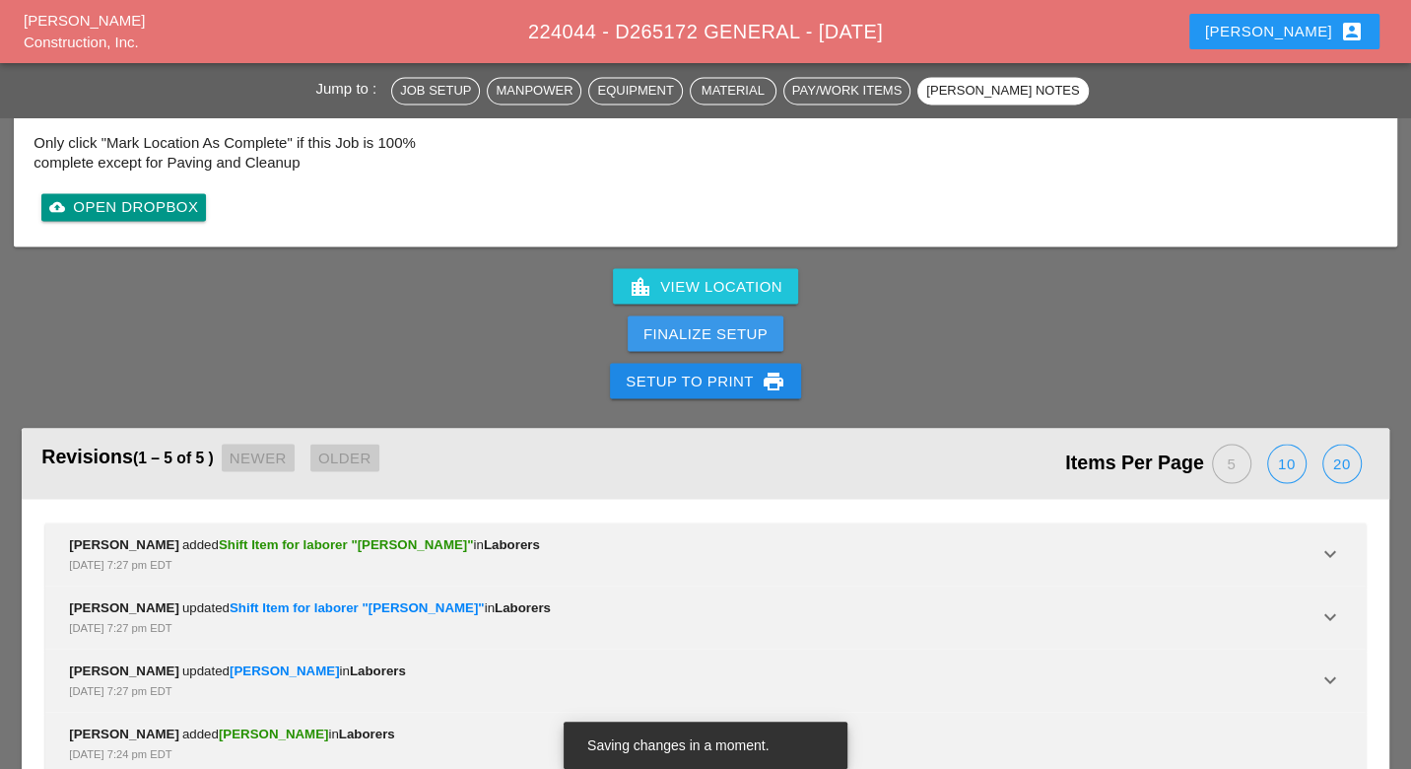
click at [749, 322] on div "Finalize Setup" at bounding box center [705, 333] width 124 height 23
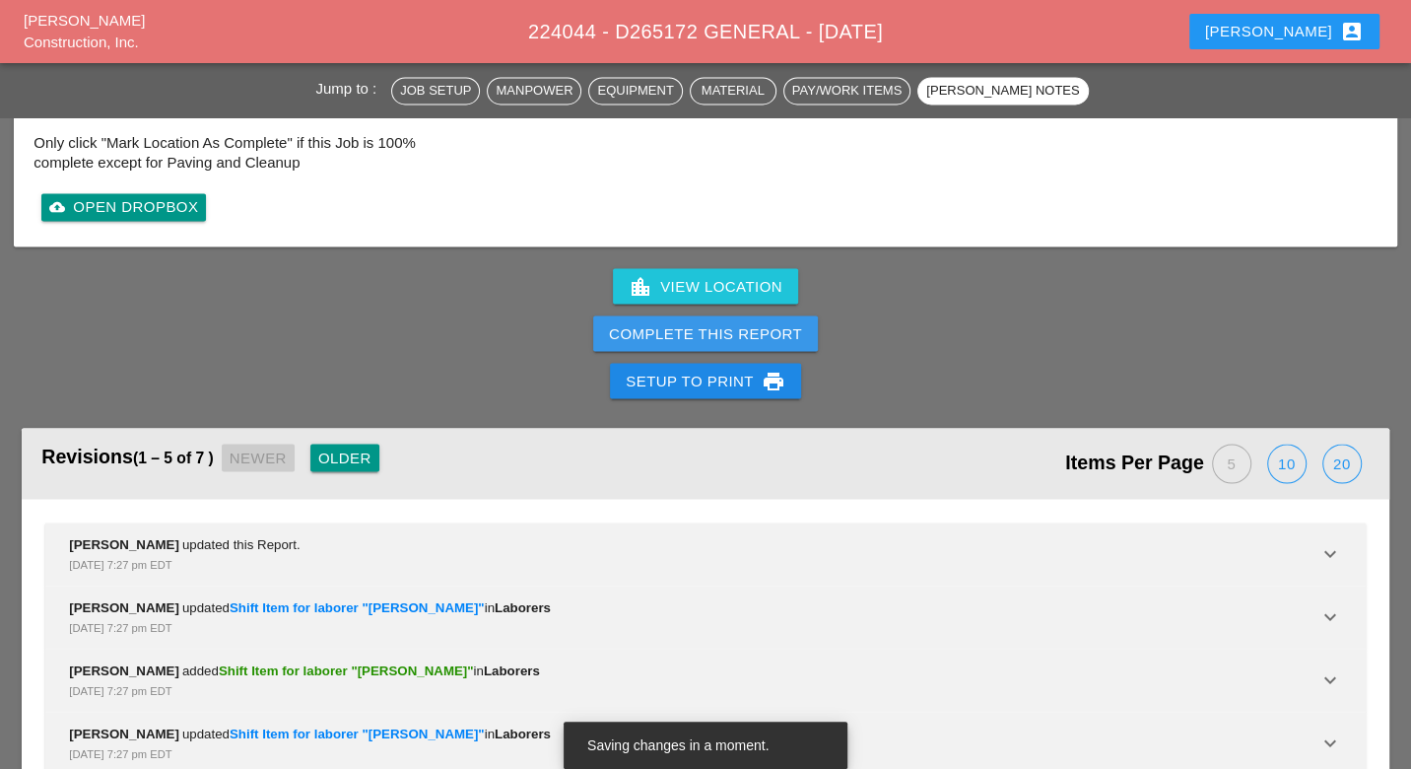
click at [749, 322] on div "Complete This Report" at bounding box center [705, 333] width 193 height 23
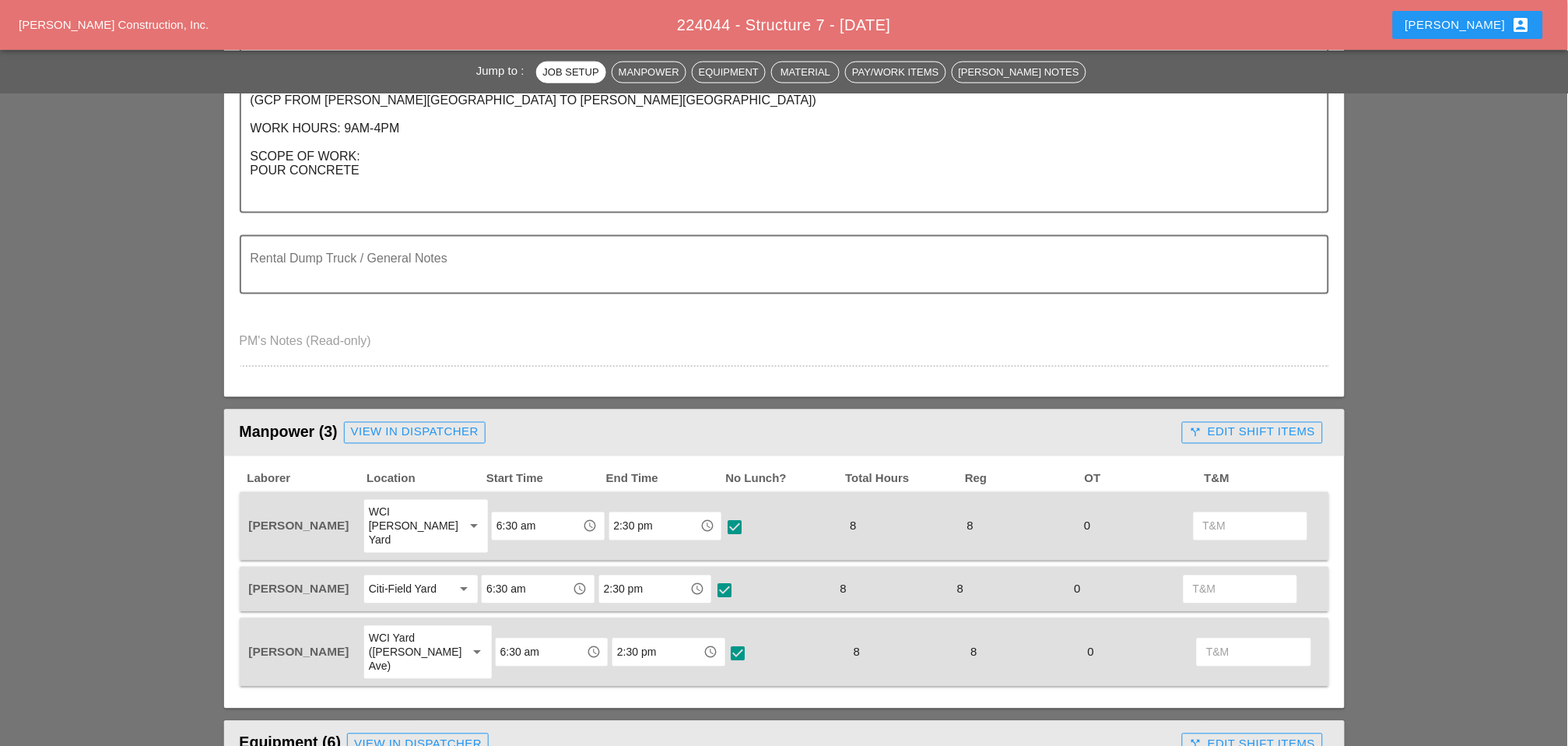
scroll to position [605, 0]
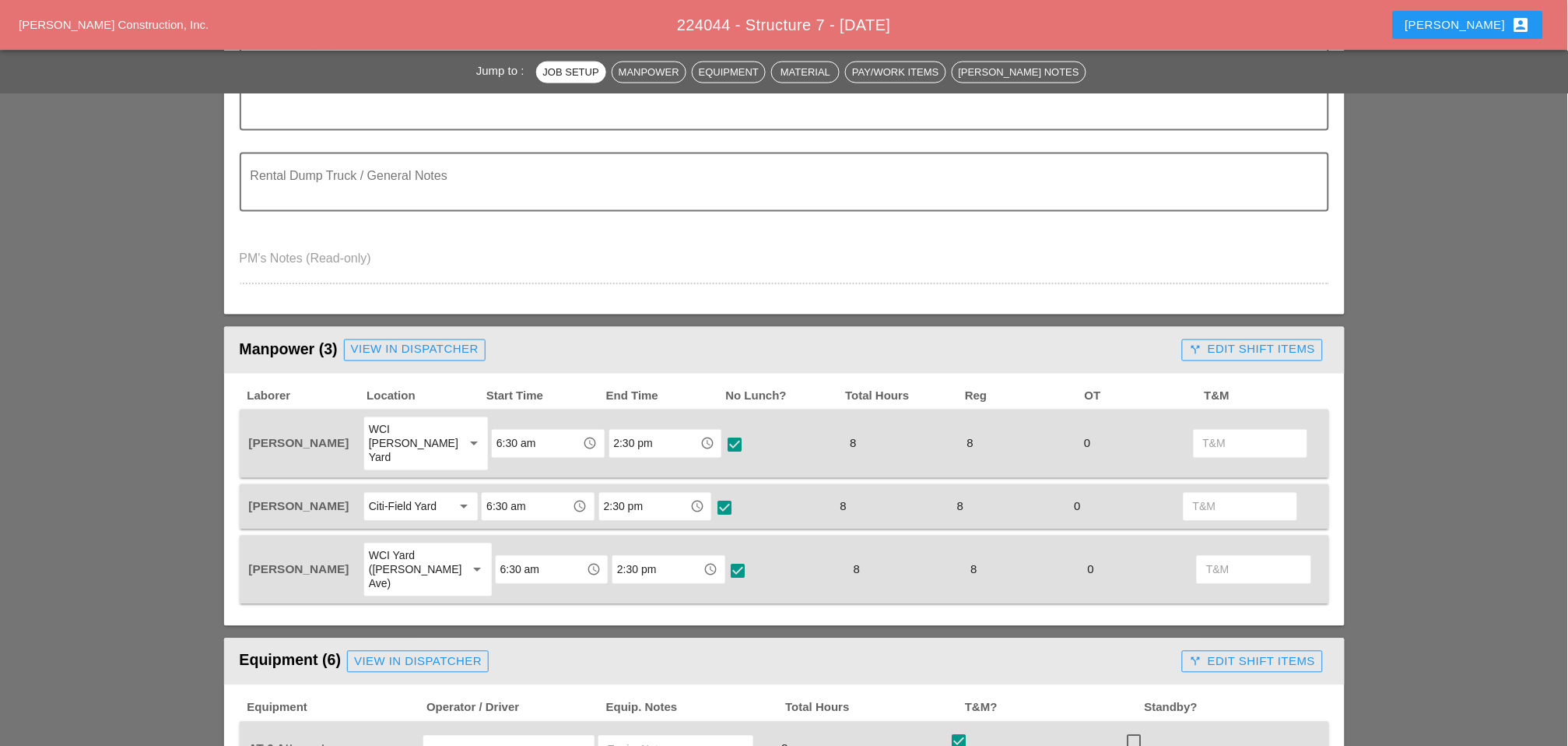
click at [1225, 342] on div "call_split Edit Shift Items" at bounding box center [1252, 350] width 126 height 18
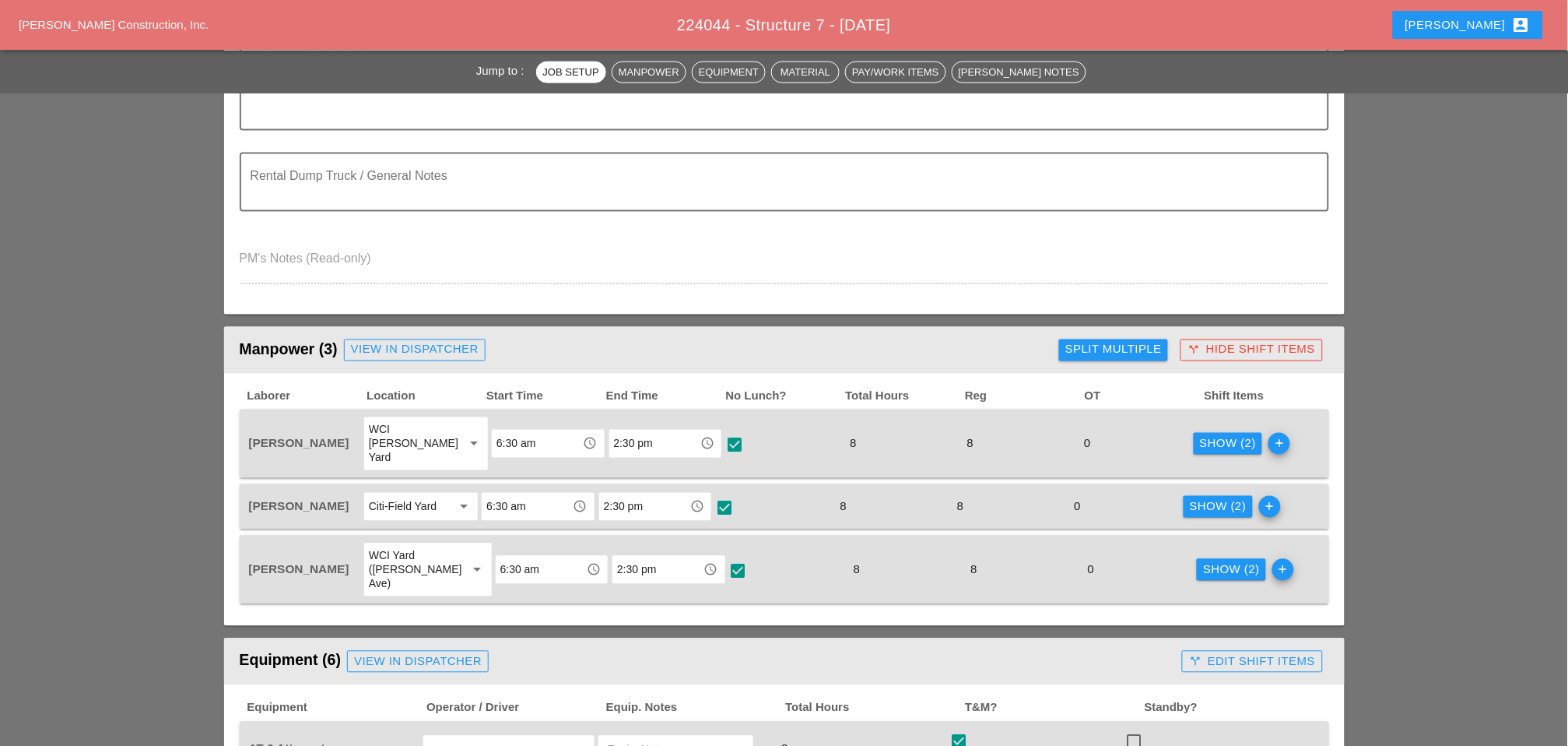
click at [1223, 435] on div "Show (2)" at bounding box center [1228, 444] width 57 height 18
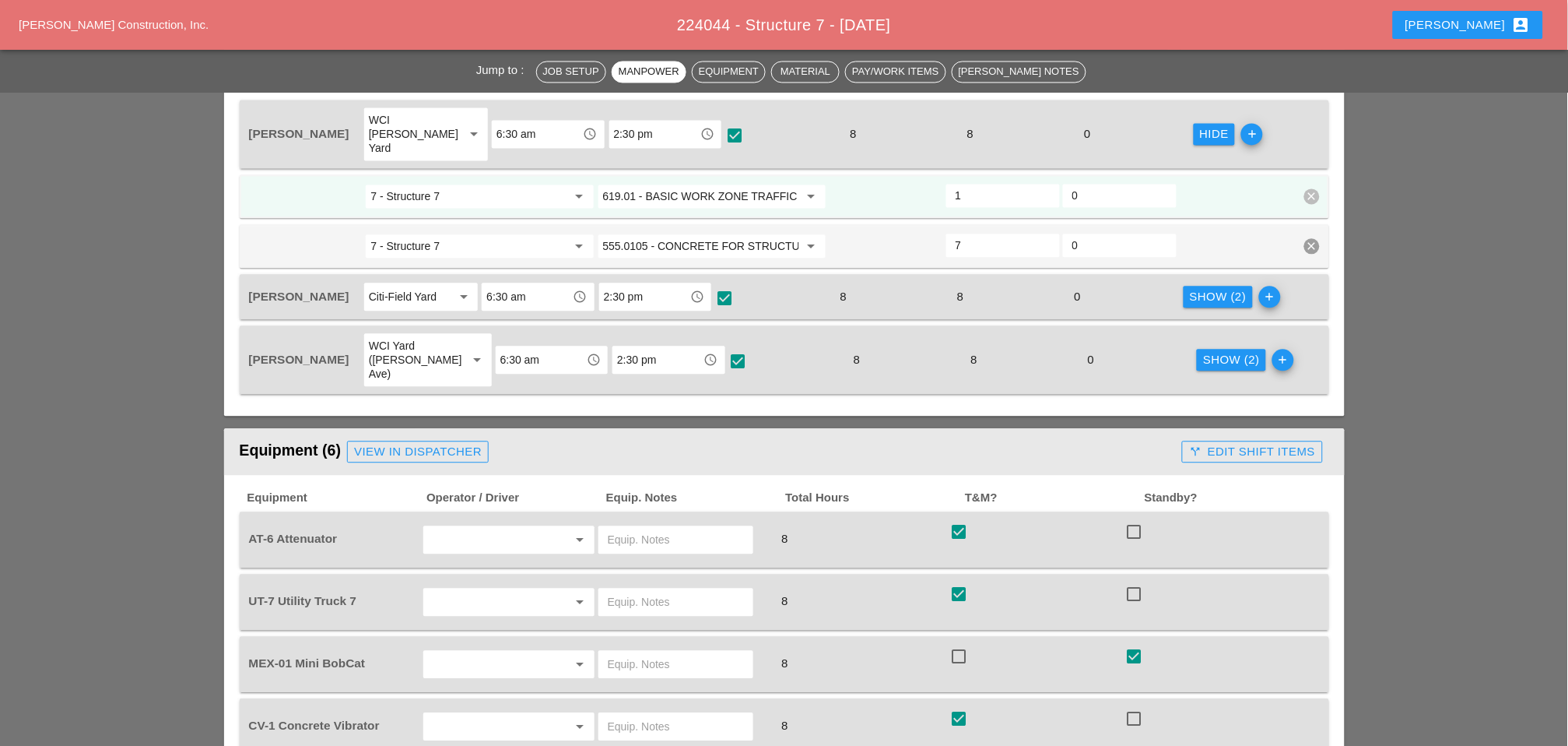
scroll to position [951, 0]
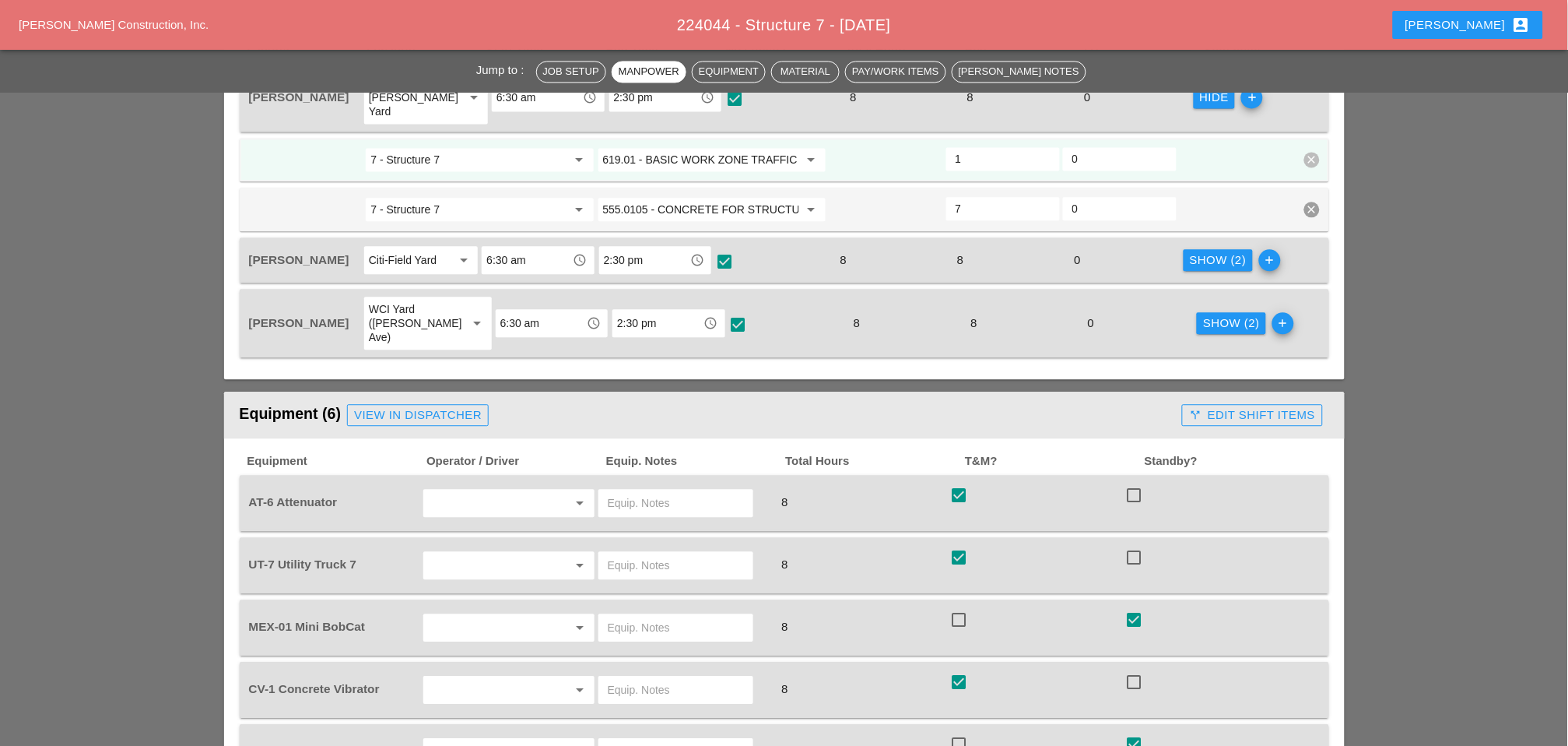
click at [1223, 315] on div "Show (2)" at bounding box center [1231, 323] width 57 height 18
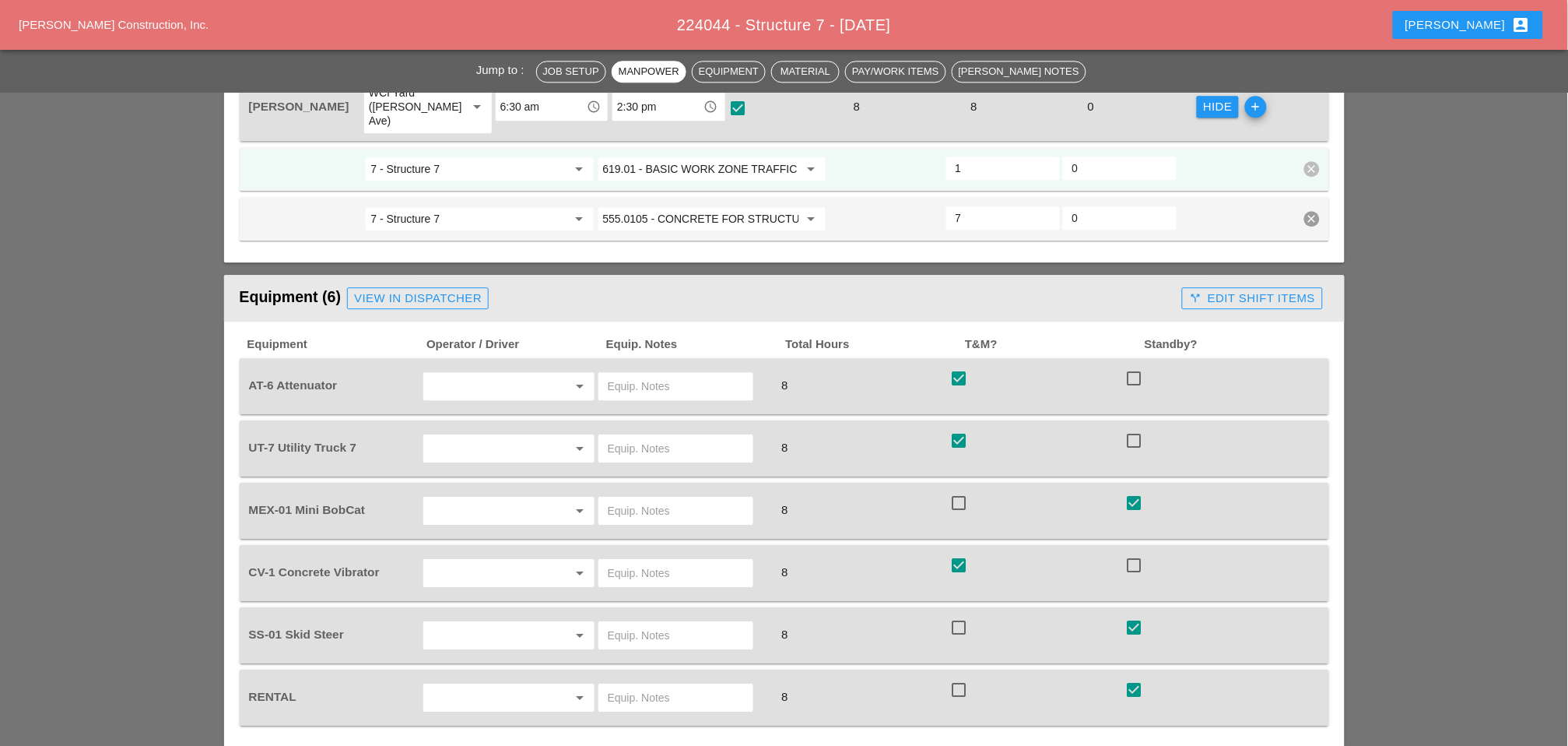
scroll to position [1211, 0]
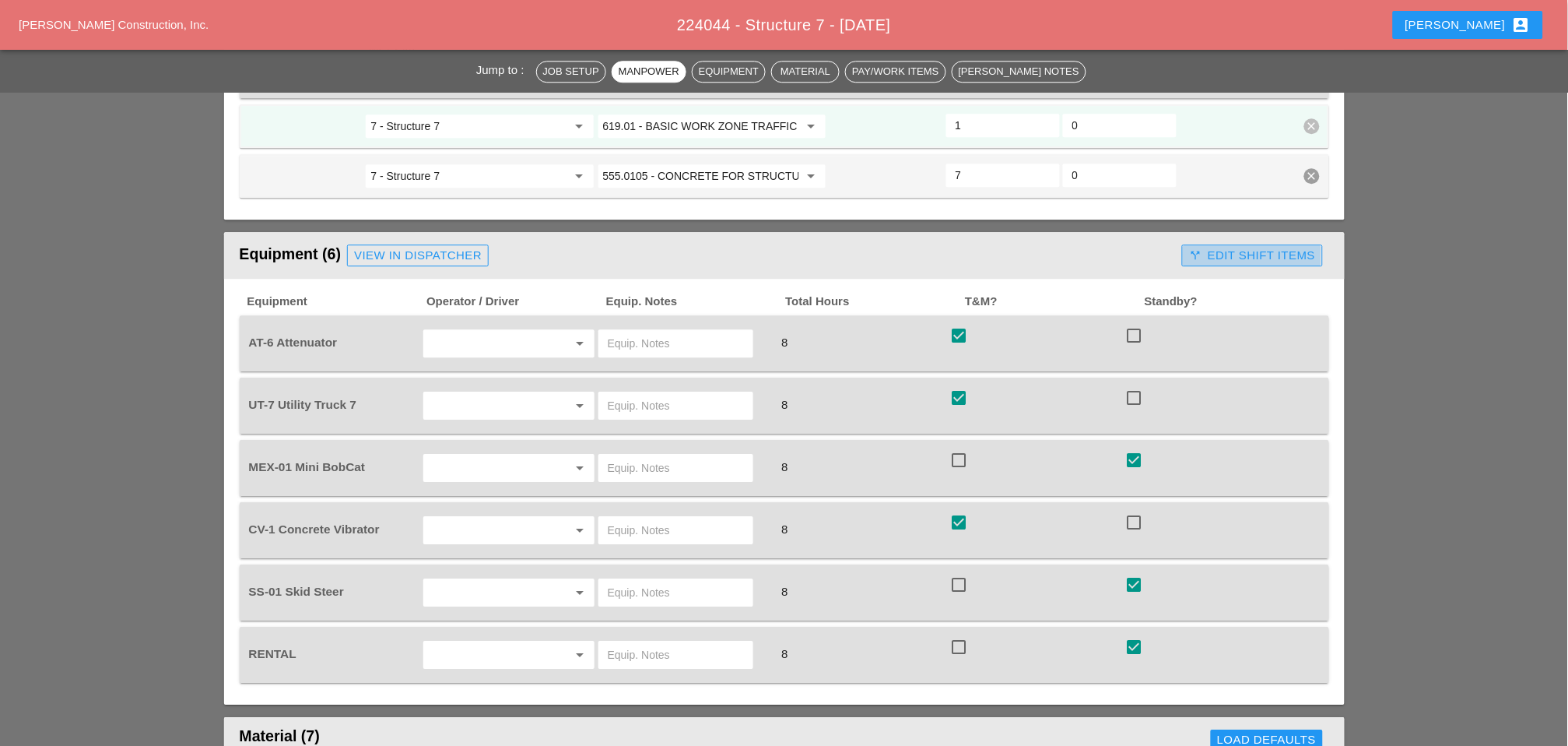
click at [1241, 247] on div "call_split Edit Shift Items" at bounding box center [1252, 255] width 126 height 18
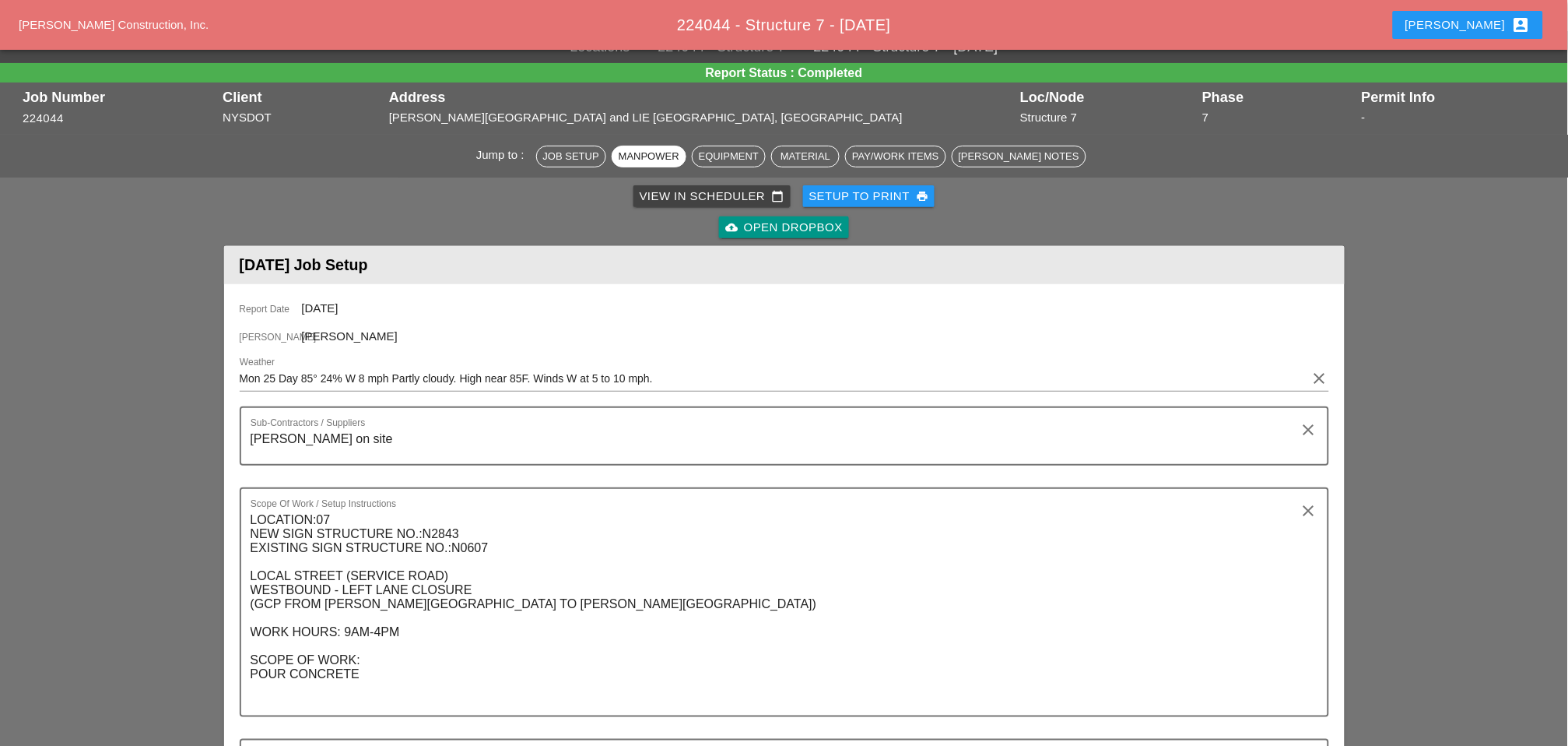
scroll to position [0, 0]
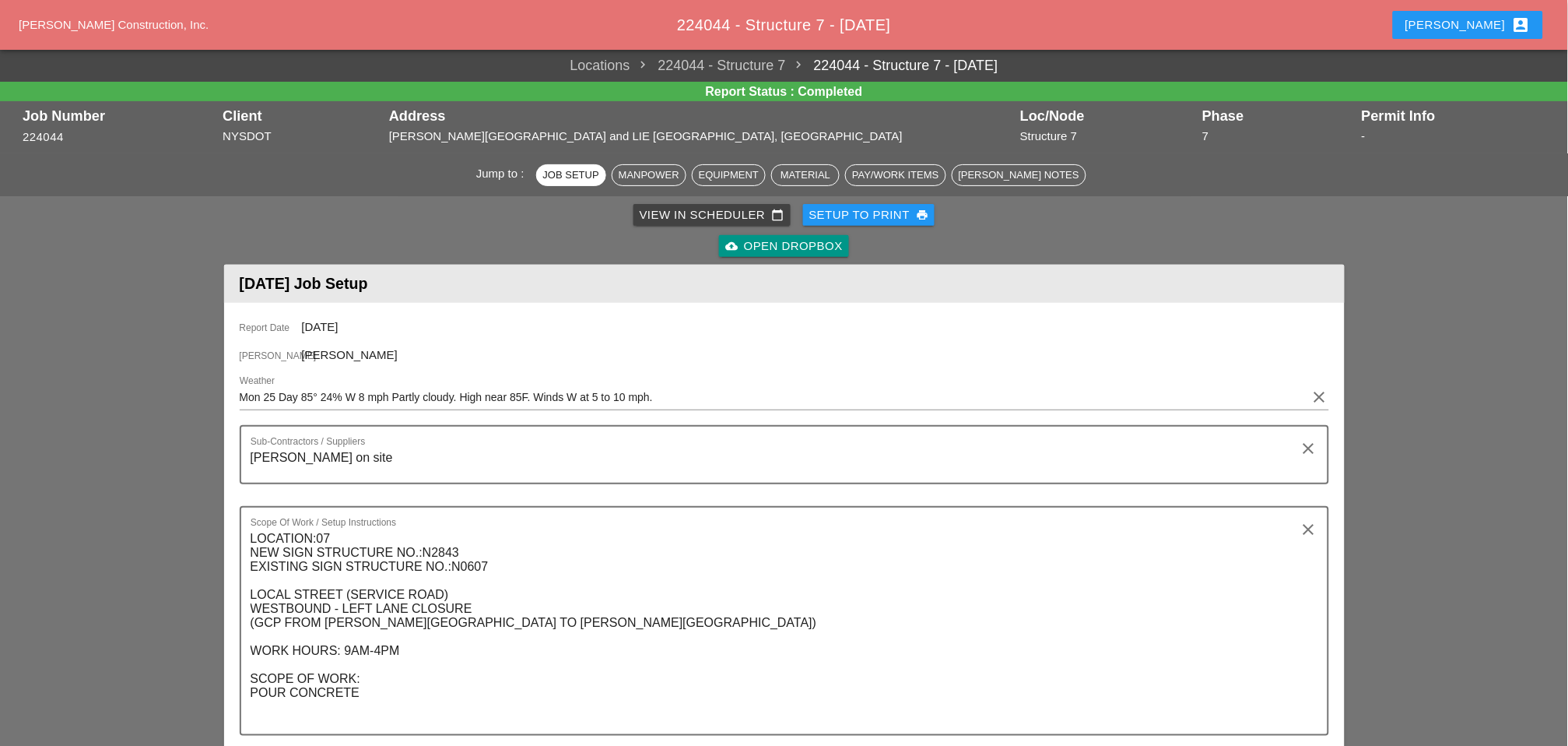
click at [668, 214] on div "View in Scheduler calendar_today" at bounding box center [712, 215] width 145 height 18
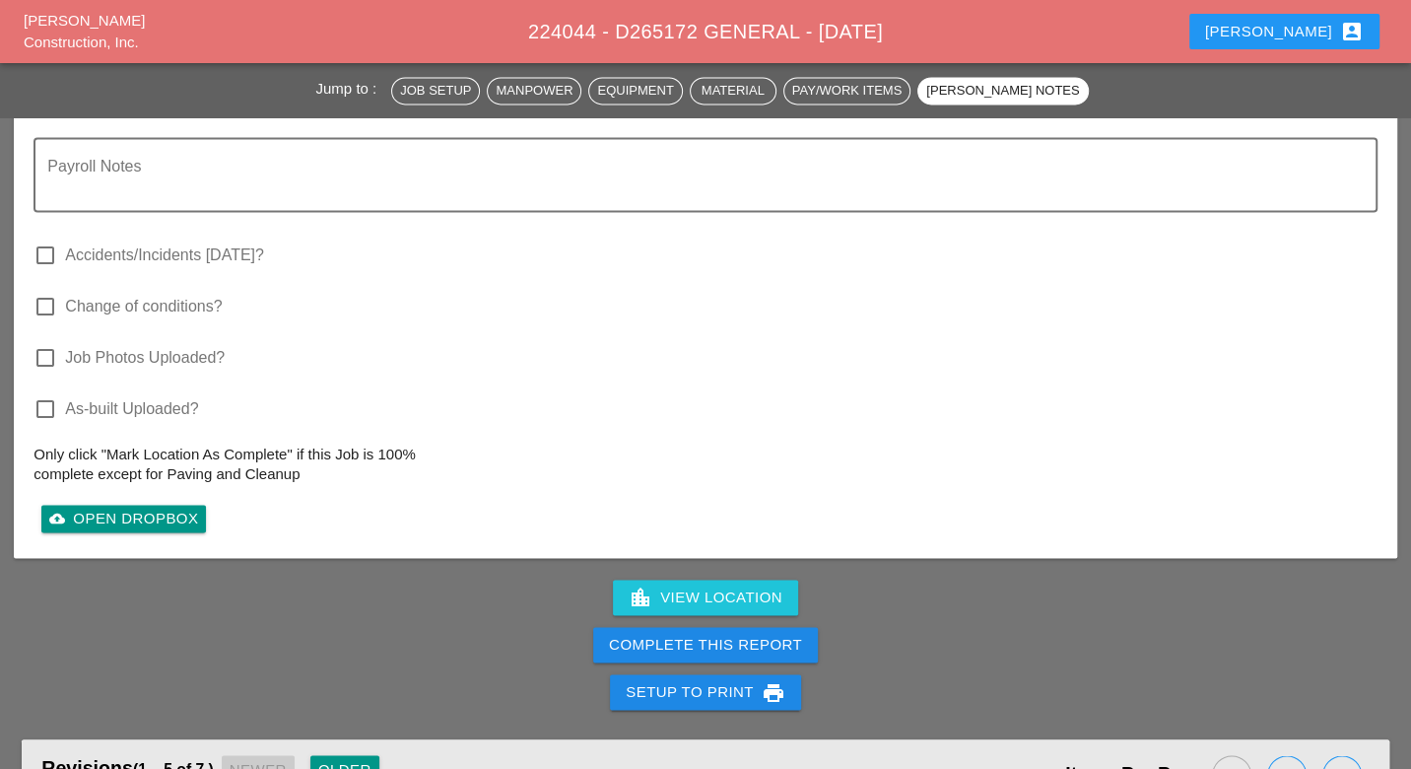
scroll to position [2408, 0]
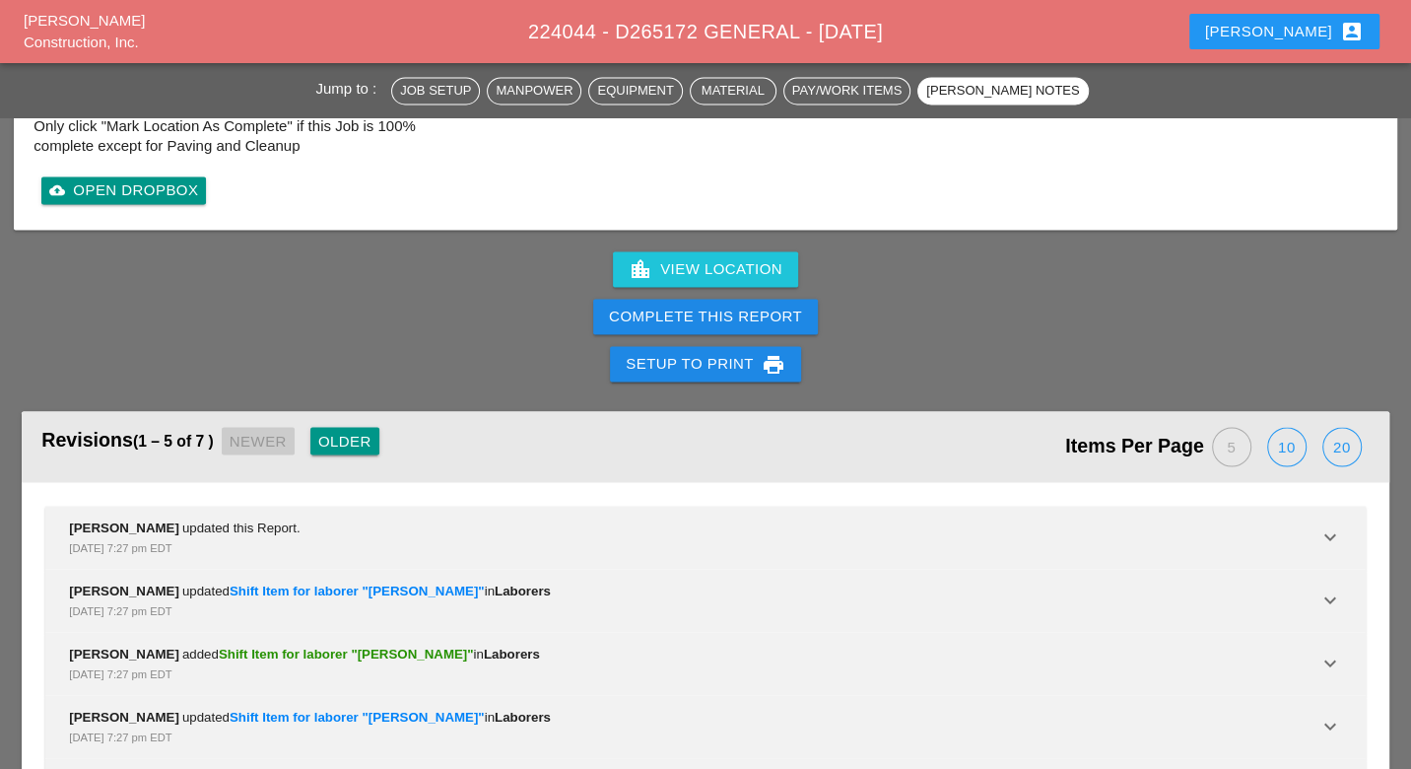
click at [754, 307] on div "Complete This Report" at bounding box center [705, 316] width 193 height 23
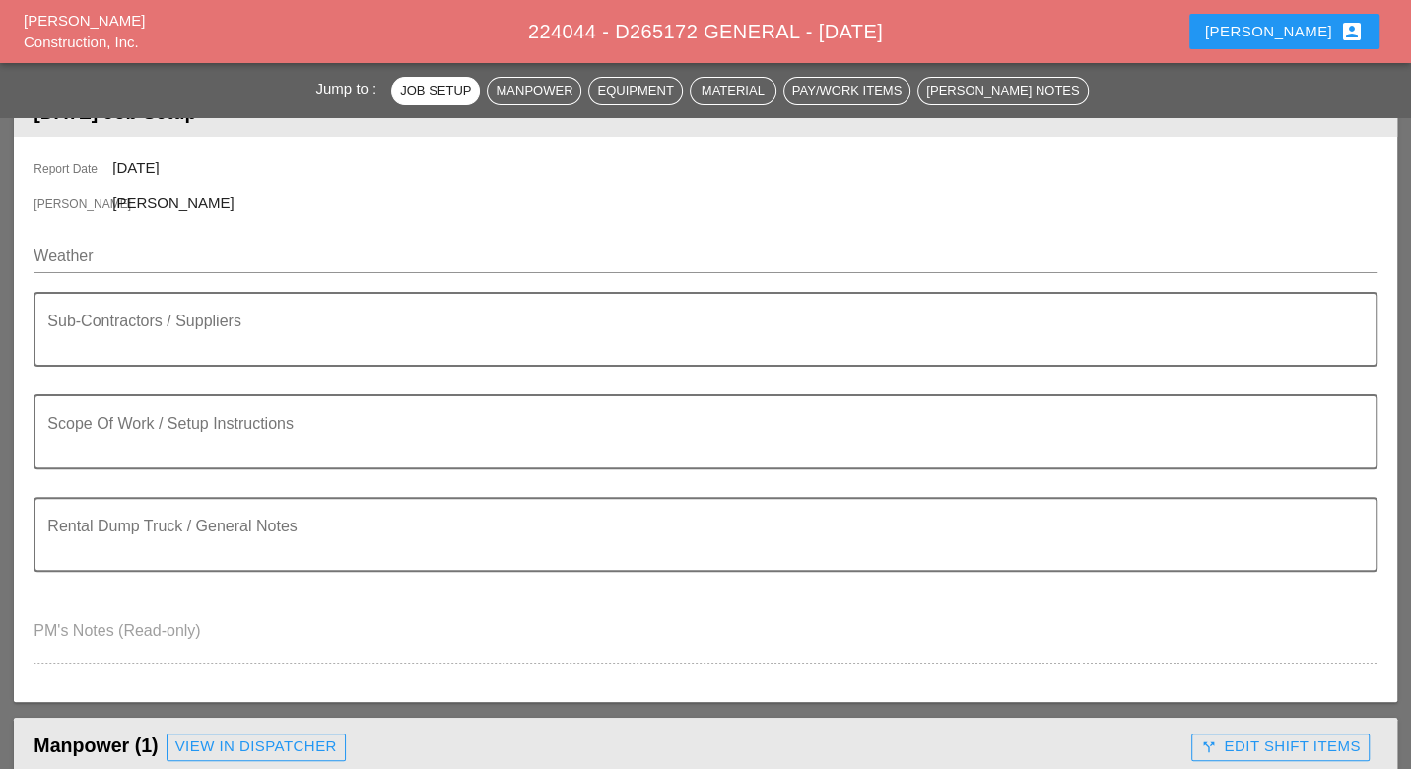
scroll to position [0, 0]
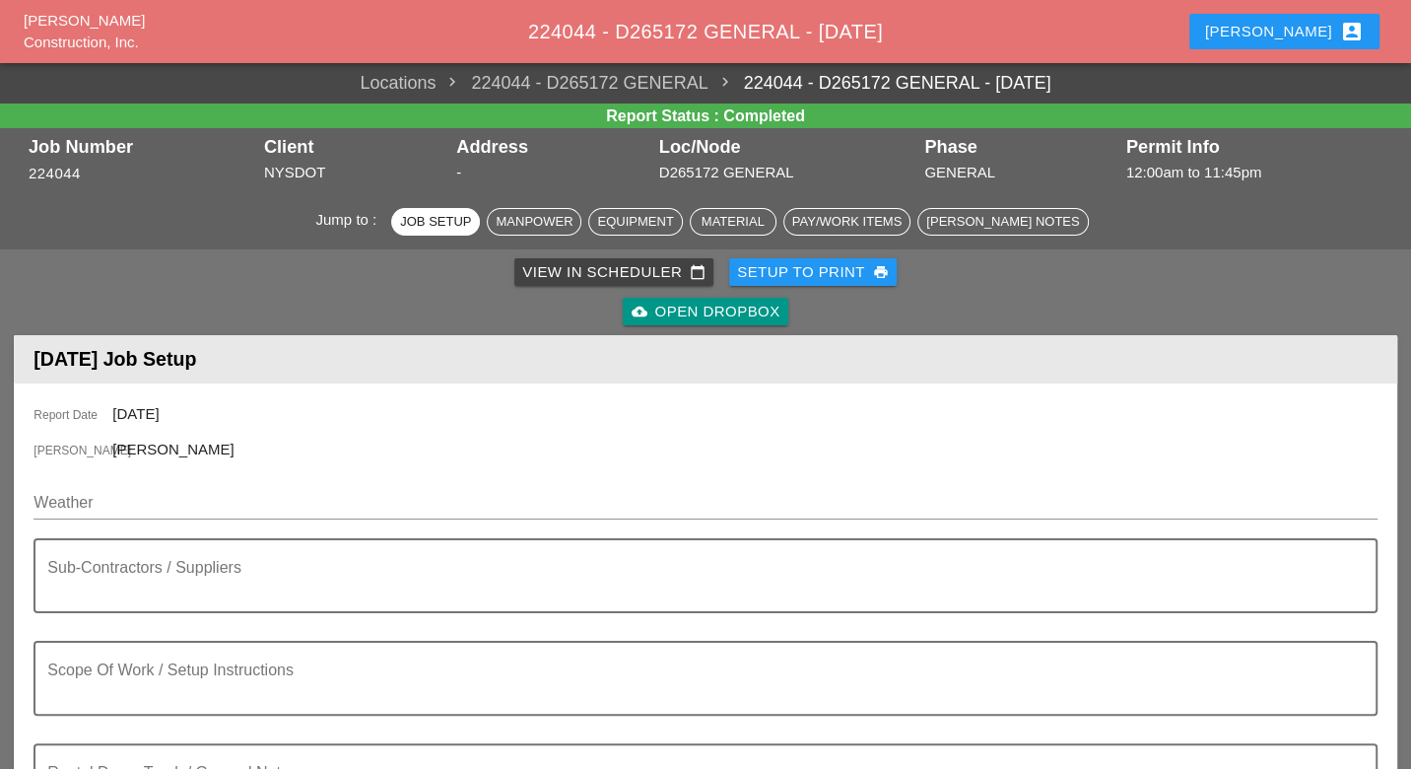
click at [648, 271] on div "View in Scheduler calendar_today" at bounding box center [613, 272] width 183 height 23
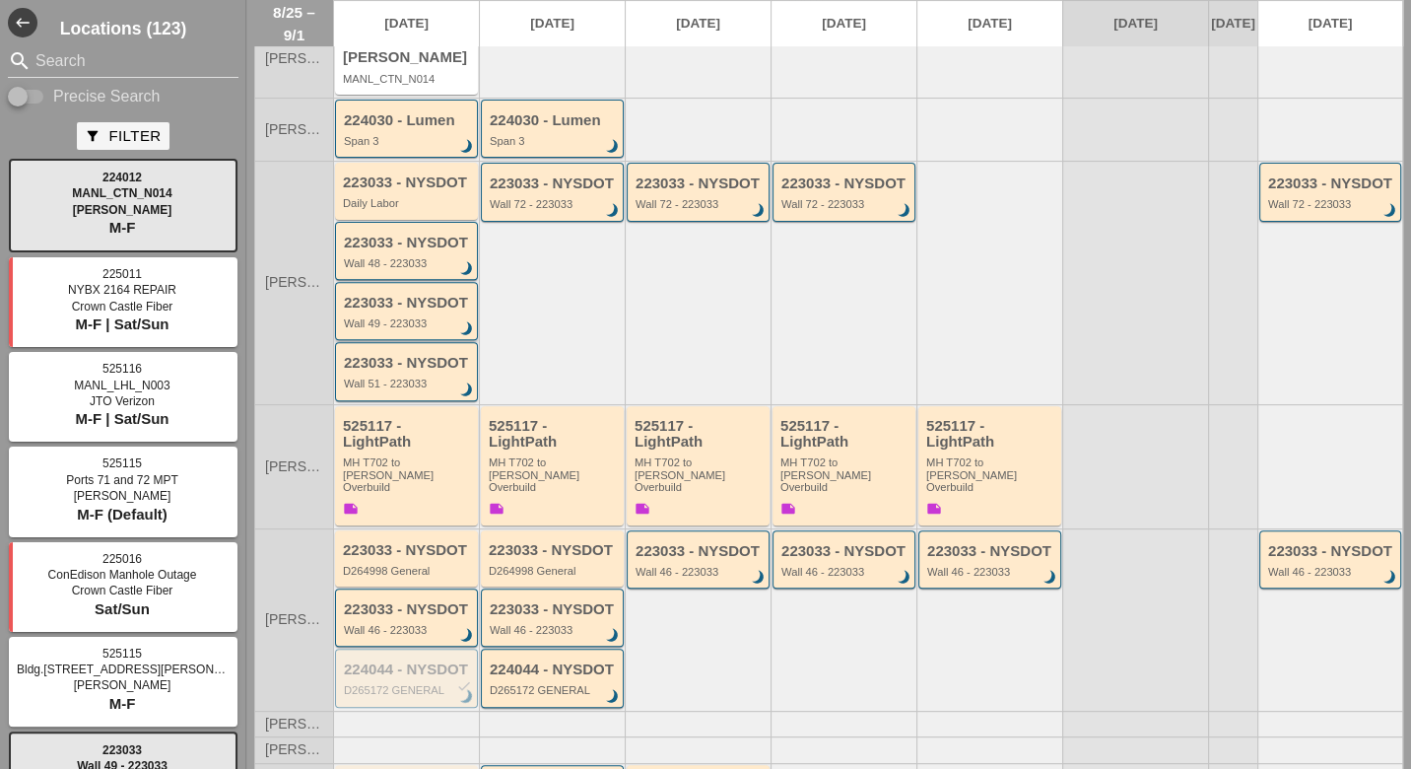
scroll to position [547, 0]
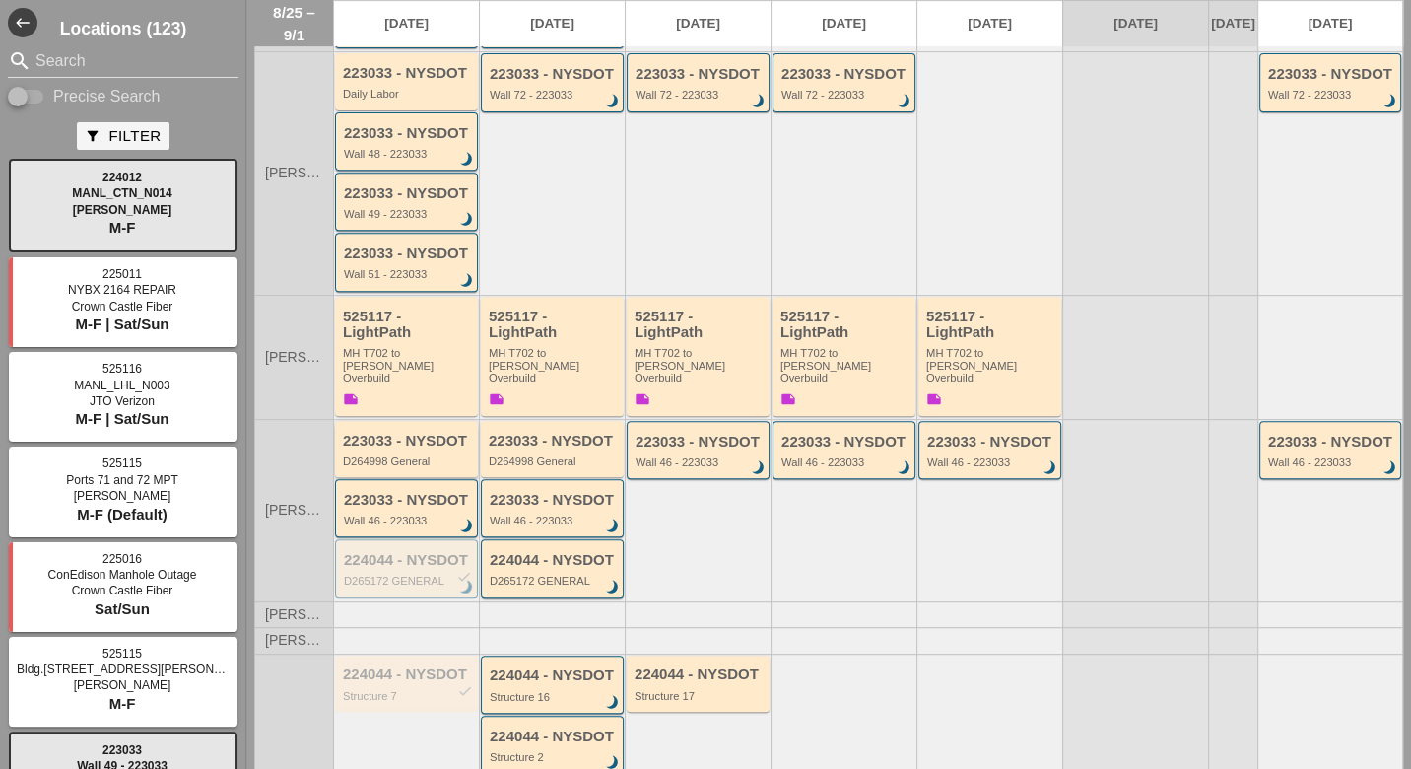
click at [401, 455] on div "D264998 General" at bounding box center [408, 461] width 130 height 12
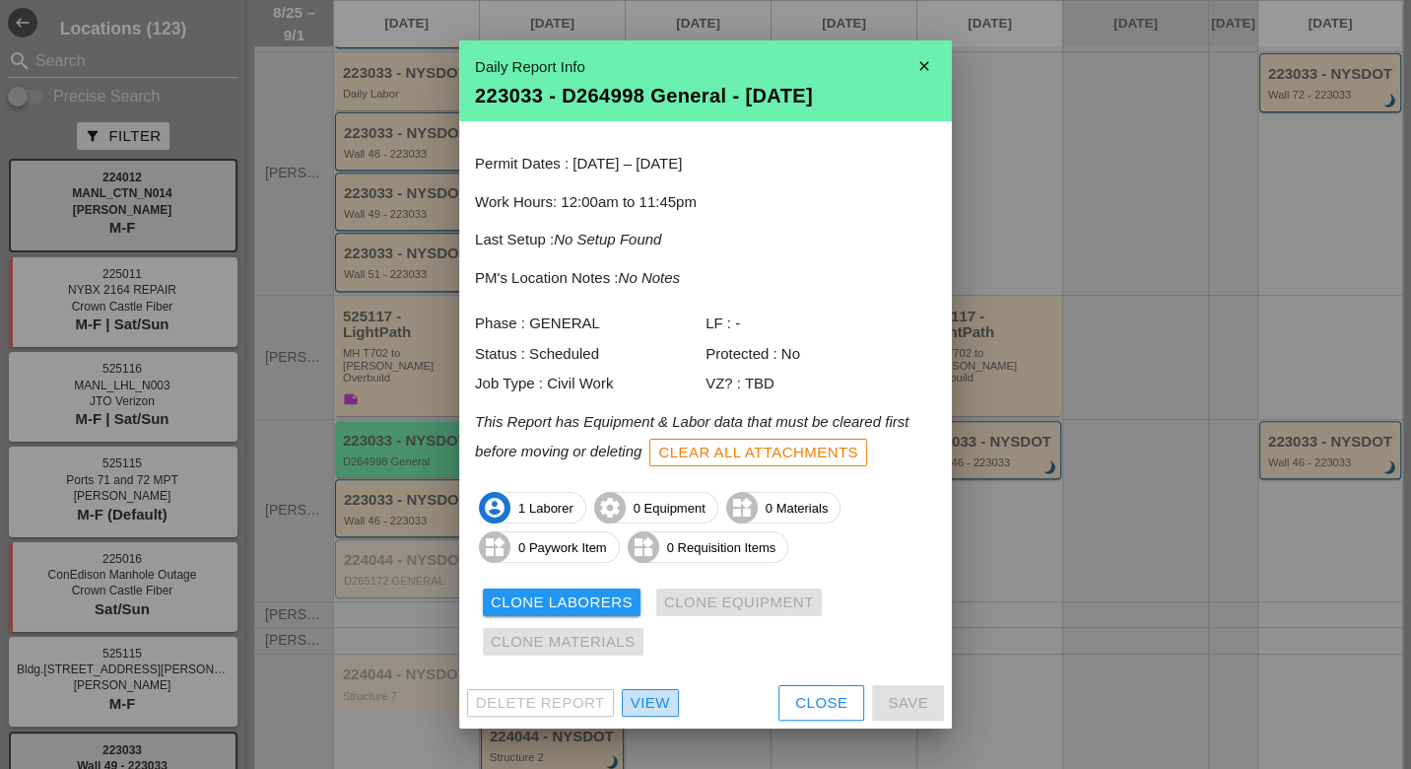
click at [650, 700] on div "View" at bounding box center [650, 703] width 39 height 23
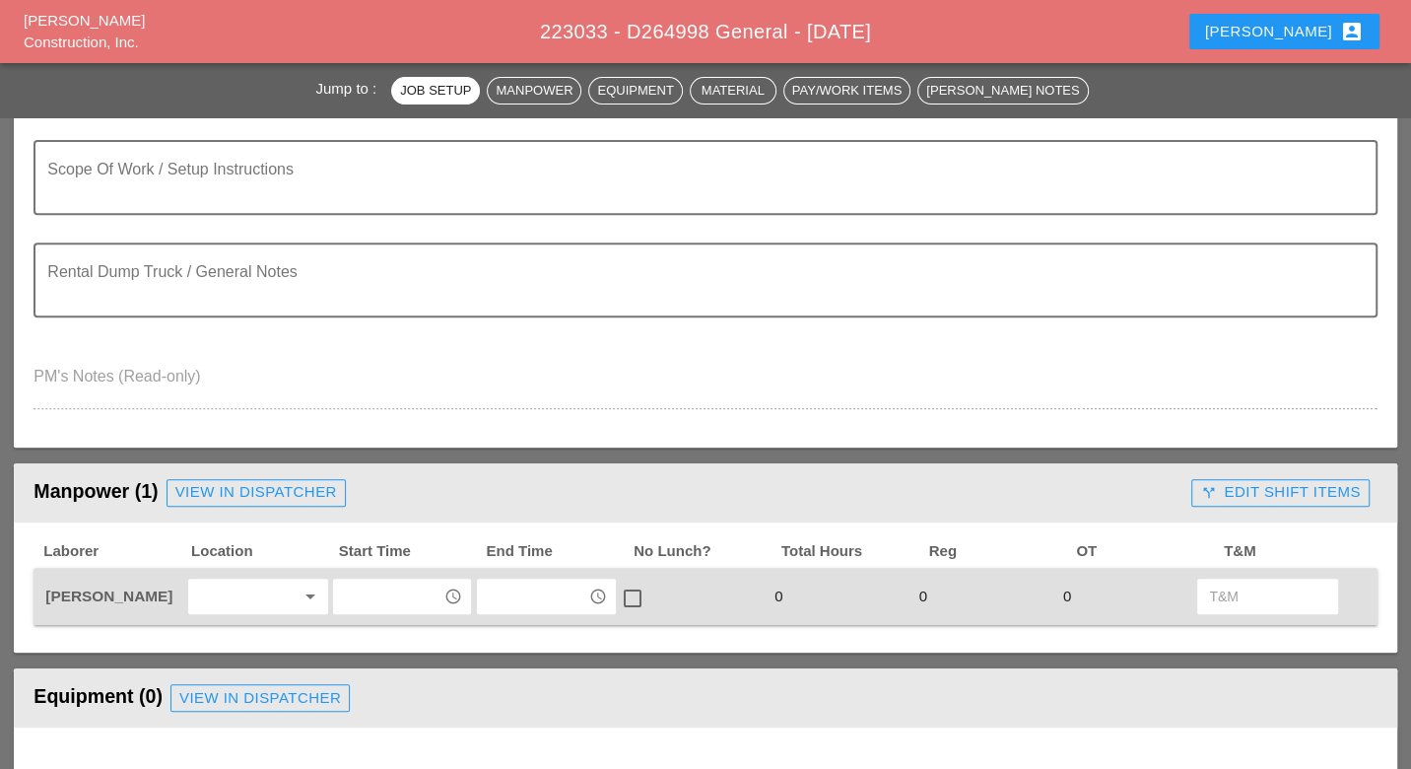
scroll to position [656, 0]
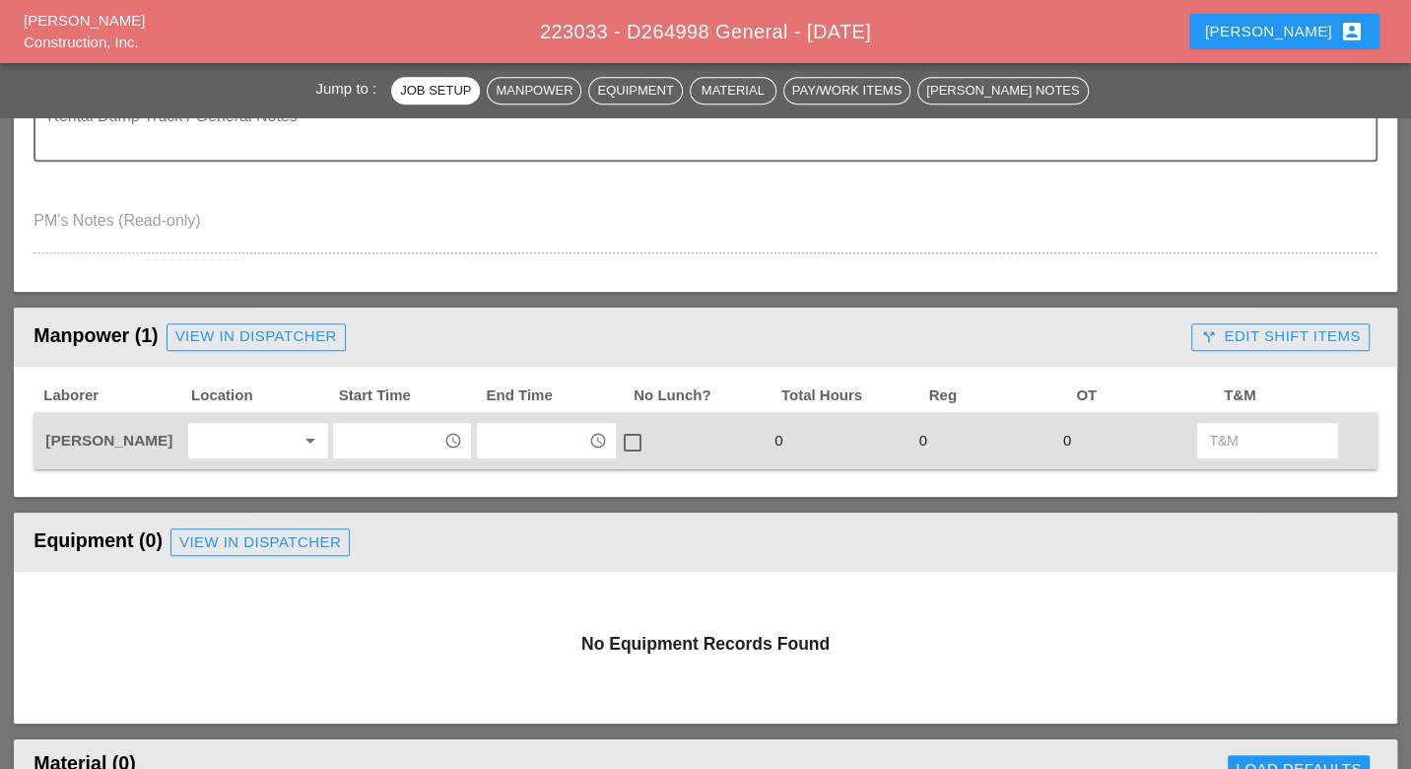
click at [379, 435] on input "text" at bounding box center [388, 441] width 99 height 32
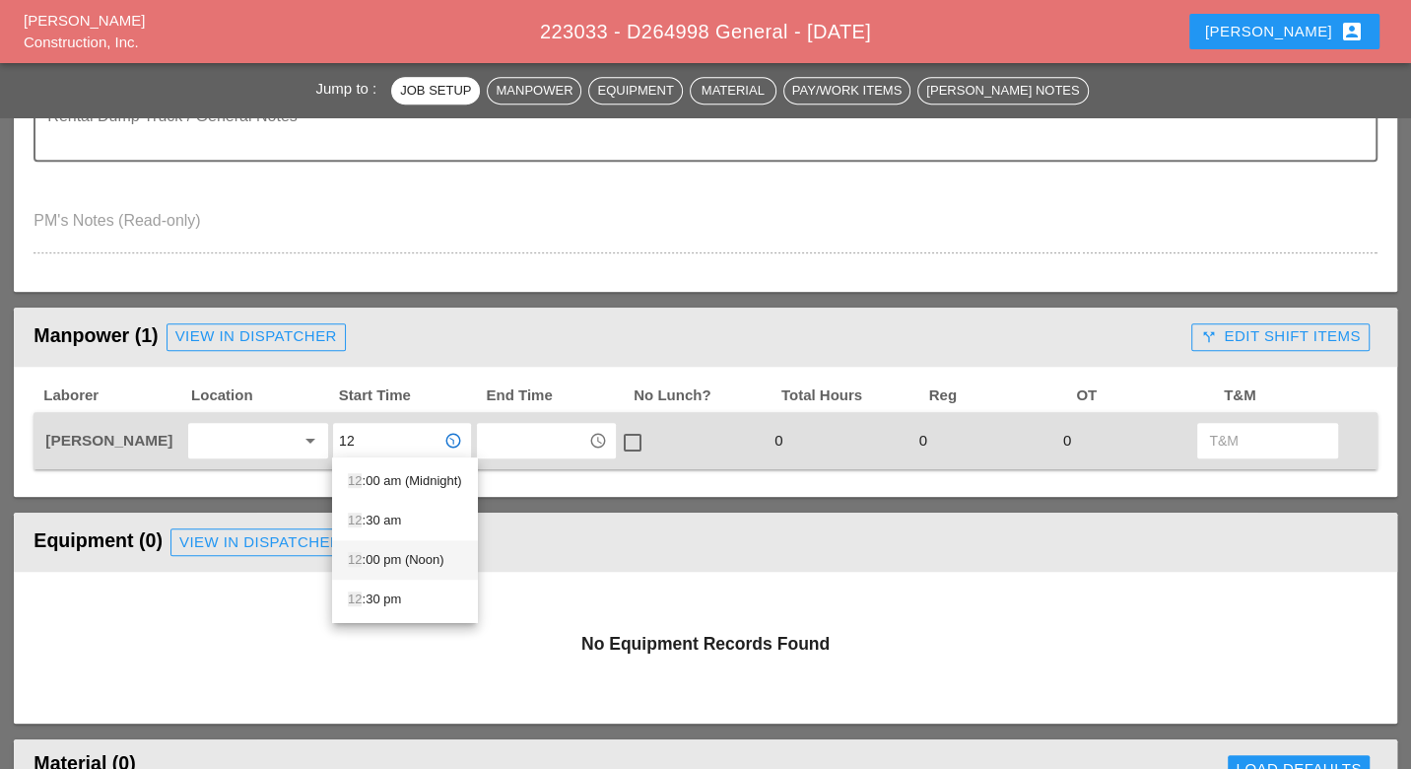
click at [416, 549] on div "12 :00 pm (Noon)" at bounding box center [405, 560] width 114 height 24
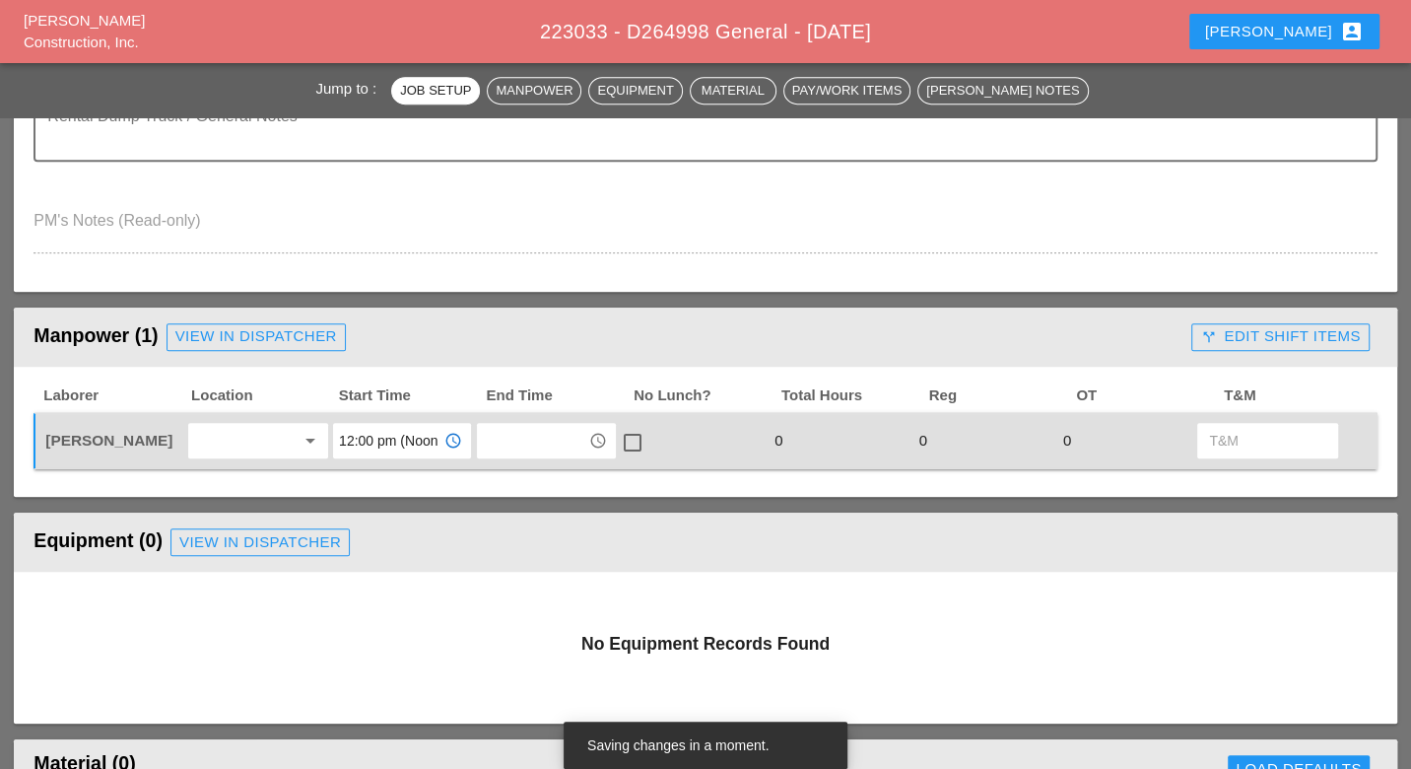
type input "12:00 pm (Noon)"
click at [516, 438] on input "text" at bounding box center [532, 441] width 99 height 32
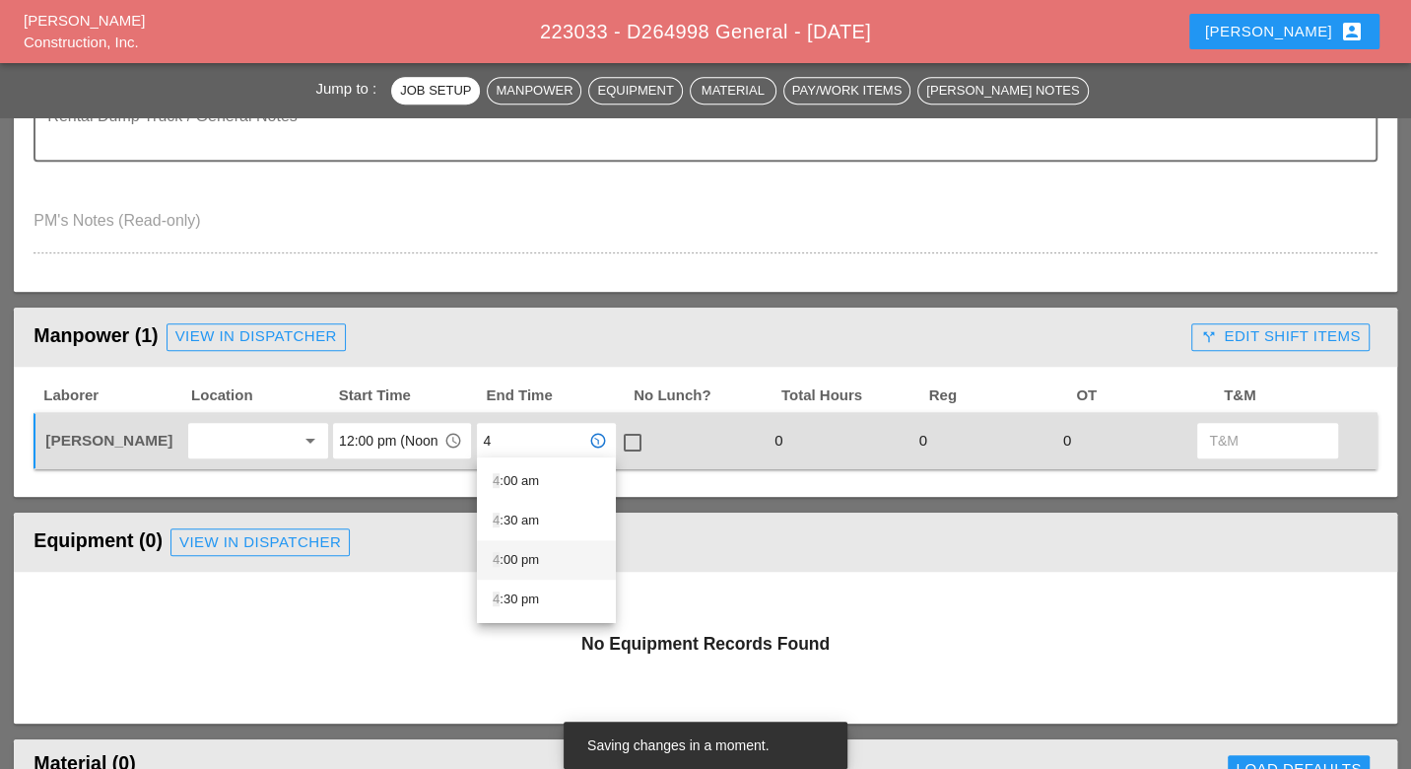
click at [509, 552] on div "4 :00 pm" at bounding box center [546, 560] width 107 height 24
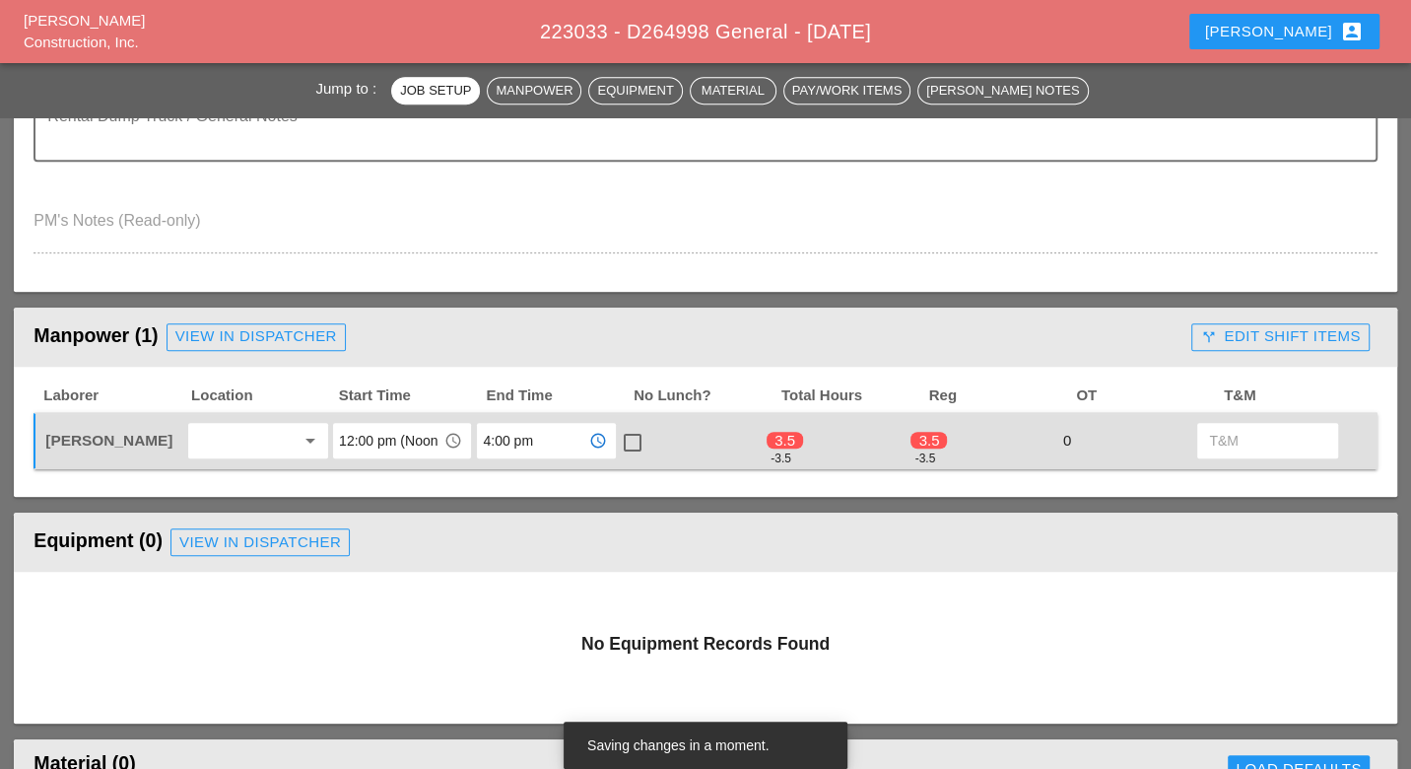
type input "4:00 pm"
click at [637, 435] on div at bounding box center [632, 442] width 33 height 33
checkbox input "true"
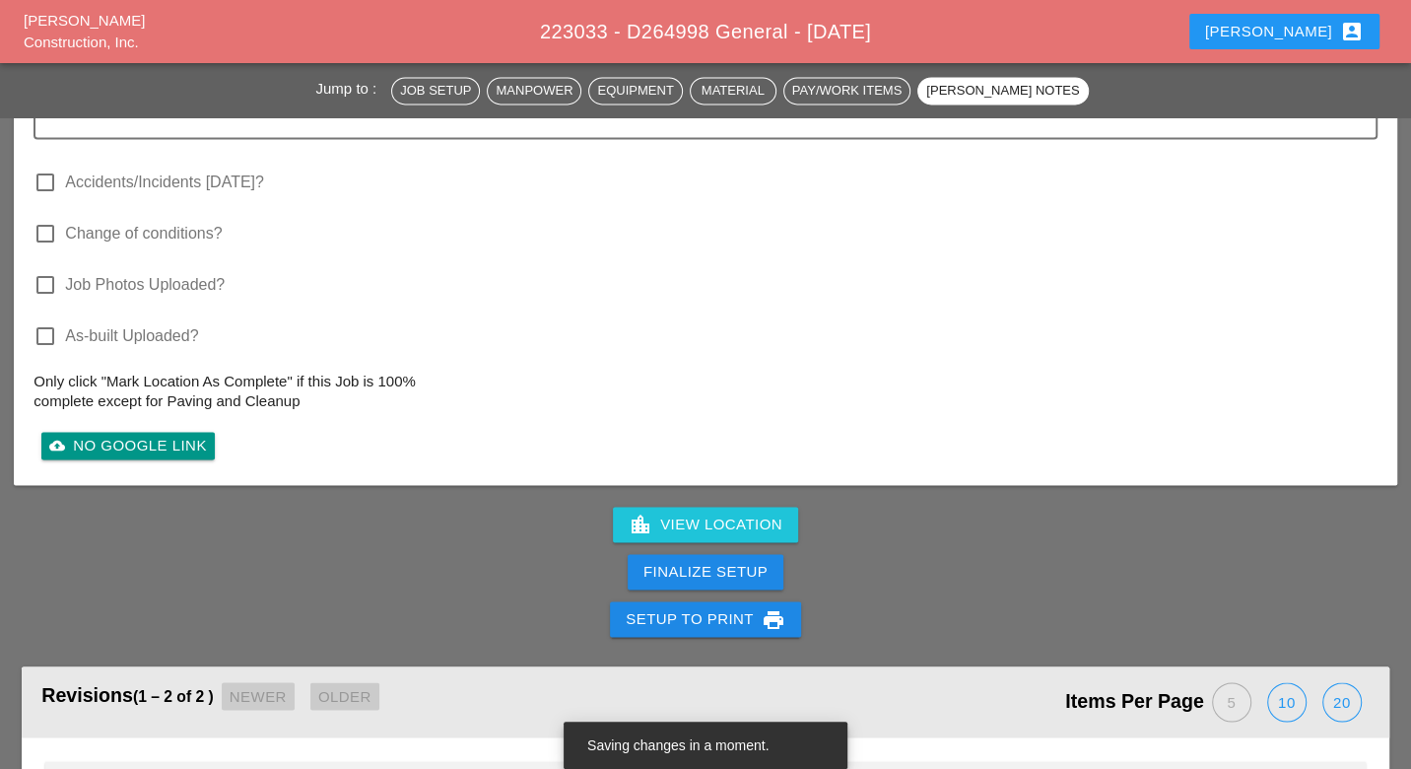
scroll to position [2189, 0]
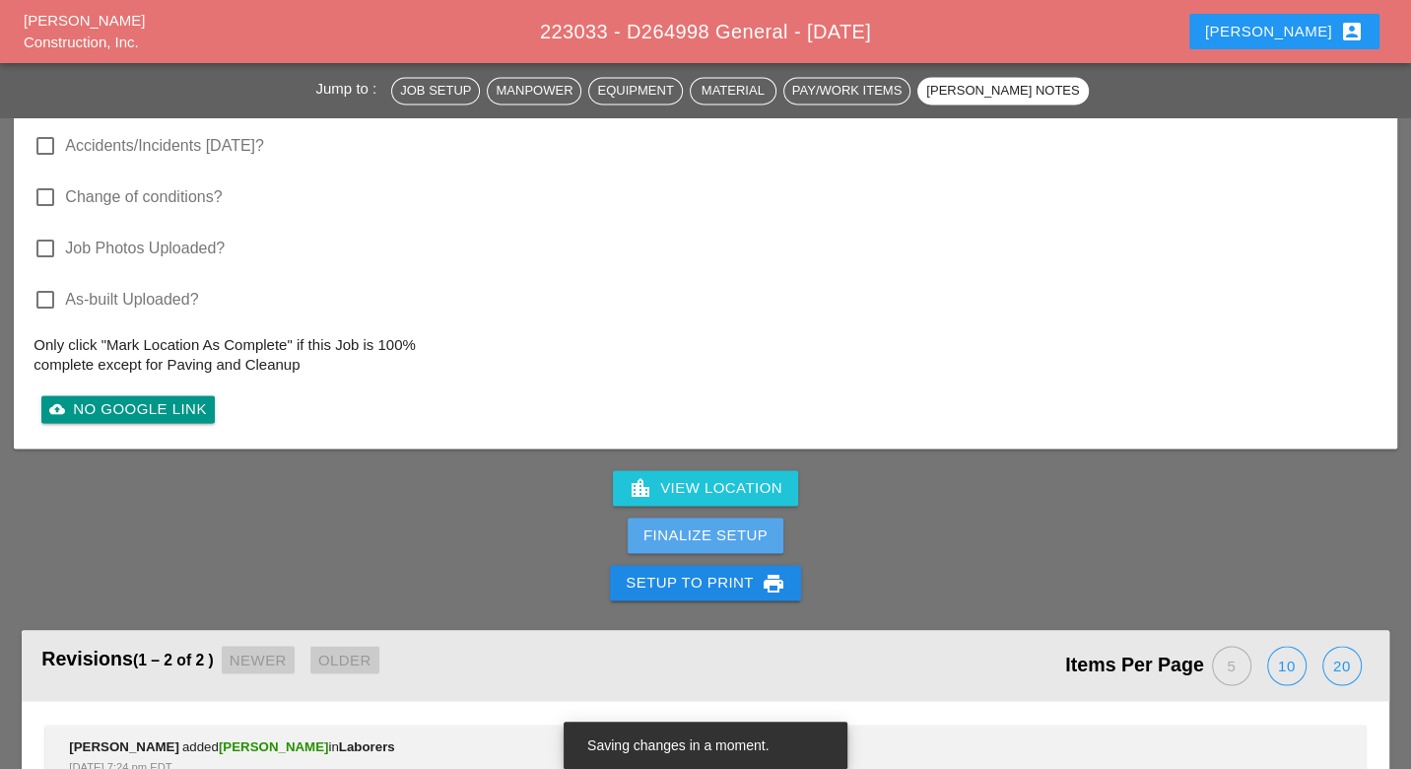
click at [754, 532] on div "Finalize Setup" at bounding box center [705, 535] width 124 height 23
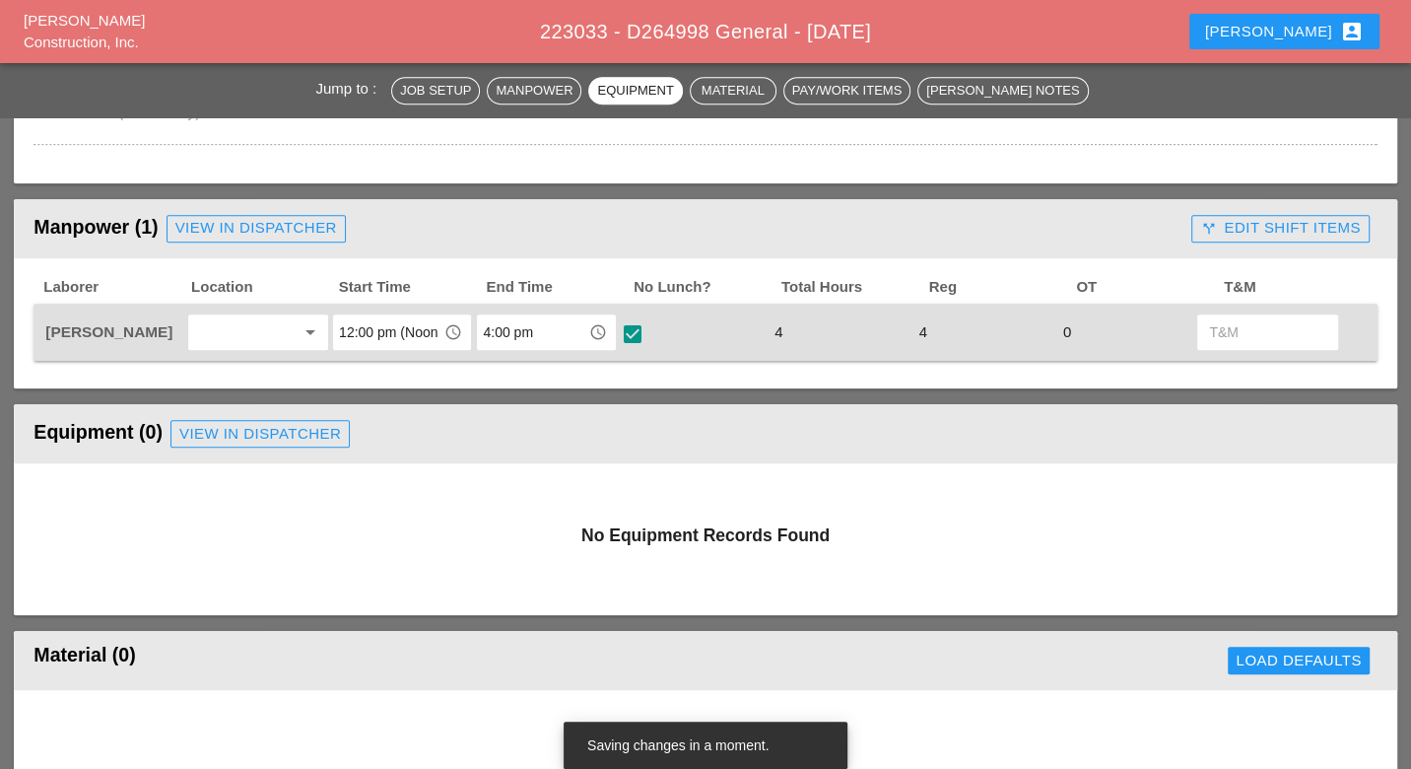
scroll to position [766, 0]
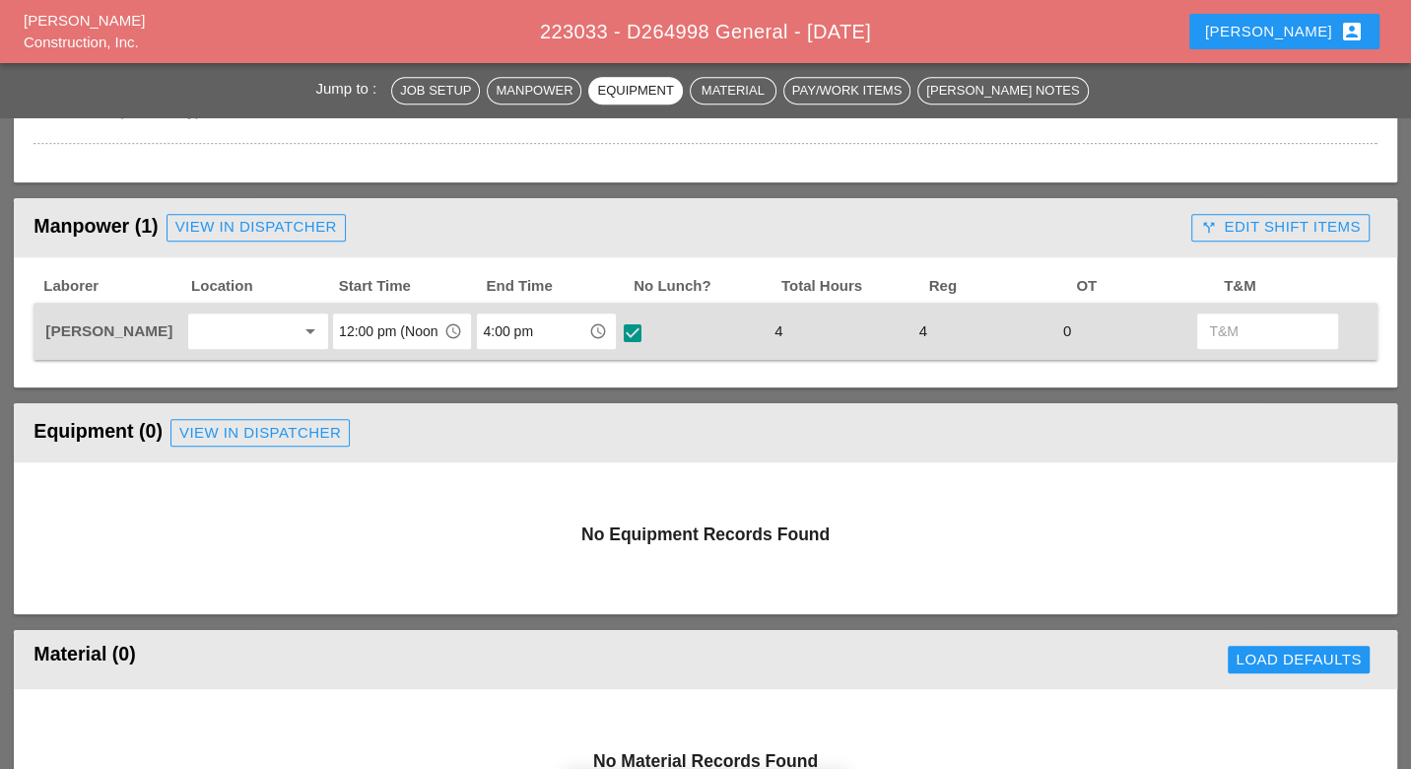
click at [1260, 232] on div "call_split Edit Shift Items" at bounding box center [1280, 227] width 160 height 23
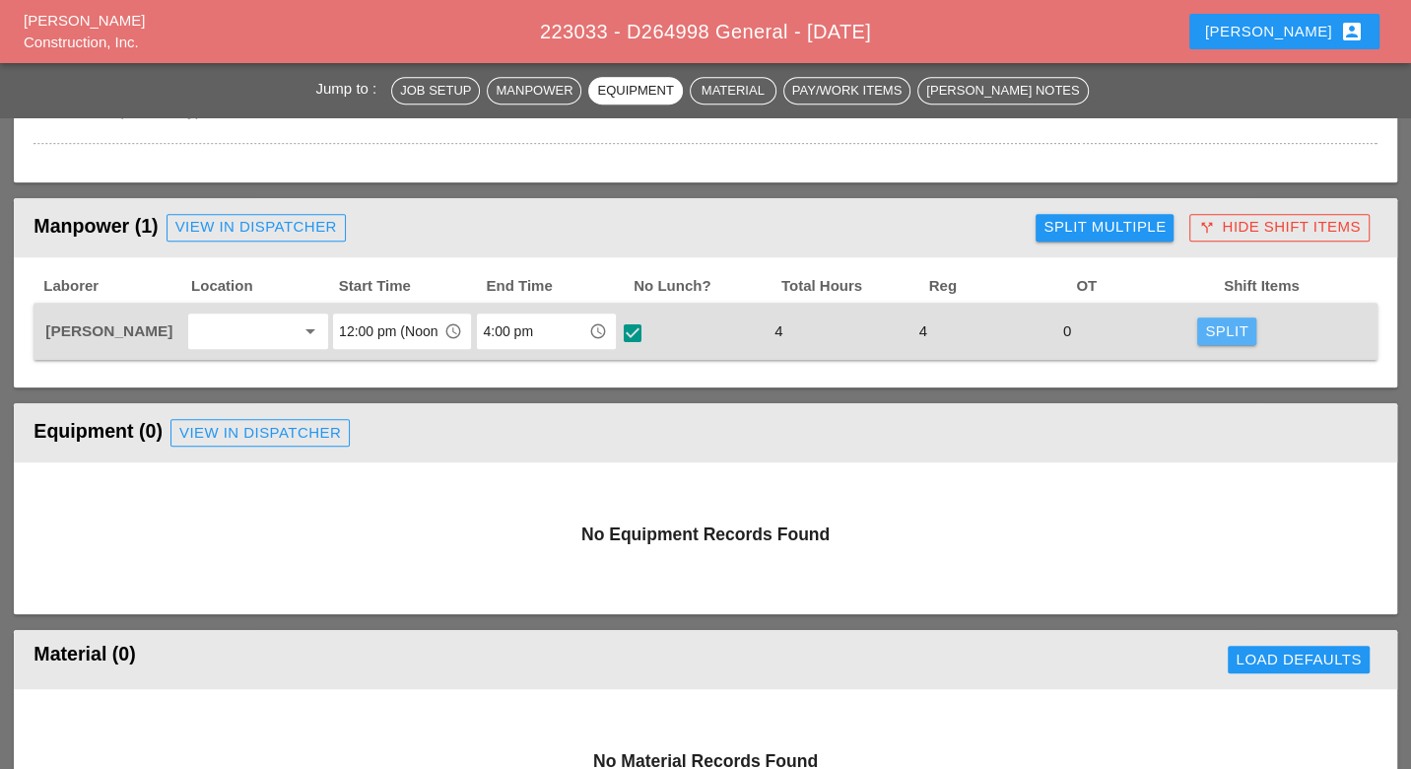
click at [1224, 329] on div "Split" at bounding box center [1226, 331] width 43 height 23
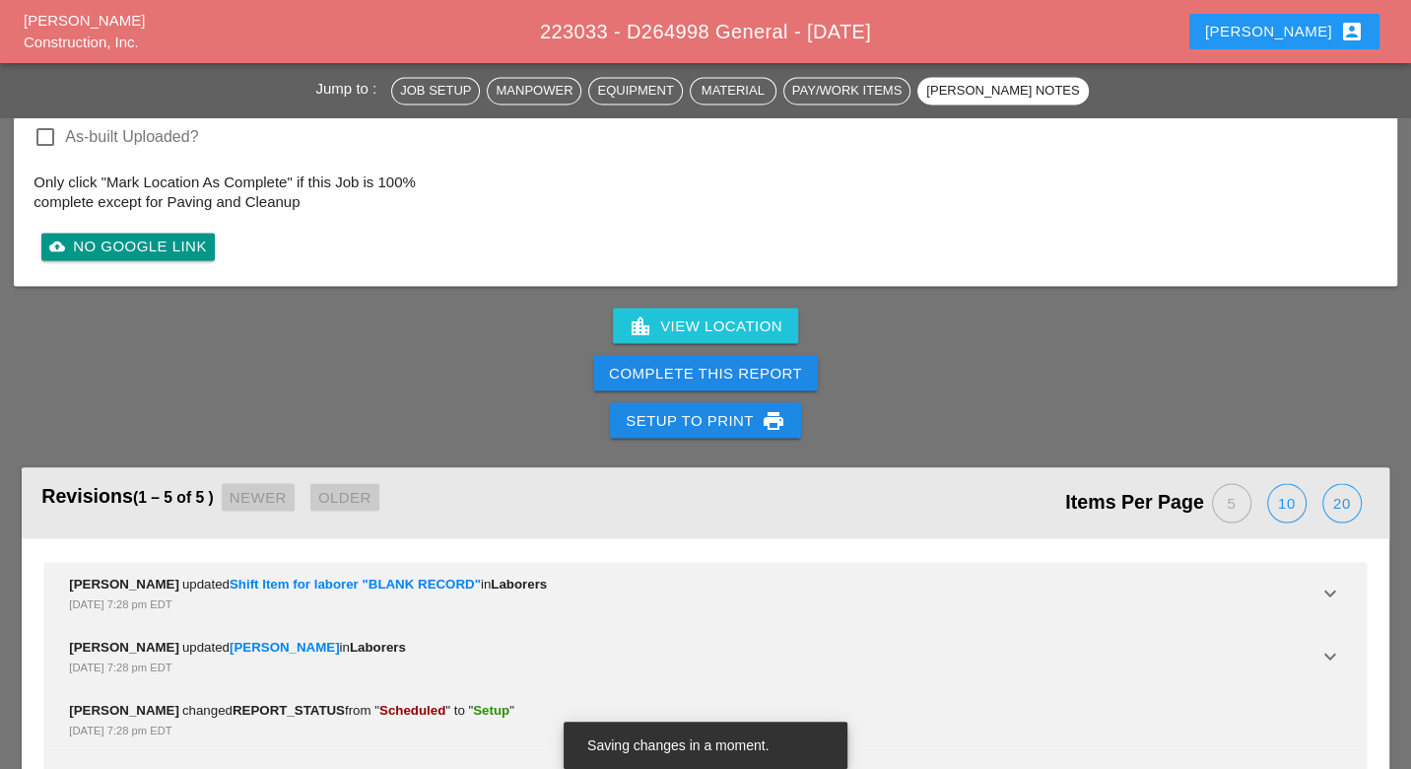
scroll to position [2404, 0]
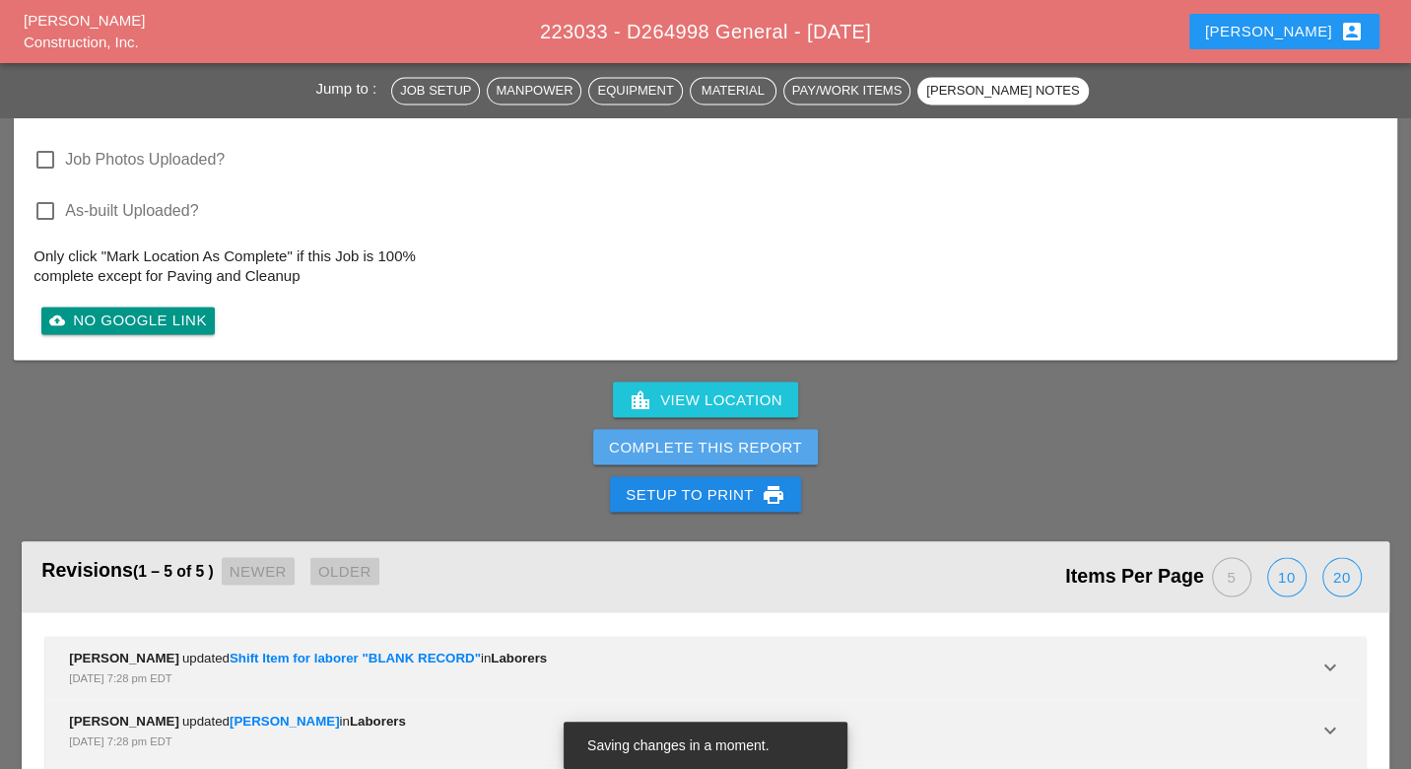
click at [742, 436] on div "Complete This Report" at bounding box center [705, 446] width 193 height 23
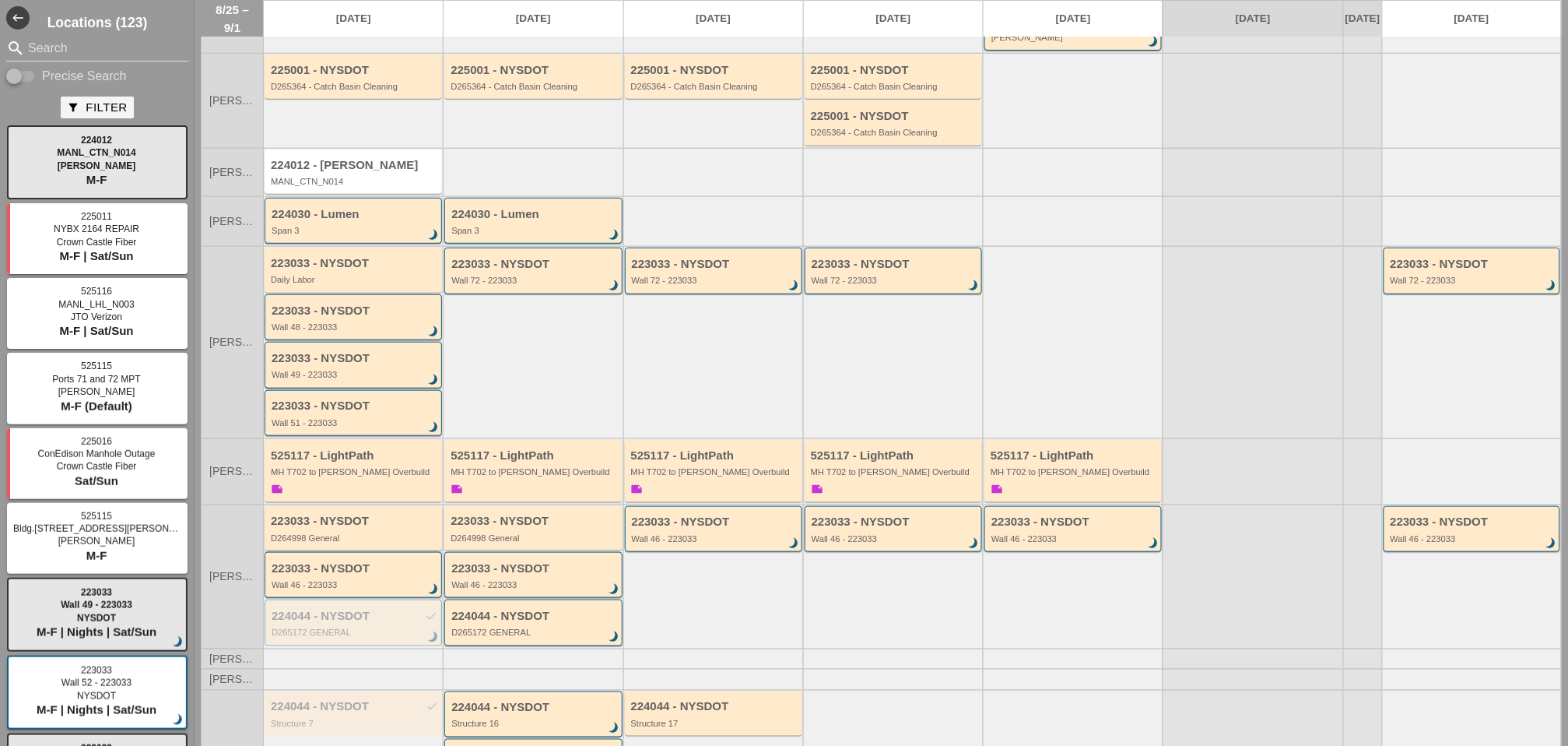
scroll to position [173, 0]
click at [329, 564] on div "223033 - NYSDOT Wall 46 - 223033 brightness_3" at bounding box center [355, 575] width 166 height 28
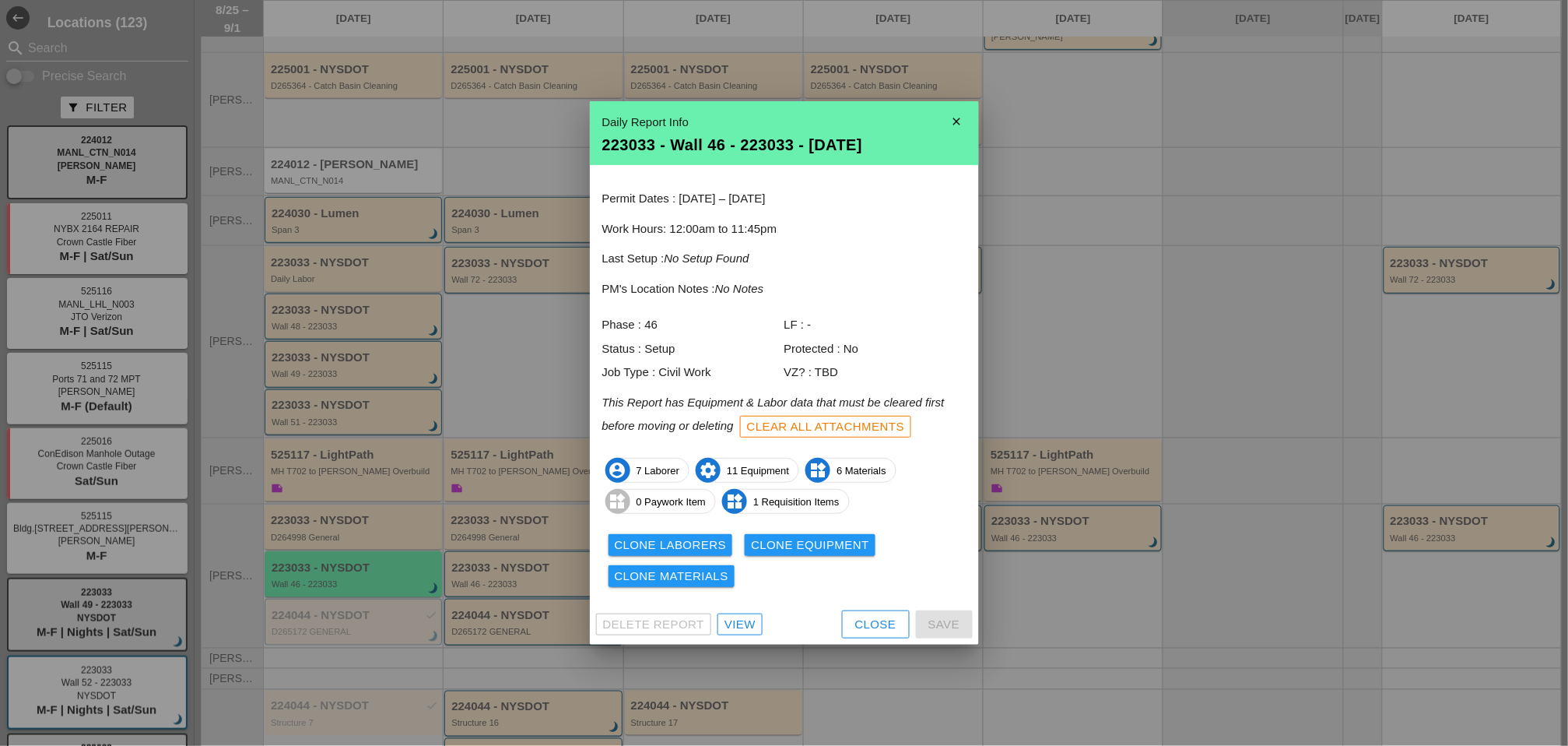
click at [754, 624] on div "View" at bounding box center [739, 624] width 31 height 18
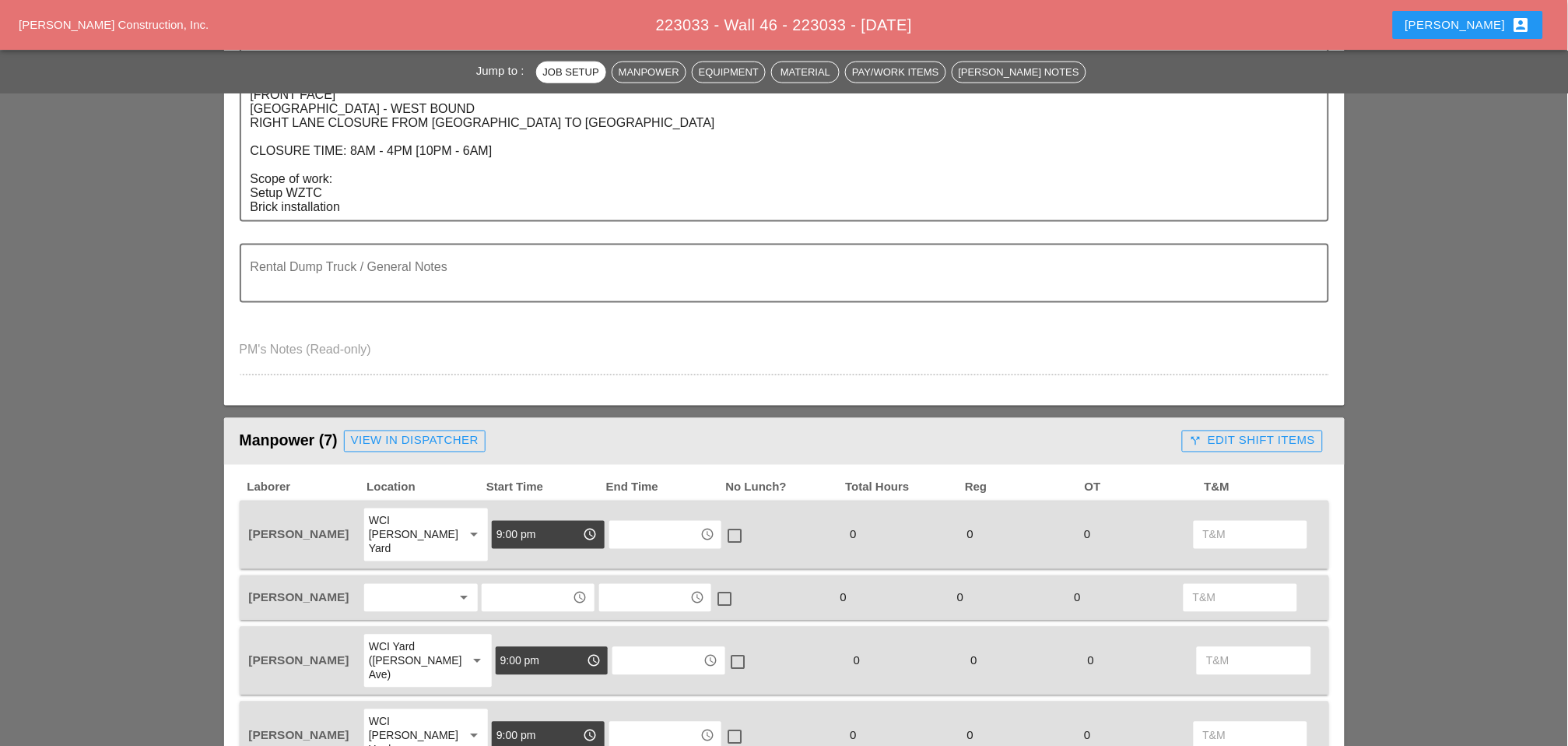
scroll to position [691, 0]
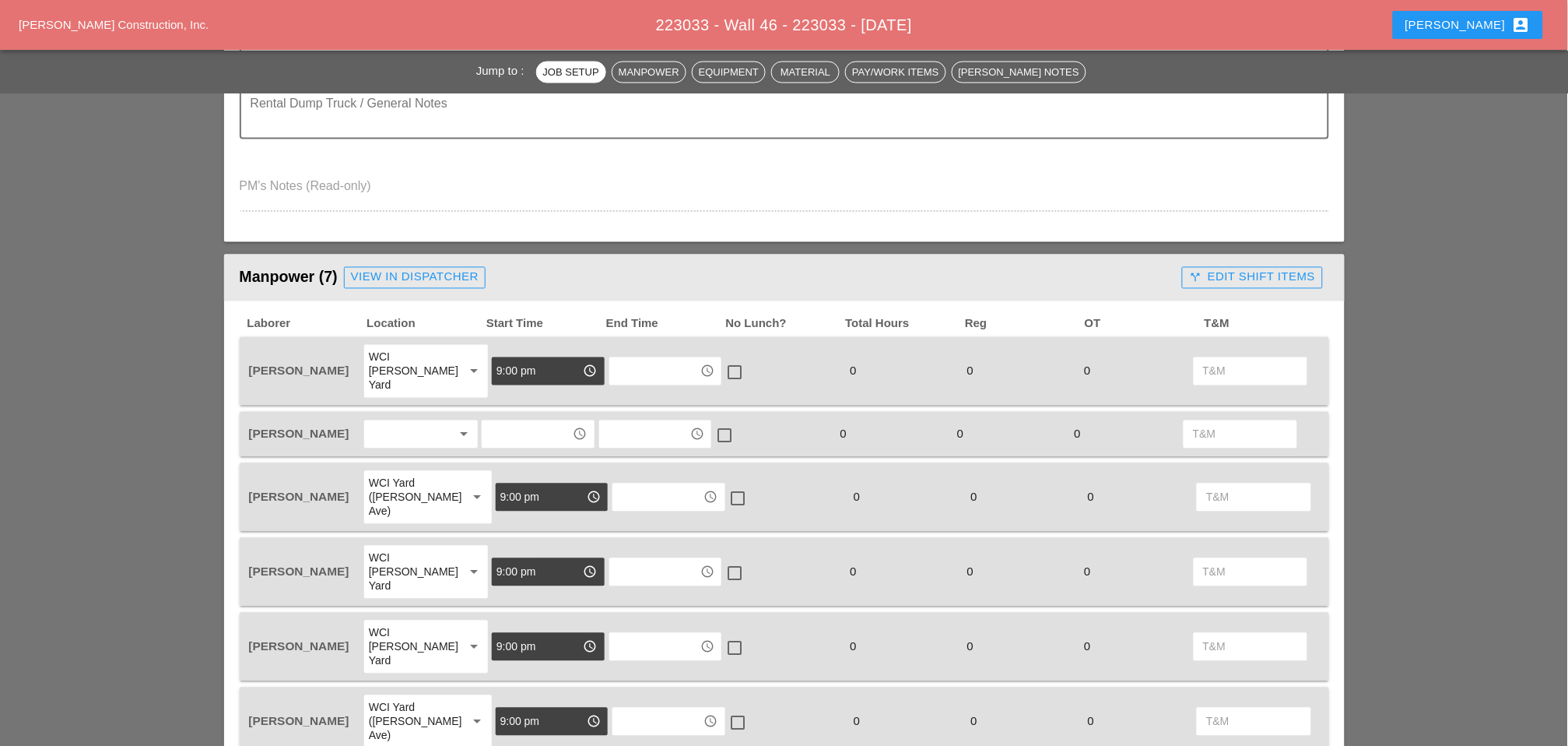
drag, startPoint x: 1235, startPoint y: 273, endPoint x: 1181, endPoint y: 278, distance: 54.2
click at [1236, 273] on div "call_split Edit Shift Items" at bounding box center [1252, 277] width 126 height 18
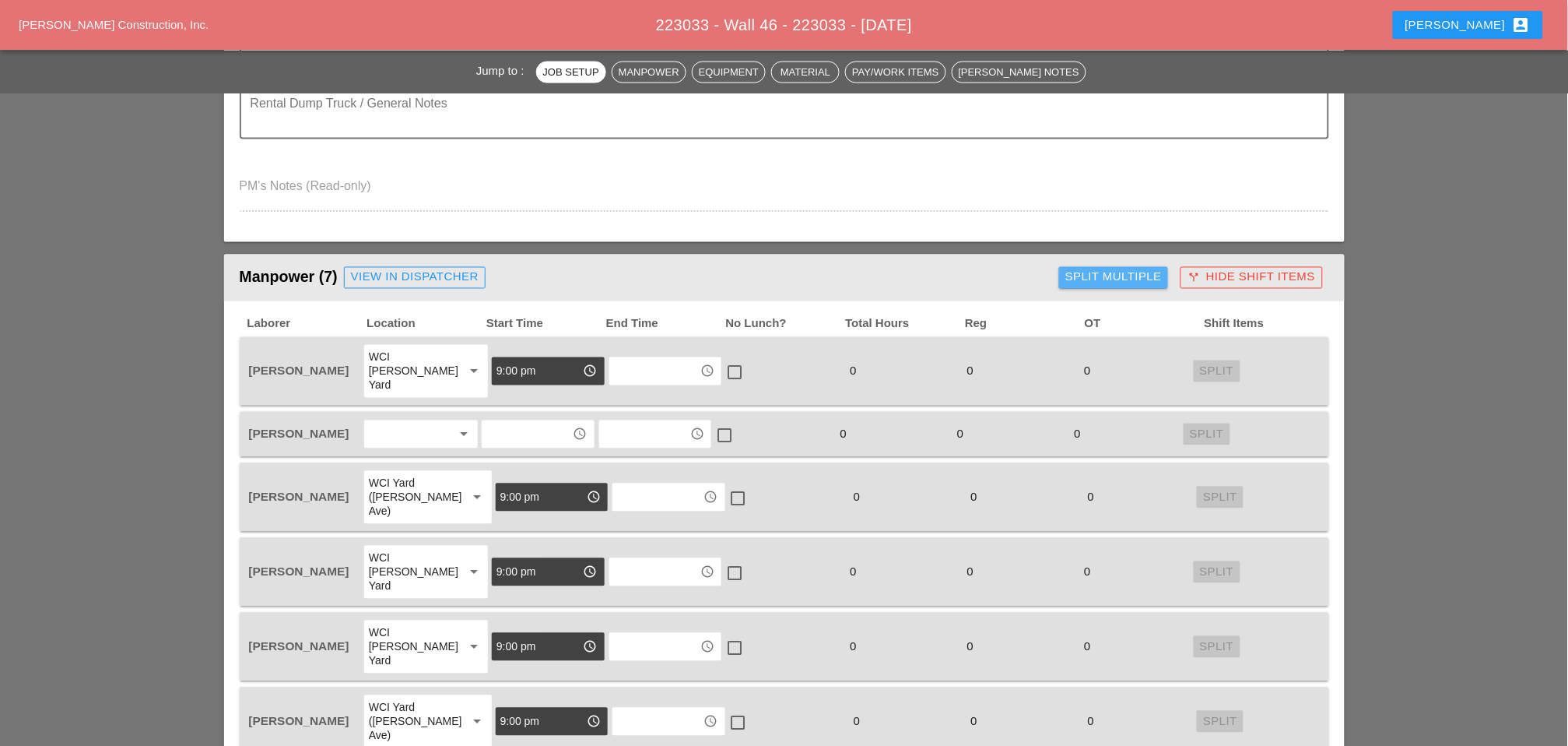
click at [1137, 273] on div "Split Multiple" at bounding box center [1114, 277] width 96 height 18
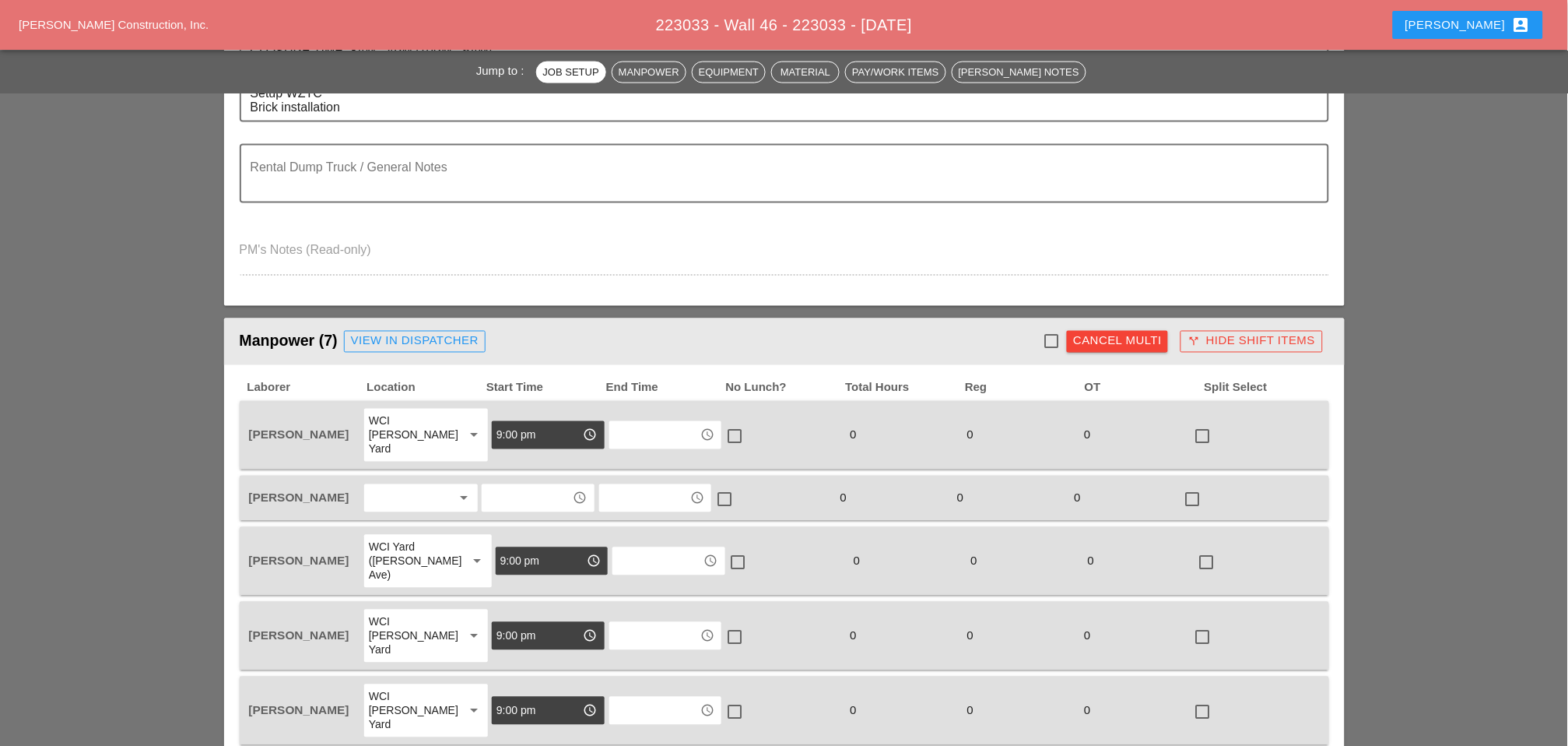
scroll to position [605, 0]
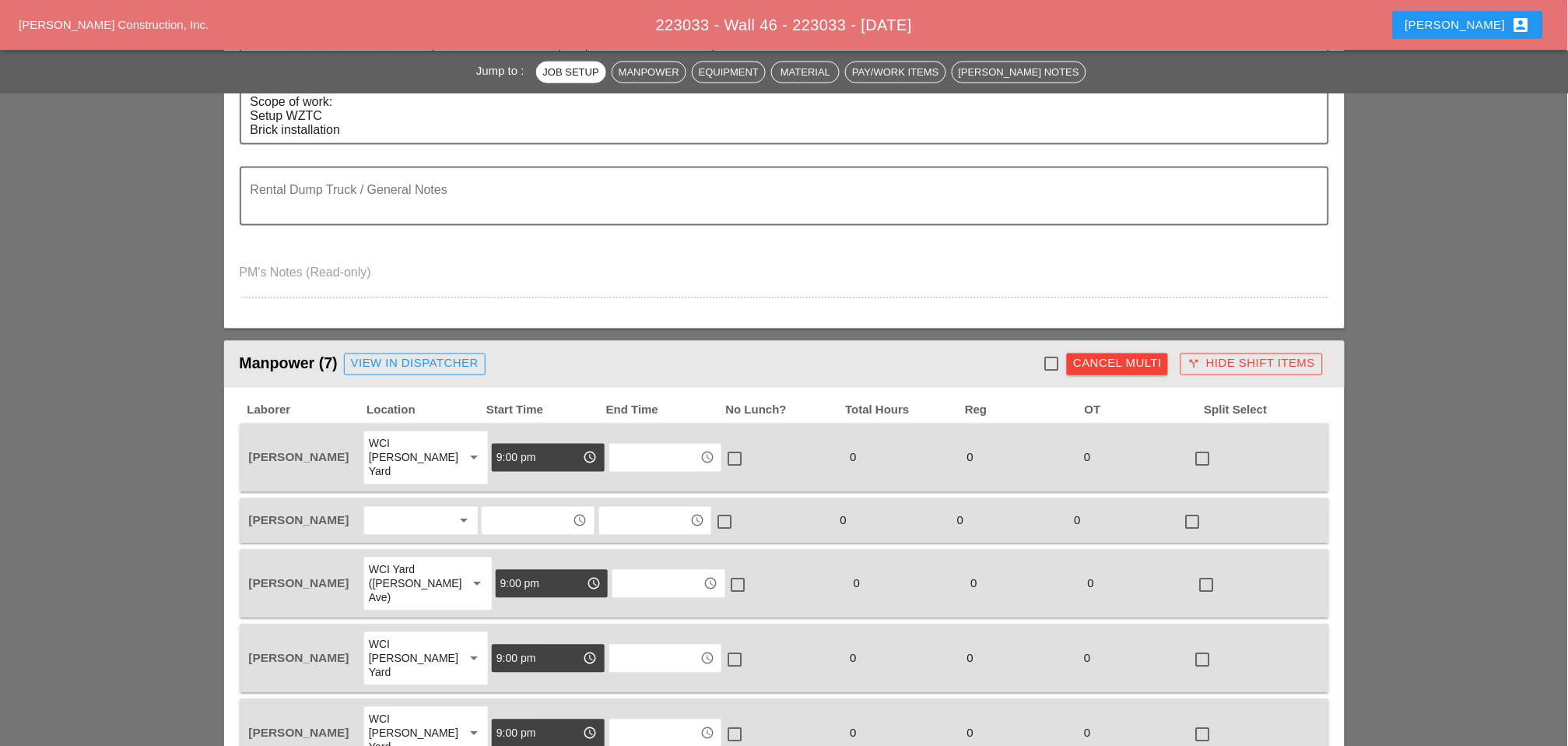
click at [1055, 351] on div at bounding box center [1051, 364] width 26 height 26
checkbox input "true"
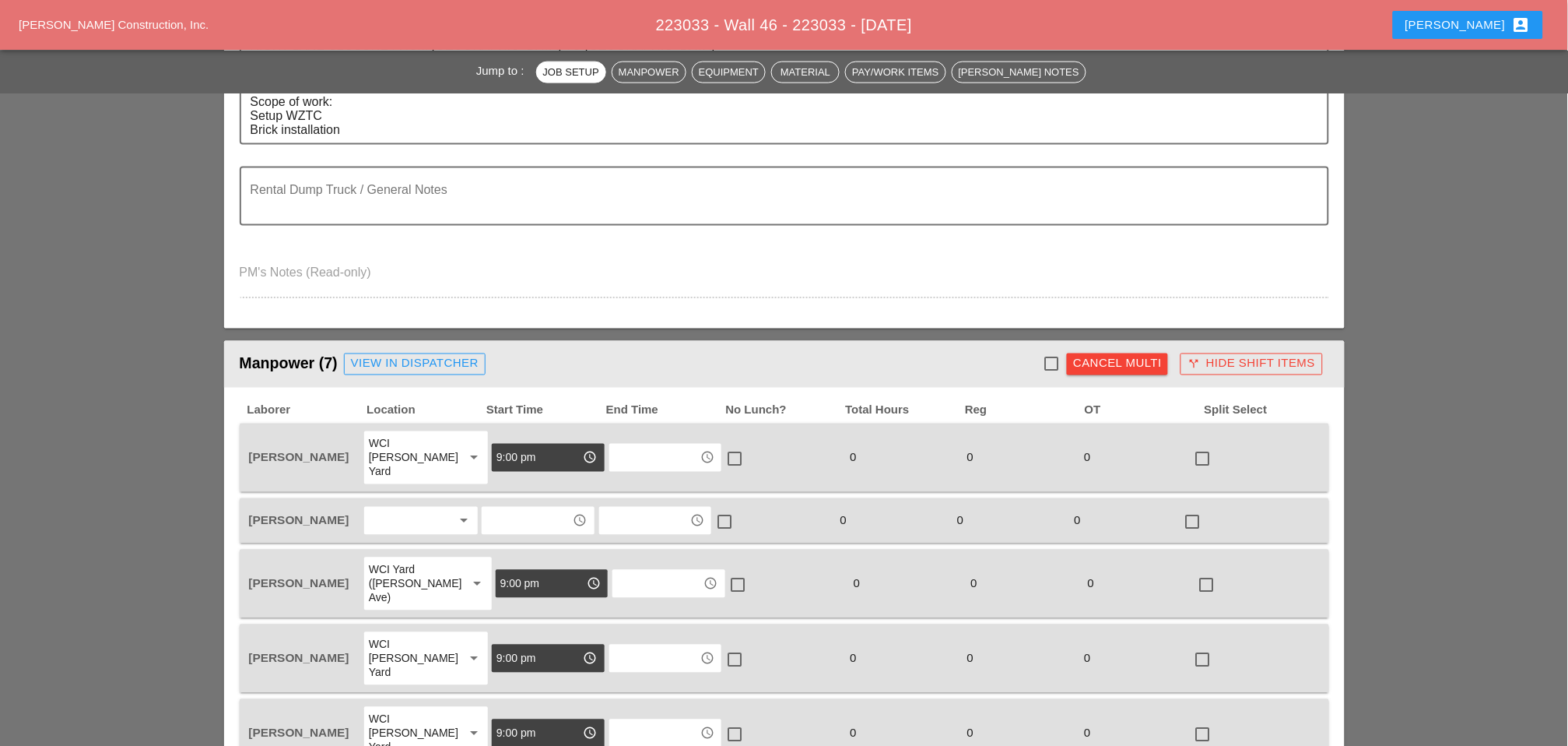
checkbox input "true"
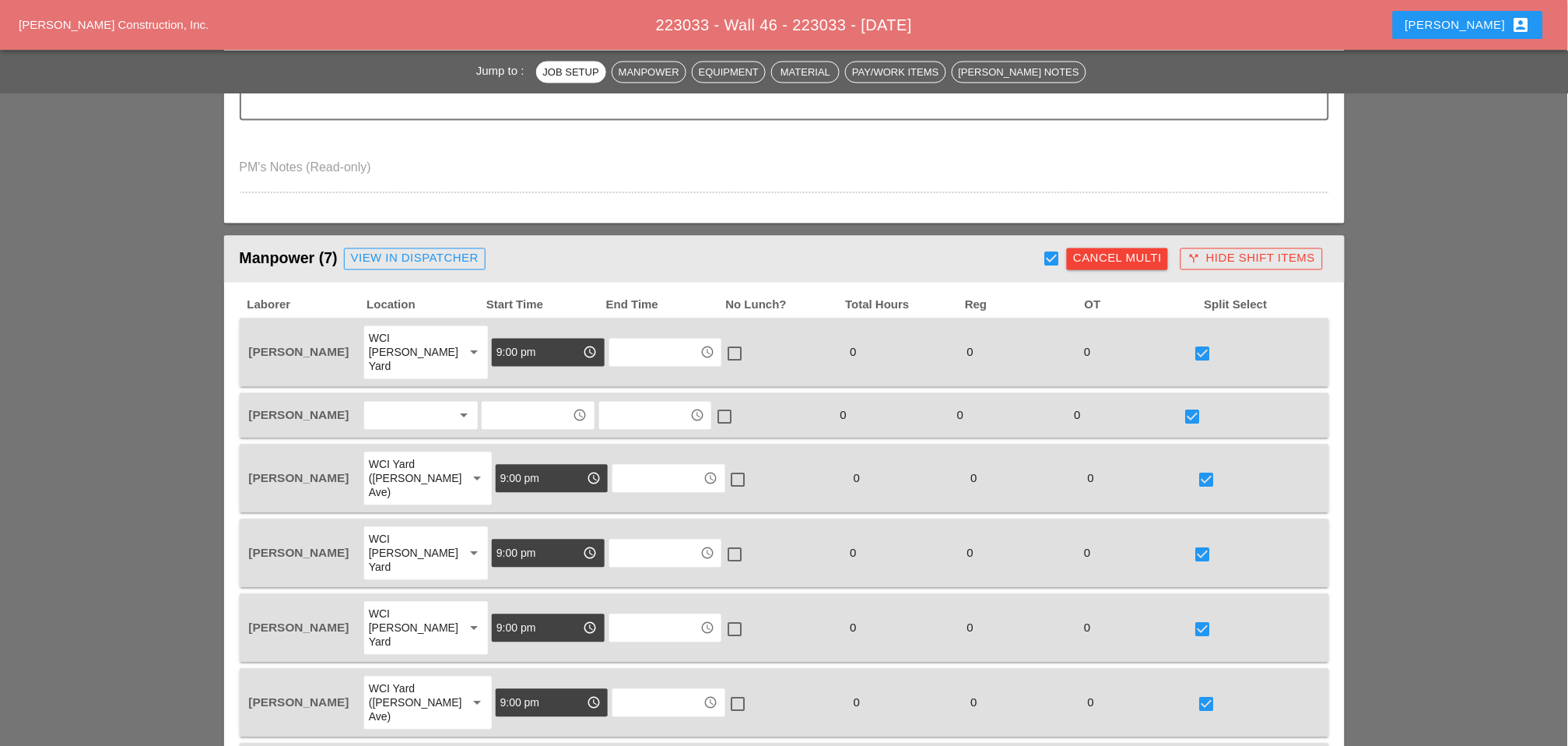
scroll to position [951, 0]
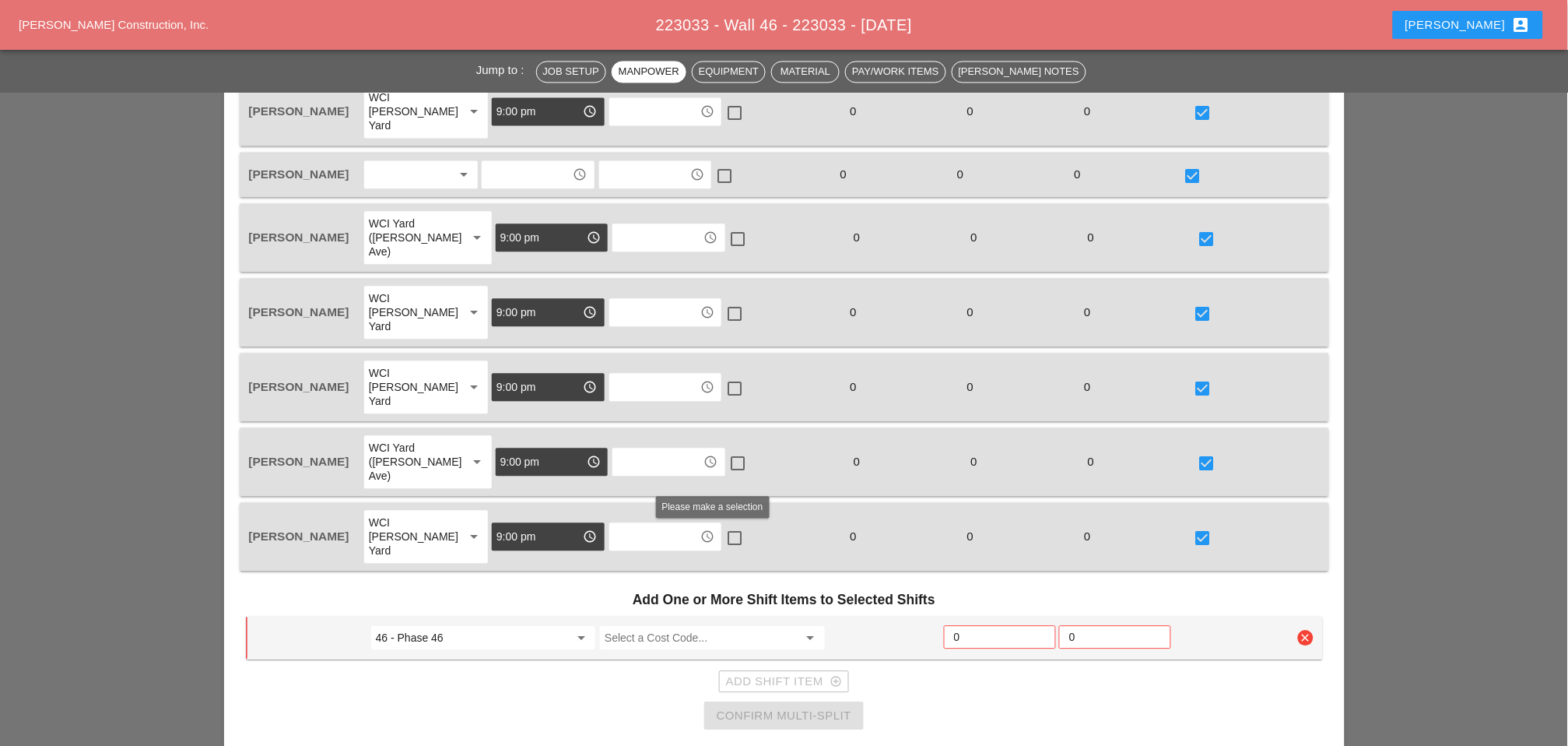
click at [674, 625] on input "Select a Cost Code..." at bounding box center [701, 638] width 193 height 25
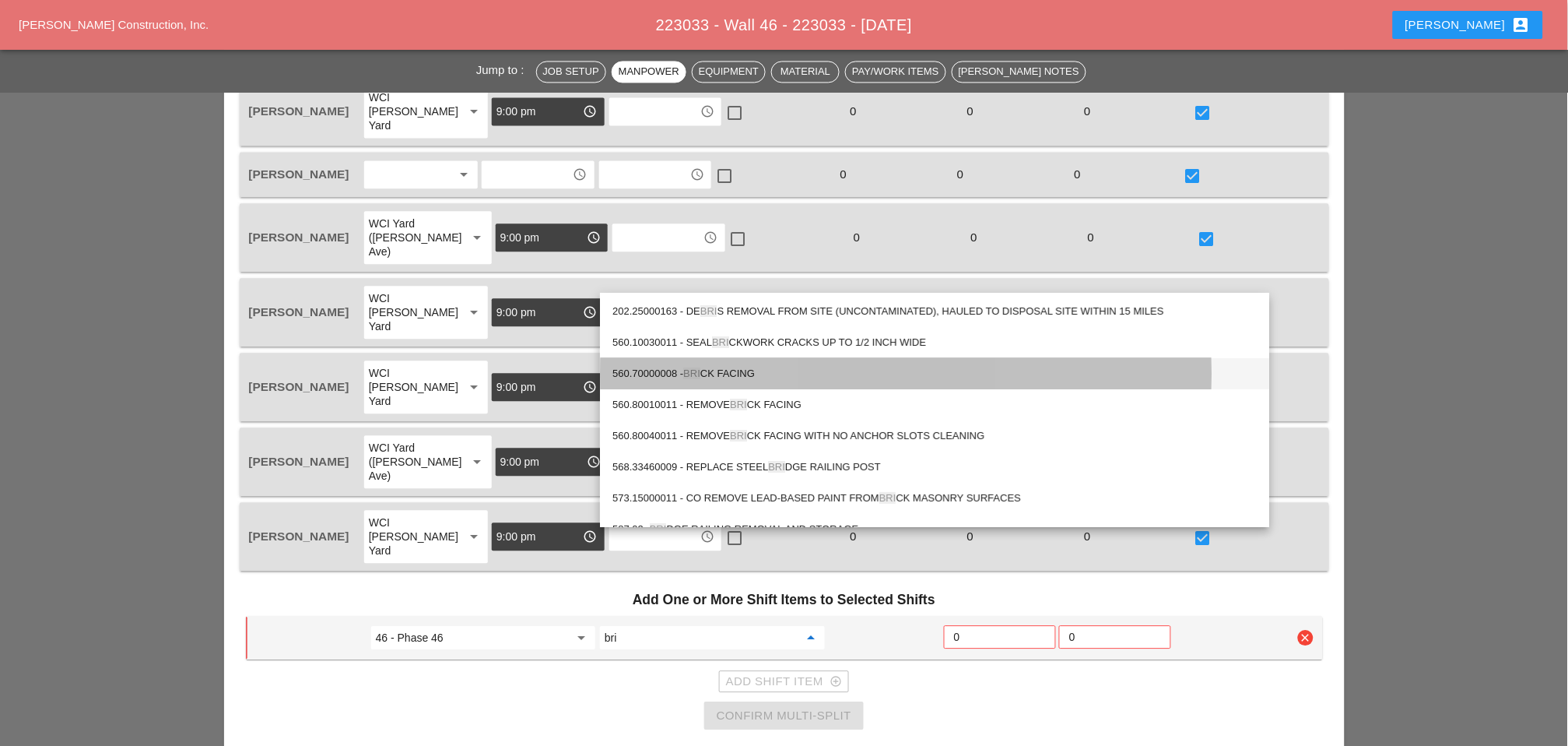
click at [757, 367] on div "560.70000008 - BRI CK FACING" at bounding box center [934, 374] width 645 height 19
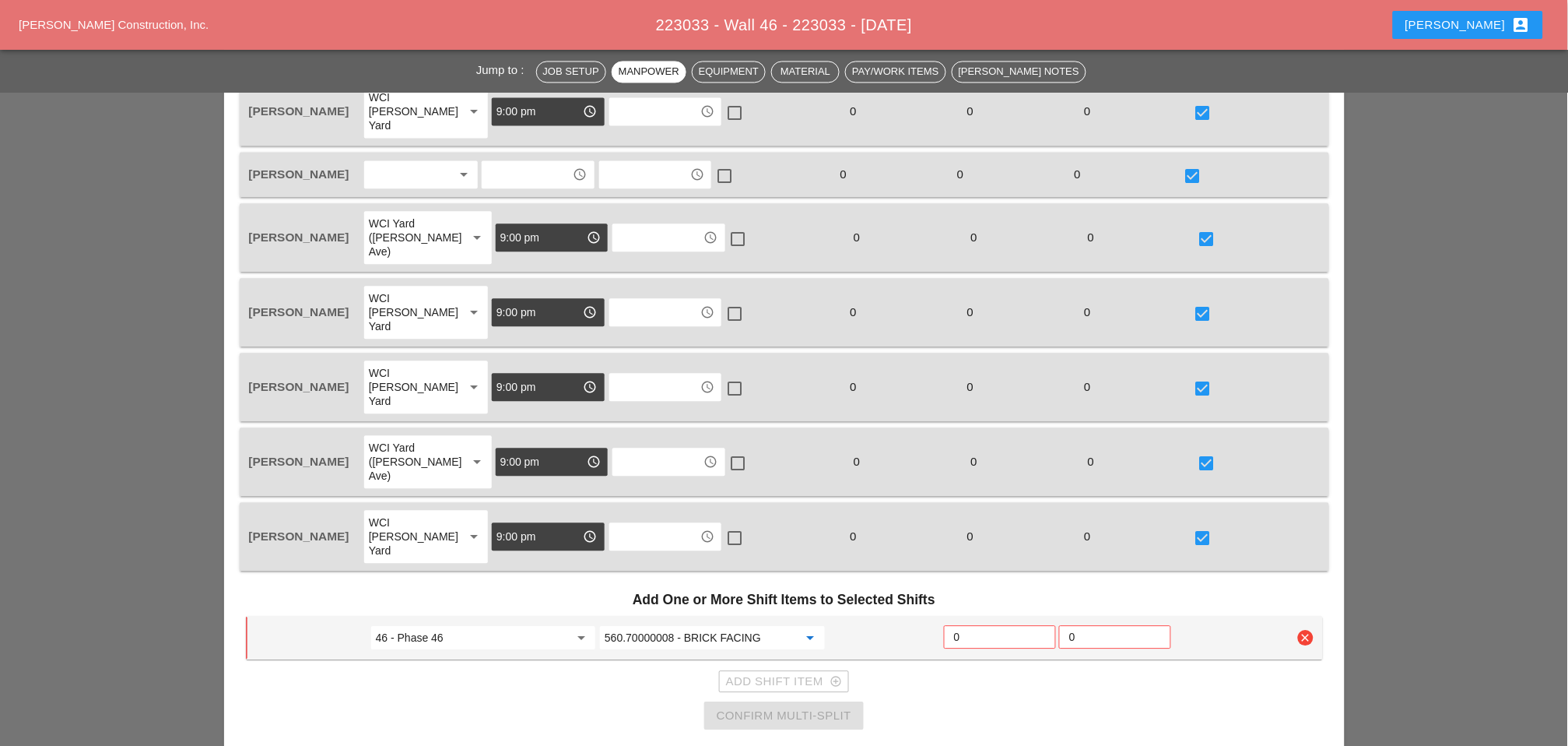
type input "560.70000008 - BRICK FACING"
click at [973, 624] on input "0" at bounding box center [1000, 637] width 92 height 25
type input "6"
click at [835, 707] on div "Confirm Multi-Split" at bounding box center [784, 716] width 134 height 18
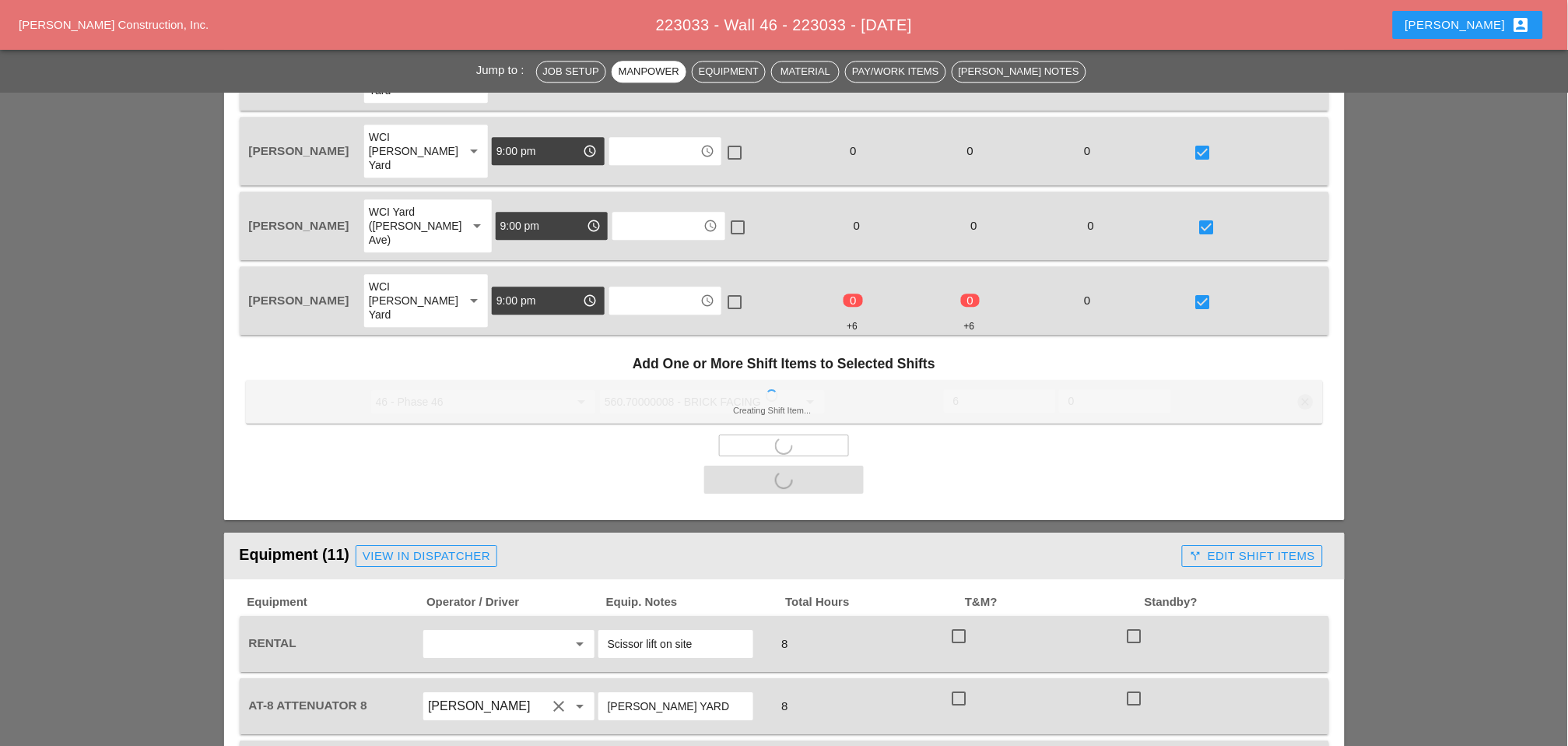
scroll to position [1297, 0]
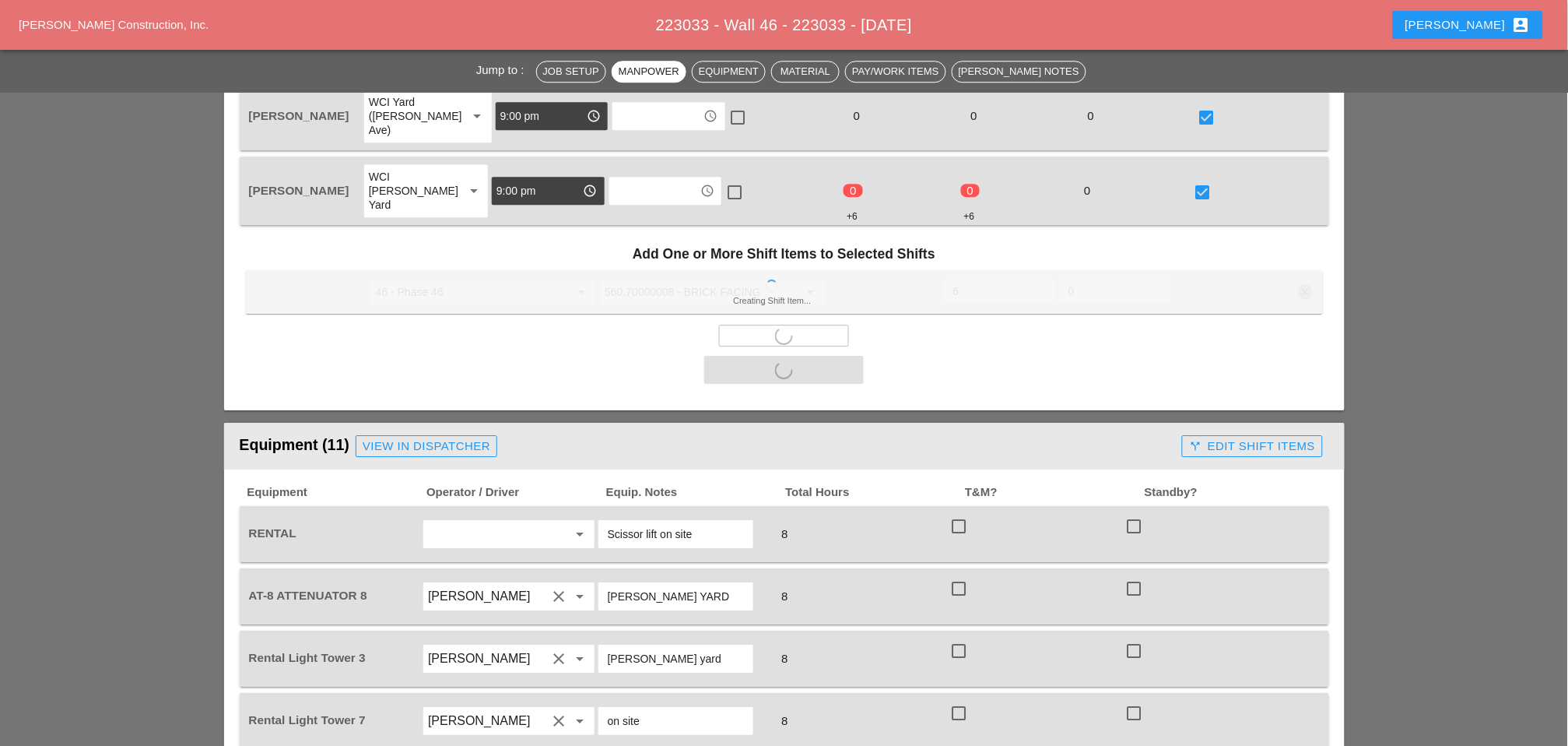
click at [961, 513] on div at bounding box center [958, 526] width 26 height 26
checkbox input "true"
click at [957, 575] on div at bounding box center [958, 588] width 26 height 26
checkbox input "true"
click at [955, 631] on div "Rental Light Tower 3 [PERSON_NAME] clear arrow_drop_down [PERSON_NAME] yard 8 c…" at bounding box center [784, 658] width 1089 height 56
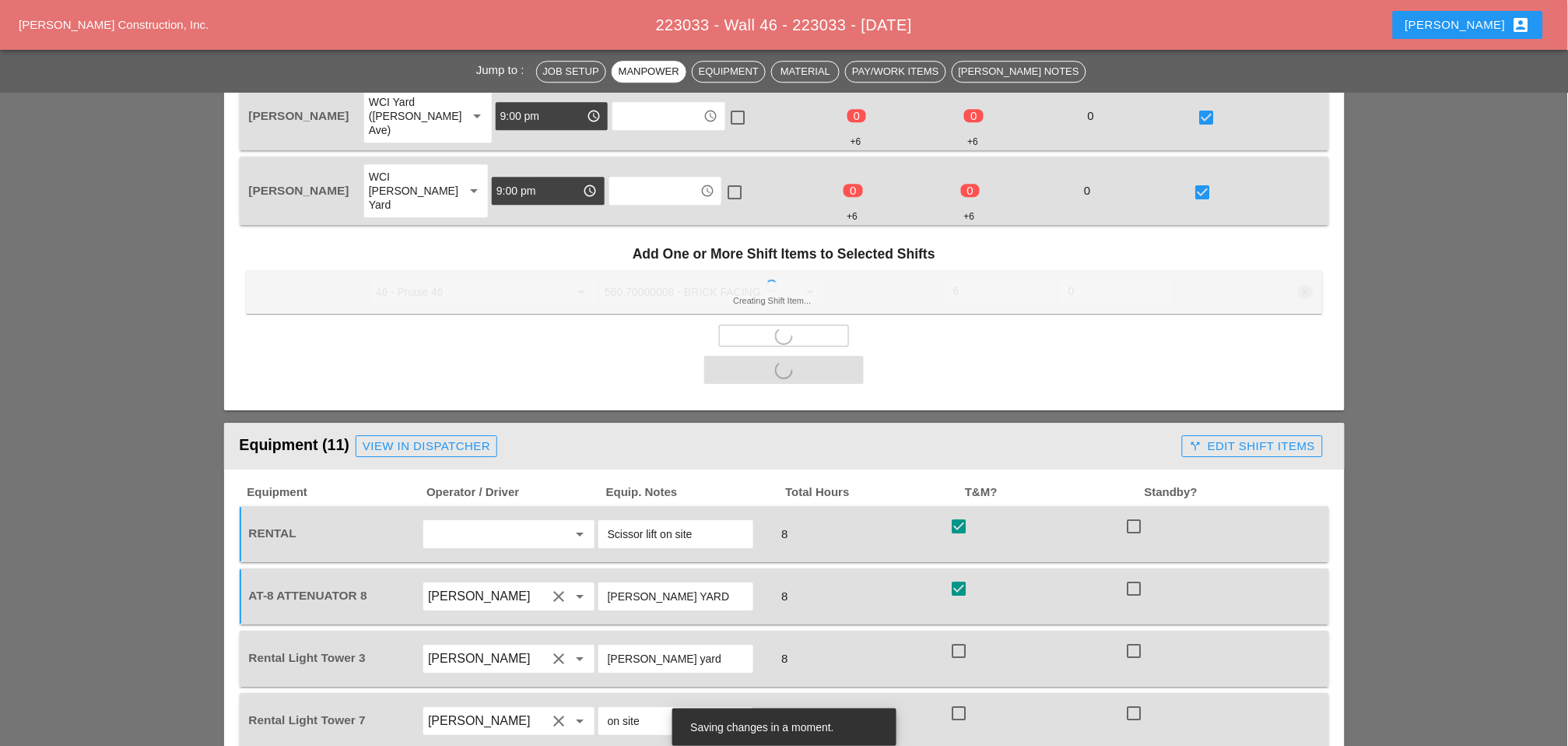
checkbox input "false"
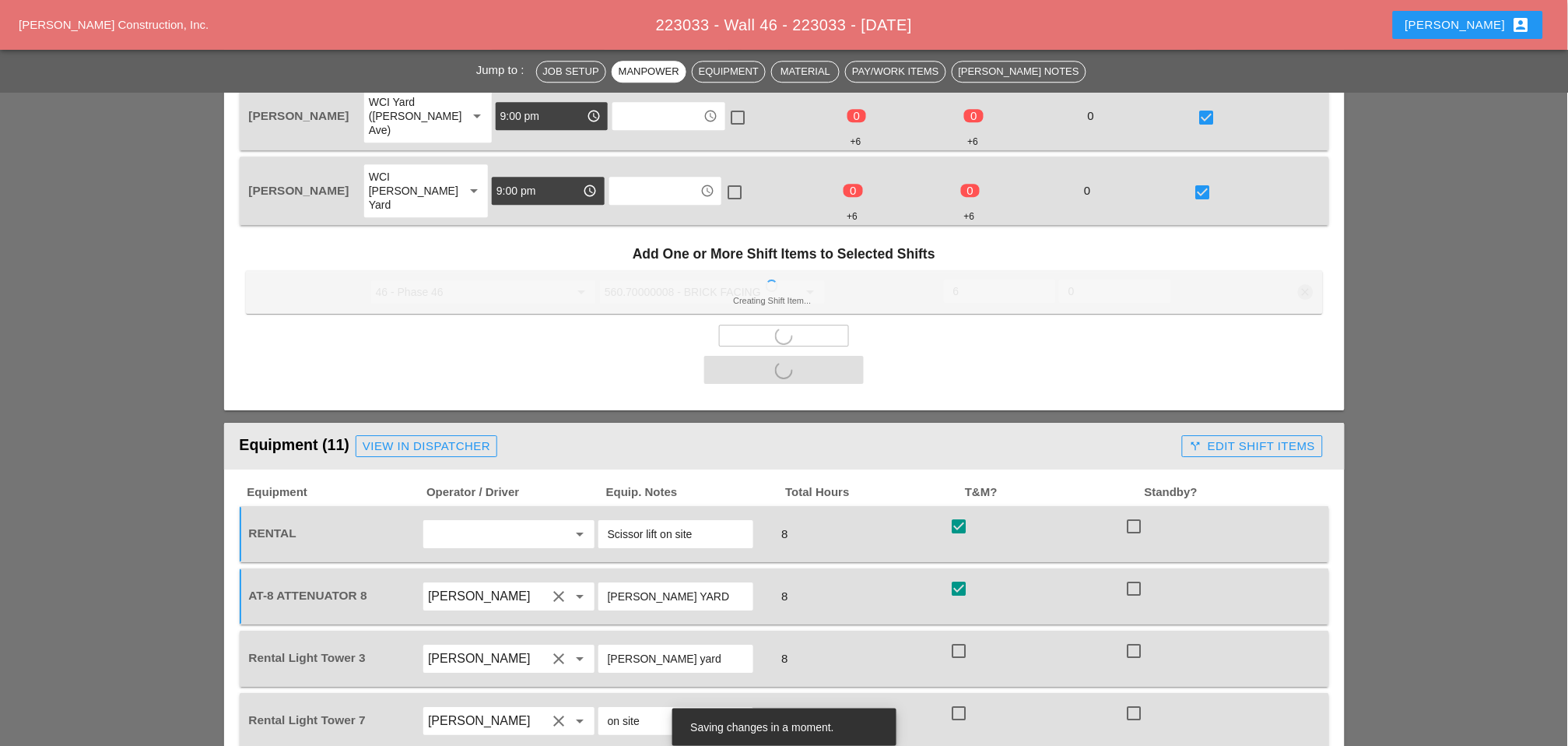
checkbox input "false"
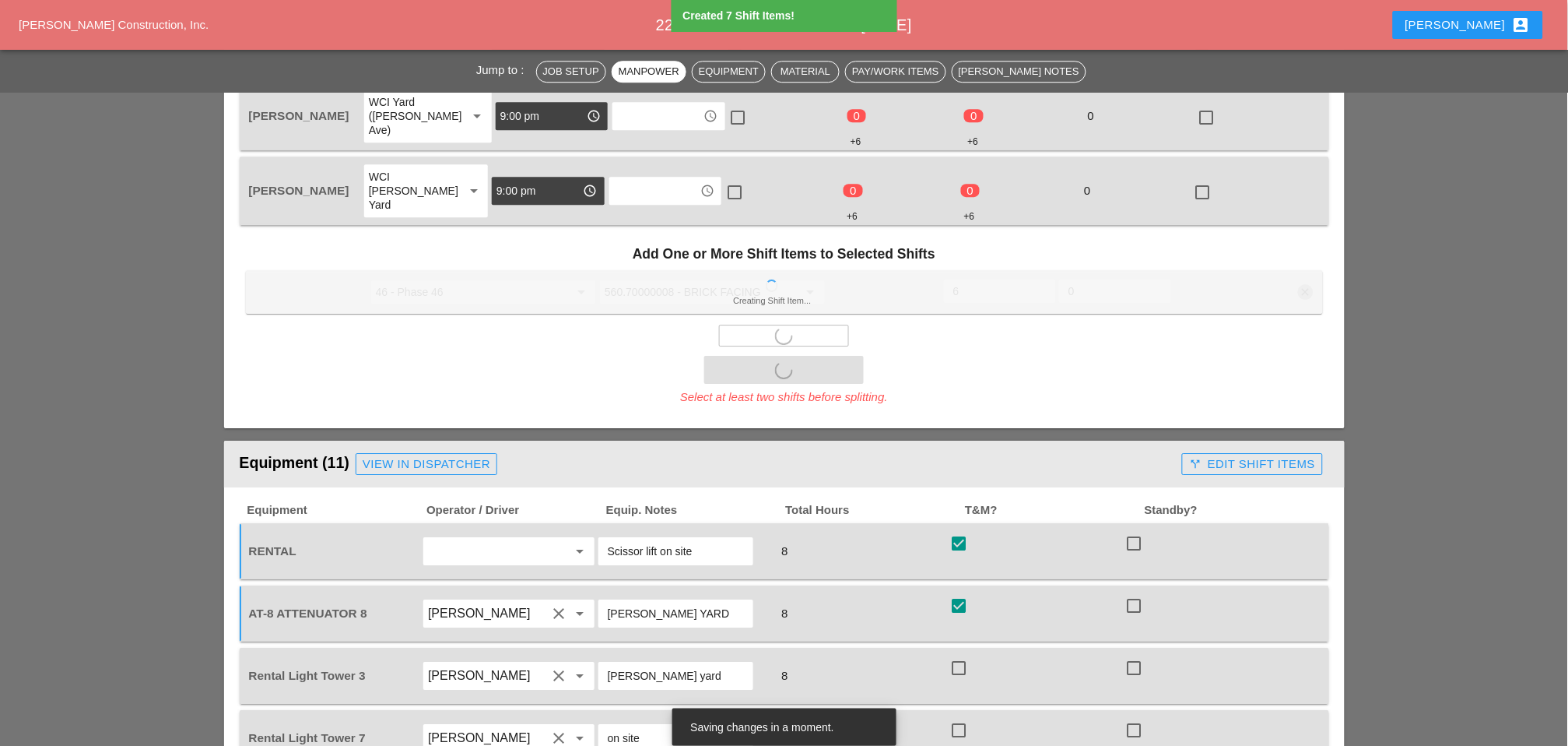
scroll to position [1384, 0]
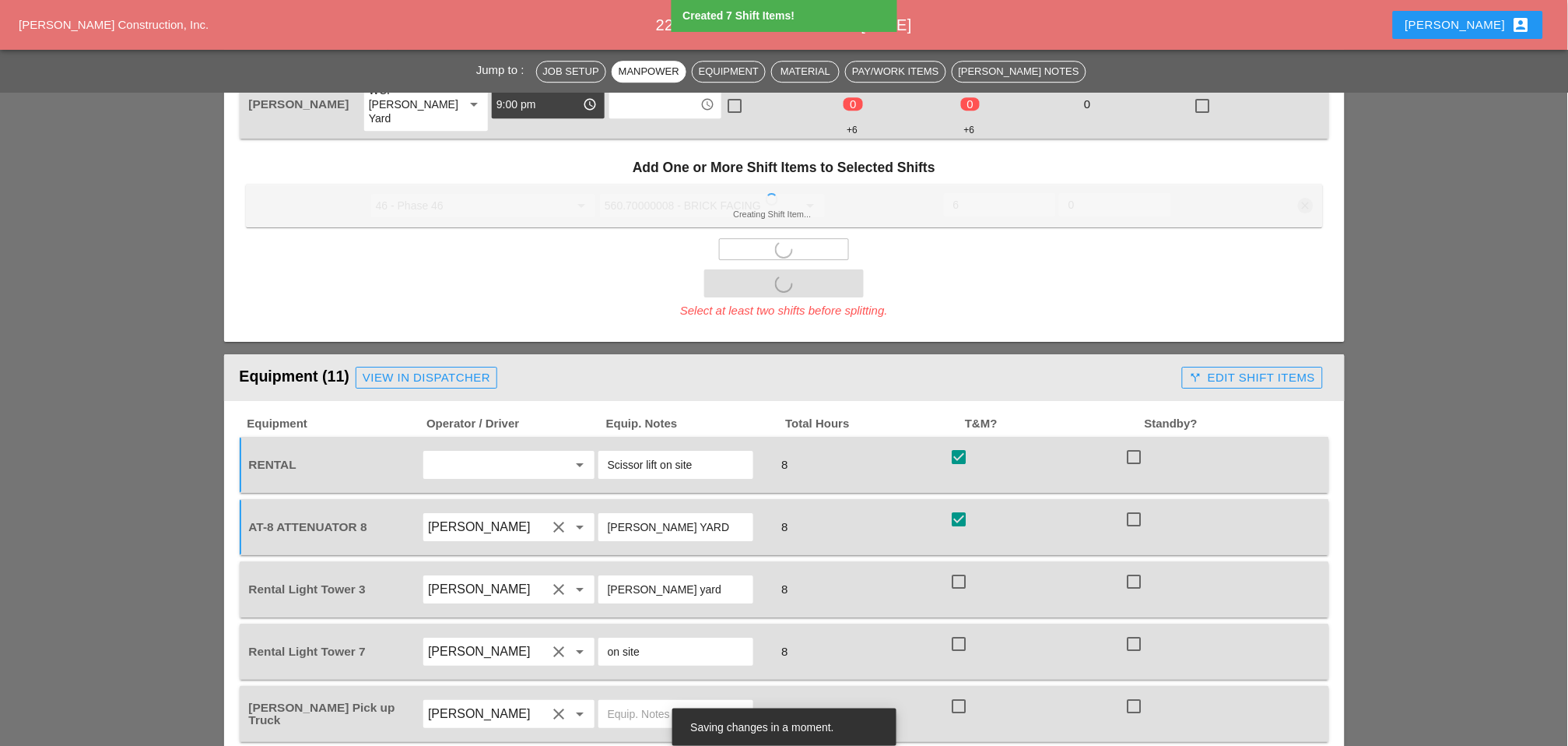
click at [964, 568] on div at bounding box center [958, 581] width 26 height 26
checkbox input "true"
click at [963, 631] on div at bounding box center [958, 643] width 26 height 26
checkbox input "true"
click at [959, 693] on div at bounding box center [958, 706] width 26 height 26
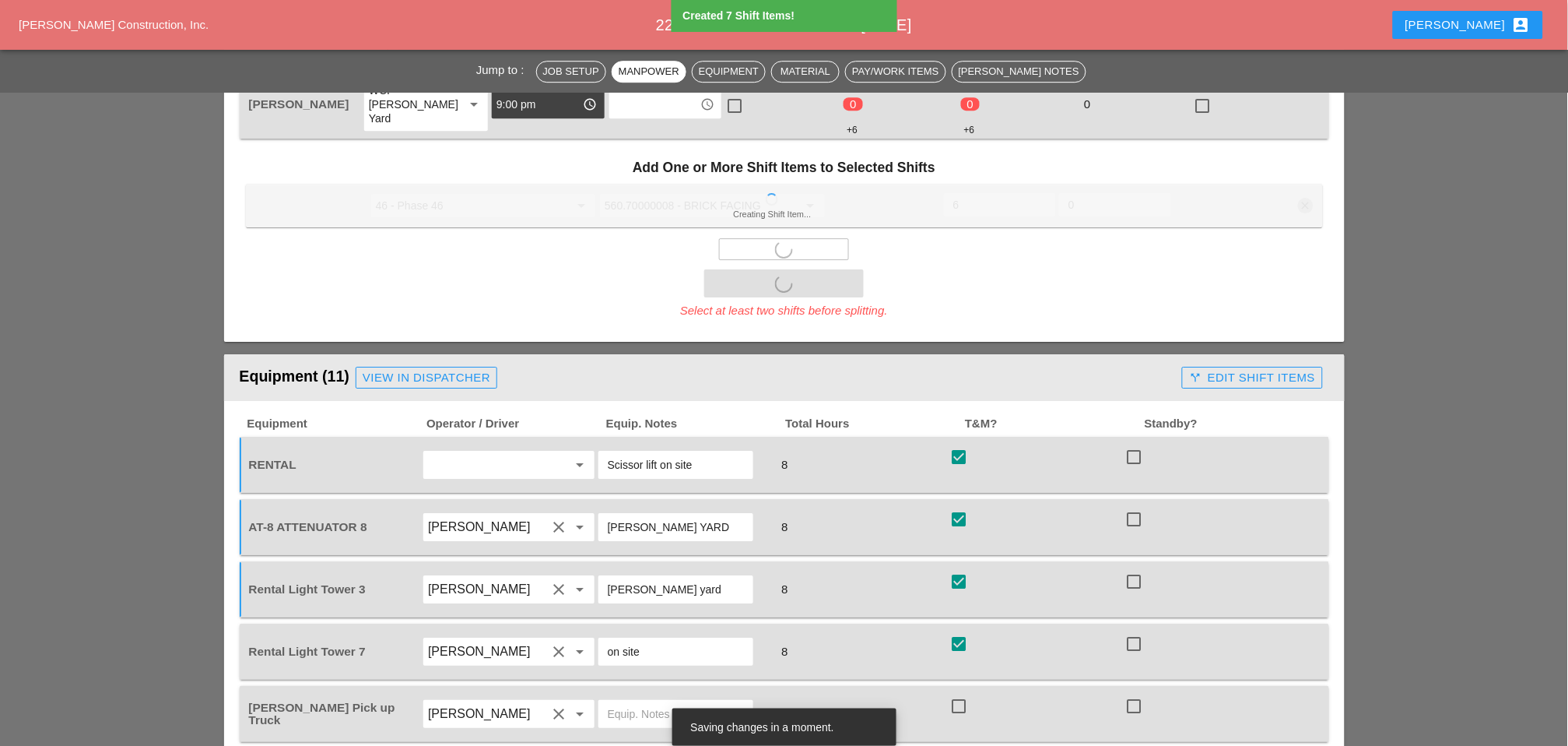
checkbox input "true"
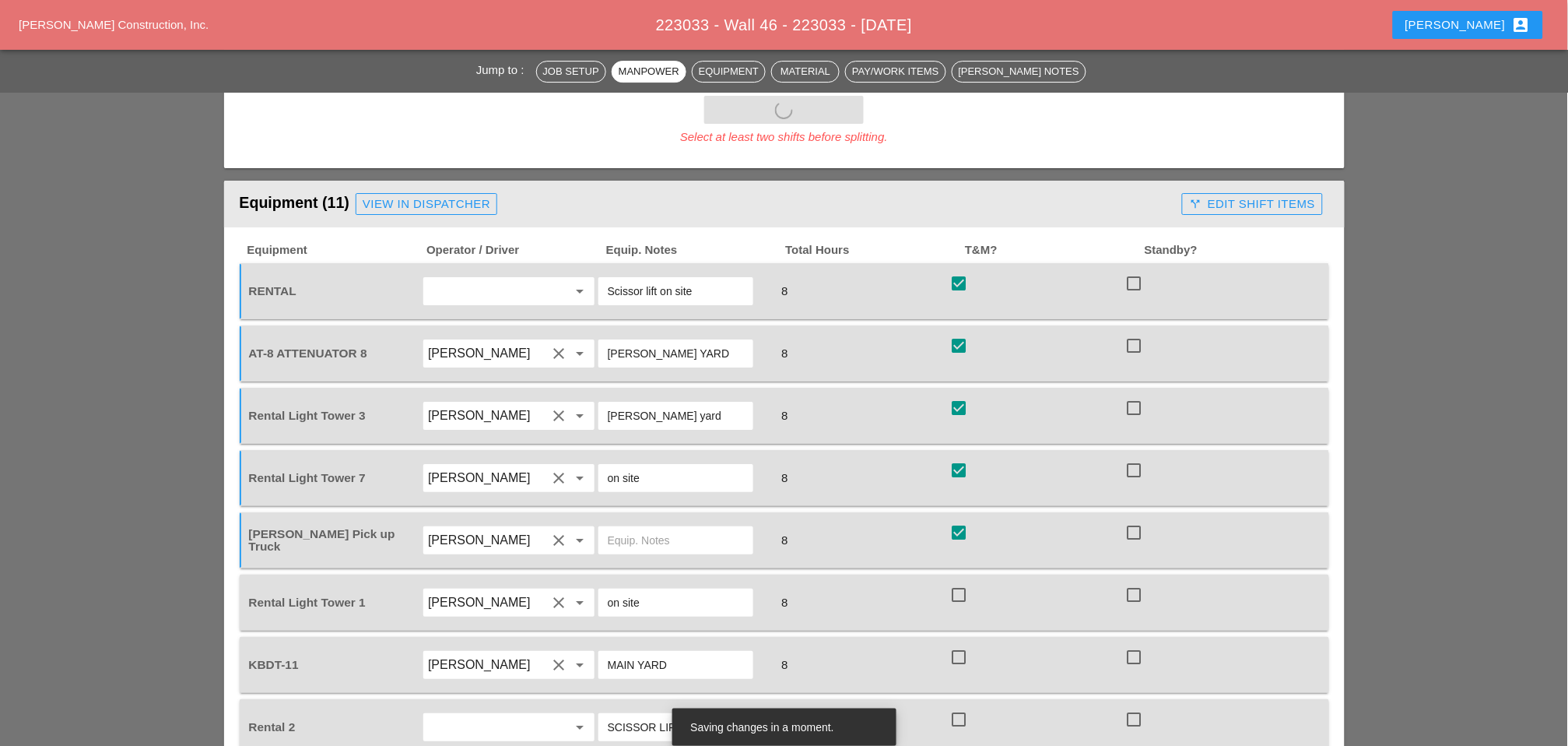
click at [964, 582] on div at bounding box center [958, 594] width 26 height 26
checkbox input "true"
drag, startPoint x: 959, startPoint y: 545, endPoint x: 956, endPoint y: 589, distance: 44.1
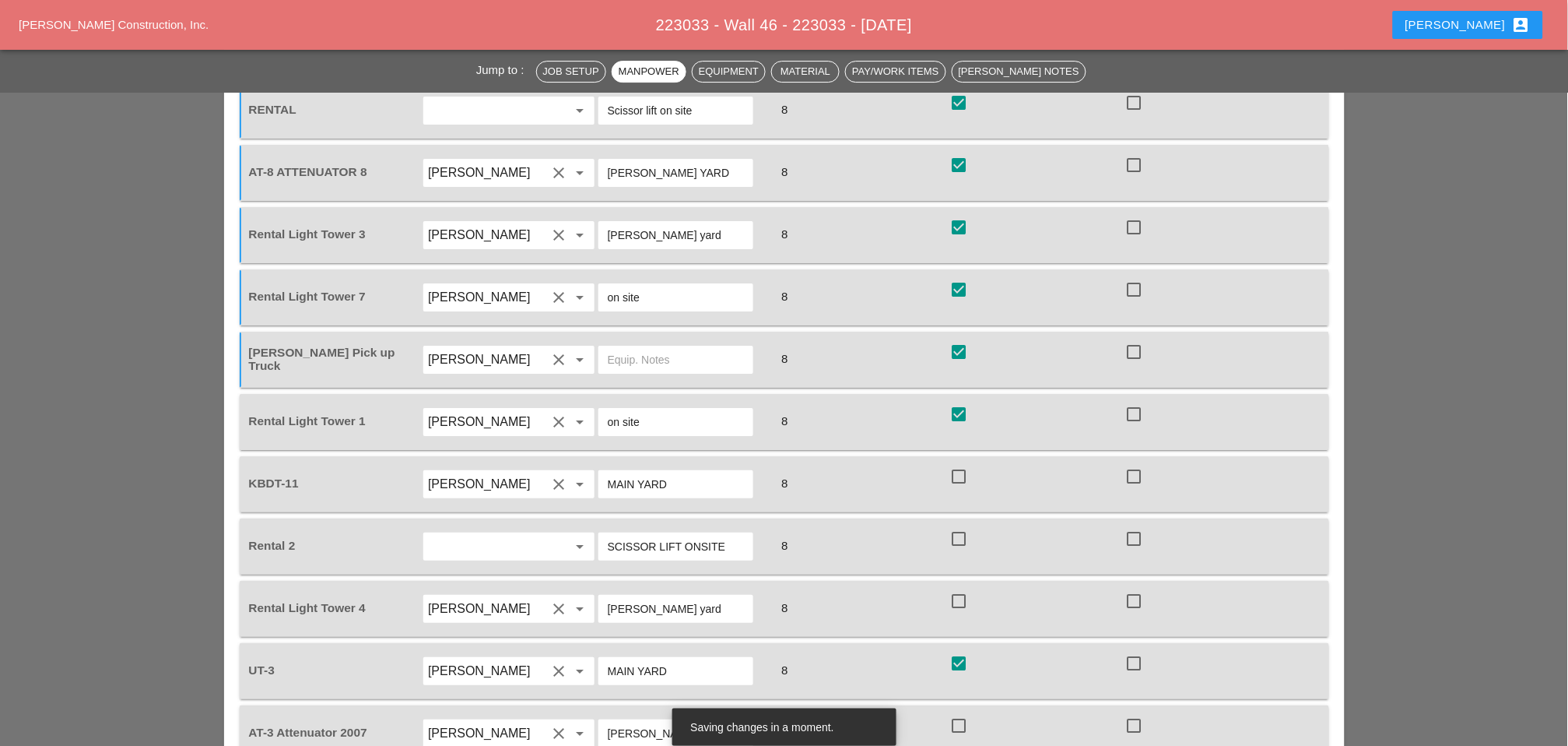
checkbox input "true"
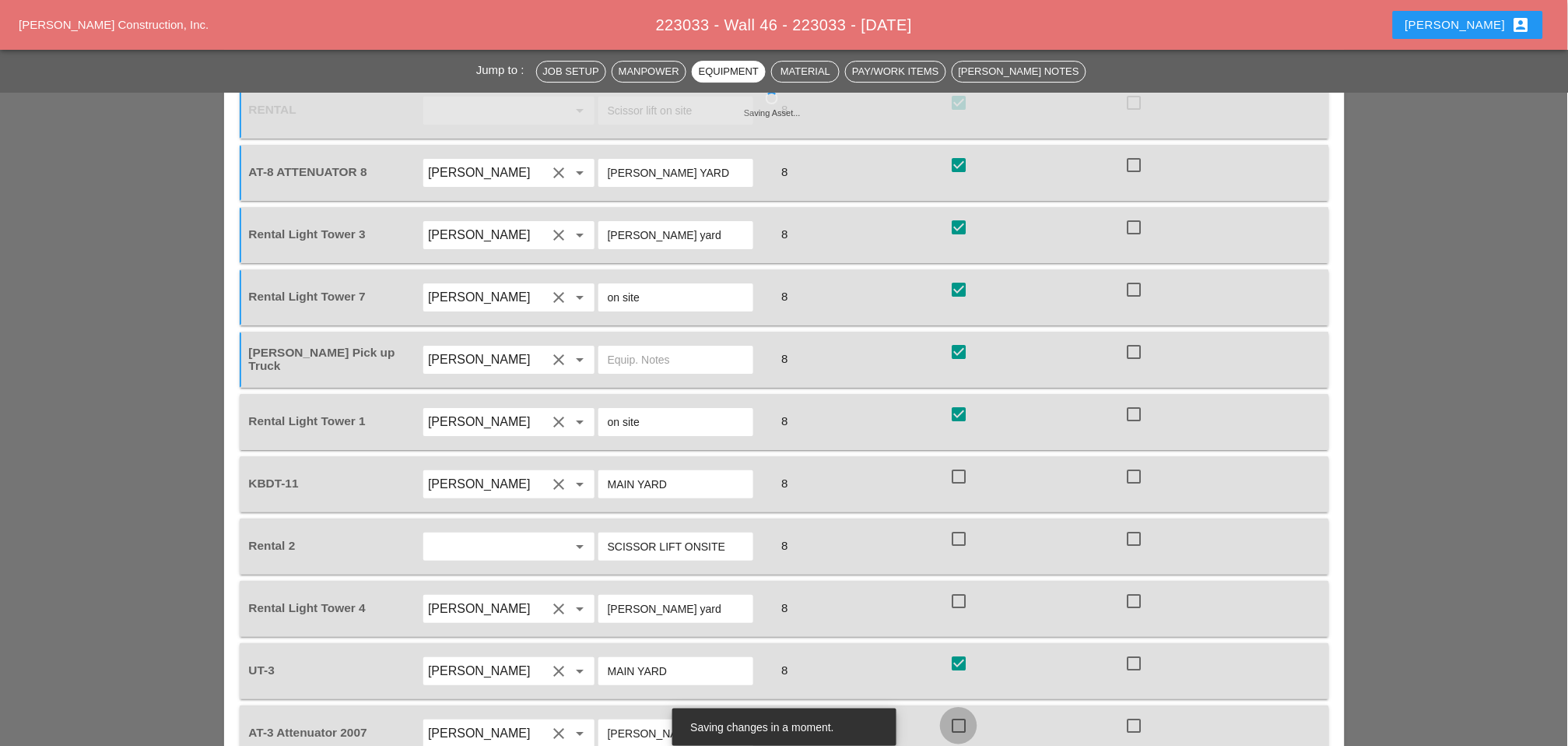
click at [961, 713] on div at bounding box center [958, 725] width 26 height 26
checkbox input "true"
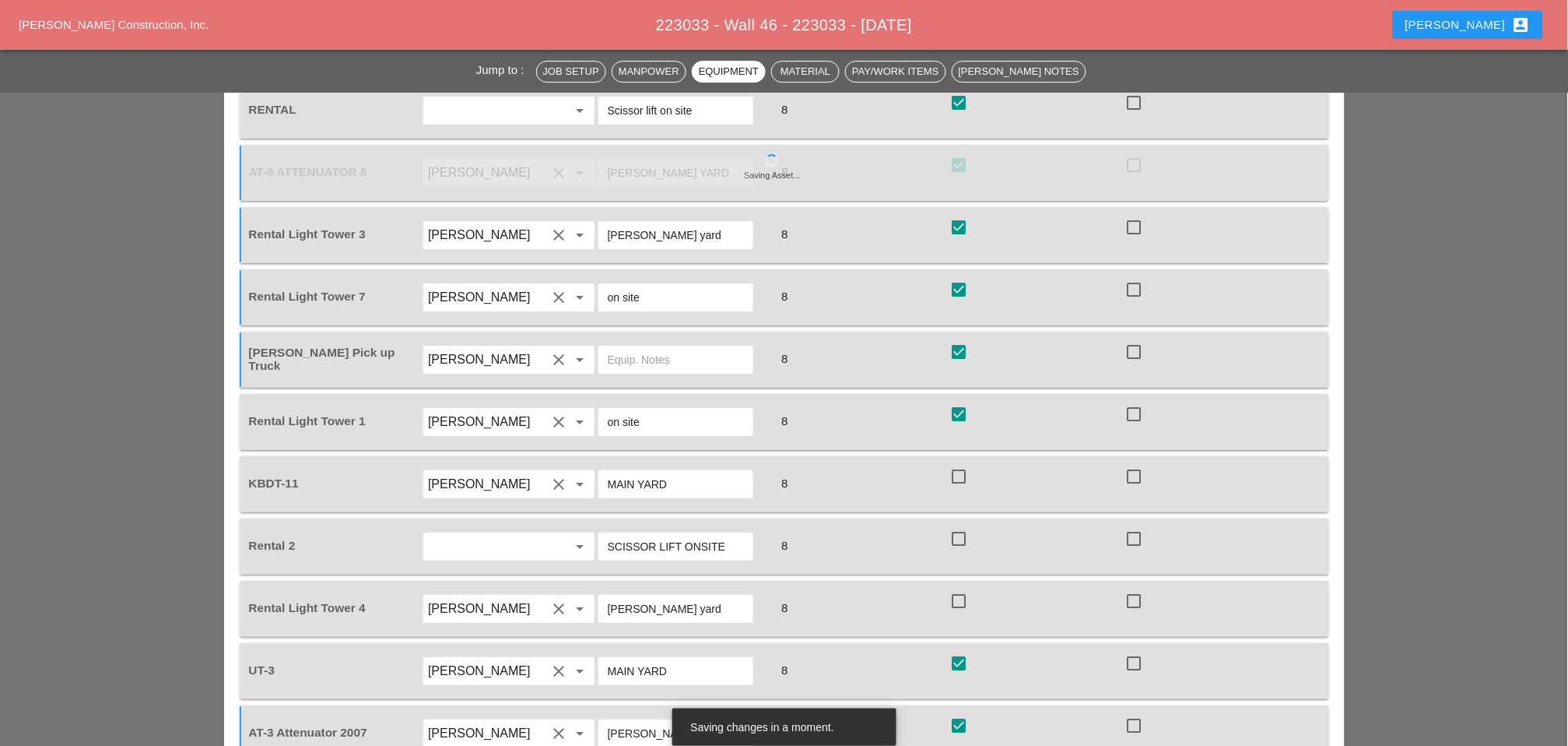
scroll to position [1470, 0]
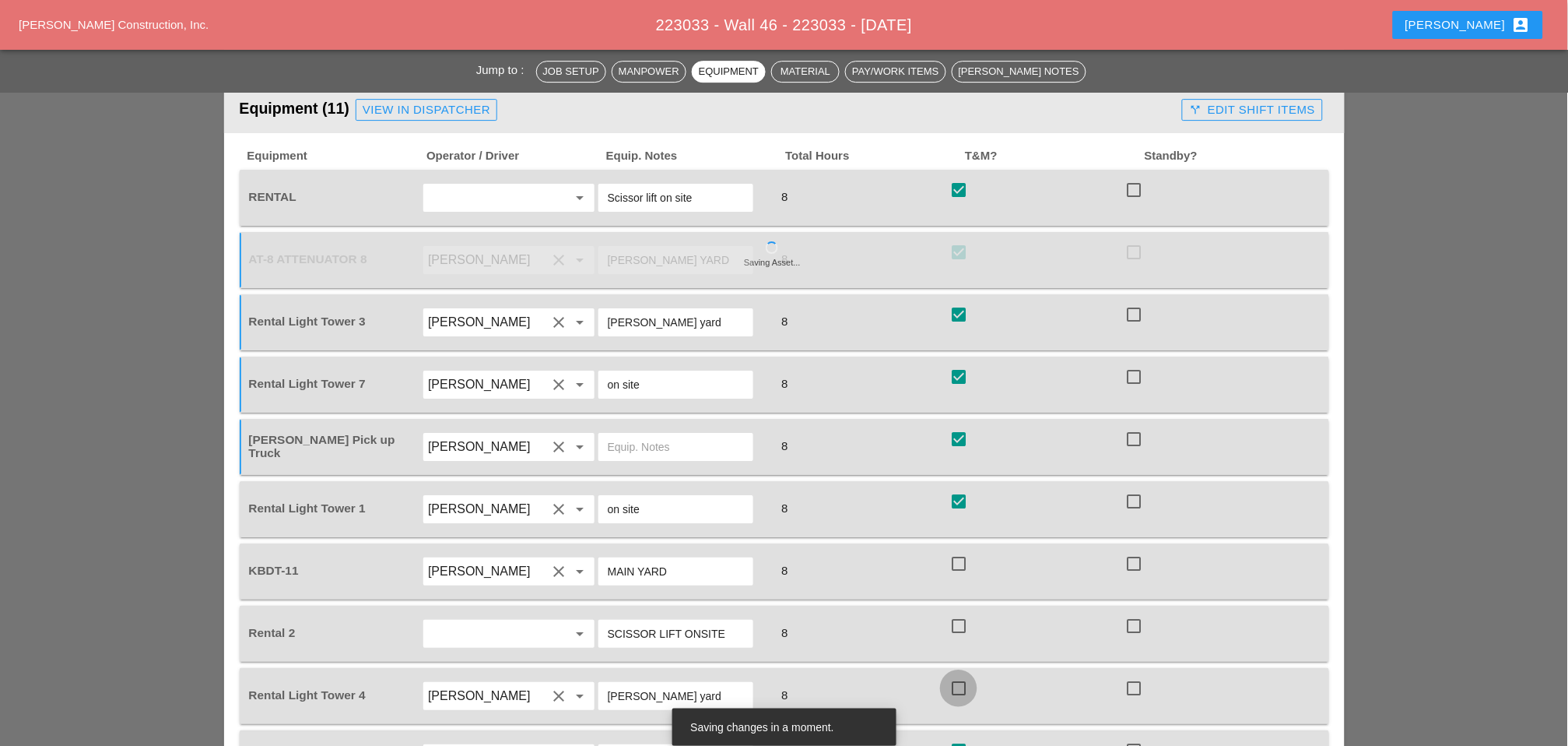
click at [959, 675] on div at bounding box center [958, 688] width 26 height 26
checkbox input "true"
click at [963, 612] on div at bounding box center [958, 625] width 26 height 26
checkbox input "true"
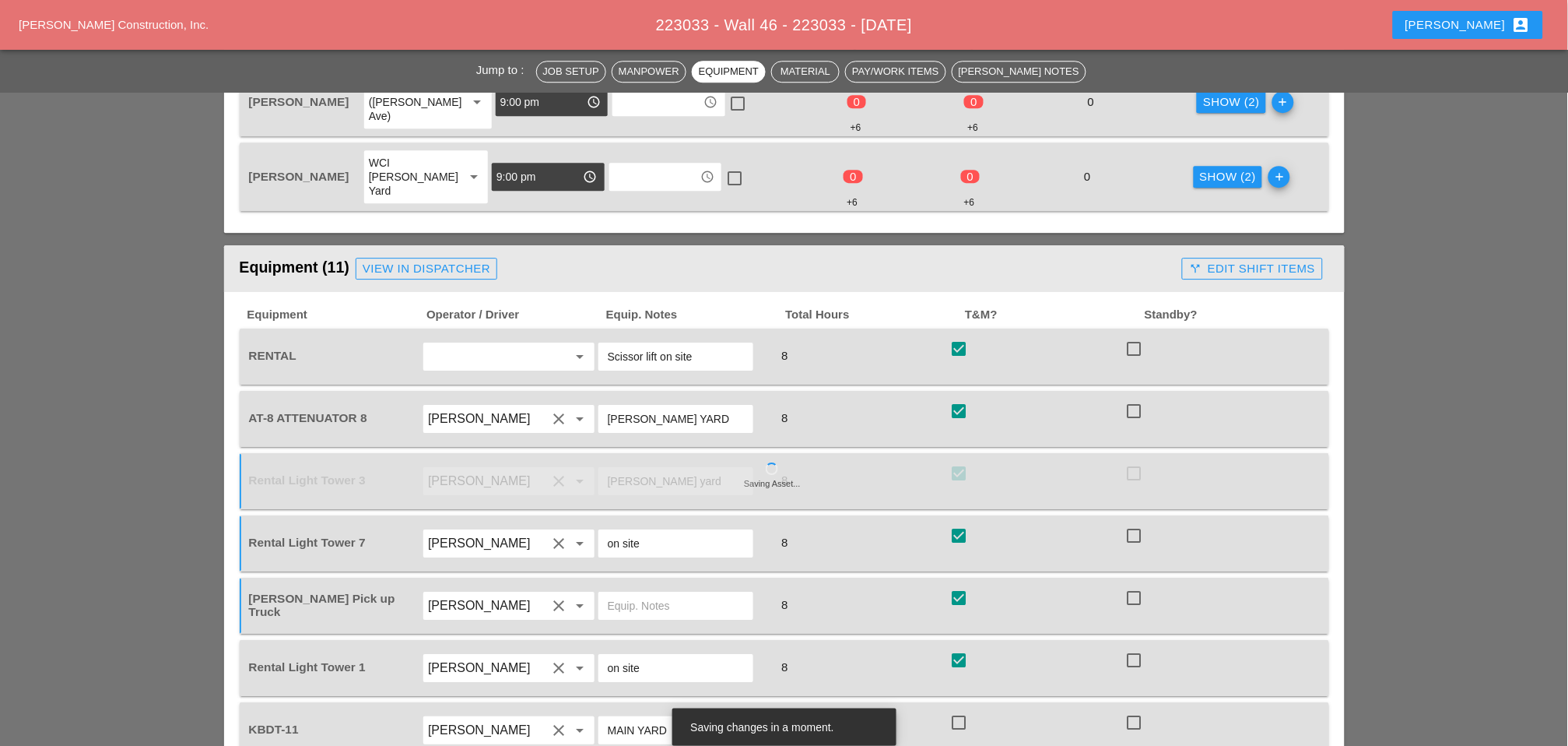
scroll to position [1211, 0]
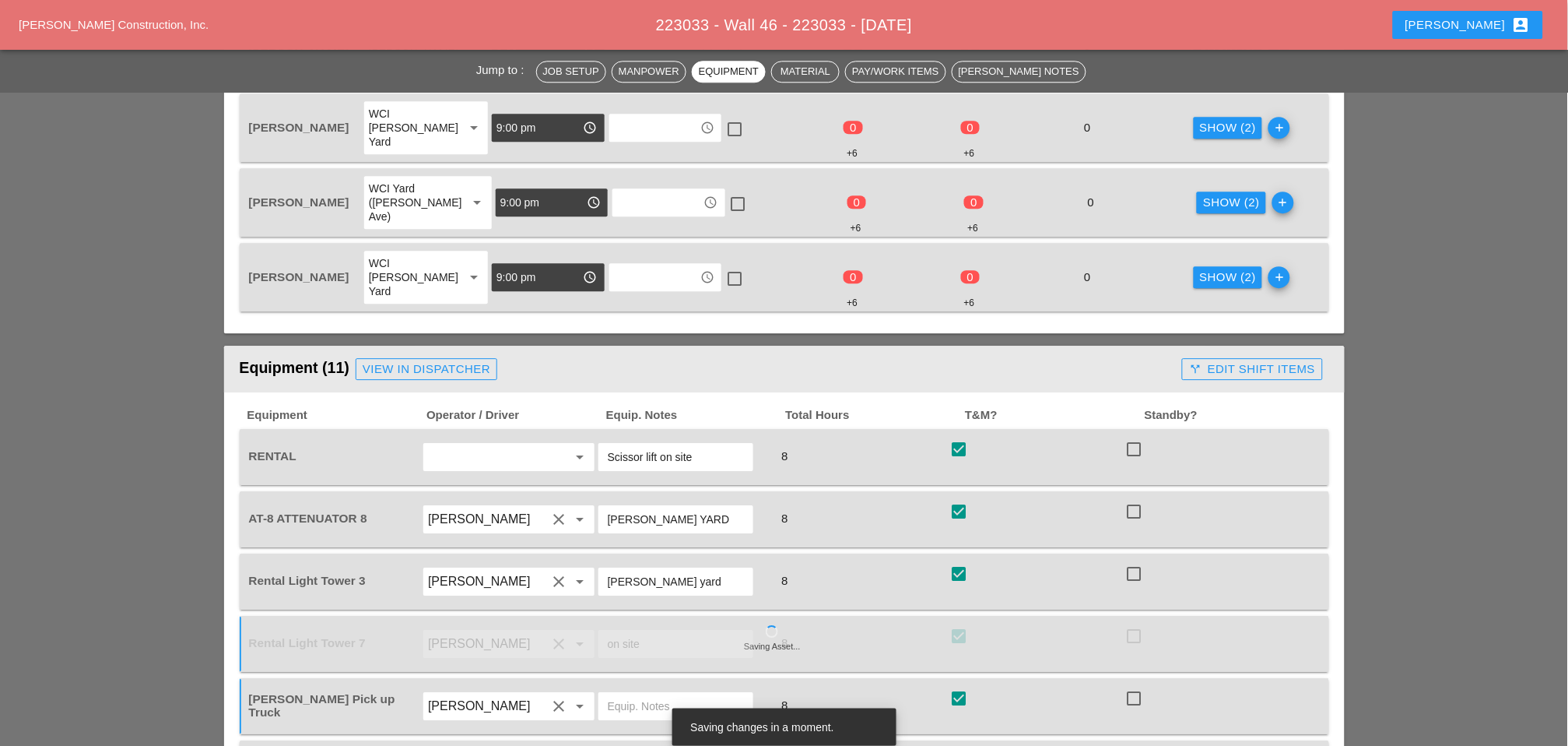
checkbox input "true"
click at [1263, 360] on div "call_split Edit Shift Items" at bounding box center [1252, 369] width 126 height 18
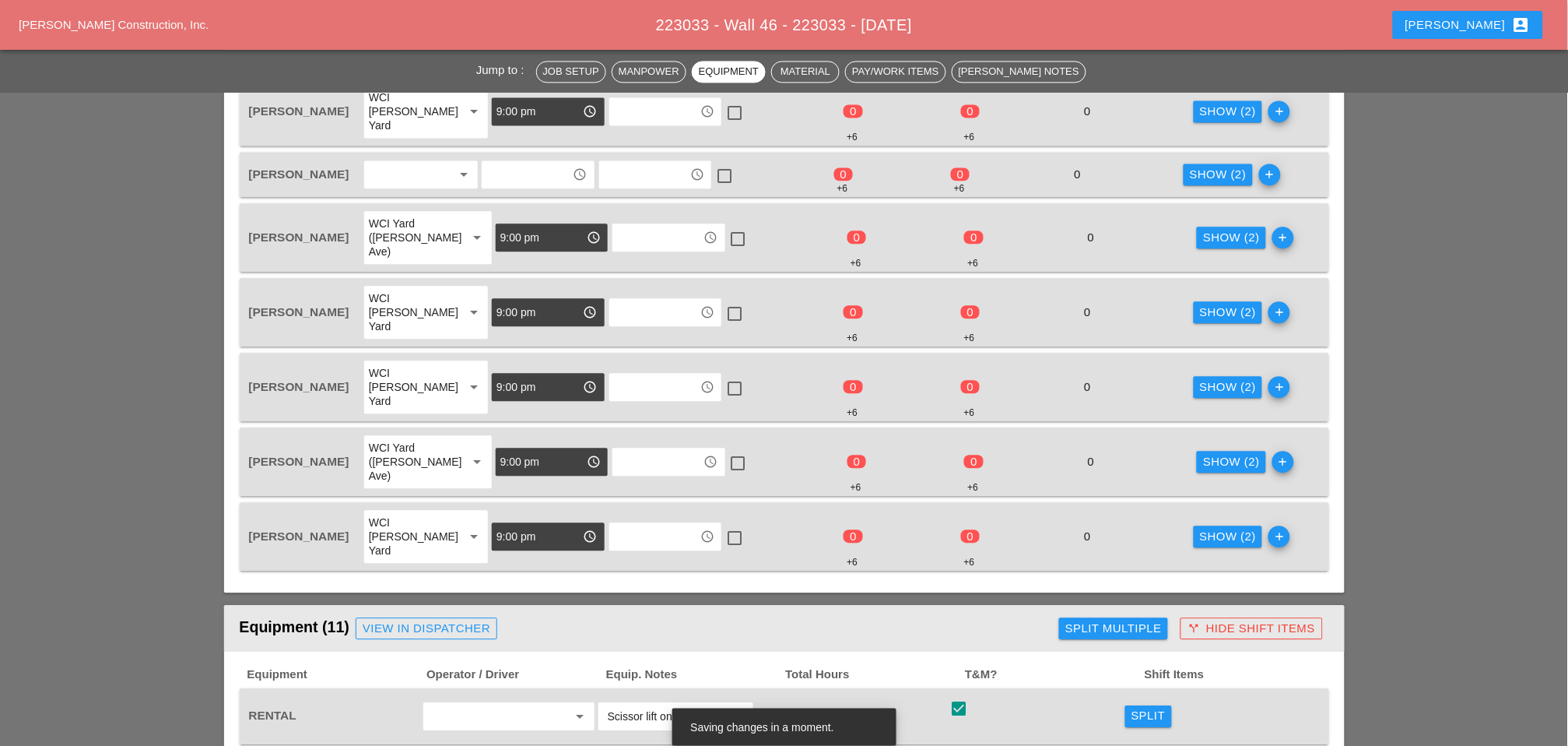
scroll to position [778, 0]
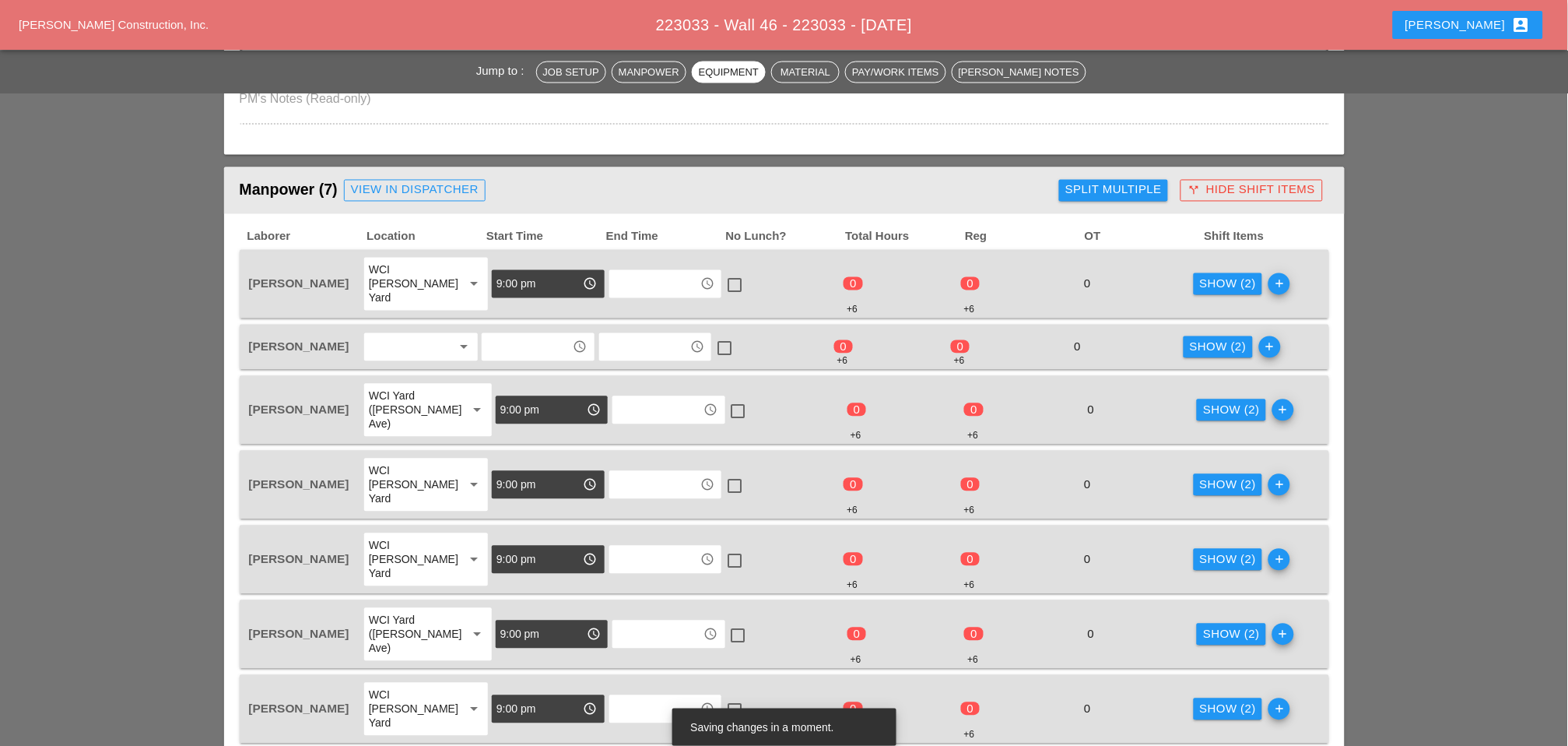
click at [1201, 276] on div "Show (2)" at bounding box center [1228, 284] width 57 height 18
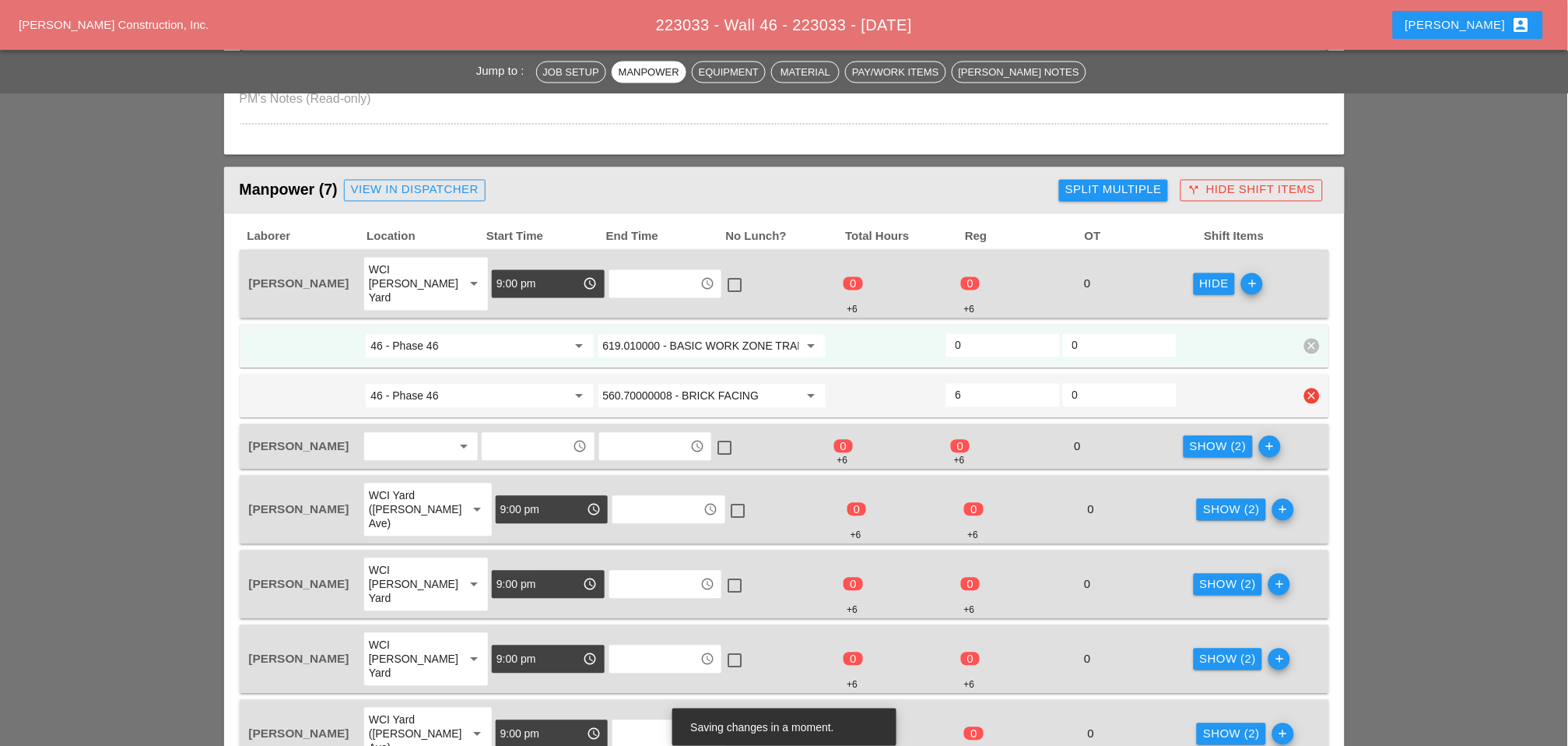
click at [704, 384] on input "560.70000008 - BRICK FACING" at bounding box center [701, 397] width 196 height 25
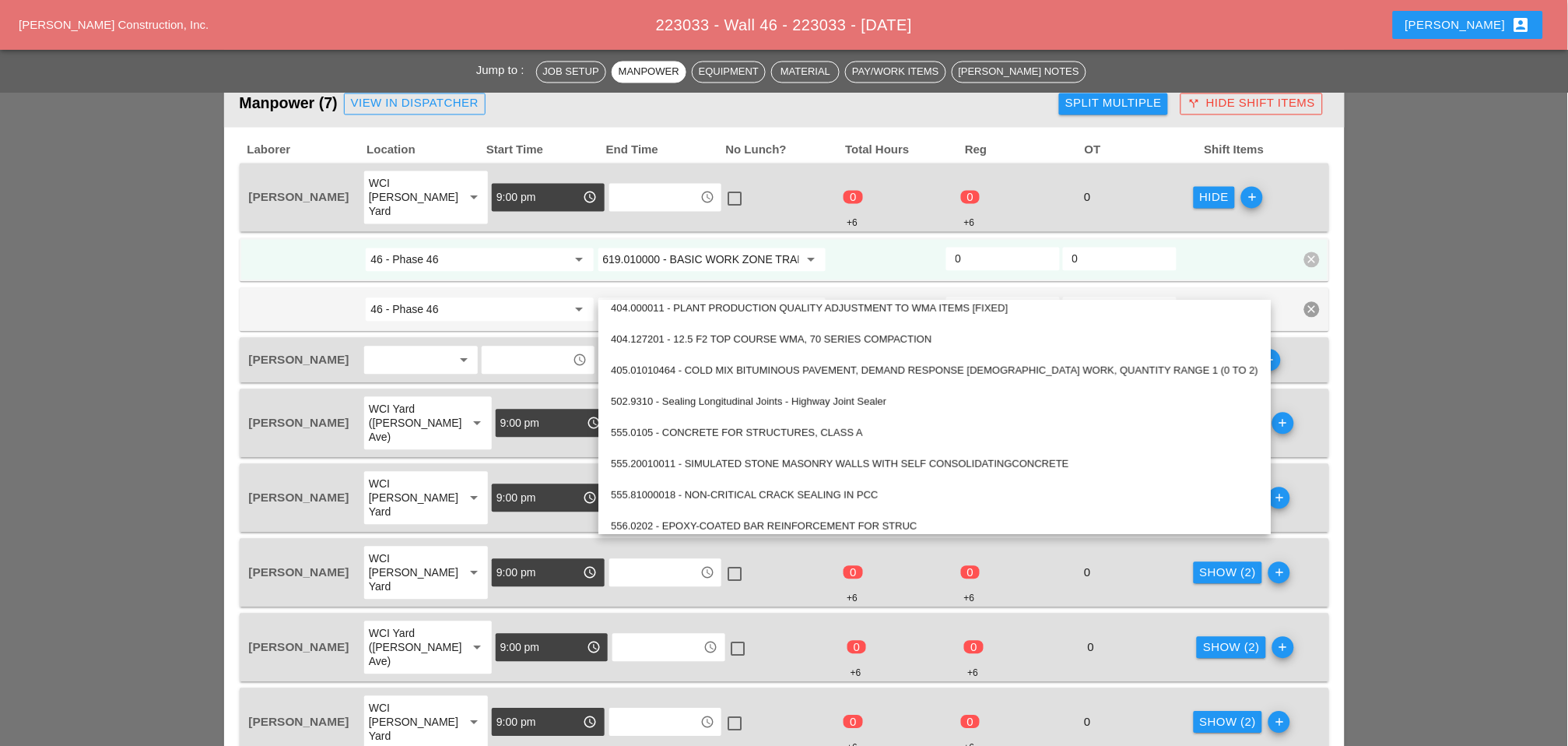
scroll to position [1211, 0]
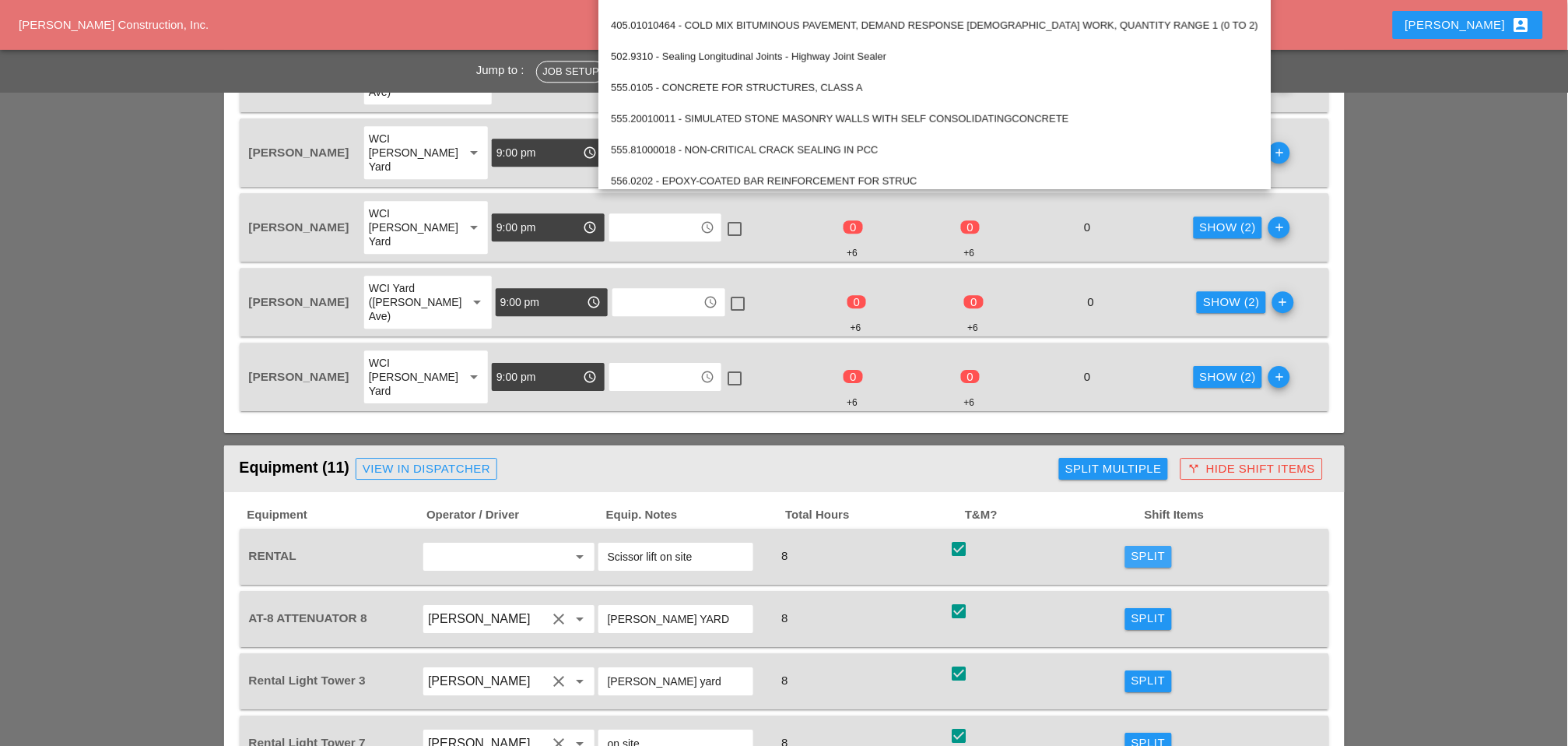
click at [1137, 548] on div "Split" at bounding box center [1149, 556] width 34 height 18
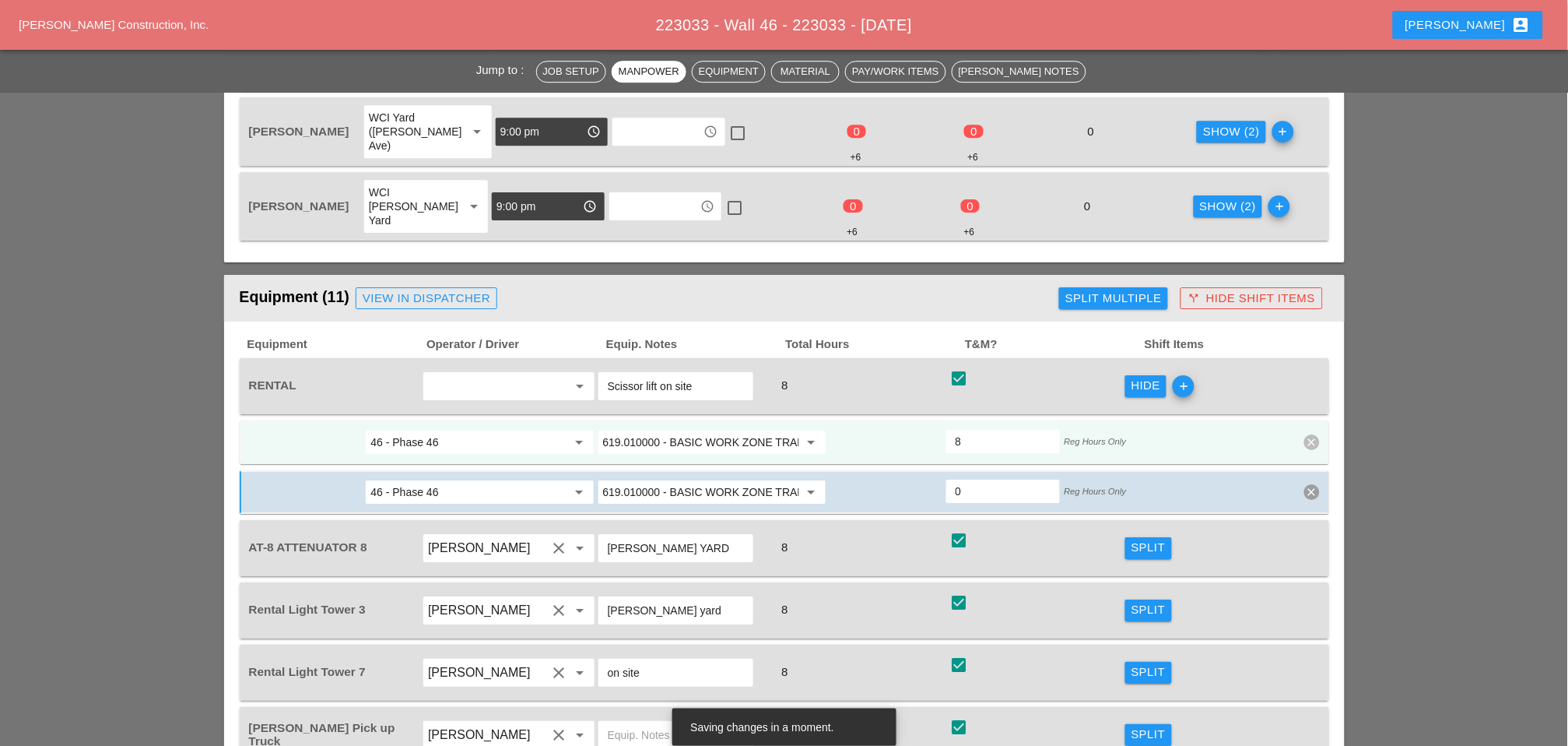
scroll to position [1384, 0]
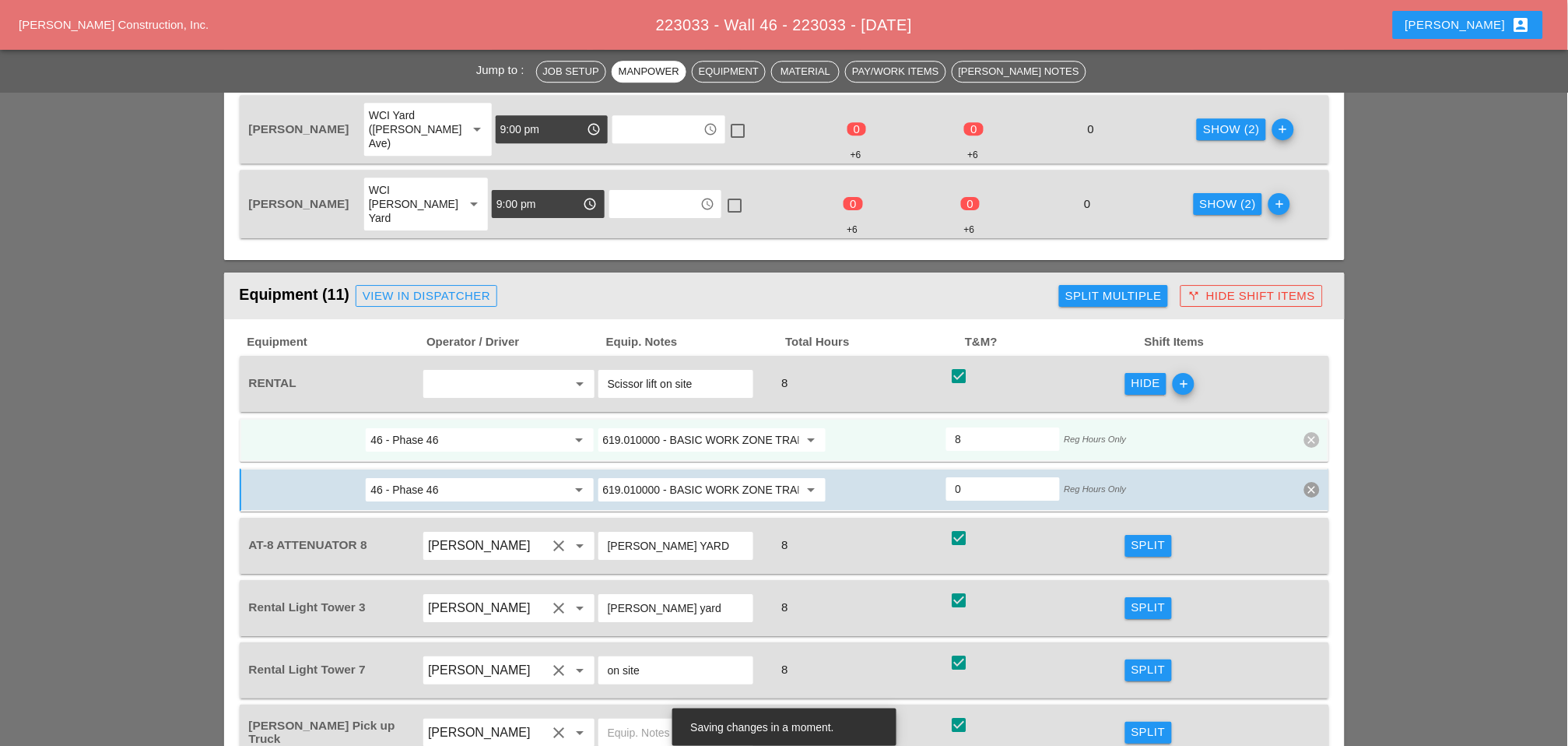
click at [715, 428] on input "619.010000 - BASIC WORK ZONE TRAFFIC CONTROL" at bounding box center [701, 440] width 196 height 25
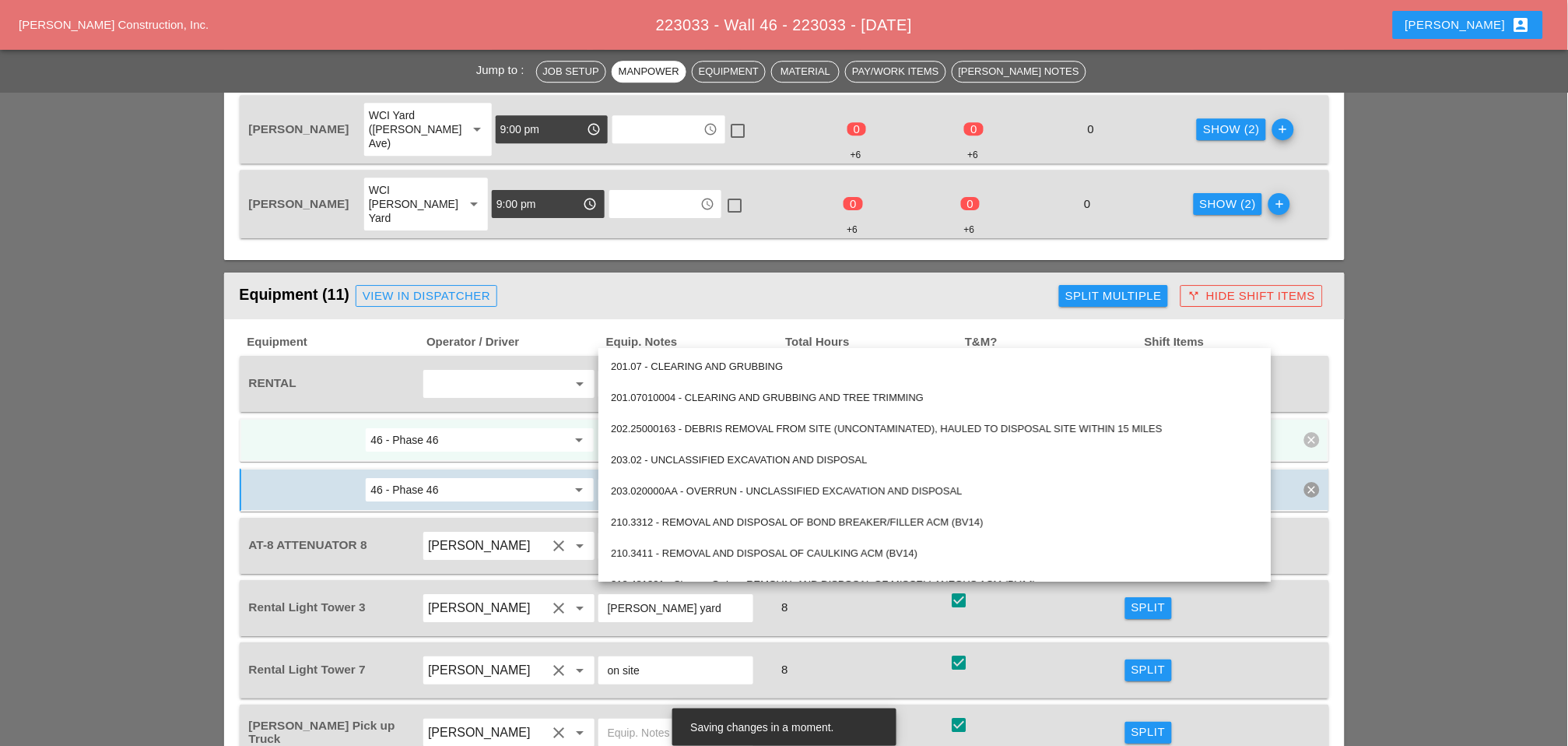
paste input "560.70000008 - BRICK FACING"
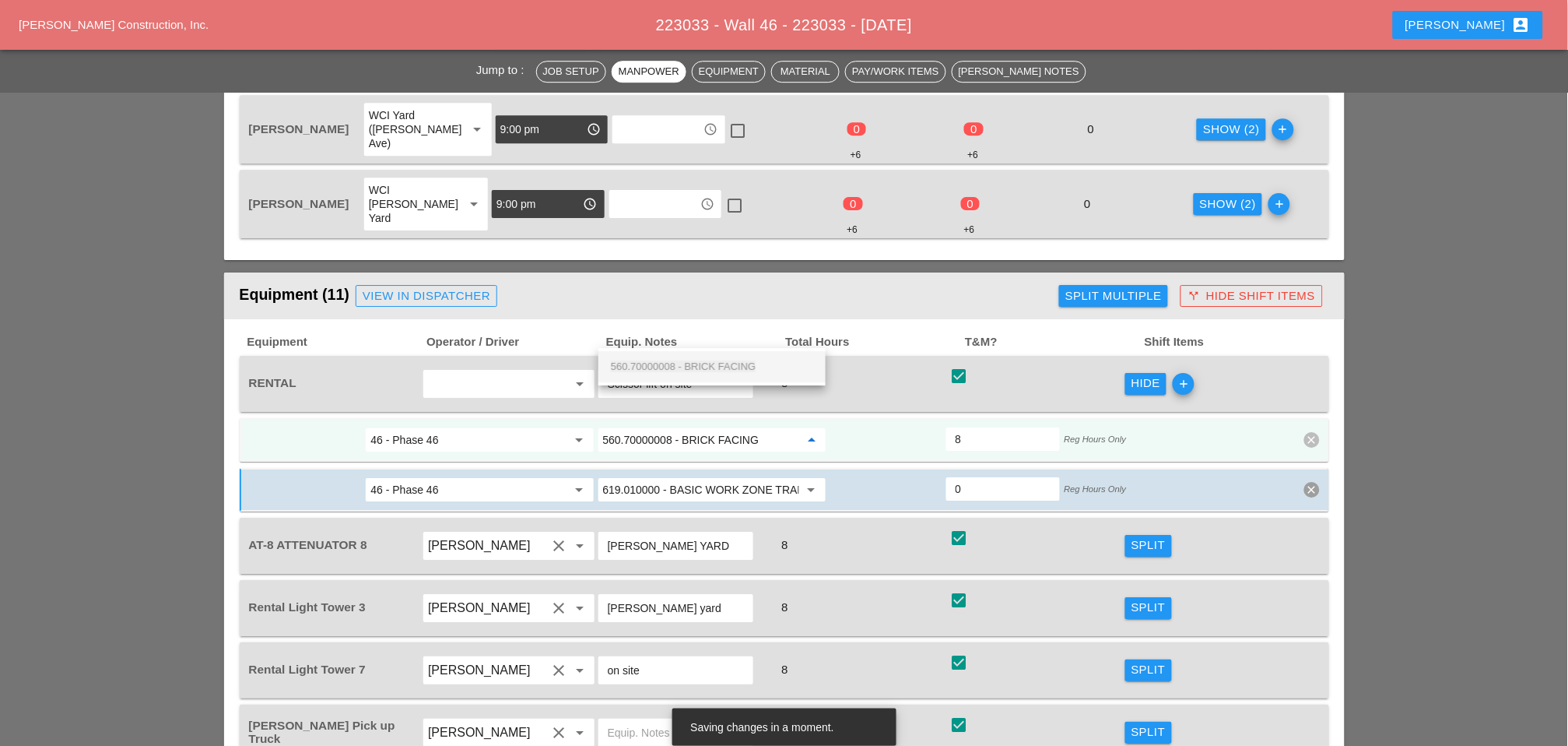
click at [704, 362] on span "560.70000008 - BRICK FACING" at bounding box center [682, 366] width 145 height 12
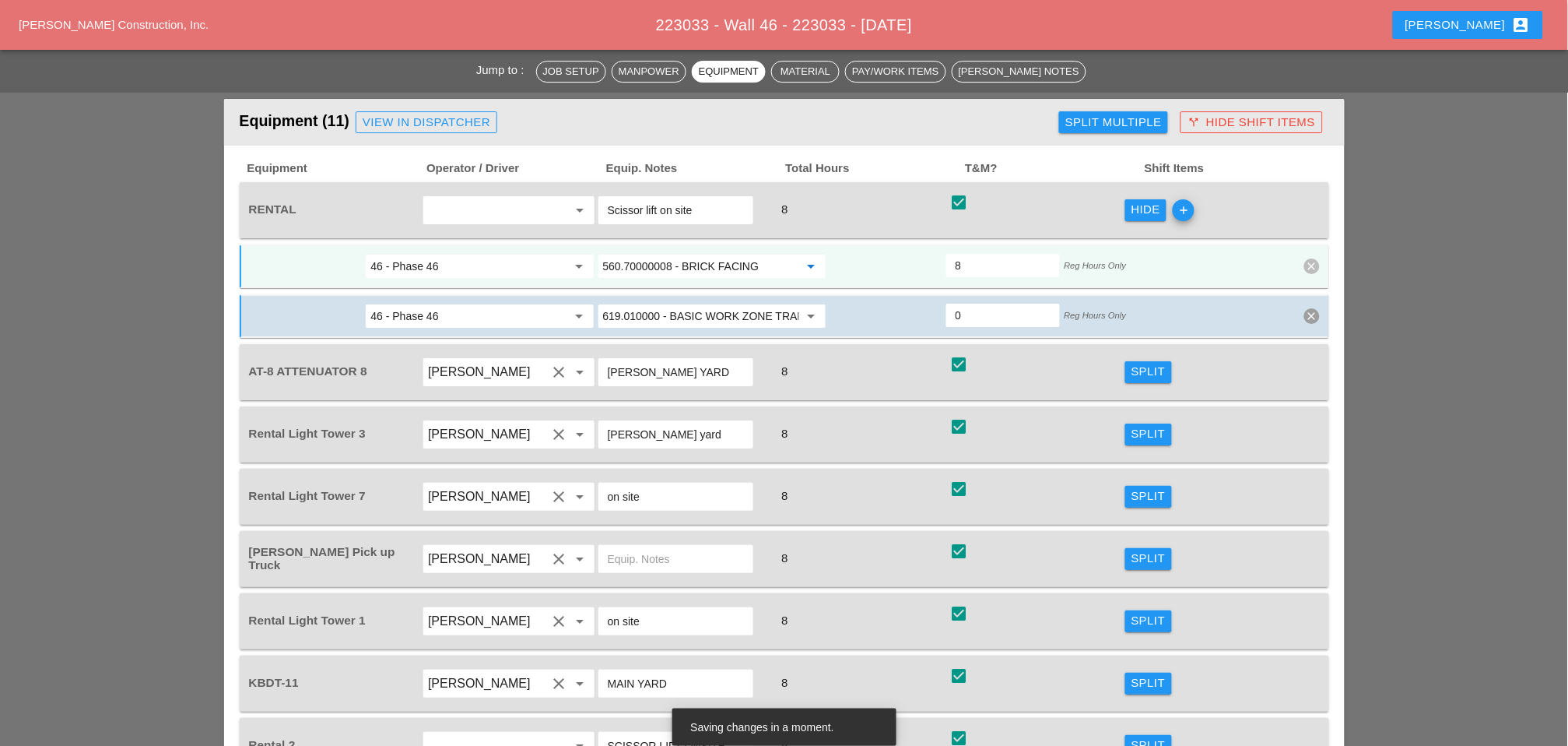
scroll to position [1644, 0]
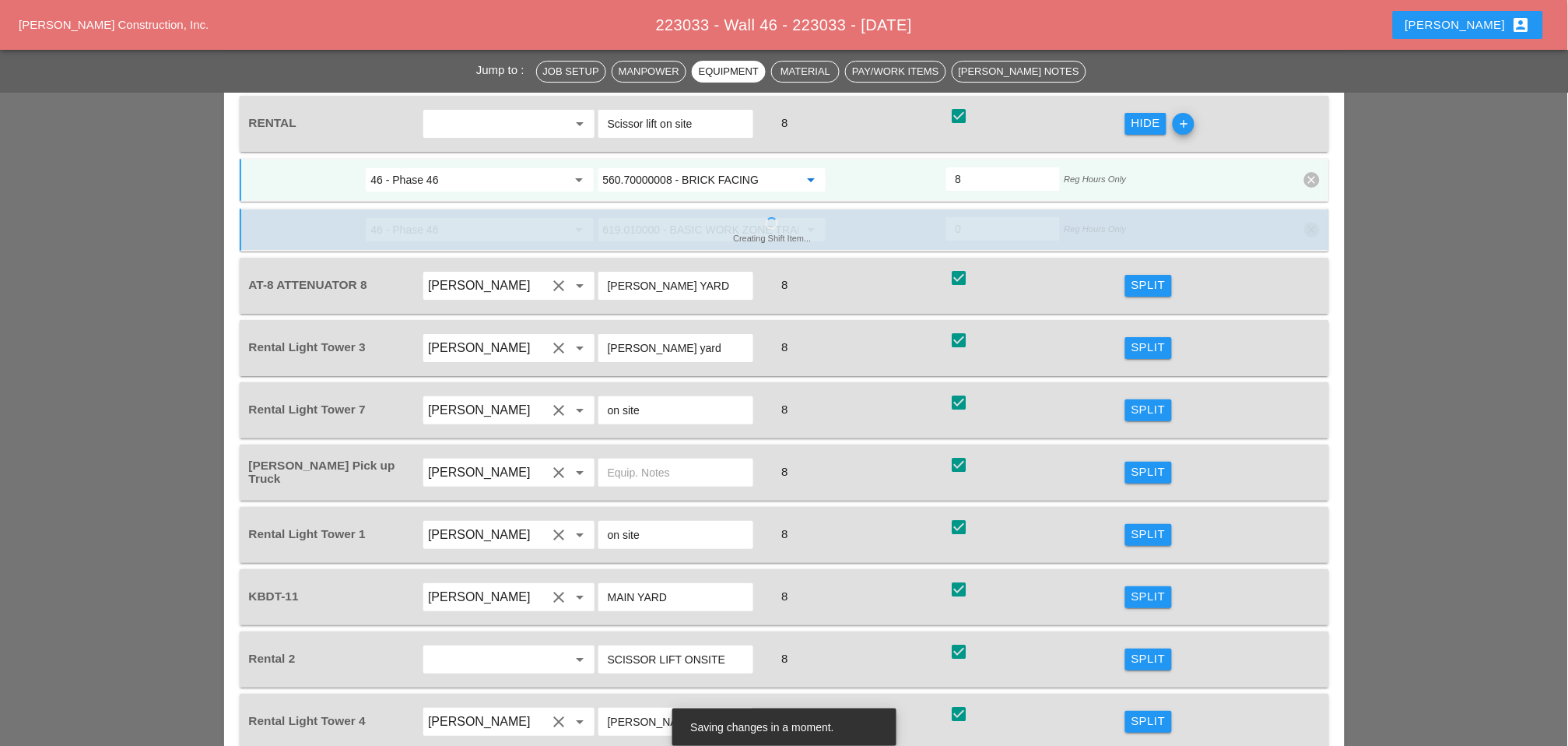
type input "560.70000008 - BRICK FACING"
click at [1140, 588] on div "Split" at bounding box center [1149, 597] width 34 height 18
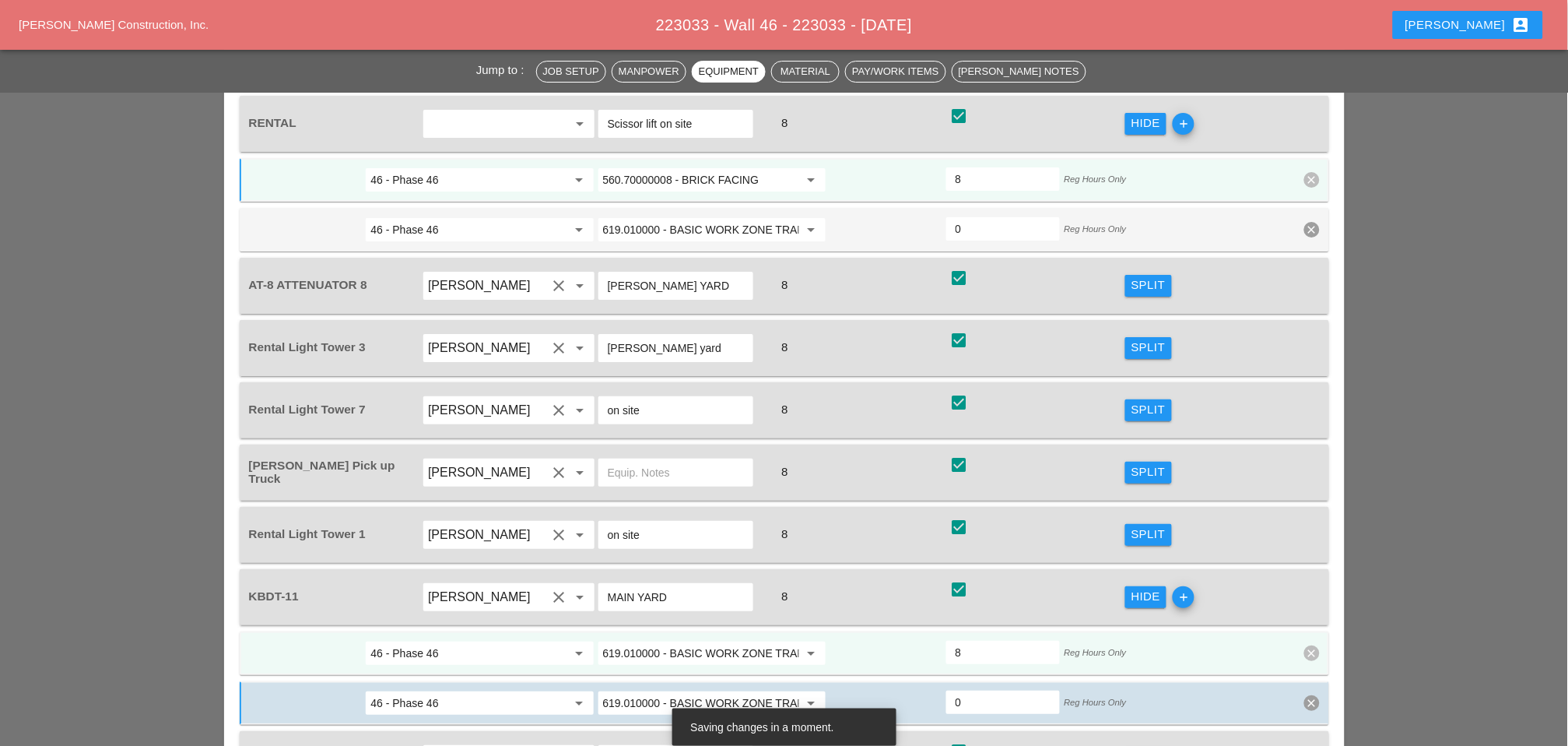
click at [701, 641] on input "619.010000 - BASIC WORK ZONE TRAFFIC CONTROL" at bounding box center [701, 654] width 196 height 25
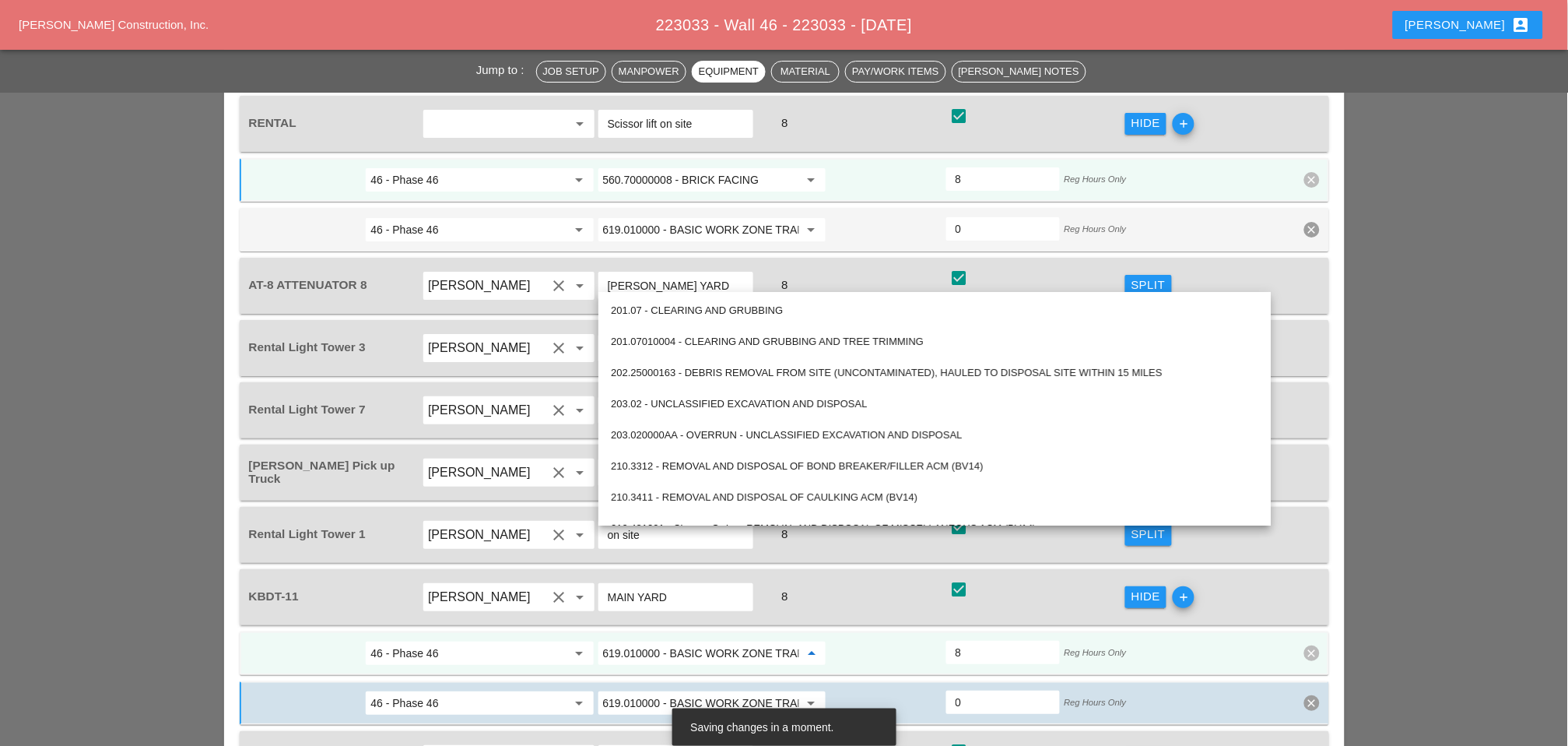
paste input "560.70000008 - BRICK FACING"
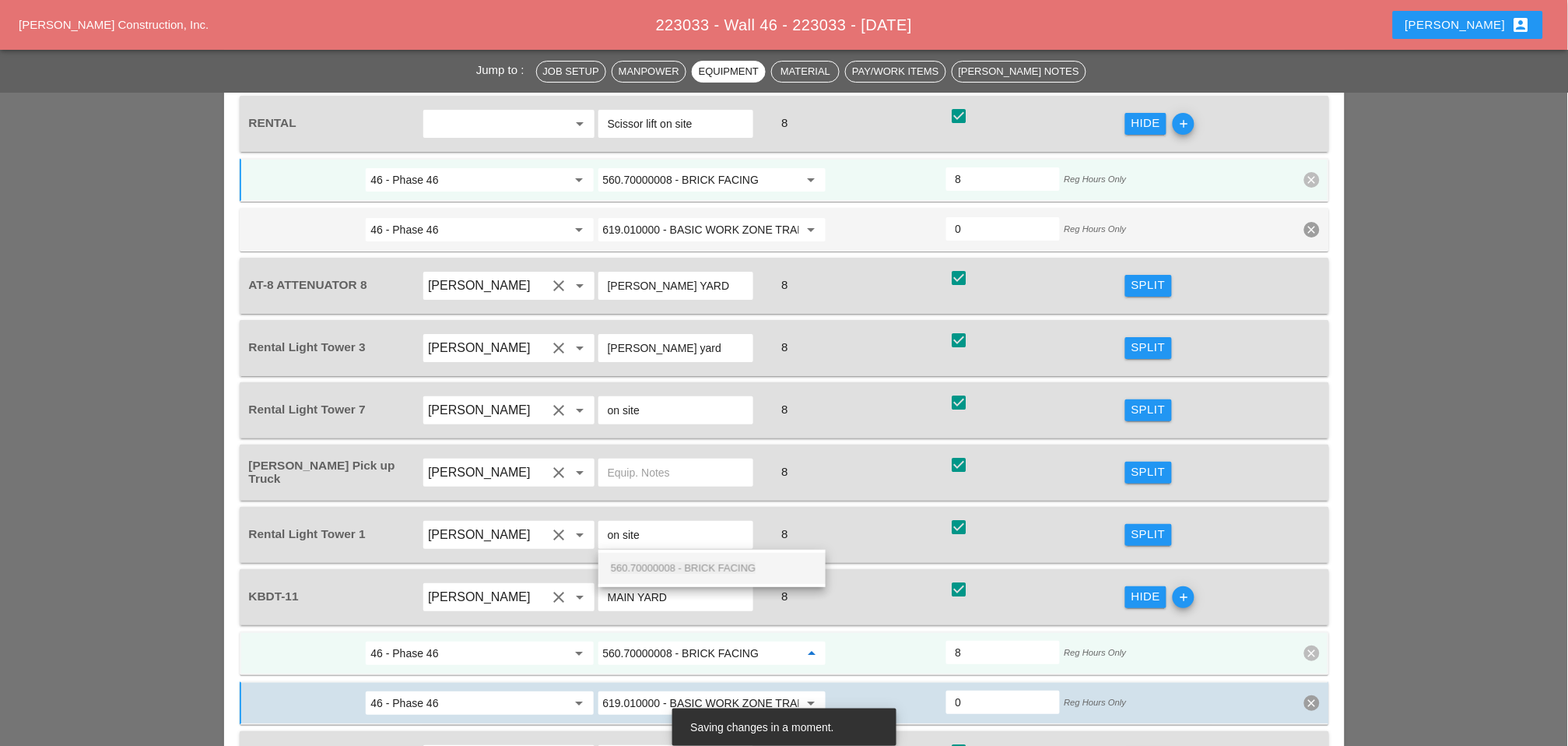
drag, startPoint x: 699, startPoint y: 560, endPoint x: 788, endPoint y: 572, distance: 89.8
click at [699, 562] on div "560.70000008 - BRICK FACING" at bounding box center [712, 568] width 202 height 19
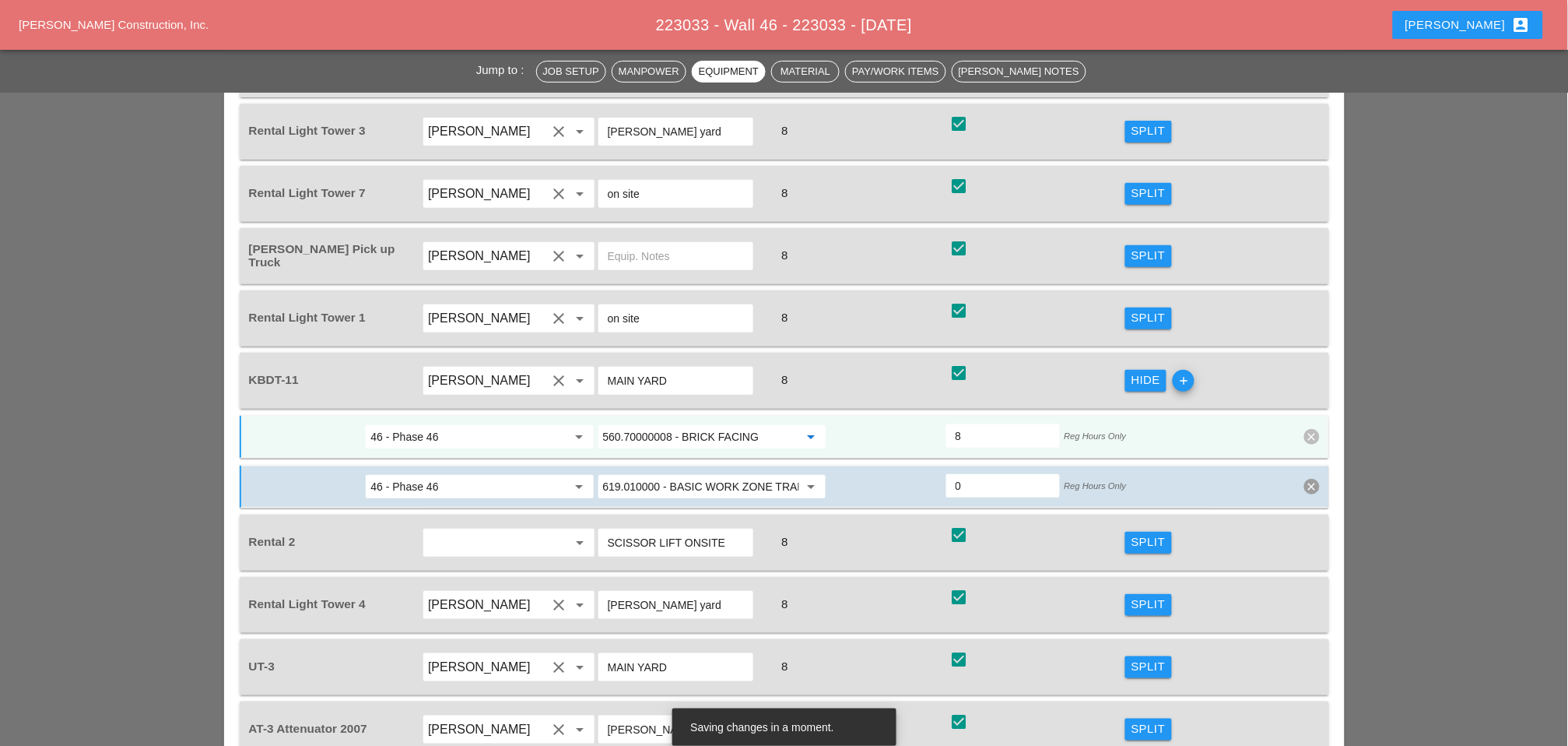
scroll to position [1903, 0]
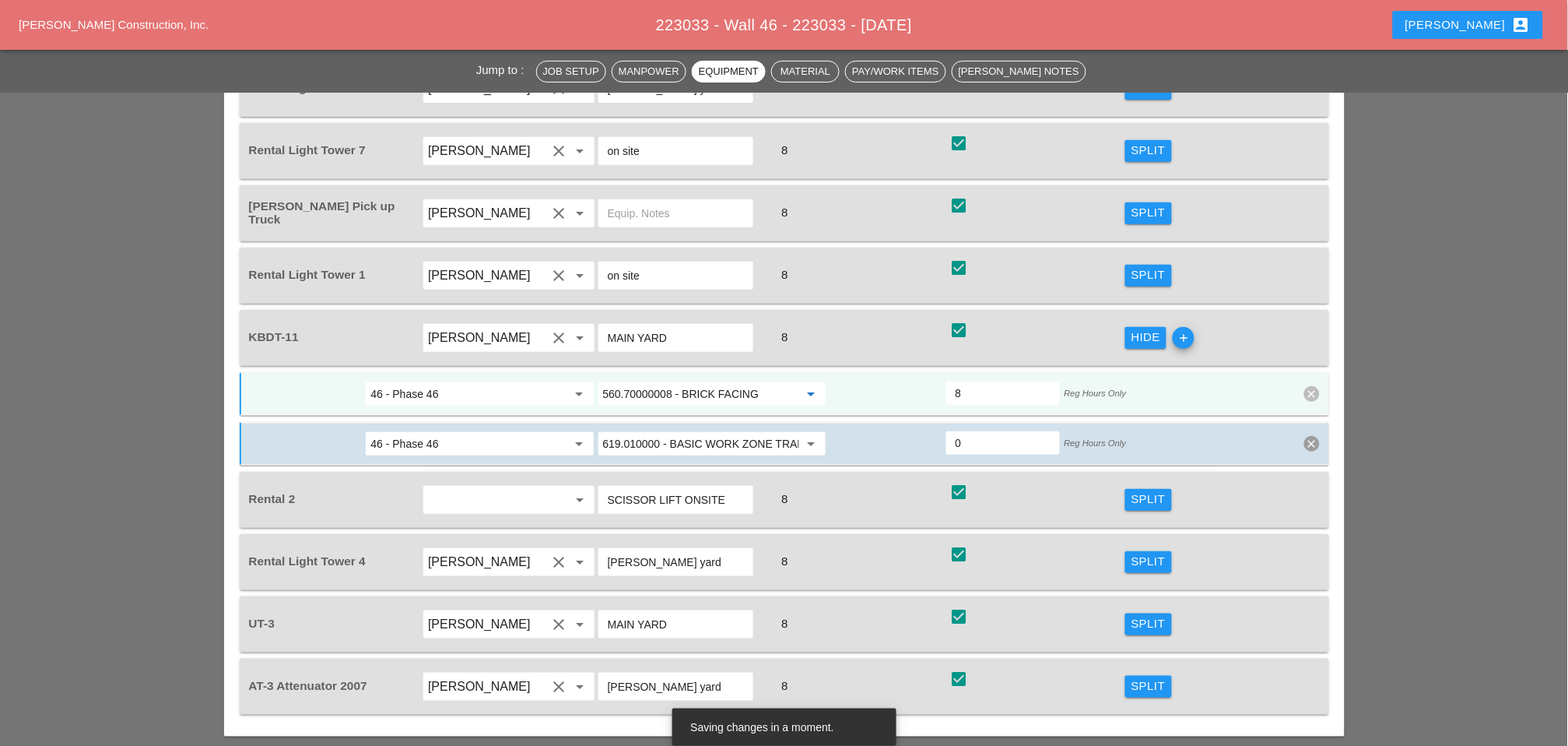
type input "560.70000008 - BRICK FACING"
click at [1134, 491] on div "Split" at bounding box center [1149, 499] width 34 height 18
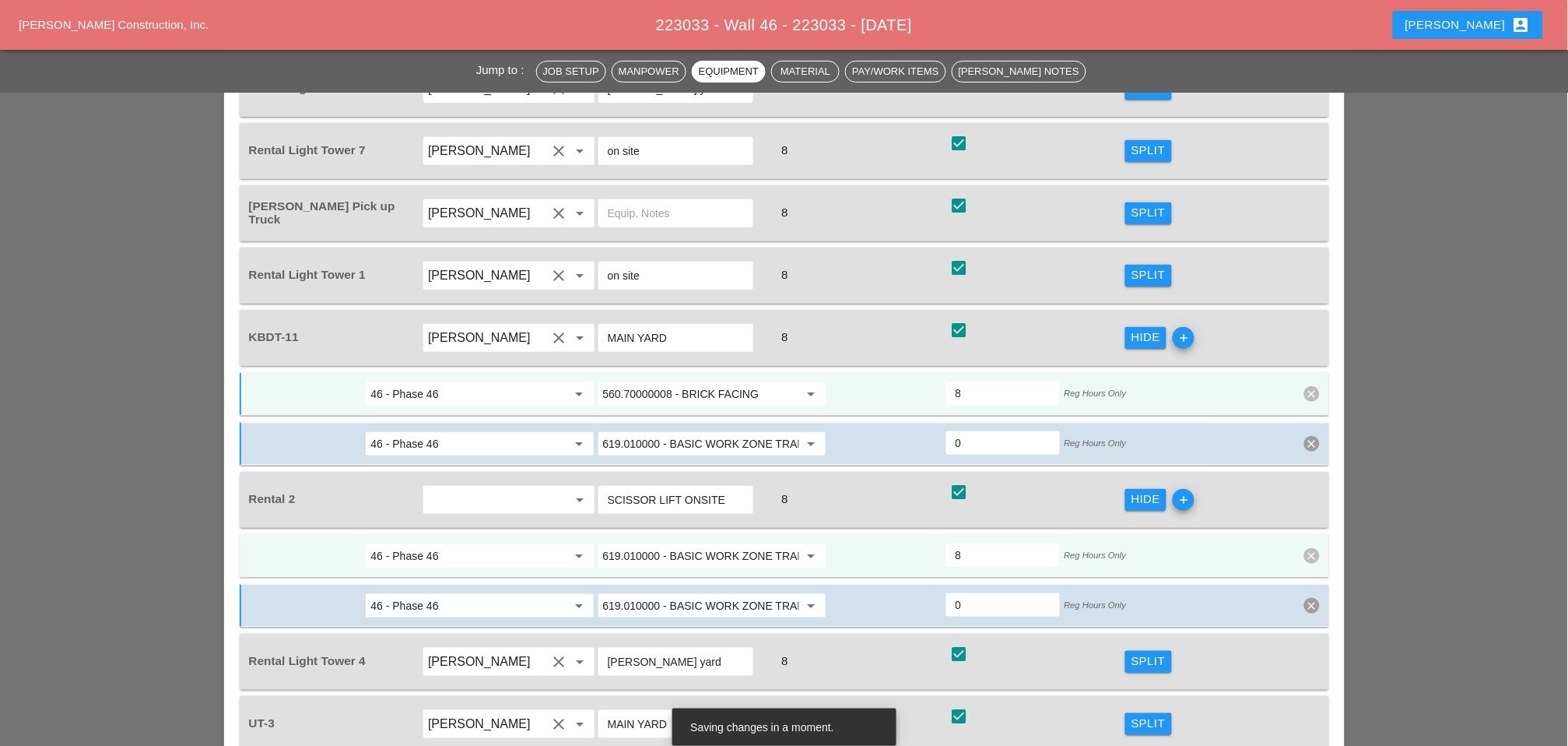
click at [667, 544] on input "619.010000 - BASIC WORK ZONE TRAFFIC CONTROL" at bounding box center [701, 556] width 196 height 25
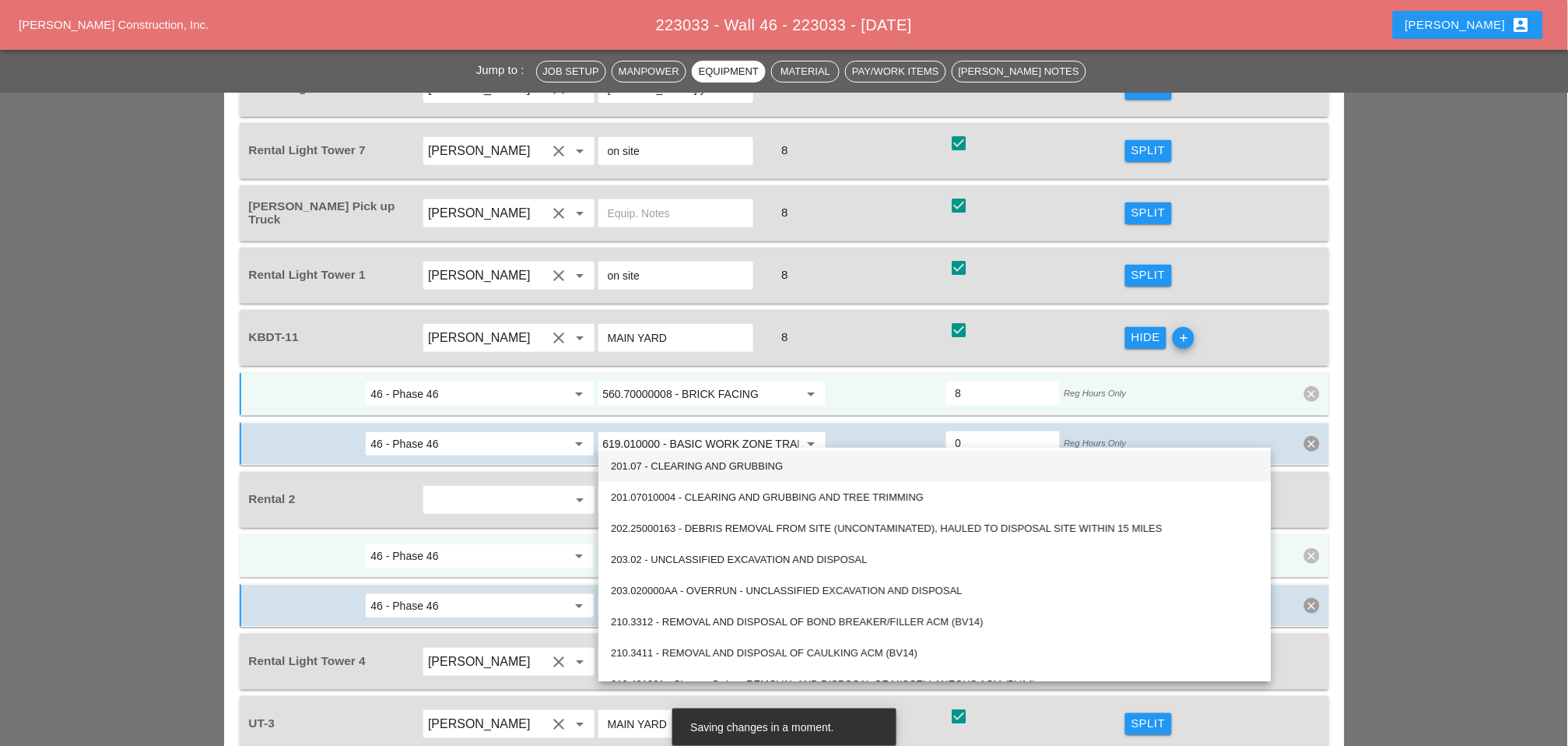
paste input "560.70000008 - BRICK FACING"
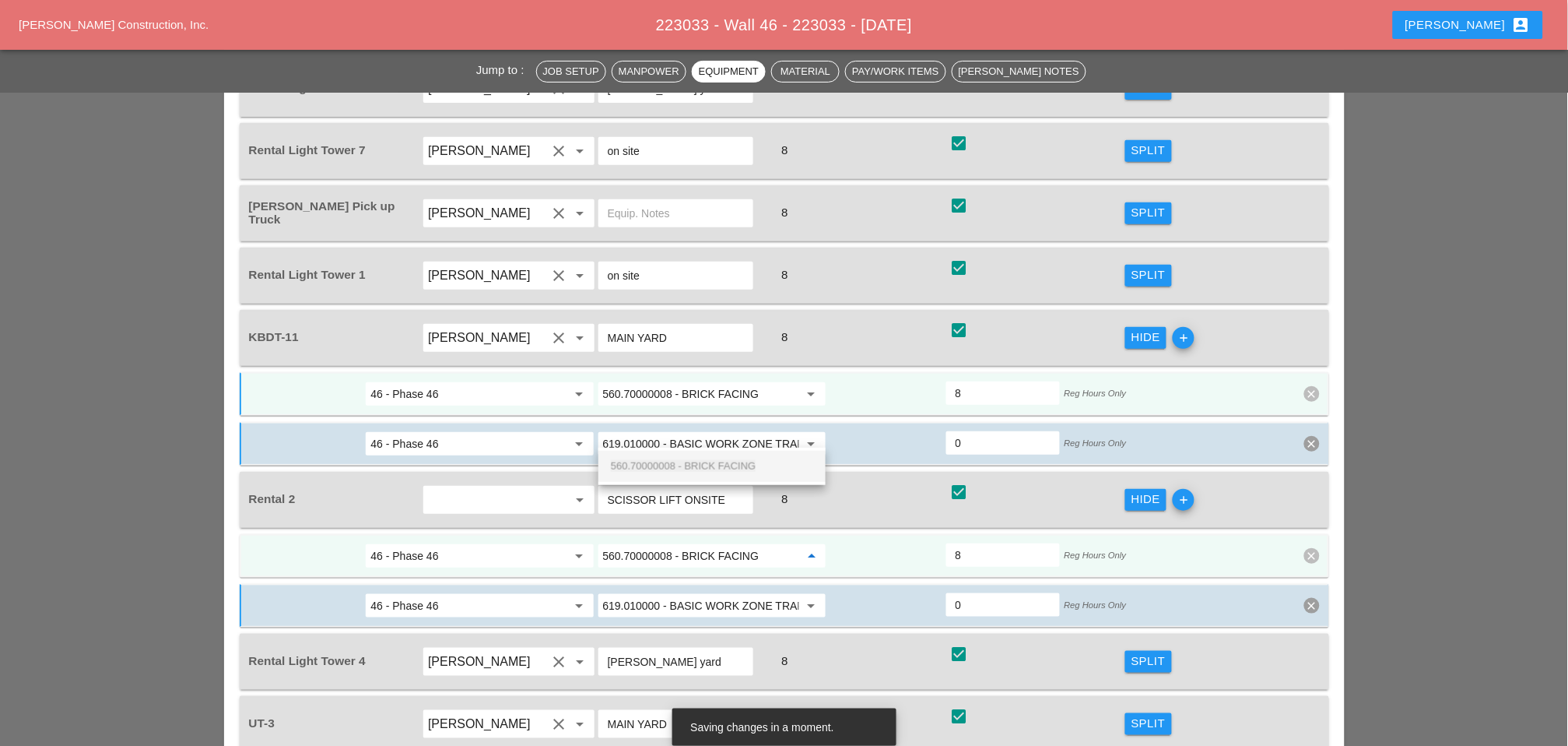
drag, startPoint x: 694, startPoint y: 460, endPoint x: 695, endPoint y: 477, distance: 17.0
click at [695, 460] on span "560.70000008 - BRICK FACING" at bounding box center [682, 465] width 145 height 12
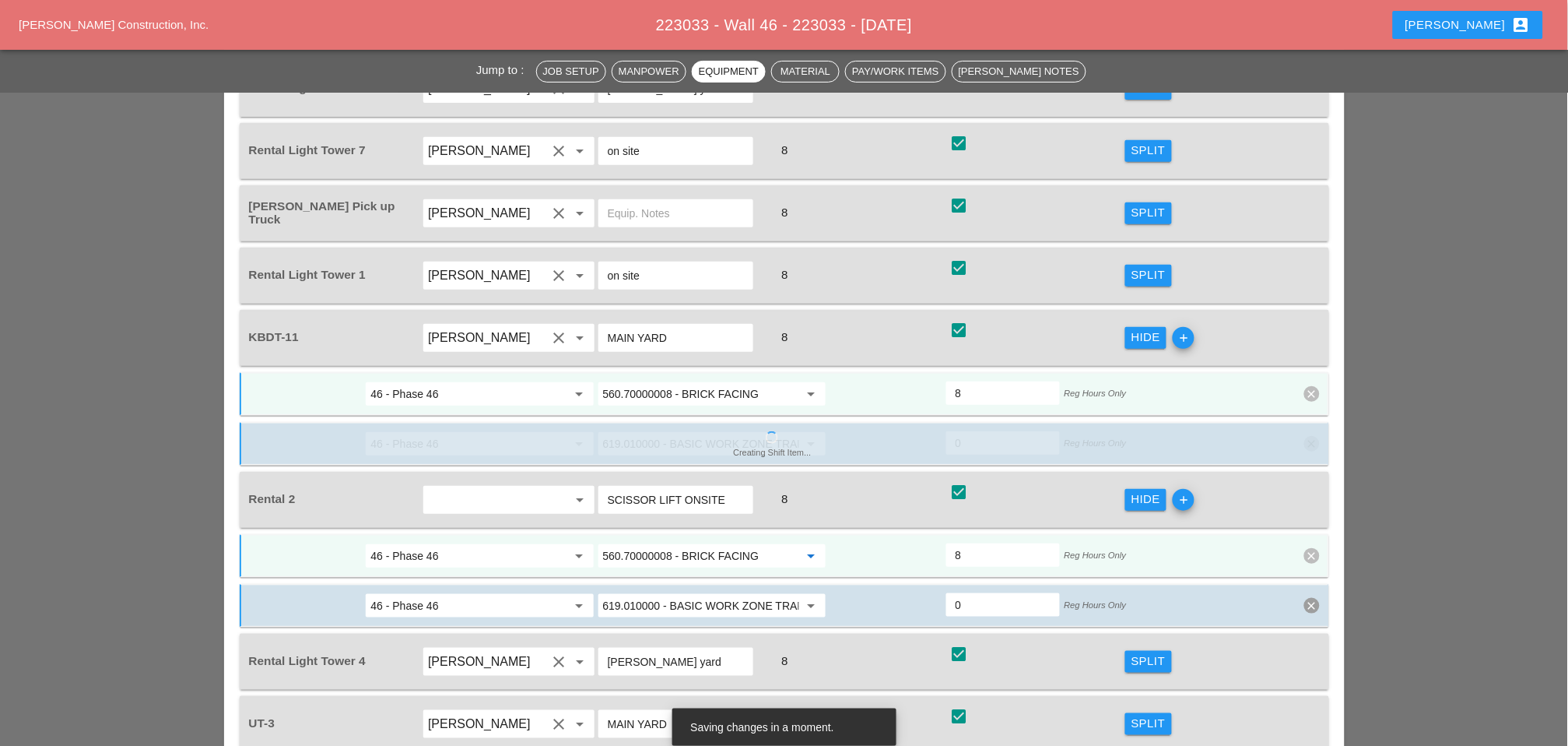
type input "560.70000008 - BRICK FACING"
click at [1149, 714] on div "Split" at bounding box center [1149, 723] width 34 height 18
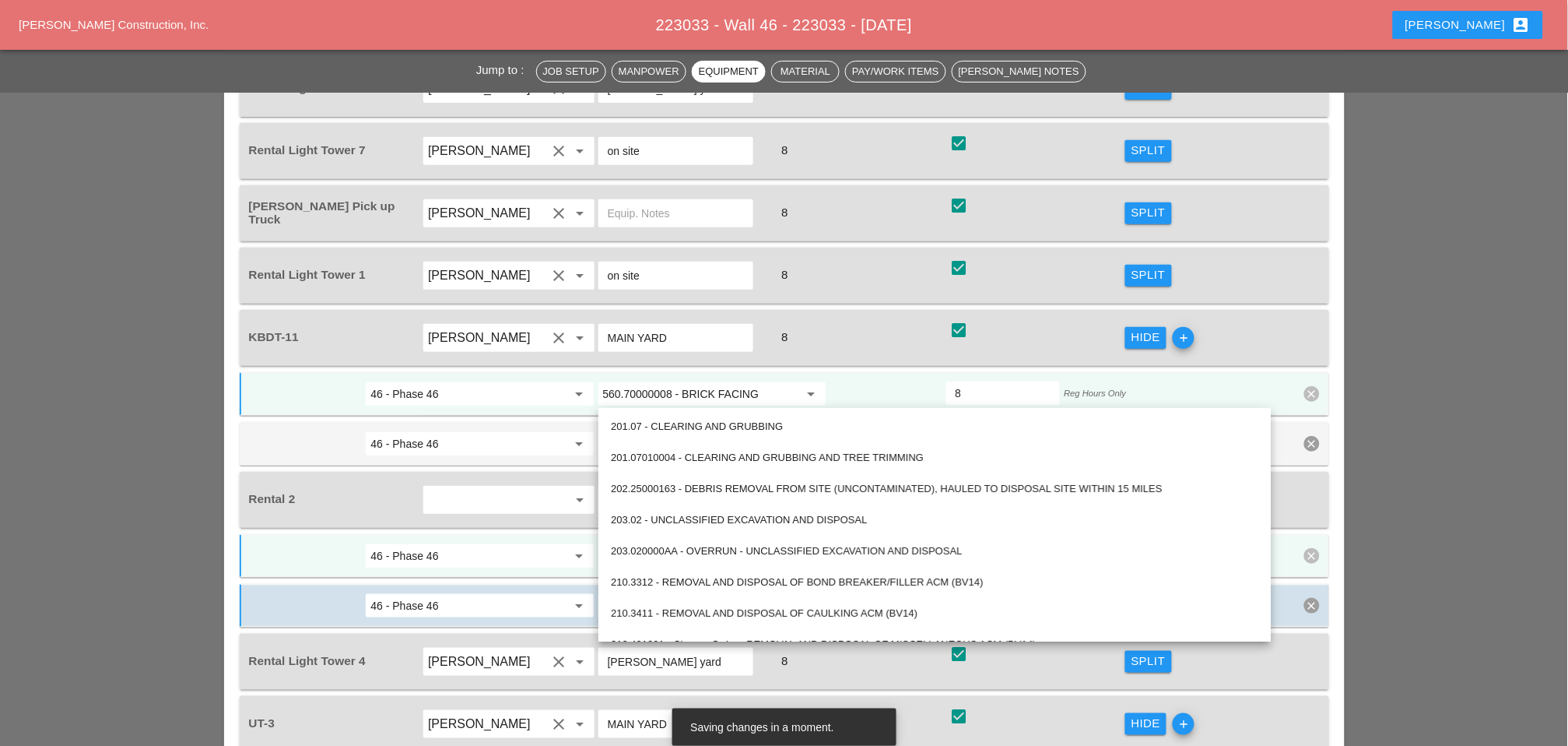
paste input "560.70000008 - BRICK FACING"
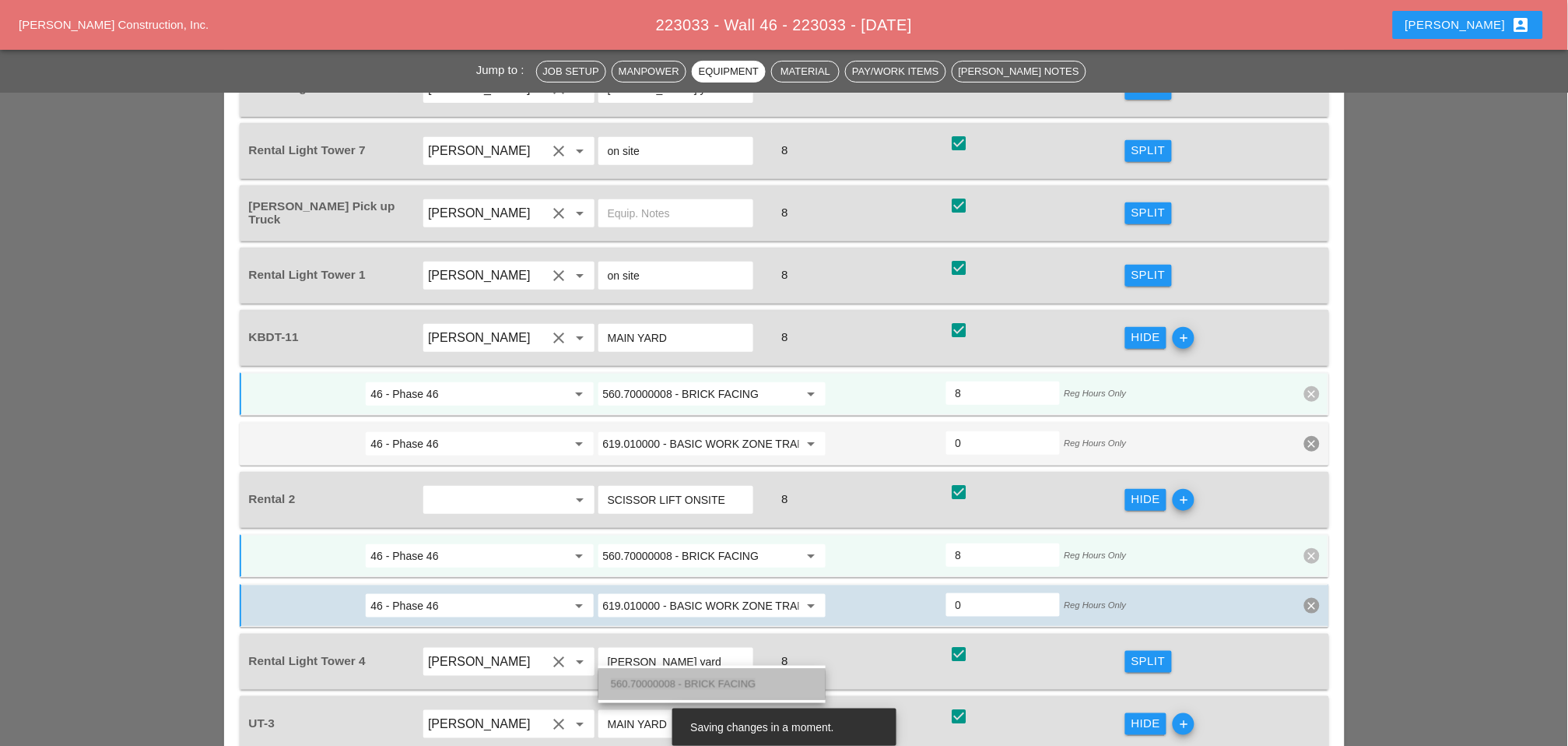
click at [673, 675] on div "560.70000008 - BRICK FACING" at bounding box center [712, 684] width 202 height 19
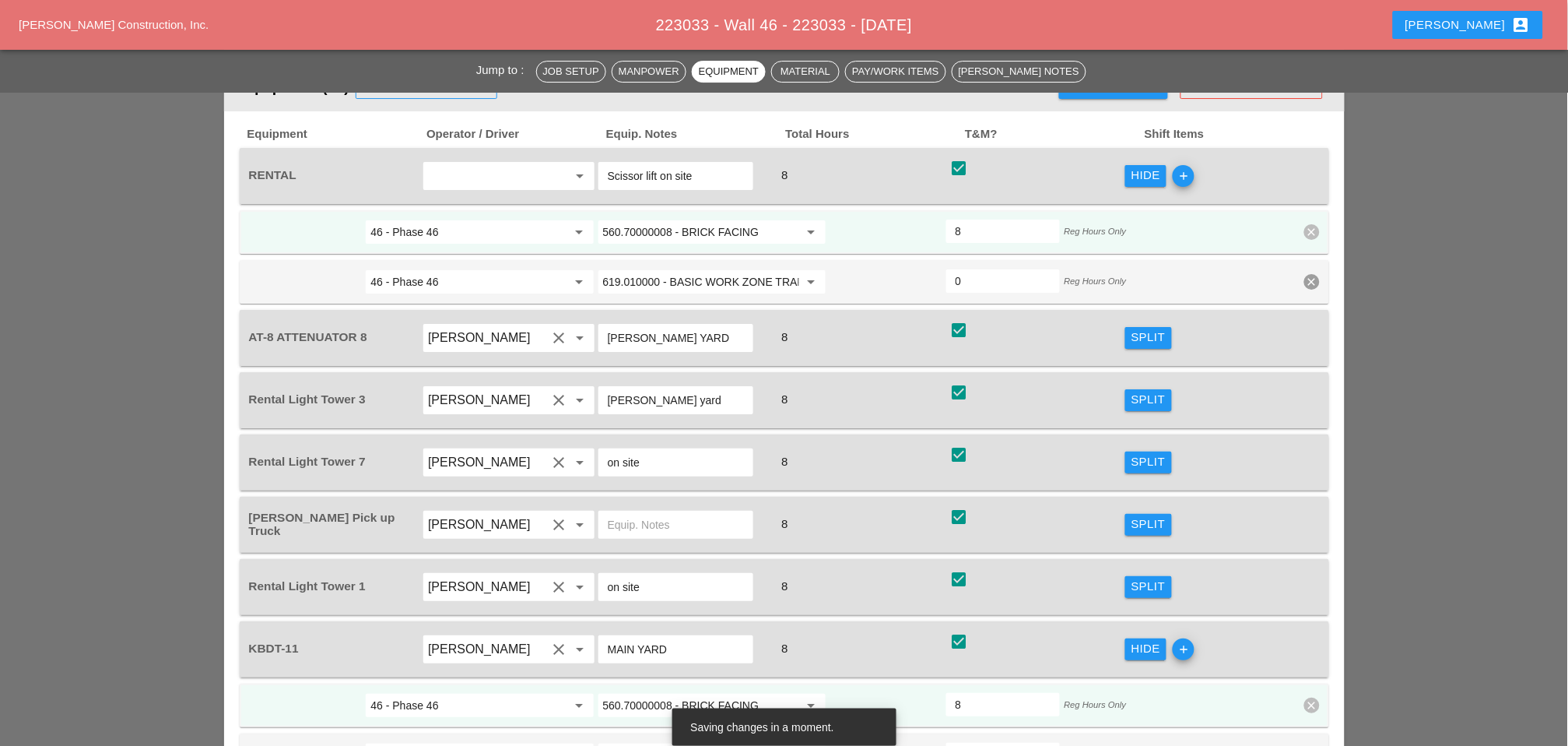
scroll to position [1558, 0]
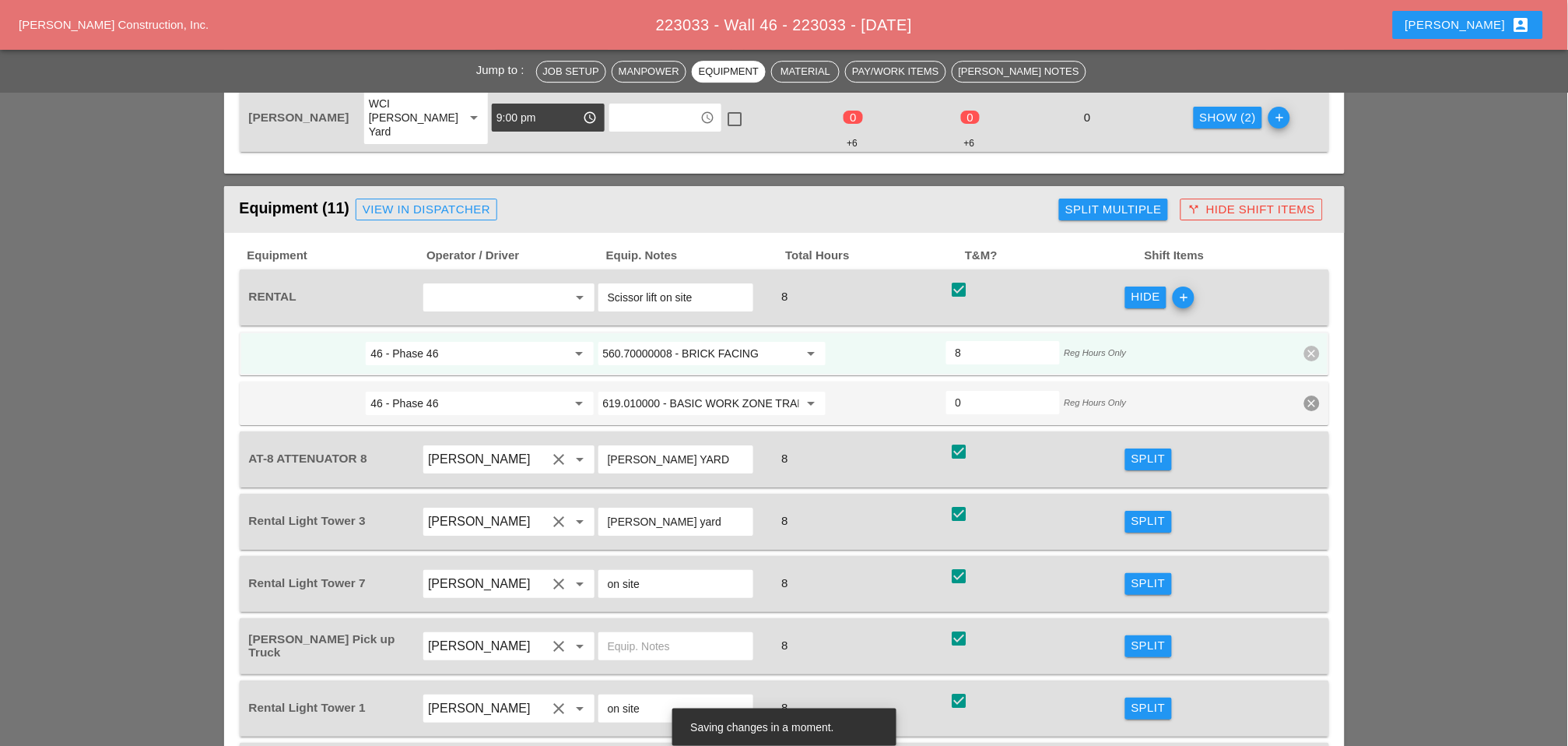
type input "560.70000008 - BRICK FACING"
click at [1145, 512] on div "Split" at bounding box center [1149, 521] width 34 height 18
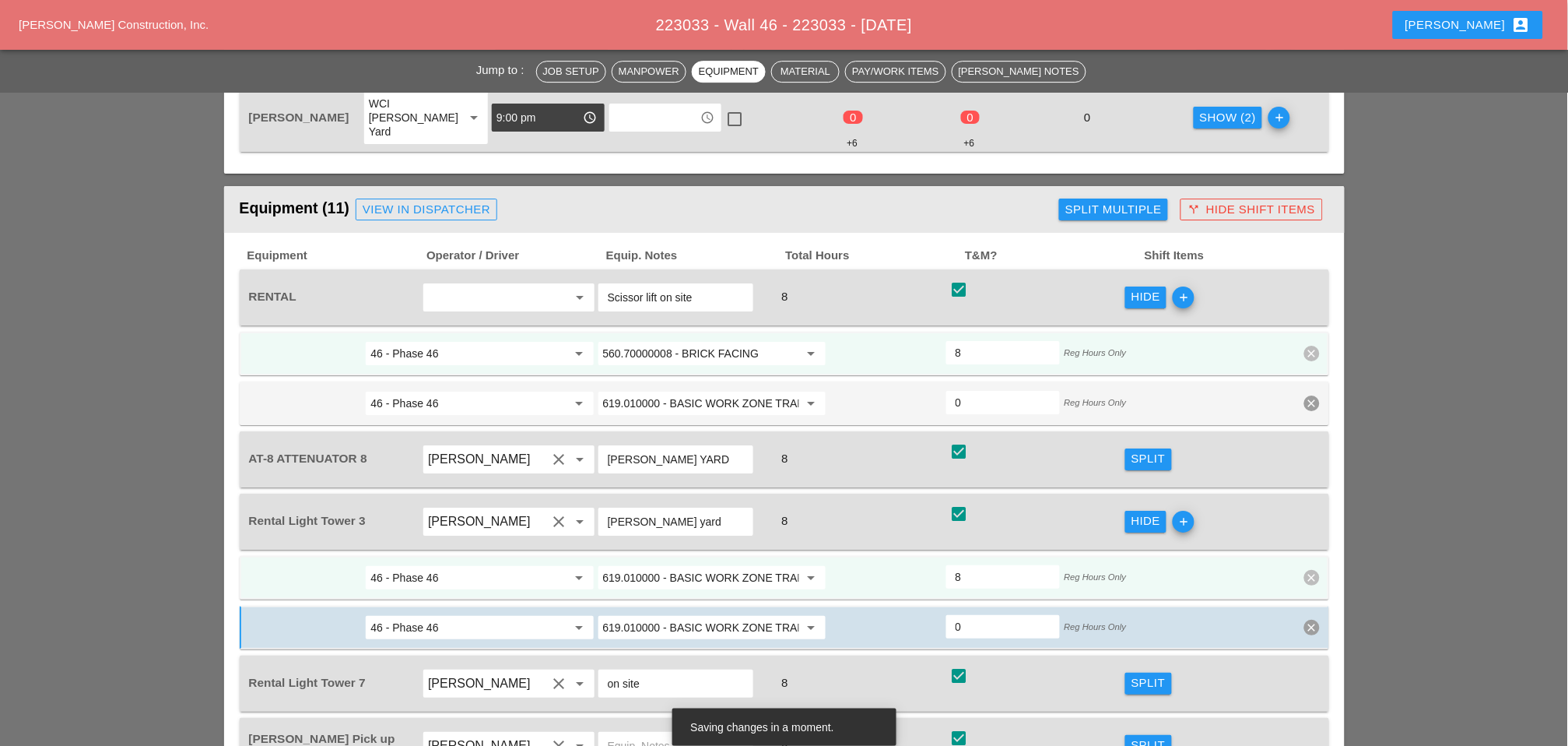
click at [671, 565] on input "619.010000 - BASIC WORK ZONE TRAFFIC CONTROL" at bounding box center [701, 578] width 196 height 25
click at [723, 498] on div "619.2401 - Night time Operations (Each Location)" at bounding box center [719, 499] width 217 height 19
type input "619.2401 - Nighttime Operations (Each Location)"
click at [665, 615] on input "619.010000 - BASIC WORK ZONE TRAFFIC CONTROL" at bounding box center [701, 627] width 196 height 25
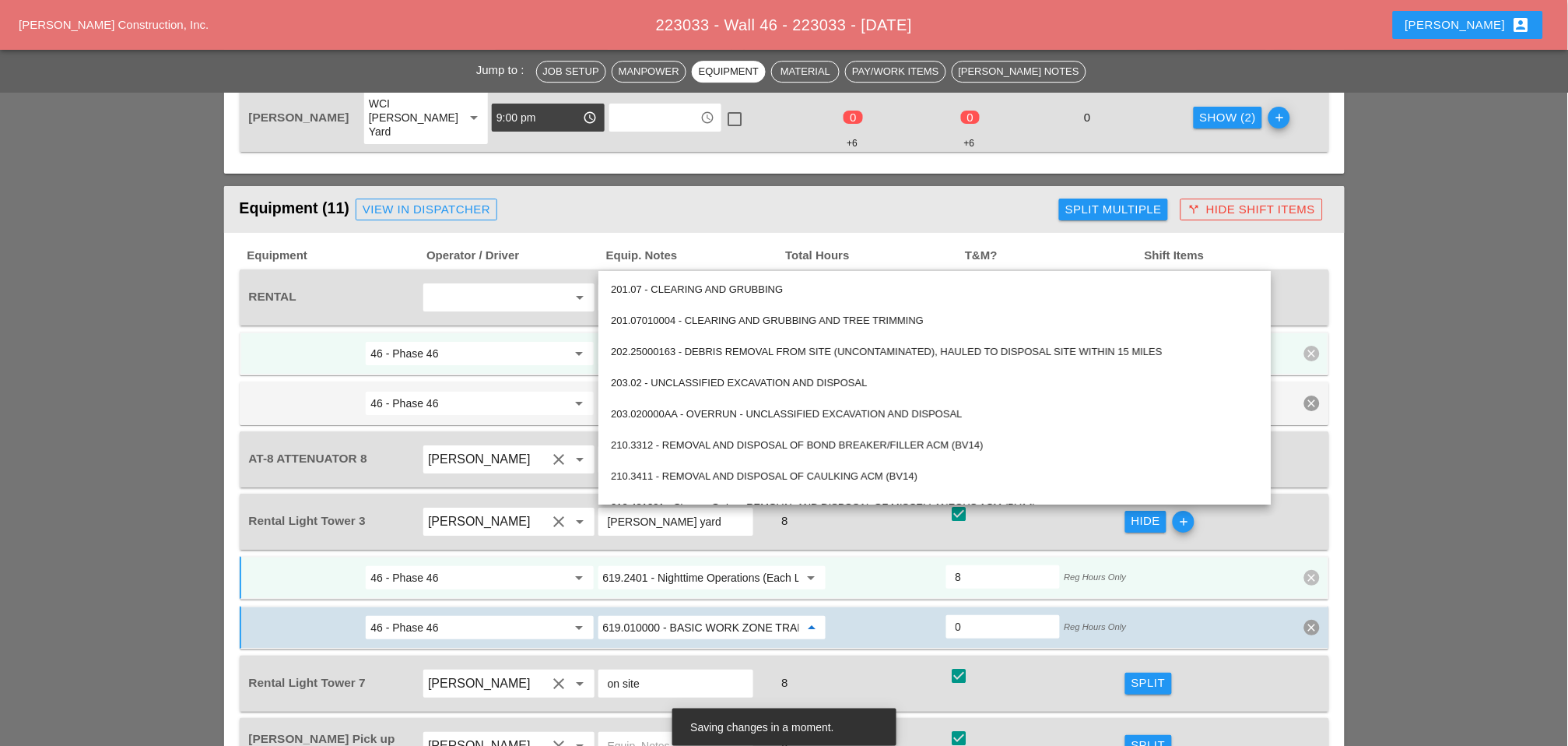
click at [539, 565] on input "46 - Phase 46" at bounding box center [468, 578] width 196 height 25
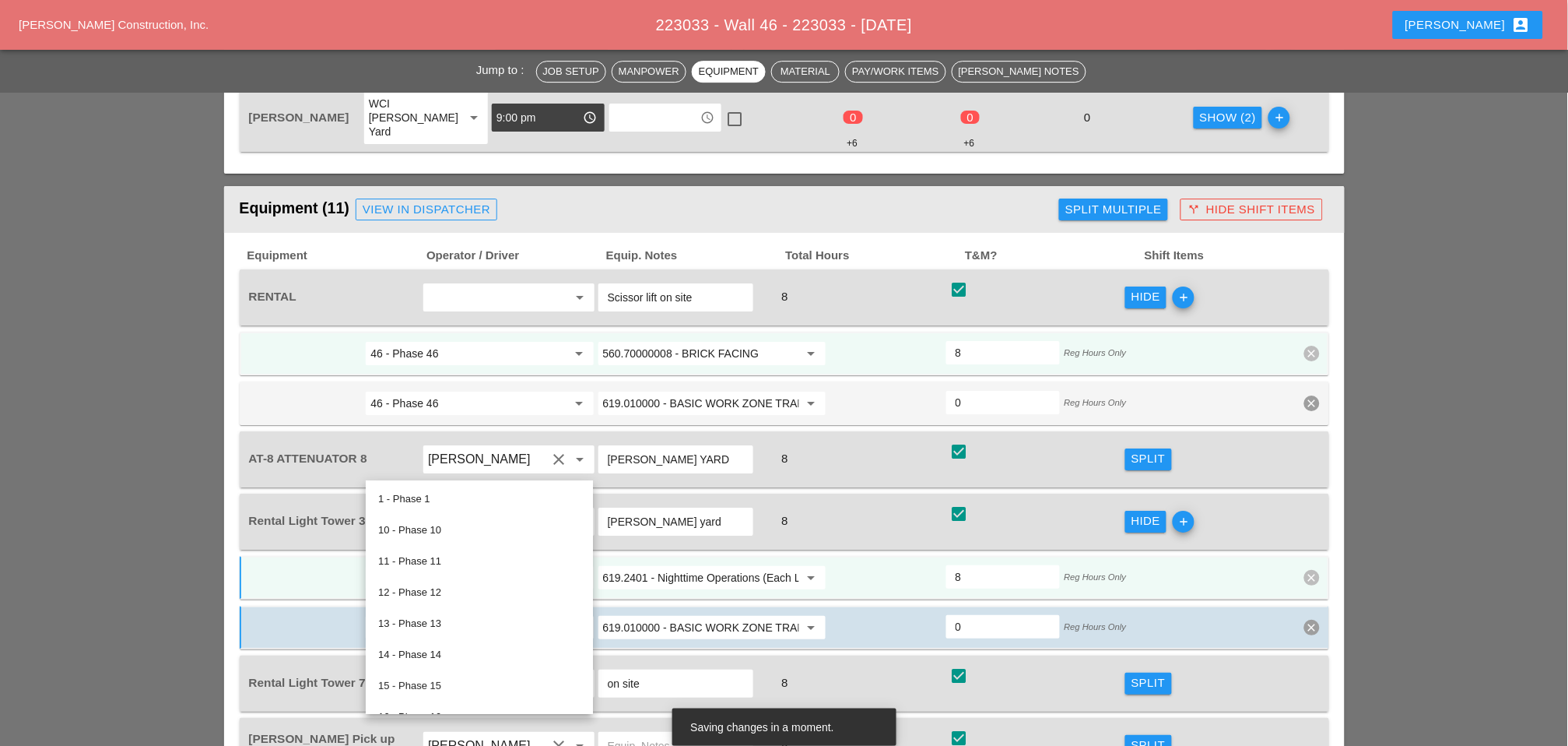
click at [673, 565] on input "619.2401 - Nighttime Operations (Each Location)" at bounding box center [701, 578] width 196 height 25
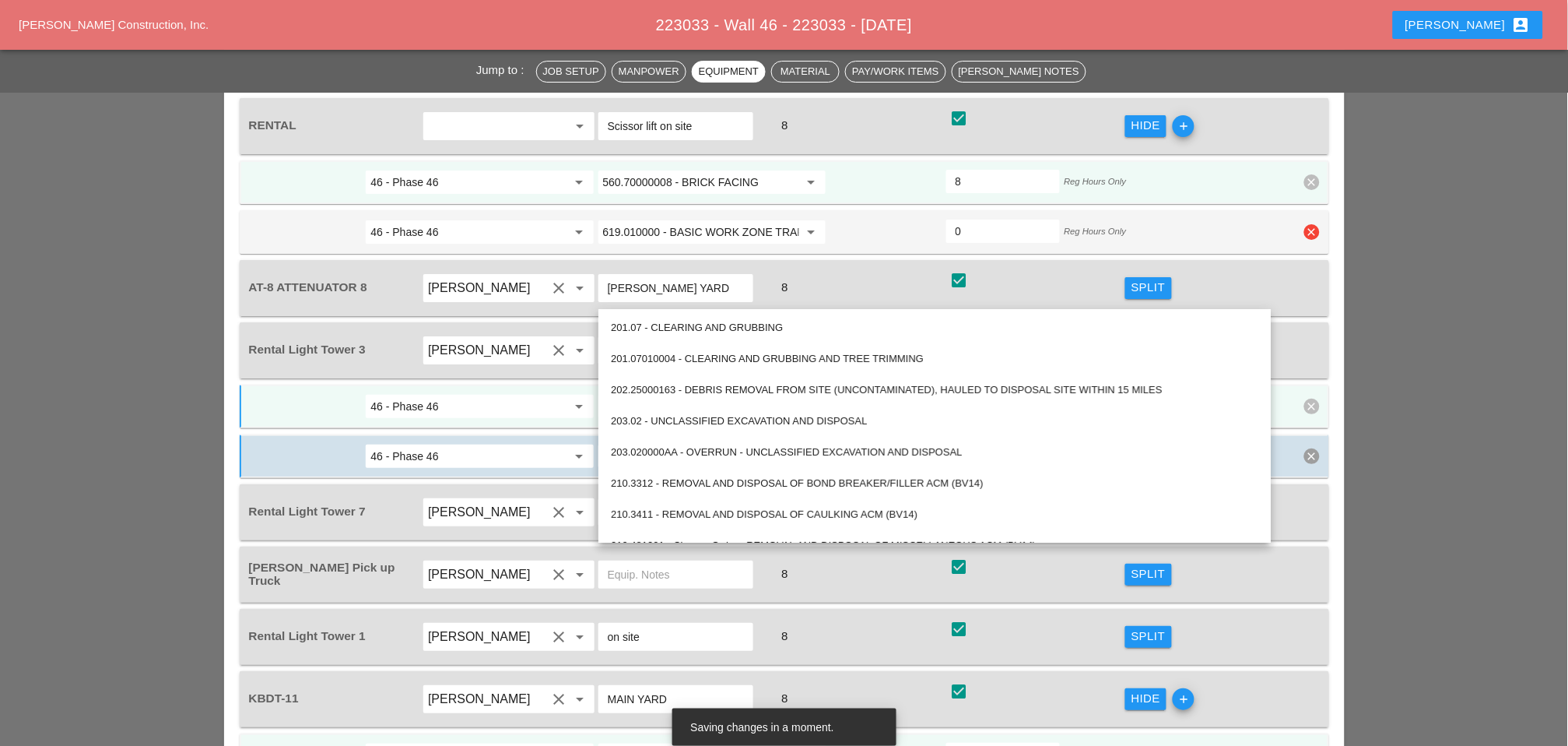
scroll to position [1644, 0]
click at [1059, 675] on div "check_box check" at bounding box center [1036, 696] width 176 height 43
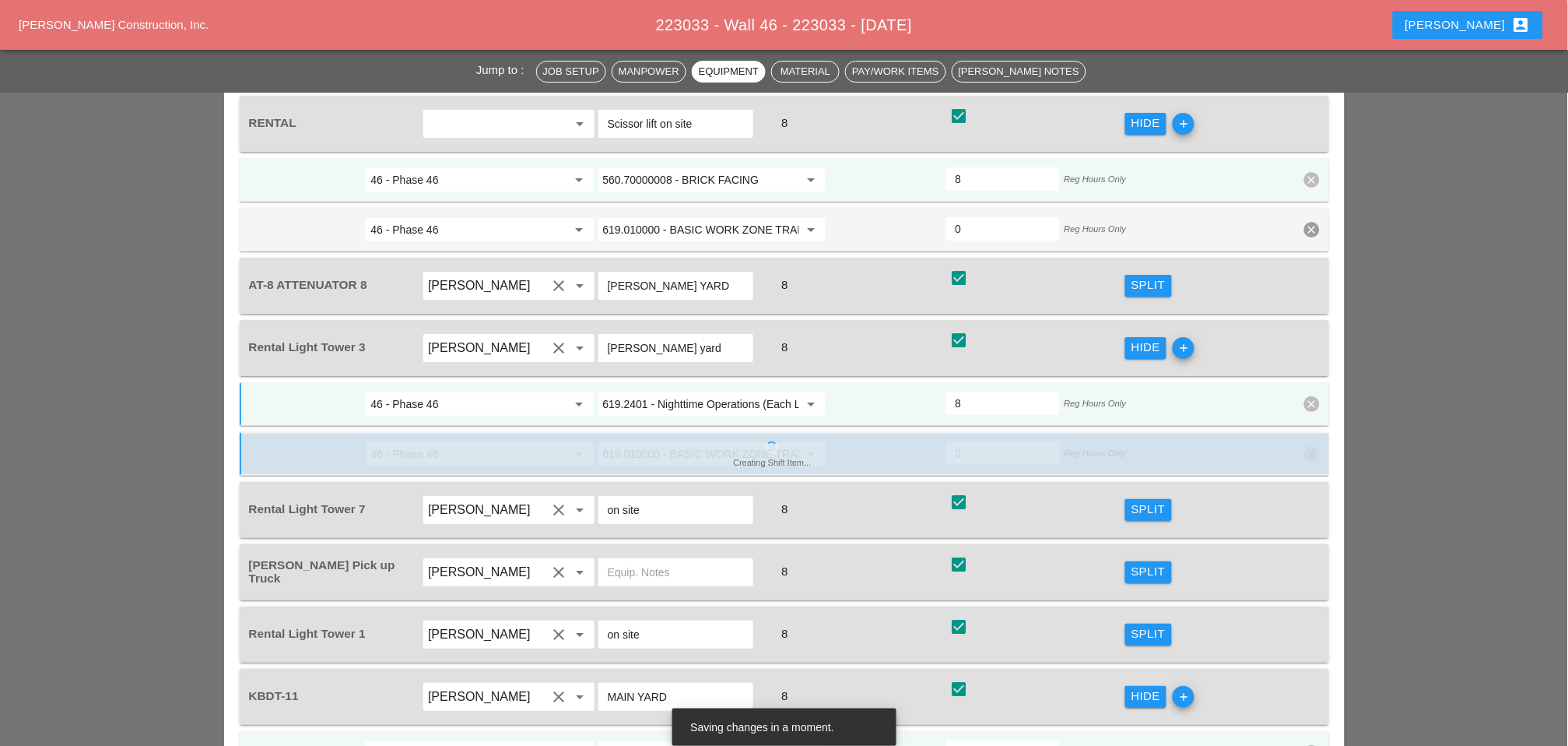
click at [1144, 501] on div "Split" at bounding box center [1149, 510] width 34 height 18
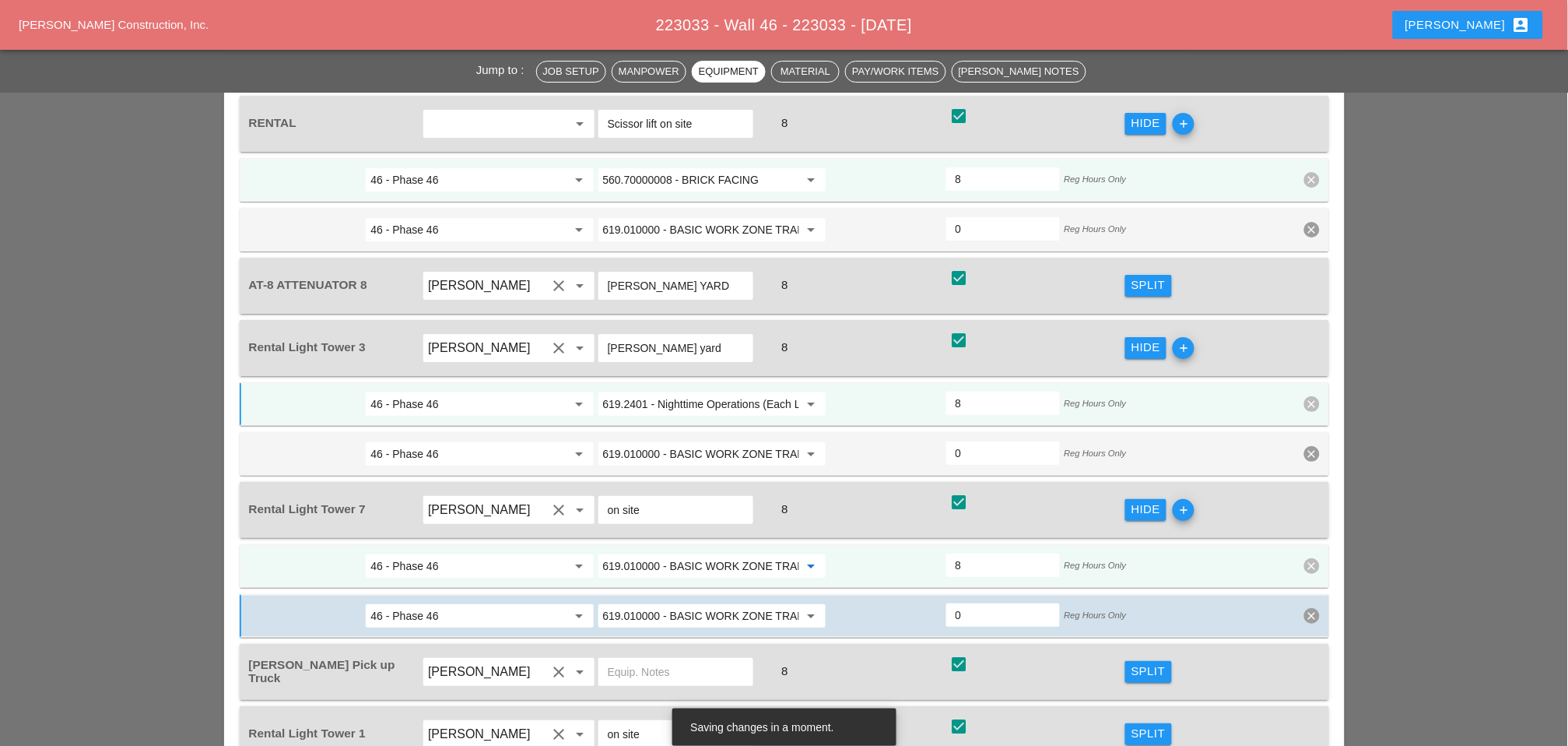
click at [705, 554] on input "619.010000 - BASIC WORK ZONE TRAFFIC CONTROL" at bounding box center [701, 567] width 196 height 25
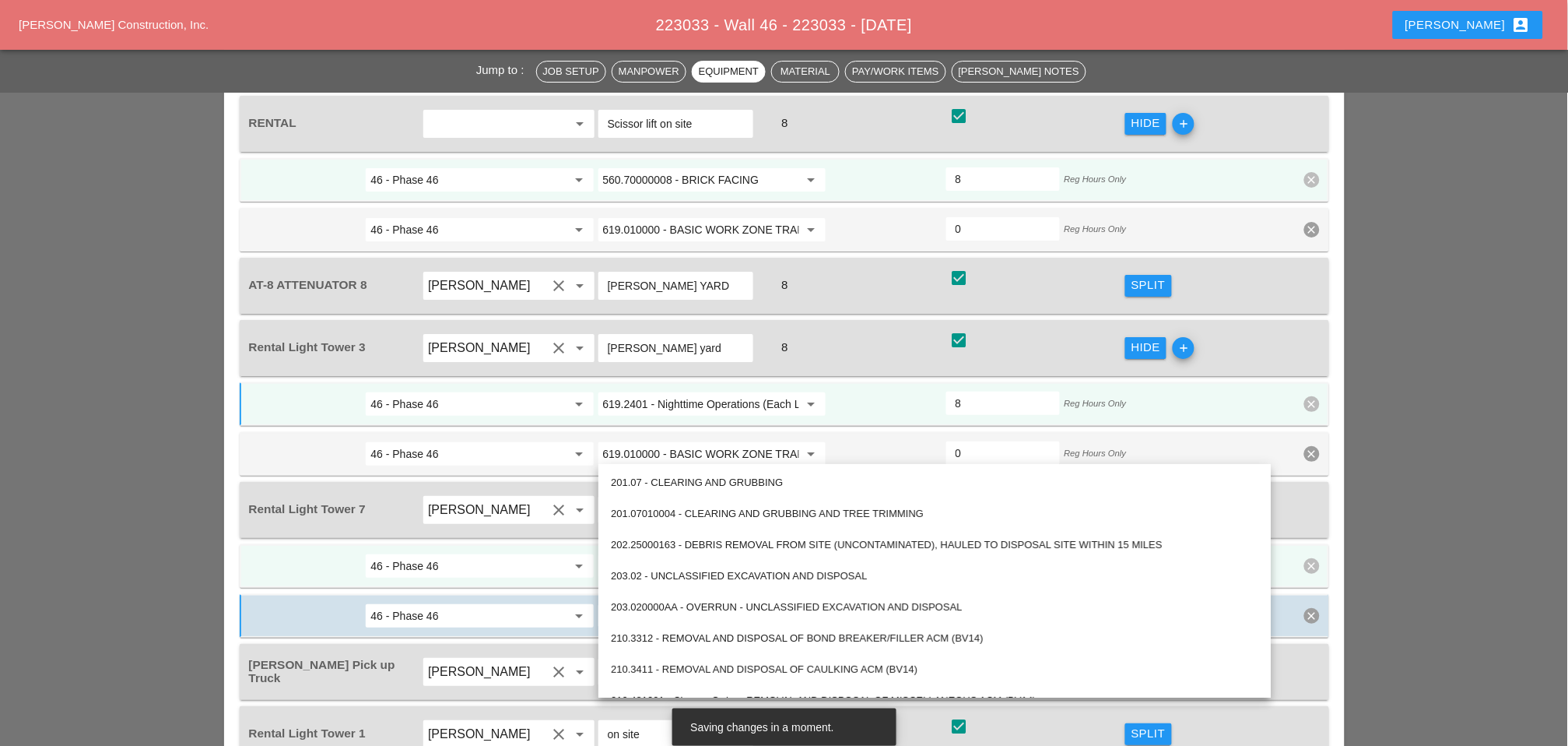
paste input "2401 - Nighttime Operations (Each Location)"
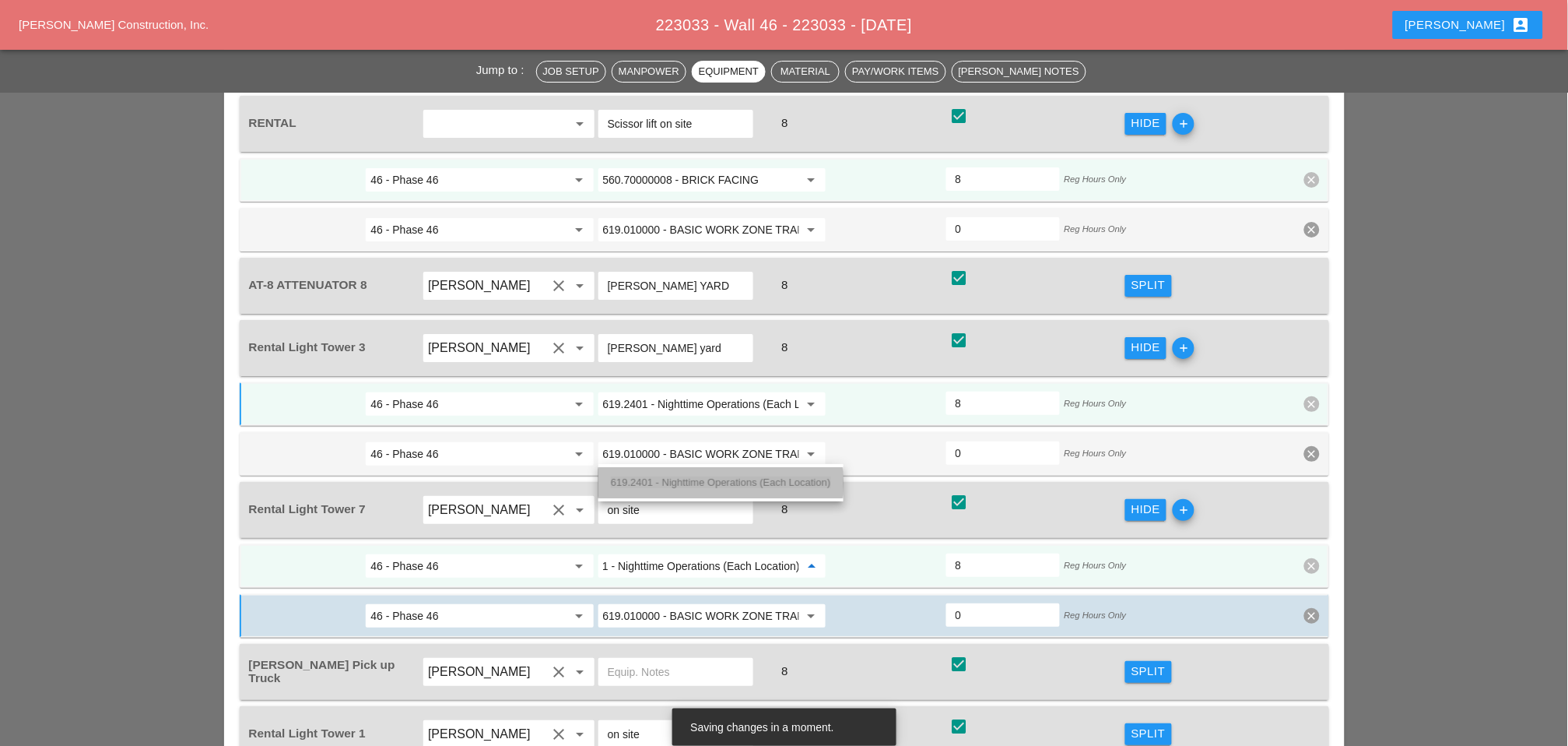
drag, startPoint x: 707, startPoint y: 473, endPoint x: 780, endPoint y: 512, distance: 82.8
click at [706, 475] on div "619.2401 - Nighttime Operations (Each Location)" at bounding box center [720, 483] width 220 height 19
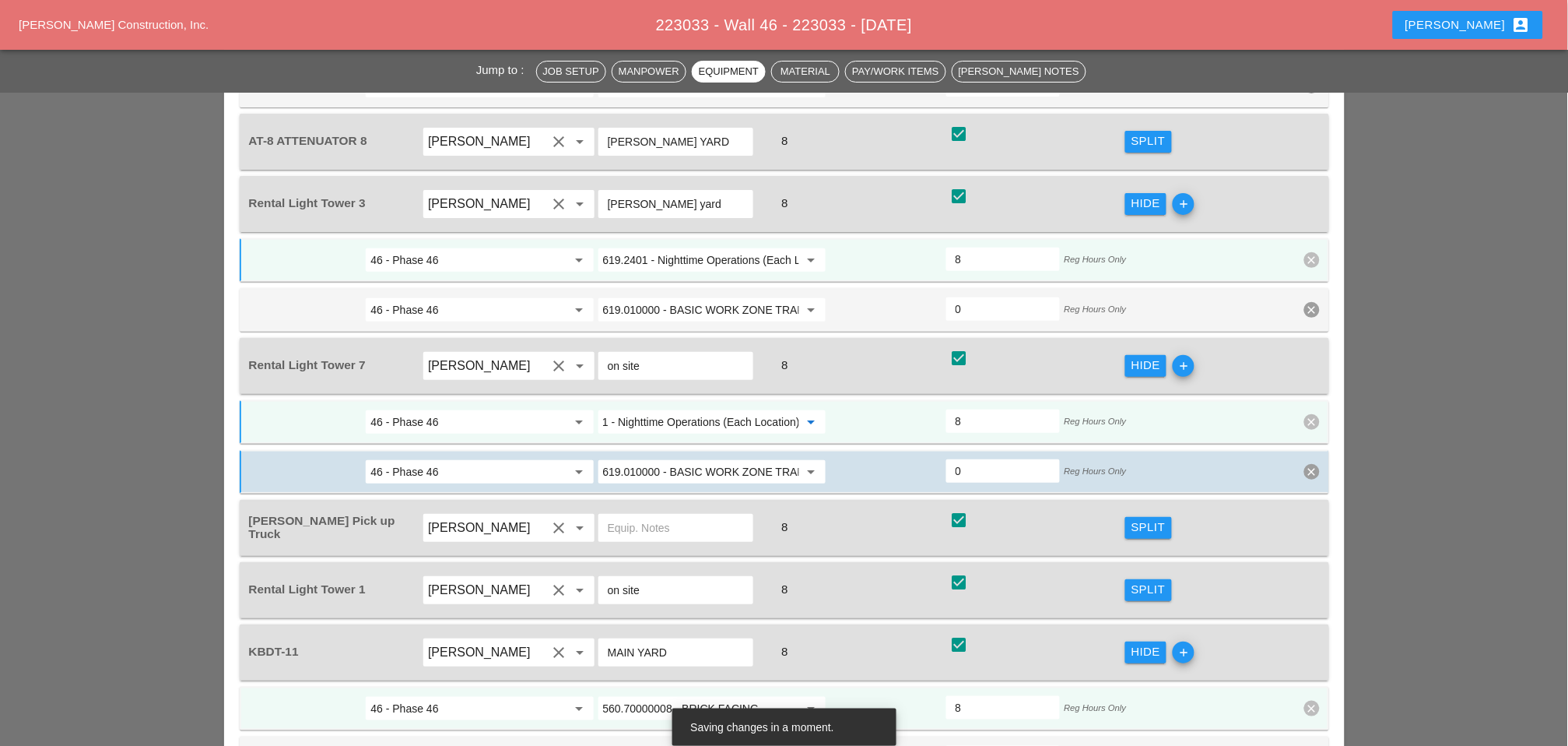
scroll to position [1817, 0]
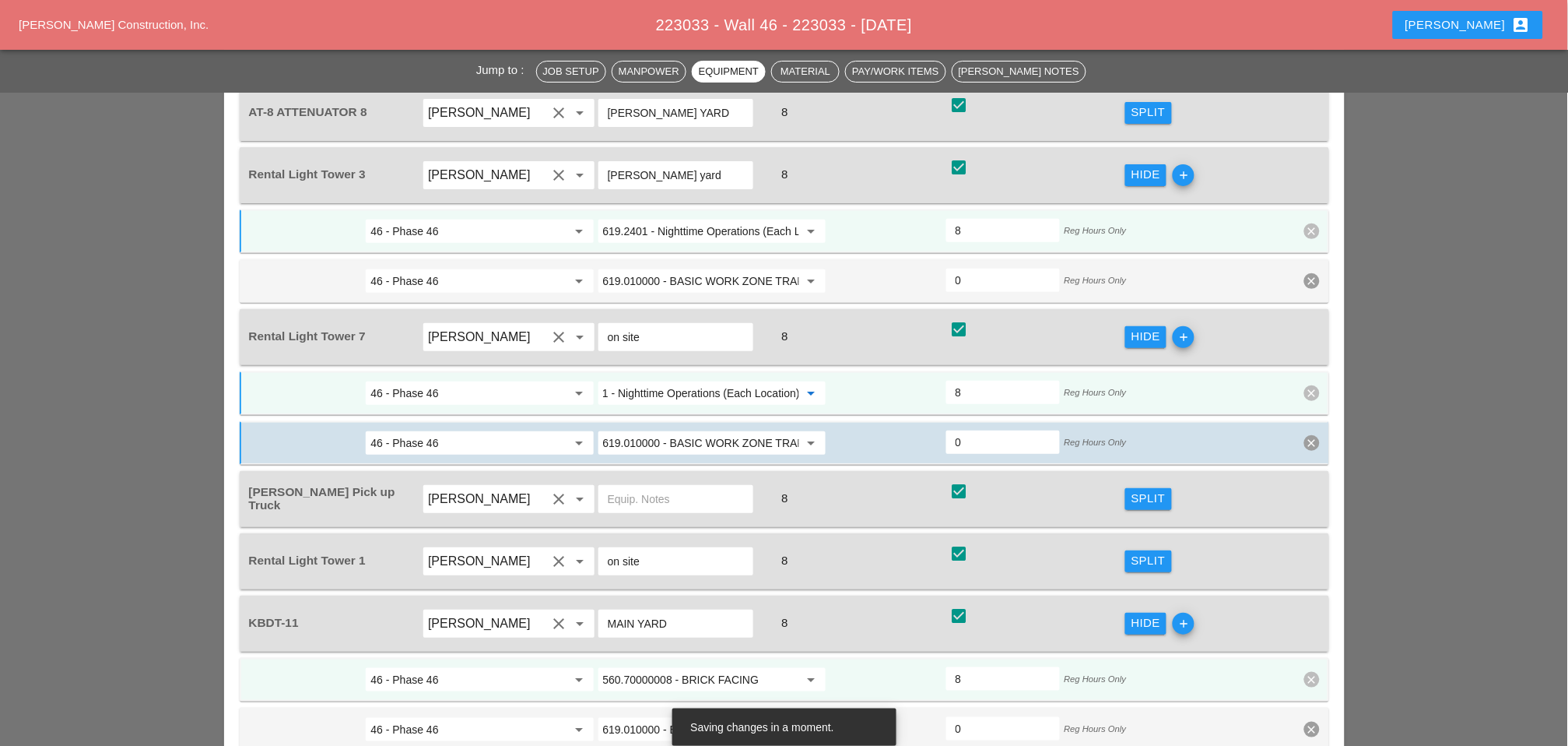
type input "619.2401 - Nighttime Operations (Each Location)"
click at [1149, 552] on div "Split" at bounding box center [1149, 561] width 34 height 18
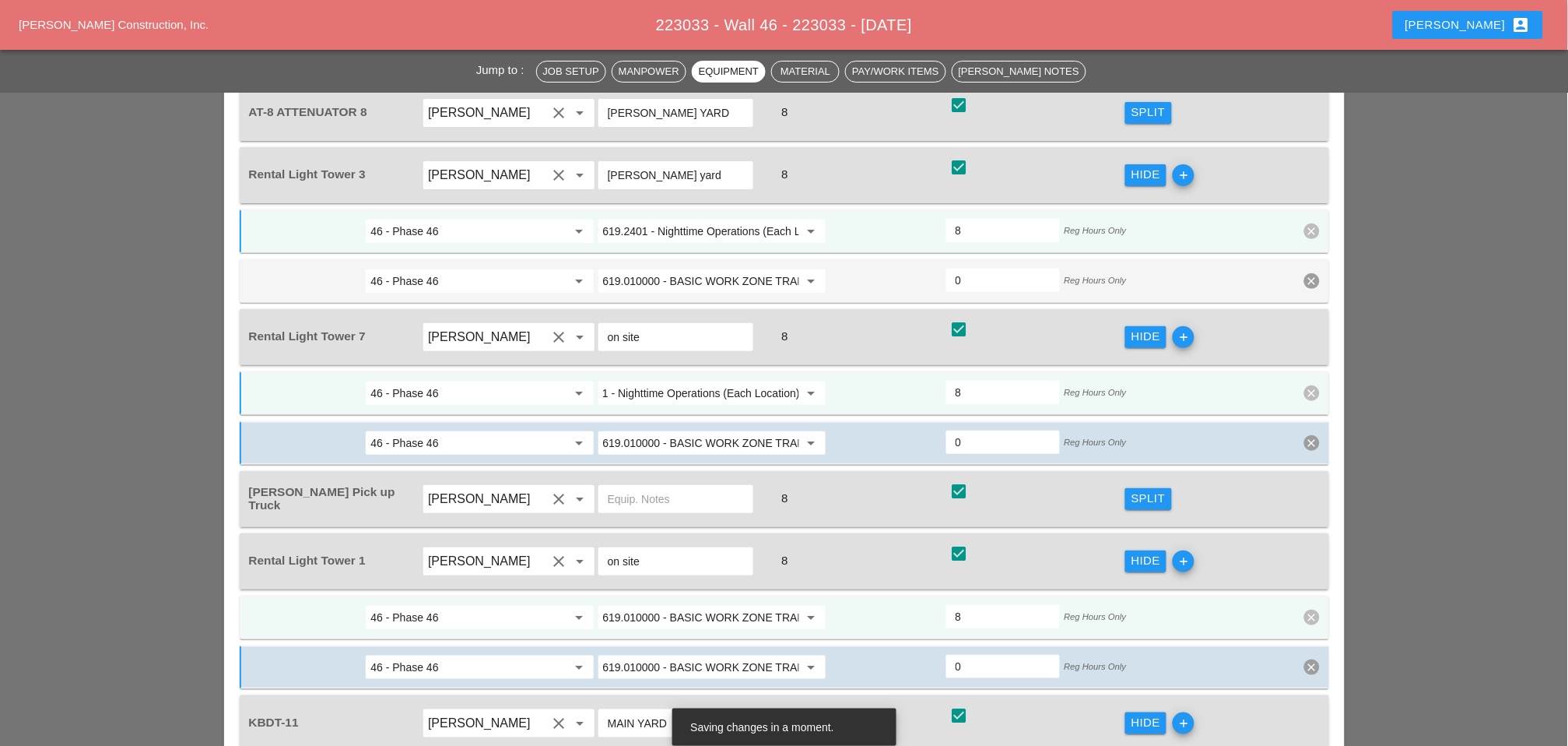
scroll to position [0, 0]
click at [686, 605] on input "619.010000 - BASIC WORK ZONE TRAFFIC CONTROL" at bounding box center [701, 618] width 196 height 25
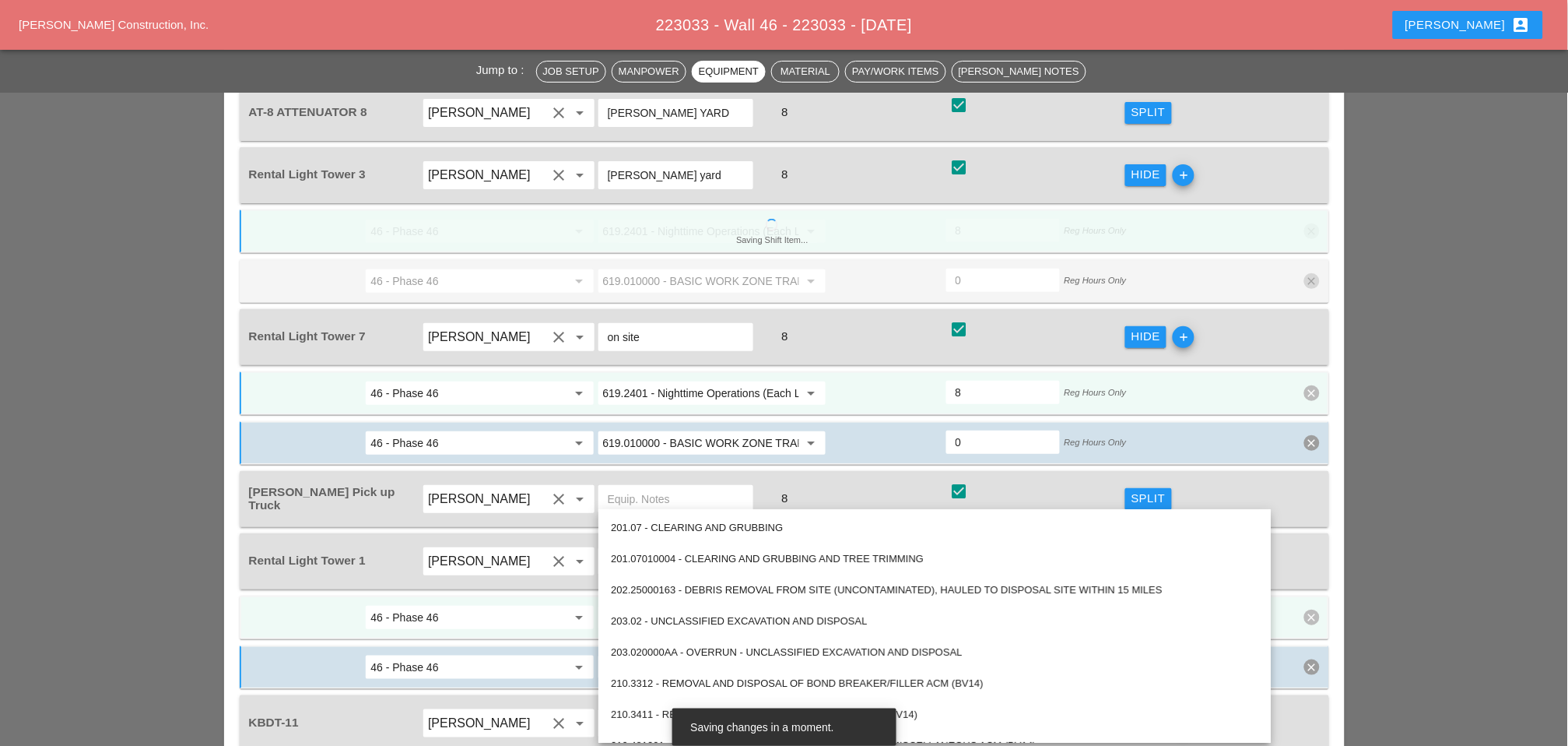
paste input "2401 - Nighttime Operations (Each Location)"
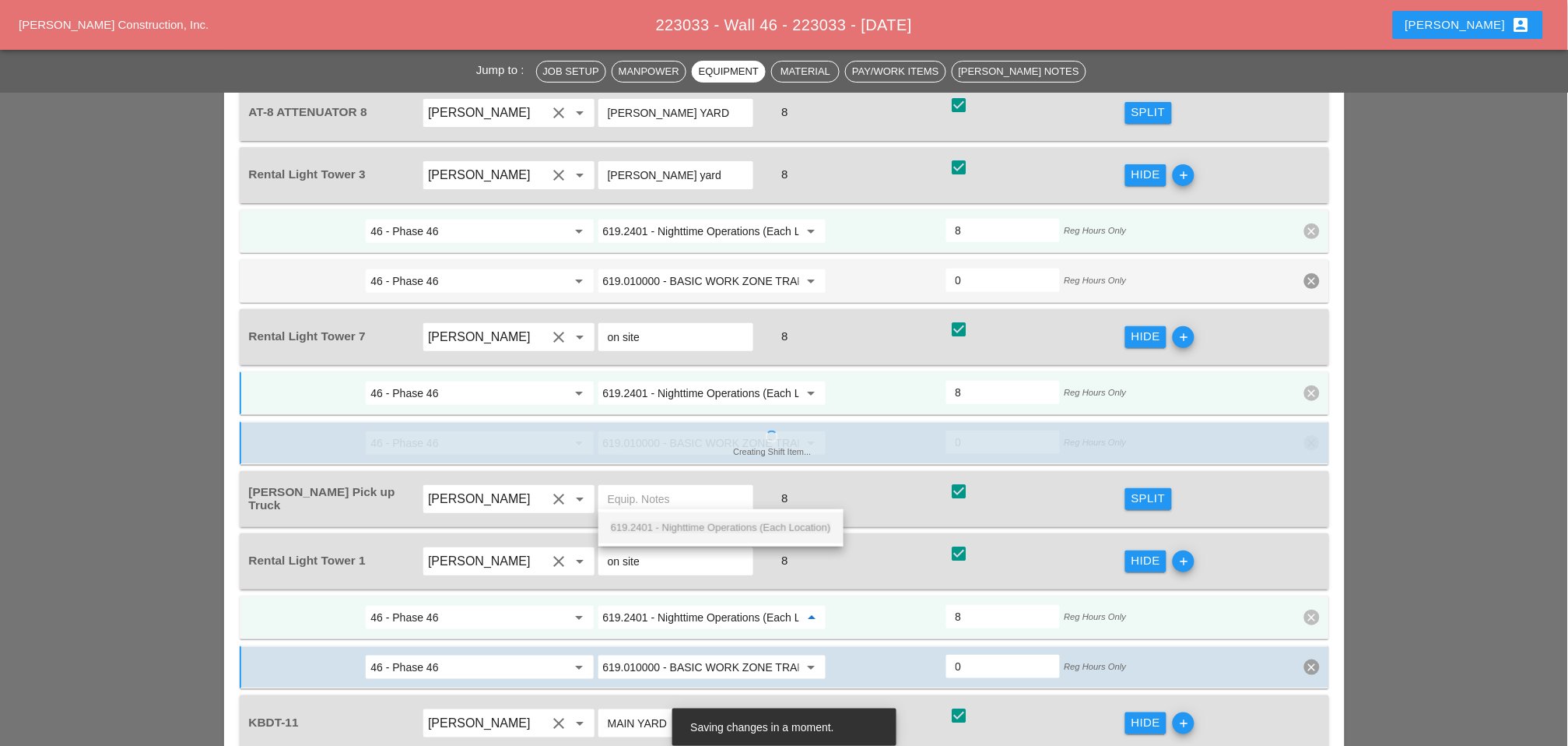
scroll to position [0, 39]
drag, startPoint x: 690, startPoint y: 528, endPoint x: 738, endPoint y: 543, distance: 50.3
click at [691, 528] on span "619.2401 - Nighttime Operations (Each Location)" at bounding box center [720, 527] width 220 height 12
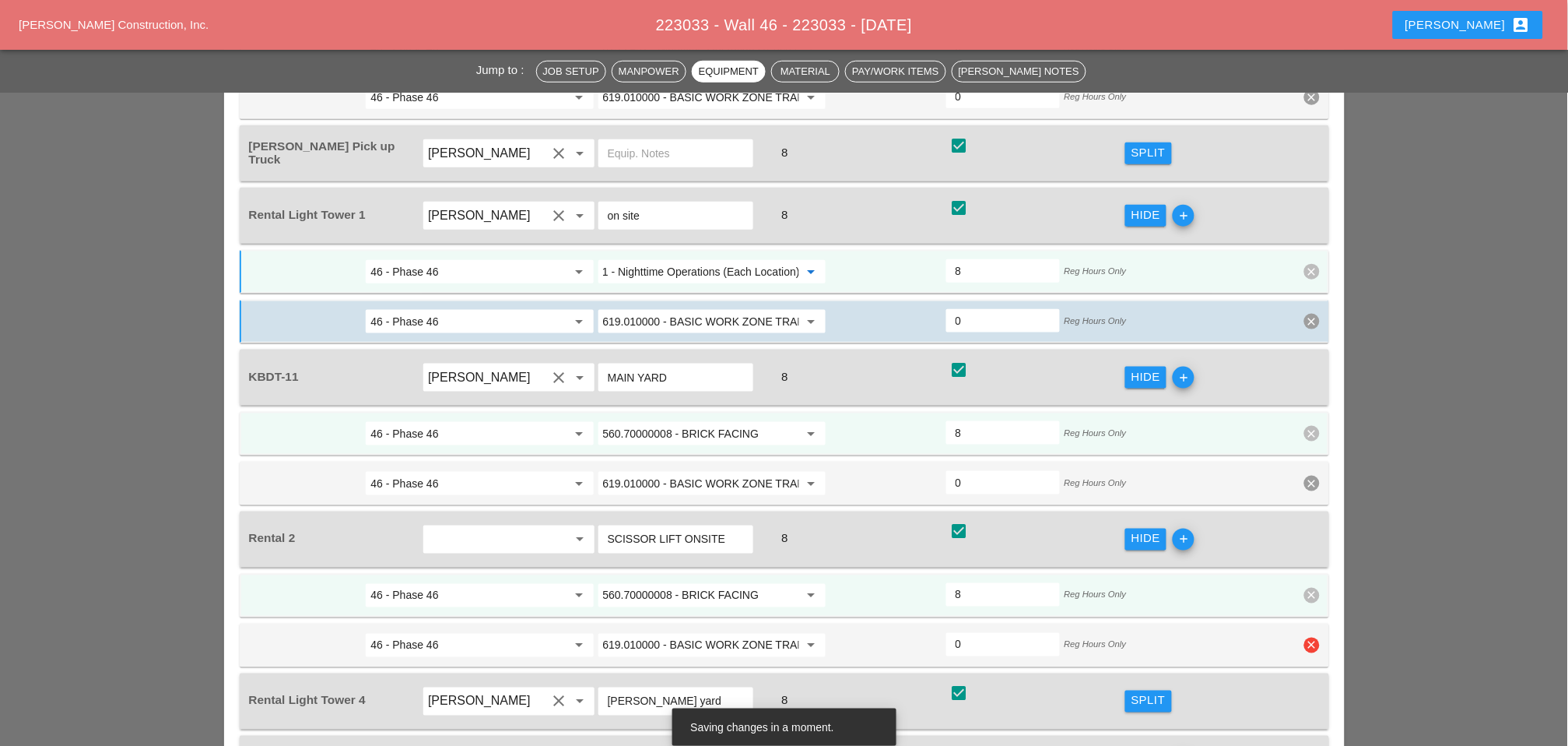
scroll to position [2248, 0]
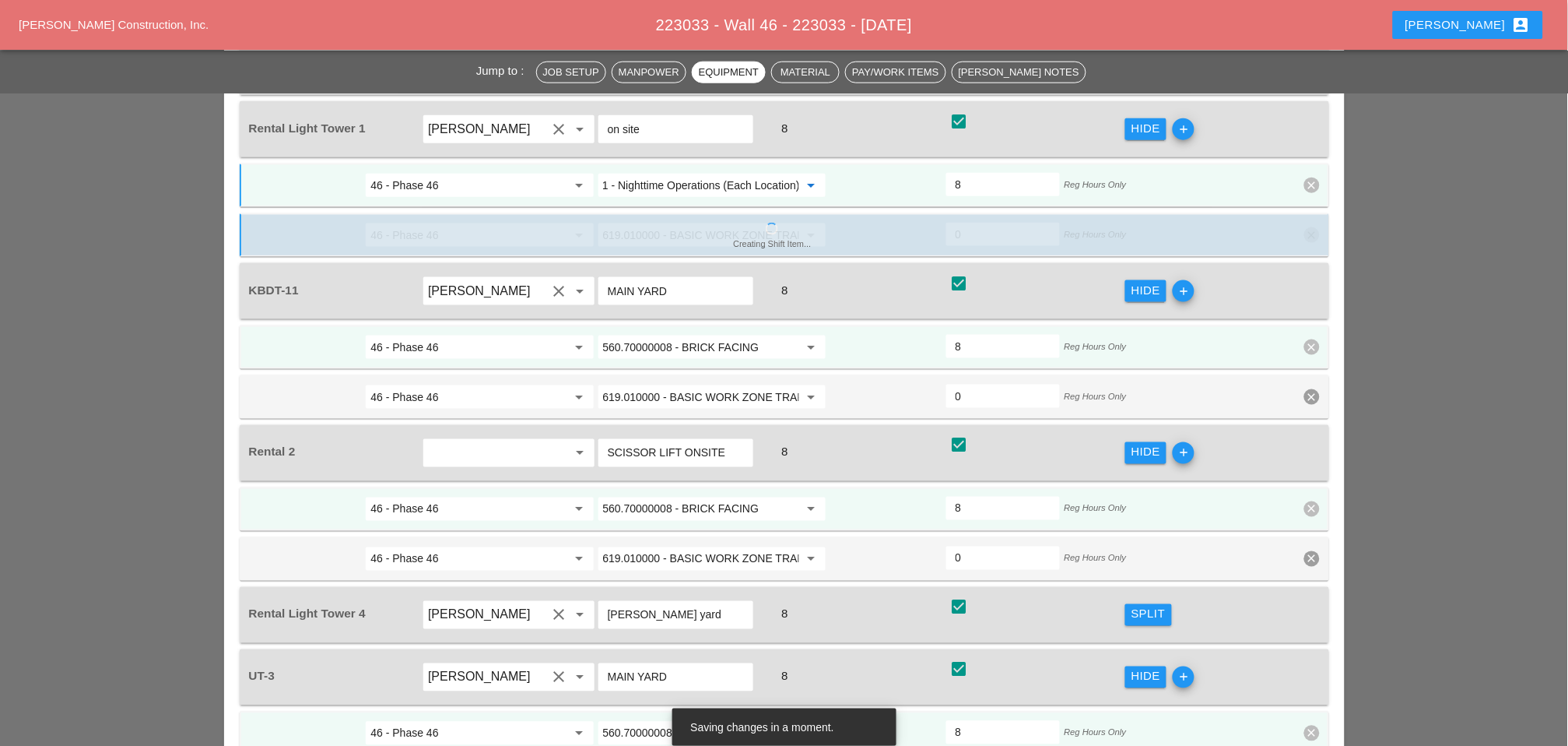
type input "619.2401 - Nighttime Operations (Each Location)"
click at [1148, 606] on div "Split" at bounding box center [1149, 615] width 34 height 18
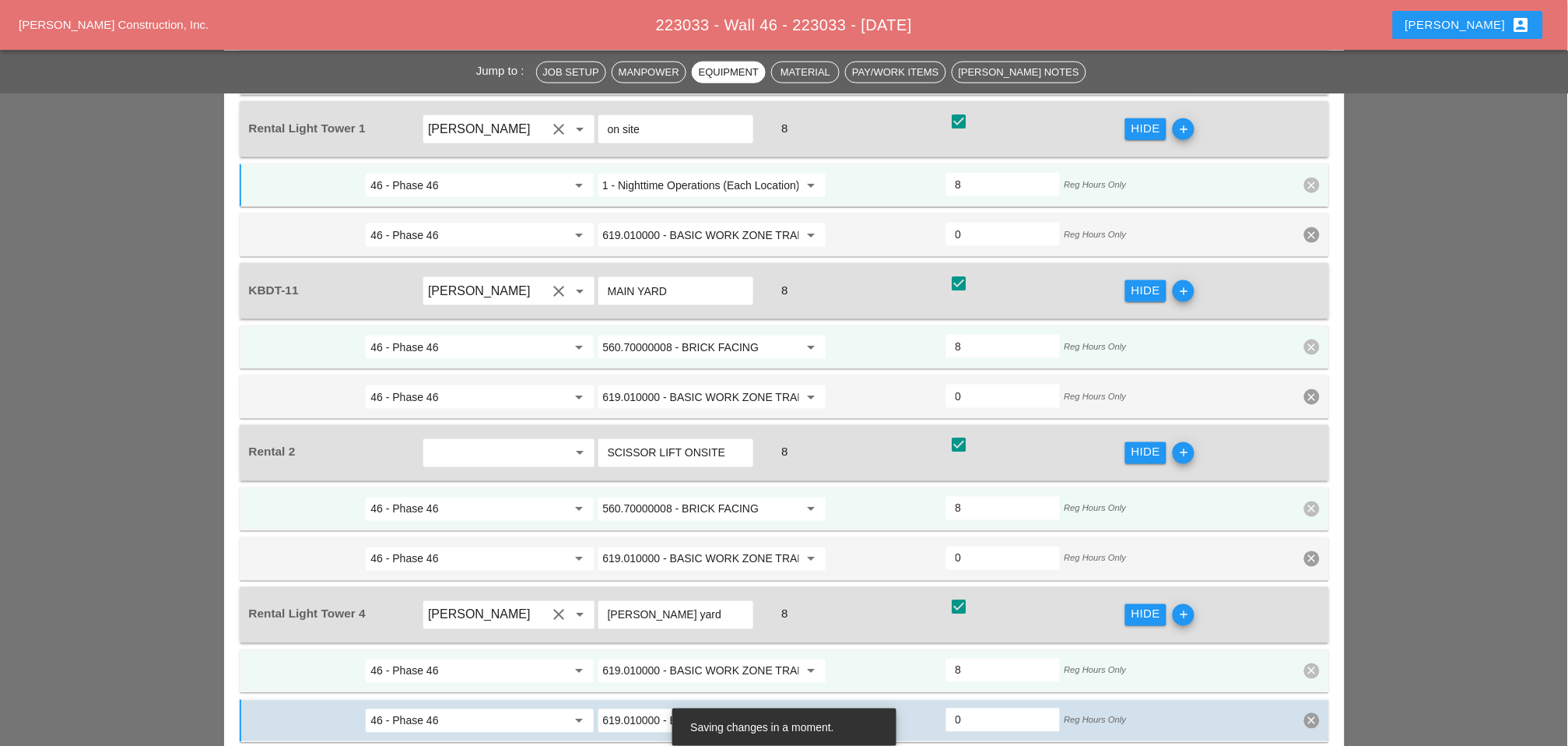
scroll to position [0, 0]
click at [655, 659] on input "619.010000 - BASIC WORK ZONE TRAFFIC CONTROL" at bounding box center [701, 672] width 196 height 25
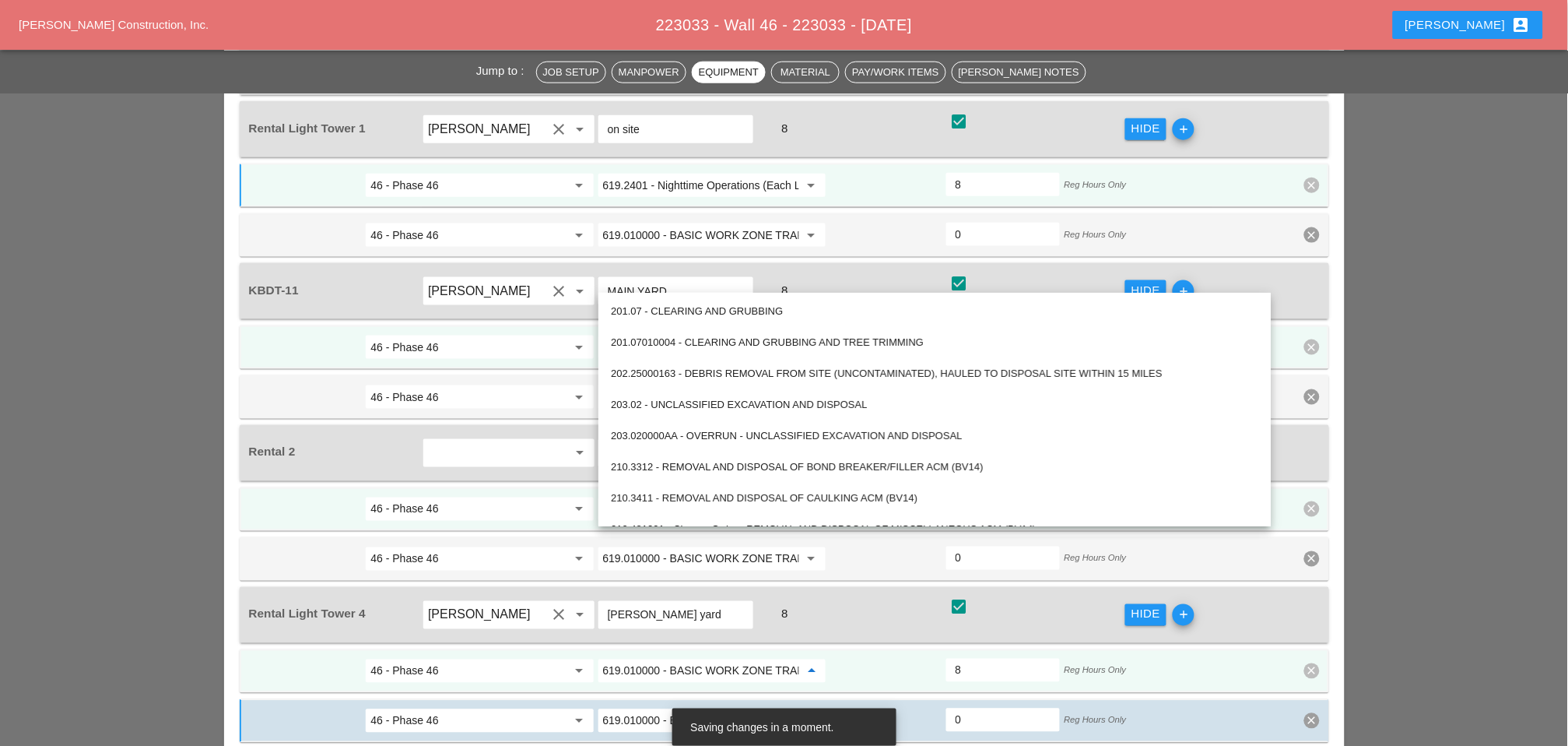
paste input "2401 - Nighttime Operations (Each Location)"
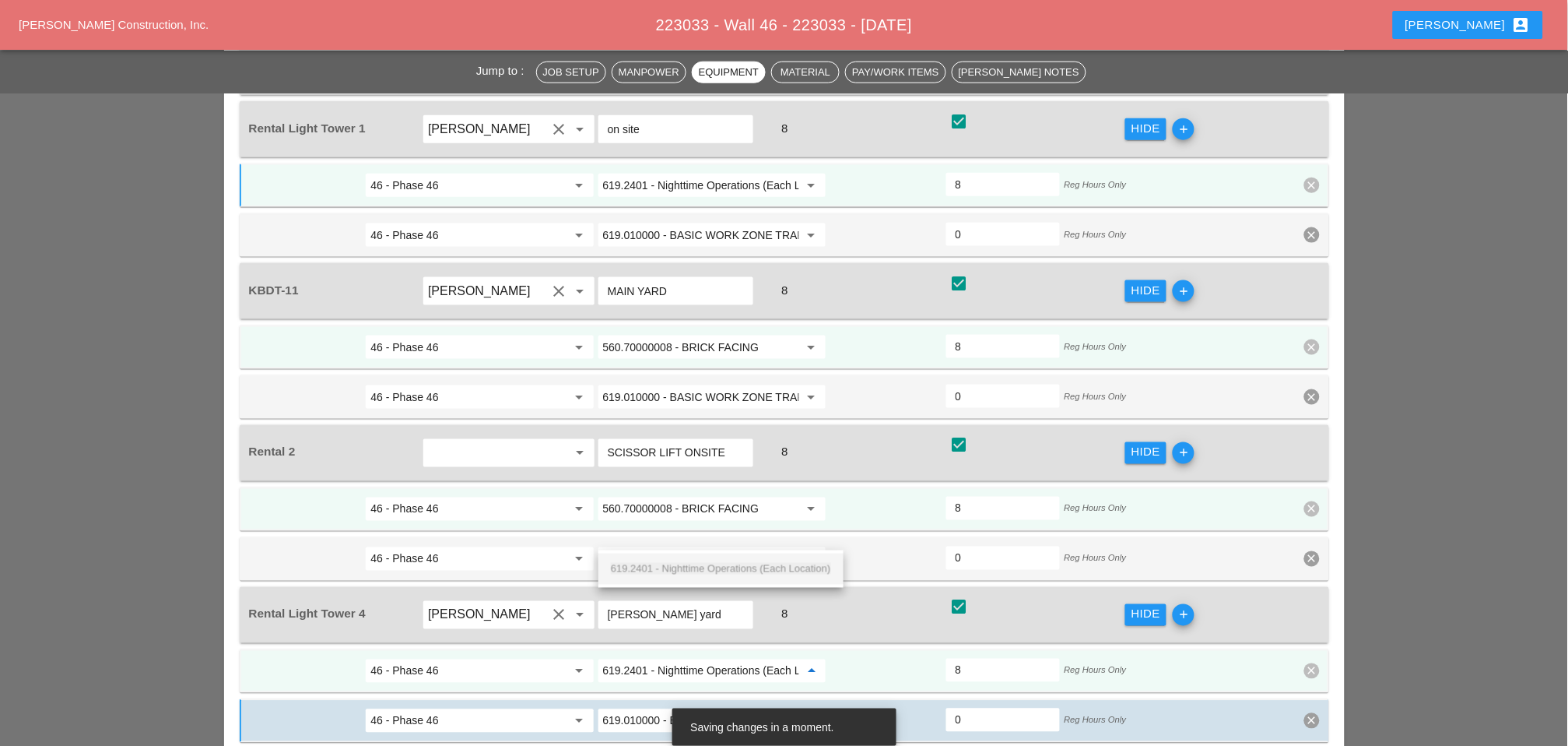
scroll to position [0, 39]
drag, startPoint x: 672, startPoint y: 566, endPoint x: 695, endPoint y: 569, distance: 23.2
click at [673, 566] on span "619.2401 - Nighttime Operations (Each Location)" at bounding box center [720, 568] width 220 height 12
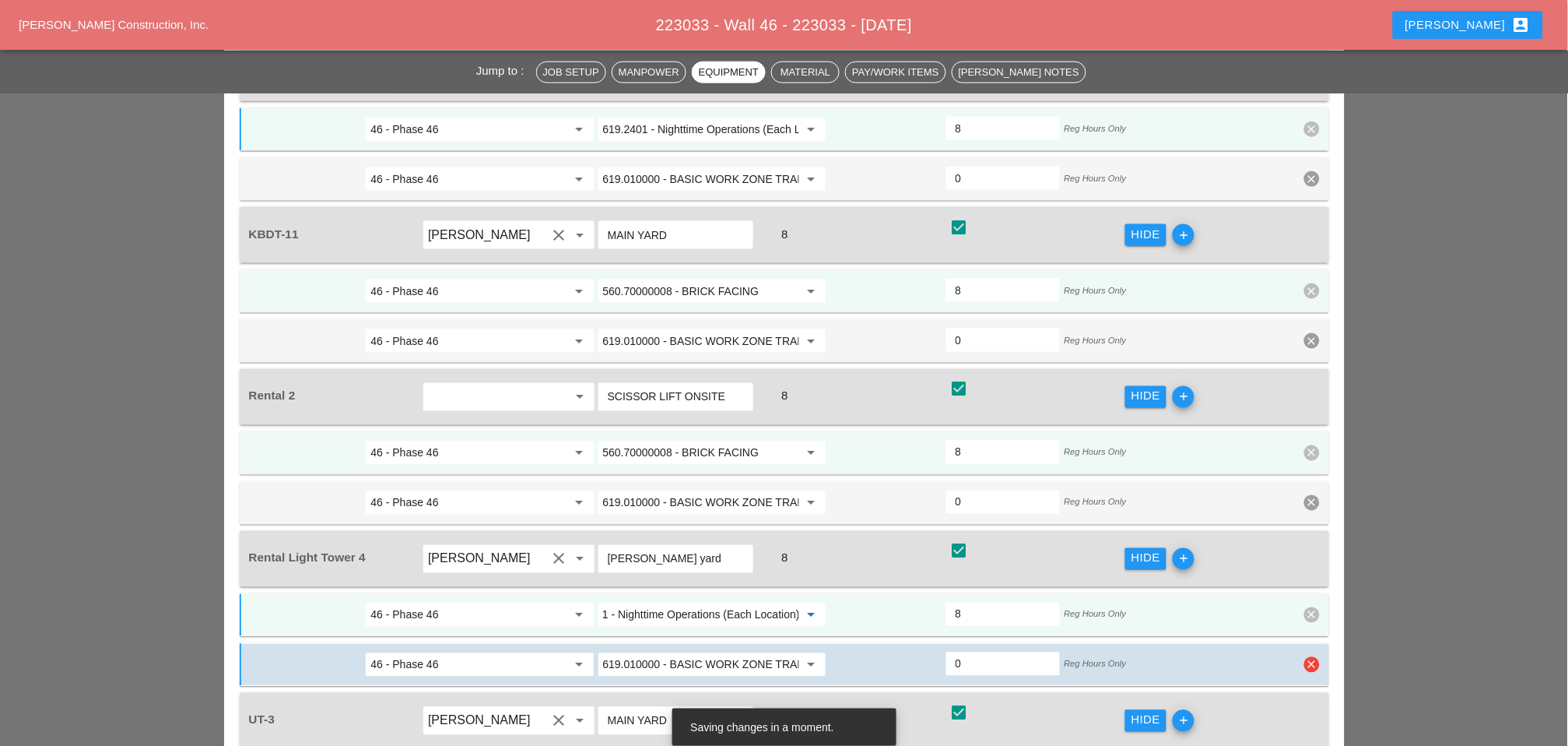
scroll to position [2336, 0]
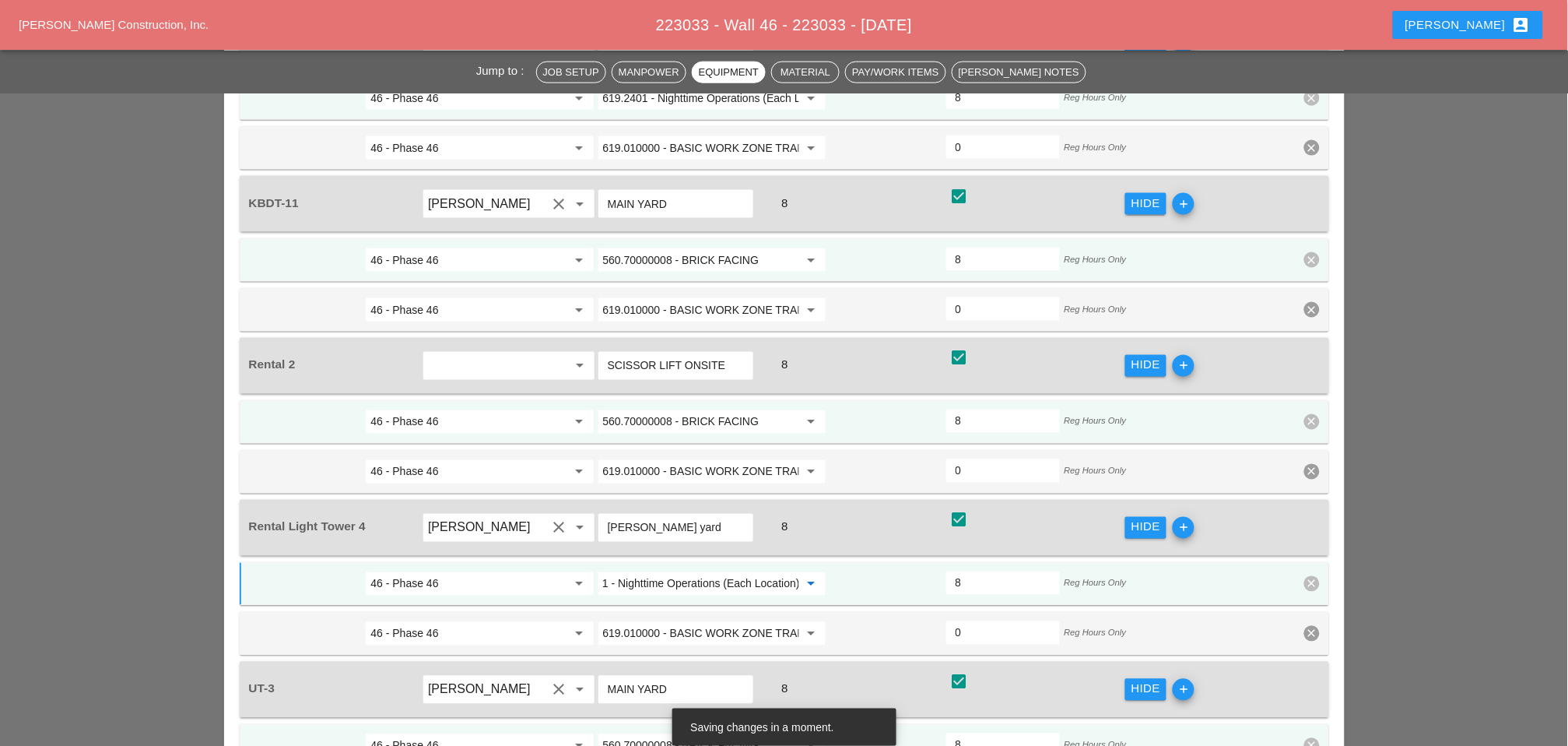
type input "619.2401 - Nighttime Operations (Each Location)"
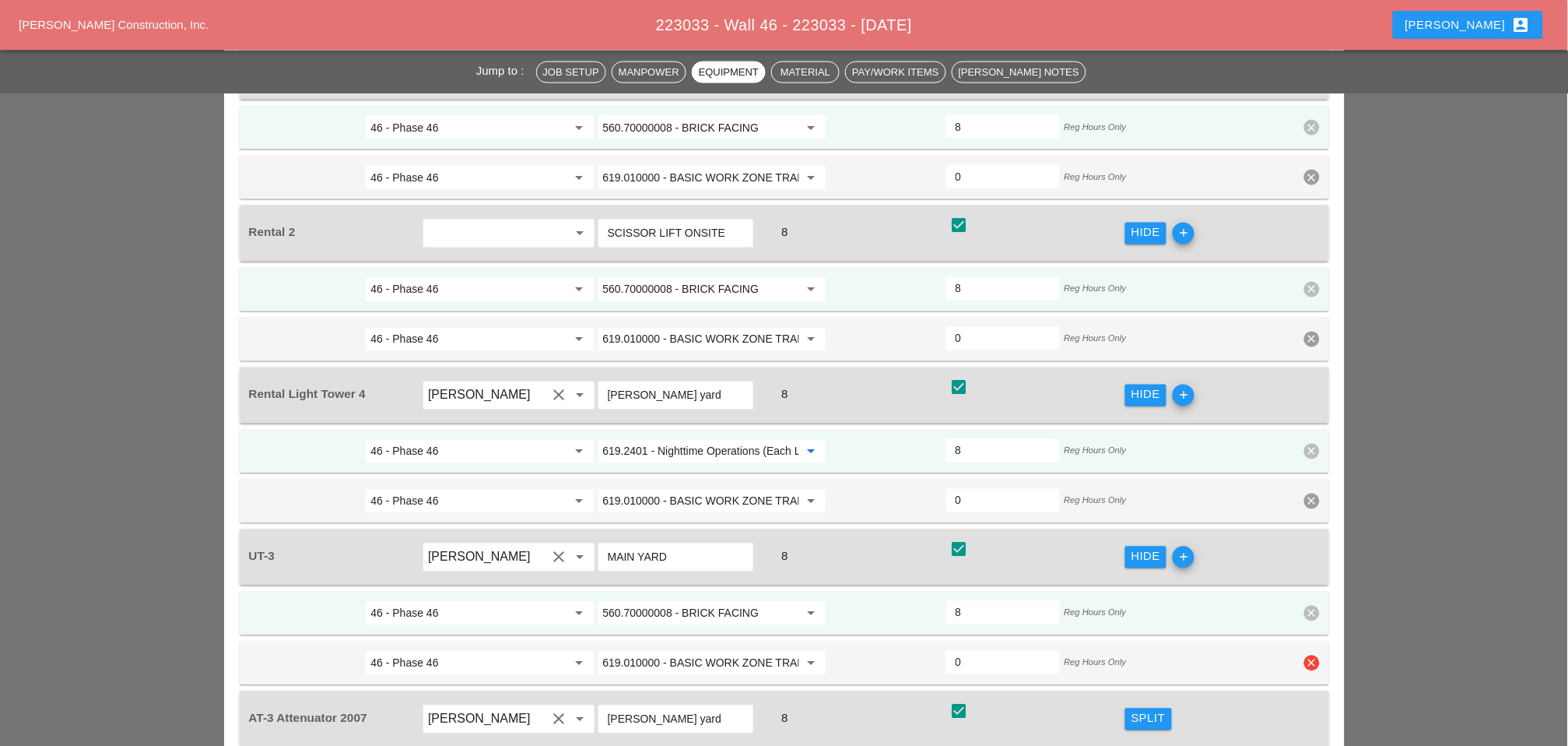
scroll to position [2509, 0]
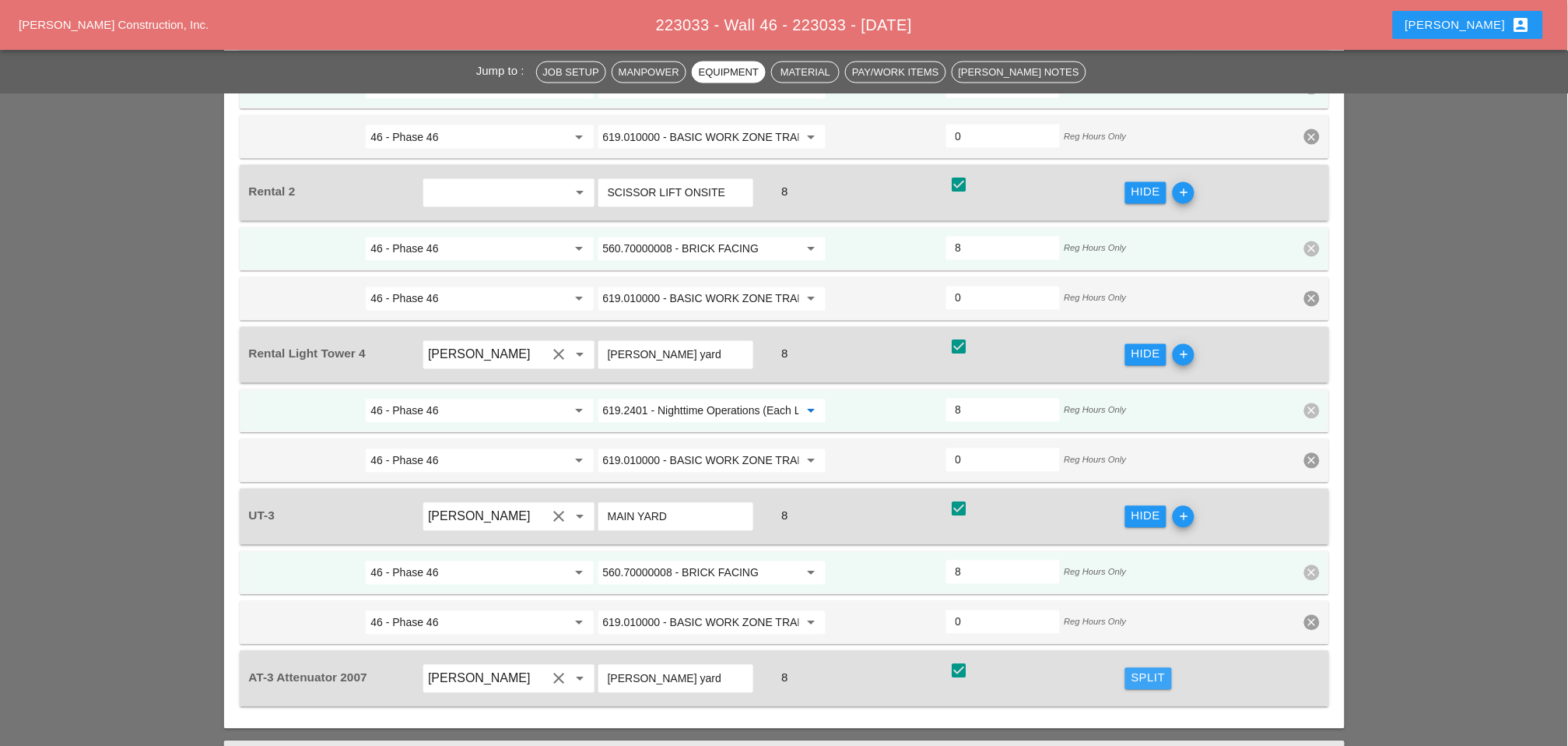
click at [1149, 669] on div "Split" at bounding box center [1149, 678] width 34 height 18
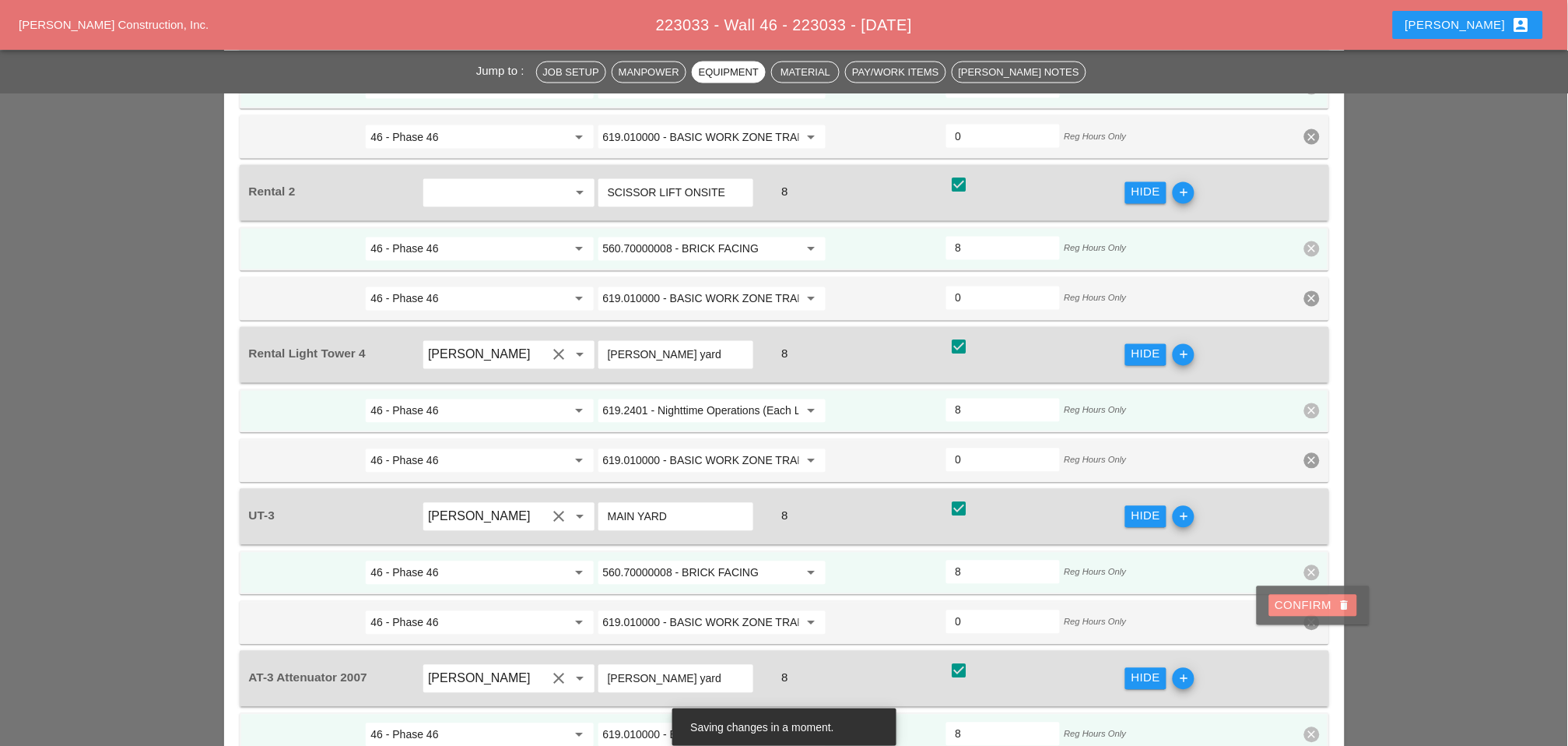
drag, startPoint x: 1310, startPoint y: 608, endPoint x: 1317, endPoint y: 490, distance: 118.2
click at [1311, 607] on div "Confirm delete" at bounding box center [1314, 606] width 76 height 18
click at [1313, 615] on icon "clear" at bounding box center [1312, 623] width 16 height 16
click at [1306, 446] on div "Confirm delete" at bounding box center [1314, 449] width 76 height 18
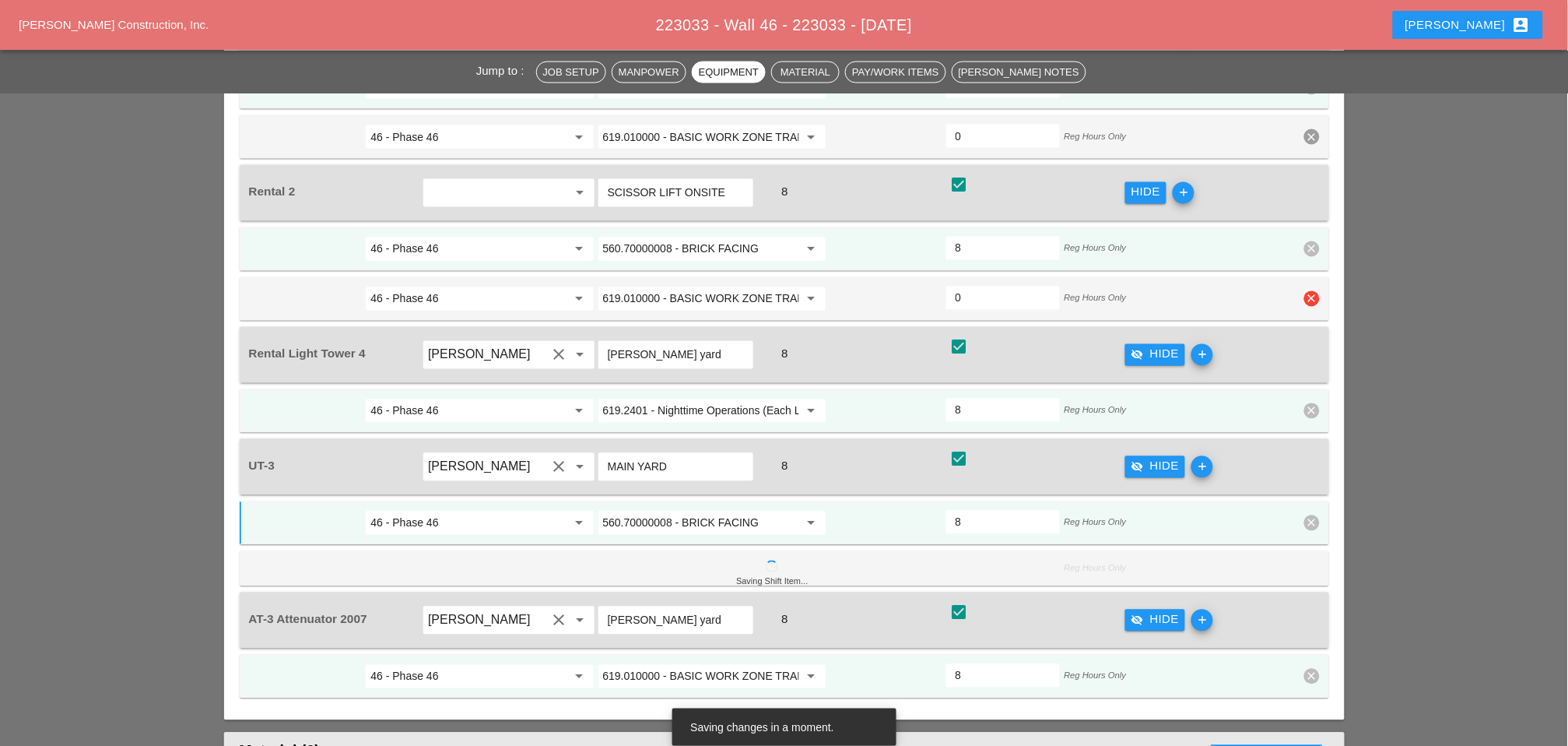
click at [1312, 307] on icon "clear" at bounding box center [1312, 299] width 16 height 16
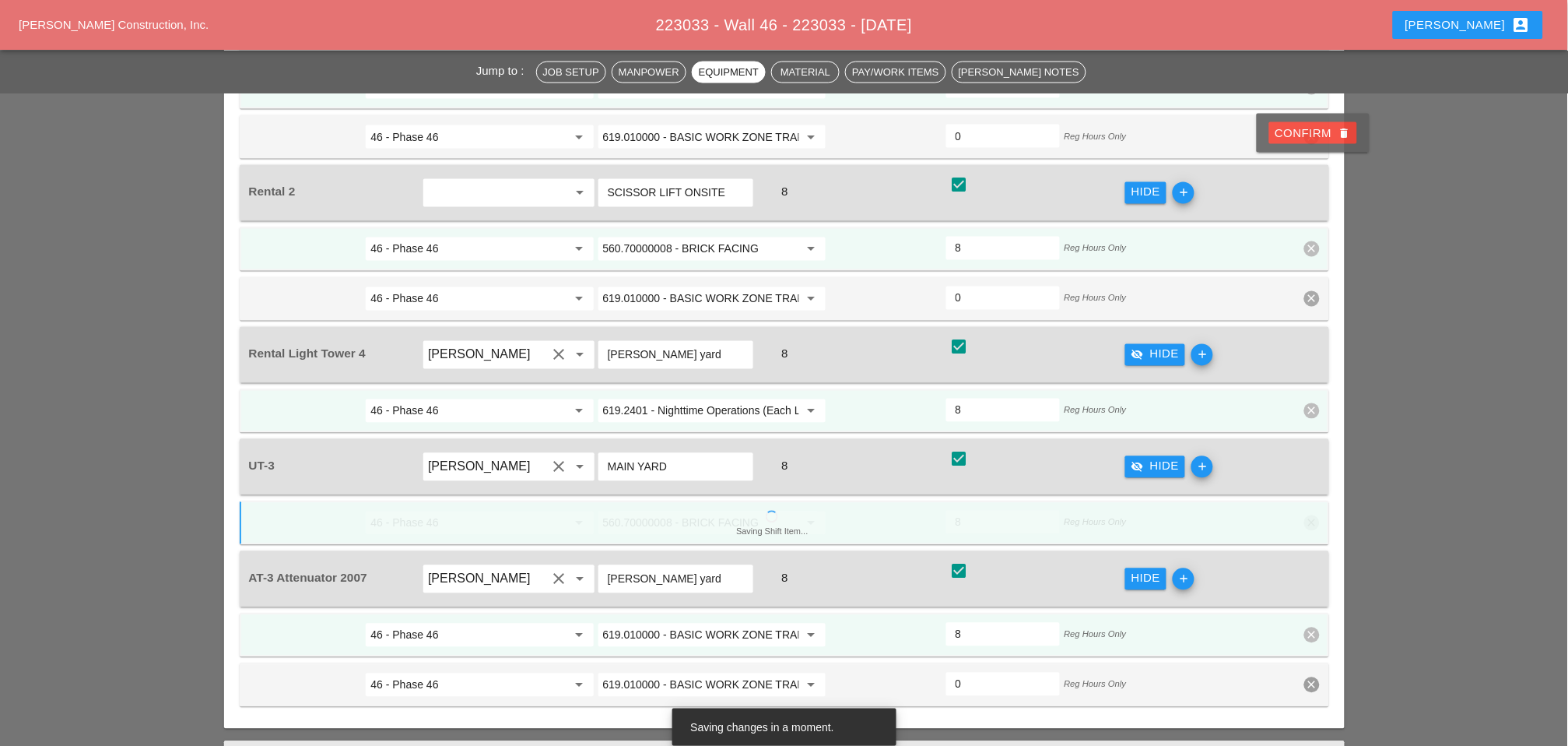
scroll to position [2336, 0]
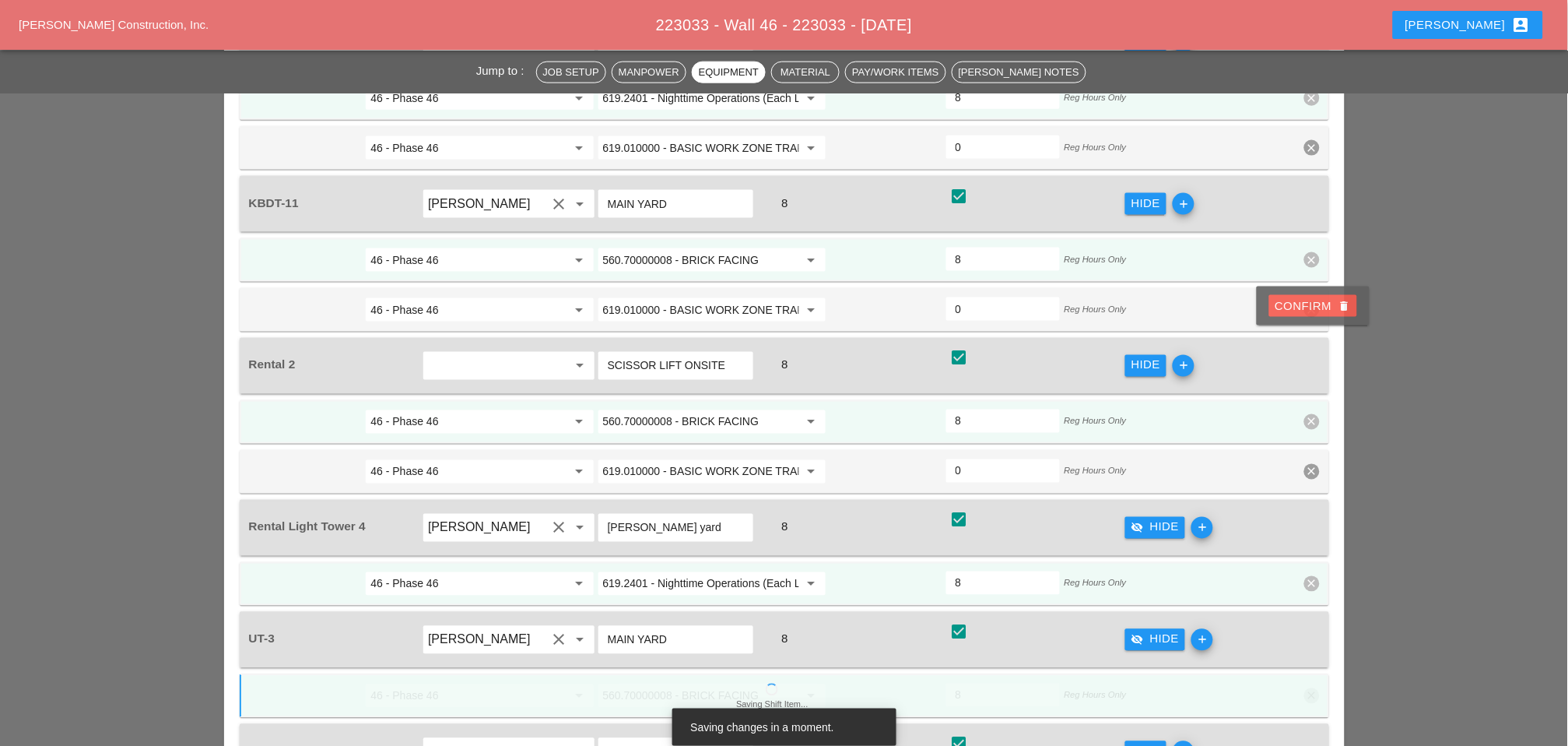
click at [1307, 305] on div "Confirm delete" at bounding box center [1314, 306] width 76 height 18
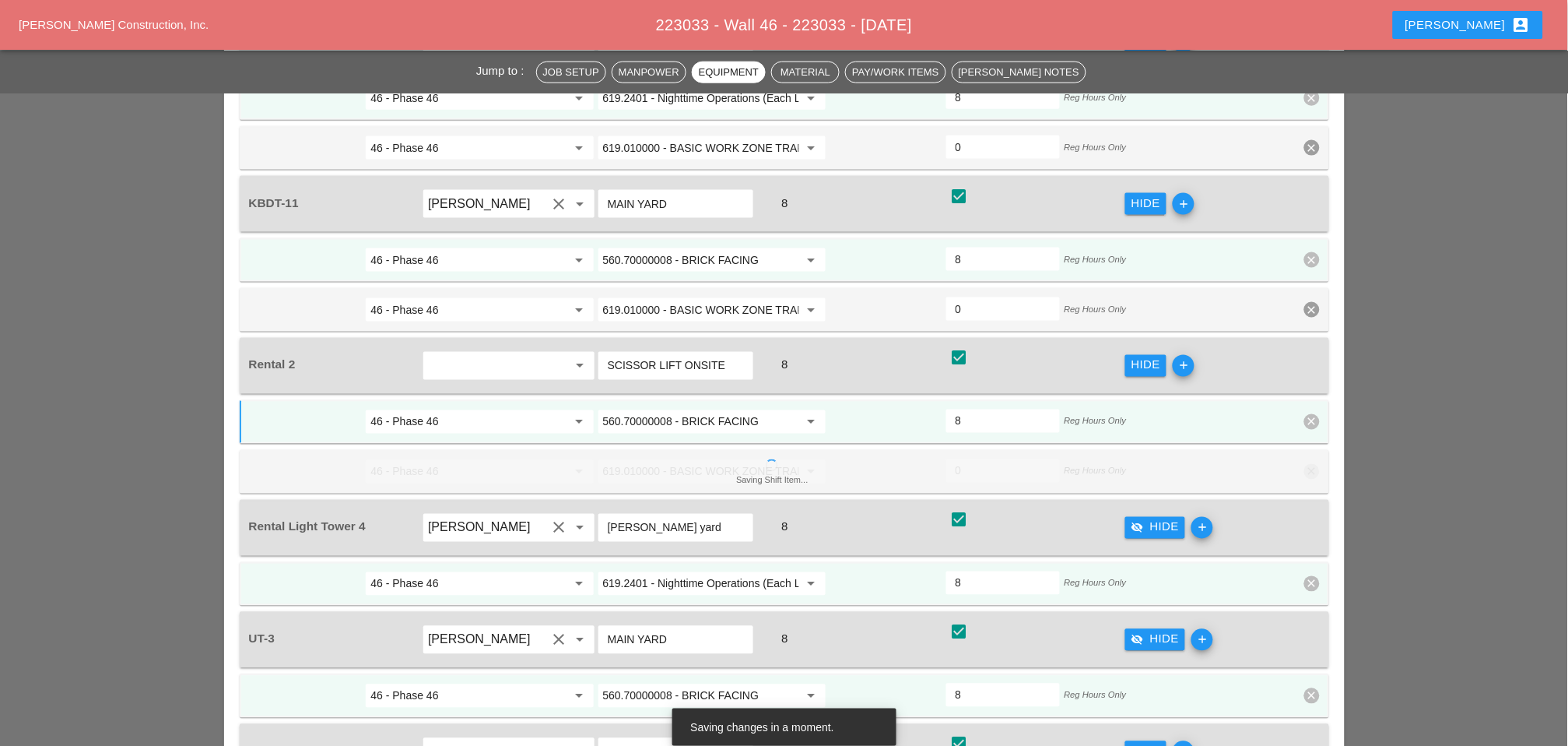
scroll to position [2162, 0]
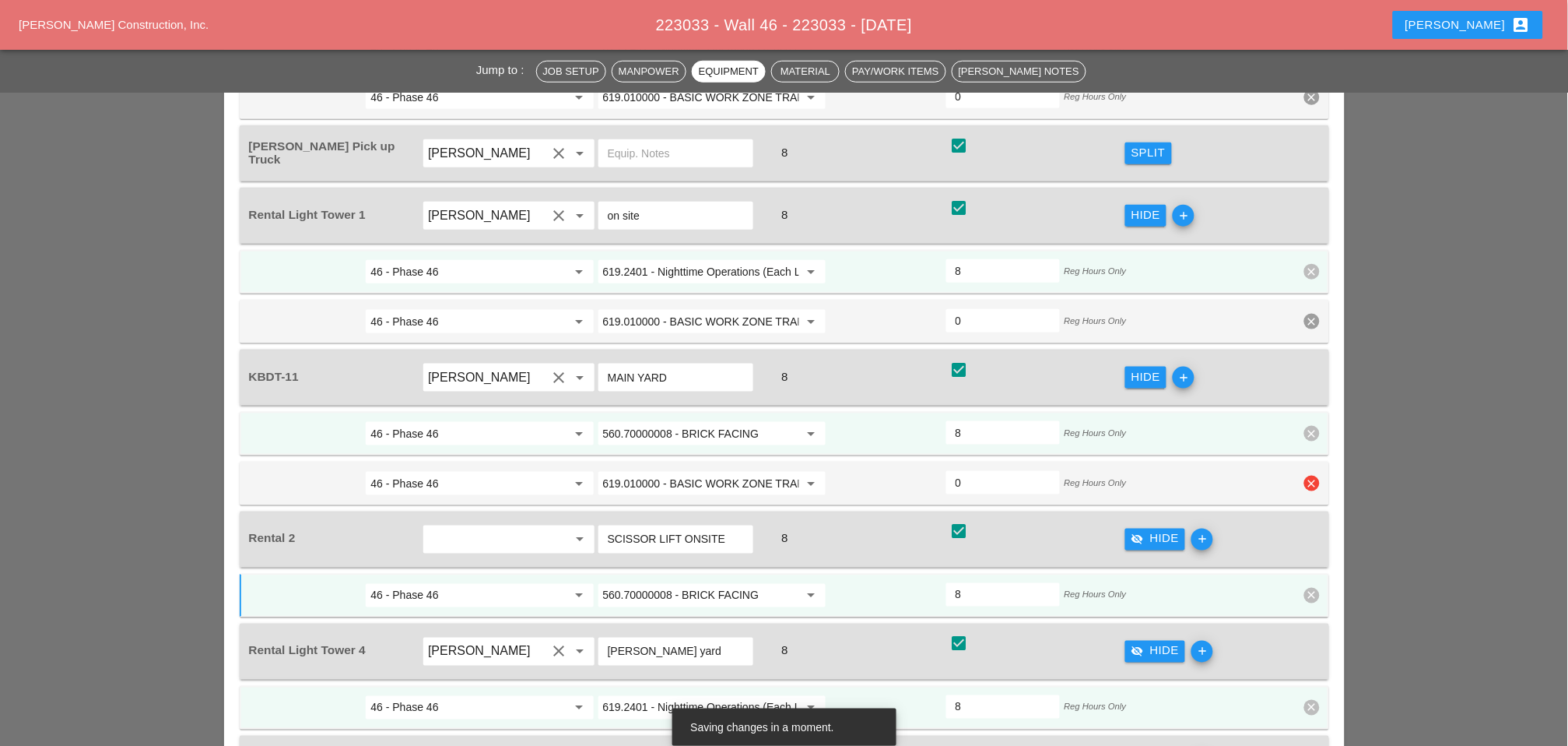
click at [1314, 476] on icon "clear" at bounding box center [1312, 484] width 16 height 16
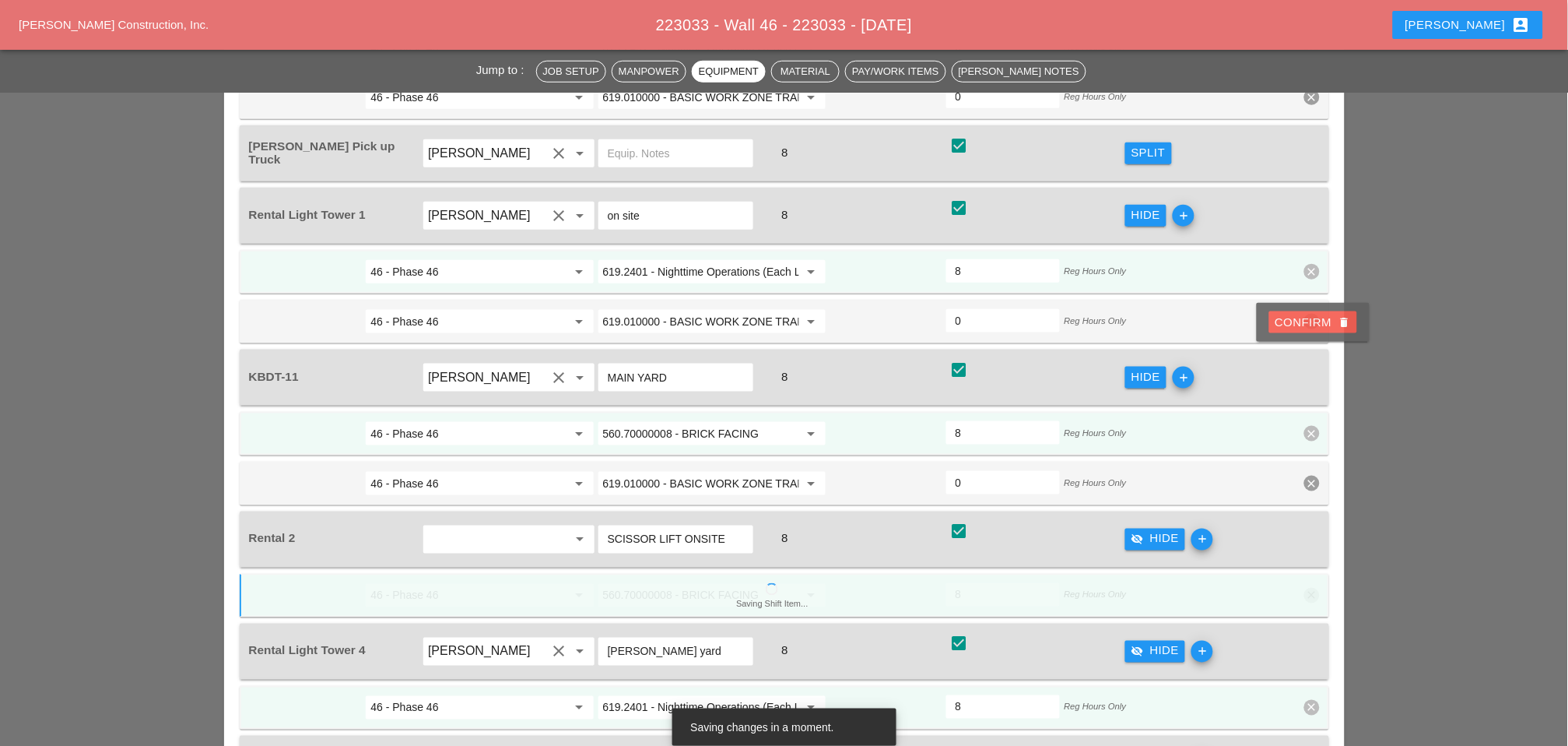
click at [1300, 319] on div "Confirm delete" at bounding box center [1314, 322] width 76 height 18
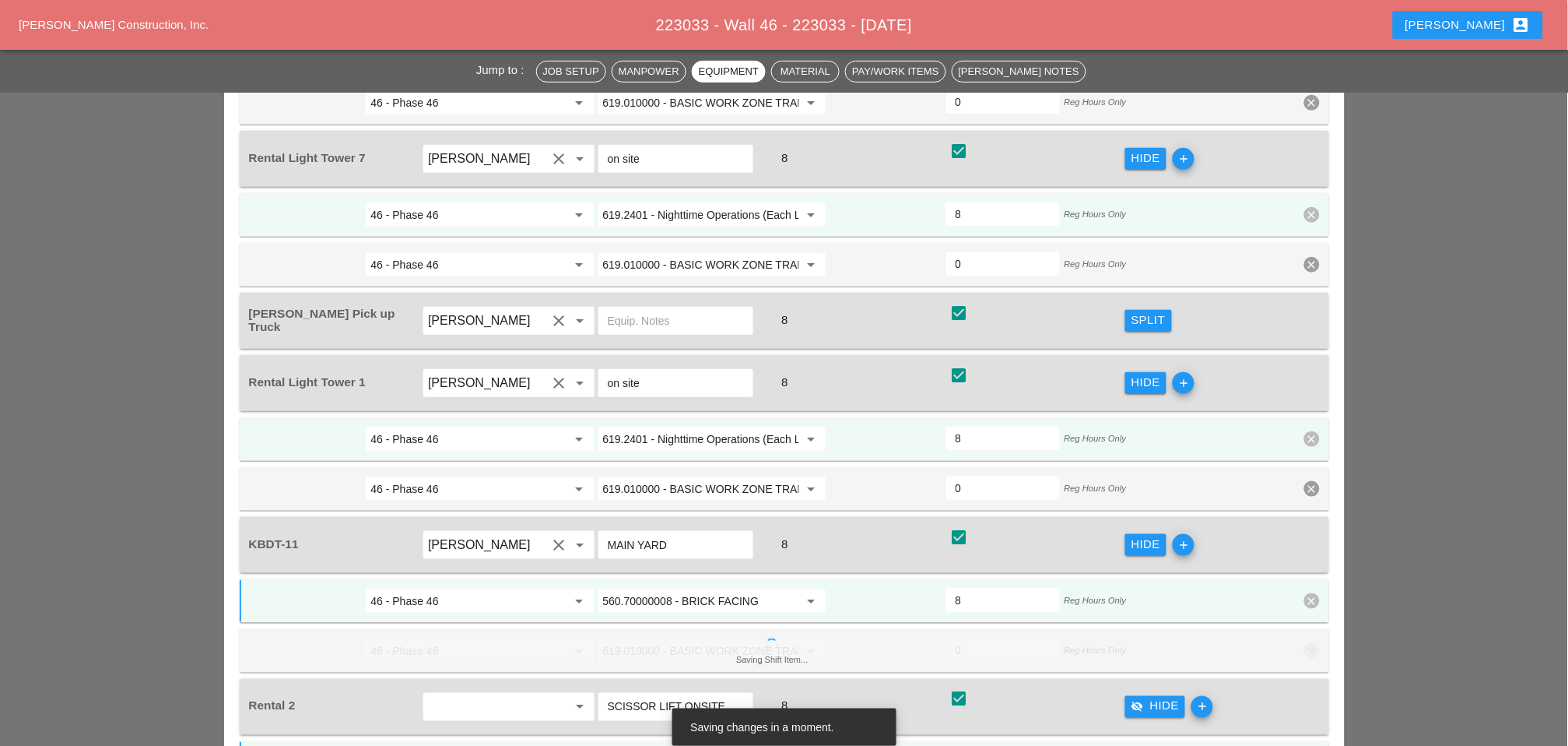
scroll to position [1989, 0]
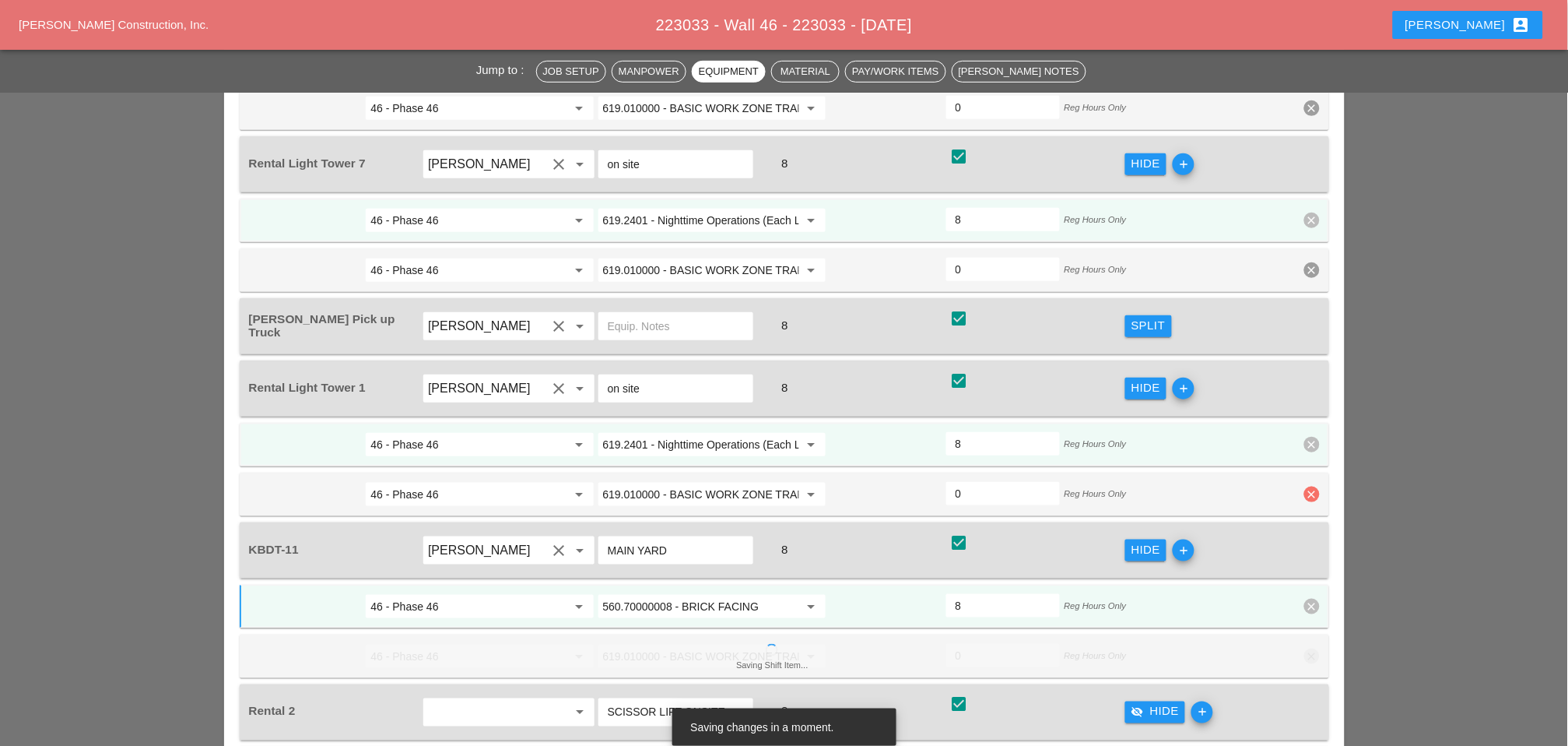
click at [1310, 487] on icon "clear" at bounding box center [1312, 495] width 16 height 16
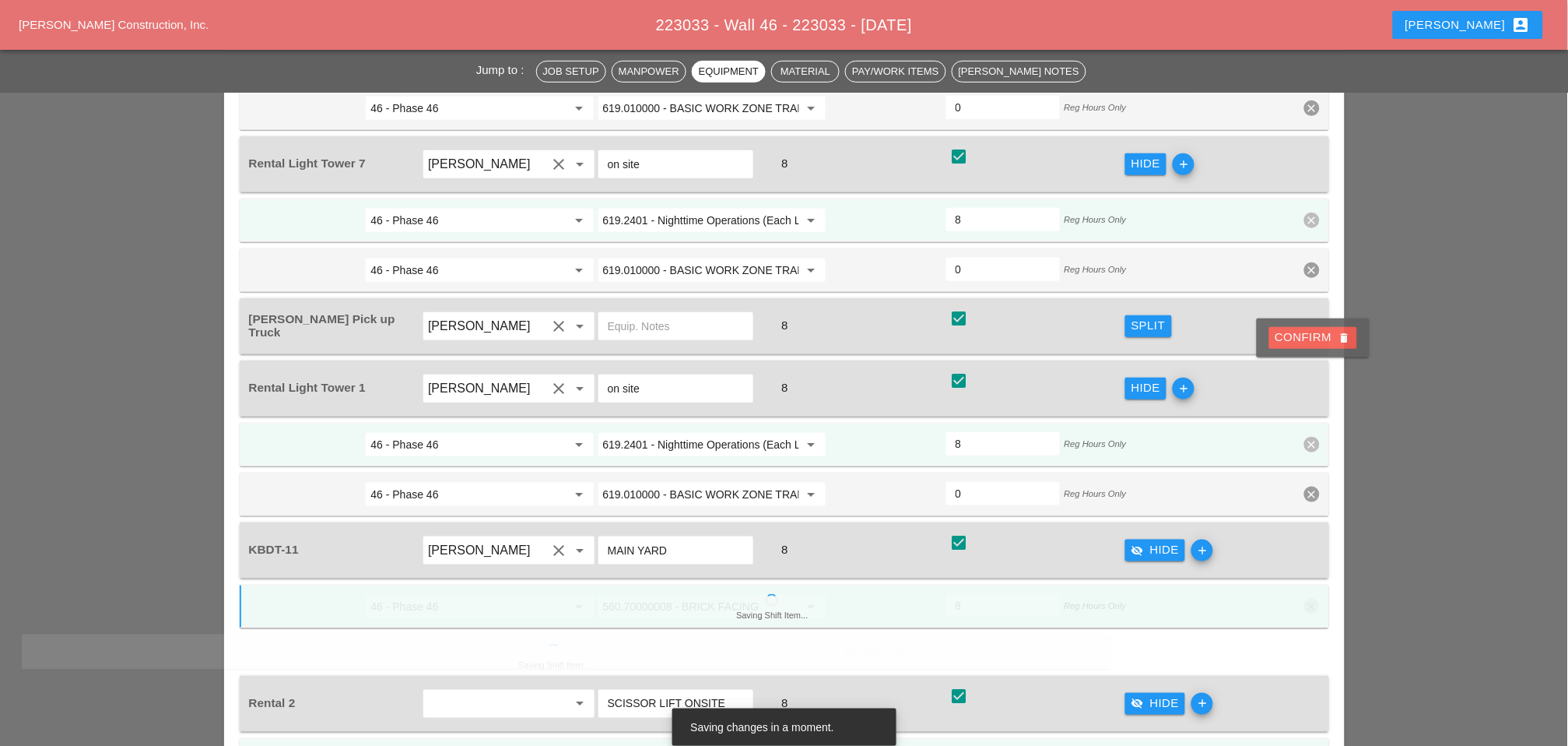
click at [1291, 333] on div "Confirm delete" at bounding box center [1314, 337] width 76 height 18
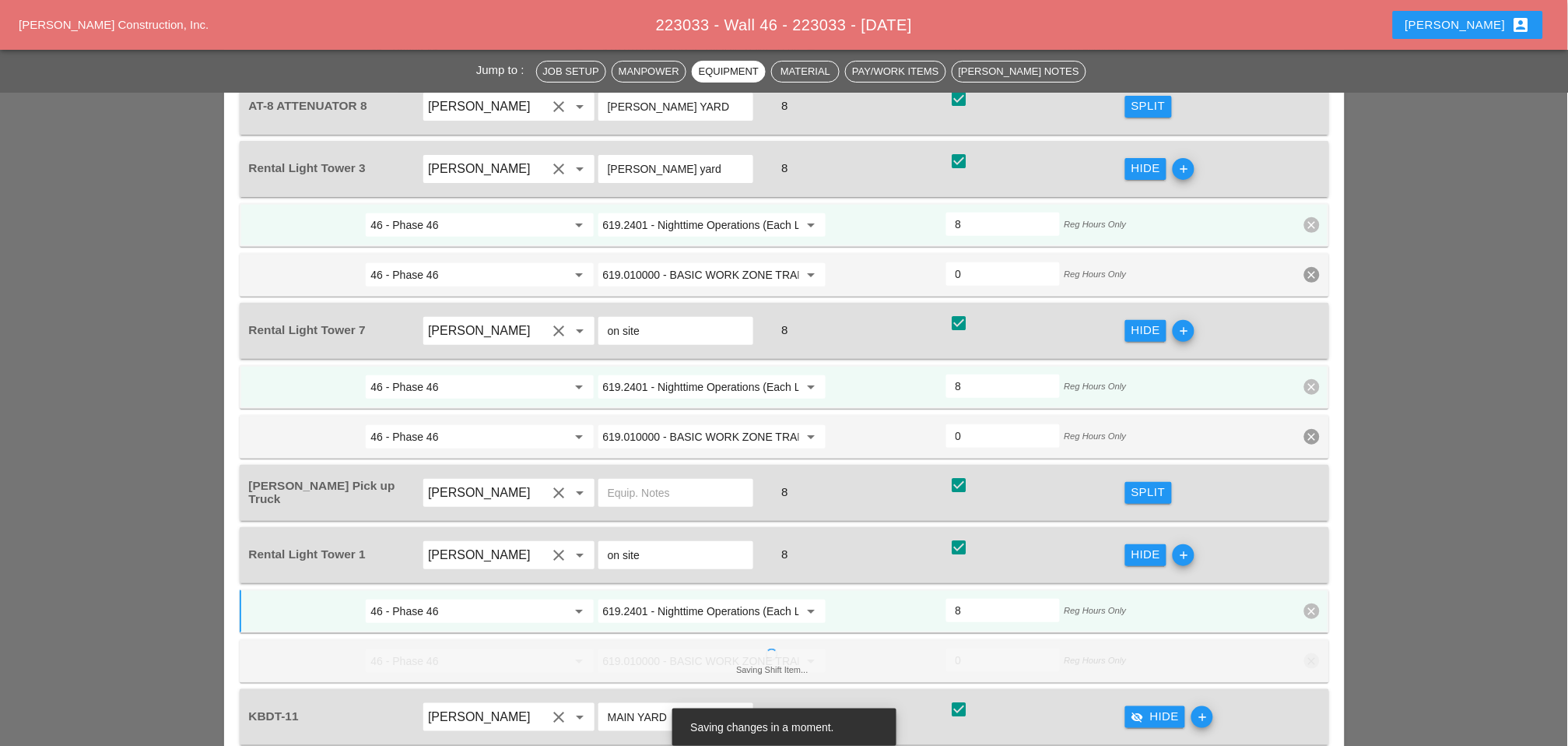
scroll to position [1817, 0]
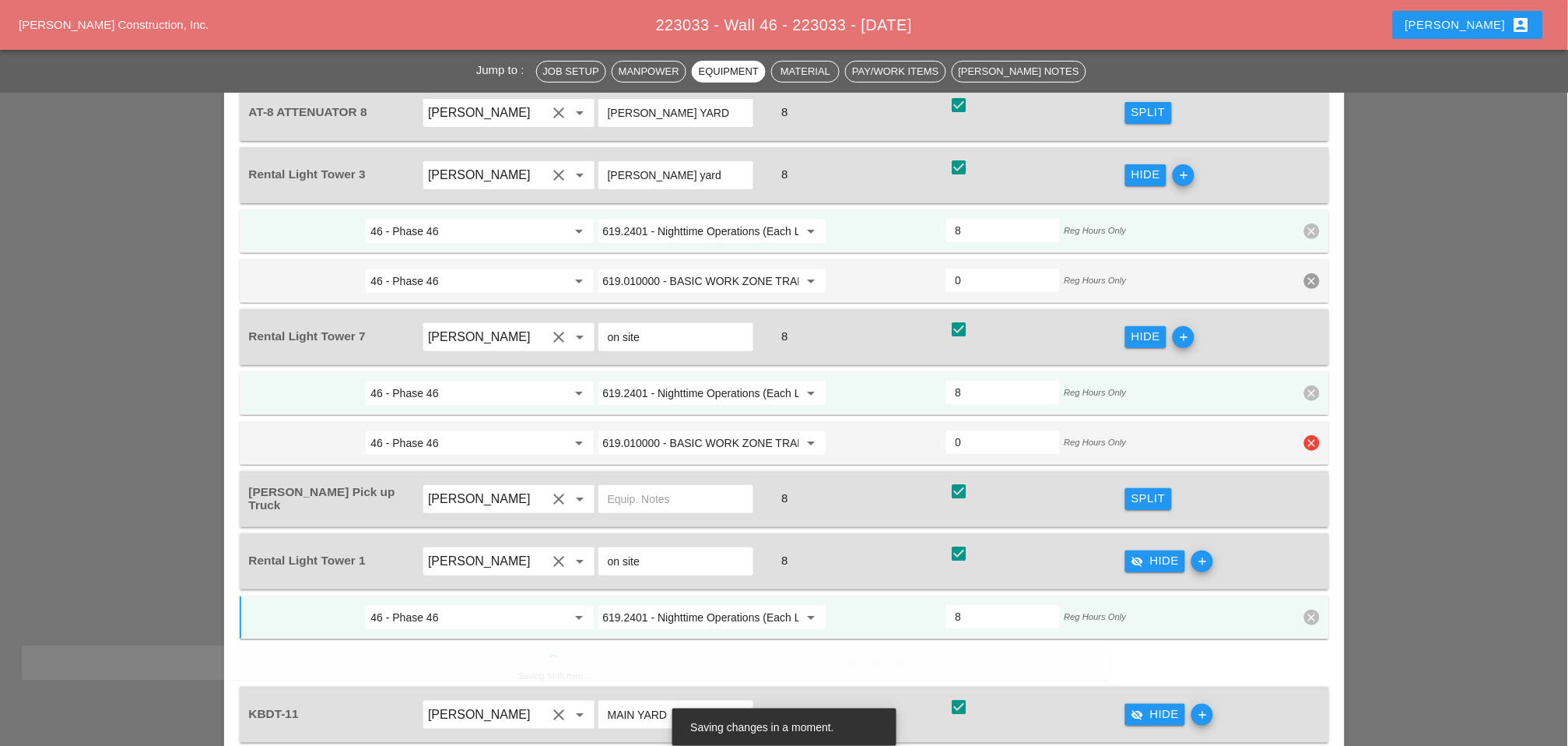
click at [1316, 435] on icon "clear" at bounding box center [1312, 443] width 16 height 16
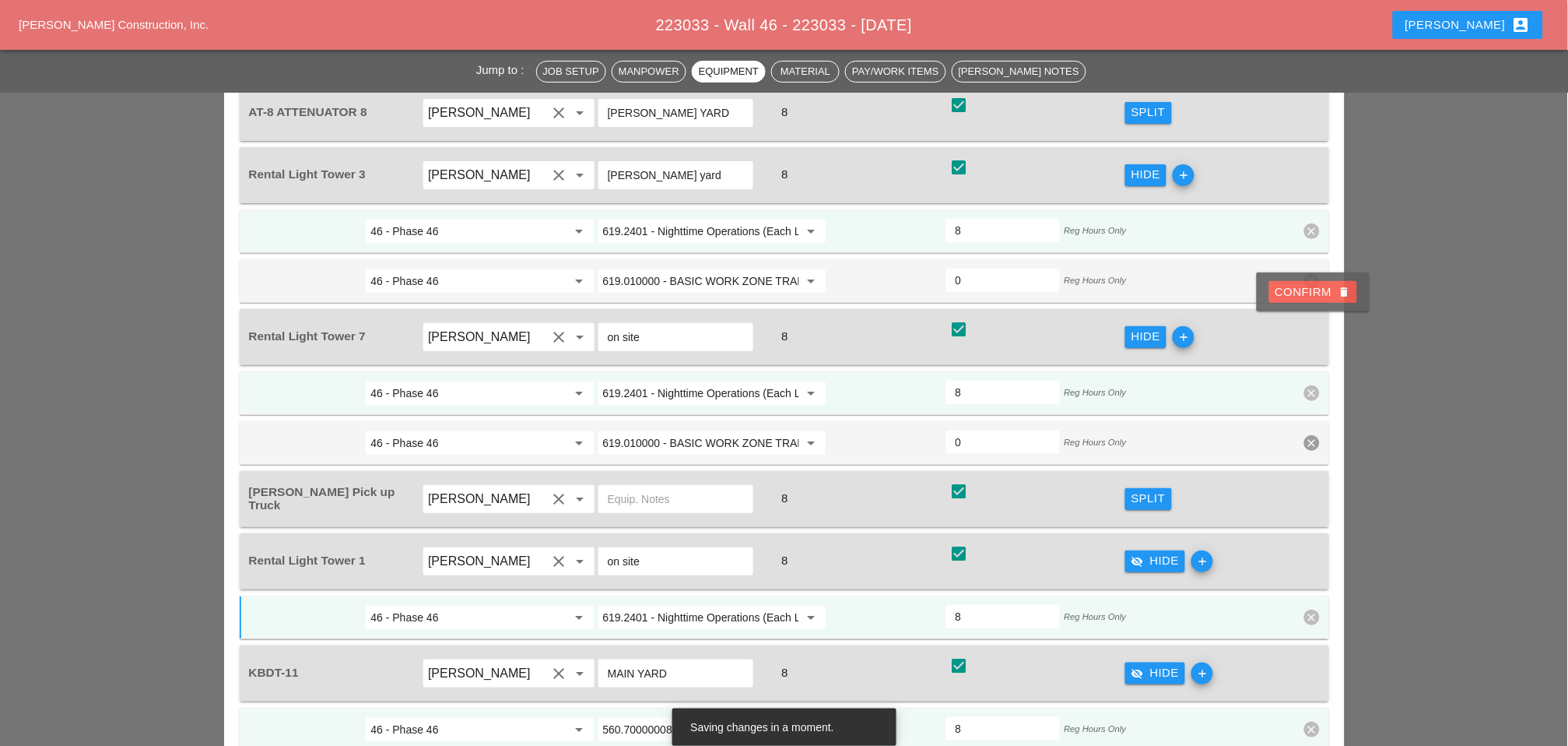
click at [1302, 291] on div "Confirm delete" at bounding box center [1314, 292] width 76 height 18
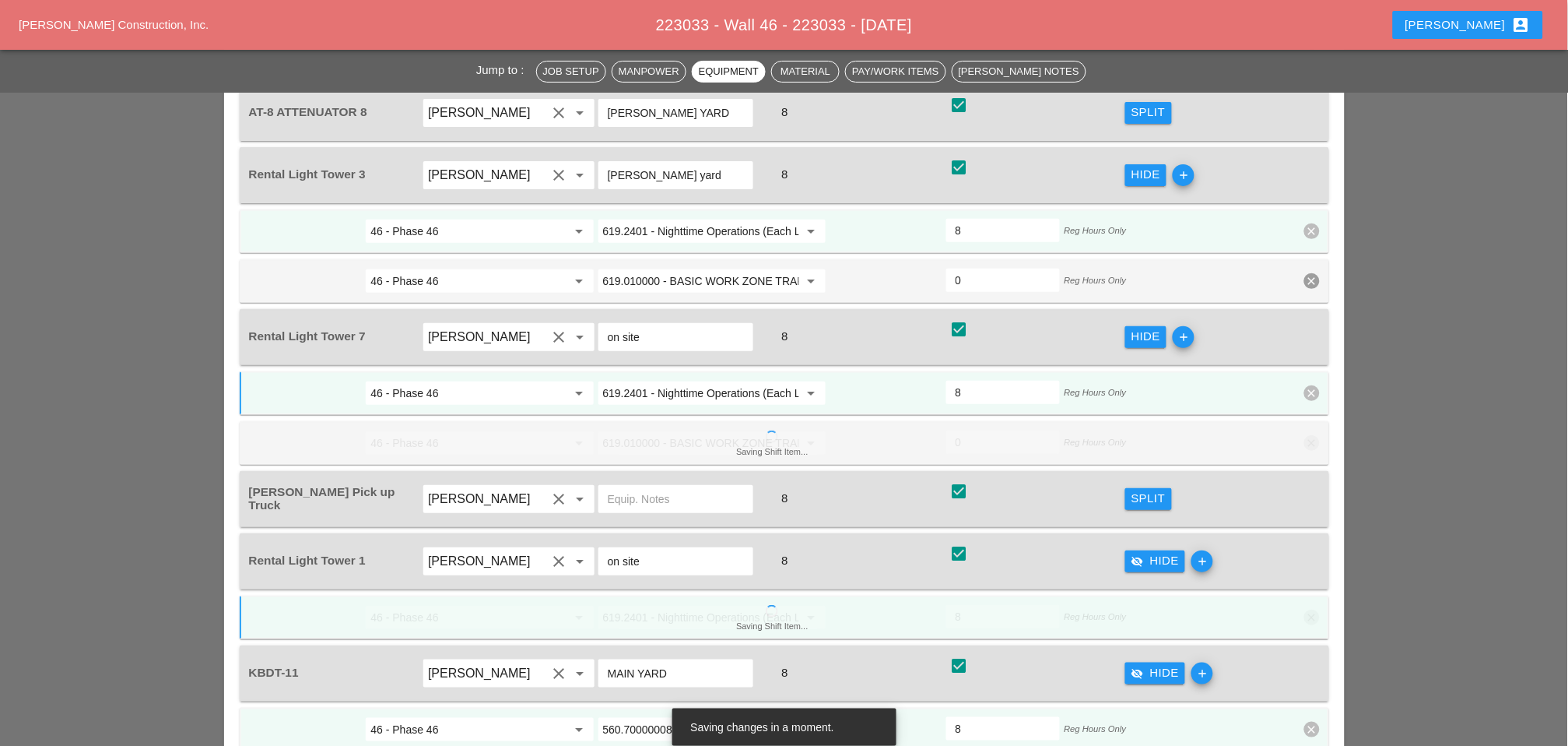
scroll to position [1644, 0]
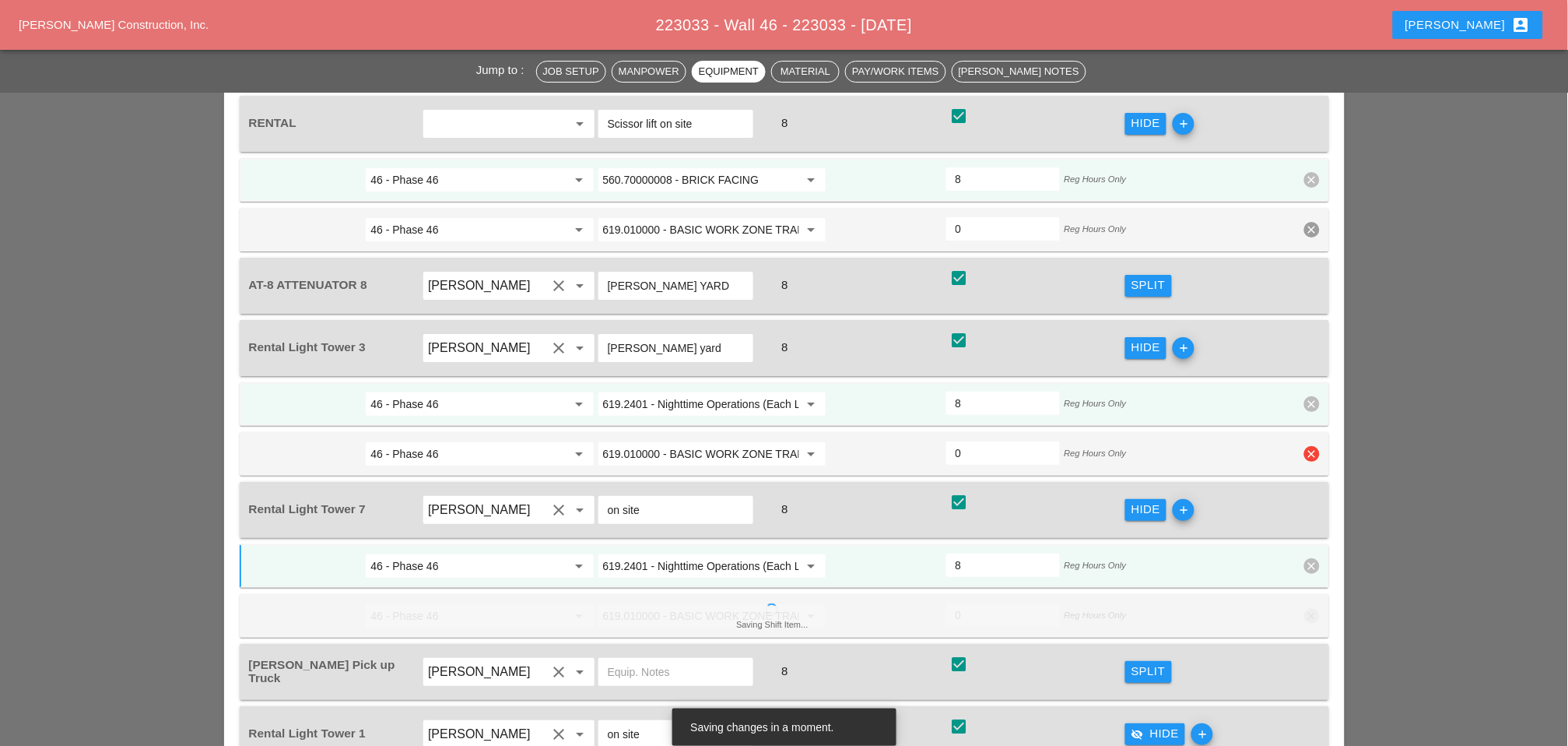
click at [1307, 446] on icon "clear" at bounding box center [1312, 454] width 16 height 16
click at [1298, 307] on div "Confirm delete" at bounding box center [1314, 307] width 76 height 18
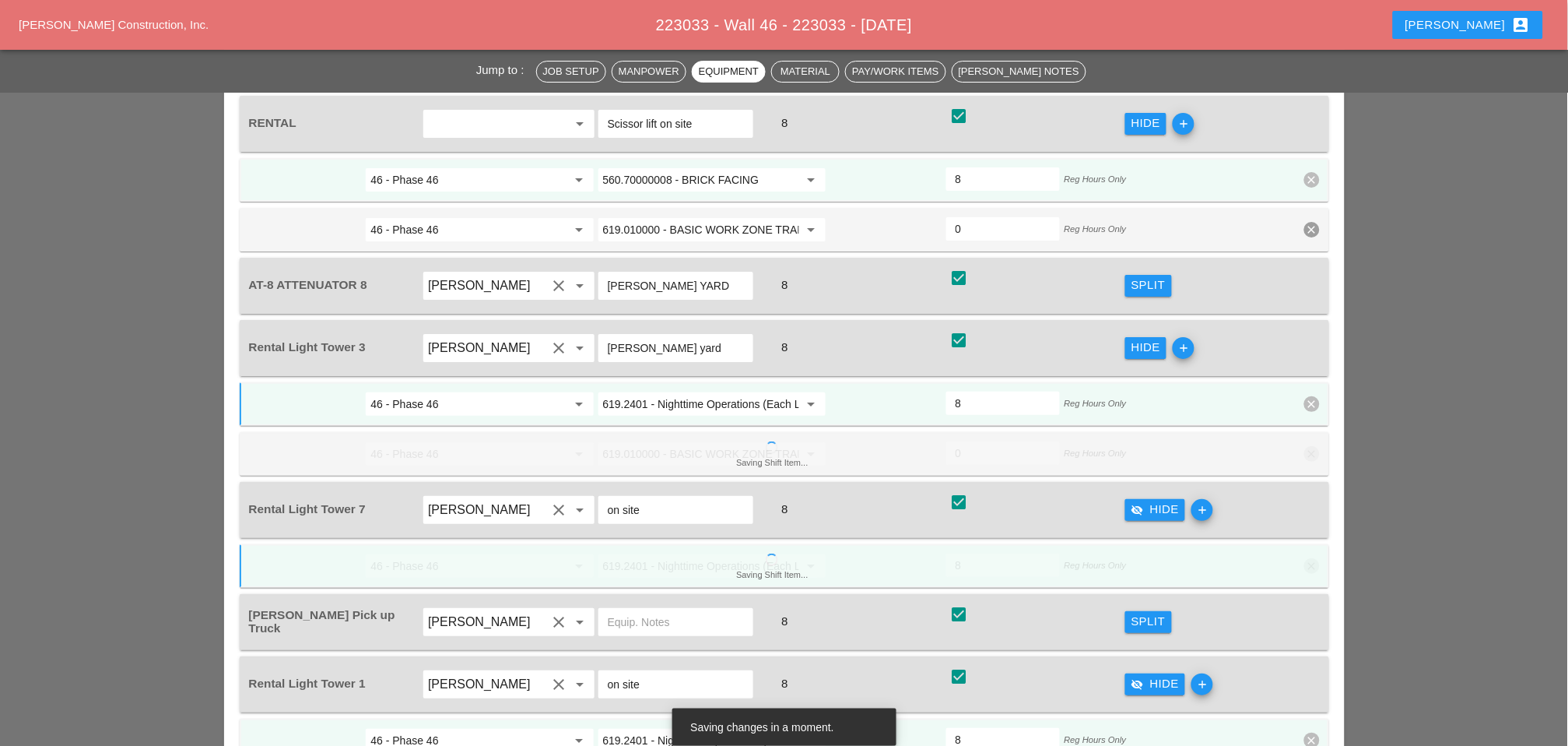
scroll to position [1384, 0]
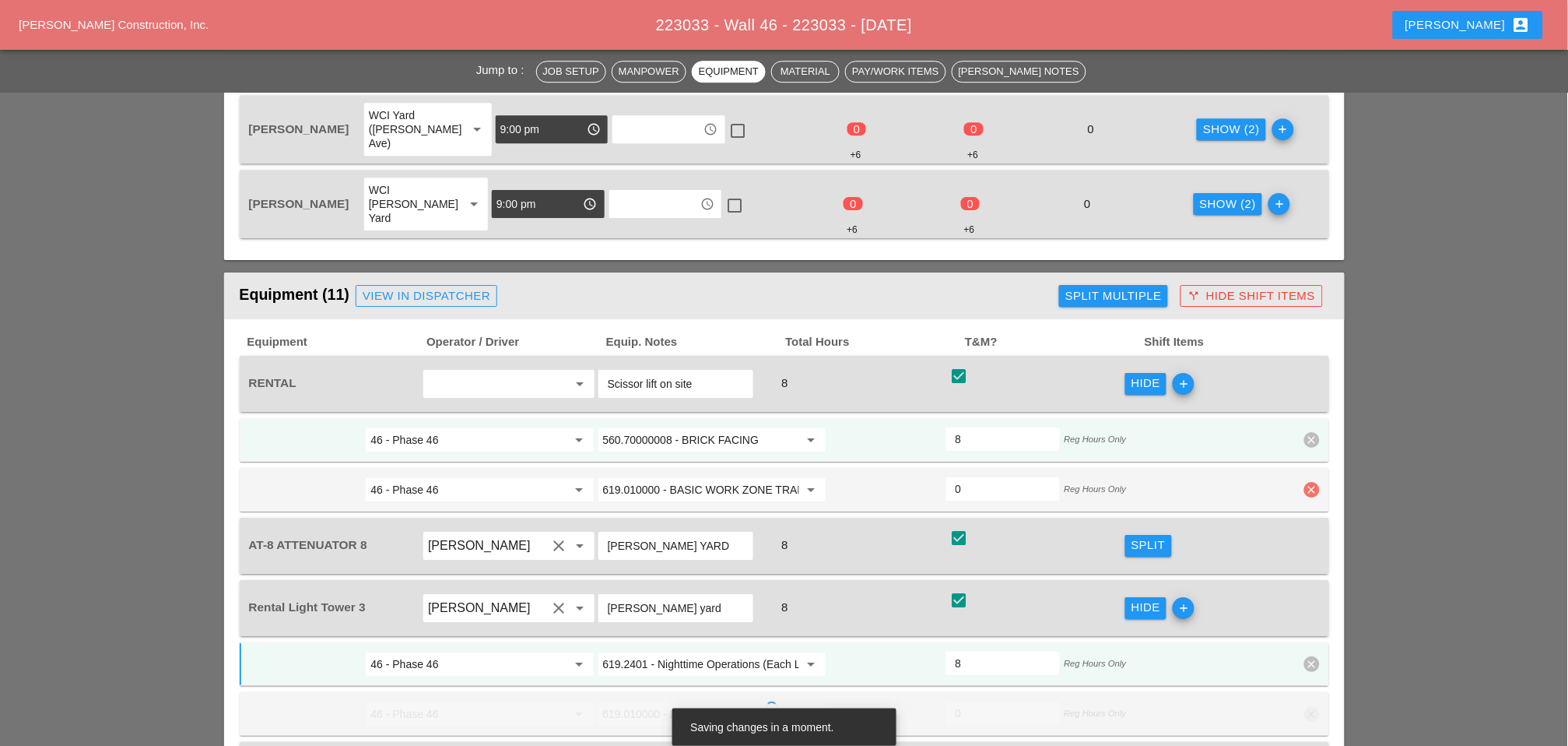
click at [1310, 482] on icon "clear" at bounding box center [1312, 490] width 16 height 16
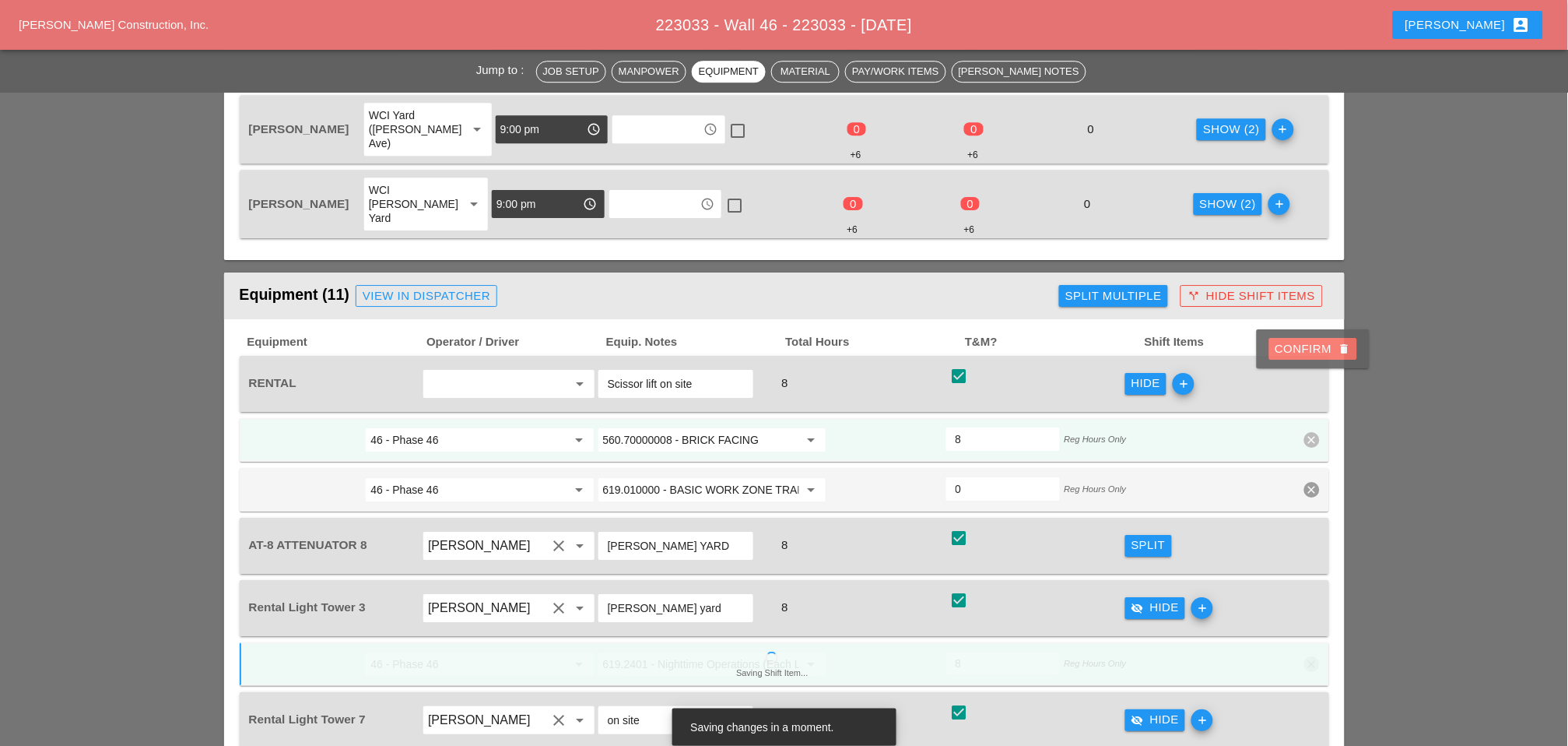
click at [1294, 345] on div "Confirm delete" at bounding box center [1314, 349] width 76 height 18
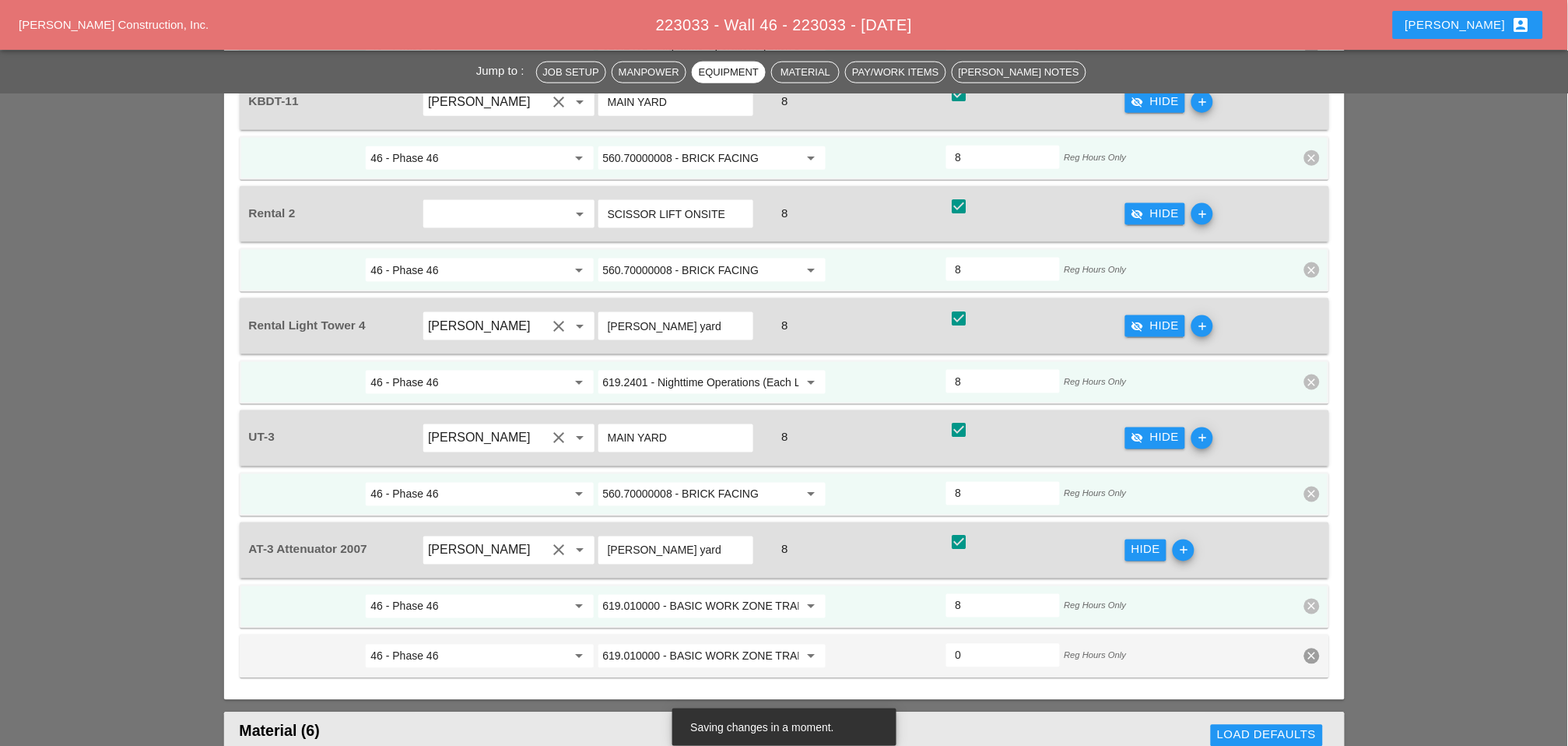
scroll to position [2287, 0]
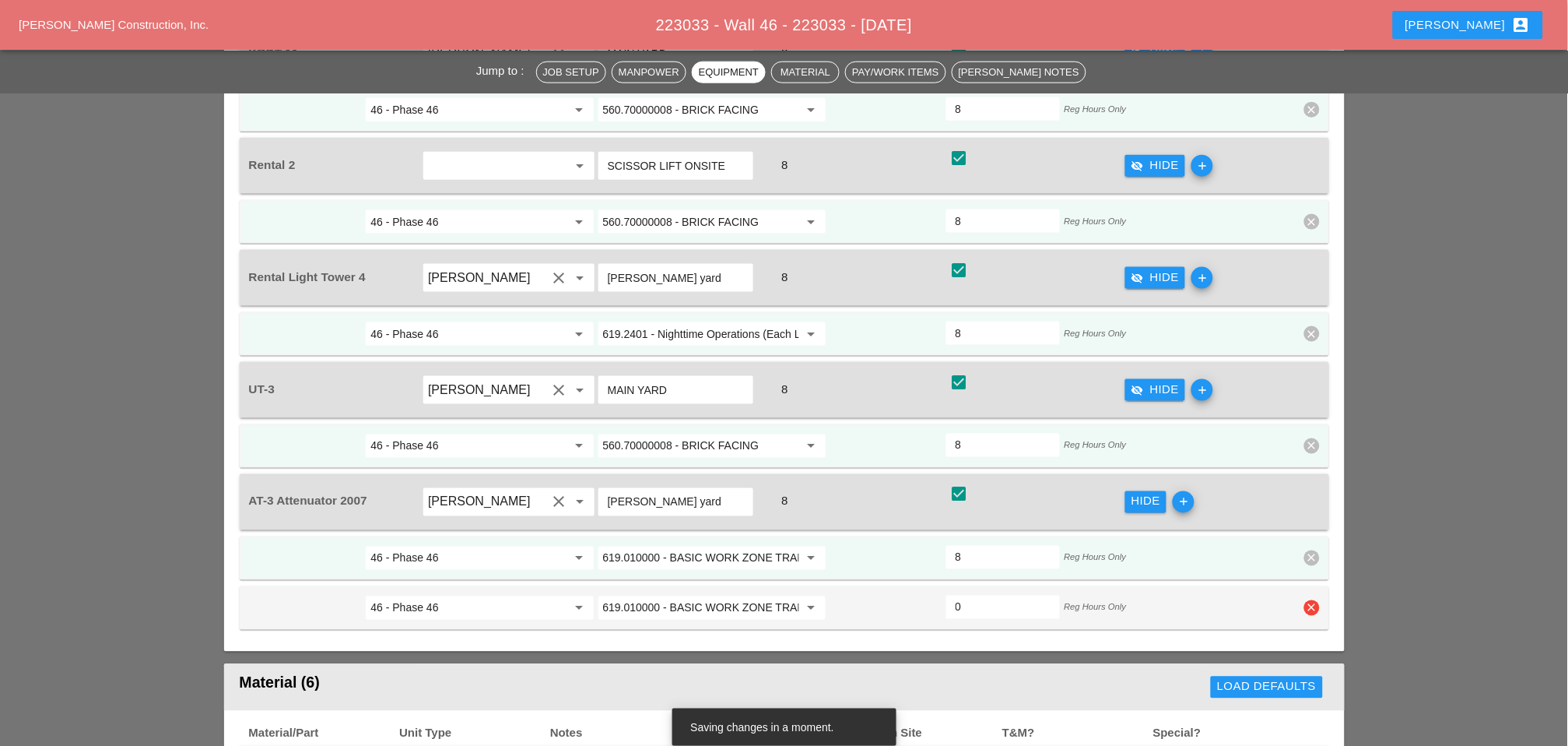
click at [1314, 601] on icon "clear" at bounding box center [1312, 608] width 16 height 16
click at [1302, 443] on div "Confirm delete" at bounding box center [1314, 441] width 76 height 18
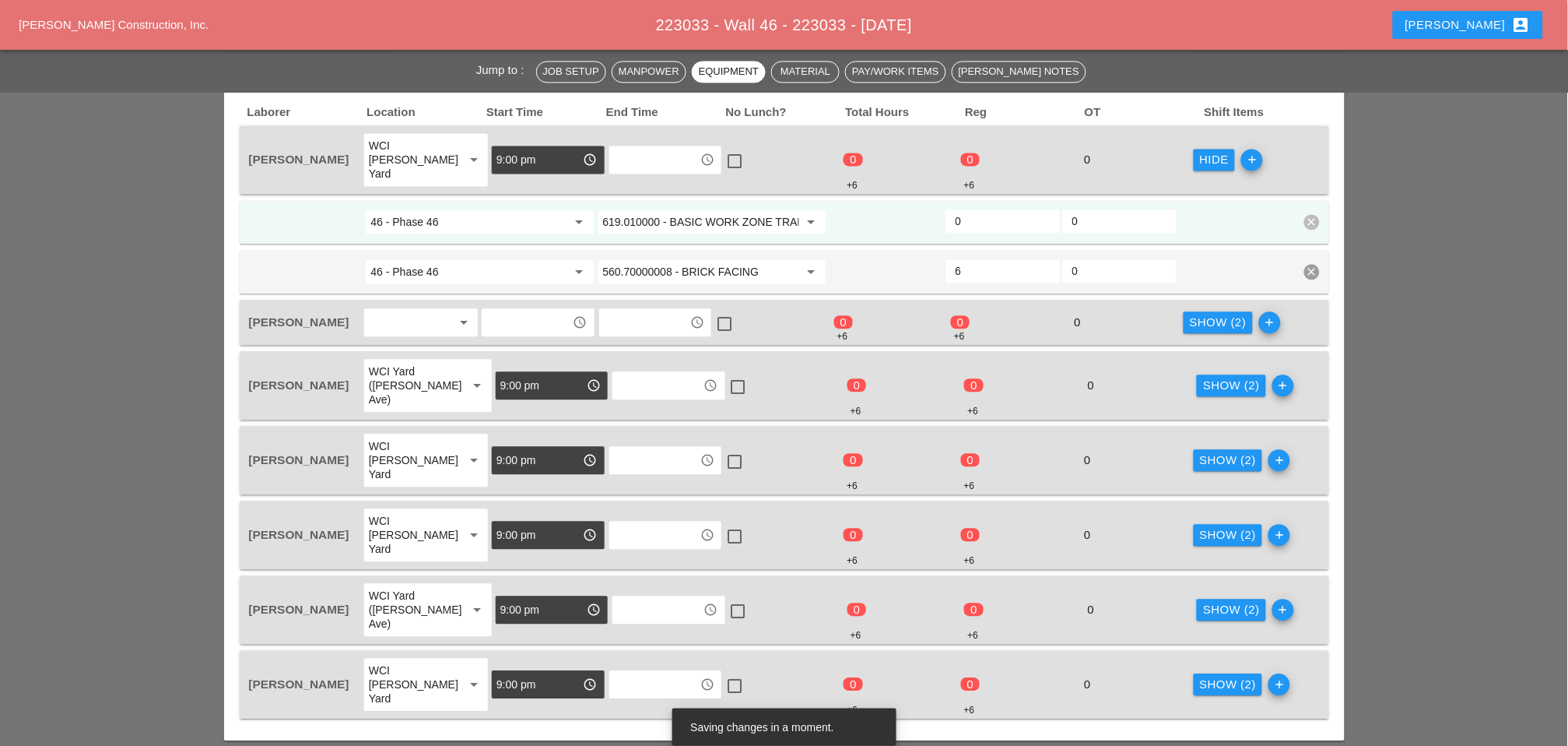
scroll to position [816, 0]
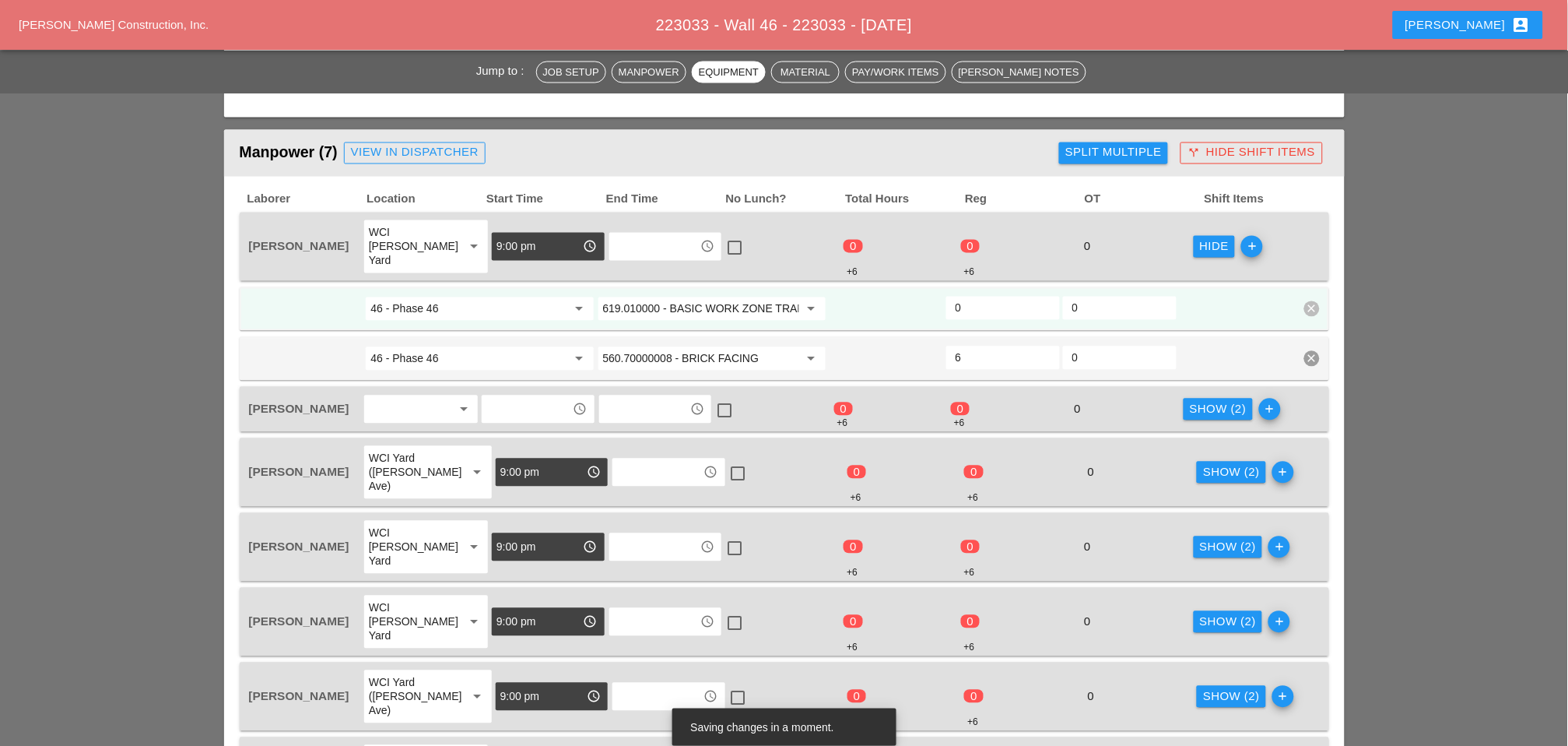
click at [963, 296] on input "0" at bounding box center [1003, 308] width 95 height 25
type input "2"
click at [1199, 401] on div "Show (2)" at bounding box center [1218, 409] width 57 height 18
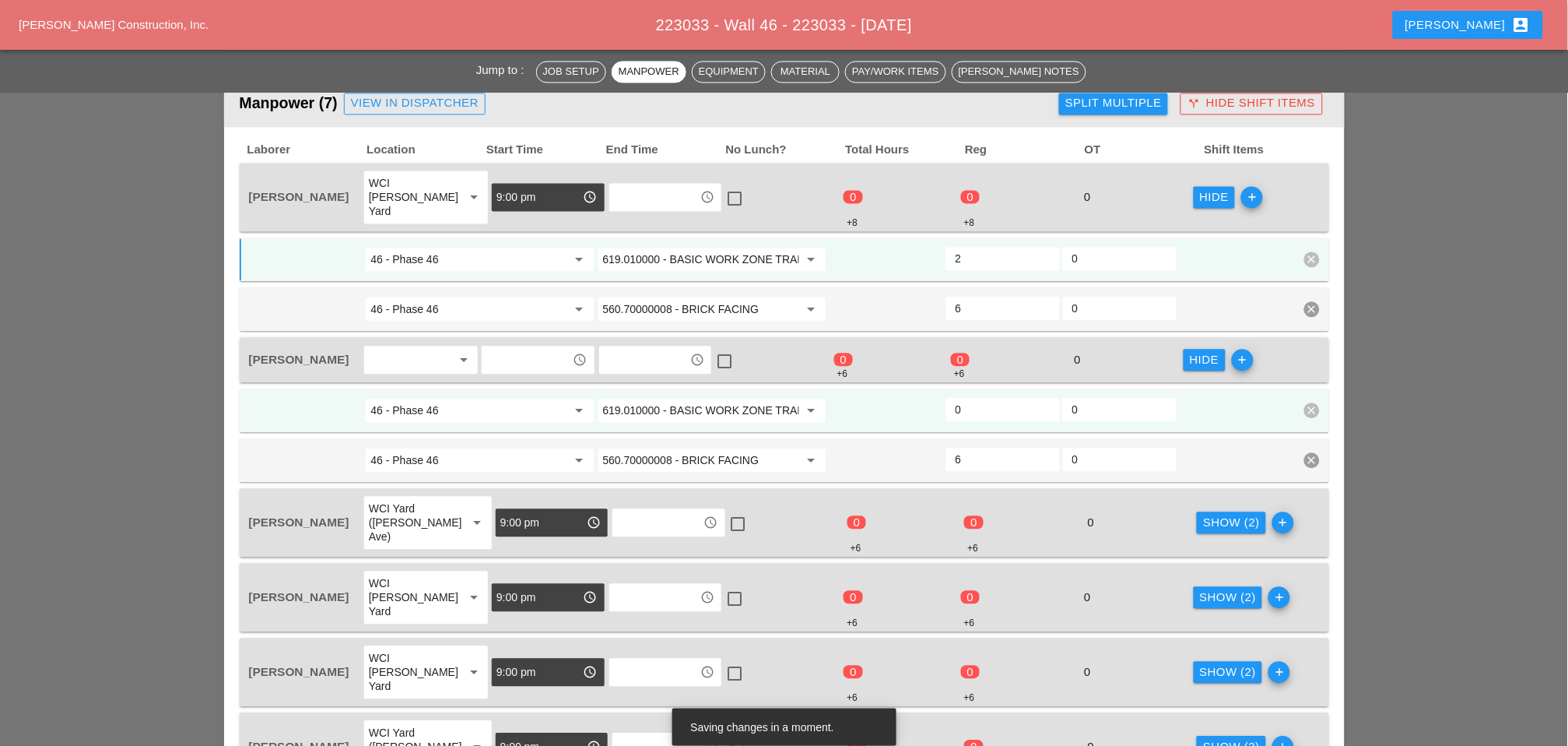
scroll to position [902, 0]
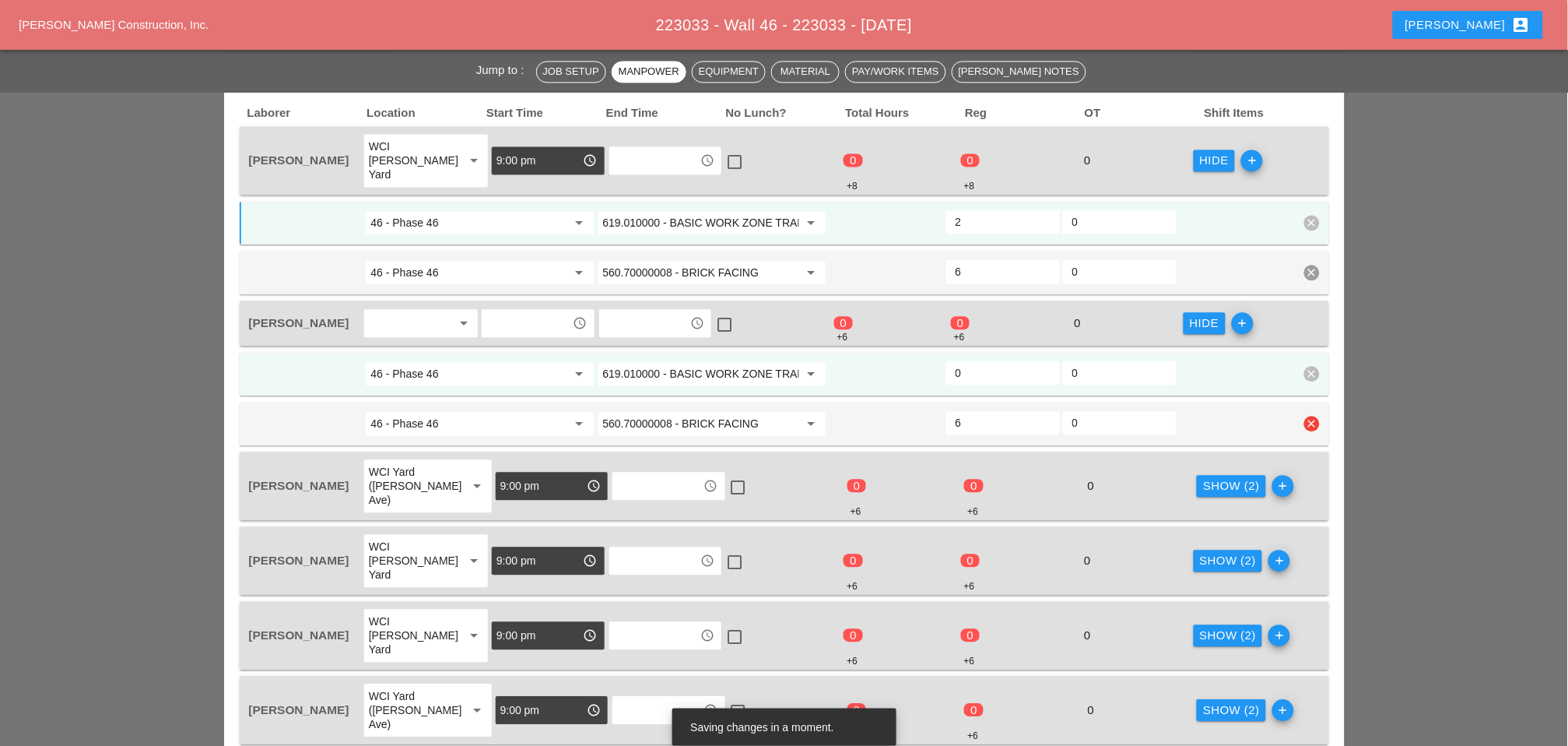
click at [696, 411] on input "560.70000008 - BRICK FACING" at bounding box center [701, 424] width 196 height 25
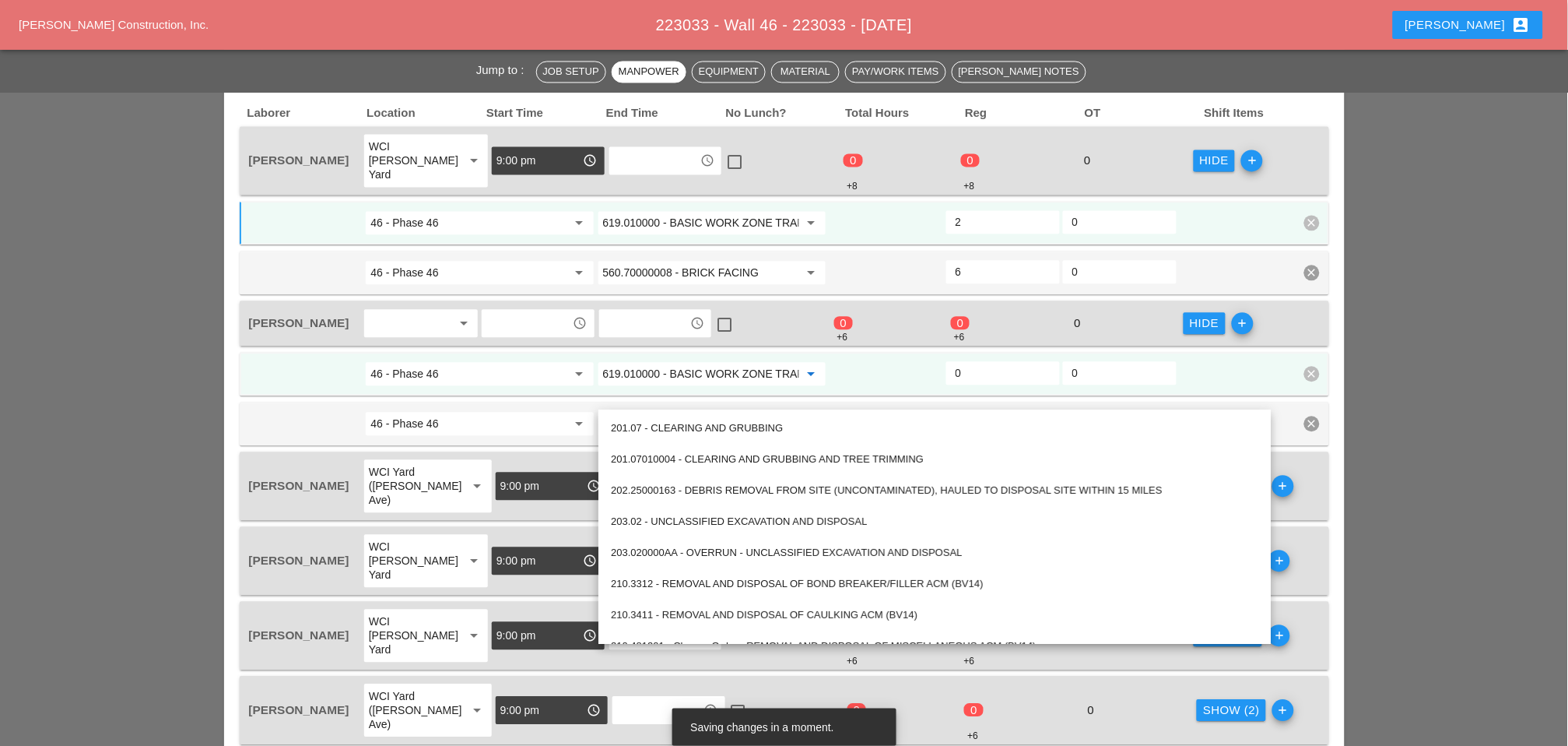
click at [699, 361] on input "619.010000 - BASIC WORK ZONE TRAFFIC CONTROL" at bounding box center [701, 374] width 196 height 25
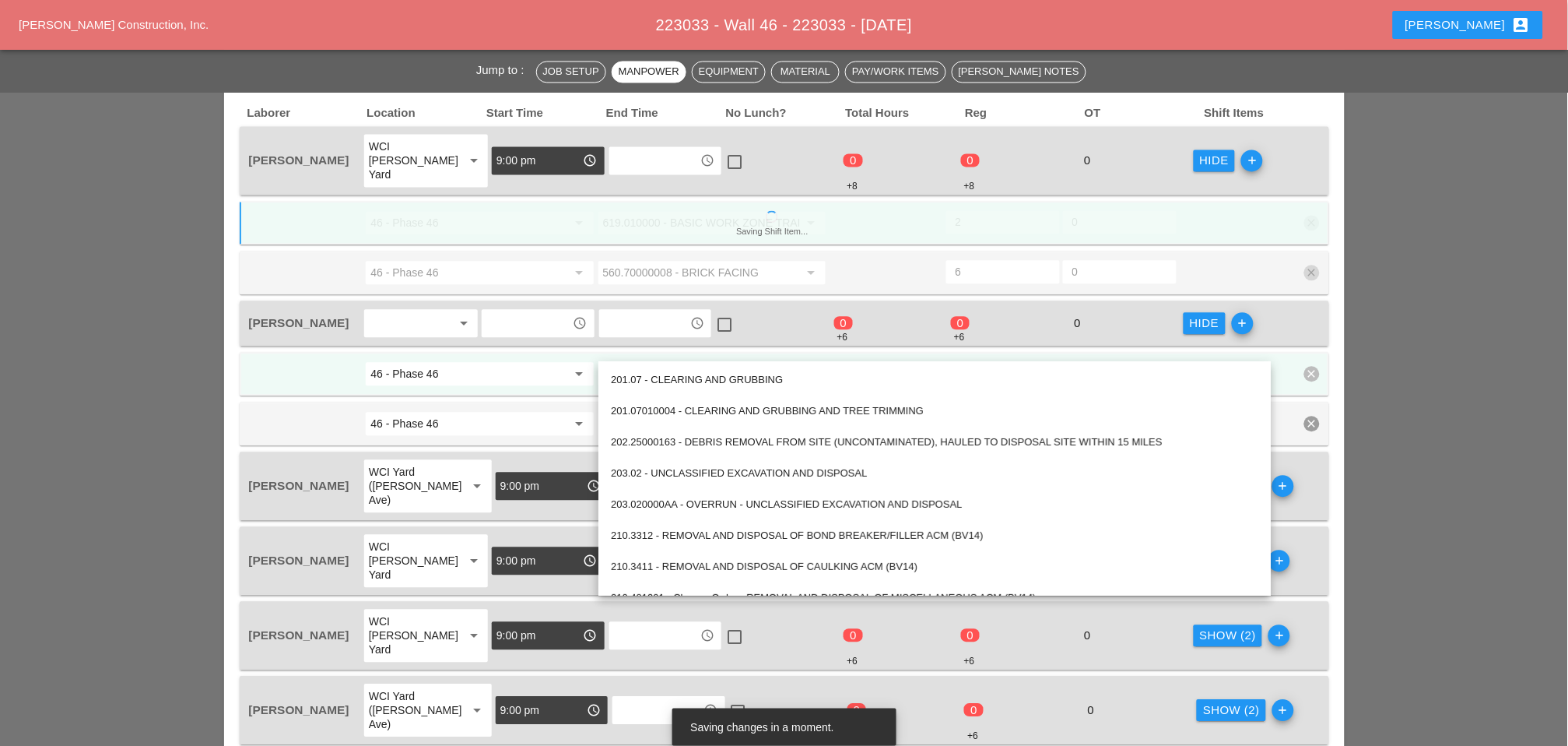
paste input "560.70000008 - BRICK FACING"
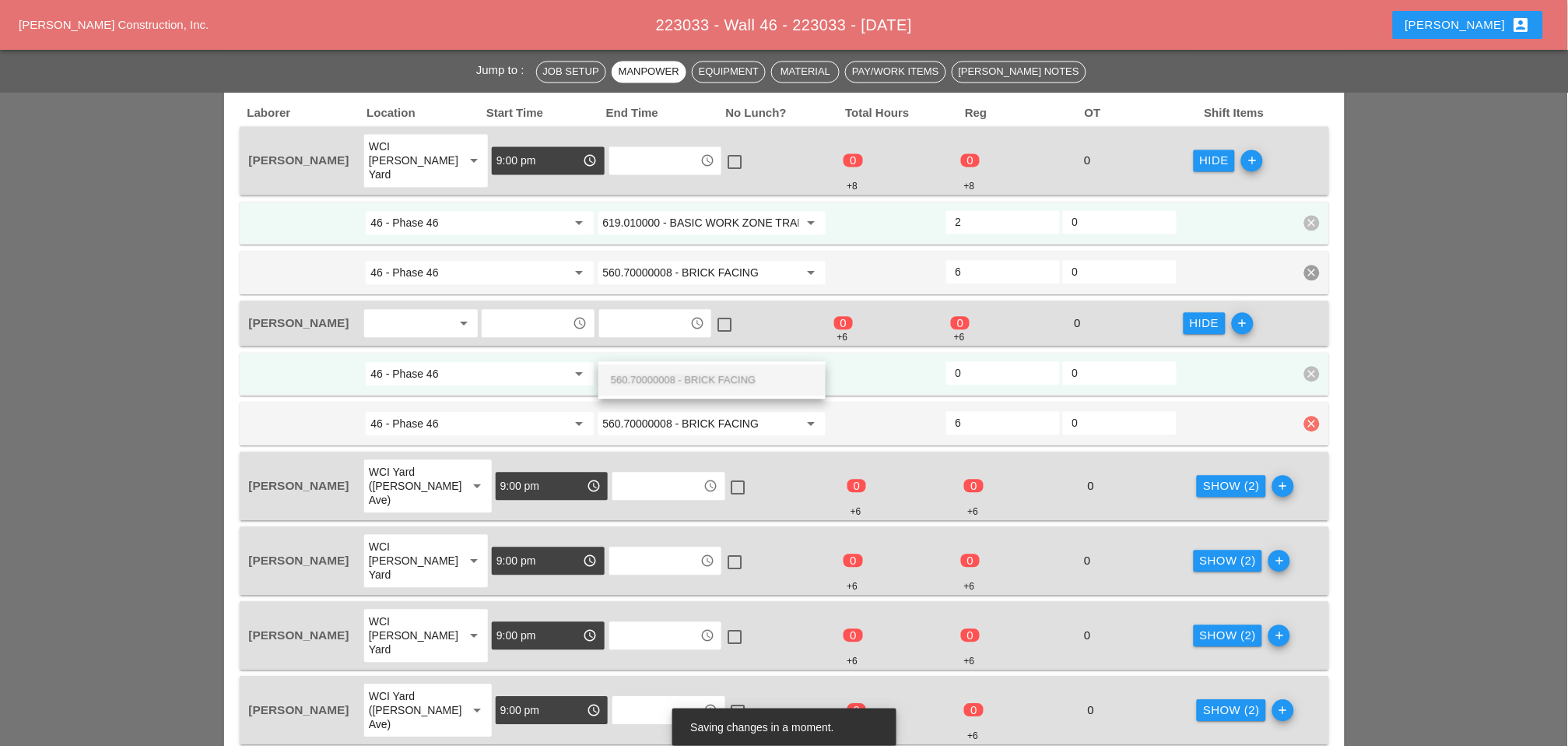
click at [1310, 416] on icon "clear" at bounding box center [1312, 424] width 16 height 16
type input "619.010000 - BASIC WORK ZONE TRAFFIC CONTROL"
drag, startPoint x: 1302, startPoint y: 360, endPoint x: 1062, endPoint y: 435, distance: 251.4
click at [1302, 359] on div "Confirm delete" at bounding box center [1314, 362] width 76 height 18
click at [1199, 458] on div "Show (2) add" at bounding box center [1254, 485] width 117 height 56
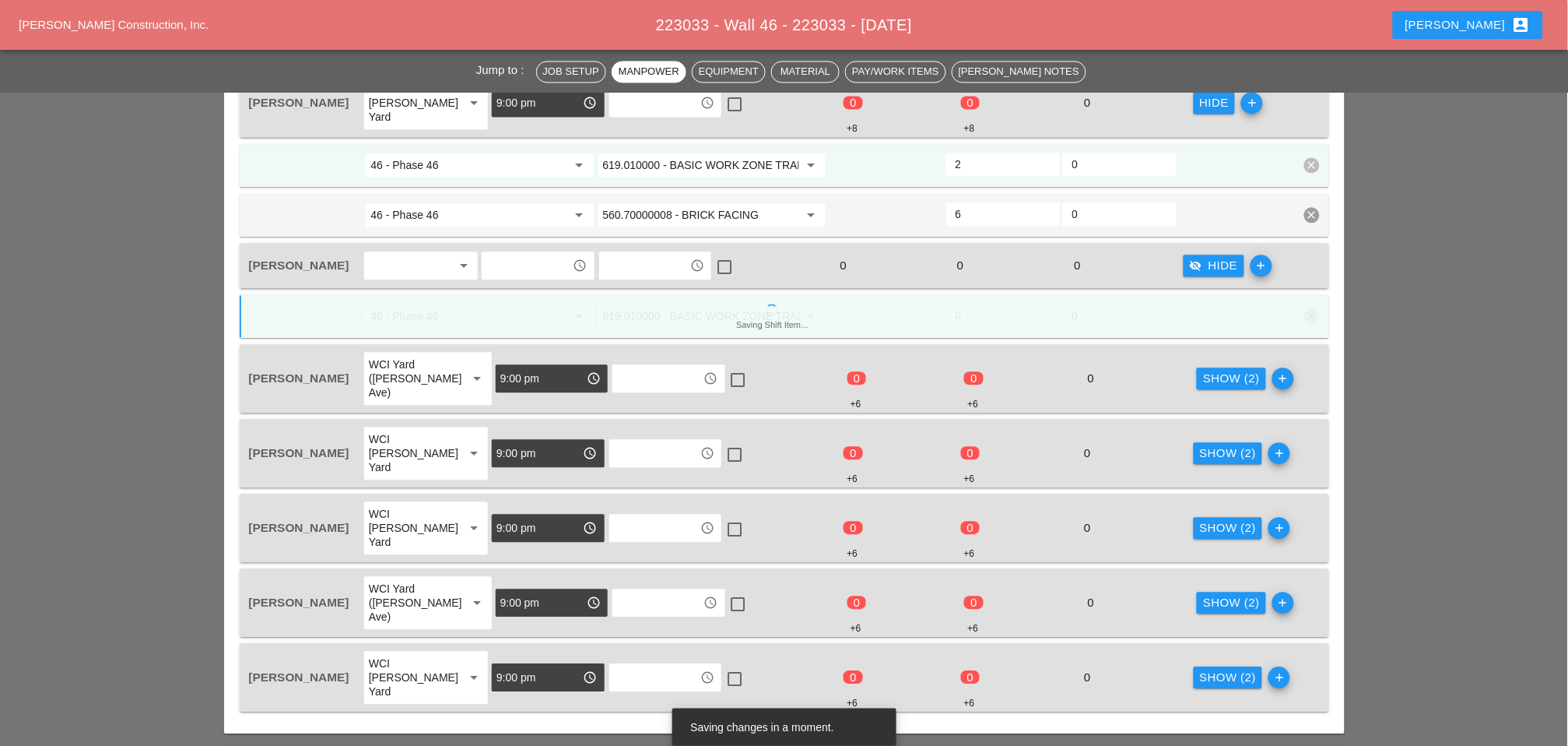
scroll to position [989, 0]
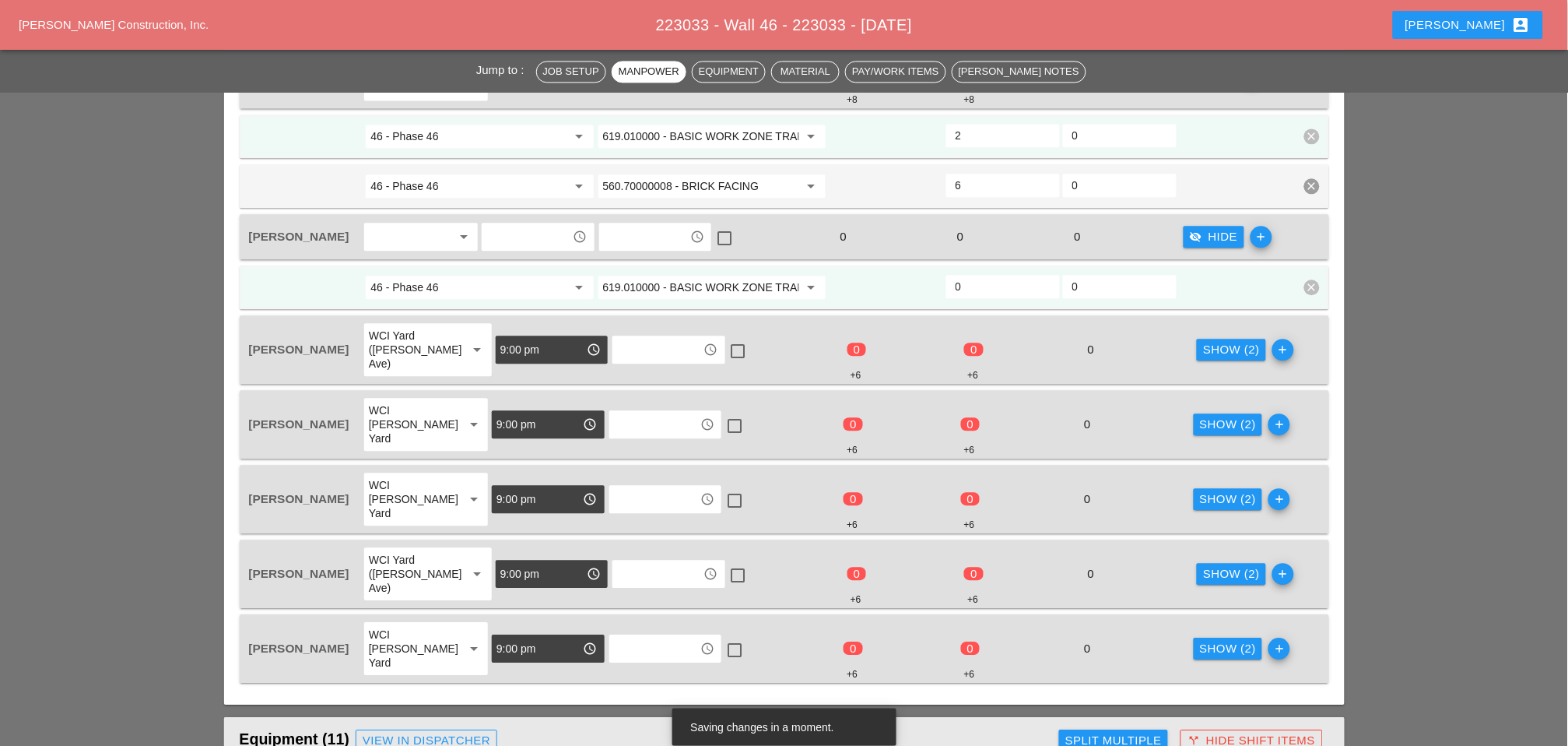
click at [1205, 341] on div "Show (2)" at bounding box center [1231, 350] width 57 height 18
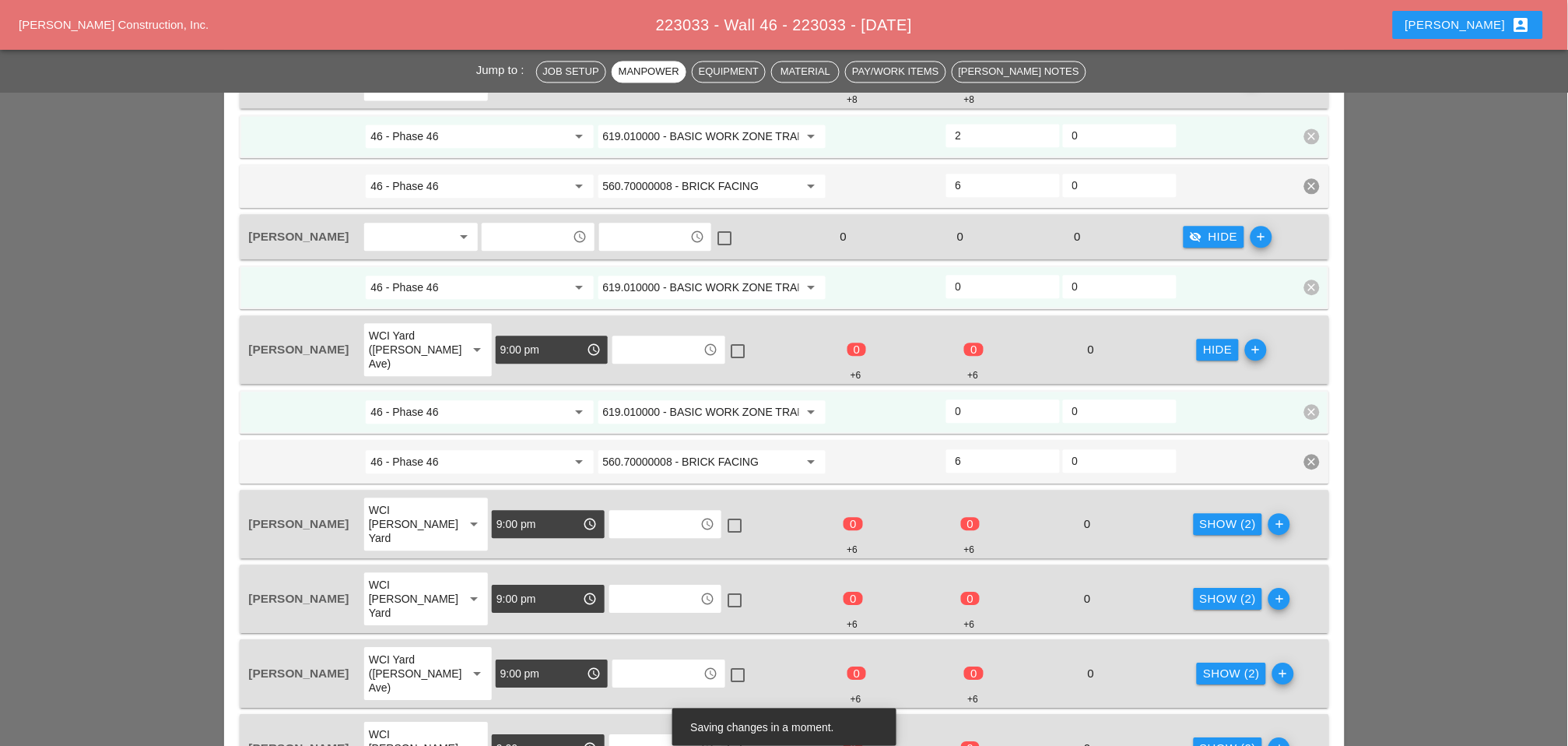
click at [972, 398] on input "0" at bounding box center [1003, 411] width 95 height 25
type input "2"
click at [1205, 515] on div "Show (2)" at bounding box center [1228, 524] width 57 height 18
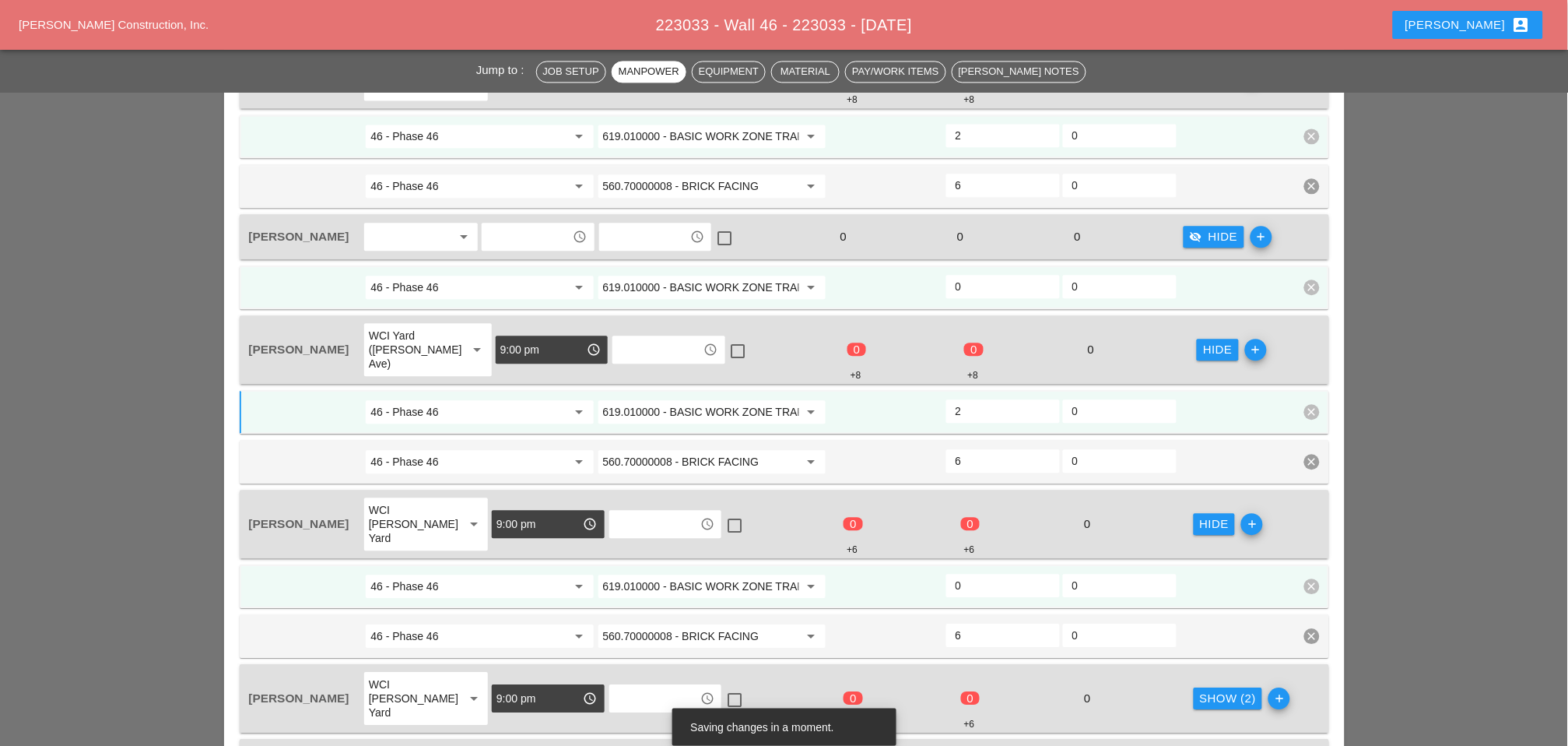
click at [977, 573] on input "0" at bounding box center [1003, 586] width 95 height 25
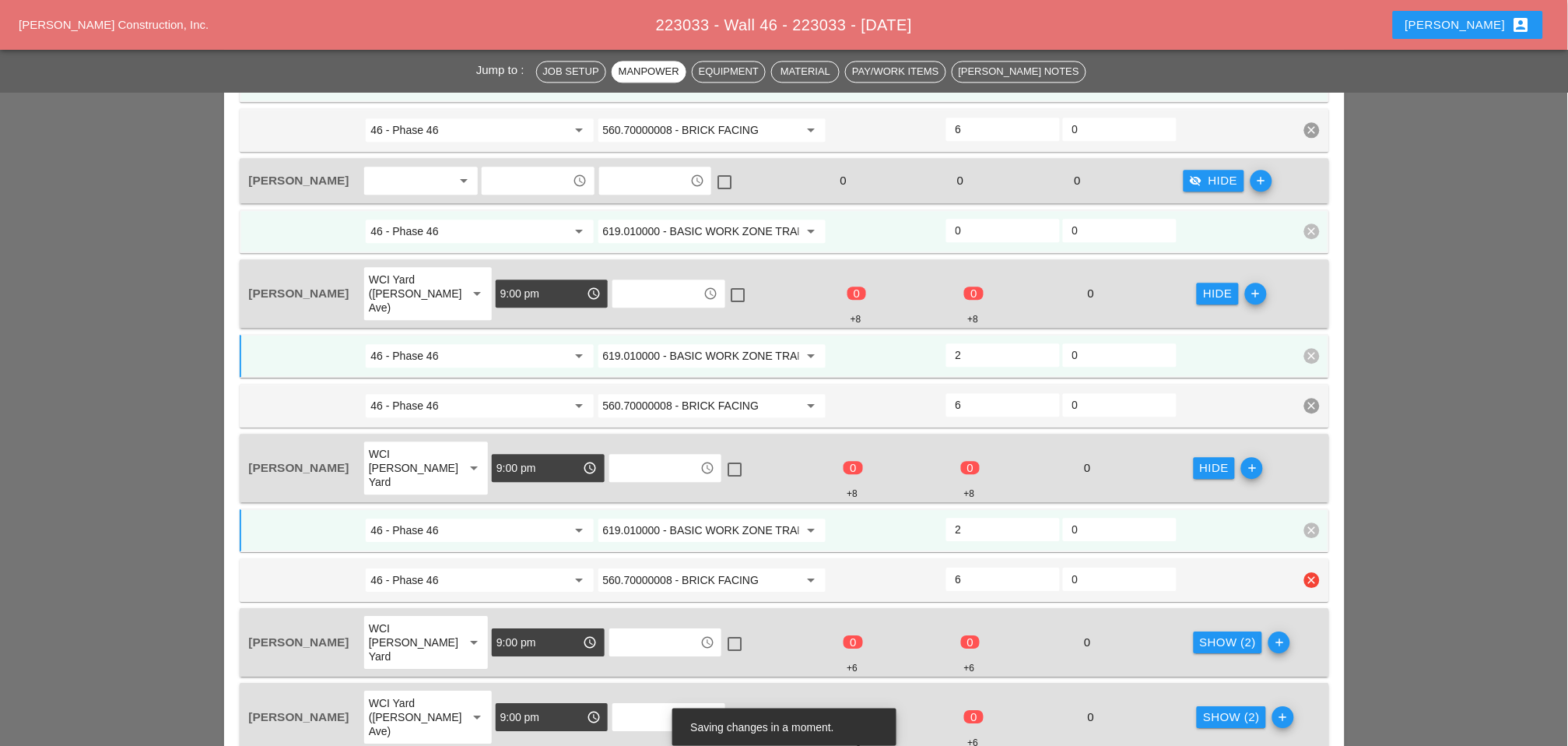
scroll to position [1076, 0]
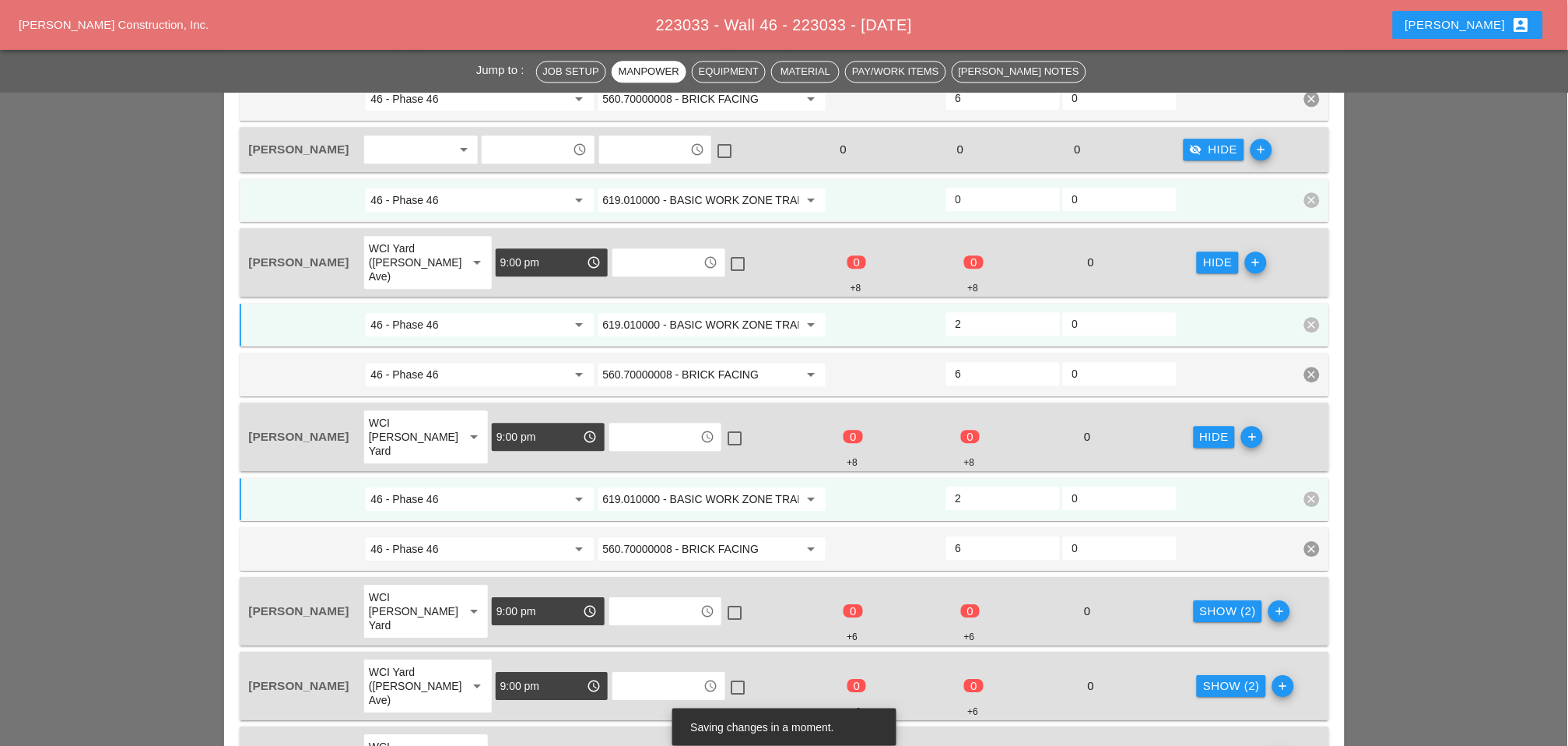
type input "2"
click at [1216, 603] on div "Show (2)" at bounding box center [1228, 612] width 57 height 18
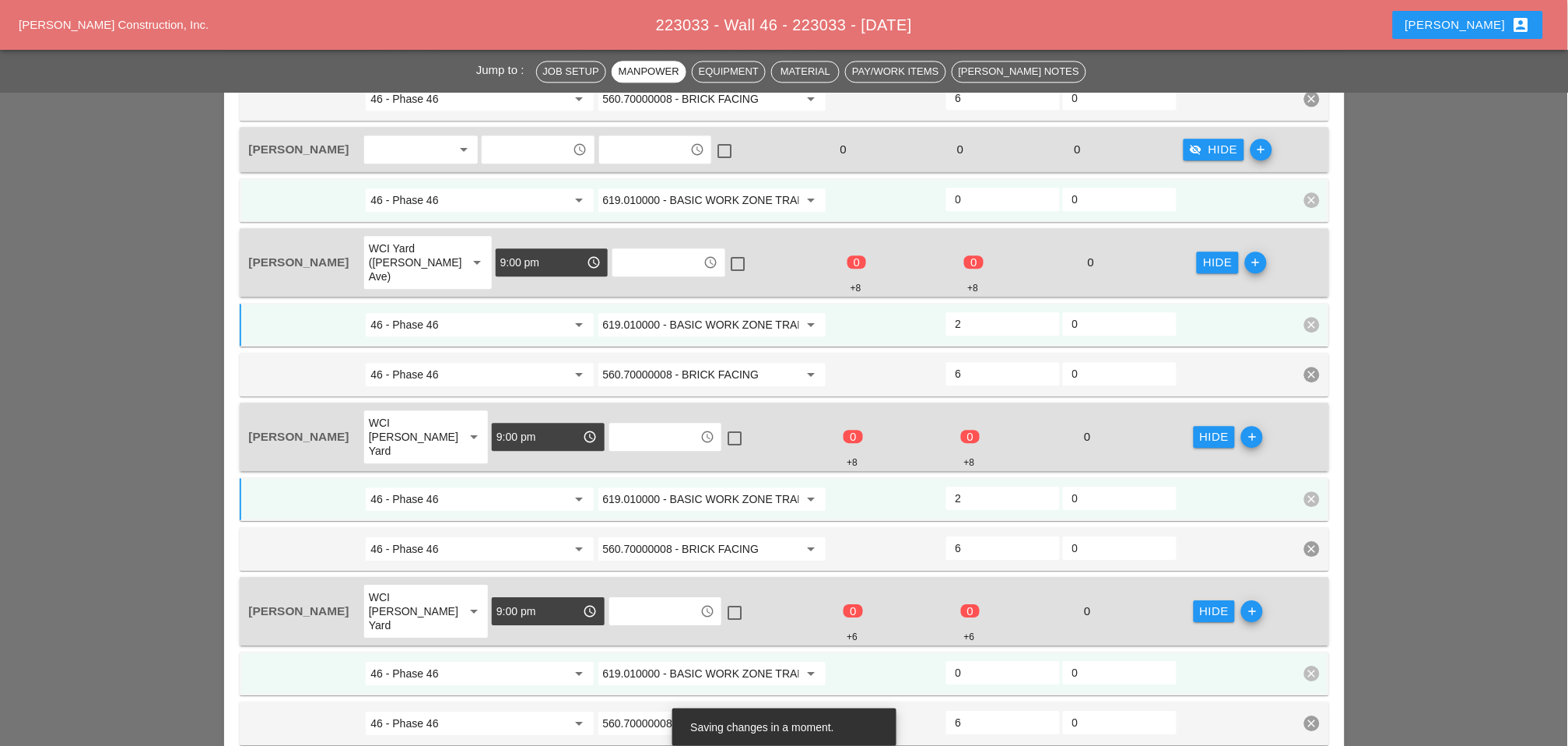
click at [983, 661] on input "0" at bounding box center [1003, 673] width 95 height 25
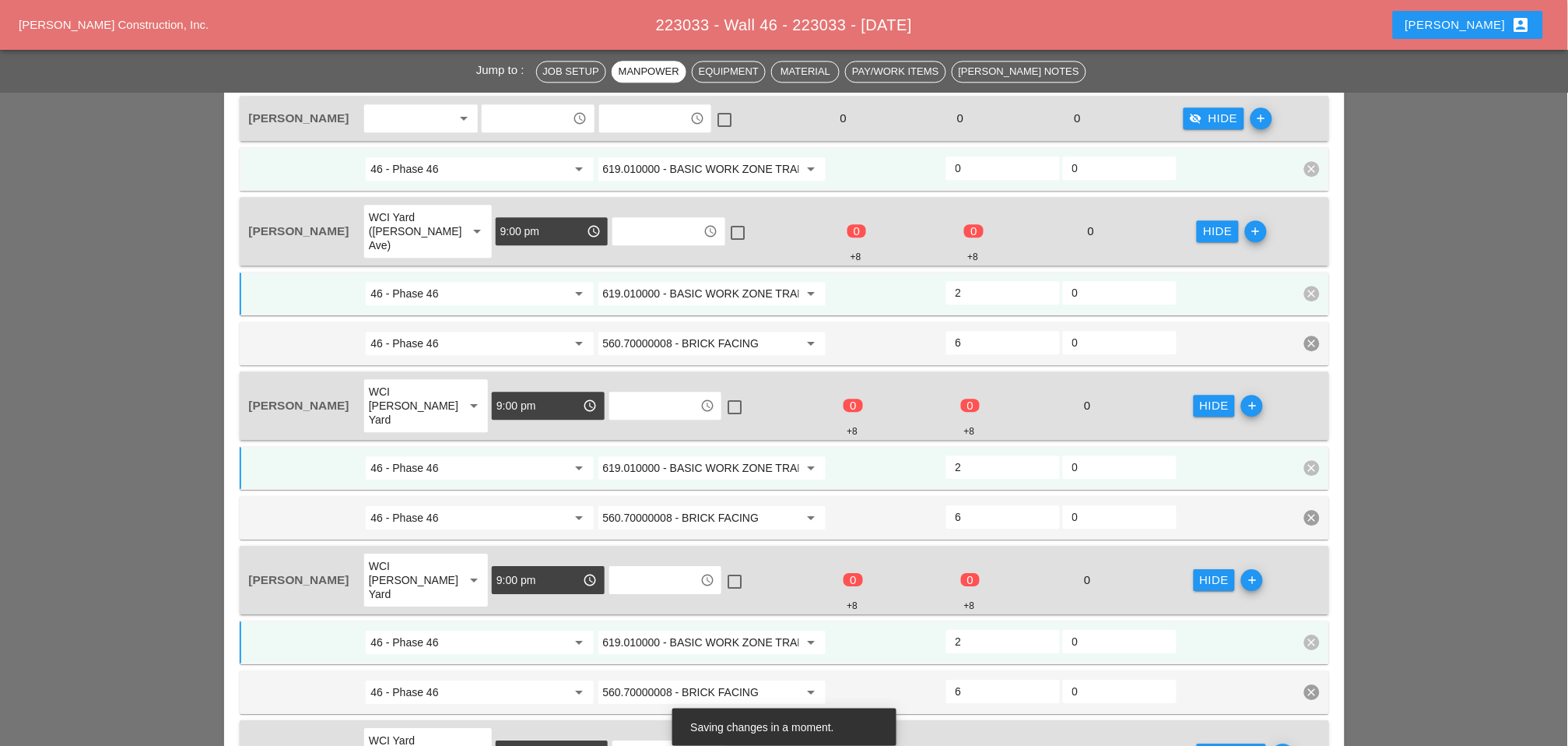
scroll to position [1162, 0]
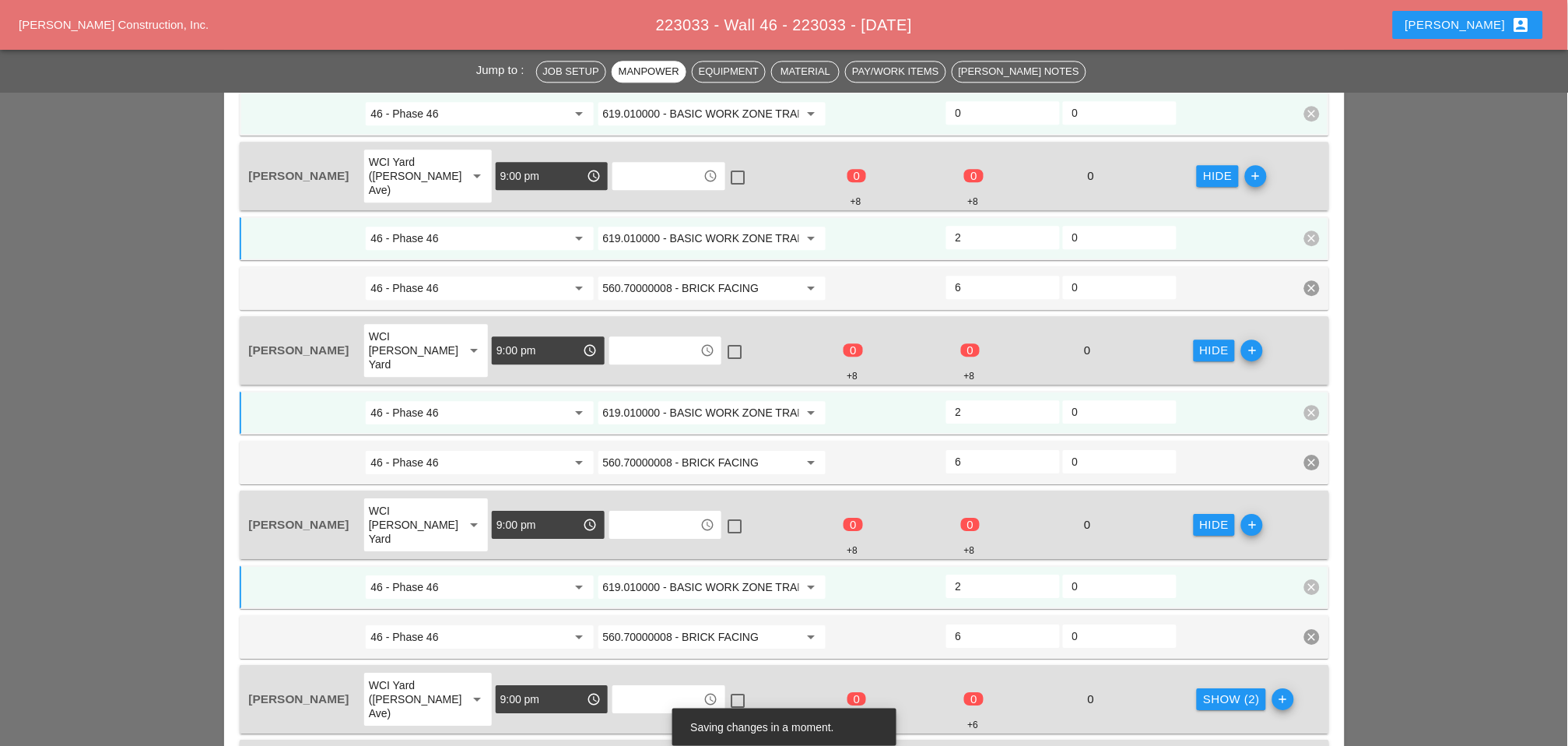
type input "2"
click at [1206, 691] on div "Show (2)" at bounding box center [1231, 699] width 57 height 18
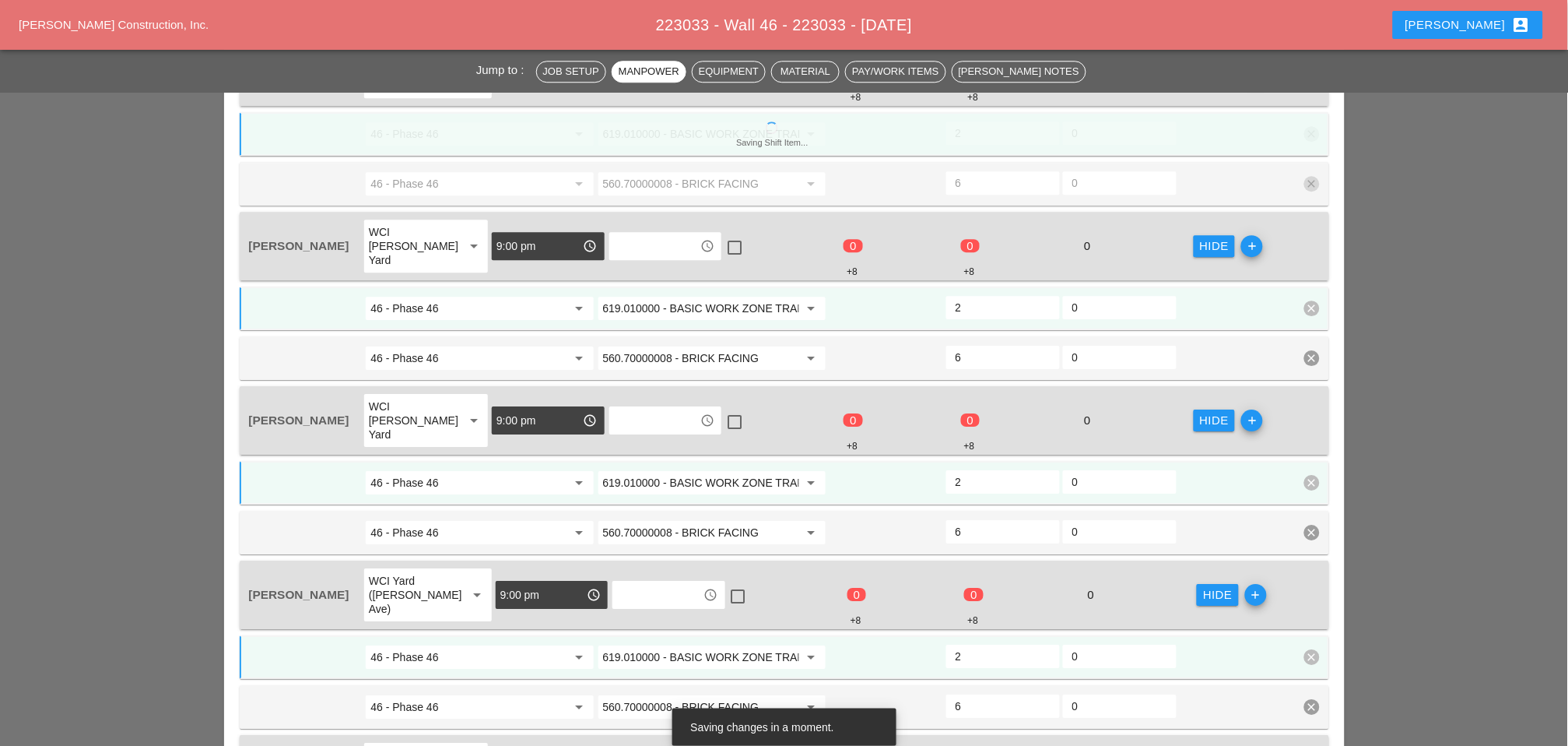
scroll to position [1336, 0]
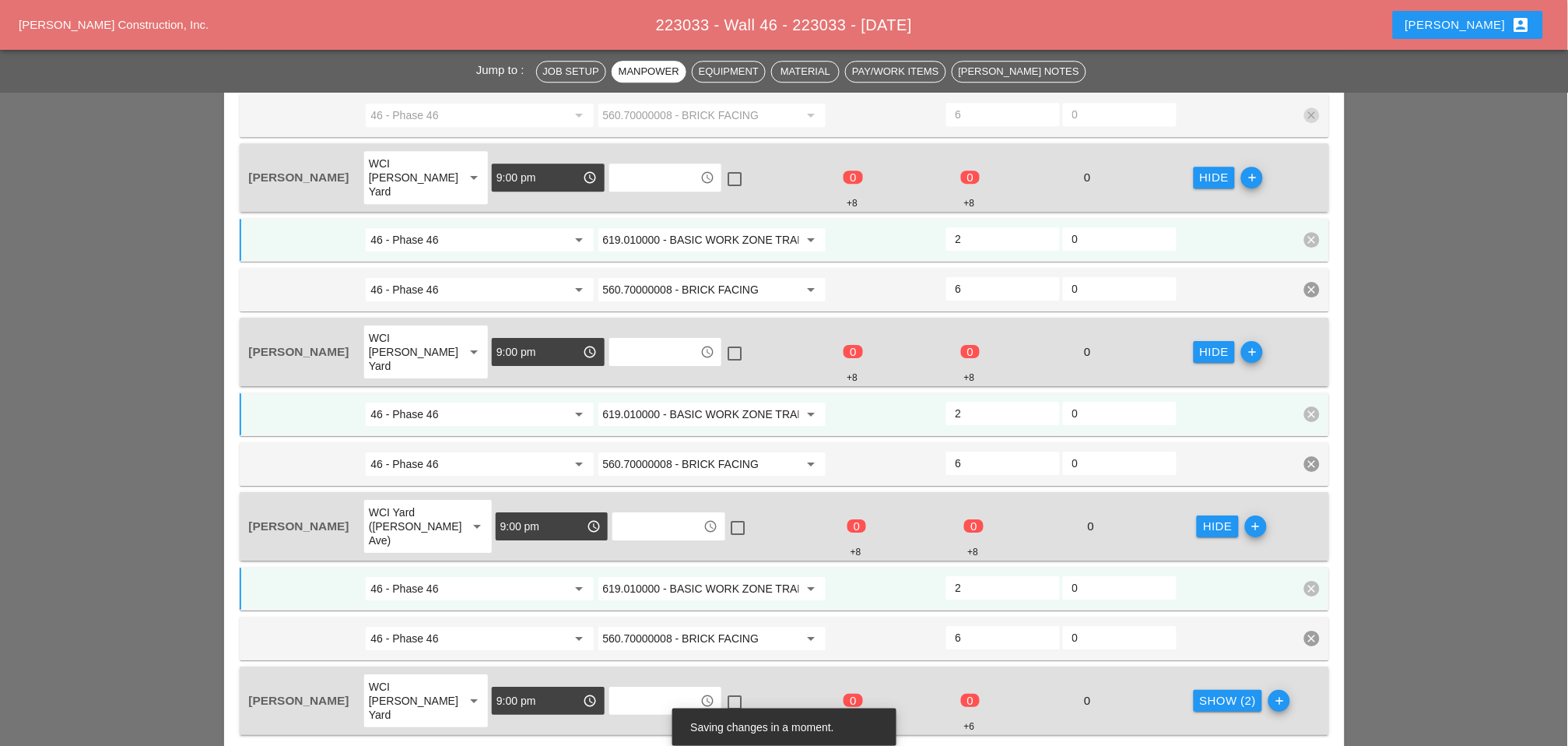
type input "2"
click at [1200, 692] on div "Show (2)" at bounding box center [1228, 701] width 57 height 18
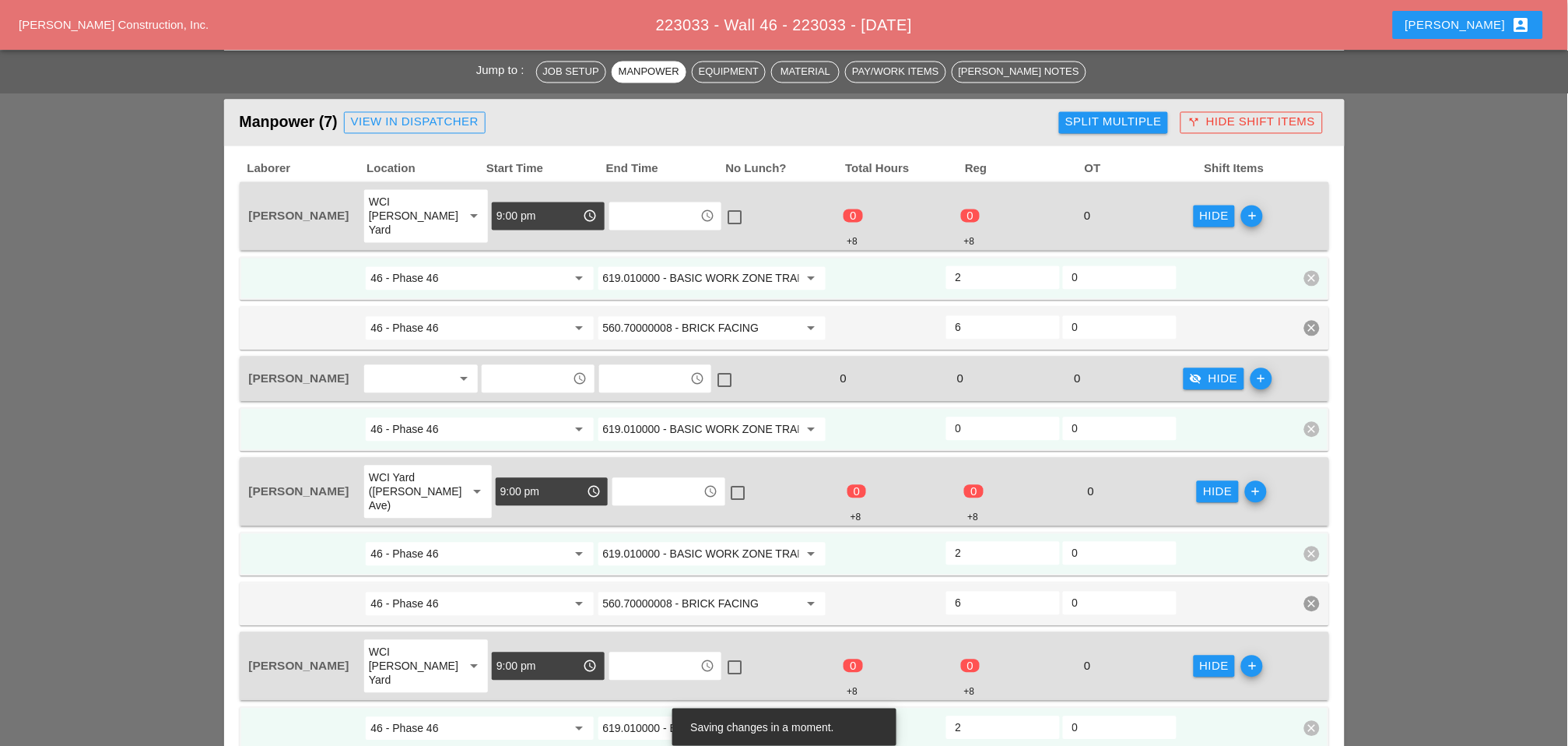
scroll to position [816, 0]
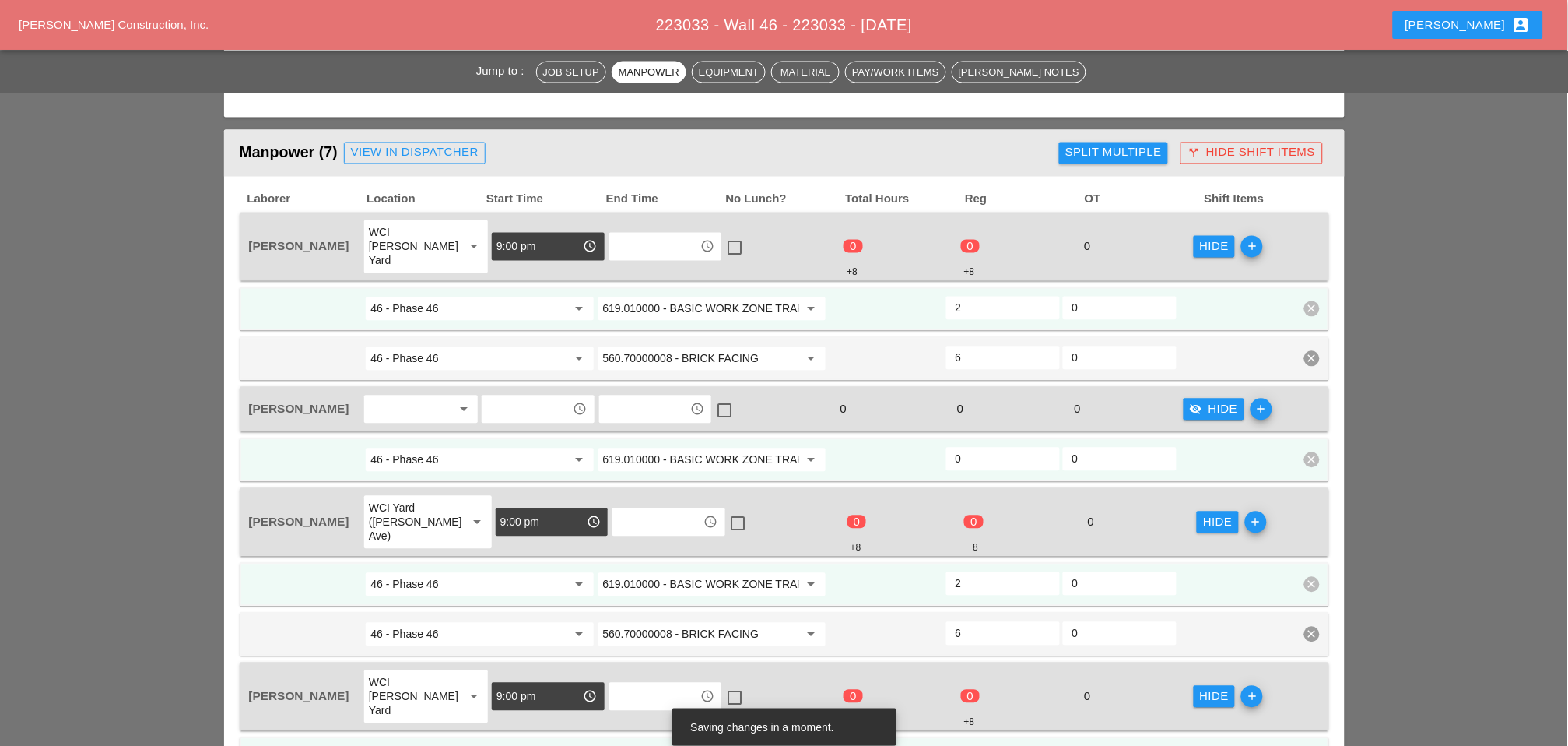
type input "2"
click at [710, 448] on input "619.010000 - BASIC WORK ZONE TRAFFIC CONTROL" at bounding box center [701, 461] width 196 height 25
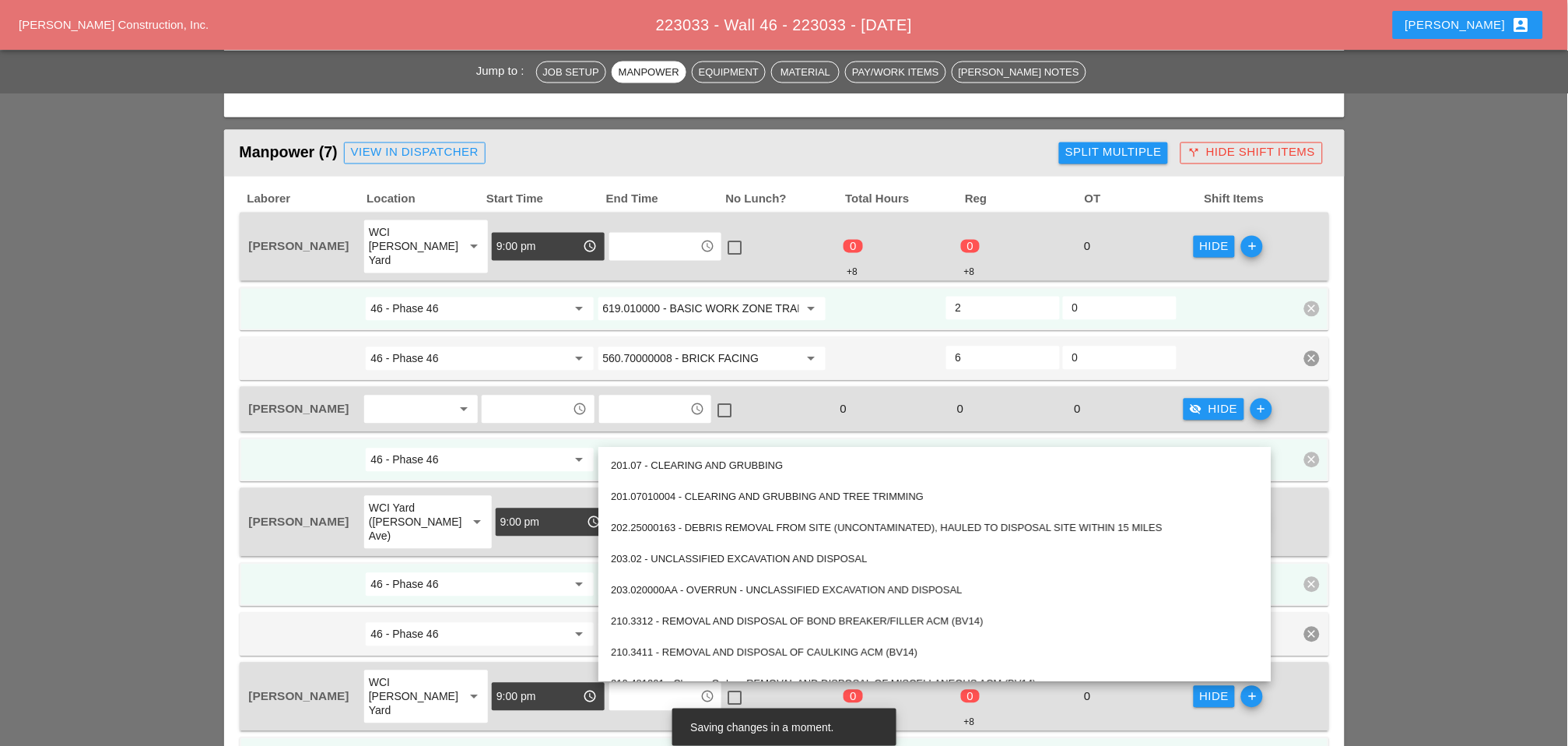
paste input "560.70000008 - BRICK FACING"
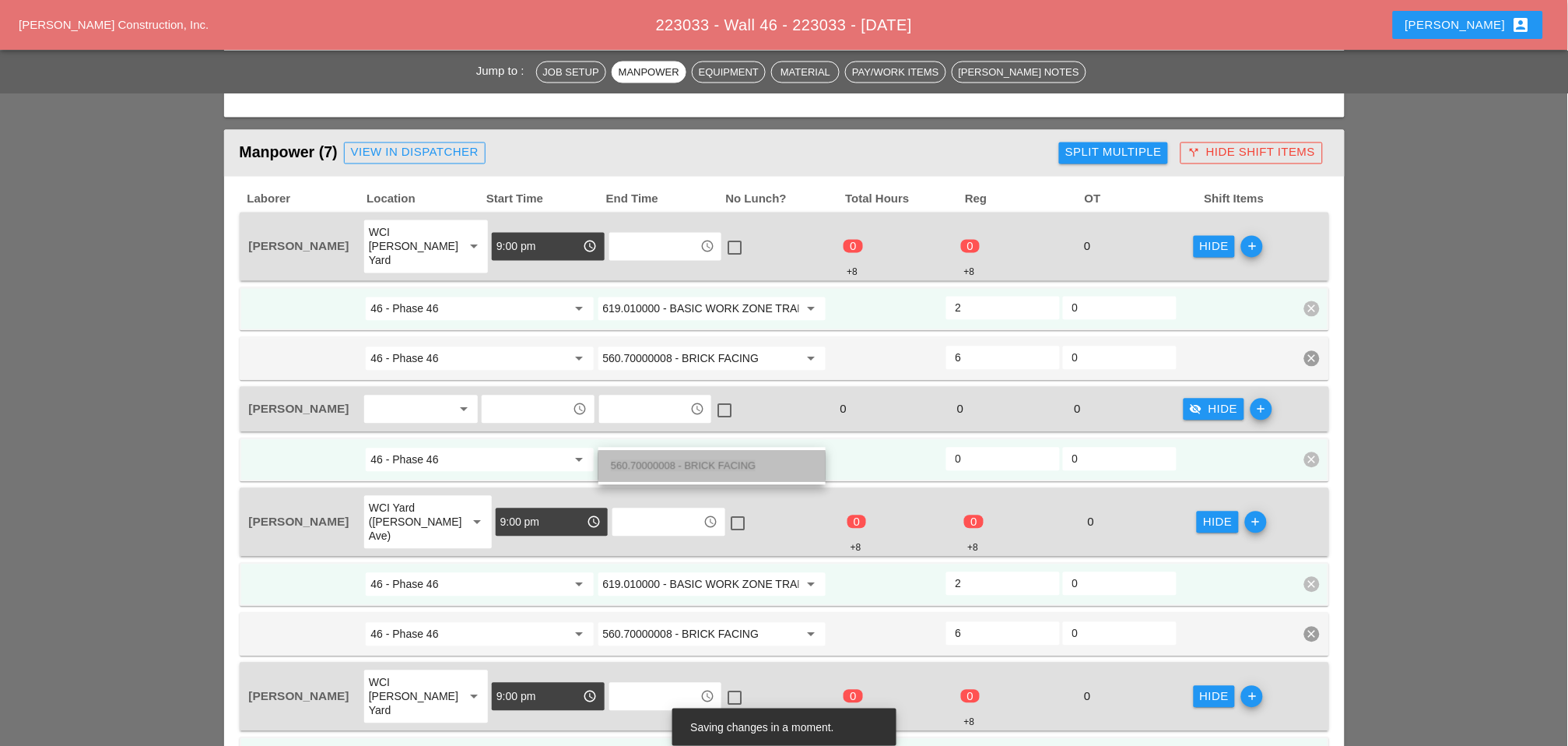
click at [722, 464] on span "560.70000008 - BRICK FACING" at bounding box center [682, 465] width 145 height 12
type input "560.70000008 - BRICK FACING"
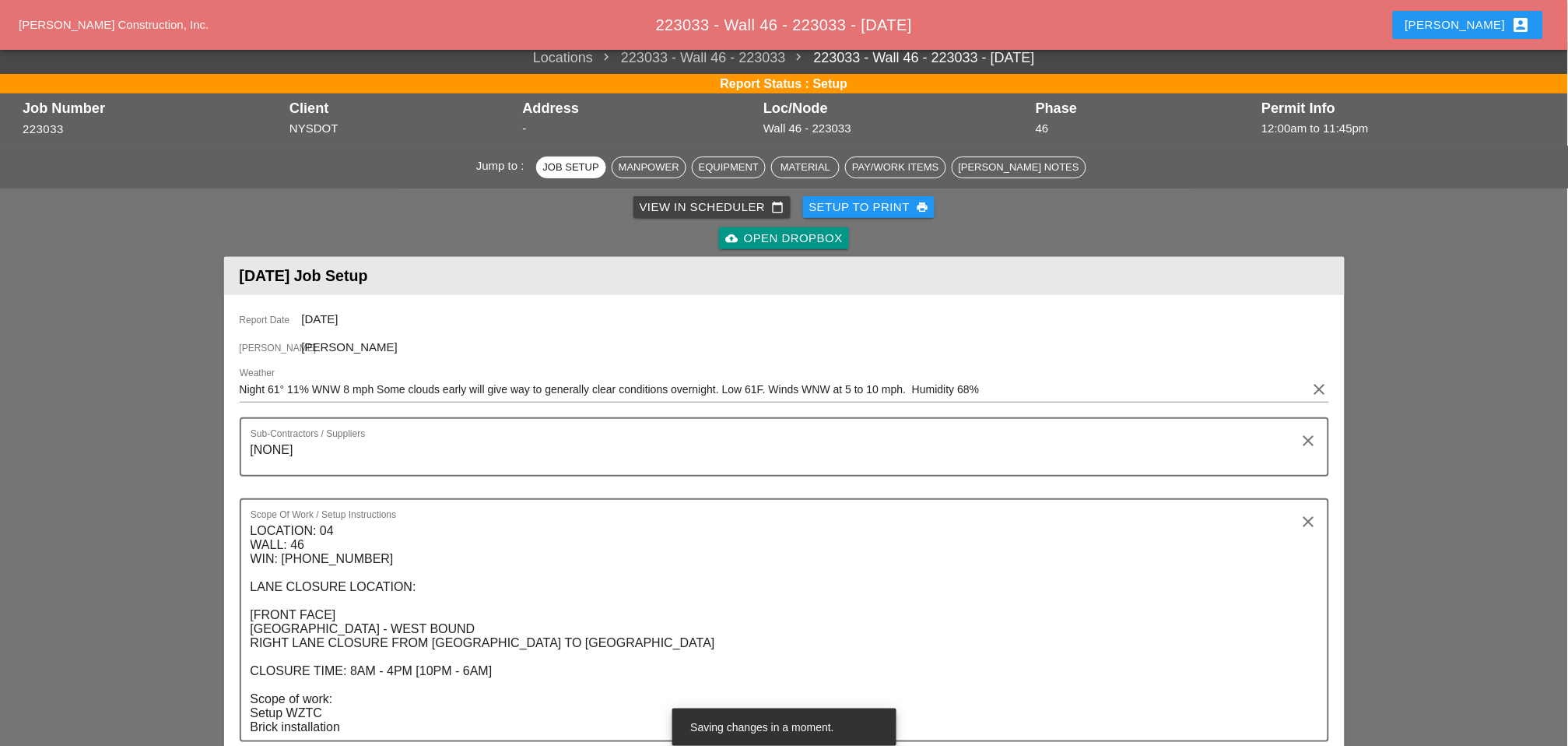
scroll to position [0, 0]
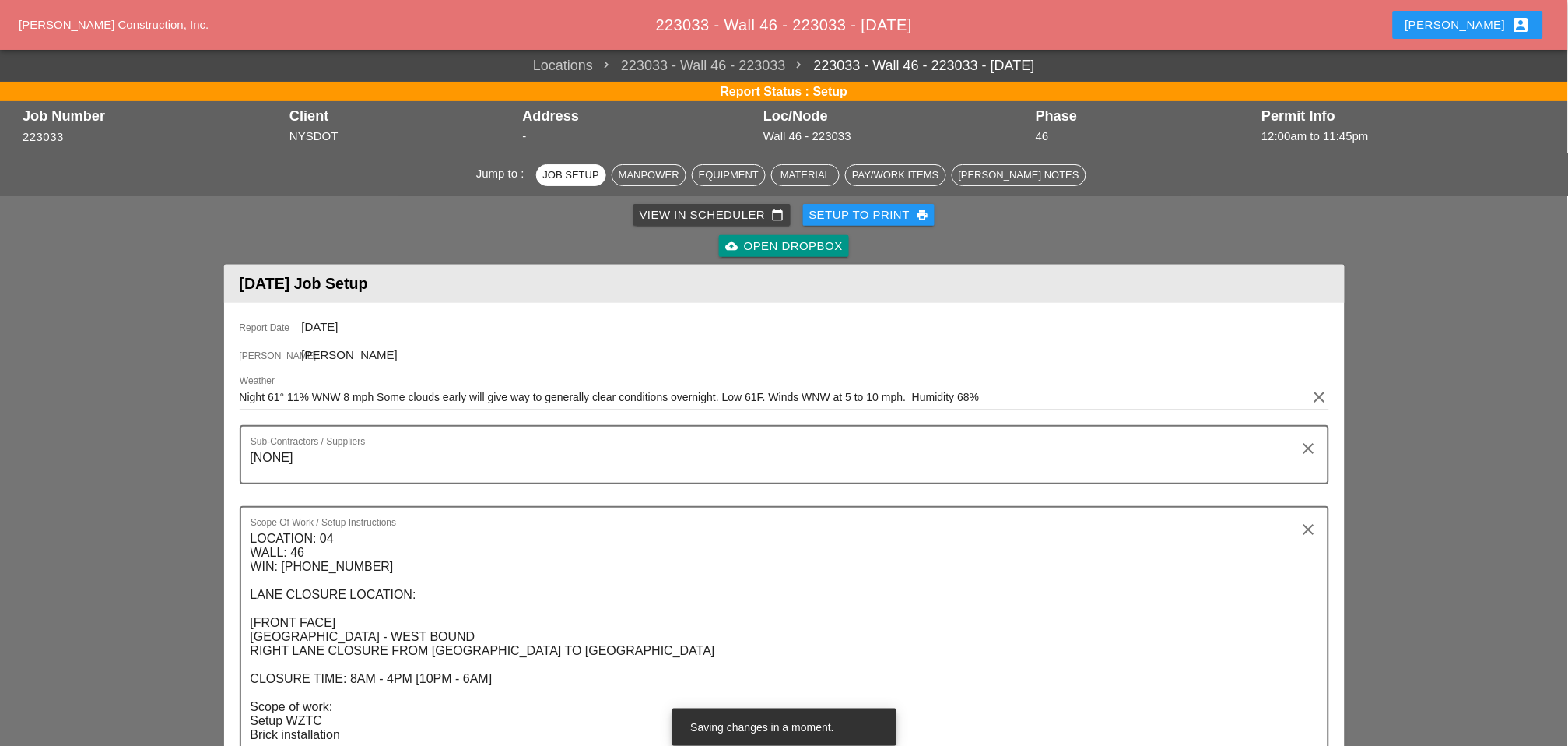
click at [678, 217] on div "View in Scheduler calendar_today" at bounding box center [712, 215] width 145 height 18
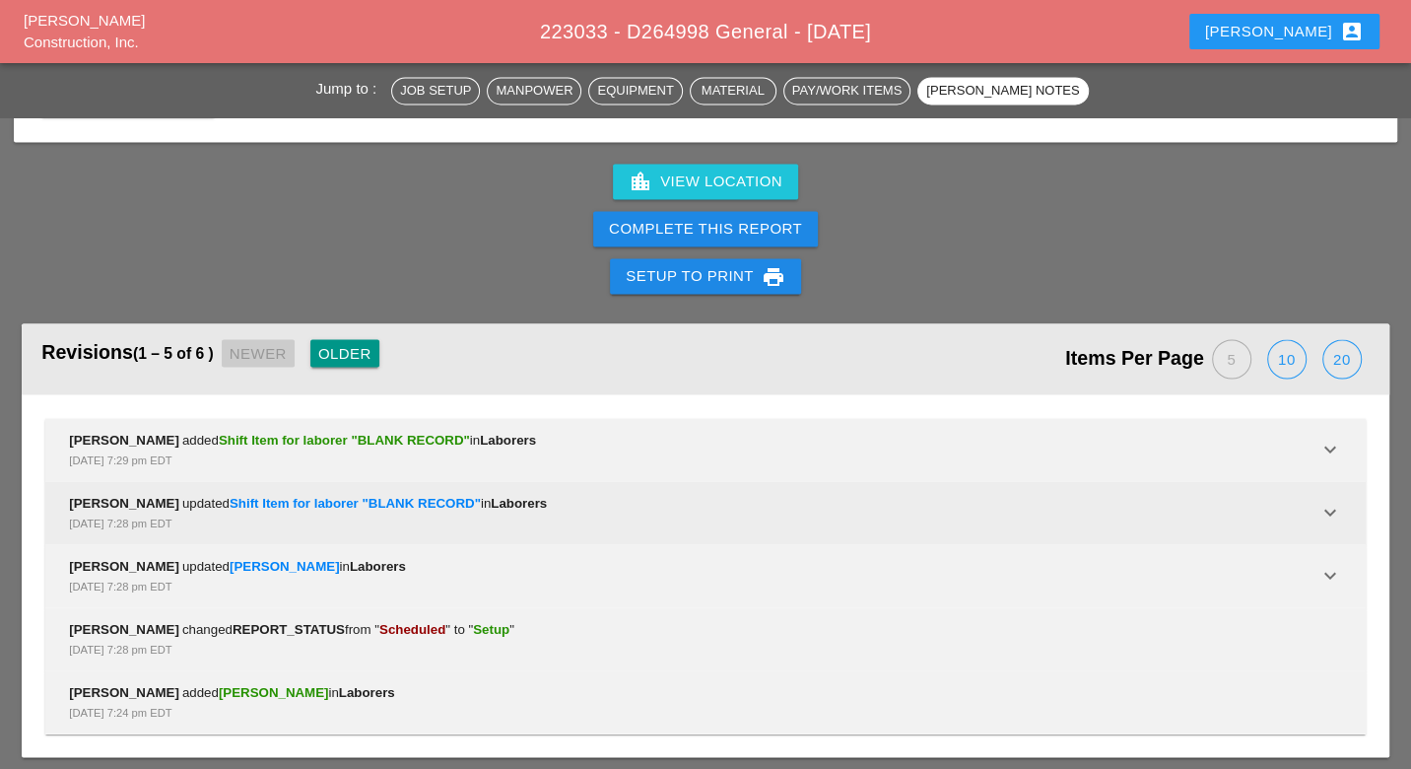
scroll to position [2501, 0]
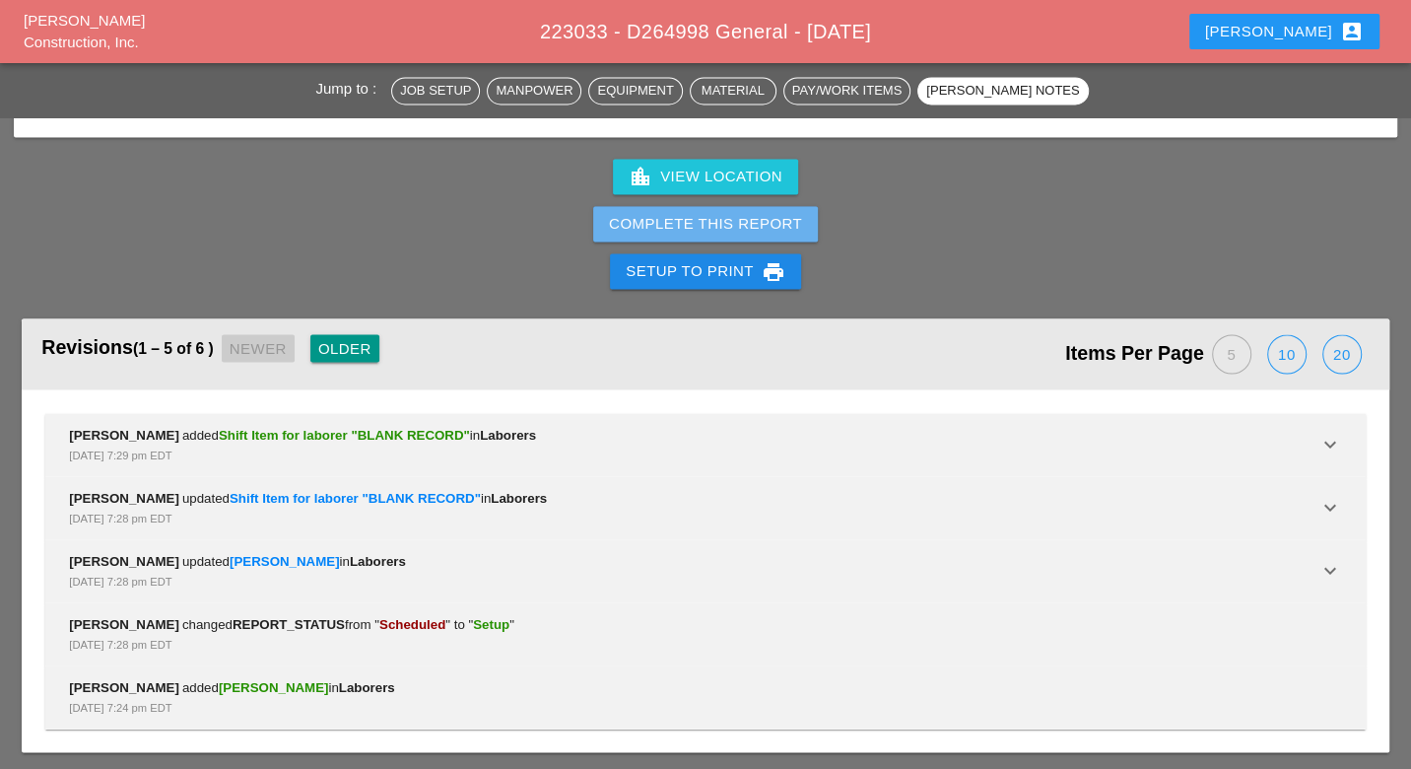
click at [793, 217] on div "Complete This Report" at bounding box center [705, 224] width 193 height 23
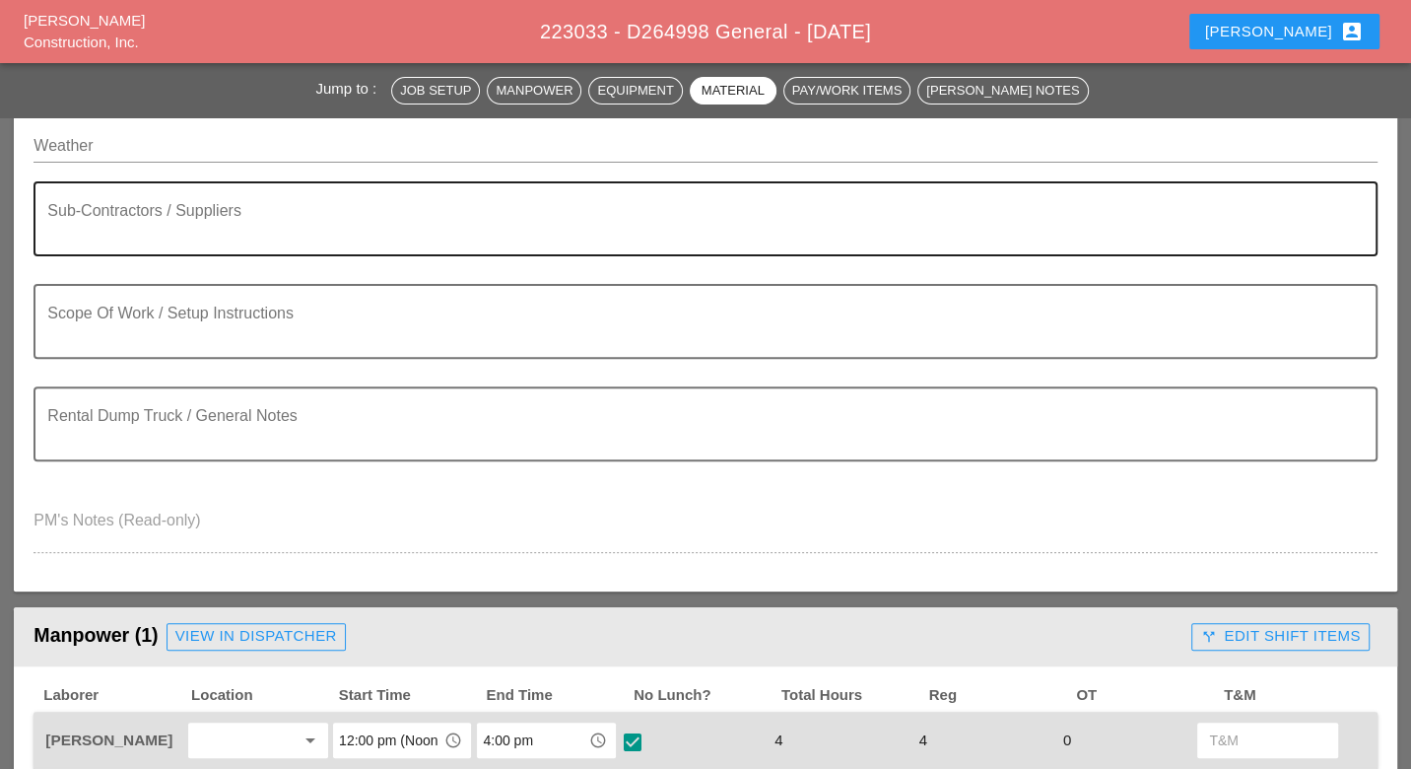
scroll to position [0, 0]
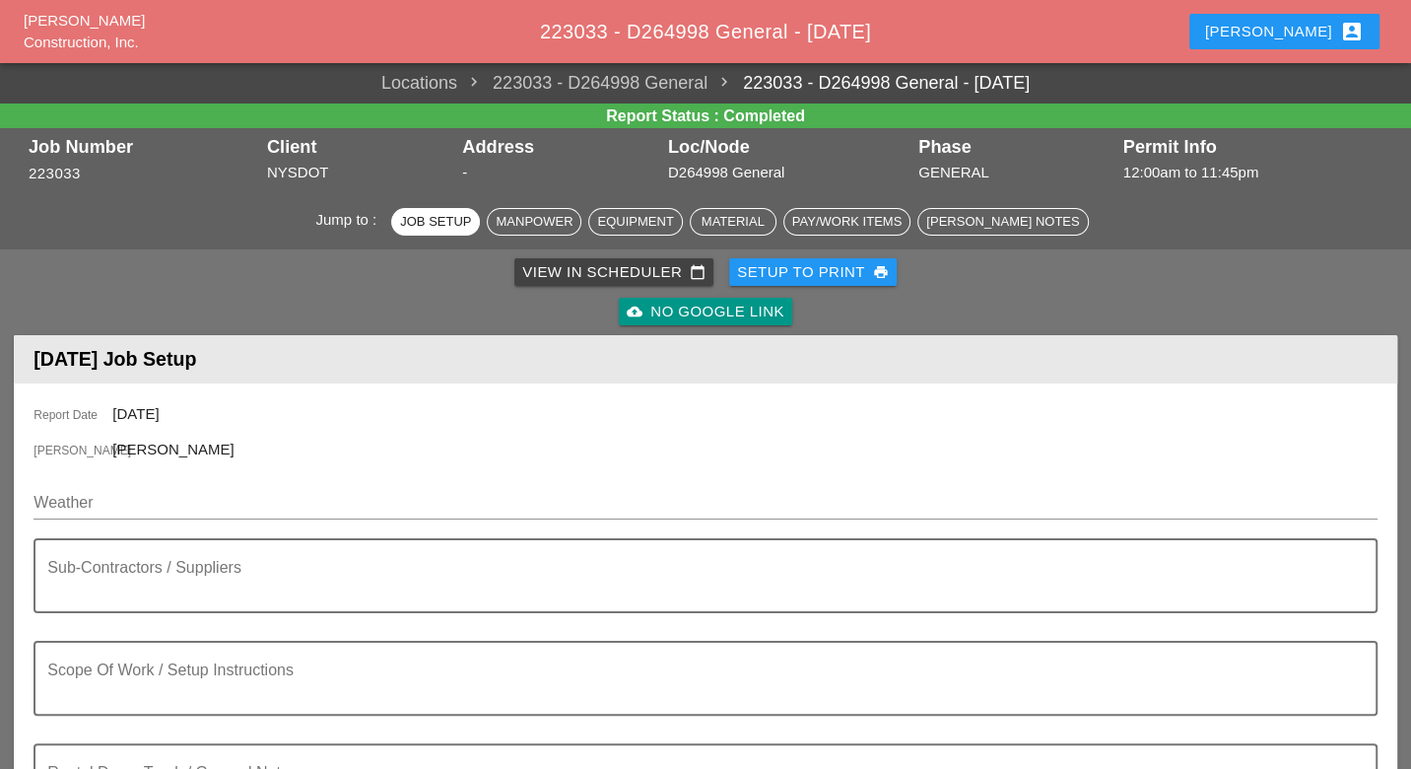
click at [552, 270] on div "View in Scheduler calendar_today" at bounding box center [613, 272] width 183 height 23
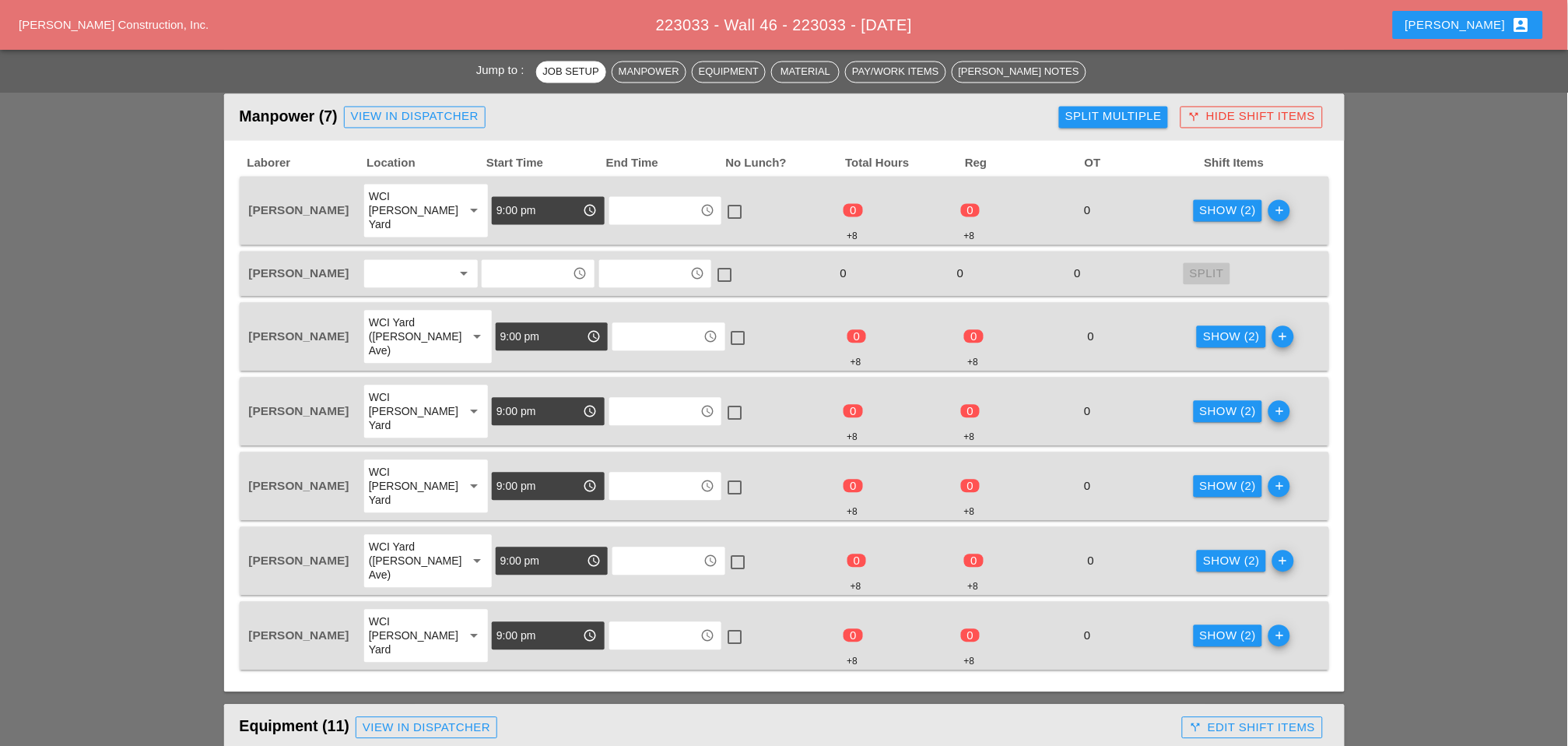
scroll to position [865, 0]
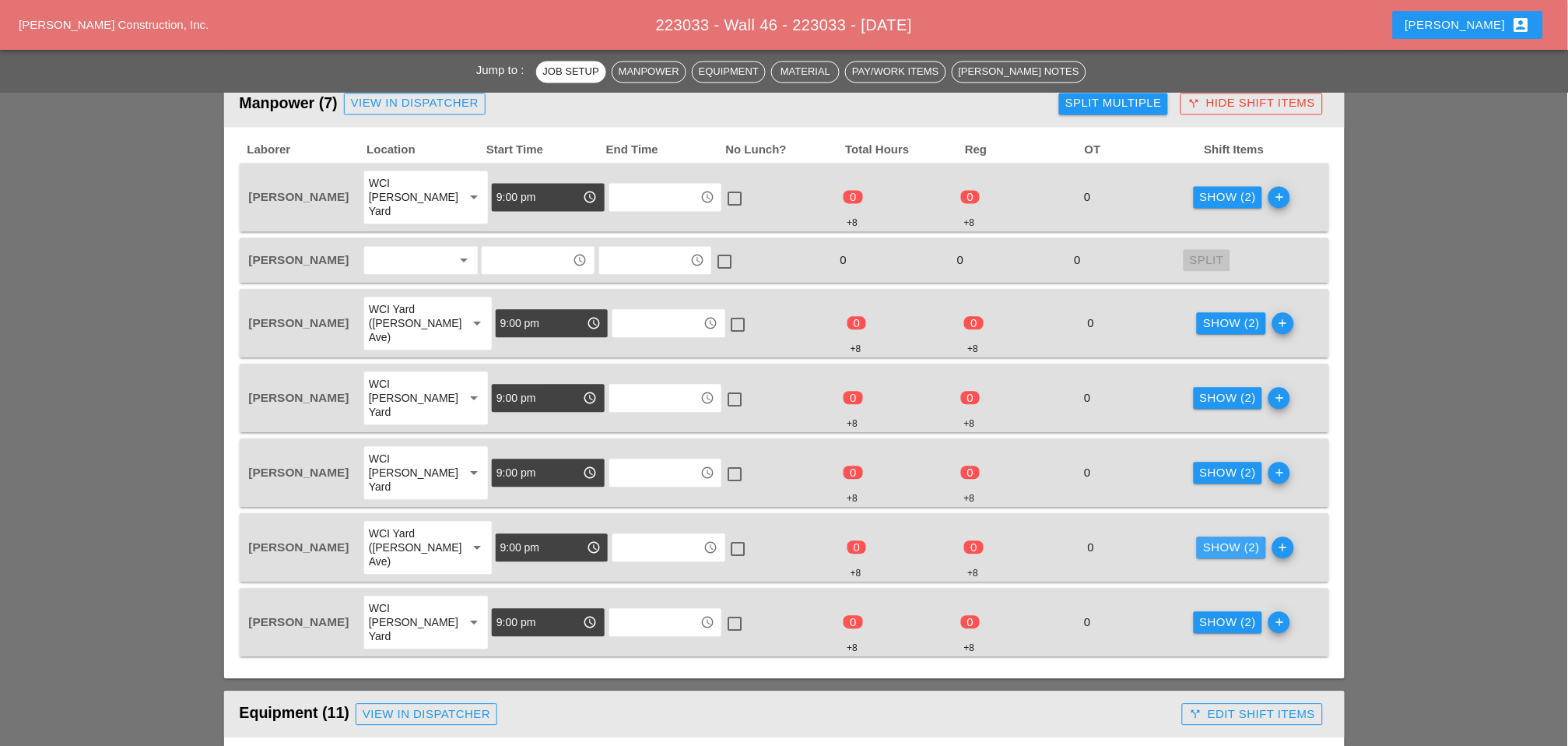
click at [1209, 540] on div "Show (2)" at bounding box center [1231, 548] width 57 height 18
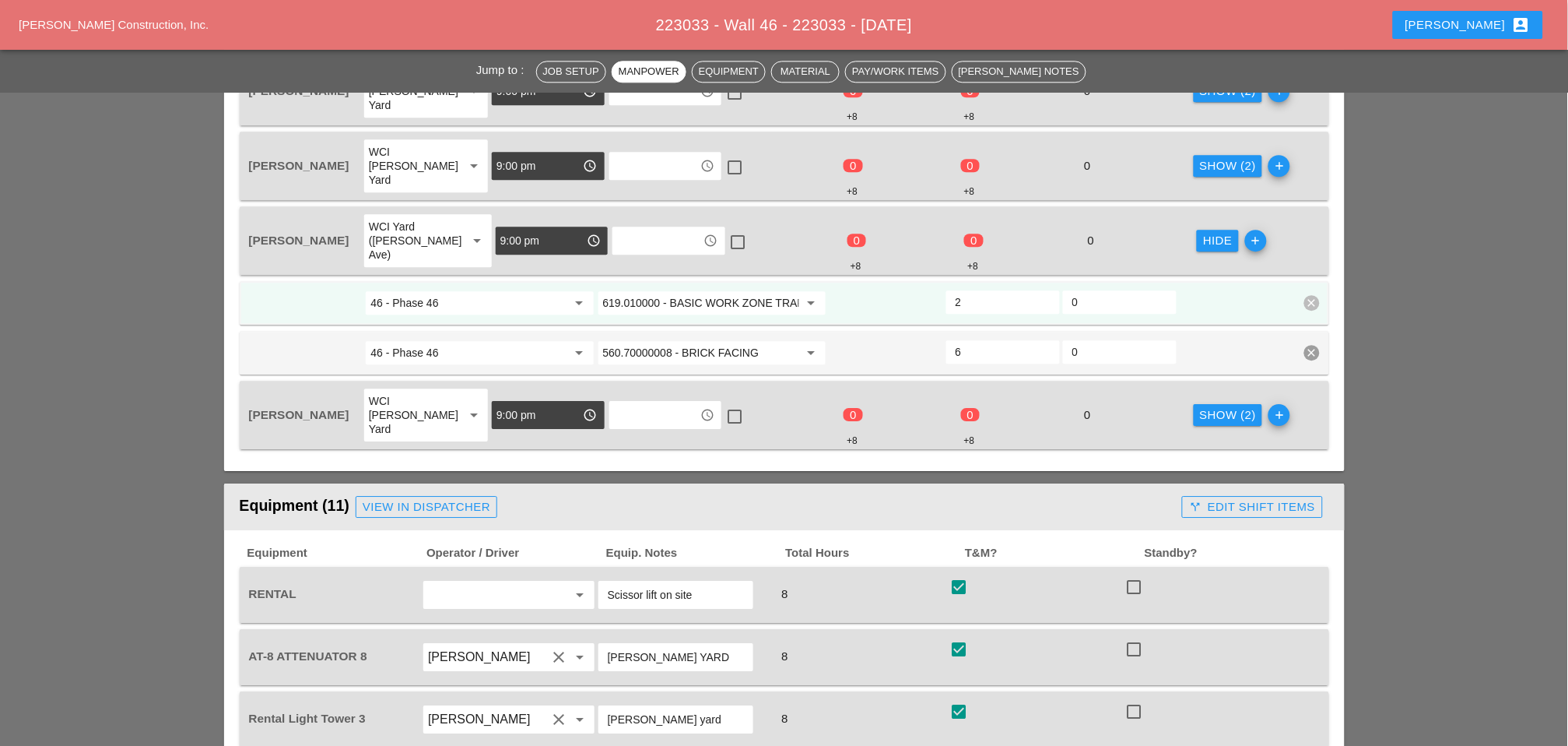
scroll to position [1211, 0]
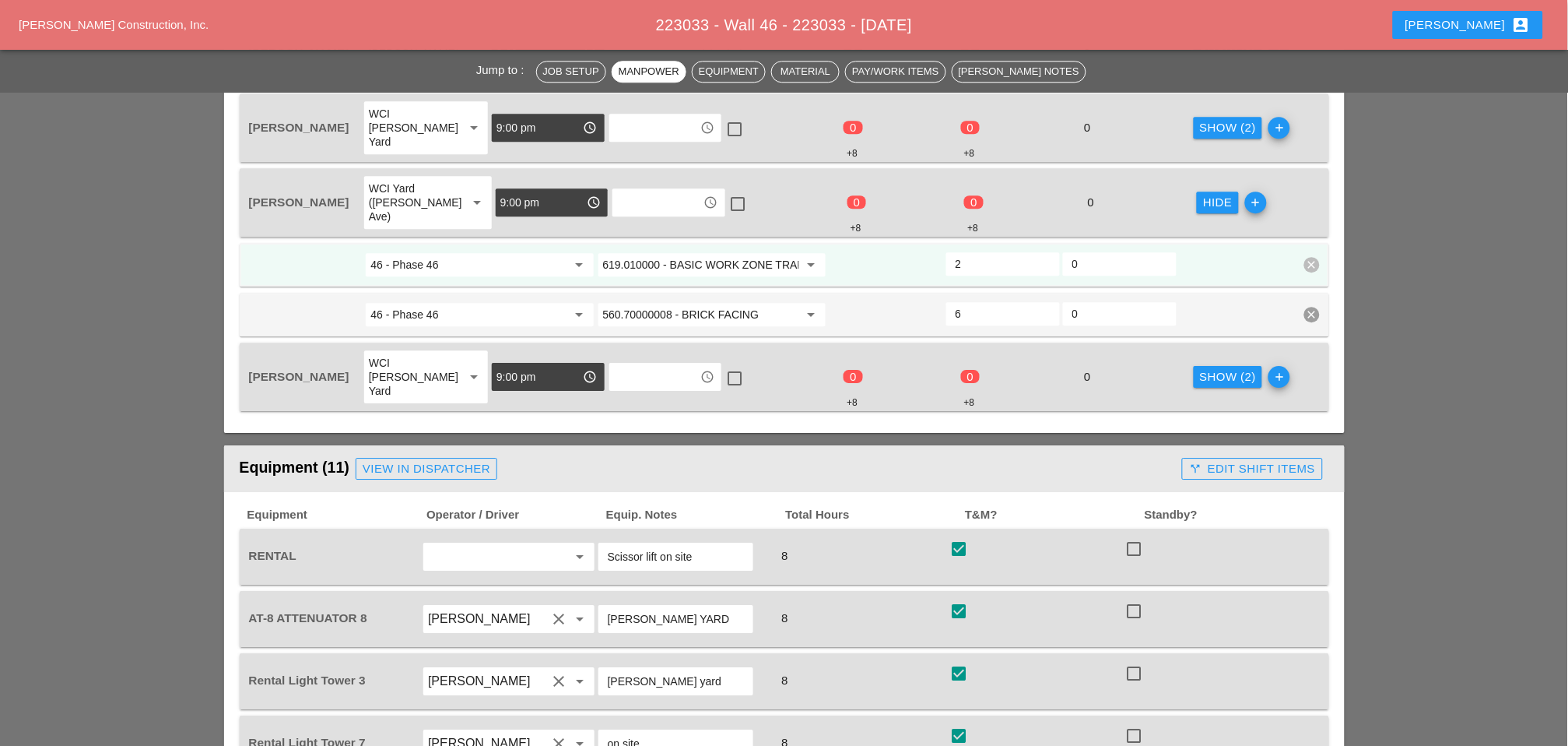
click at [1264, 460] on div "call_split Edit Shift Items" at bounding box center [1252, 469] width 126 height 18
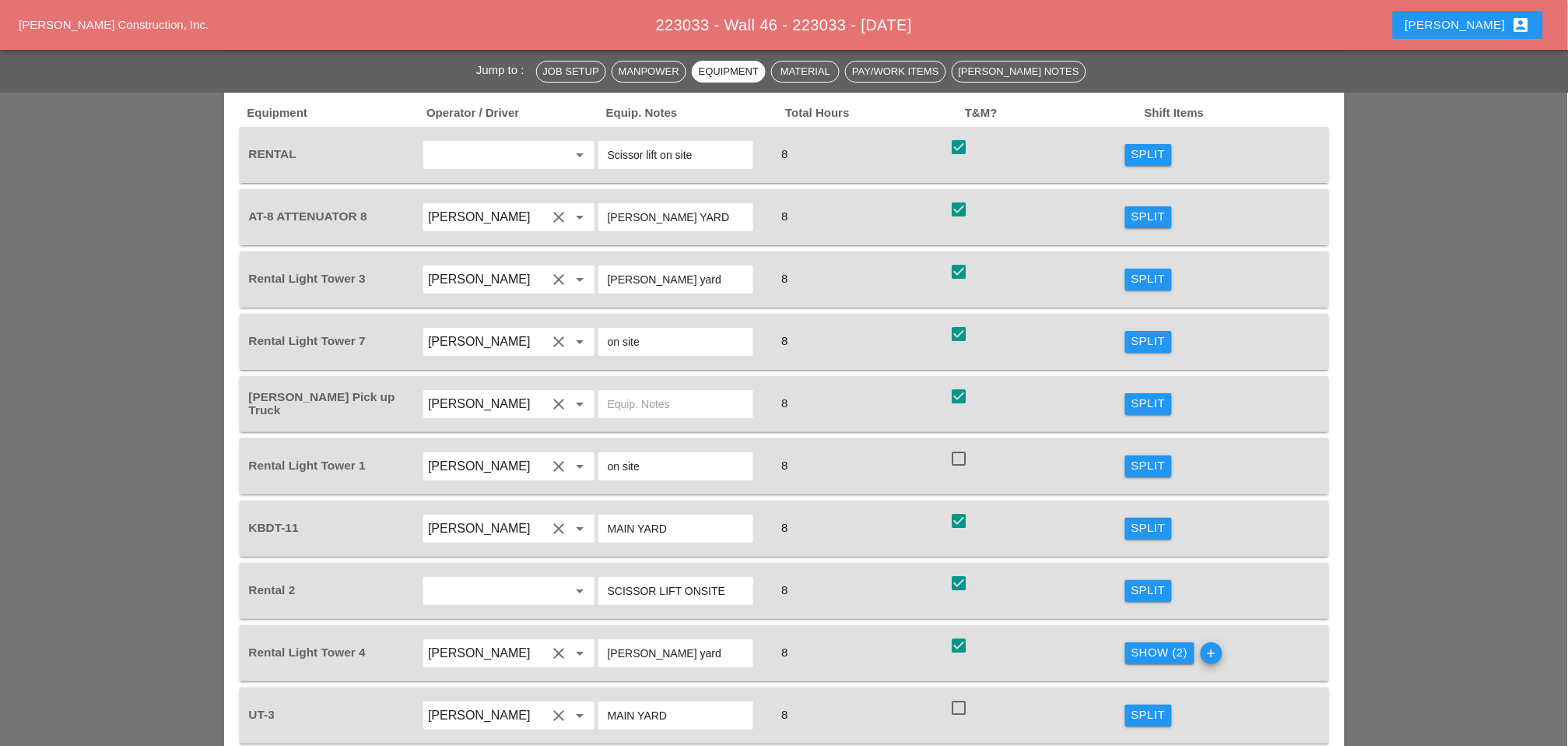
scroll to position [1644, 0]
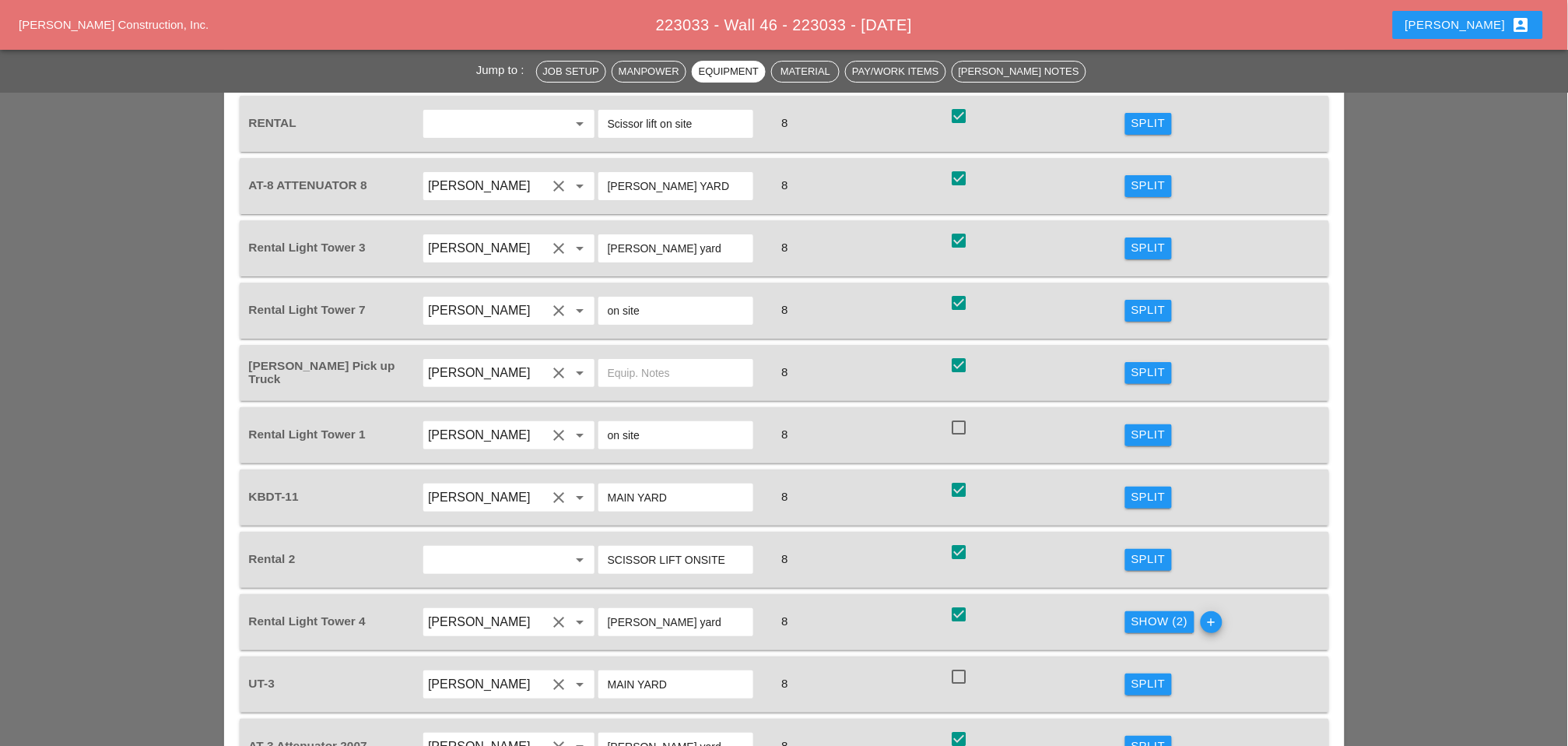
click at [1157, 612] on div "Show (2)" at bounding box center [1160, 621] width 57 height 18
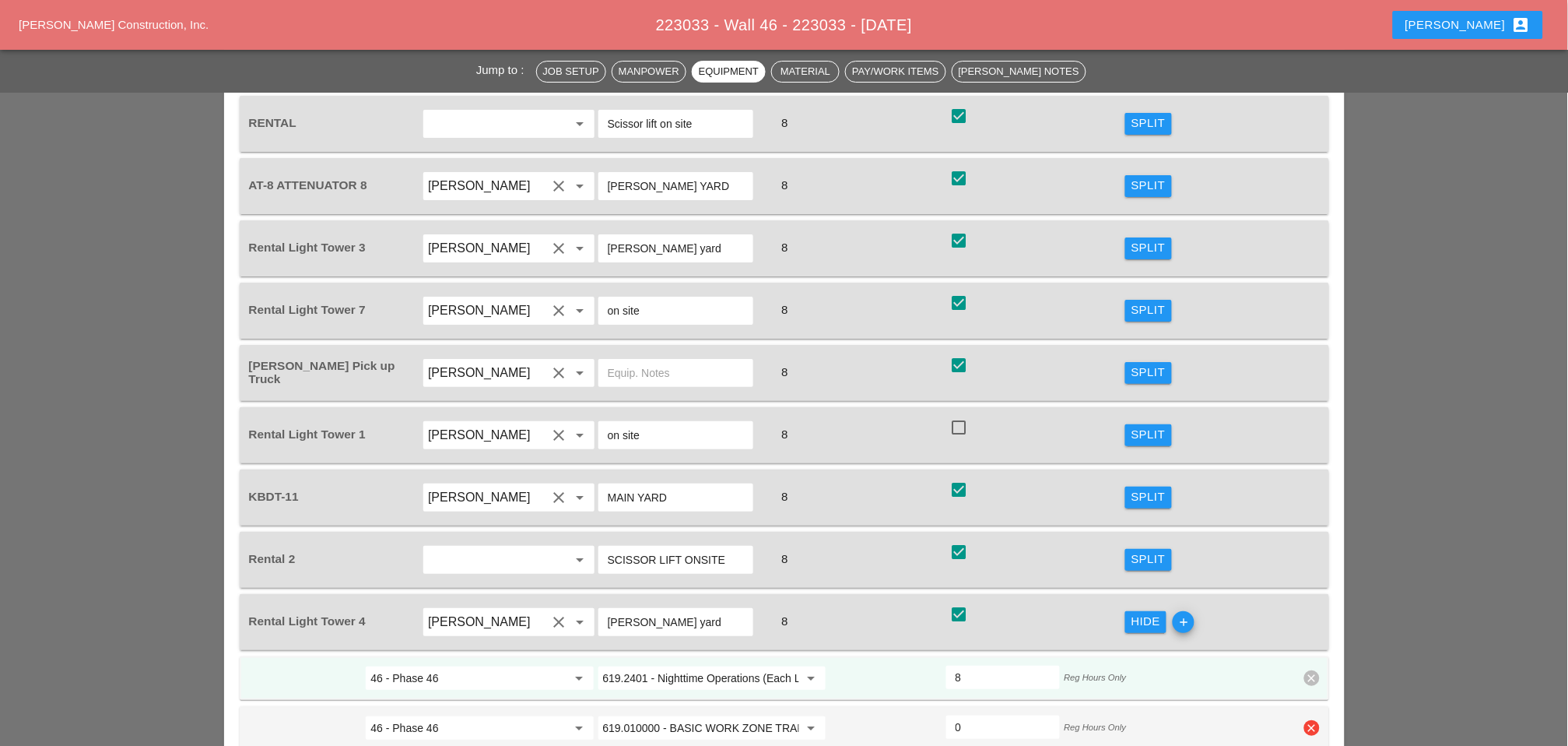
click at [1318, 720] on icon "clear" at bounding box center [1312, 728] width 16 height 16
drag, startPoint x: 1304, startPoint y: 579, endPoint x: 1092, endPoint y: 506, distance: 224.2
click at [1305, 579] on div "Confirm delete" at bounding box center [1314, 575] width 76 height 18
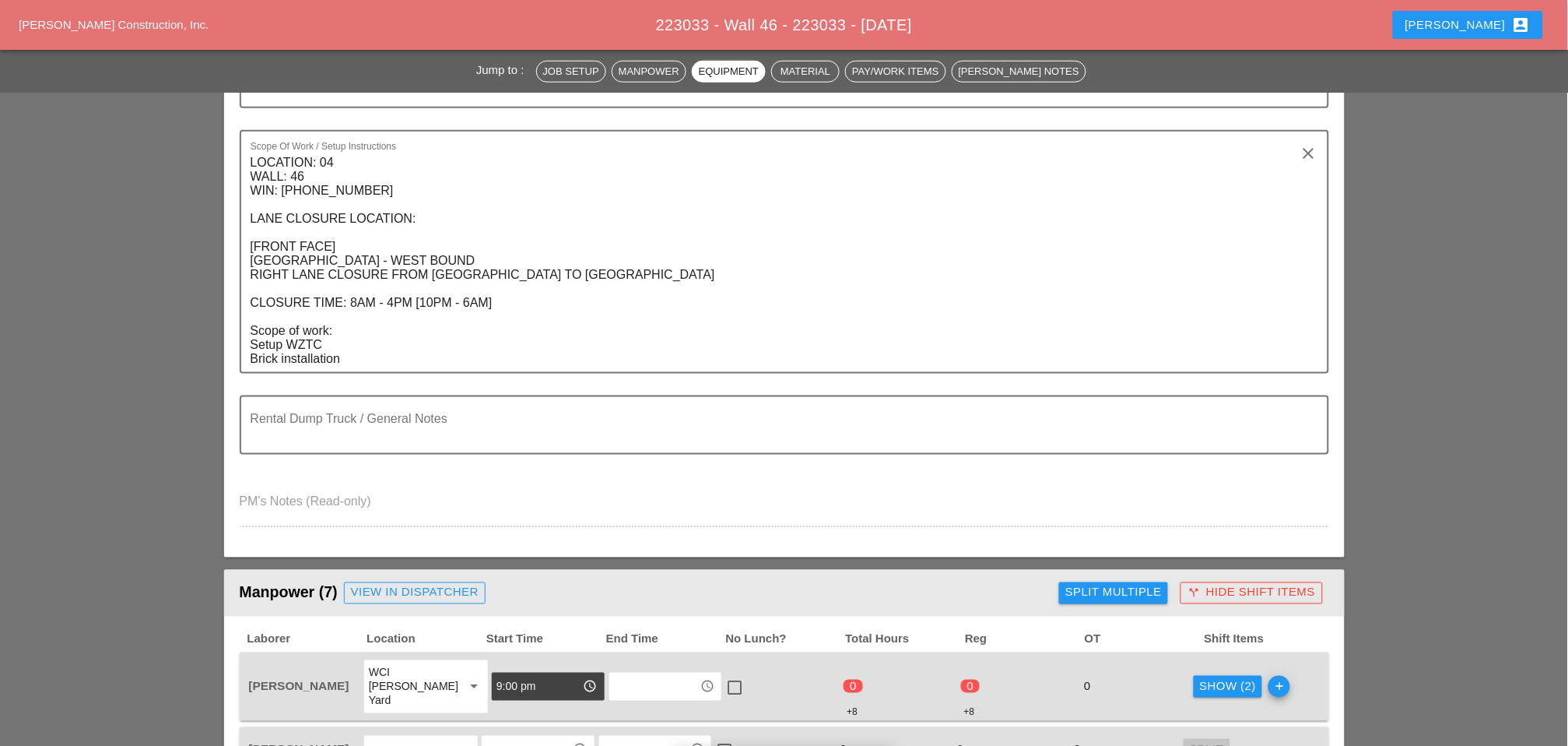
scroll to position [0, 0]
